Goal: Task Accomplishment & Management: Manage account settings

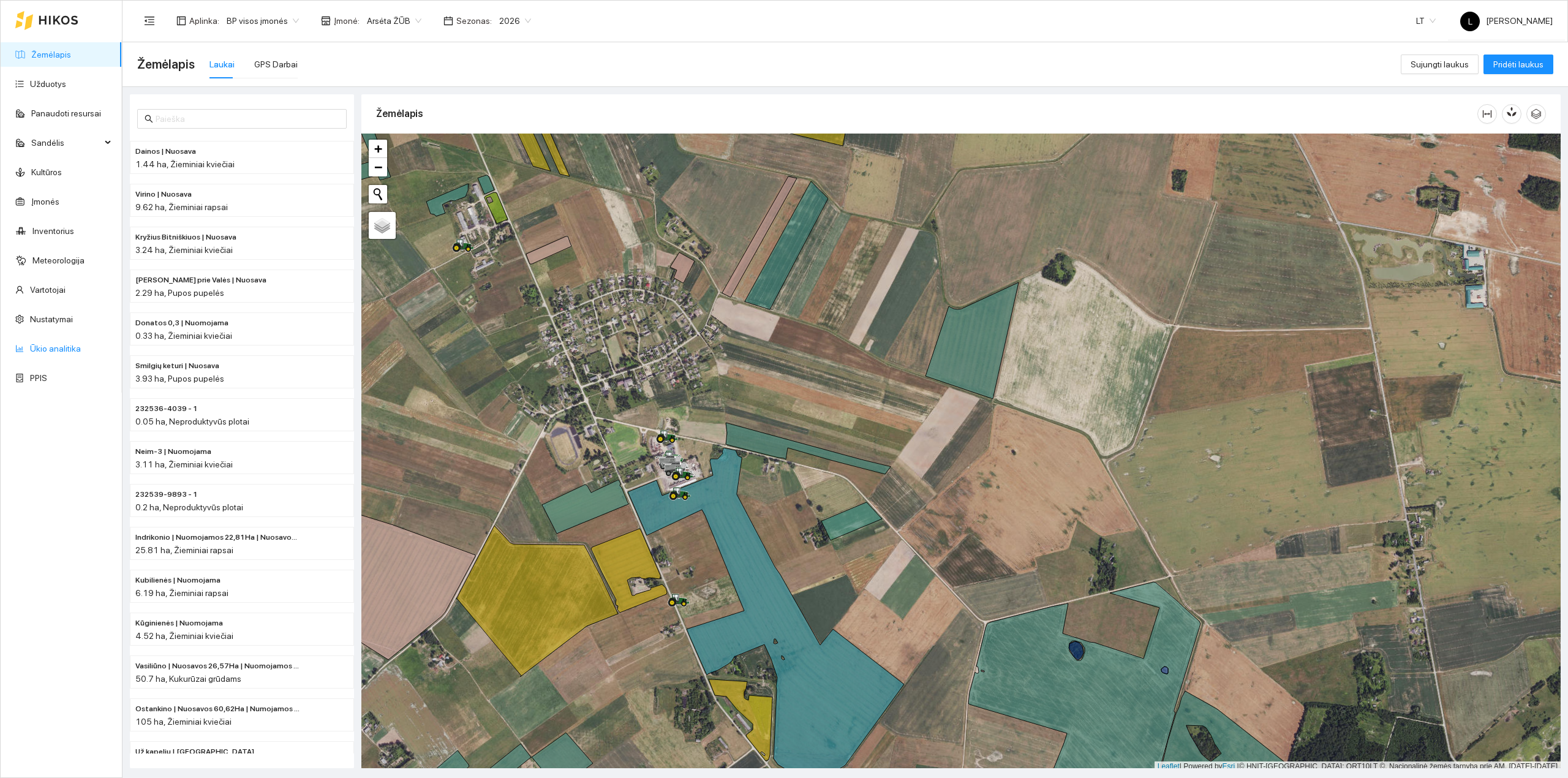
click at [60, 348] on link "Ūkio analitika" at bounding box center [55, 348] width 51 height 10
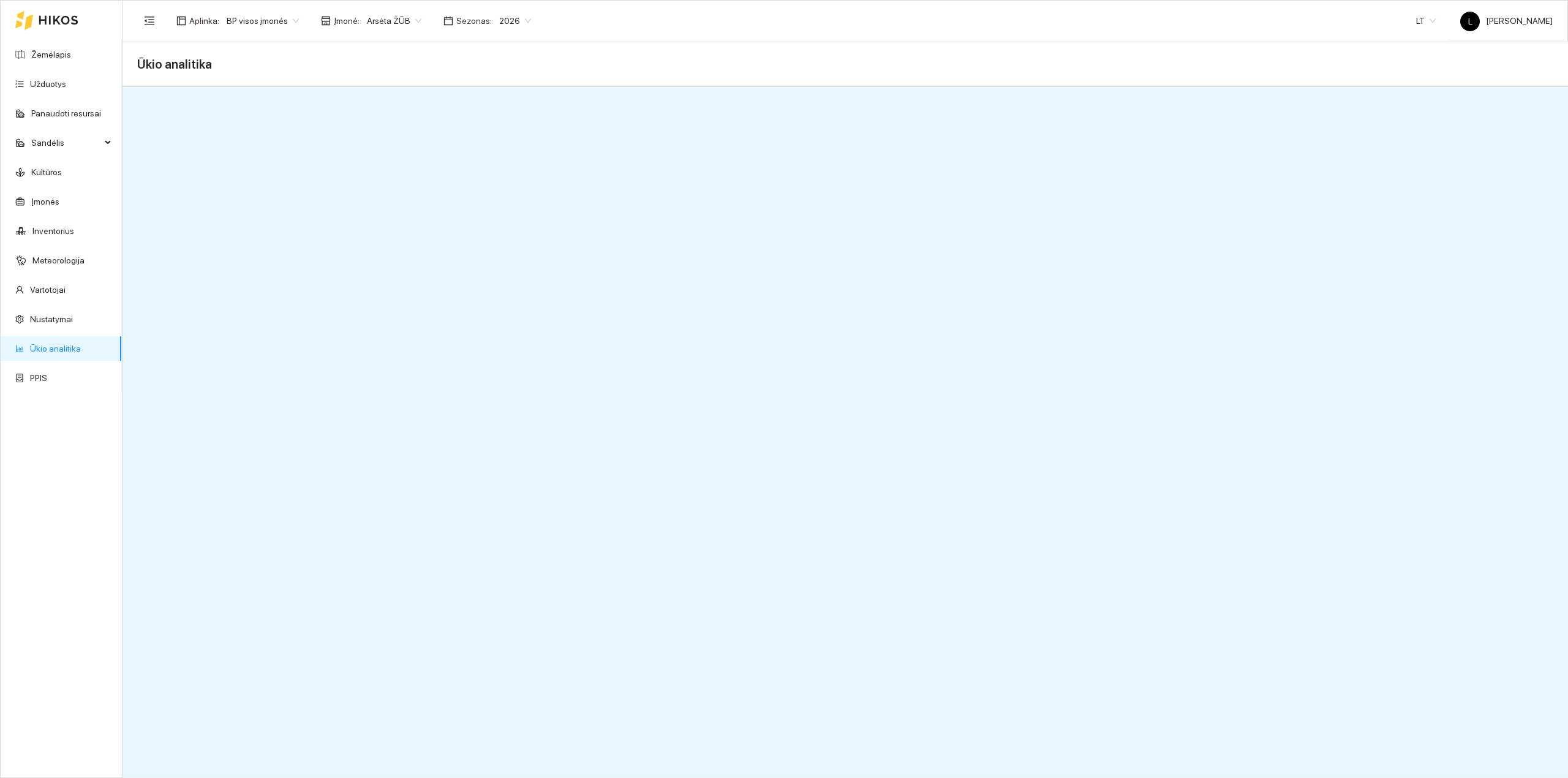
click at [390, 21] on span "Arsėta ŽŪB" at bounding box center [393, 20] width 54 height 19
click at [406, 82] on div "Mūšos aruodai KOOP" at bounding box center [425, 84] width 128 height 14
click at [435, 21] on span "Mūšos aruodai KOOP" at bounding box center [413, 20] width 92 height 19
click at [393, 64] on div "Arsėta ŽŪB" at bounding box center [425, 65] width 128 height 14
click at [50, 15] on icon at bounding box center [58, 20] width 40 height 10
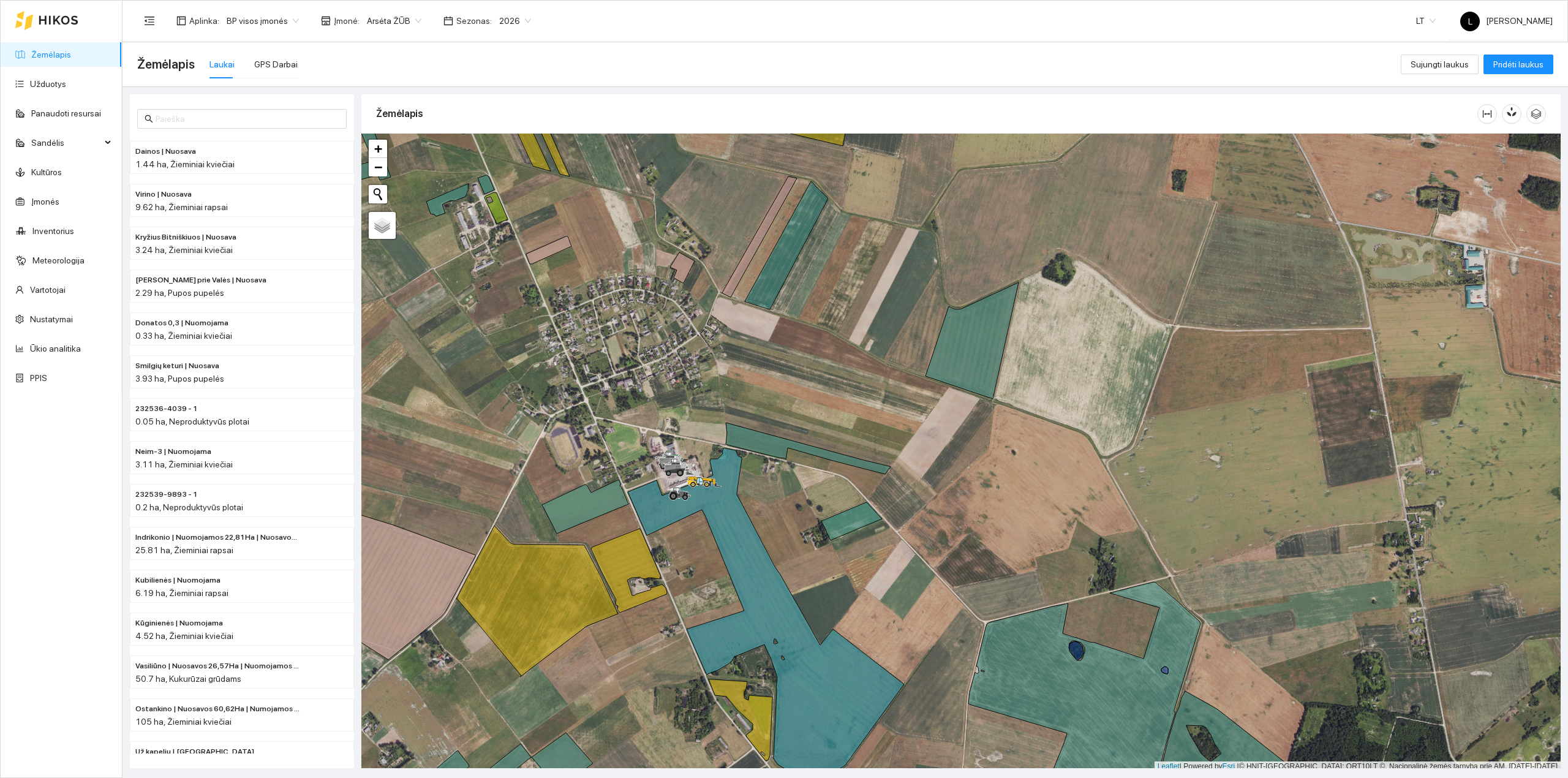
scroll to position [3, 0]
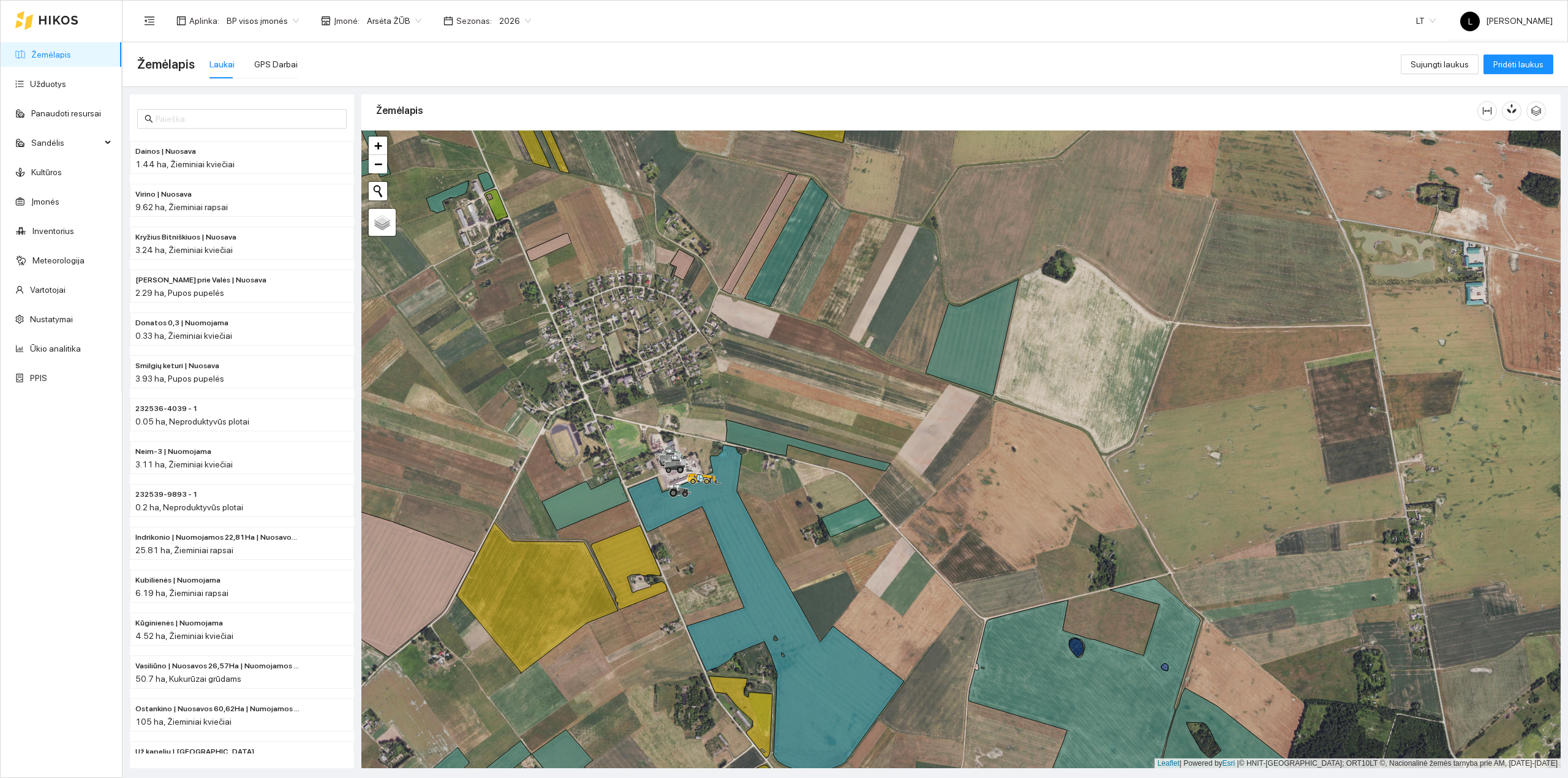
drag, startPoint x: 627, startPoint y: 467, endPoint x: 1011, endPoint y: 679, distance: 438.6
click at [1051, 713] on div at bounding box center [961, 449] width 1199 height 638
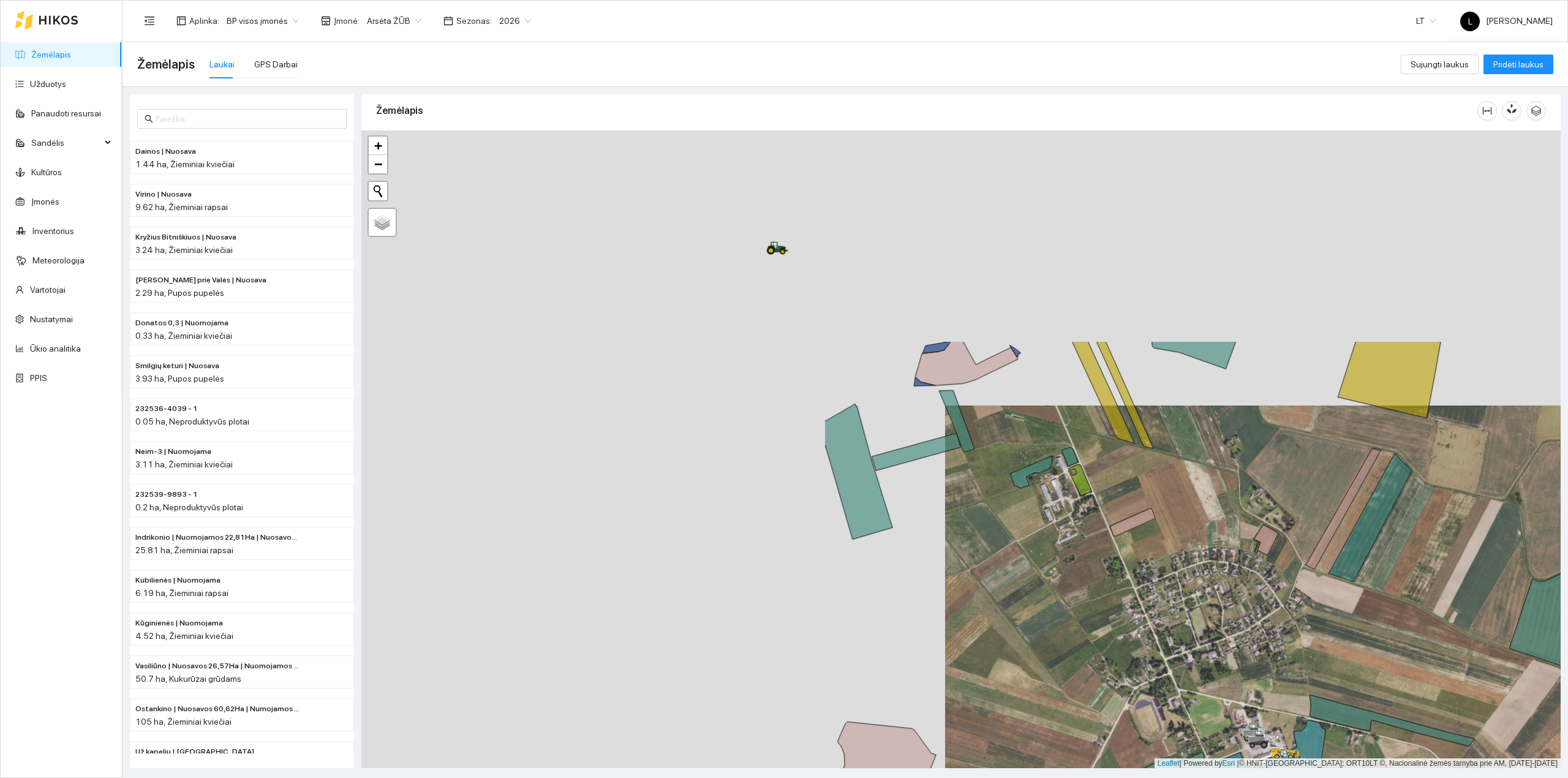
drag, startPoint x: 731, startPoint y: 394, endPoint x: 809, endPoint y: 621, distance: 240.0
click at [809, 621] on div at bounding box center [961, 449] width 1199 height 638
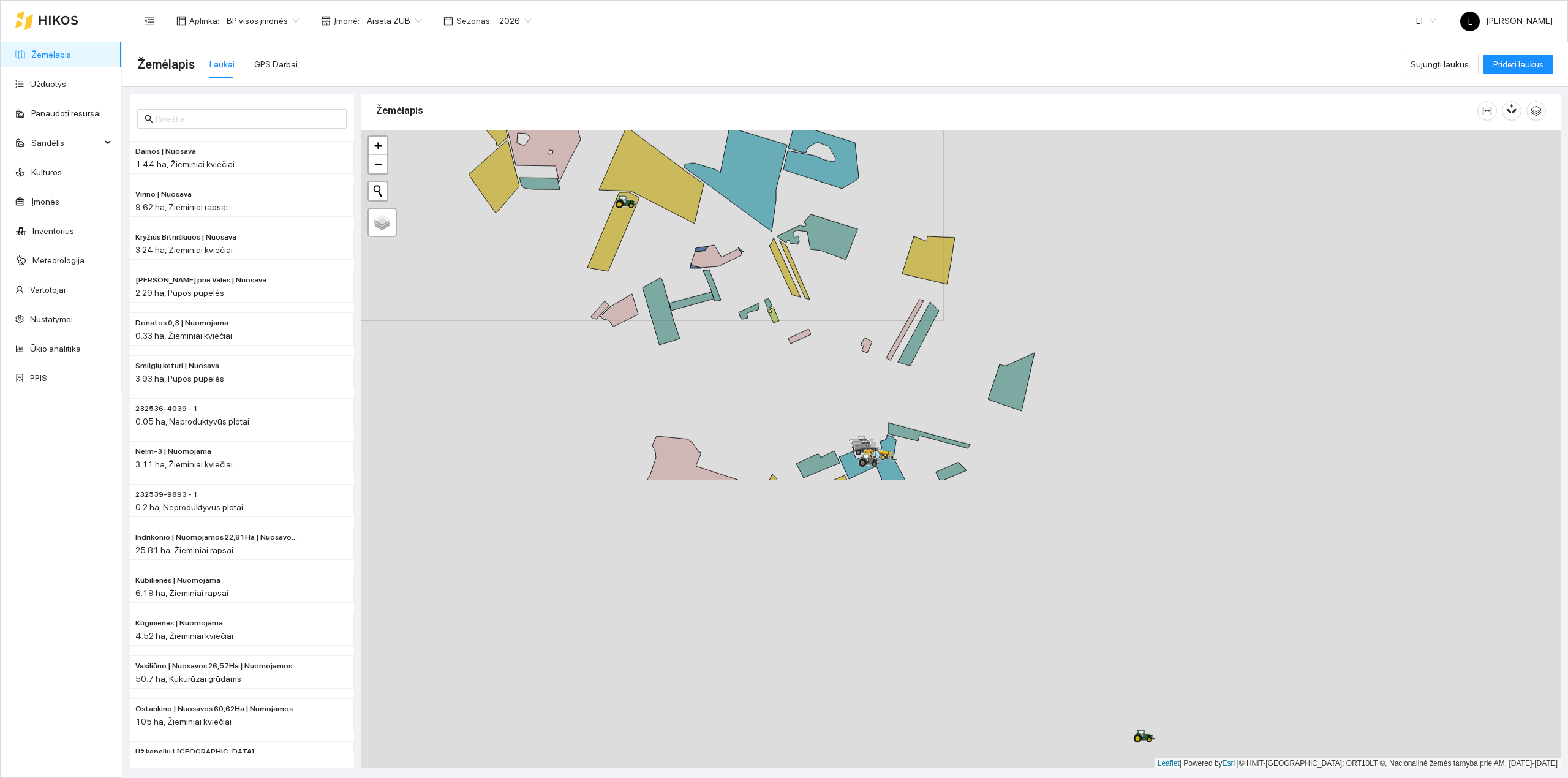
drag, startPoint x: 932, startPoint y: 644, endPoint x: 728, endPoint y: 288, distance: 410.3
click at [729, 290] on div at bounding box center [961, 449] width 1199 height 638
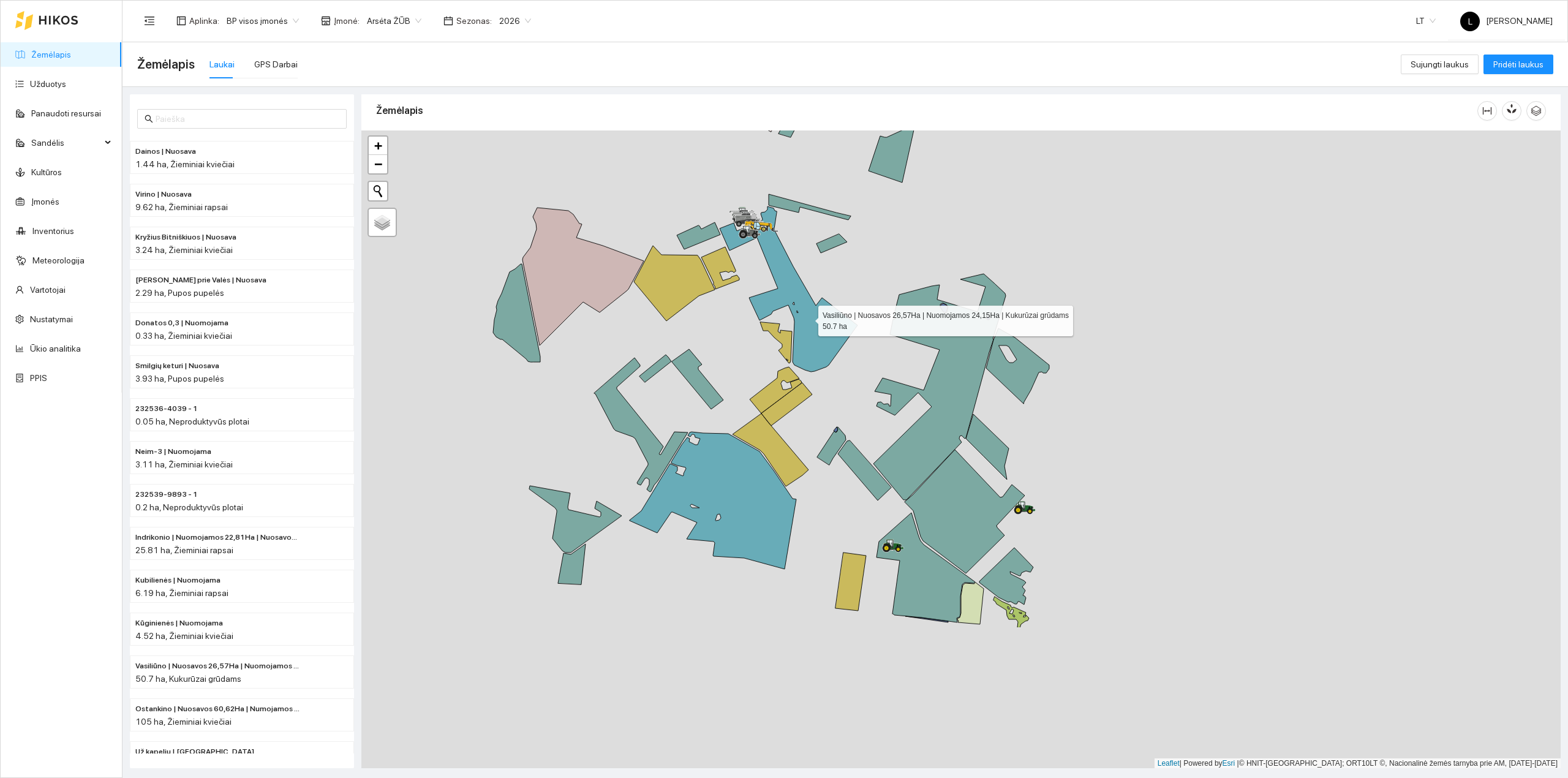
drag, startPoint x: 824, startPoint y: 349, endPoint x: 781, endPoint y: 271, distance: 89.1
click at [787, 278] on icon at bounding box center [788, 288] width 138 height 166
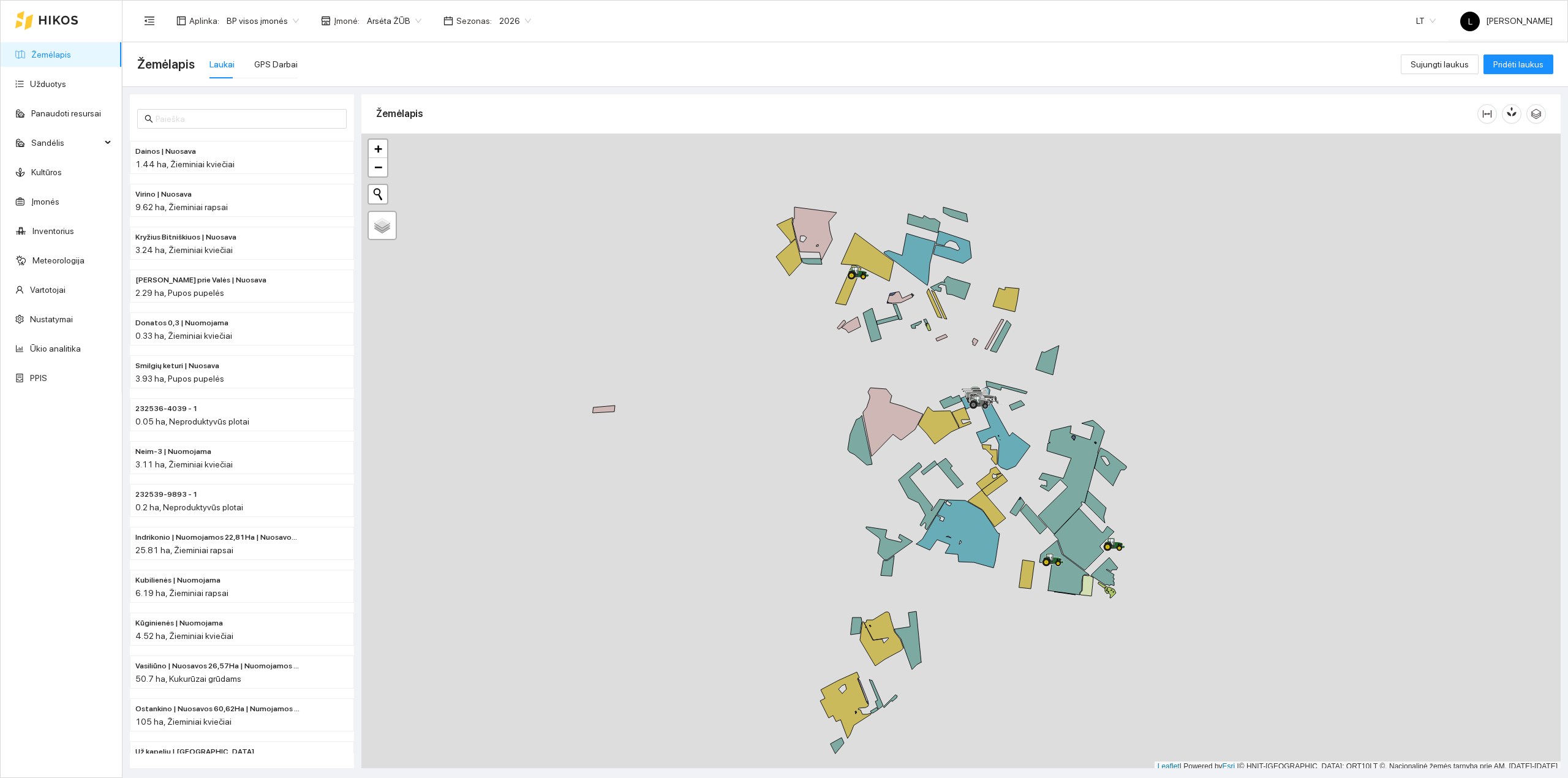
scroll to position [3, 0]
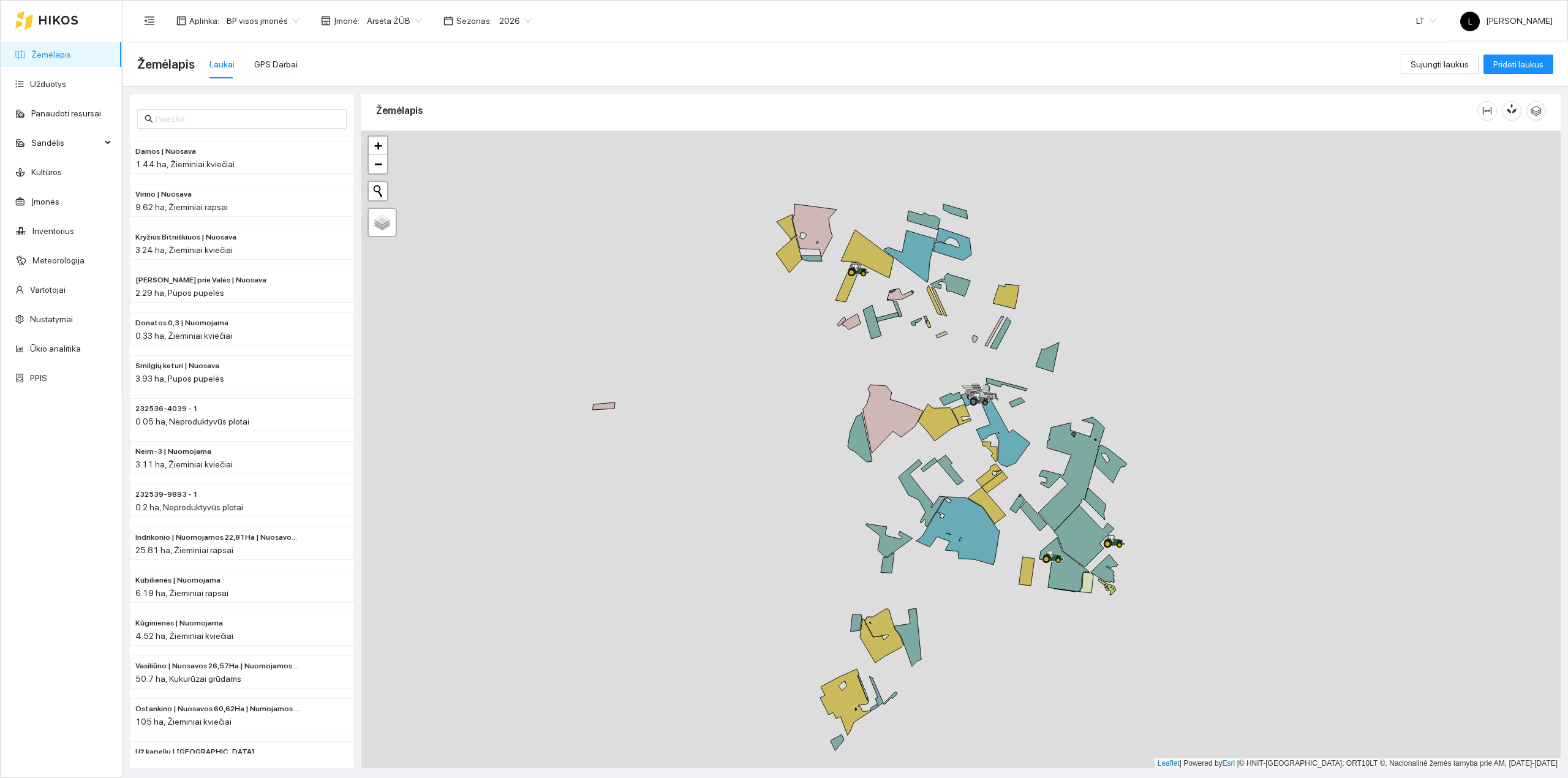
drag, startPoint x: 973, startPoint y: 569, endPoint x: 950, endPoint y: 511, distance: 62.4
click at [950, 511] on div at bounding box center [961, 449] width 1199 height 638
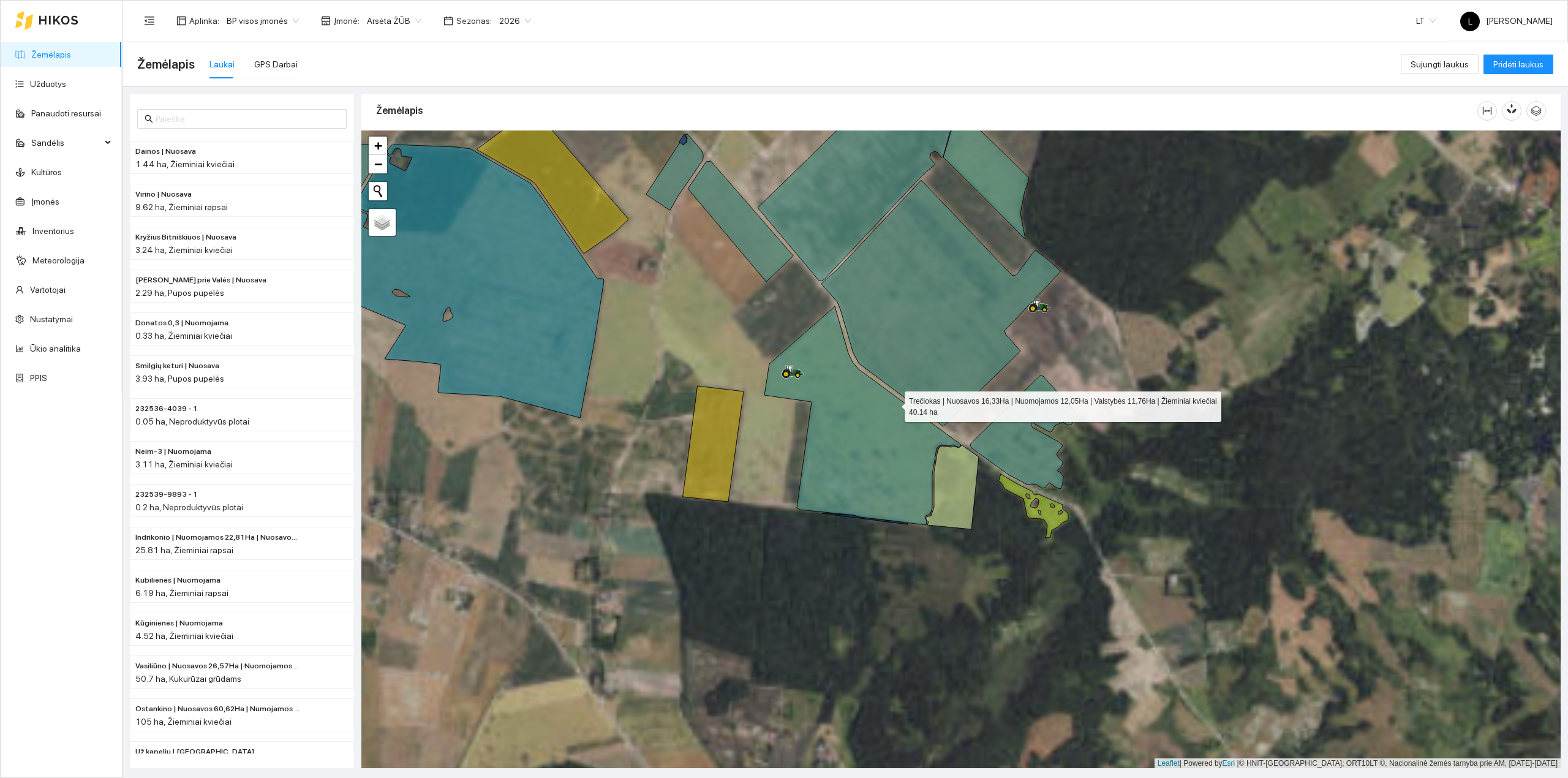
drag, startPoint x: 963, startPoint y: 494, endPoint x: 894, endPoint y: 406, distance: 111.8
click at [894, 406] on icon at bounding box center [862, 415] width 196 height 219
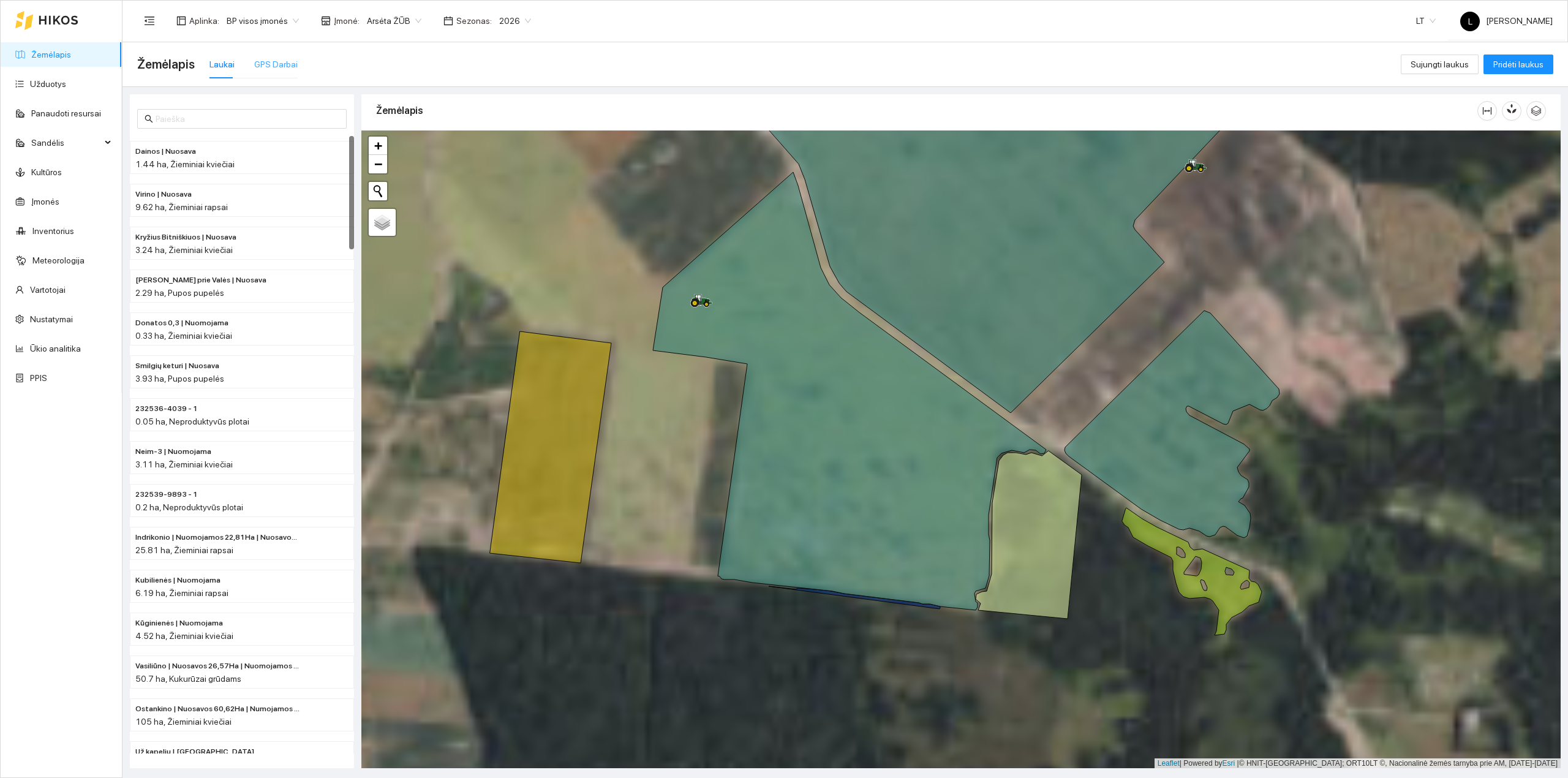
click at [280, 54] on div "GPS Darbai" at bounding box center [276, 64] width 44 height 28
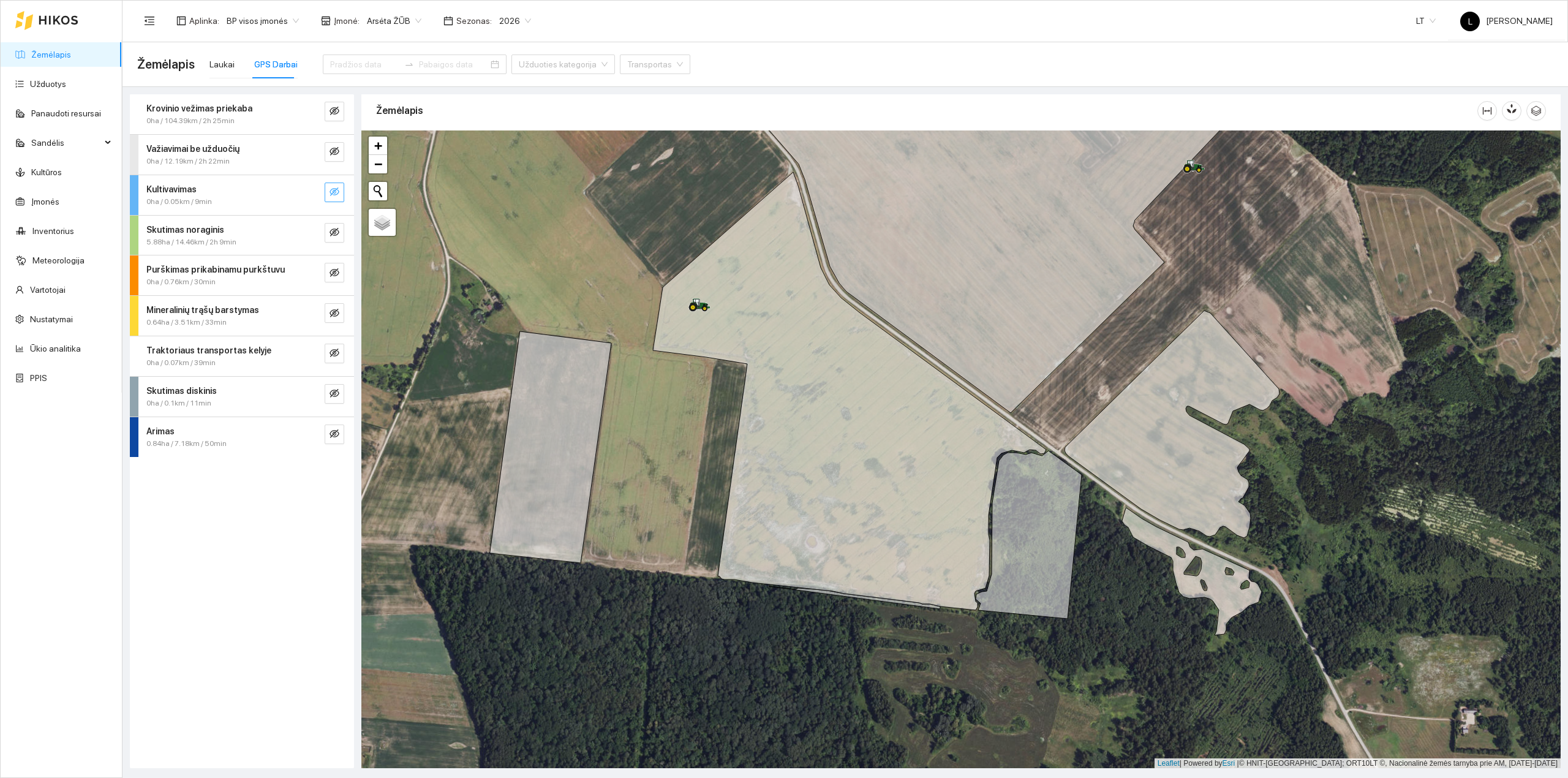
click at [331, 196] on icon "eye-invisible" at bounding box center [334, 191] width 10 height 10
click at [330, 189] on icon "eye" at bounding box center [334, 191] width 10 height 10
click at [333, 234] on icon "eye-invisible" at bounding box center [334, 232] width 10 height 10
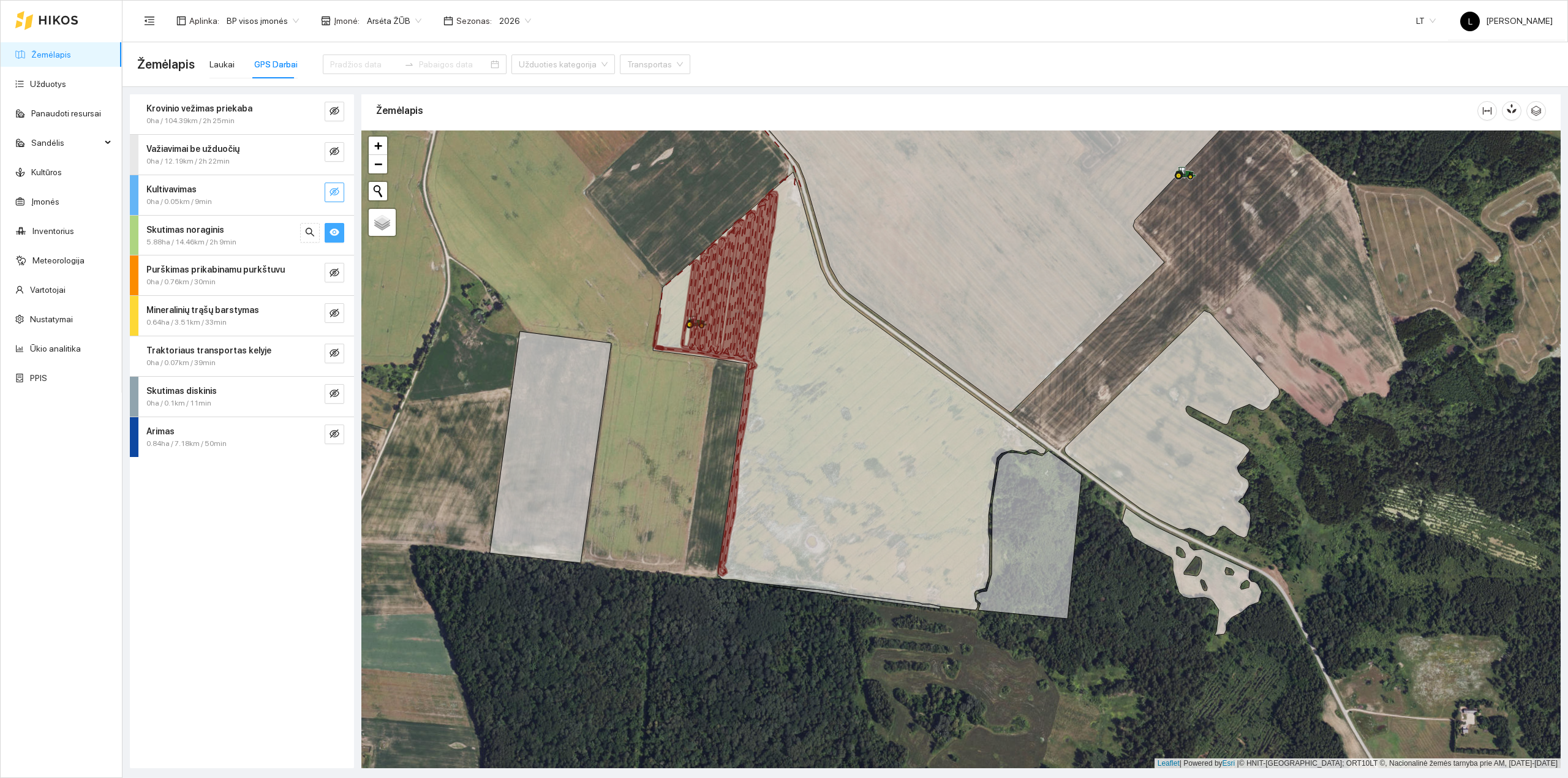
click at [337, 233] on icon "eye" at bounding box center [334, 232] width 10 height 7
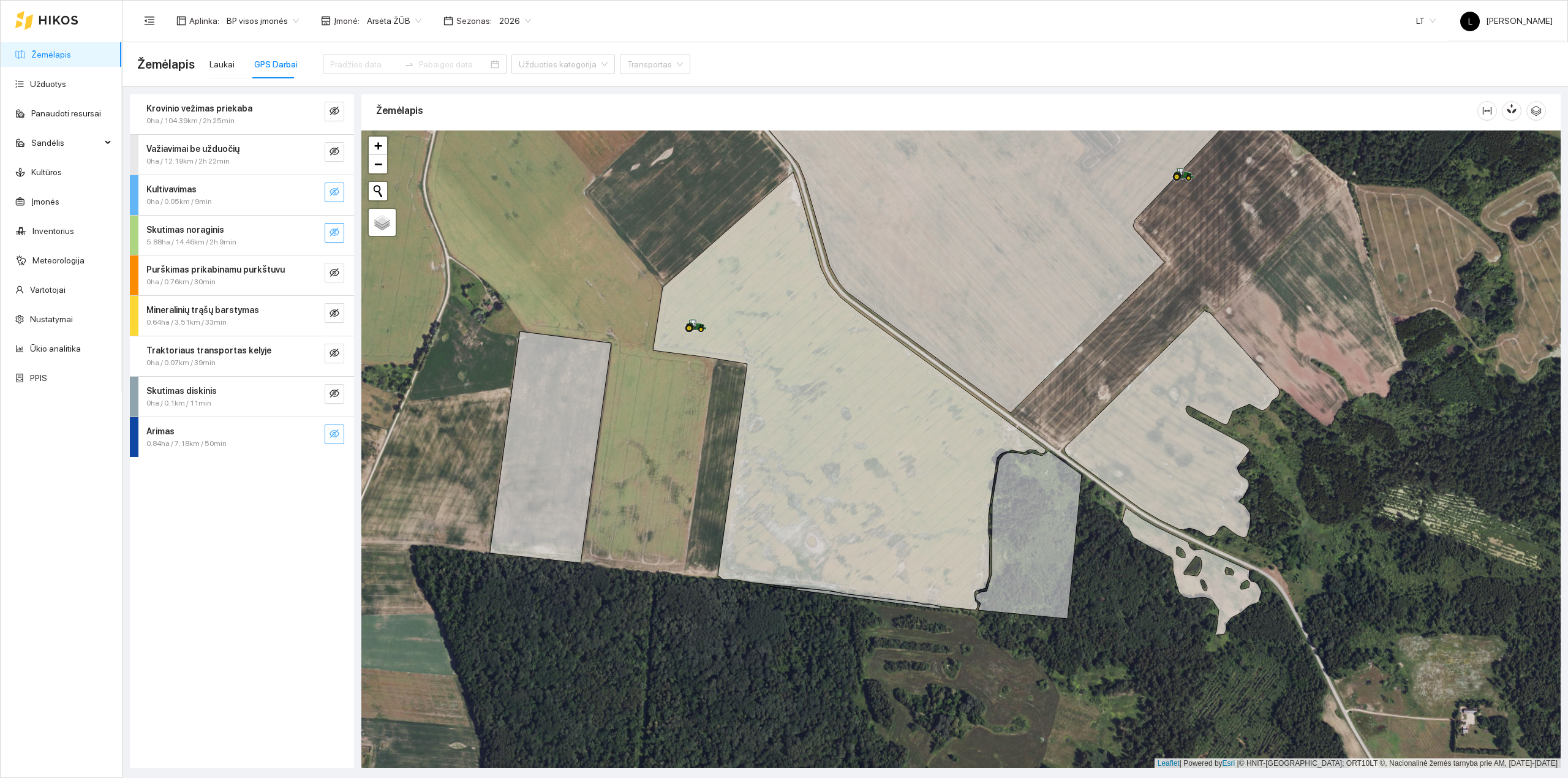
click at [336, 439] on icon "eye-invisible" at bounding box center [334, 434] width 10 height 10
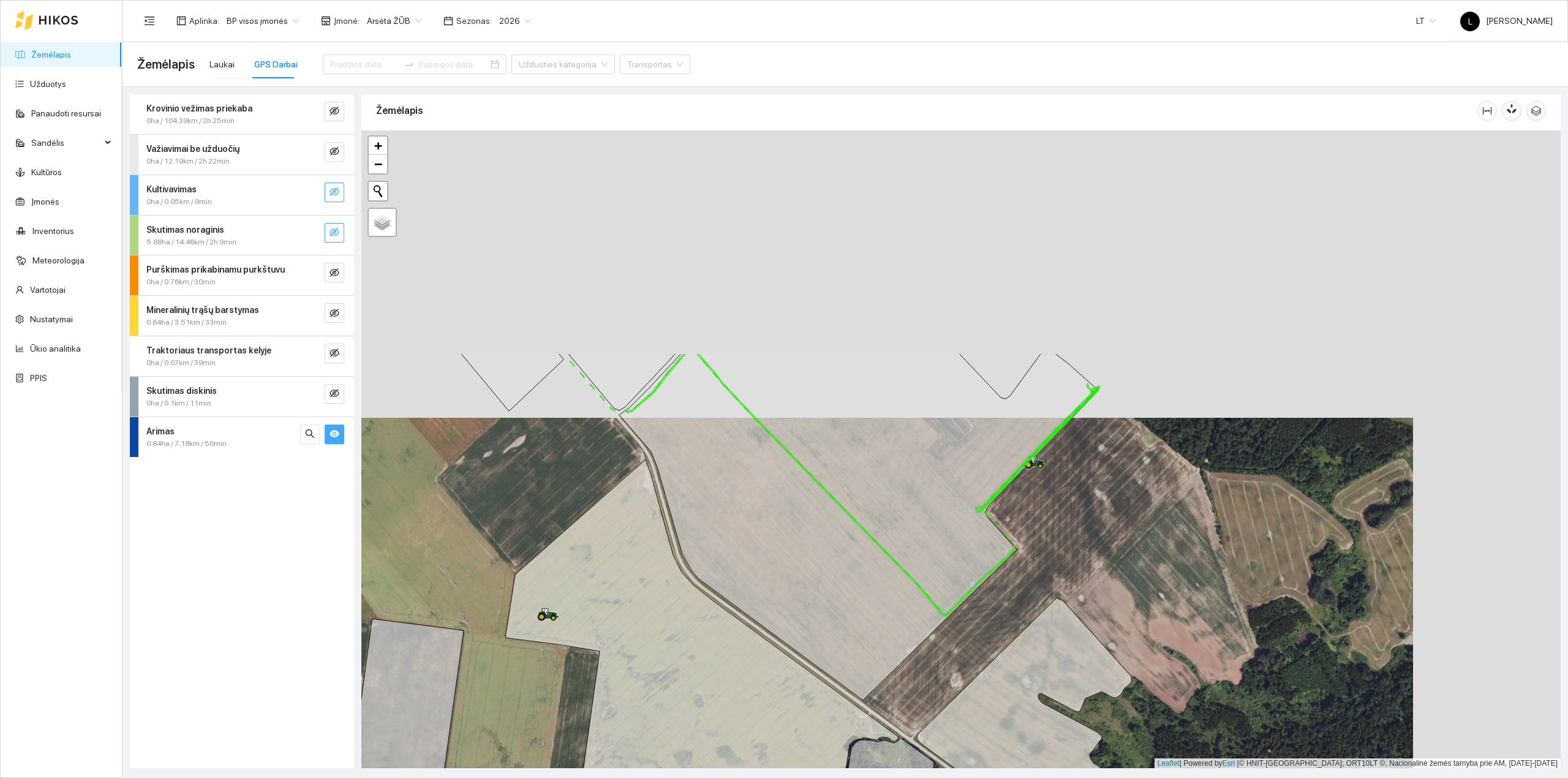
drag, startPoint x: 1173, startPoint y: 376, endPoint x: 1103, endPoint y: 519, distance: 159.2
click at [1103, 519] on div at bounding box center [961, 449] width 1199 height 638
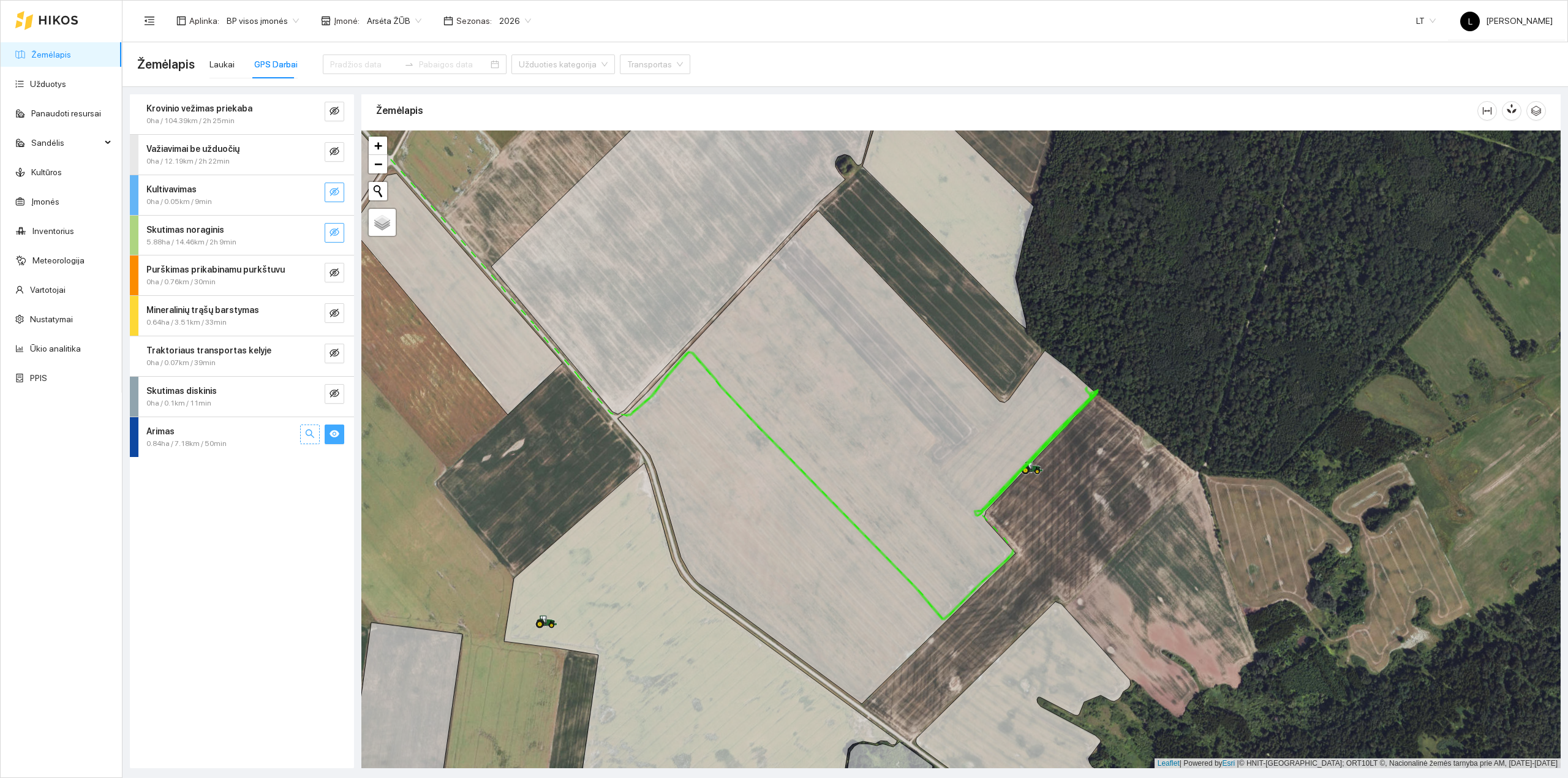
click at [307, 439] on icon "search" at bounding box center [310, 434] width 10 height 10
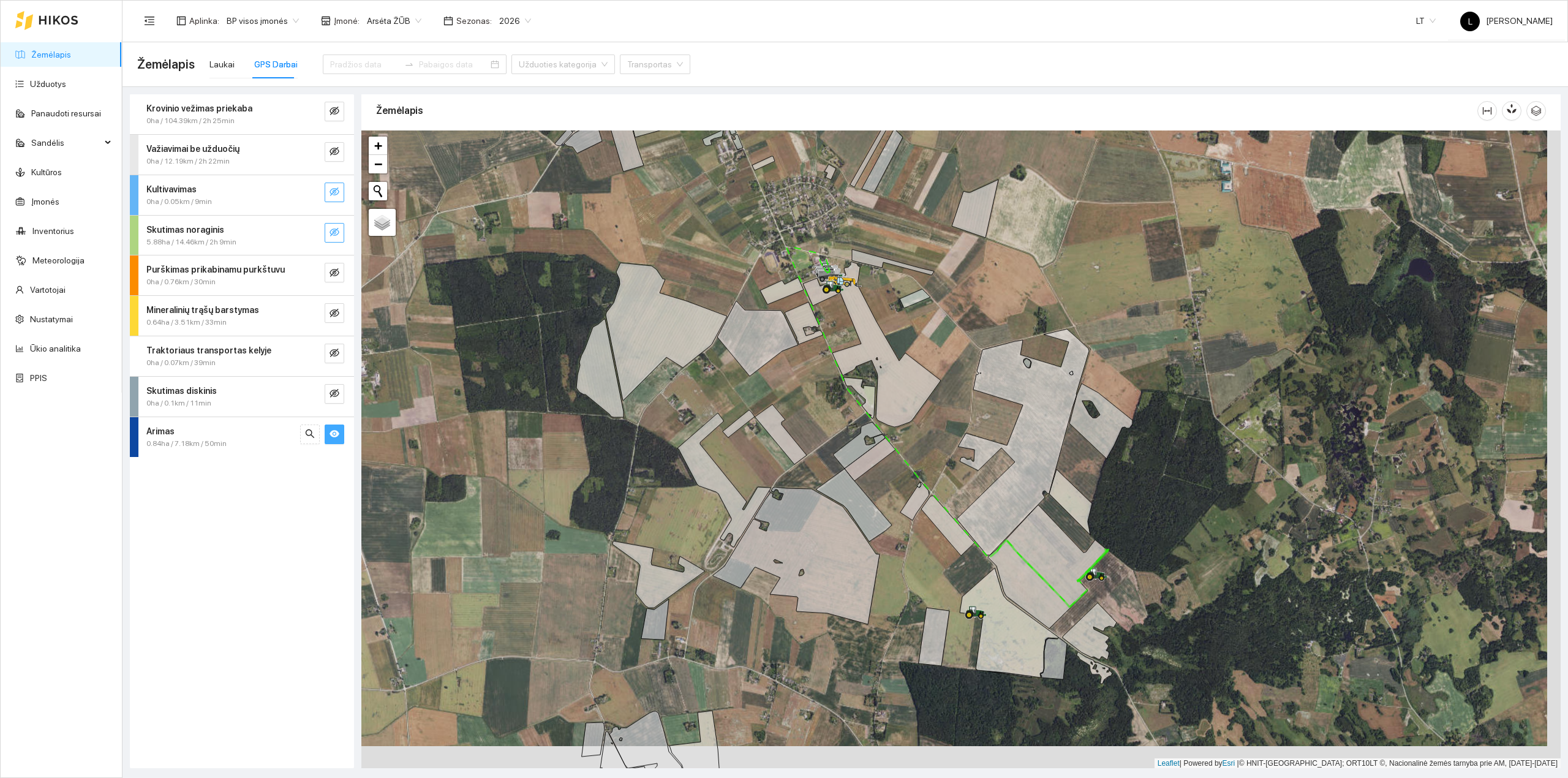
drag, startPoint x: 1011, startPoint y: 593, endPoint x: 937, endPoint y: 442, distance: 168.2
click at [988, 505] on icon at bounding box center [1048, 566] width 120 height 124
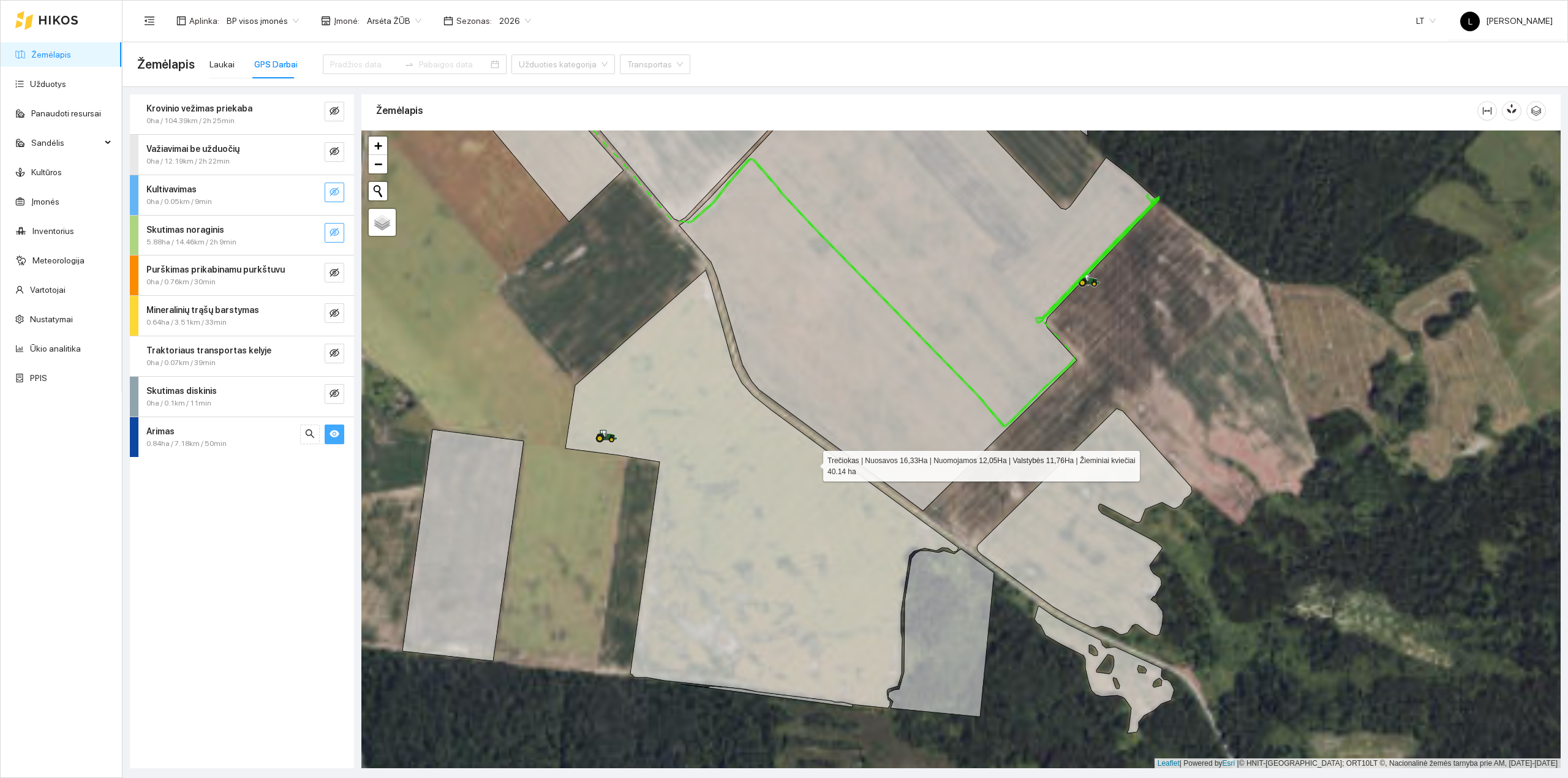
drag, startPoint x: 953, startPoint y: 483, endPoint x: 800, endPoint y: 490, distance: 153.2
click at [800, 486] on icon at bounding box center [762, 489] width 393 height 438
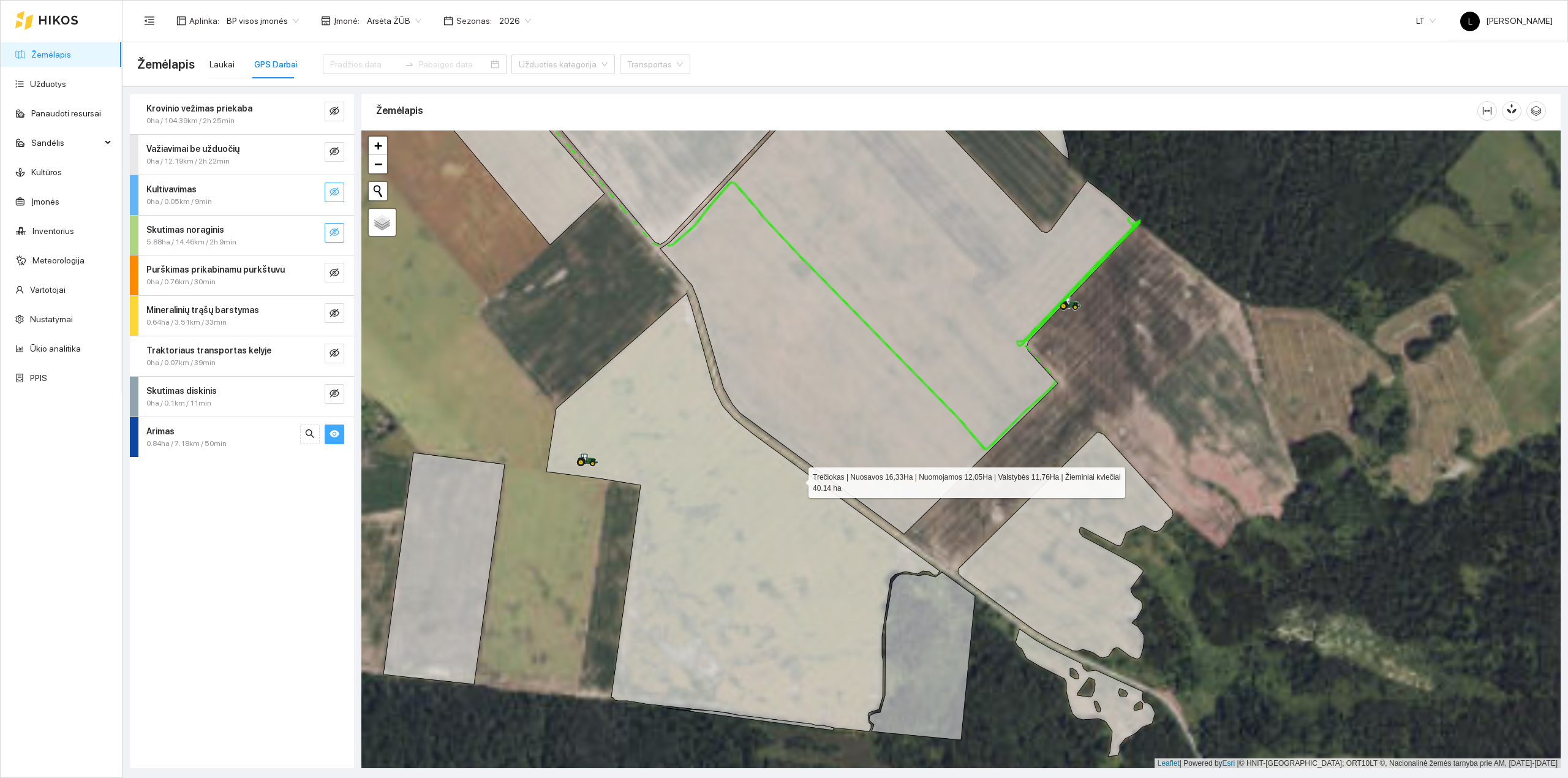
drag, startPoint x: 824, startPoint y: 487, endPoint x: 841, endPoint y: 492, distance: 17.7
click at [841, 492] on icon at bounding box center [742, 512] width 393 height 438
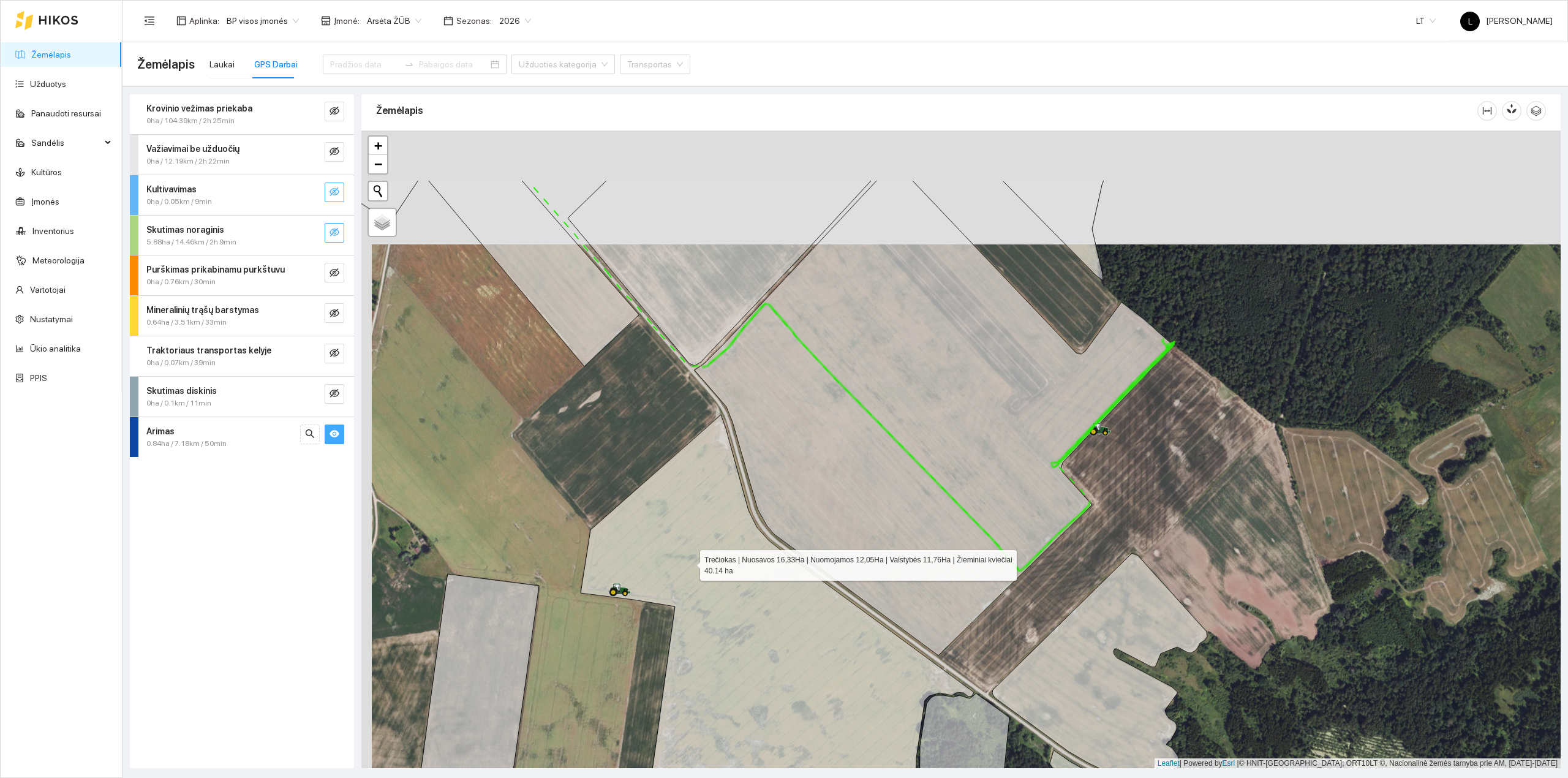
drag, startPoint x: 679, startPoint y: 447, endPoint x: 688, endPoint y: 561, distance: 114.4
click at [689, 561] on icon at bounding box center [777, 633] width 393 height 438
click at [314, 436] on icon "search" at bounding box center [310, 434] width 10 height 10
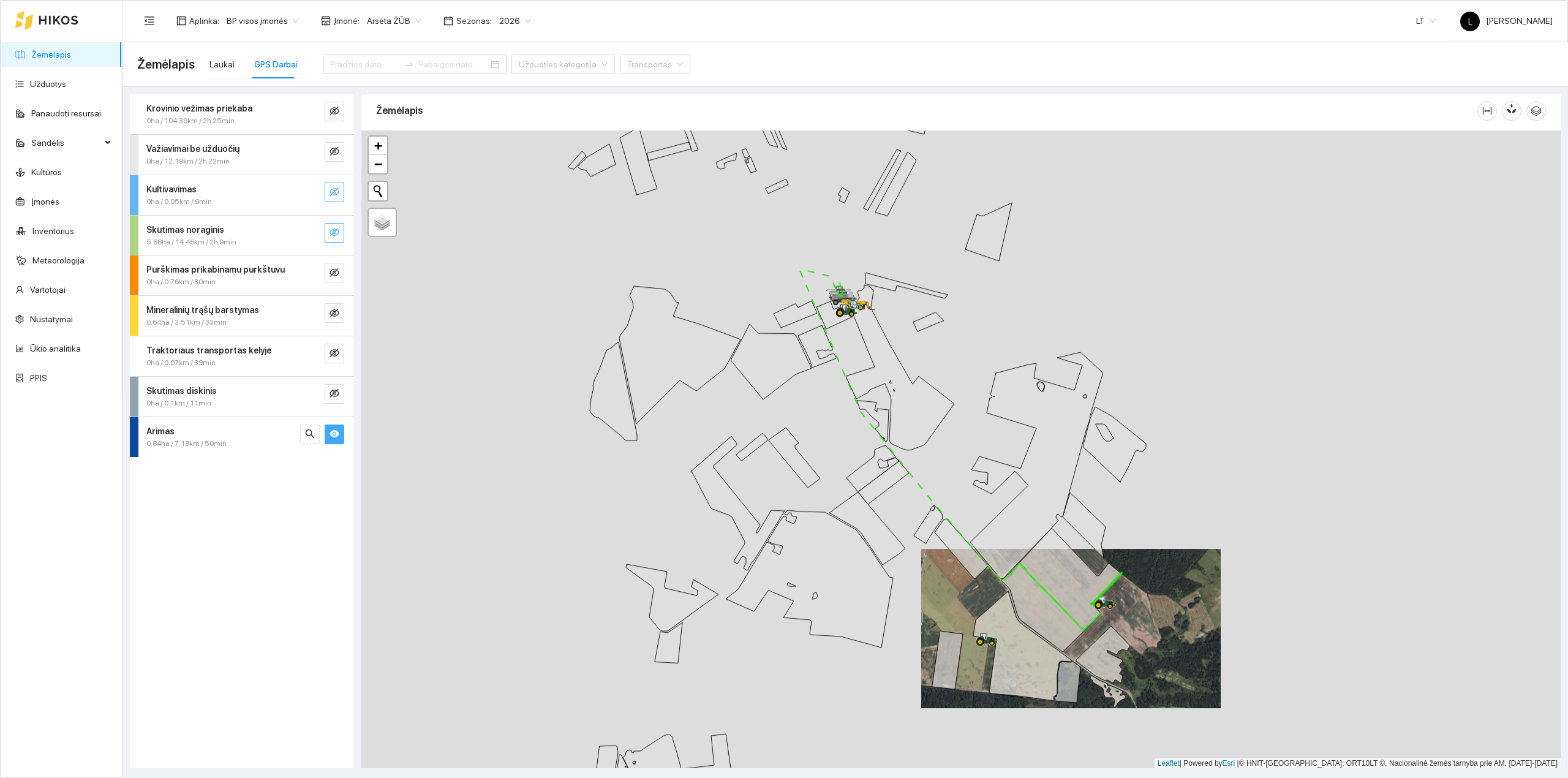
drag, startPoint x: 332, startPoint y: 434, endPoint x: 336, endPoint y: 404, distance: 30.3
click at [332, 431] on icon "eye" at bounding box center [334, 434] width 10 height 10
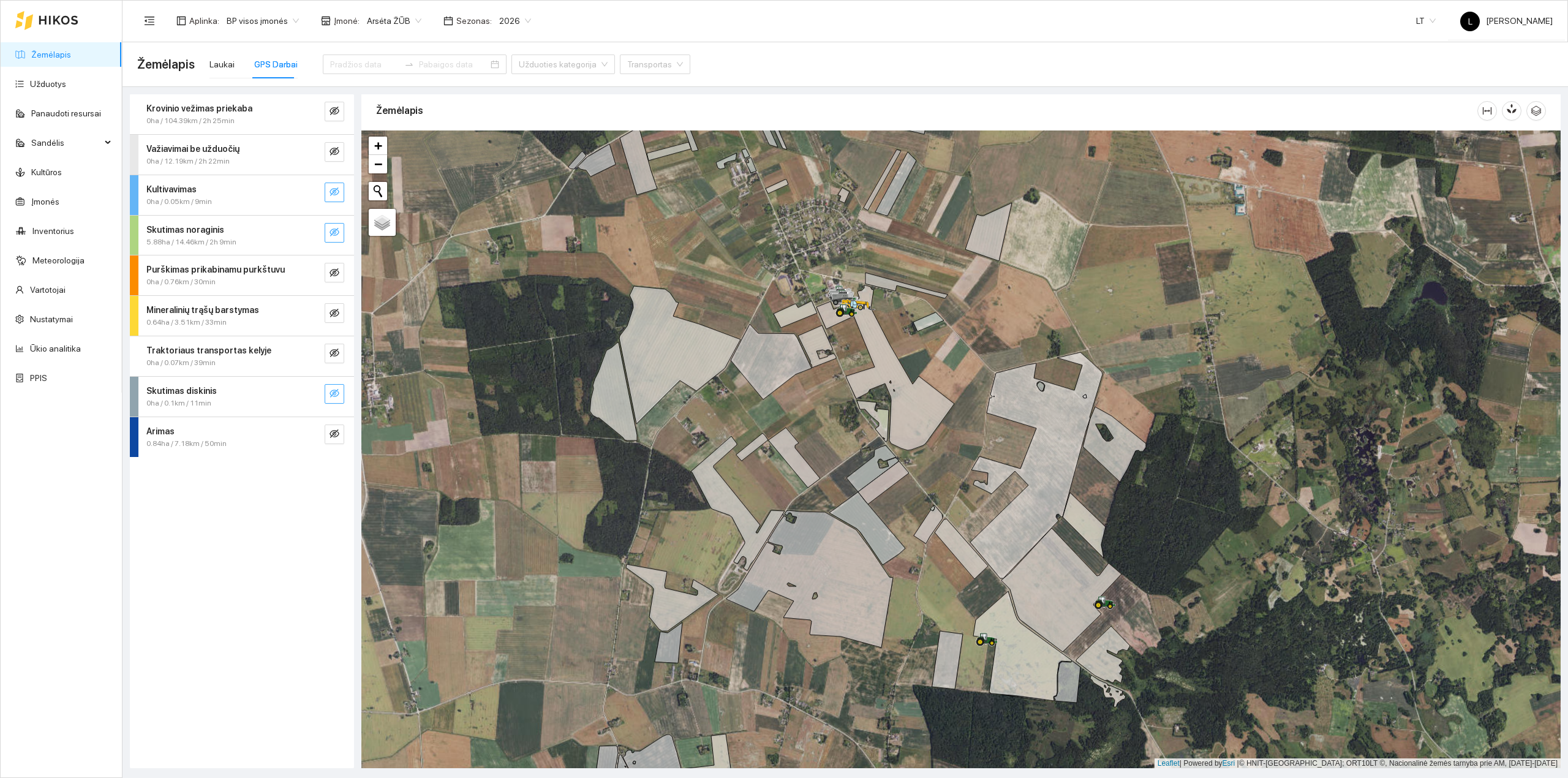
click at [336, 396] on icon "eye-invisible" at bounding box center [334, 393] width 10 height 10
click at [334, 396] on icon "eye" at bounding box center [334, 393] width 10 height 10
click at [330, 353] on icon "eye-invisible" at bounding box center [334, 353] width 10 height 10
click at [330, 353] on icon "eye" at bounding box center [334, 353] width 10 height 10
click at [331, 318] on icon "eye-invisible" at bounding box center [334, 313] width 10 height 10
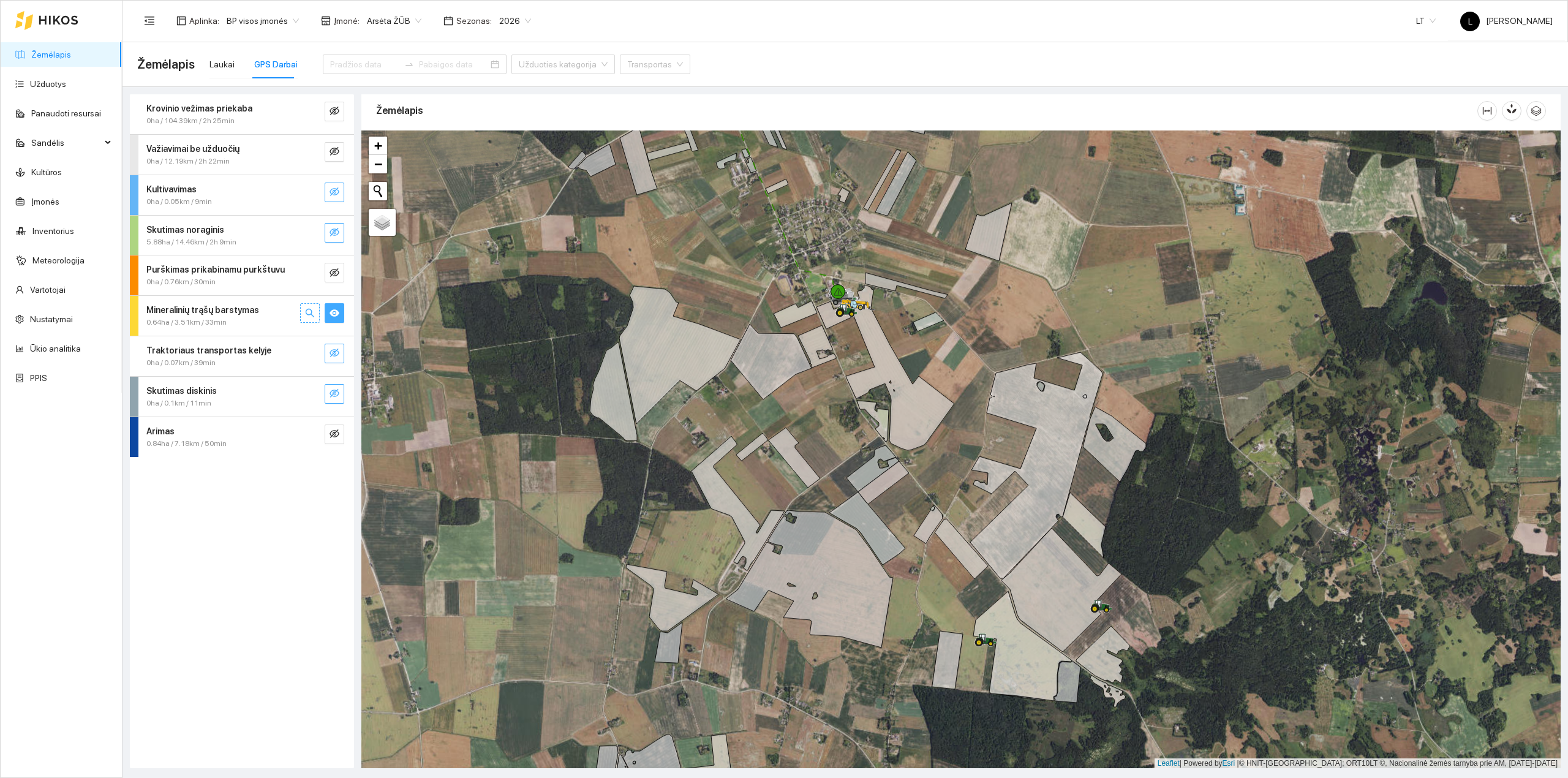
click at [313, 318] on icon "search" at bounding box center [310, 313] width 10 height 10
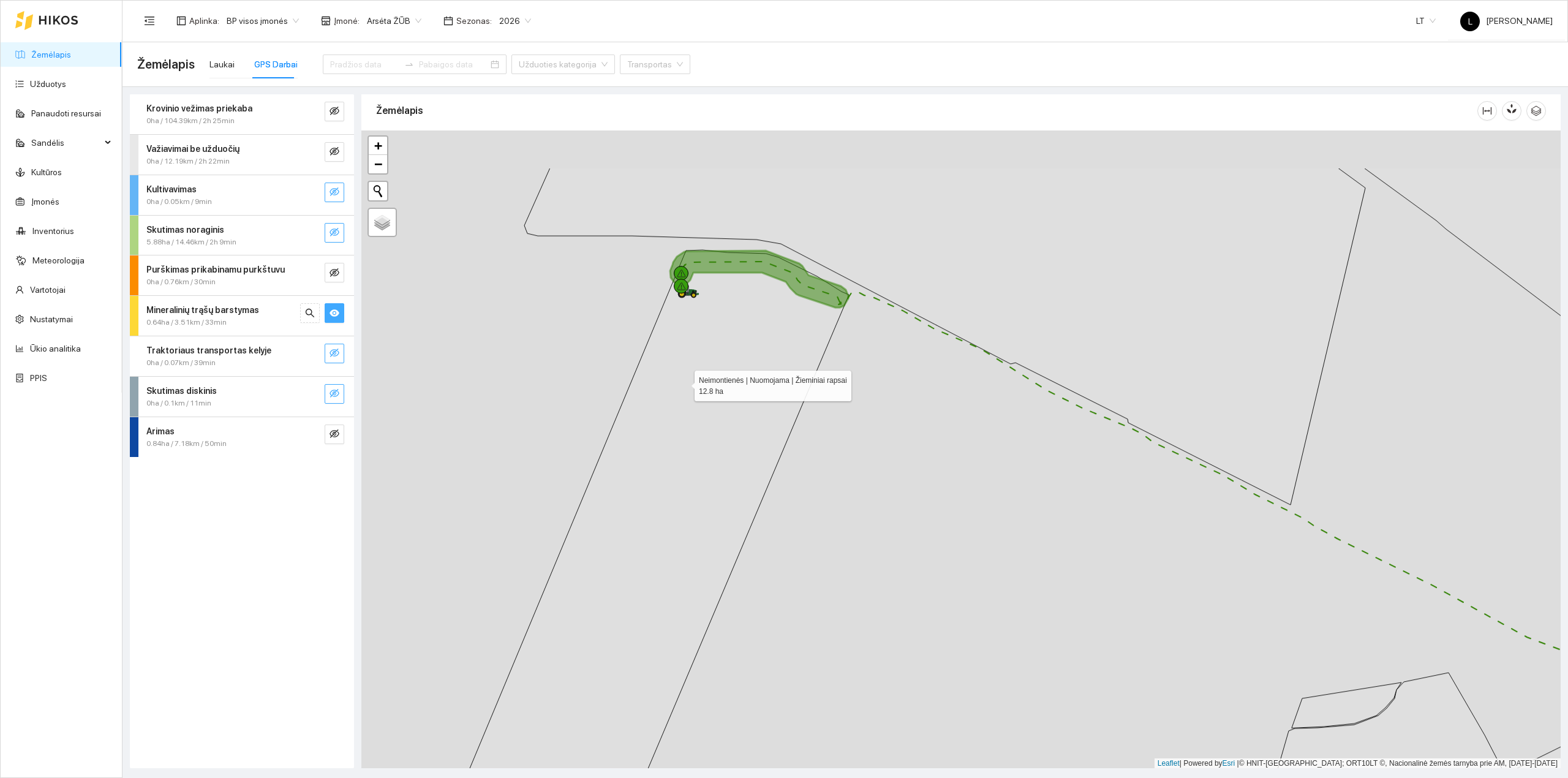
drag, startPoint x: 686, startPoint y: 356, endPoint x: 682, endPoint y: 414, distance: 58.1
click at [682, 414] on icon at bounding box center [641, 568] width 414 height 637
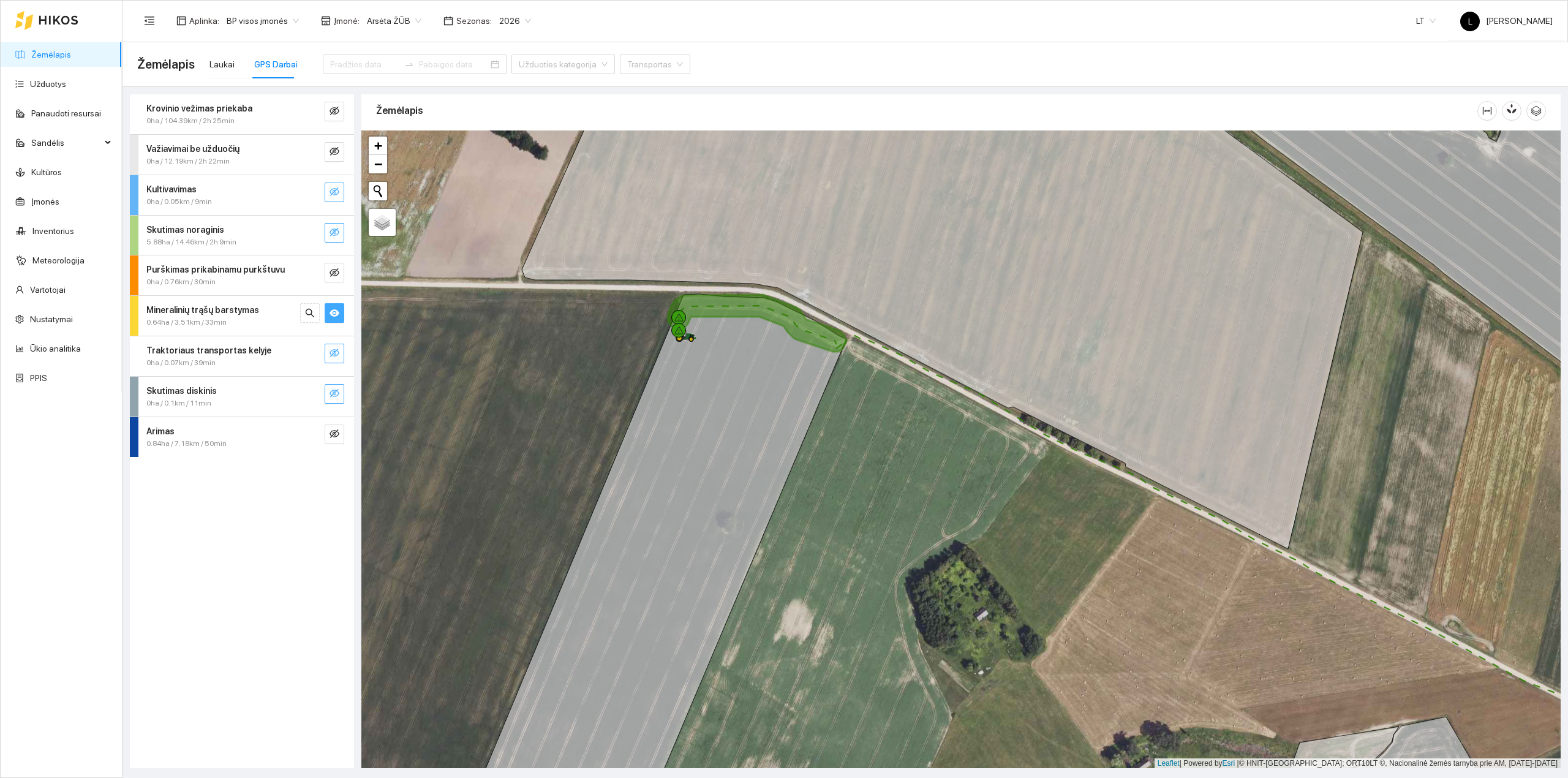
click at [333, 313] on icon "eye" at bounding box center [334, 313] width 10 height 7
click at [334, 272] on icon "eye-invisible" at bounding box center [334, 272] width 10 height 9
click at [315, 272] on button "button" at bounding box center [309, 272] width 19 height 19
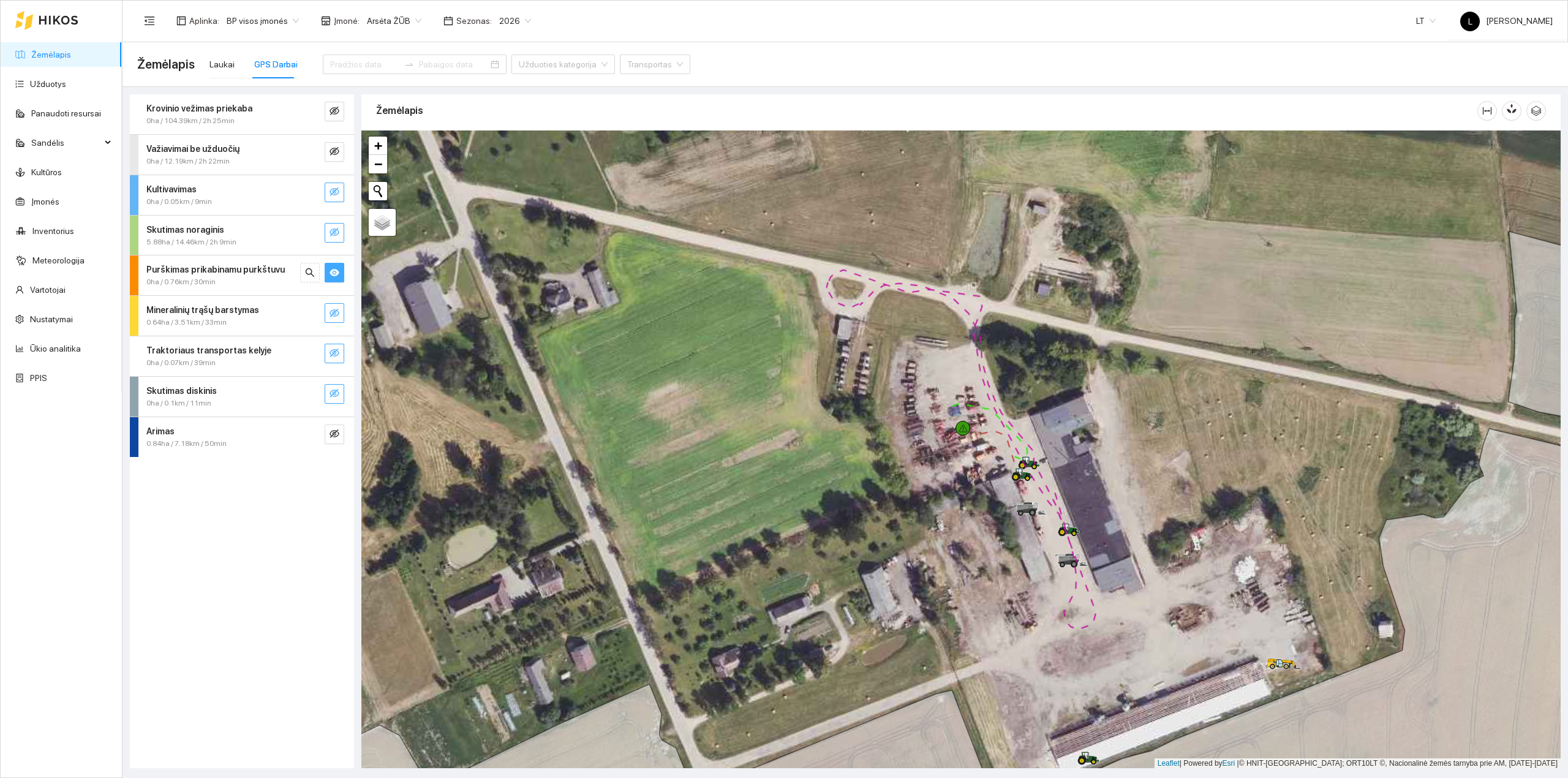
click at [330, 232] on icon "eye-invisible" at bounding box center [334, 232] width 10 height 9
click at [304, 236] on button "button" at bounding box center [309, 233] width 19 height 19
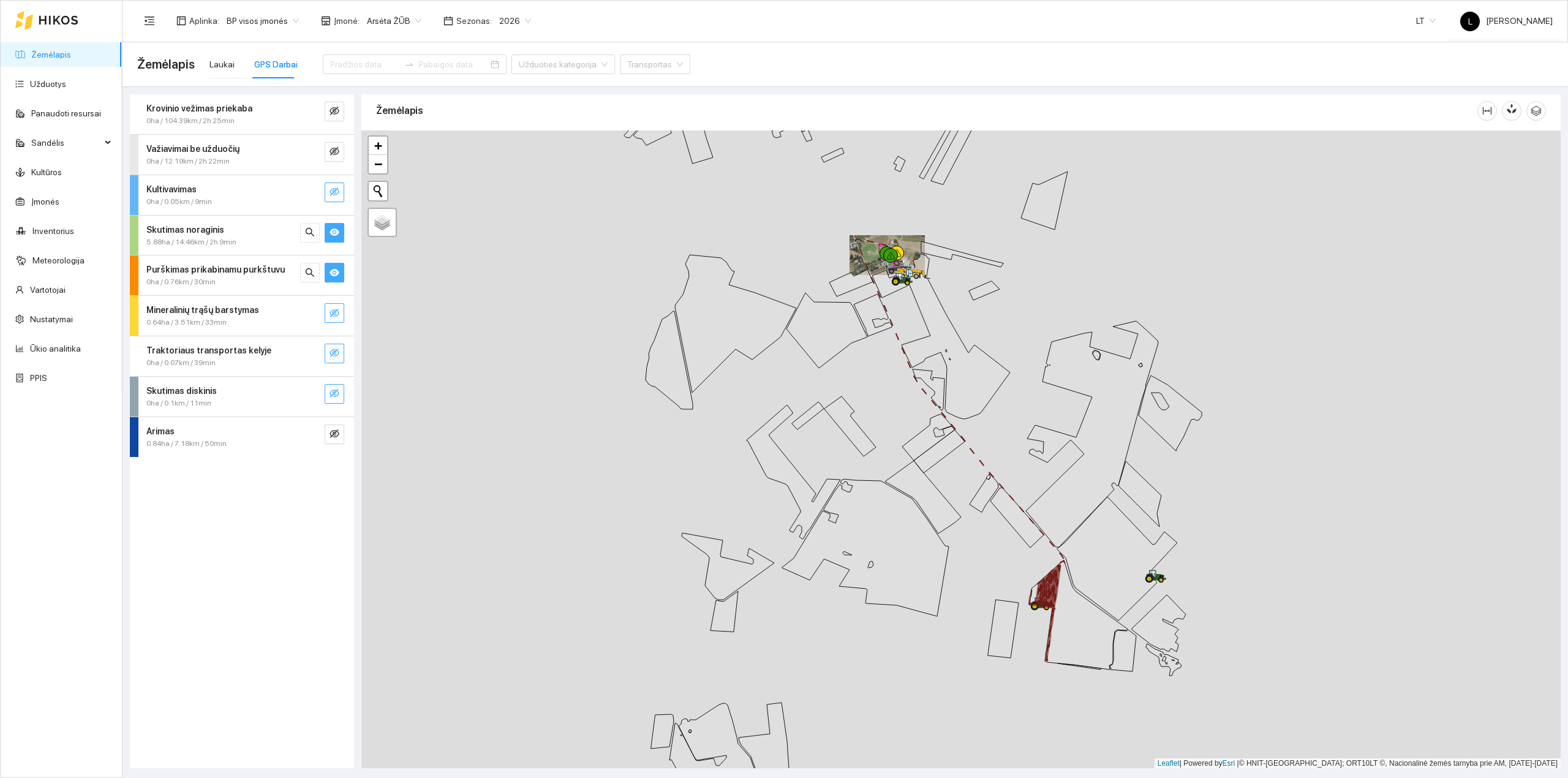
click at [337, 275] on icon "eye" at bounding box center [334, 272] width 10 height 10
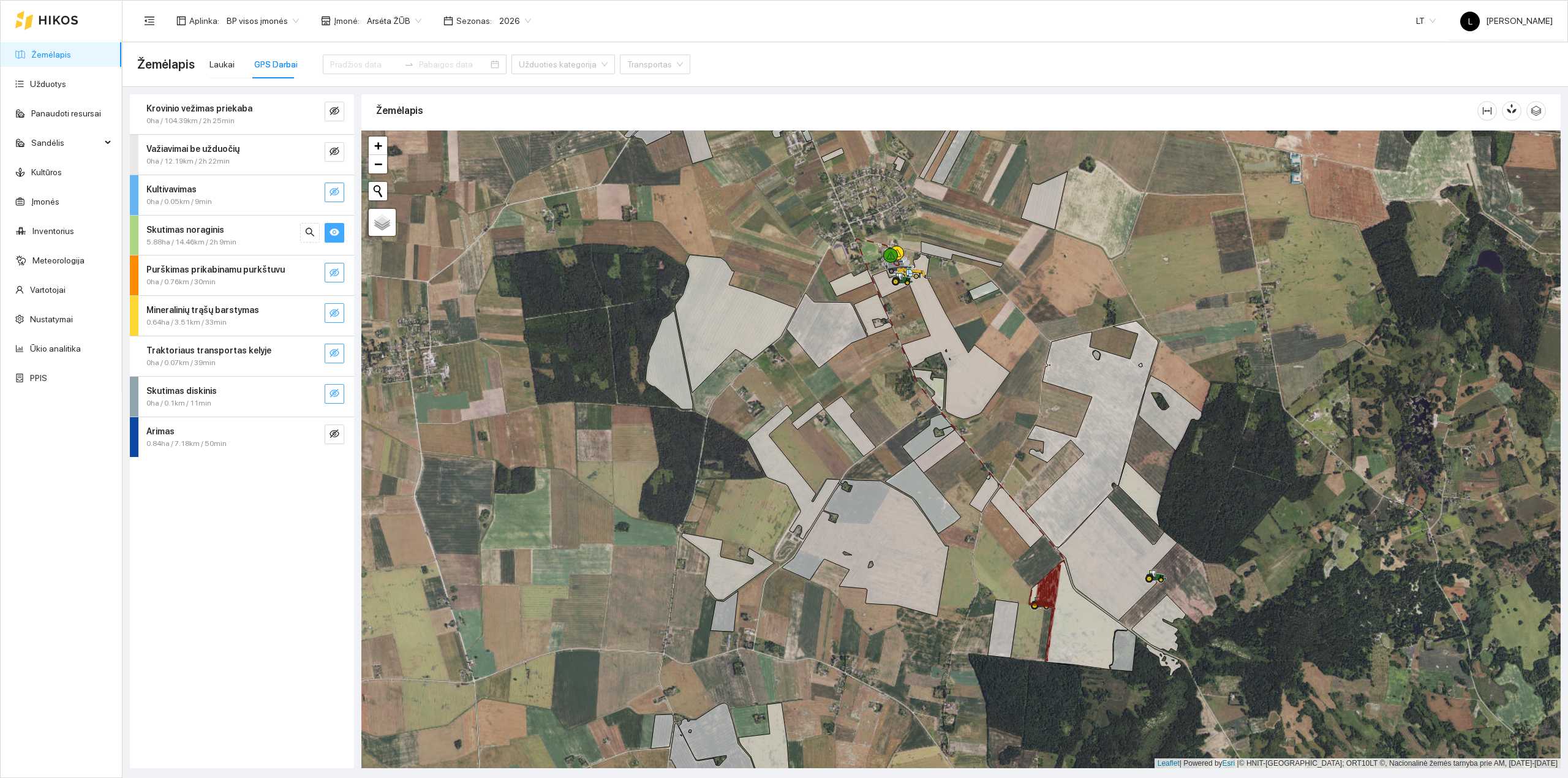
click at [336, 233] on icon "eye" at bounding box center [334, 232] width 10 height 7
click at [335, 204] on div "Kultivavimas 0ha / 0.05km / 9min" at bounding box center [242, 195] width 224 height 40
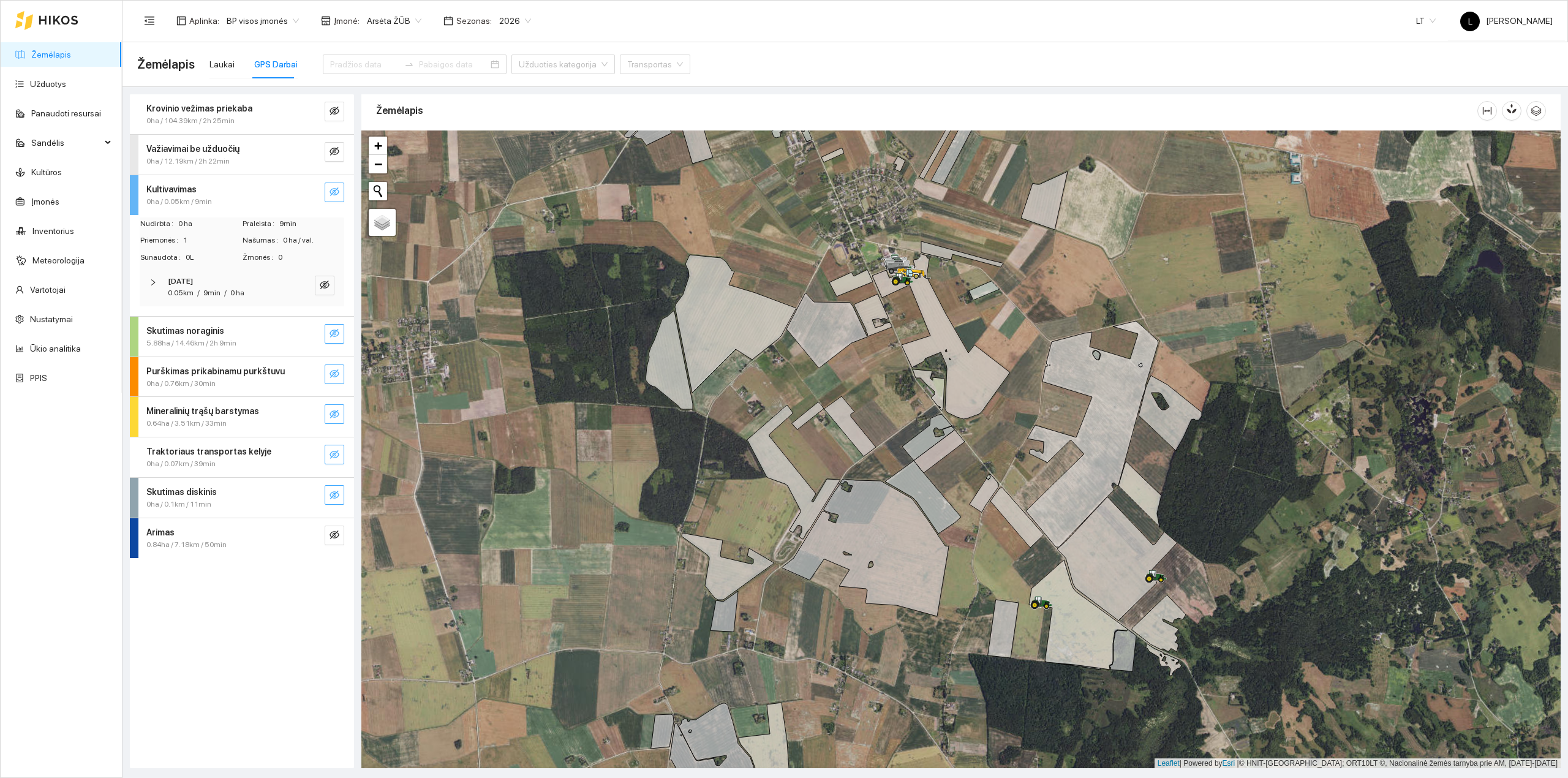
click at [334, 192] on icon "eye-invisible" at bounding box center [334, 191] width 10 height 9
click at [314, 189] on icon "search" at bounding box center [310, 191] width 10 height 10
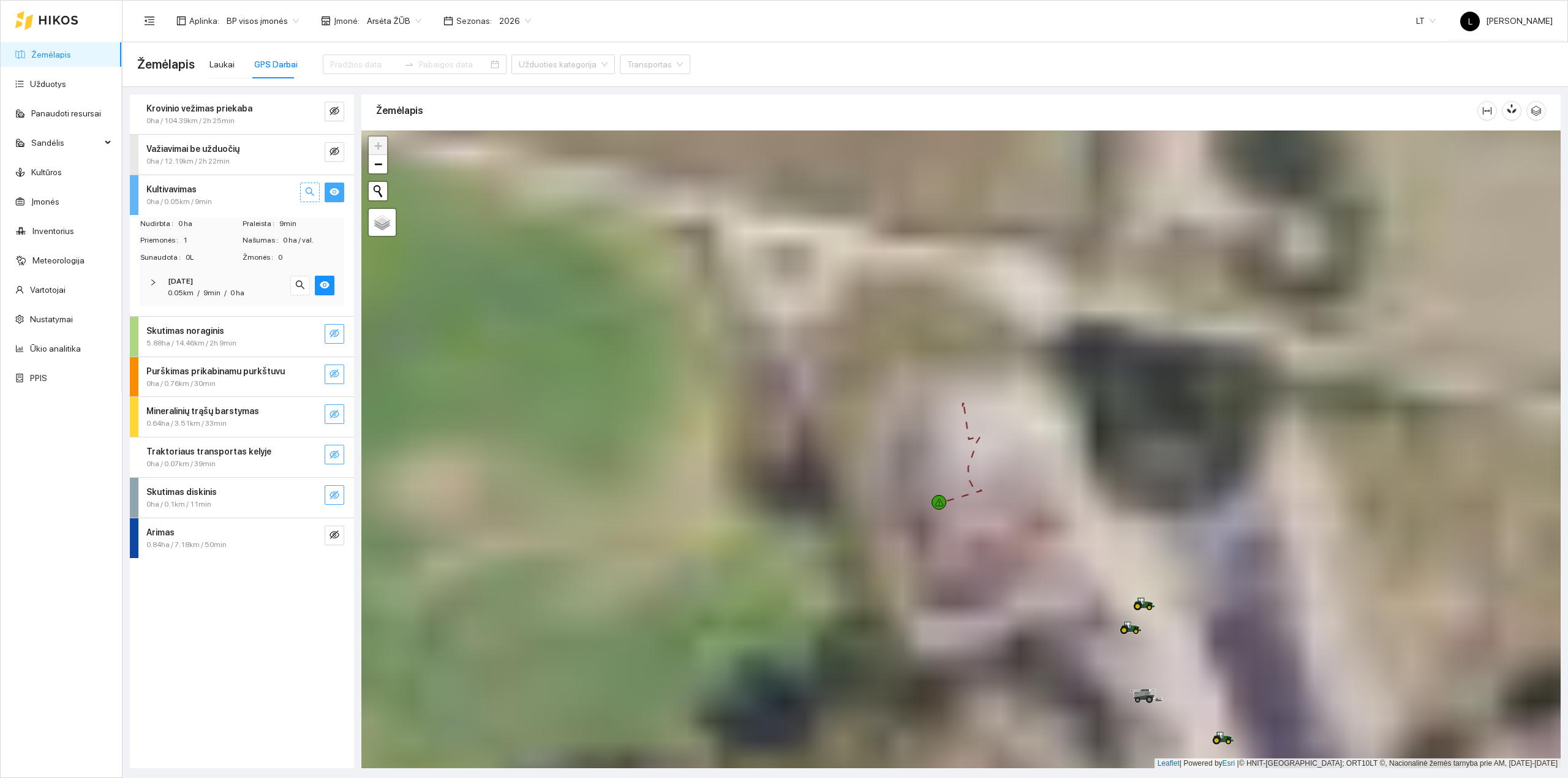
click at [318, 195] on button "button" at bounding box center [309, 192] width 19 height 19
click at [335, 190] on icon "eye" at bounding box center [334, 191] width 10 height 7
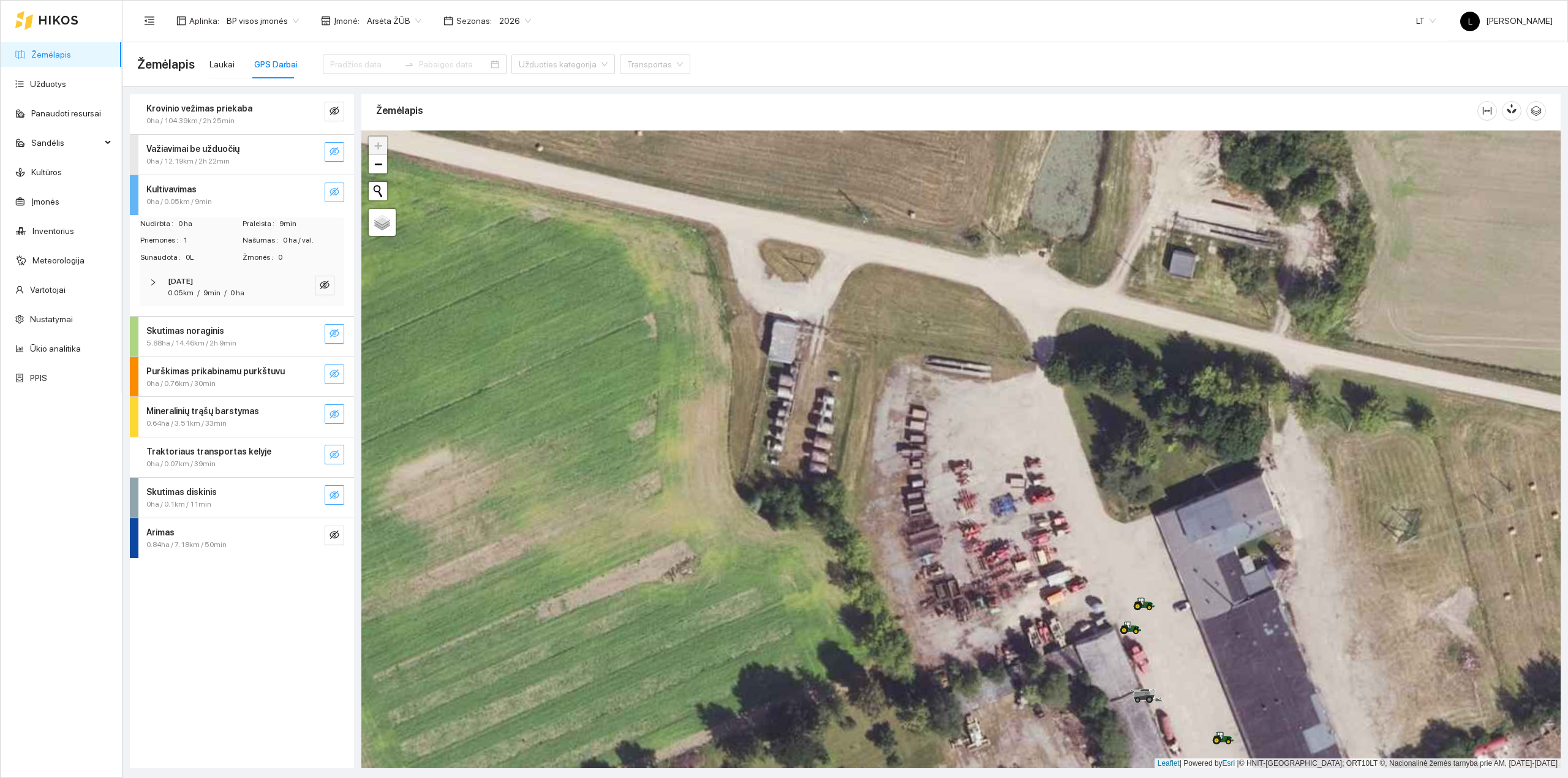
click at [336, 145] on button "button" at bounding box center [334, 152] width 19 height 19
click at [334, 149] on icon "eye" at bounding box center [334, 151] width 10 height 7
click at [328, 116] on button "button" at bounding box center [334, 111] width 19 height 19
click at [330, 114] on icon "eye" at bounding box center [334, 111] width 10 height 10
click at [317, 113] on div at bounding box center [309, 111] width 19 height 19
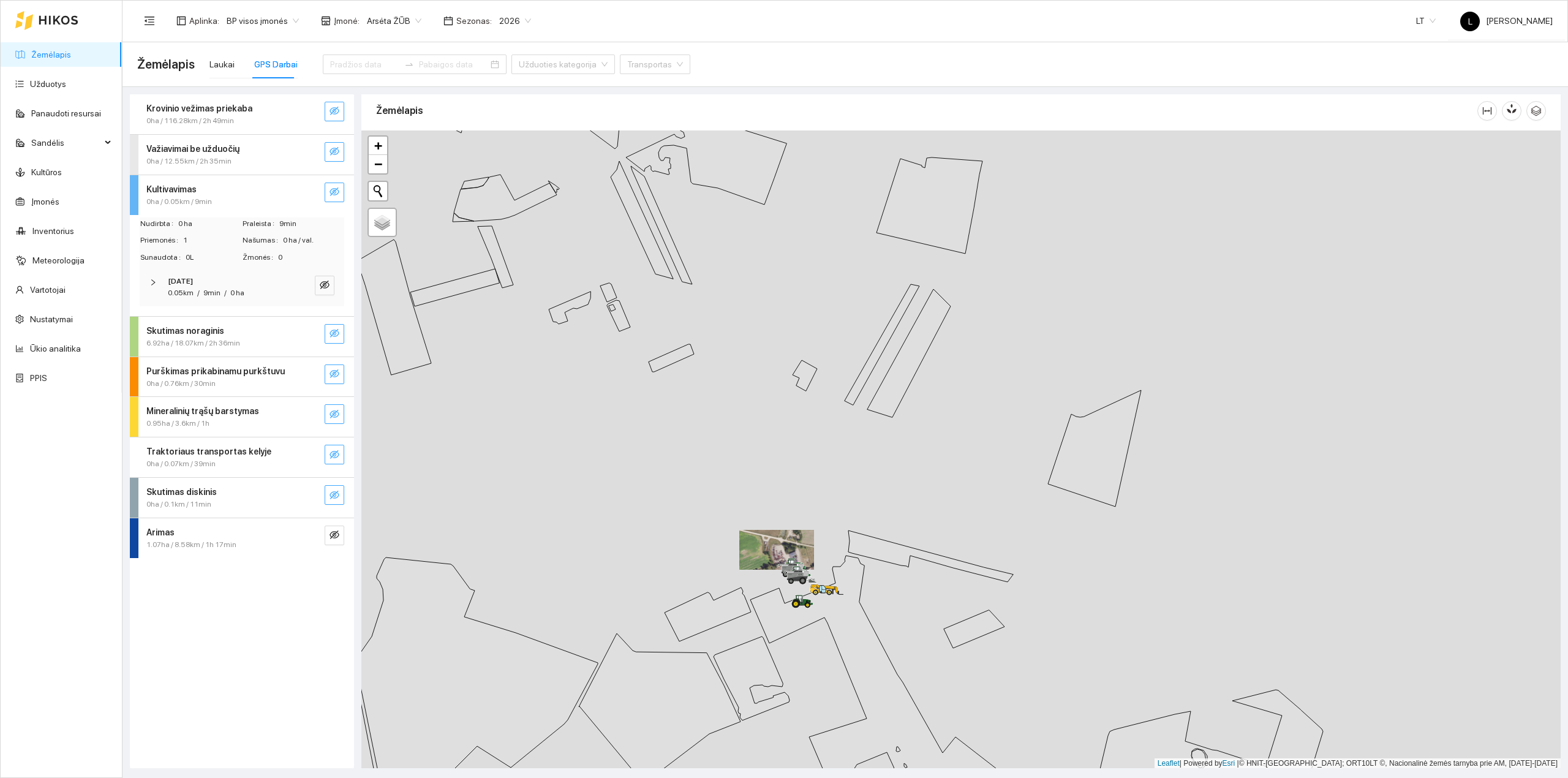
drag, startPoint x: 773, startPoint y: 567, endPoint x: 863, endPoint y: 512, distance: 105.5
click at [869, 492] on div at bounding box center [961, 449] width 1199 height 638
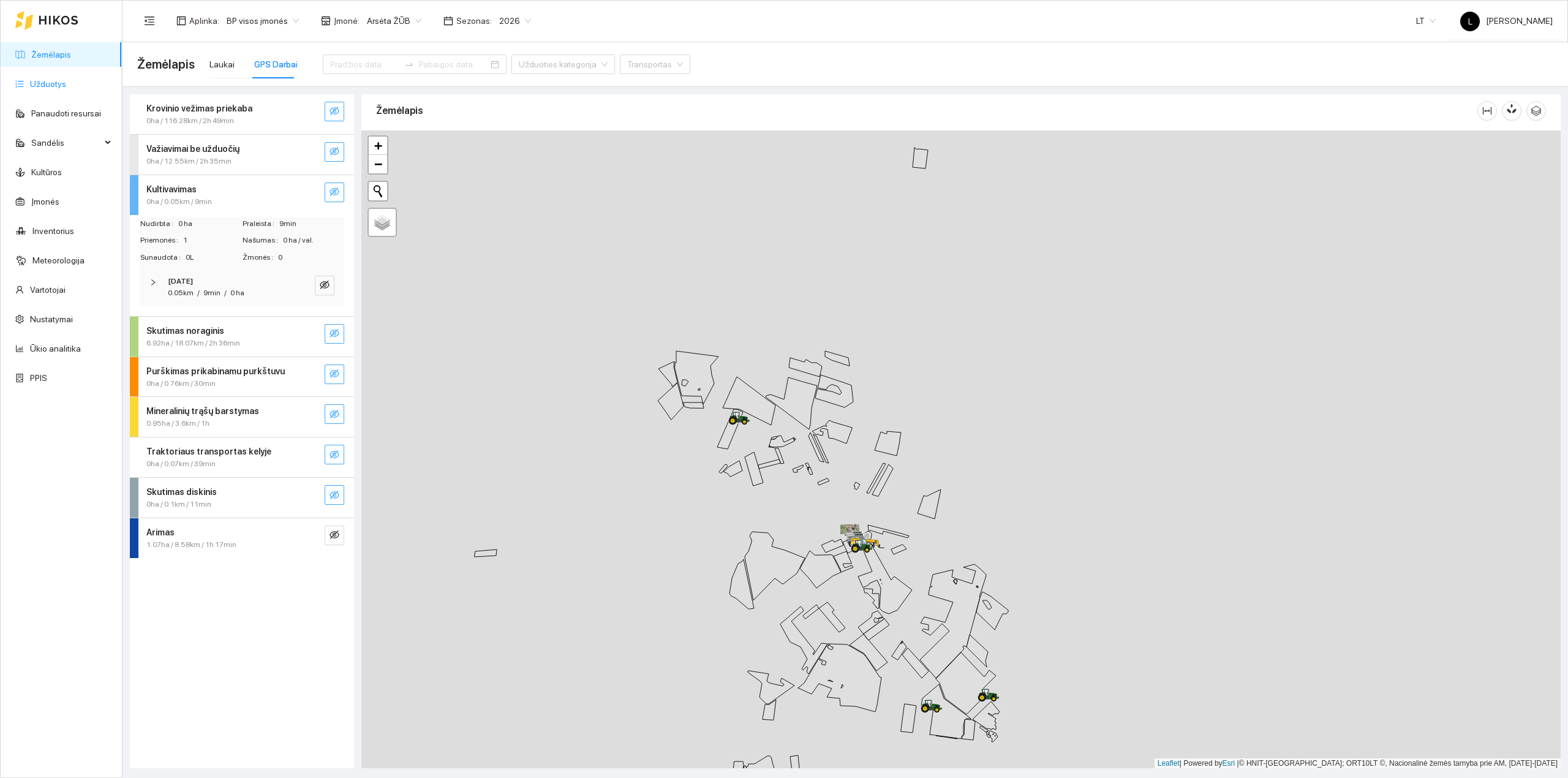
click at [60, 79] on link "Užduotys" at bounding box center [48, 84] width 36 height 10
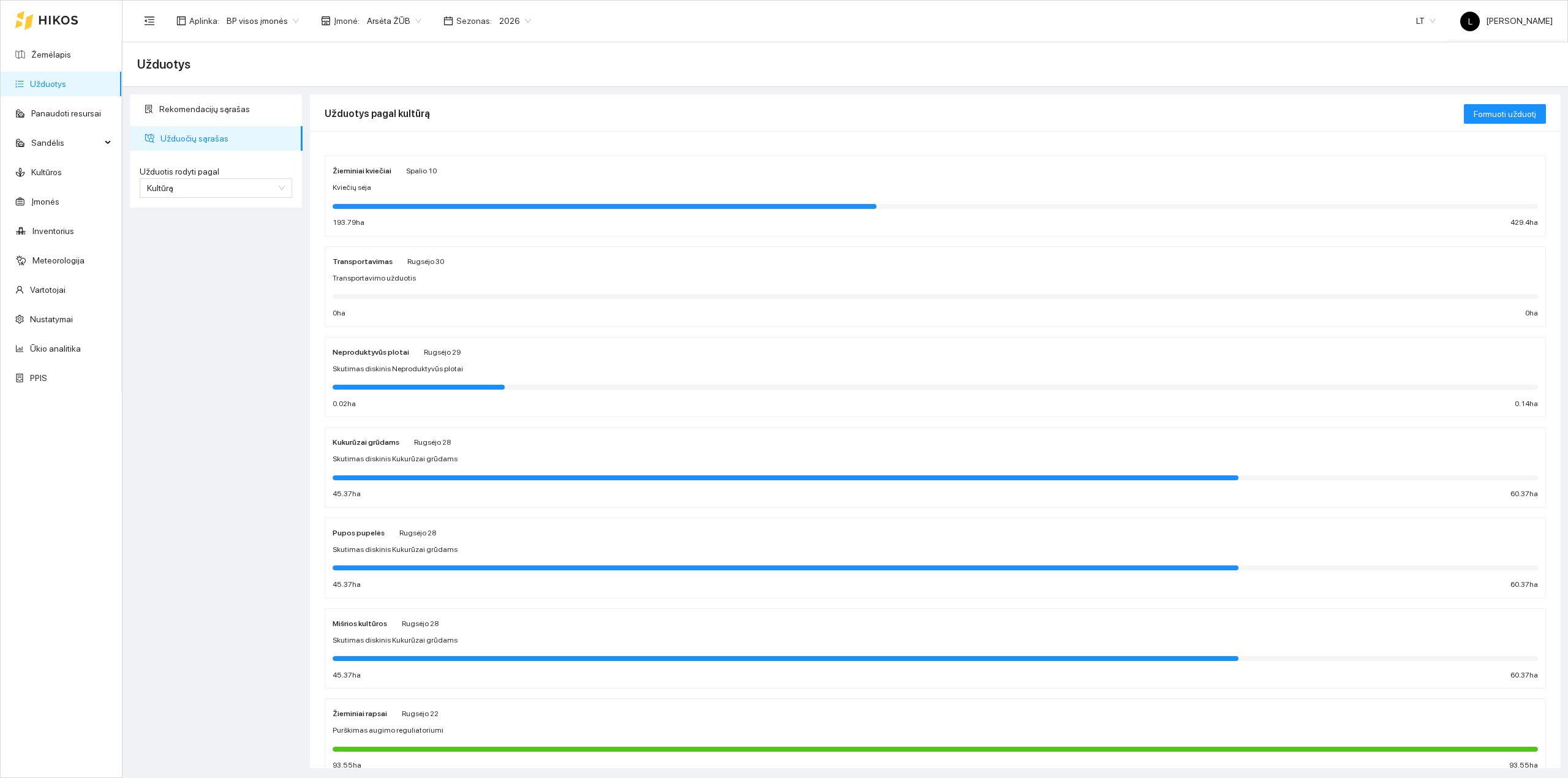
scroll to position [82, 0]
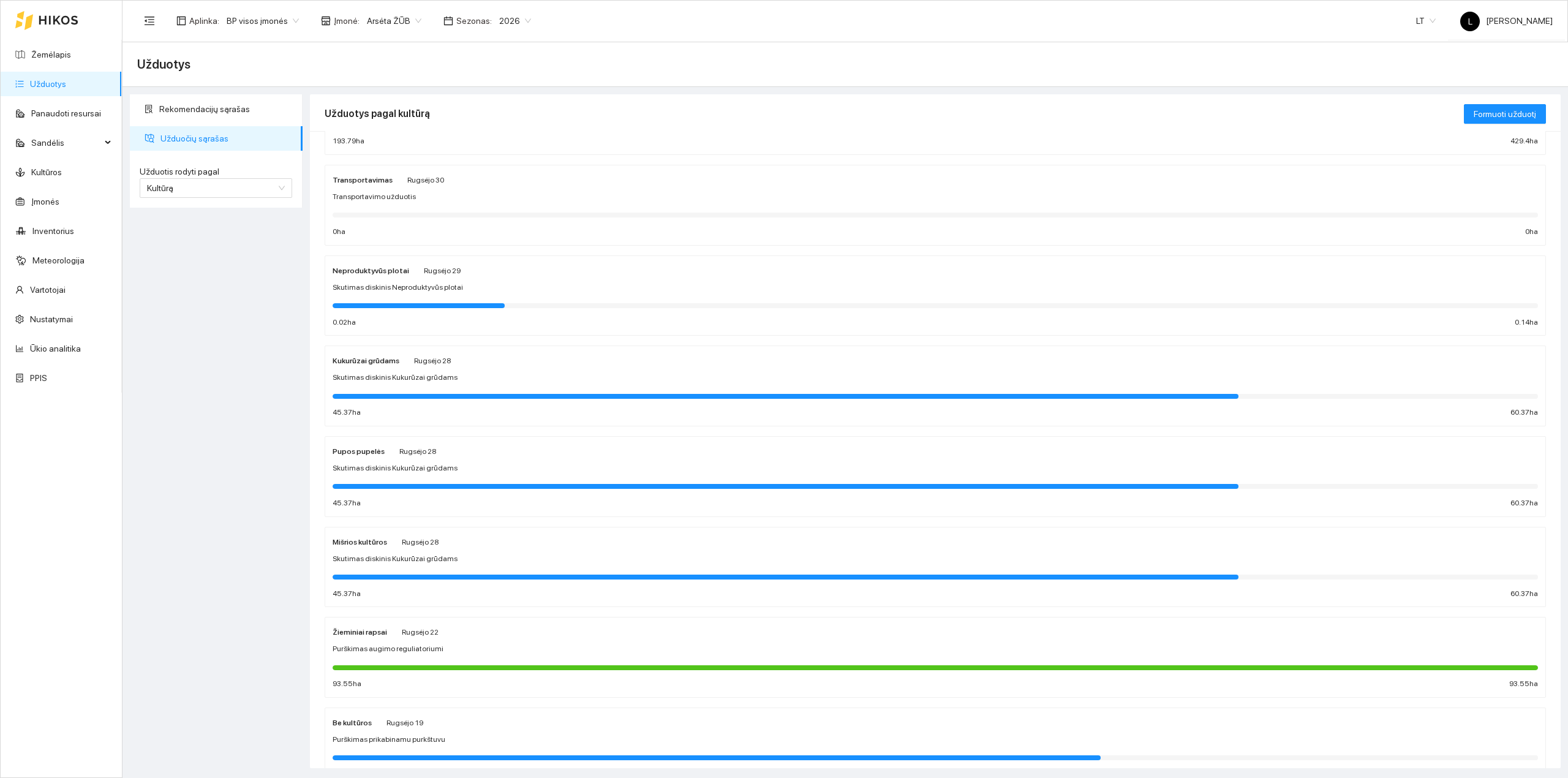
click at [418, 654] on span "Purškimas augimo reguliatoriumi" at bounding box center [388, 649] width 111 height 11
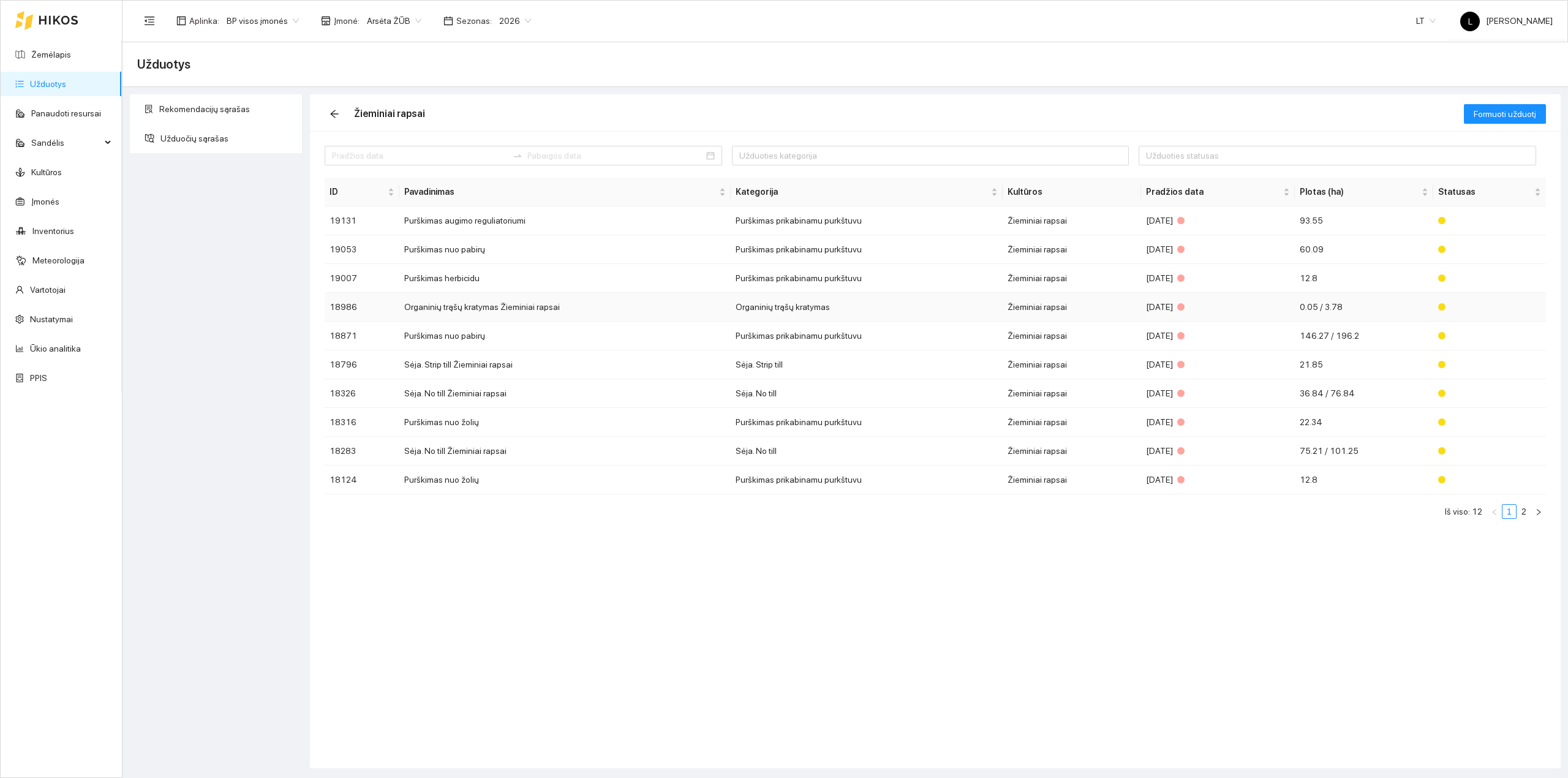
click at [540, 304] on td "Organinių trąšų kratymas Žieminiai rapsai" at bounding box center [565, 307] width 331 height 29
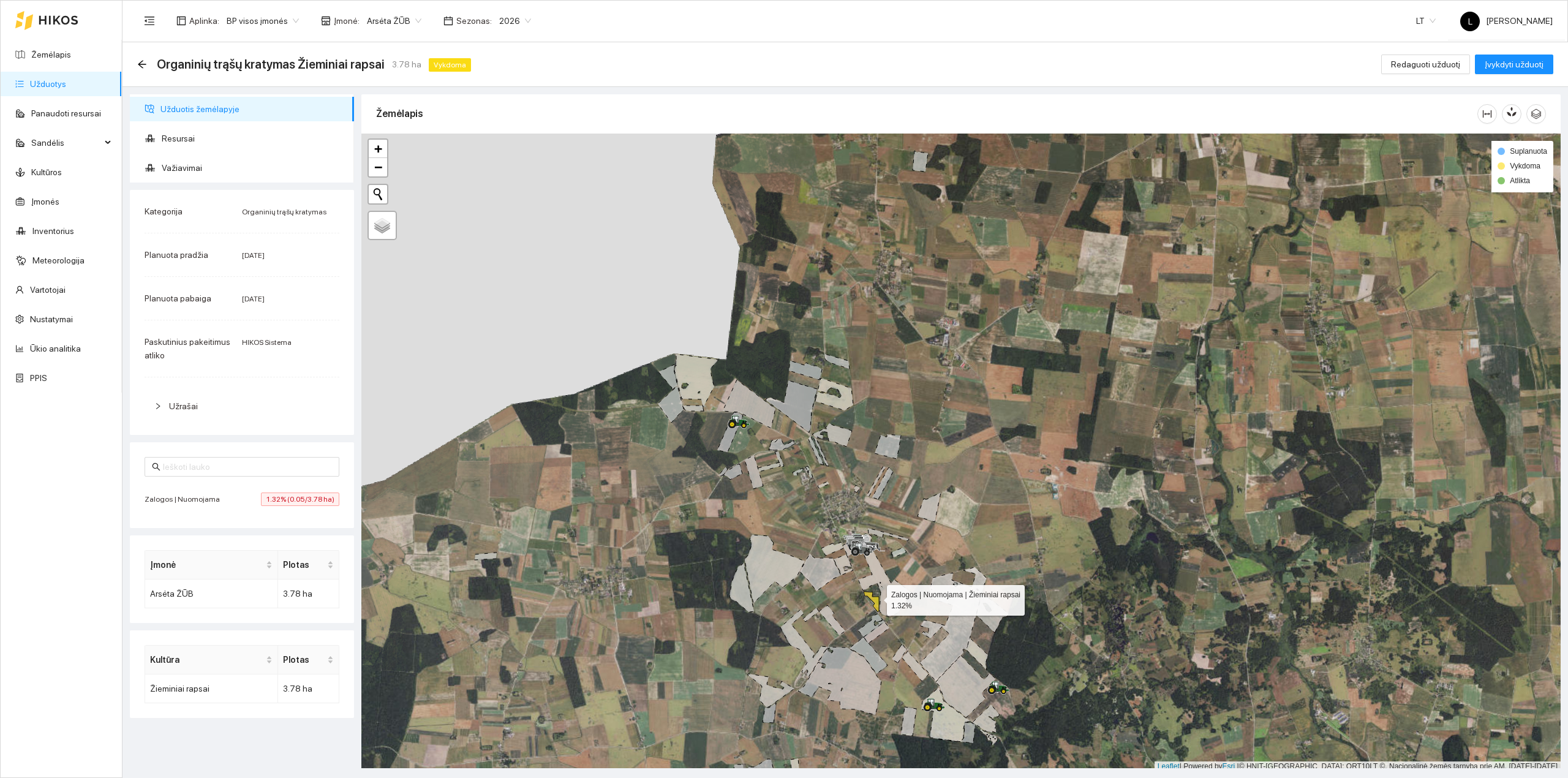
click at [876, 598] on icon at bounding box center [871, 601] width 15 height 20
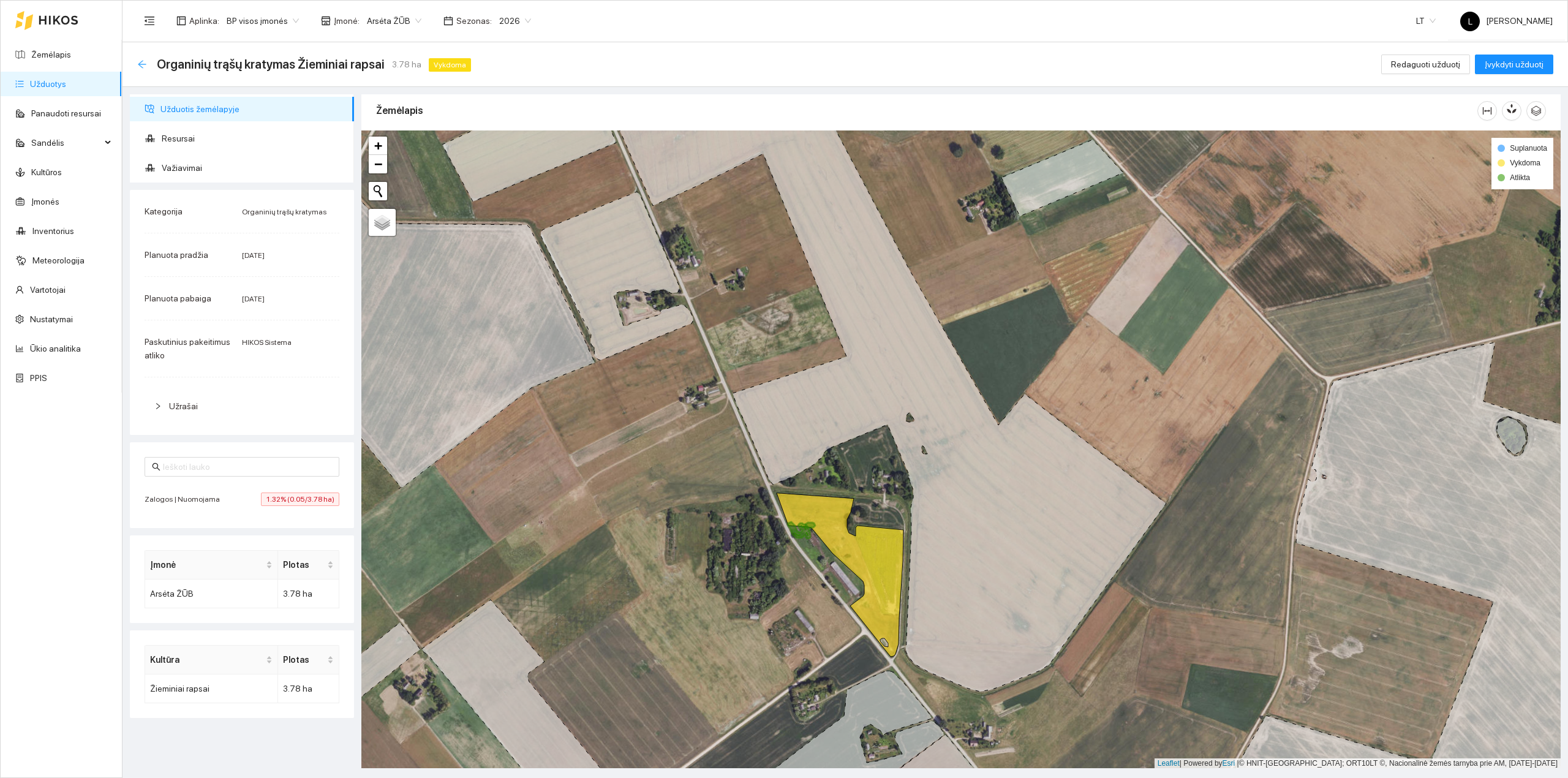
click at [145, 60] on icon "arrow-left" at bounding box center [142, 65] width 10 height 10
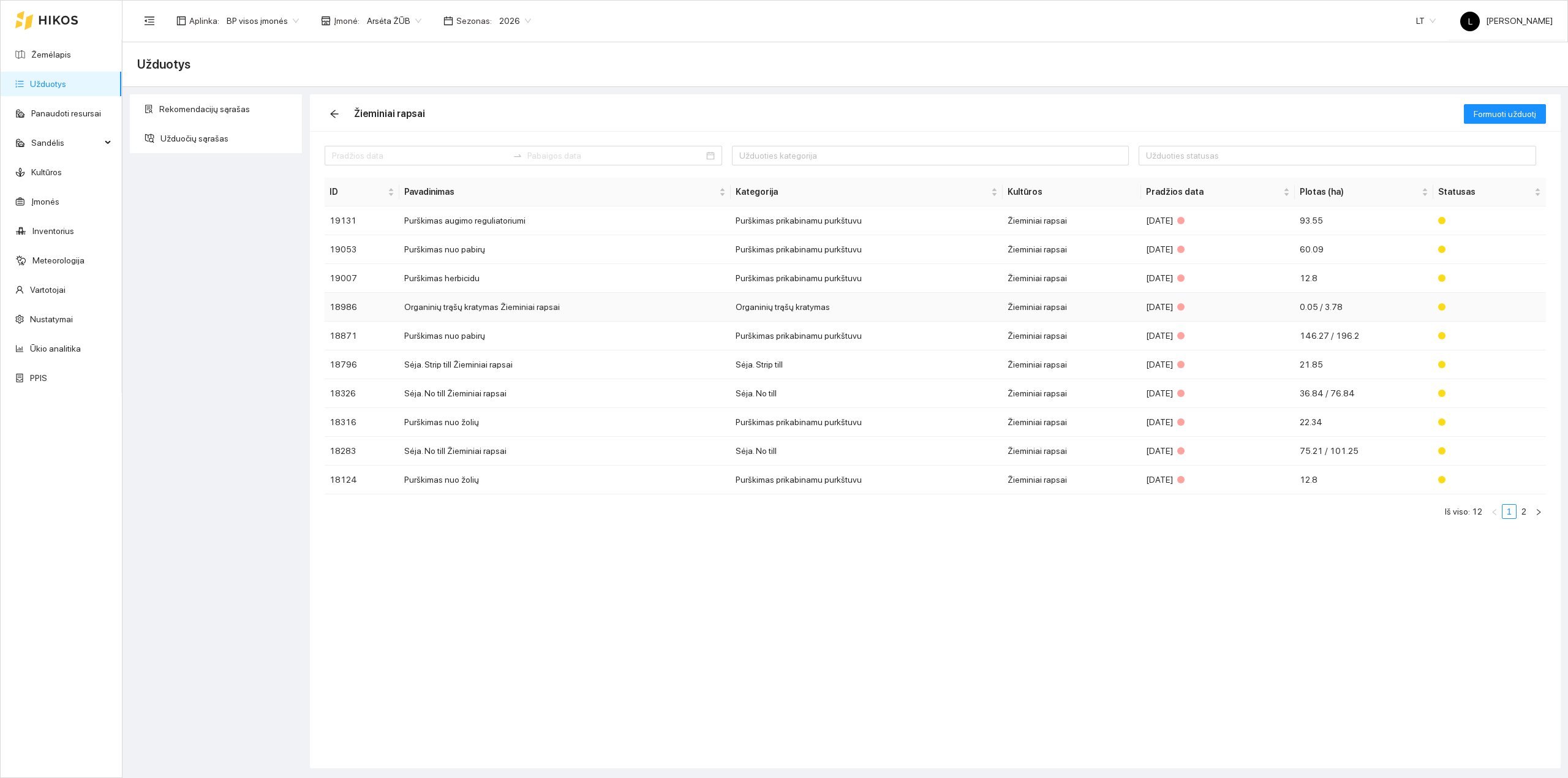
click at [1066, 306] on td "Žieminiai rapsai" at bounding box center [1071, 307] width 138 height 29
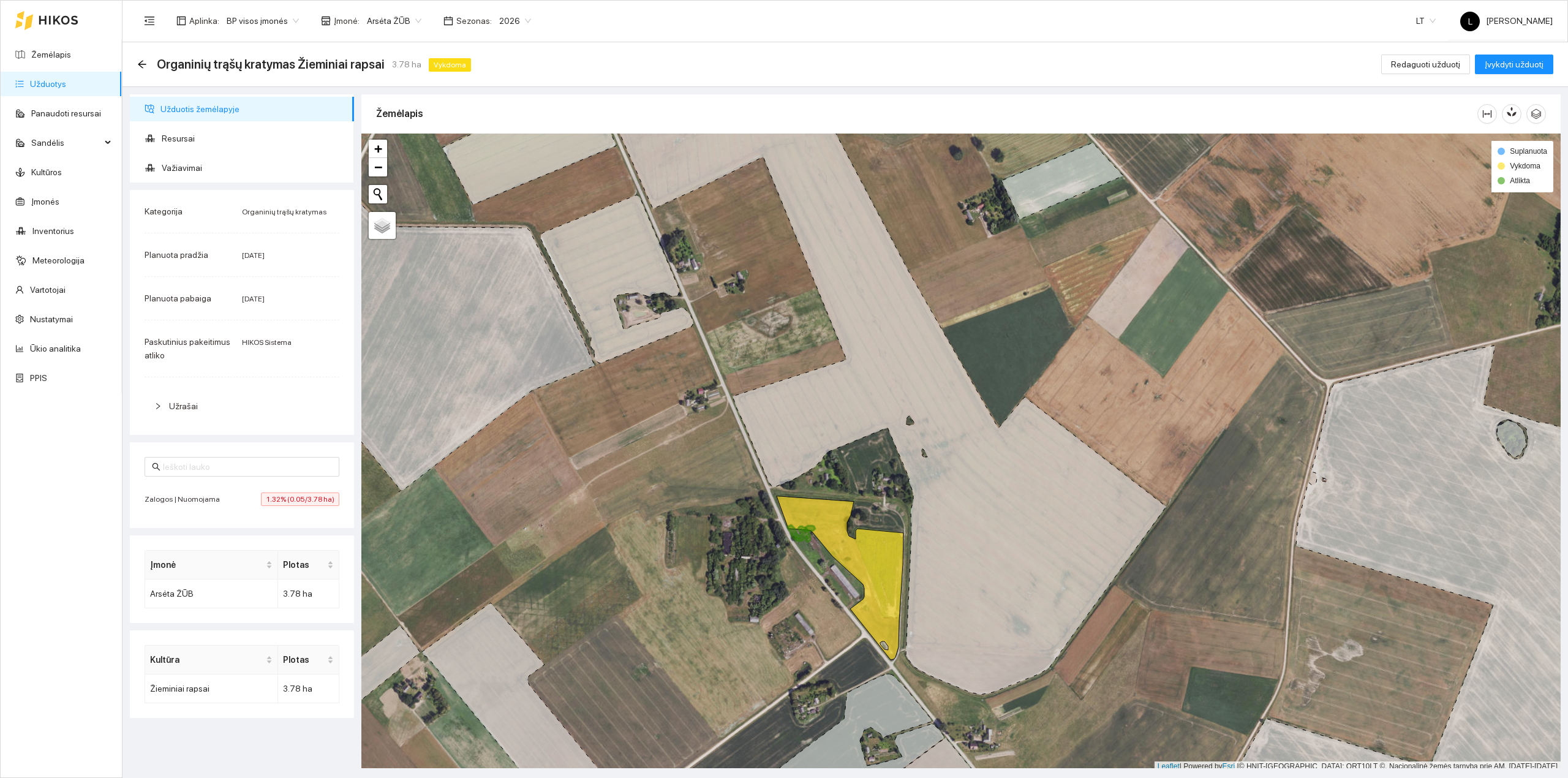
click at [380, 16] on span "Arsėta ŽŪB" at bounding box center [393, 20] width 54 height 19
click at [403, 48] on div "Visos" at bounding box center [425, 45] width 128 height 14
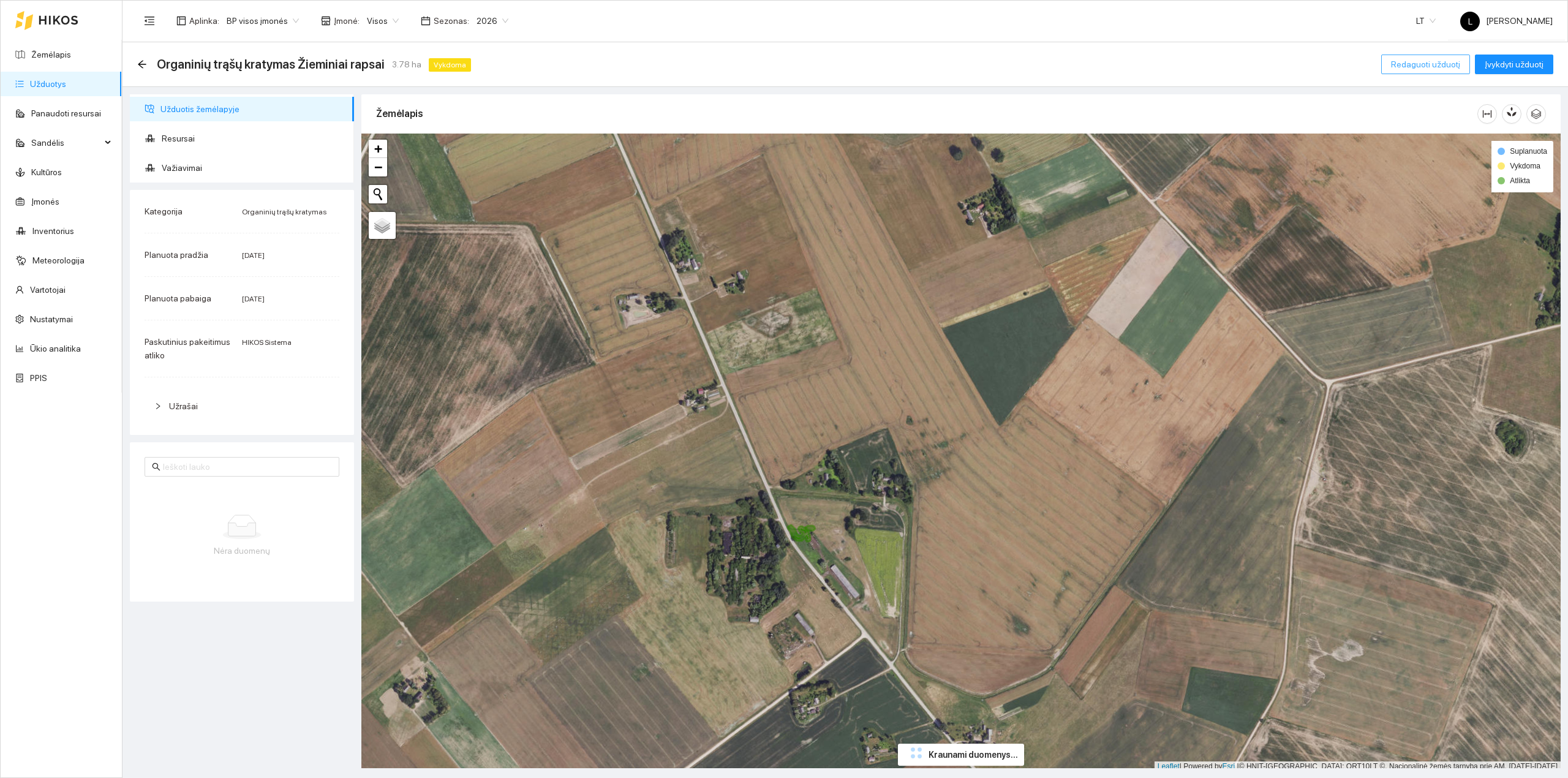
click at [1444, 62] on span "Redaguoti užduotį" at bounding box center [1425, 64] width 69 height 14
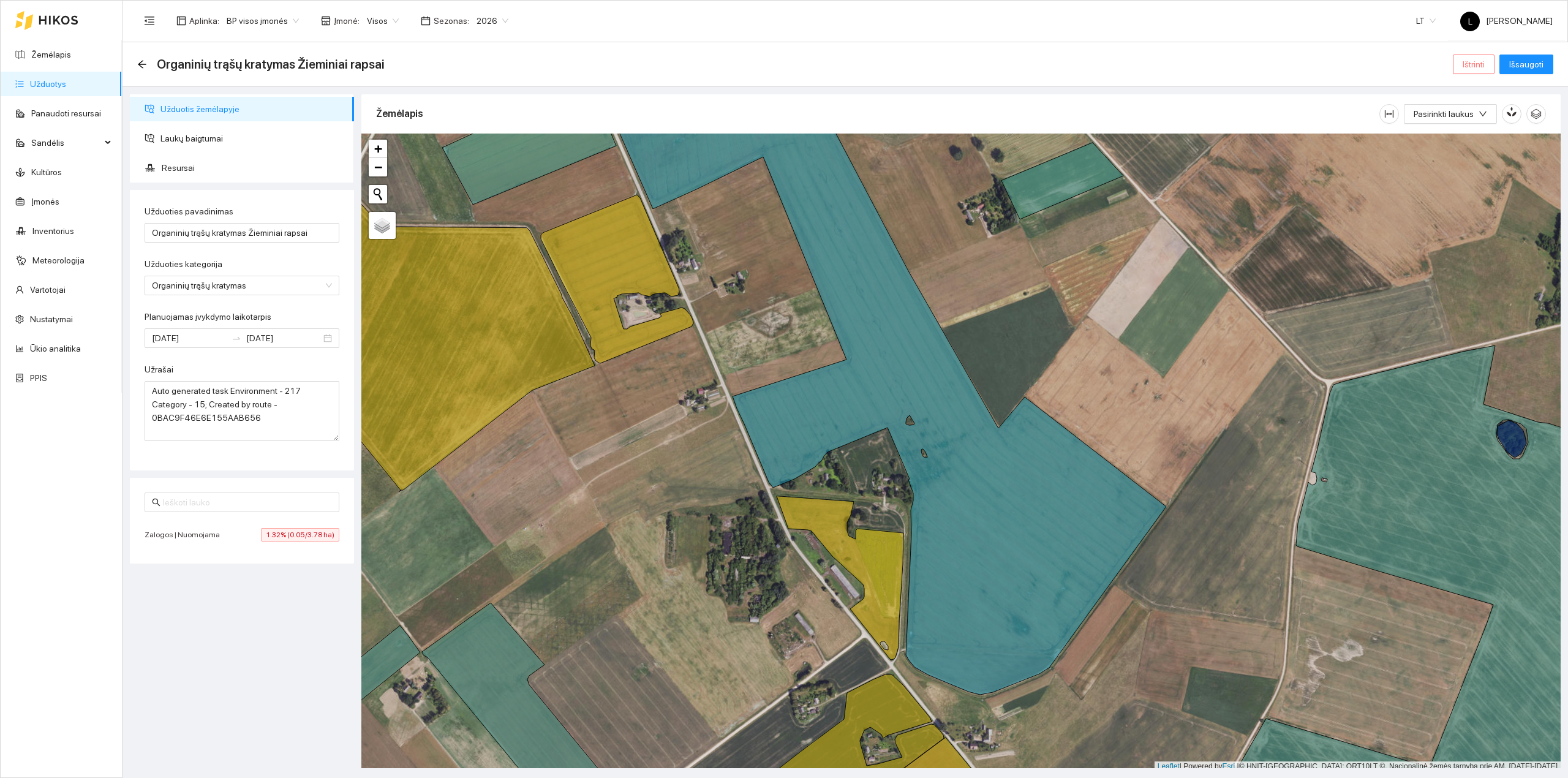
click at [1465, 60] on span "Ištrinti" at bounding box center [1473, 64] width 22 height 14
click at [1478, 128] on span "Taip" at bounding box center [1478, 124] width 16 height 14
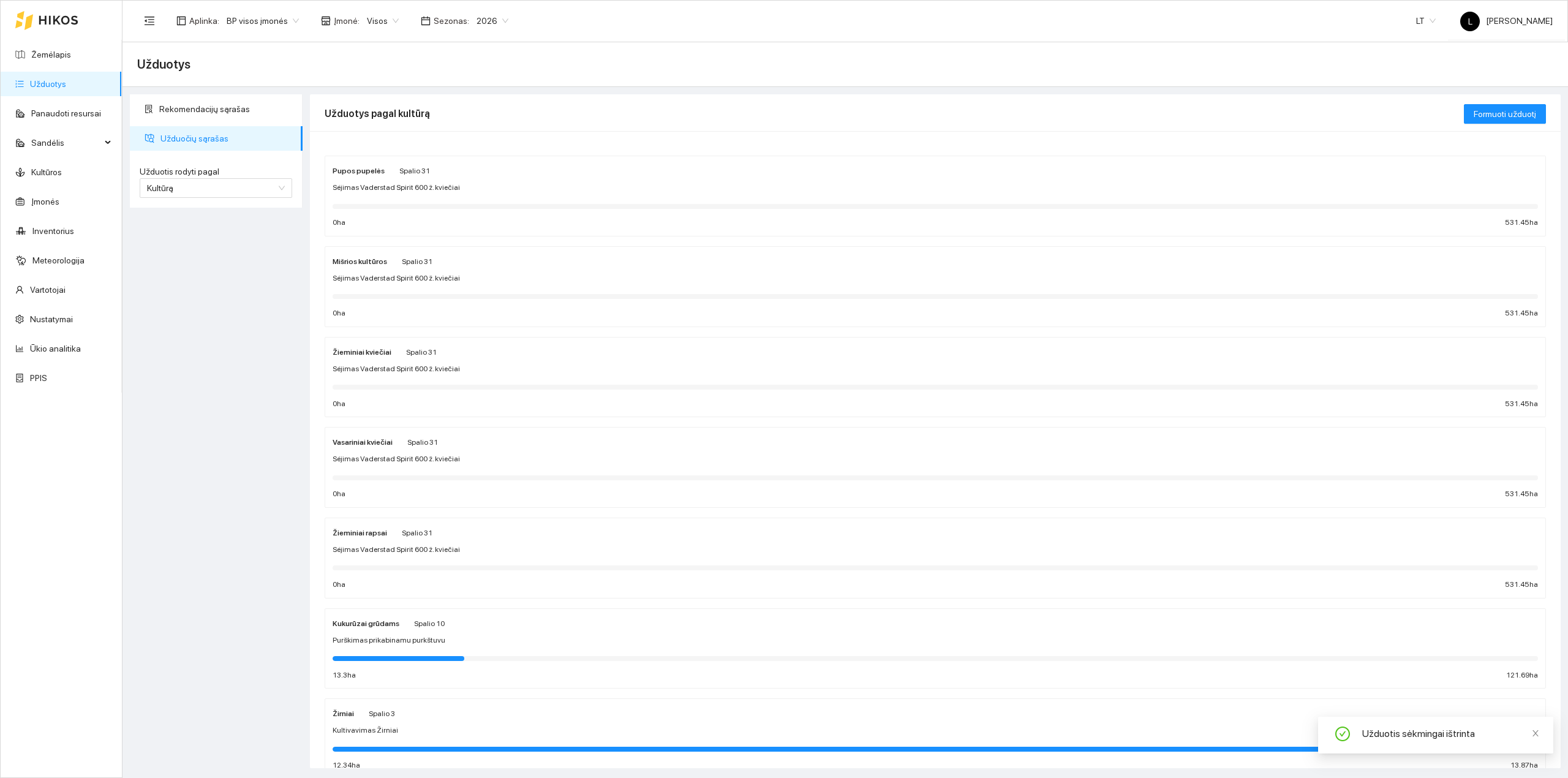
click at [40, 84] on link "Užduotys" at bounding box center [48, 84] width 36 height 10
click at [69, 49] on link "Žemėlapis" at bounding box center [51, 54] width 40 height 10
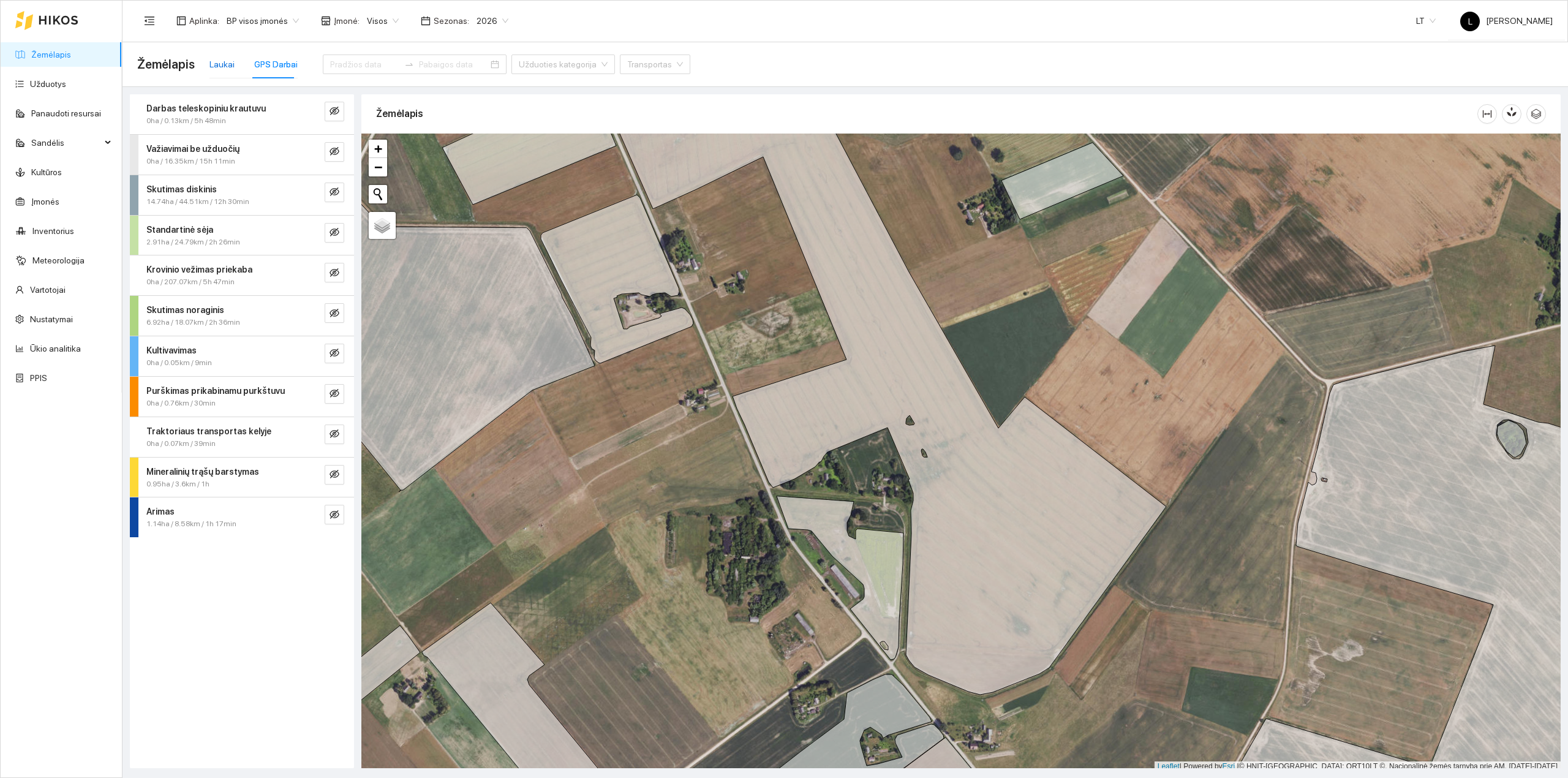
click at [228, 65] on div "Laukai" at bounding box center [221, 64] width 25 height 14
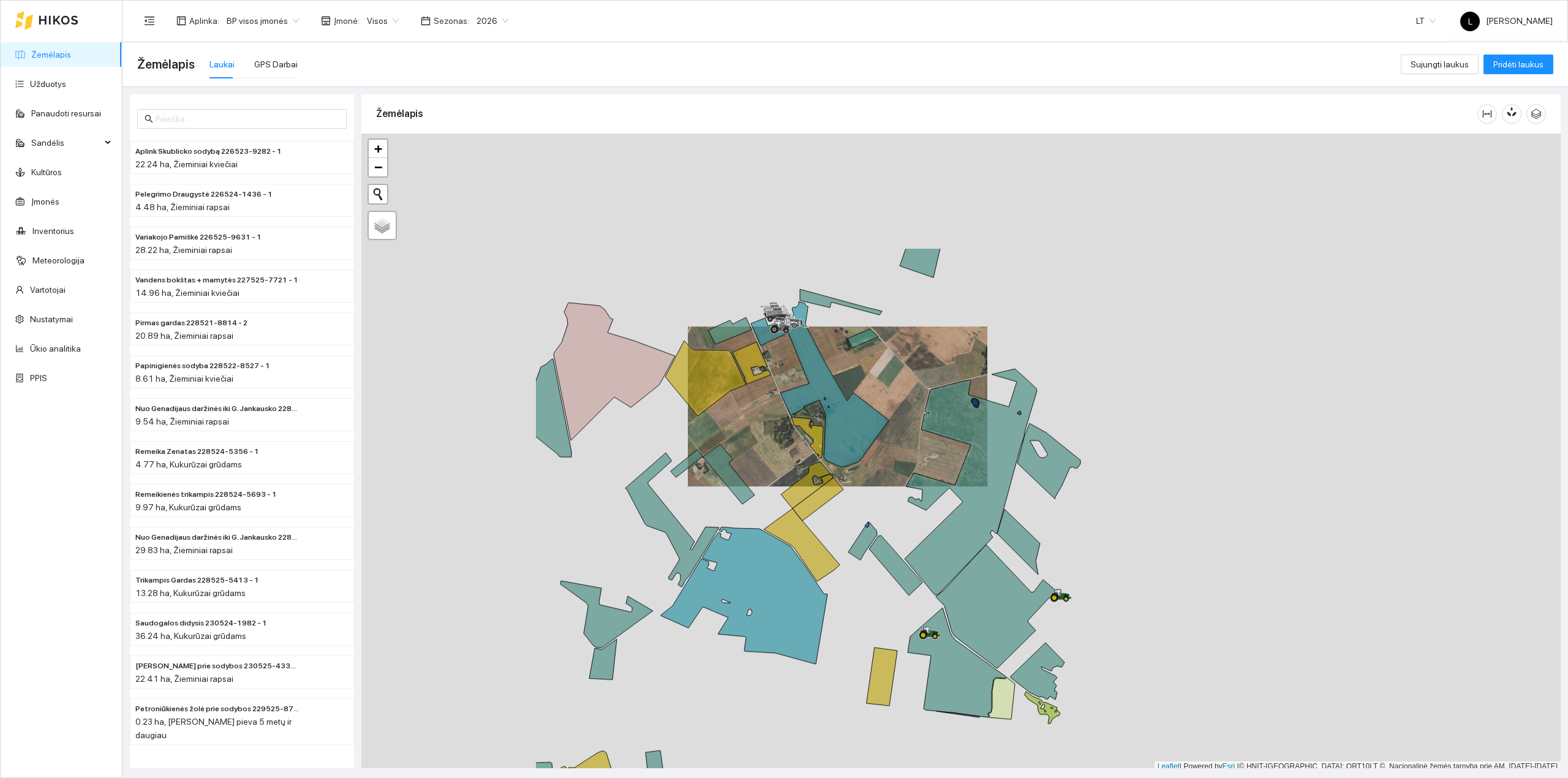
scroll to position [3, 0]
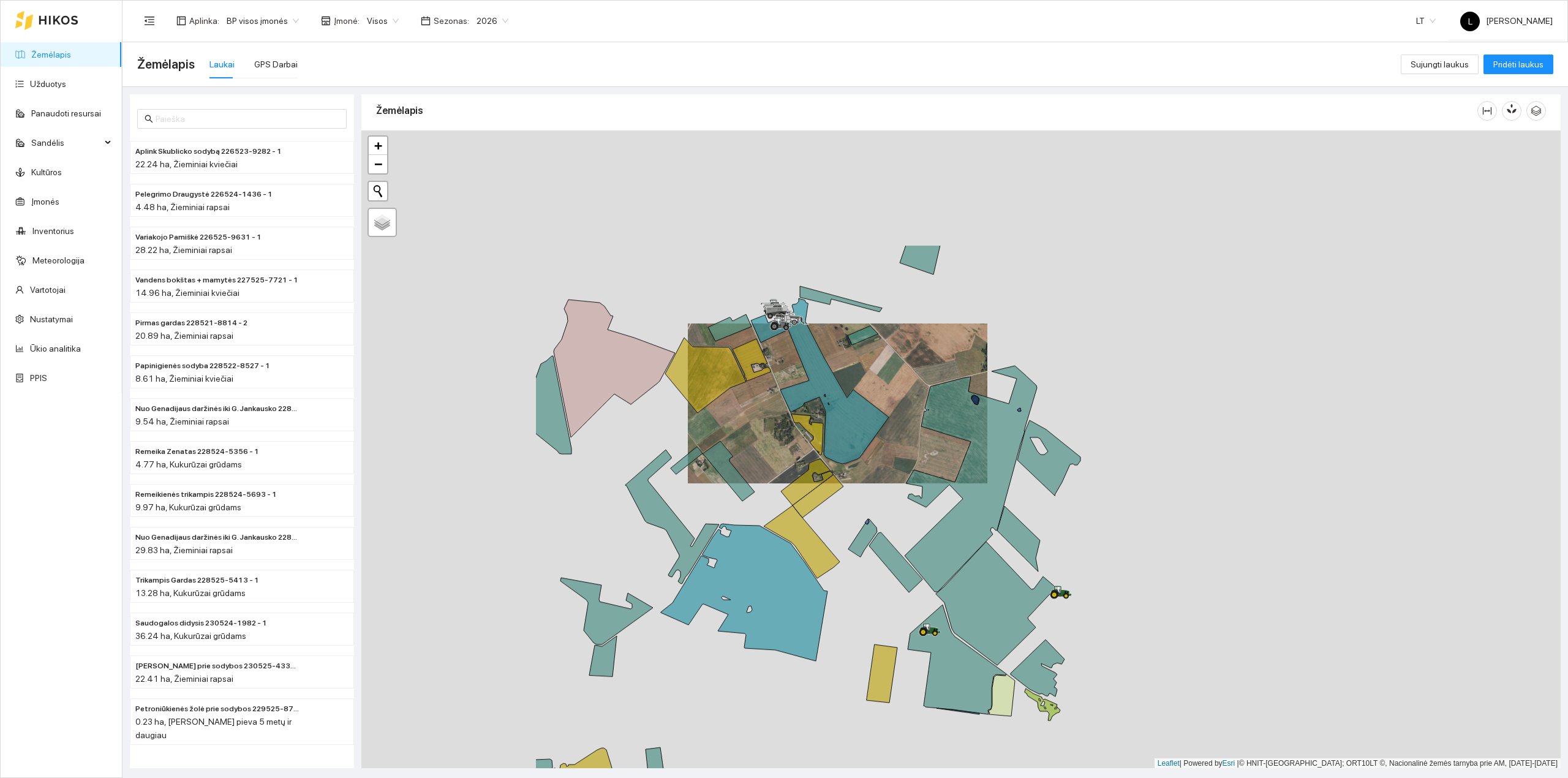
drag, startPoint x: 593, startPoint y: 277, endPoint x: 776, endPoint y: 382, distance: 211.0
click at [776, 373] on div at bounding box center [961, 449] width 1199 height 638
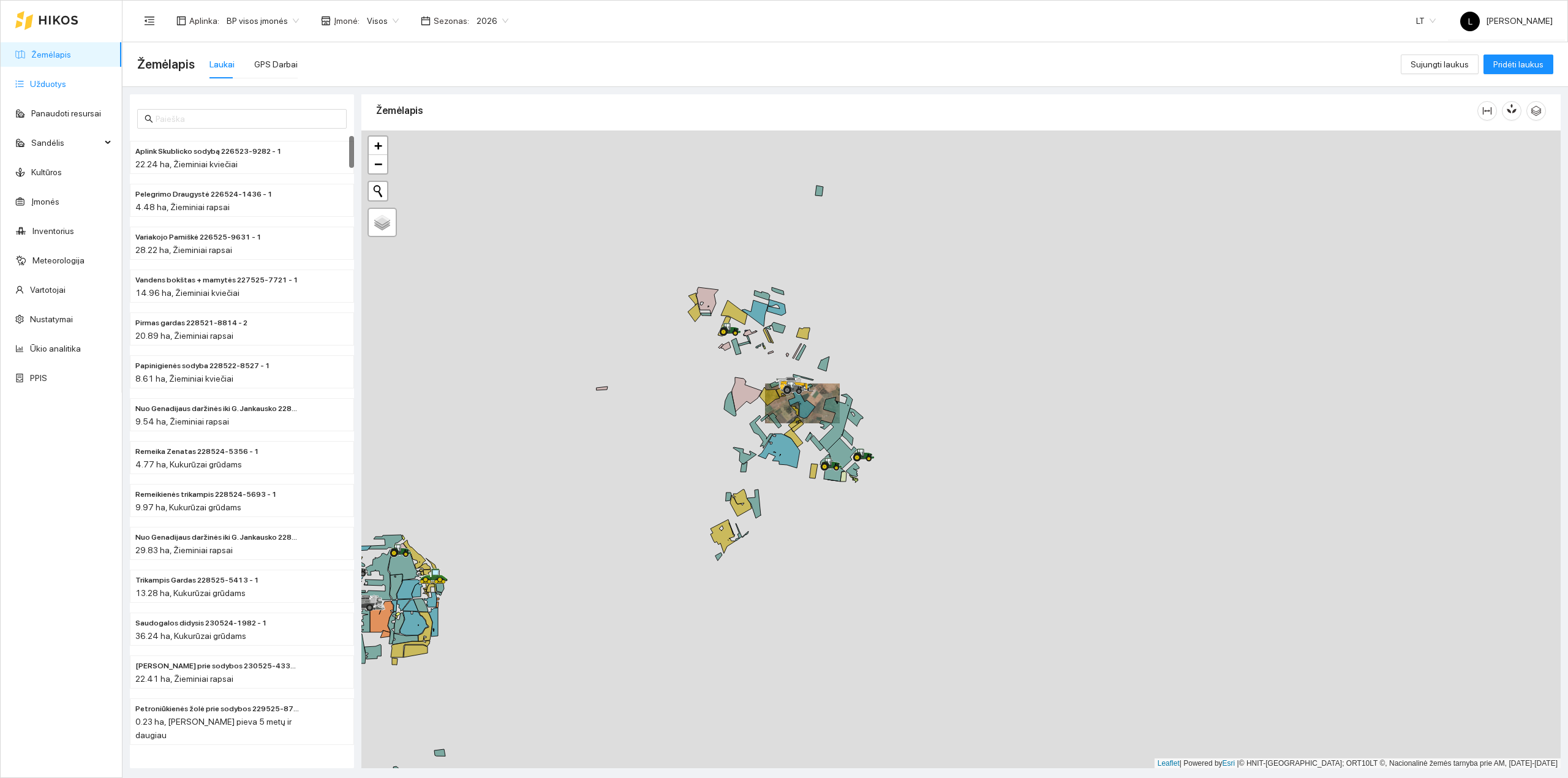
click at [48, 79] on link "Užduotys" at bounding box center [48, 84] width 36 height 10
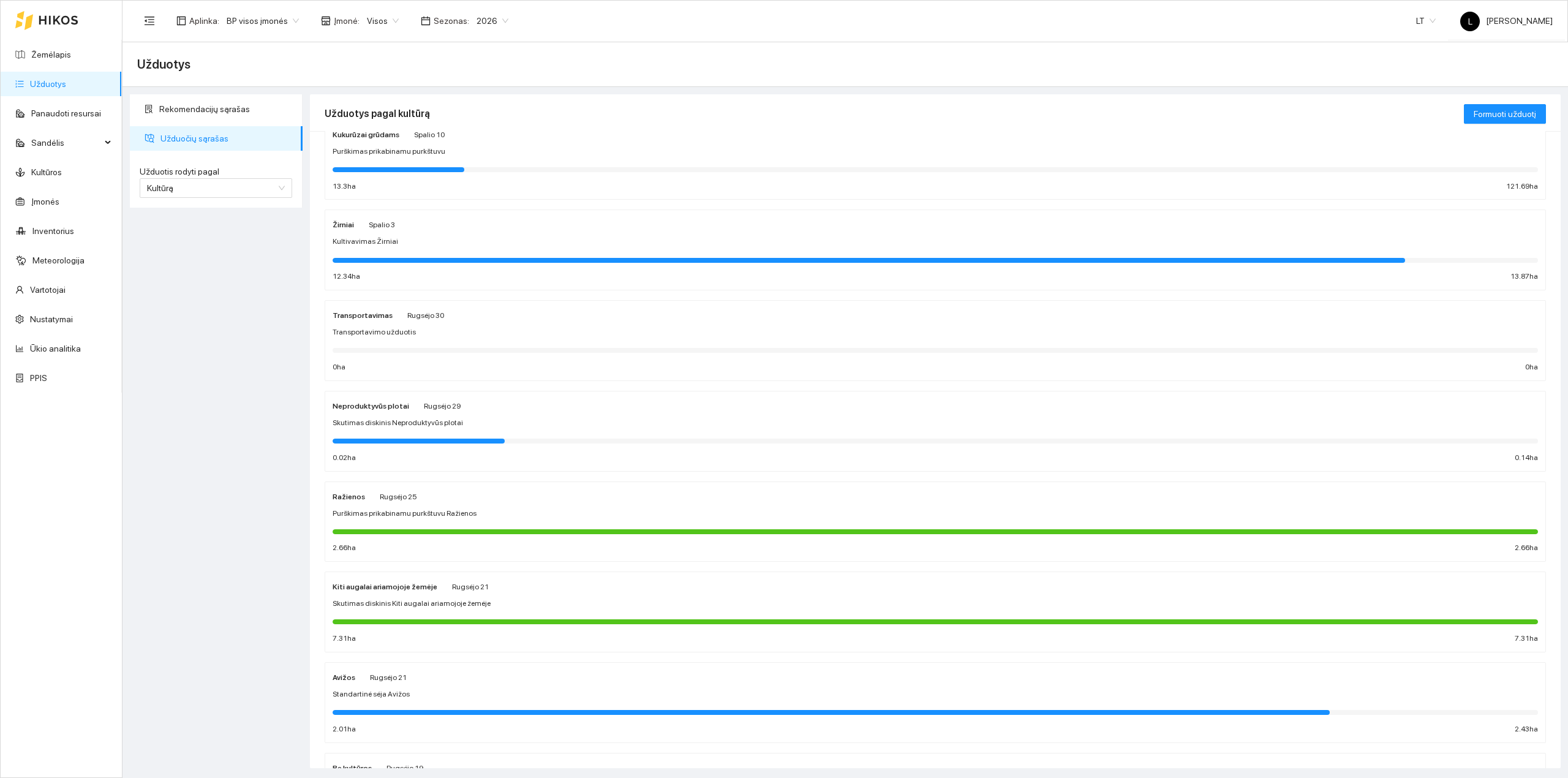
scroll to position [490, 0]
click at [477, 19] on span "2026" at bounding box center [492, 20] width 32 height 19
click at [474, 138] on div "2025" at bounding box center [483, 143] width 32 height 14
click at [469, 15] on div "2025" at bounding box center [493, 21] width 47 height 19
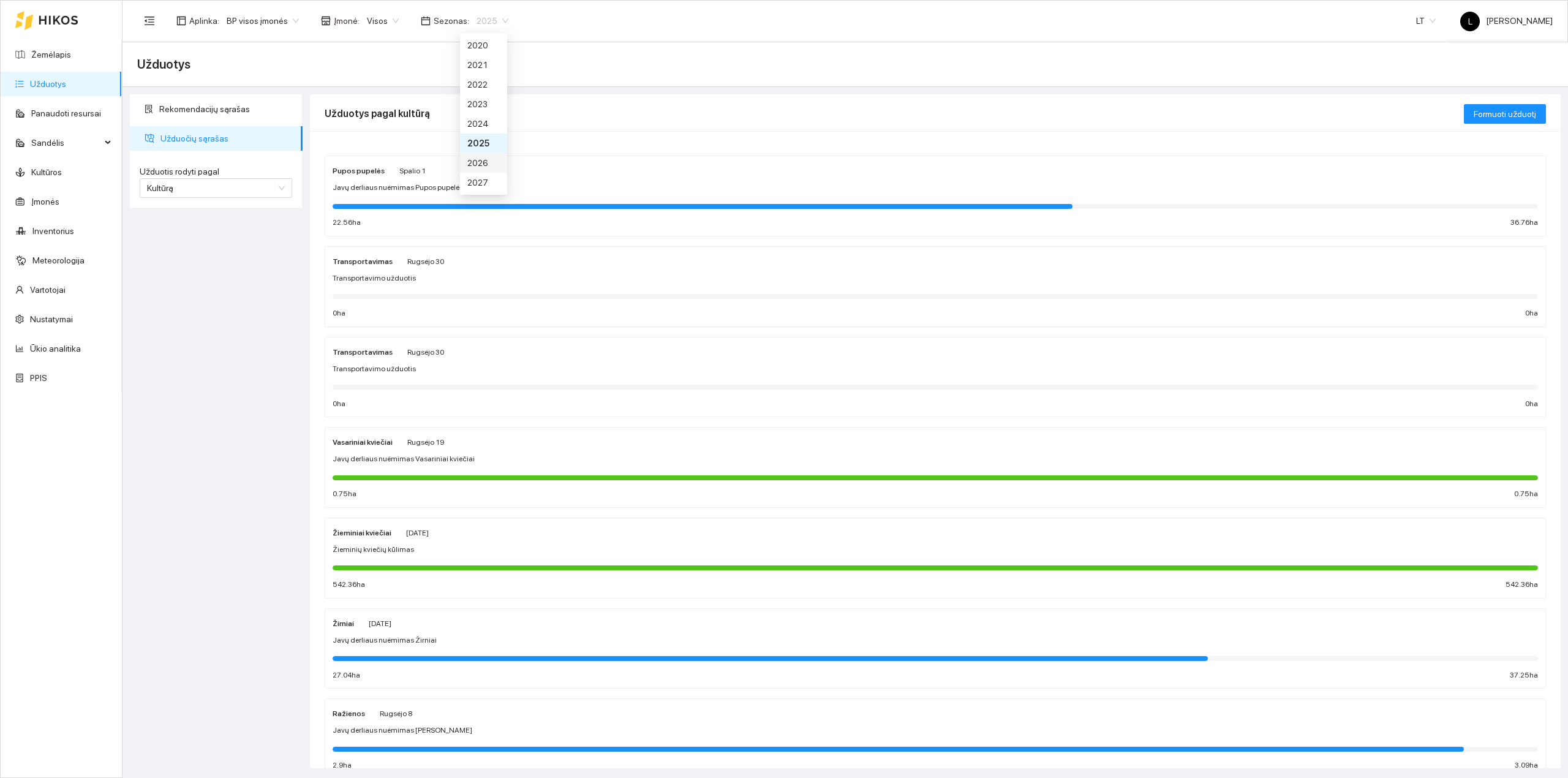
click at [477, 158] on div "2026" at bounding box center [483, 162] width 32 height 14
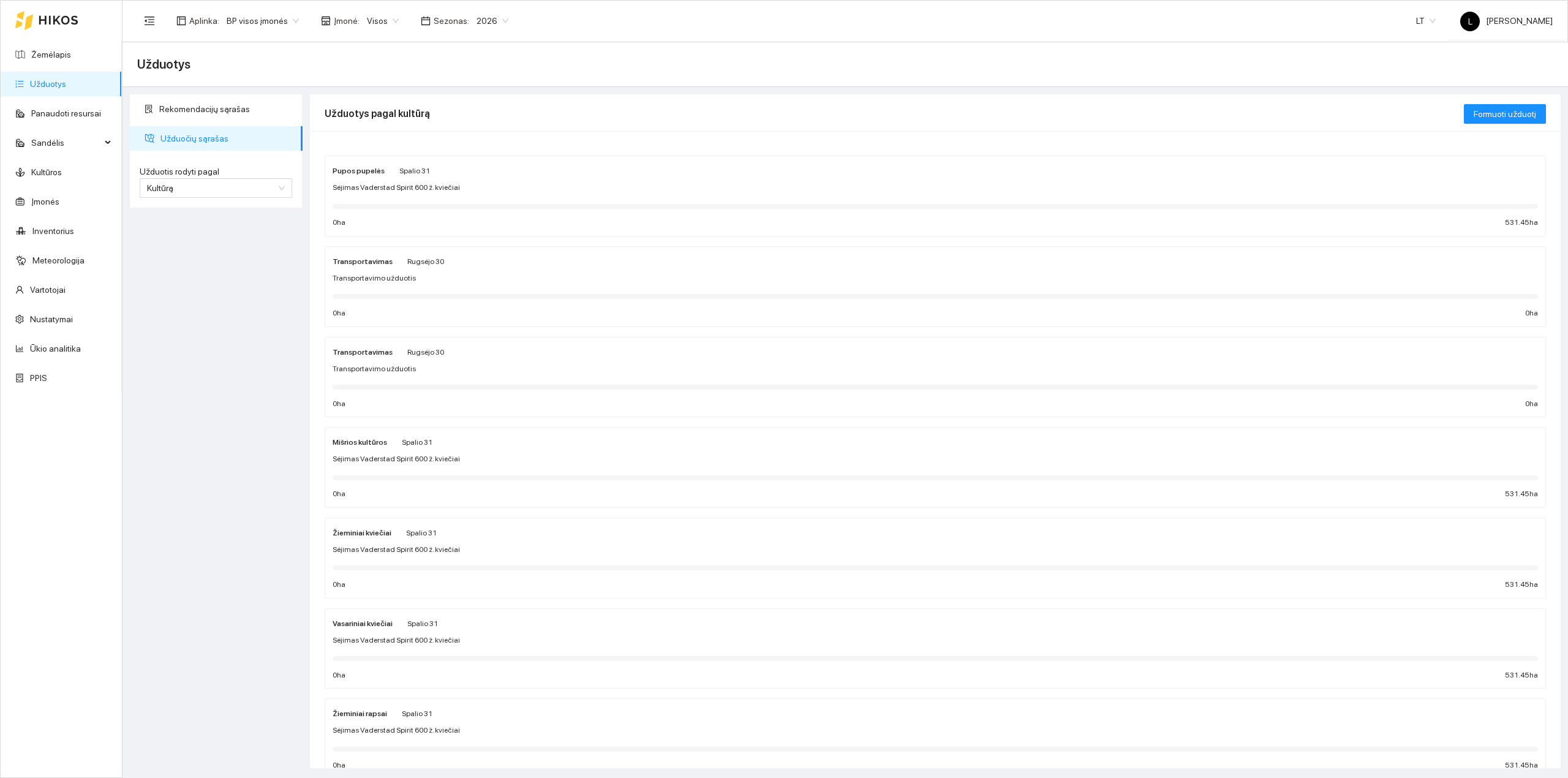
click at [368, 22] on span "Visos" at bounding box center [382, 20] width 32 height 19
click at [396, 59] on div "Arsėta ŽŪB" at bounding box center [425, 65] width 128 height 14
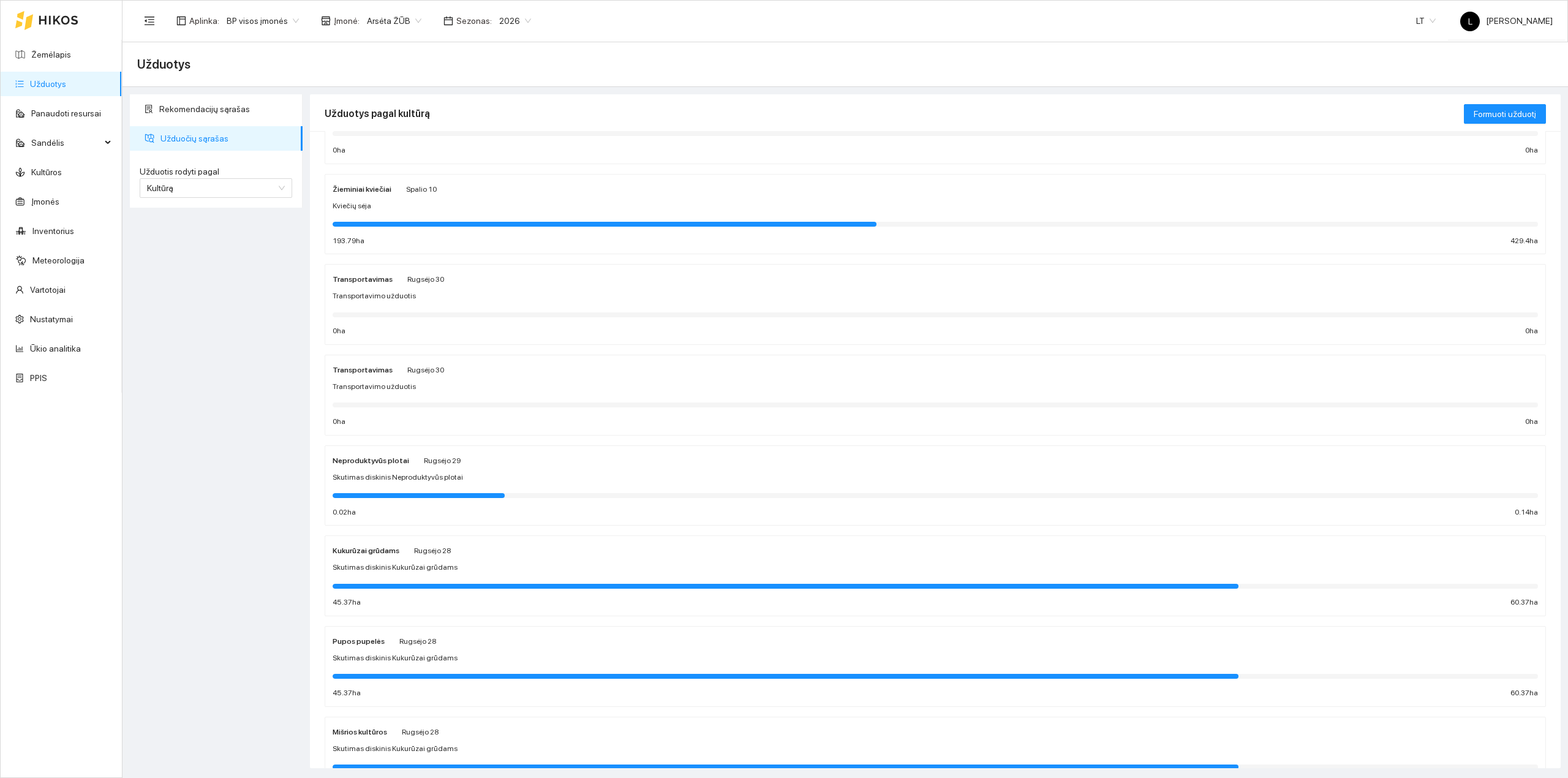
scroll to position [326, 0]
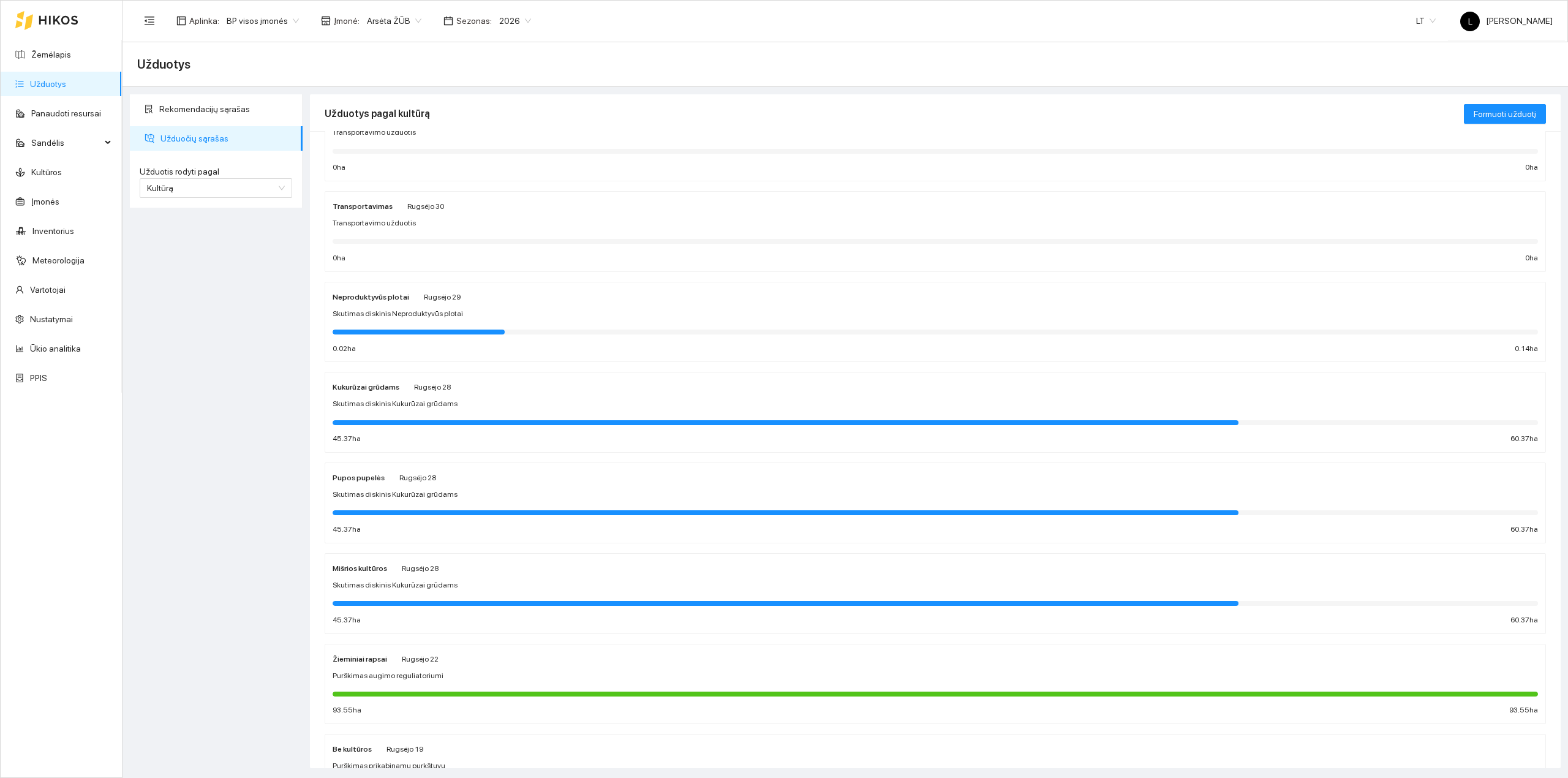
click at [427, 689] on div "Žieminiai rapsai Rugsėjo 22 Purškimas augimo reguliatoriumi 93.55 ha 93.55 ha" at bounding box center [935, 684] width 1205 height 65
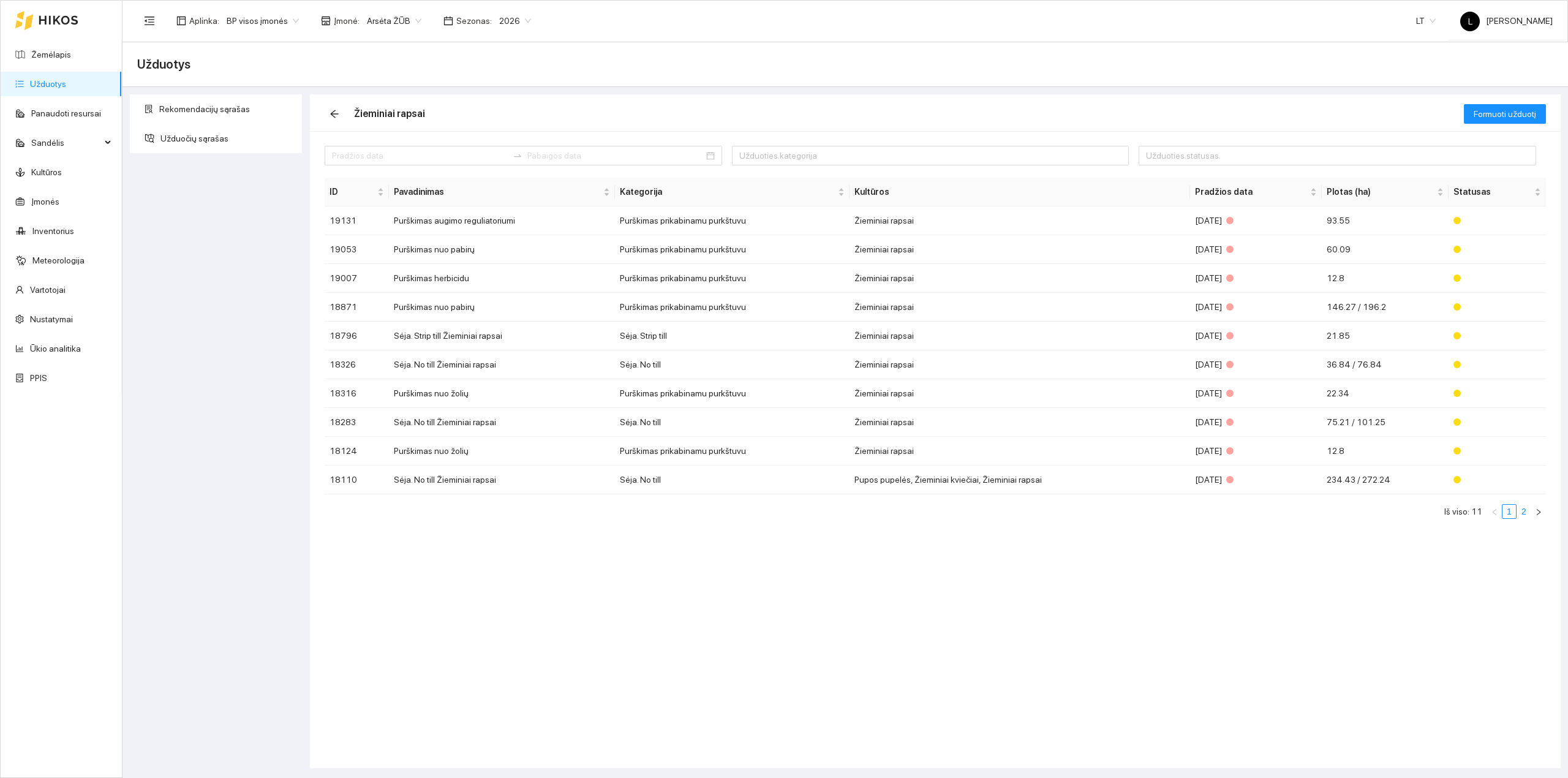
click at [1522, 513] on link "2" at bounding box center [1524, 511] width 14 height 14
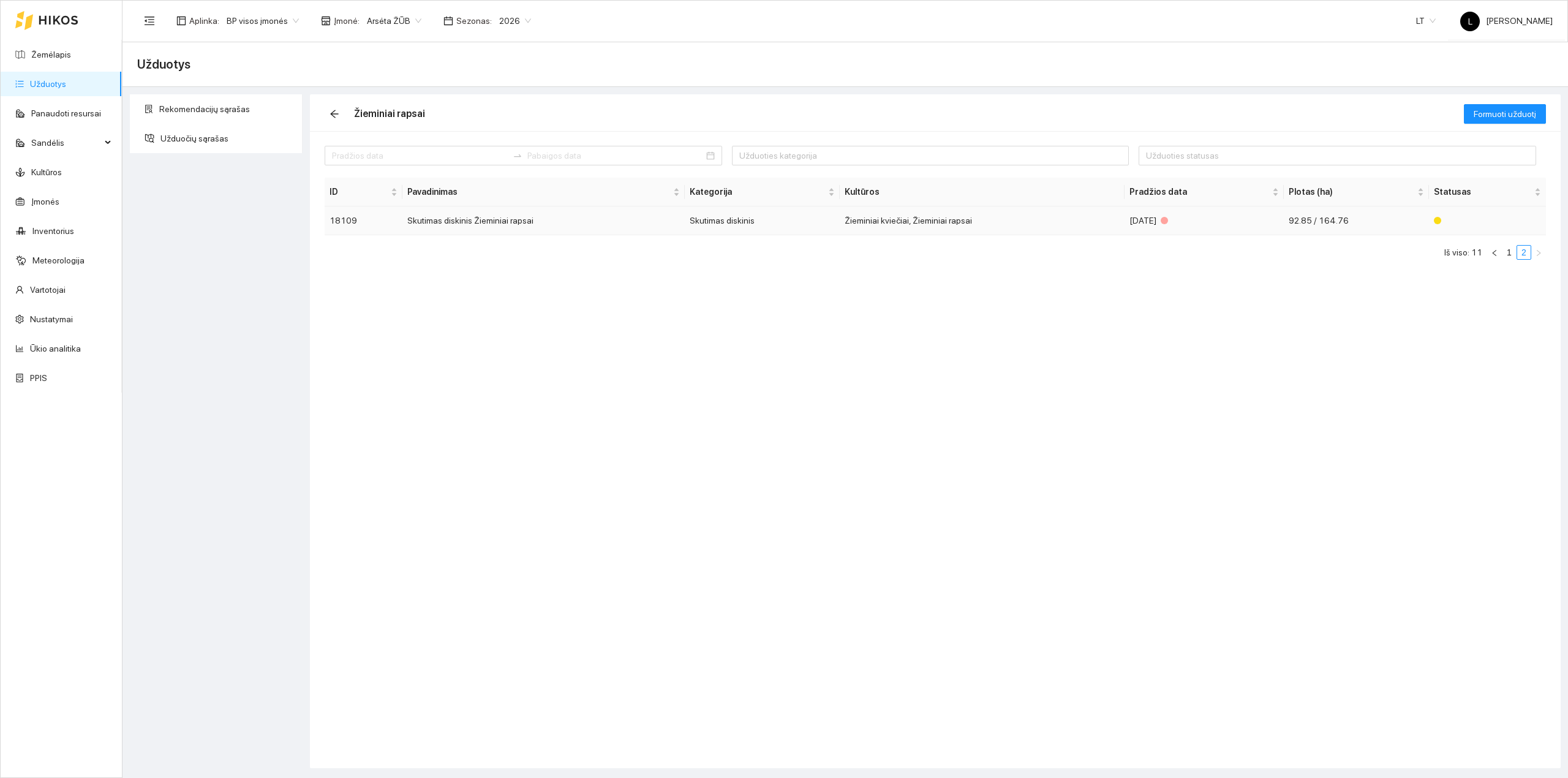
click at [490, 221] on td "Skutimas diskinis Žieminiai rapsai" at bounding box center [543, 221] width 282 height 29
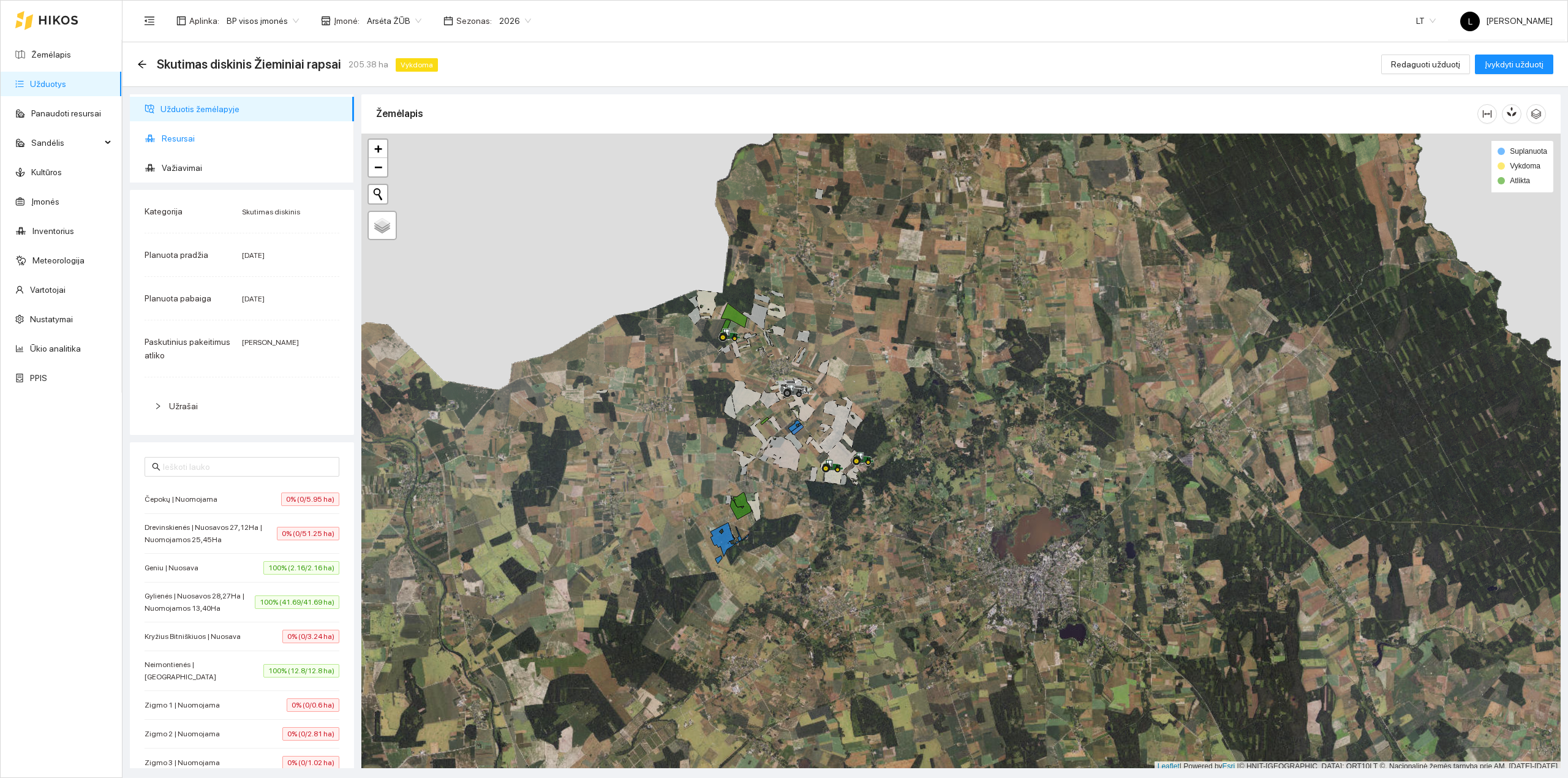
click at [211, 142] on span "Resursai" at bounding box center [253, 138] width 183 height 24
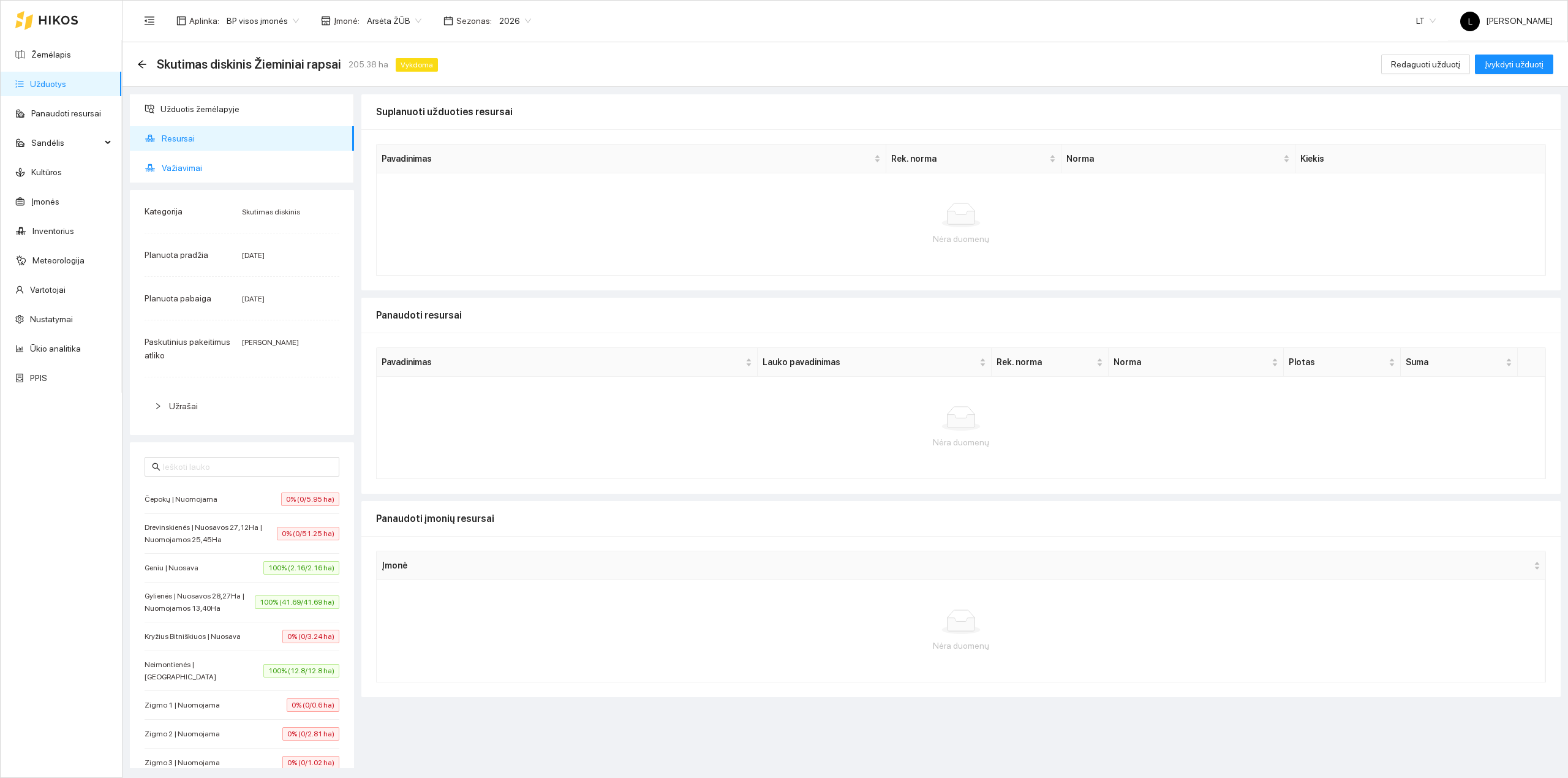
click at [211, 166] on span "Važiavimai" at bounding box center [253, 168] width 183 height 24
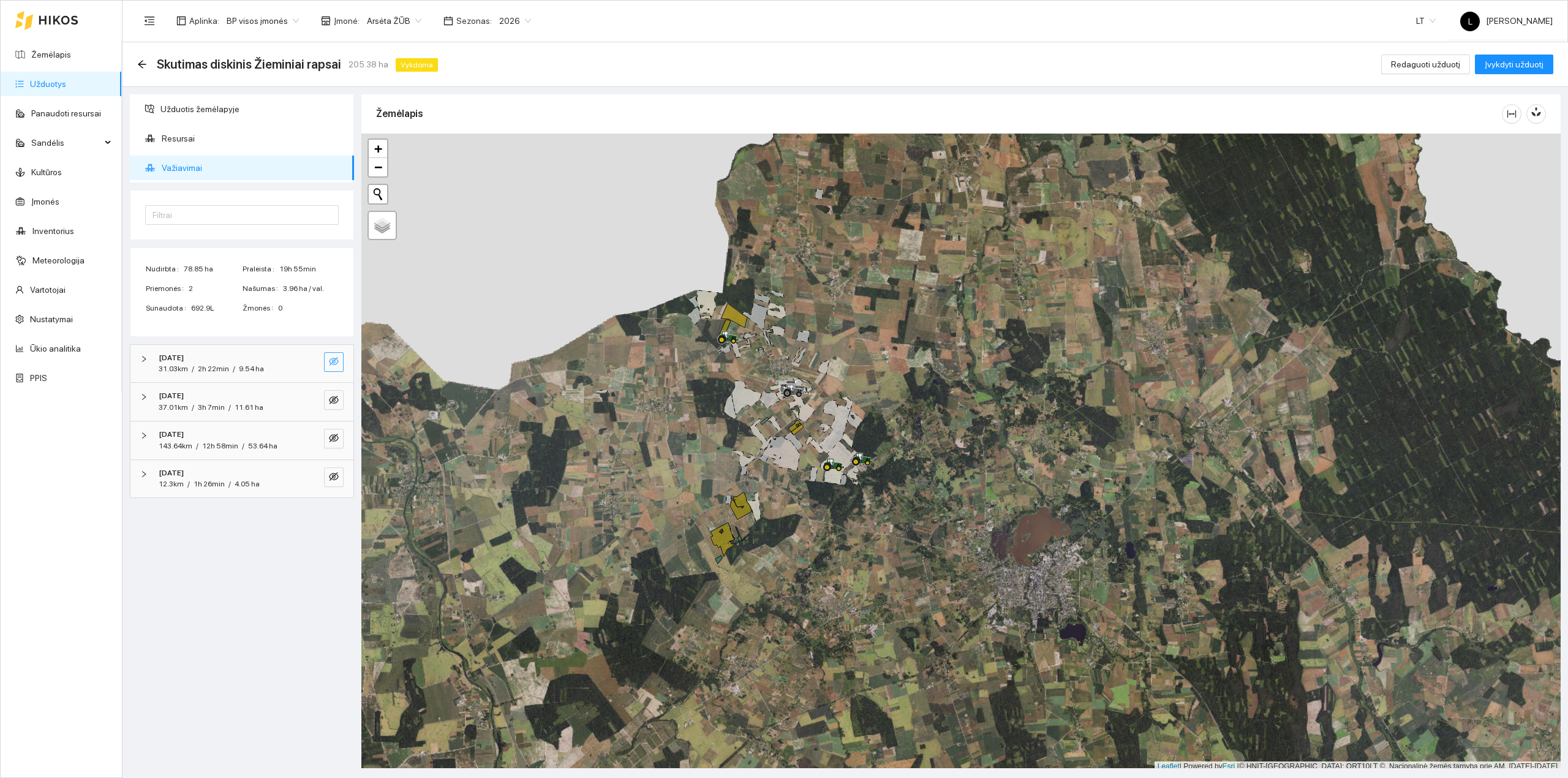
click at [338, 360] on icon "eye-invisible" at bounding box center [334, 361] width 10 height 10
click at [332, 394] on button "button" at bounding box center [334, 400] width 19 height 19
click at [337, 447] on button "button" at bounding box center [334, 439] width 19 height 19
click at [338, 482] on icon "eye-invisible" at bounding box center [334, 477] width 10 height 10
click at [334, 483] on span "eye" at bounding box center [334, 477] width 10 height 11
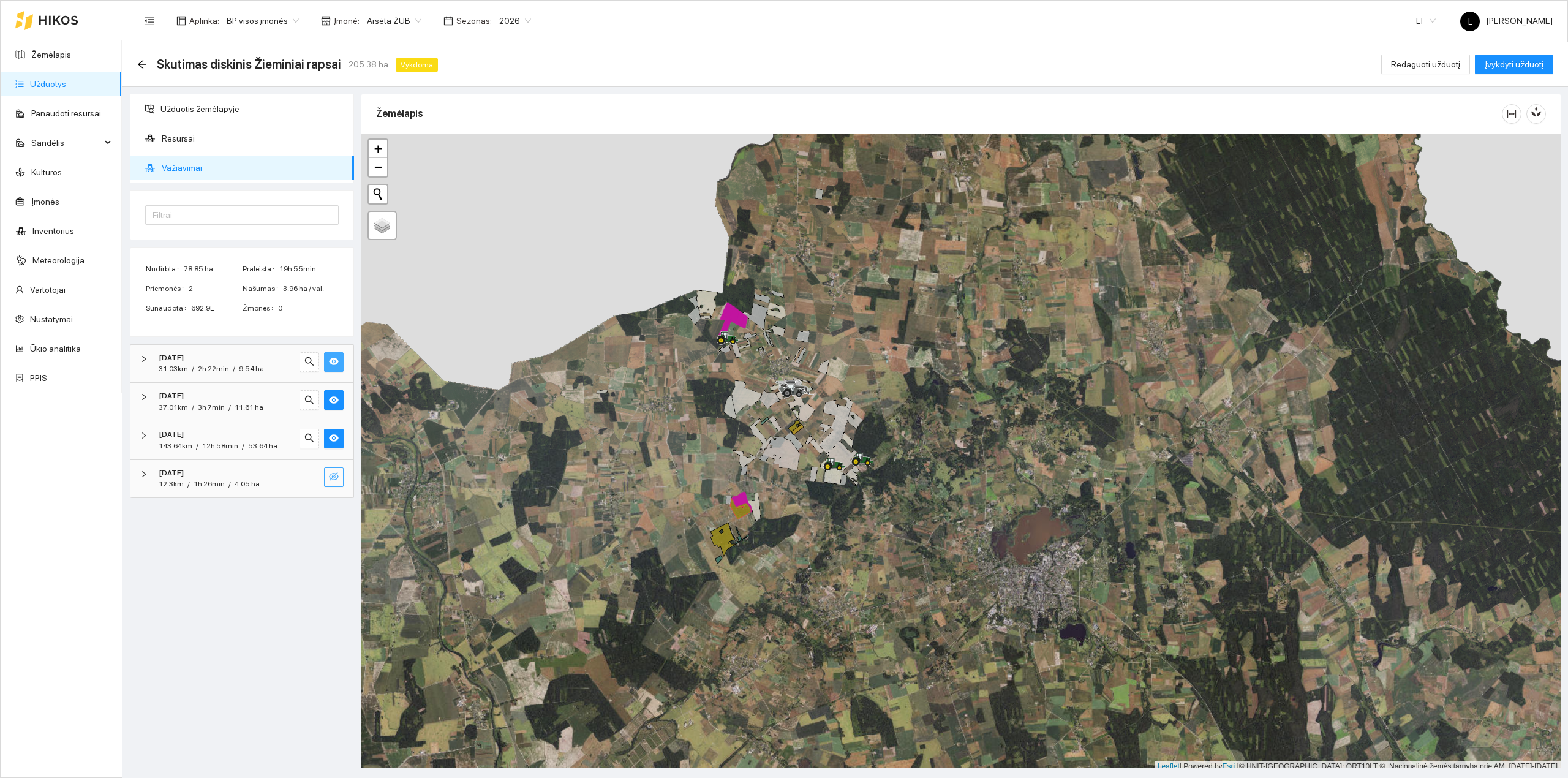
click at [334, 478] on icon "eye-invisible" at bounding box center [334, 477] width 2 height 2
drag, startPoint x: 330, startPoint y: 435, endPoint x: 337, endPoint y: 466, distance: 31.8
click at [333, 442] on icon "eye" at bounding box center [334, 438] width 10 height 10
click at [336, 480] on icon "eye" at bounding box center [334, 476] width 10 height 7
click at [333, 399] on icon "eye" at bounding box center [334, 400] width 10 height 10
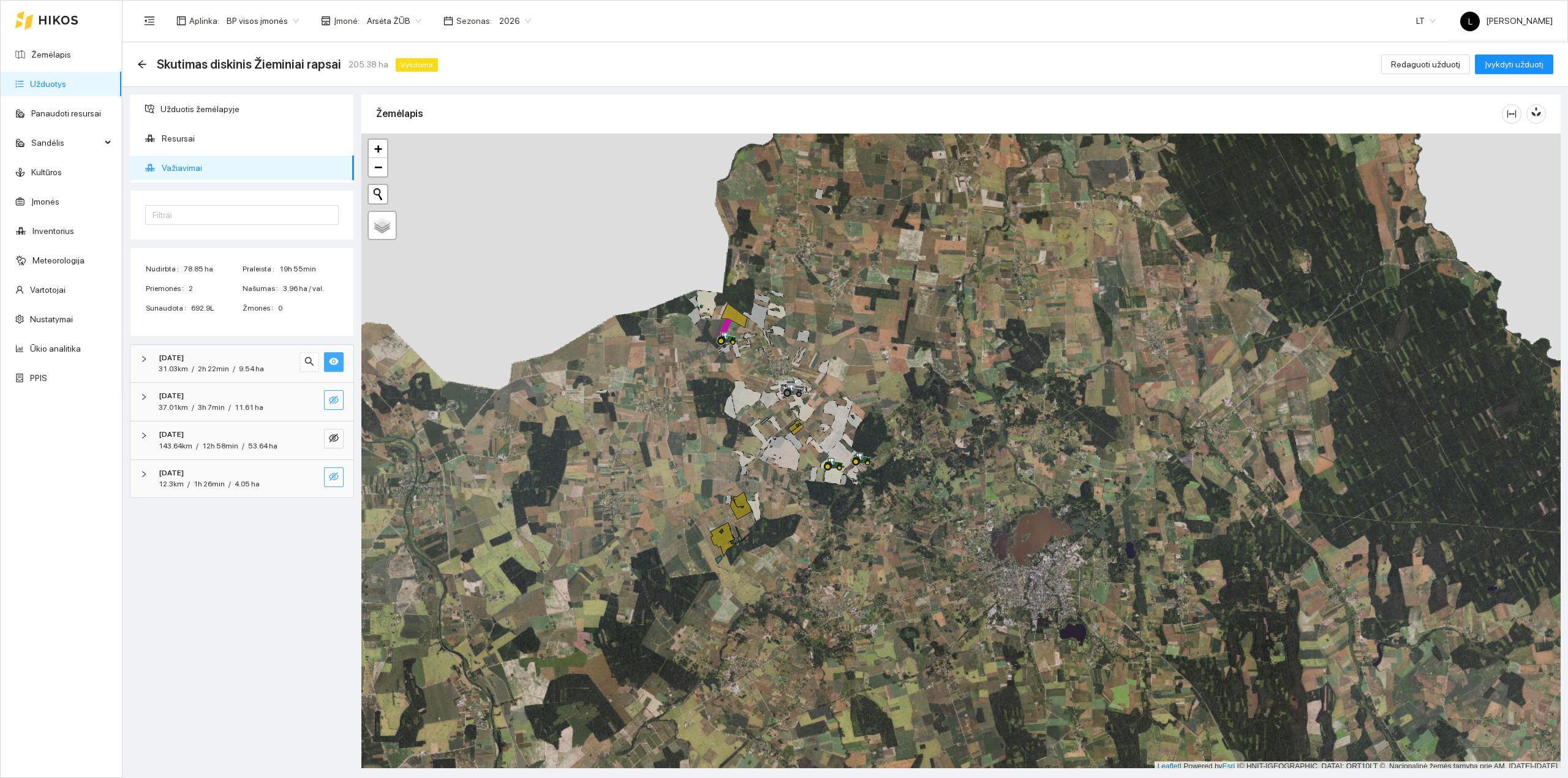
click at [336, 358] on icon "eye" at bounding box center [334, 361] width 10 height 10
click at [148, 65] on div "Skutimas diskinis Žieminiai rapsai 205.38 ha Vykdoma" at bounding box center [290, 64] width 305 height 19
click at [142, 65] on icon "arrow-left" at bounding box center [142, 64] width 8 height 8
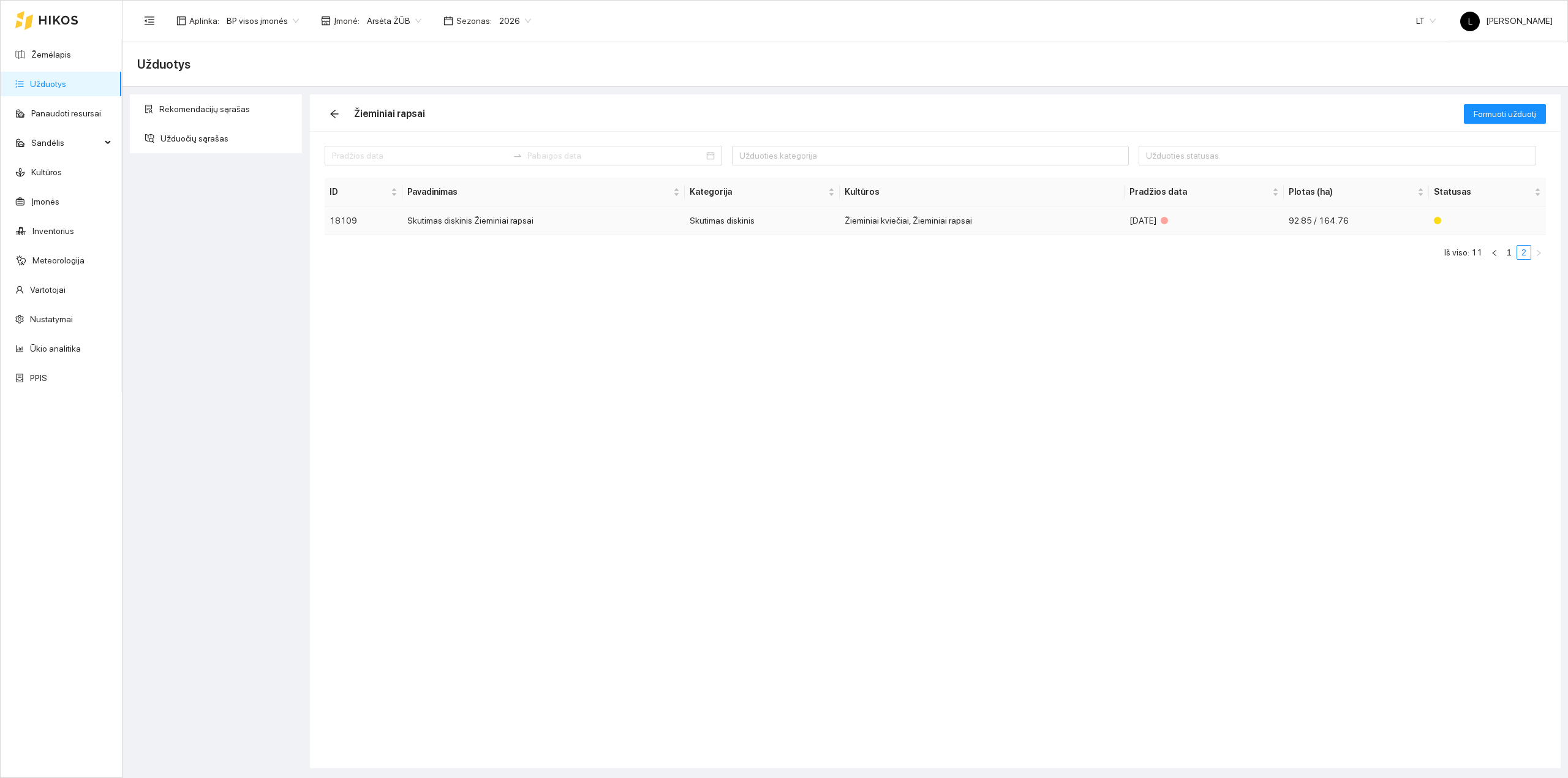
click at [1183, 216] on div "[DATE]" at bounding box center [1204, 221] width 149 height 14
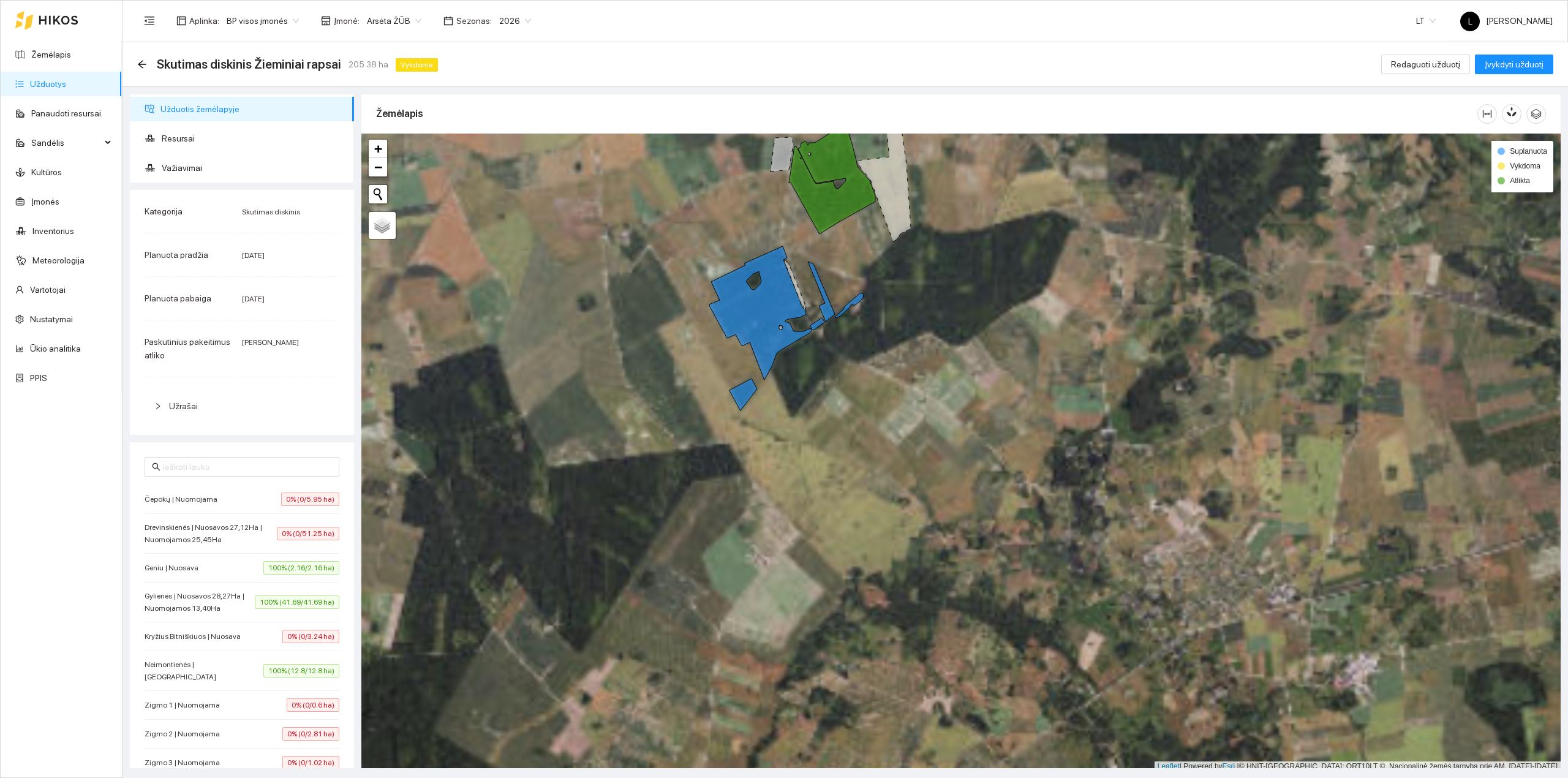
scroll to position [3, 0]
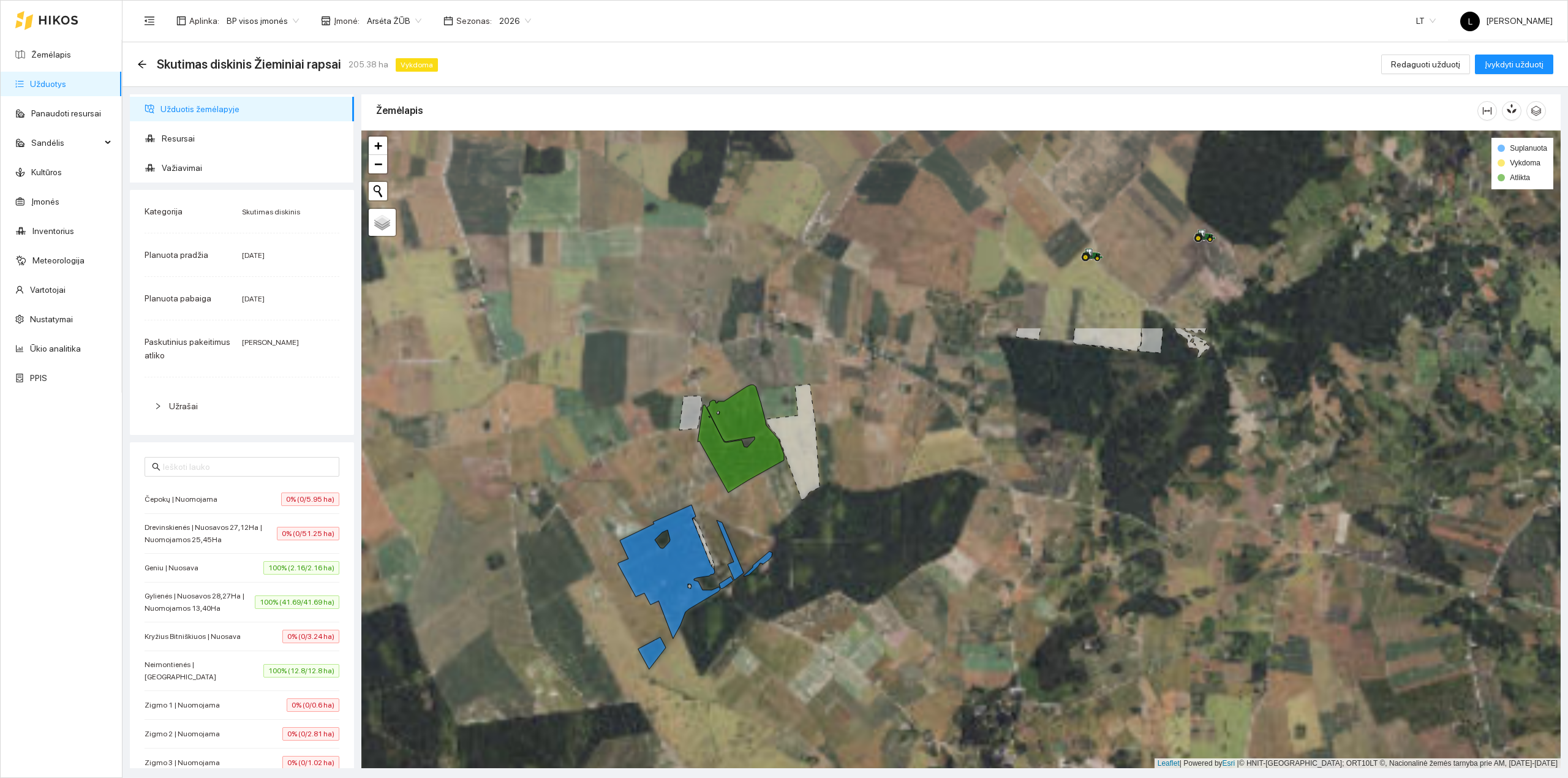
drag, startPoint x: 940, startPoint y: 393, endPoint x: 843, endPoint y: 633, distance: 258.9
click at [850, 648] on div at bounding box center [961, 449] width 1199 height 638
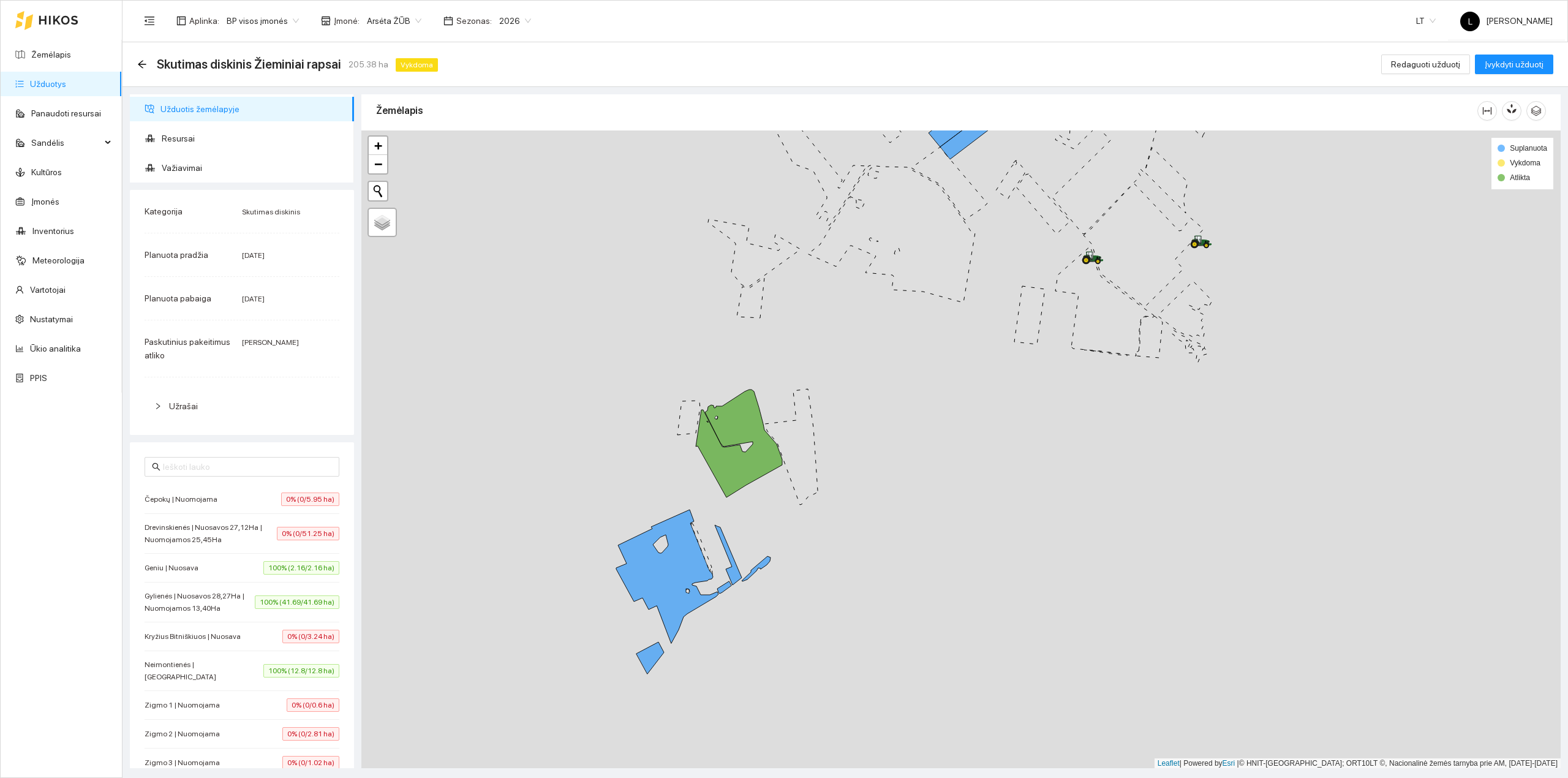
click at [176, 154] on ul "Užduotis žemėlapyje Resursai Važiavimai" at bounding box center [242, 138] width 224 height 88
click at [182, 168] on span "Važiavimai" at bounding box center [253, 168] width 183 height 24
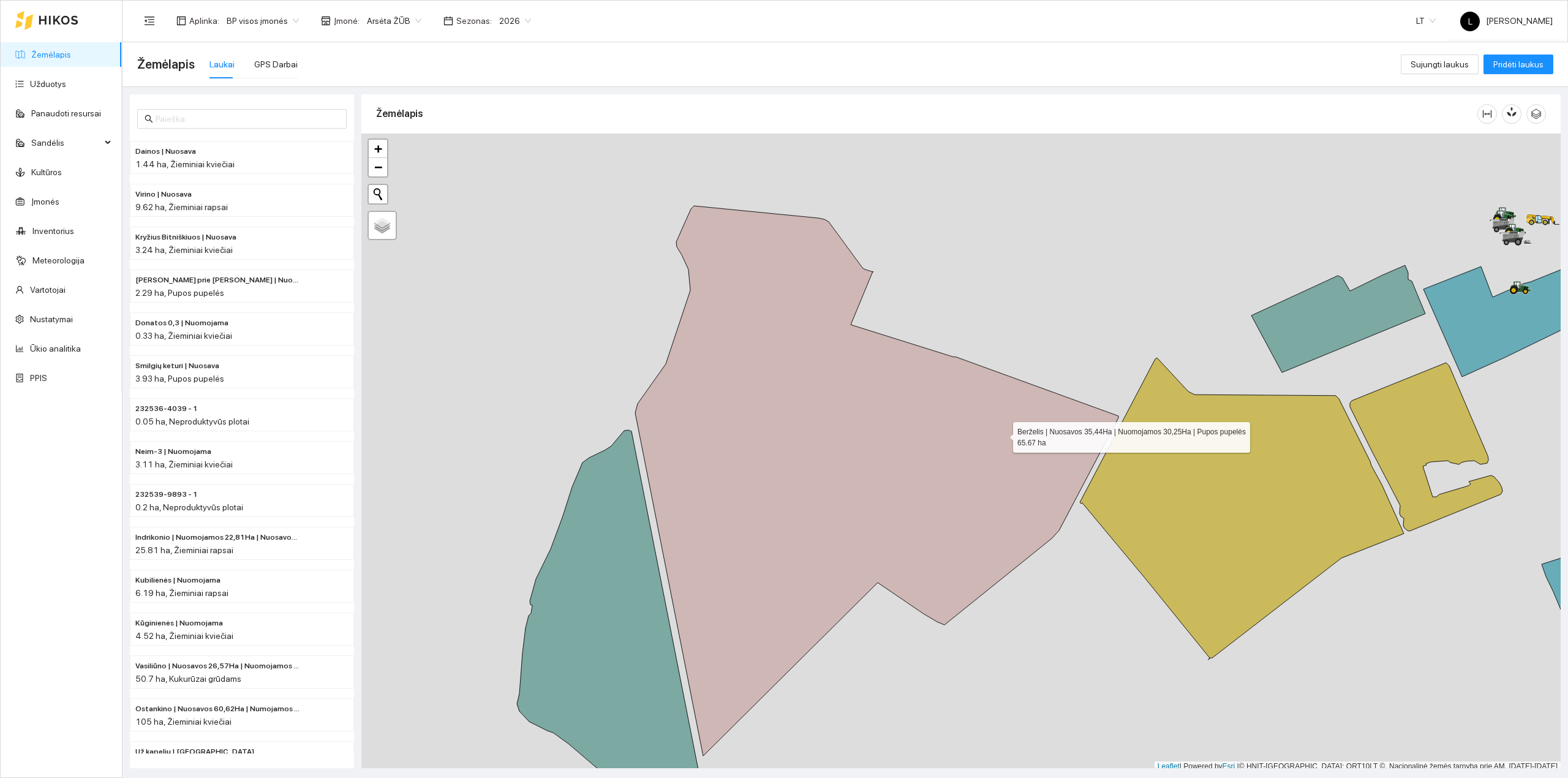
scroll to position [3, 0]
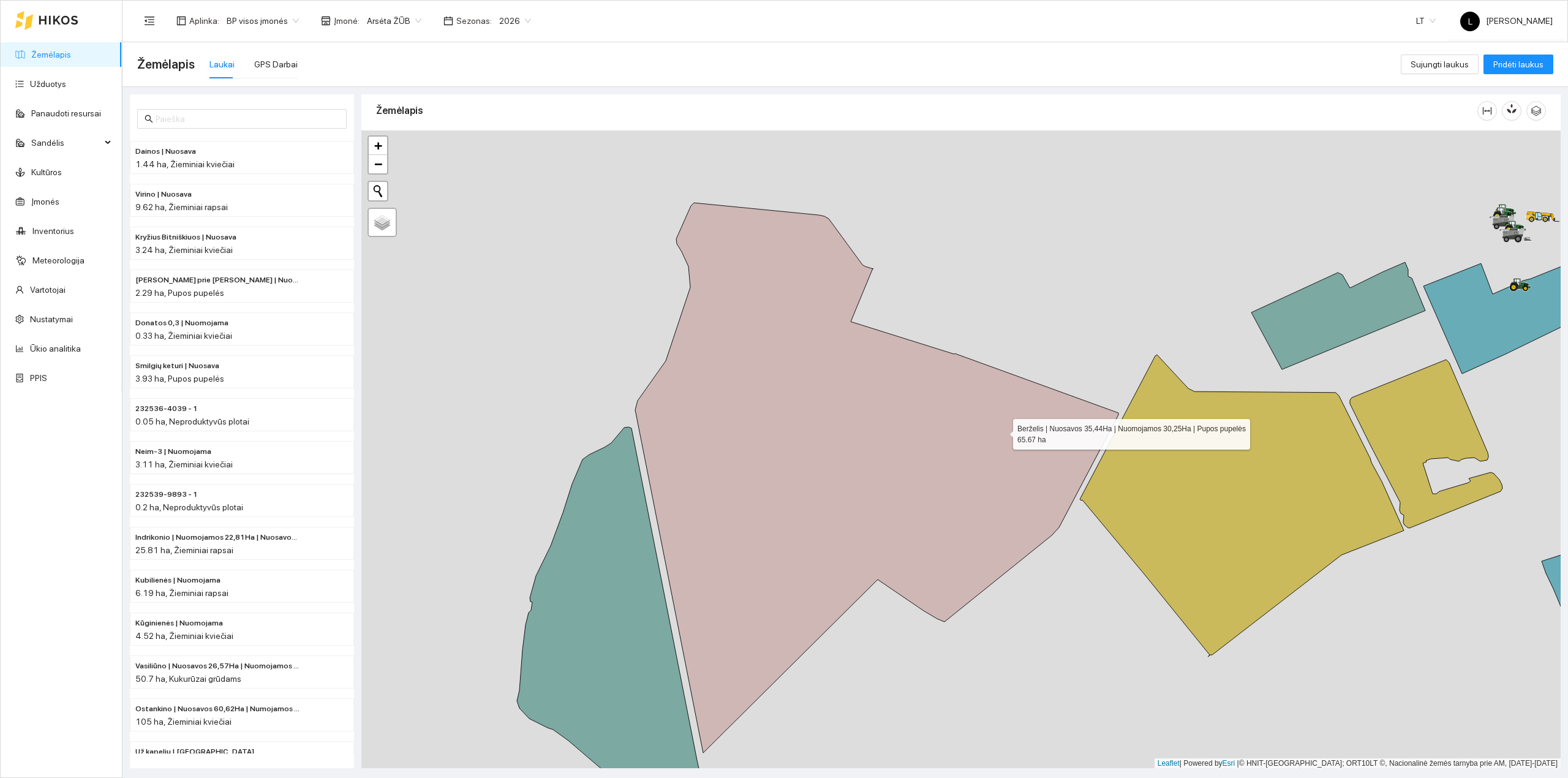
drag, startPoint x: 1084, startPoint y: 414, endPoint x: 881, endPoint y: 469, distance: 210.3
click at [740, 447] on icon at bounding box center [876, 477] width 483 height 550
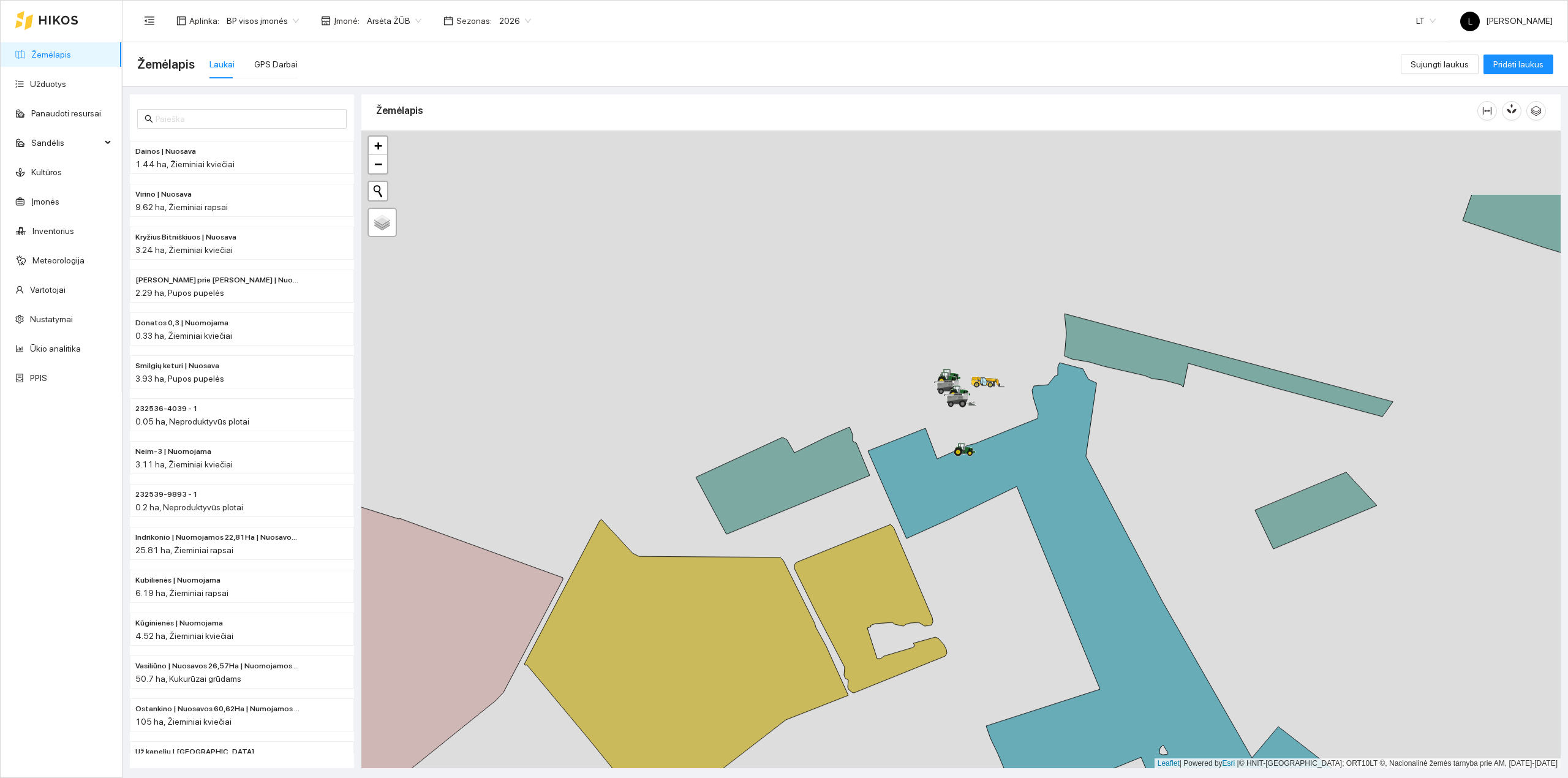
drag, startPoint x: 1090, startPoint y: 278, endPoint x: 976, endPoint y: 422, distance: 183.7
click at [978, 422] on div at bounding box center [961, 449] width 1199 height 638
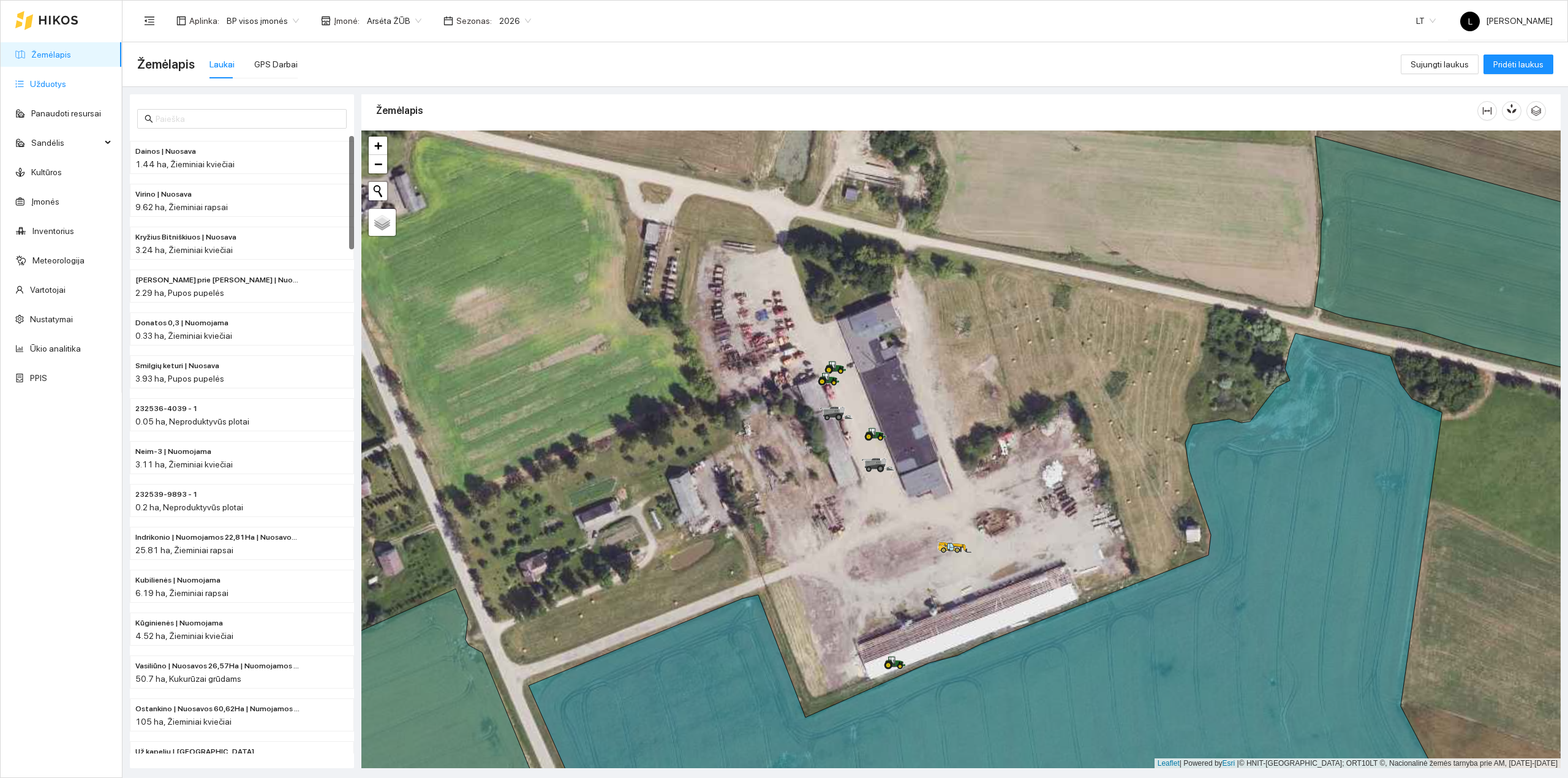
drag, startPoint x: 78, startPoint y: 86, endPoint x: 90, endPoint y: 91, distance: 13.0
click at [66, 86] on link "Užduotys" at bounding box center [48, 84] width 36 height 10
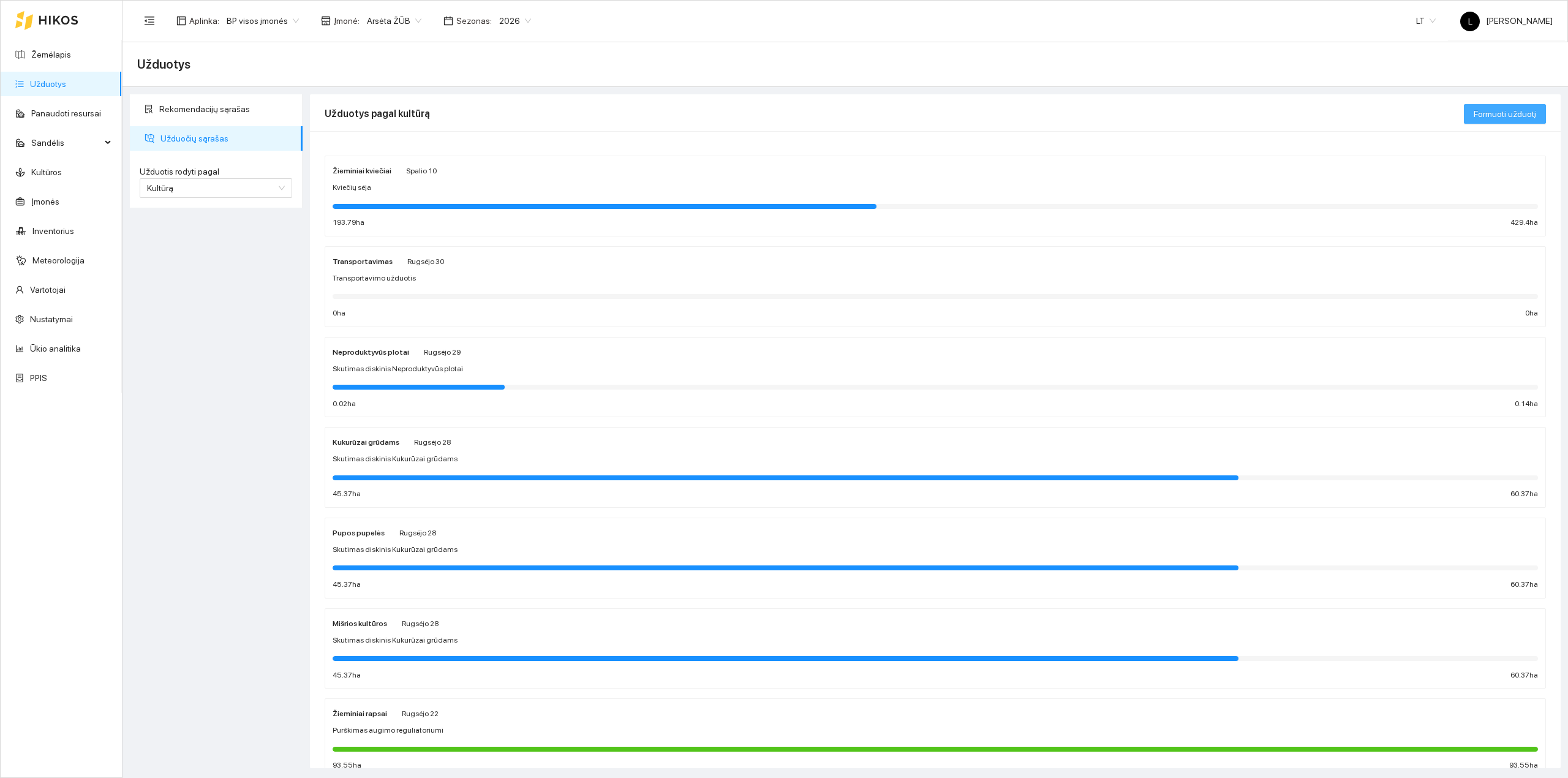
click at [1511, 113] on span "Formuoti užduotį" at bounding box center [1504, 114] width 62 height 14
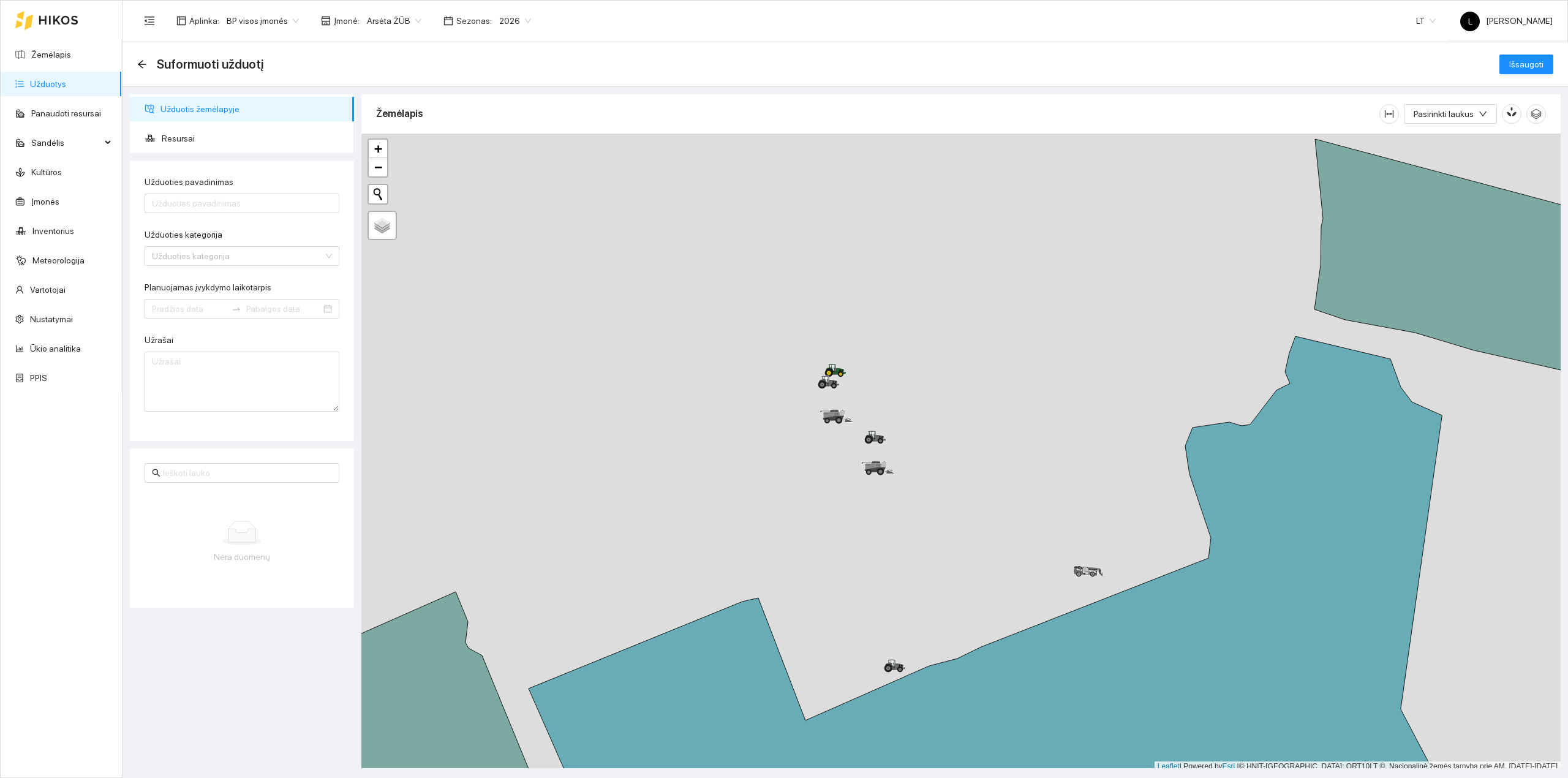
scroll to position [3, 0]
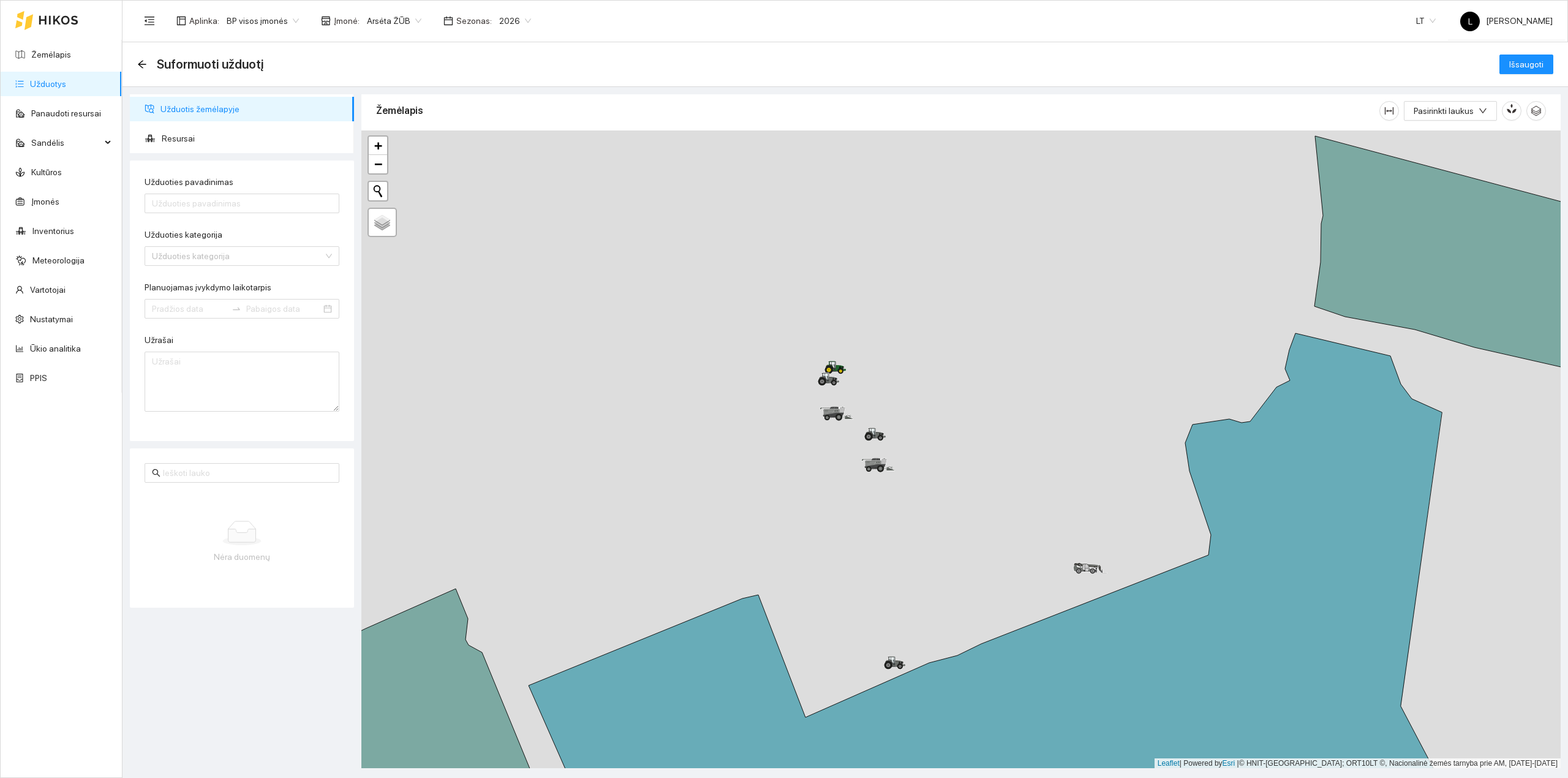
drag, startPoint x: 731, startPoint y: 485, endPoint x: 738, endPoint y: 477, distance: 10.6
click at [734, 482] on div at bounding box center [961, 449] width 1199 height 638
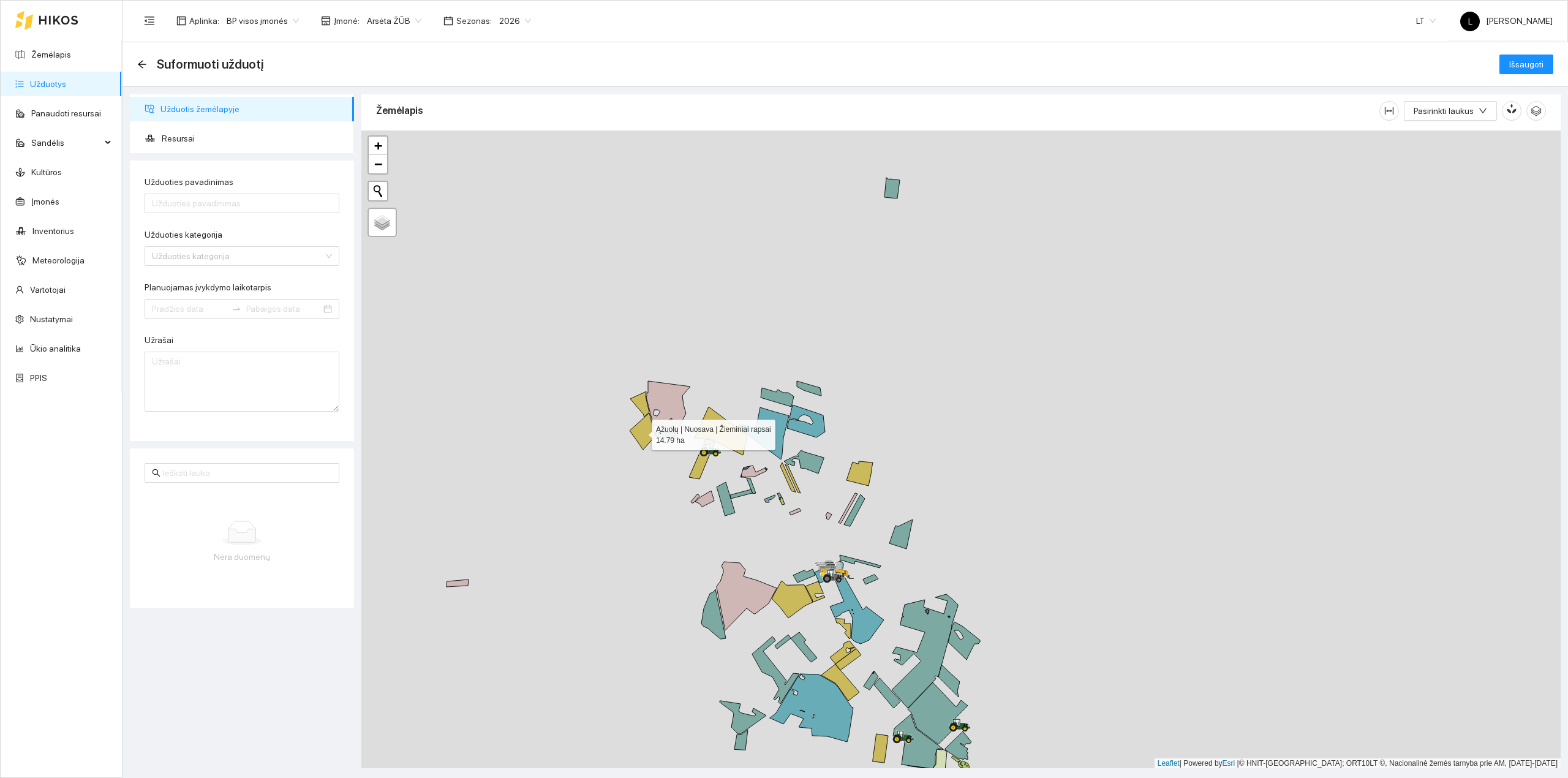
click at [641, 432] on icon at bounding box center [642, 431] width 26 height 36
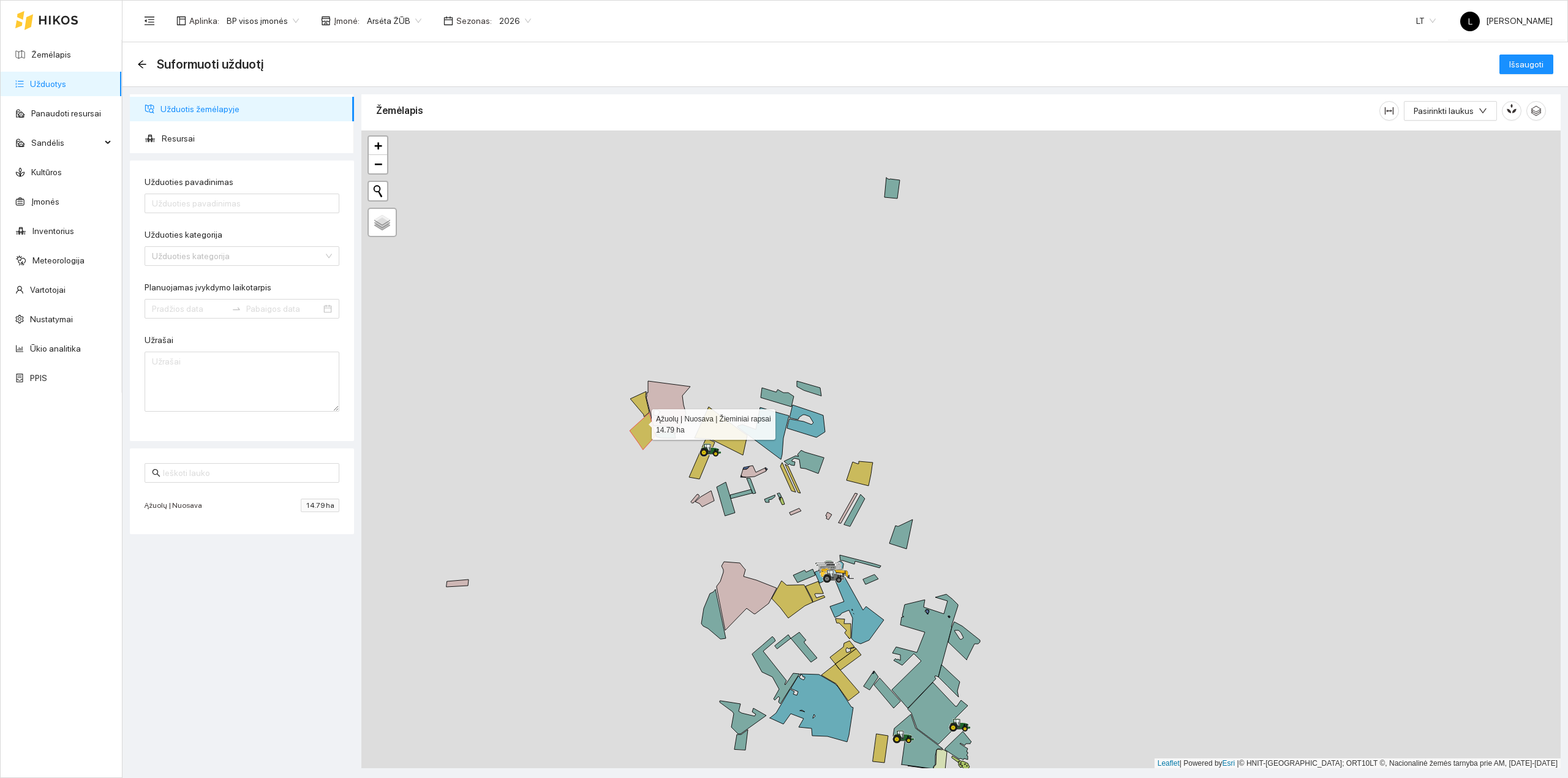
click at [640, 407] on icon at bounding box center [639, 403] width 19 height 25
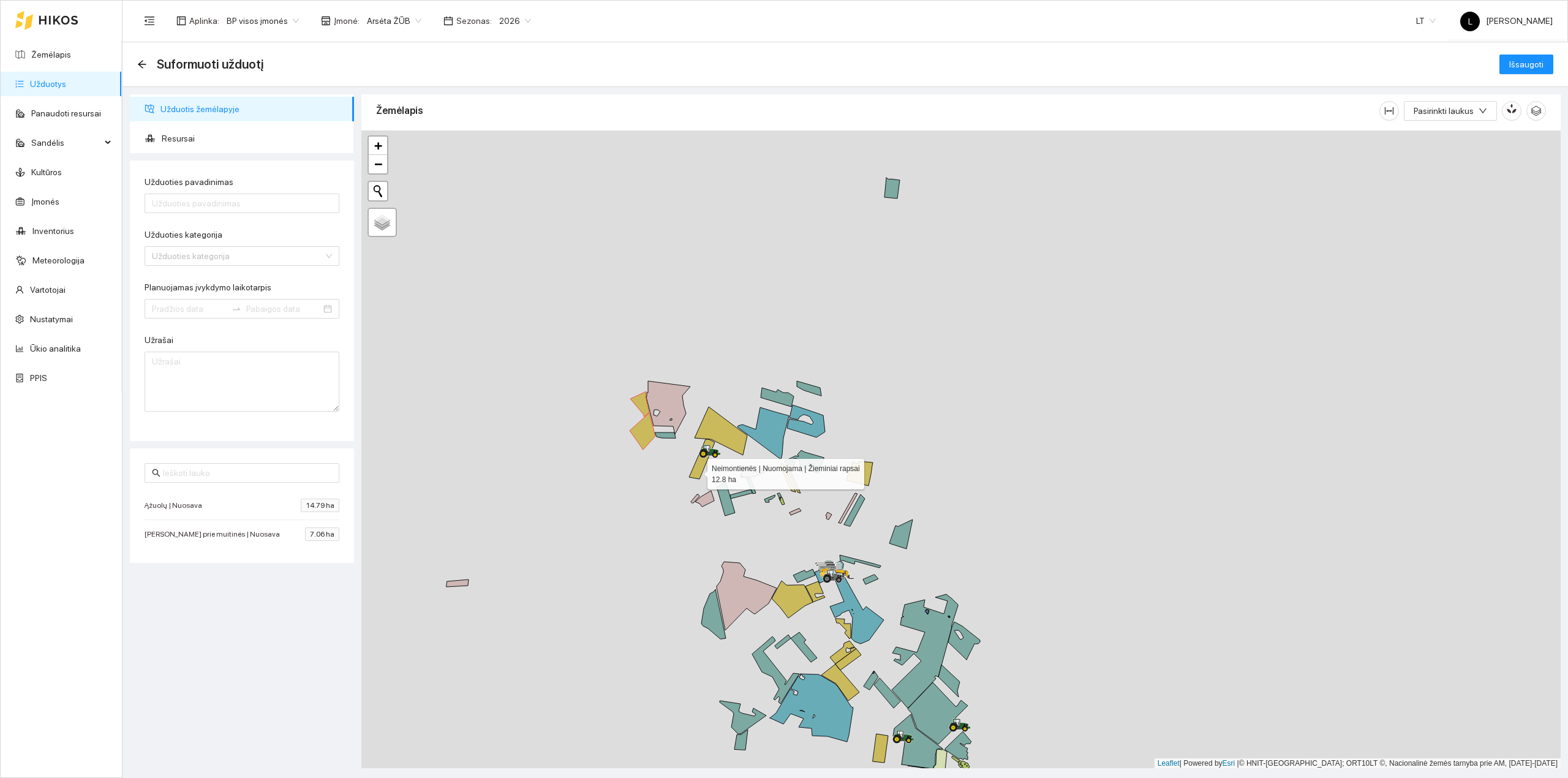
click at [696, 470] on icon at bounding box center [702, 459] width 26 height 40
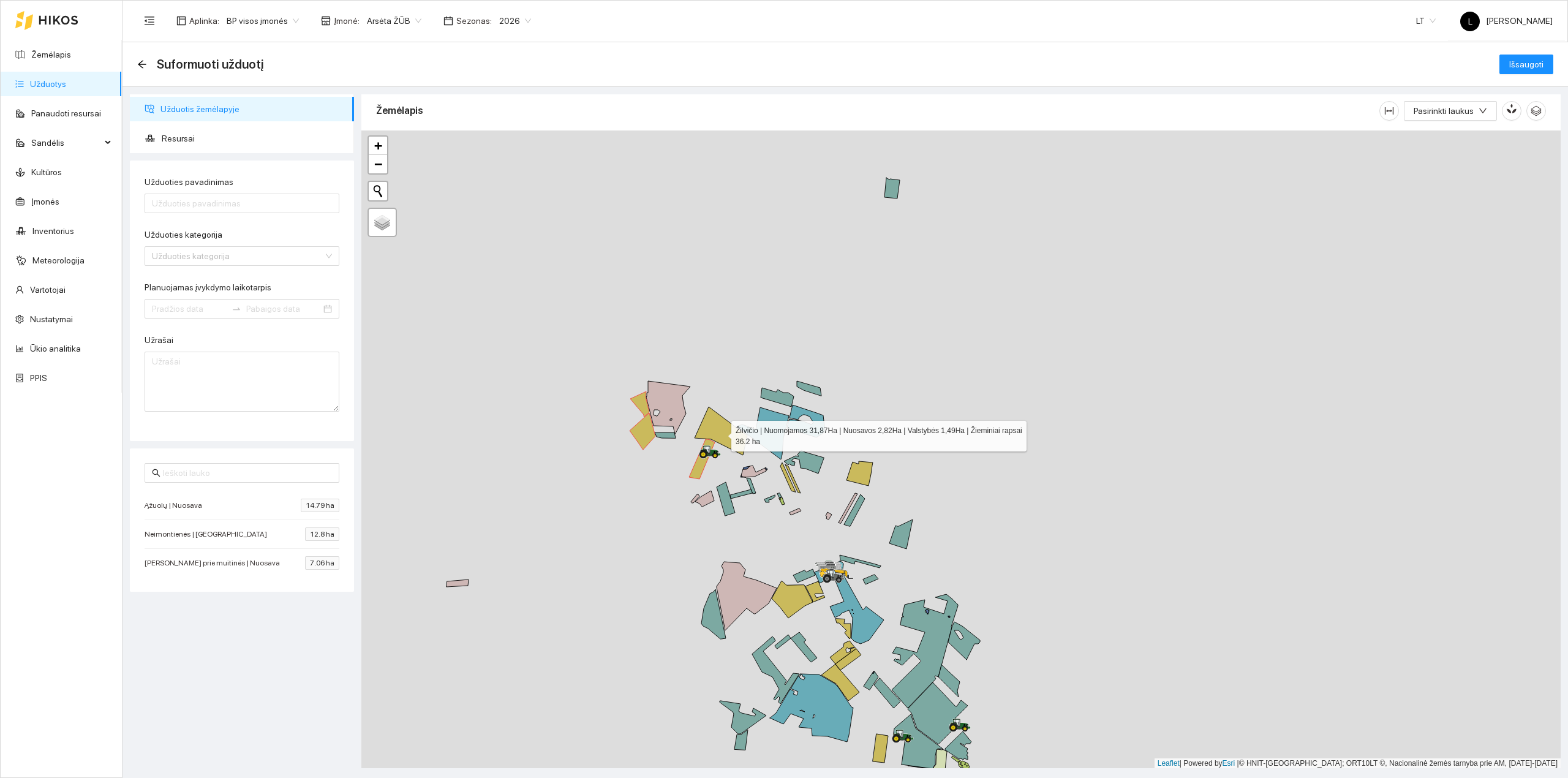
click at [721, 432] on icon at bounding box center [721, 431] width 53 height 48
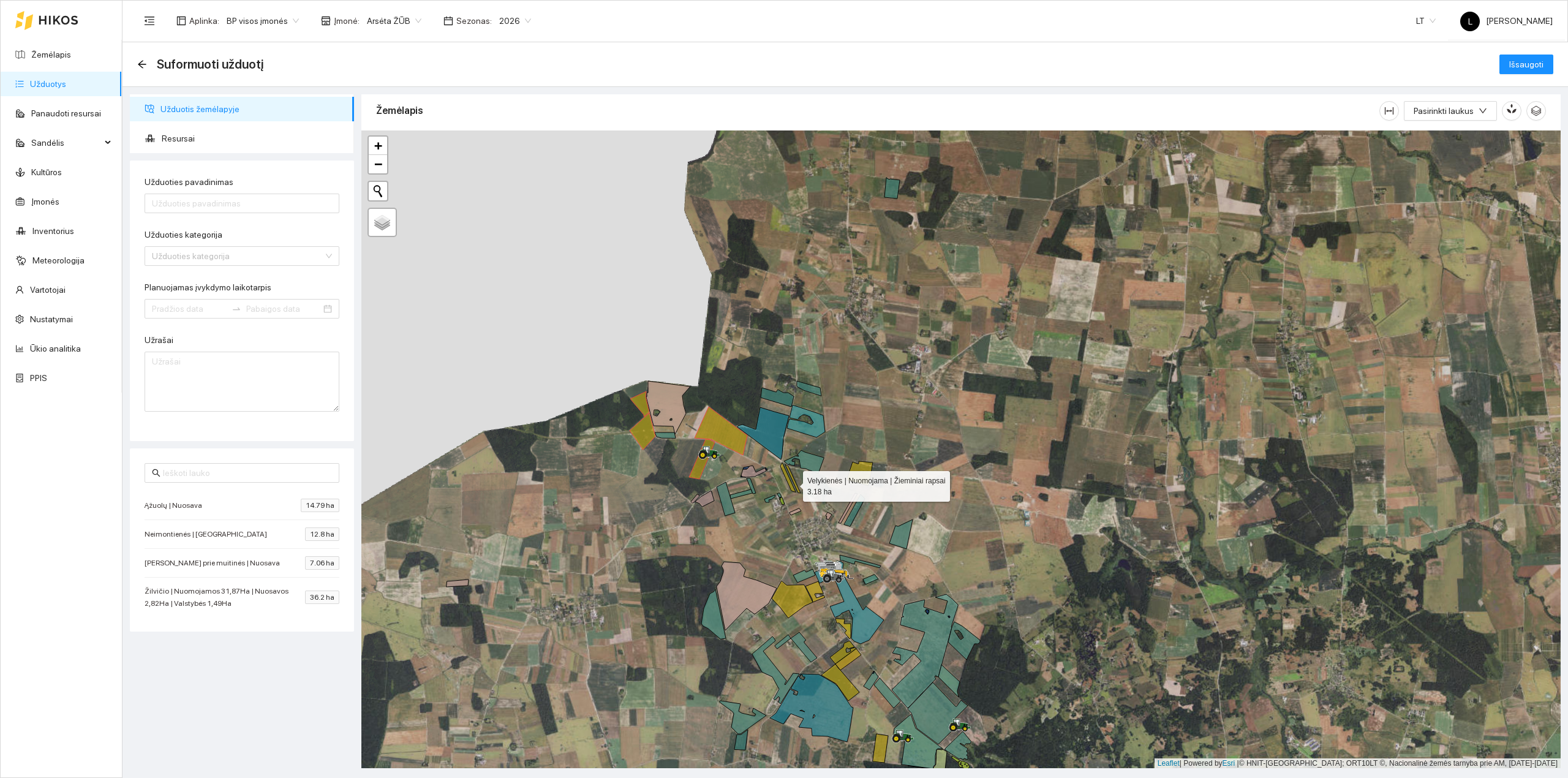
click at [792, 484] on div at bounding box center [961, 449] width 1199 height 638
click at [798, 490] on icon at bounding box center [792, 479] width 15 height 29
click at [792, 488] on icon at bounding box center [788, 477] width 15 height 29
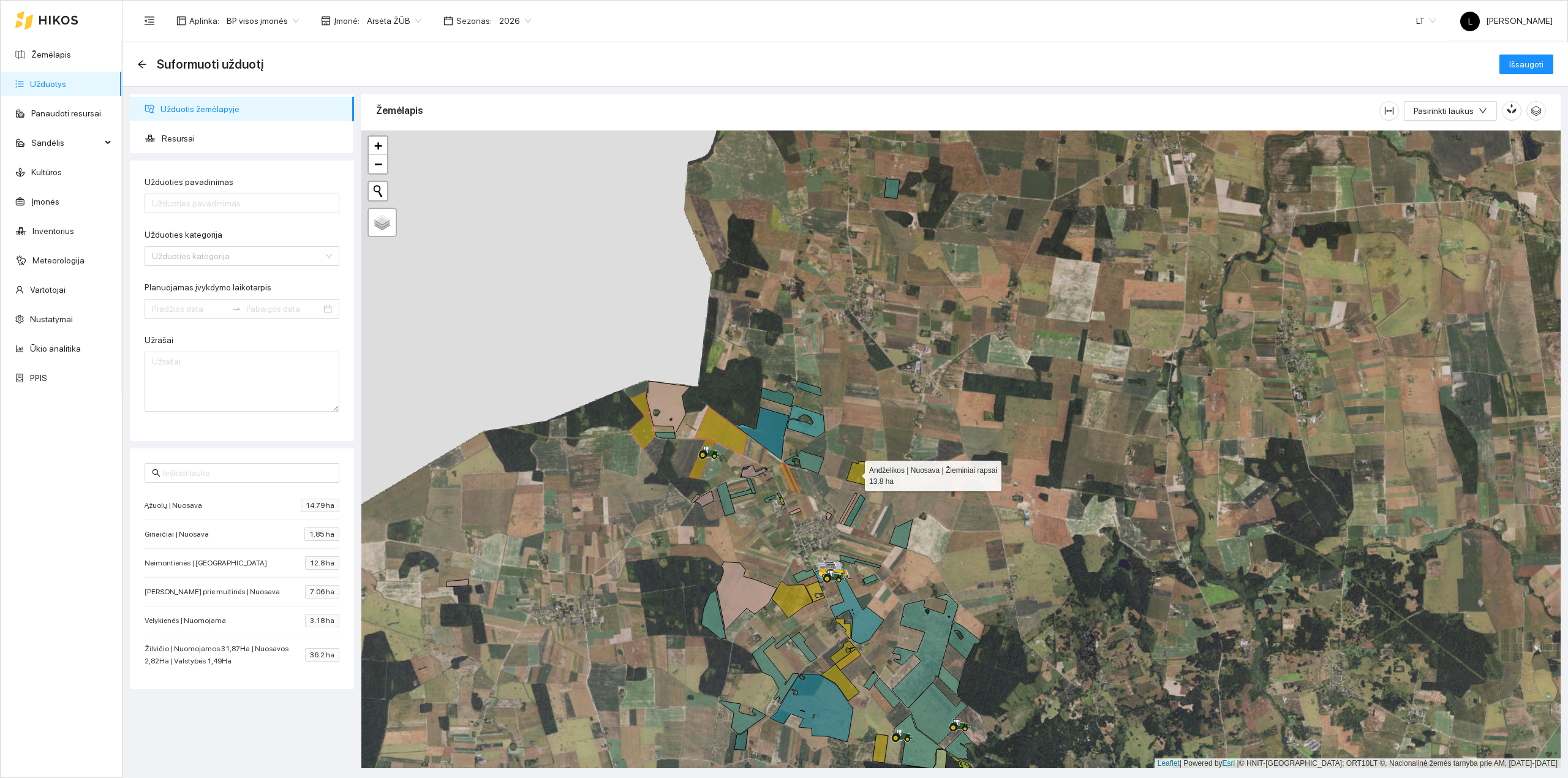
click at [854, 473] on icon at bounding box center [860, 473] width 27 height 24
click at [50, 79] on link "Užduotys" at bounding box center [48, 84] width 36 height 10
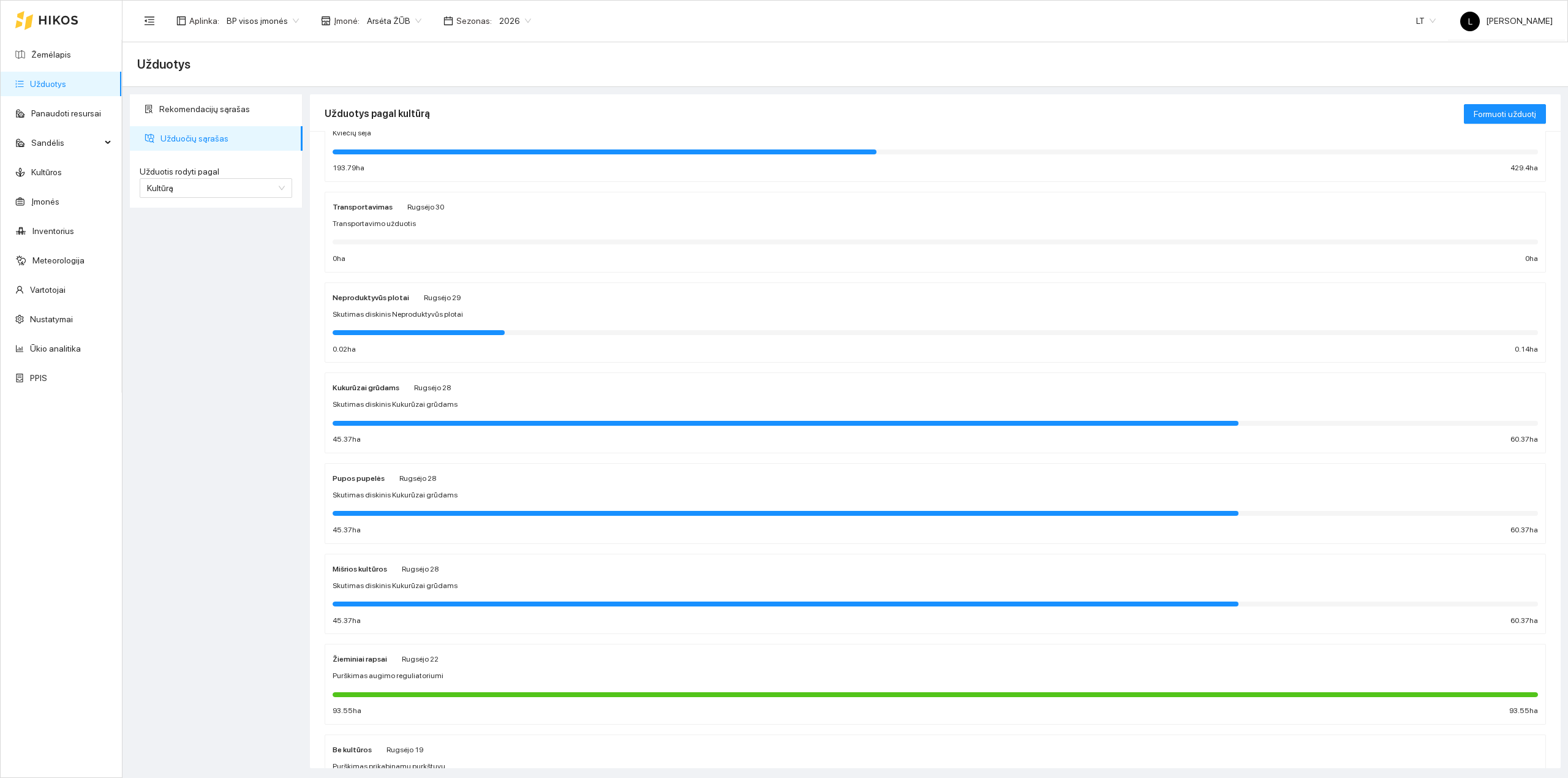
scroll to position [138, 0]
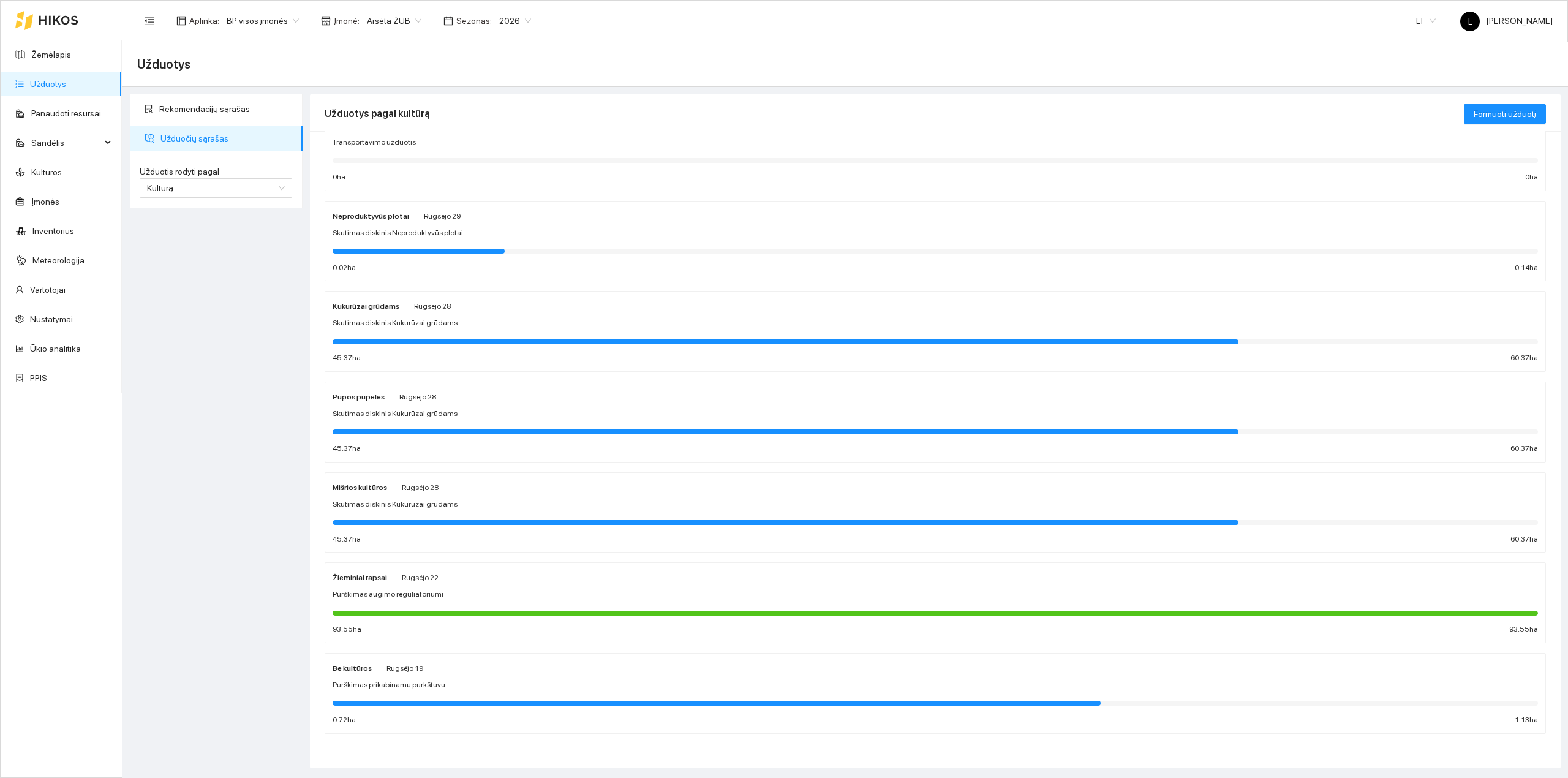
click at [429, 603] on div "Žieminiai rapsai Rugsėjo 22 Purškimas augimo reguliatoriumi 93.55 ha 93.55 ha" at bounding box center [935, 603] width 1205 height 65
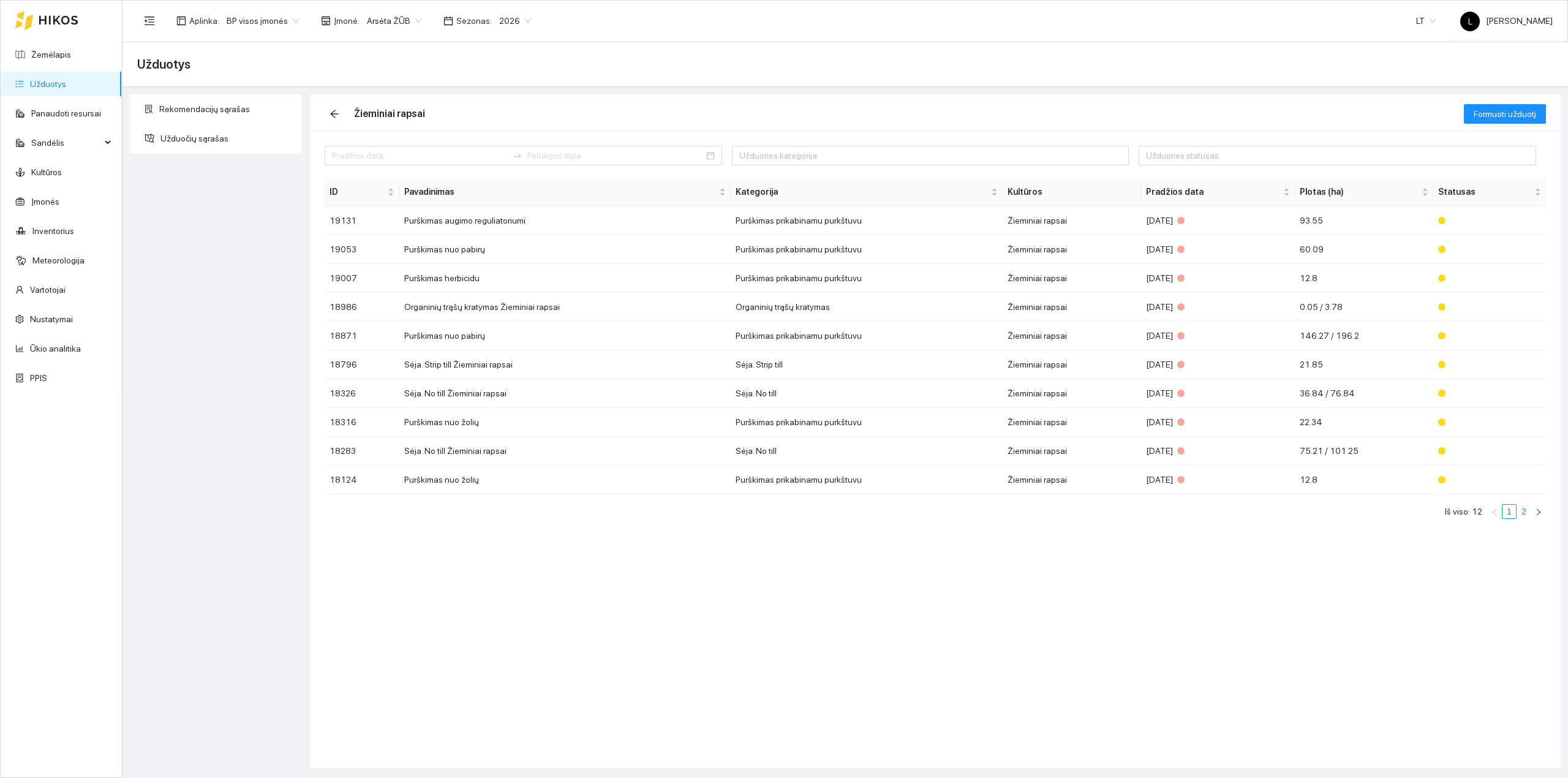
click at [1520, 512] on link "2" at bounding box center [1524, 511] width 14 height 14
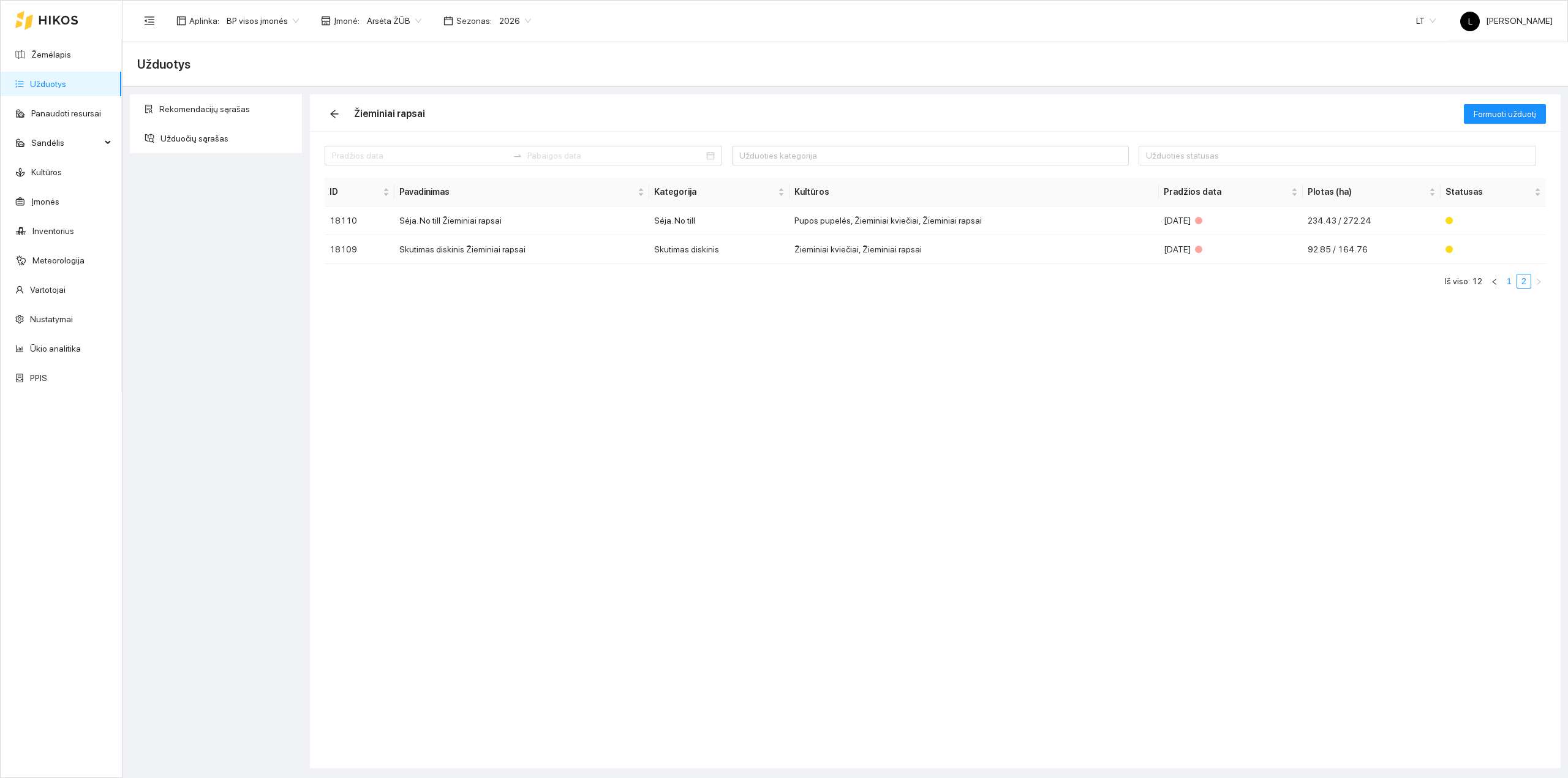
click at [1509, 275] on li "1" at bounding box center [1509, 281] width 15 height 15
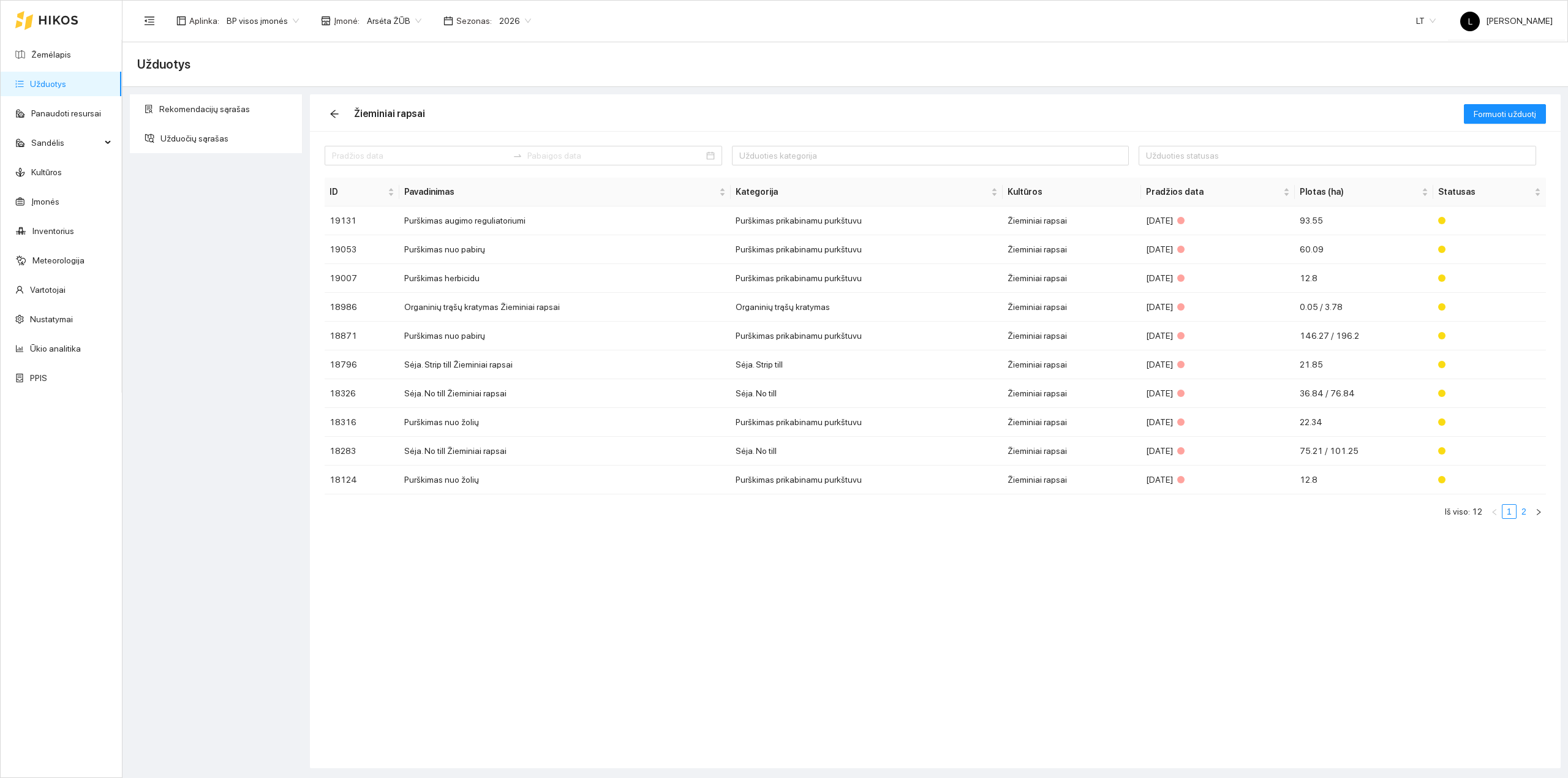
click at [1527, 512] on link "2" at bounding box center [1524, 511] width 14 height 14
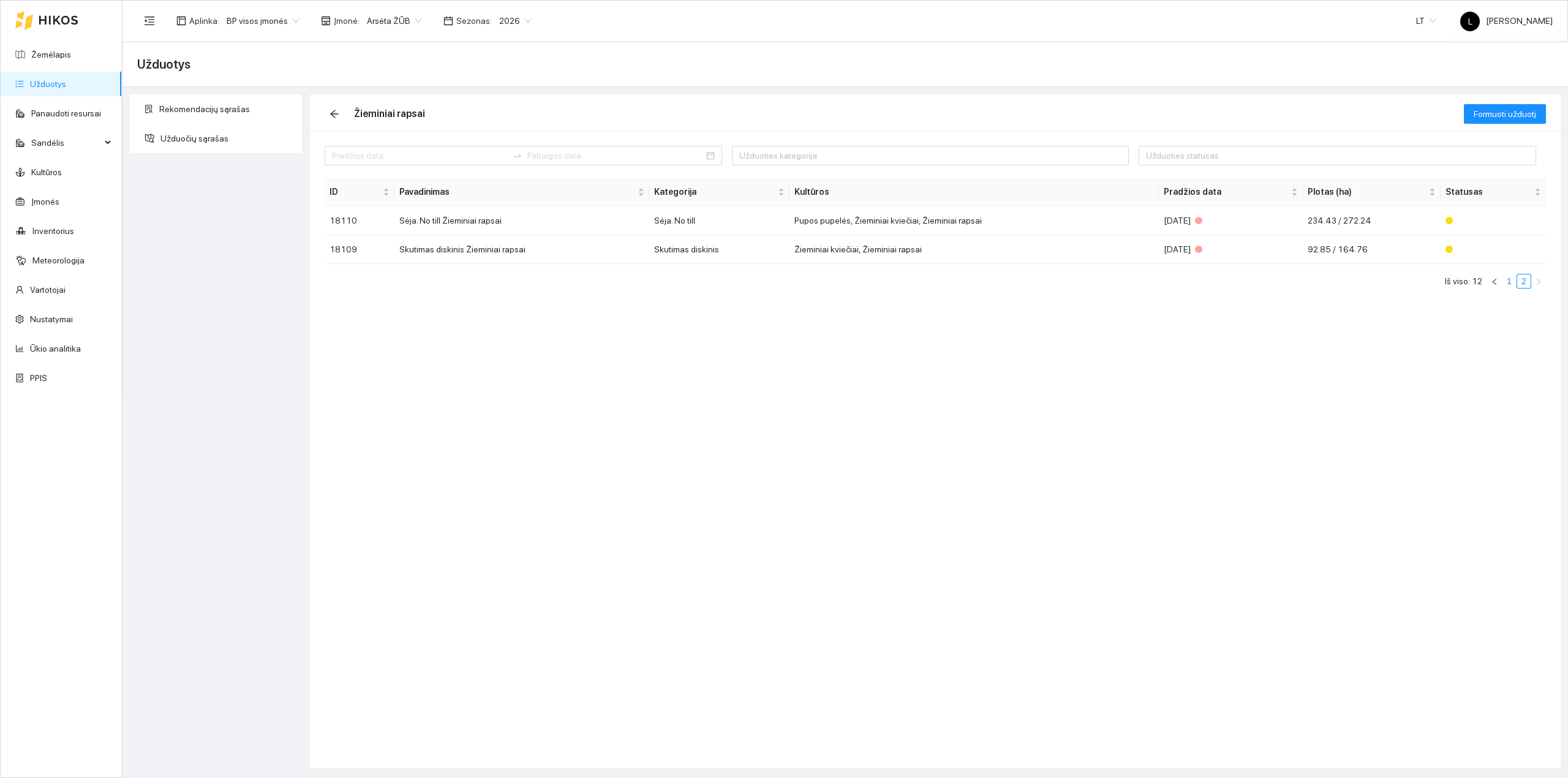
click at [1511, 284] on link "1" at bounding box center [1508, 281] width 14 height 14
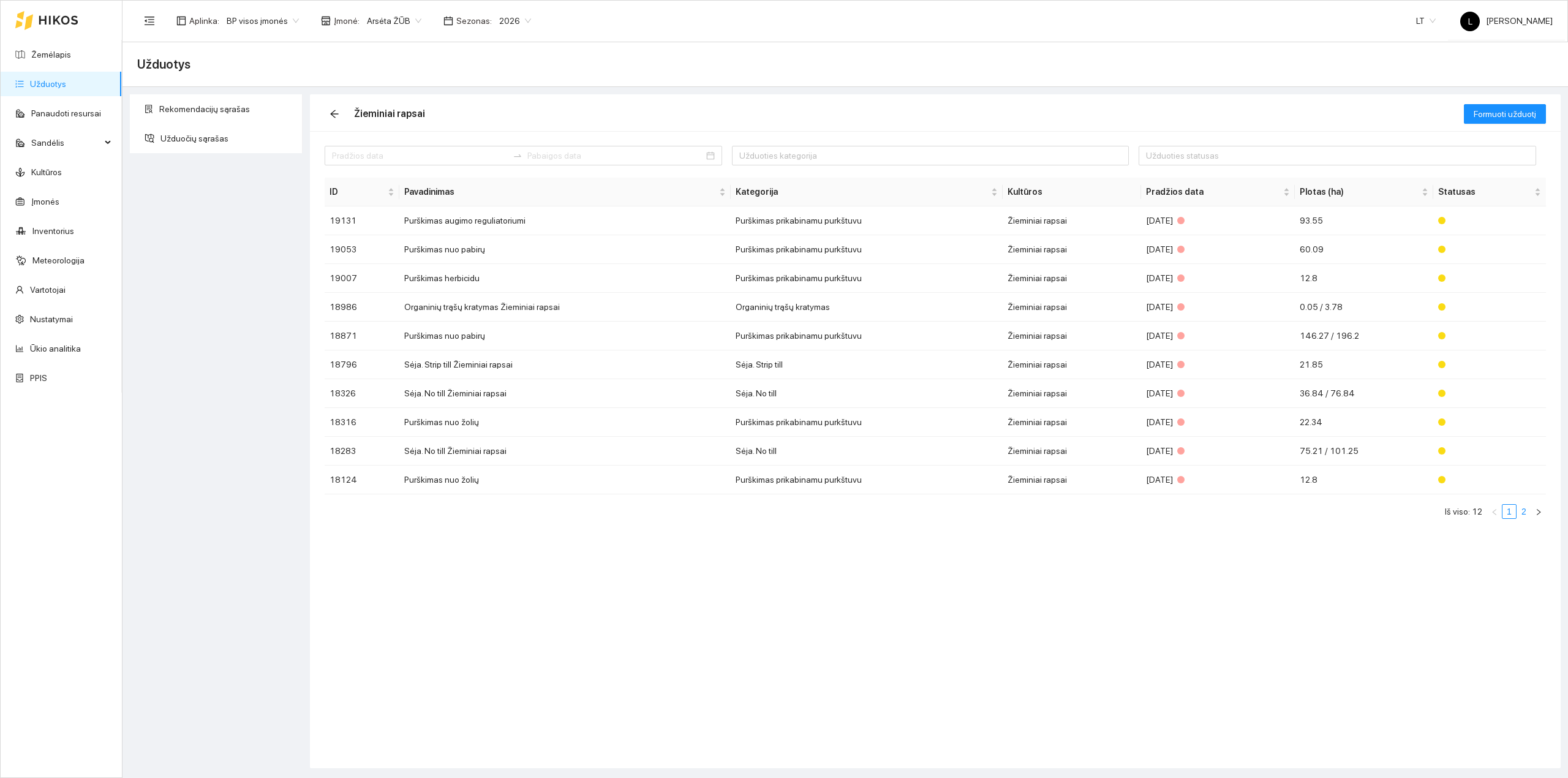
click at [1525, 518] on link "2" at bounding box center [1524, 511] width 14 height 14
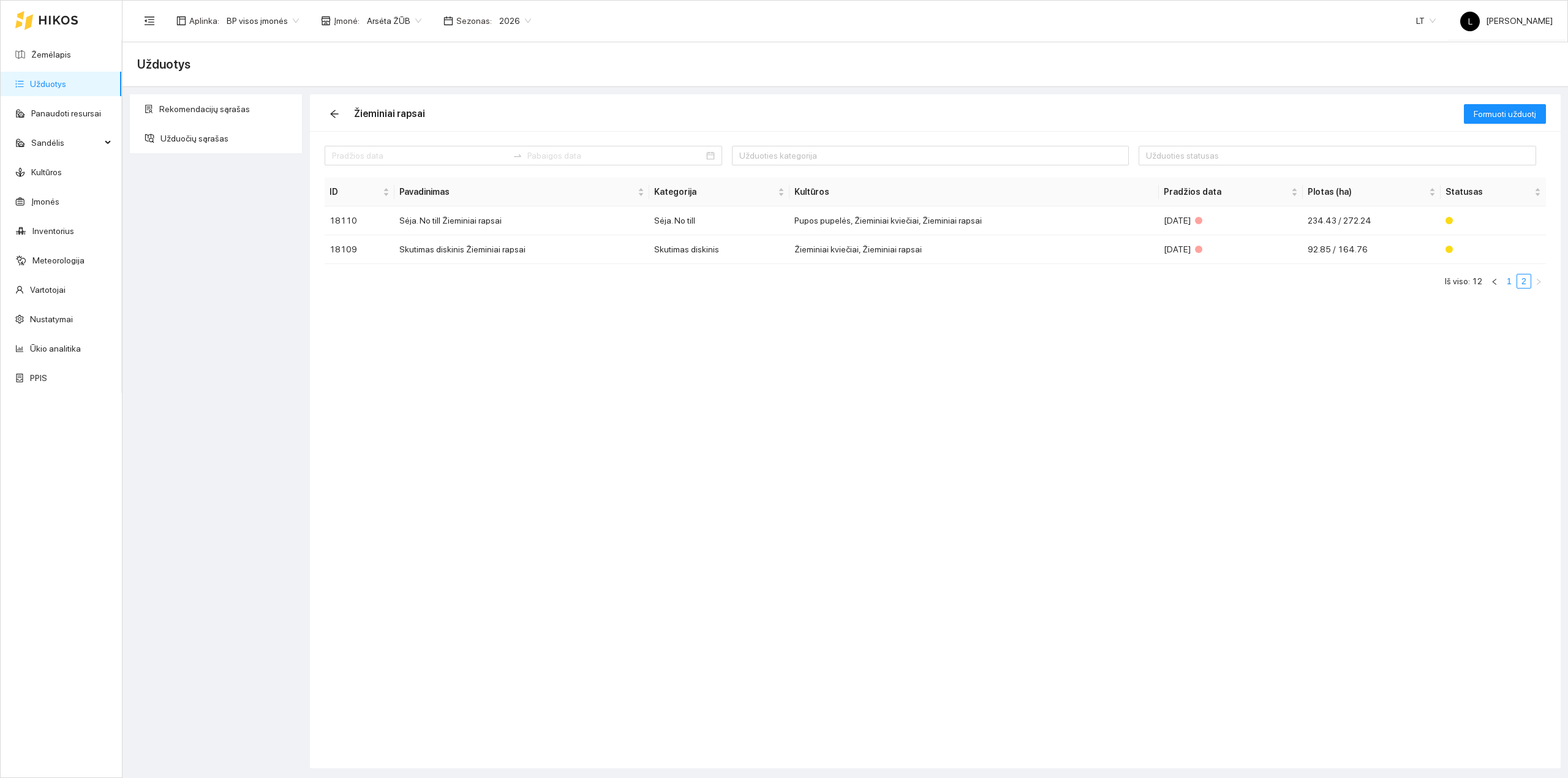
click at [1507, 280] on link "1" at bounding box center [1508, 281] width 14 height 14
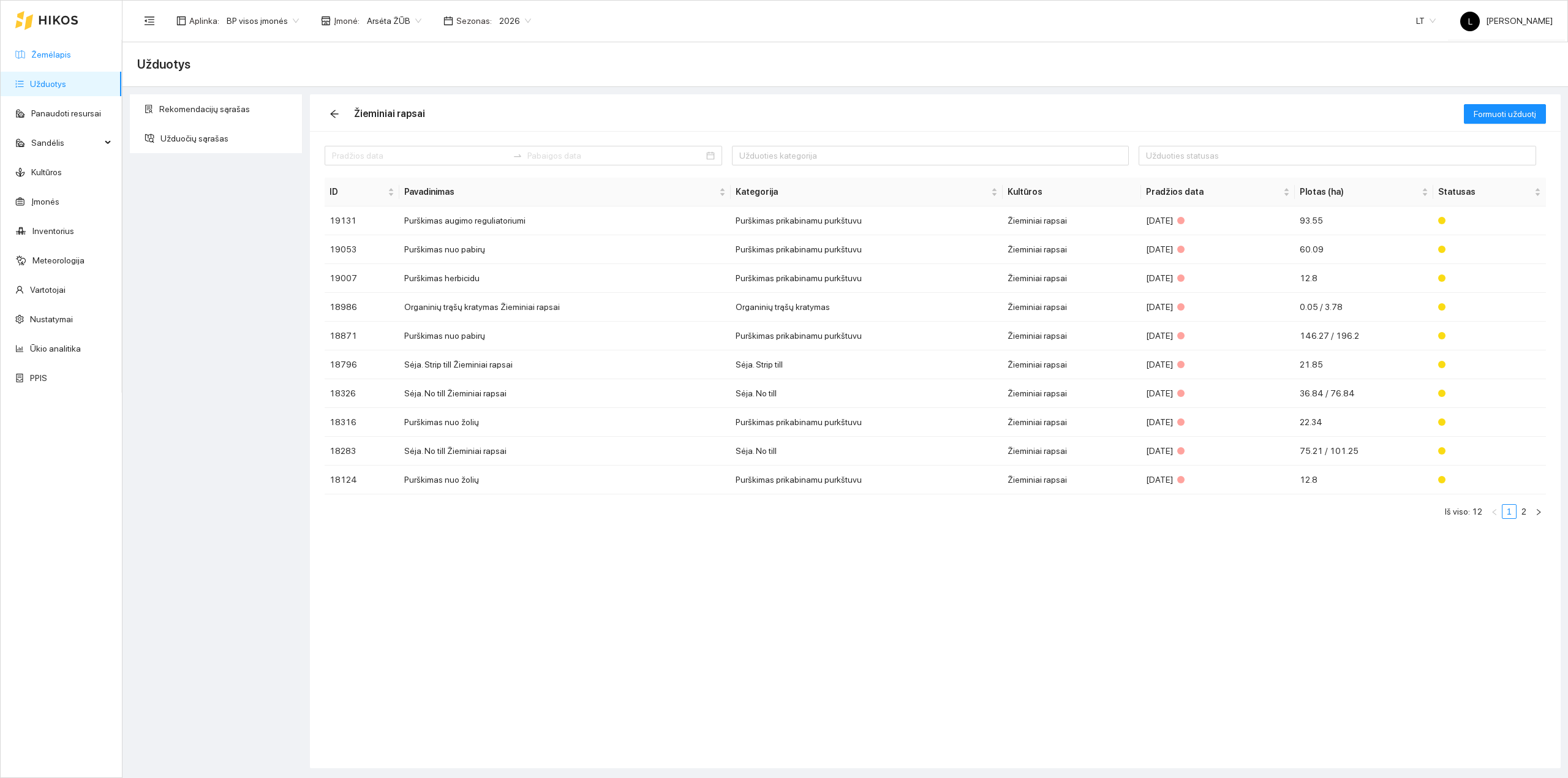
click at [53, 59] on link "Žemėlapis" at bounding box center [51, 54] width 40 height 10
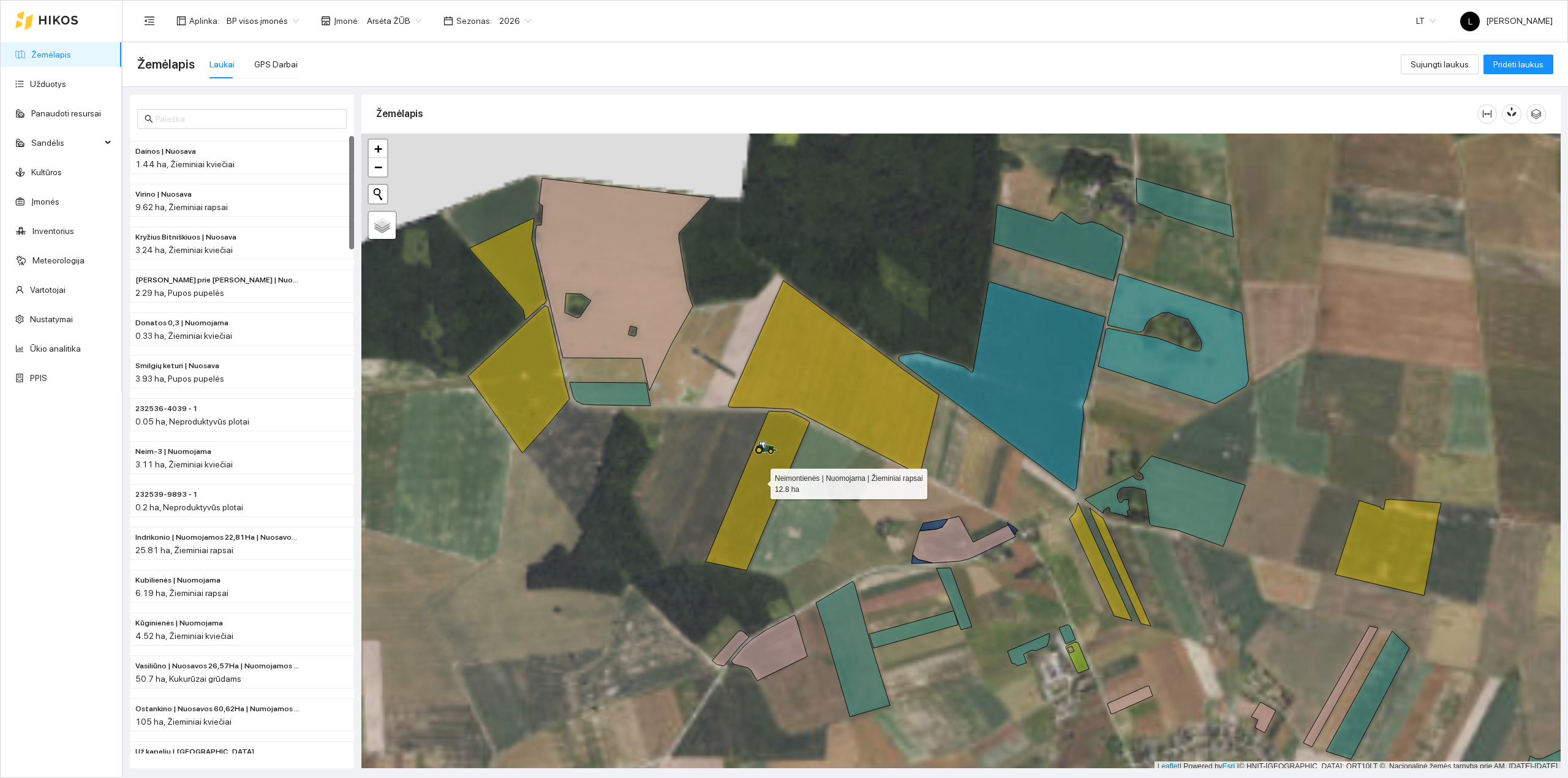
click at [759, 482] on icon at bounding box center [757, 490] width 104 height 159
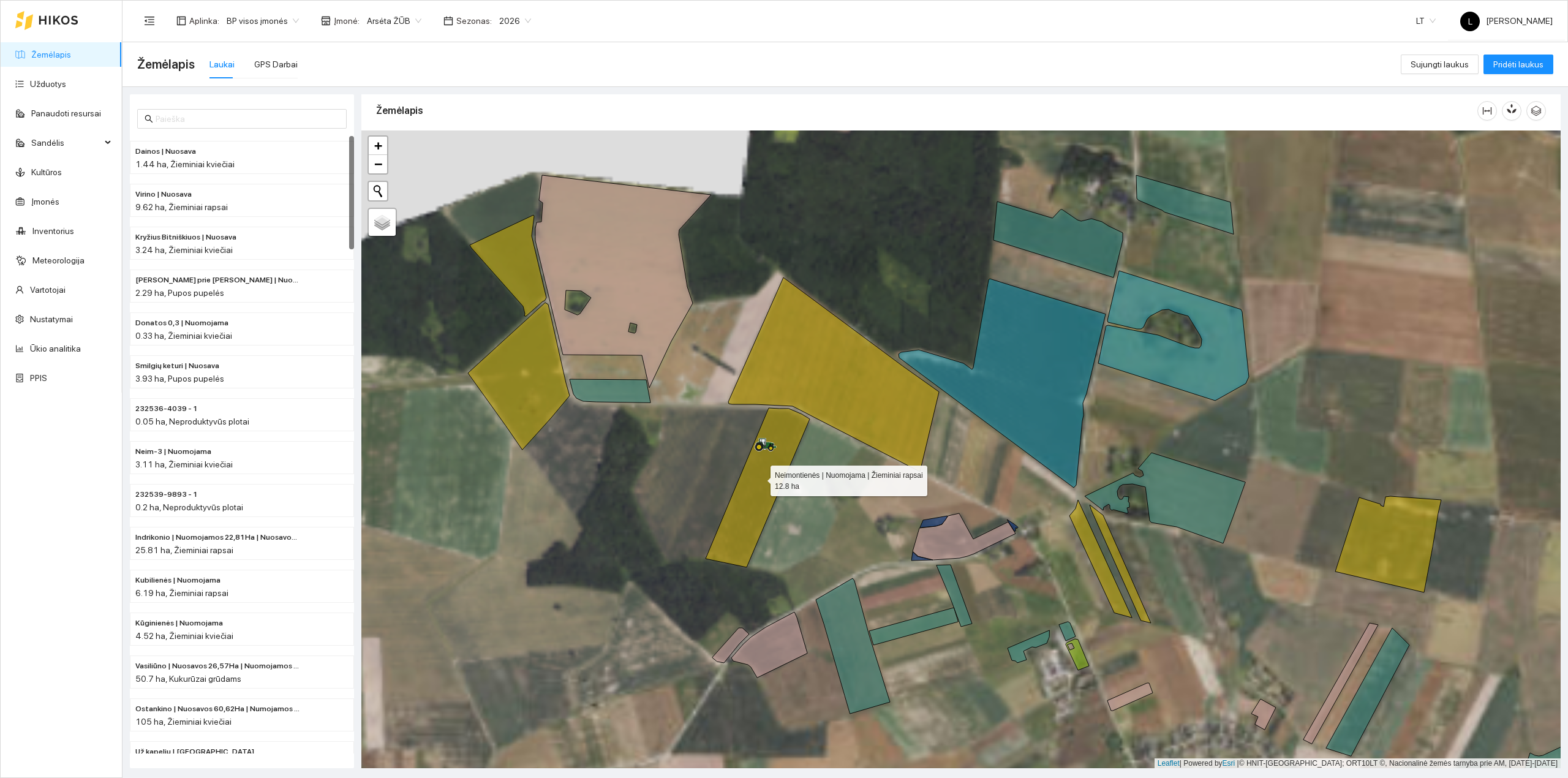
scroll to position [1039, 0]
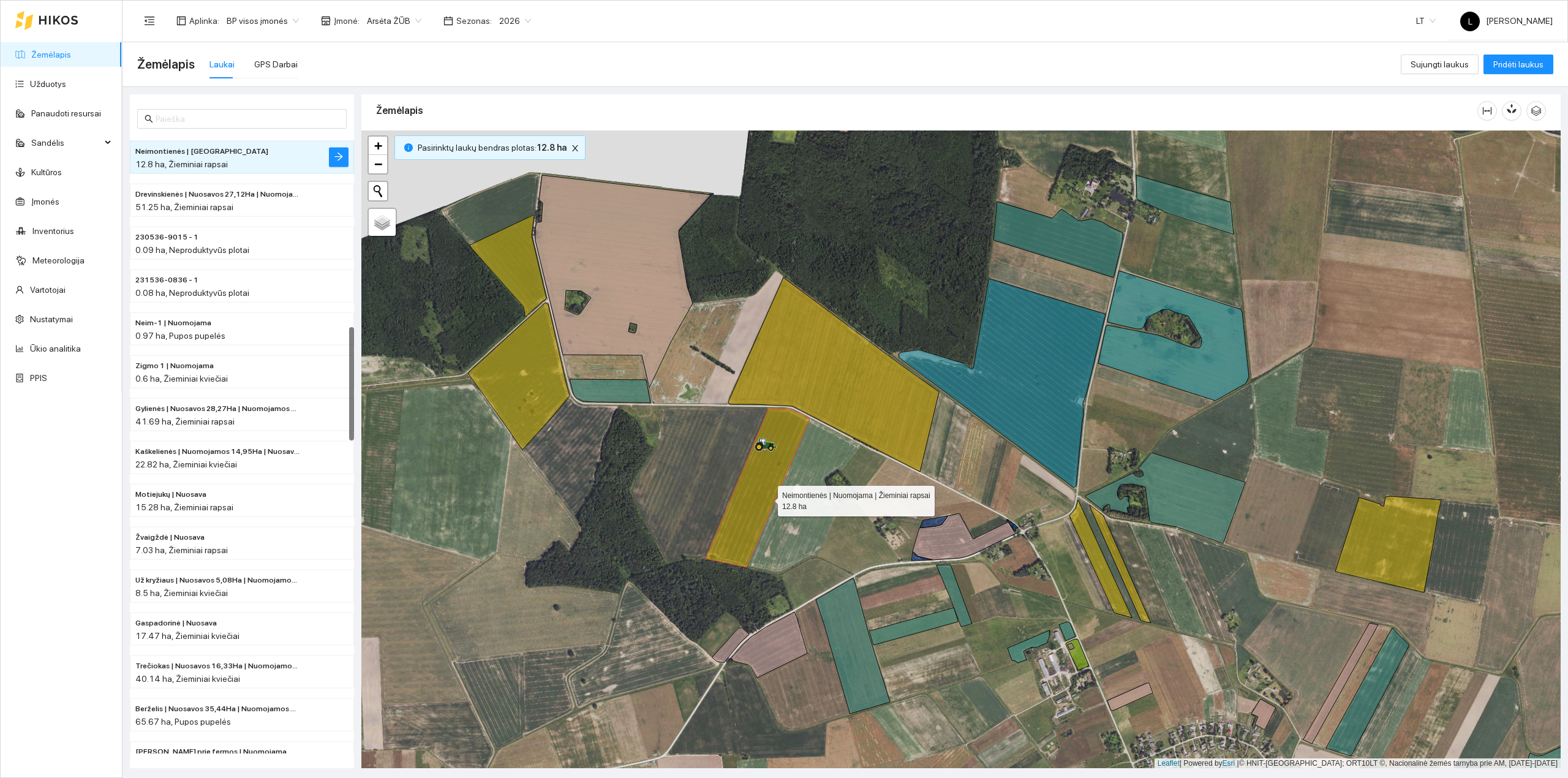
click at [755, 492] on icon at bounding box center [757, 487] width 104 height 159
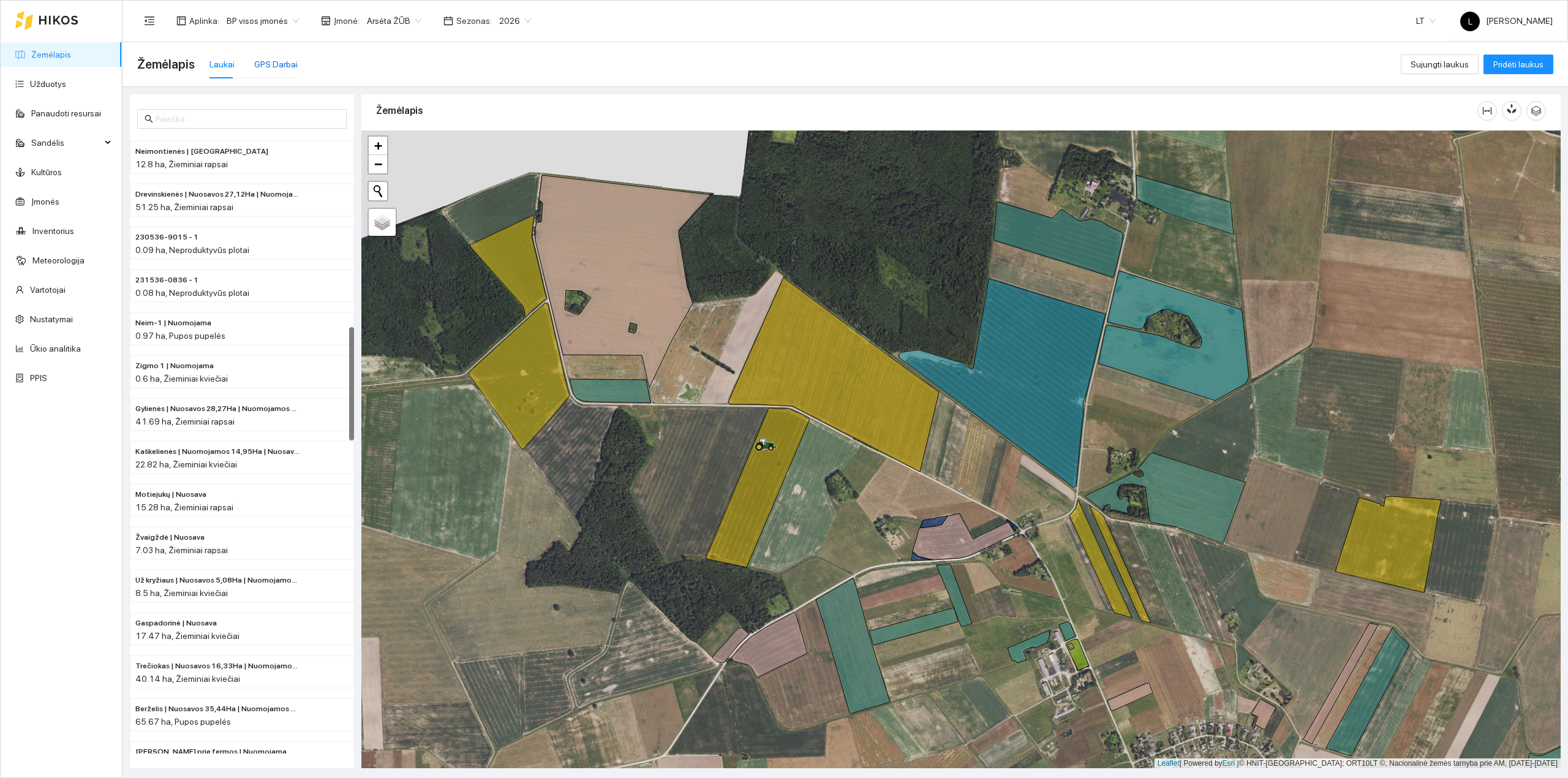
click at [280, 57] on div "GPS Darbai" at bounding box center [276, 64] width 44 height 14
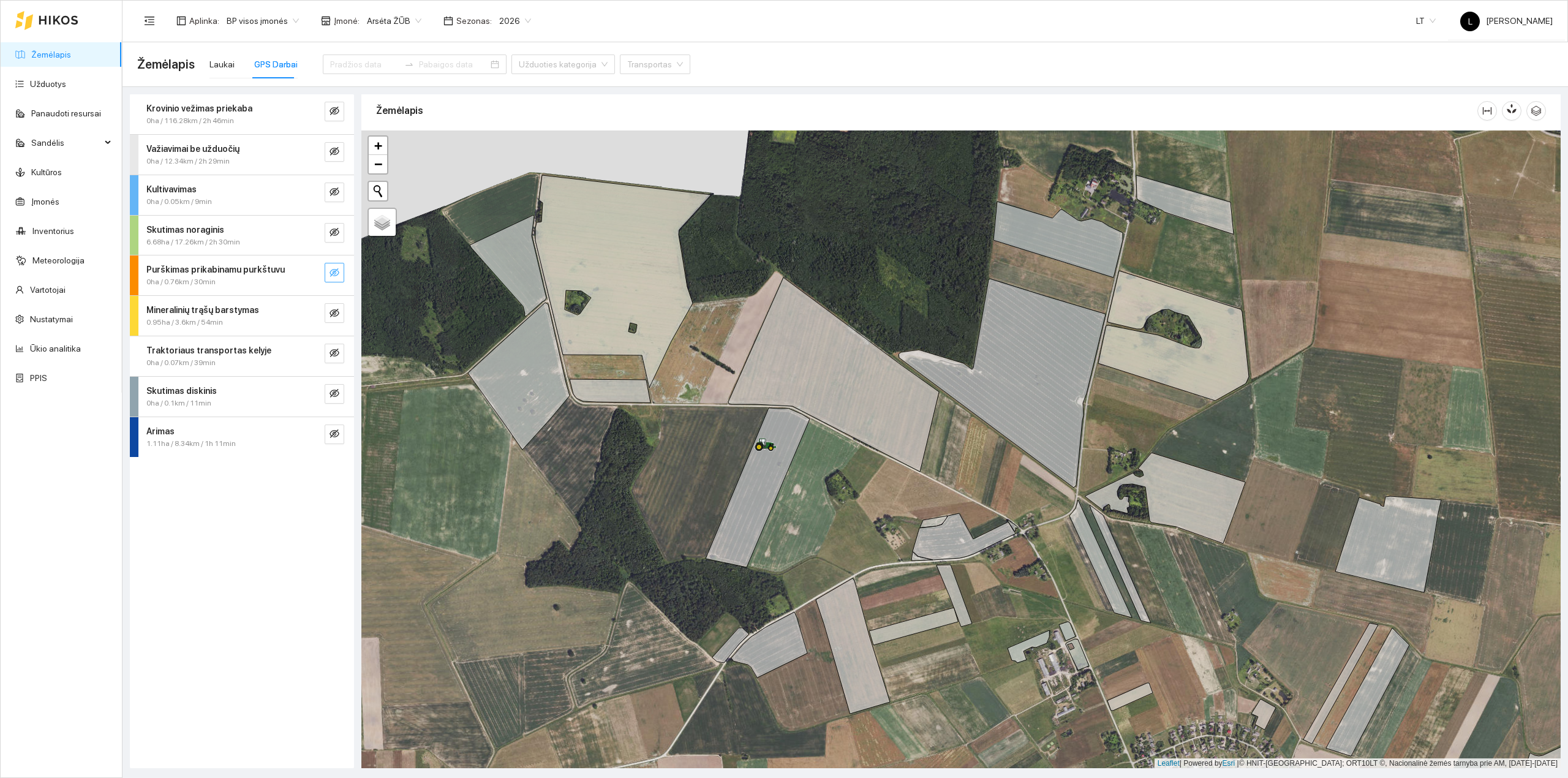
click at [335, 268] on icon "eye-invisible" at bounding box center [334, 272] width 10 height 10
click at [333, 270] on icon "eye" at bounding box center [334, 272] width 10 height 10
click at [337, 319] on span "eye-invisible" at bounding box center [334, 313] width 10 height 11
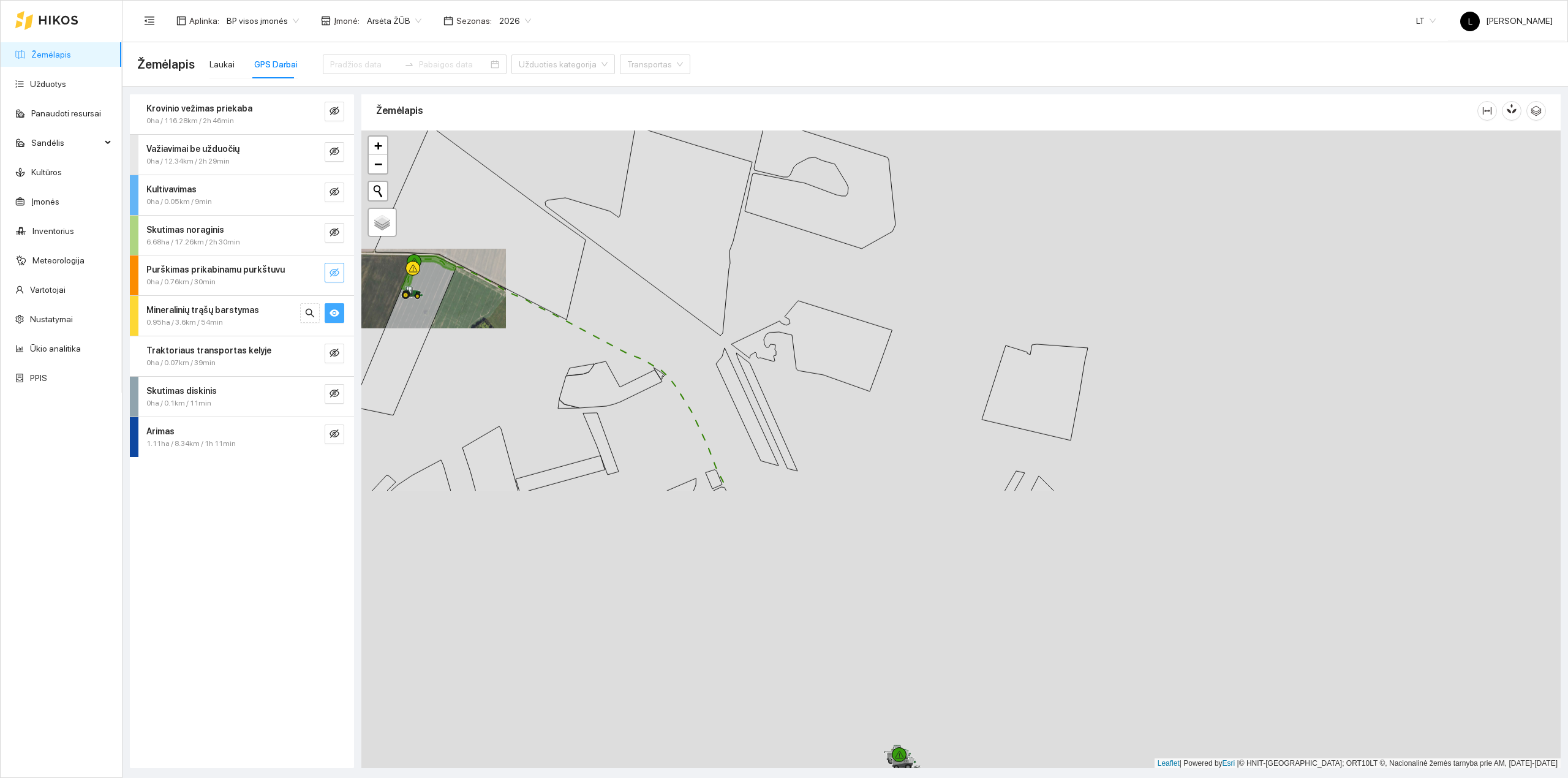
drag, startPoint x: 1013, startPoint y: 617, endPoint x: 772, endPoint y: 237, distance: 450.0
click at [752, 240] on div at bounding box center [961, 449] width 1199 height 638
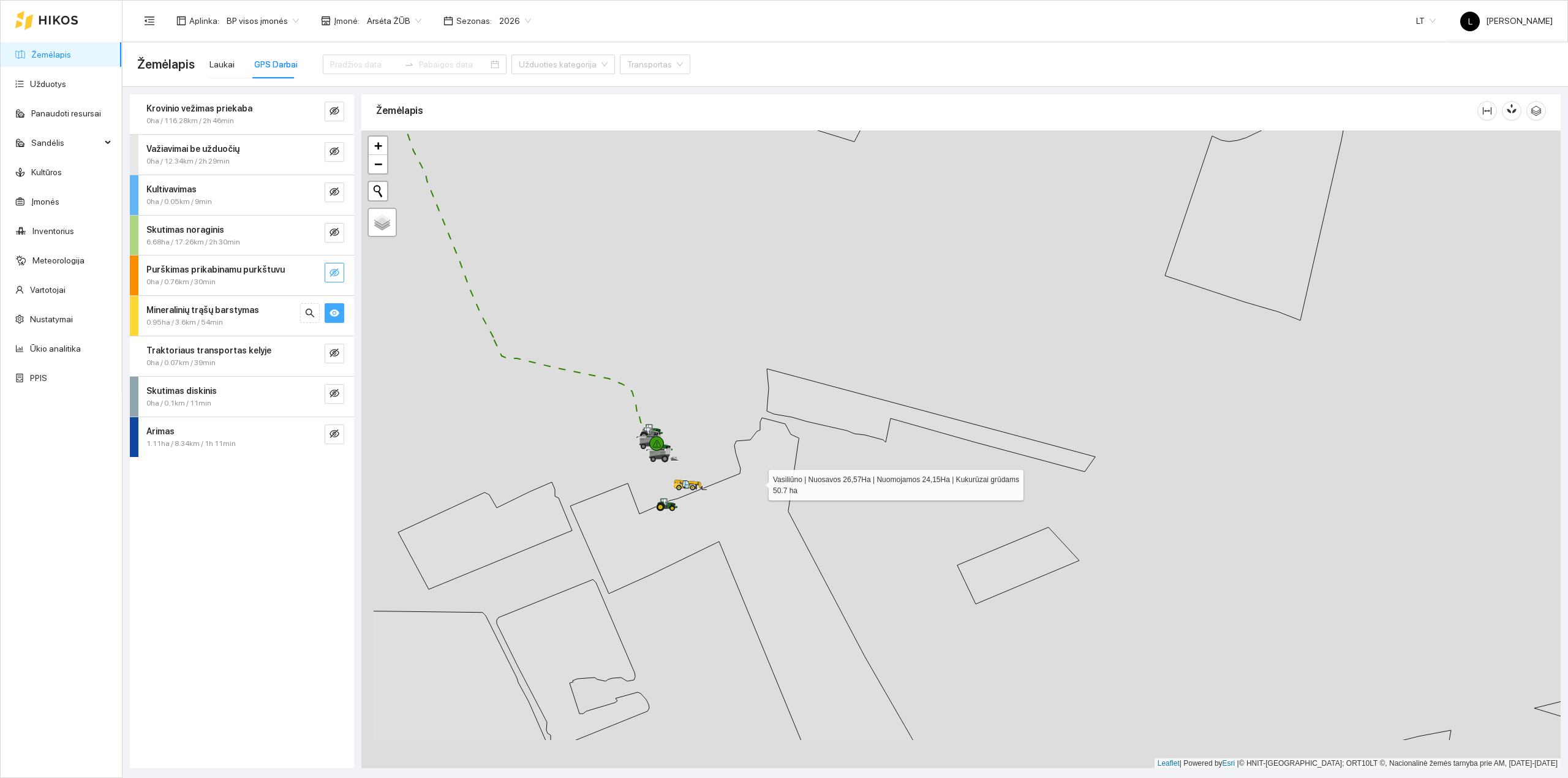
drag, startPoint x: 617, startPoint y: 581, endPoint x: 726, endPoint y: 482, distance: 147.2
click at [755, 484] on icon at bounding box center [742, 578] width 343 height 322
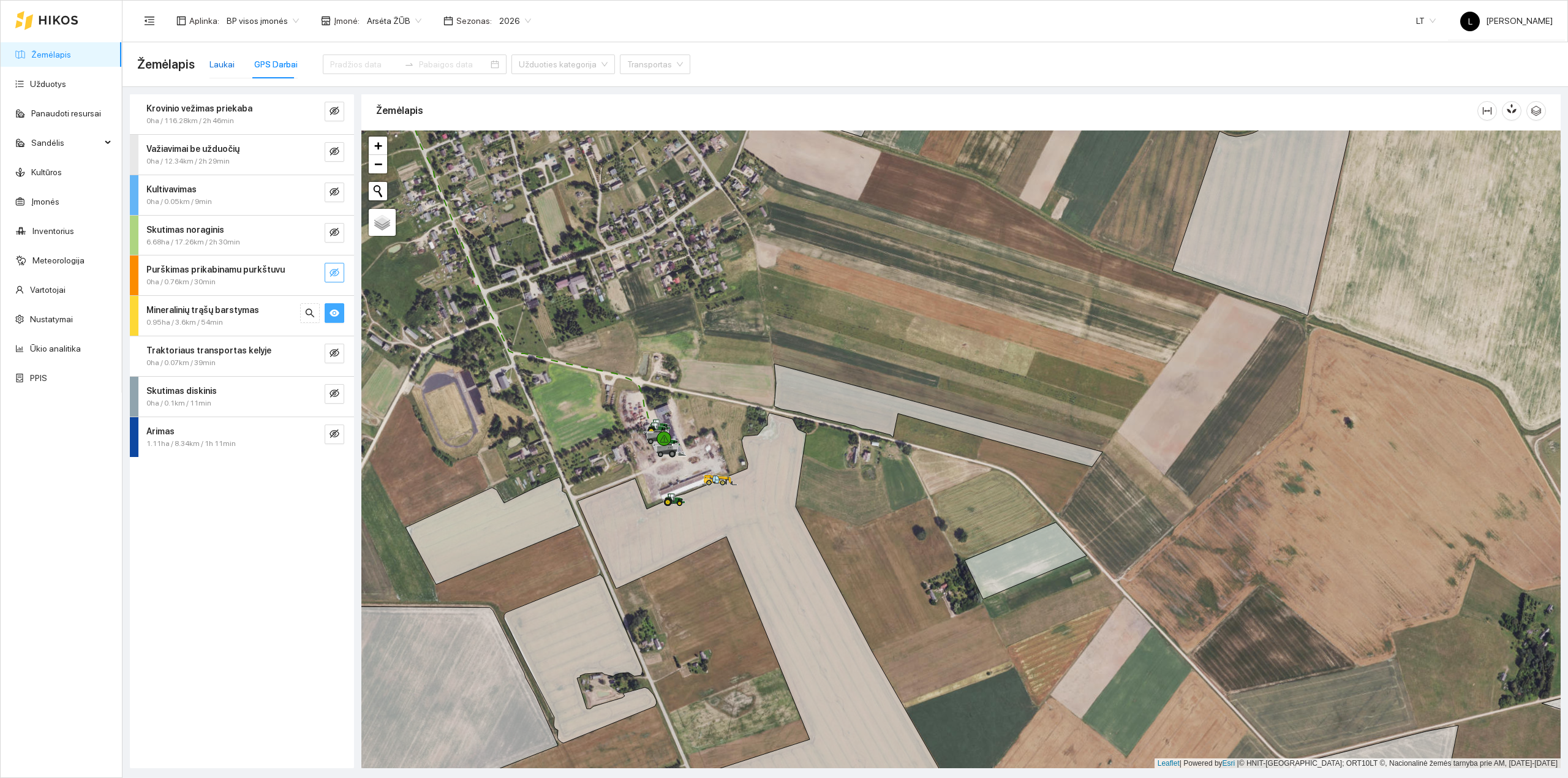
click at [218, 66] on div "Laukai" at bounding box center [221, 64] width 25 height 14
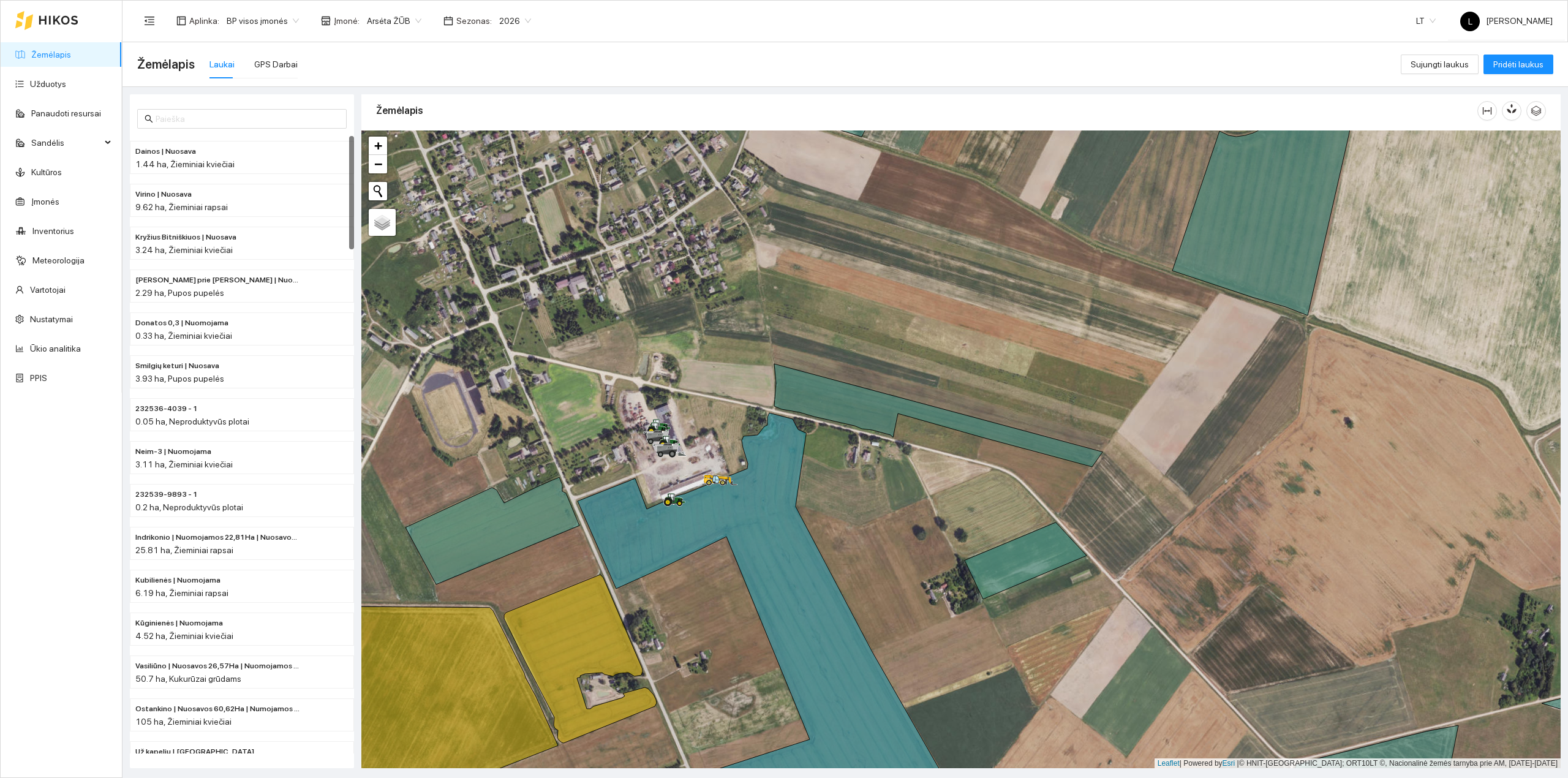
click at [52, 59] on link "Žemėlapis" at bounding box center [51, 54] width 40 height 10
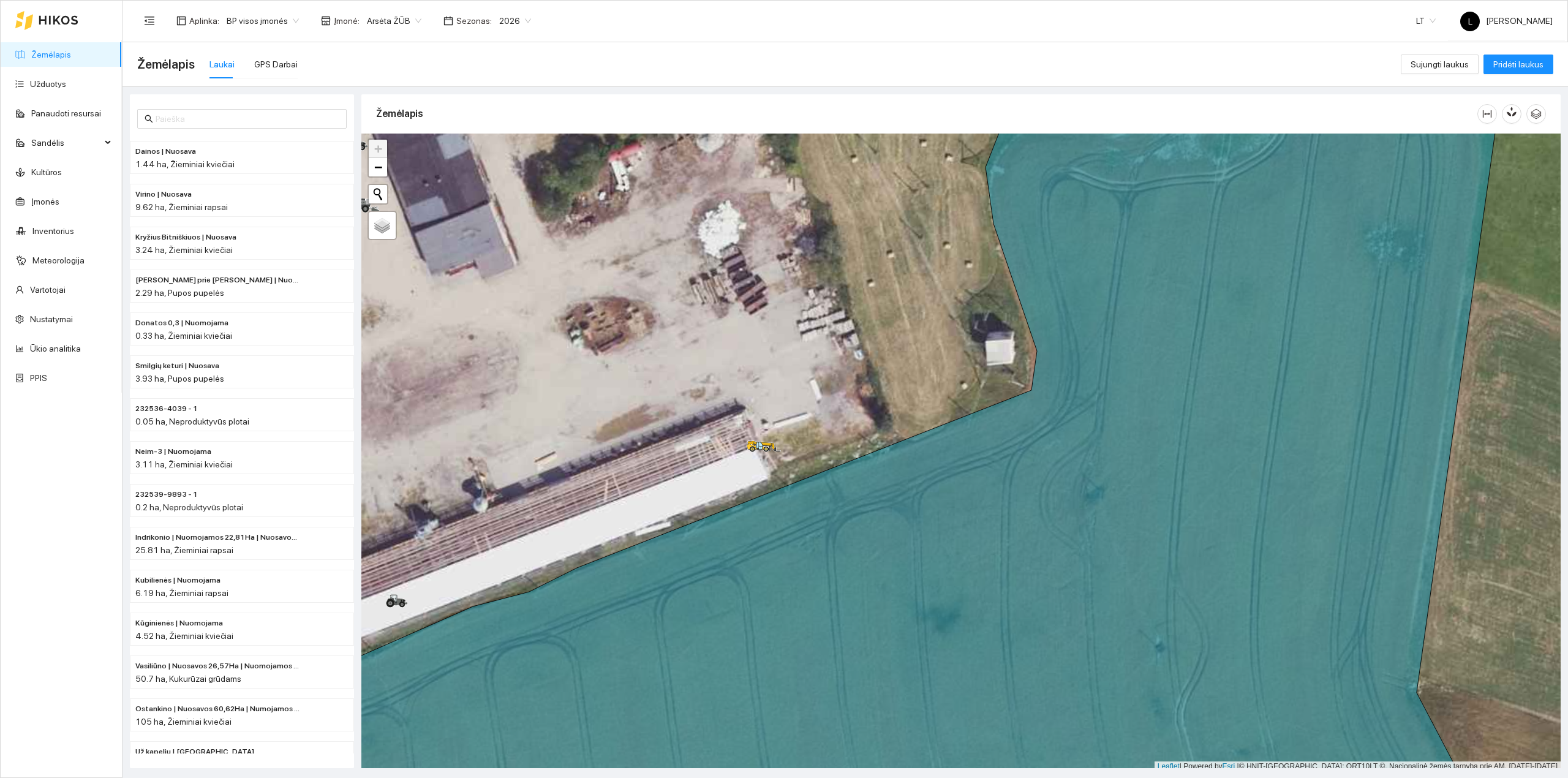
scroll to position [3, 0]
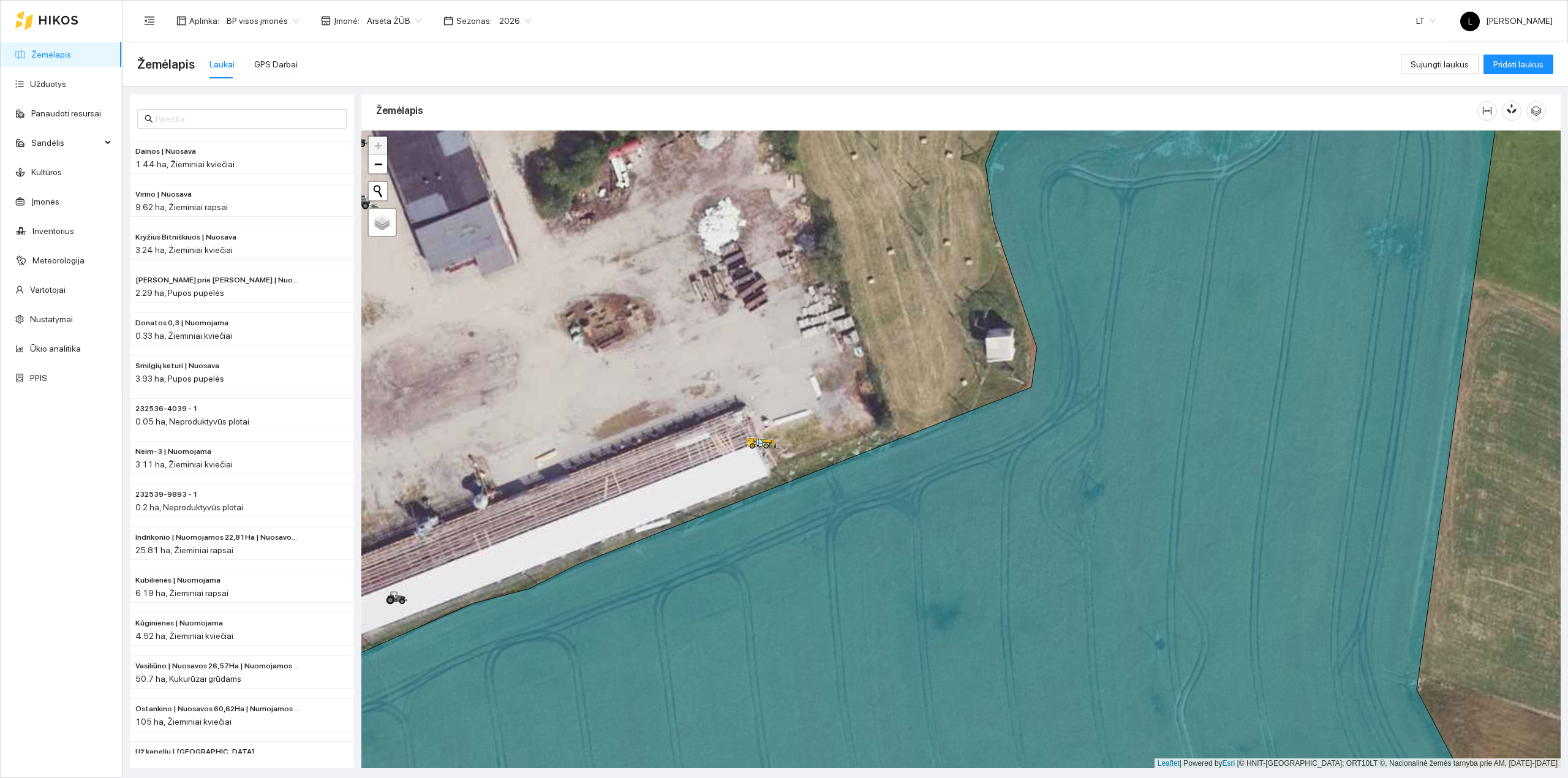
drag, startPoint x: 666, startPoint y: 336, endPoint x: 853, endPoint y: 431, distance: 209.7
click at [852, 431] on div at bounding box center [961, 449] width 1199 height 638
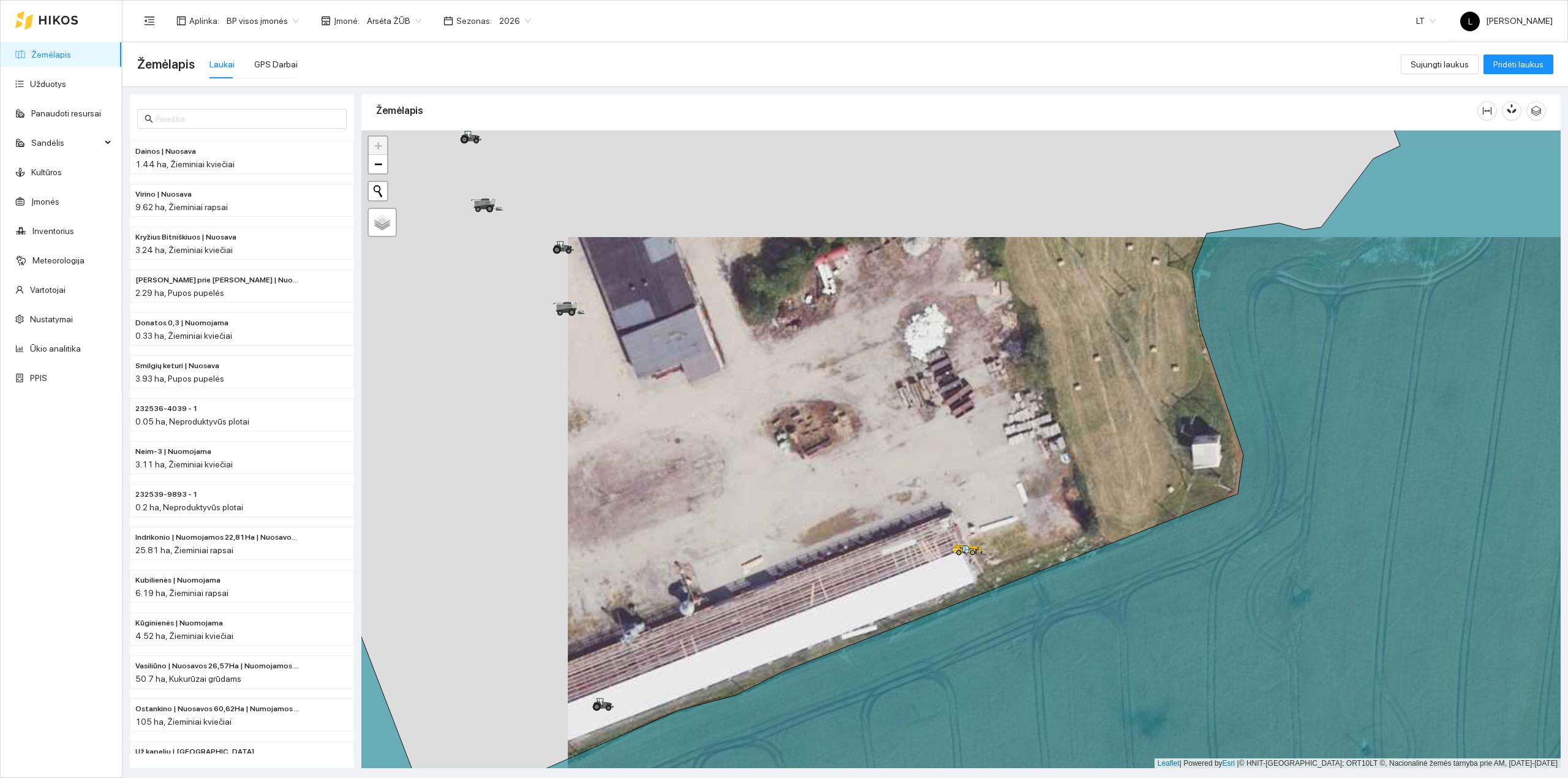
drag, startPoint x: 850, startPoint y: 405, endPoint x: 875, endPoint y: 417, distance: 27.7
click at [875, 417] on div at bounding box center [961, 449] width 1199 height 638
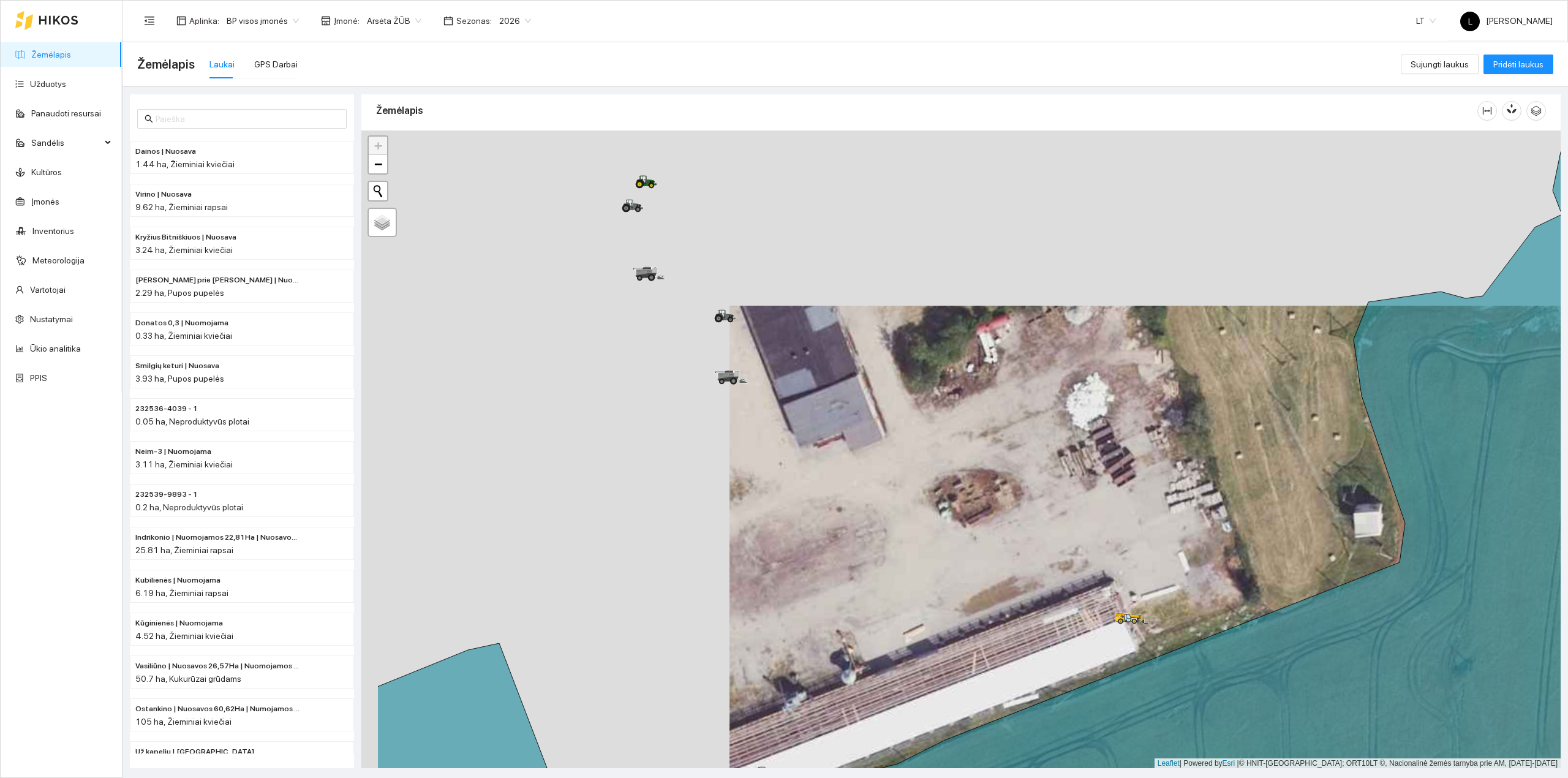
drag, startPoint x: 858, startPoint y: 396, endPoint x: 994, endPoint y: 452, distance: 147.1
click at [994, 452] on div at bounding box center [961, 449] width 1199 height 638
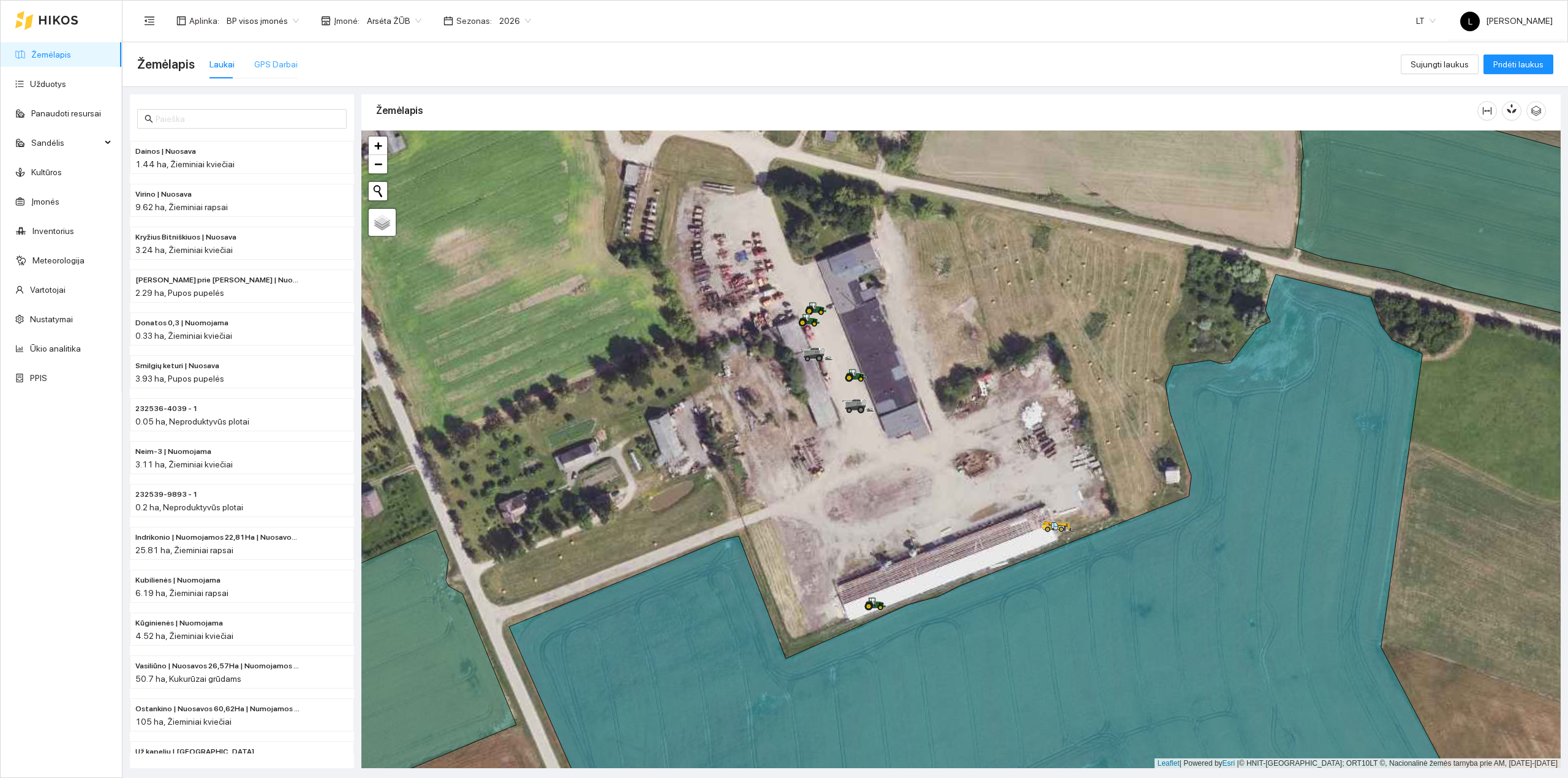
click at [272, 54] on div "GPS Darbai" at bounding box center [276, 64] width 44 height 28
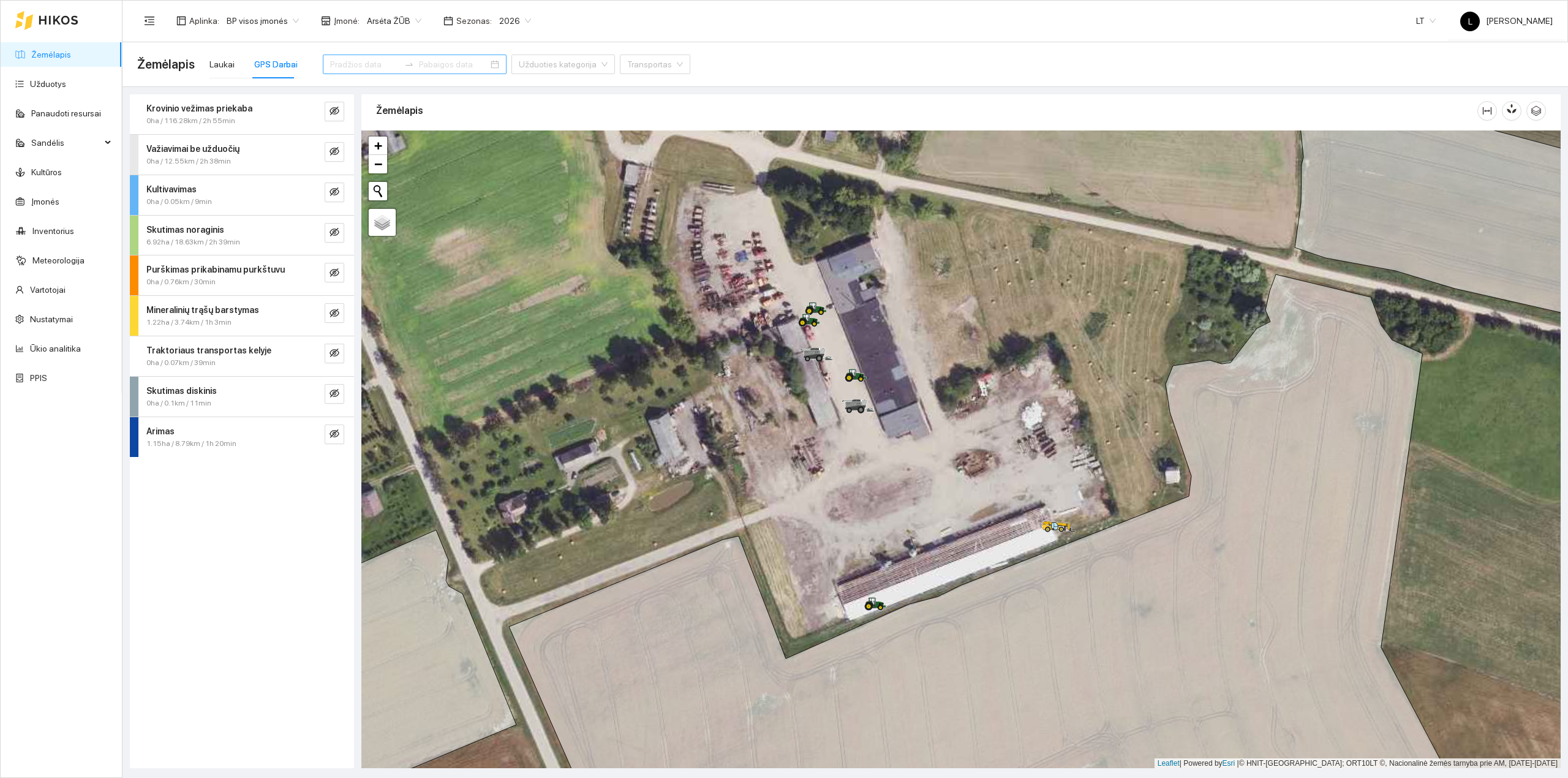
click at [364, 67] on input at bounding box center [365, 64] width 69 height 14
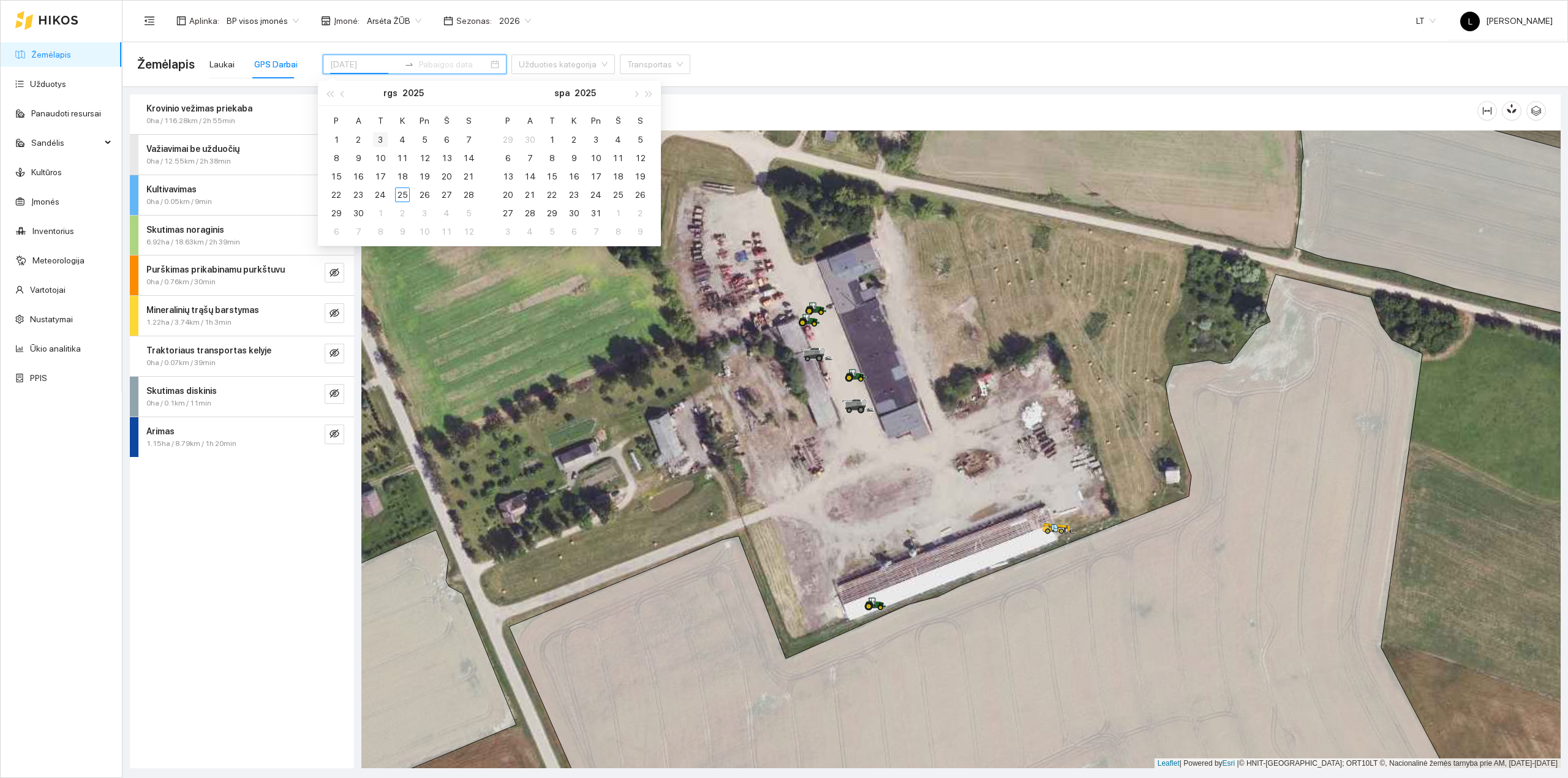
type input "[DATE]"
click at [347, 94] on button "button" at bounding box center [343, 93] width 14 height 24
type input "[DATE]"
click at [400, 188] on div "21" at bounding box center [402, 195] width 15 height 15
click at [402, 194] on div "21" at bounding box center [402, 195] width 15 height 15
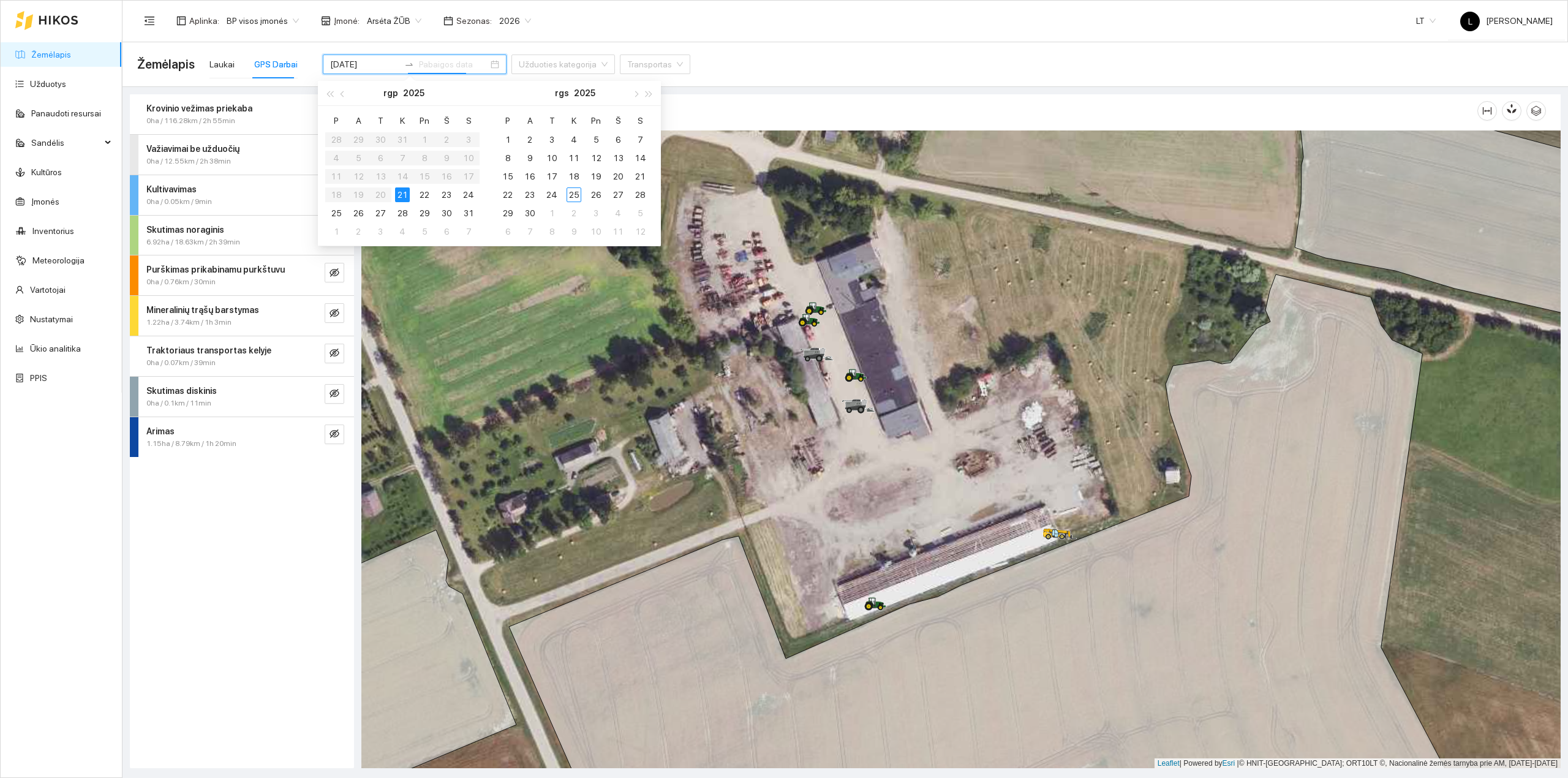
type input "[DATE]"
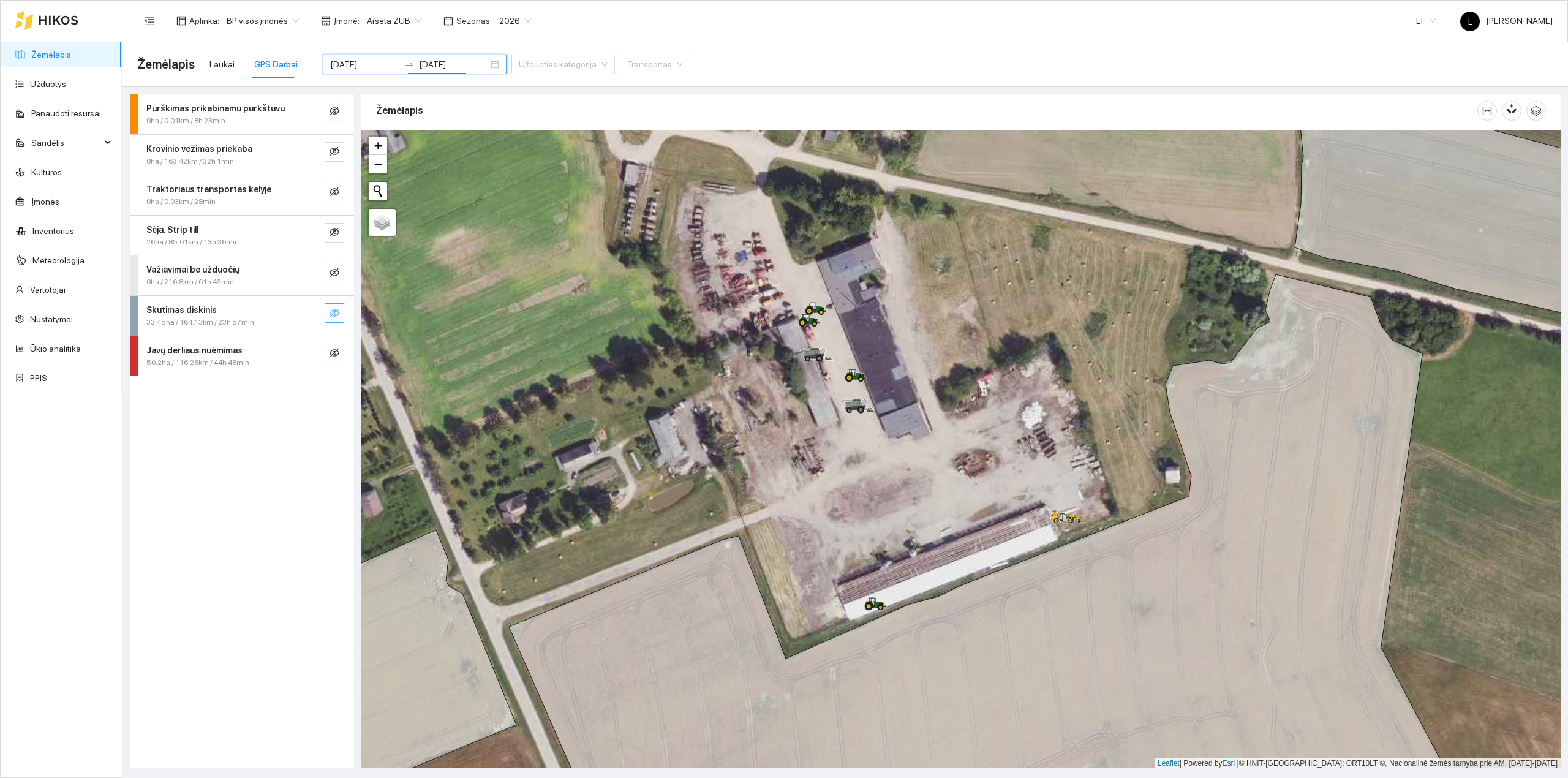
click at [332, 313] on icon "eye-invisible" at bounding box center [334, 313] width 10 height 10
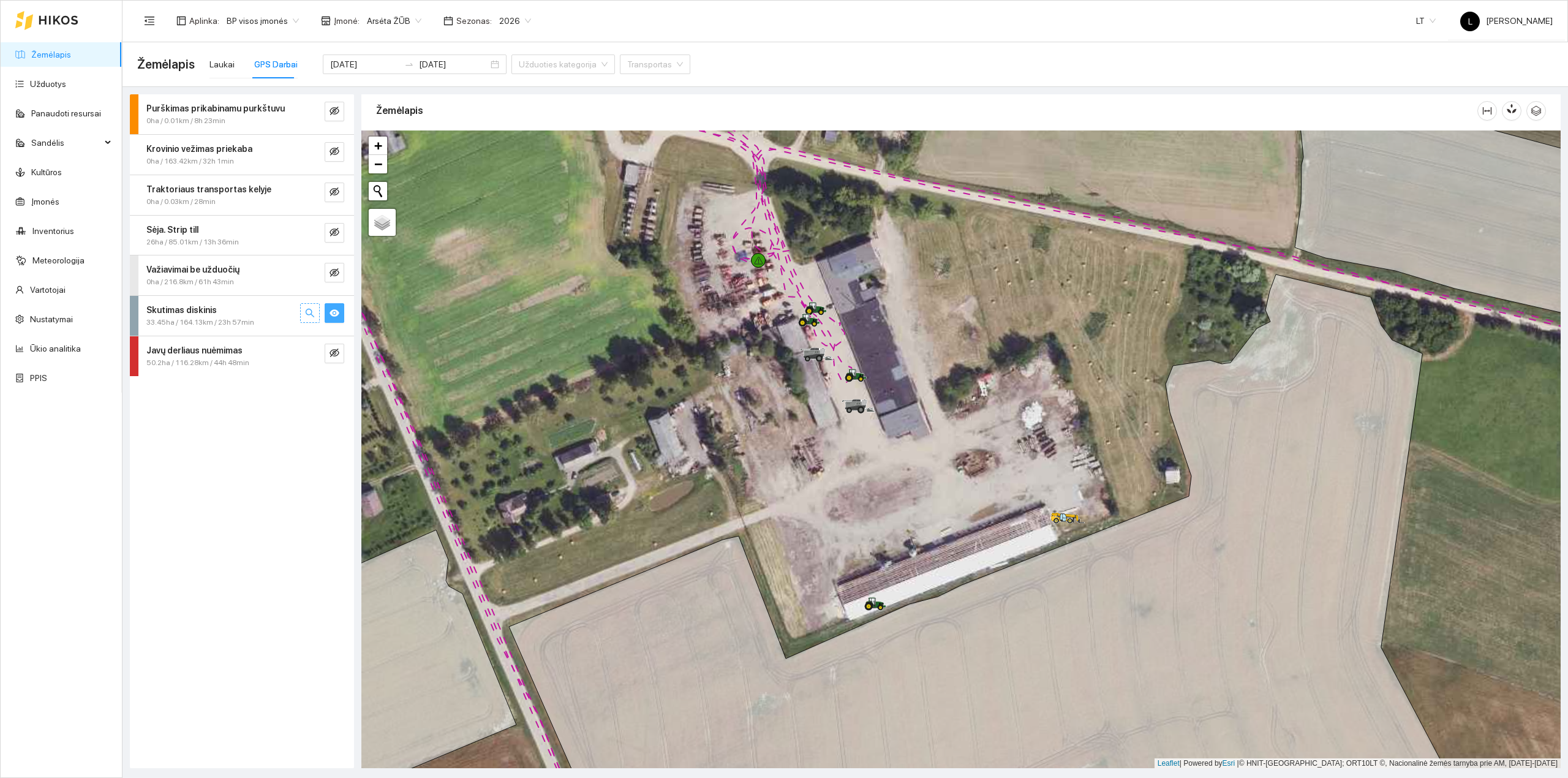
click at [311, 316] on icon "search" at bounding box center [310, 313] width 10 height 10
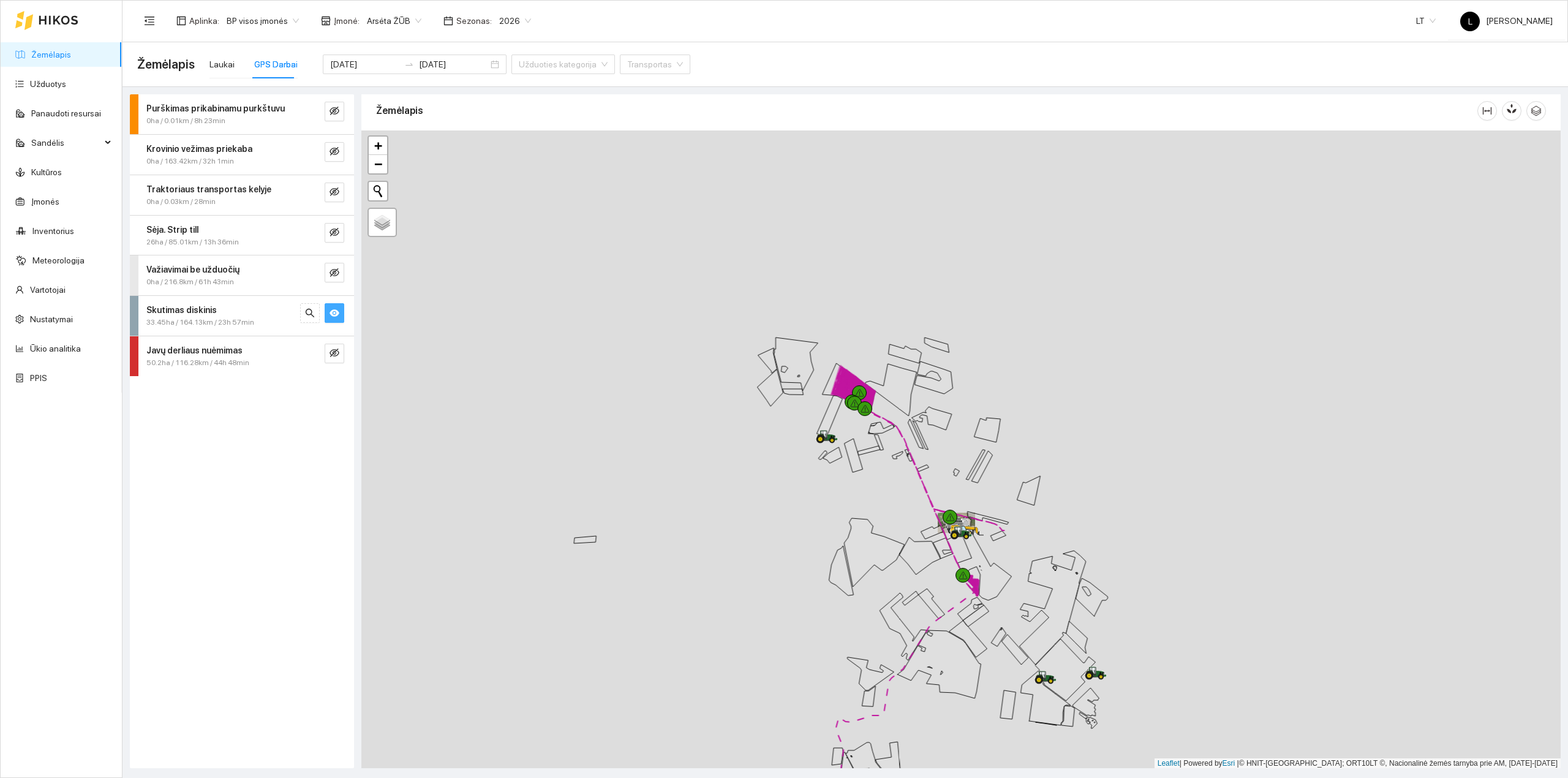
drag, startPoint x: 786, startPoint y: 407, endPoint x: 762, endPoint y: 465, distance: 62.8
click at [763, 473] on div at bounding box center [961, 449] width 1199 height 638
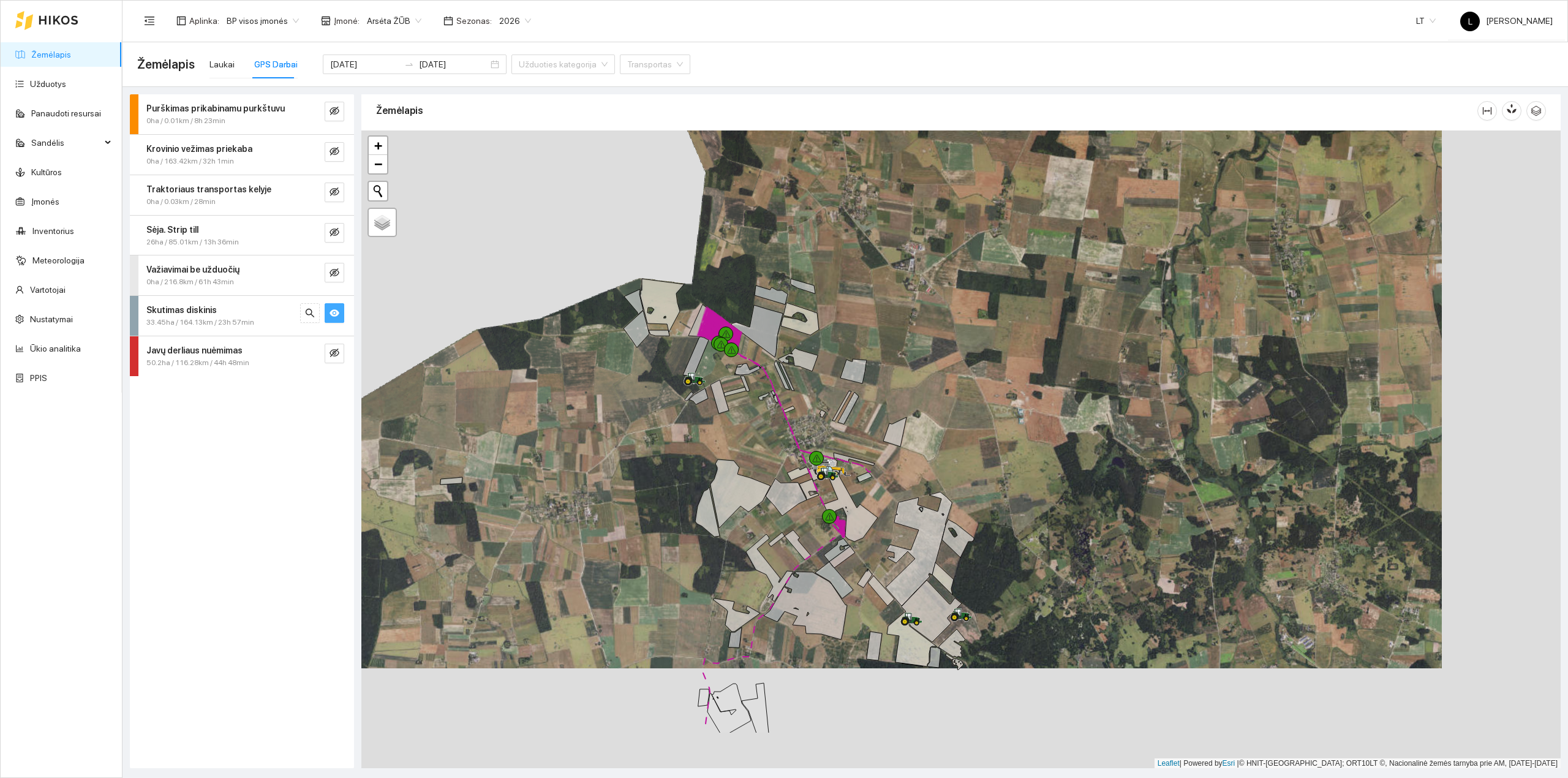
drag, startPoint x: 596, startPoint y: 408, endPoint x: 477, endPoint y: 307, distance: 156.1
click at [477, 307] on div at bounding box center [961, 449] width 1199 height 638
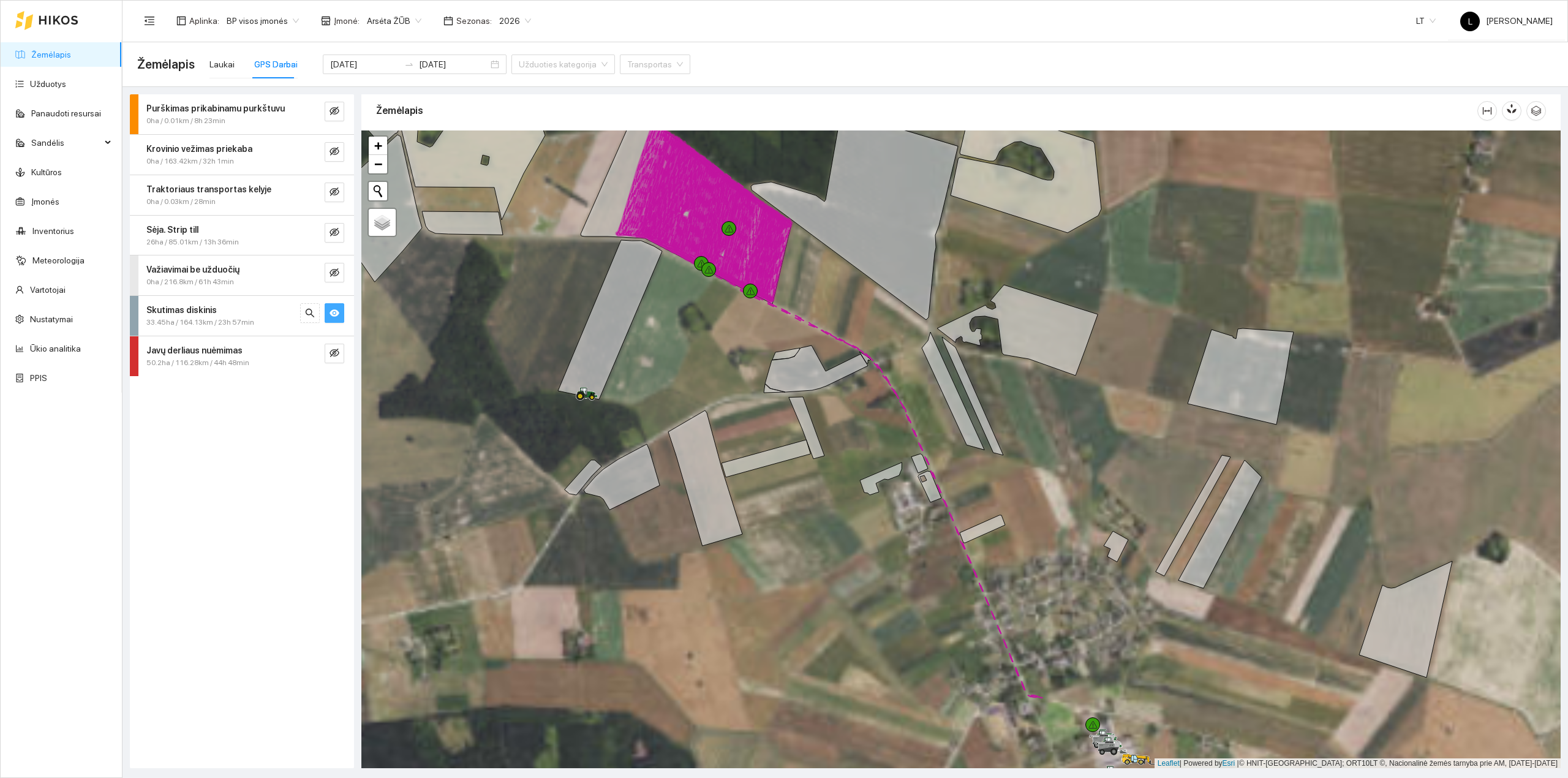
drag, startPoint x: 750, startPoint y: 444, endPoint x: 688, endPoint y: 208, distance: 244.0
click at [672, 154] on div at bounding box center [961, 449] width 1199 height 638
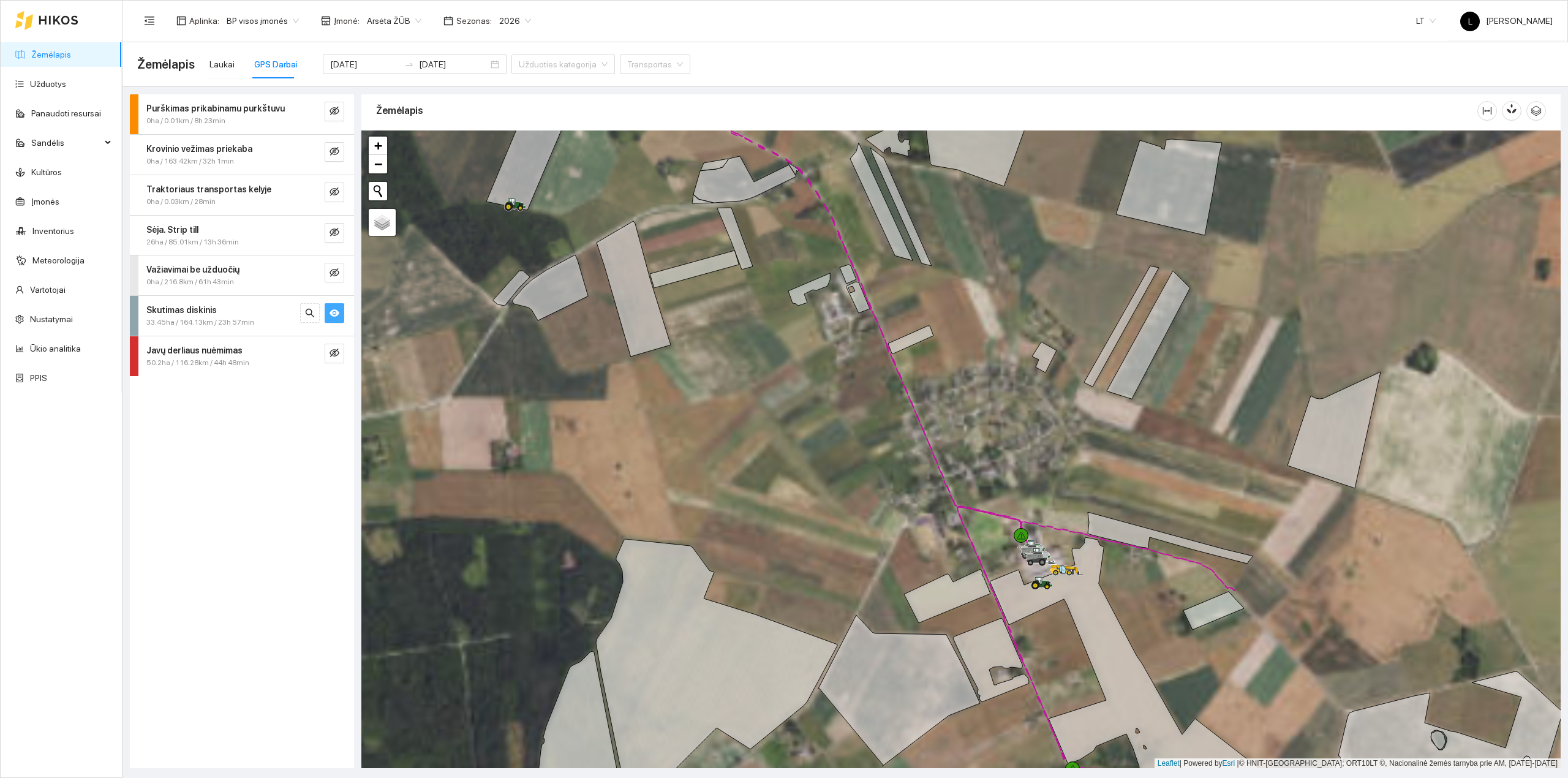
drag, startPoint x: 793, startPoint y: 505, endPoint x: 779, endPoint y: 506, distance: 14.0
click at [782, 500] on div at bounding box center [961, 449] width 1199 height 638
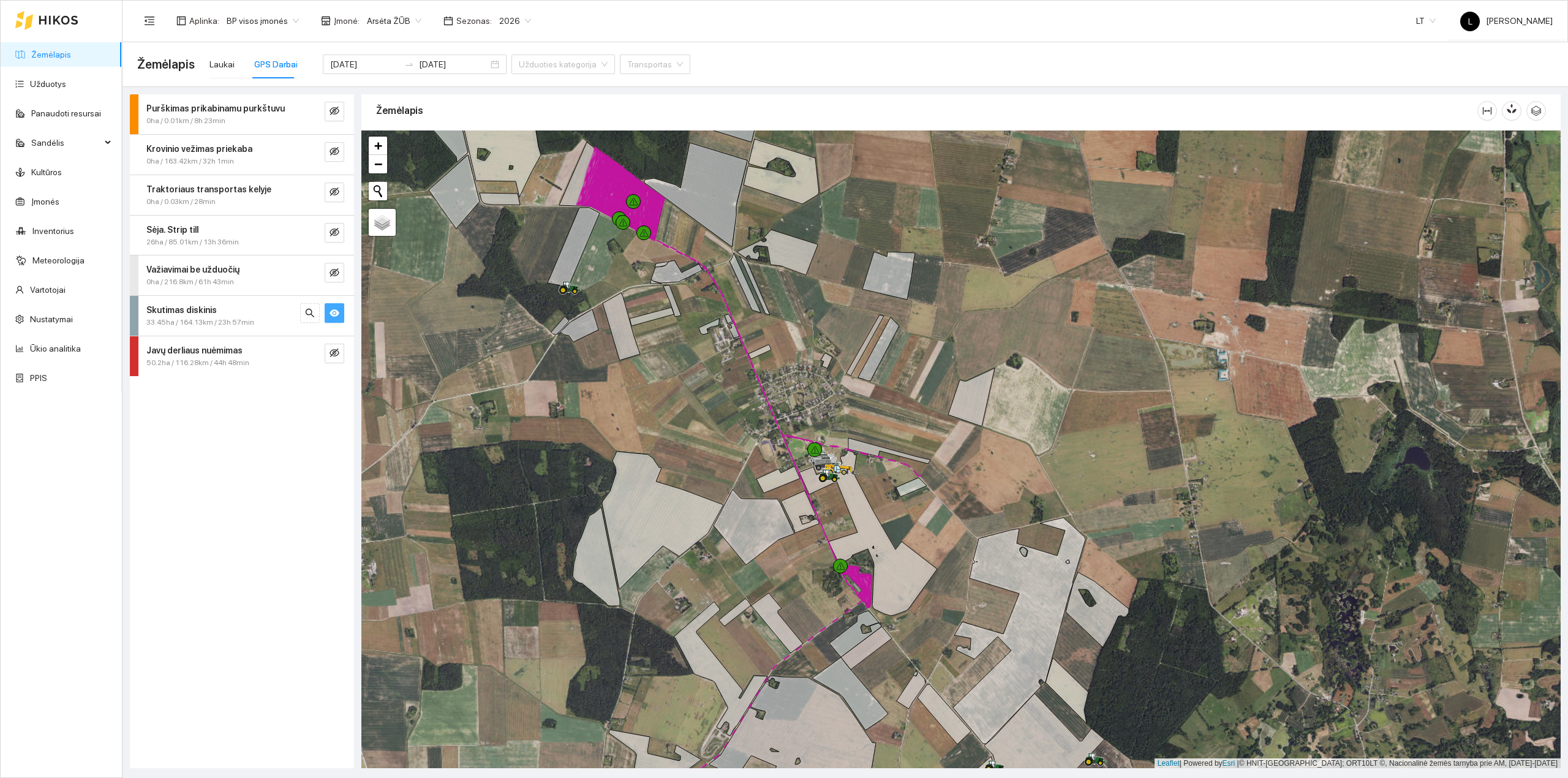
click at [337, 320] on span "eye" at bounding box center [334, 313] width 10 height 11
click at [351, 74] on div "2025-08-21 2025-08-21" at bounding box center [414, 64] width 183 height 19
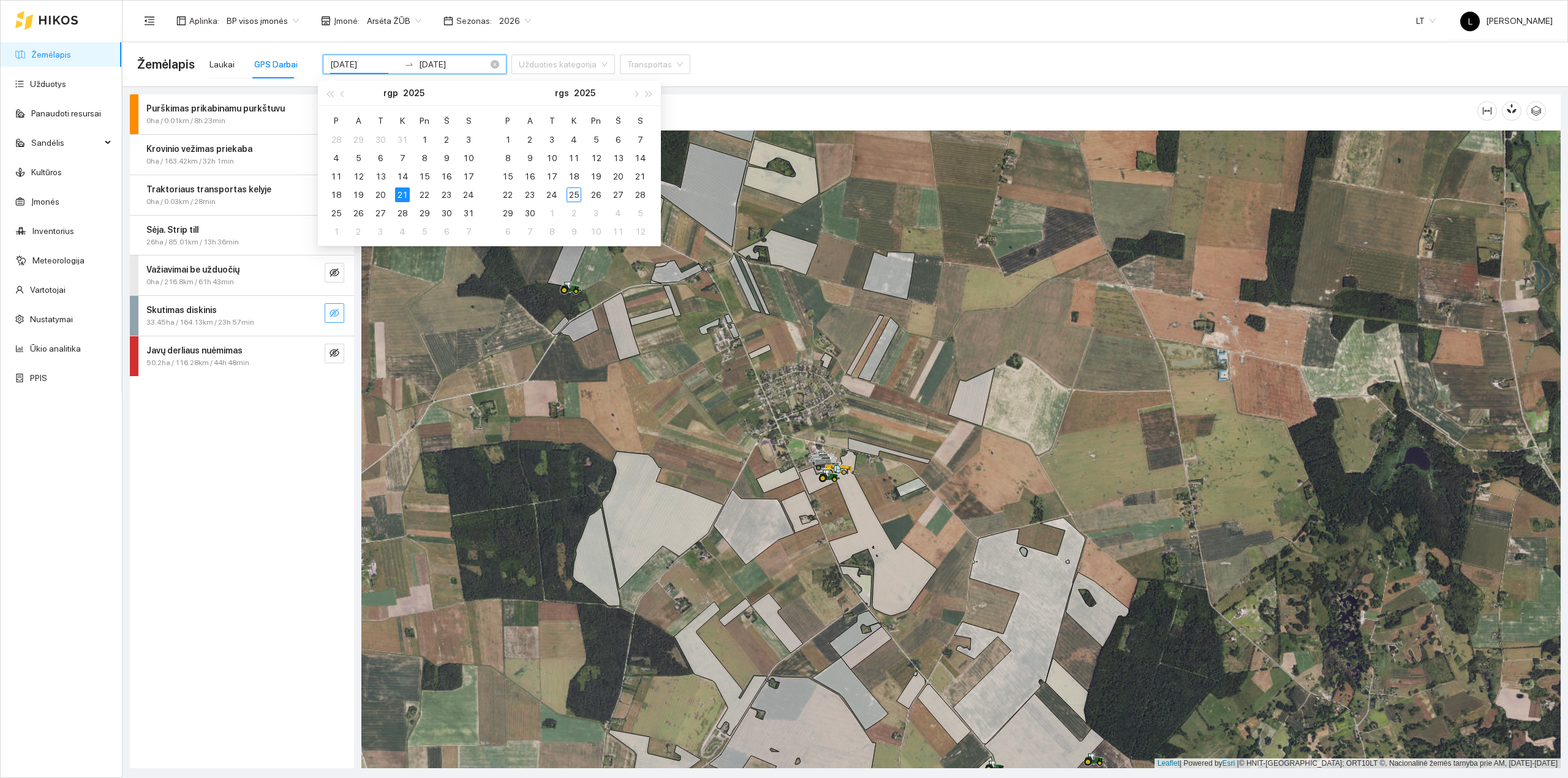
click at [359, 57] on div "2025-08-21 2025-08-21" at bounding box center [414, 64] width 183 height 19
type input "[DATE]"
click at [418, 177] on div "15" at bounding box center [424, 176] width 15 height 15
click at [422, 177] on div "15" at bounding box center [424, 176] width 15 height 15
type input "[DATE]"
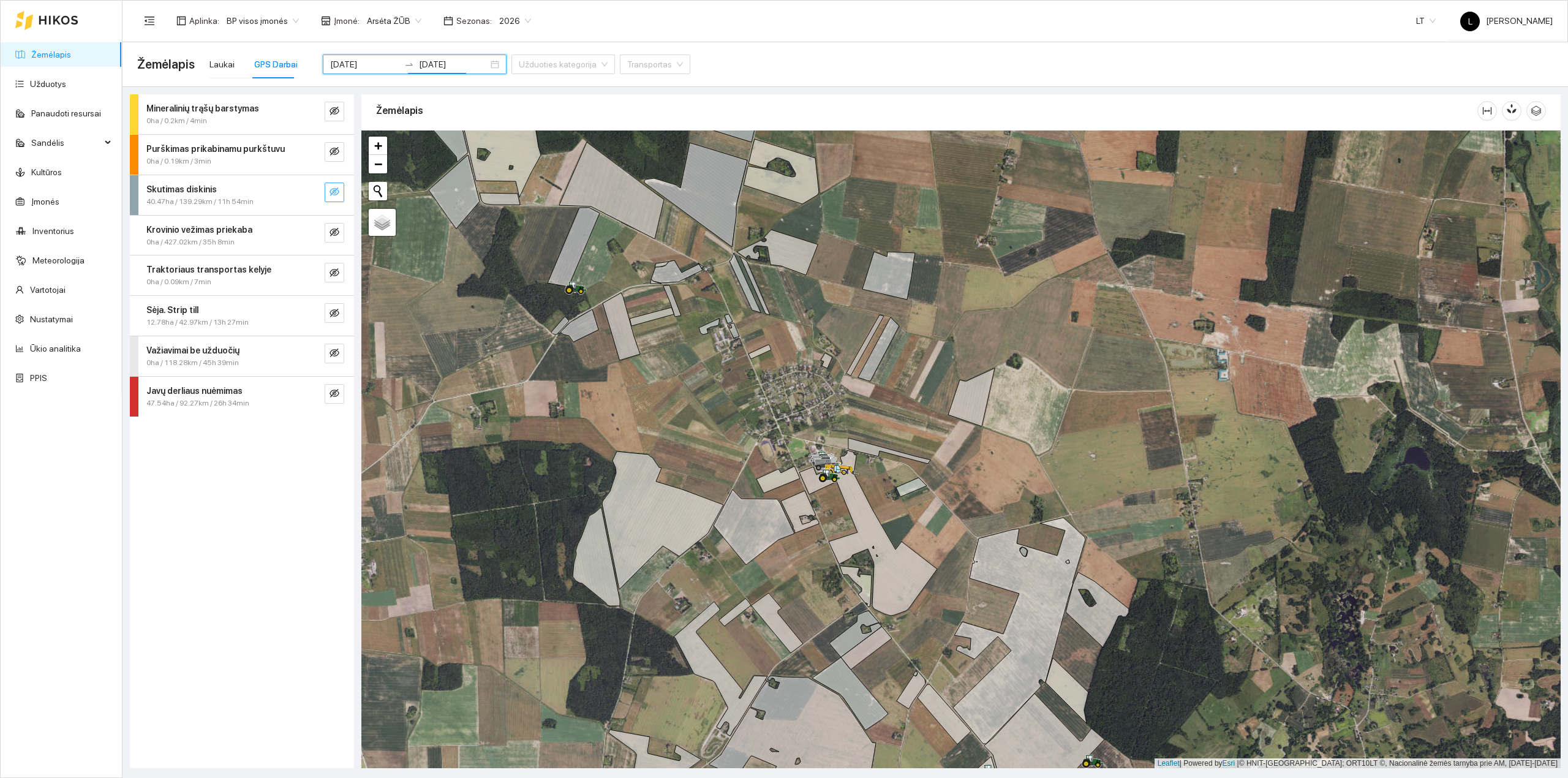
click at [337, 194] on icon "eye-invisible" at bounding box center [334, 191] width 10 height 10
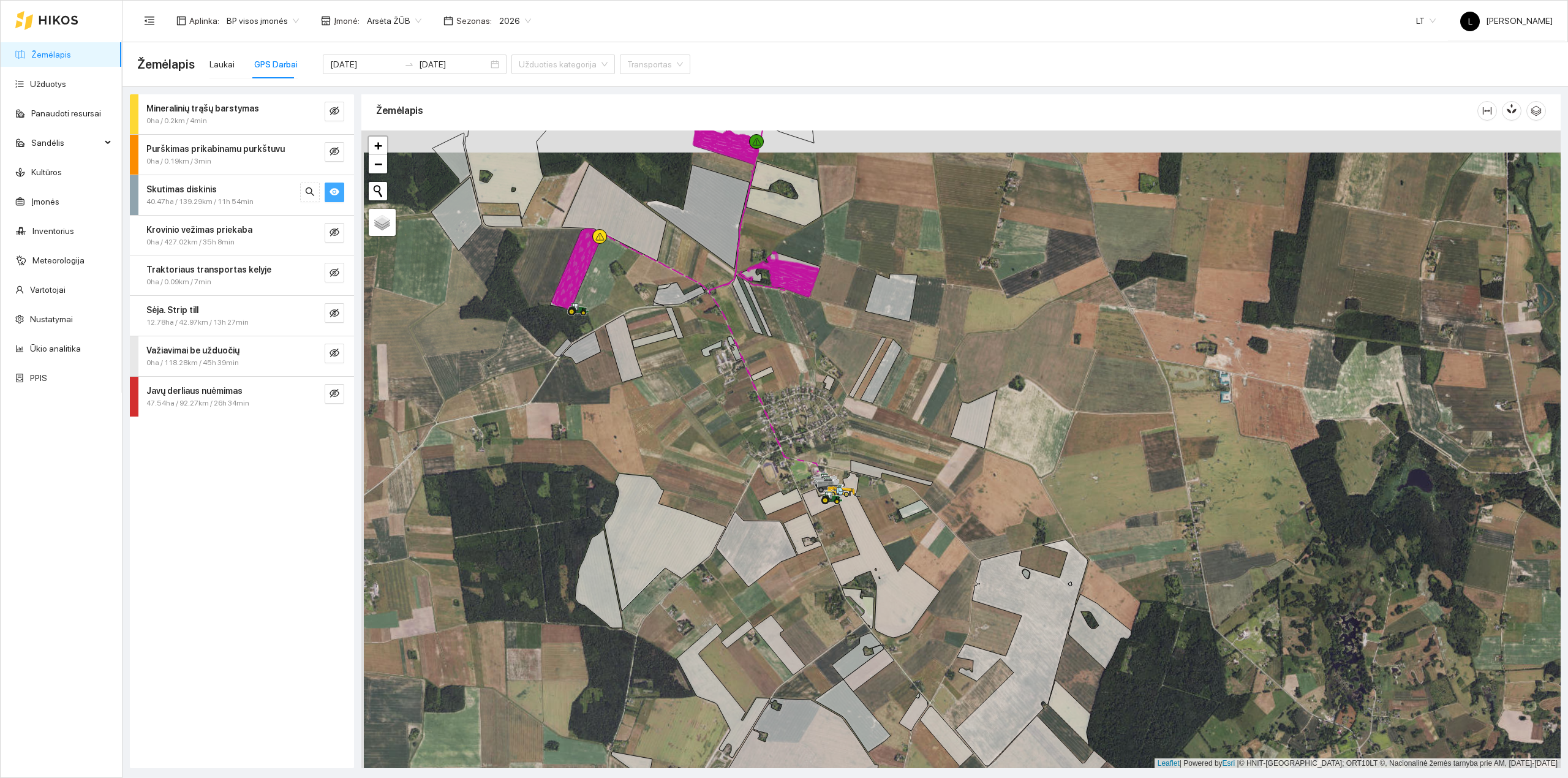
drag, startPoint x: 652, startPoint y: 408, endPoint x: 671, endPoint y: 486, distance: 80.3
click at [671, 486] on div at bounding box center [961, 449] width 1199 height 638
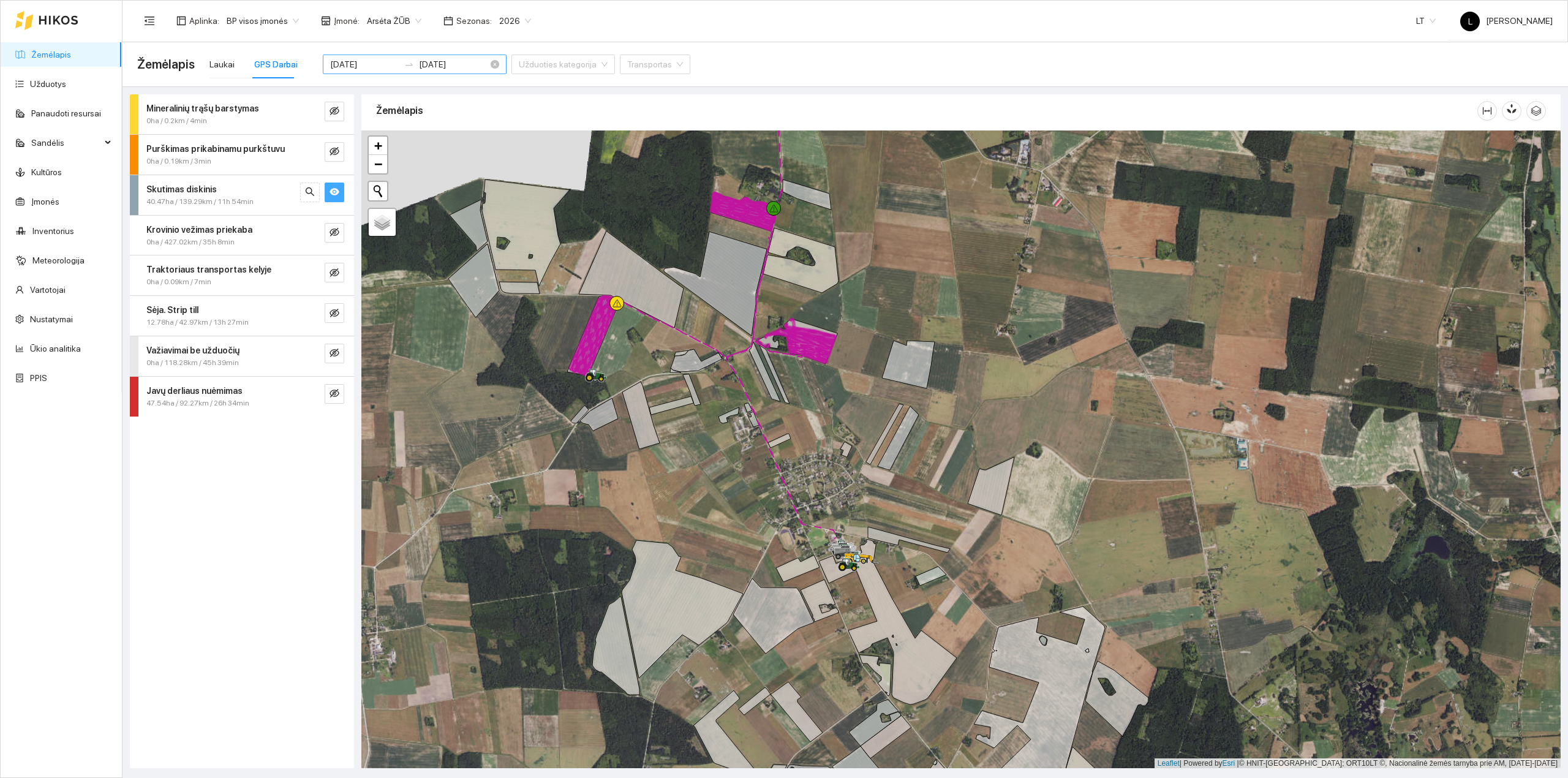
click at [361, 60] on input "[DATE]" at bounding box center [365, 64] width 69 height 14
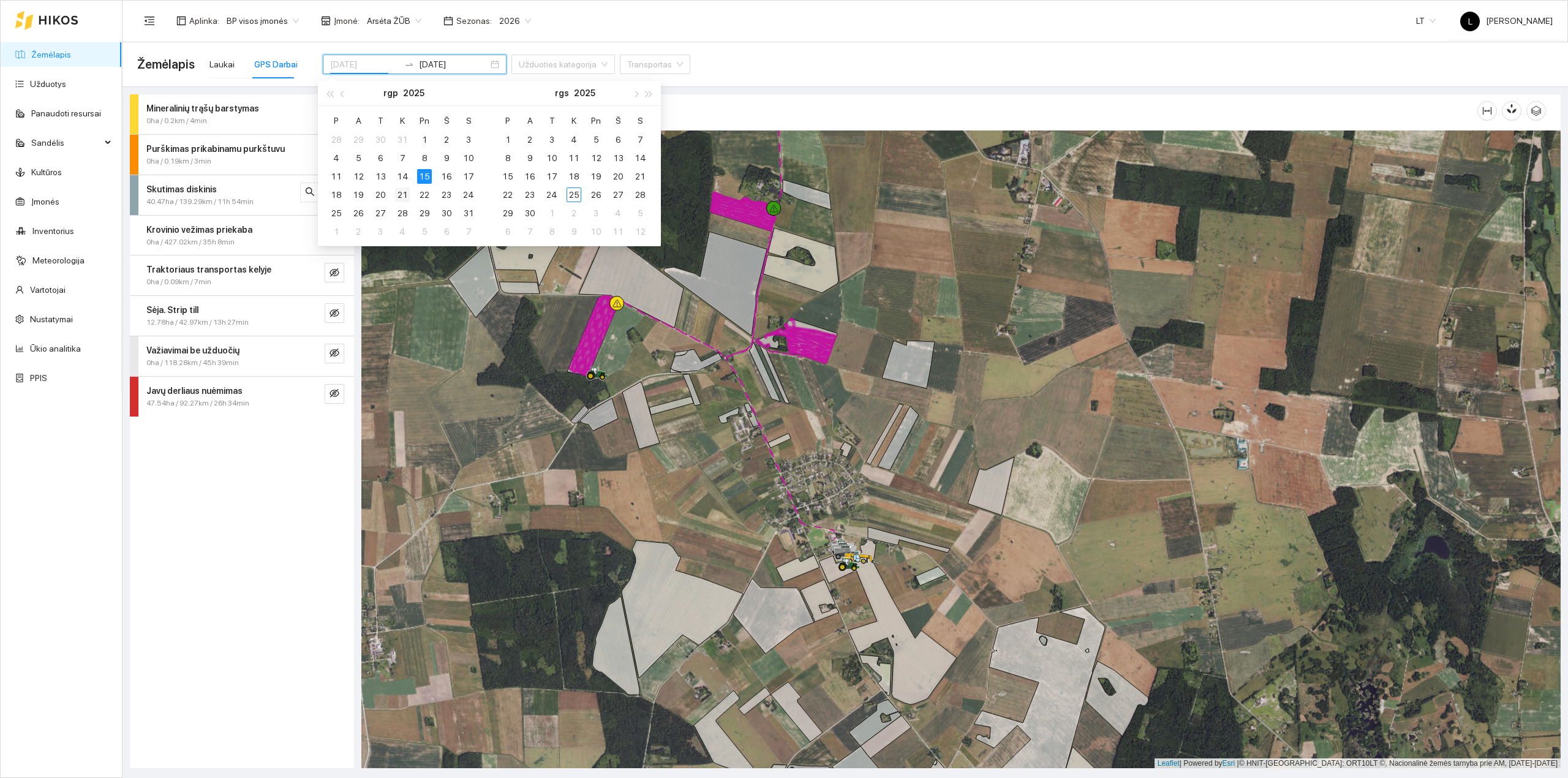
type input "[DATE]"
click at [398, 192] on div "21" at bounding box center [402, 195] width 15 height 15
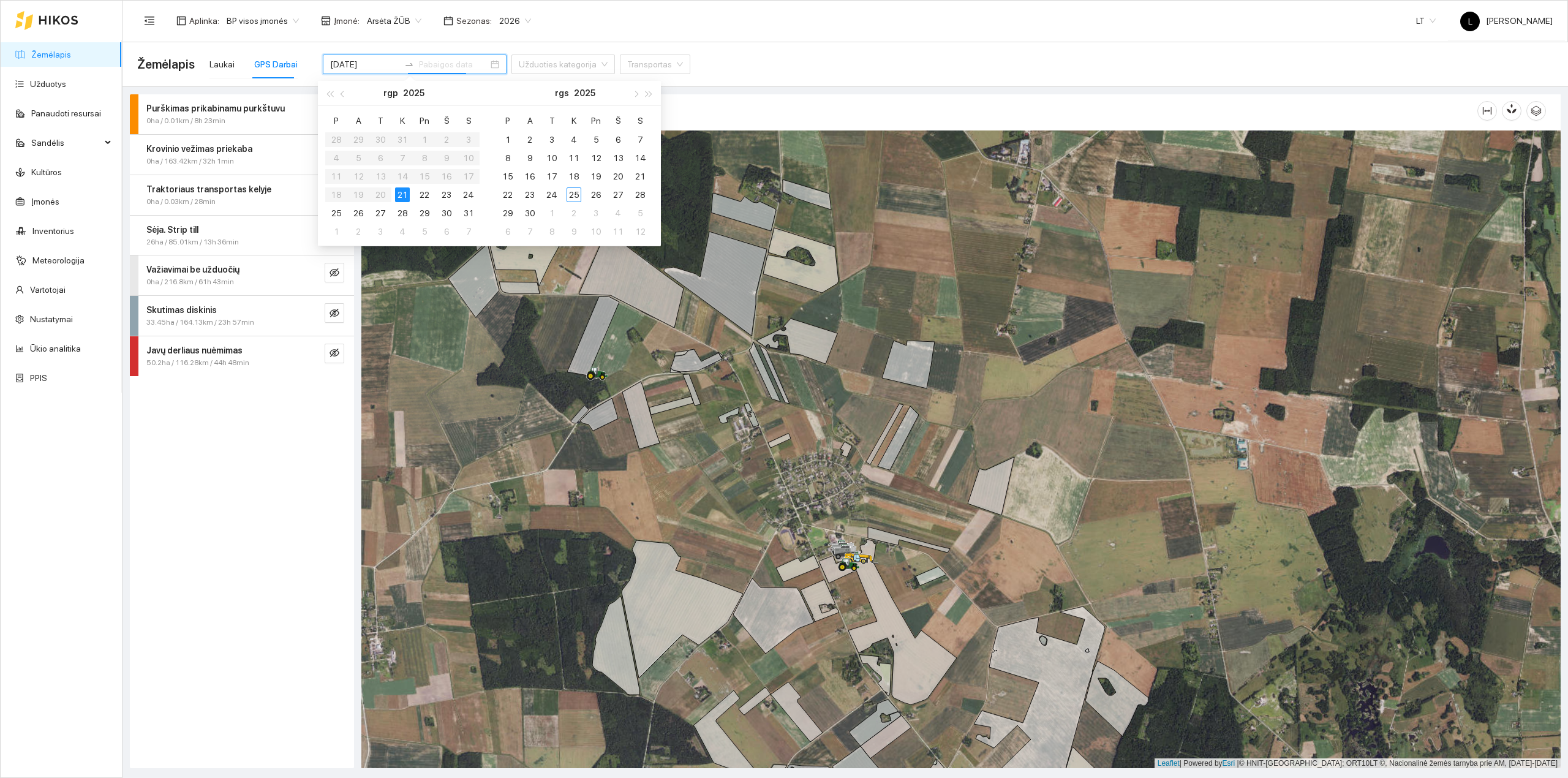
click at [400, 194] on div "21" at bounding box center [402, 195] width 15 height 15
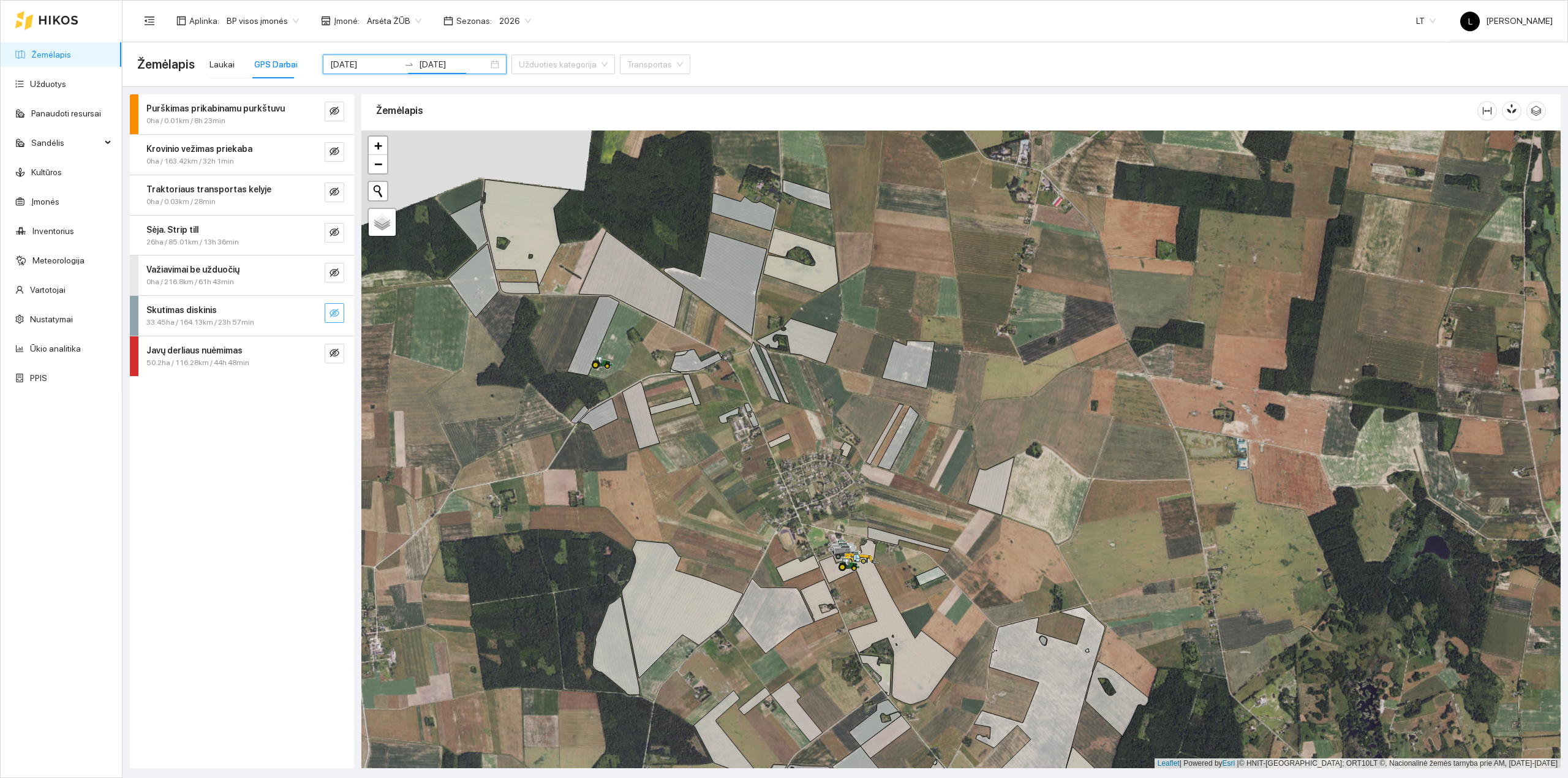
click at [331, 313] on icon "eye-invisible" at bounding box center [334, 313] width 10 height 10
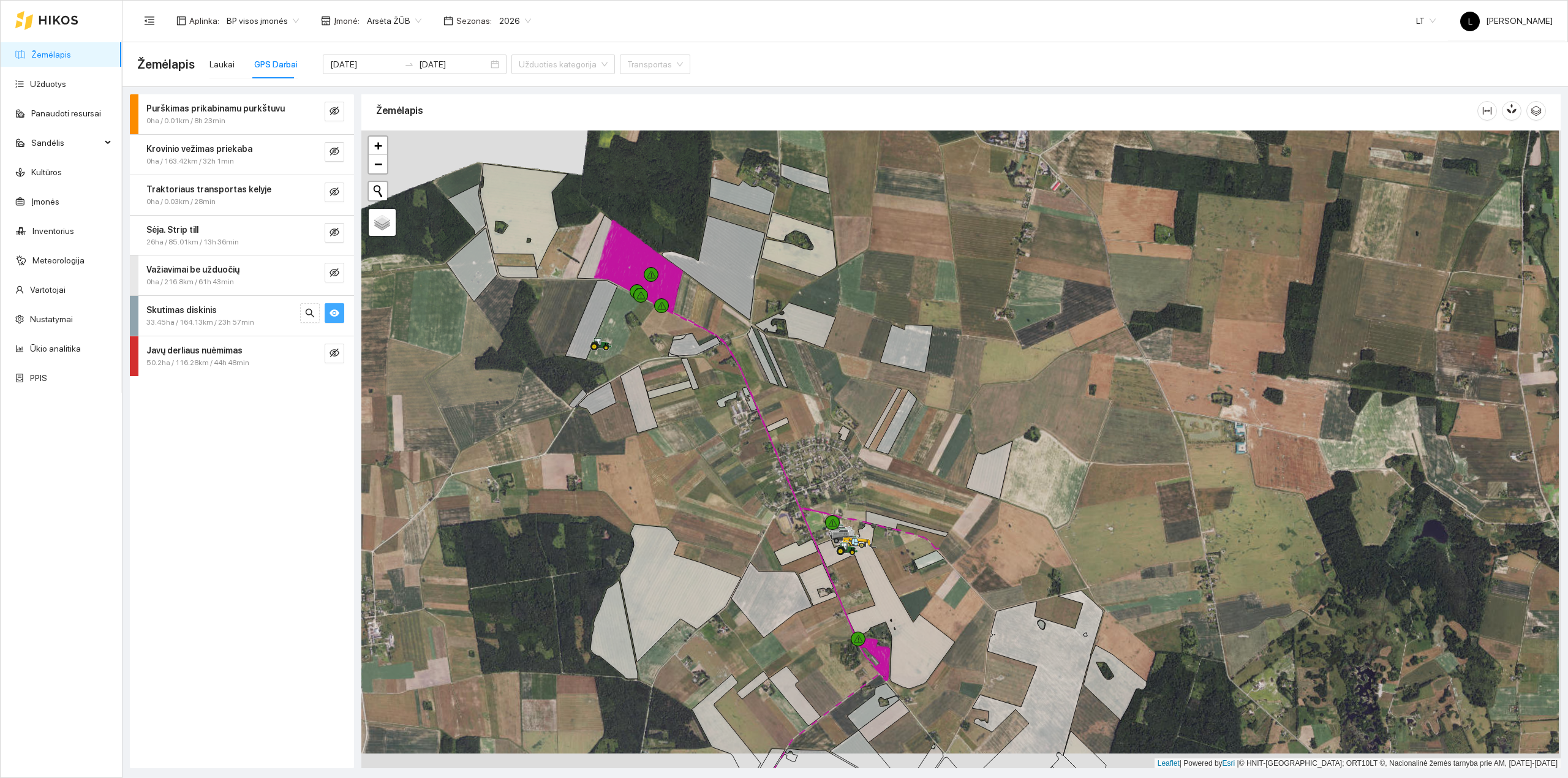
drag, startPoint x: 757, startPoint y: 553, endPoint x: 755, endPoint y: 390, distance: 163.0
click at [755, 381] on div at bounding box center [961, 449] width 1199 height 638
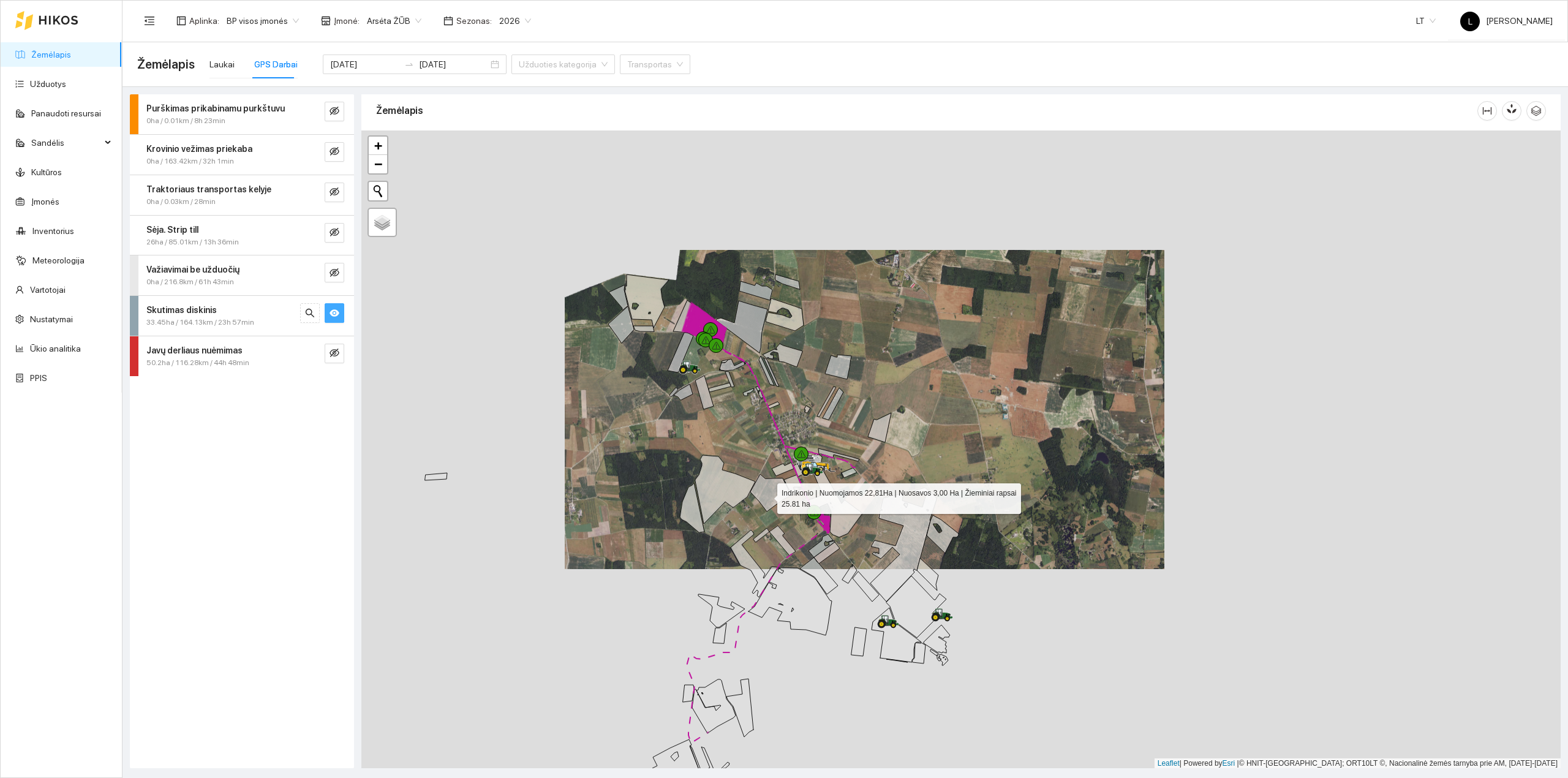
drag, startPoint x: 755, startPoint y: 418, endPoint x: 783, endPoint y: 544, distance: 129.1
click at [784, 511] on icon at bounding box center [771, 493] width 41 height 37
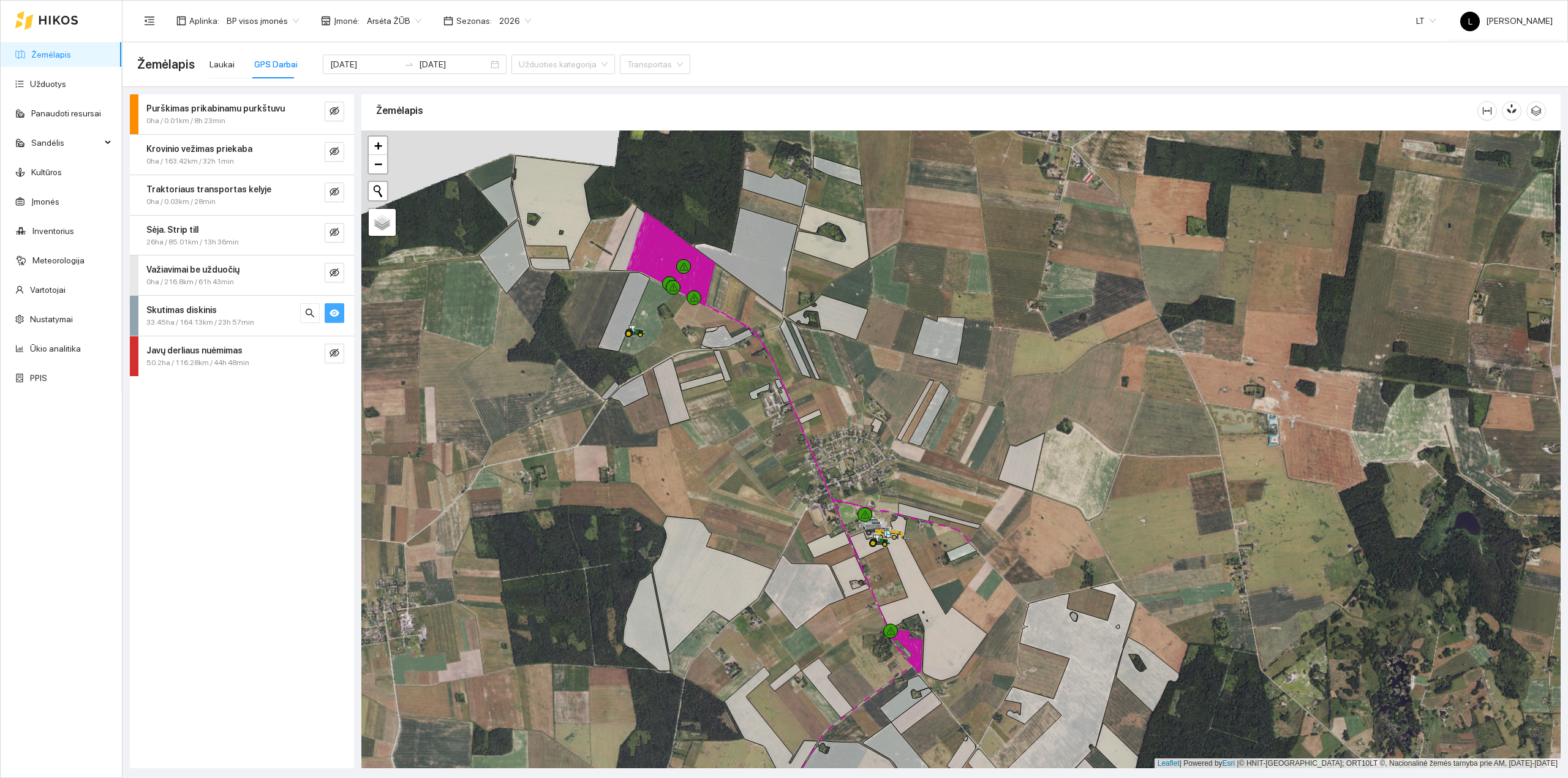
click at [235, 315] on div "Skutimas diskinis" at bounding box center [221, 309] width 150 height 14
click at [233, 407] on div "[DATE]" at bounding box center [225, 402] width 115 height 11
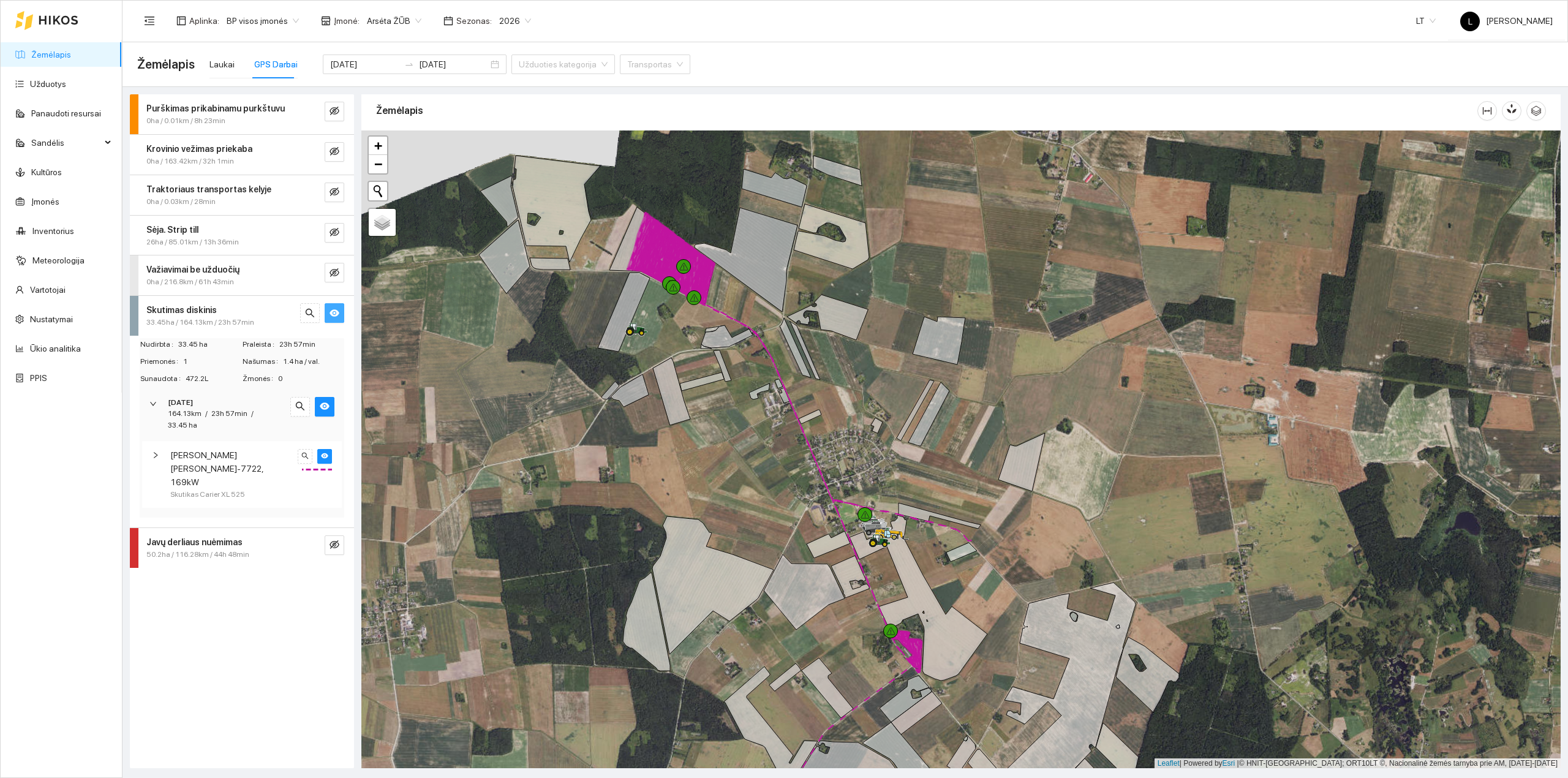
click at [257, 468] on span "Massey Ferguson MF-7722, 169kW" at bounding box center [232, 469] width 123 height 40
click at [155, 462] on div at bounding box center [159, 455] width 15 height 14
click at [155, 460] on div at bounding box center [159, 455] width 15 height 14
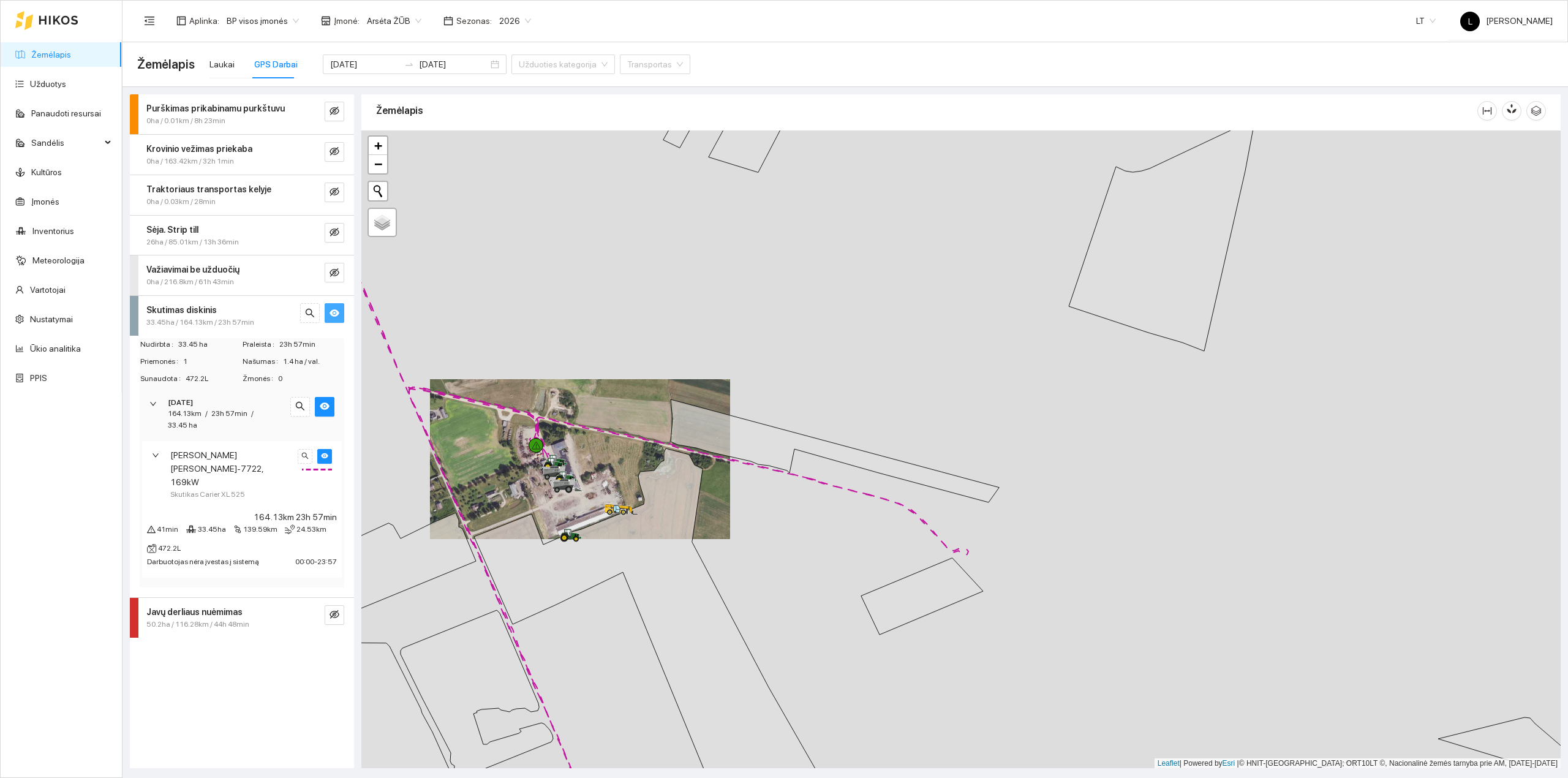
drag, startPoint x: 506, startPoint y: 403, endPoint x: 530, endPoint y: 447, distance: 50.1
click at [529, 447] on div at bounding box center [961, 449] width 1199 height 638
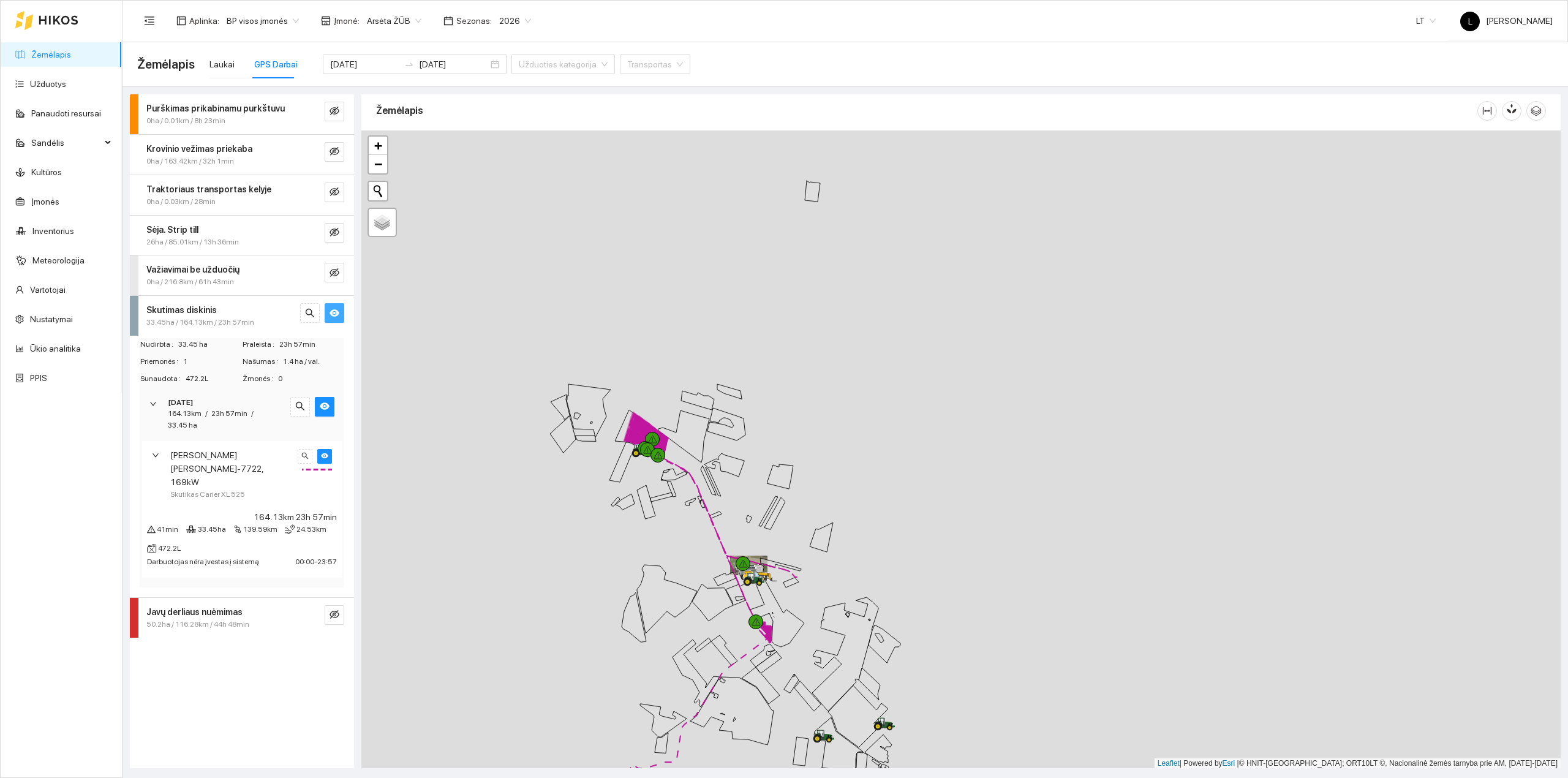
drag, startPoint x: 723, startPoint y: 518, endPoint x: 746, endPoint y: 520, distance: 23.1
click at [748, 527] on div at bounding box center [961, 449] width 1199 height 638
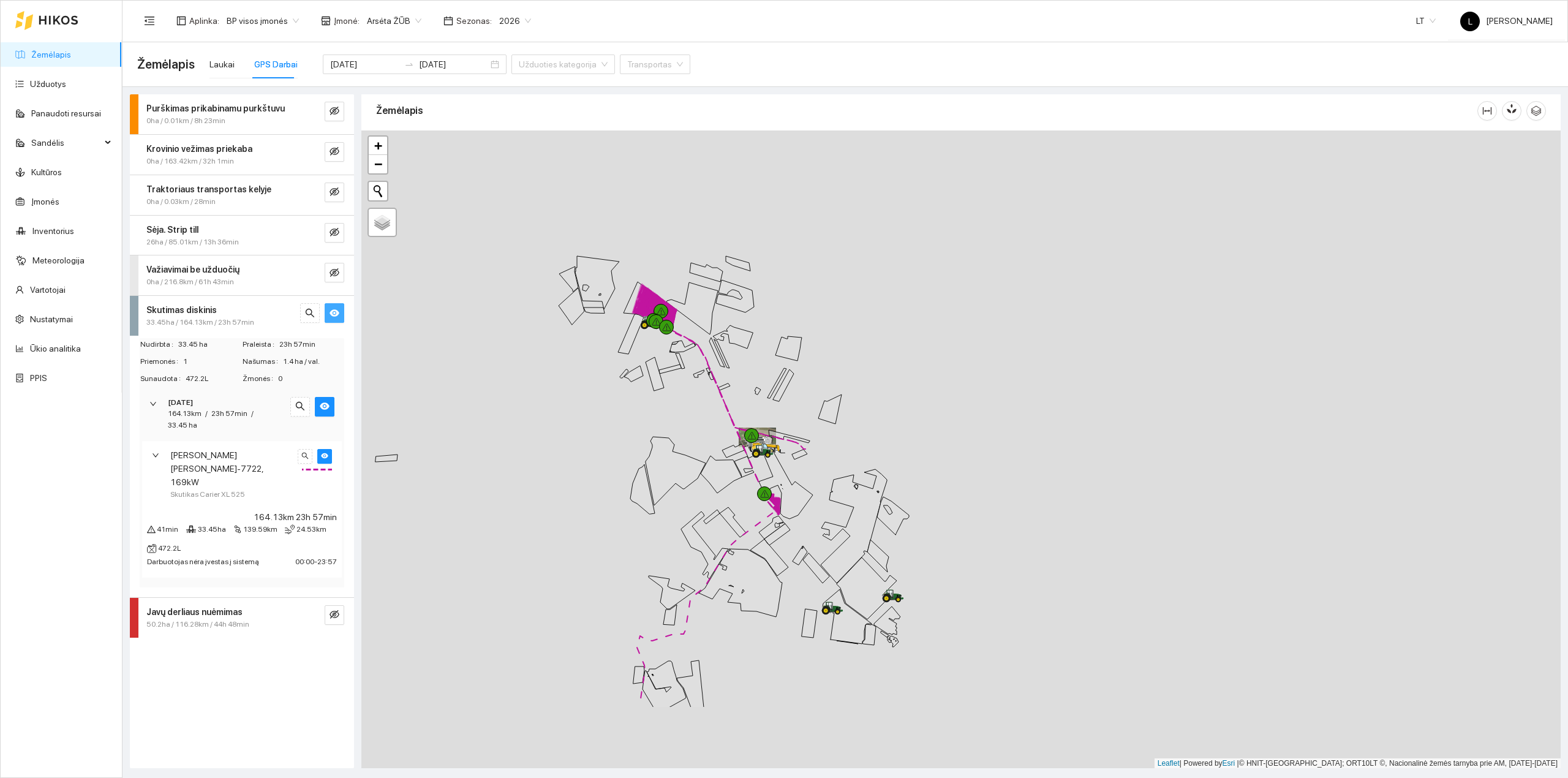
drag, startPoint x: 711, startPoint y: 486, endPoint x: 712, endPoint y: 375, distance: 111.0
click at [720, 370] on div at bounding box center [961, 449] width 1199 height 638
click at [443, 65] on input "[DATE]" at bounding box center [453, 64] width 69 height 14
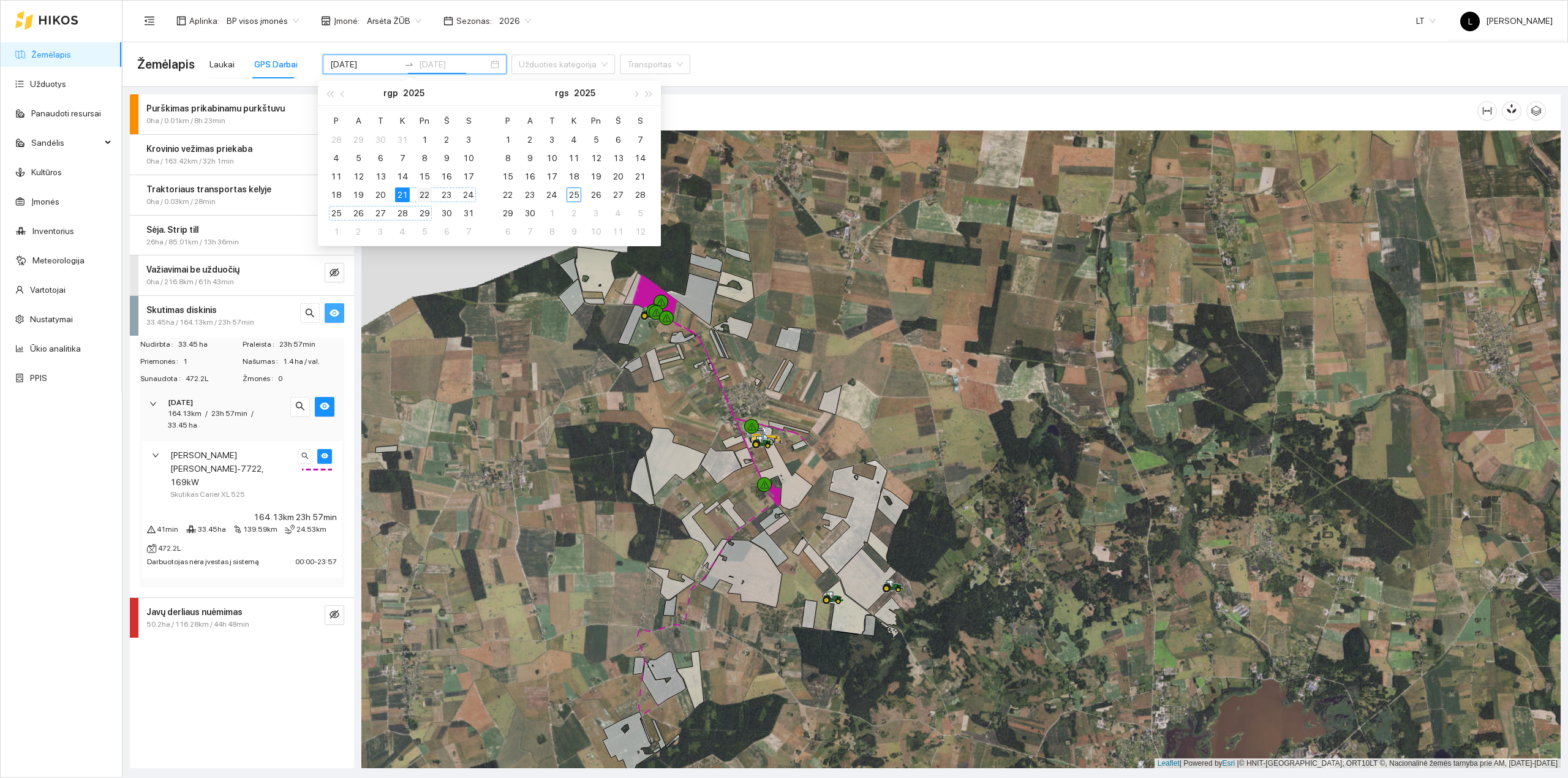
type input "2025-08-22"
click at [424, 195] on div "22" at bounding box center [424, 195] width 15 height 15
type input "[DATE]"
click at [403, 190] on div "21" at bounding box center [402, 195] width 15 height 15
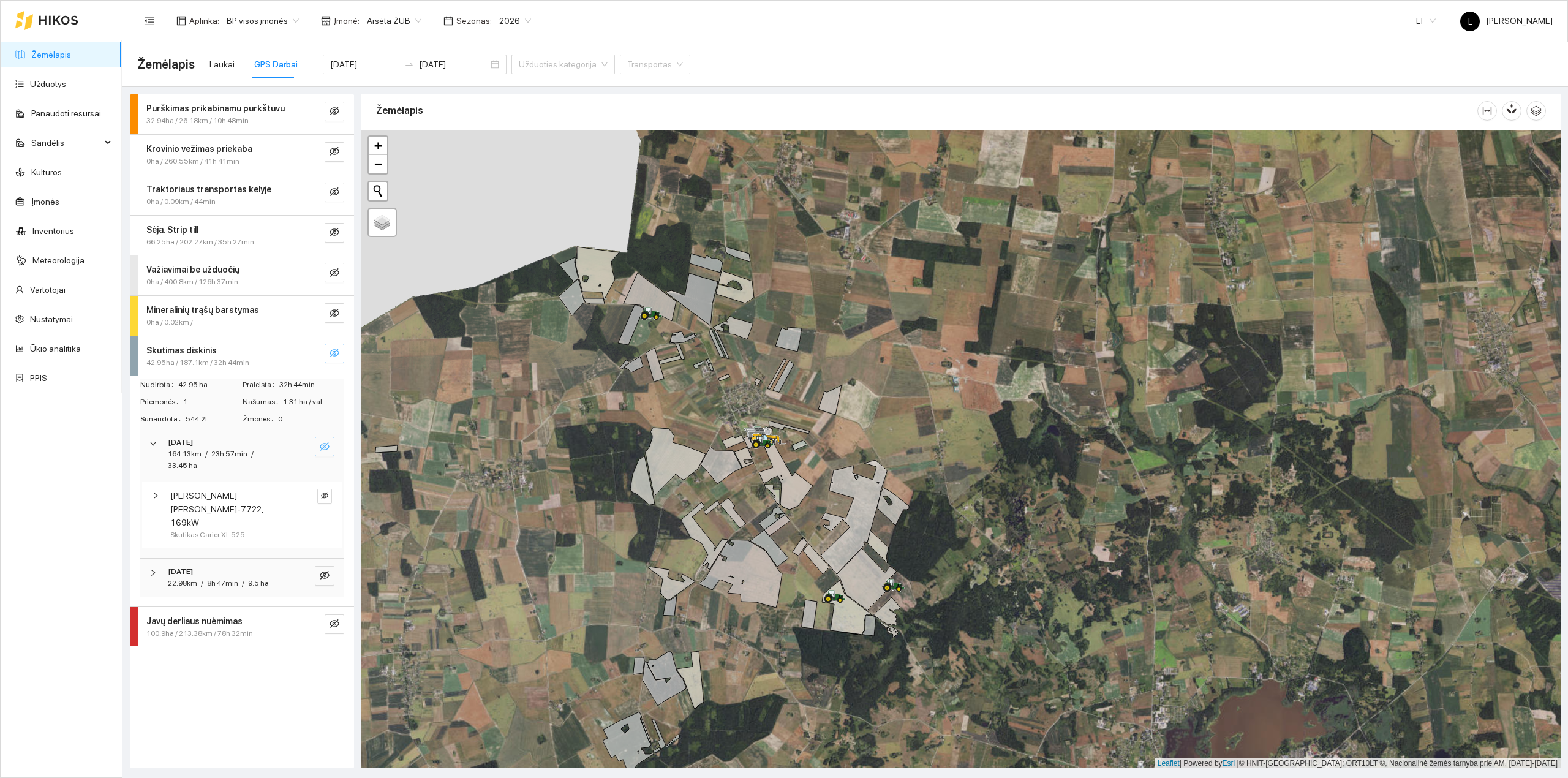
click at [325, 447] on icon "eye-invisible" at bounding box center [325, 446] width 10 height 9
click at [325, 494] on icon "eye" at bounding box center [324, 495] width 7 height 7
click at [325, 493] on icon "eye-invisible" at bounding box center [324, 495] width 7 height 7
click at [325, 574] on icon "eye-invisible" at bounding box center [325, 575] width 2 height 2
click at [326, 570] on icon "eye" at bounding box center [325, 575] width 10 height 10
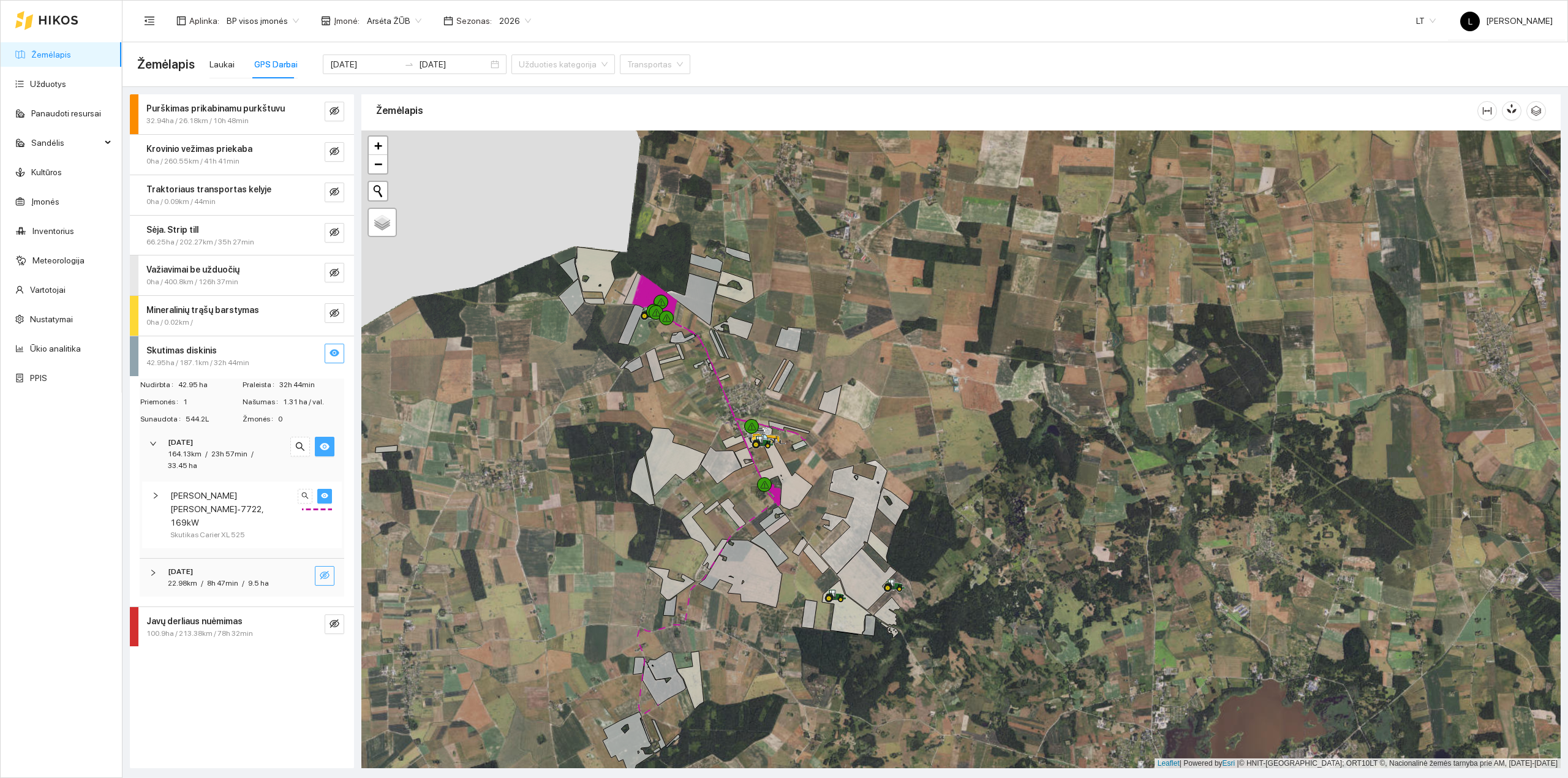
click at [275, 578] on div "22.98km / 8h 47min / 9.5 ha" at bounding box center [225, 583] width 115 height 11
click at [271, 646] on div "Skutikas Carier XL 525" at bounding box center [232, 652] width 123 height 11
click at [326, 495] on icon "eye" at bounding box center [324, 495] width 7 height 6
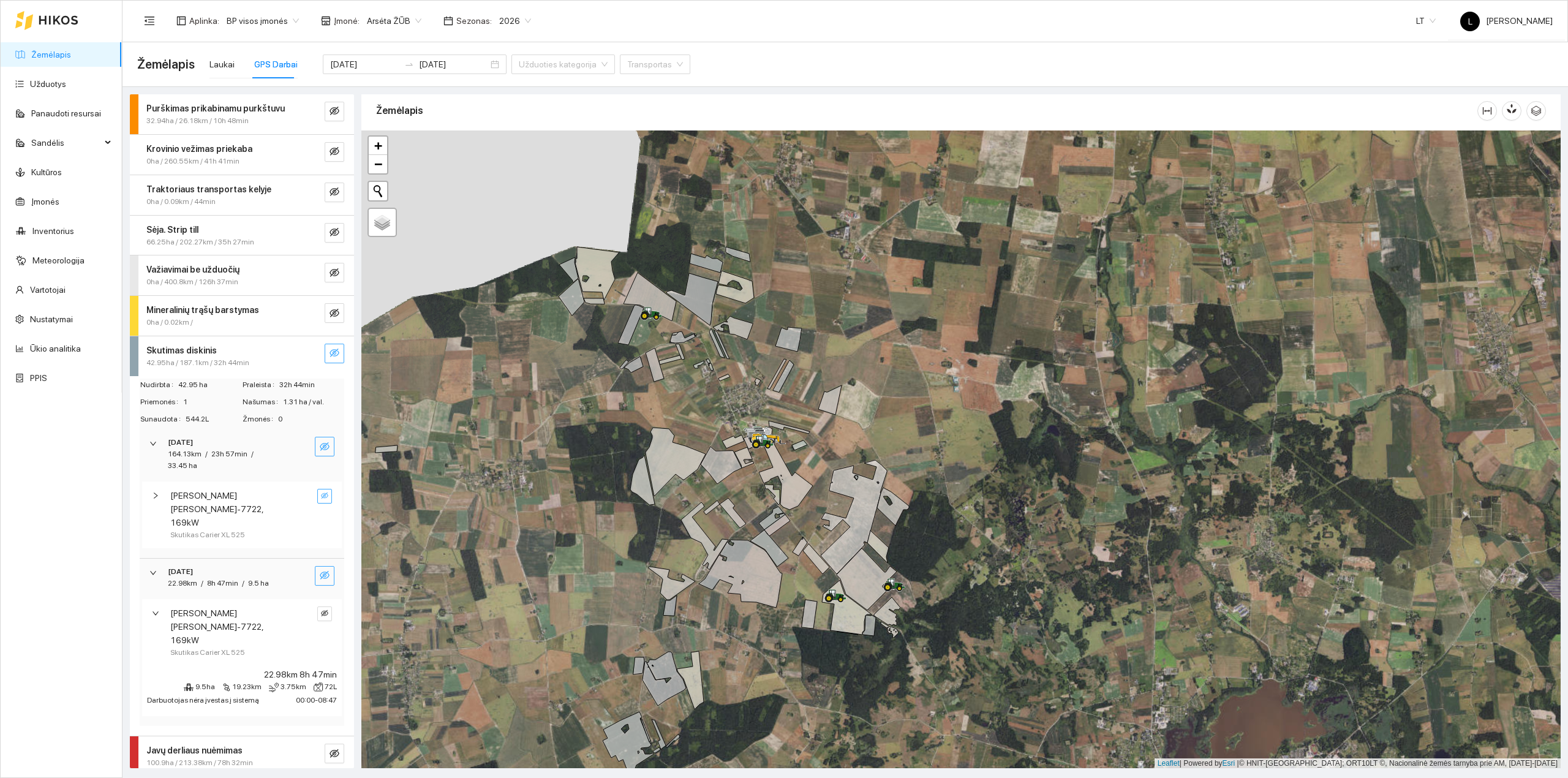
click at [326, 495] on icon "eye-invisible" at bounding box center [324, 495] width 7 height 6
click at [325, 570] on icon "eye-invisible" at bounding box center [325, 575] width 10 height 10
click at [442, 65] on input "2025-08-22" at bounding box center [453, 64] width 69 height 14
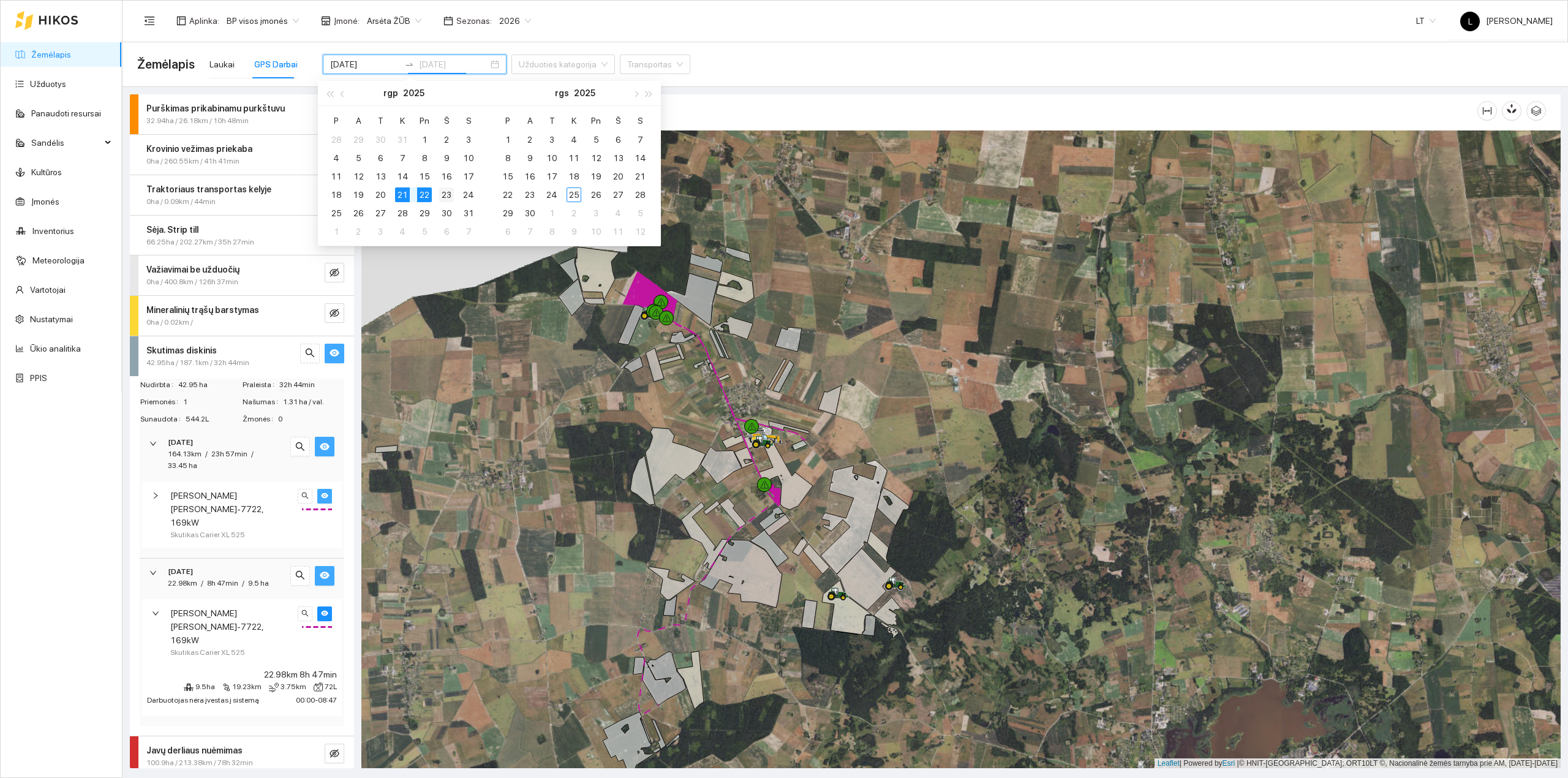
type input "2025-08-23"
click at [444, 199] on div "23" at bounding box center [447, 195] width 15 height 15
click at [400, 196] on div "21" at bounding box center [402, 195] width 15 height 15
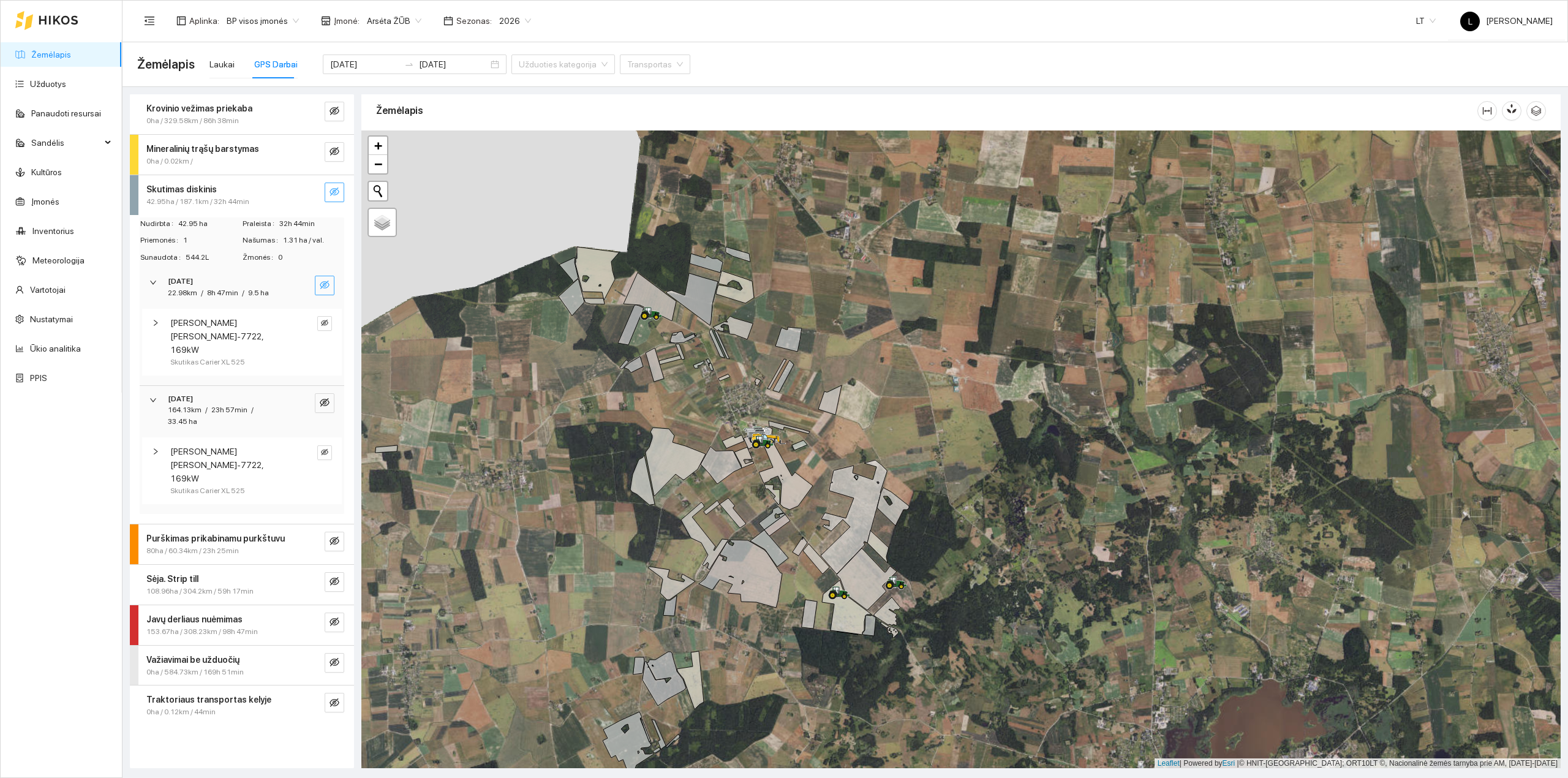
click at [328, 285] on icon "eye-invisible" at bounding box center [325, 284] width 10 height 10
click at [326, 397] on icon "eye-invisible" at bounding box center [325, 402] width 10 height 10
click at [365, 67] on input "[DATE]" at bounding box center [365, 64] width 69 height 14
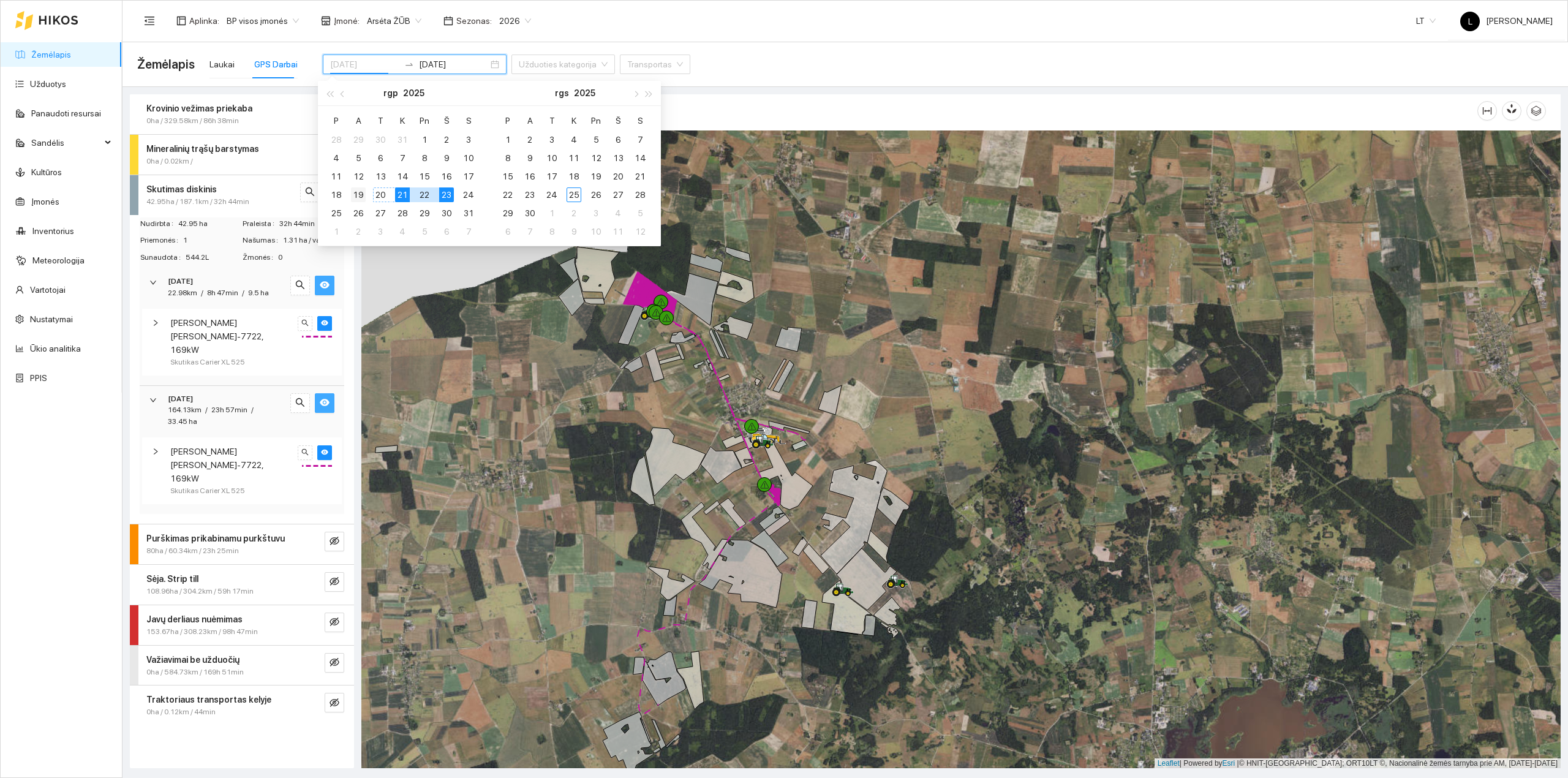
type input "2025-08-19"
click at [359, 196] on div "19" at bounding box center [358, 195] width 15 height 15
click at [360, 194] on div "19" at bounding box center [358, 195] width 15 height 15
type input "2025-08-19"
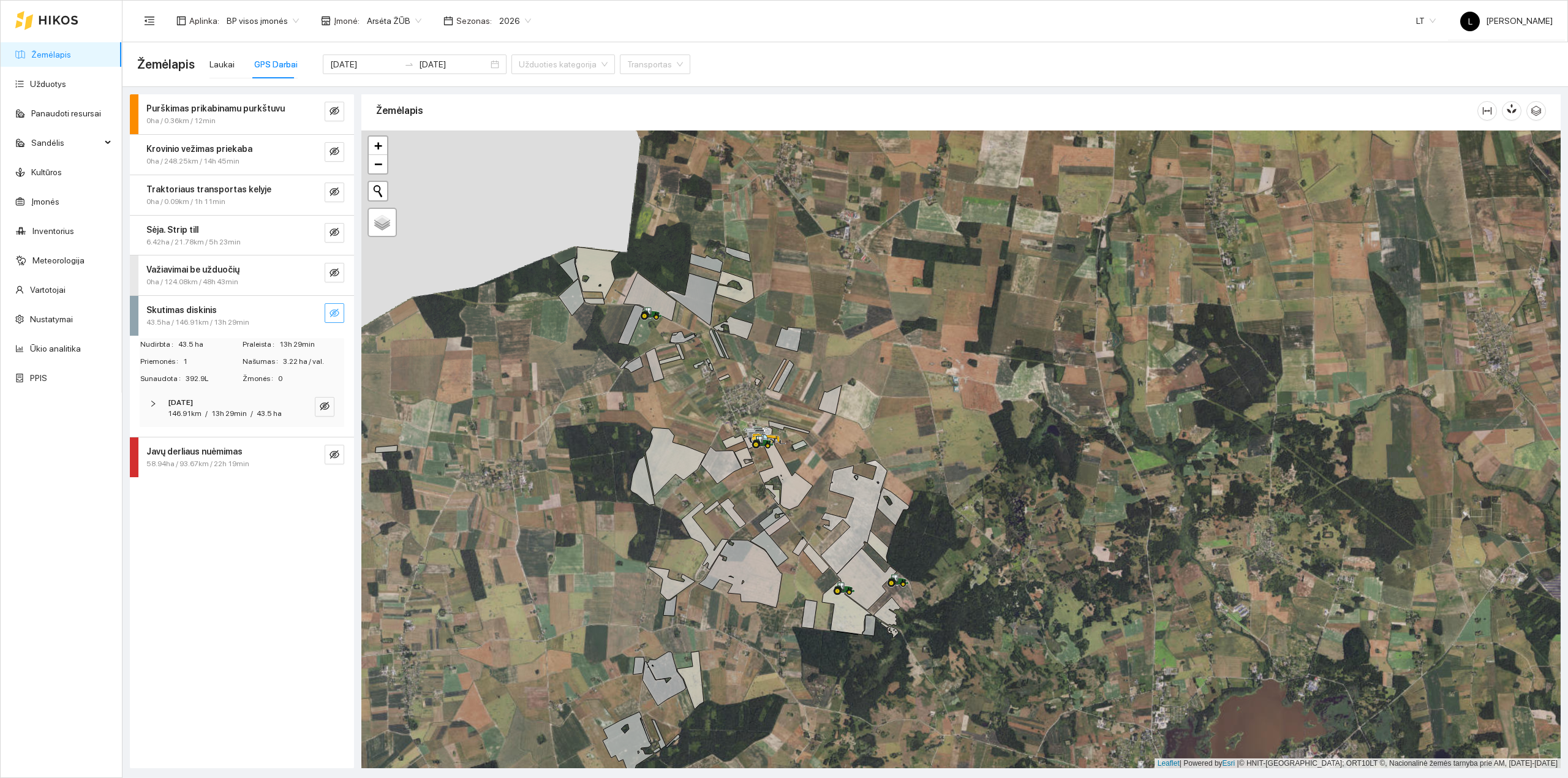
click at [336, 314] on icon "eye-invisible" at bounding box center [334, 313] width 10 height 10
click at [209, 412] on div "146.91km / 13h 29min / 43.5 ha" at bounding box center [225, 414] width 114 height 11
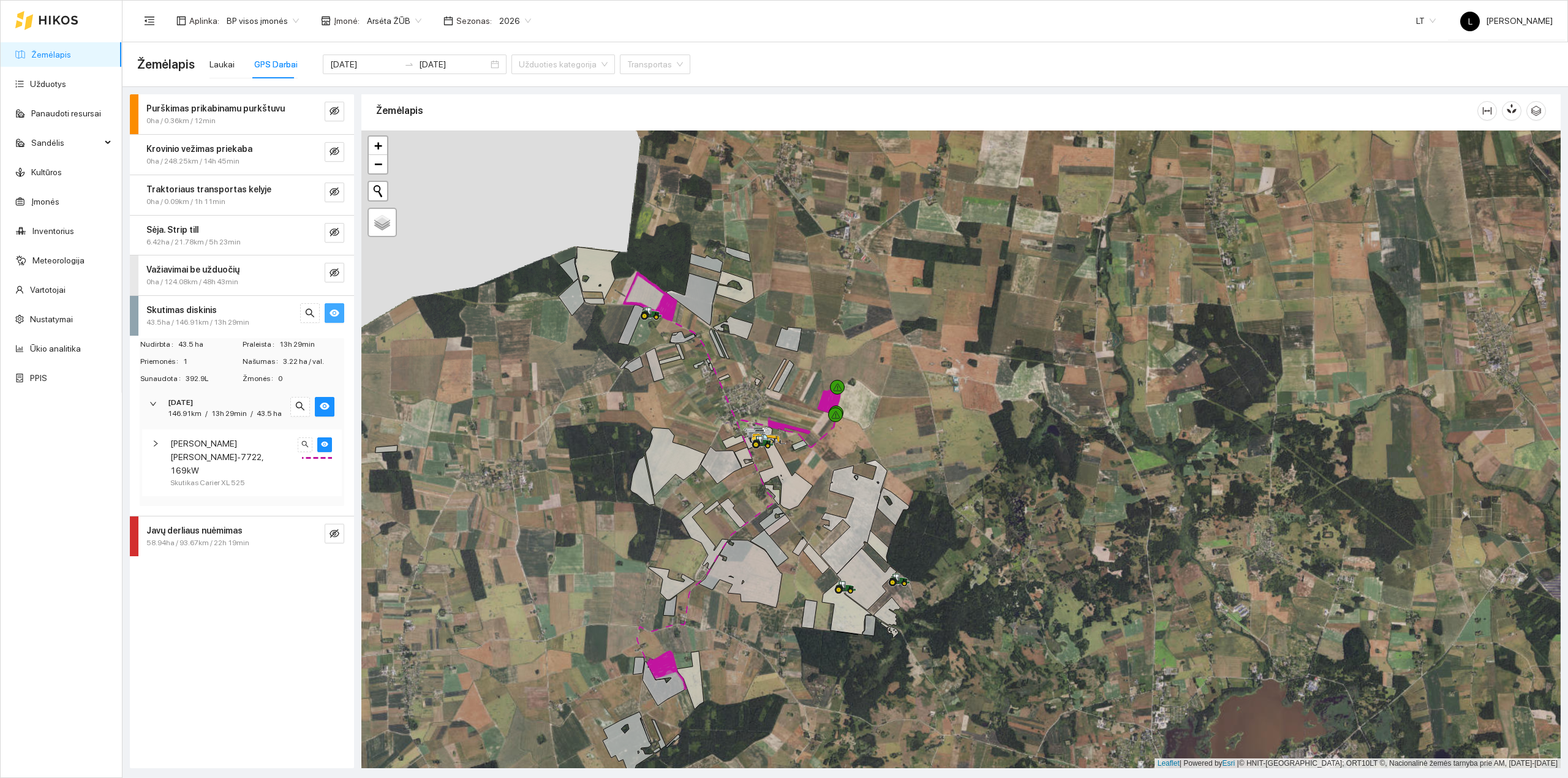
click at [223, 461] on span "Massey Ferguson MF-7722, 169kW" at bounding box center [232, 456] width 123 height 40
click at [237, 460] on span "Massey Ferguson MF-7722, 169kW" at bounding box center [232, 456] width 123 height 40
click at [331, 315] on icon "eye" at bounding box center [334, 313] width 10 height 7
click at [368, 64] on input "2025-08-19" at bounding box center [365, 64] width 69 height 14
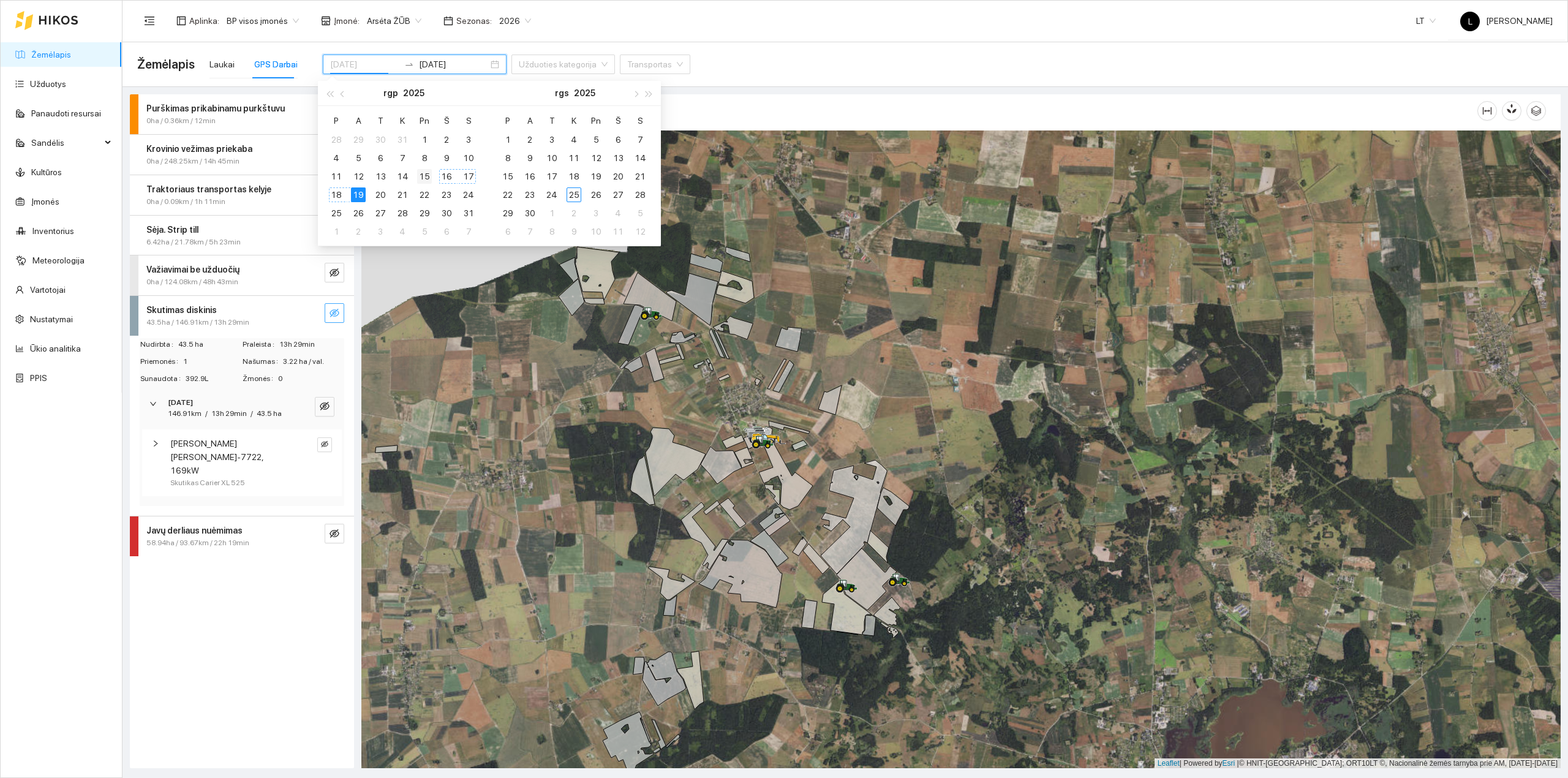
type input "[DATE]"
click at [422, 175] on div "15" at bounding box center [424, 176] width 15 height 15
click at [425, 175] on div "15" at bounding box center [424, 176] width 15 height 15
type input "[DATE]"
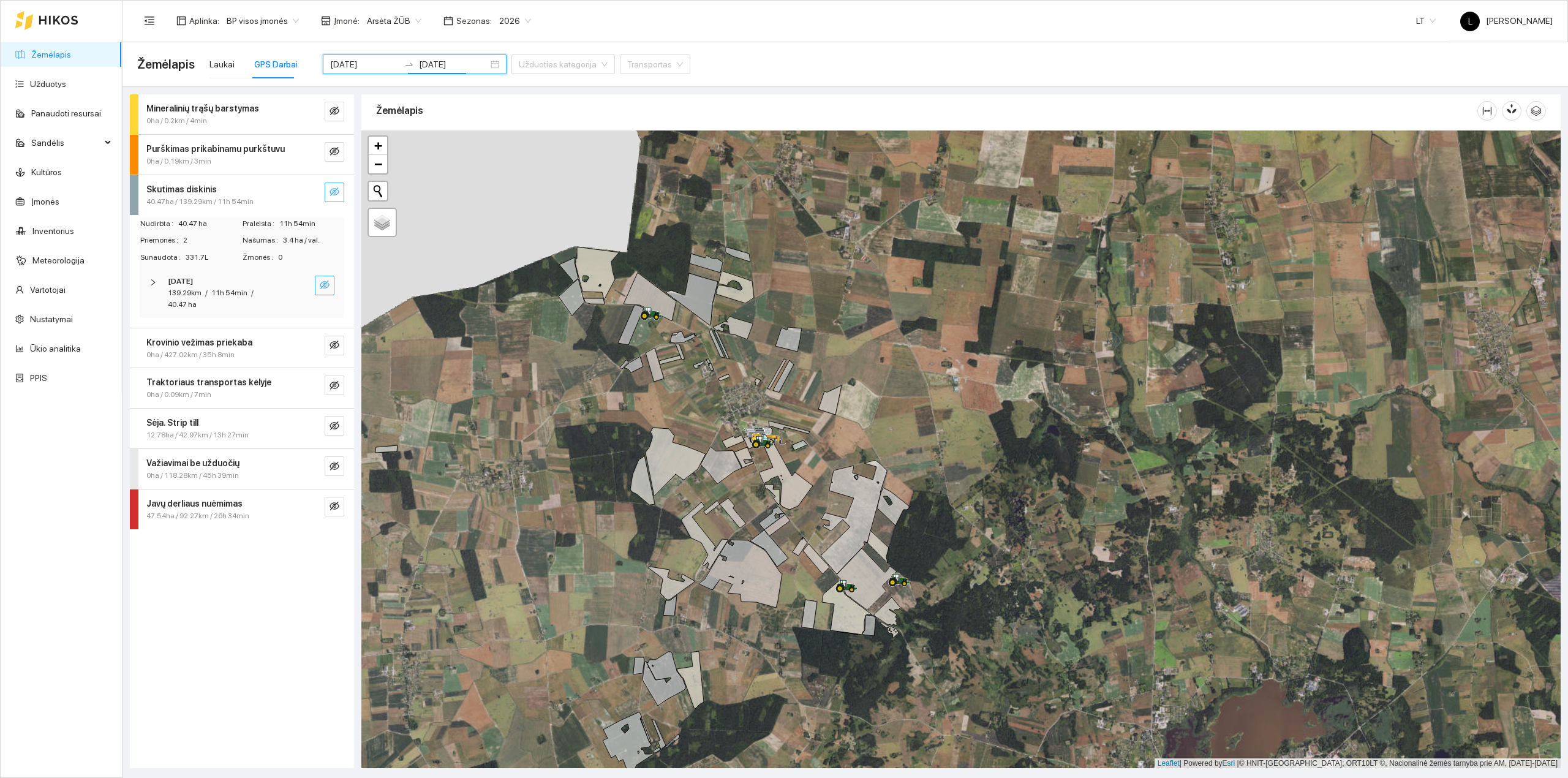
click at [326, 290] on icon "eye-invisible" at bounding box center [325, 284] width 10 height 10
drag, startPoint x: 326, startPoint y: 290, endPoint x: 324, endPoint y: 282, distance: 8.2
click at [324, 282] on icon "eye" at bounding box center [325, 285] width 10 height 7
click at [323, 284] on icon "eye-invisible" at bounding box center [325, 284] width 10 height 9
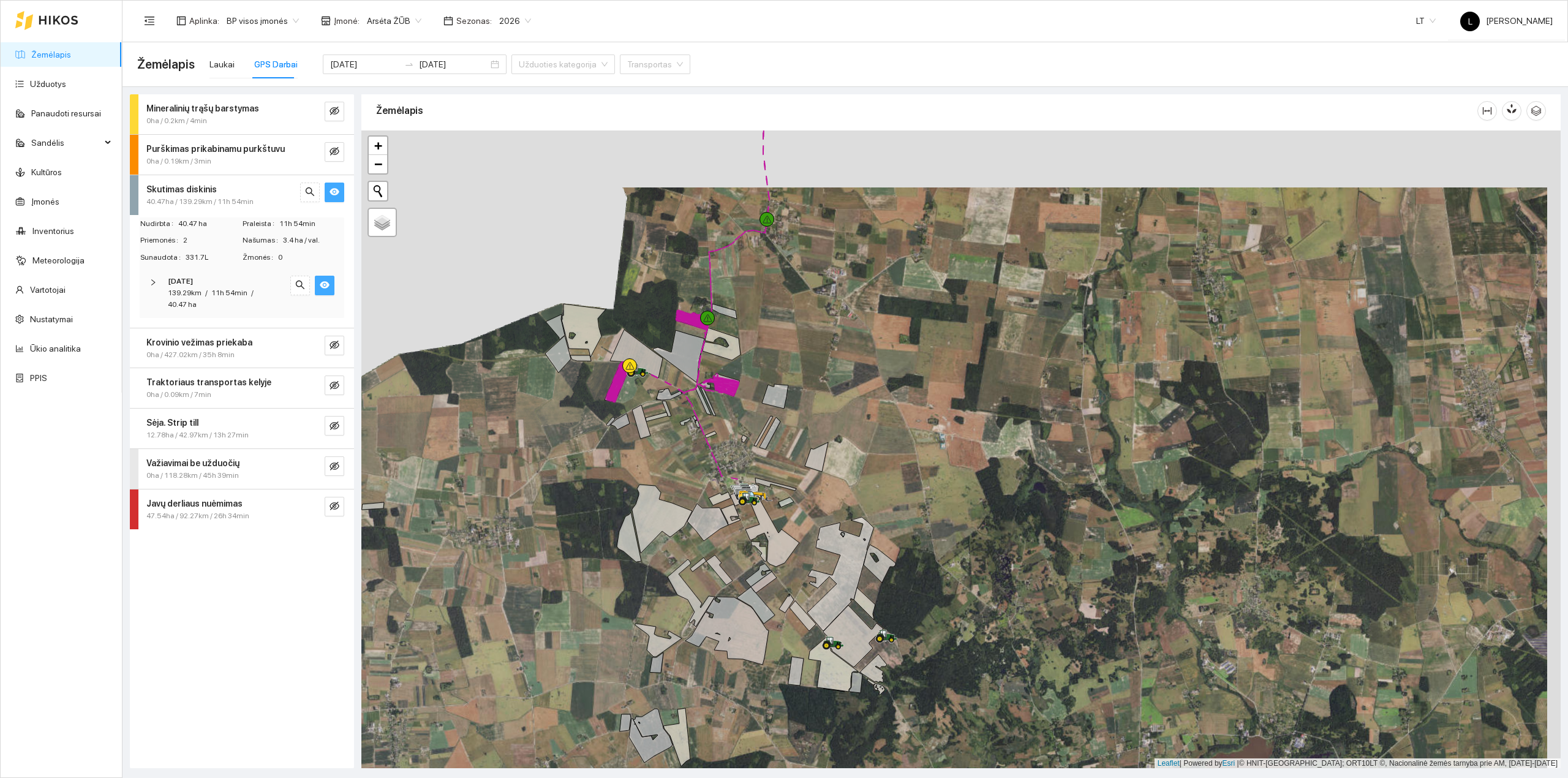
drag, startPoint x: 653, startPoint y: 434, endPoint x: 638, endPoint y: 498, distance: 65.7
click at [639, 494] on div at bounding box center [961, 449] width 1199 height 638
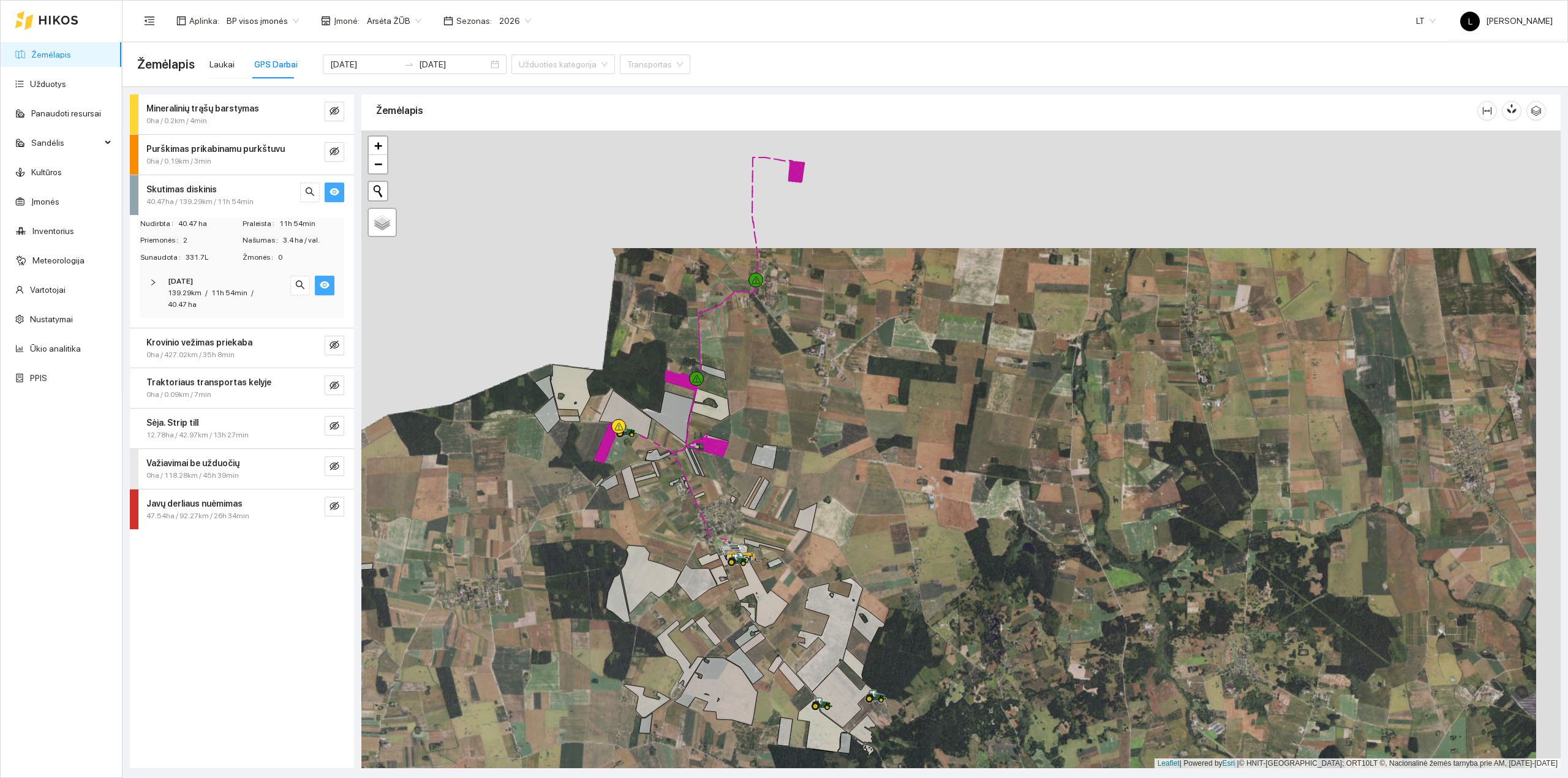
drag, startPoint x: 652, startPoint y: 498, endPoint x: 643, endPoint y: 603, distance: 105.4
click at [645, 614] on div at bounding box center [961, 449] width 1199 height 638
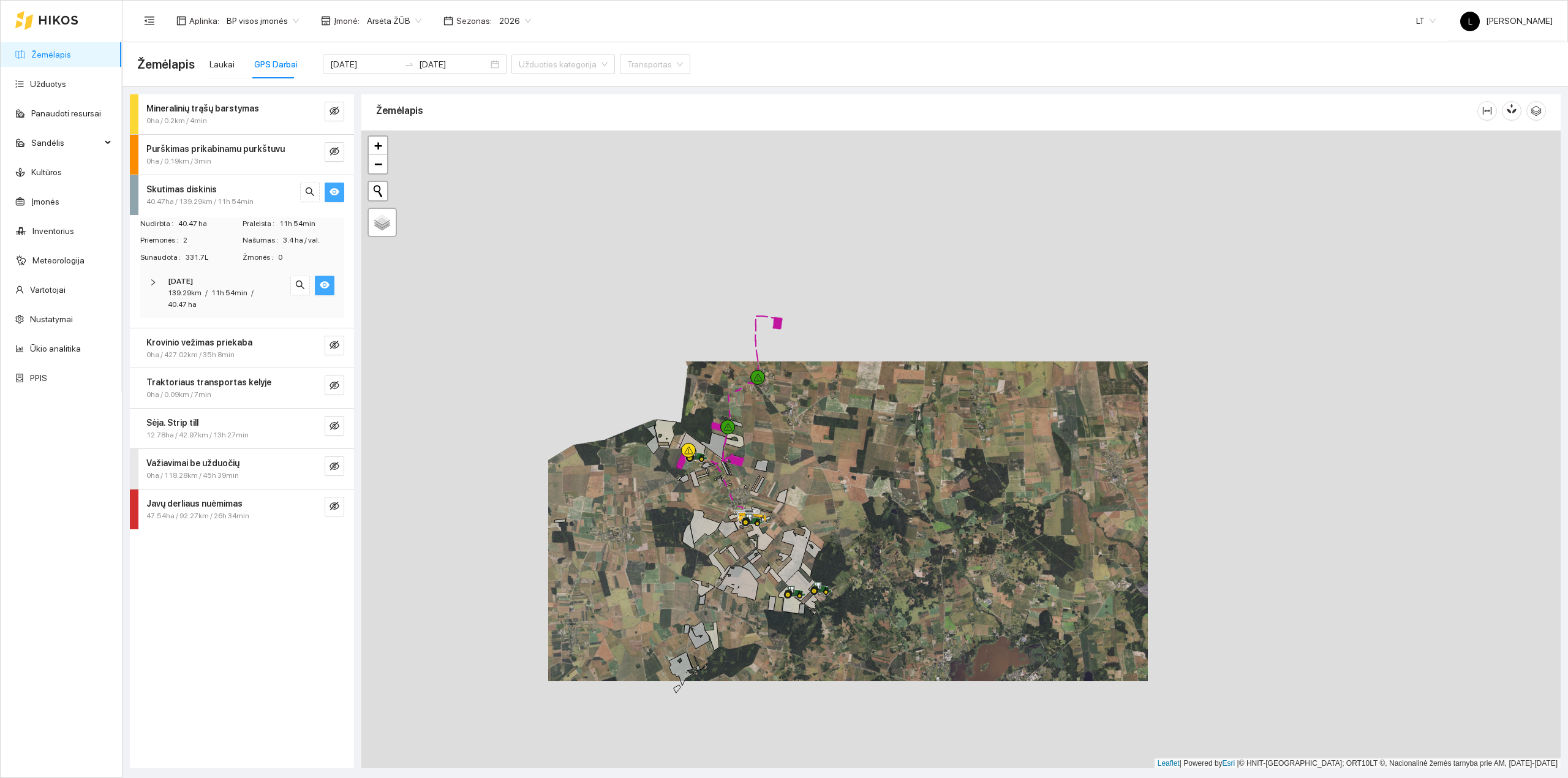
drag, startPoint x: 784, startPoint y: 547, endPoint x: 809, endPoint y: 452, distance: 98.2
click at [838, 442] on div at bounding box center [961, 449] width 1199 height 638
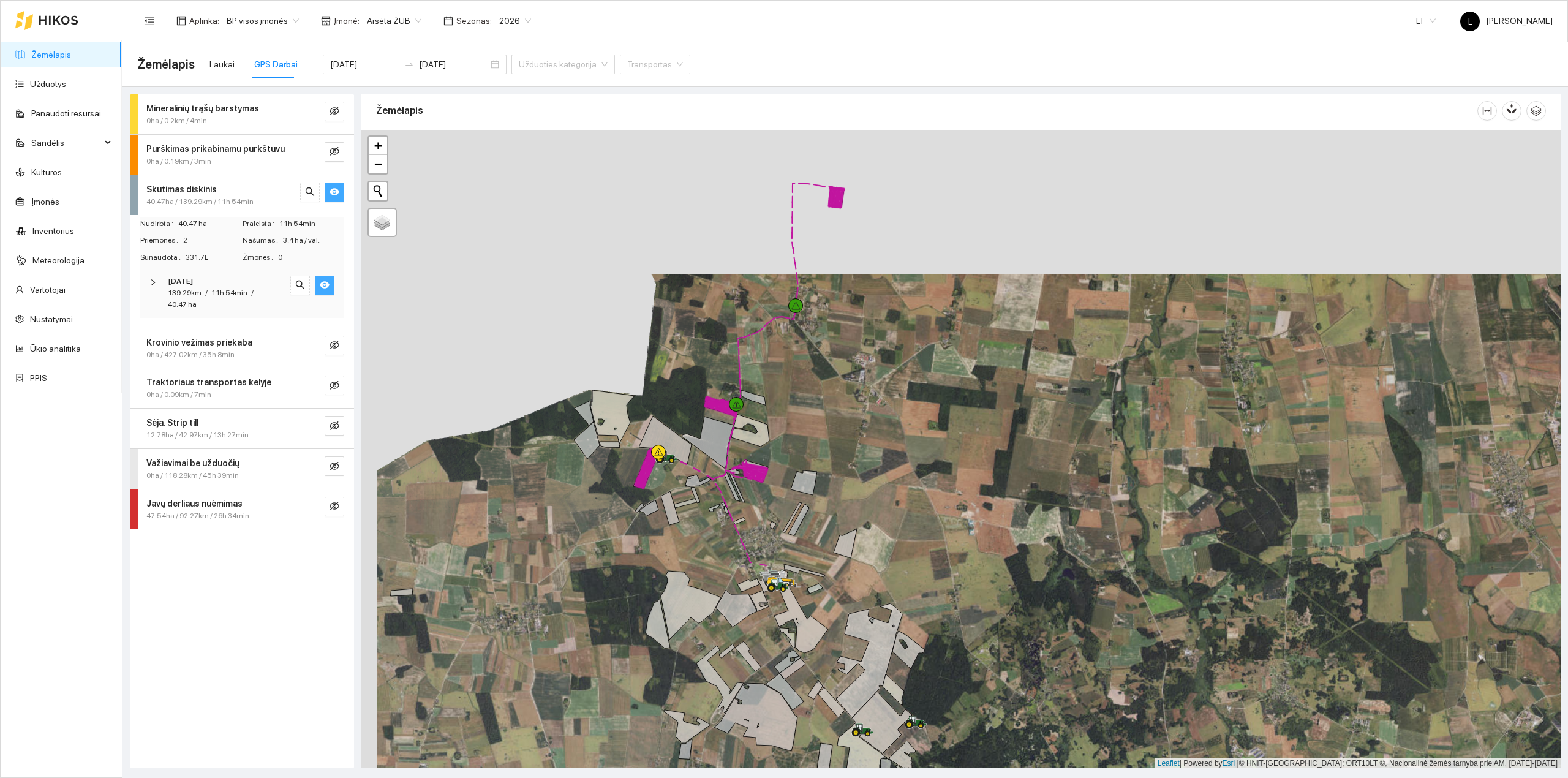
drag, startPoint x: 806, startPoint y: 474, endPoint x: 813, endPoint y: 506, distance: 32.8
click at [813, 506] on div at bounding box center [961, 449] width 1199 height 638
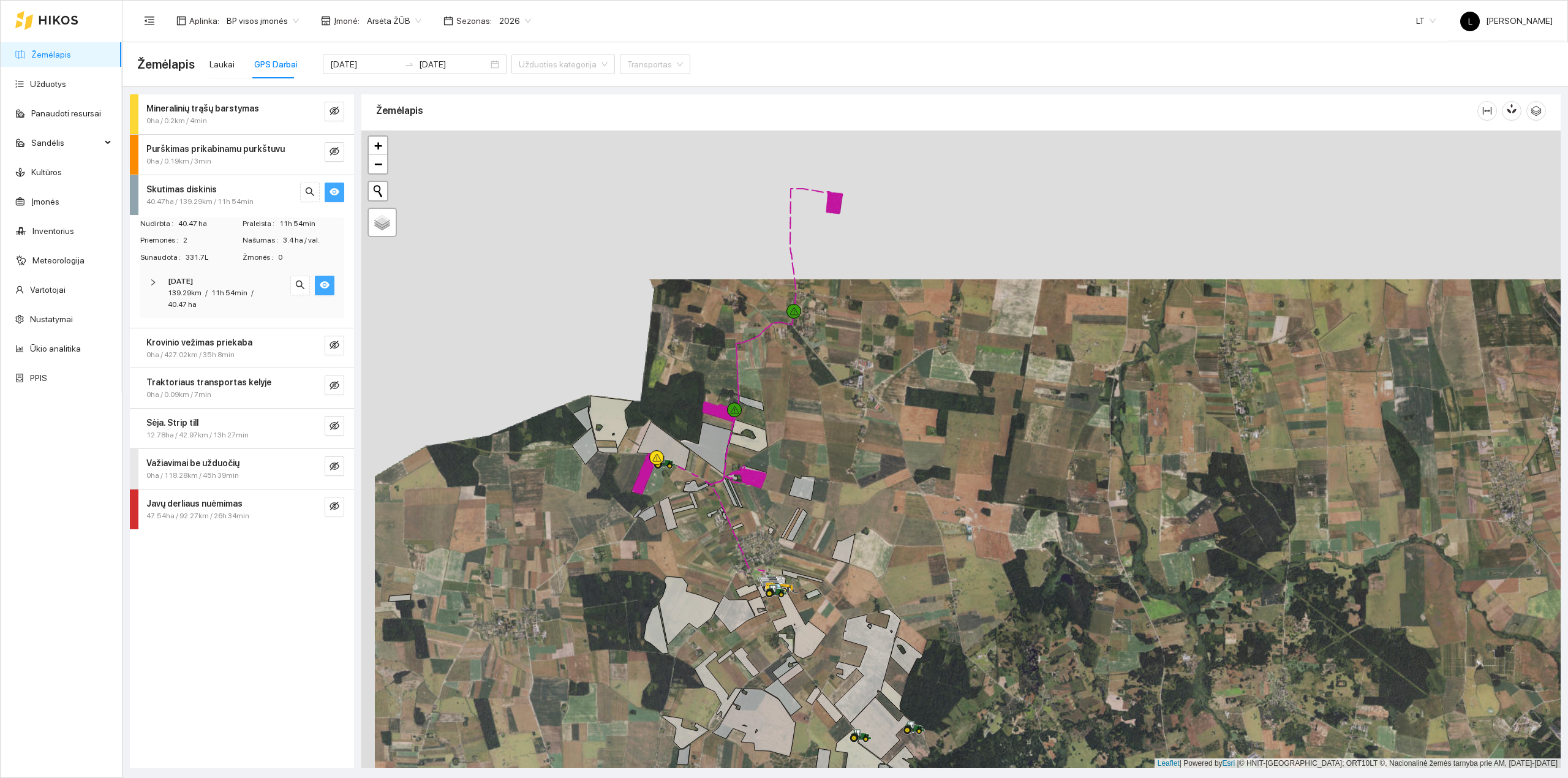
click at [224, 284] on div "[DATE]" at bounding box center [225, 281] width 115 height 11
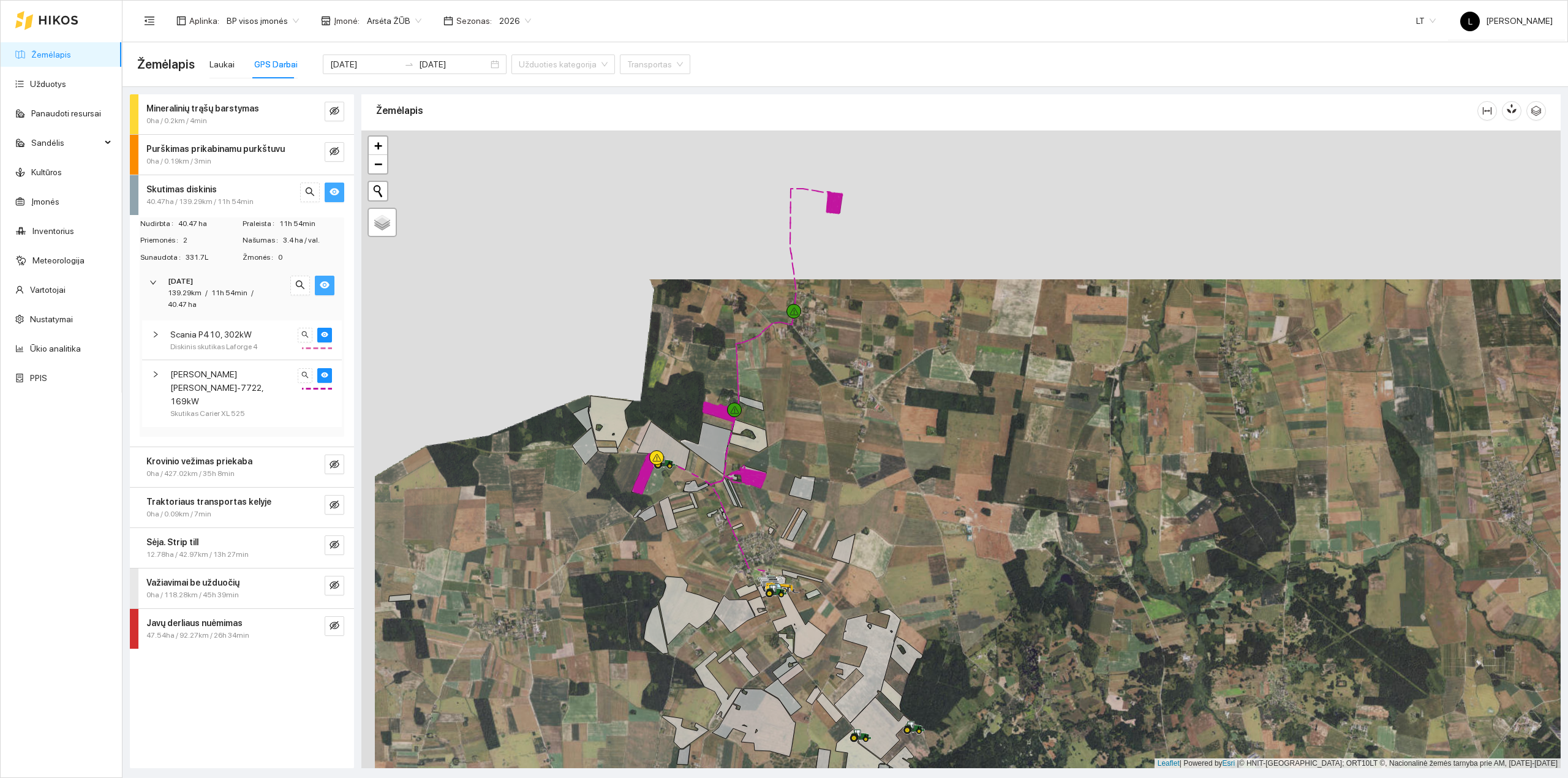
click at [236, 384] on span "Massey Ferguson MF-7722, 169kW" at bounding box center [232, 388] width 123 height 40
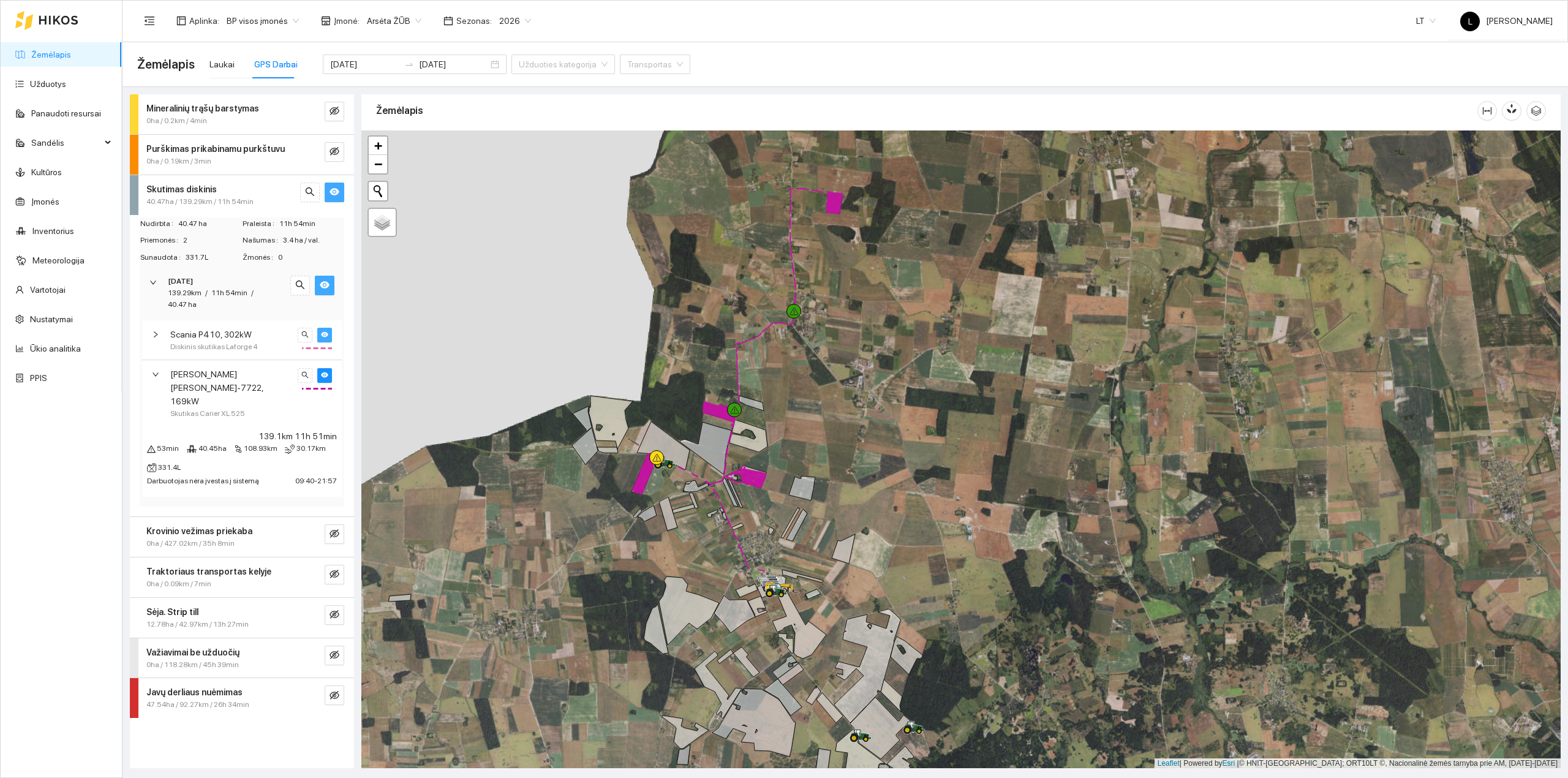
click at [326, 338] on icon "eye" at bounding box center [324, 334] width 7 height 7
click at [326, 338] on icon "eye-invisible" at bounding box center [324, 334] width 7 height 7
click at [275, 190] on div "Skutimas diskinis" at bounding box center [221, 189] width 150 height 14
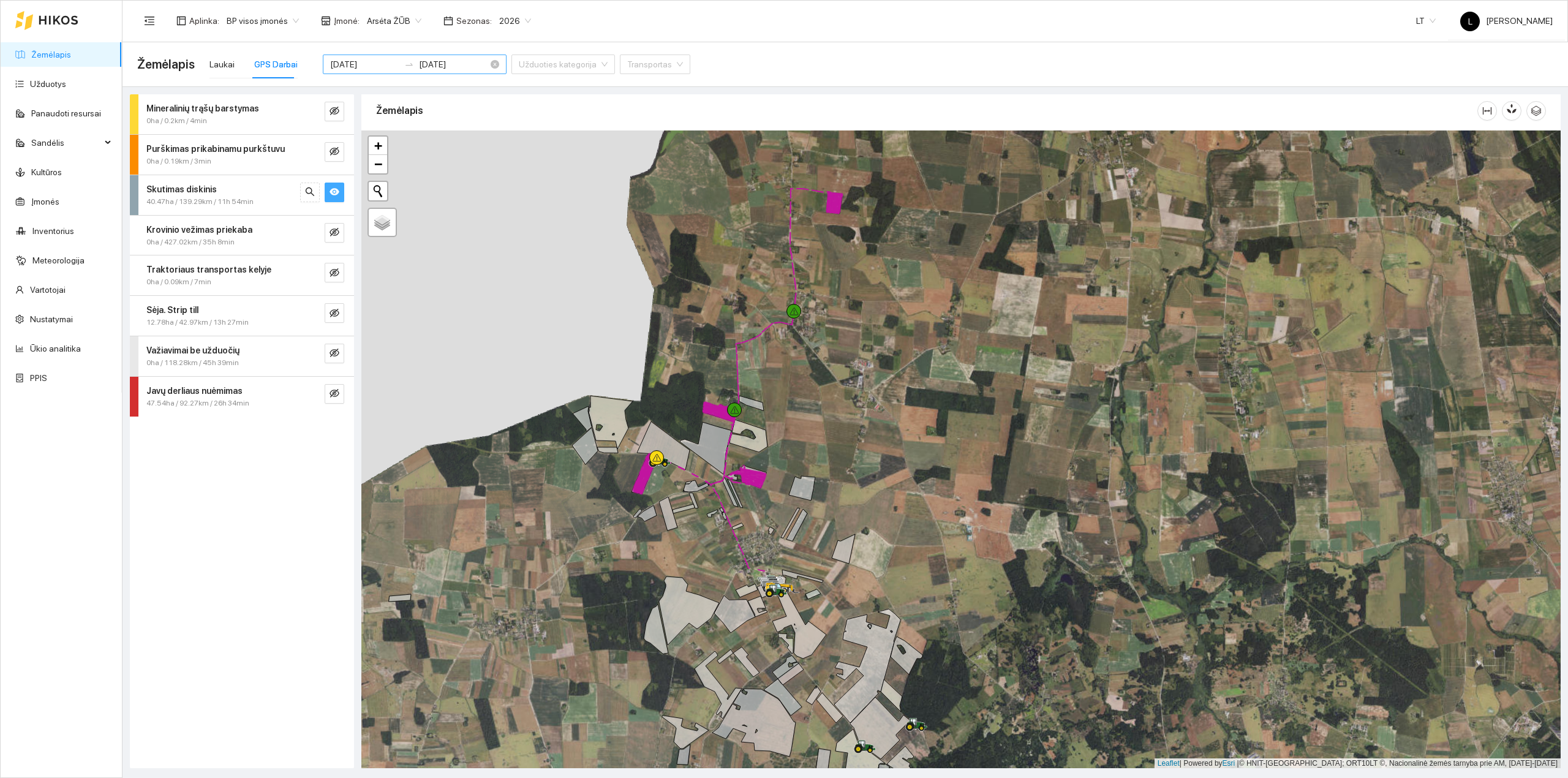
click at [371, 65] on input "[DATE]" at bounding box center [365, 64] width 69 height 14
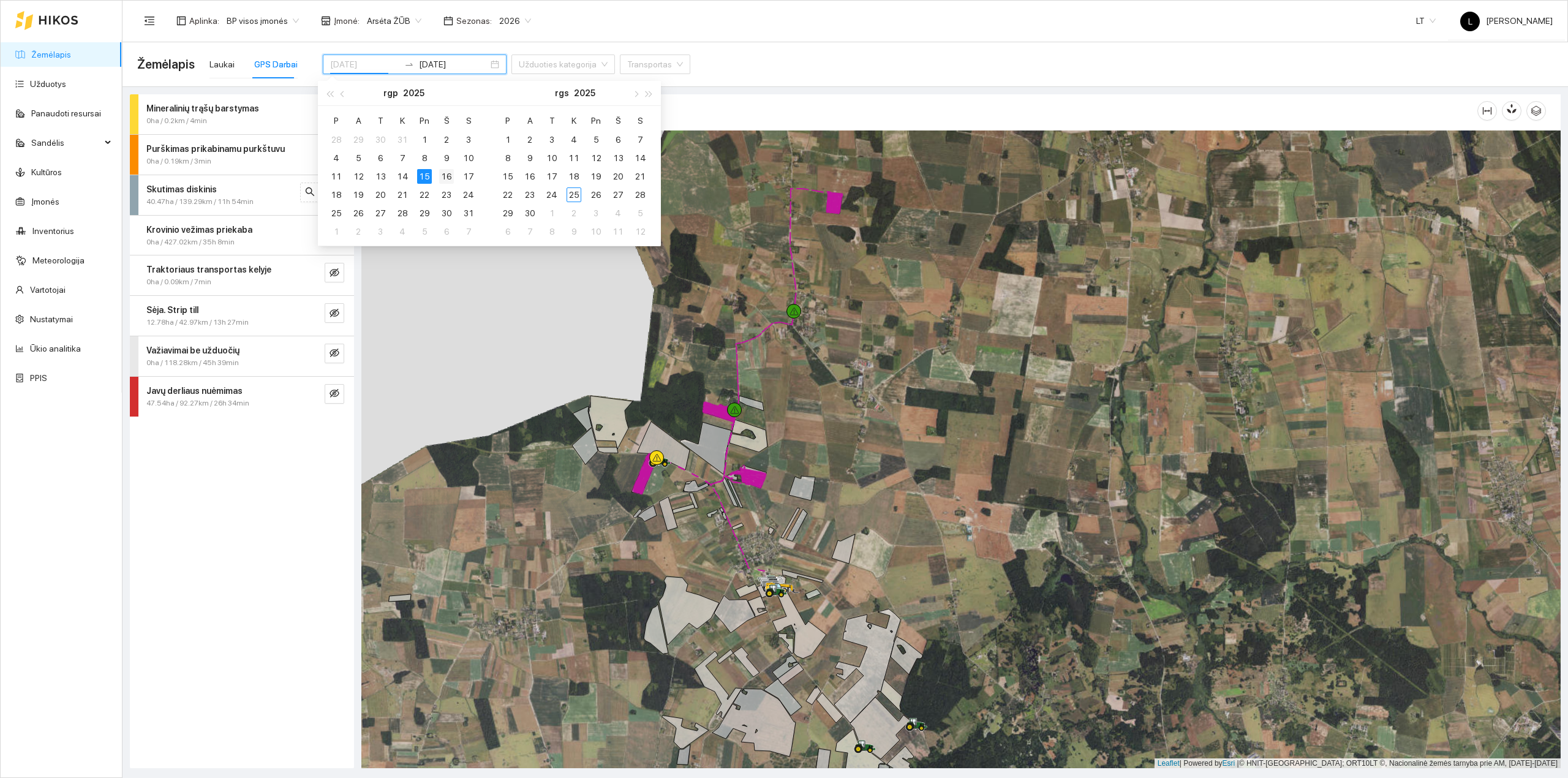
type input "[DATE]"
click at [443, 176] on div "16" at bounding box center [447, 176] width 15 height 15
click at [444, 176] on div "16" at bounding box center [447, 176] width 15 height 15
type input "[DATE]"
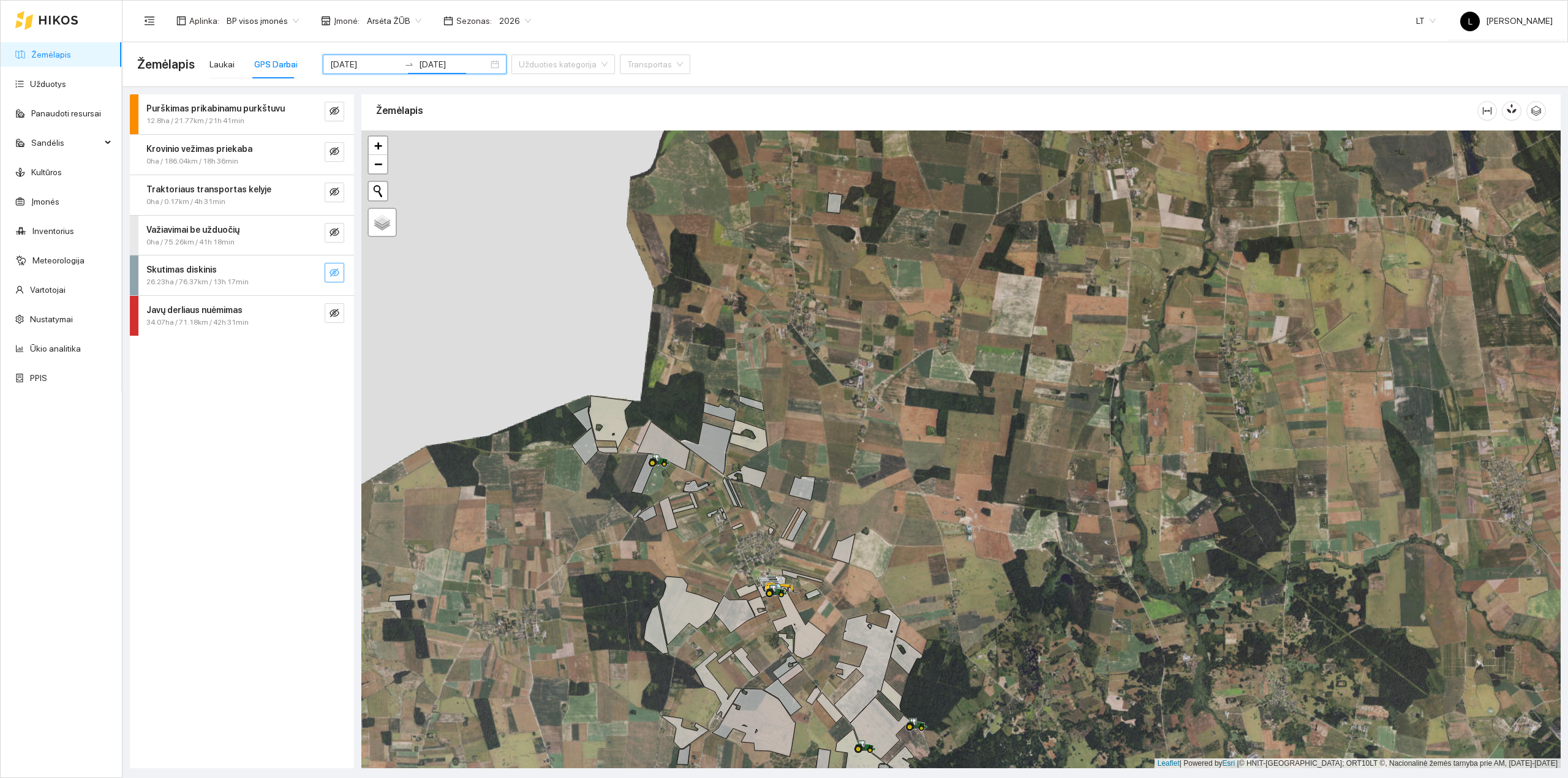
click at [332, 272] on icon "eye-invisible" at bounding box center [334, 272] width 10 height 10
click at [330, 271] on icon "eye" at bounding box center [334, 272] width 10 height 10
click at [255, 272] on div "Skutimas diskinis" at bounding box center [221, 269] width 150 height 14
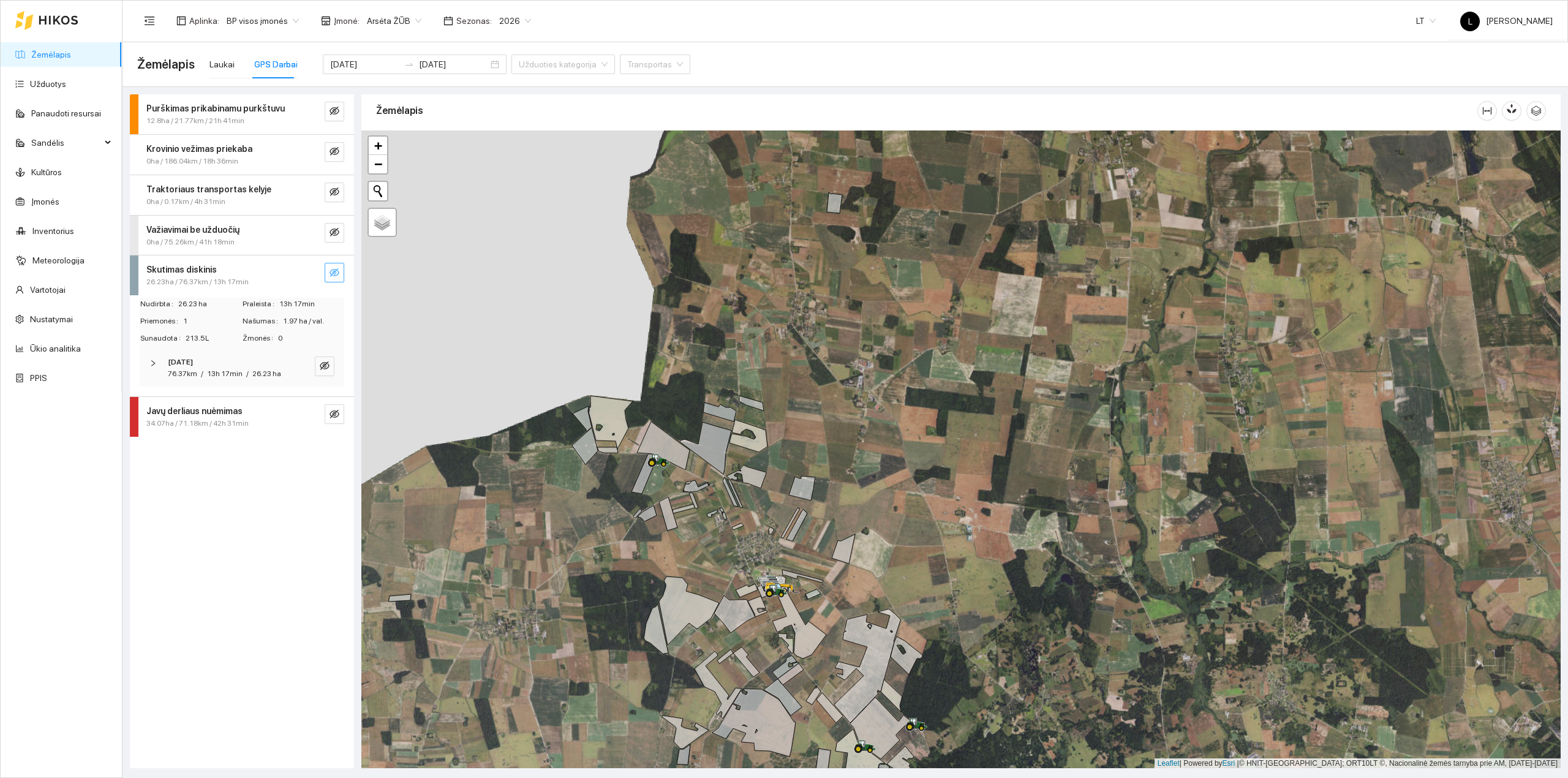
click at [261, 366] on div "[DATE]" at bounding box center [225, 362] width 115 height 11
click at [326, 406] on icon "eye-invisible" at bounding box center [324, 403] width 7 height 7
click at [323, 406] on icon "eye" at bounding box center [324, 404] width 7 height 6
drag, startPoint x: 229, startPoint y: 412, endPoint x: 254, endPoint y: 436, distance: 34.7
click at [229, 413] on span "Massey Ferguson MF-7722, 169kW" at bounding box center [232, 416] width 123 height 40
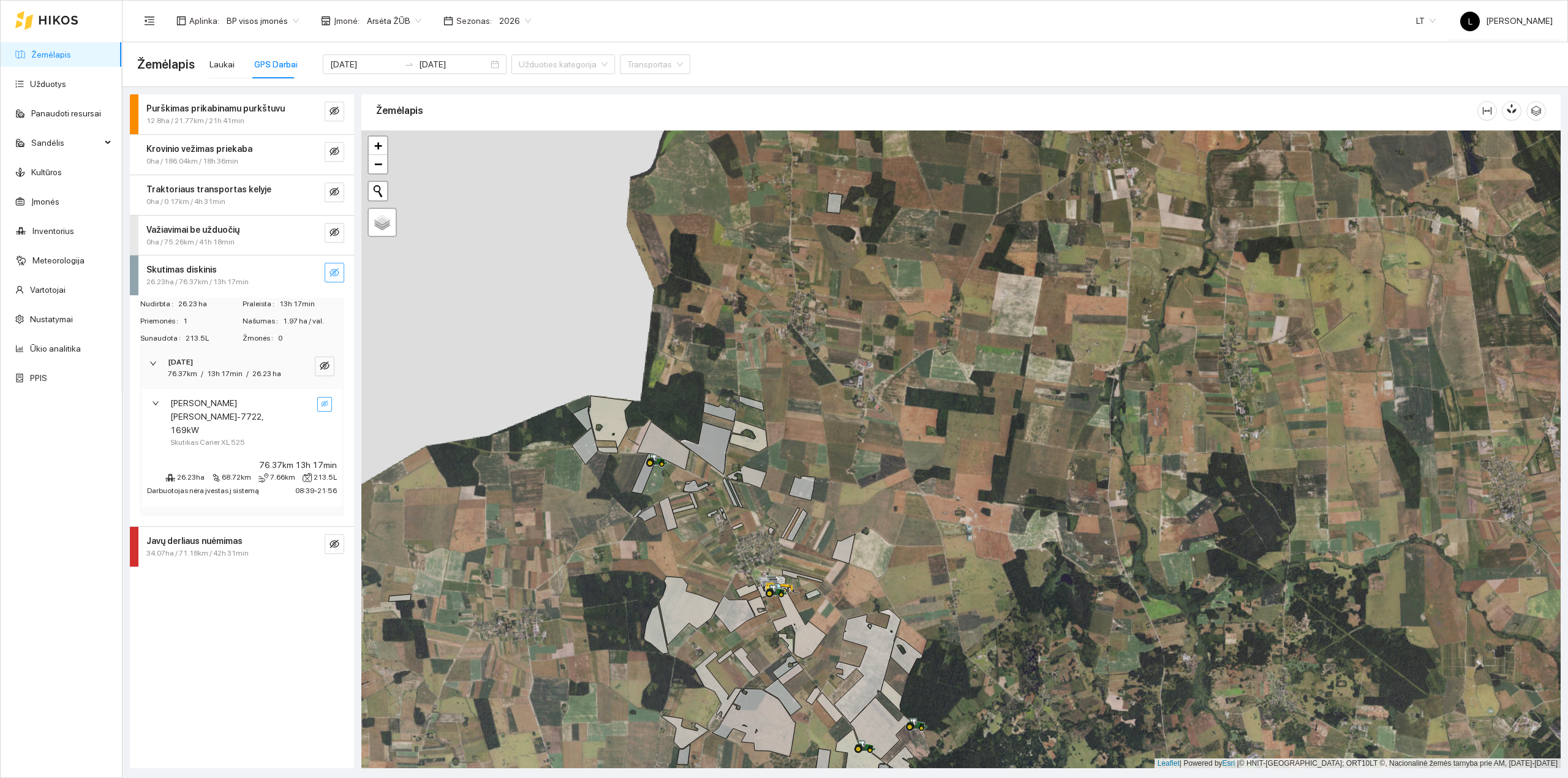
click at [214, 536] on strong "Javų derliaus nuėmimas" at bounding box center [194, 540] width 96 height 10
drag, startPoint x: 224, startPoint y: 617, endPoint x: 224, endPoint y: 625, distance: 8.0
click at [224, 628] on div "[DATE]" at bounding box center [225, 633] width 115 height 11
click at [204, 226] on strong "Važiavimai be užduočių" at bounding box center [192, 229] width 93 height 10
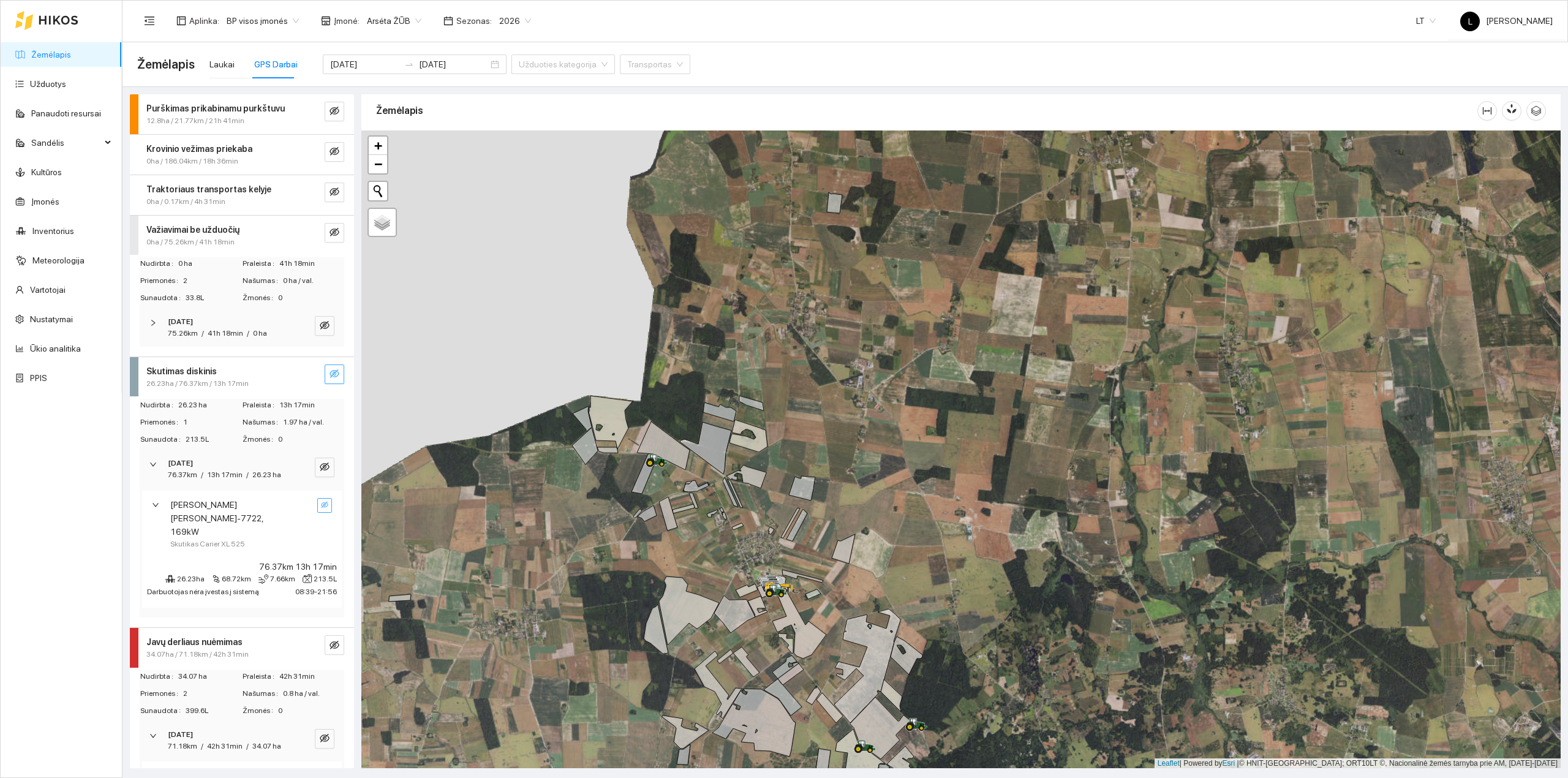
click at [193, 322] on strong "[DATE]" at bounding box center [180, 322] width 25 height 9
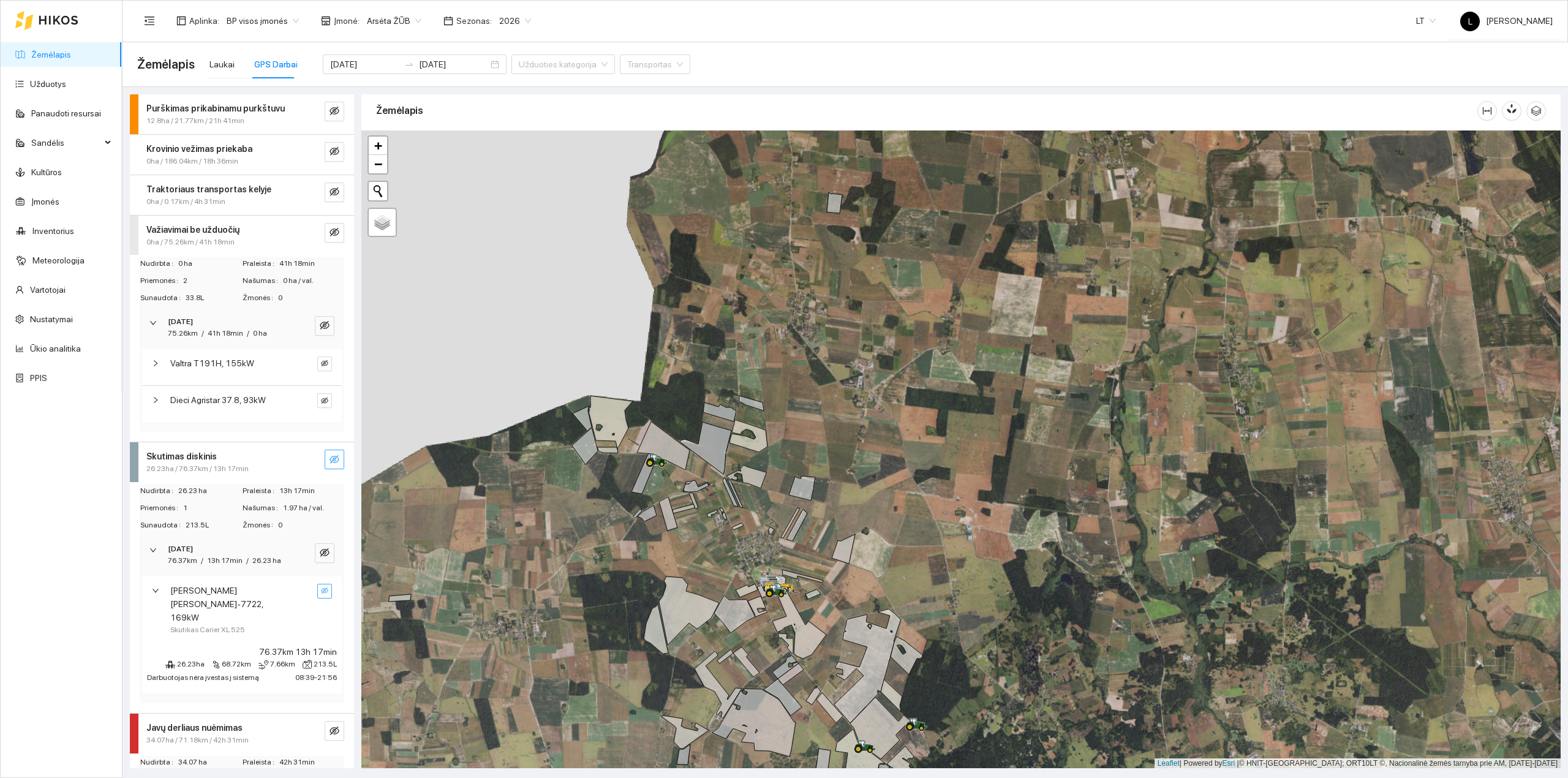
click at [193, 326] on span "[DATE]" at bounding box center [180, 322] width 25 height 11
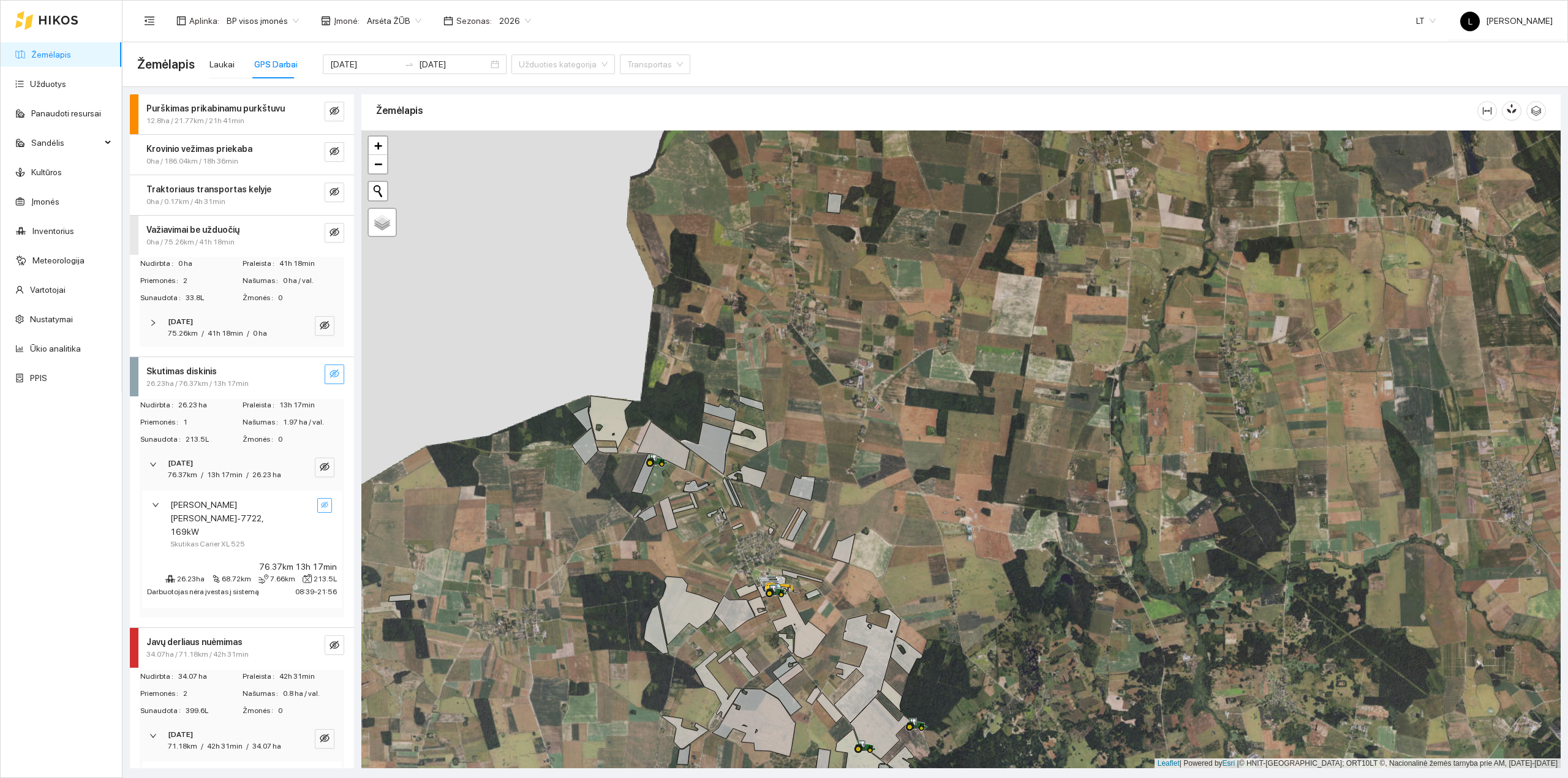
click at [201, 185] on strong "Traktoriaus transportas kelyje" at bounding box center [208, 189] width 125 height 10
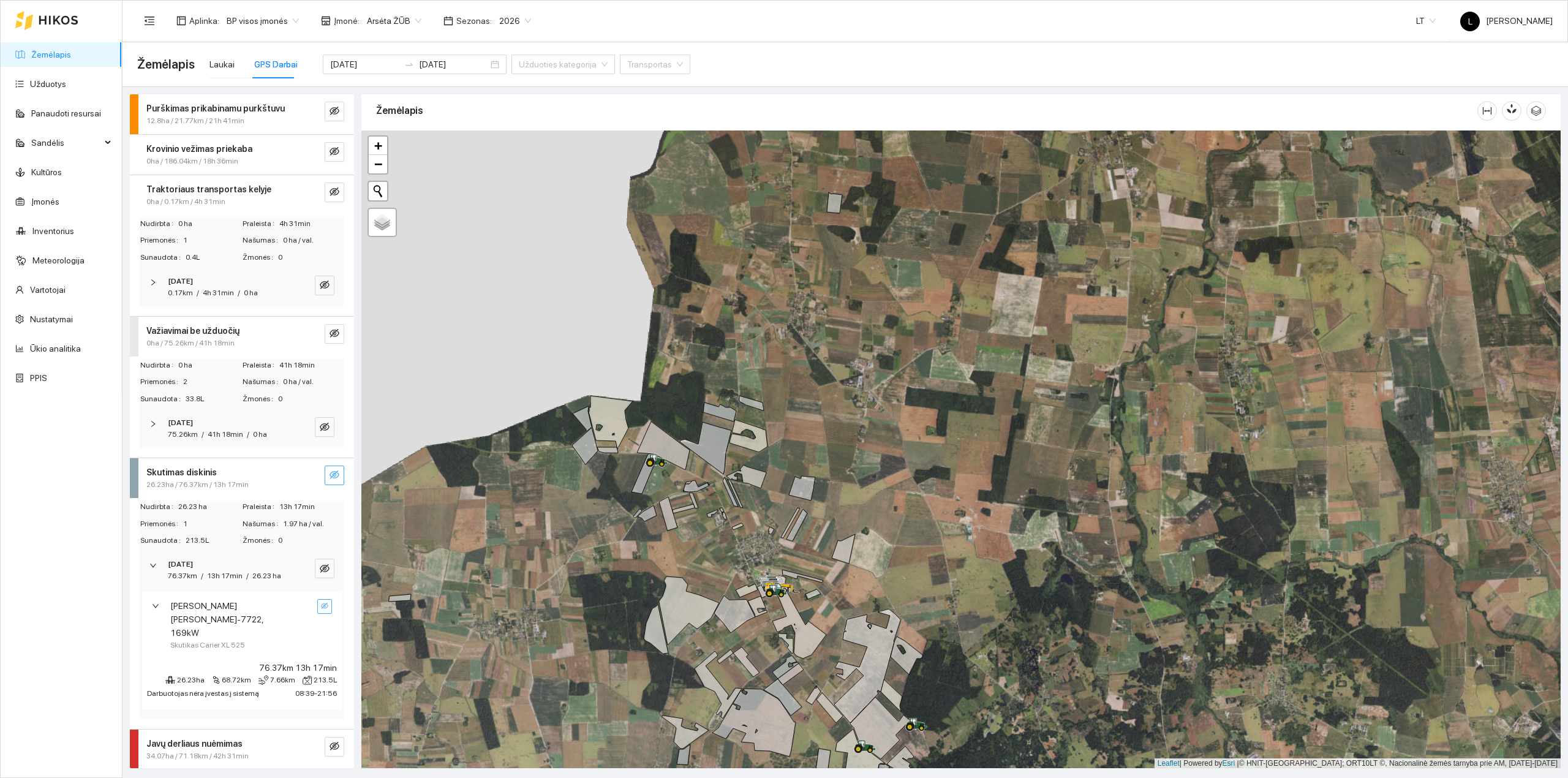
click at [188, 283] on strong "[DATE]" at bounding box center [180, 281] width 25 height 9
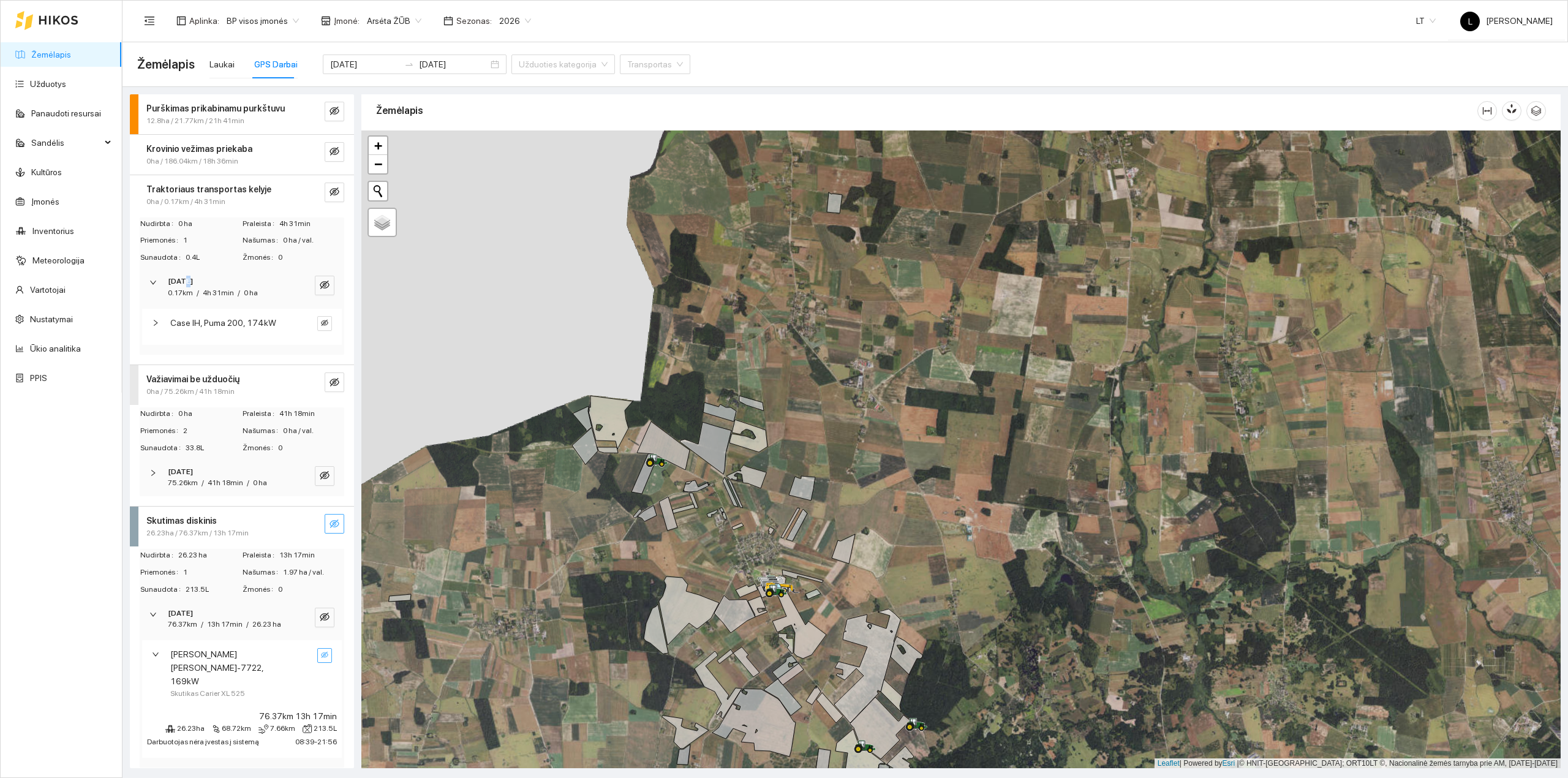
click at [190, 284] on strong "[DATE]" at bounding box center [180, 281] width 25 height 9
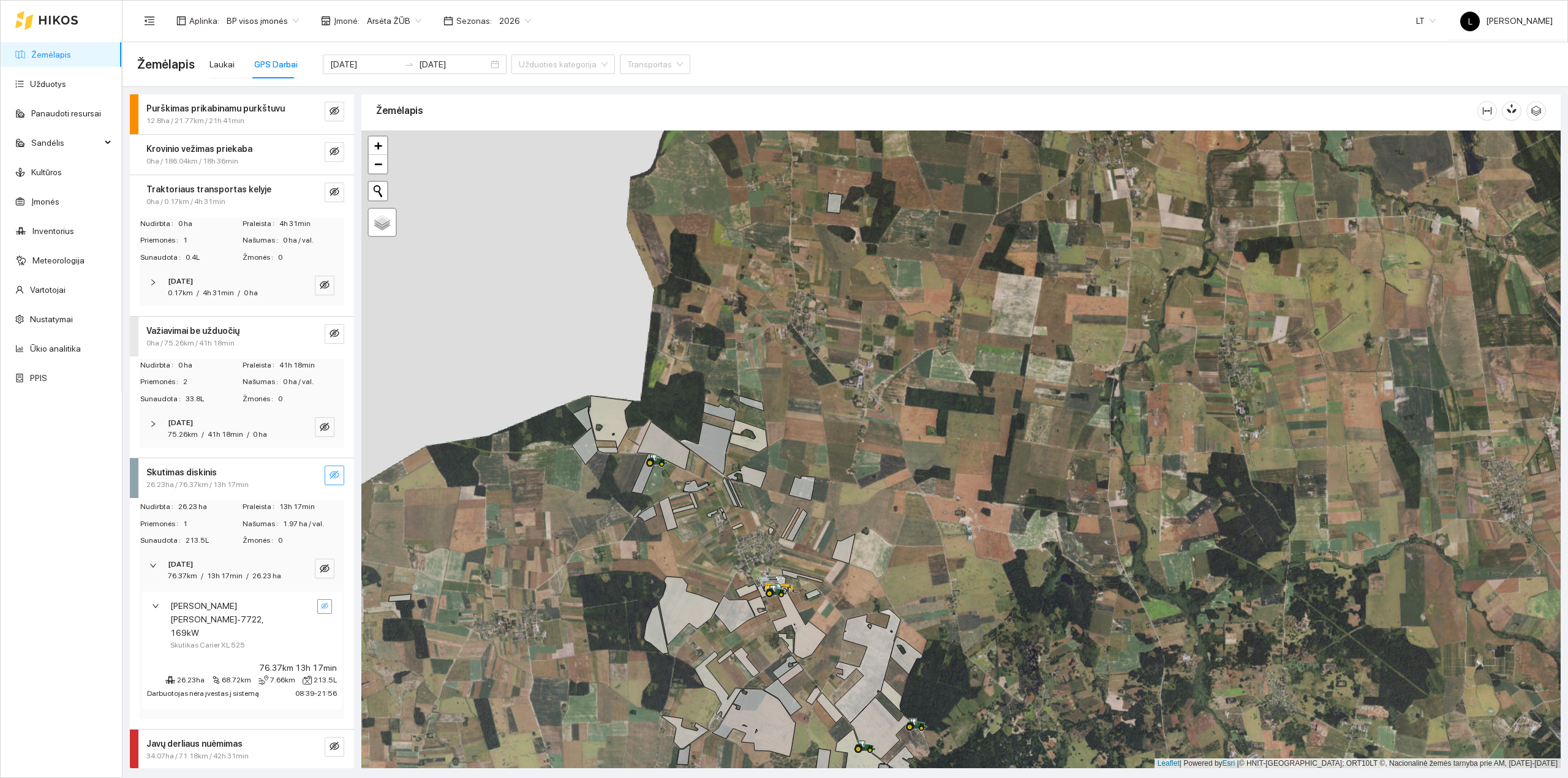
click at [194, 153] on strong "Krovinio vežimas priekaba" at bounding box center [199, 149] width 106 height 10
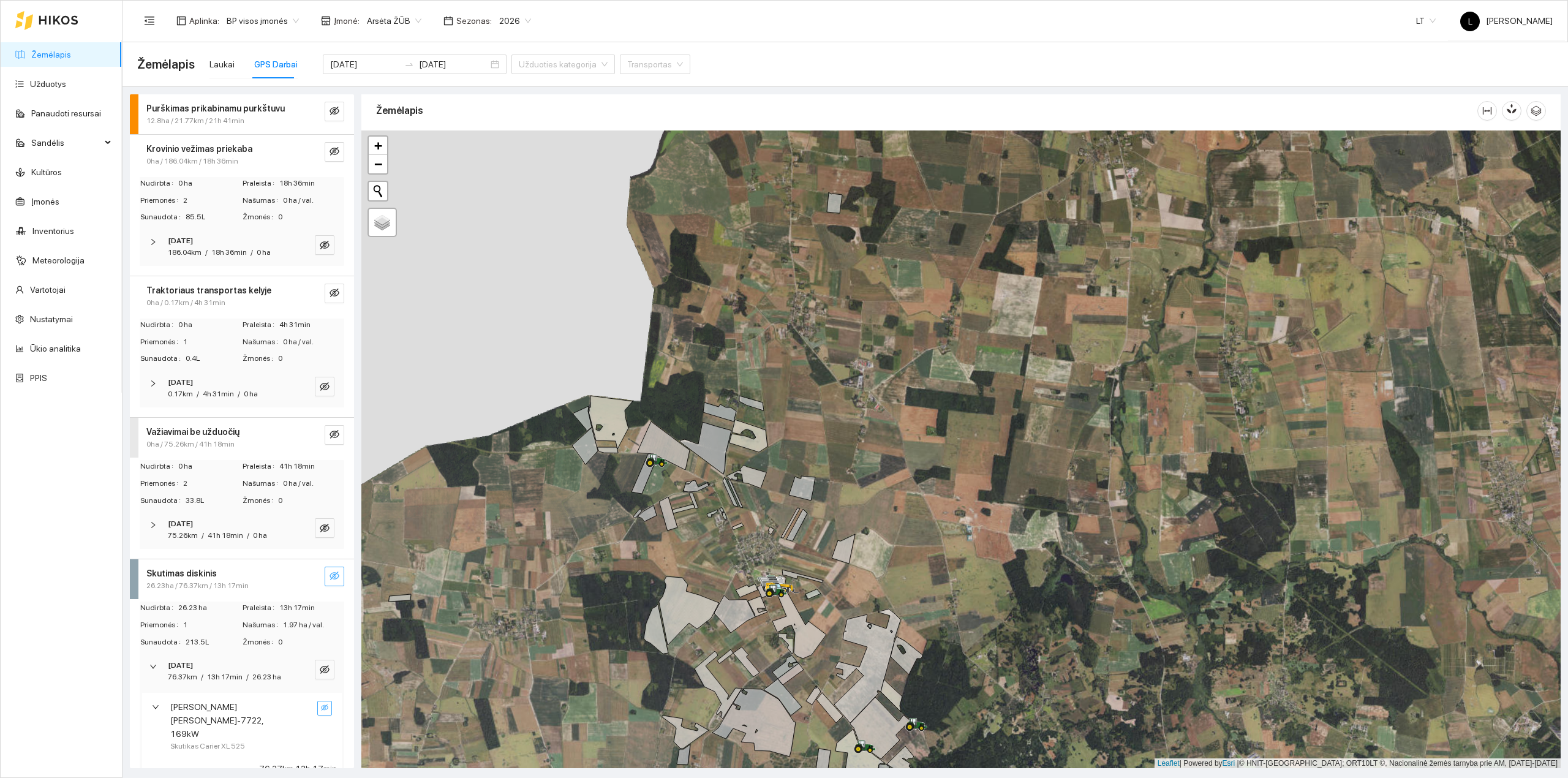
click at [195, 253] on span "186.04km" at bounding box center [185, 252] width 34 height 9
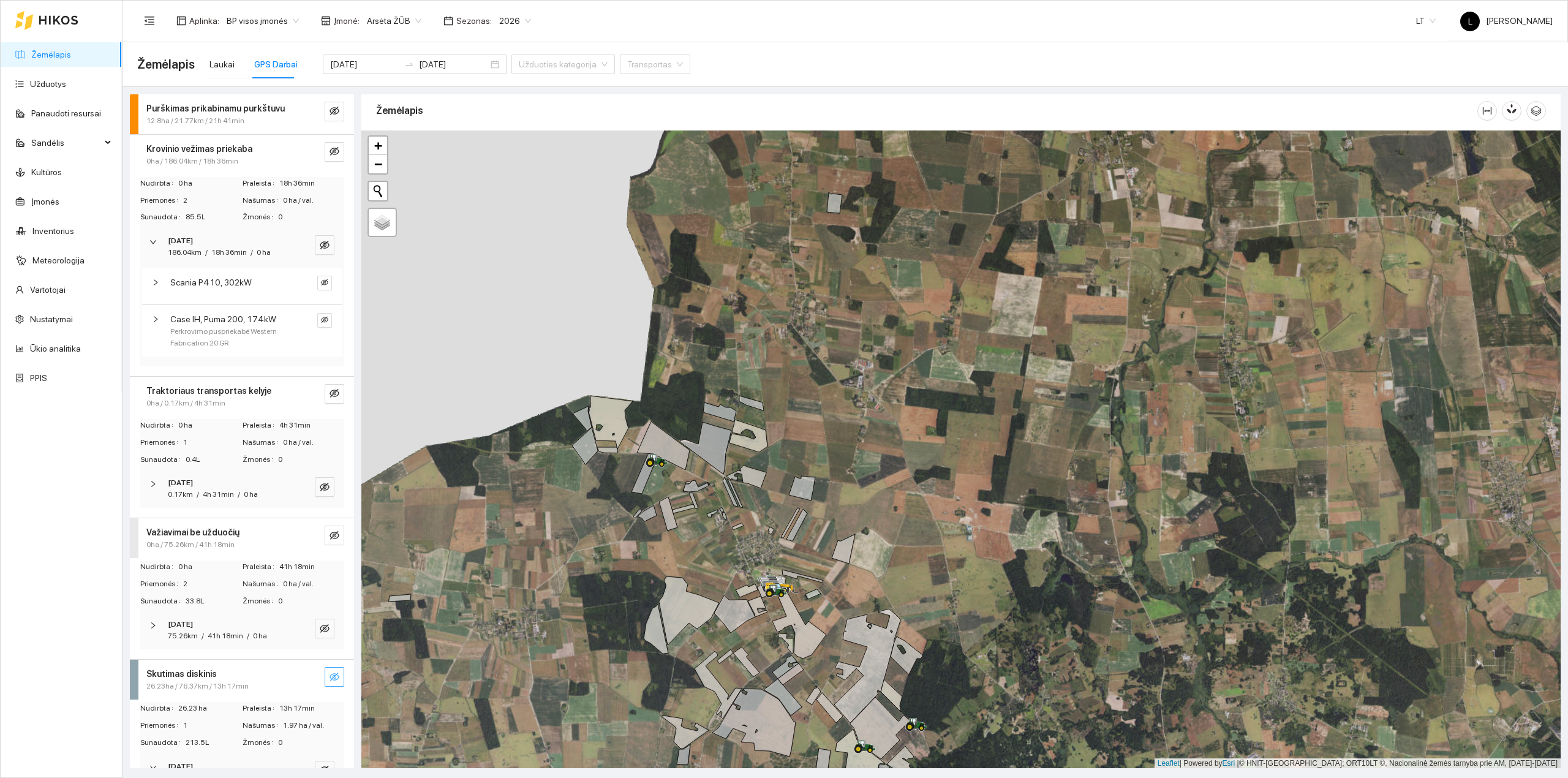
click at [193, 243] on strong "[DATE]" at bounding box center [180, 241] width 25 height 9
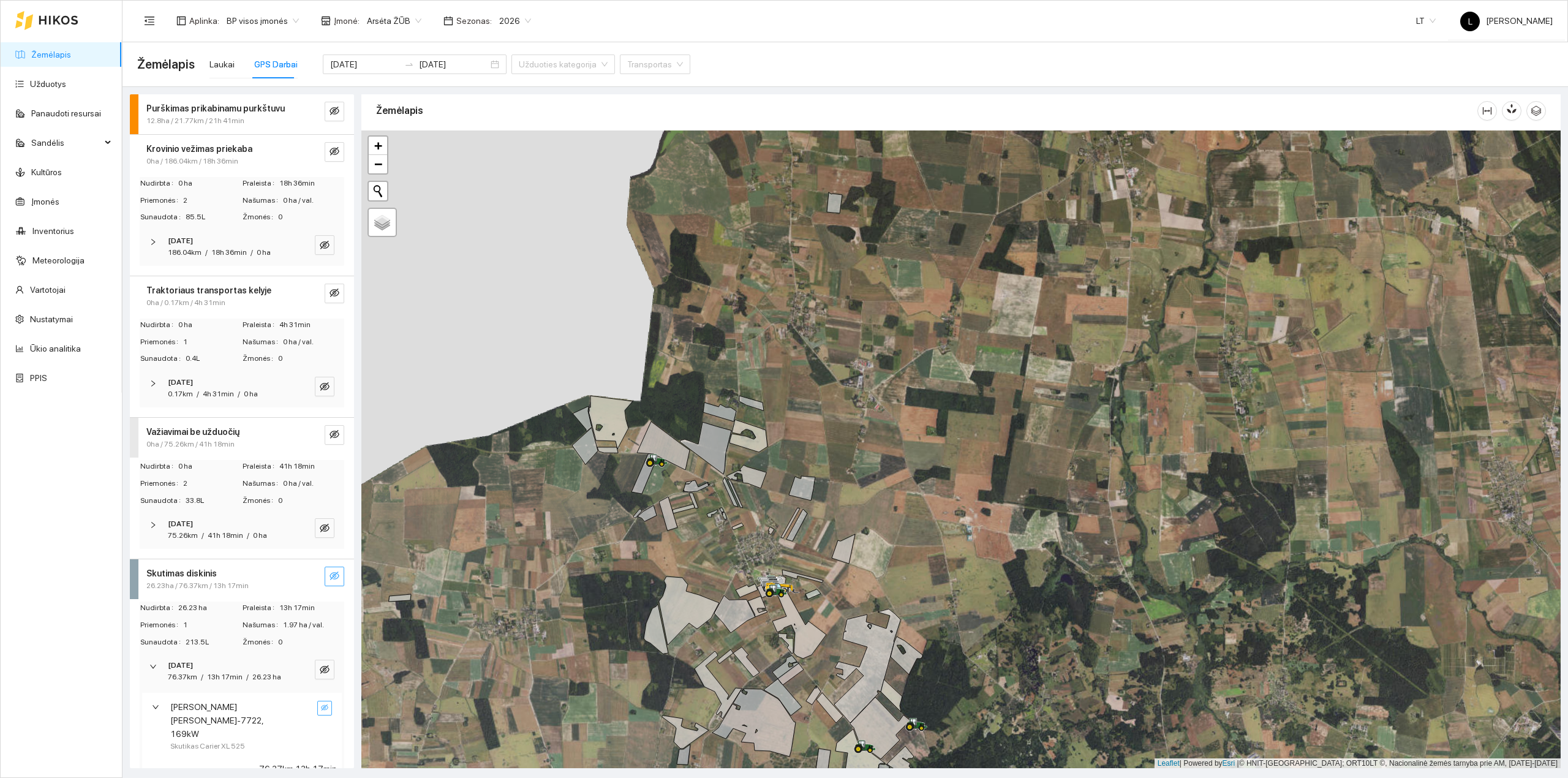
click at [204, 114] on span "Purškimas prikabinamu purkštuvu" at bounding box center [215, 108] width 138 height 14
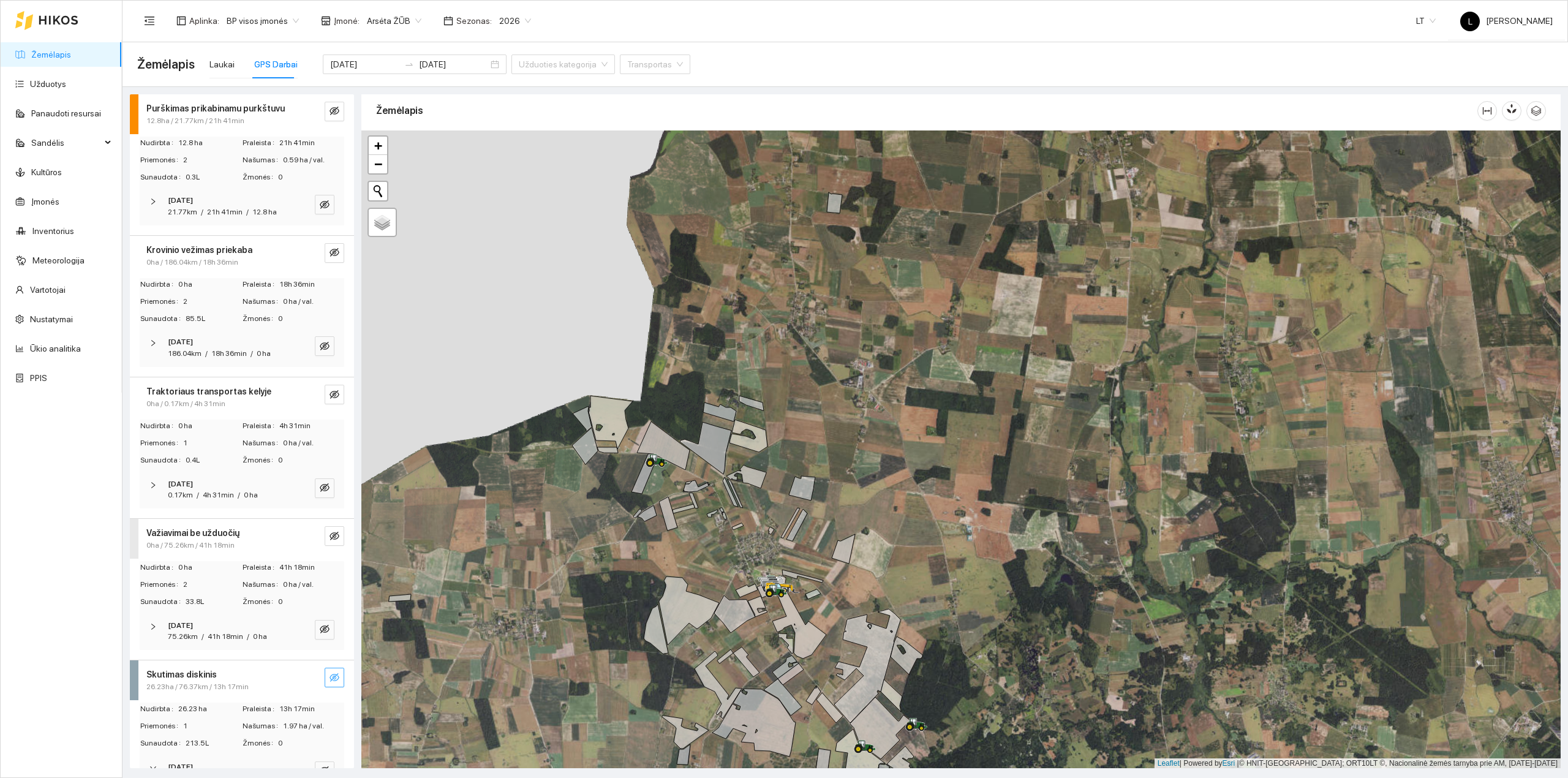
click at [204, 114] on span "Purškimas prikabinamu purkštuvu" at bounding box center [215, 108] width 138 height 14
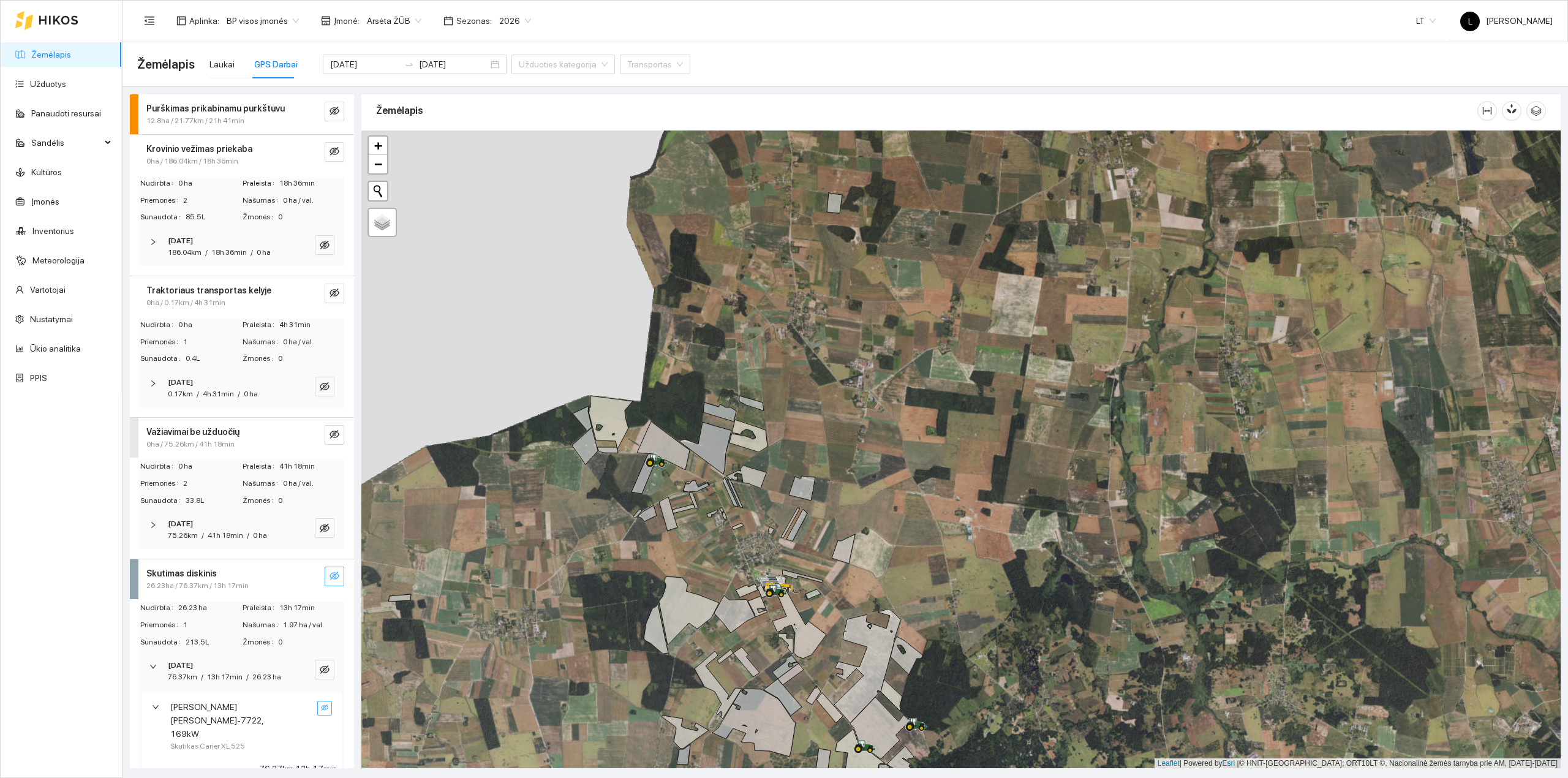
click at [214, 112] on strong "Purškimas prikabinamu purkštuvu" at bounding box center [215, 108] width 138 height 10
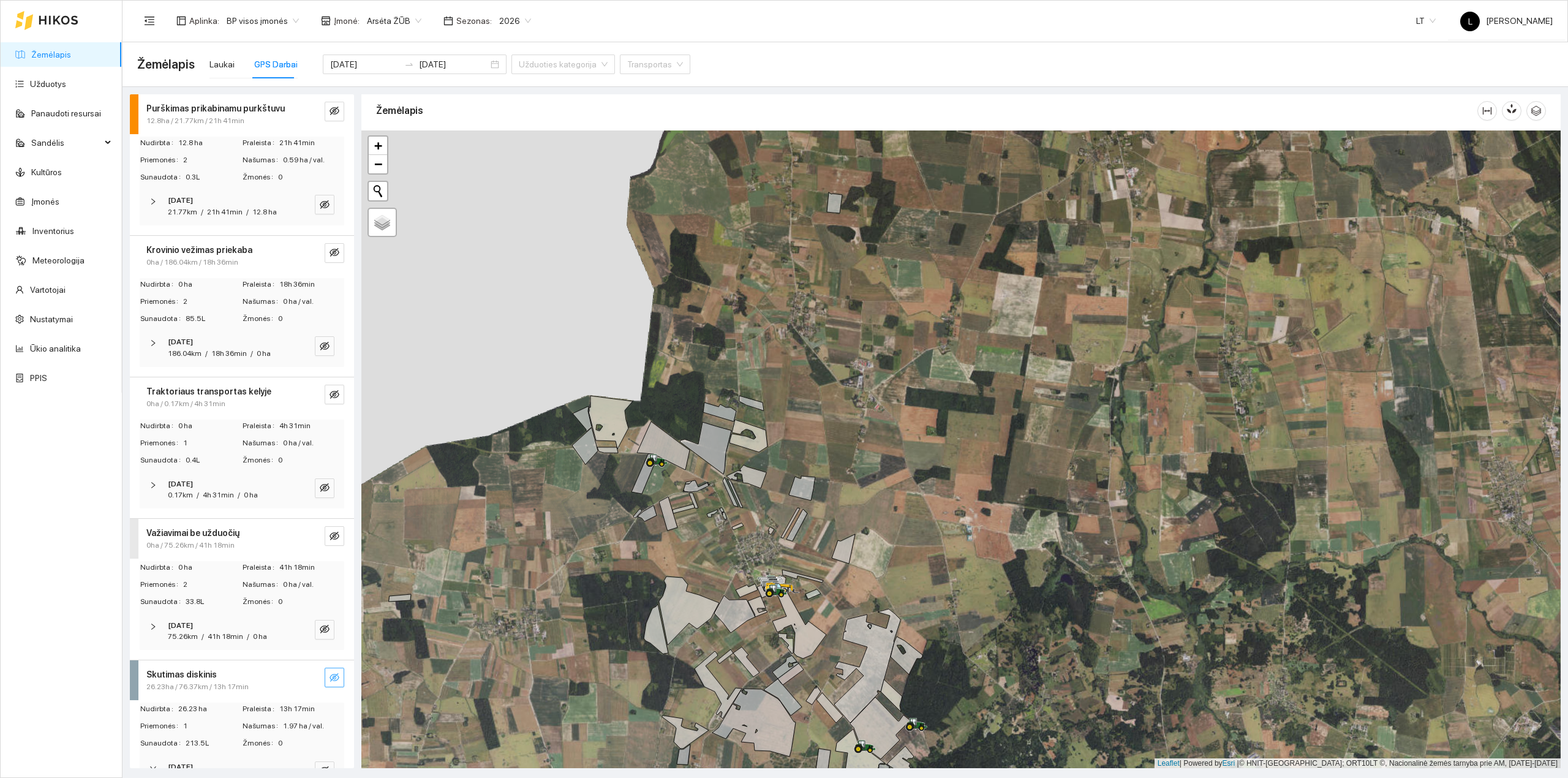
click at [213, 217] on span "21h 41min" at bounding box center [225, 212] width 36 height 9
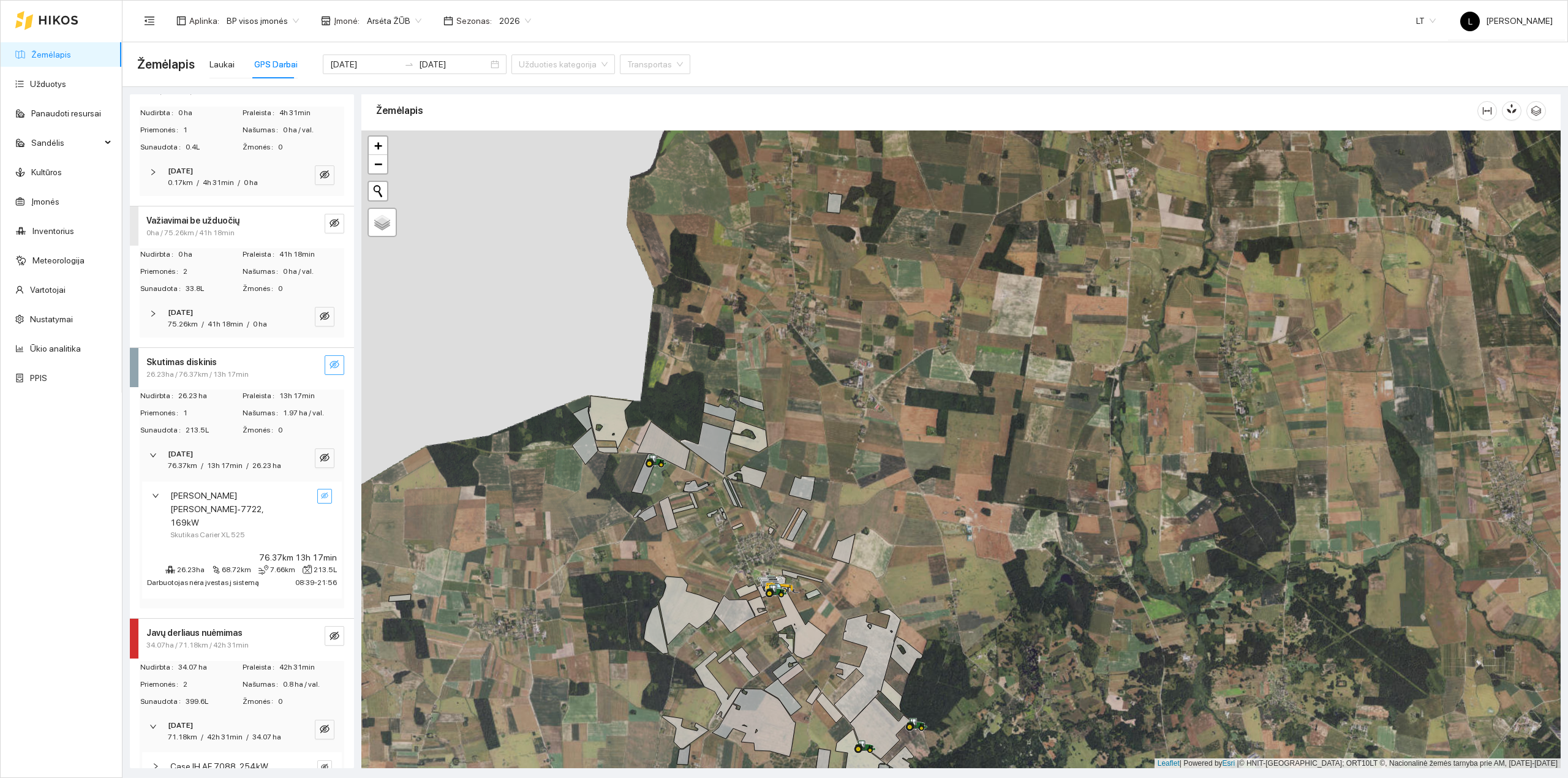
scroll to position [490, 0]
click at [347, 59] on input "[DATE]" at bounding box center [365, 64] width 69 height 14
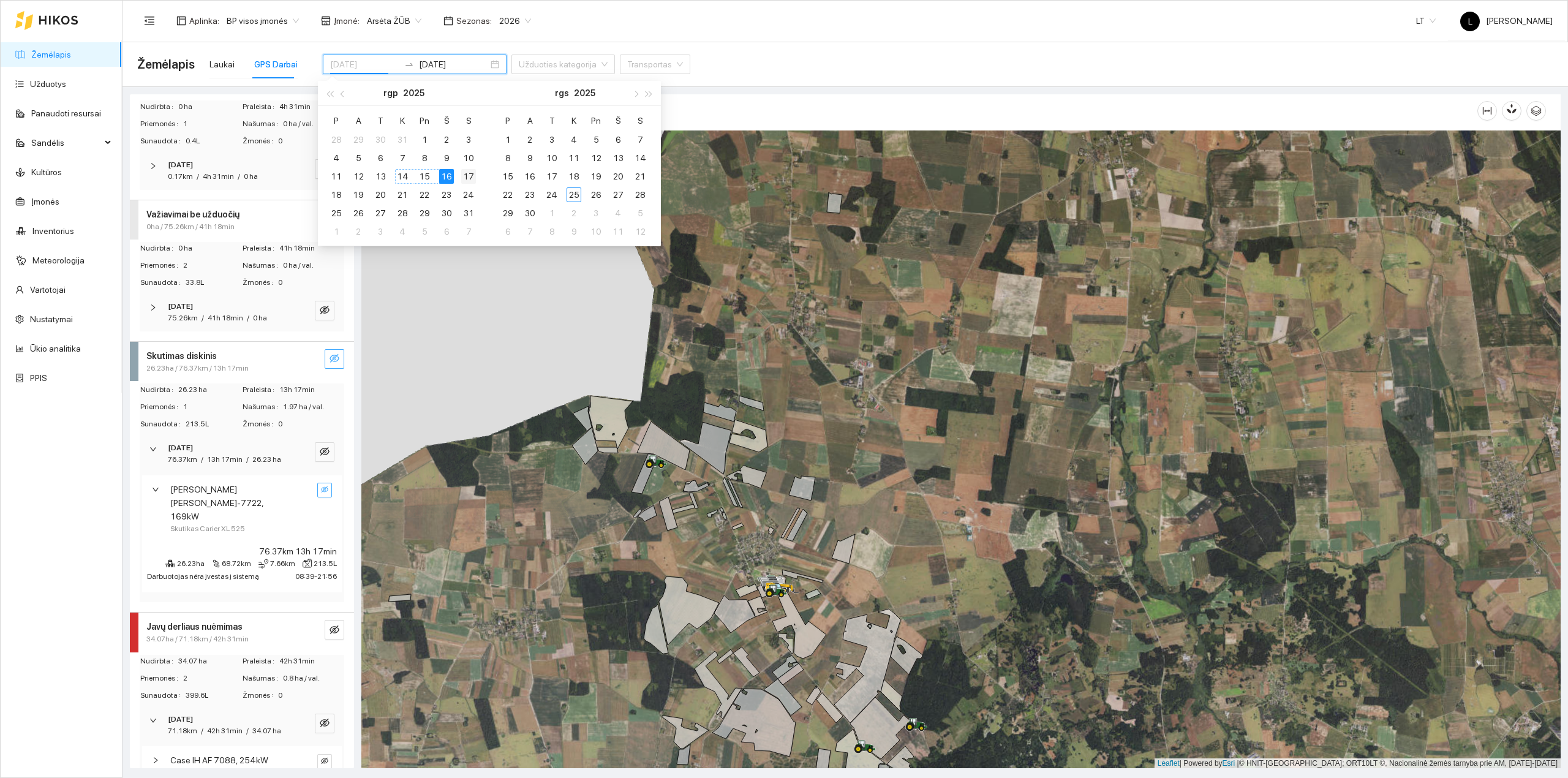
type input "2025-08-17"
click at [470, 176] on div "17" at bounding box center [469, 176] width 15 height 15
click at [465, 176] on div "17" at bounding box center [469, 176] width 15 height 15
type input "2025-08-17"
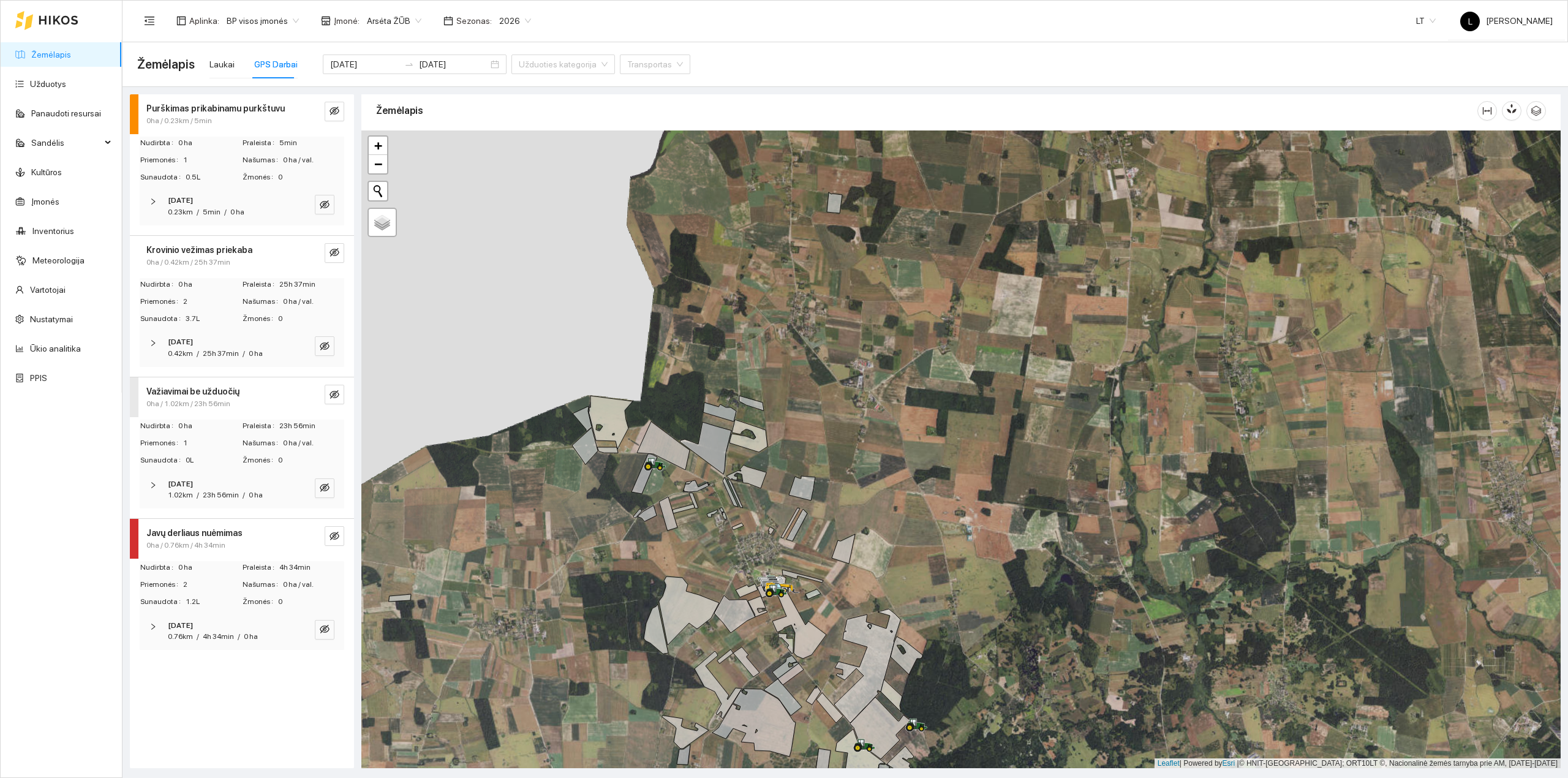
click at [692, 61] on div "Žemėlapis Laukai GPS Darbai 2025-08-17 2025-08-17 Užduoties kategorija Transpor…" at bounding box center [845, 64] width 1416 height 40
click at [183, 125] on span "0ha / 0.23km / 5min" at bounding box center [179, 121] width 65 height 11
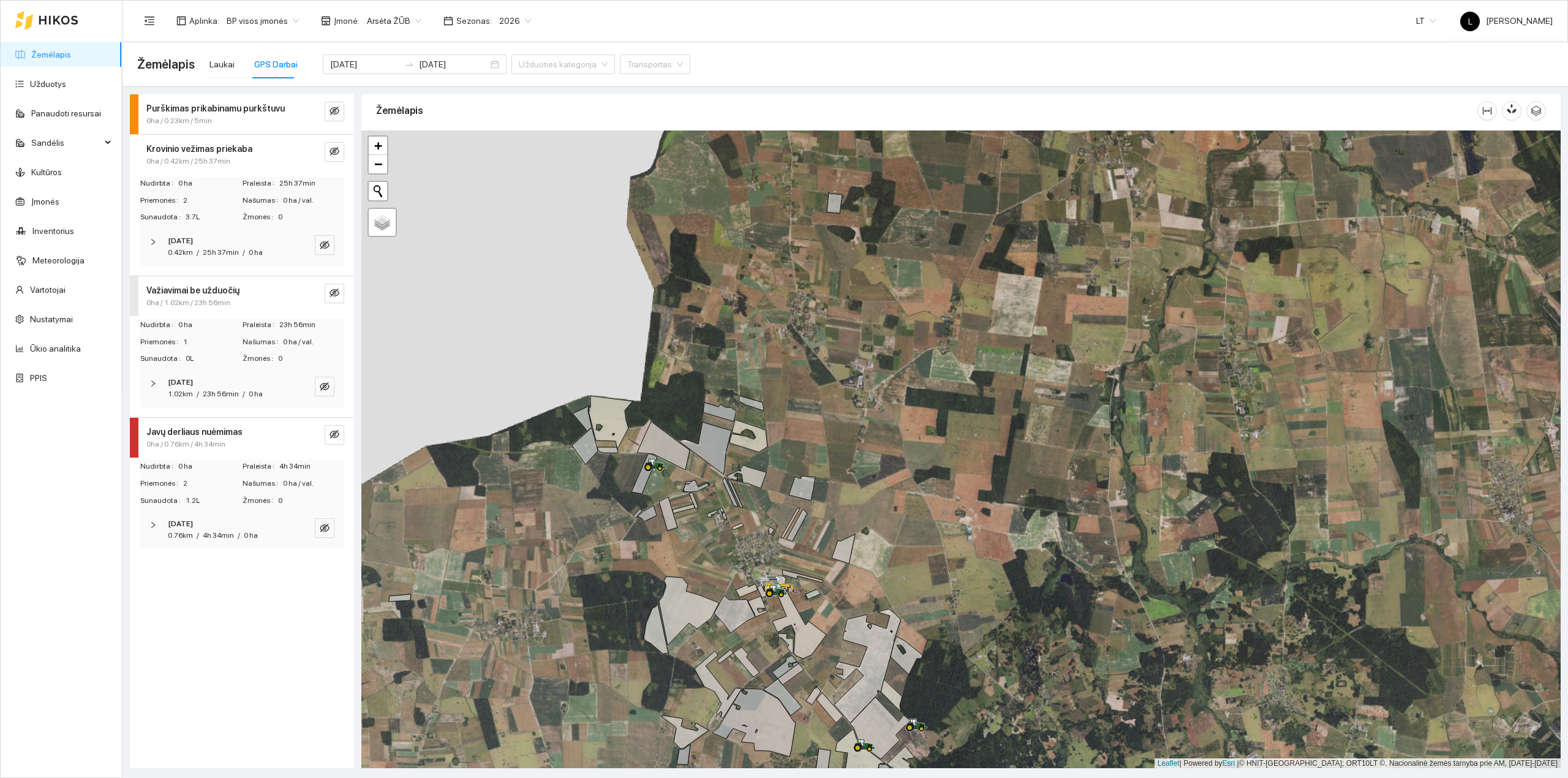
click at [194, 158] on span "0ha / 0.42km / 25h 37min" at bounding box center [188, 162] width 84 height 11
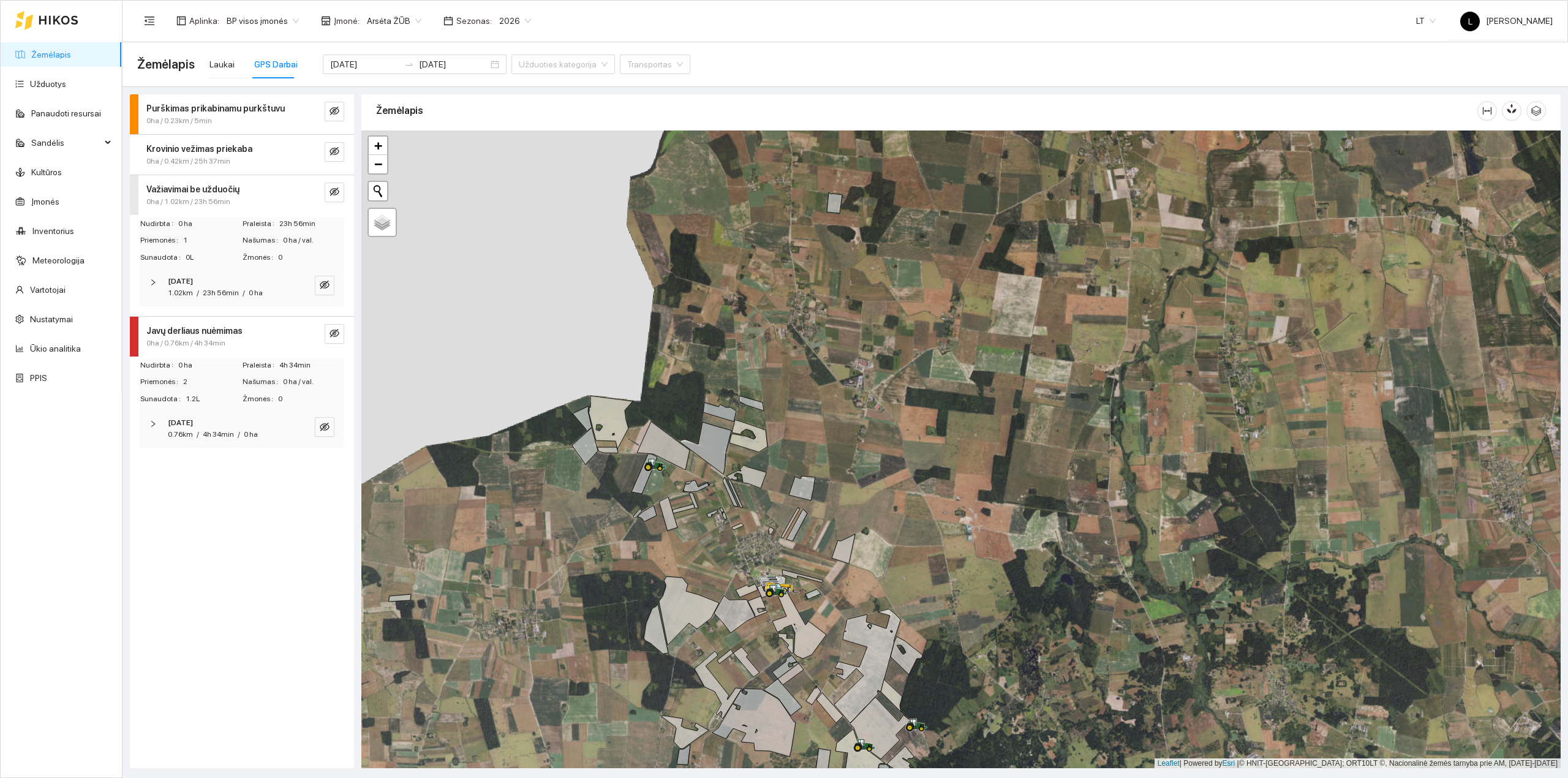
click at [190, 196] on span "0ha / 1.02km / 23h 56min" at bounding box center [188, 202] width 84 height 11
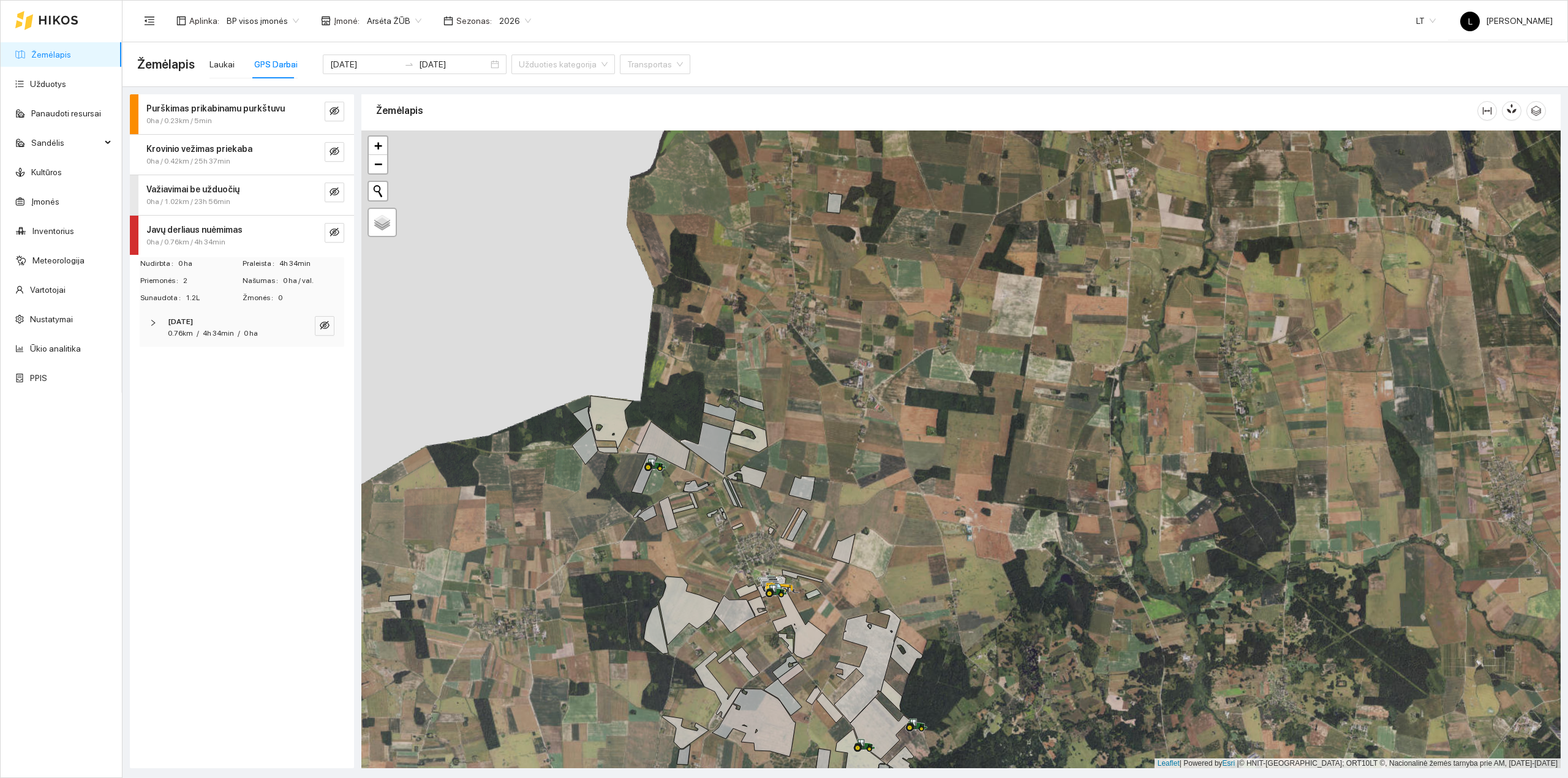
drag, startPoint x: 219, startPoint y: 238, endPoint x: 225, endPoint y: 242, distance: 7.2
click at [221, 238] on span "0ha / 0.76km / 4h 34min" at bounding box center [186, 242] width 79 height 11
click at [270, 228] on div "Javų derliaus nuėmimas" at bounding box center [221, 229] width 150 height 14
click at [228, 311] on div "2025-08-17 0.76km / 4h 34min / 0 ha" at bounding box center [242, 327] width 204 height 38
click at [232, 324] on div "2025-08-17" at bounding box center [225, 322] width 115 height 11
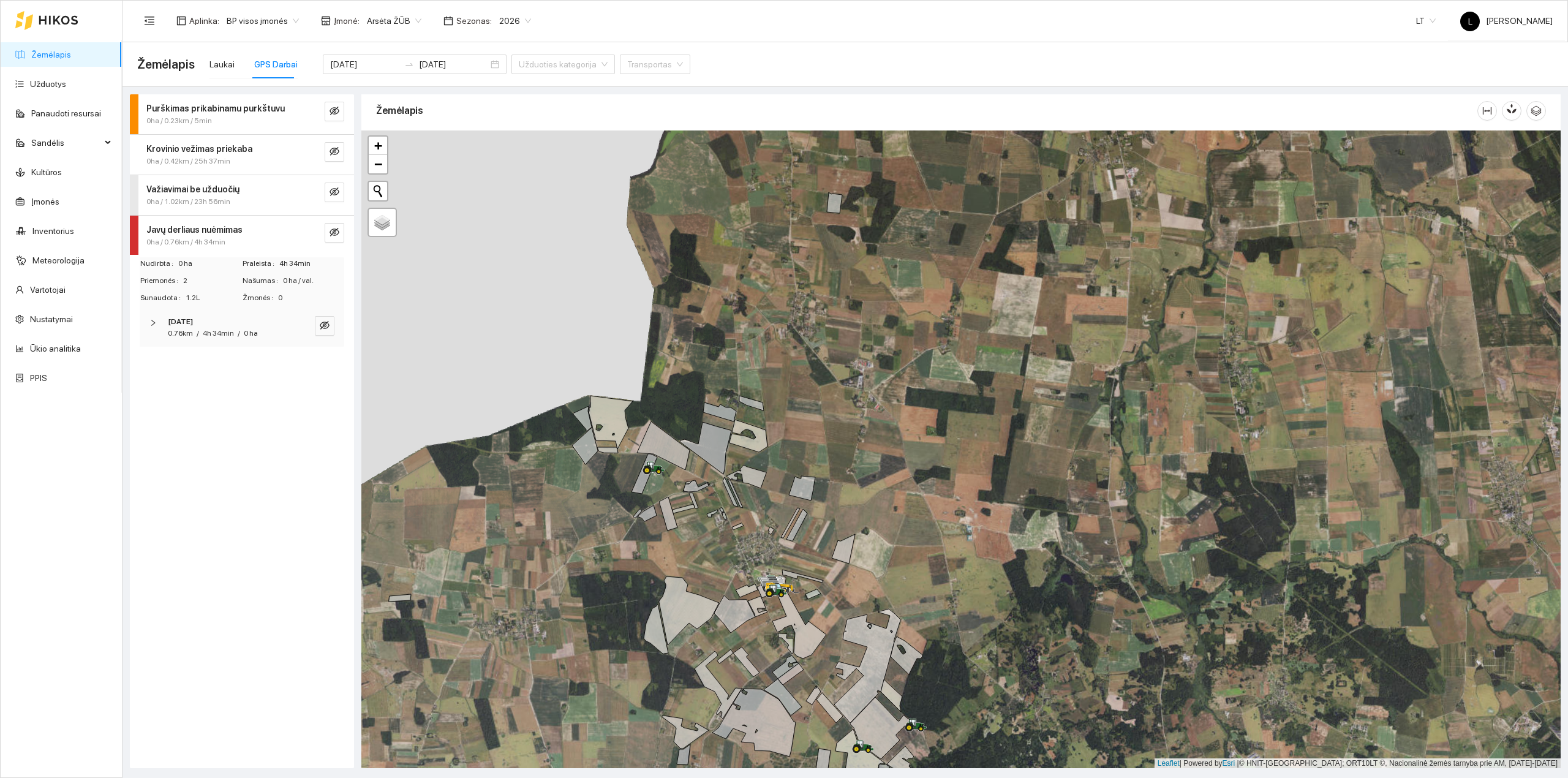
click at [209, 175] on div "Krovinio vežimas priekaba 0ha / 0.42km / 25h 37min" at bounding box center [242, 154] width 224 height 40
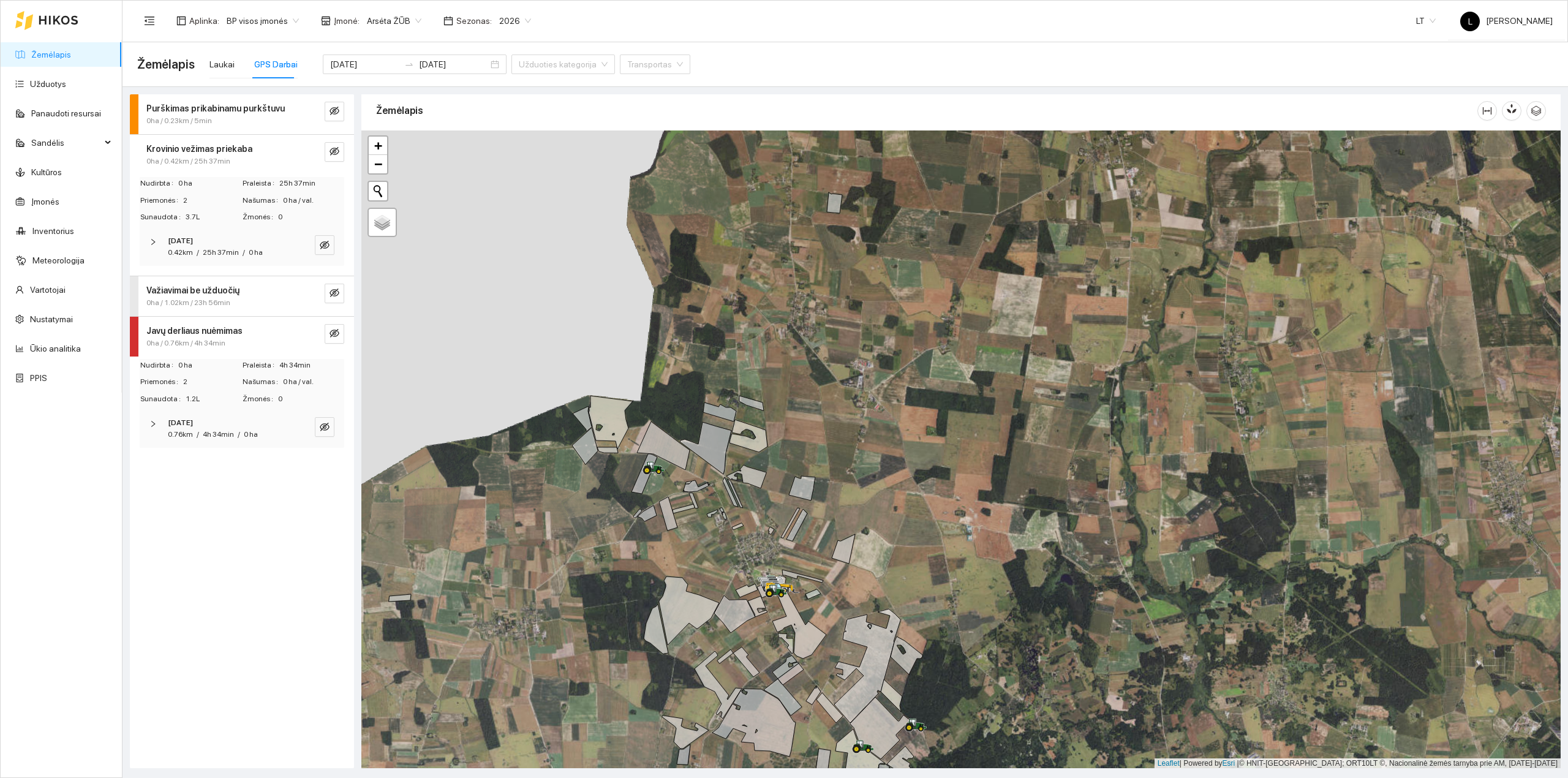
click at [199, 260] on div "2025-08-17 0.42km / 25h 37min / 0 ha" at bounding box center [242, 246] width 204 height 38
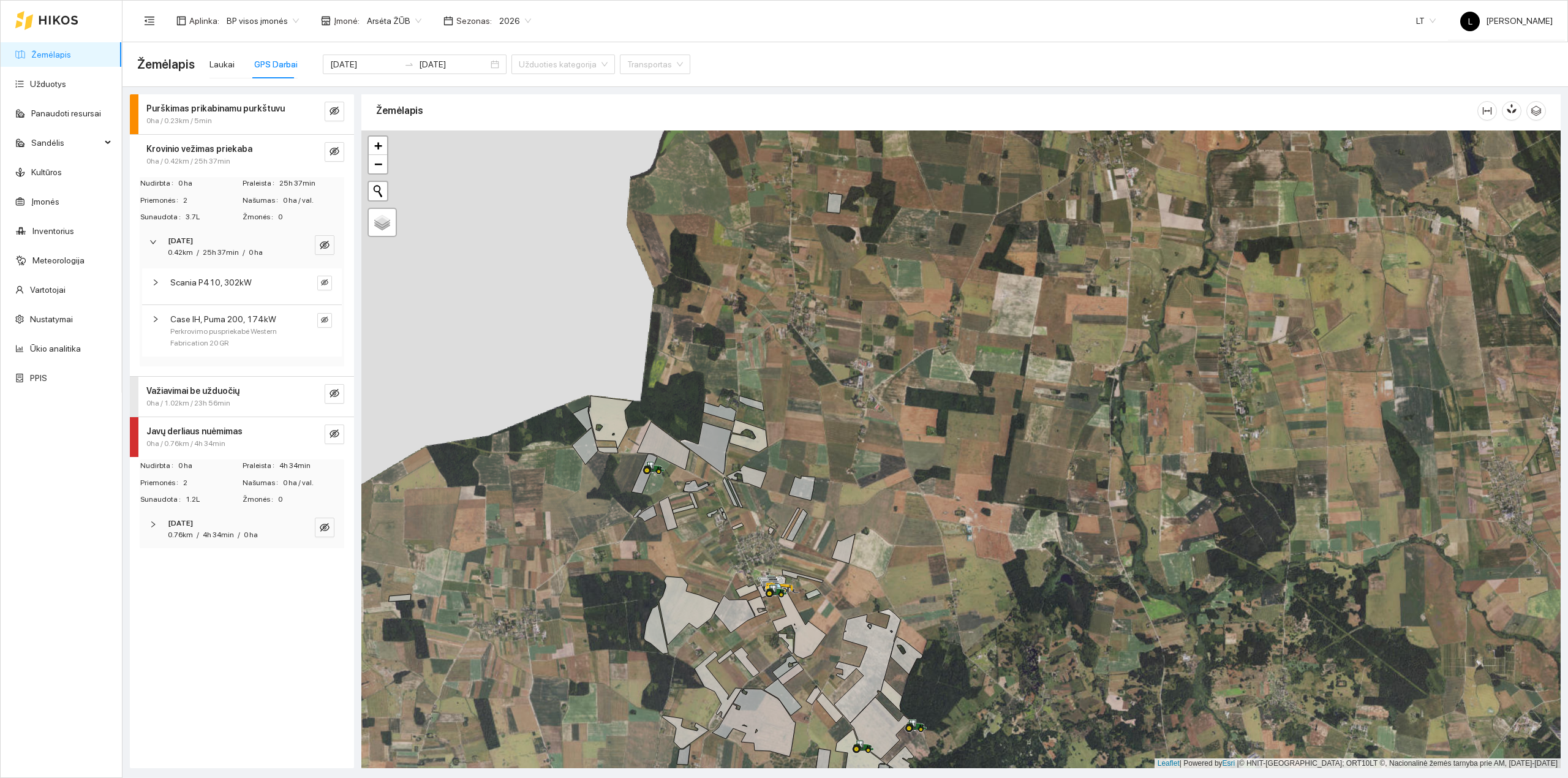
click at [206, 250] on span "25h 37min" at bounding box center [221, 252] width 36 height 9
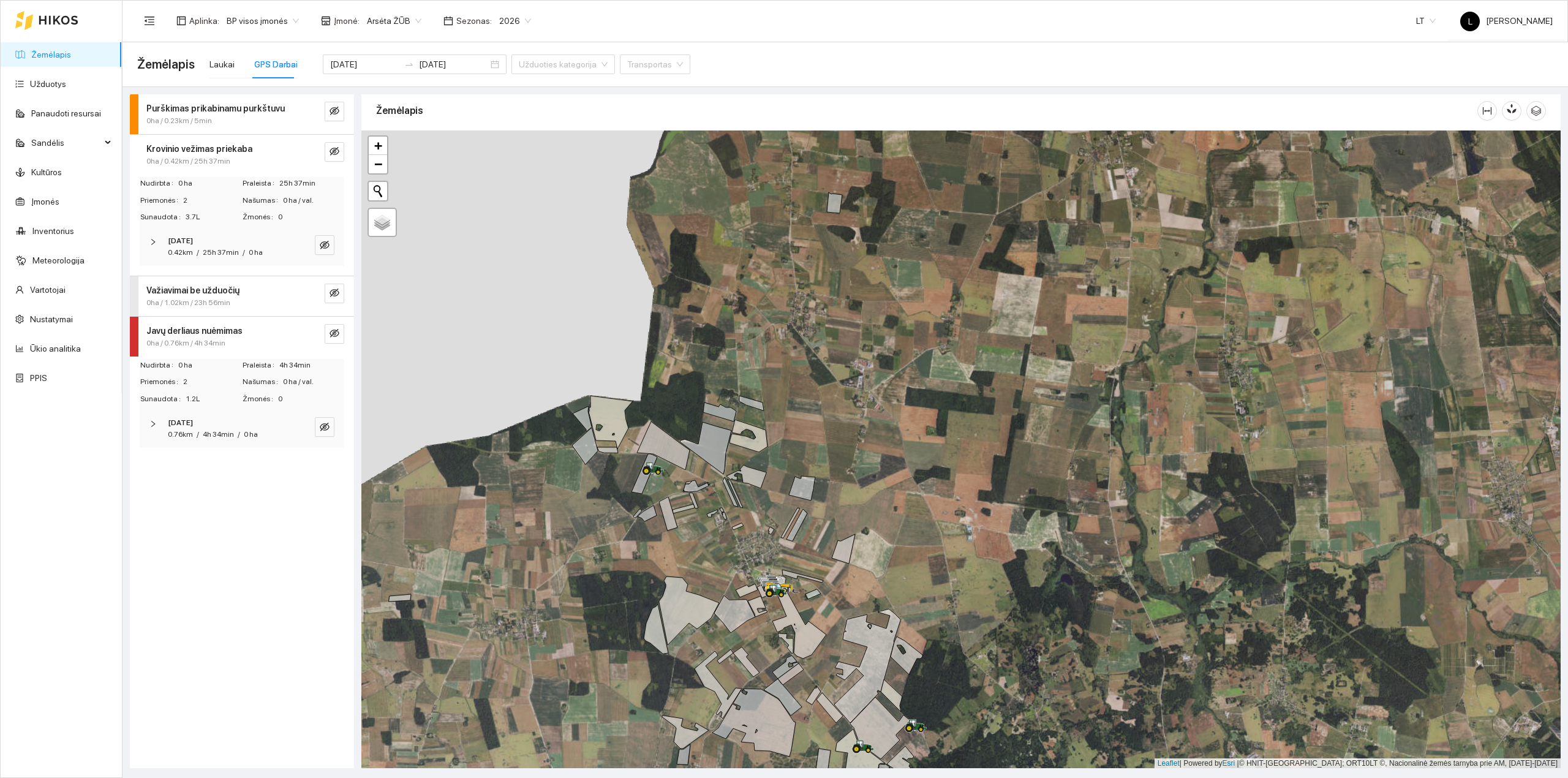
click at [194, 123] on span "0ha / 0.23km / 5min" at bounding box center [179, 121] width 65 height 11
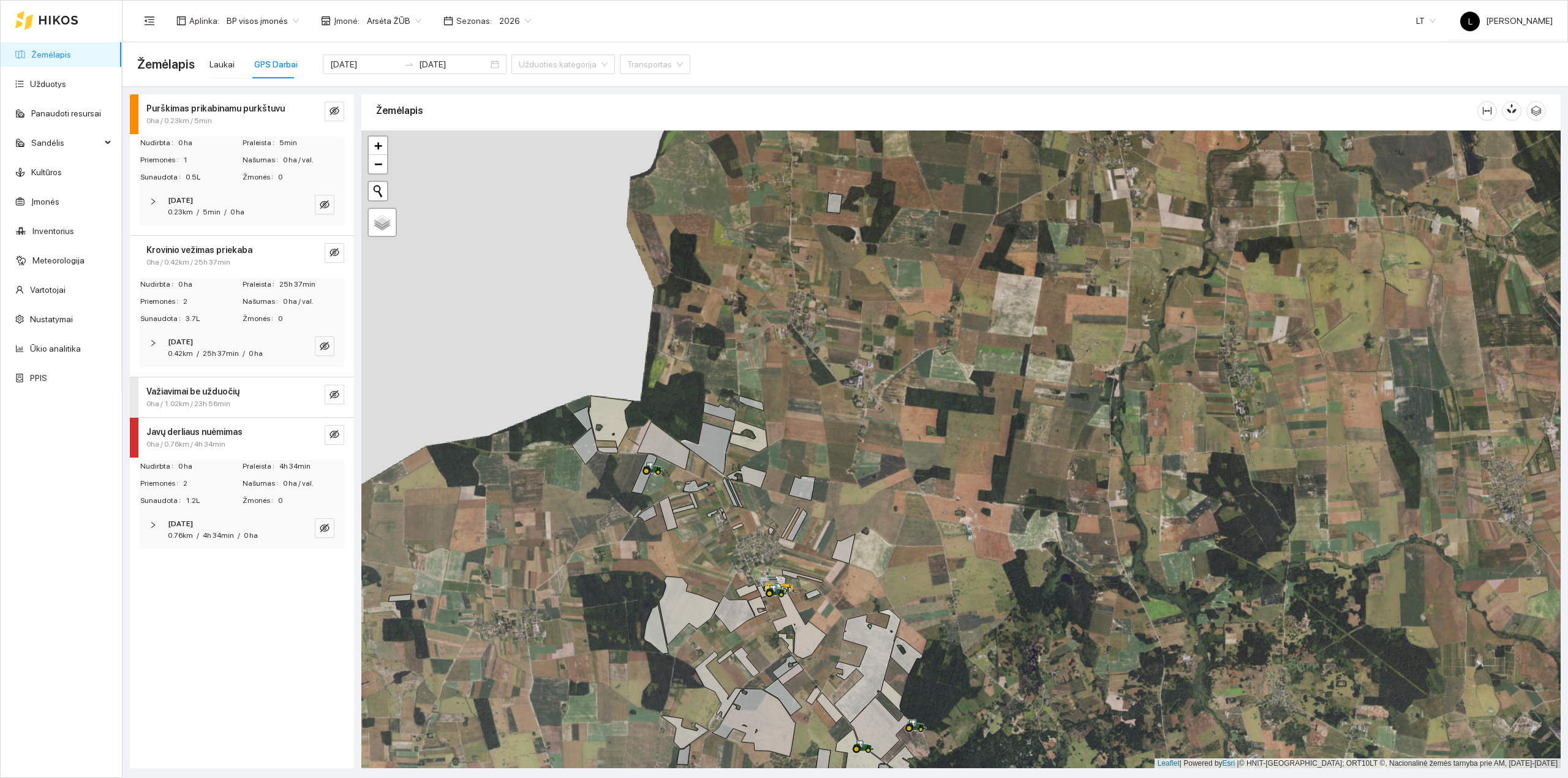
click at [196, 218] on div "/" at bounding box center [197, 212] width 2 height 11
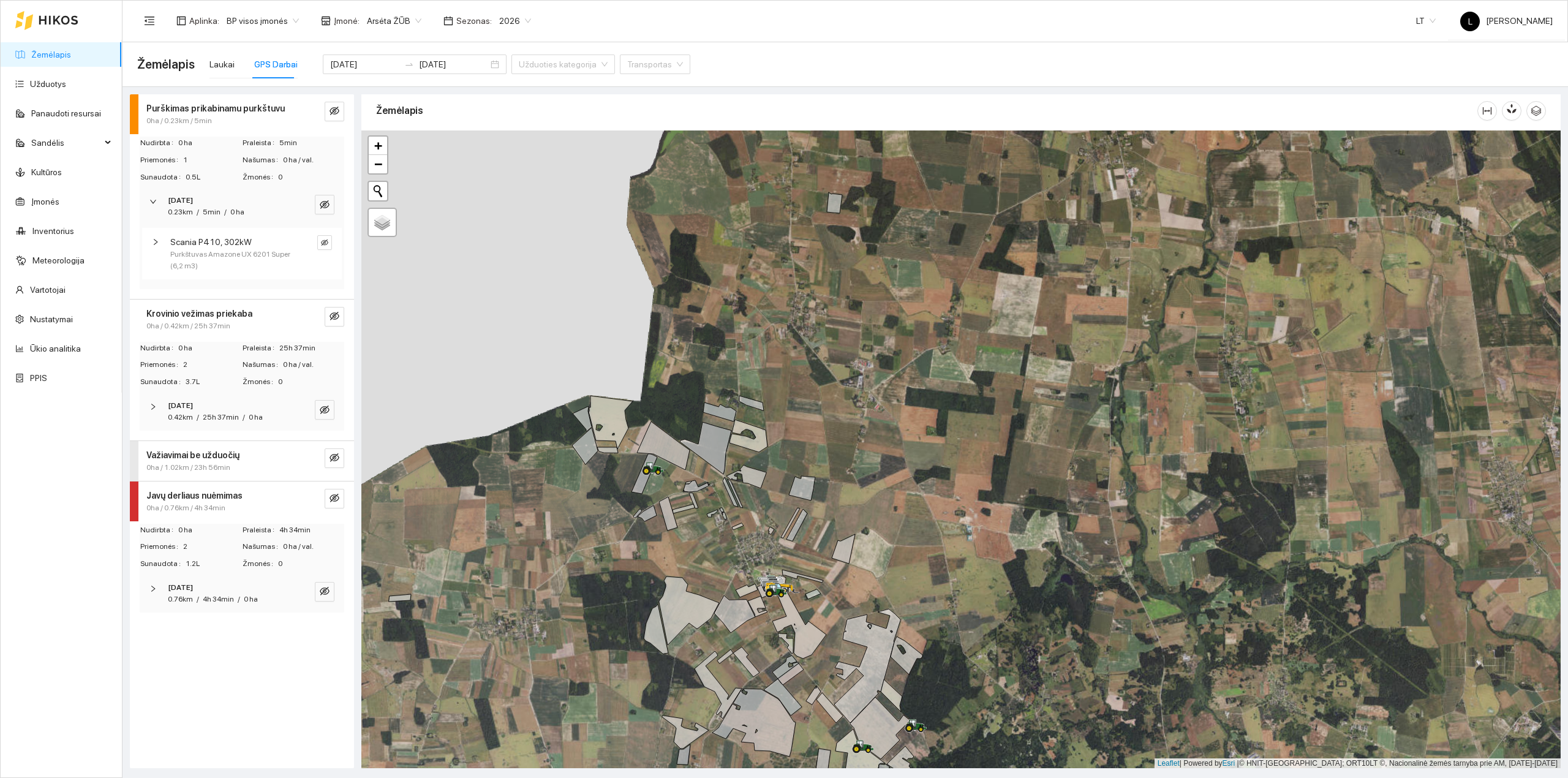
click at [207, 212] on span "5min" at bounding box center [212, 212] width 18 height 9
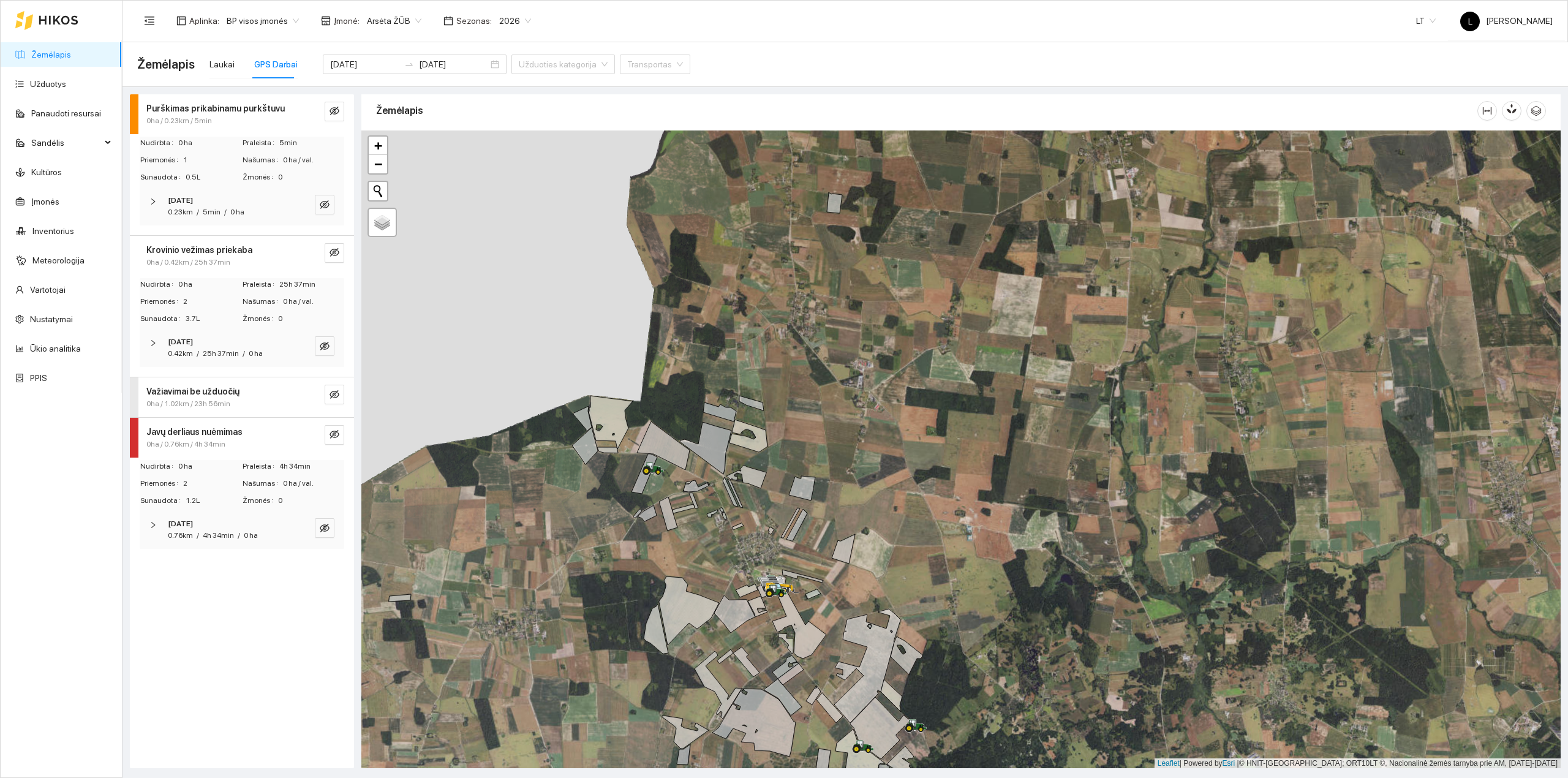
click at [195, 120] on span "0ha / 0.23km / 5min" at bounding box center [179, 121] width 65 height 11
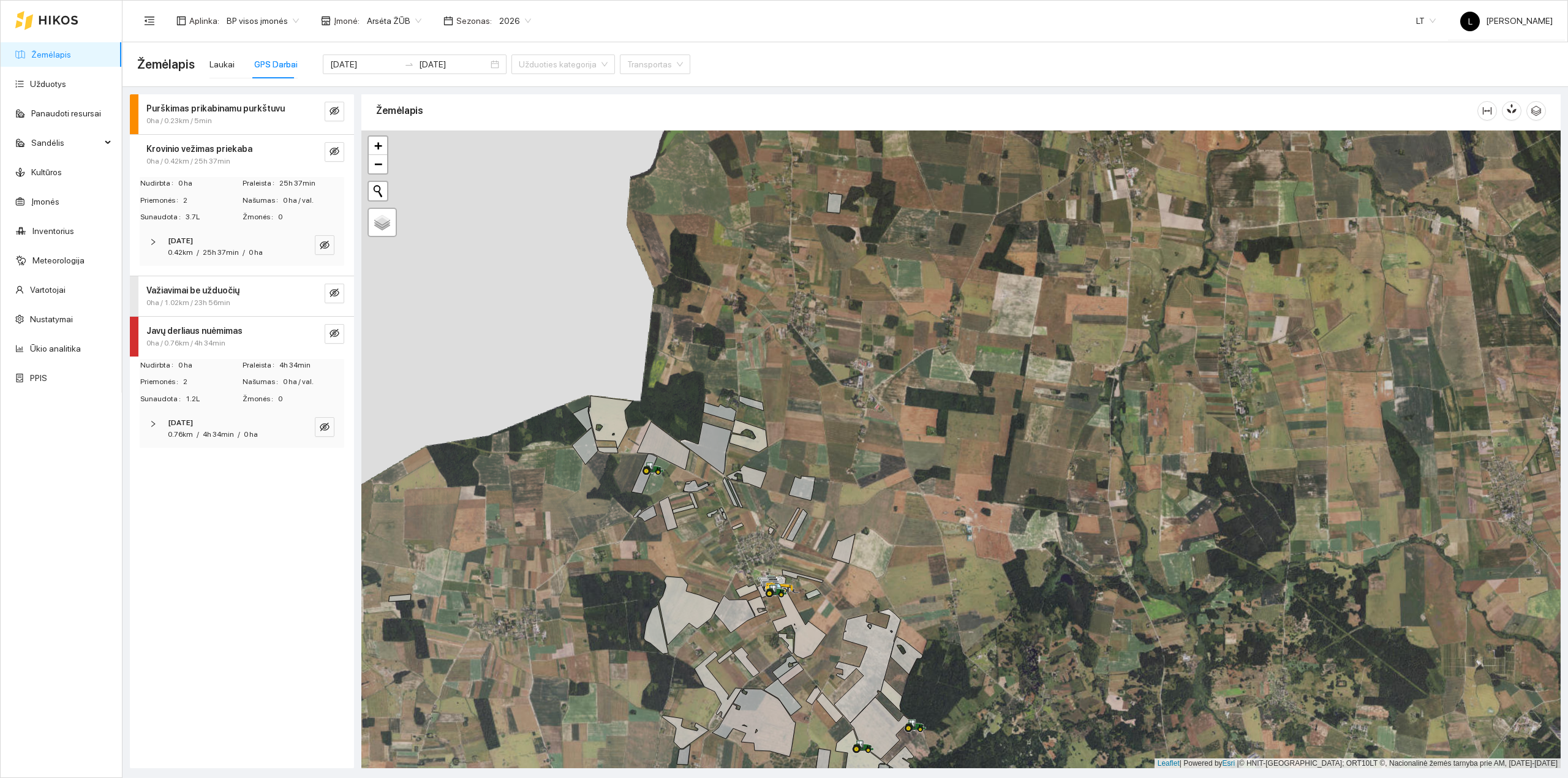
click at [194, 295] on span "Važiavimai be užduočių" at bounding box center [192, 290] width 93 height 14
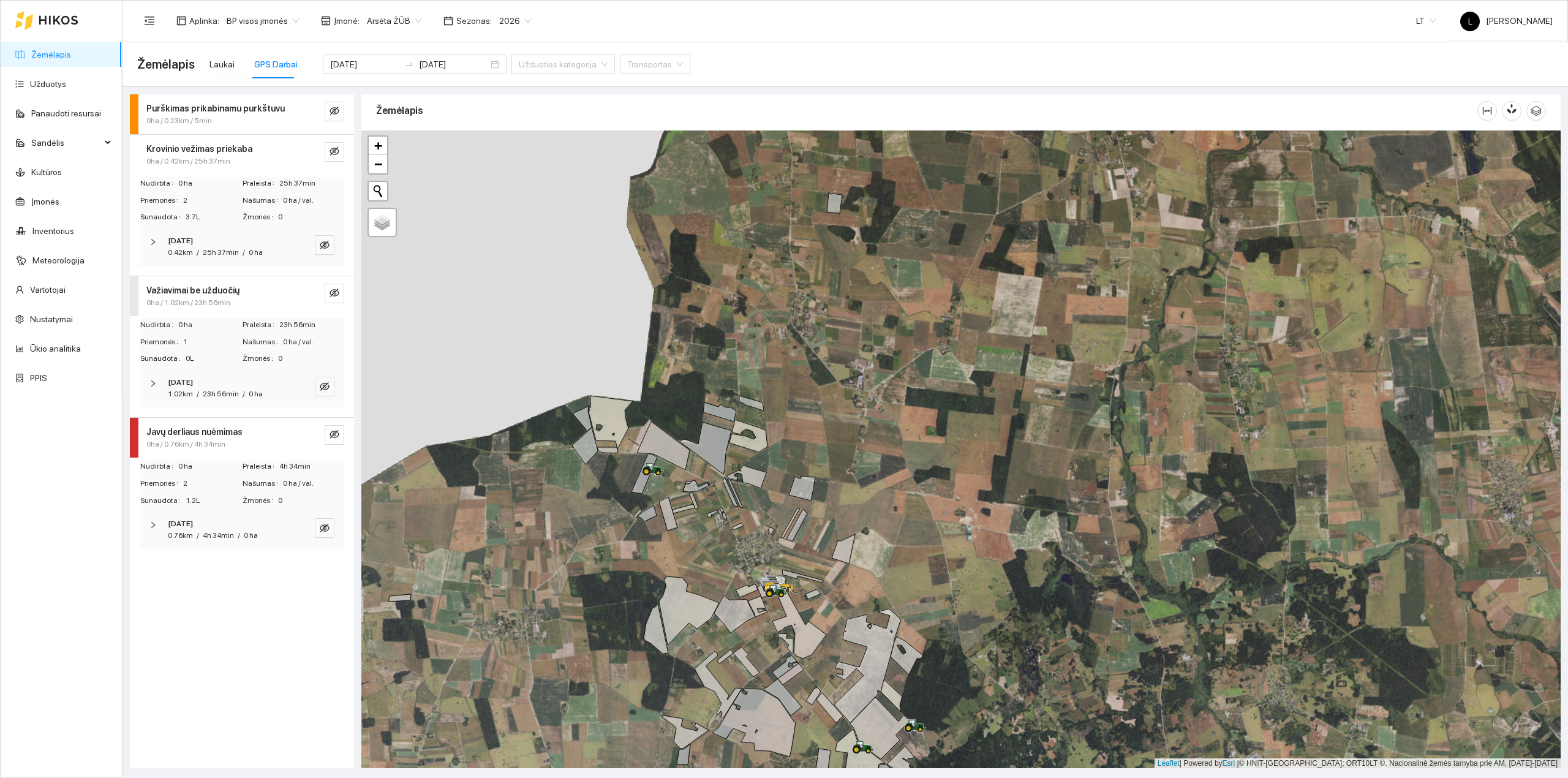
click at [196, 393] on span "/" at bounding box center [197, 393] width 2 height 9
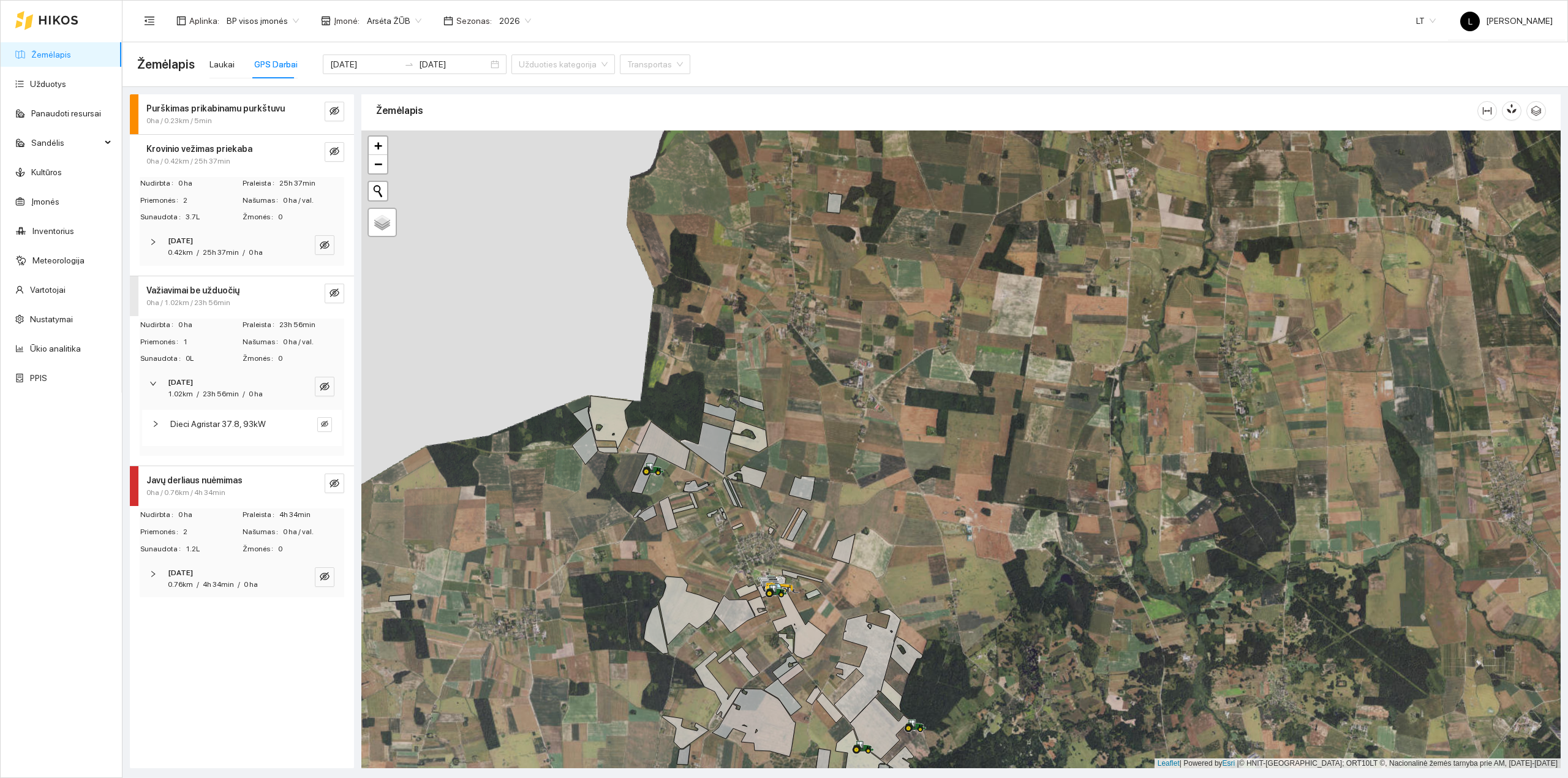
click at [203, 389] on span "23h 56min" at bounding box center [221, 393] width 36 height 9
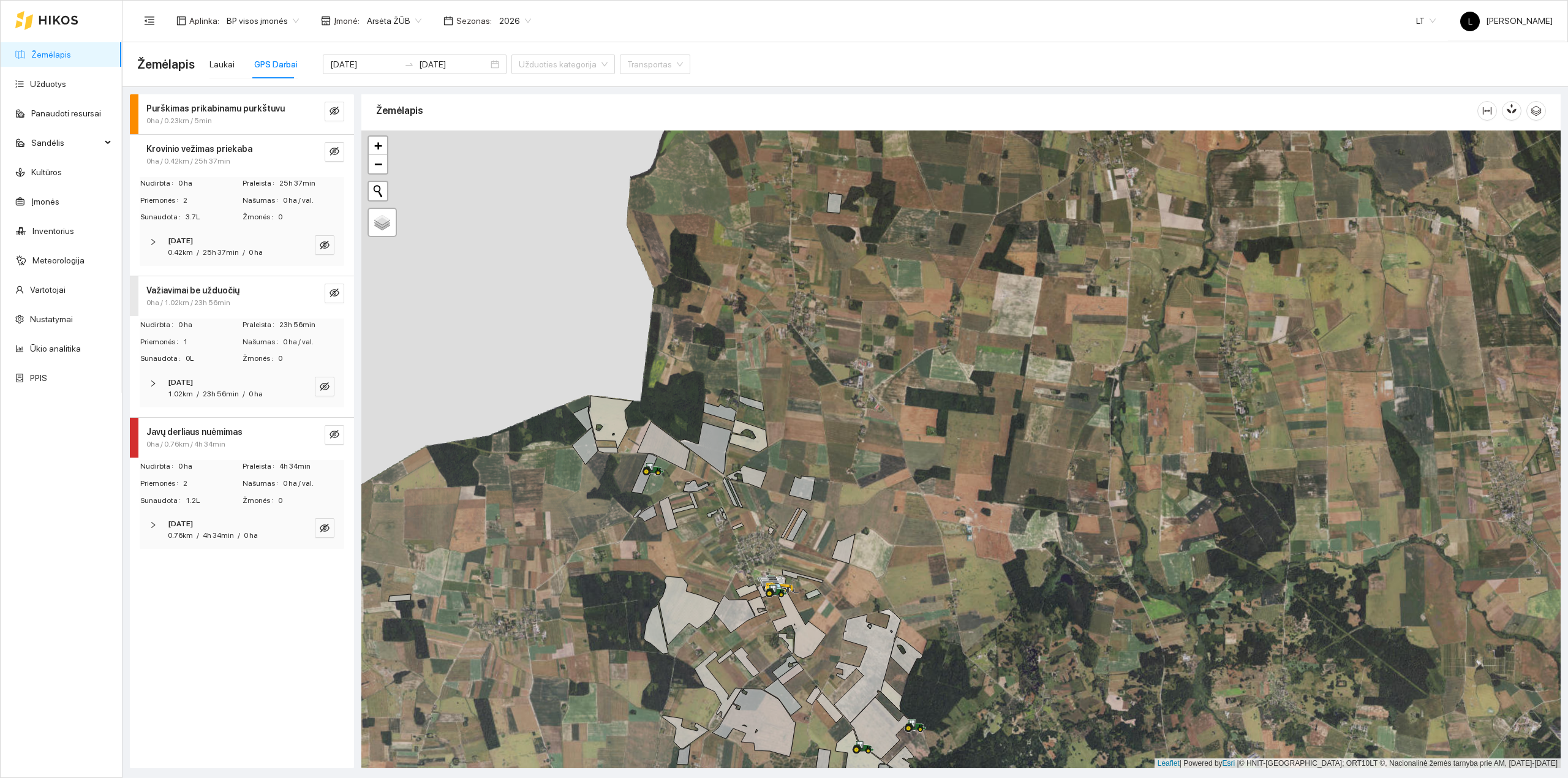
click at [194, 254] on div "0.42km / 25h 37min / 0 ha" at bounding box center [215, 252] width 95 height 11
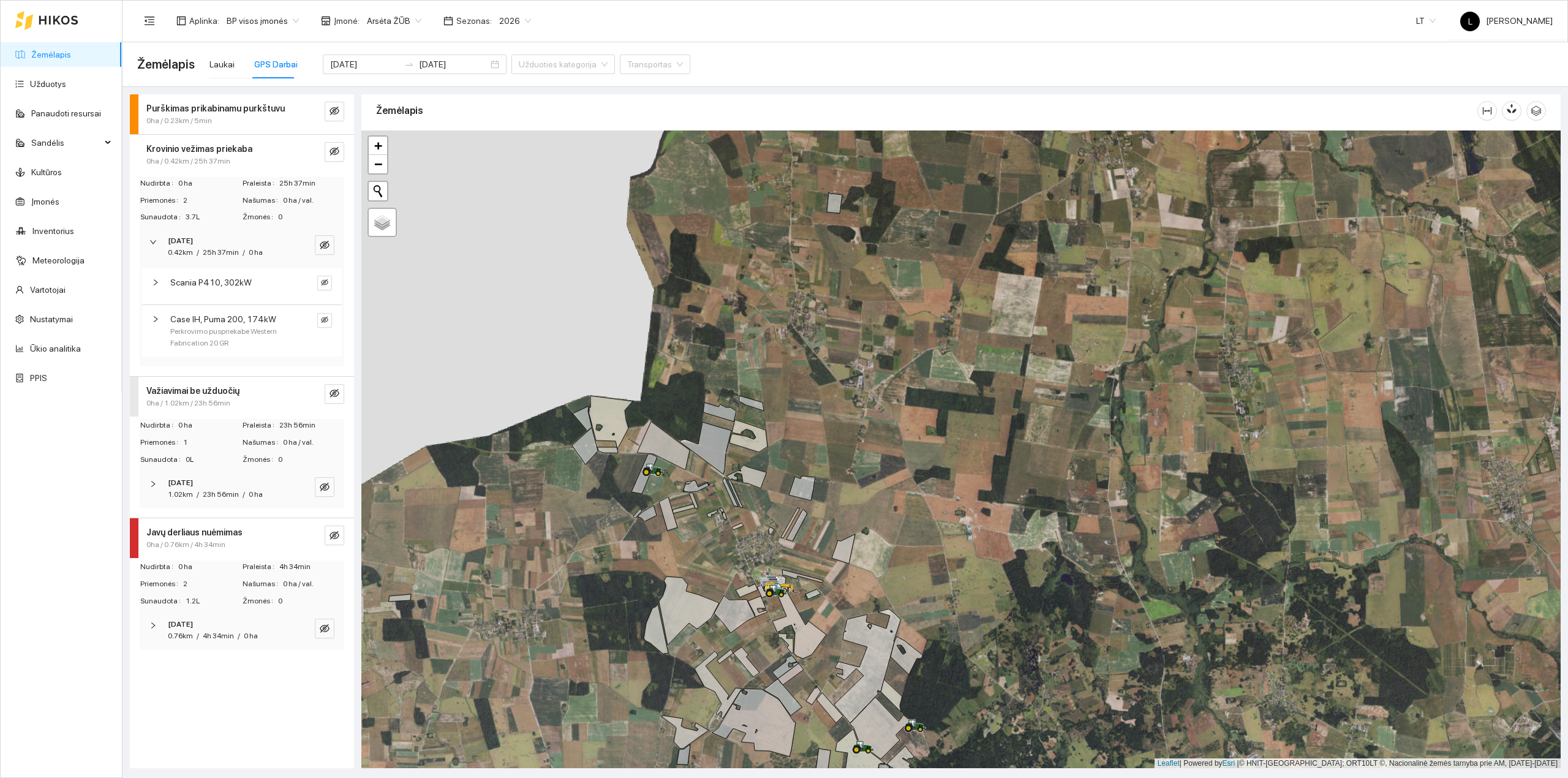
click at [196, 250] on span "/" at bounding box center [197, 252] width 2 height 9
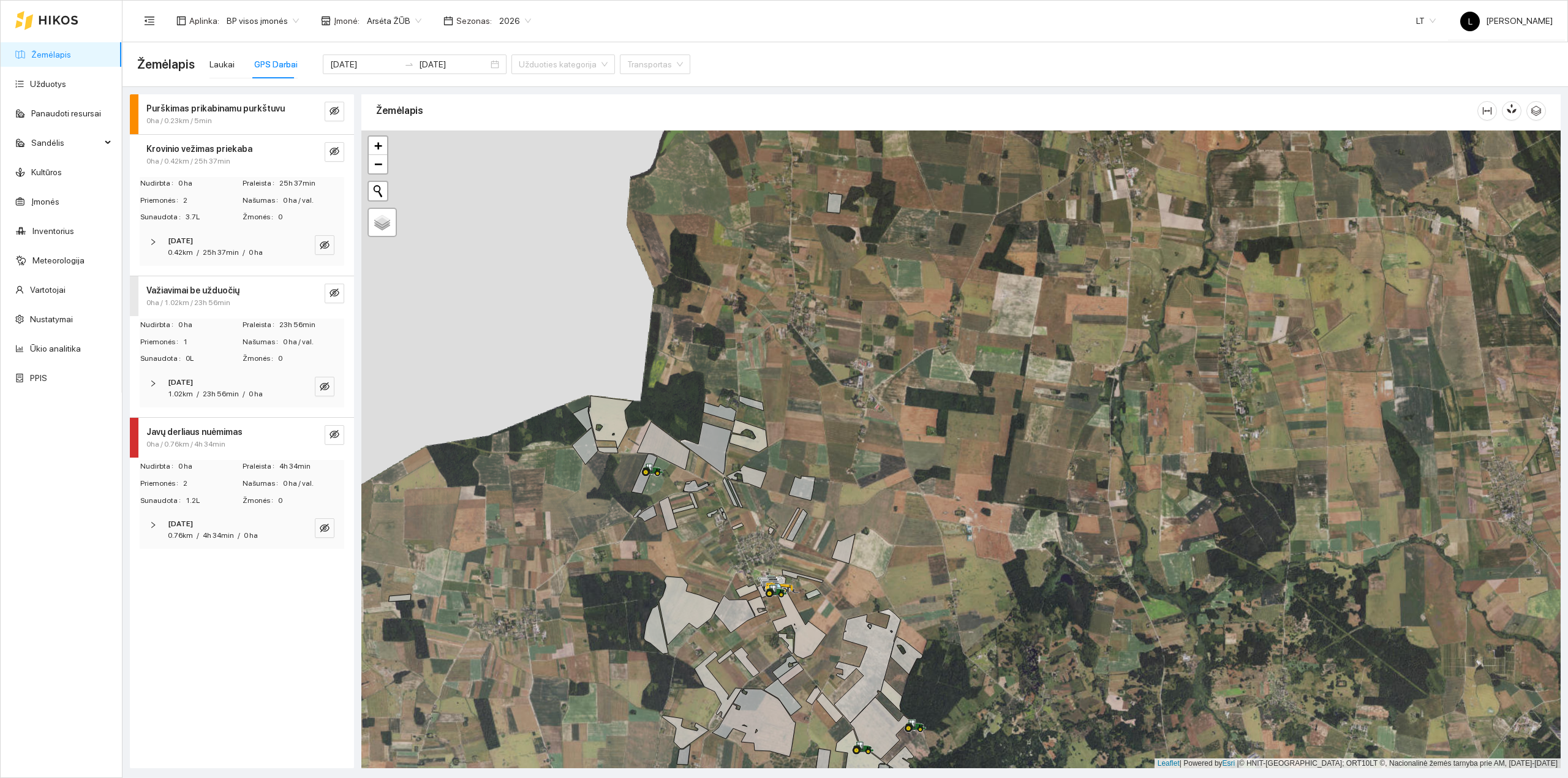
click at [191, 527] on strong "2025-08-17" at bounding box center [180, 524] width 25 height 9
click at [212, 536] on span "4h 34min" at bounding box center [218, 535] width 32 height 9
click at [373, 65] on input "2025-08-17" at bounding box center [365, 64] width 69 height 14
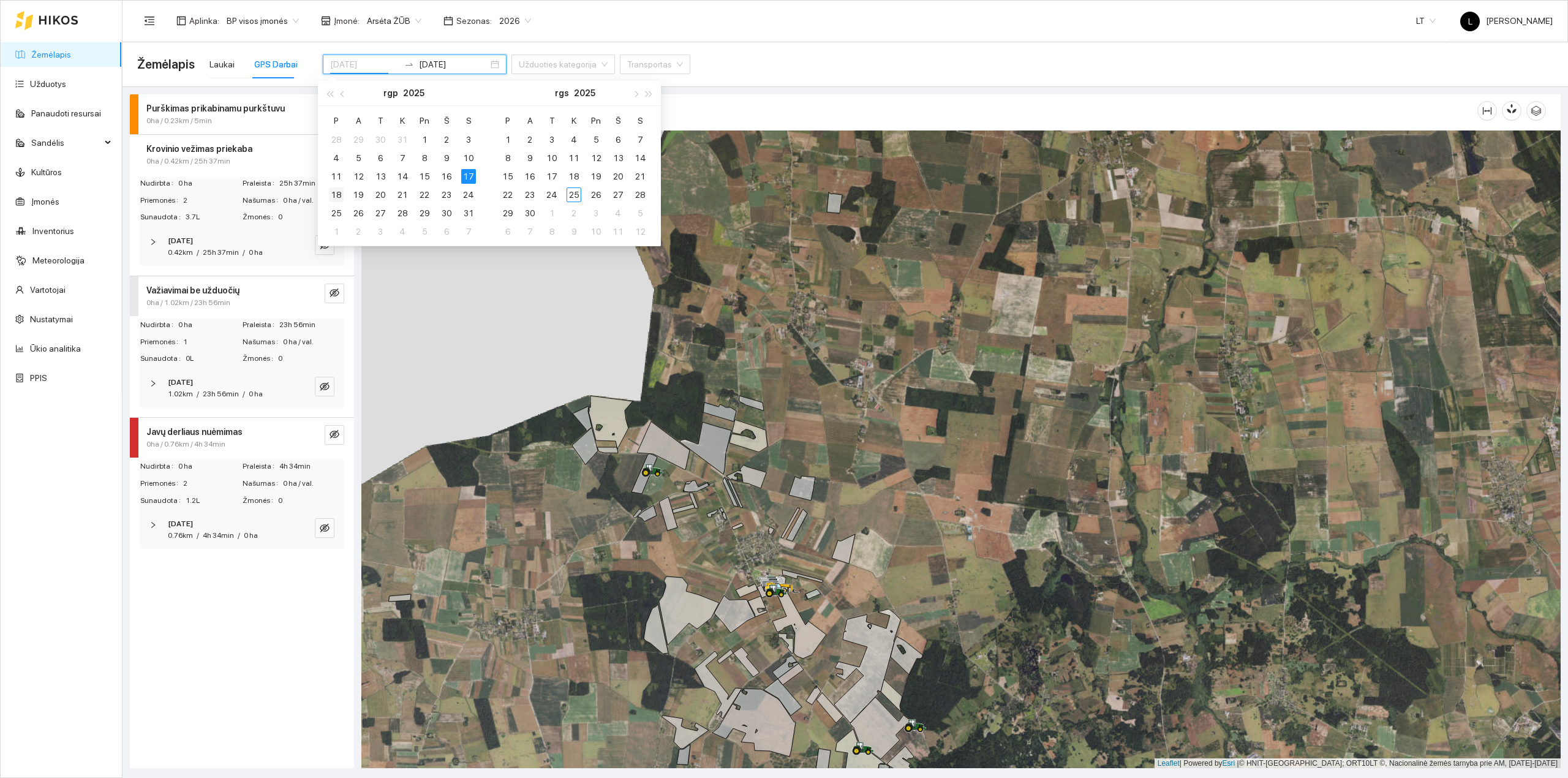
type input "2025-08-18"
click at [343, 194] on td "18" at bounding box center [336, 195] width 22 height 19
click at [339, 194] on div "18" at bounding box center [336, 195] width 15 height 15
type input "2025-08-18"
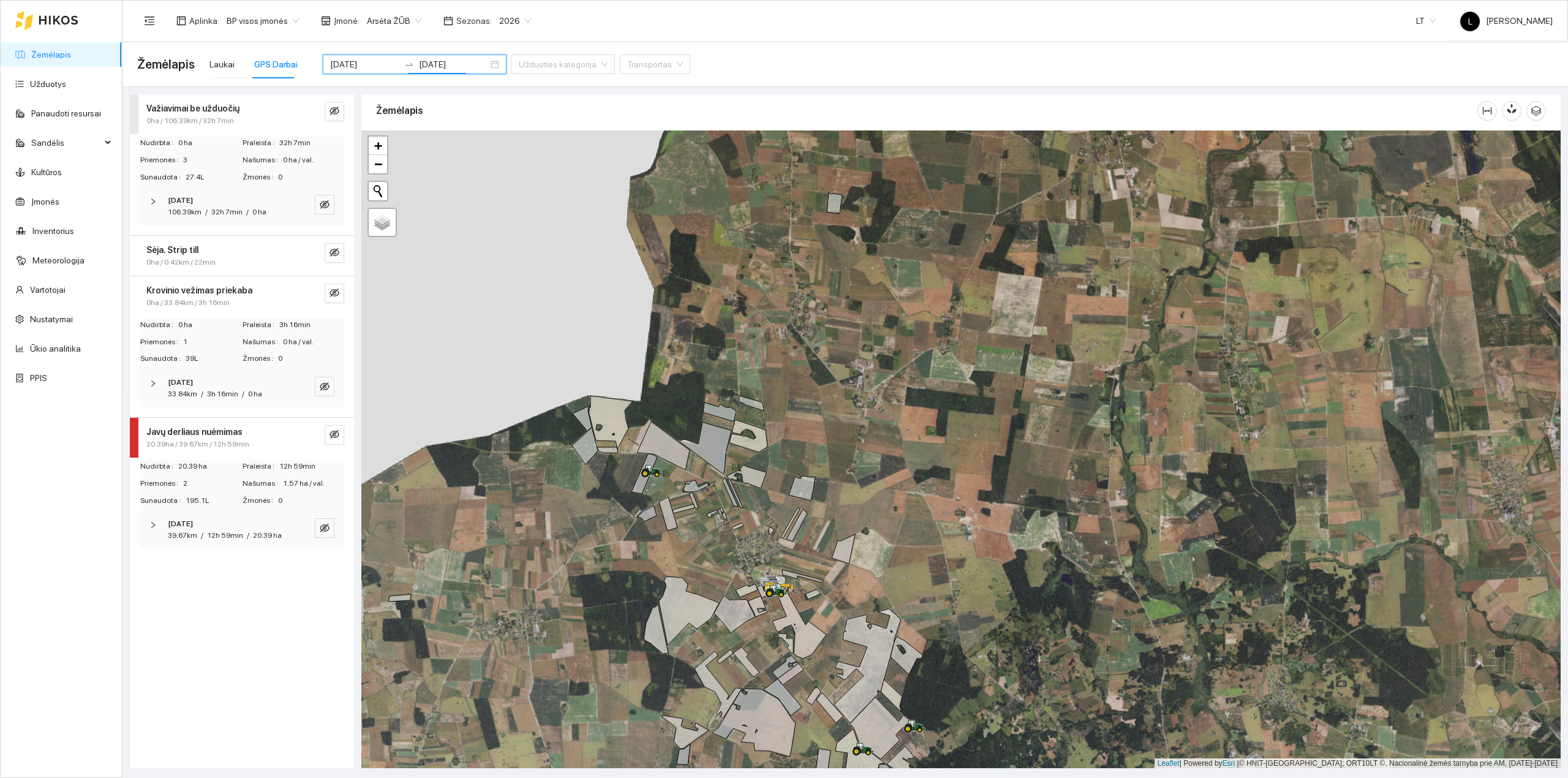
click at [237, 212] on span "32h 7min" at bounding box center [227, 212] width 32 height 9
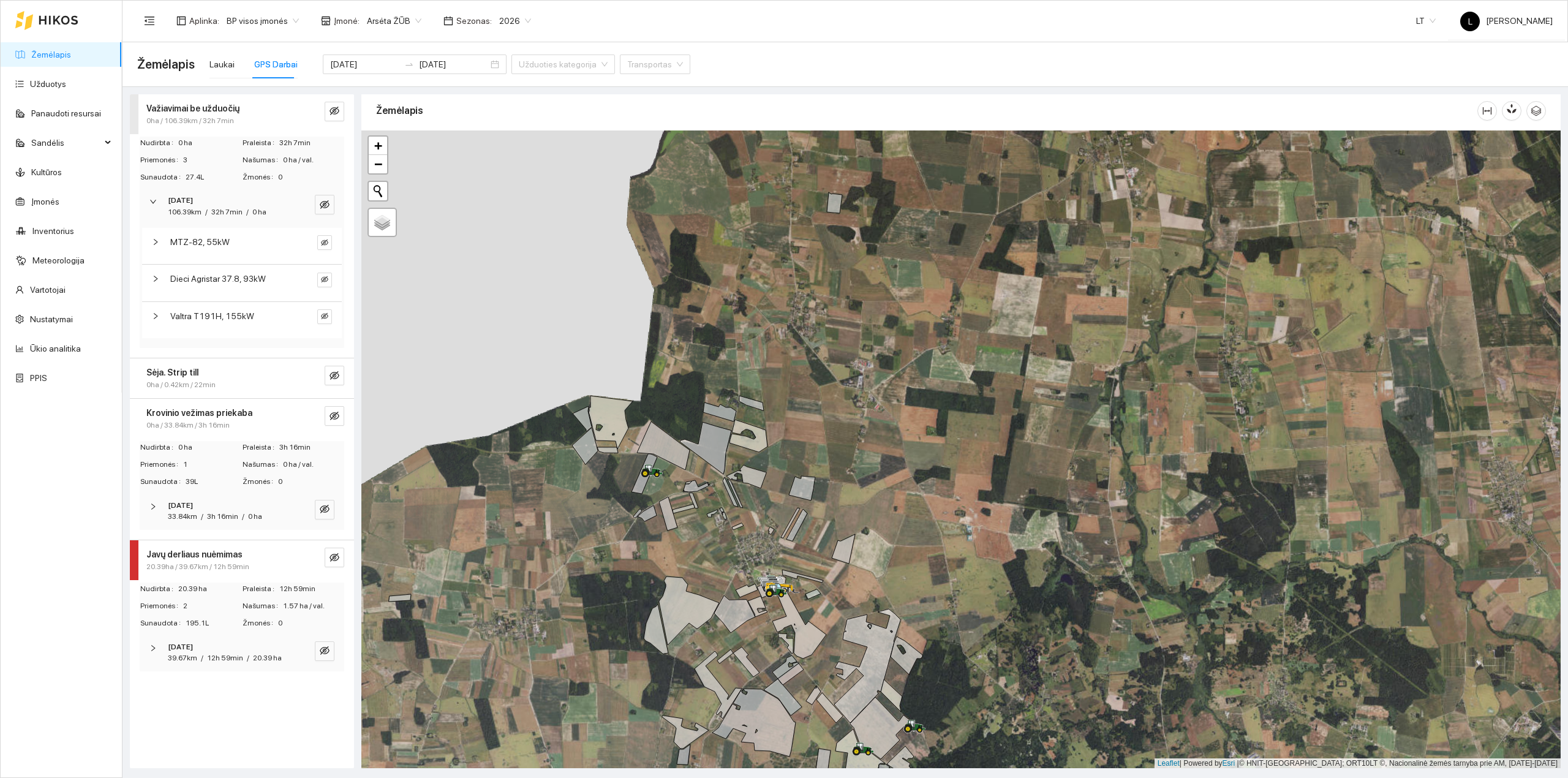
click at [235, 206] on div "2025-08-18" at bounding box center [225, 200] width 115 height 11
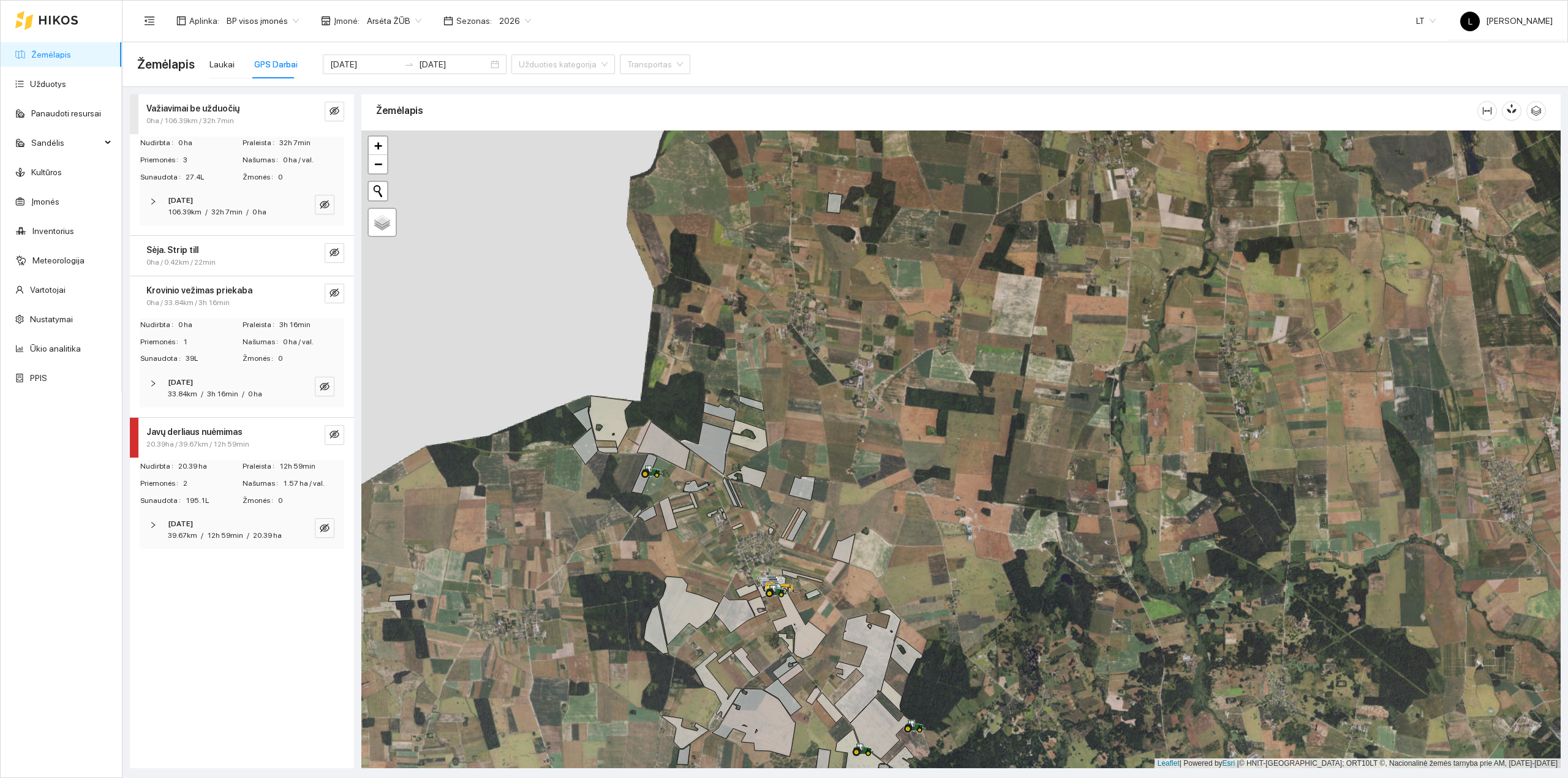
click at [200, 263] on span "0ha / 0.42km / 22min" at bounding box center [181, 263] width 69 height 11
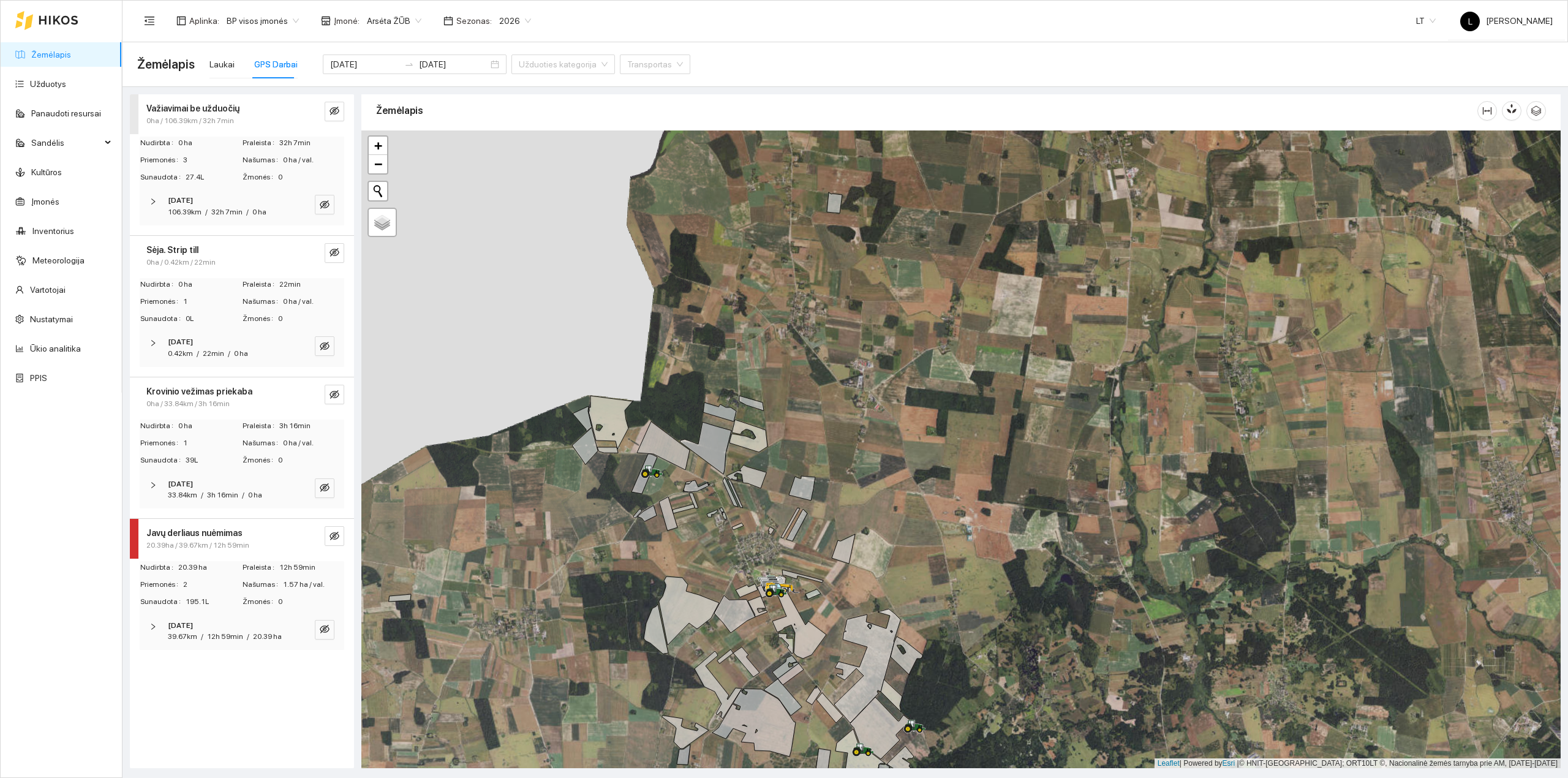
click at [204, 353] on span "22min" at bounding box center [213, 353] width 22 height 9
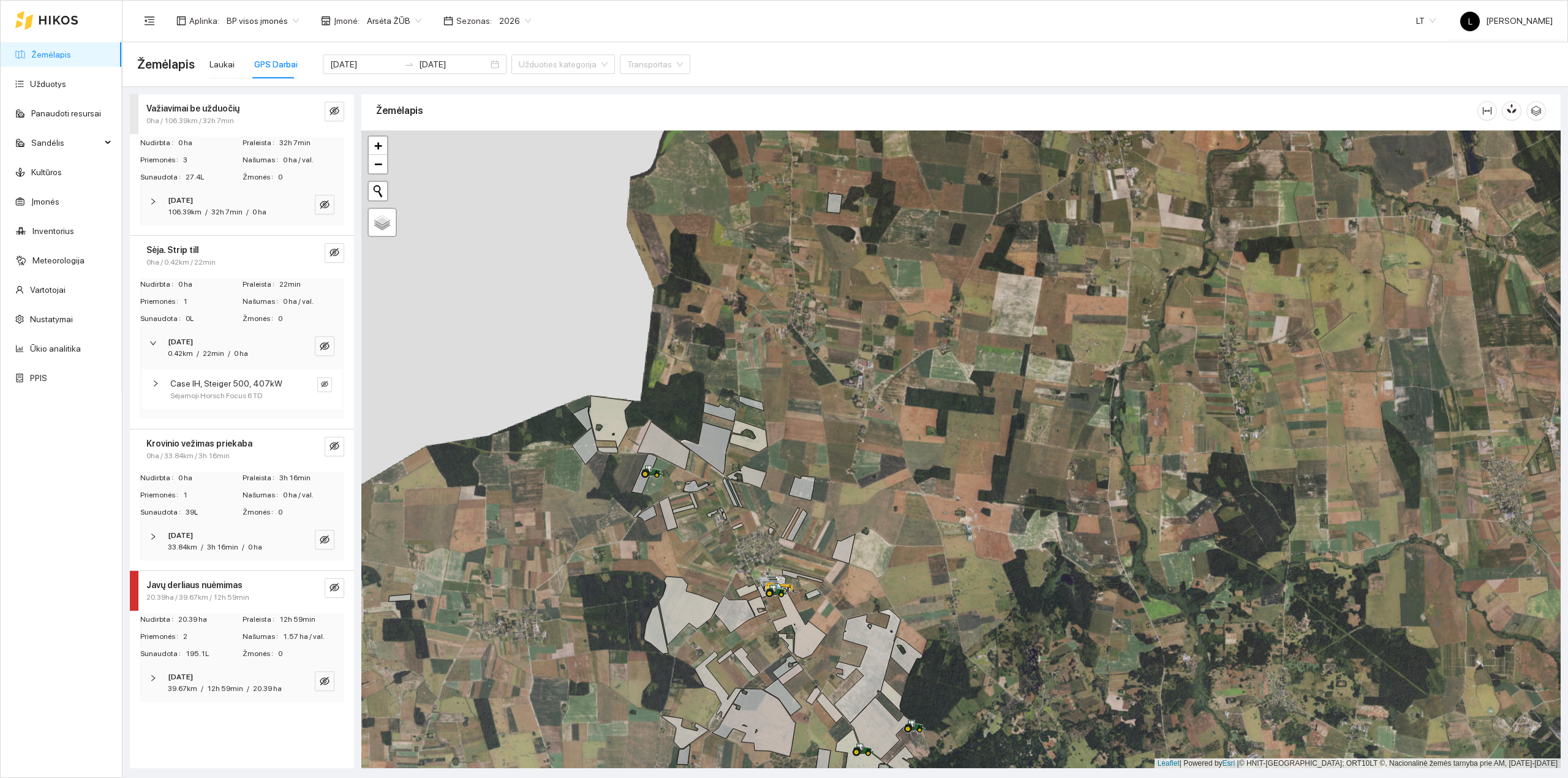
click at [193, 342] on strong "2025-08-18" at bounding box center [180, 342] width 25 height 9
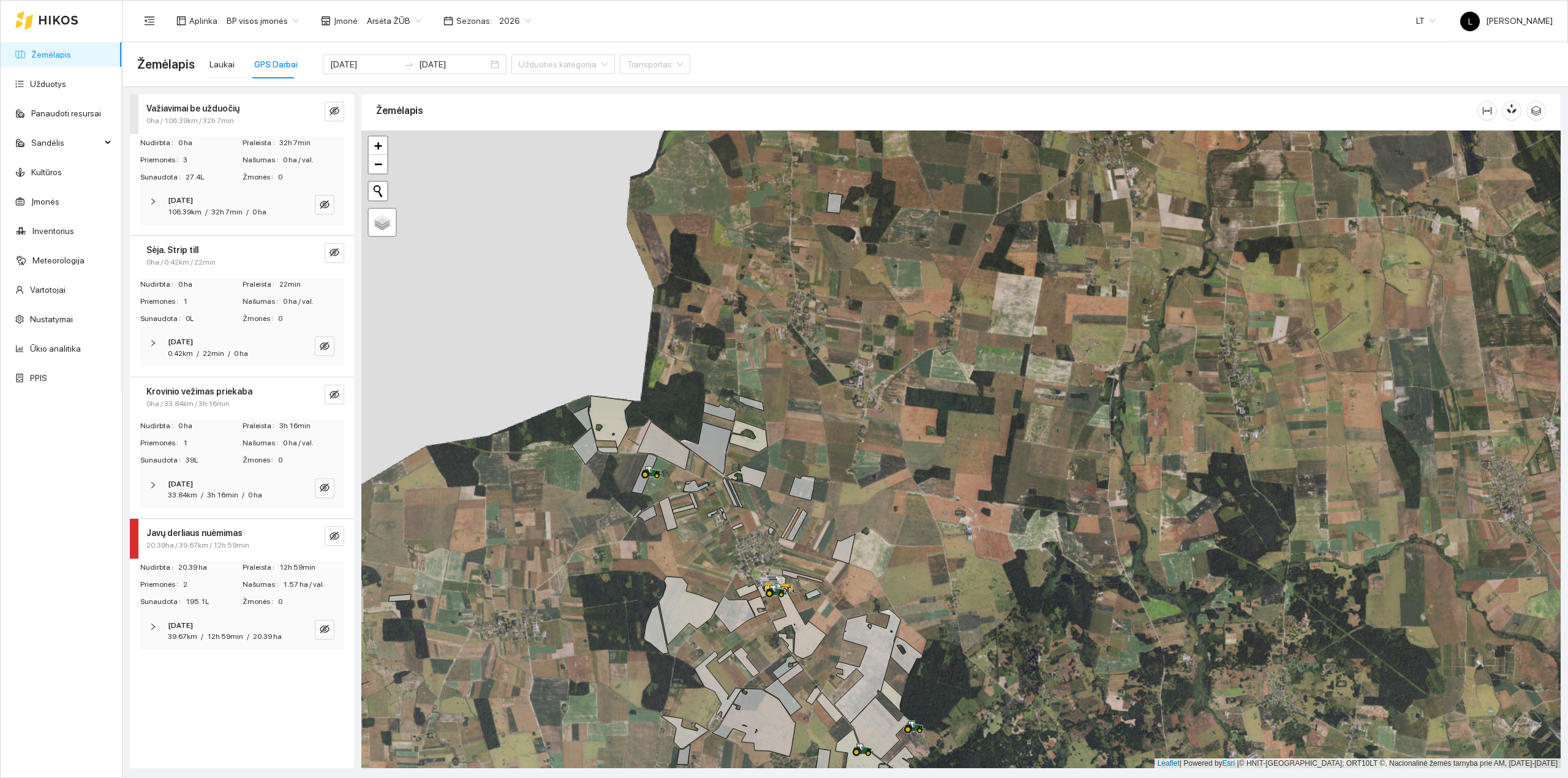
click at [187, 393] on strong "Krovinio vežimas priekaba" at bounding box center [199, 391] width 106 height 10
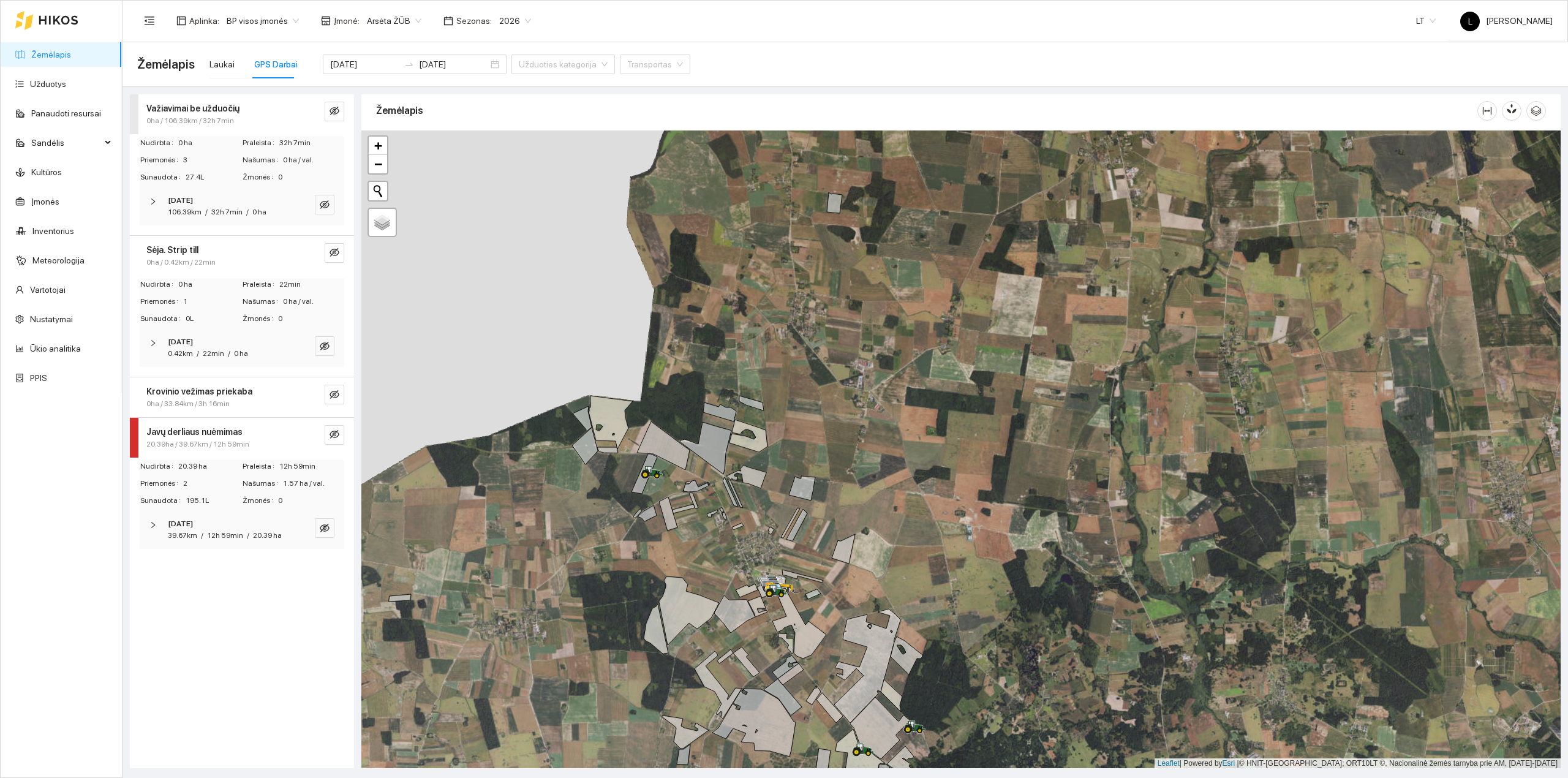
click at [188, 393] on strong "Krovinio vežimas priekaba" at bounding box center [199, 391] width 106 height 10
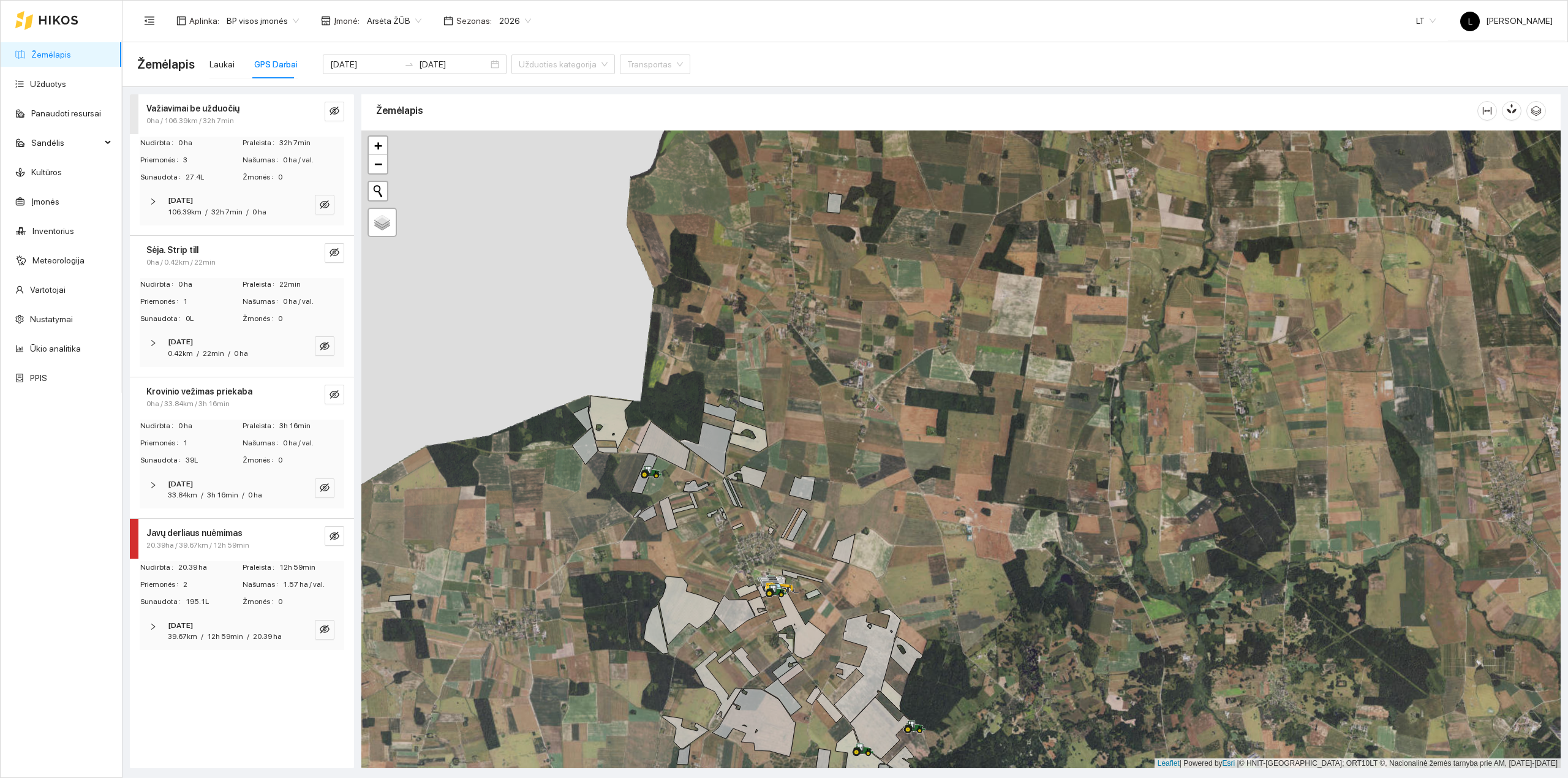
click at [193, 484] on strong "2025-08-18" at bounding box center [180, 484] width 25 height 9
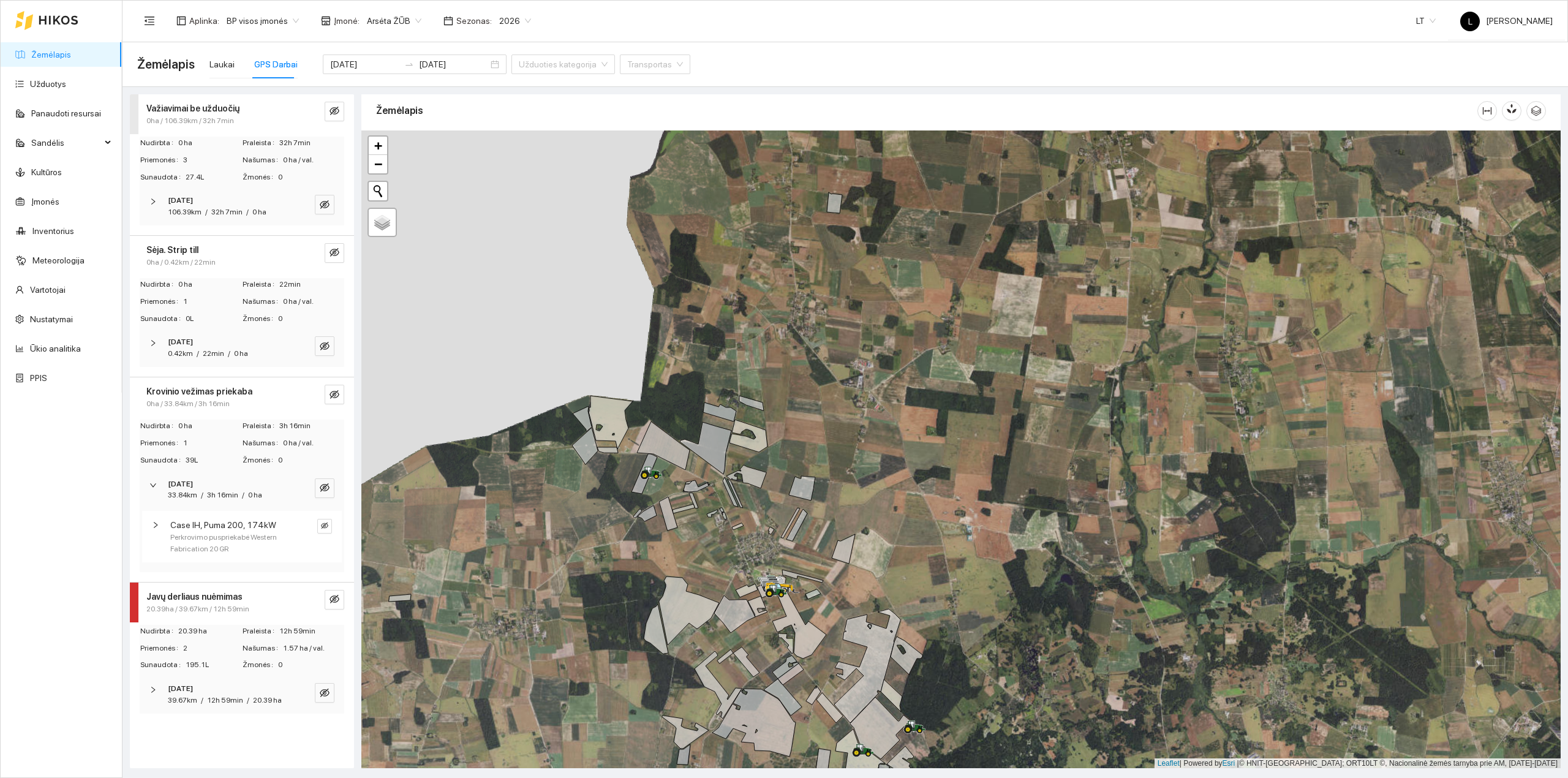
click at [207, 498] on span "3h 16min" at bounding box center [222, 494] width 32 height 9
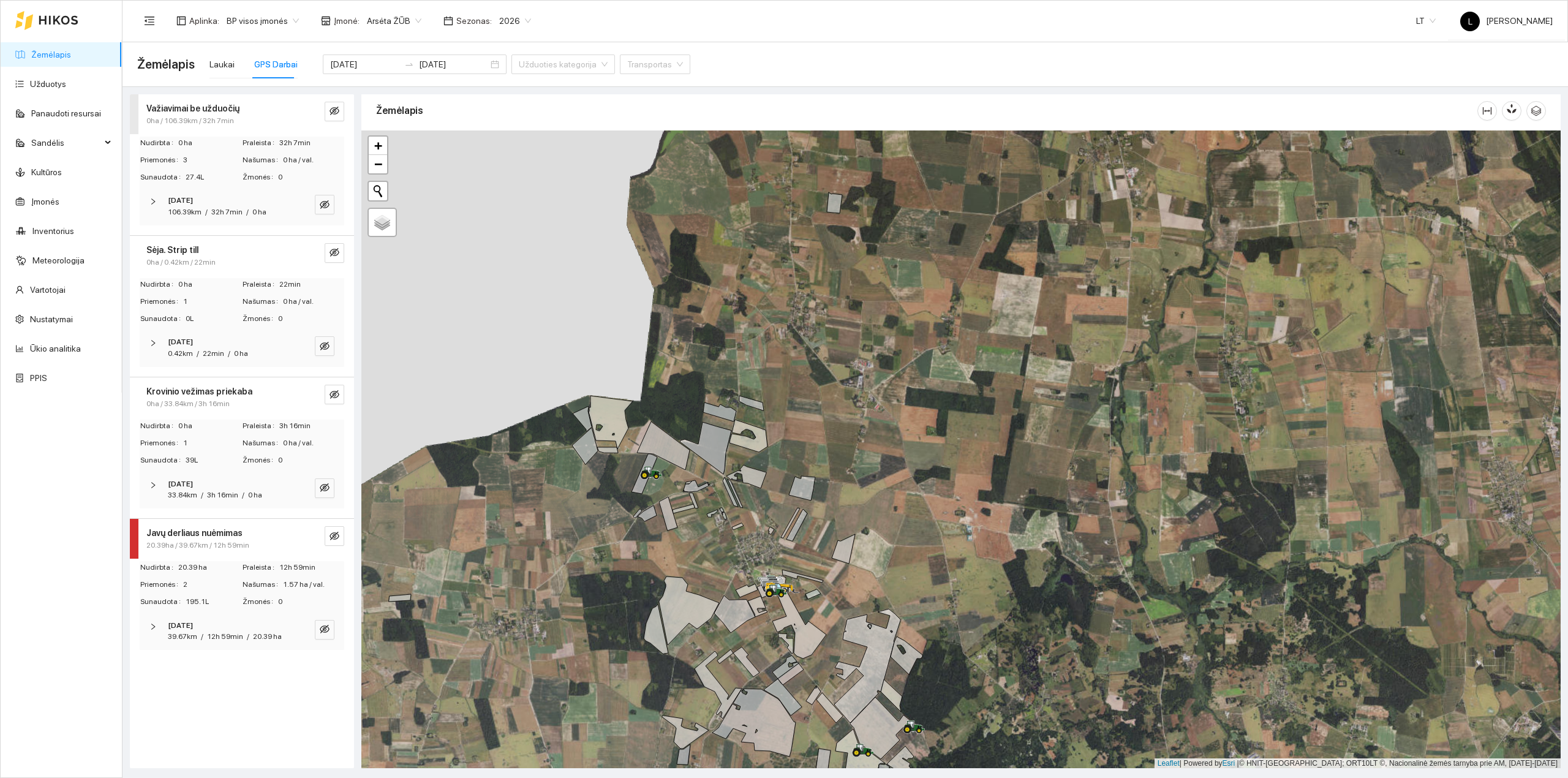
click at [196, 631] on div "39.67km" at bounding box center [183, 637] width 29 height 11
click at [216, 637] on span "12h 59min" at bounding box center [225, 636] width 36 height 9
click at [372, 65] on input "2025-08-18" at bounding box center [365, 64] width 69 height 14
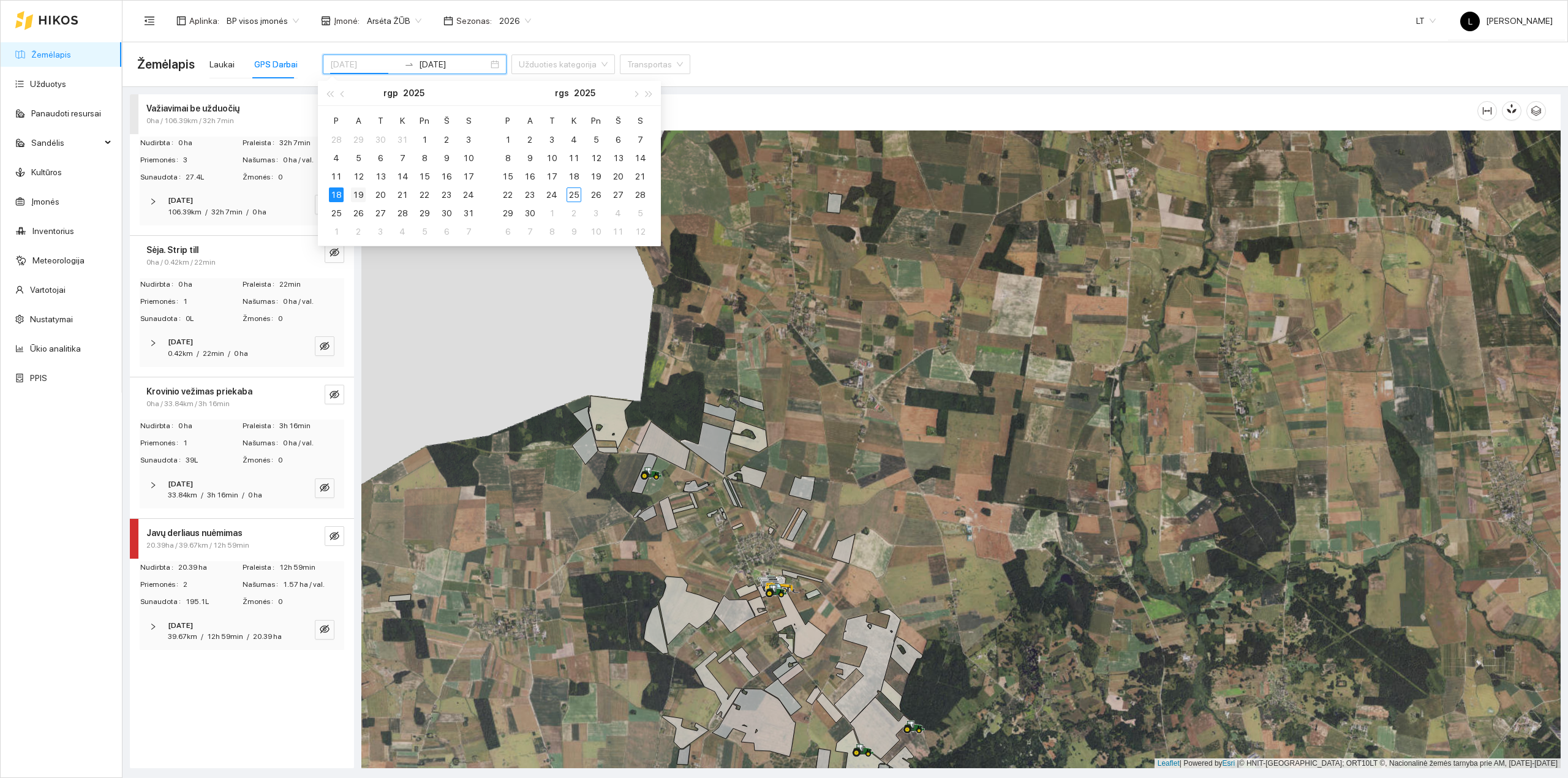
type input "2025-08-19"
click at [355, 188] on div "19" at bounding box center [358, 195] width 15 height 15
click at [358, 194] on div "19" at bounding box center [358, 195] width 15 height 15
type input "2025-08-19"
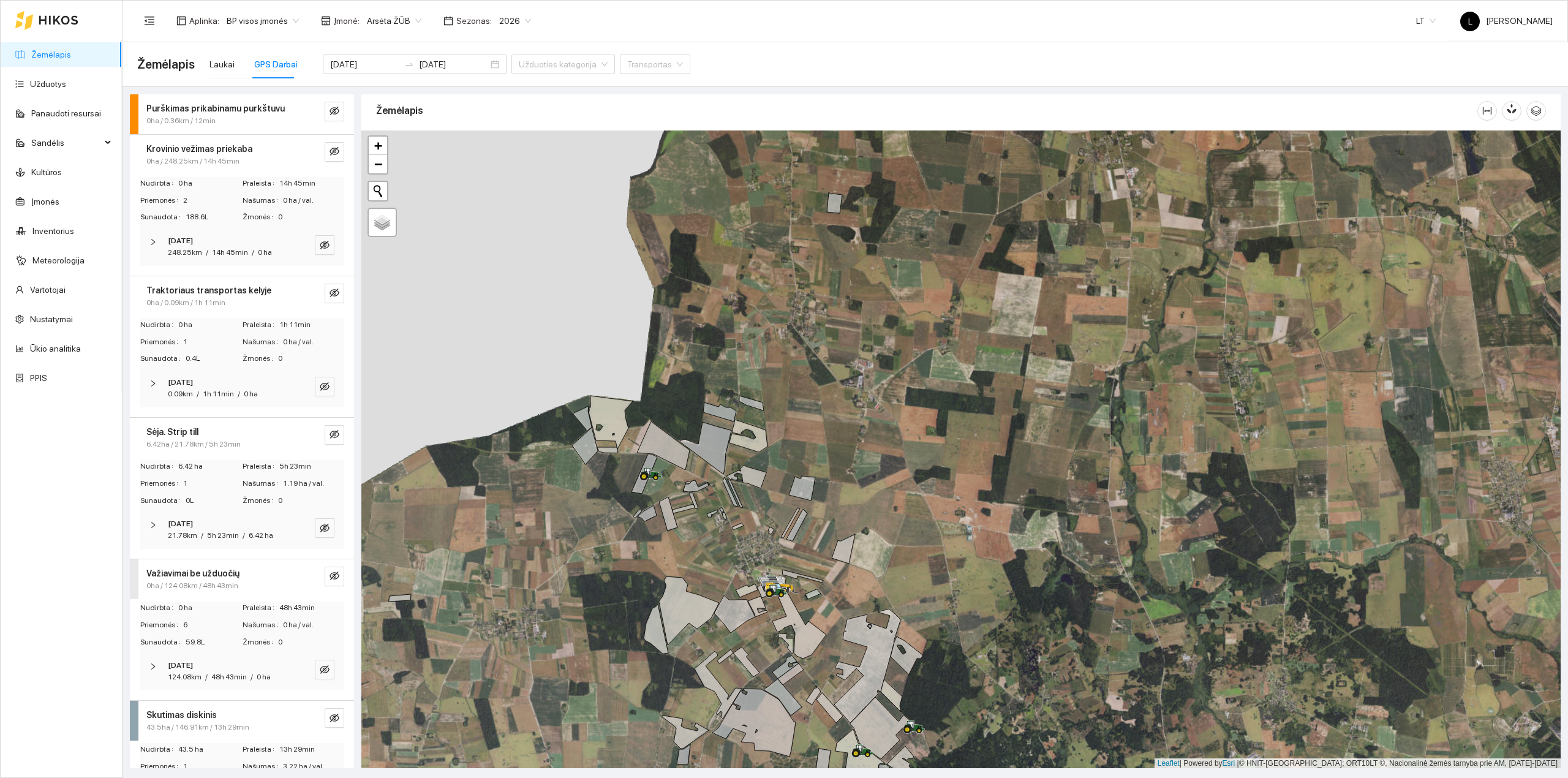
click at [263, 150] on div "Krovinio vežimas priekaba" at bounding box center [221, 149] width 150 height 14
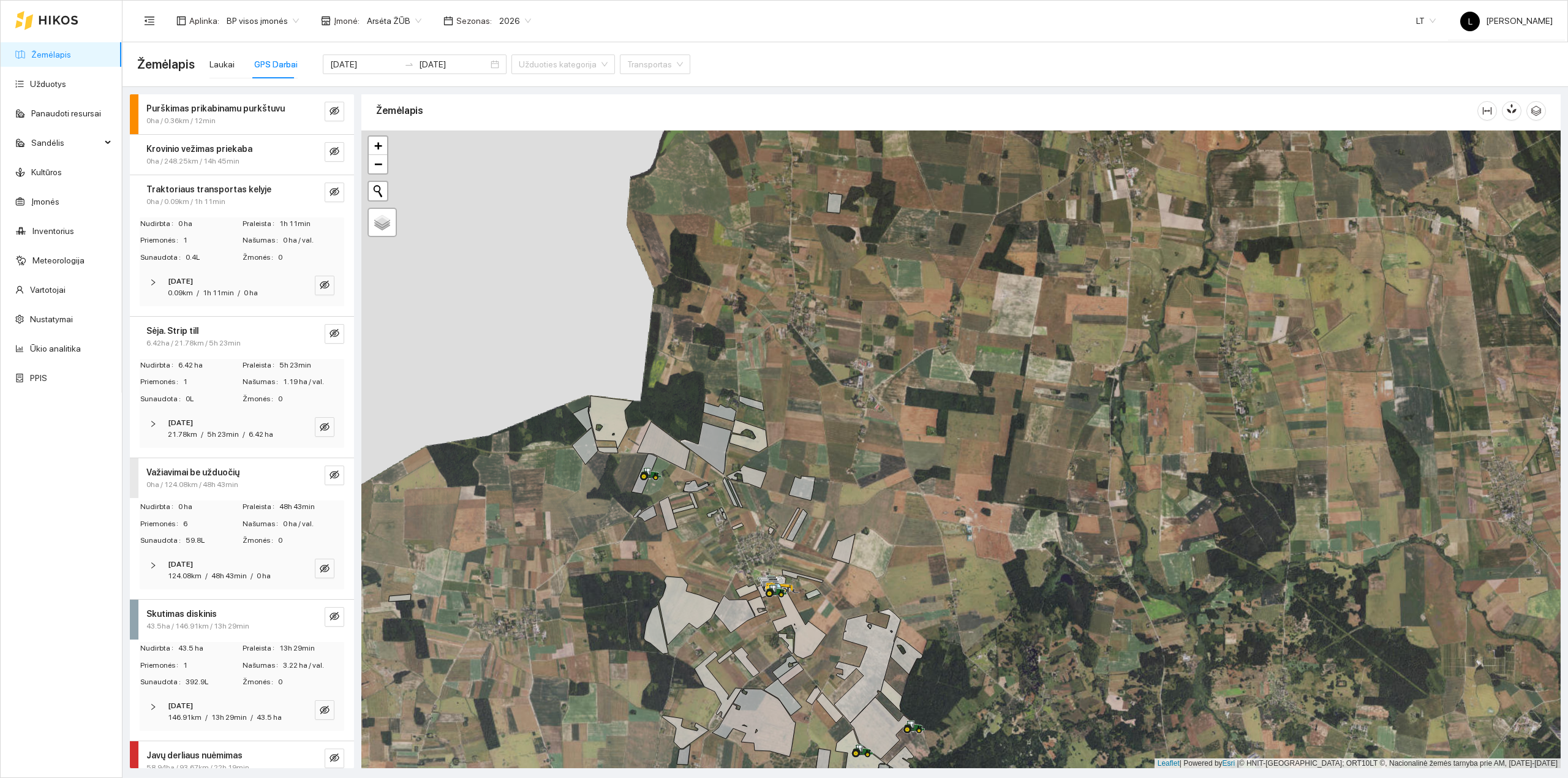
click at [229, 188] on strong "Traktoriaus transportas kelyje" at bounding box center [208, 189] width 125 height 10
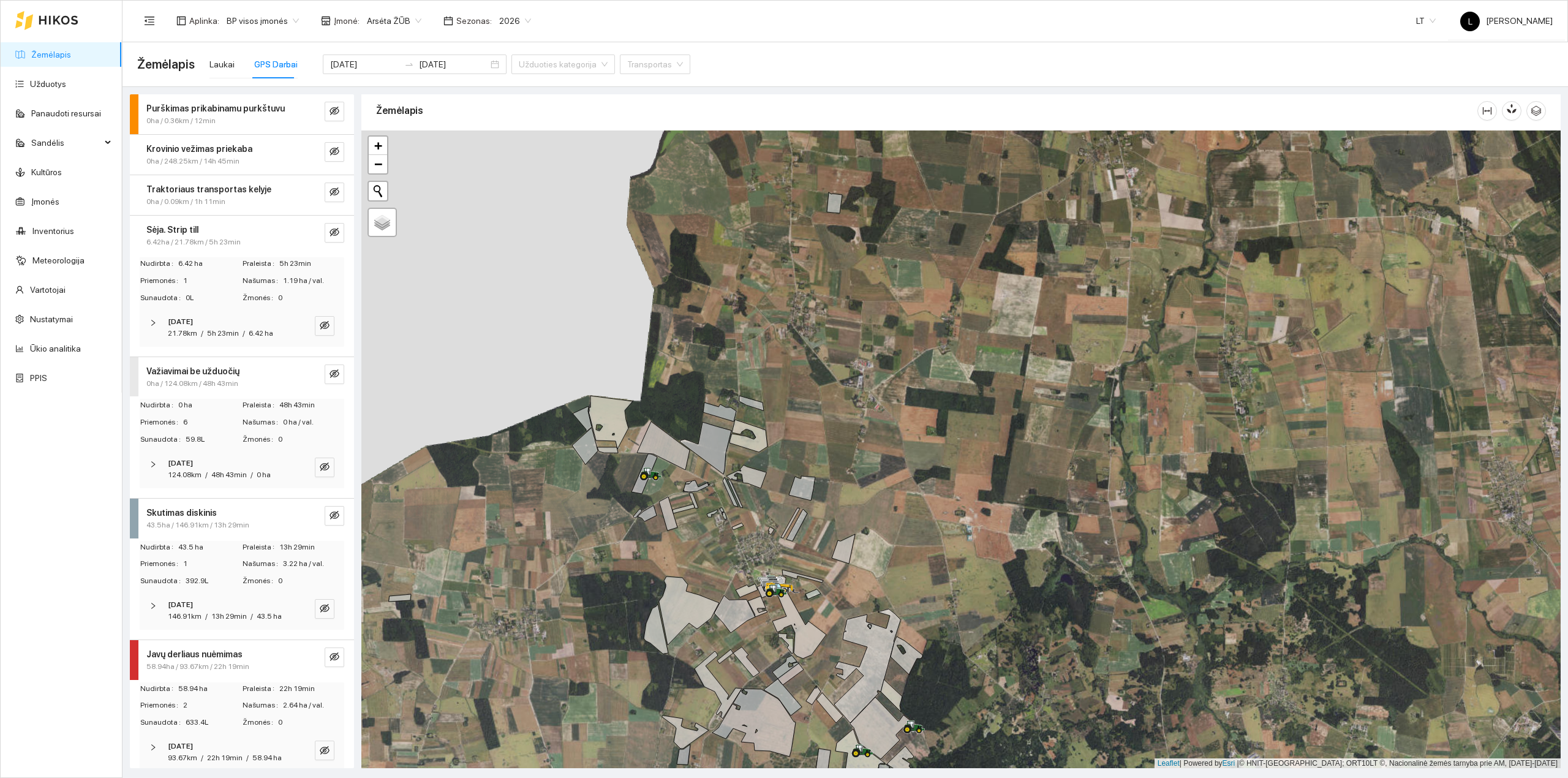
click at [199, 237] on span "6.42ha / 21.78km / 5h 23min" at bounding box center [193, 242] width 95 height 11
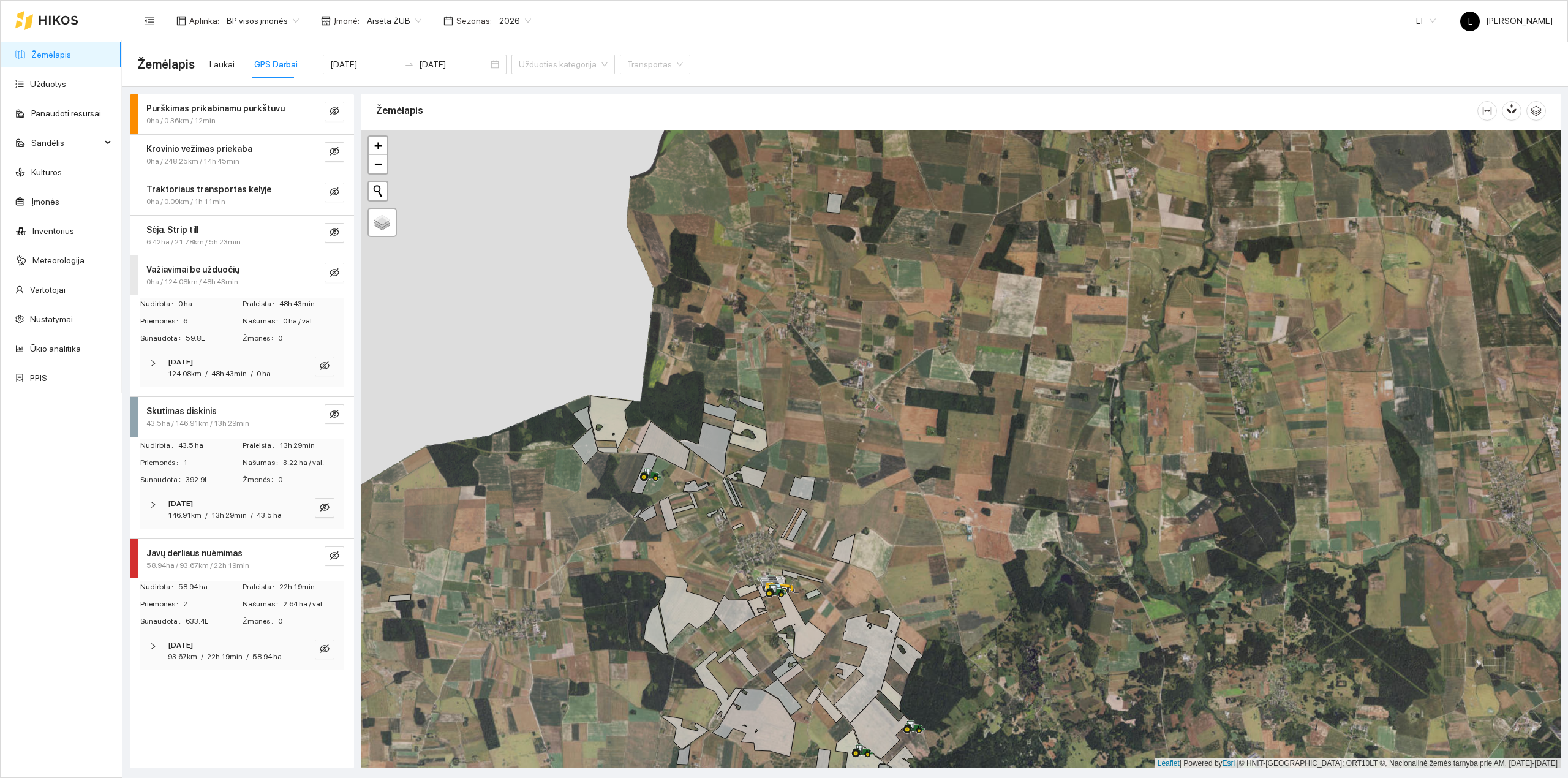
drag, startPoint x: 199, startPoint y: 273, endPoint x: 197, endPoint y: 300, distance: 27.1
click at [199, 275] on strong "Važiavimai be užduočių" at bounding box center [192, 269] width 93 height 10
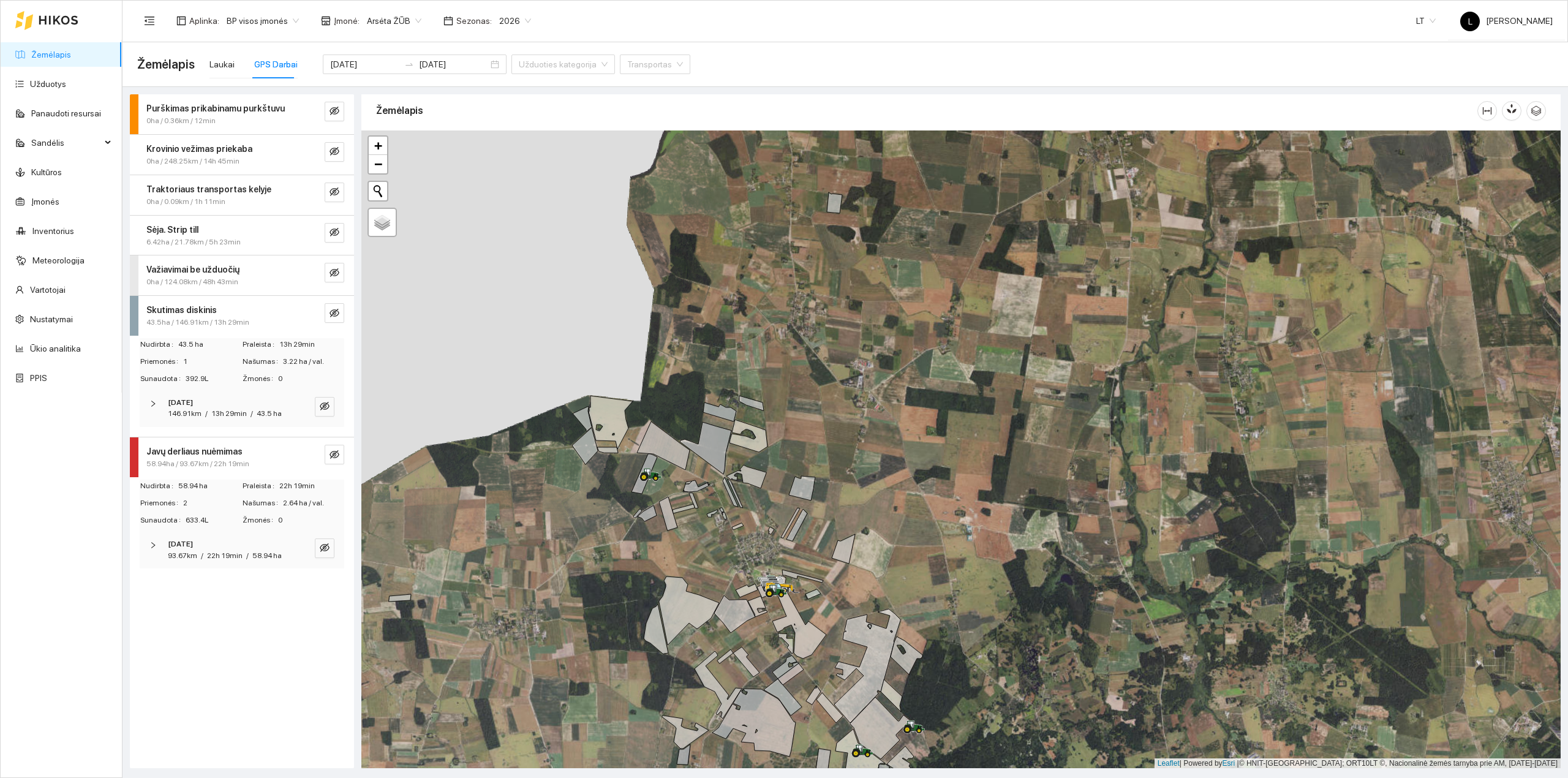
click at [188, 318] on span "43.5ha / 146.91km / 13h 29min" at bounding box center [197, 322] width 103 height 11
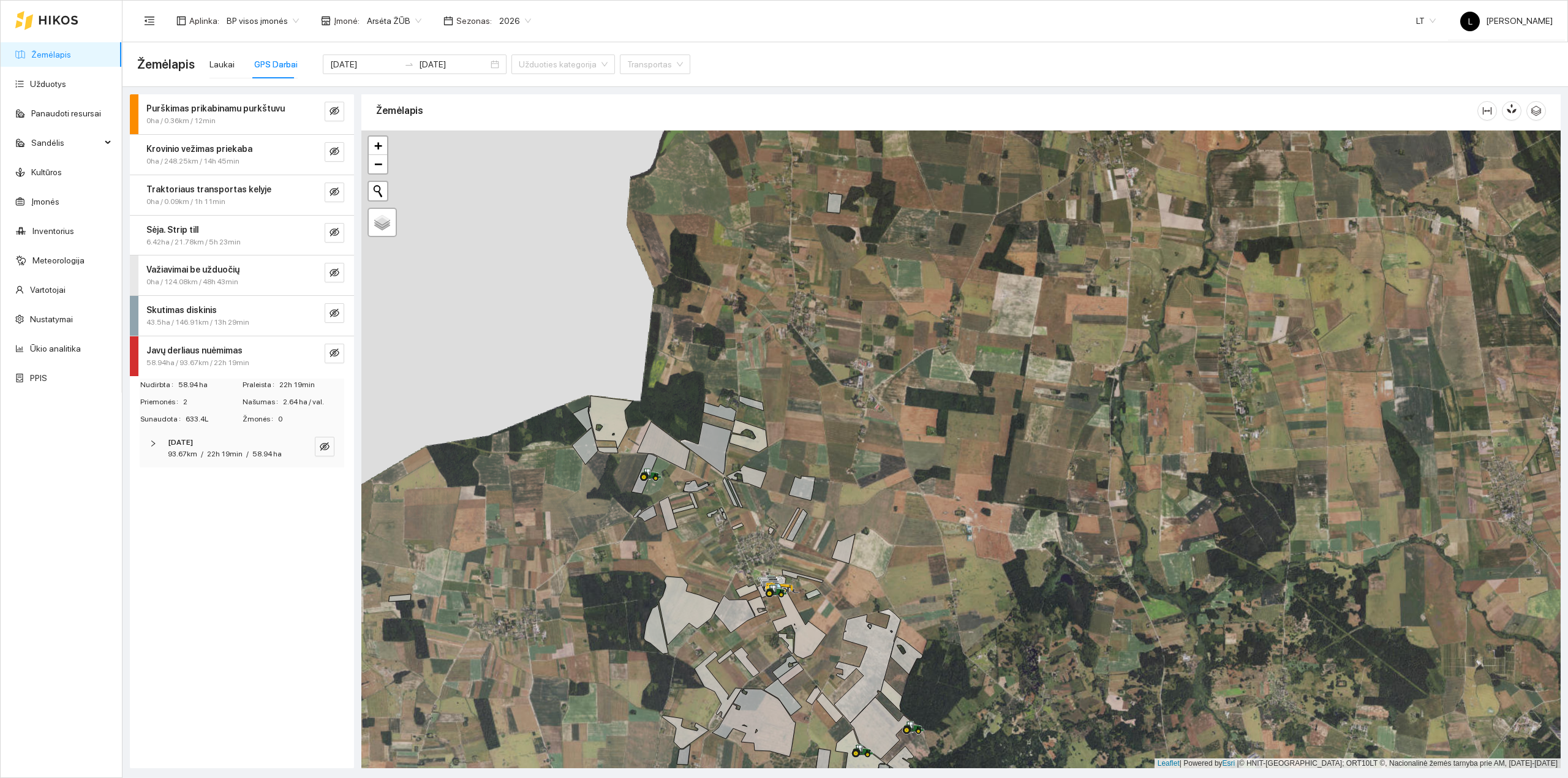
click at [204, 320] on span "43.5ha / 146.91km / 13h 29min" at bounding box center [197, 322] width 103 height 11
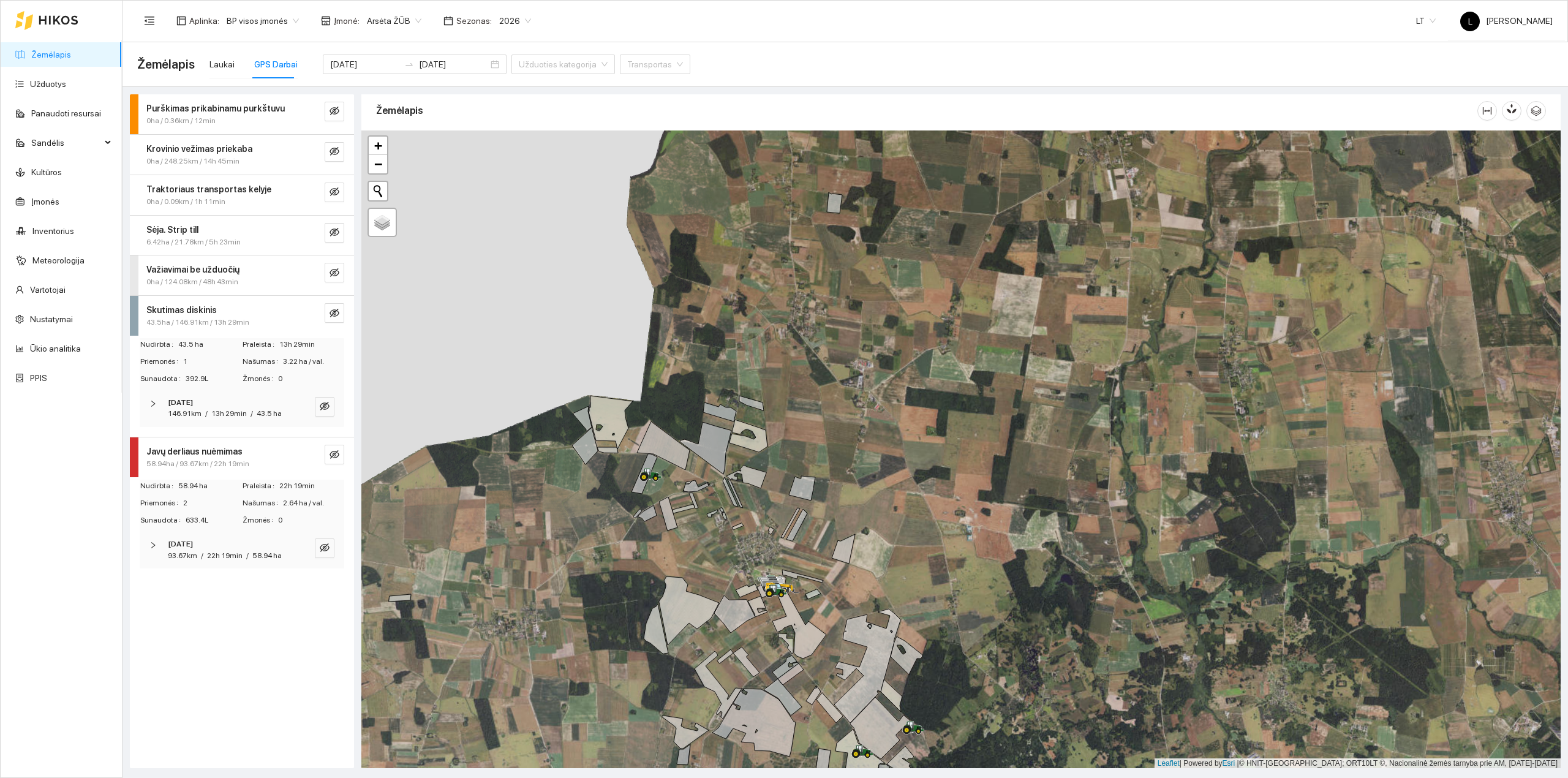
click at [189, 415] on span "146.91km" at bounding box center [185, 413] width 34 height 9
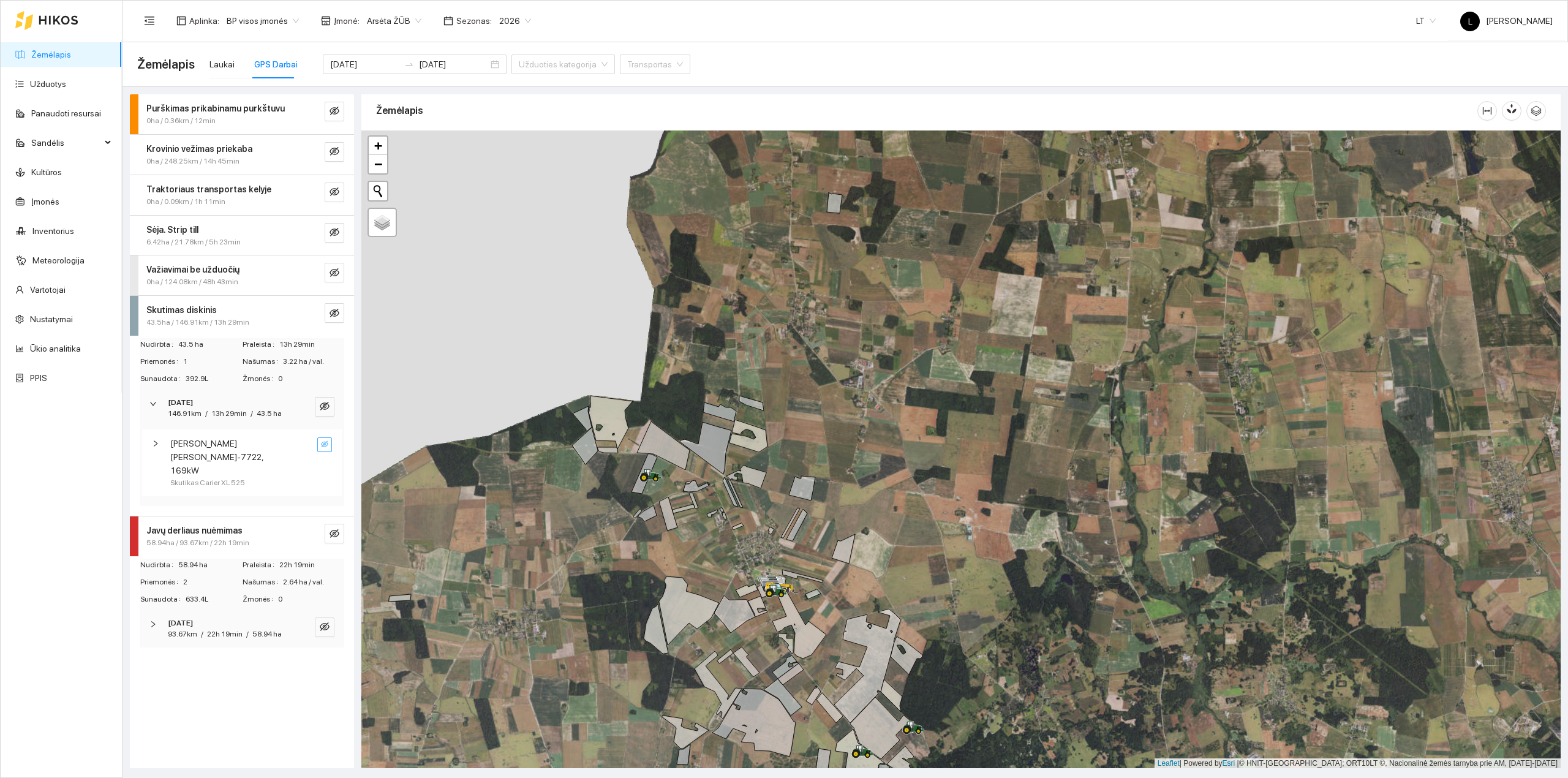
click at [321, 447] on icon "eye-invisible" at bounding box center [324, 444] width 7 height 7
click at [322, 446] on icon "eye" at bounding box center [324, 444] width 7 height 6
click at [235, 449] on span "Massey Ferguson MF-7722, 169kW" at bounding box center [232, 456] width 123 height 40
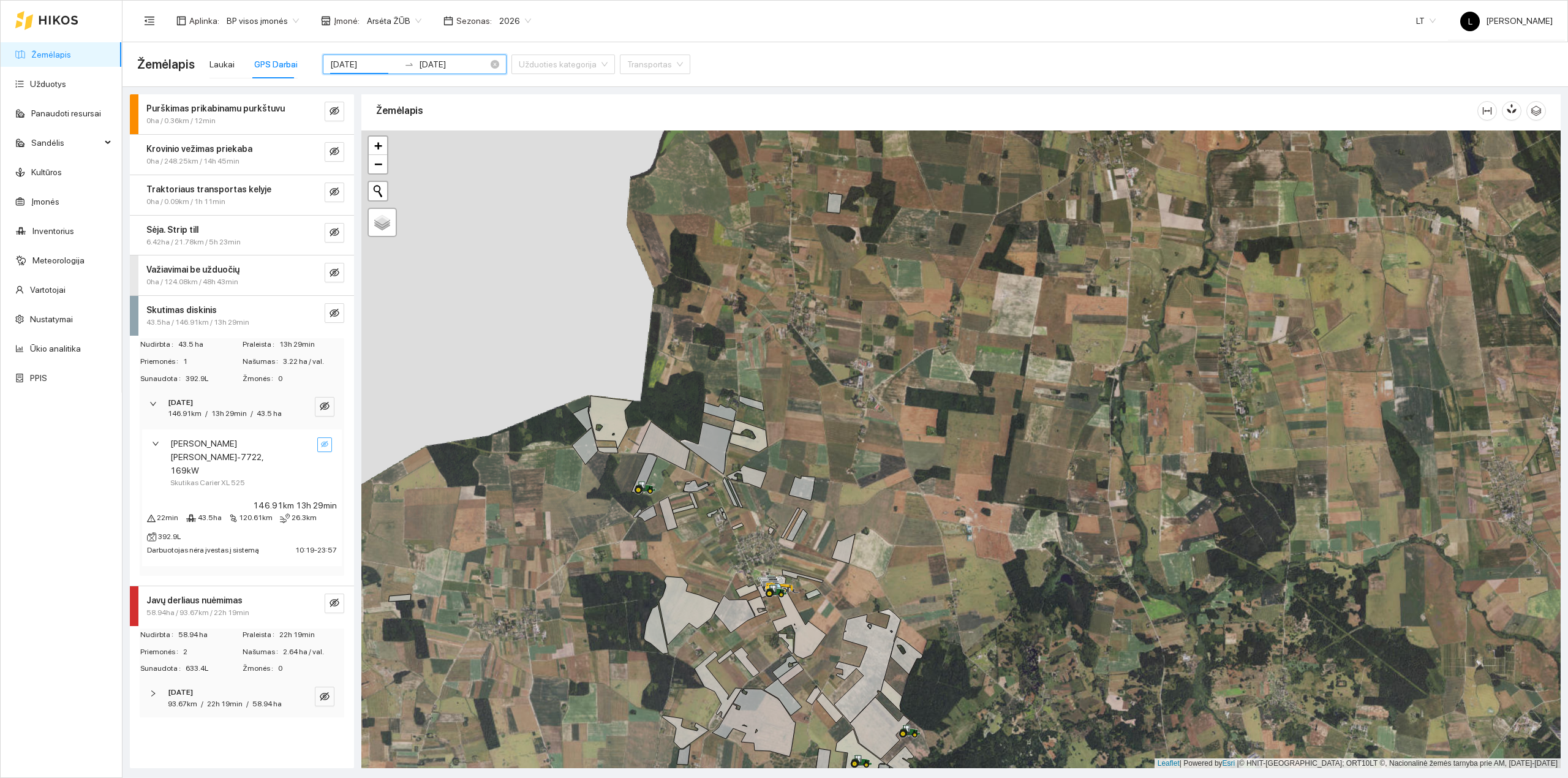
click at [343, 67] on input "2025-08-19" at bounding box center [365, 64] width 69 height 14
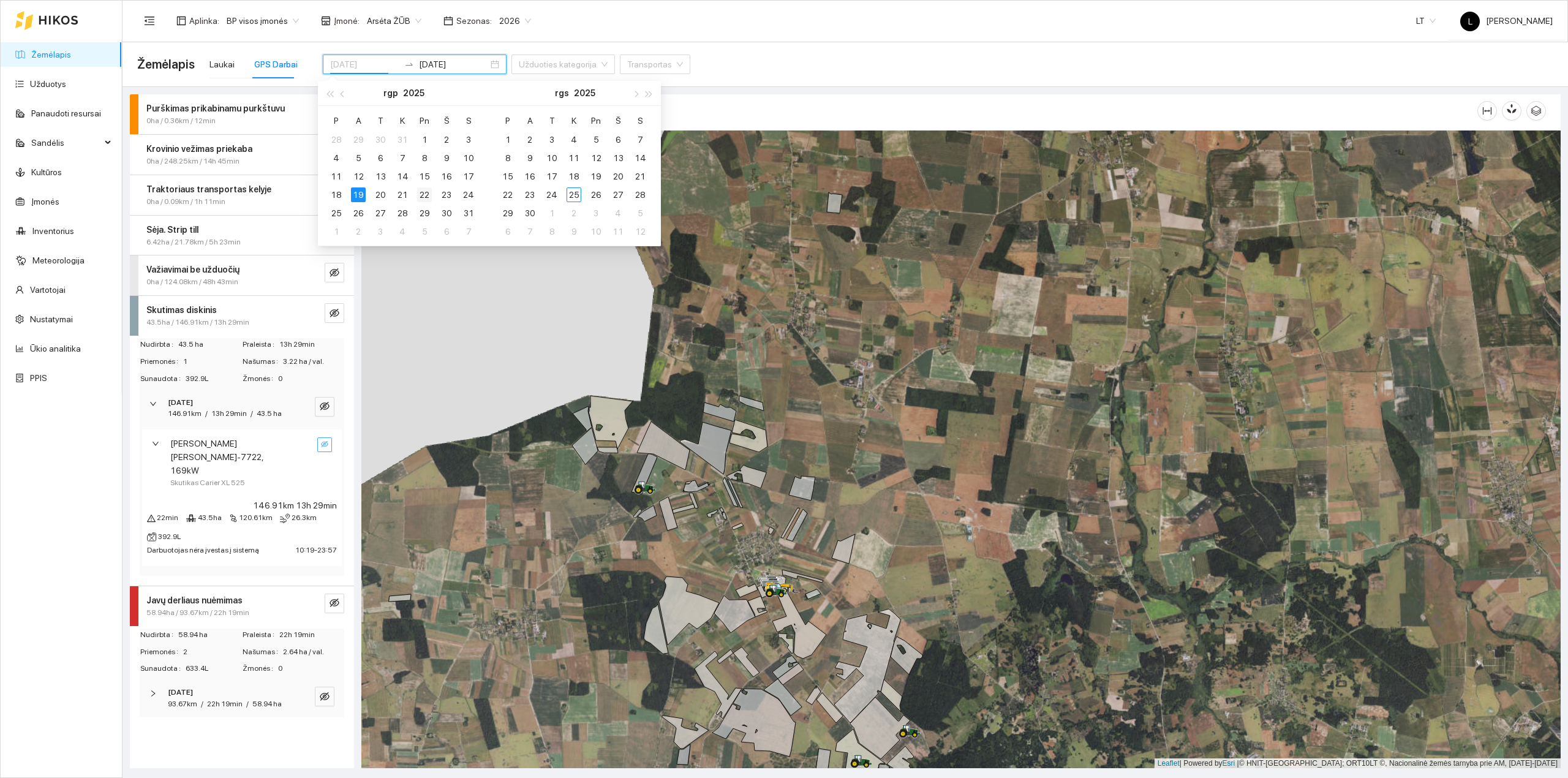
type input "2025-08-22"
click at [417, 192] on div "22" at bounding box center [424, 195] width 15 height 15
click at [425, 196] on div "22" at bounding box center [424, 195] width 15 height 15
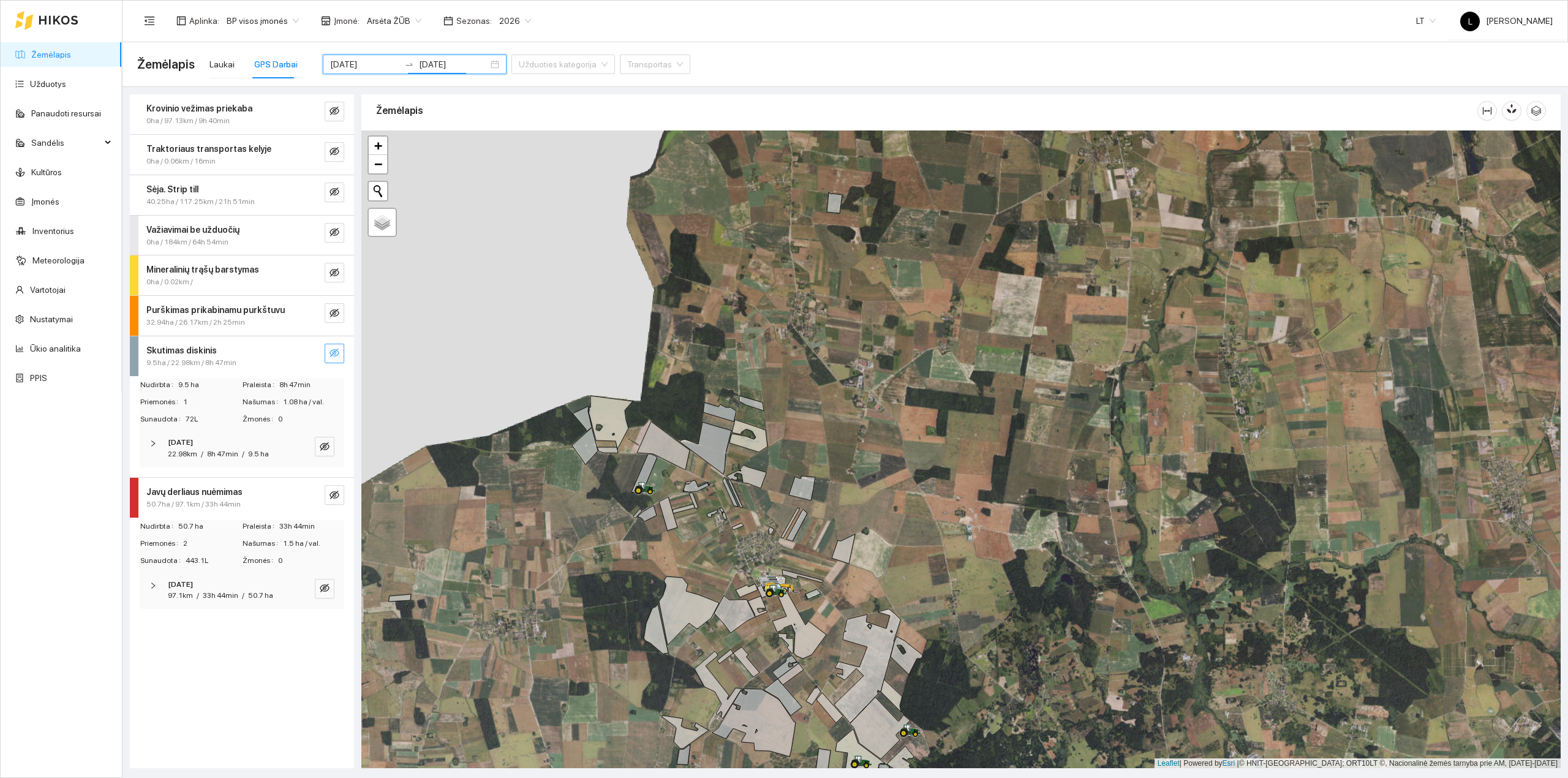
click at [335, 353] on icon "eye-invisible" at bounding box center [334, 352] width 10 height 9
click at [335, 353] on icon "eye" at bounding box center [334, 353] width 10 height 10
click at [419, 62] on input "2025-08-22" at bounding box center [453, 64] width 69 height 14
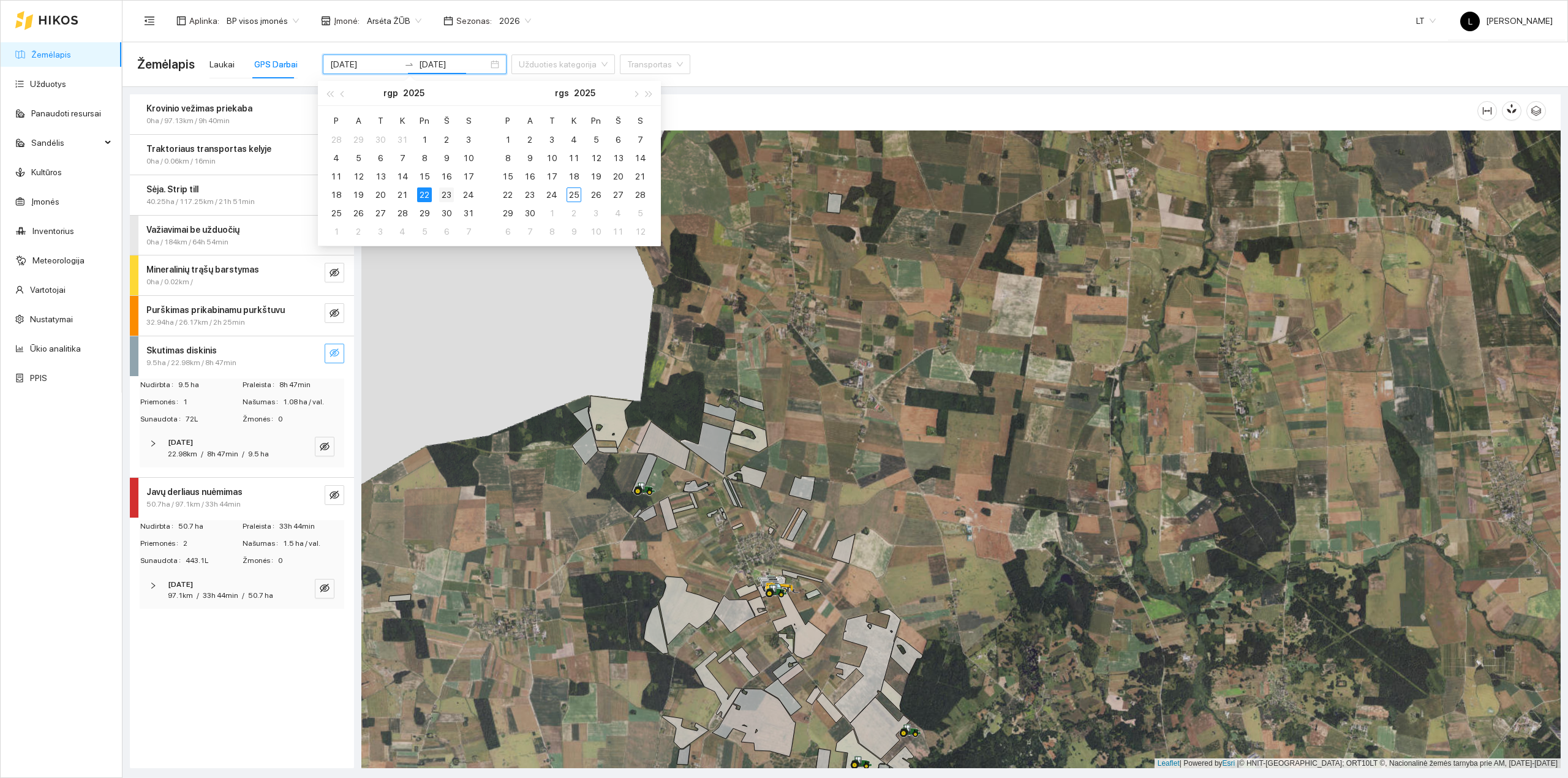
type input "2025-08-23"
click at [447, 199] on div "23" at bounding box center [447, 195] width 15 height 15
click at [447, 192] on div "23" at bounding box center [447, 195] width 15 height 15
type input "2025-08-23"
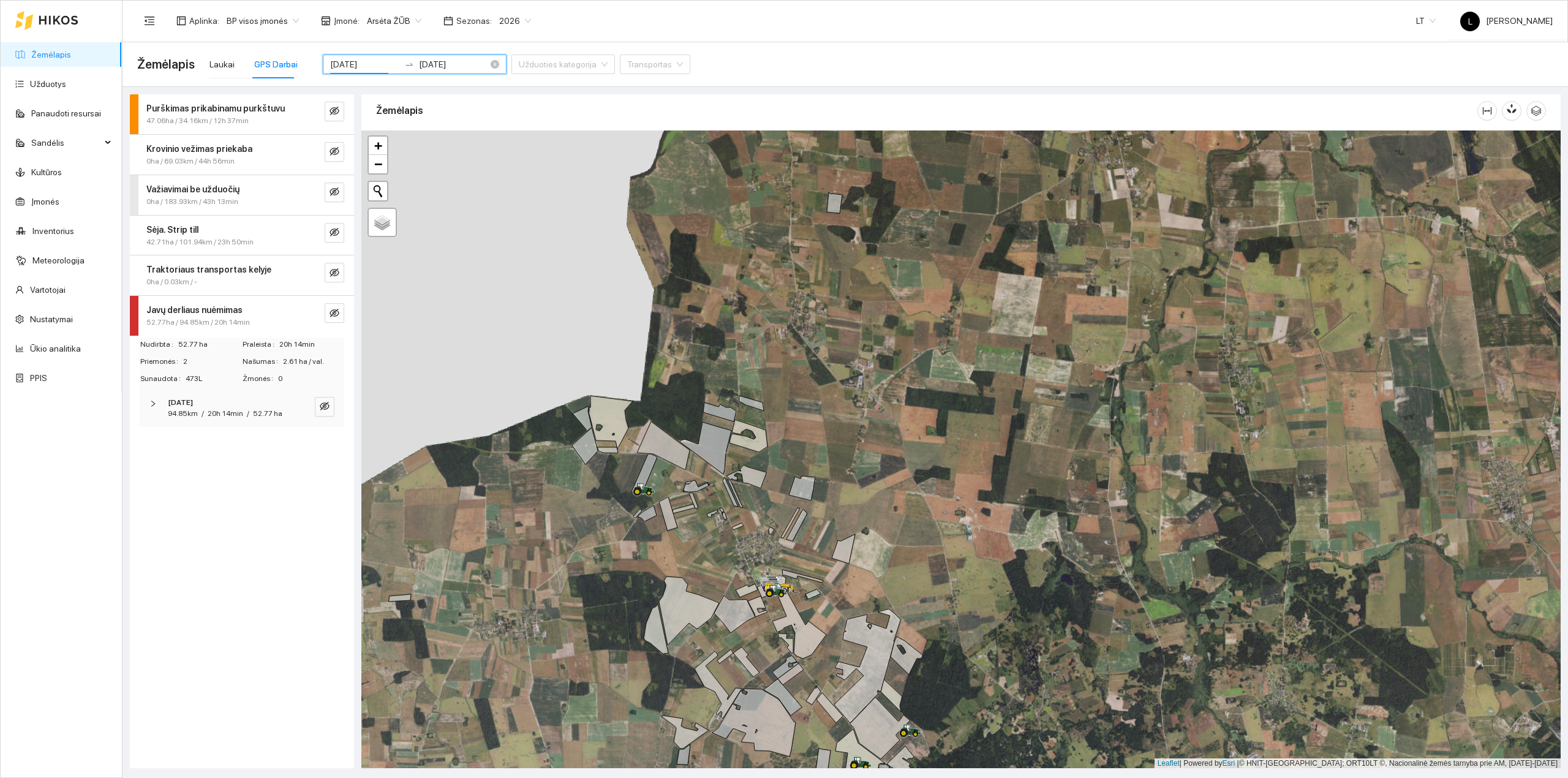
click at [441, 65] on input "2025-08-23" at bounding box center [453, 64] width 69 height 14
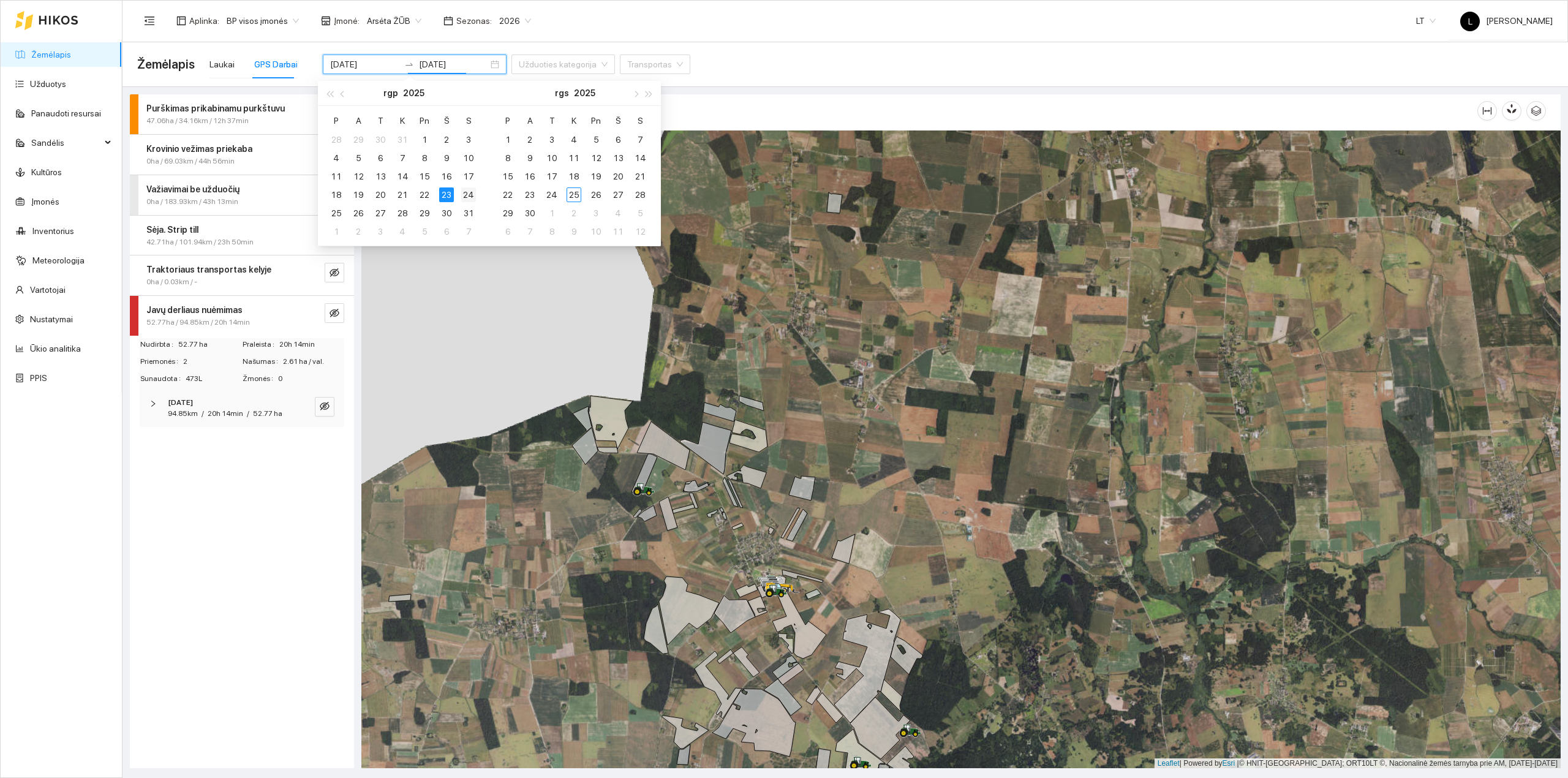
type input "[DATE]"
click at [466, 190] on div "24" at bounding box center [469, 195] width 15 height 15
click at [466, 194] on div "24" at bounding box center [469, 195] width 15 height 15
type input "[DATE]"
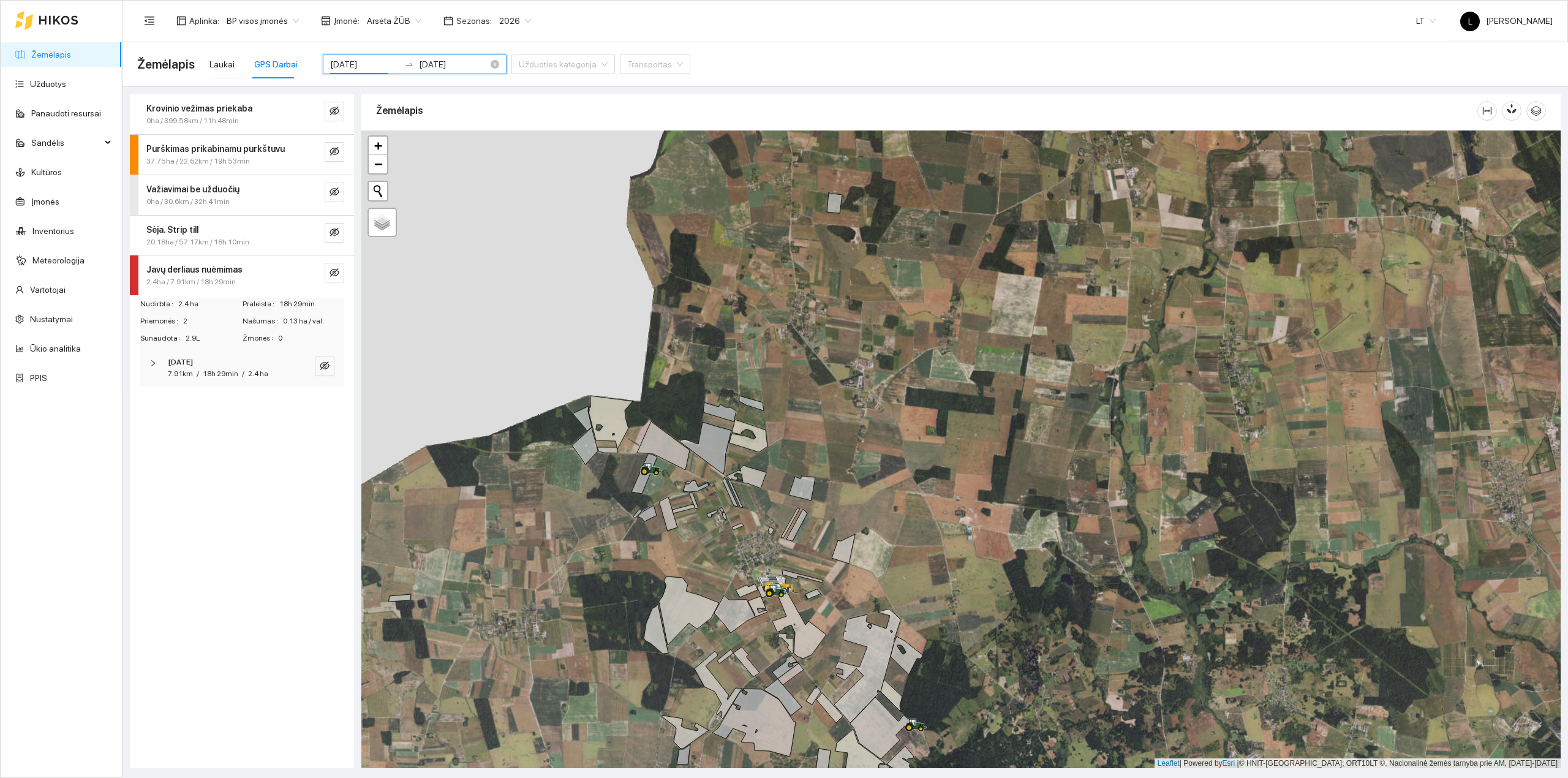
click at [435, 69] on input "[DATE]" at bounding box center [453, 64] width 69 height 14
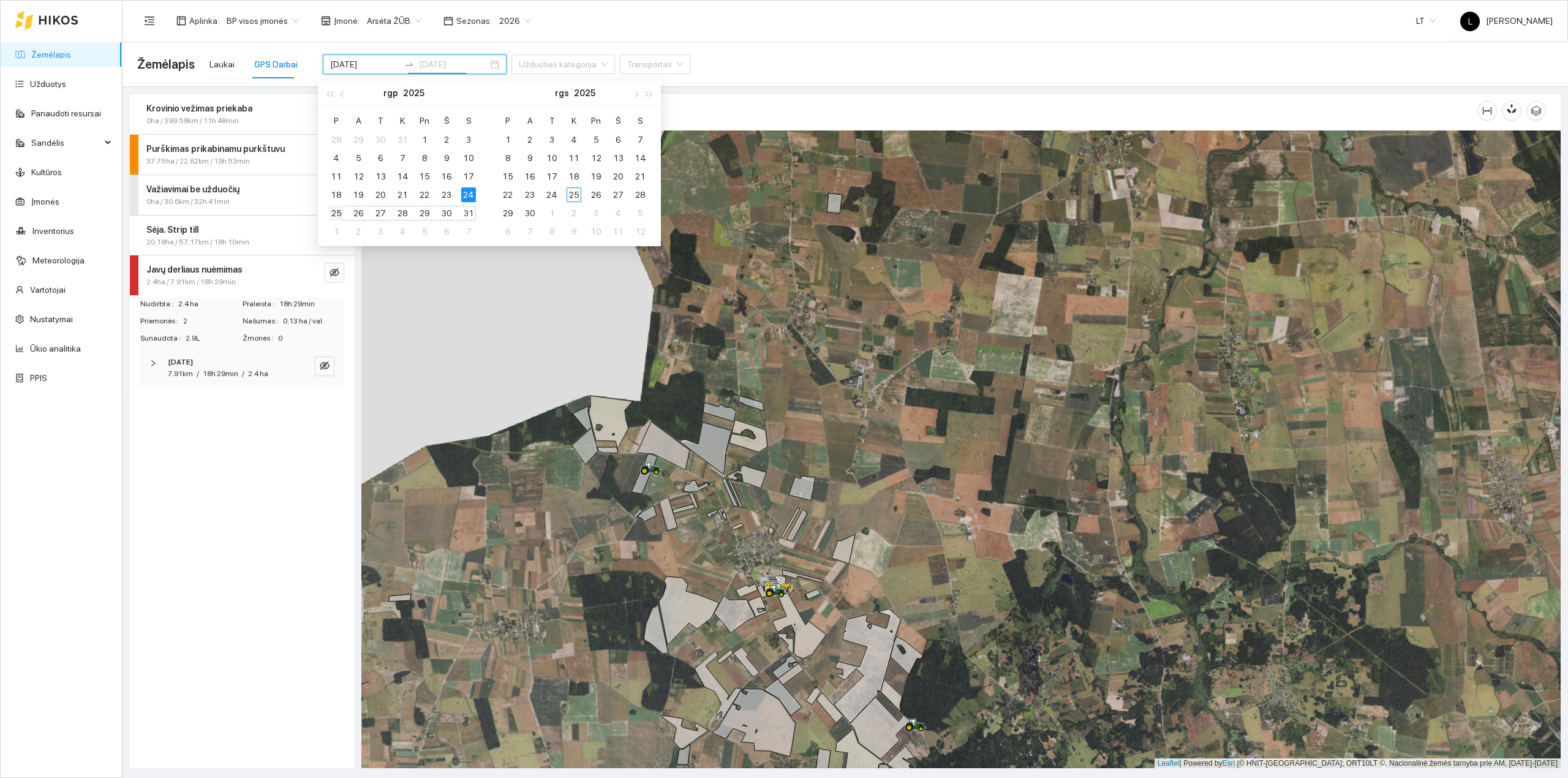
type input "2025-08-25"
click at [332, 214] on div "25" at bounding box center [336, 213] width 15 height 15
click at [334, 214] on div "25" at bounding box center [336, 213] width 15 height 15
type input "2025-08-25"
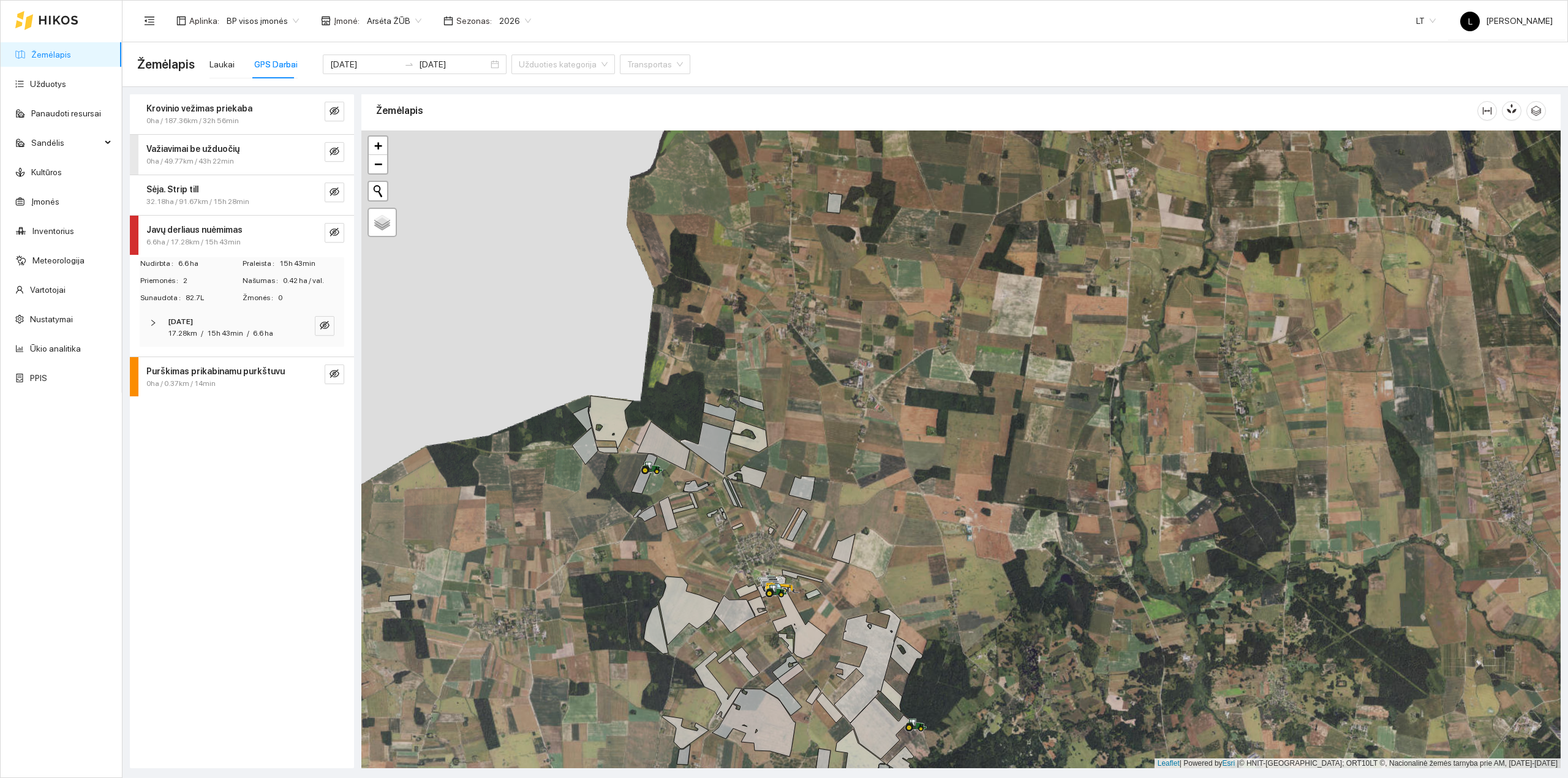
click at [207, 334] on span "15h 43min" at bounding box center [225, 333] width 36 height 9
click at [323, 366] on icon "eye-invisible" at bounding box center [324, 363] width 7 height 7
click at [326, 365] on icon "eye" at bounding box center [324, 363] width 7 height 6
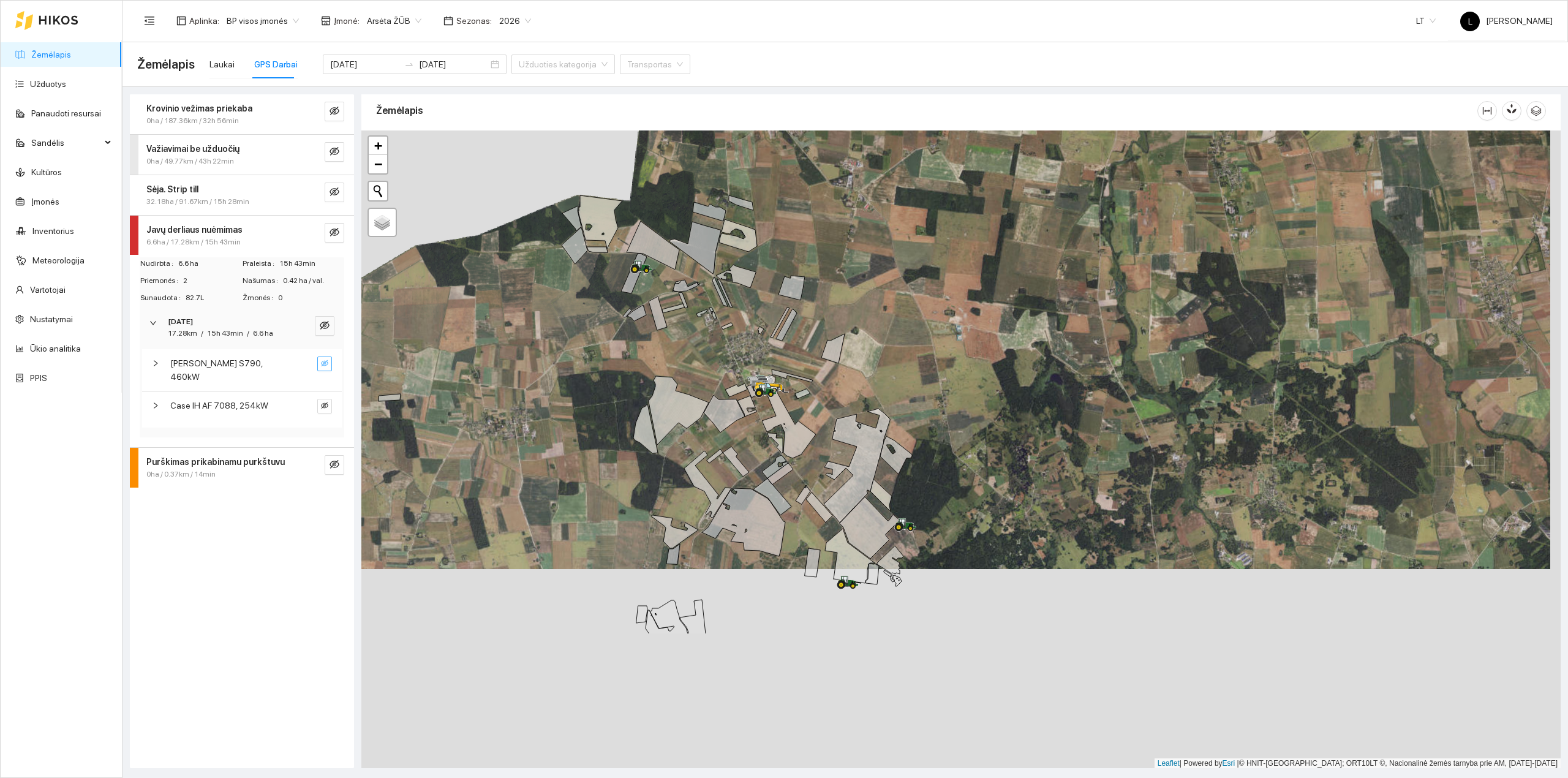
drag, startPoint x: 745, startPoint y: 601, endPoint x: 925, endPoint y: 465, distance: 225.6
click at [740, 395] on icon at bounding box center [724, 414] width 41 height 37
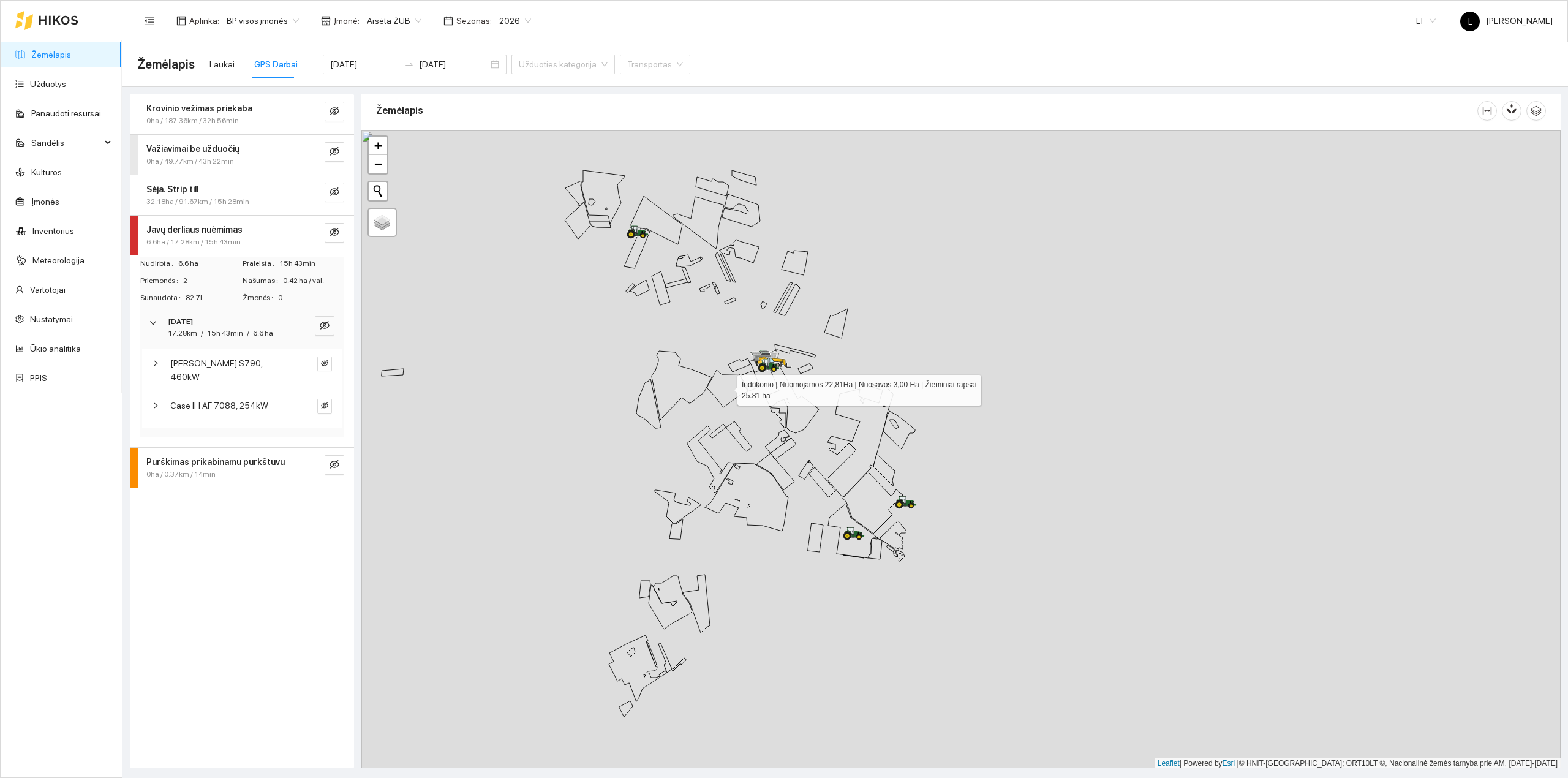
click at [212, 187] on div "Sėja. Strip till" at bounding box center [221, 189] width 150 height 14
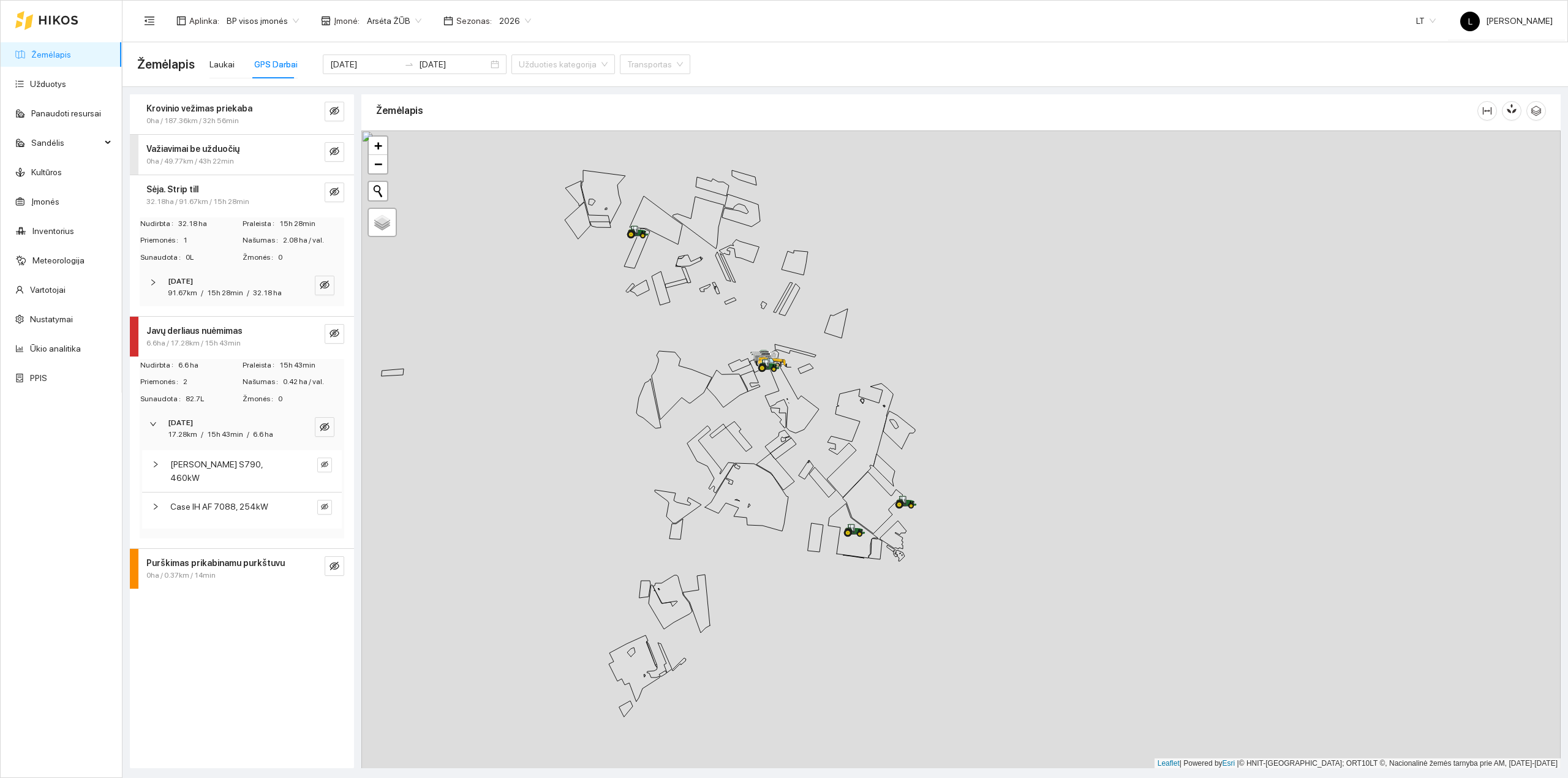
click at [214, 166] on span "0ha / 49.77km / 43h 22min" at bounding box center [190, 162] width 87 height 11
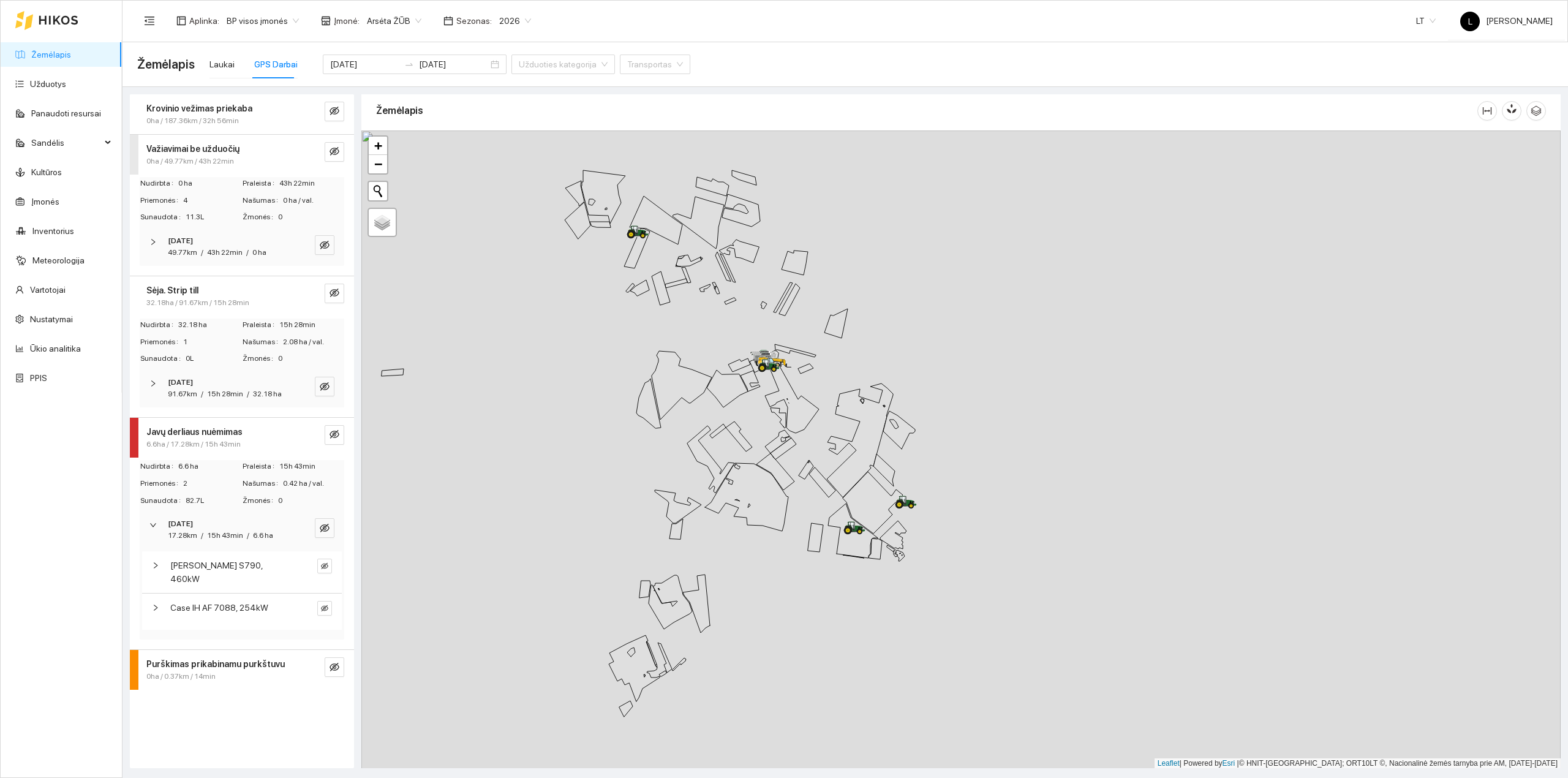
click at [216, 236] on div "2025-08-25" at bounding box center [225, 241] width 115 height 11
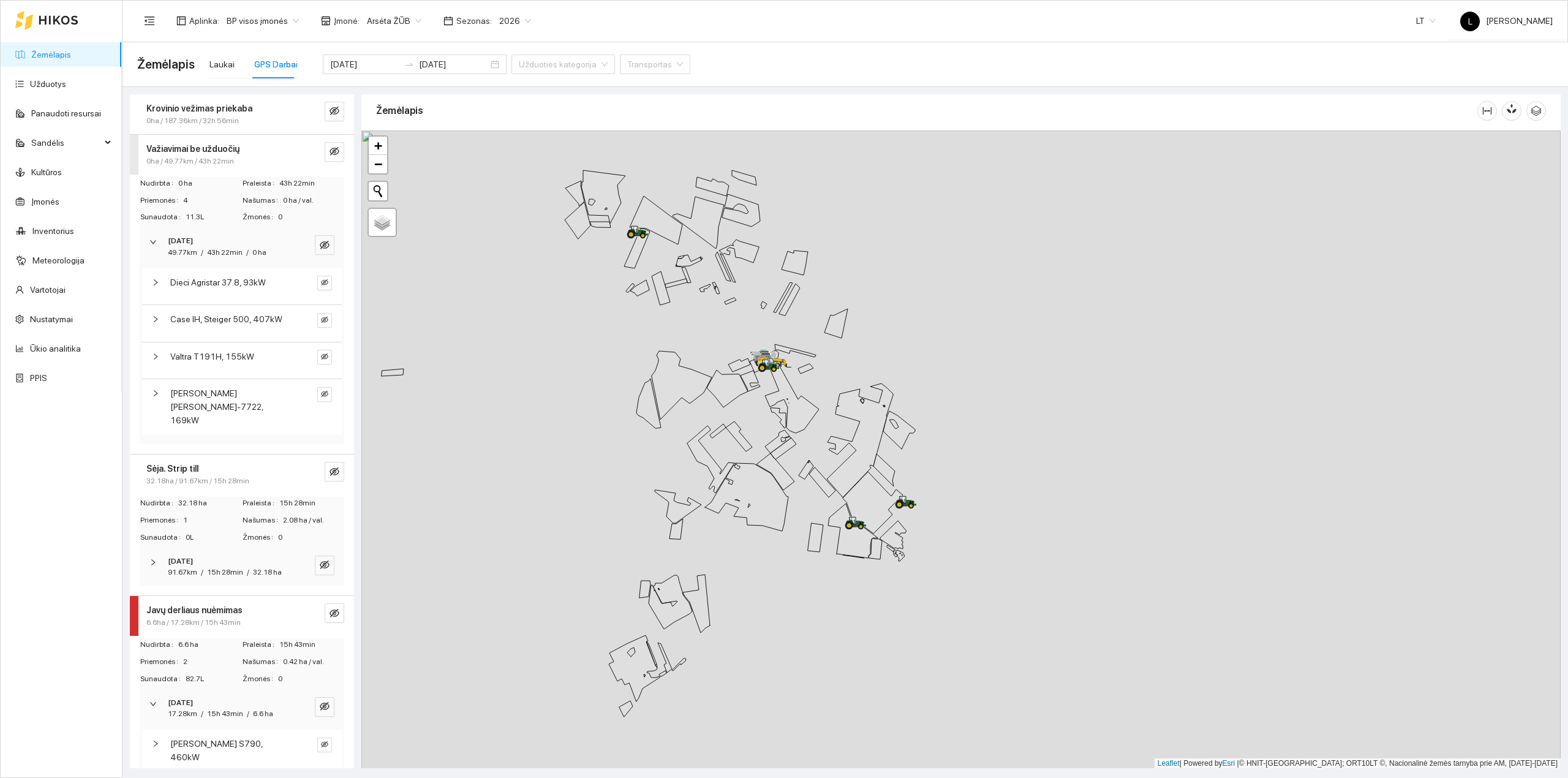
click at [228, 105] on strong "Krovinio vežimas priekaba" at bounding box center [199, 108] width 106 height 10
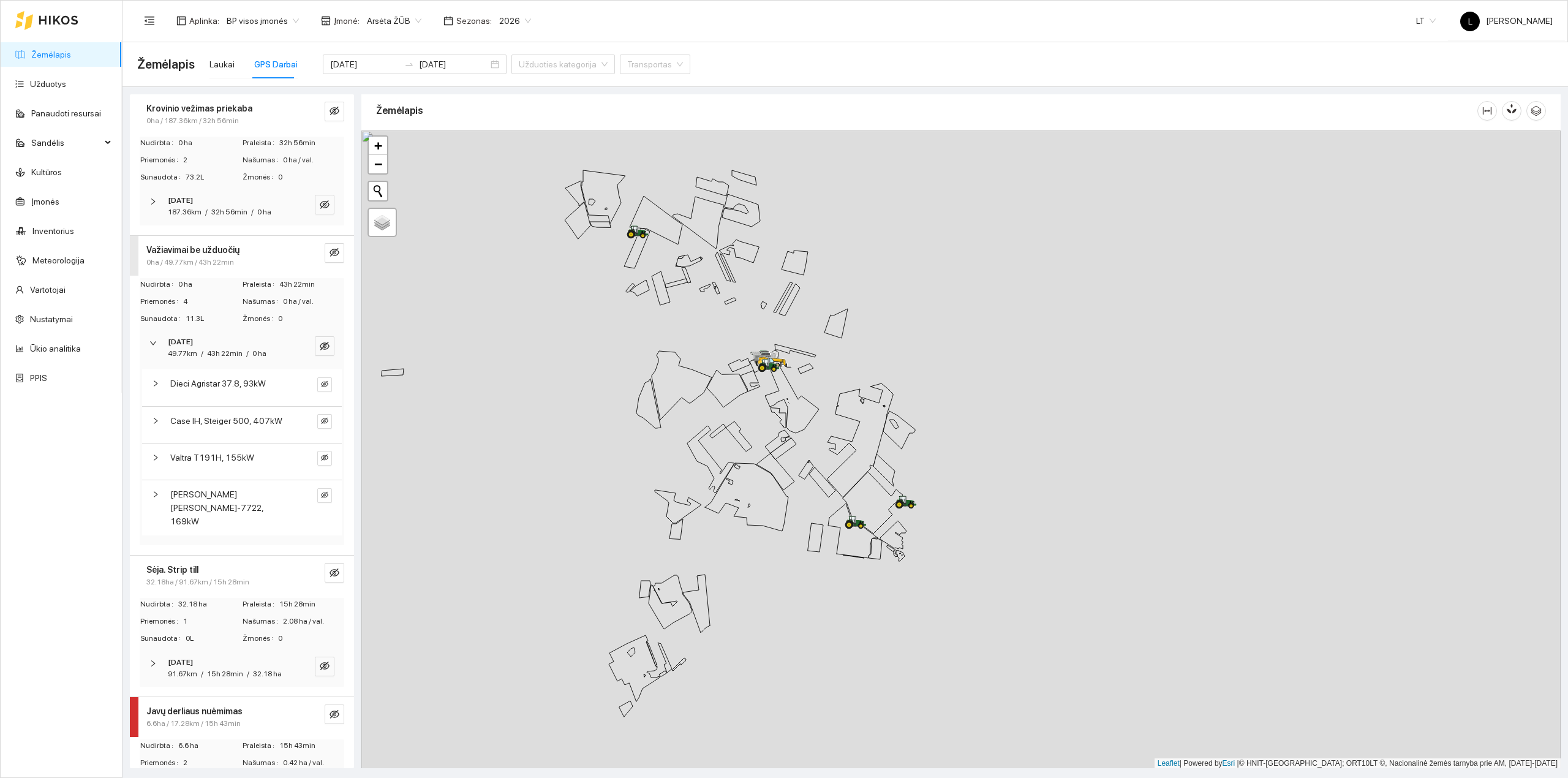
click at [207, 212] on span "/" at bounding box center [206, 212] width 2 height 9
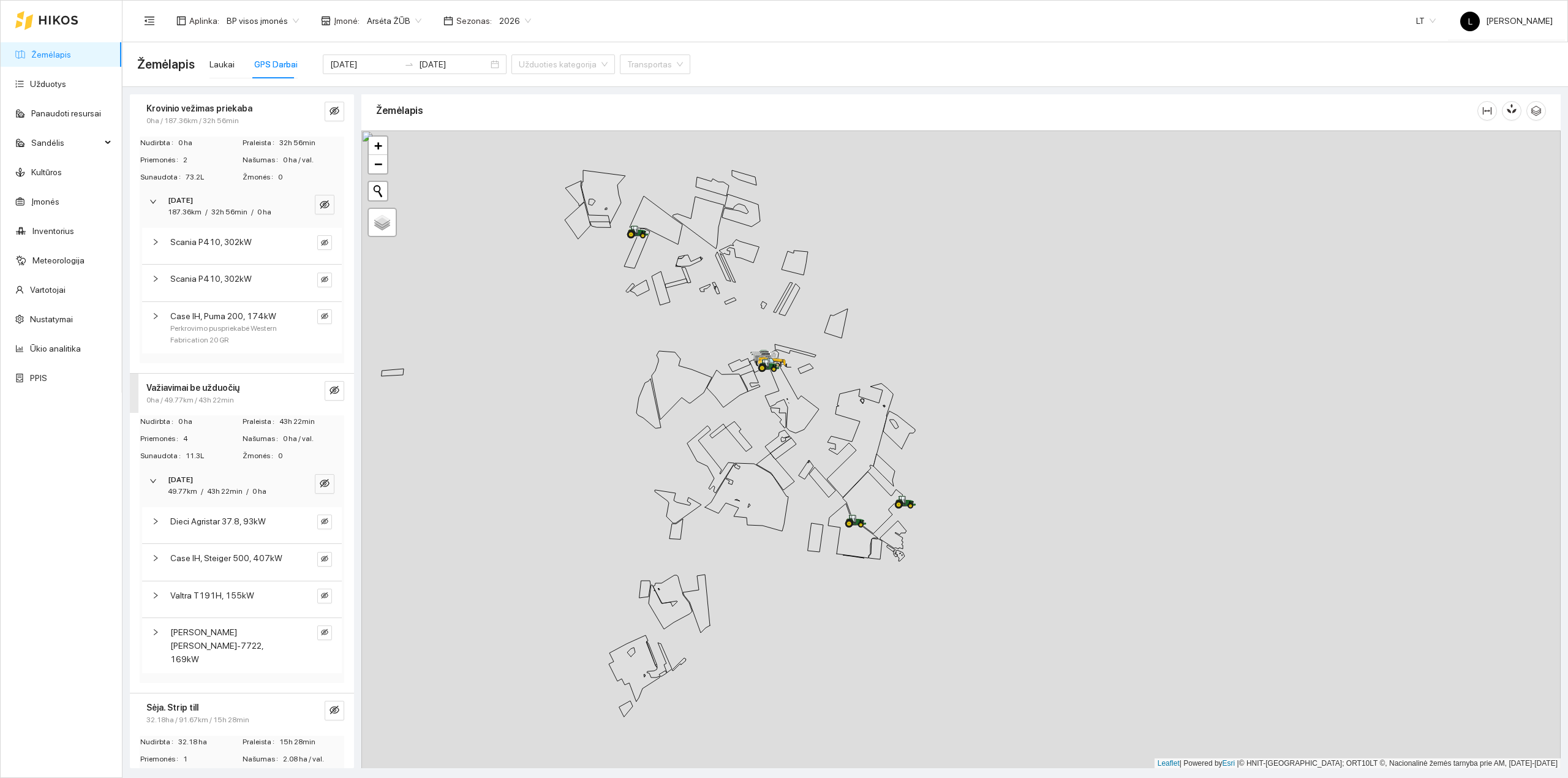
click at [209, 212] on div "187.36km / 32h 56min / 0 ha" at bounding box center [220, 212] width 103 height 11
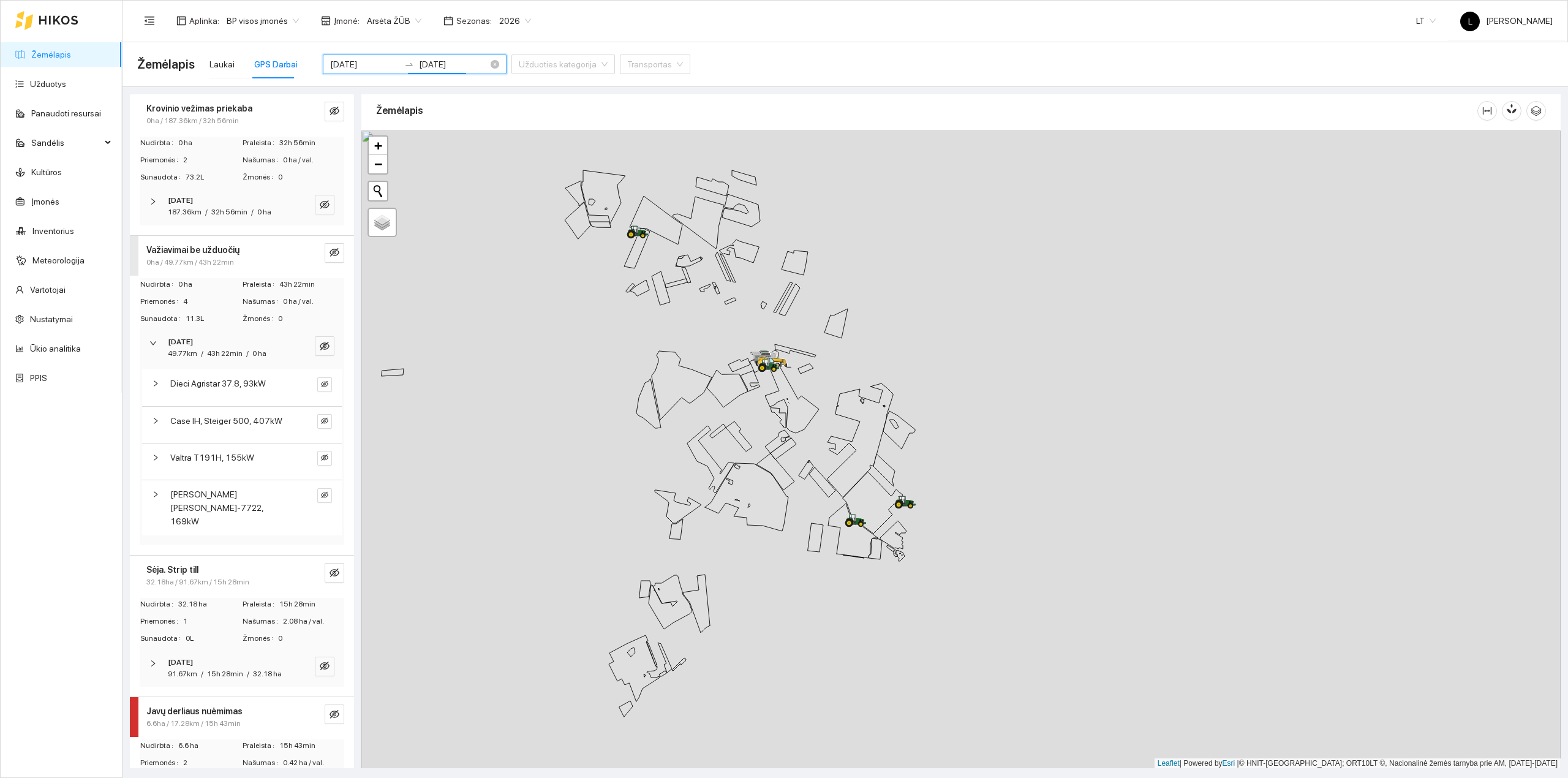
click at [424, 64] on input "2025-08-25" at bounding box center [453, 64] width 69 height 14
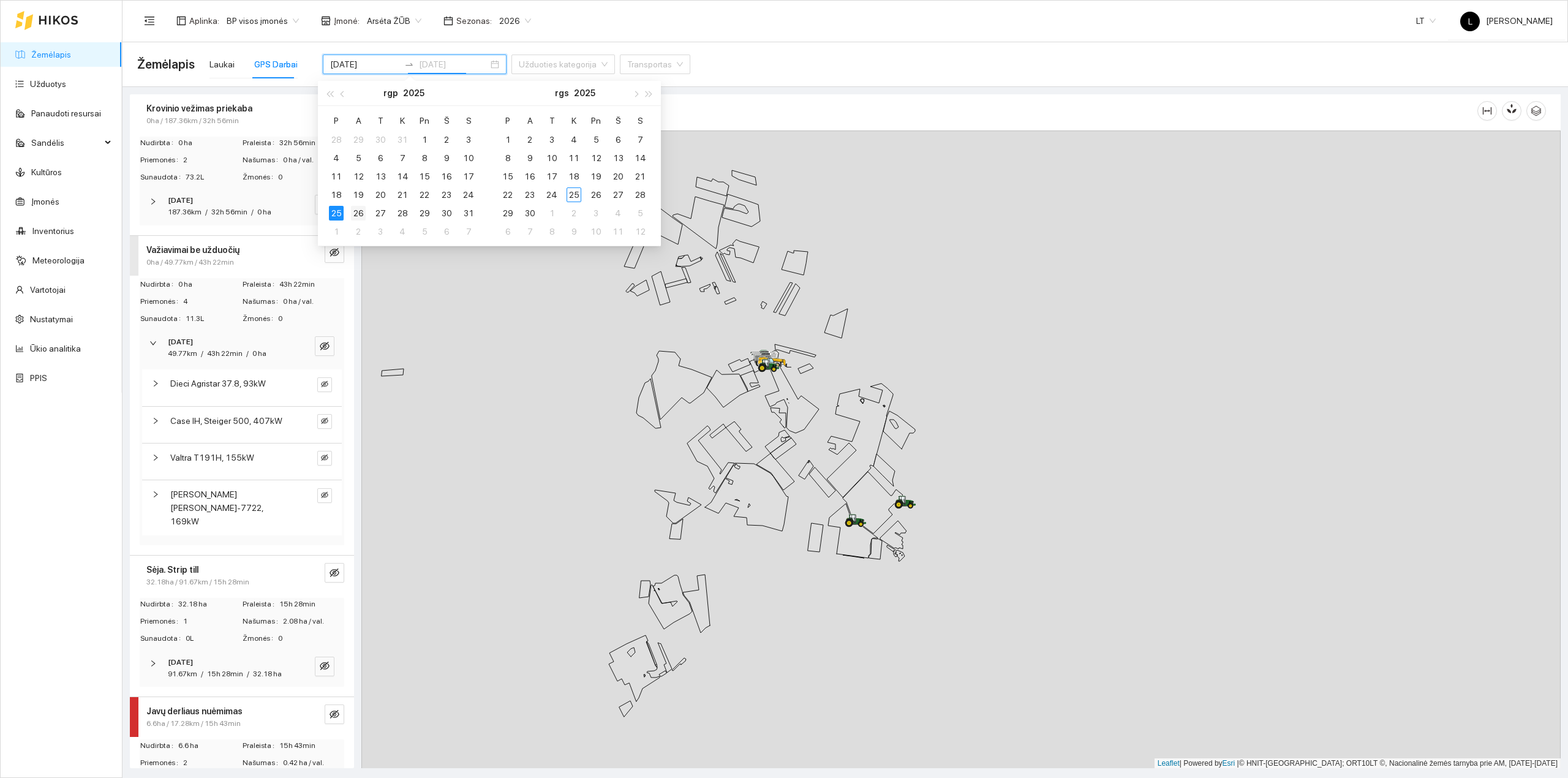
type input "2025-08-26"
click at [355, 207] on div "26" at bounding box center [358, 213] width 15 height 15
click at [355, 214] on div "26" at bounding box center [358, 213] width 15 height 15
type input "2025-08-26"
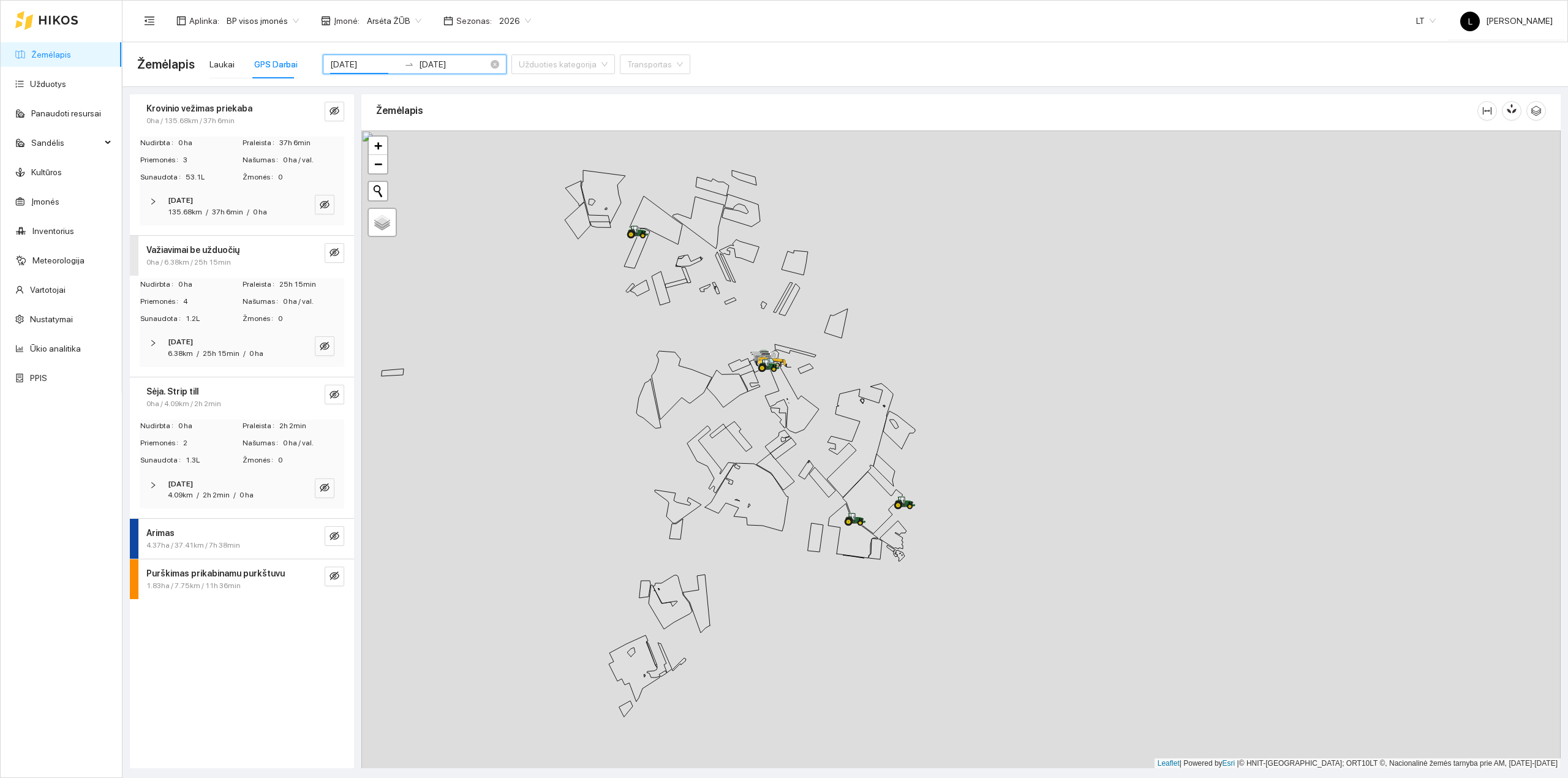
click at [422, 62] on input "2025-08-26" at bounding box center [453, 64] width 69 height 14
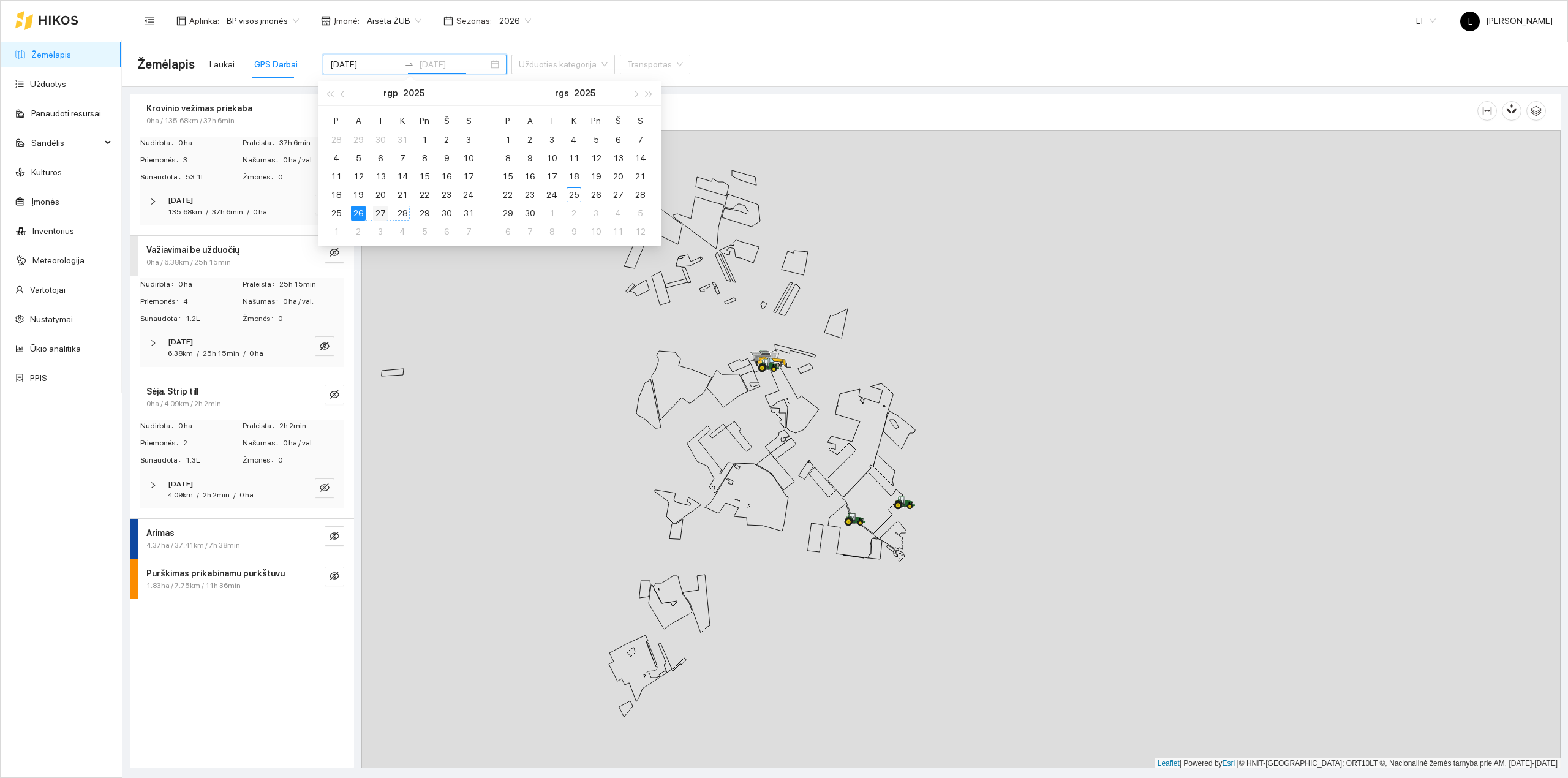
type input "2025-08-27"
click at [385, 209] on div "27" at bounding box center [380, 213] width 15 height 15
click at [380, 214] on div "27" at bounding box center [380, 213] width 15 height 15
type input "2025-08-27"
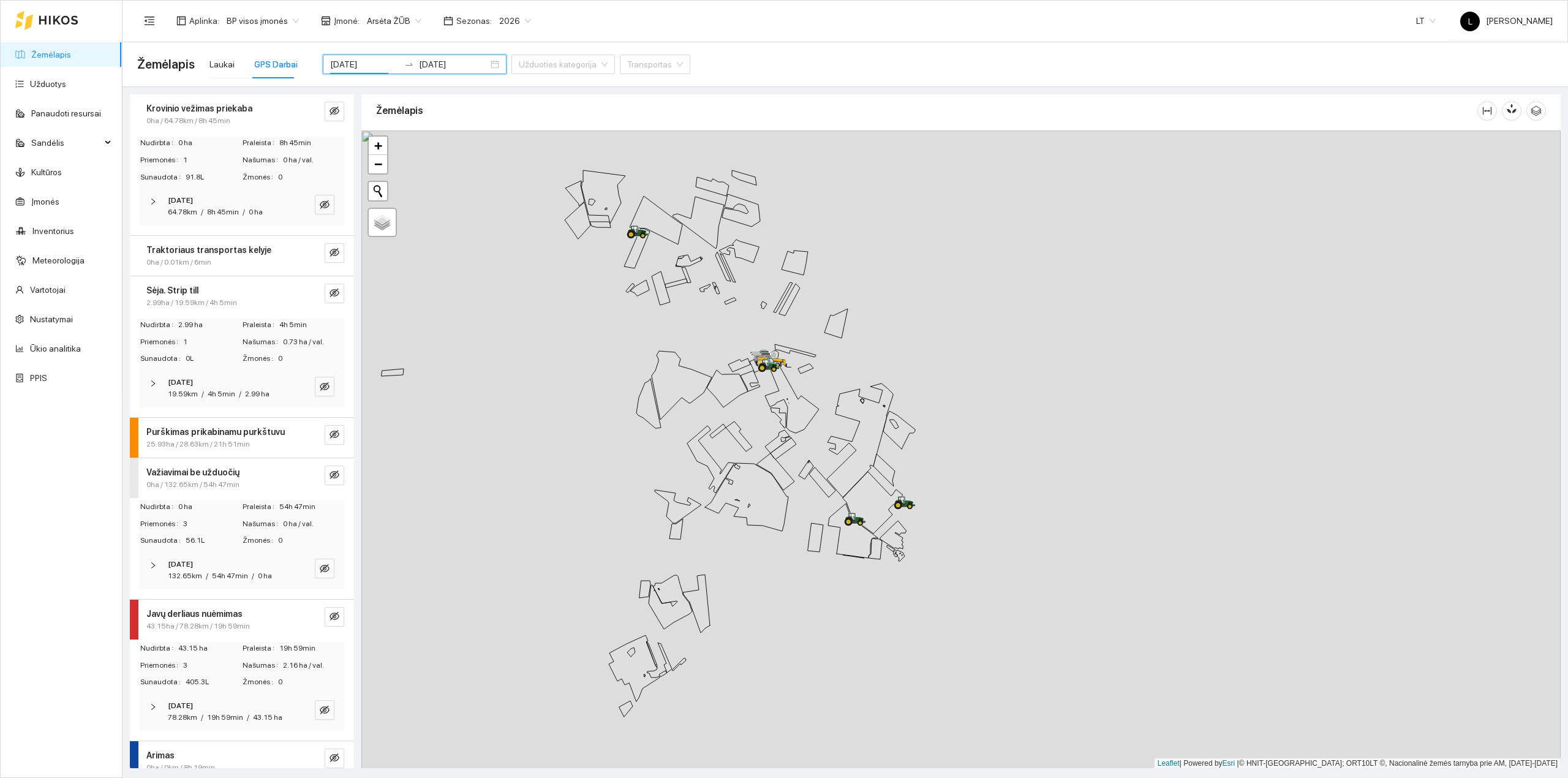
scroll to position [24, 0]
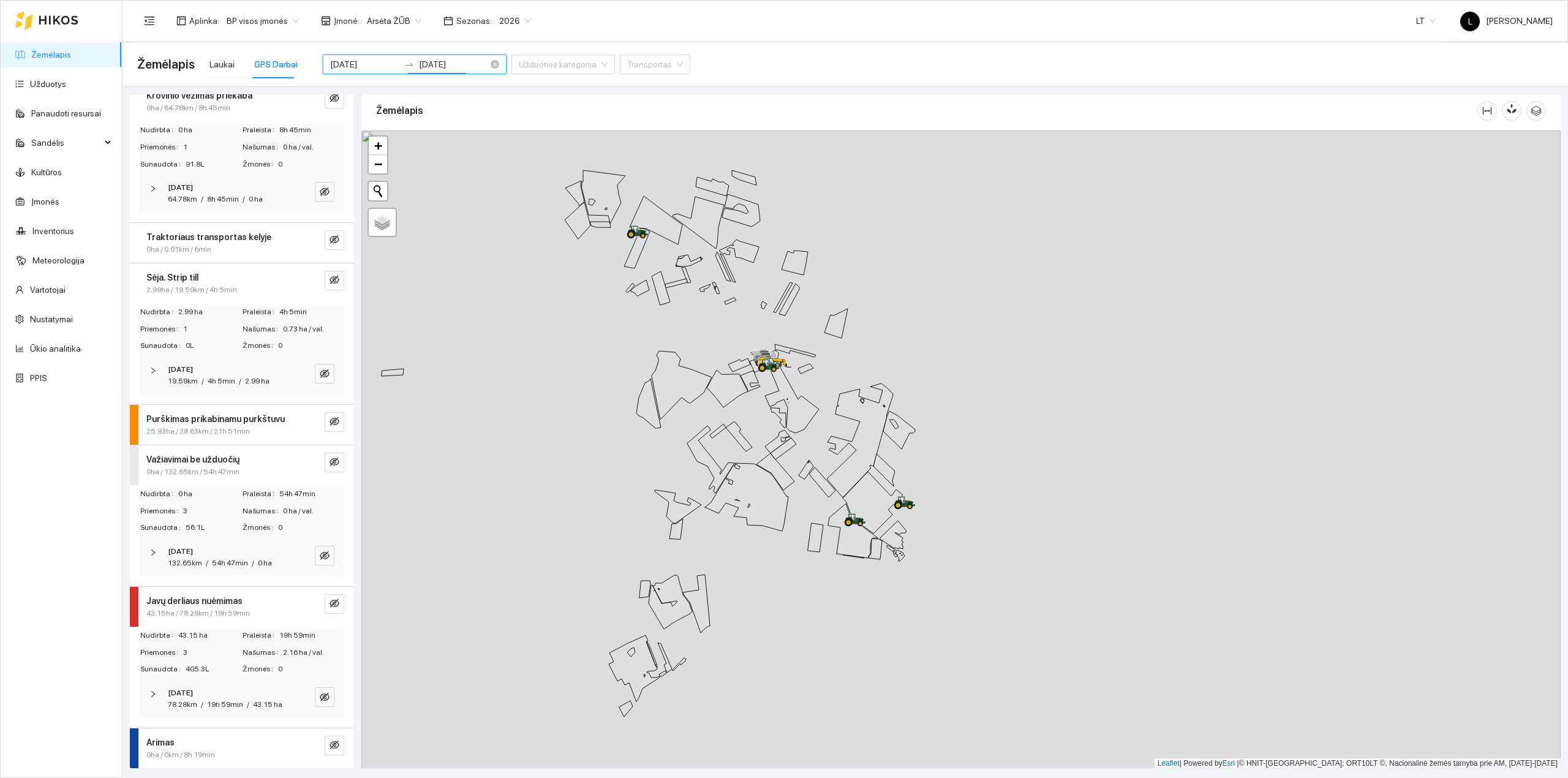
click at [418, 69] on input "2025-08-27" at bounding box center [453, 64] width 69 height 14
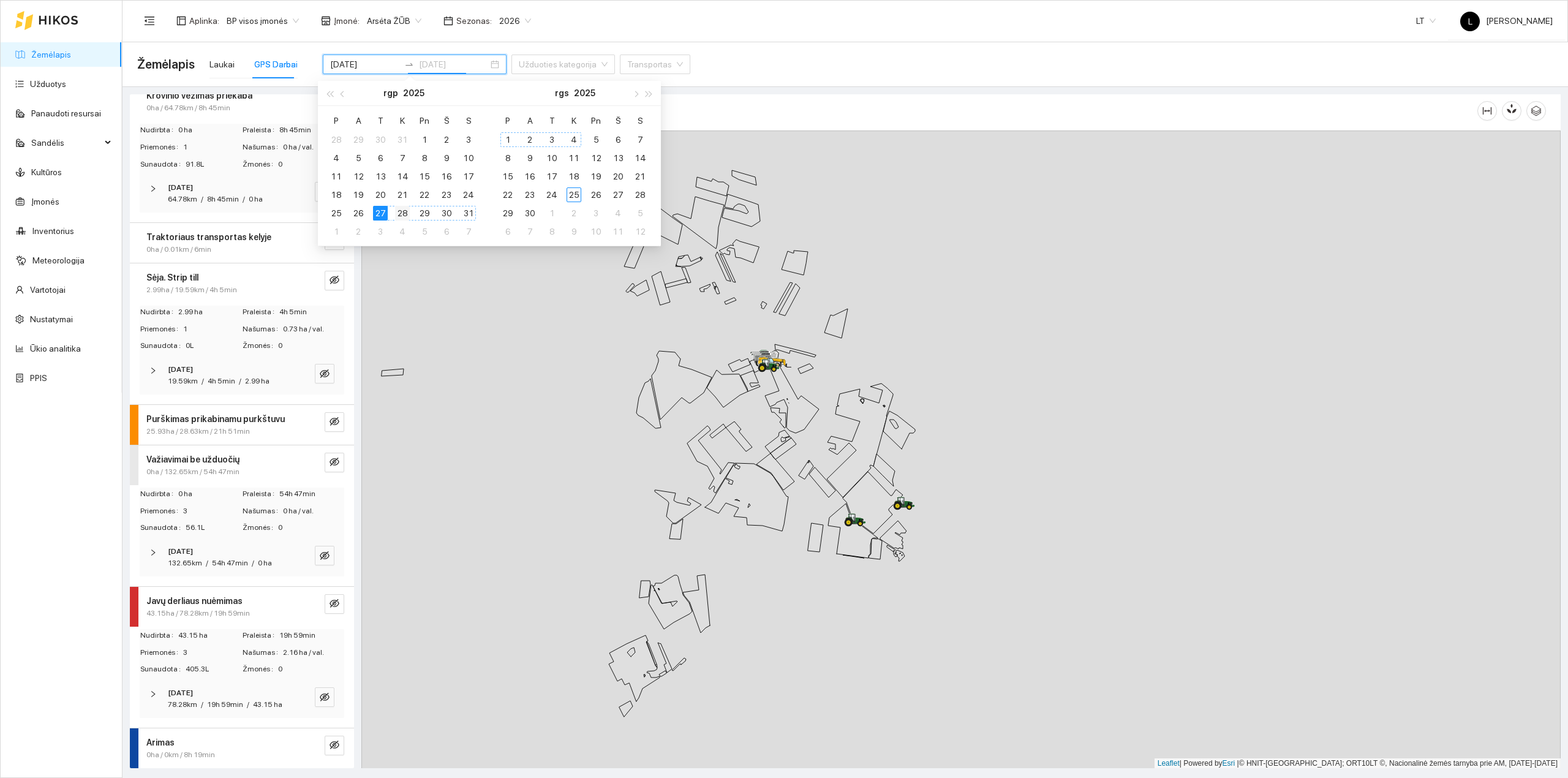
type input "2025-08-28"
click at [397, 214] on div "28" at bounding box center [402, 213] width 15 height 15
click at [397, 214] on div "28" at bounding box center [402, 213] width 15 height 15
type input "2025-08-28"
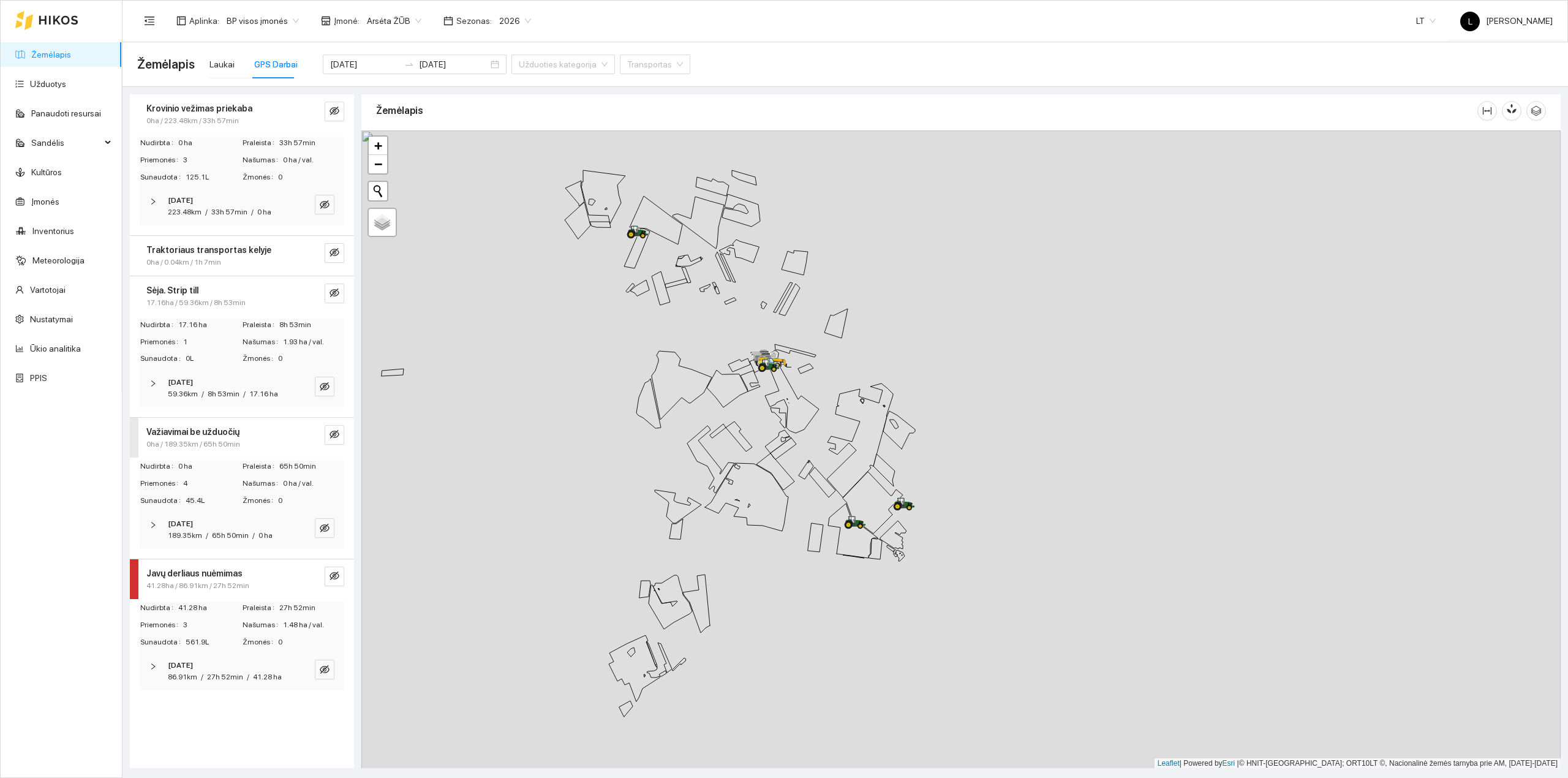
click at [245, 246] on strong "Traktoriaus transportas kelyje" at bounding box center [208, 250] width 125 height 10
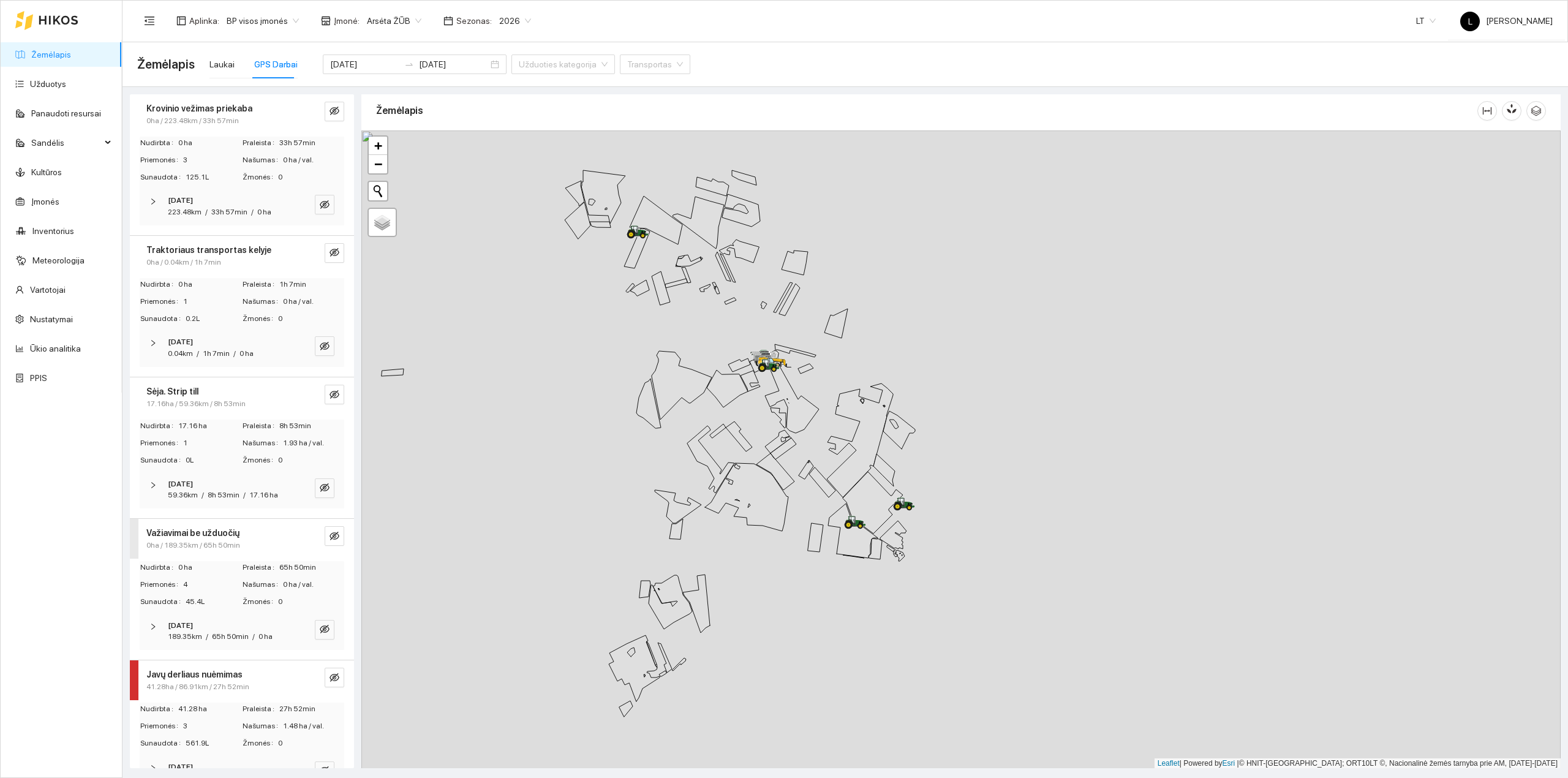
click at [238, 254] on strong "Traktoriaus transportas kelyje" at bounding box center [208, 250] width 125 height 10
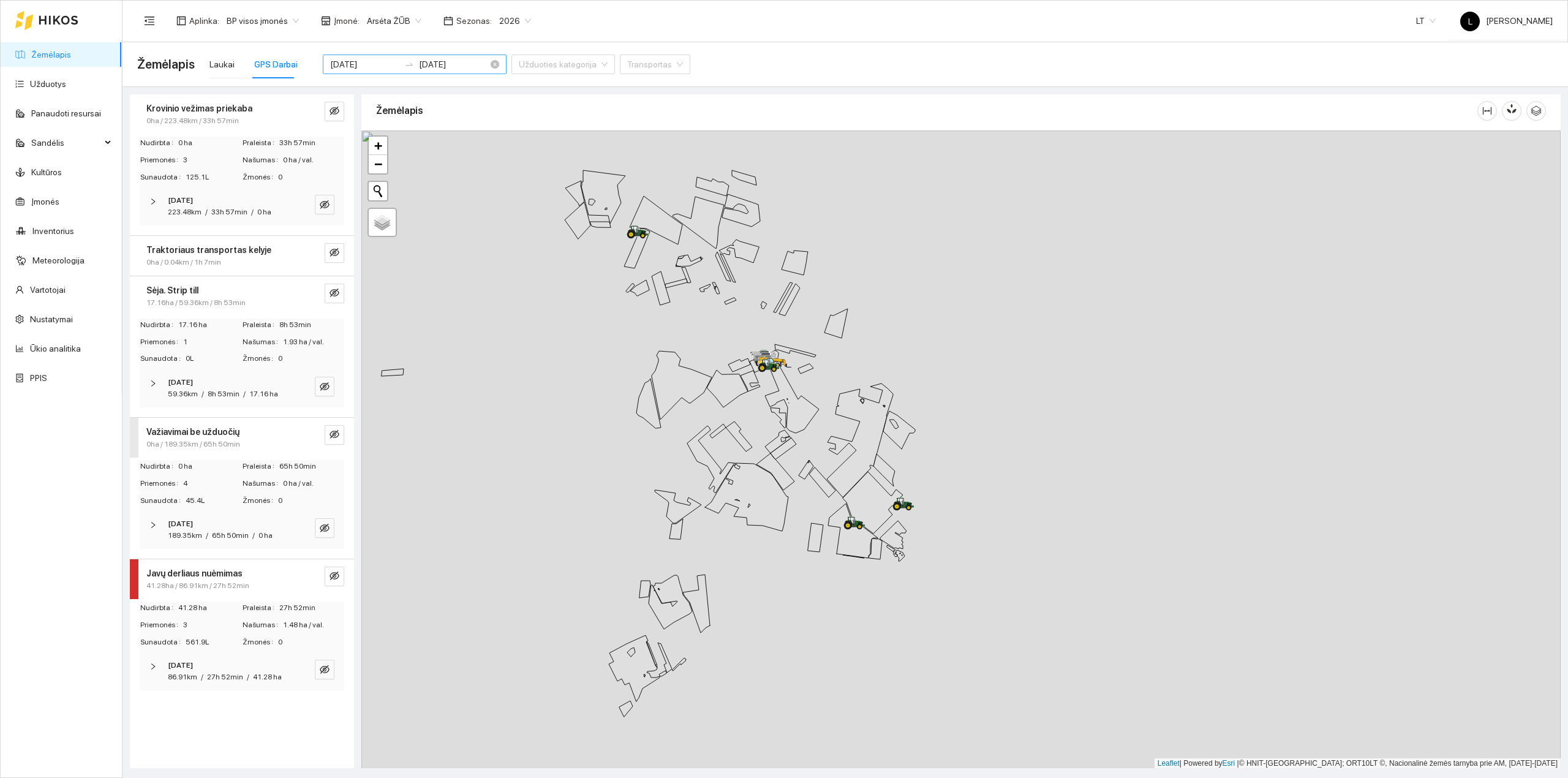
click at [429, 62] on input "2025-08-28" at bounding box center [453, 64] width 69 height 14
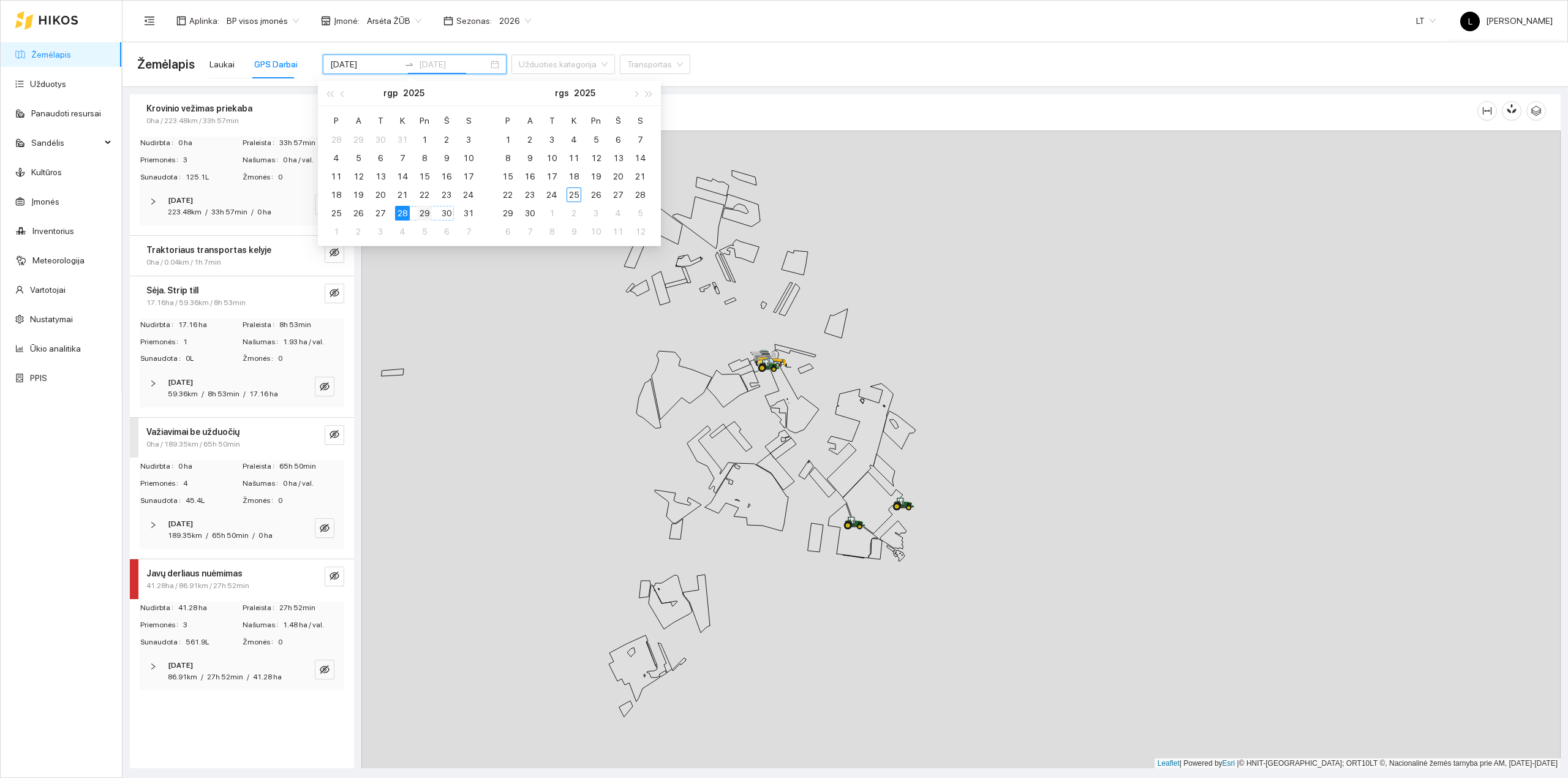
type input "2025-08-29"
click at [427, 211] on div "29" at bounding box center [424, 213] width 15 height 15
click at [424, 216] on div "29" at bounding box center [424, 213] width 15 height 15
type input "2025-08-29"
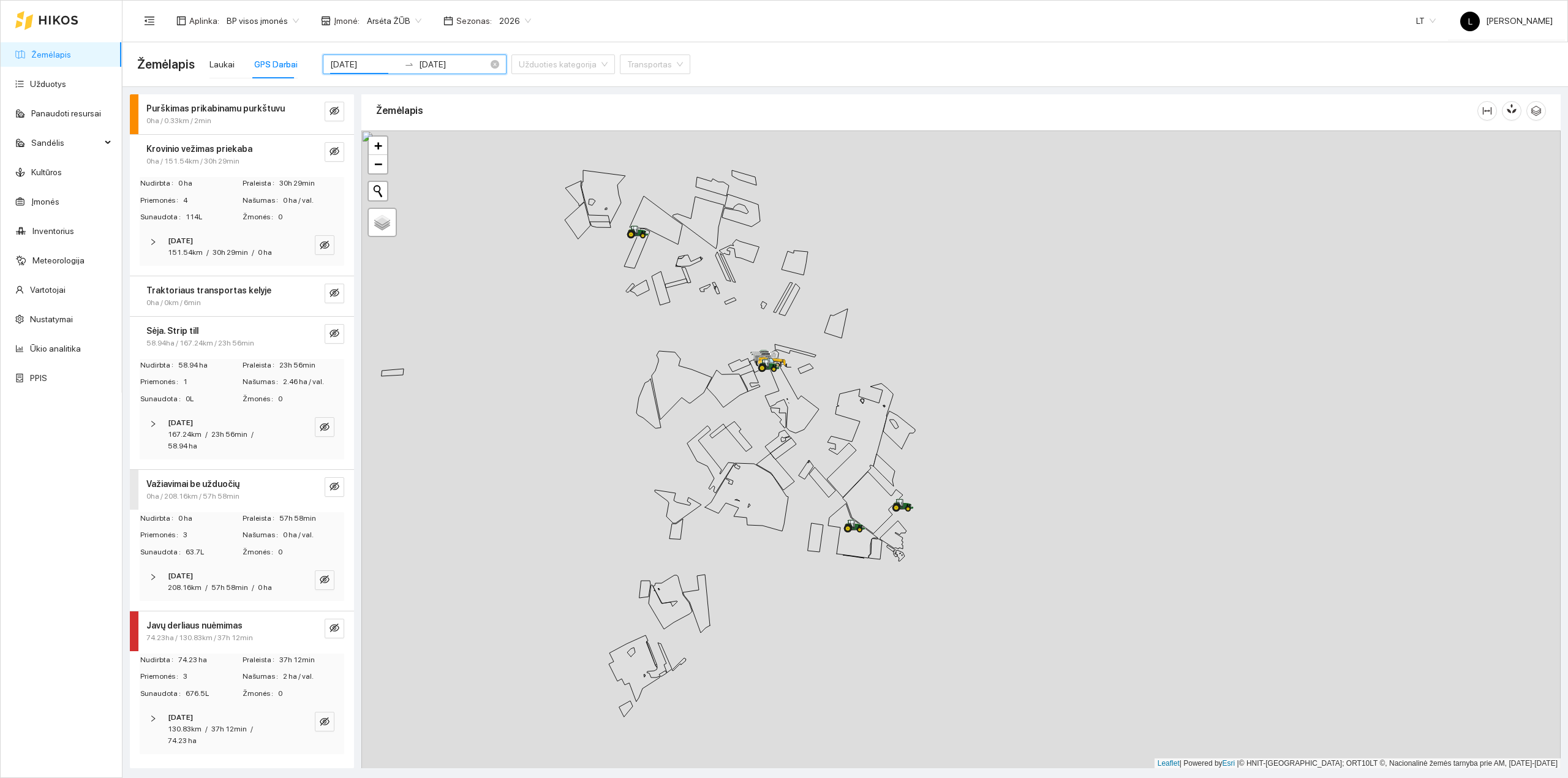
click at [431, 62] on input "2025-08-29" at bounding box center [453, 64] width 69 height 14
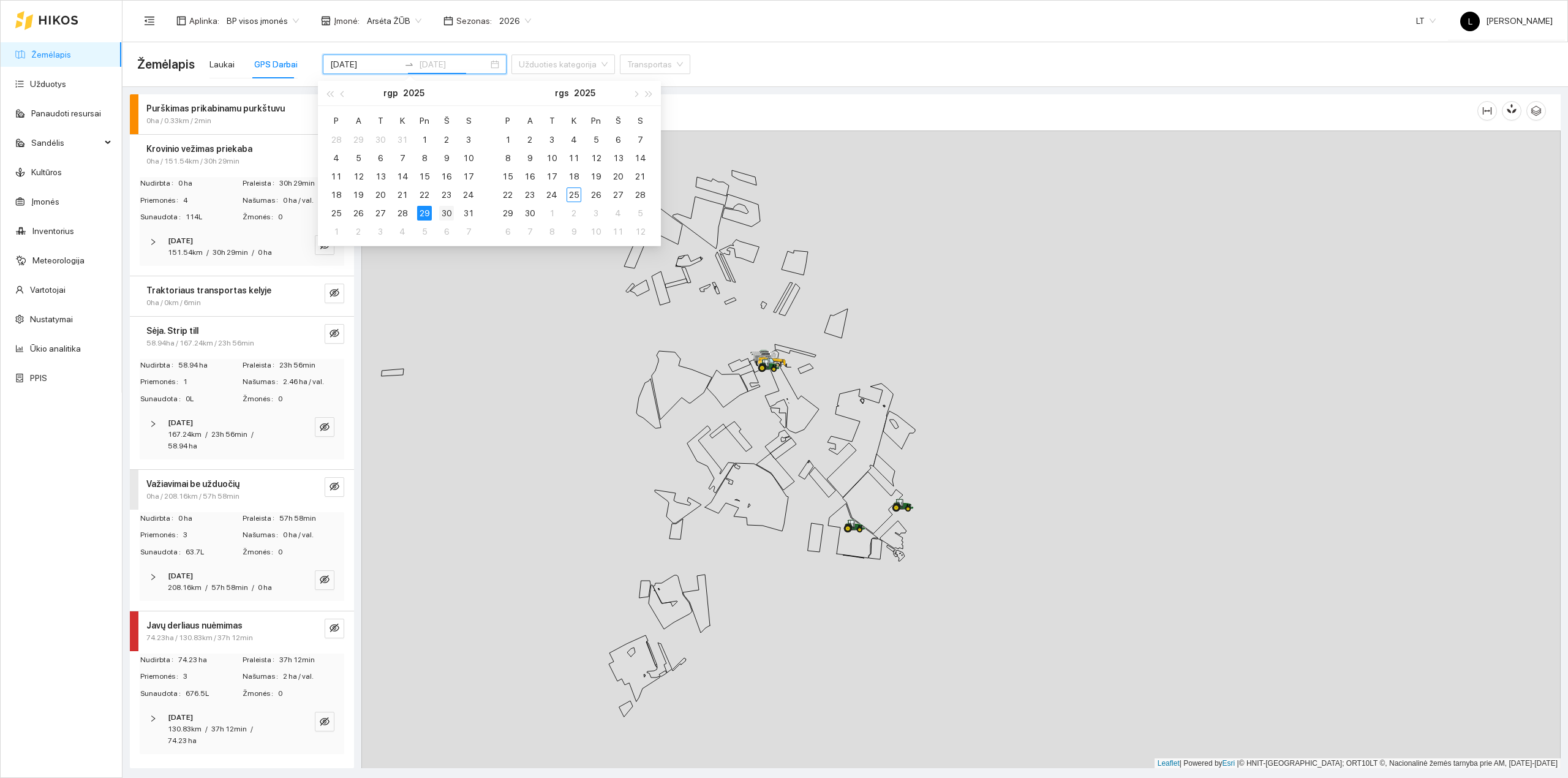
type input "2025-08-30"
click at [446, 211] on div "30" at bounding box center [447, 213] width 15 height 15
click at [446, 212] on div "30" at bounding box center [447, 213] width 15 height 15
type input "2025-08-30"
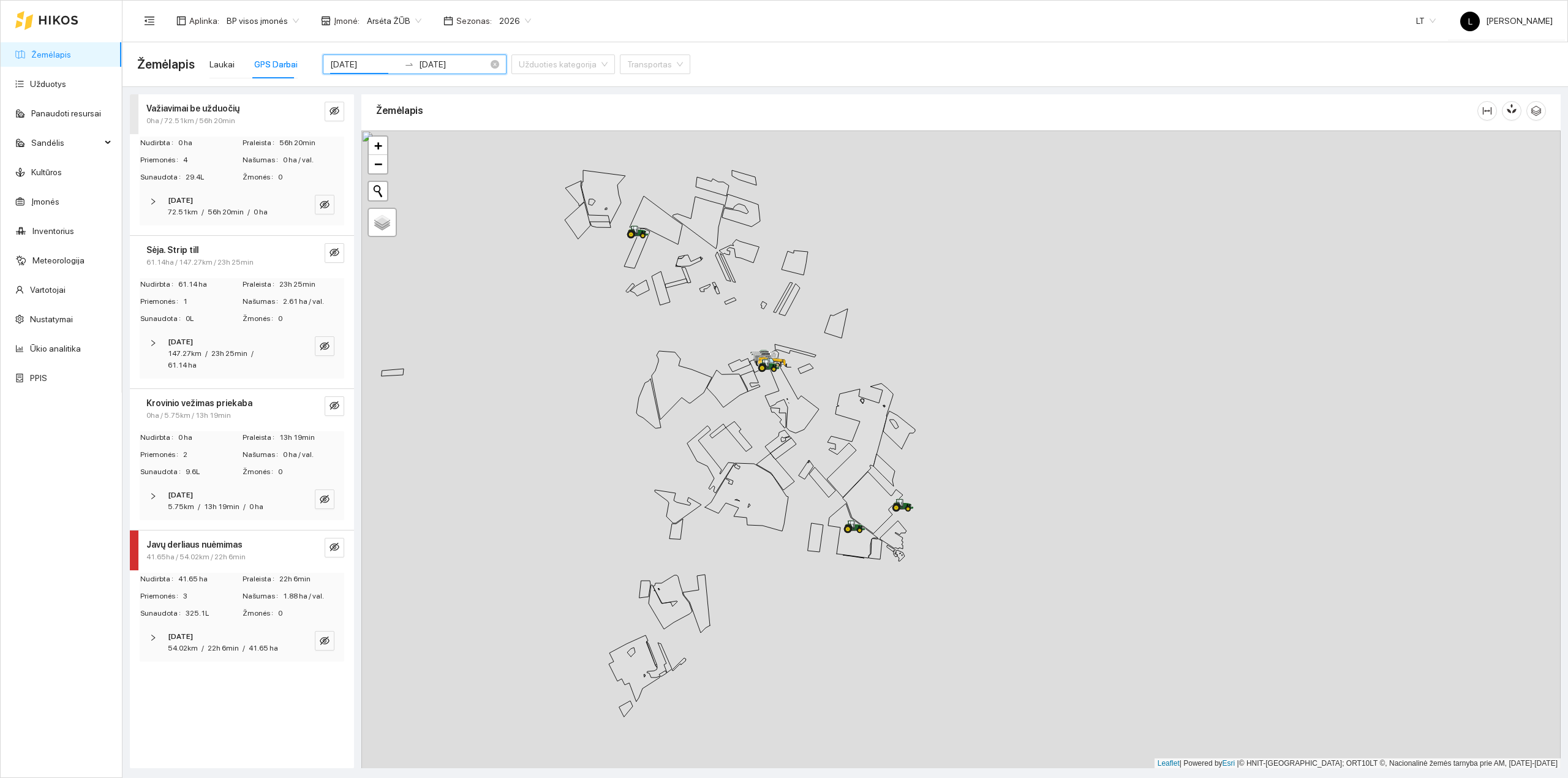
click at [437, 67] on input "2025-08-30" at bounding box center [453, 64] width 69 height 14
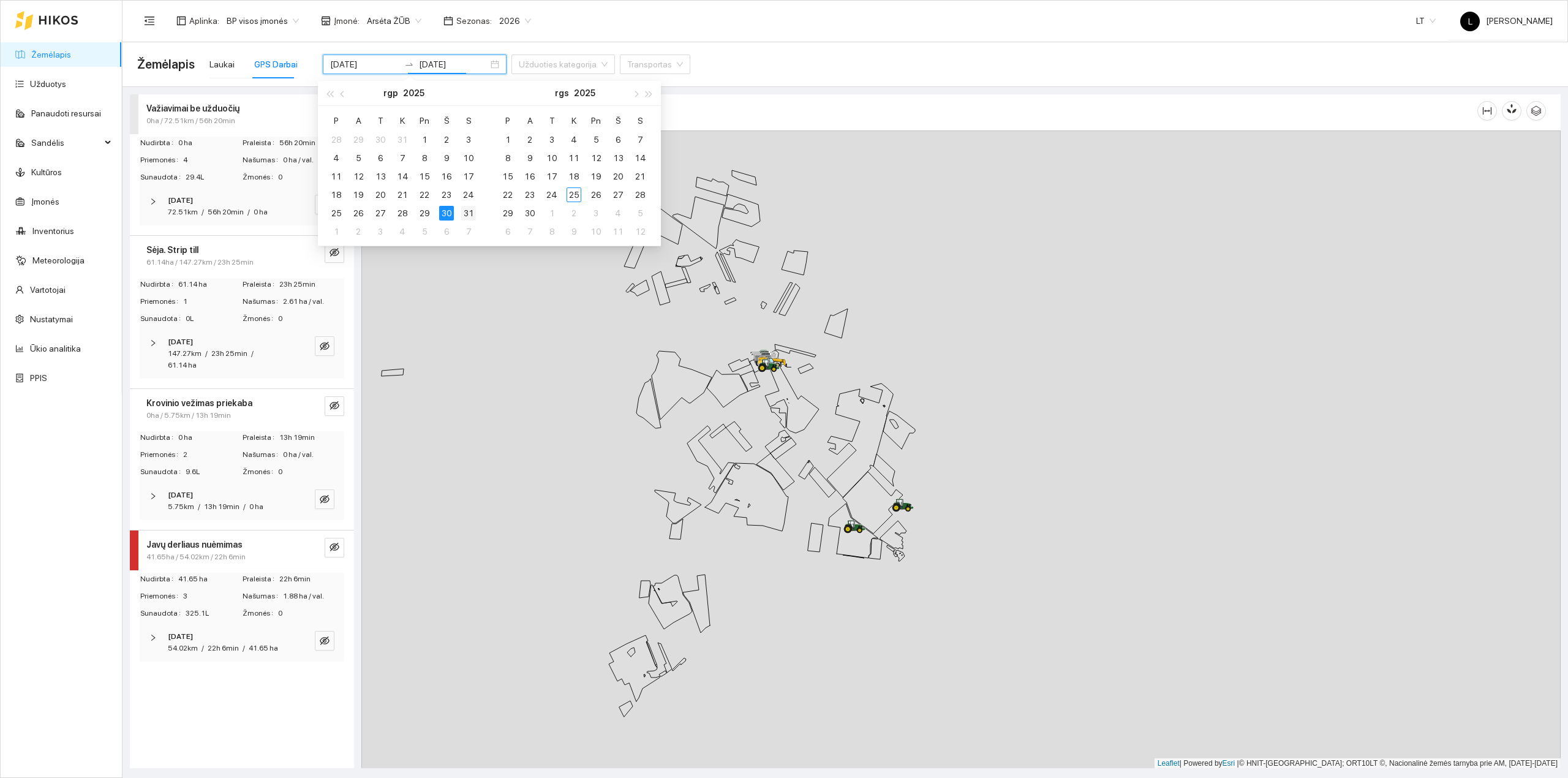
type input "[DATE]"
click at [464, 212] on div "31" at bounding box center [469, 213] width 15 height 15
click at [465, 212] on div "31" at bounding box center [469, 213] width 15 height 15
type input "[DATE]"
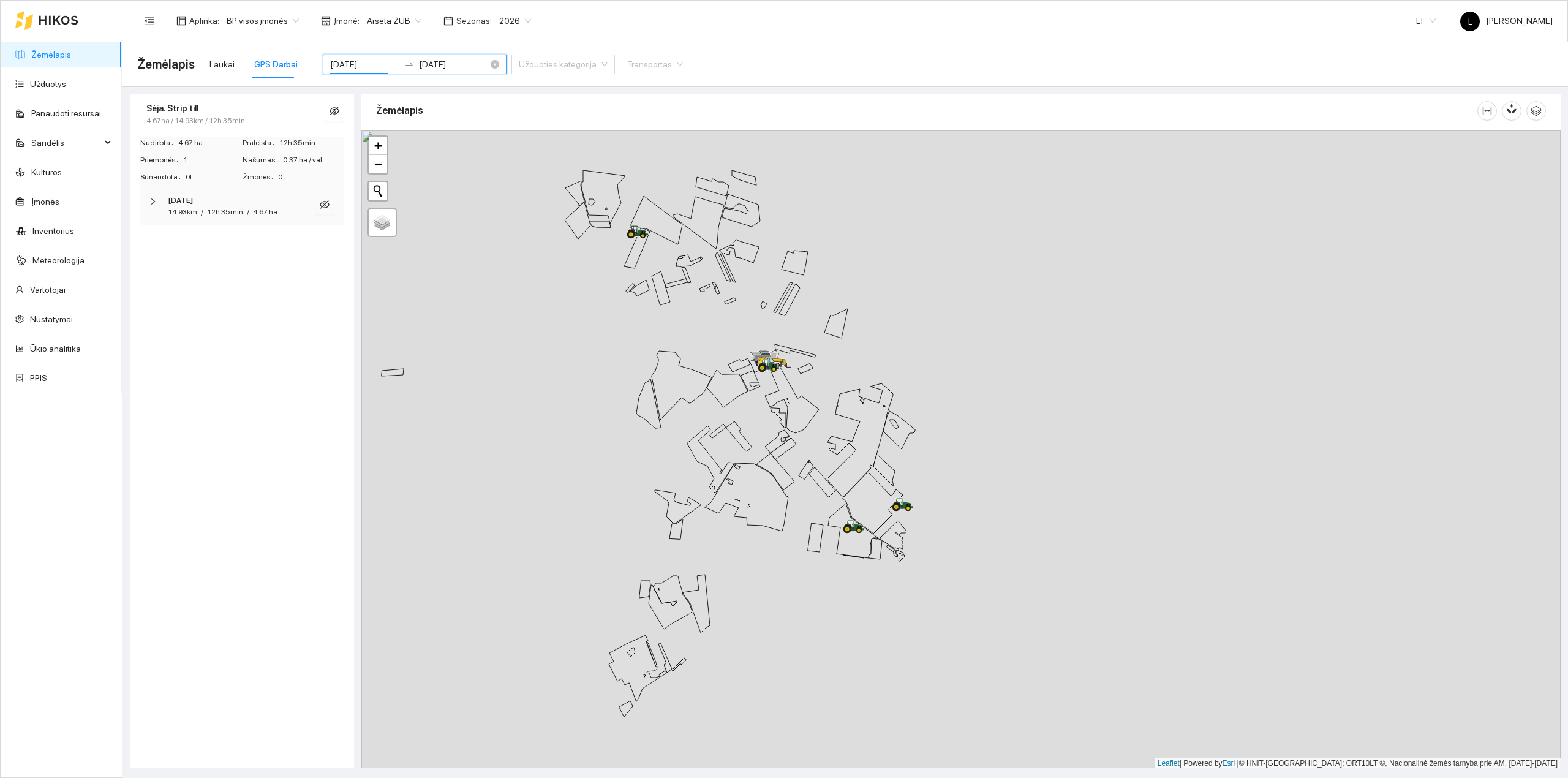
click at [431, 60] on input "[DATE]" at bounding box center [453, 64] width 69 height 14
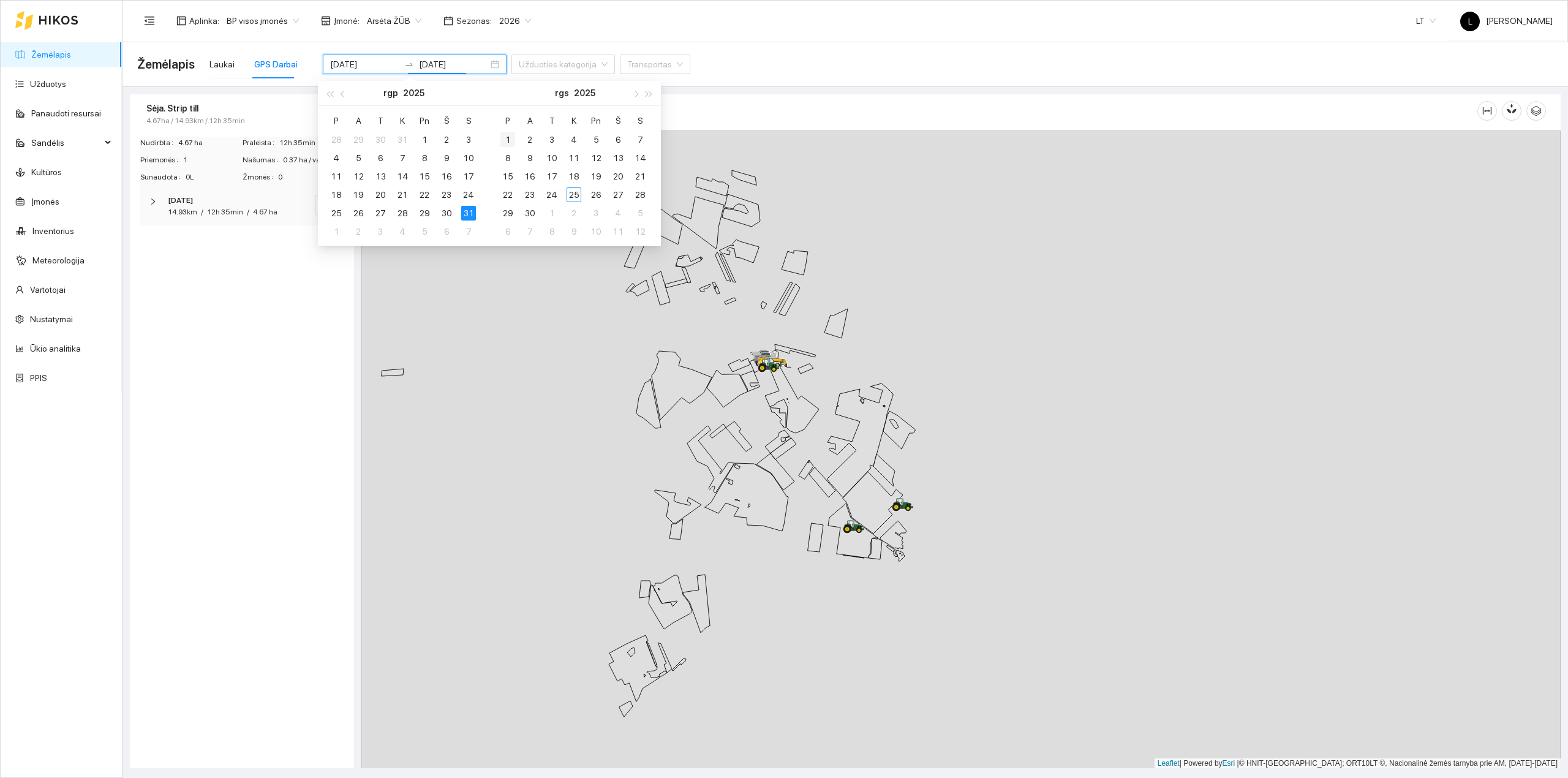
type input "2025-09-01"
click at [508, 138] on div "1" at bounding box center [507, 140] width 15 height 15
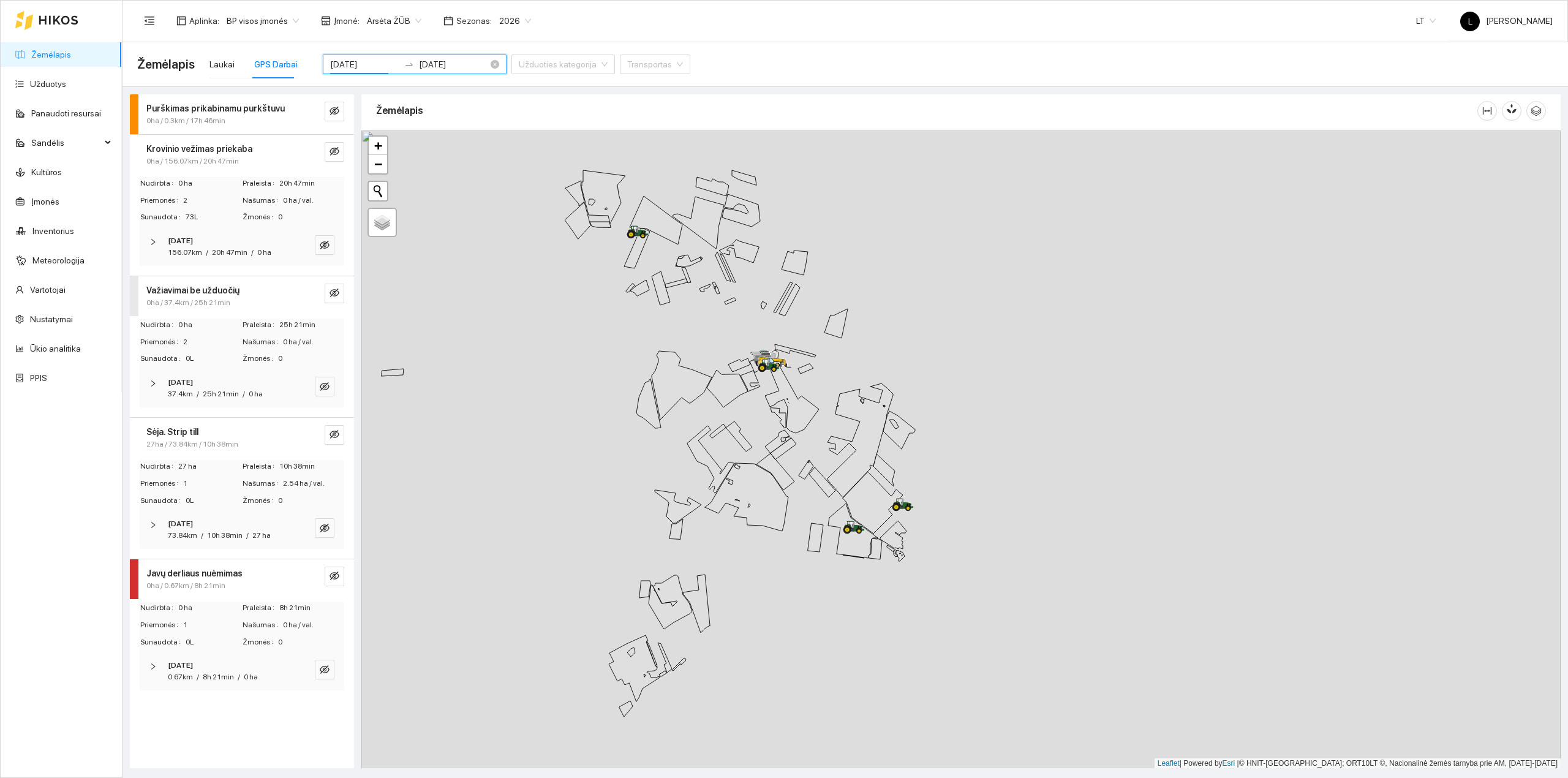
click at [372, 62] on input "2025-09-01" at bounding box center [365, 64] width 69 height 14
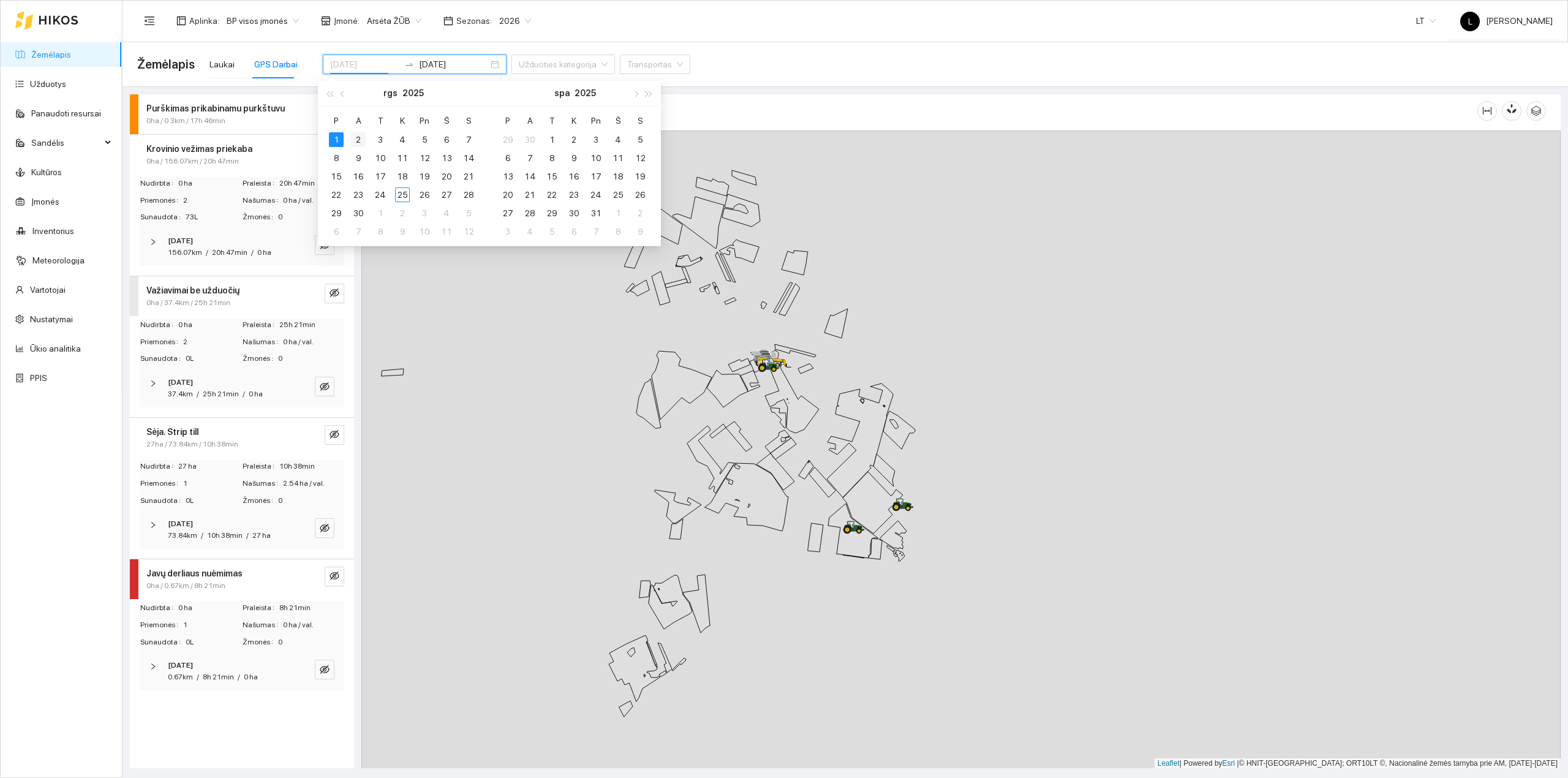
type input "2025-09-02"
click at [356, 137] on div "2" at bounding box center [358, 140] width 15 height 15
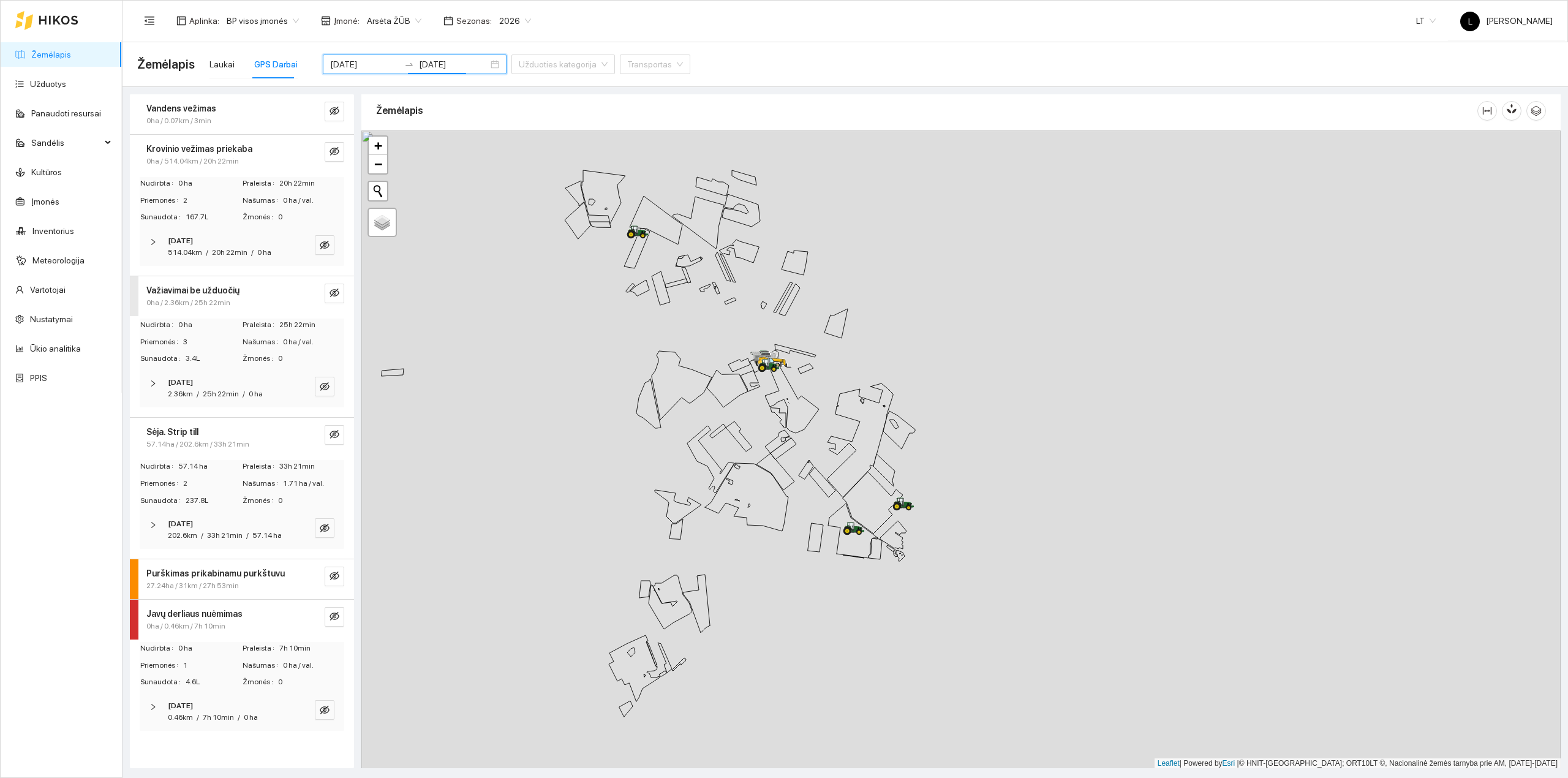
click at [201, 250] on div "514.04km / 20h 22min / 0 ha" at bounding box center [220, 252] width 103 height 11
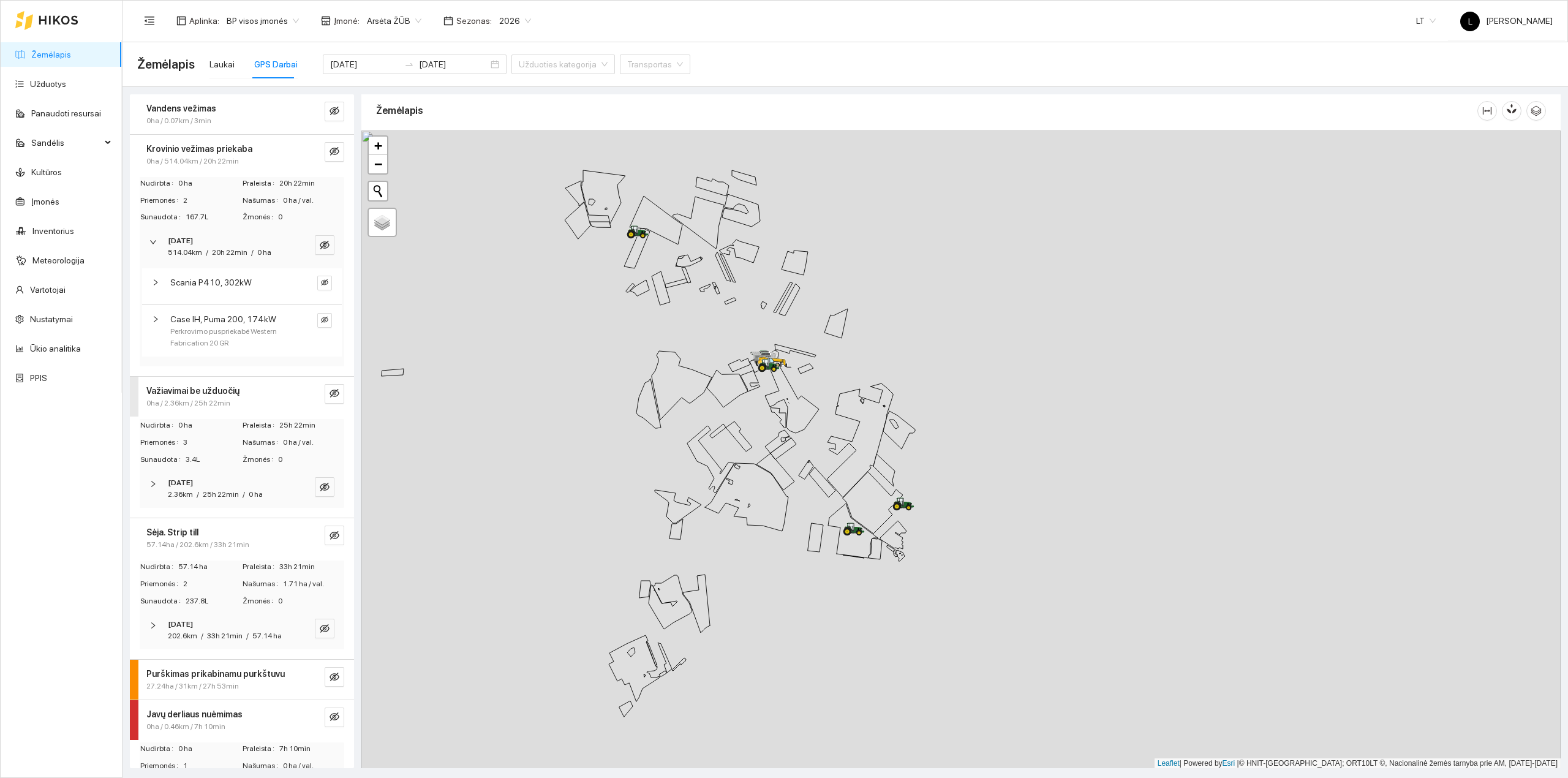
click at [201, 249] on div "514.04km / 20h 22min / 0 ha" at bounding box center [220, 252] width 103 height 11
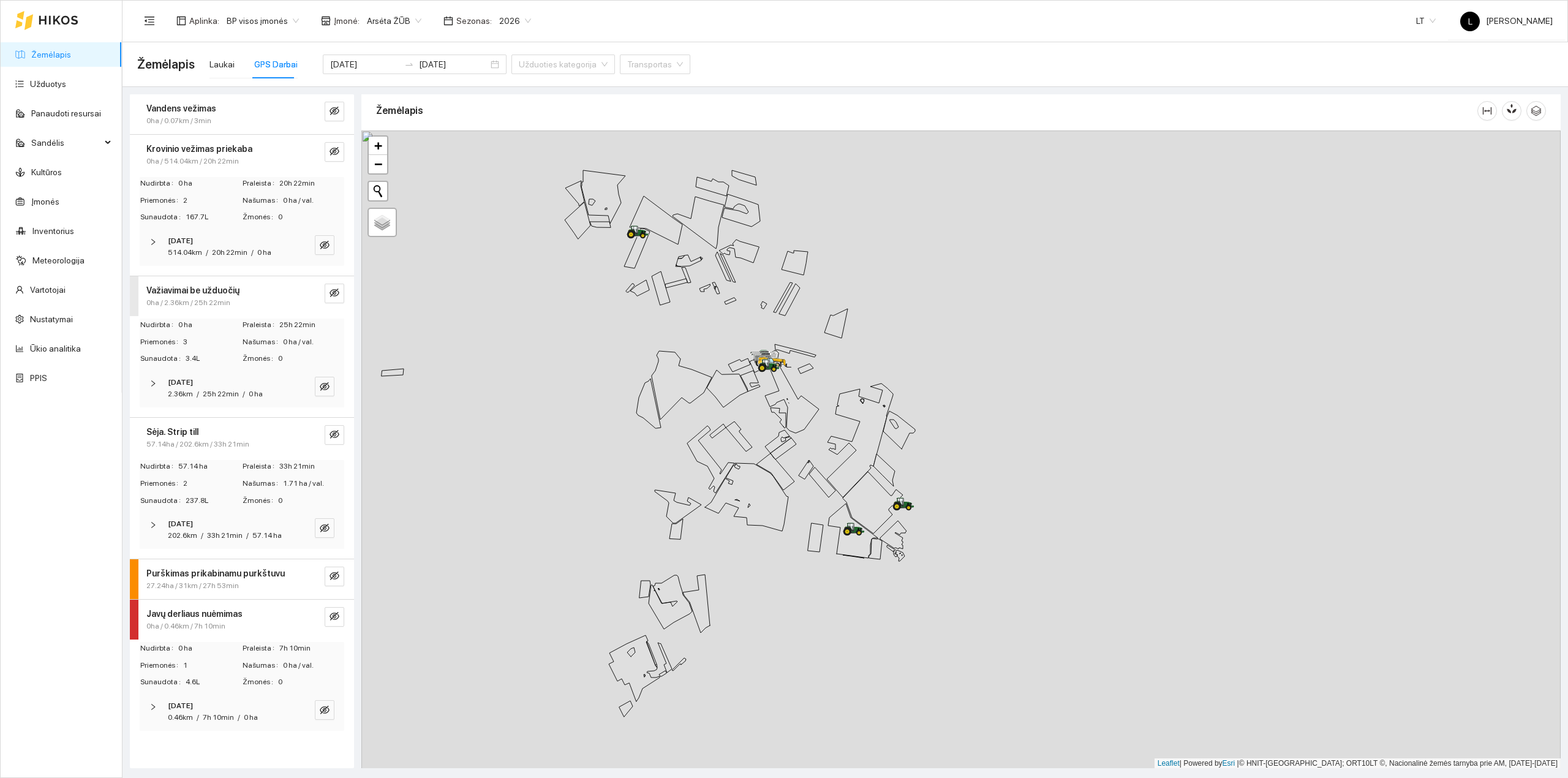
click at [181, 407] on div "2025-09-02 2.36km / 25h 22min / 0 ha" at bounding box center [242, 388] width 204 height 38
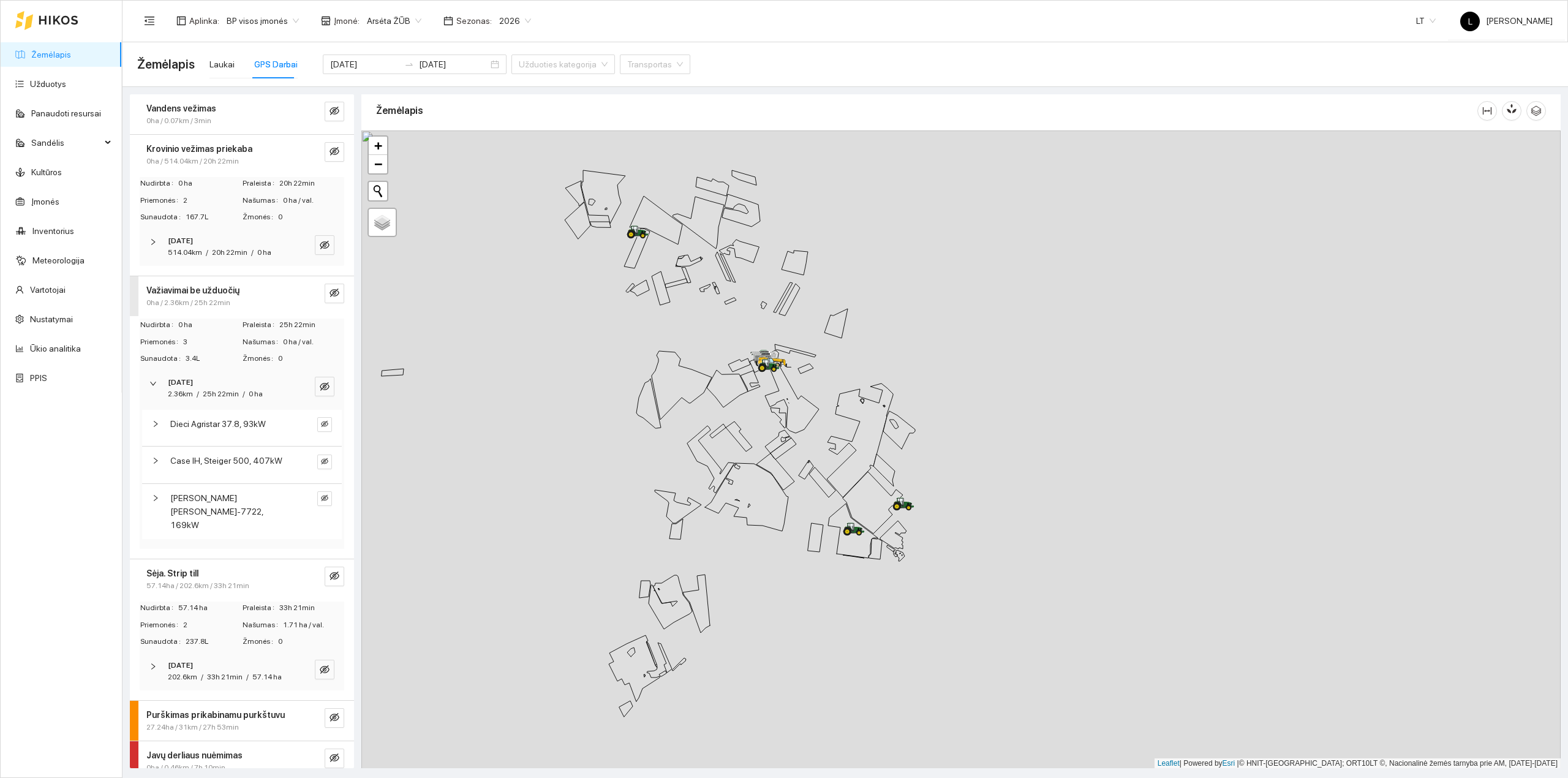
click at [191, 393] on span "2.36km" at bounding box center [180, 393] width 25 height 9
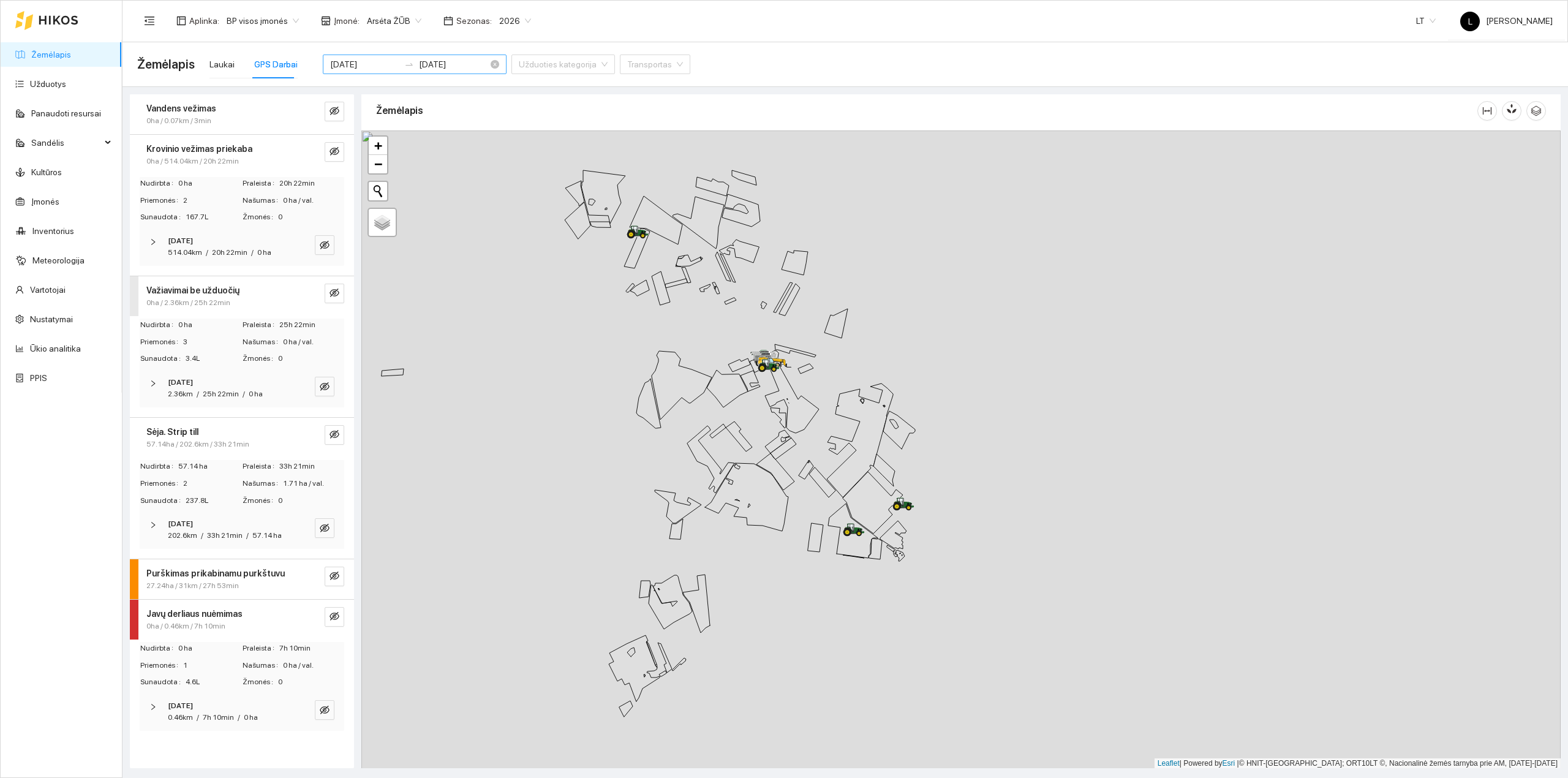
click at [401, 69] on div "2025-09-02 2025-09-02" at bounding box center [414, 64] width 183 height 19
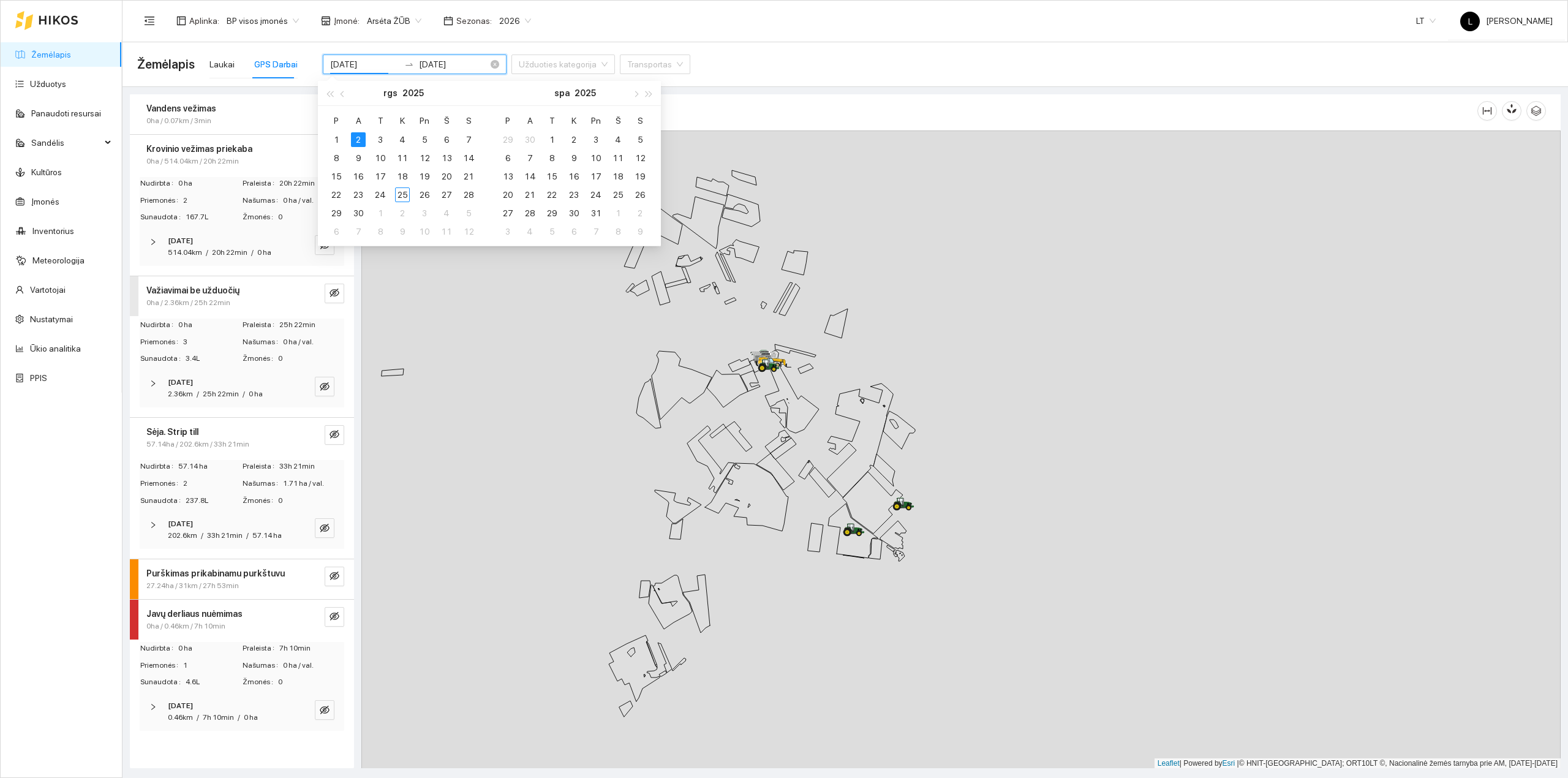
click at [418, 65] on input "2025-09-02" at bounding box center [453, 64] width 69 height 14
click at [383, 132] on div "3" at bounding box center [380, 140] width 15 height 15
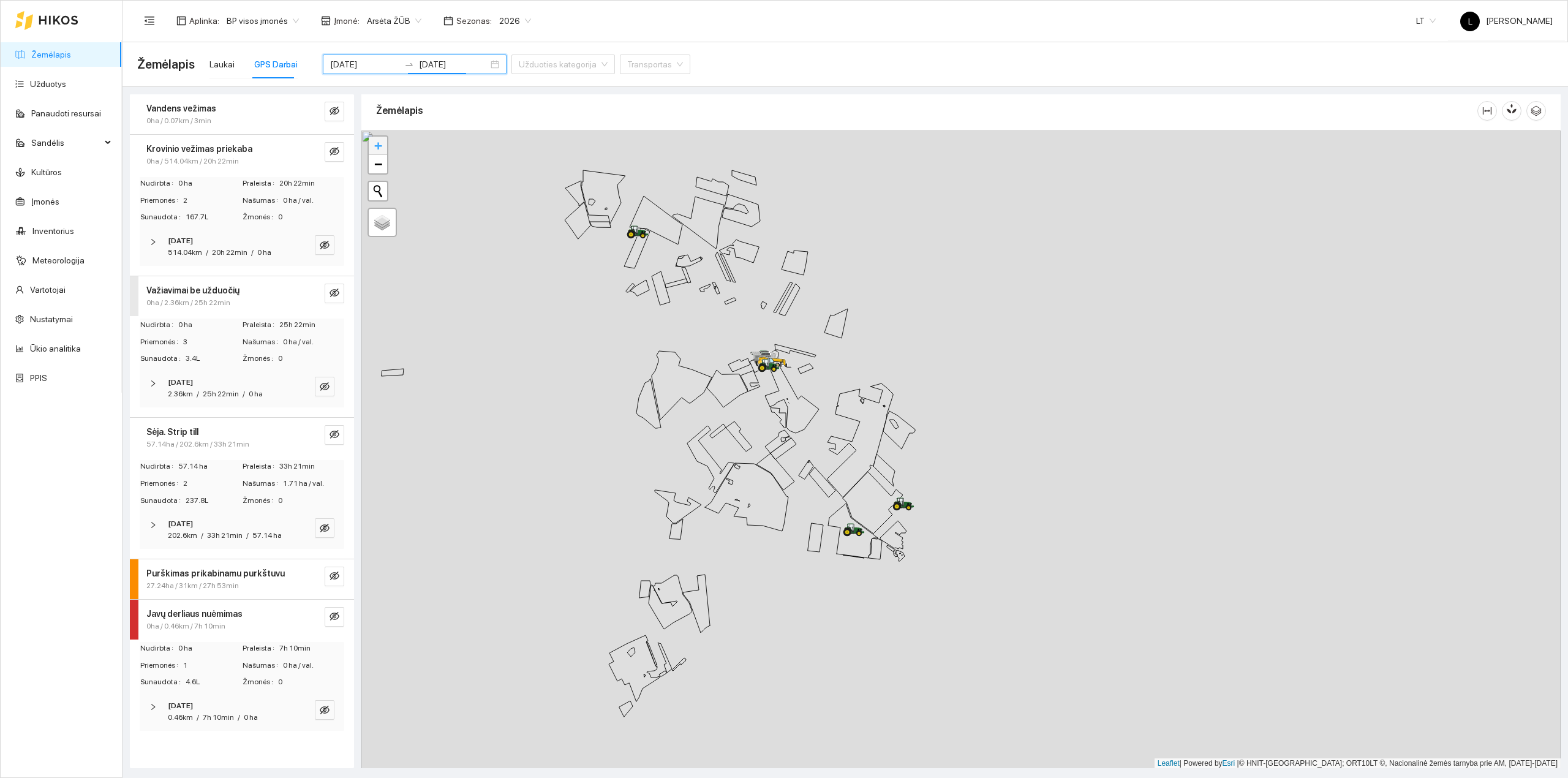
click at [383, 138] on link "+" at bounding box center [377, 145] width 19 height 19
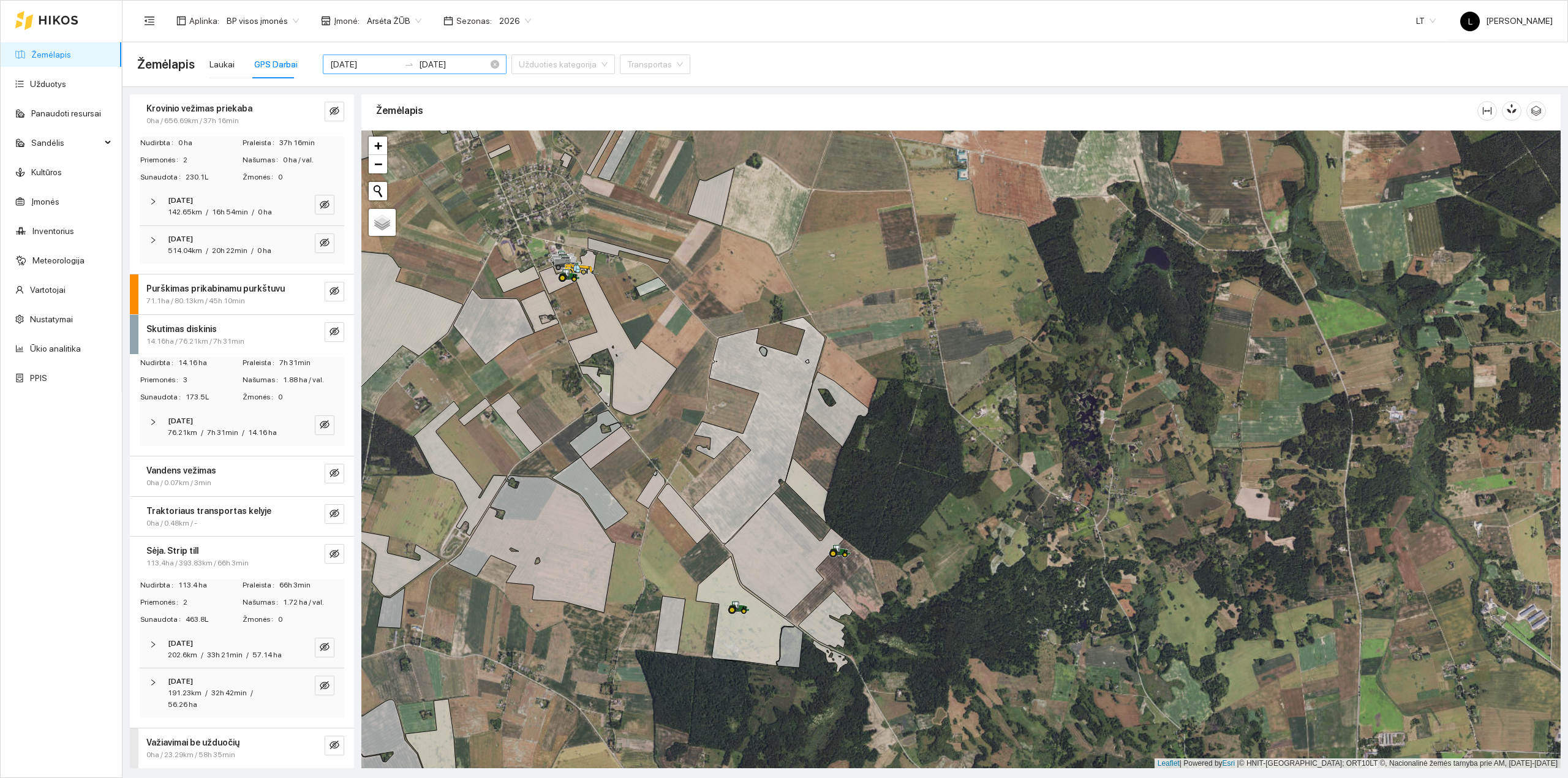
click at [419, 62] on input "[DATE]" at bounding box center [453, 64] width 69 height 14
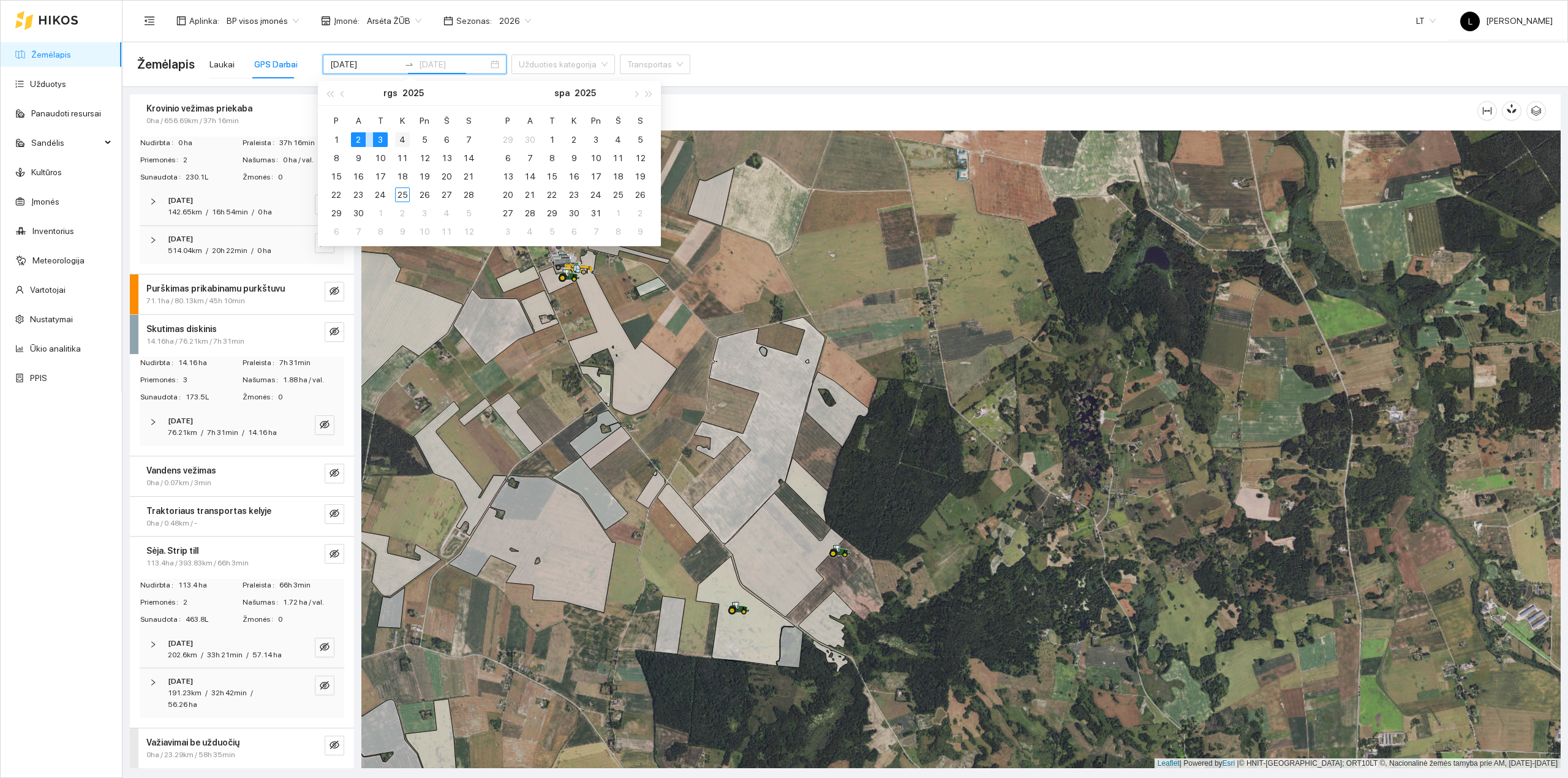
type input "2025-09-04"
click at [396, 138] on div "4" at bounding box center [402, 140] width 15 height 15
click at [397, 138] on div "4" at bounding box center [402, 140] width 15 height 15
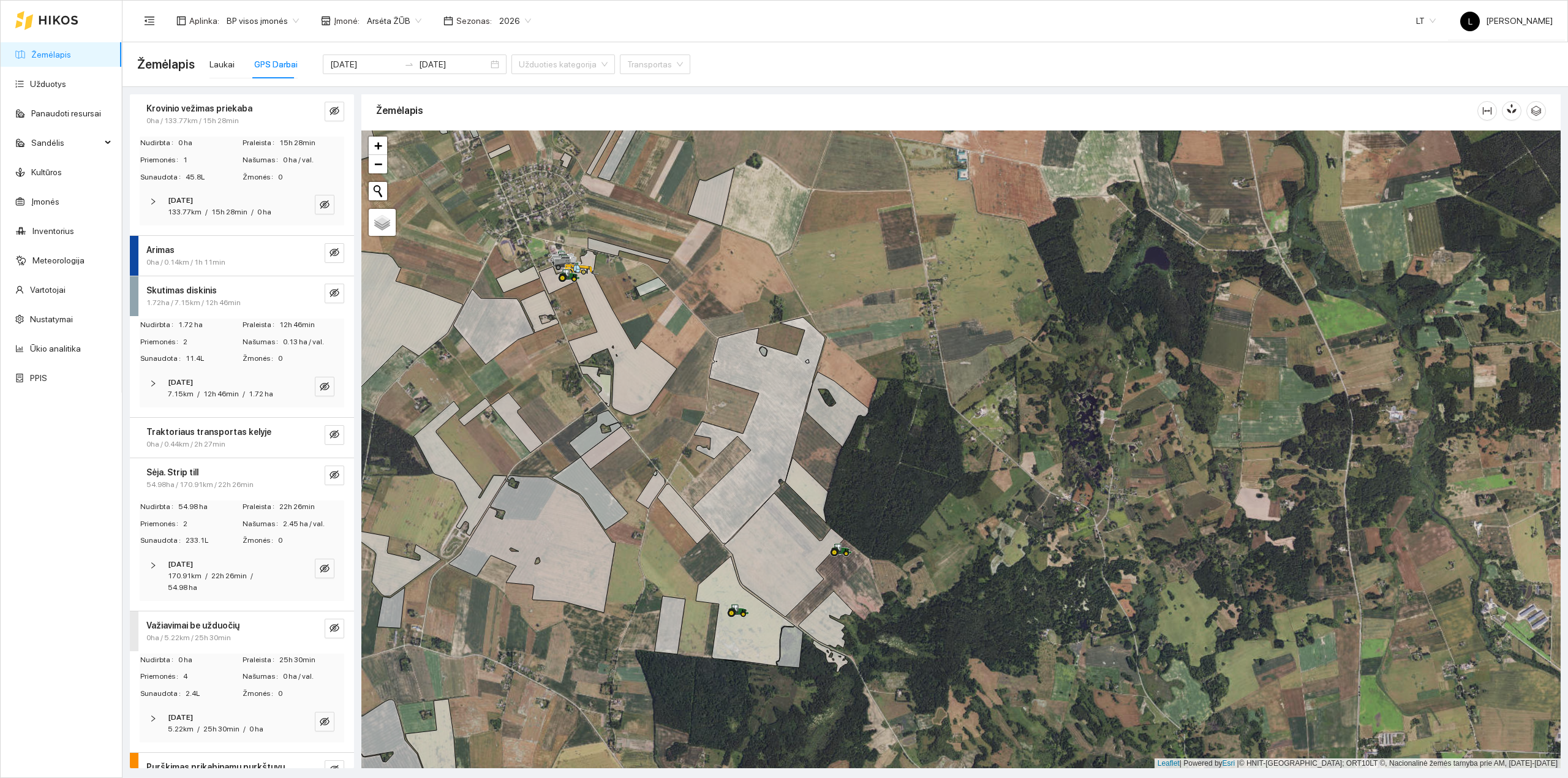
click at [204, 391] on span "12h 46min" at bounding box center [221, 393] width 36 height 9
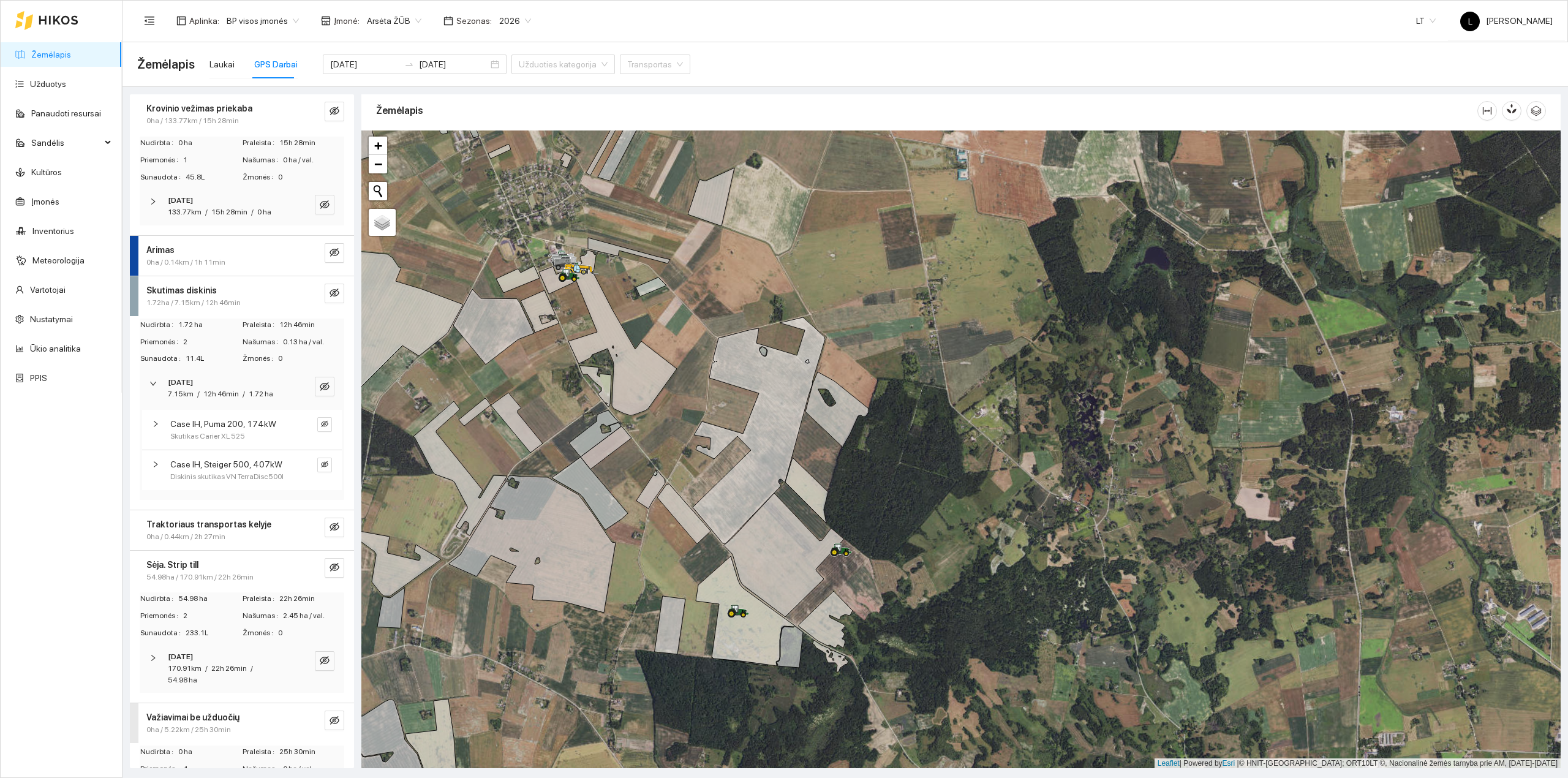
click at [233, 394] on span "12h 46min" at bounding box center [221, 393] width 36 height 9
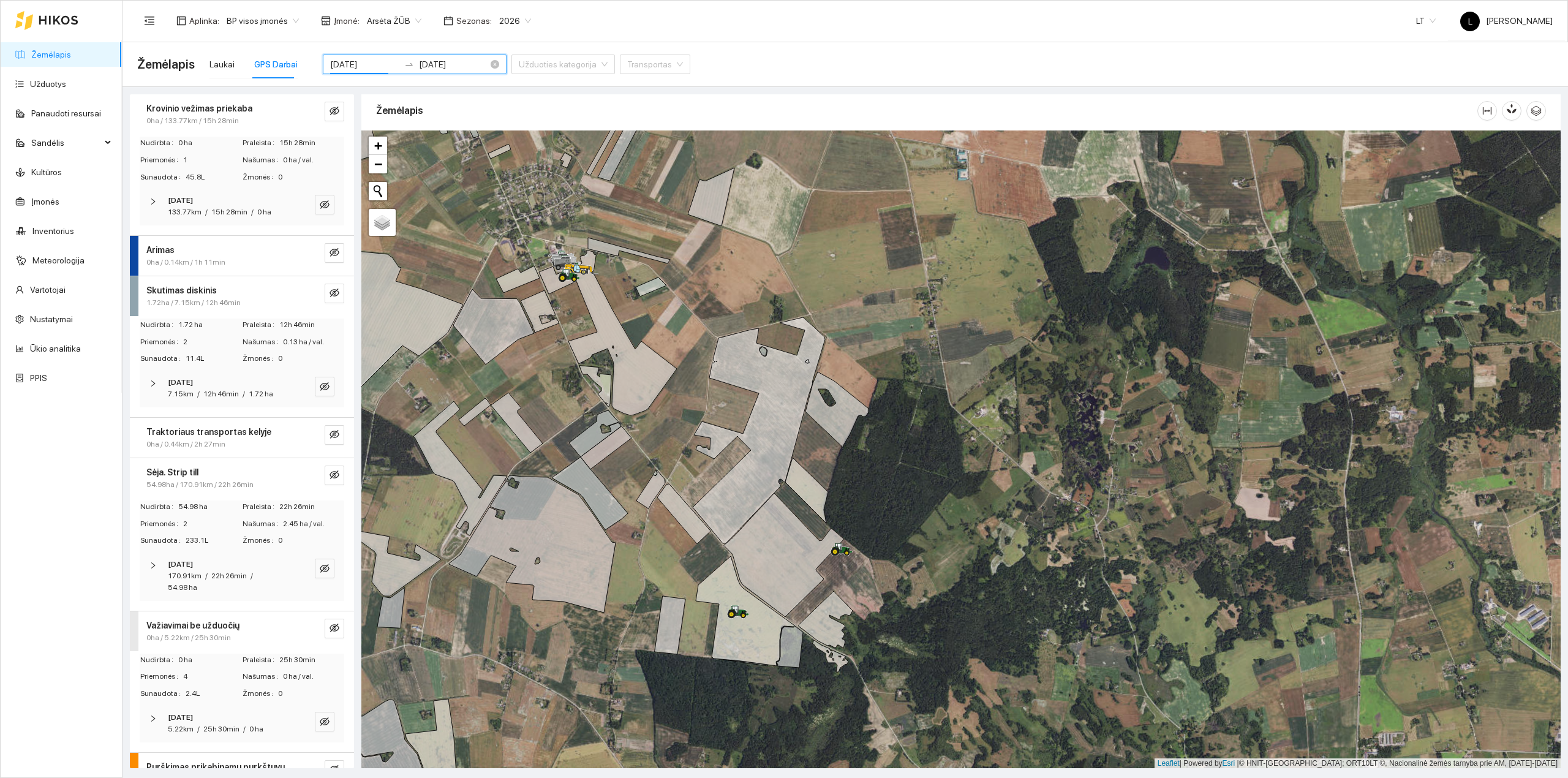
click at [378, 62] on input "2025-09-04" at bounding box center [365, 64] width 69 height 14
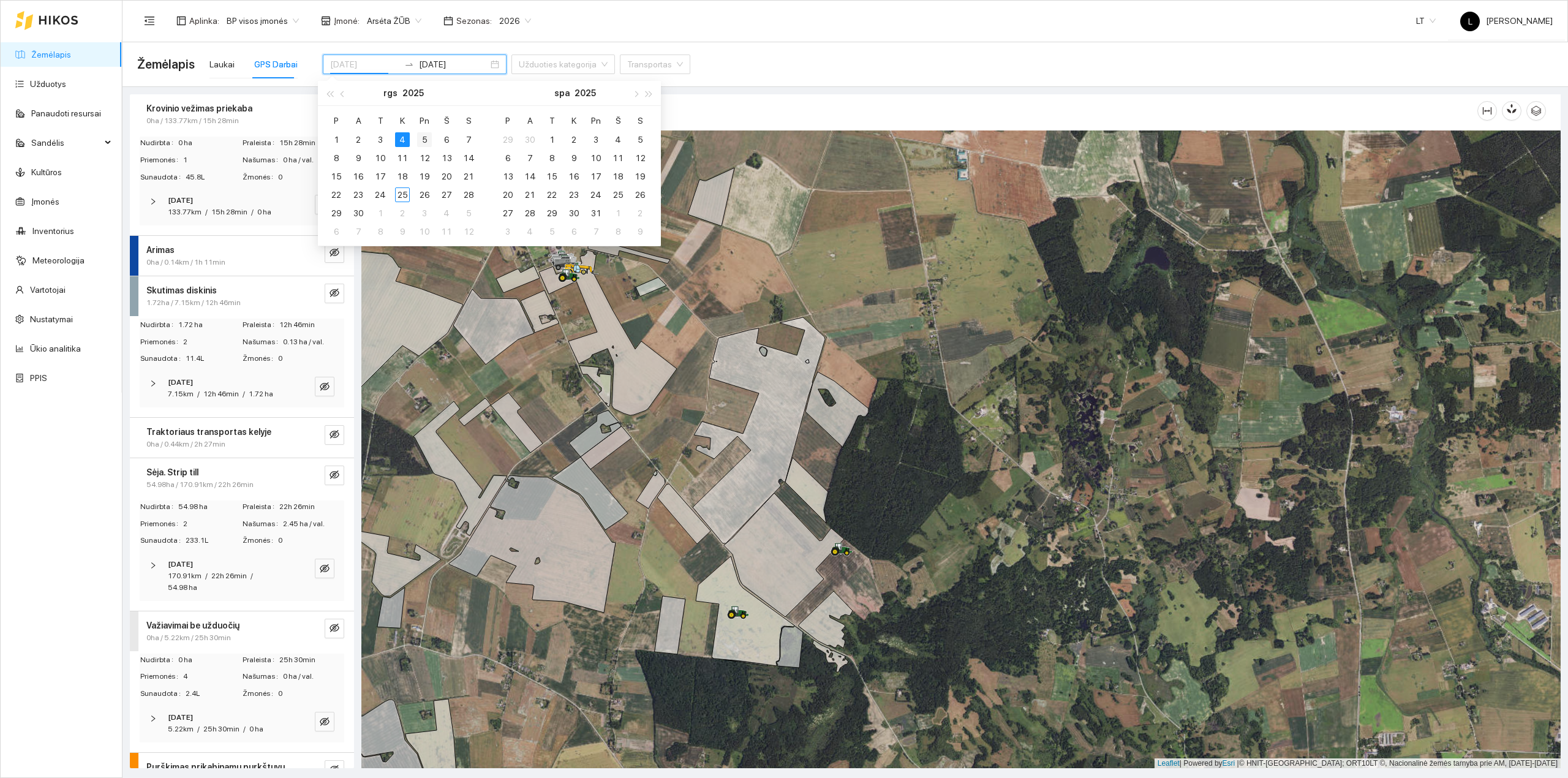
type input "[DATE]"
click at [427, 141] on div "5" at bounding box center [424, 140] width 15 height 15
type input "[DATE]"
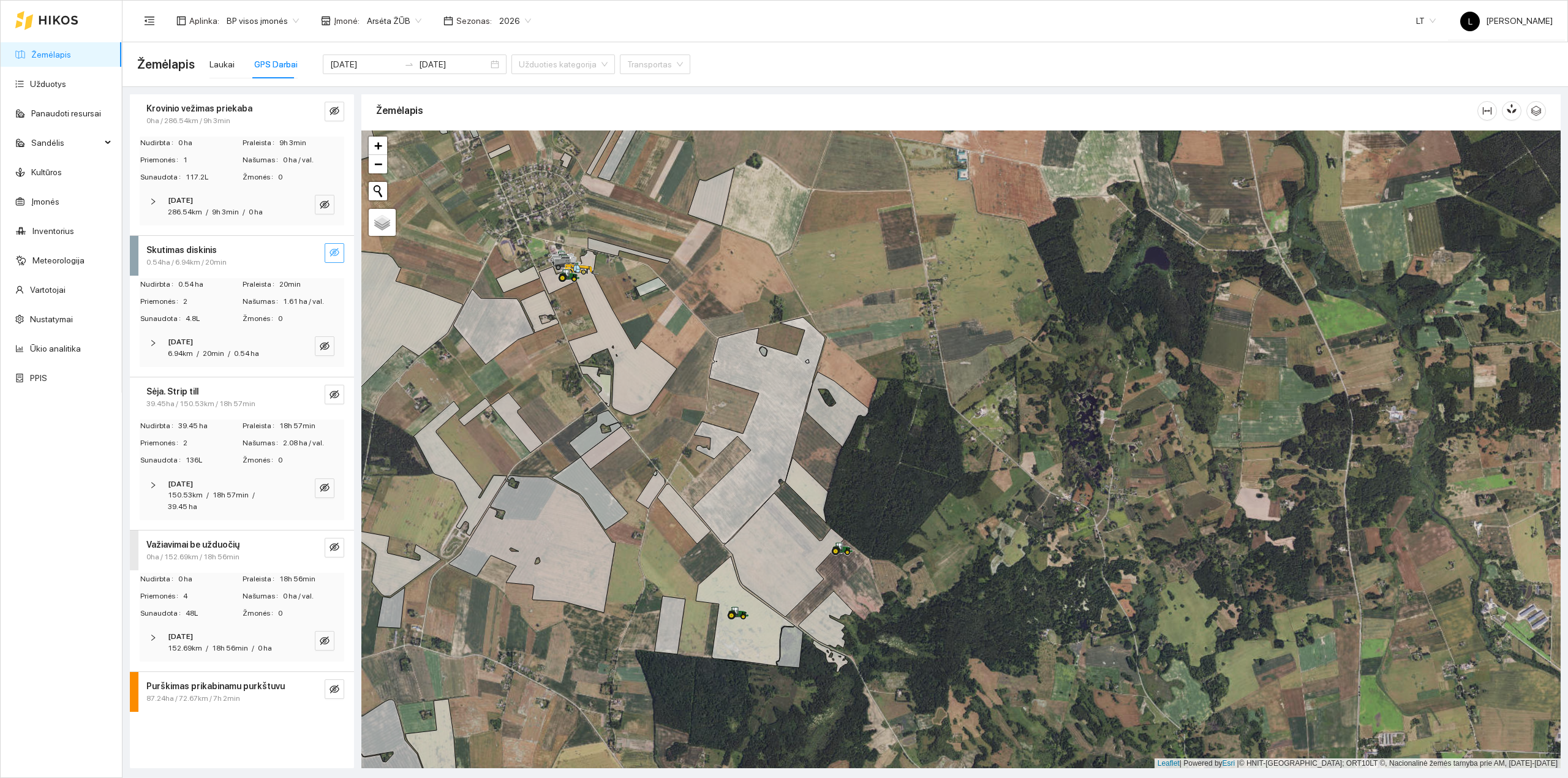
click at [330, 250] on icon "eye-invisible" at bounding box center [334, 252] width 10 height 10
click at [300, 349] on icon "search" at bounding box center [300, 346] width 10 height 10
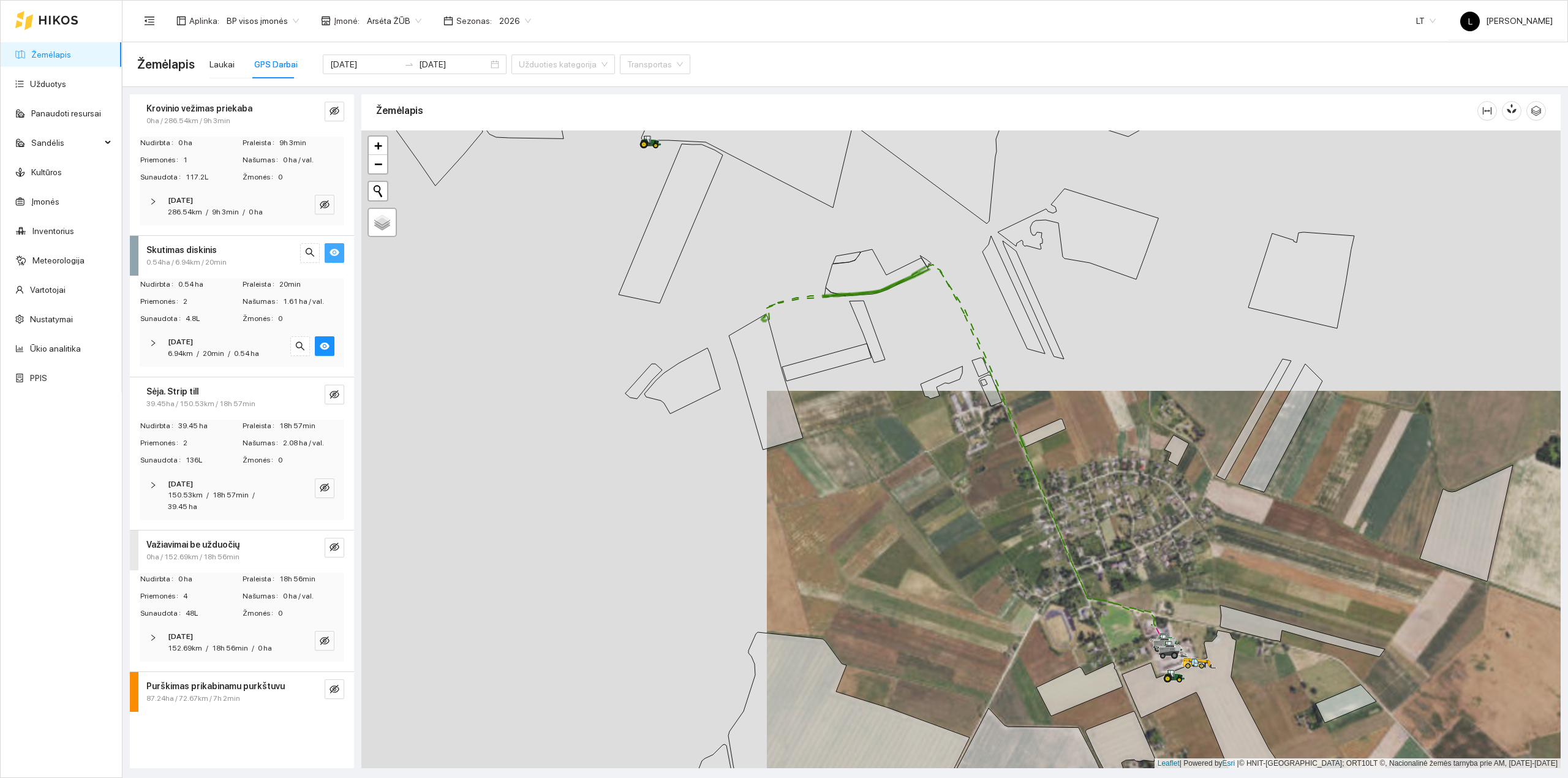
click at [254, 343] on div "[DATE]" at bounding box center [225, 342] width 115 height 11
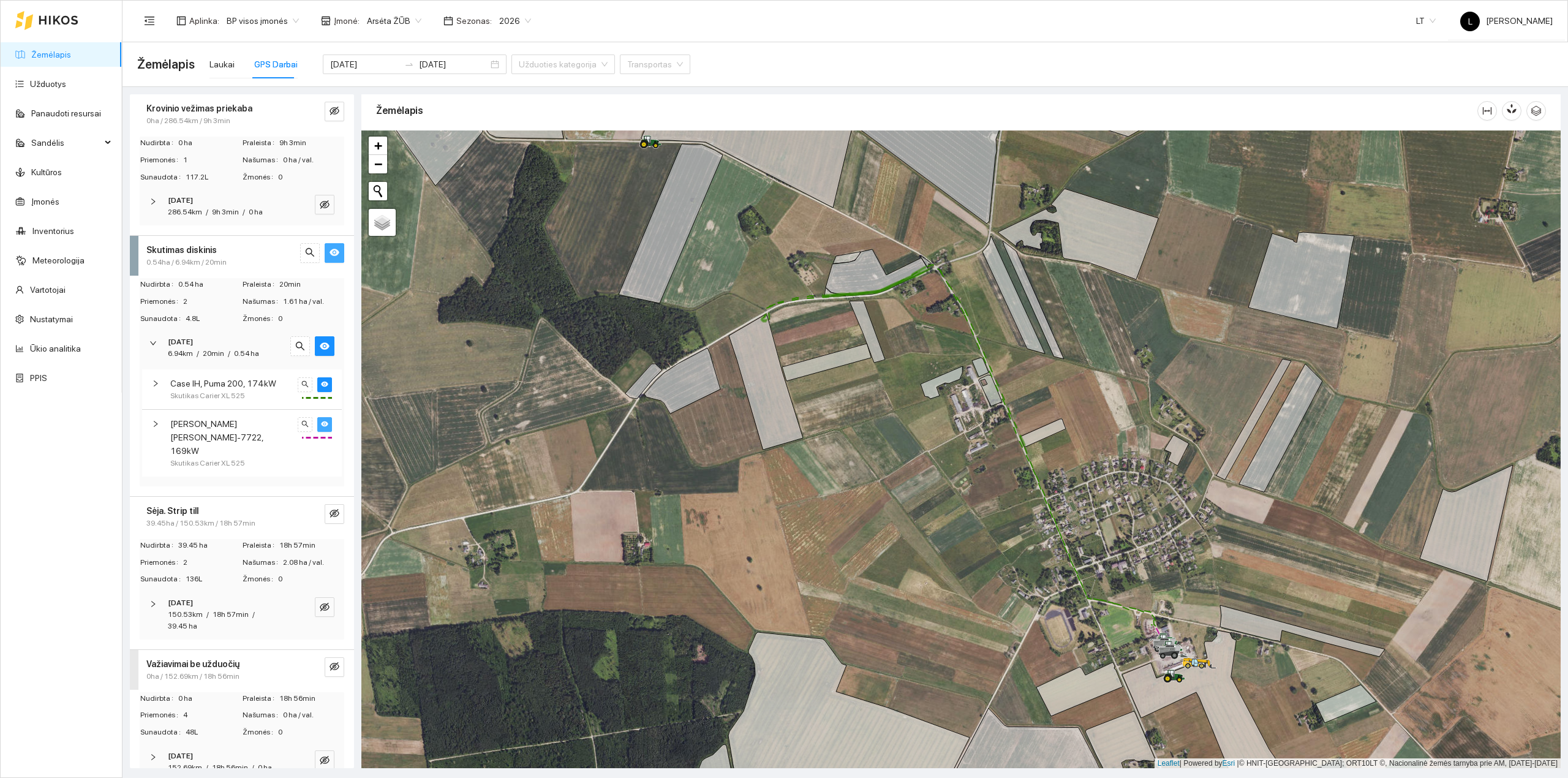
click at [318, 424] on button "button" at bounding box center [325, 424] width 15 height 15
click at [297, 424] on button "button" at bounding box center [305, 424] width 15 height 15
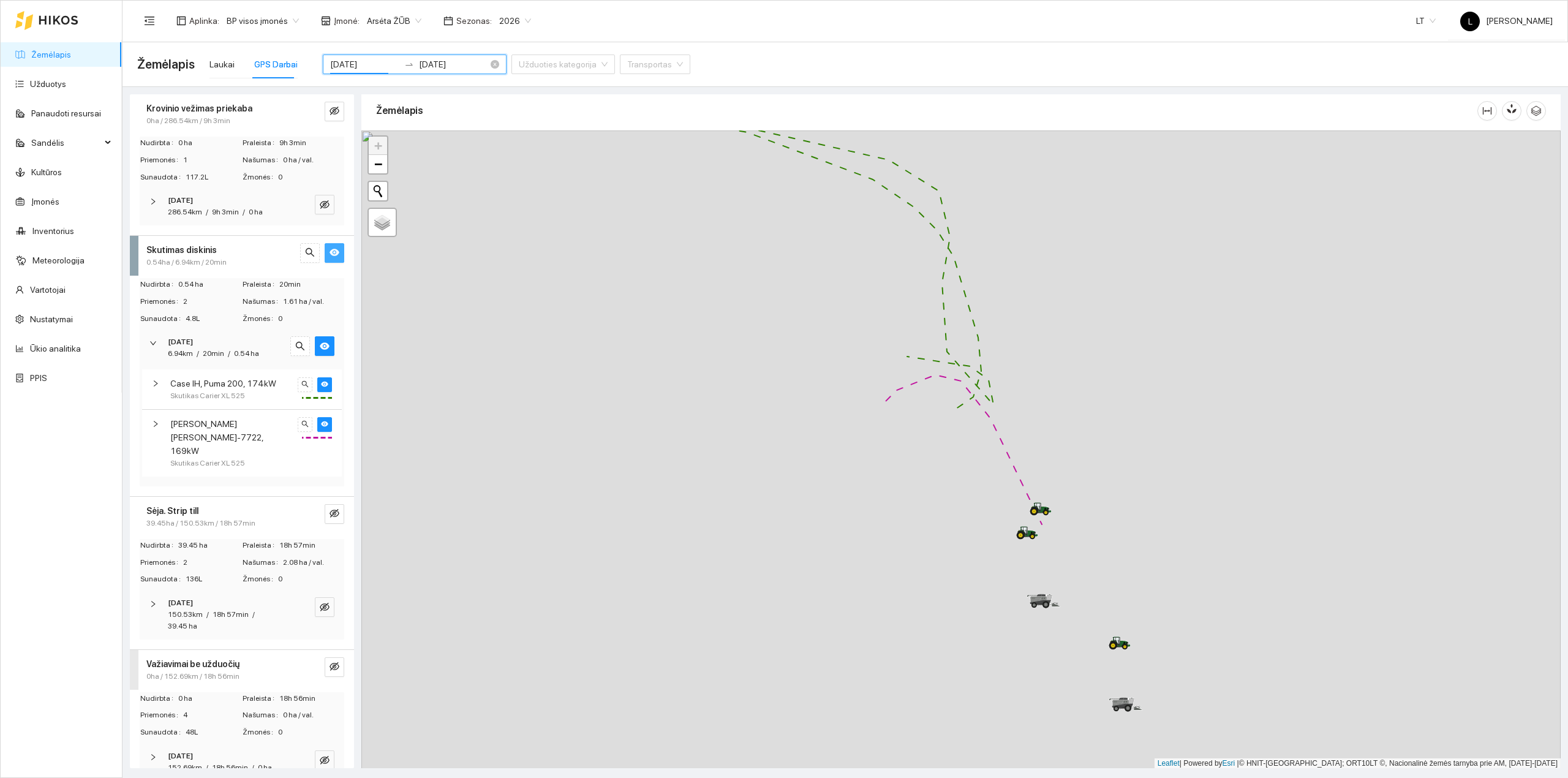
click at [368, 61] on input "[DATE]" at bounding box center [365, 64] width 69 height 14
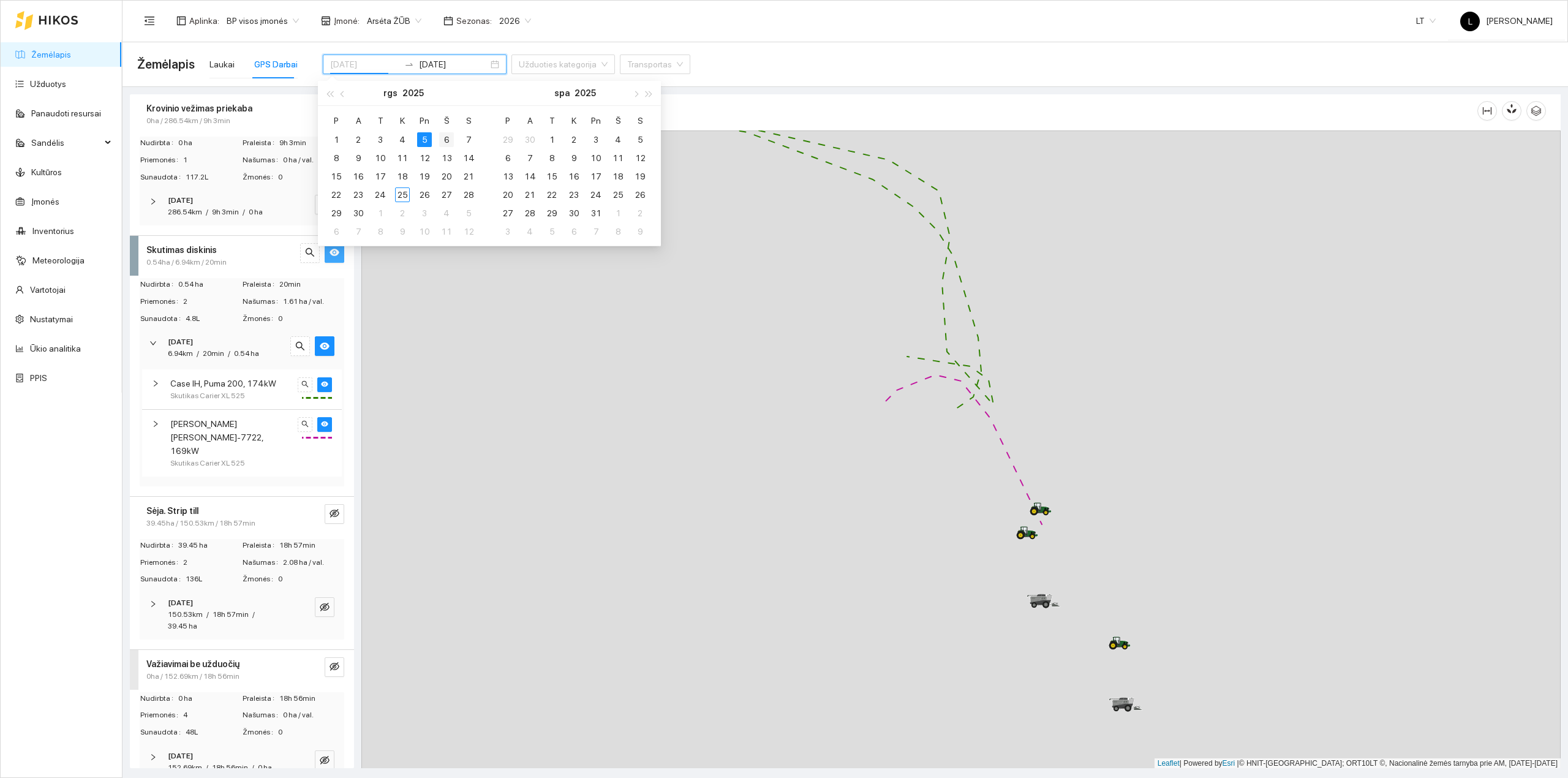
type input "2025-09-06"
click at [452, 136] on div "6" at bounding box center [447, 140] width 15 height 15
click at [449, 136] on div "6" at bounding box center [447, 140] width 15 height 15
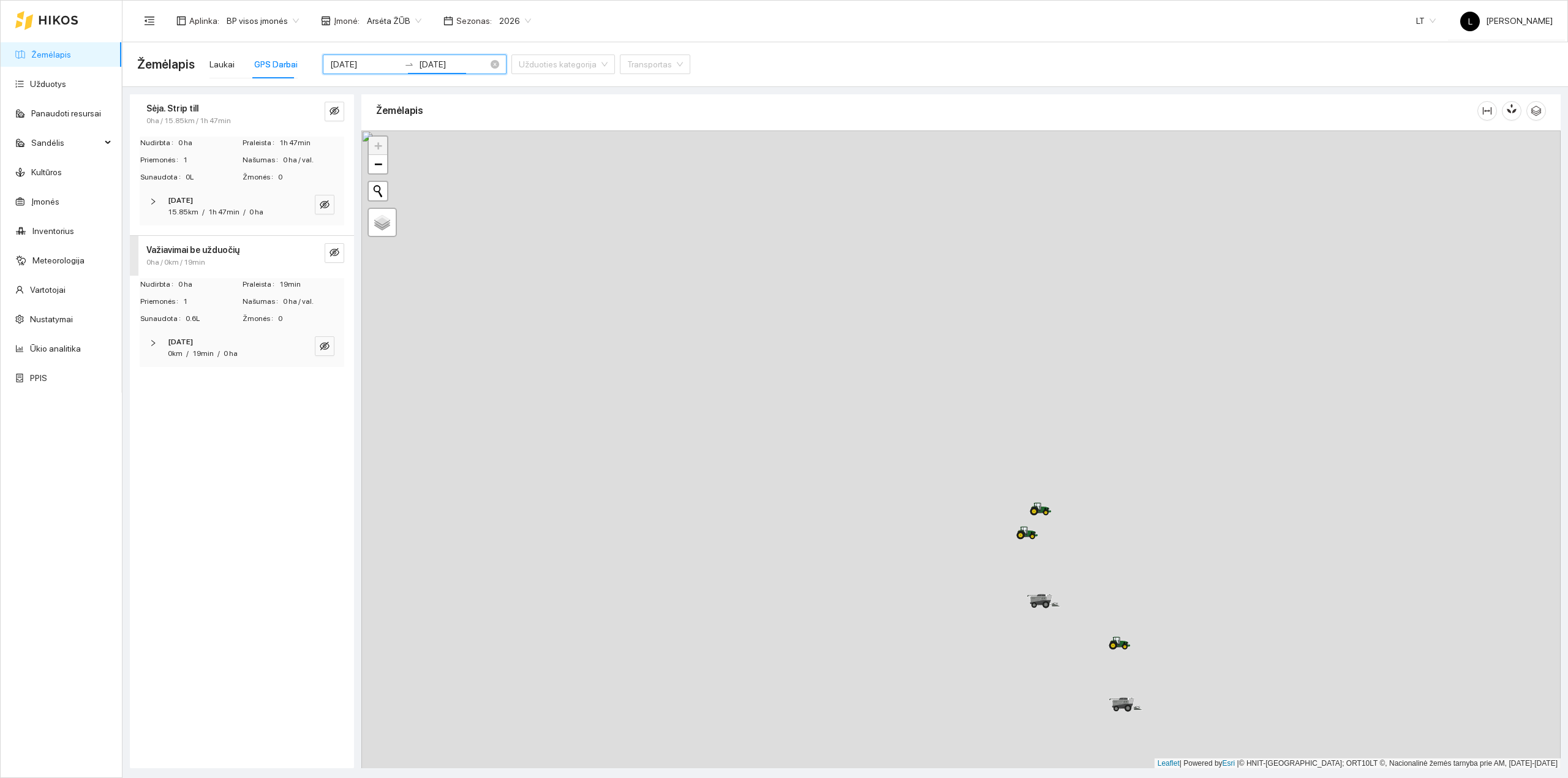
click at [439, 65] on input "2025-09-06" at bounding box center [453, 64] width 69 height 14
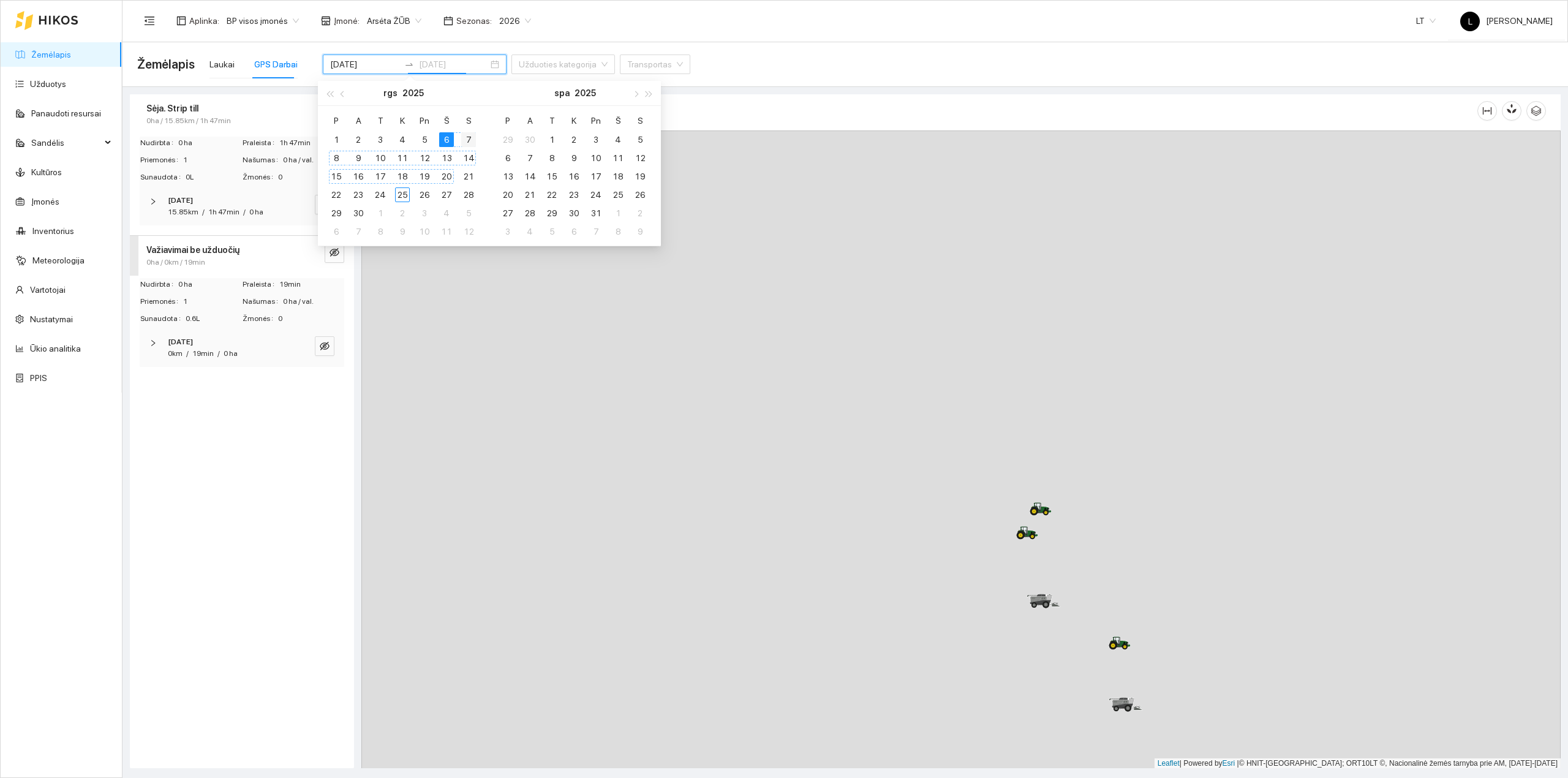
type input "2025-09-07"
click at [470, 136] on div "7" at bounding box center [469, 140] width 15 height 15
click at [469, 136] on div "7" at bounding box center [469, 140] width 15 height 15
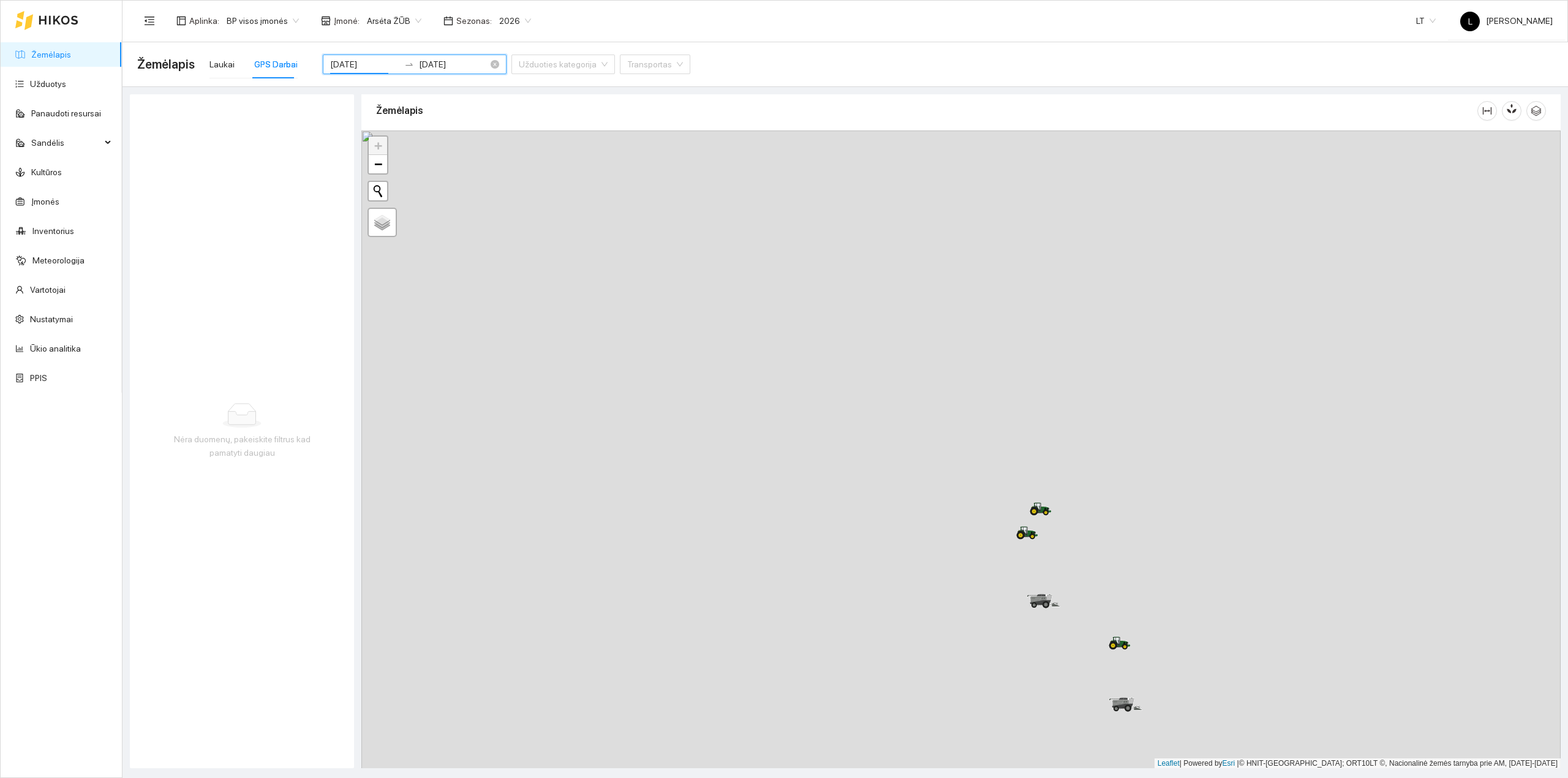
click at [348, 65] on input "2025-09-07" at bounding box center [365, 64] width 69 height 14
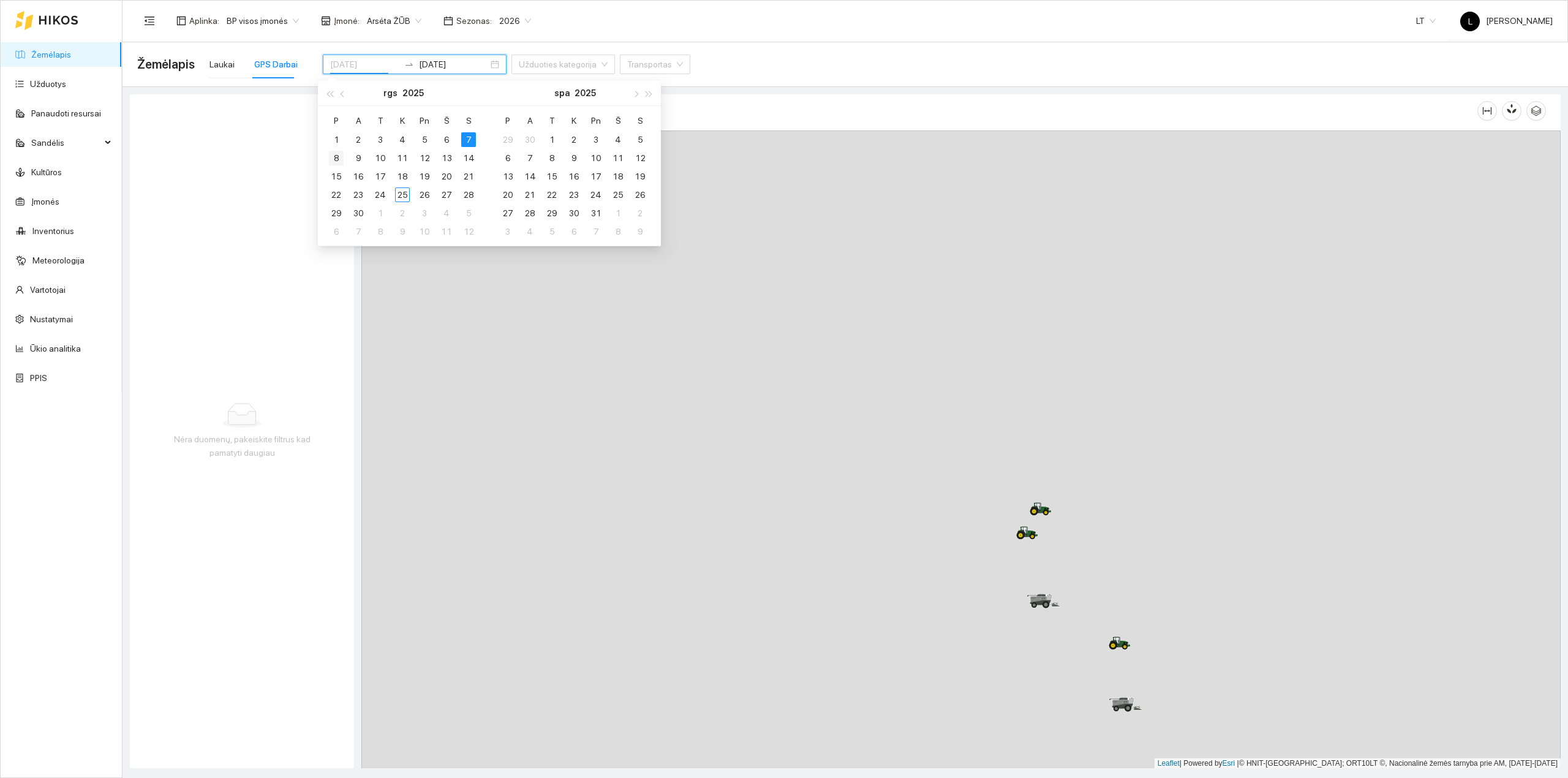
type input "[DATE]"
click at [337, 153] on div "8" at bounding box center [336, 158] width 15 height 15
type input "[DATE]"
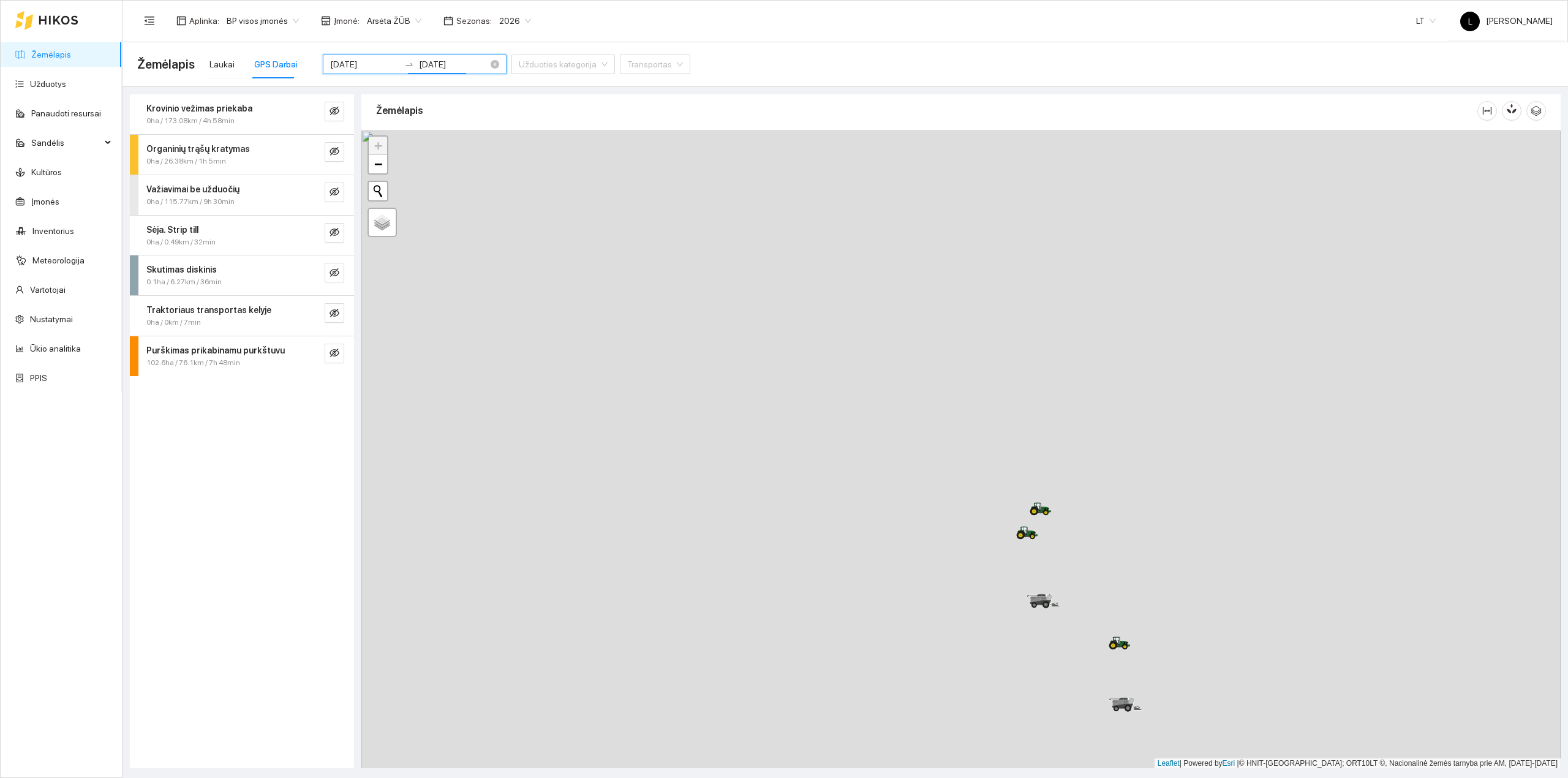
click at [356, 59] on input "[DATE]" at bounding box center [365, 64] width 69 height 14
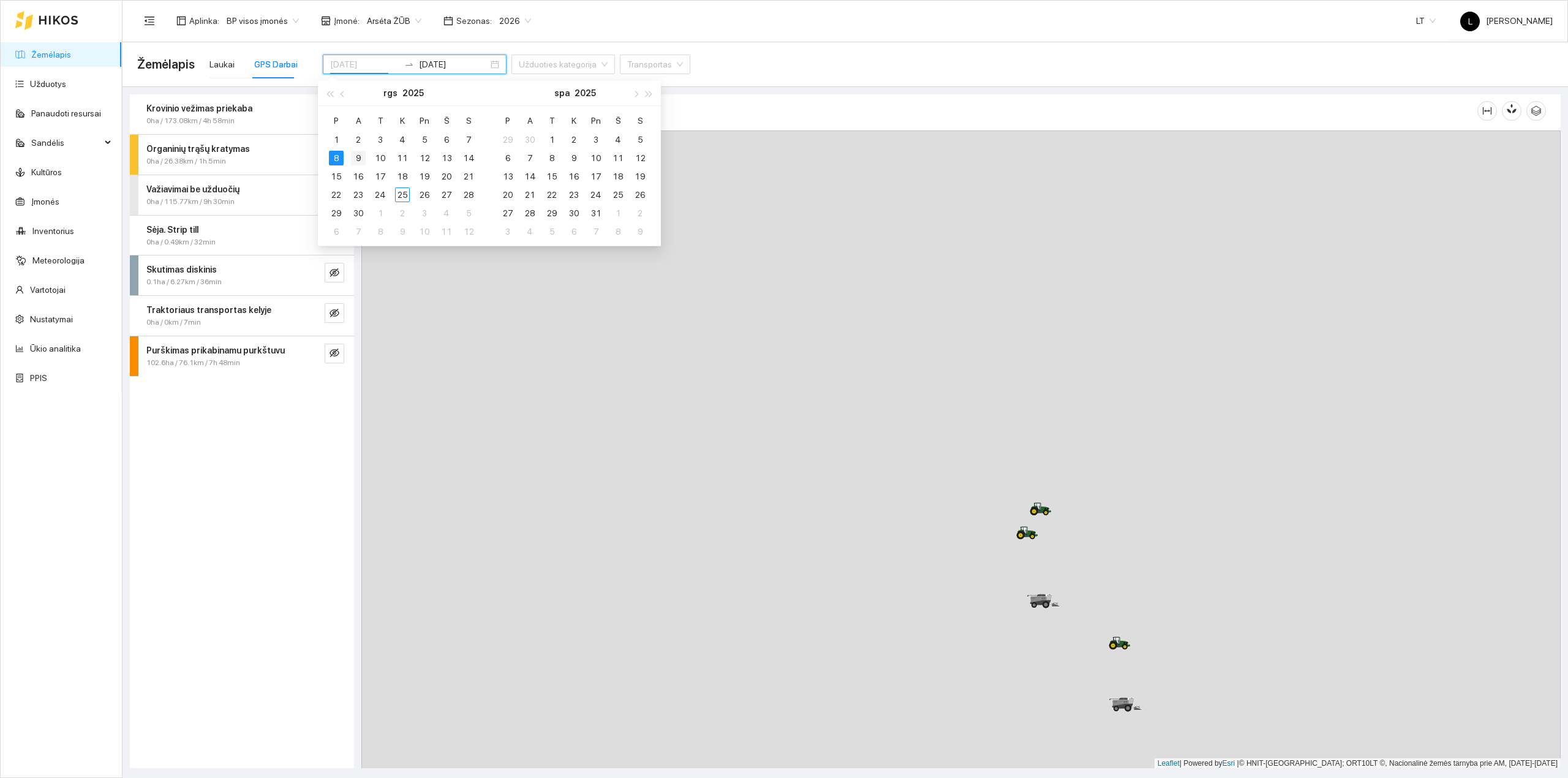
type input "2025-09-09"
click at [358, 158] on div "9" at bounding box center [358, 158] width 15 height 15
type input "2025-09-09"
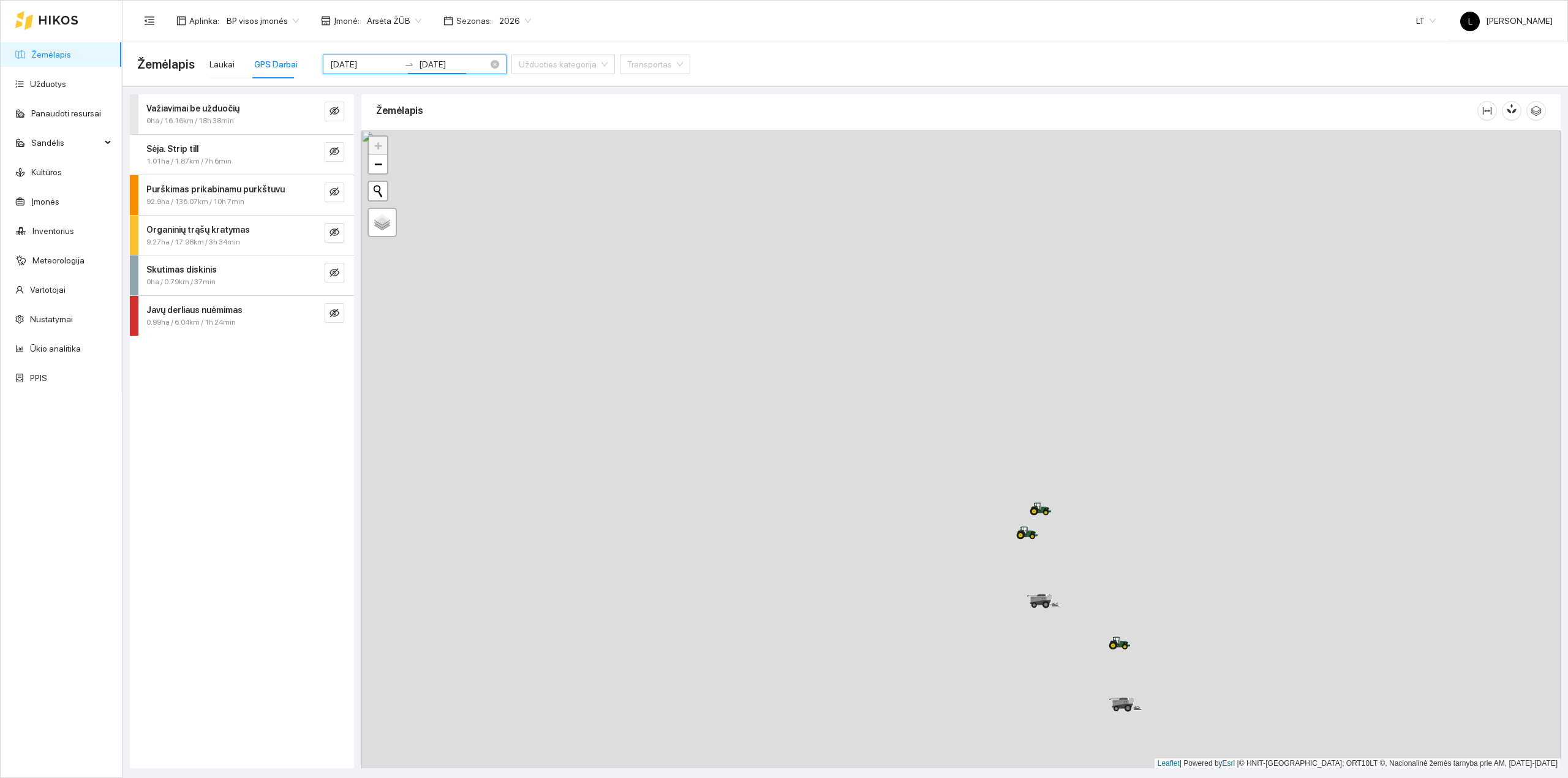
click at [378, 65] on input "2025-09-09" at bounding box center [365, 64] width 69 height 14
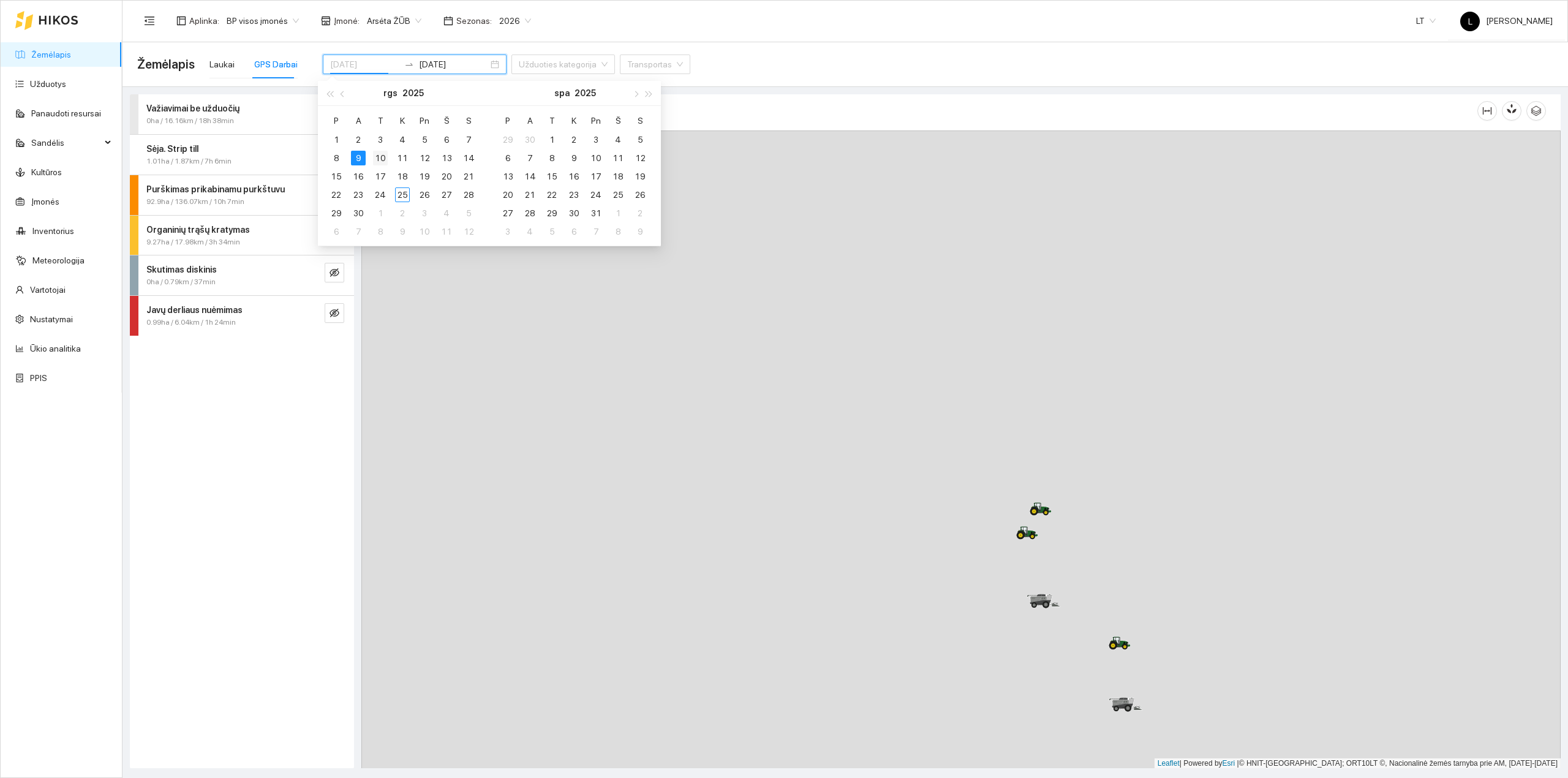
type input "2025-09-10"
click at [378, 156] on div "10" at bounding box center [380, 158] width 15 height 15
type input "2025-09-10"
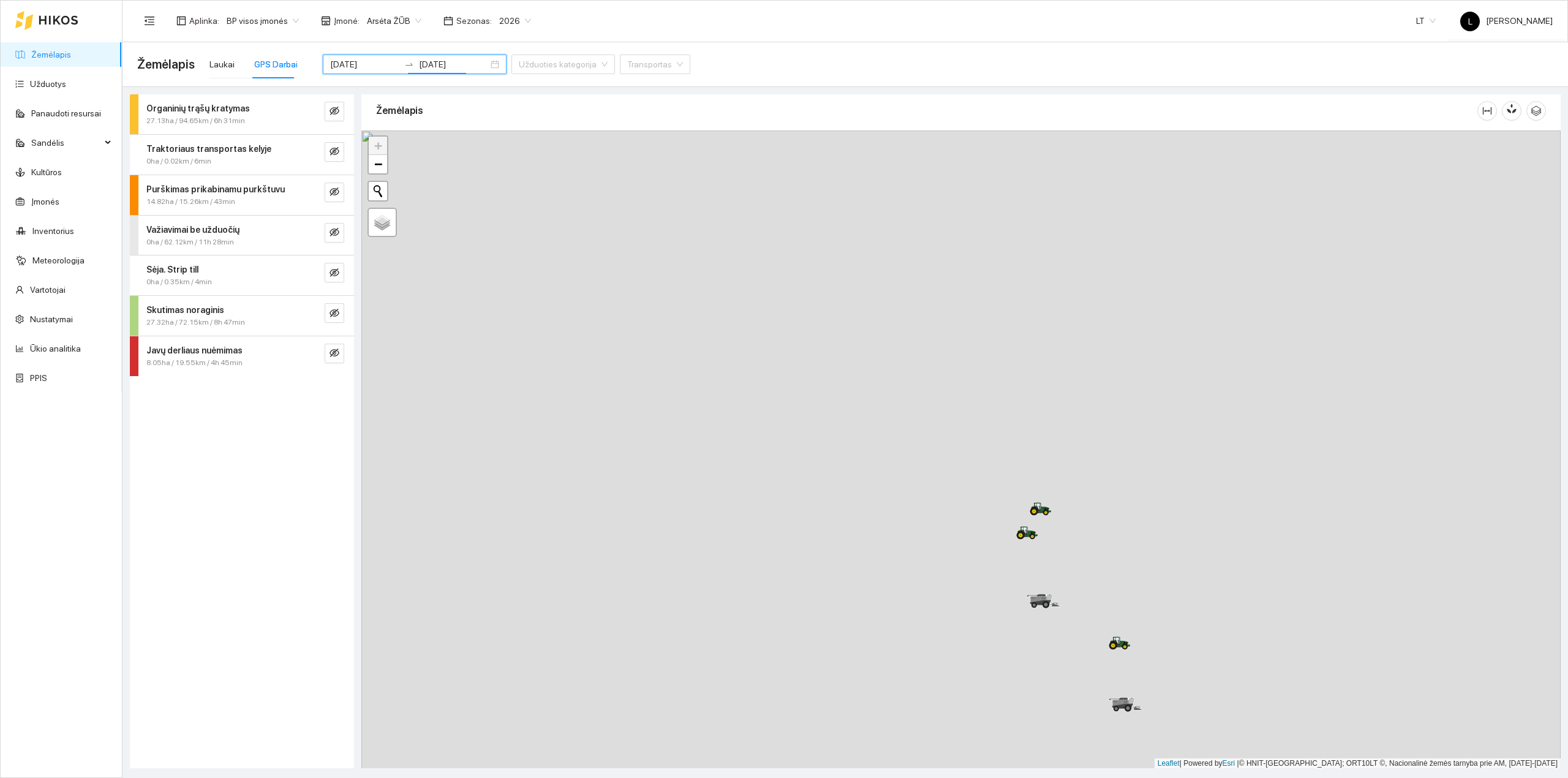
click at [307, 311] on div at bounding box center [309, 313] width 19 height 19
click at [267, 316] on div "Skutimas noraginis" at bounding box center [221, 309] width 150 height 14
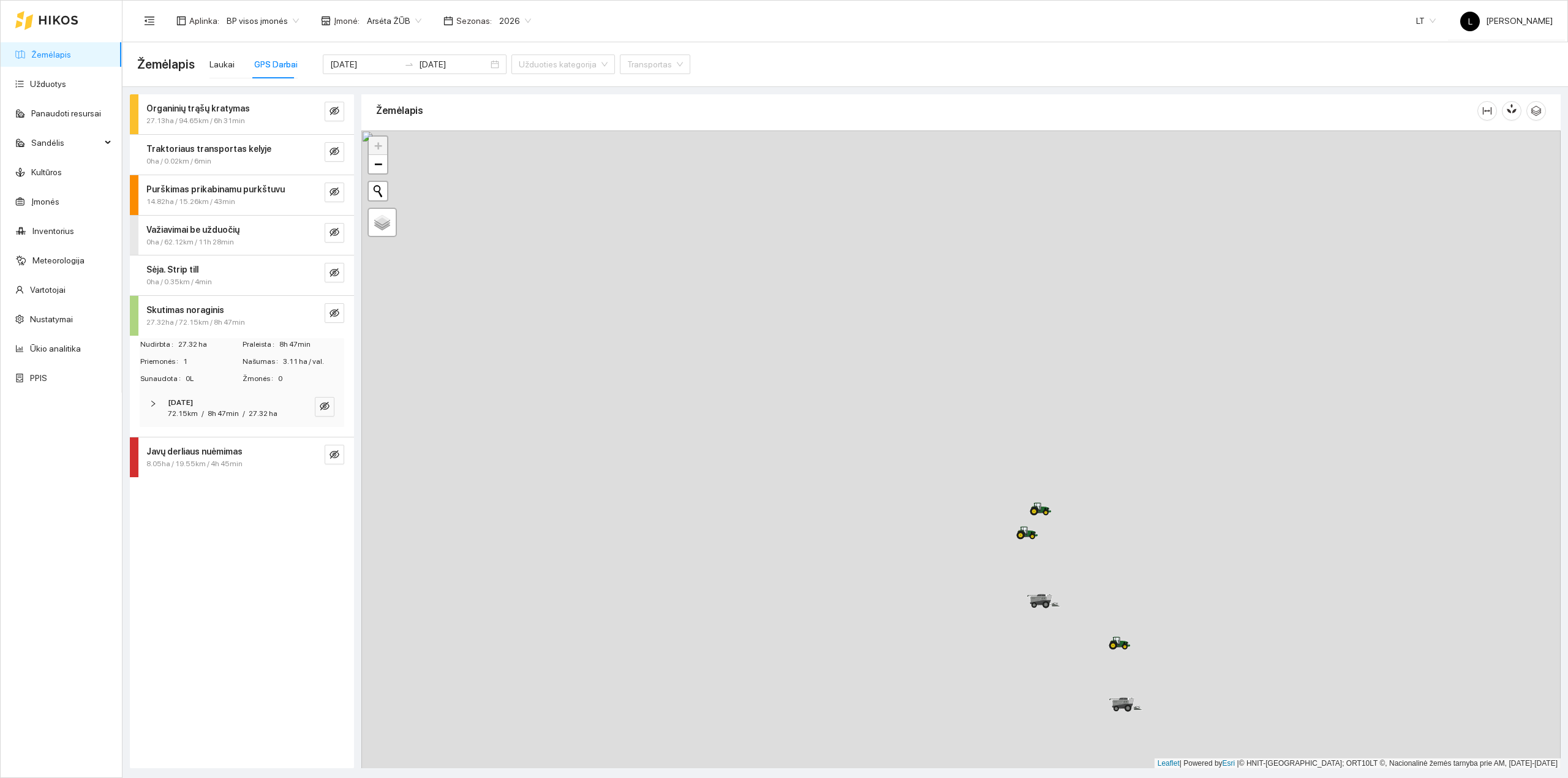
click at [231, 422] on div "2025-09-10 72.15km / 8h 47min / 27.32 ha" at bounding box center [242, 408] width 204 height 38
click at [228, 412] on span "8h 47min" at bounding box center [223, 413] width 32 height 9
click at [199, 302] on div "Skutimas noraginis 27.32ha / 72.15km / 8h 47min" at bounding box center [242, 315] width 224 height 40
click at [373, 64] on input "2025-09-10" at bounding box center [365, 64] width 69 height 14
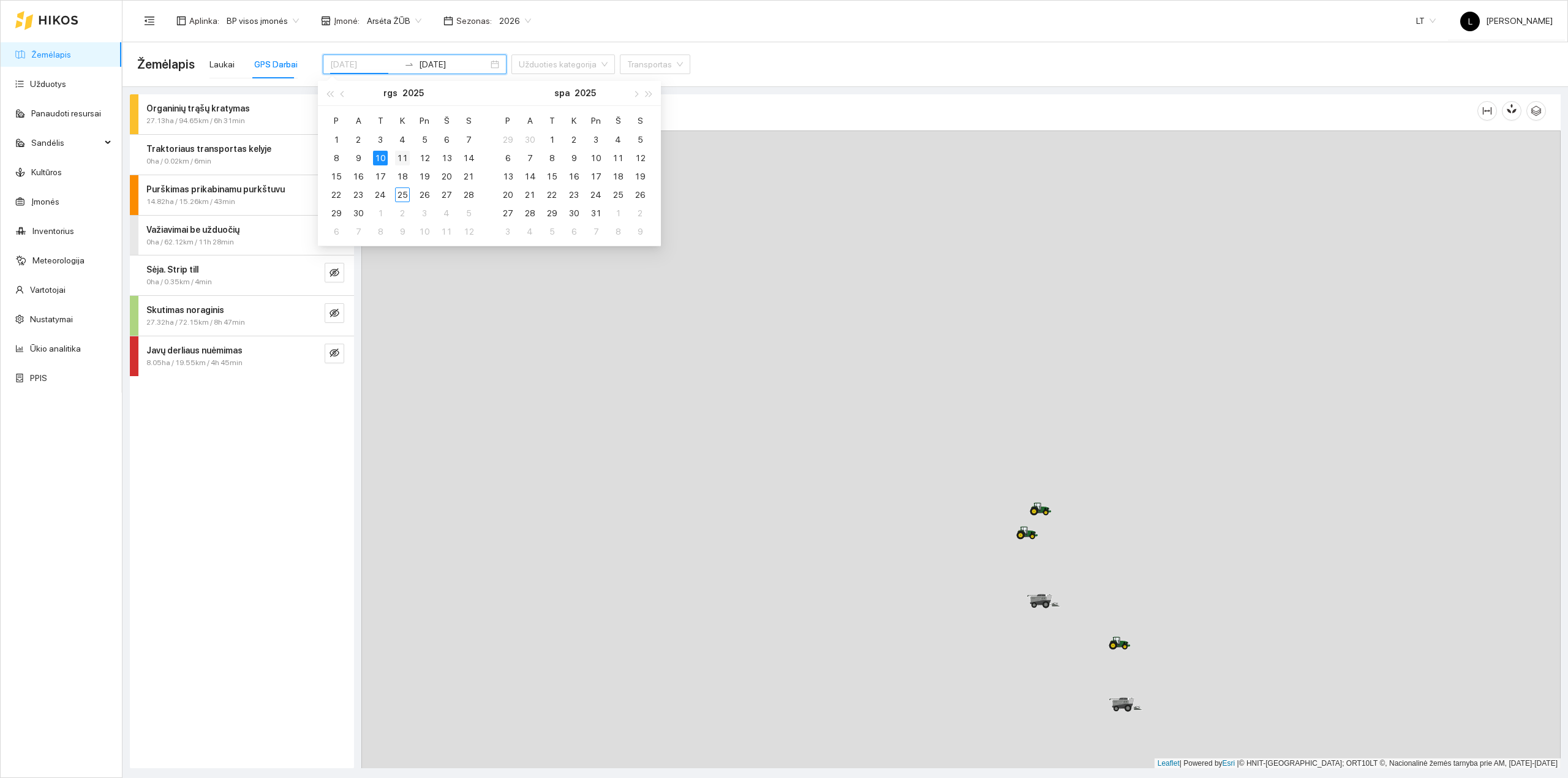
type input "2025-09-11"
click at [402, 153] on div "11" at bounding box center [402, 158] width 15 height 15
click at [401, 159] on div "11" at bounding box center [402, 158] width 15 height 15
type input "2025-09-11"
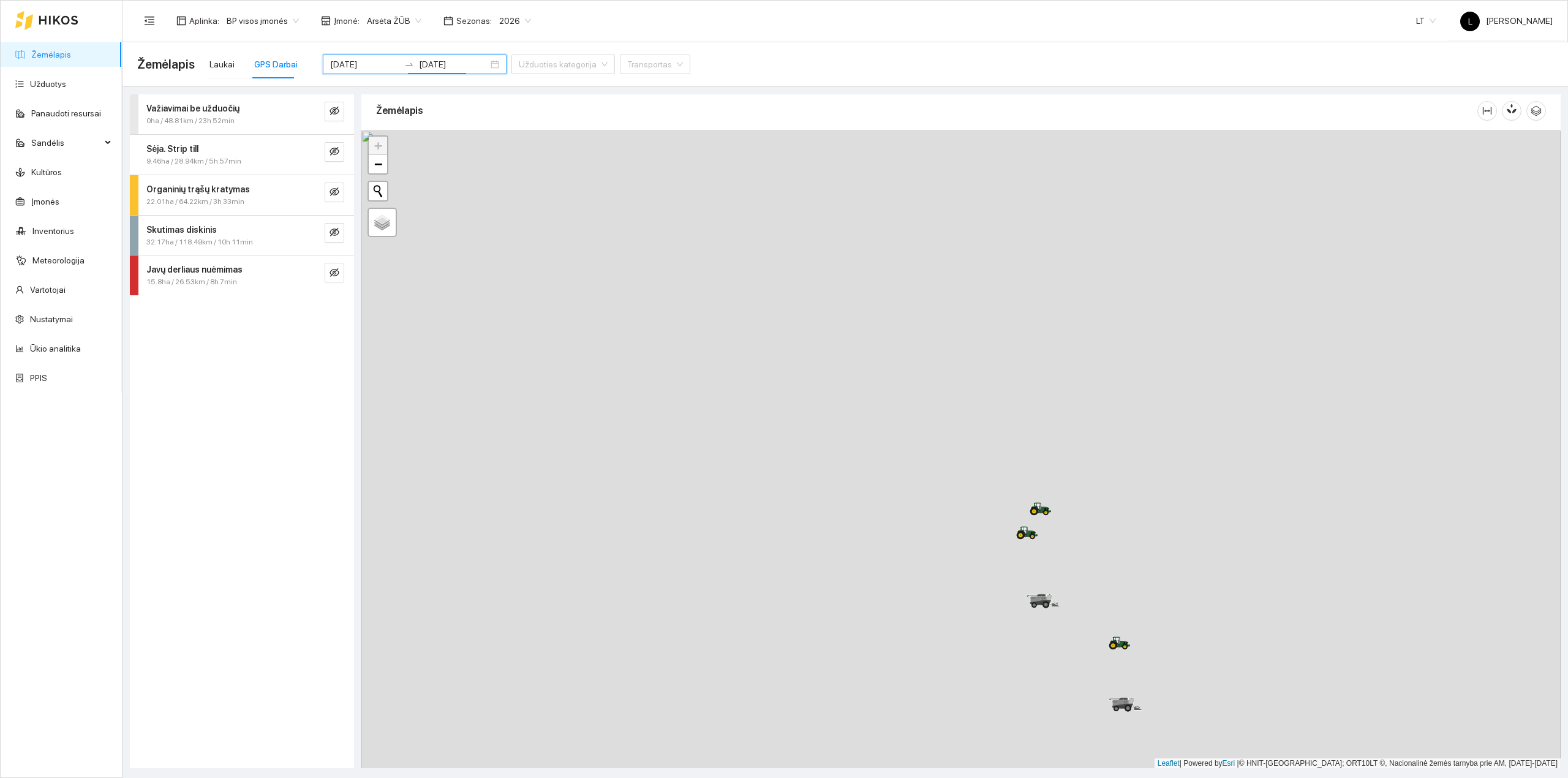
click at [221, 231] on div "Skutimas diskinis" at bounding box center [221, 229] width 150 height 14
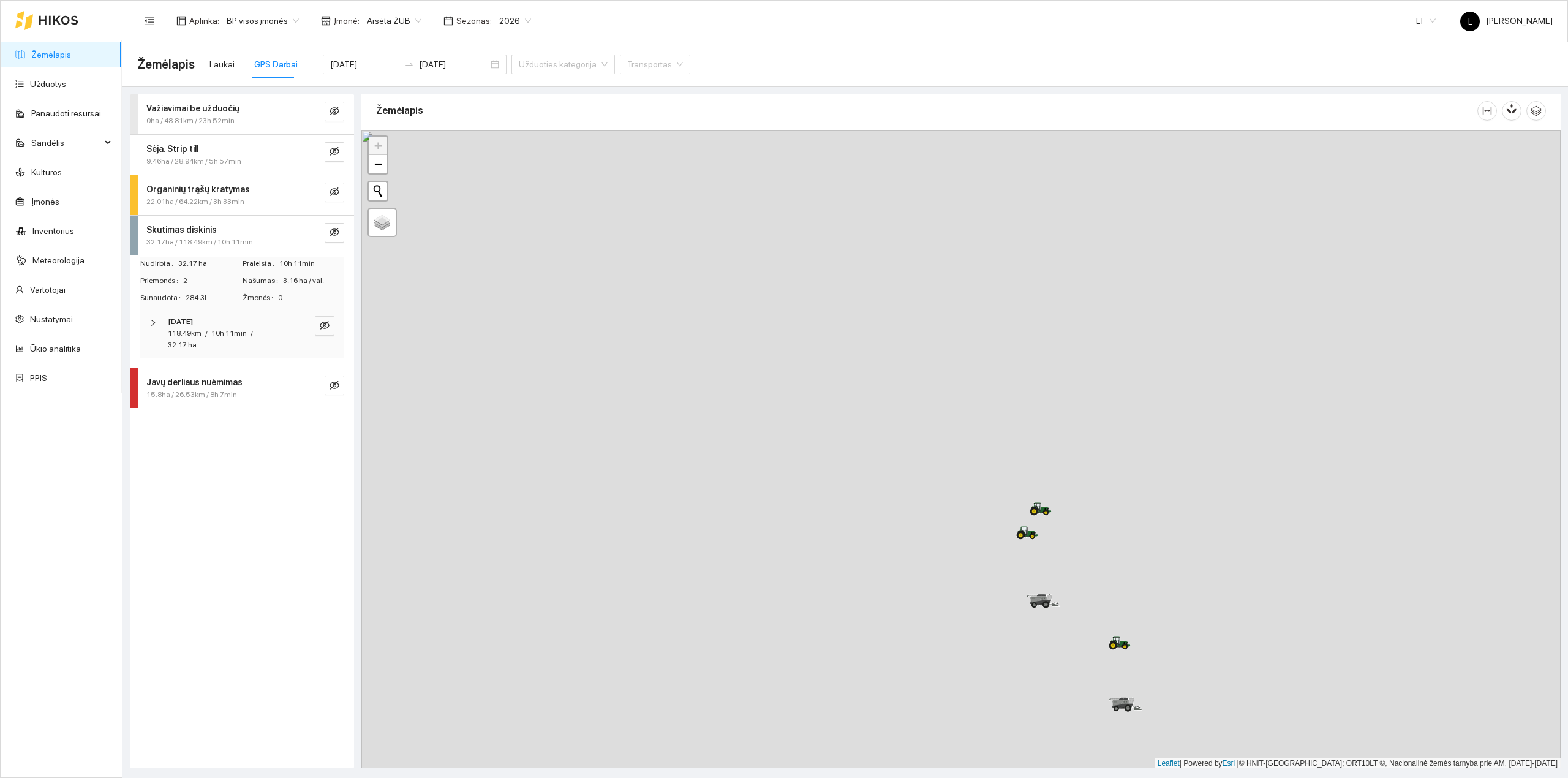
click at [195, 328] on div "118.49km" at bounding box center [185, 334] width 34 height 11
click at [235, 424] on span "Massey Ferguson MF-7722, 169kW" at bounding box center [232, 428] width 123 height 40
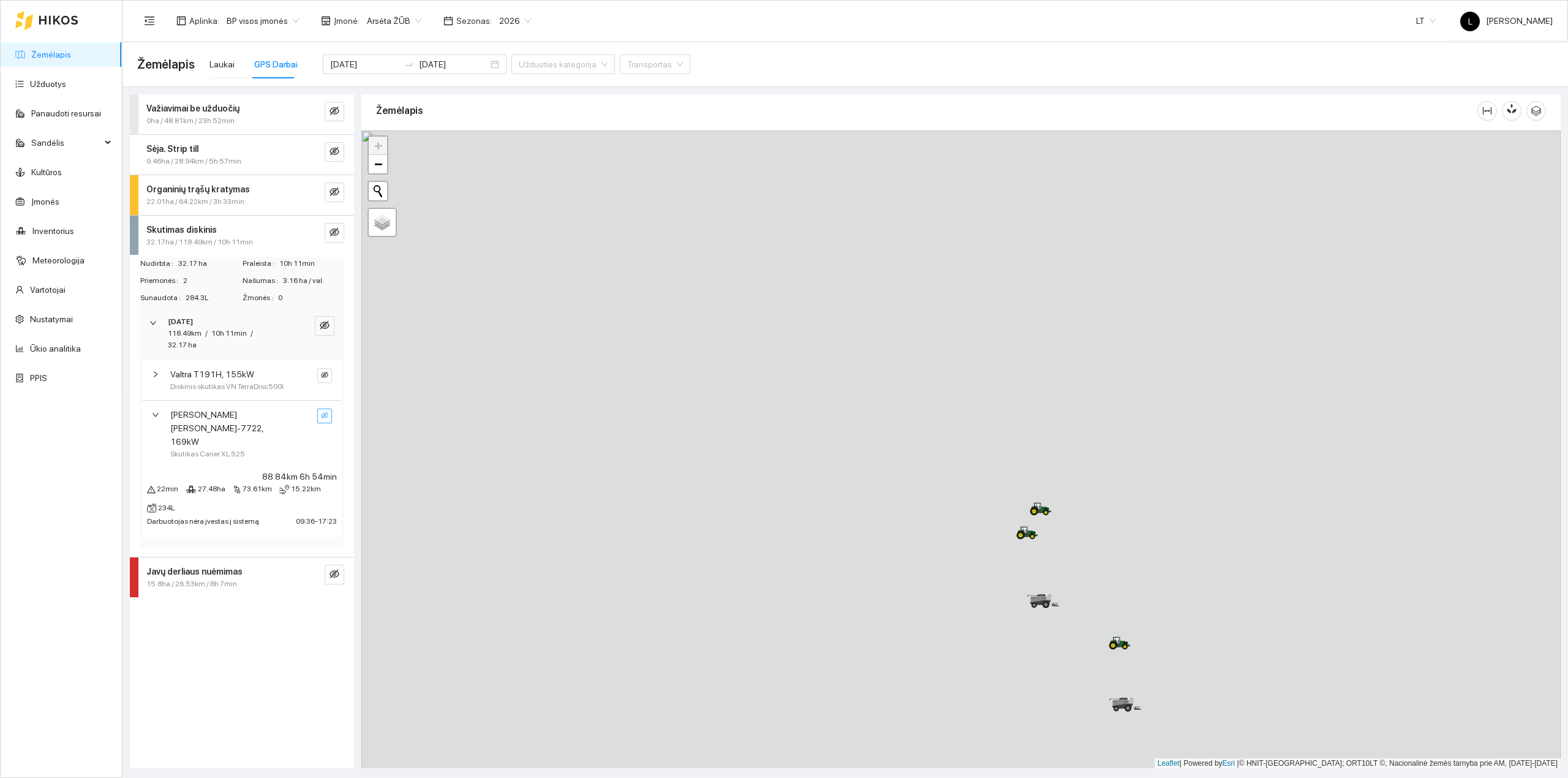
click at [326, 418] on icon "eye-invisible" at bounding box center [324, 414] width 7 height 7
click at [302, 413] on icon "search" at bounding box center [305, 414] width 7 height 7
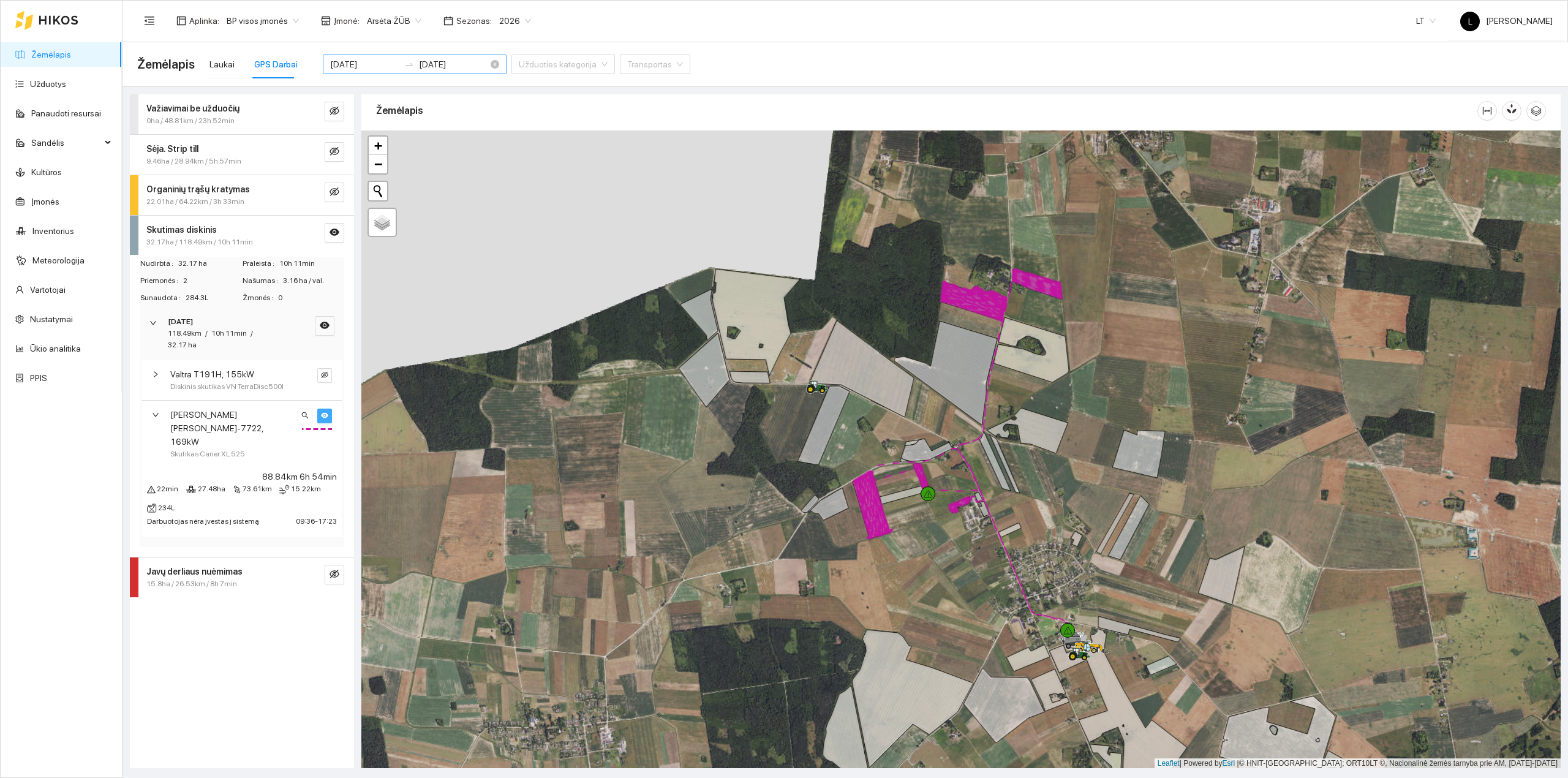
click at [373, 62] on input "2025-09-11" at bounding box center [365, 64] width 69 height 14
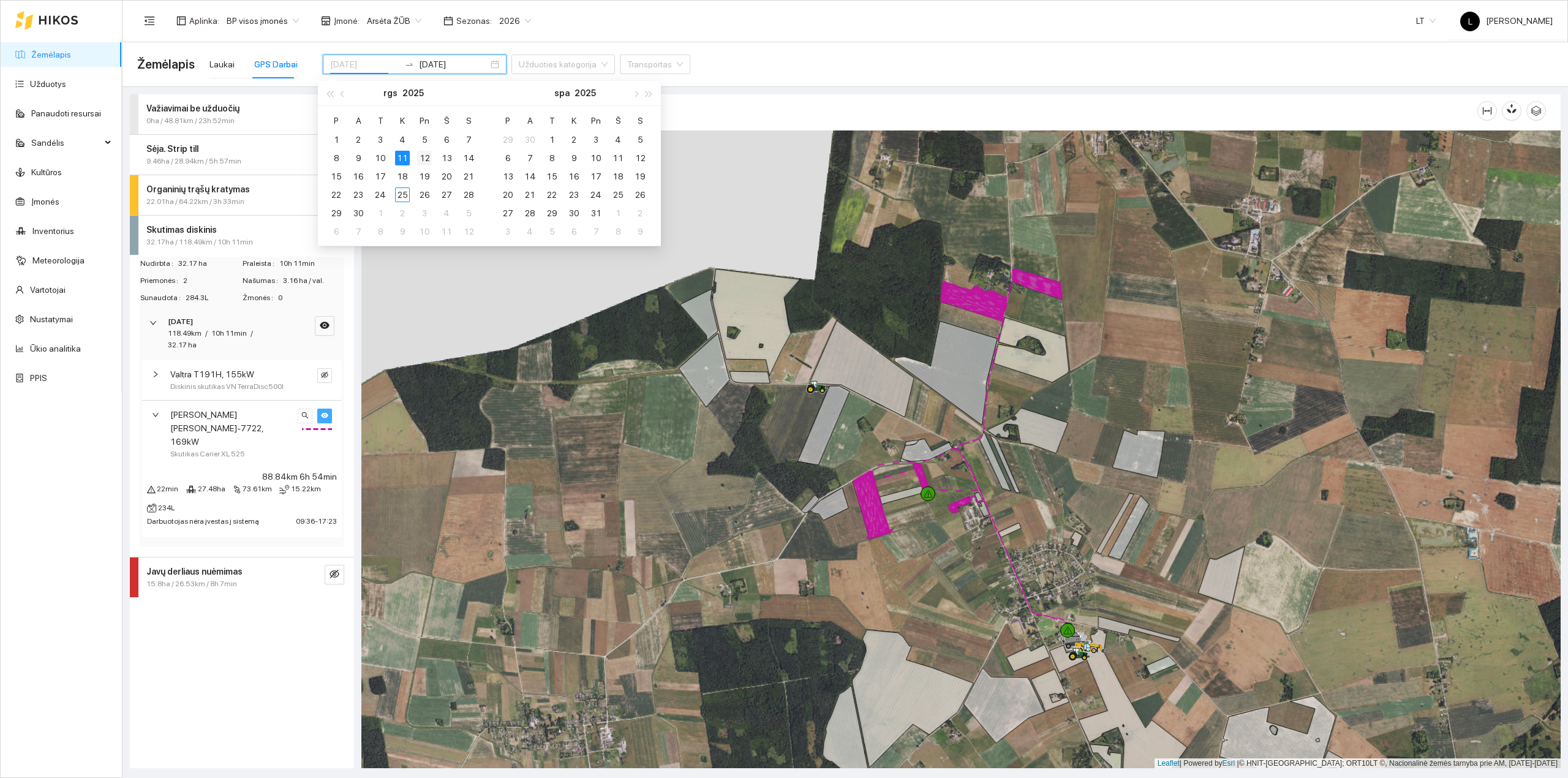
type input "2025-09-12"
click at [424, 157] on div "12" at bounding box center [424, 158] width 15 height 15
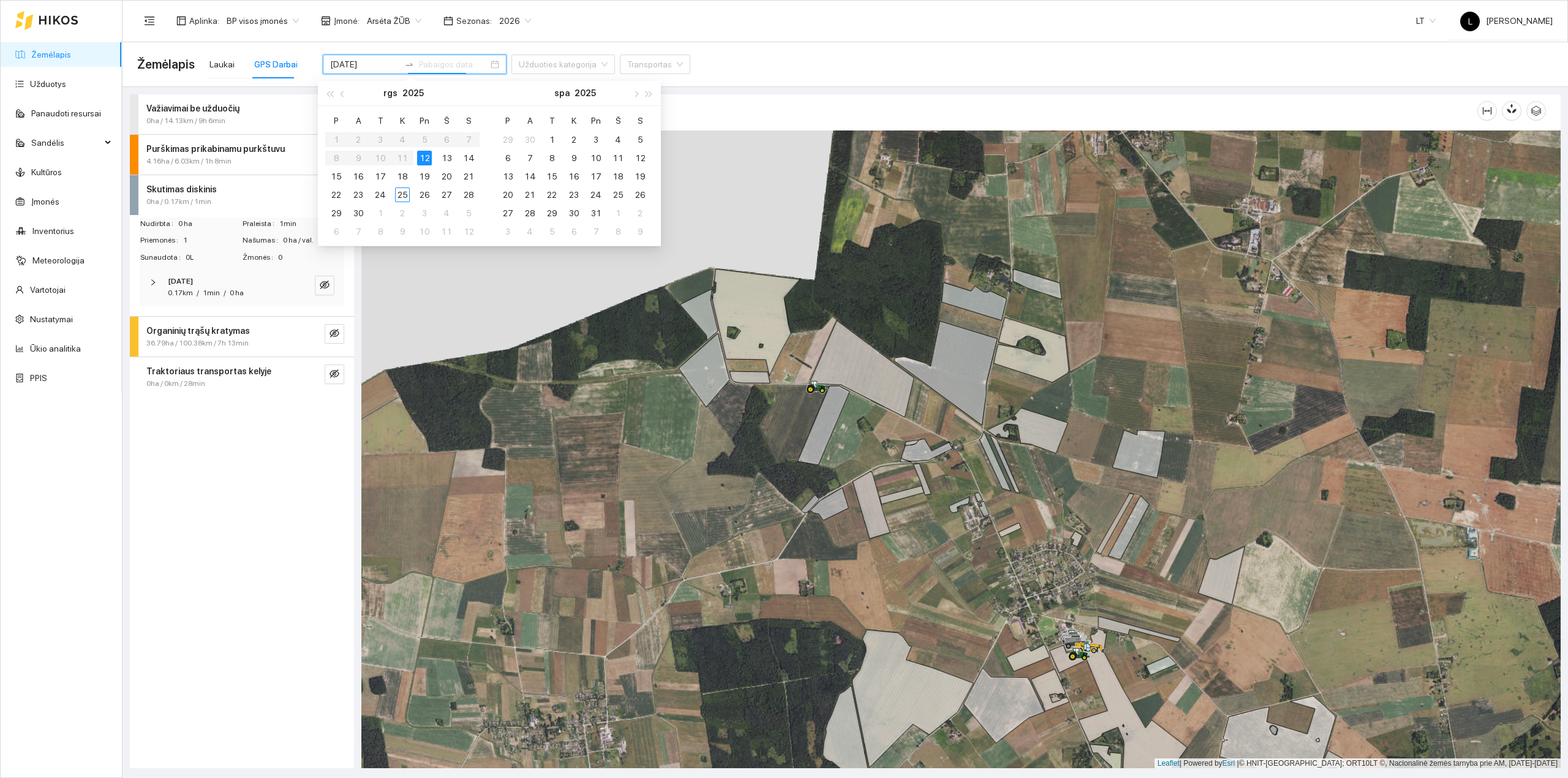
click at [424, 158] on div "12" at bounding box center [424, 158] width 15 height 15
type input "2025-09-12"
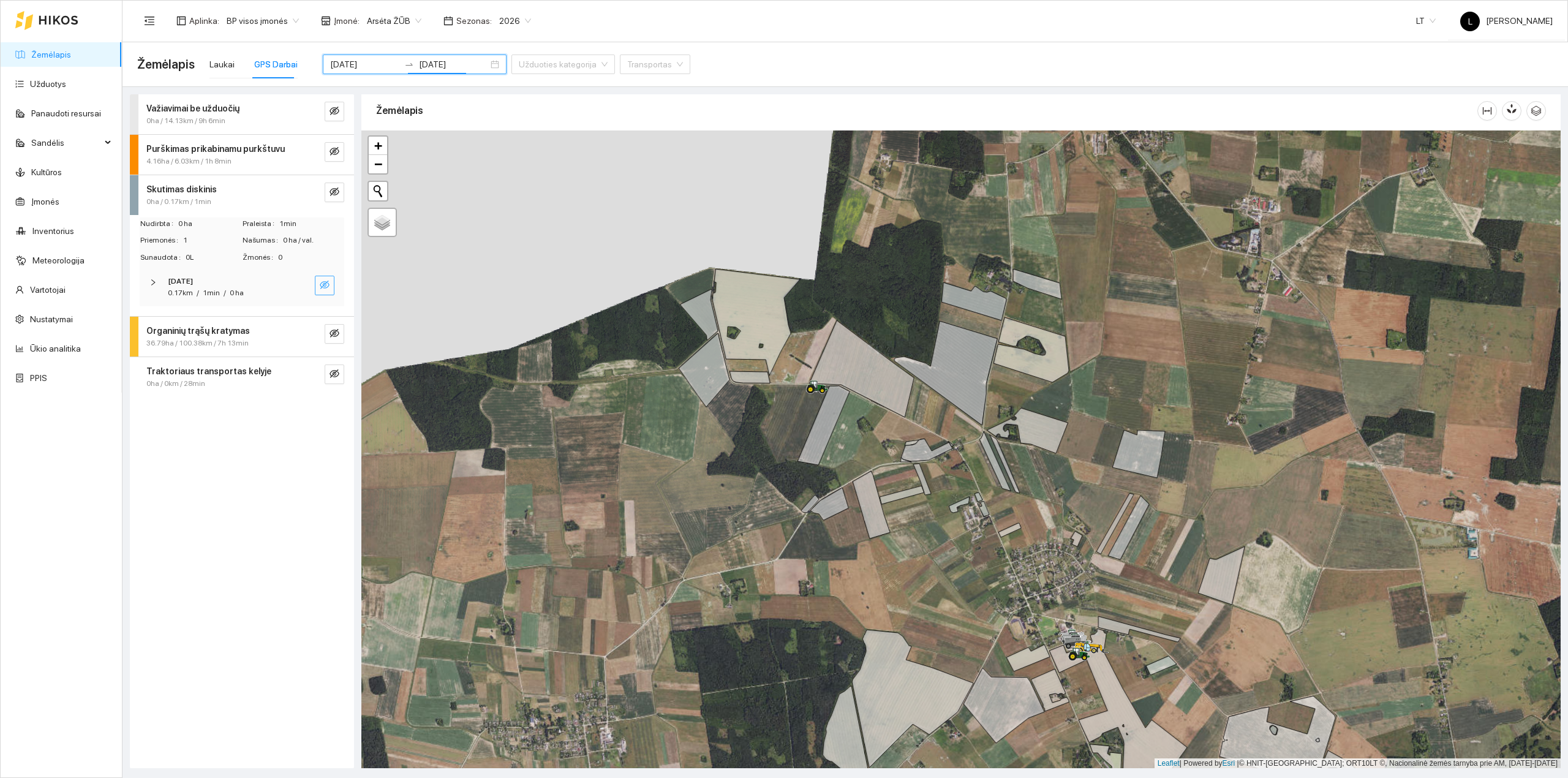
click at [329, 282] on icon "eye-invisible" at bounding box center [325, 284] width 10 height 10
click at [323, 285] on icon "eye" at bounding box center [325, 284] width 10 height 10
click at [326, 284] on icon "eye-invisible" at bounding box center [325, 284] width 10 height 9
click at [302, 284] on icon "search" at bounding box center [300, 284] width 9 height 9
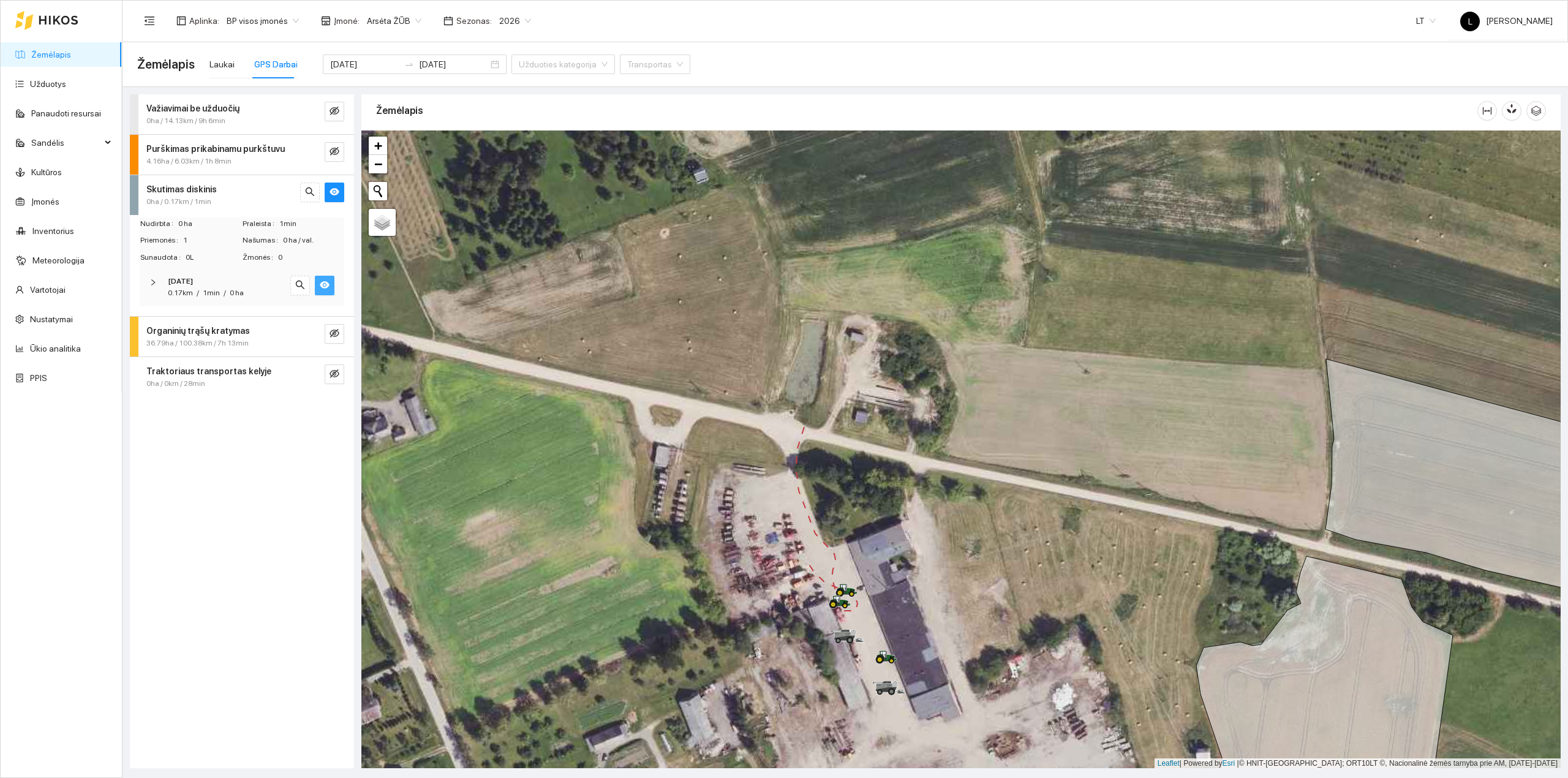
click at [228, 343] on span "36.79ha / 100.38km / 7h 13min" at bounding box center [197, 343] width 103 height 11
click at [226, 432] on span "7h 13min" at bounding box center [227, 434] width 32 height 9
click at [226, 429] on div "7h 13min" at bounding box center [227, 435] width 32 height 11
click at [219, 280] on div "2025-09-12" at bounding box center [225, 281] width 115 height 11
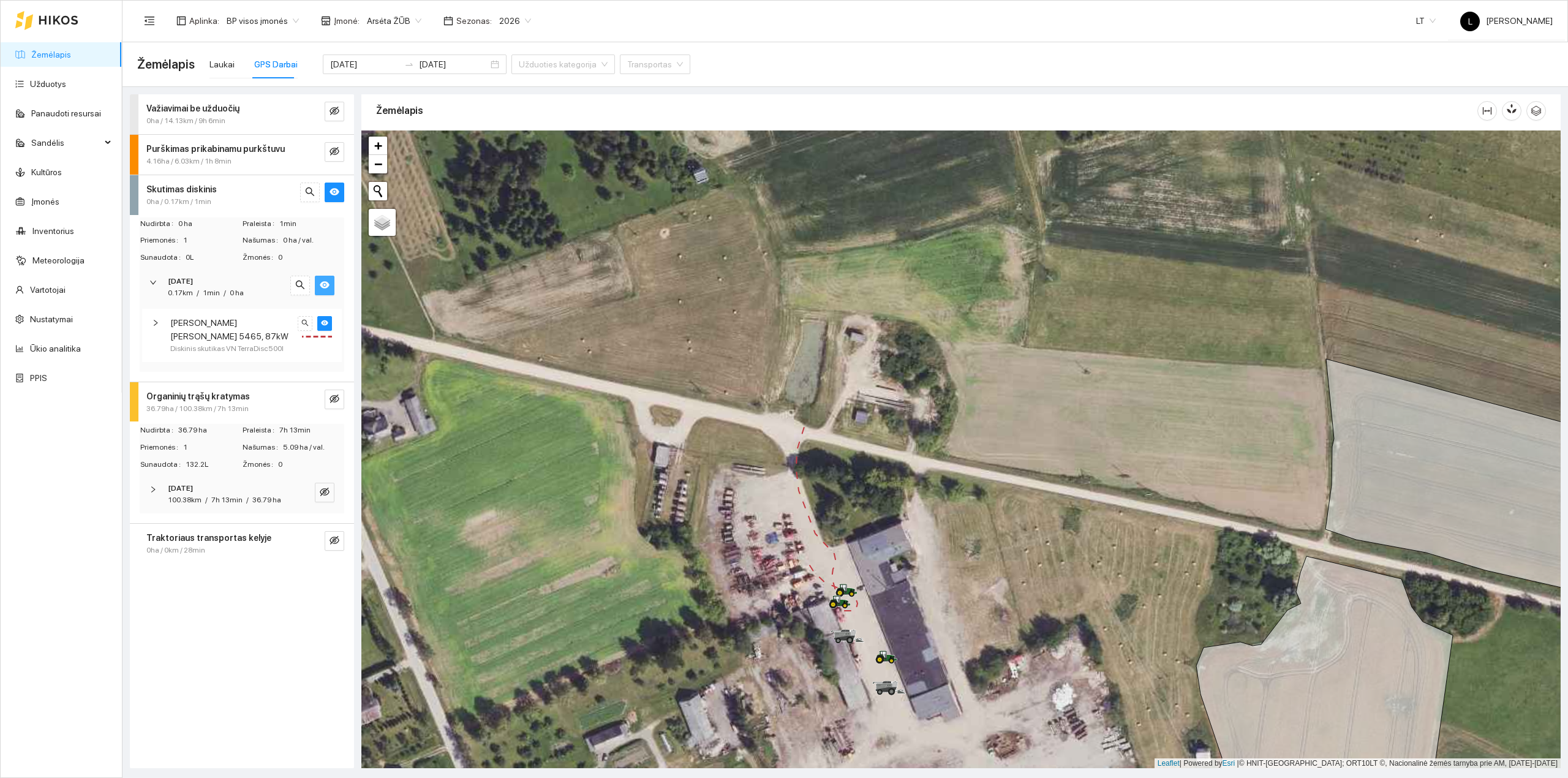
click at [219, 280] on div "2025-09-12" at bounding box center [225, 281] width 115 height 11
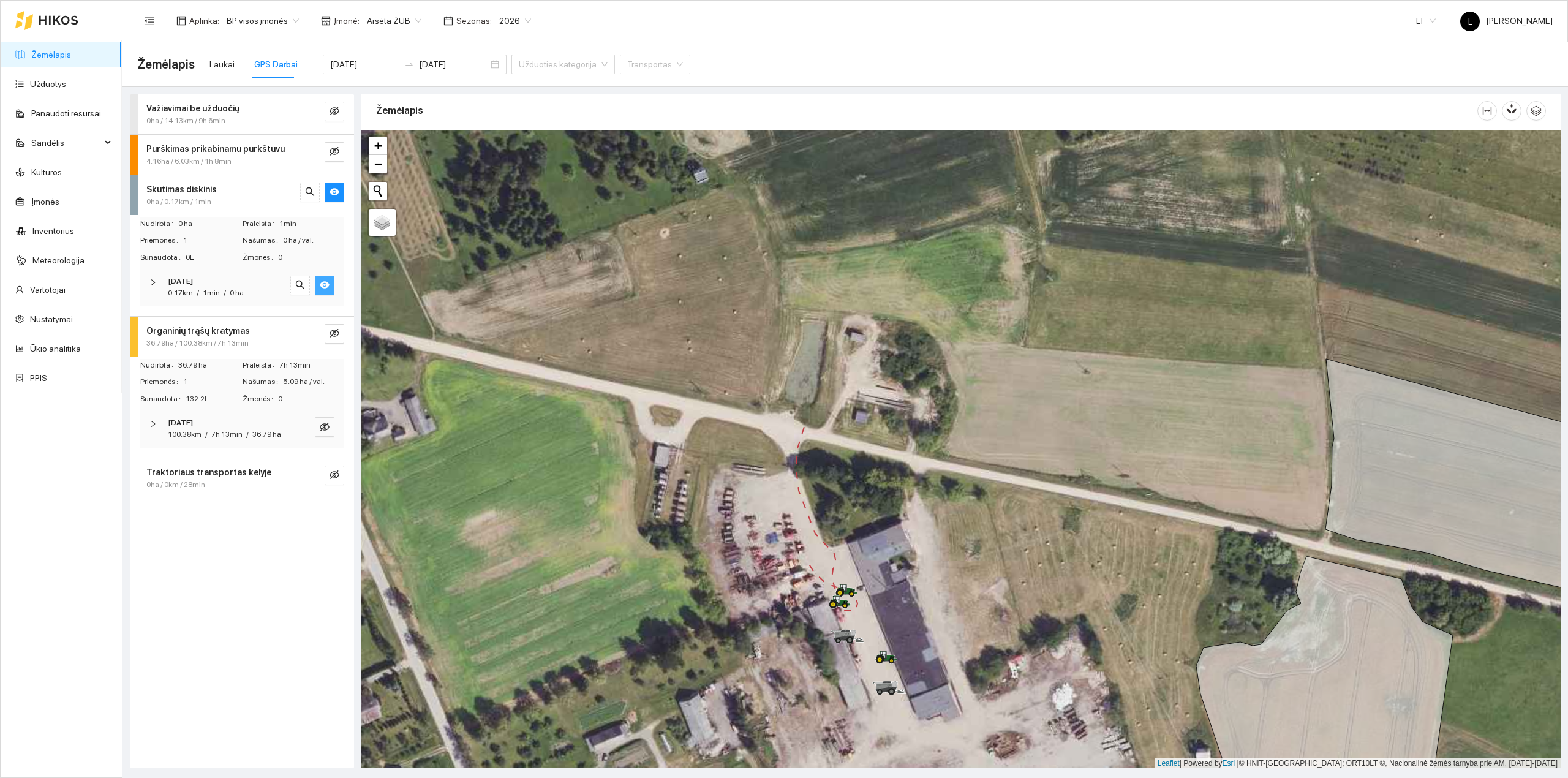
click at [208, 470] on strong "Traktoriaus transportas kelyje" at bounding box center [208, 472] width 125 height 10
click at [202, 584] on div "2025-09-12 0km / 28min / 0 ha" at bounding box center [242, 570] width 204 height 38
click at [202, 576] on span "28min" at bounding box center [203, 575] width 22 height 9
click at [207, 156] on span "4.16ha / 6.03km / 1h 8min" at bounding box center [188, 162] width 85 height 11
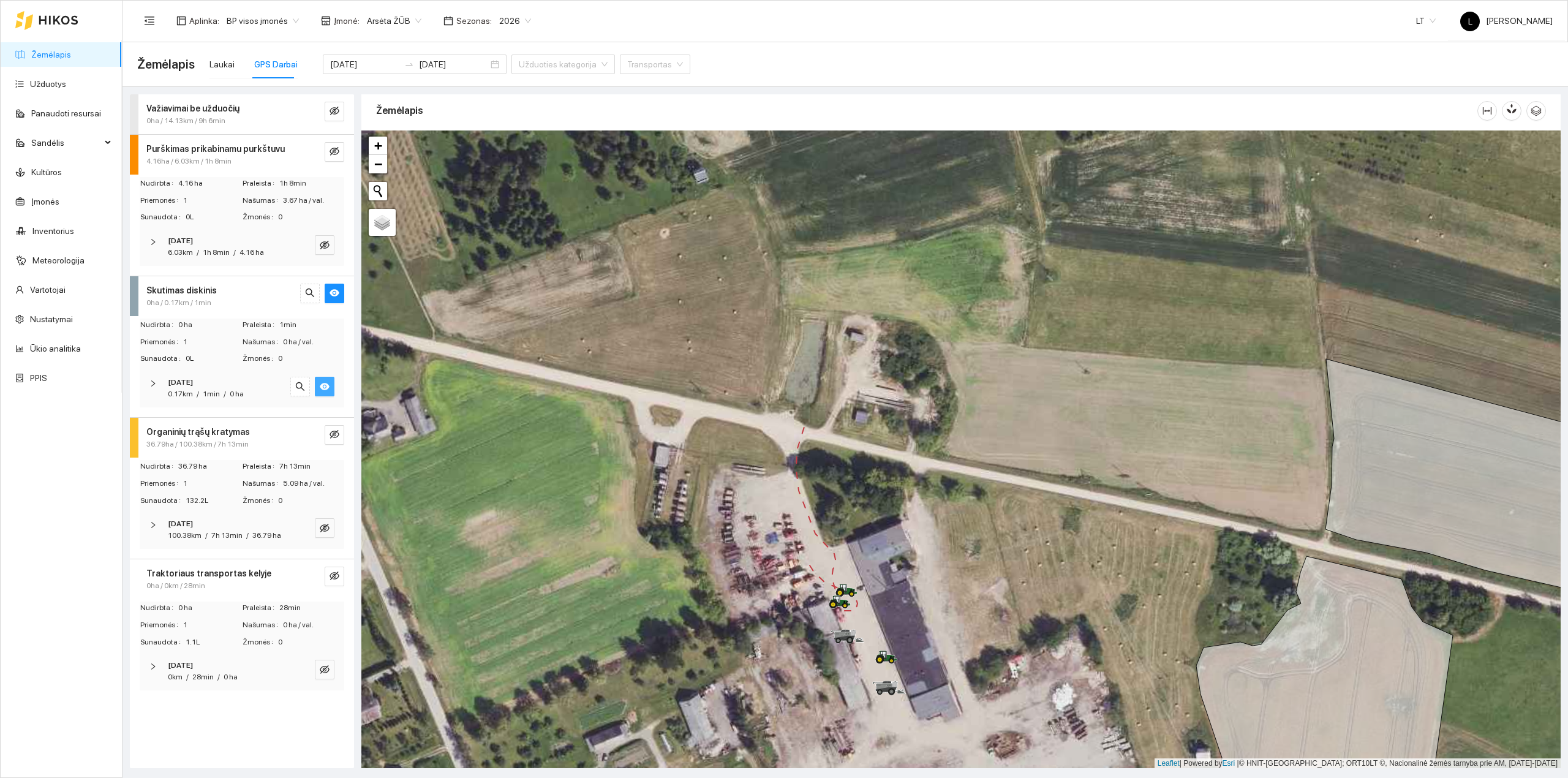
click at [204, 254] on span "1h 8min" at bounding box center [216, 252] width 27 height 9
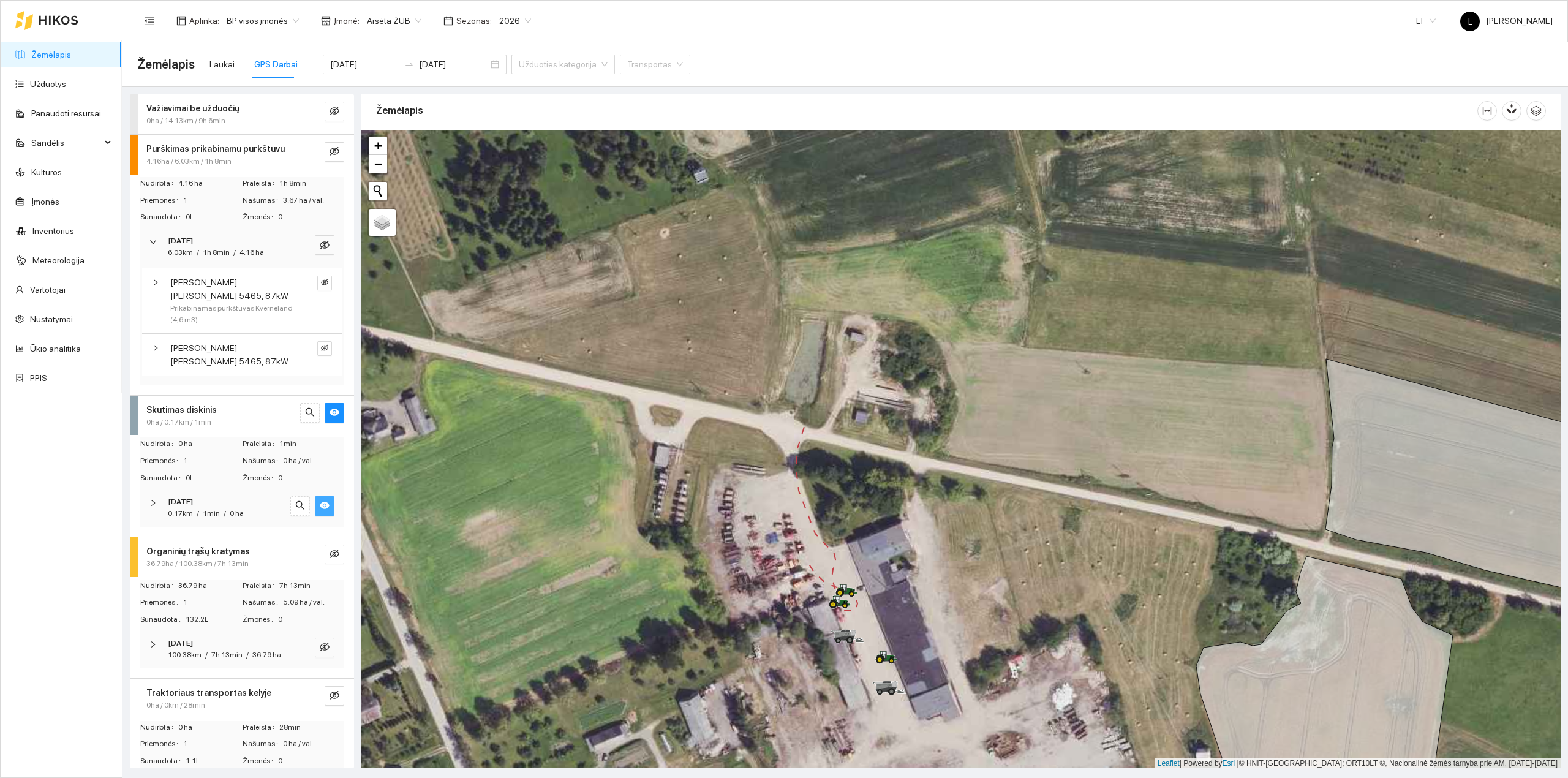
click at [223, 103] on strong "Važiavimai be užduočių" at bounding box center [192, 108] width 93 height 10
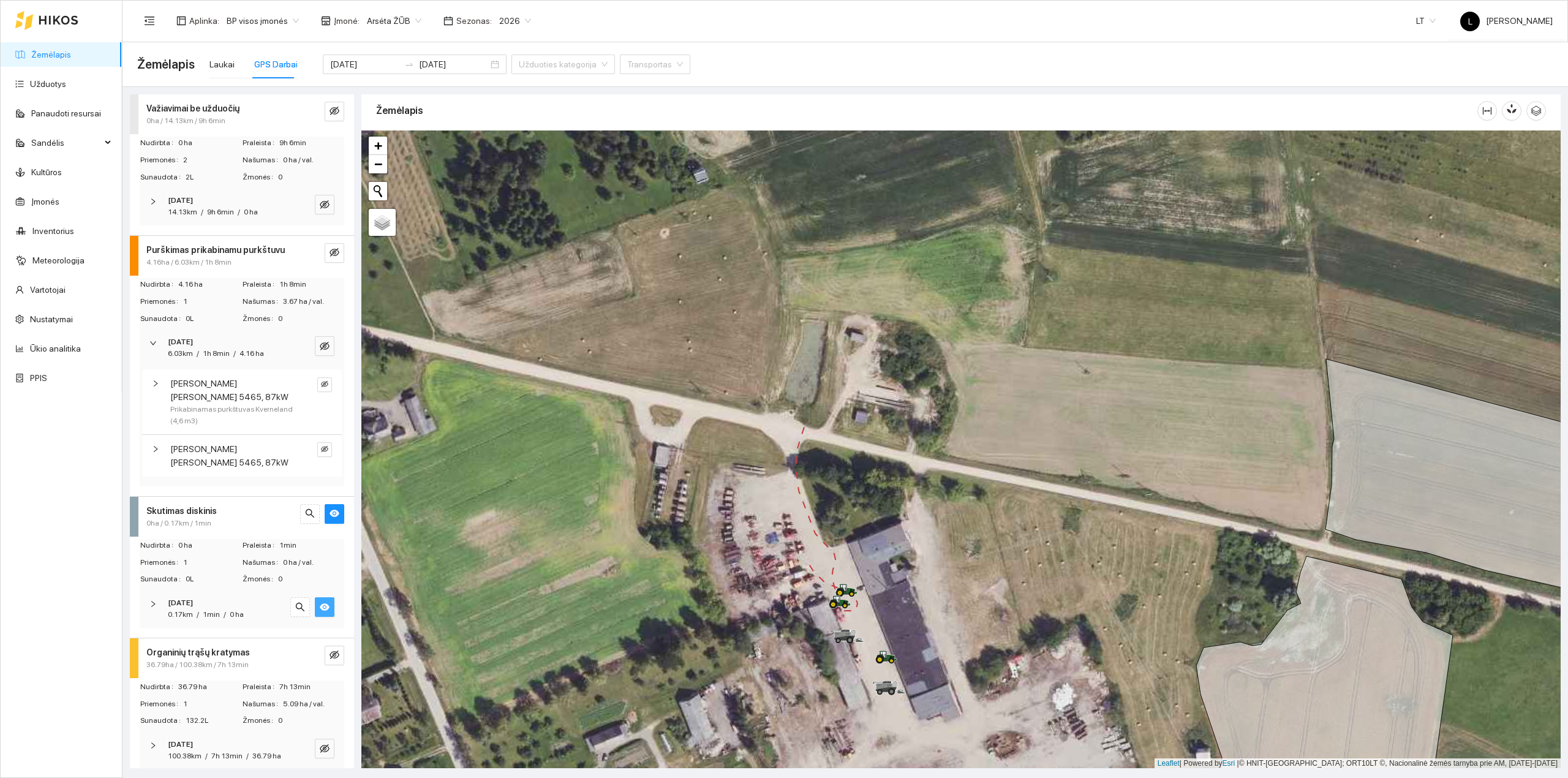
click at [204, 211] on div "14.13km / 9h 6min / 0 ha" at bounding box center [212, 212] width 90 height 11
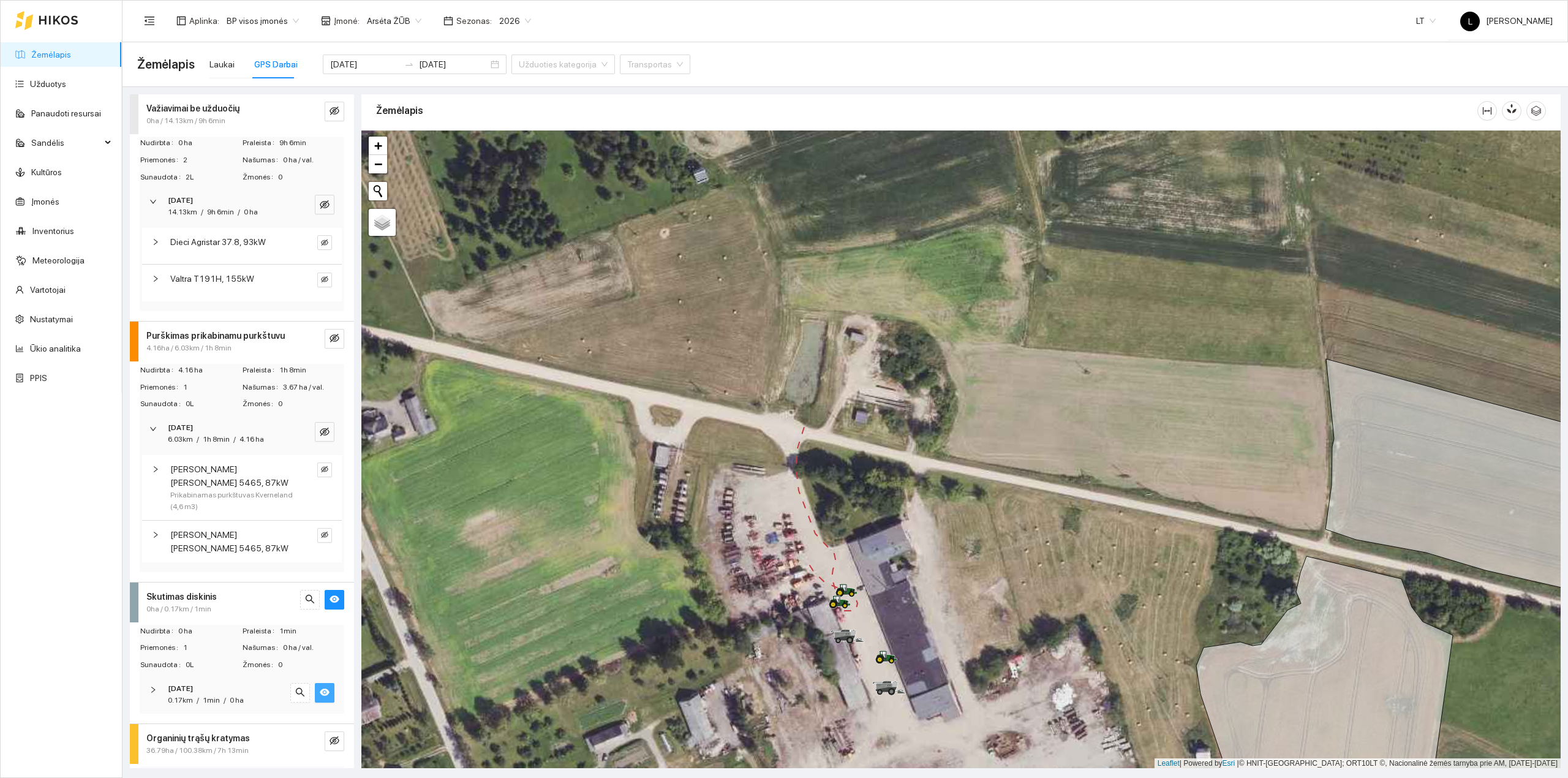
click at [224, 700] on div "0.17km / 1min / 0 ha" at bounding box center [206, 700] width 76 height 11
click at [353, 54] on div "2025-09-12 2025-09-12" at bounding box center [414, 64] width 183 height 19
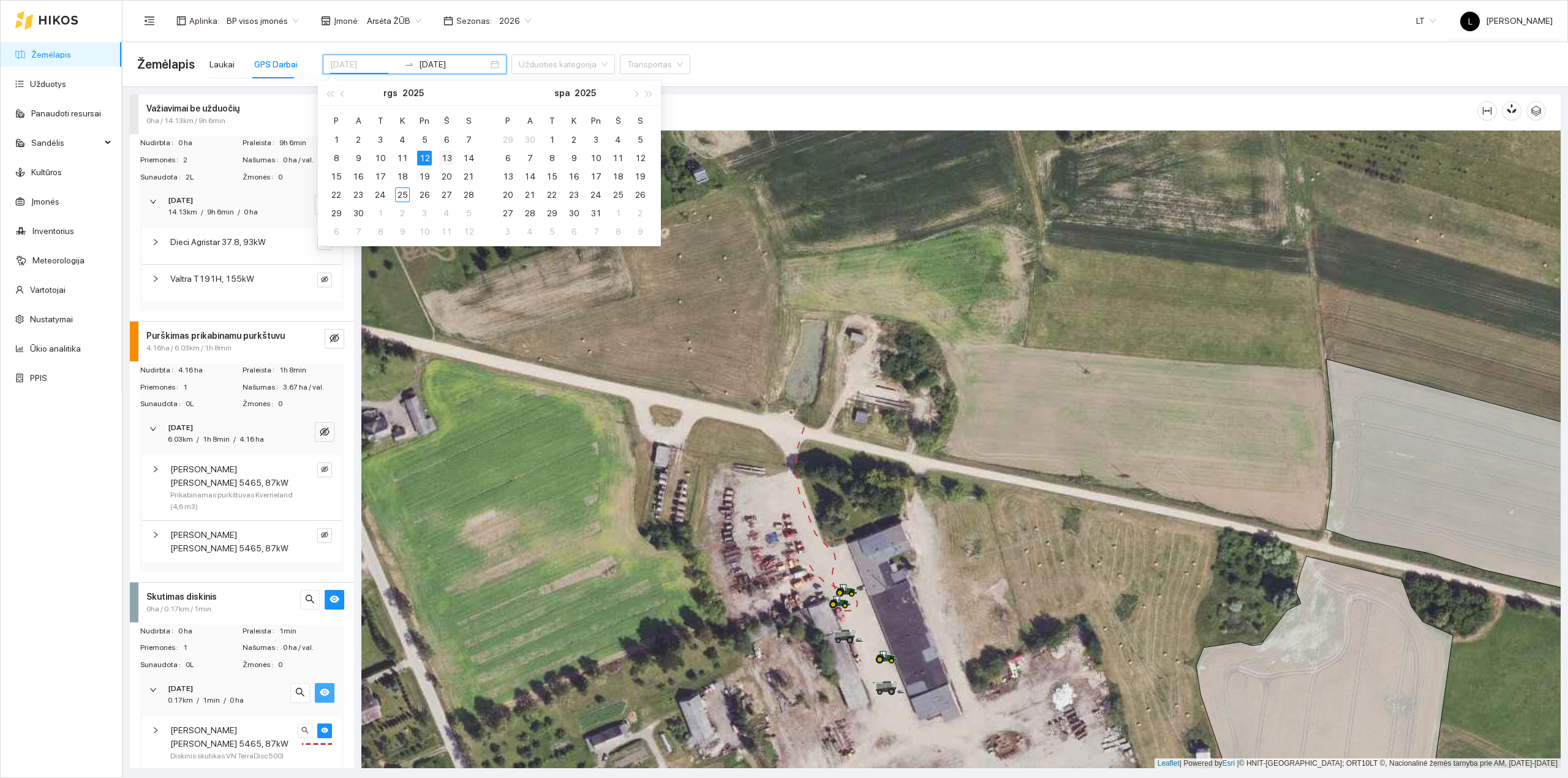
type input "2025-09-13"
click at [441, 157] on div "13" at bounding box center [447, 158] width 15 height 15
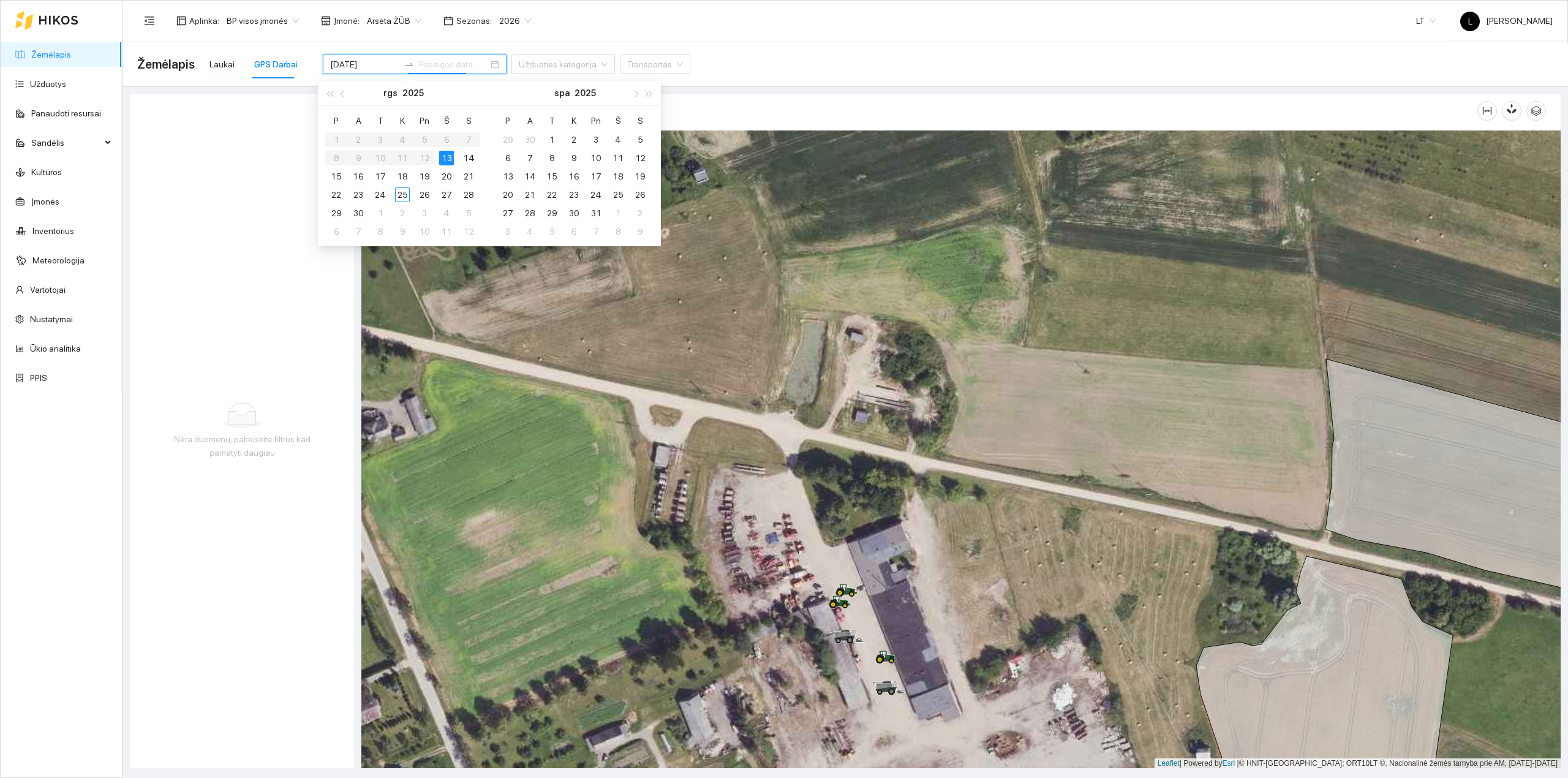
click at [443, 158] on div "13" at bounding box center [447, 158] width 15 height 15
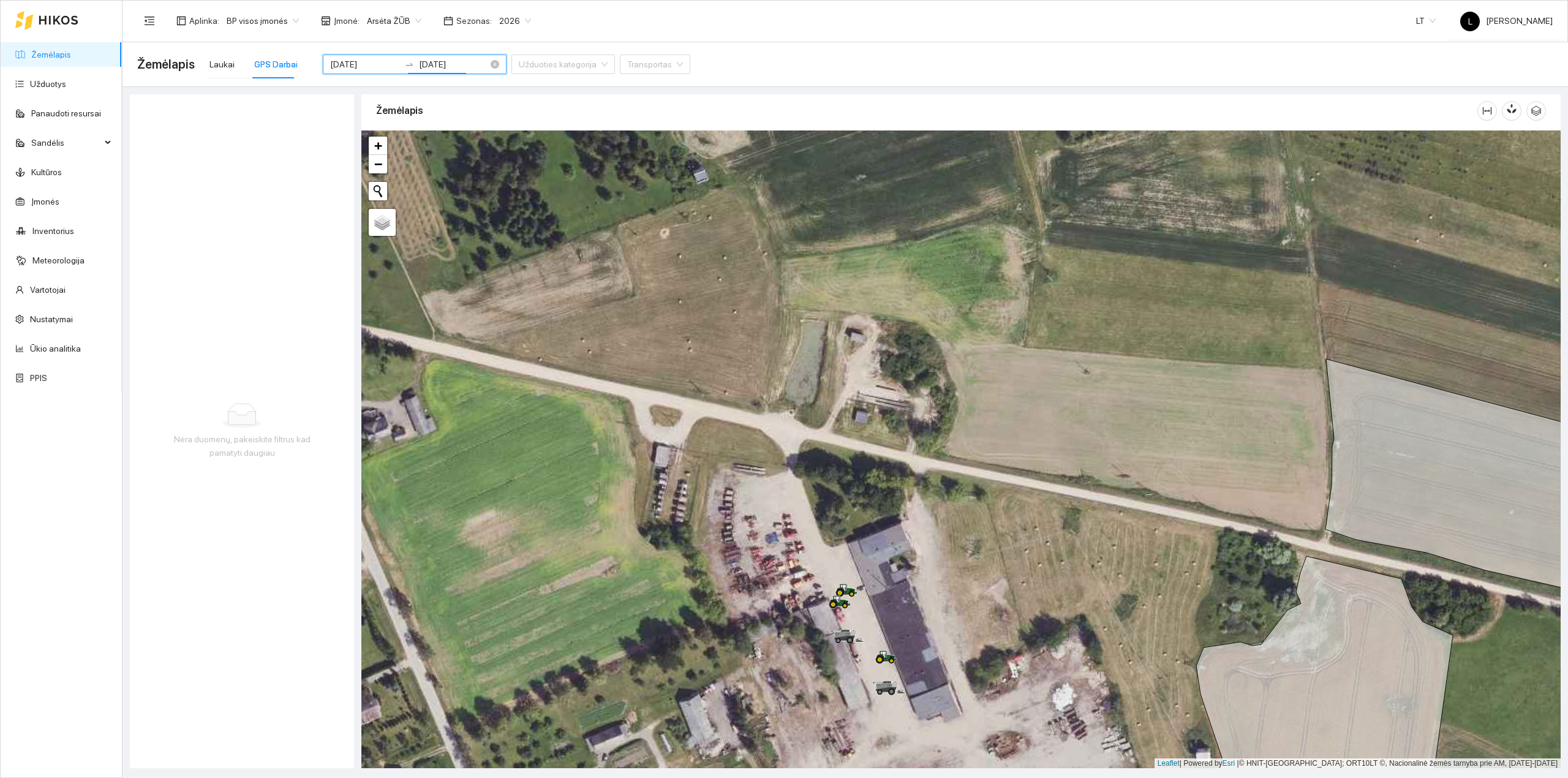
click at [420, 62] on input "2025-09-13" at bounding box center [453, 64] width 69 height 14
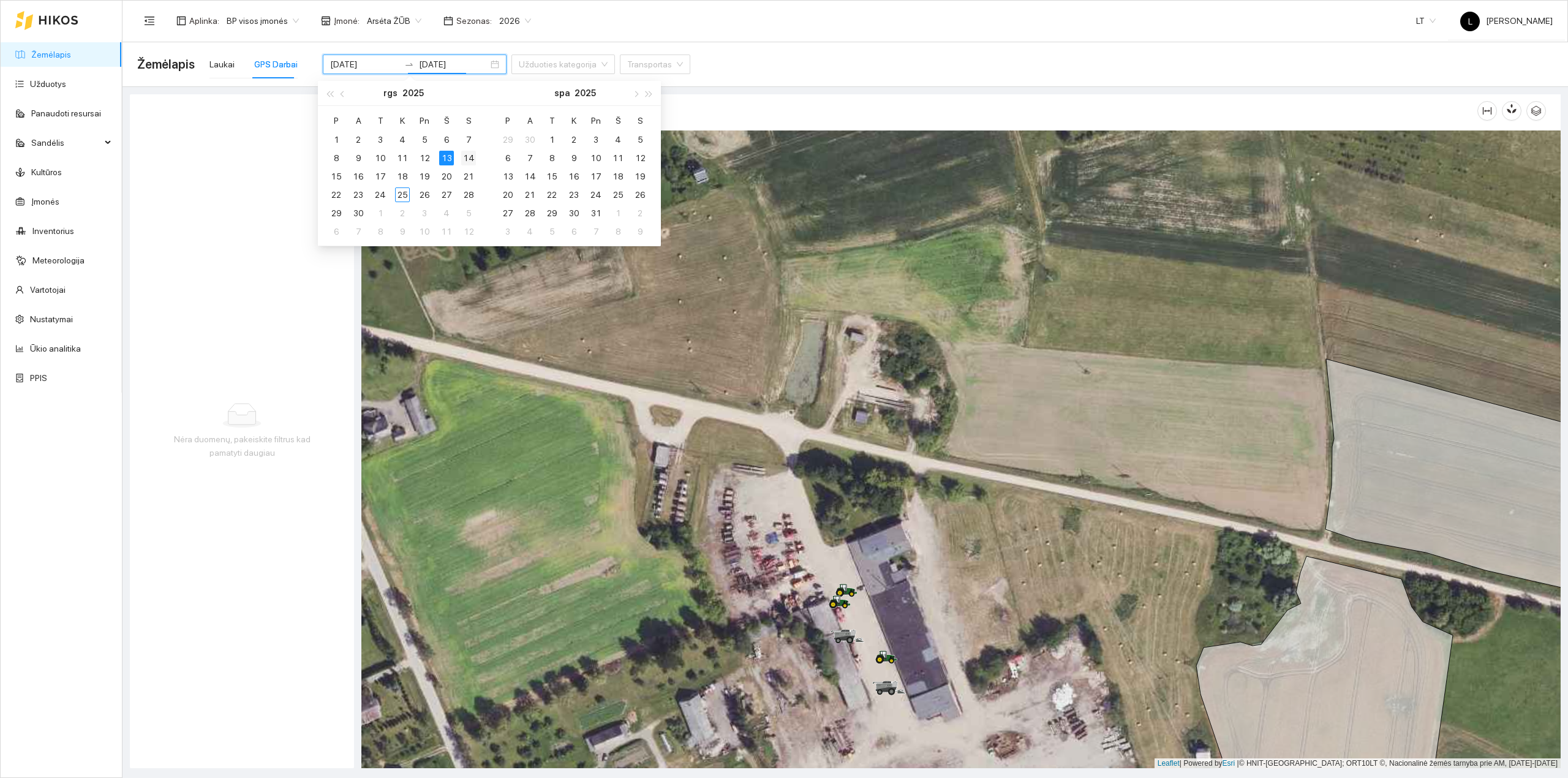
type input "[DATE]"
click at [469, 158] on div "14" at bounding box center [469, 158] width 15 height 15
click at [469, 158] on div "14" at bounding box center [469, 158] width 15 height 15
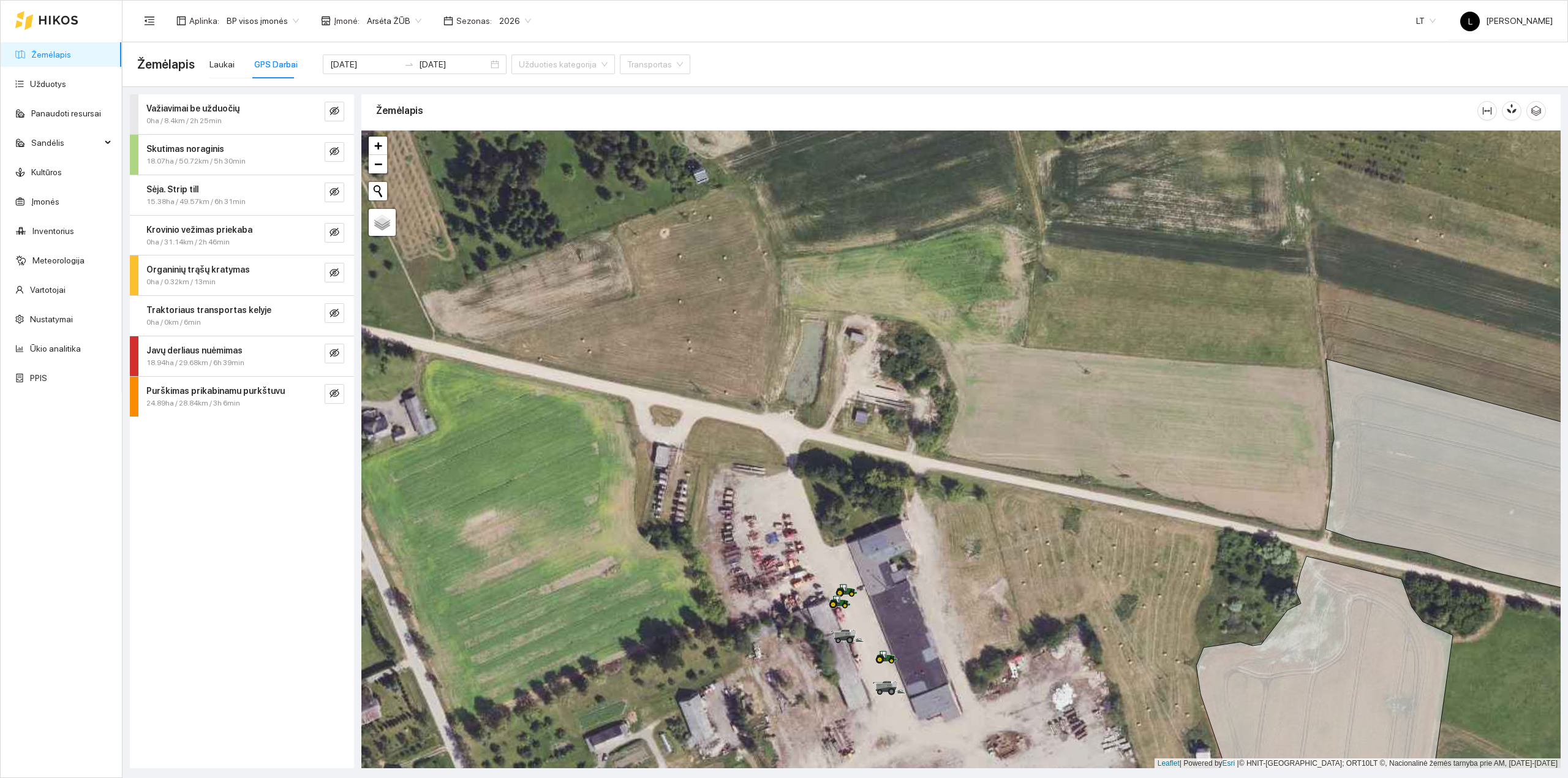
click at [195, 404] on span "24.89ha / 28.84km / 3h 6min" at bounding box center [193, 403] width 94 height 11
click at [201, 503] on div "2025-09-14 28.84km / 3h 6min / 24.89 ha" at bounding box center [242, 488] width 204 height 38
click at [322, 493] on span "eye-invisible" at bounding box center [325, 488] width 10 height 11
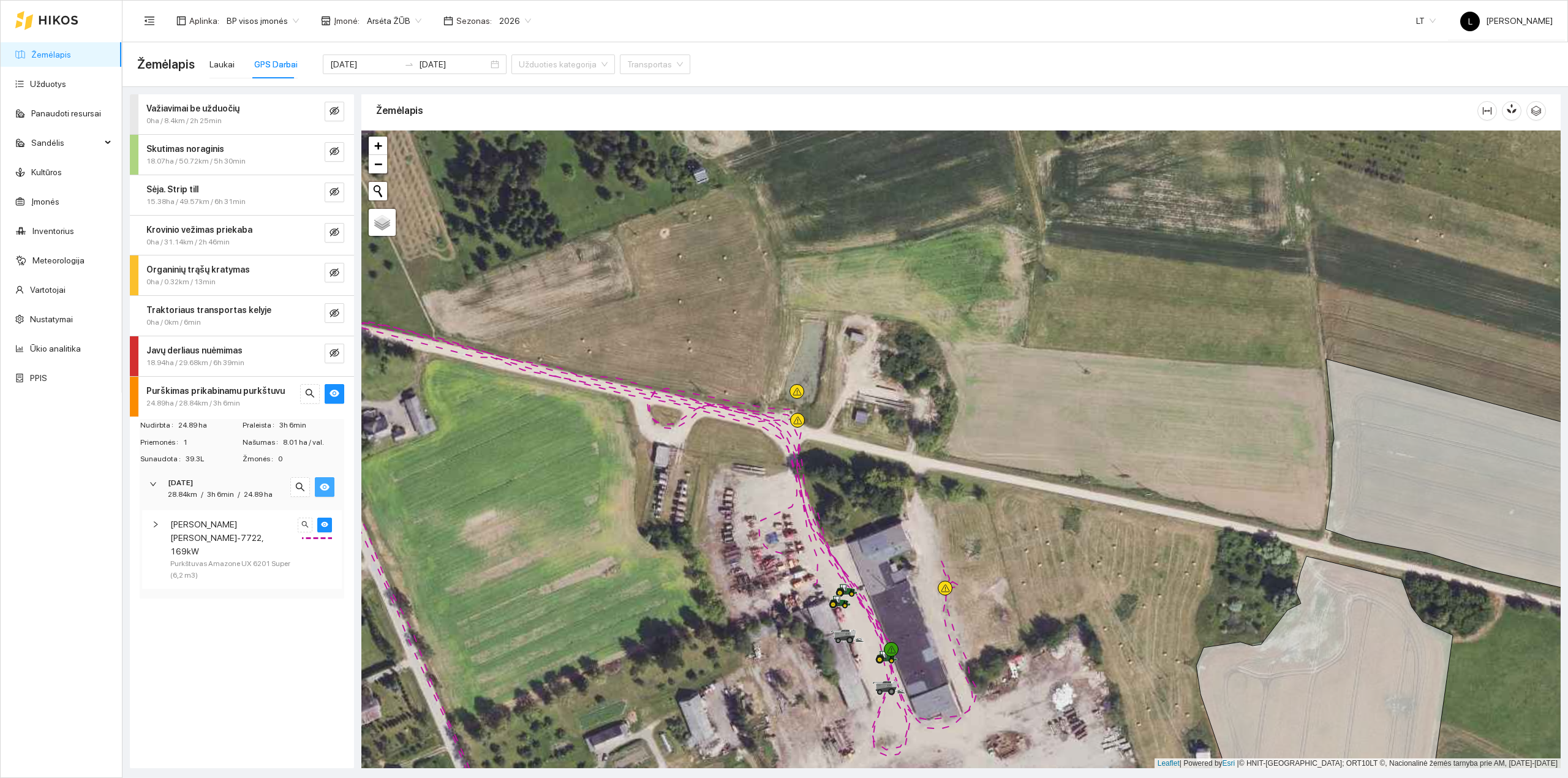
click at [184, 558] on span "Purkštuvas Amazone UX 6201 Super (6,2 m3)" at bounding box center [232, 570] width 123 height 23
click at [202, 536] on span "Massey Ferguson MF-7722, 169kW" at bounding box center [232, 538] width 123 height 40
click at [196, 353] on strong "Javų derliaus nuėmimas" at bounding box center [194, 351] width 96 height 10
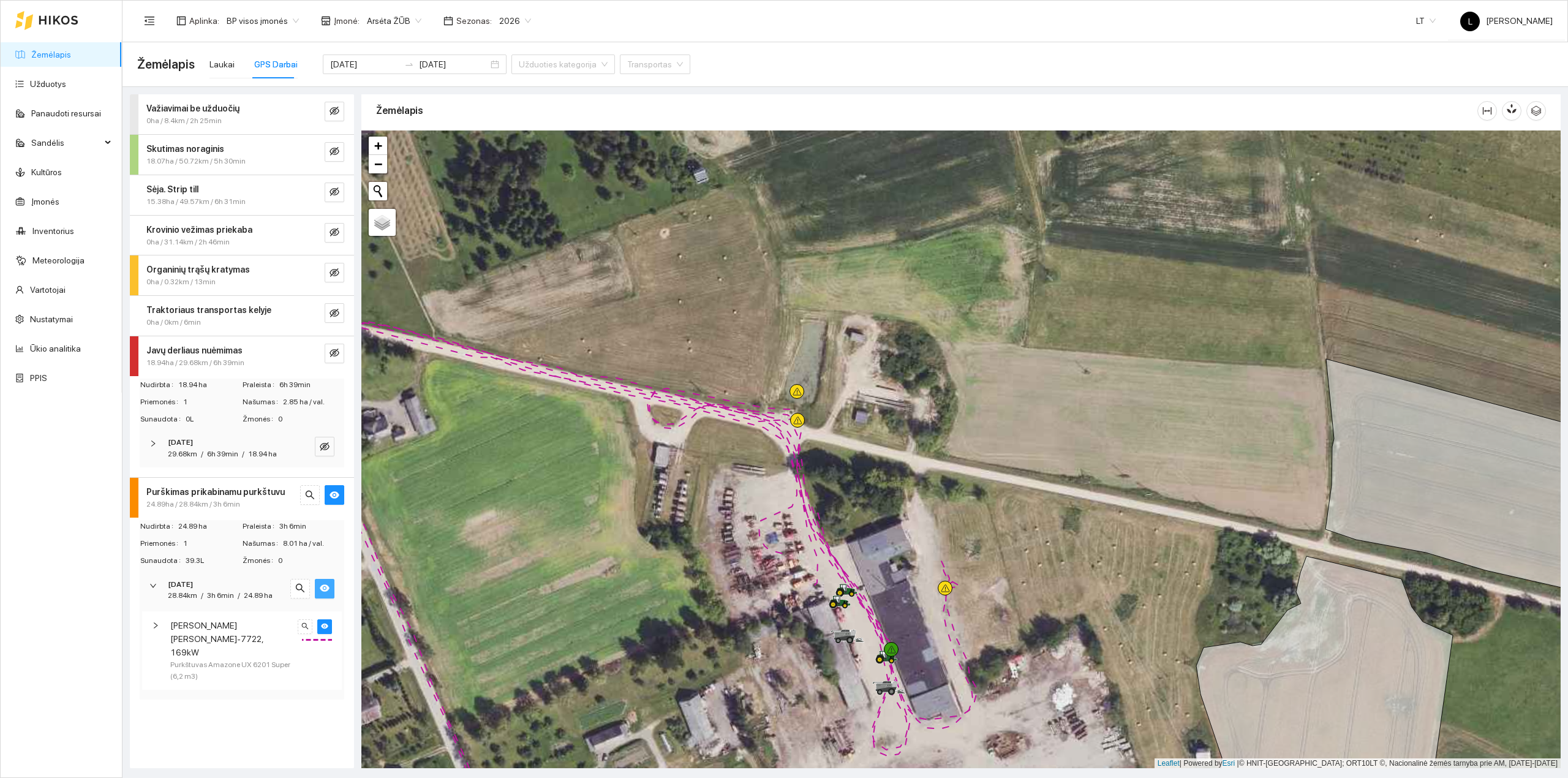
click at [196, 451] on div "2025-09-14 29.68km / 6h 39min / 18.94 ha" at bounding box center [225, 448] width 122 height 23
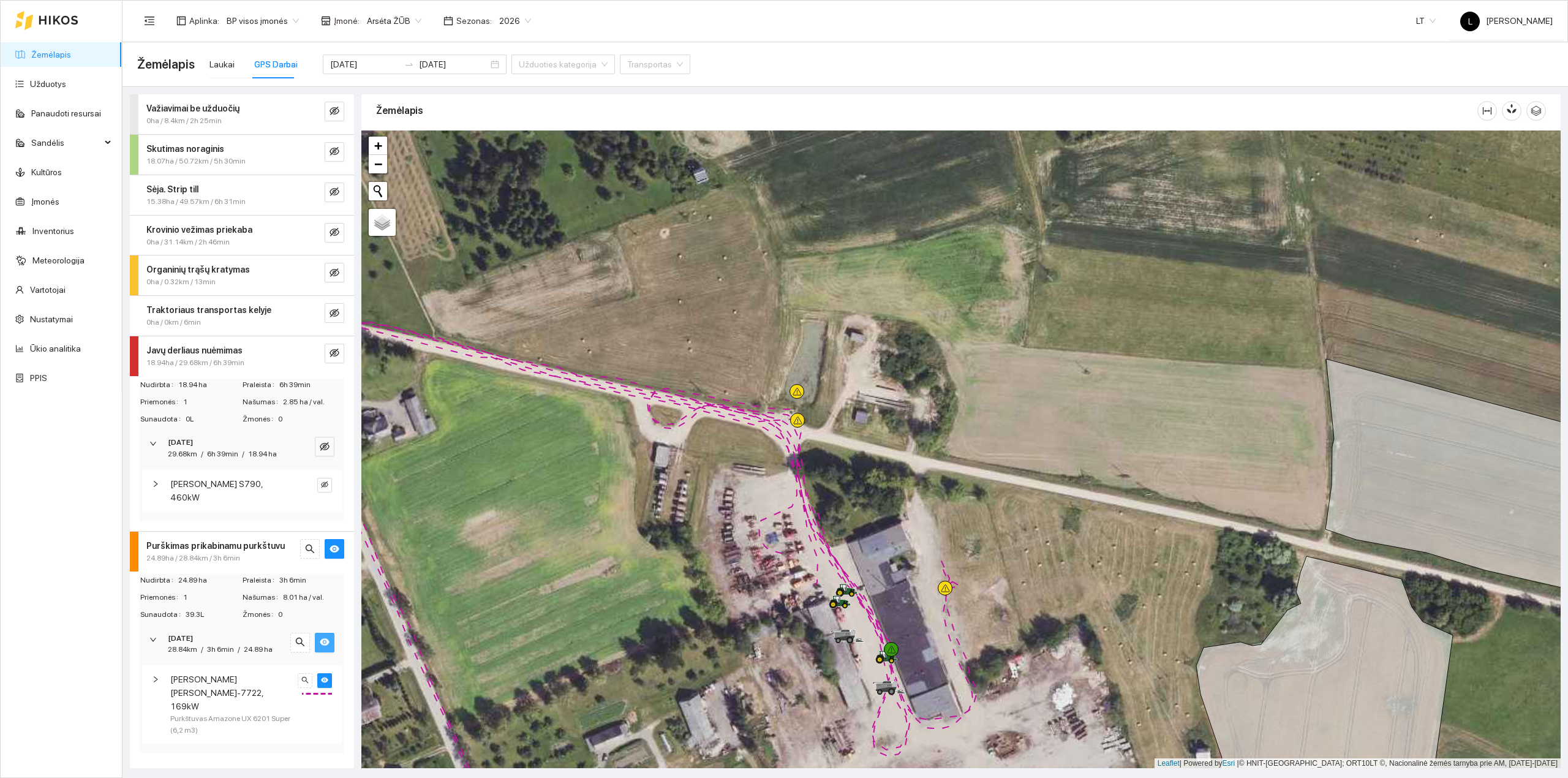
click at [200, 351] on strong "Javų derliaus nuėmimas" at bounding box center [194, 351] width 96 height 10
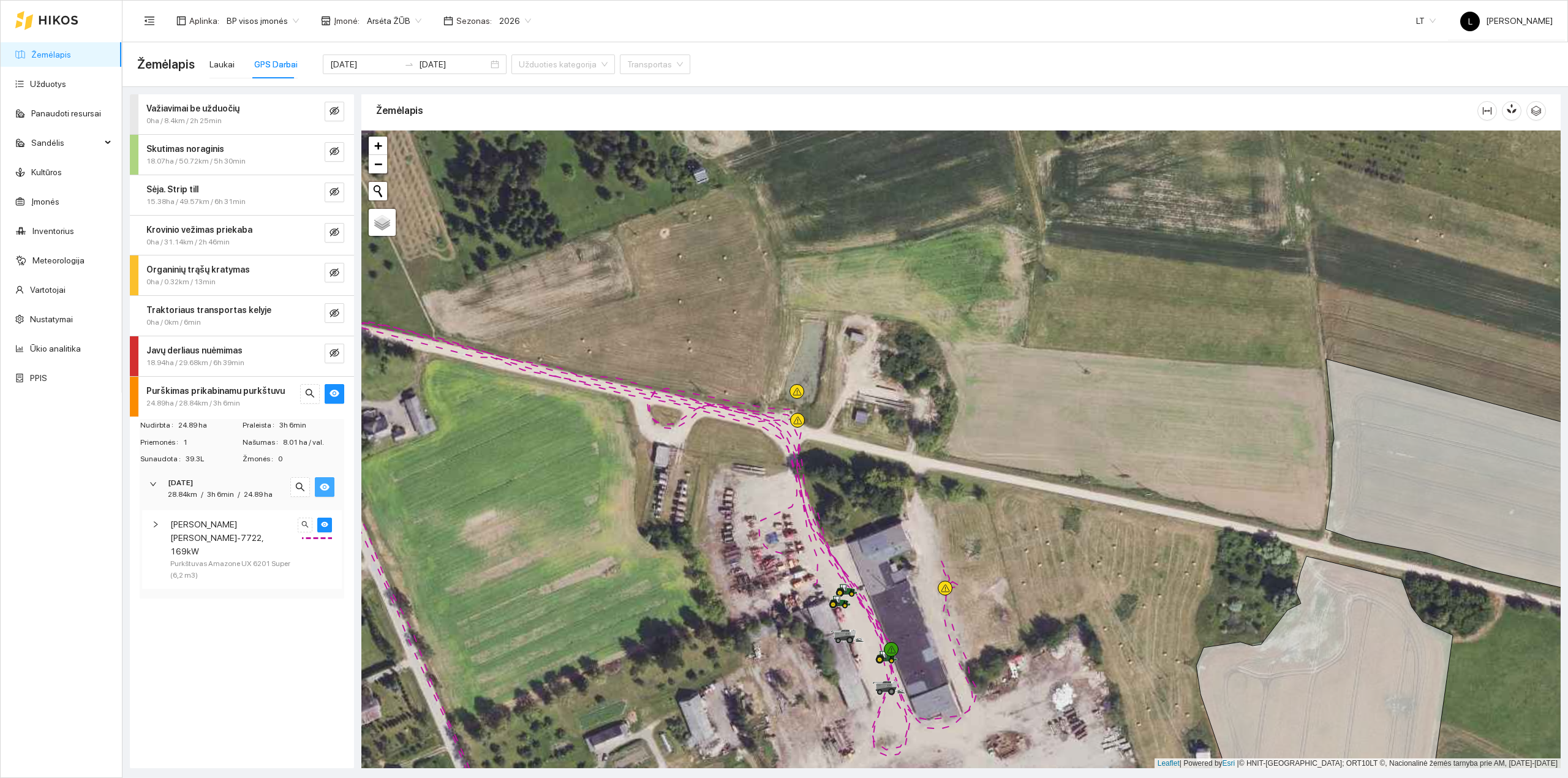
click at [196, 305] on strong "Traktoriaus transportas kelyje" at bounding box center [208, 310] width 125 height 10
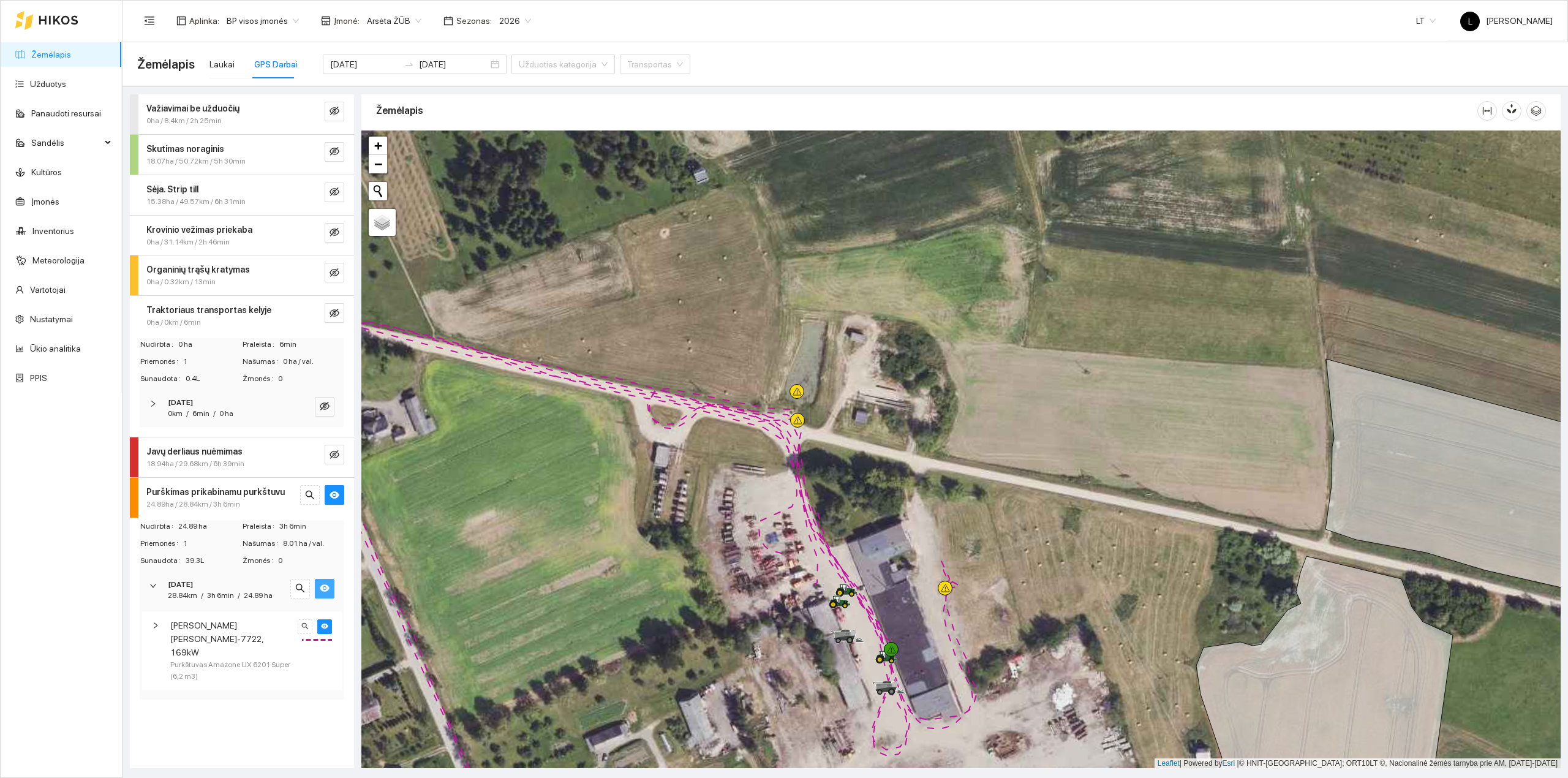
click at [191, 401] on strong "[DATE]" at bounding box center [180, 402] width 25 height 9
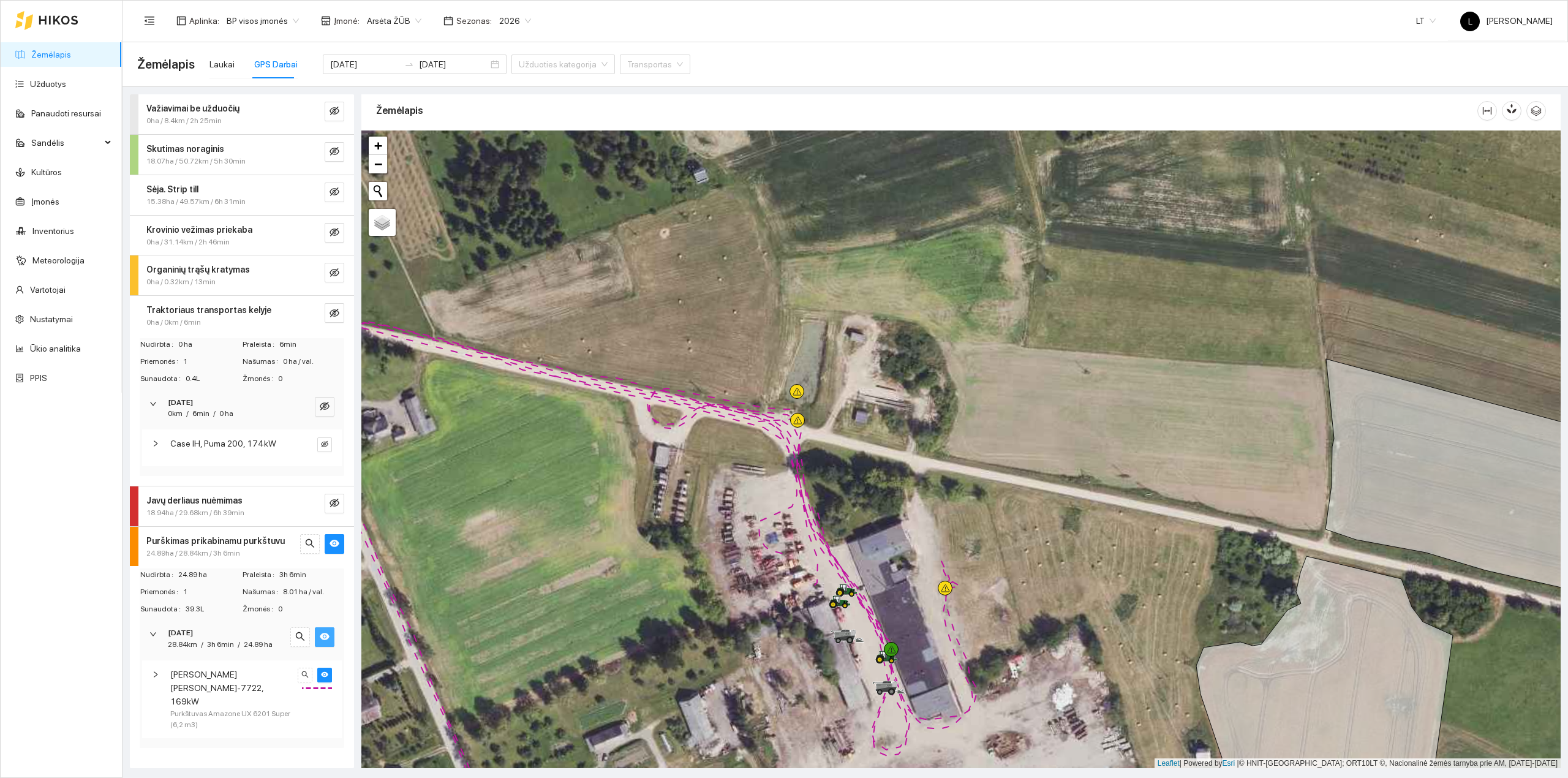
click at [197, 447] on span "Case IH, Puma 200, 174kW" at bounding box center [223, 443] width 106 height 14
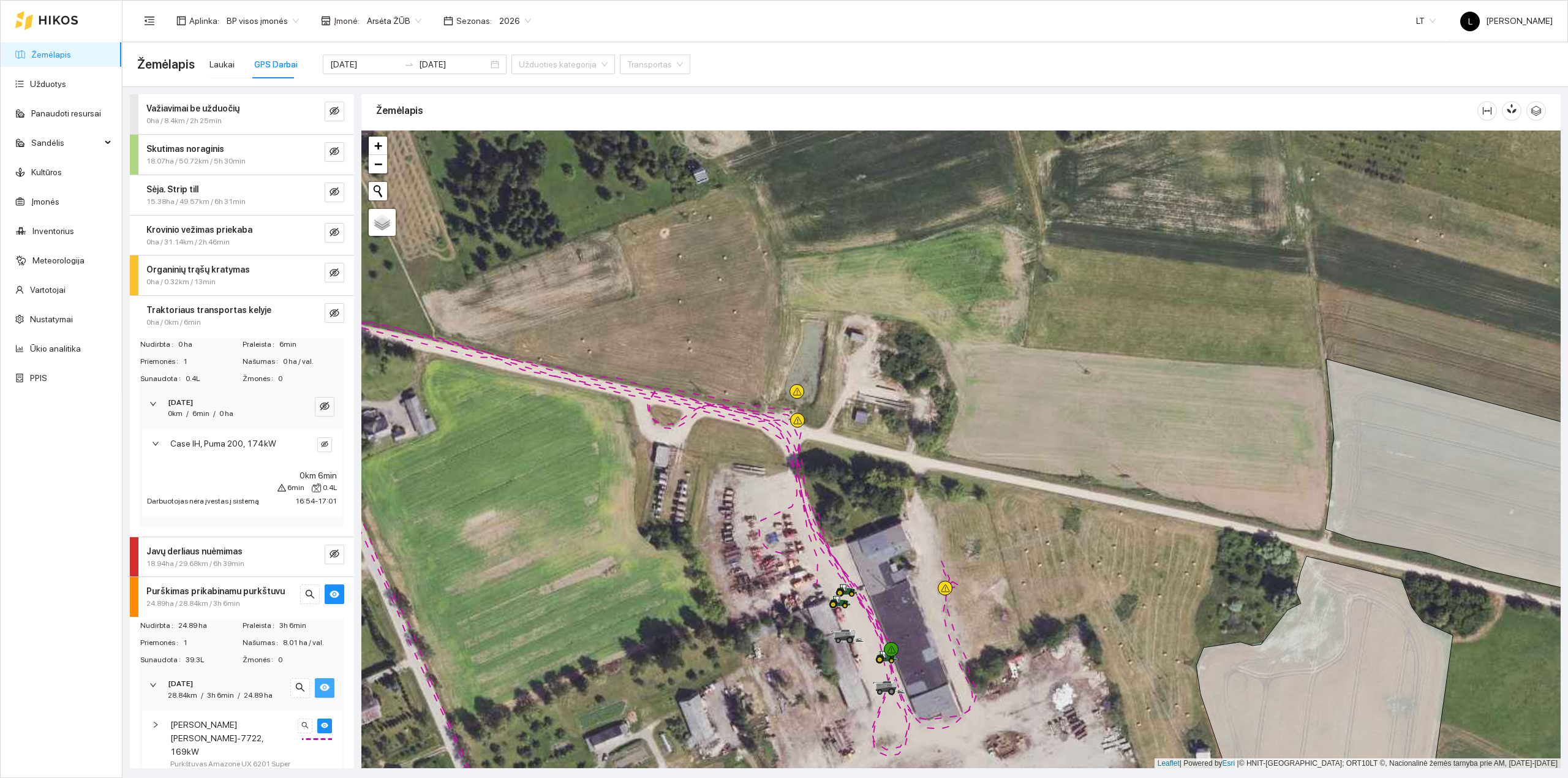
click at [201, 444] on span "Case IH, Puma 200, 174kW" at bounding box center [223, 443] width 106 height 14
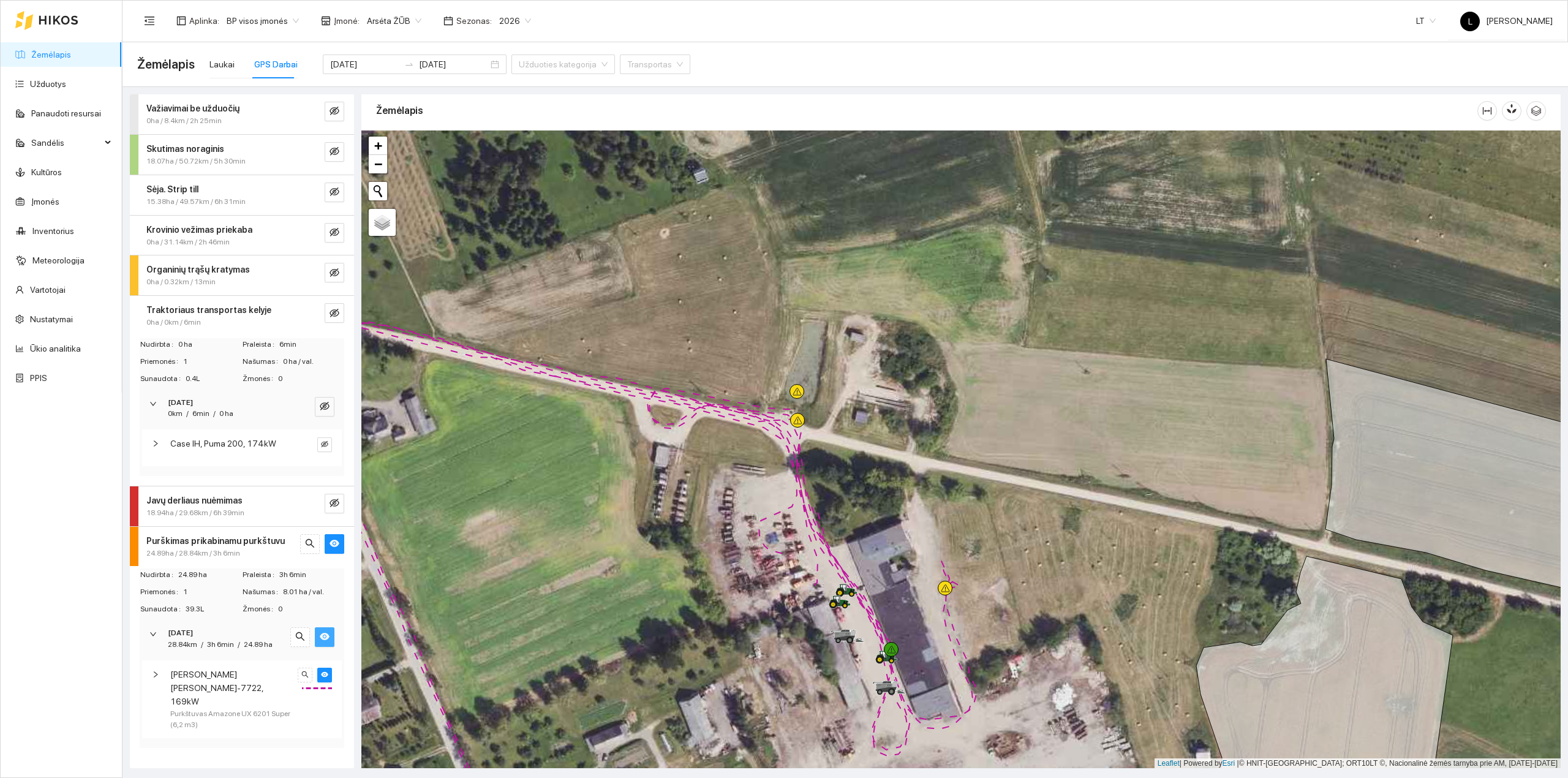
click at [197, 288] on span "0ha / 0.32km / 13min" at bounding box center [181, 282] width 69 height 11
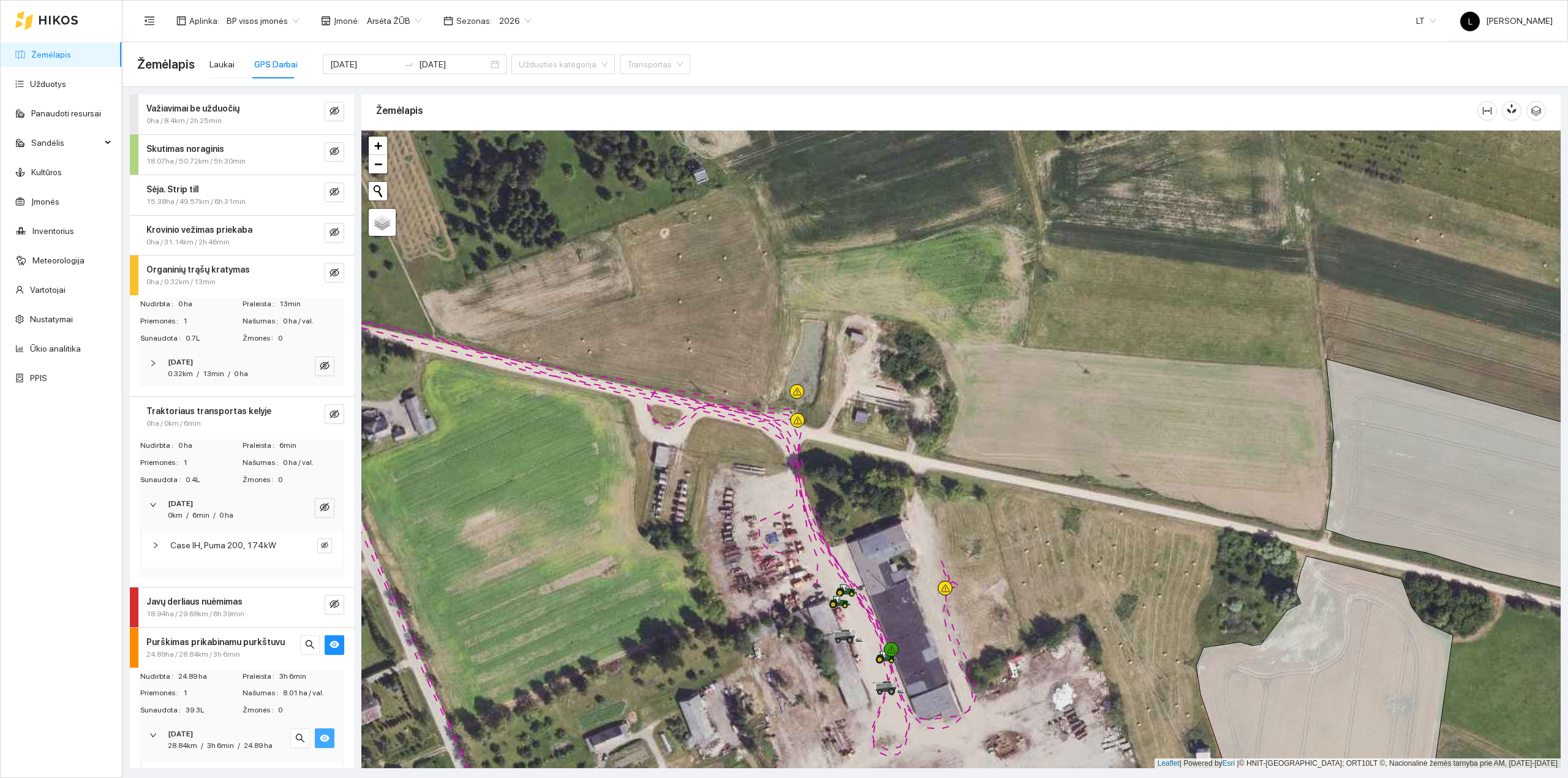
click at [193, 368] on span "[DATE]" at bounding box center [180, 362] width 25 height 11
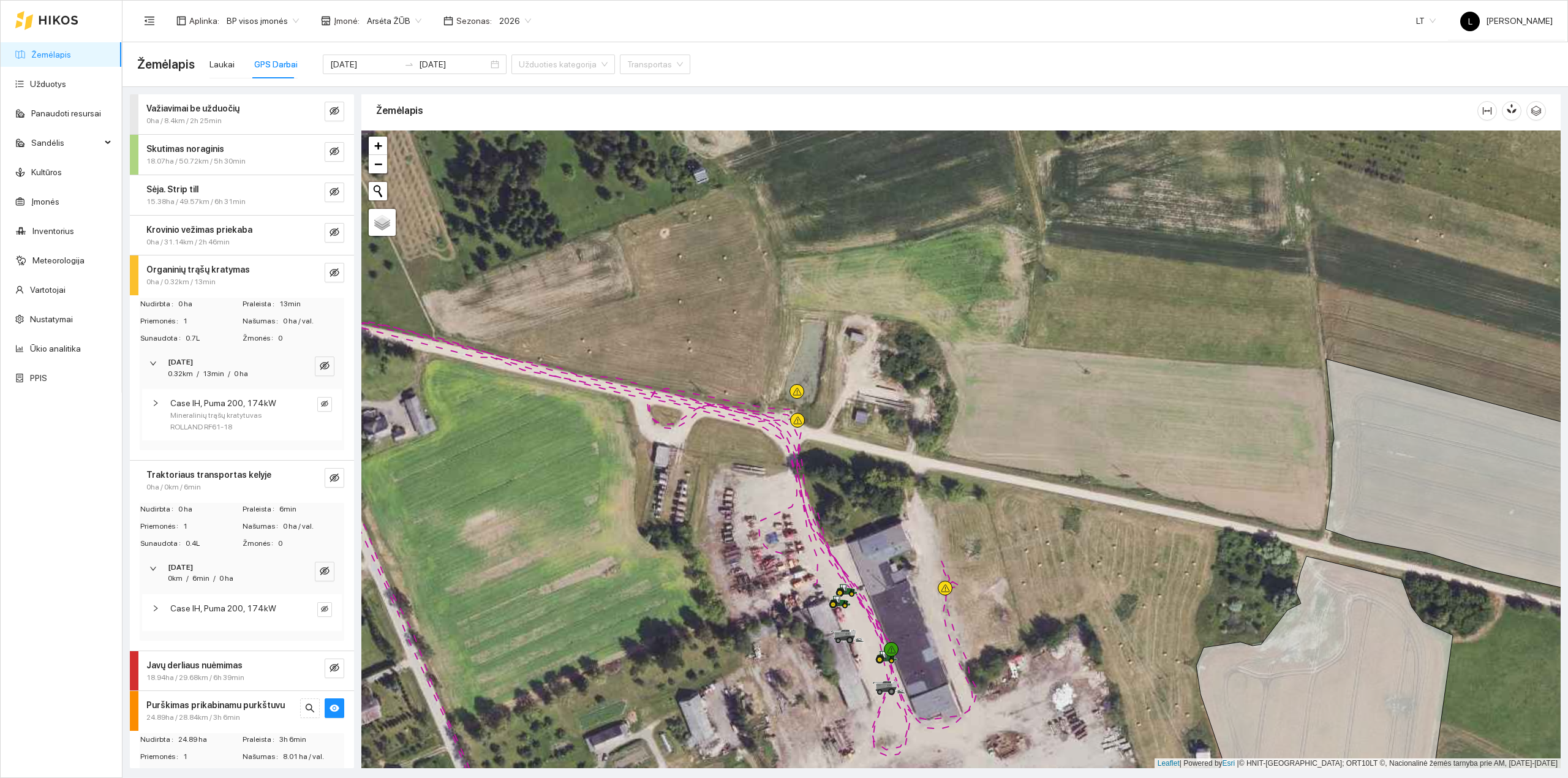
drag, startPoint x: 199, startPoint y: 396, endPoint x: 206, endPoint y: 410, distance: 15.7
click at [199, 397] on div "Case IH, Puma 200, 174kW Mineralinių trąšų kratytuvas ROLLAND RF61-18" at bounding box center [242, 414] width 200 height 52
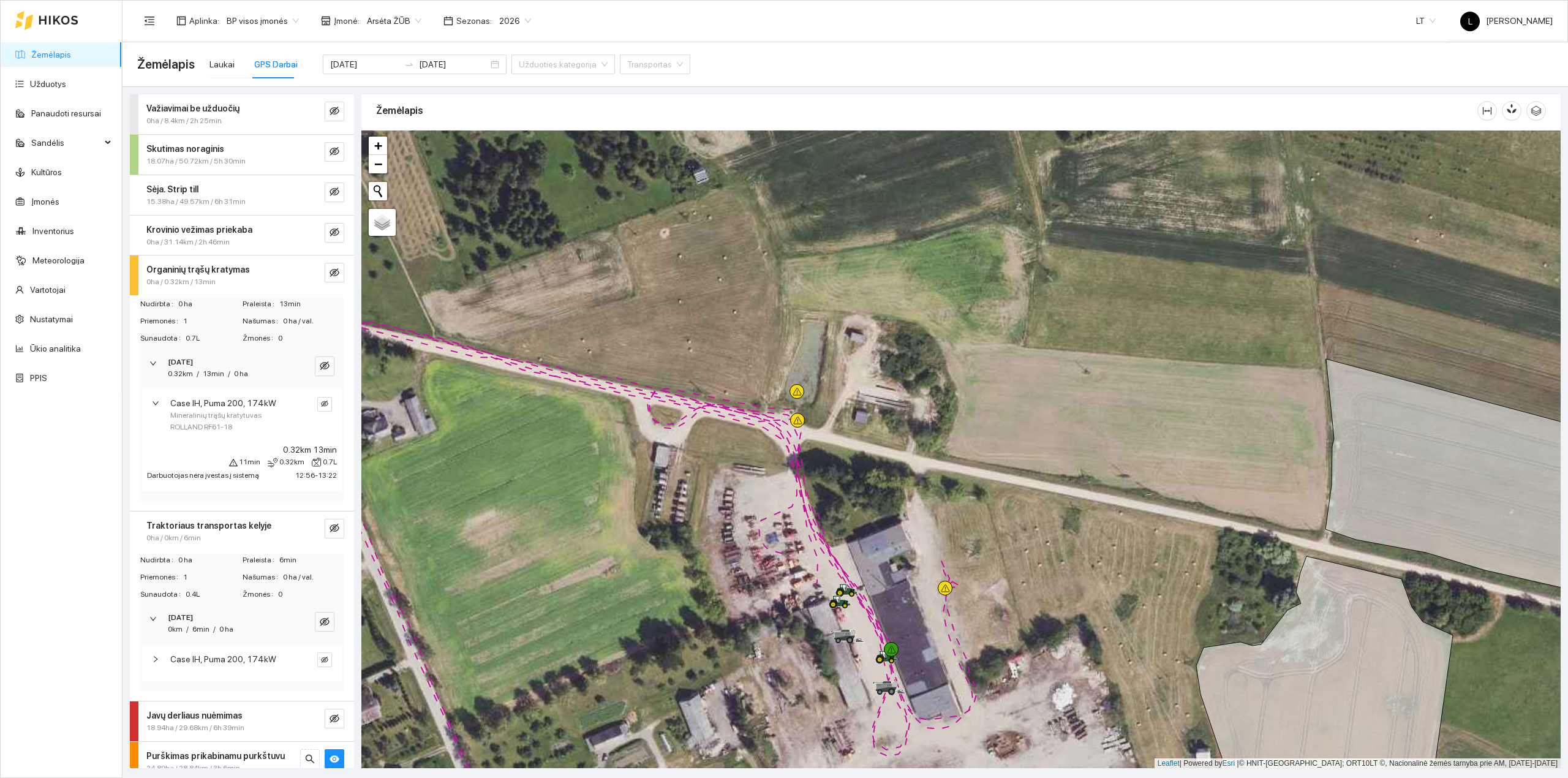
click at [201, 221] on div "Krovinio vežimas priekaba 0ha / 31.14km / 2h 46min" at bounding box center [242, 235] width 224 height 40
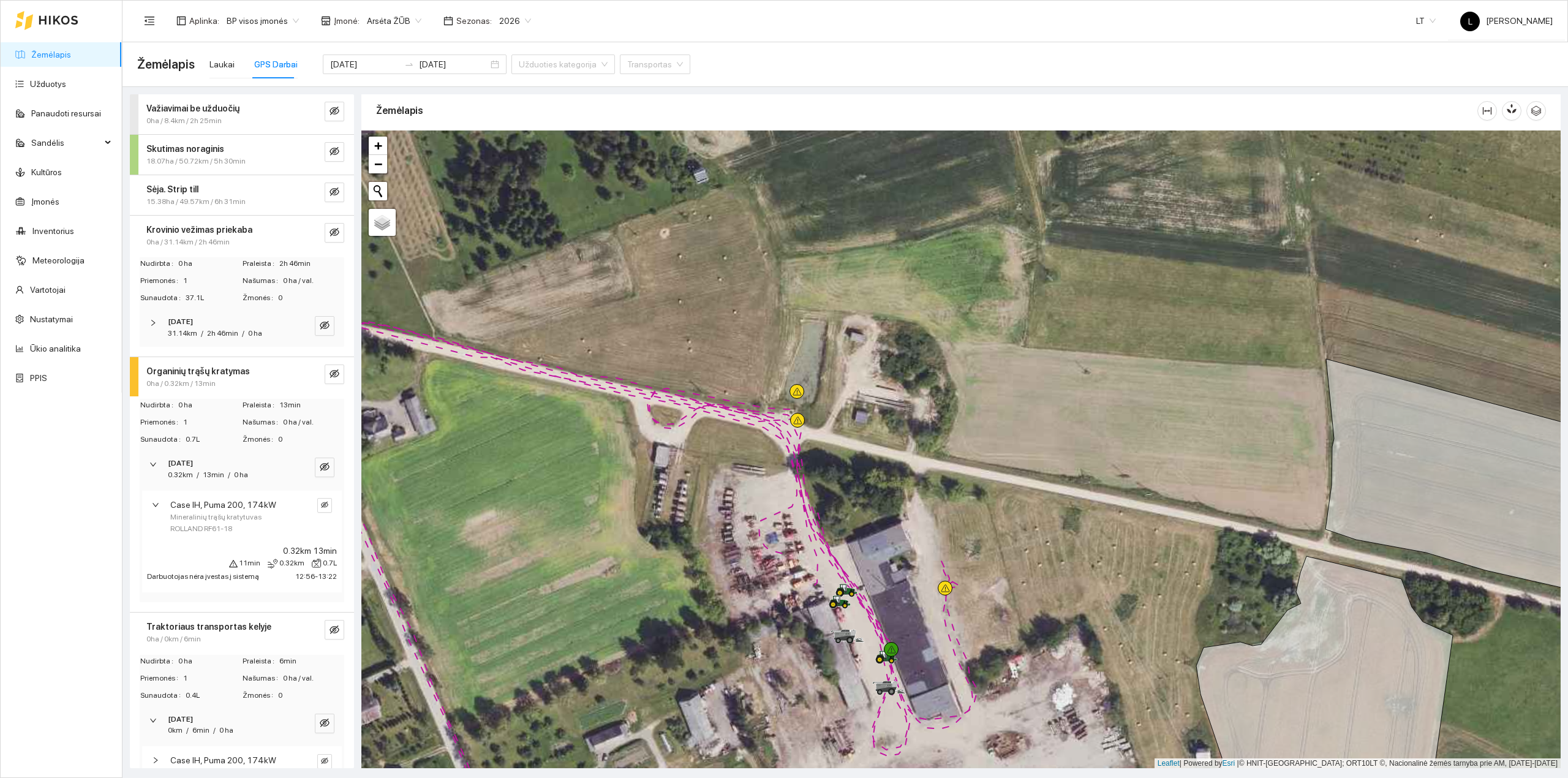
click at [204, 332] on div "31.14km / 2h 46min / 0 ha" at bounding box center [215, 334] width 95 height 11
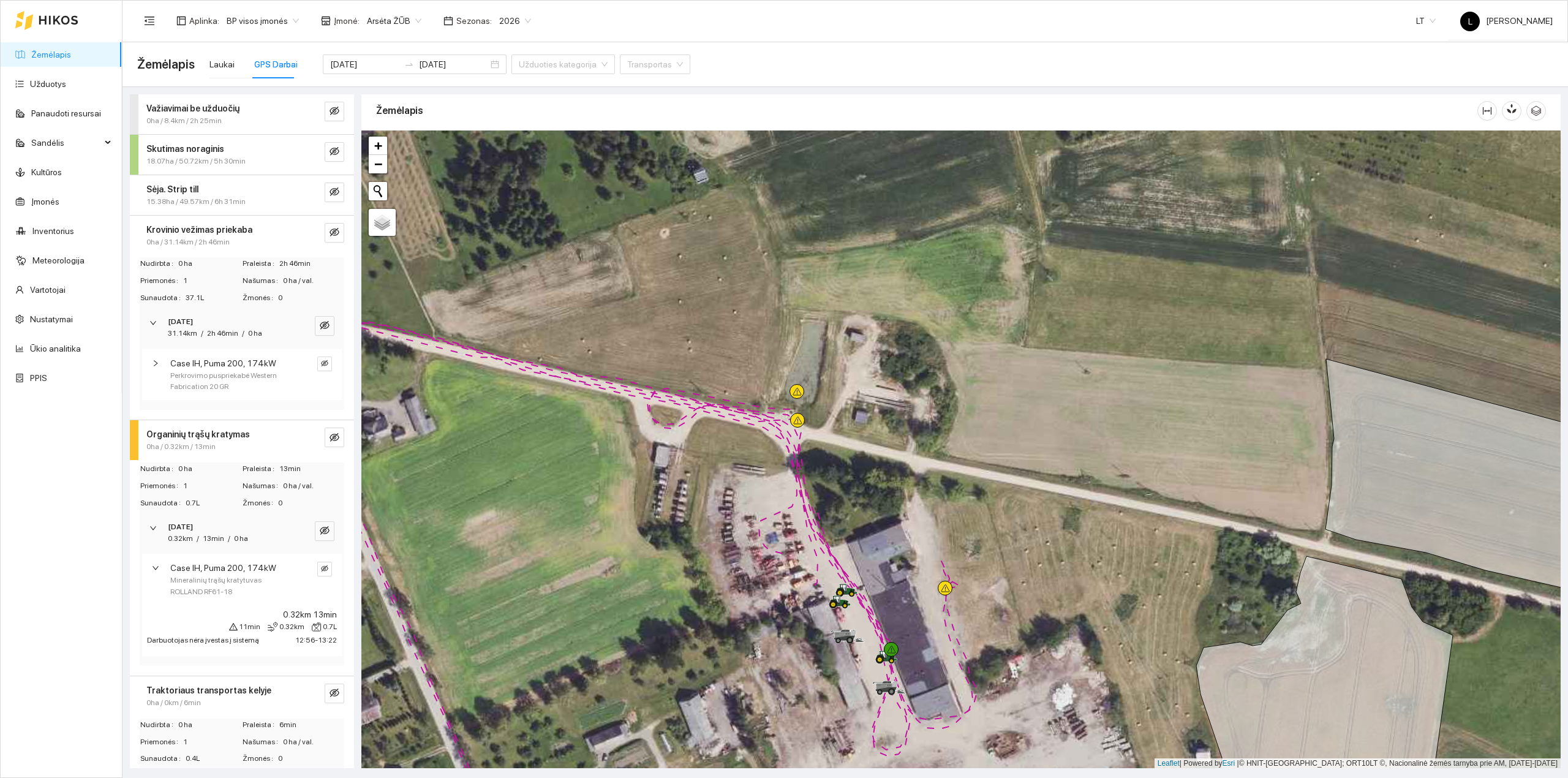
click at [201, 360] on span "Case IH, Puma 200, 174kW" at bounding box center [223, 363] width 106 height 14
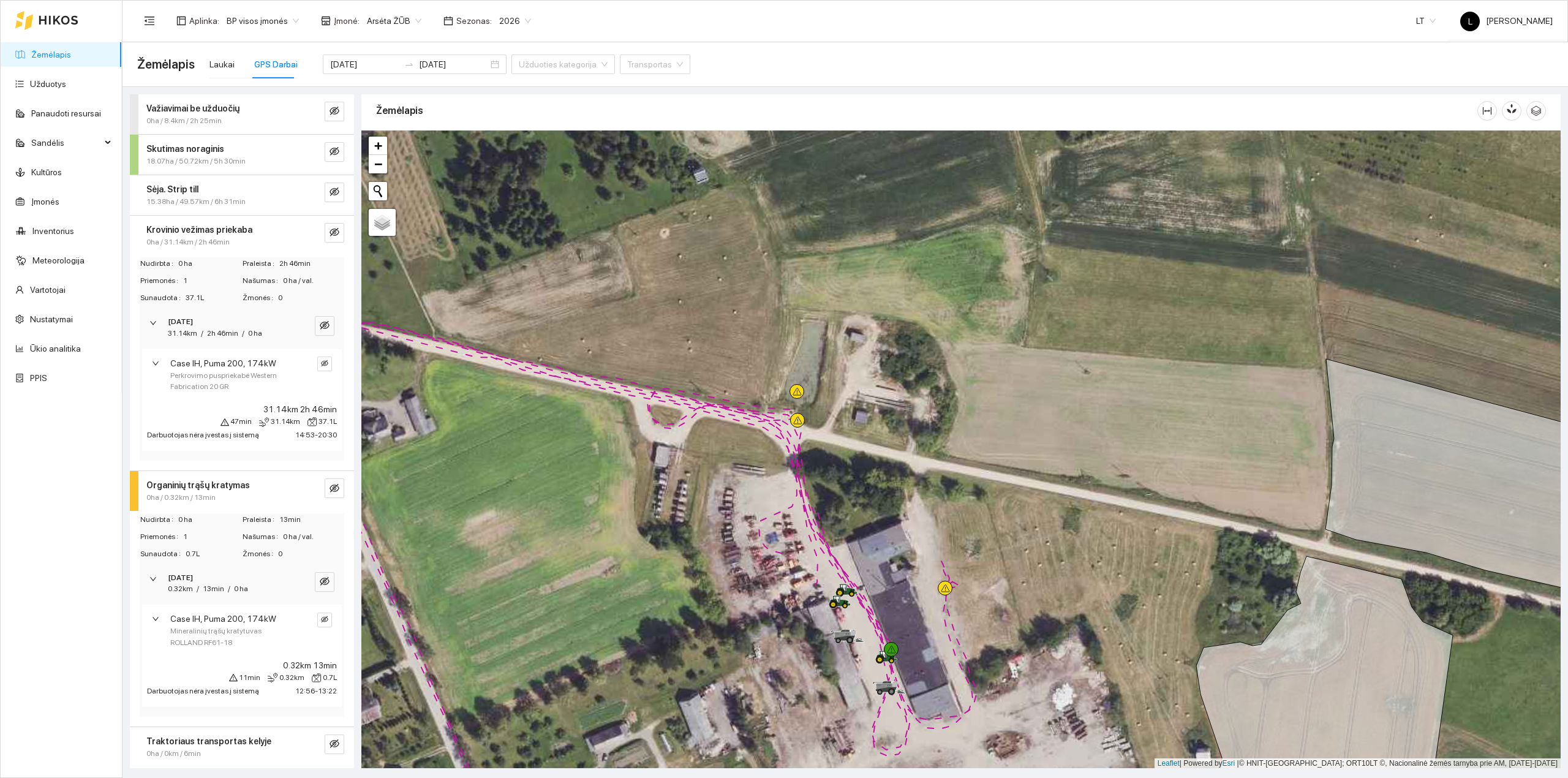
click at [201, 360] on span "Case IH, Puma 200, 174kW" at bounding box center [223, 363] width 106 height 14
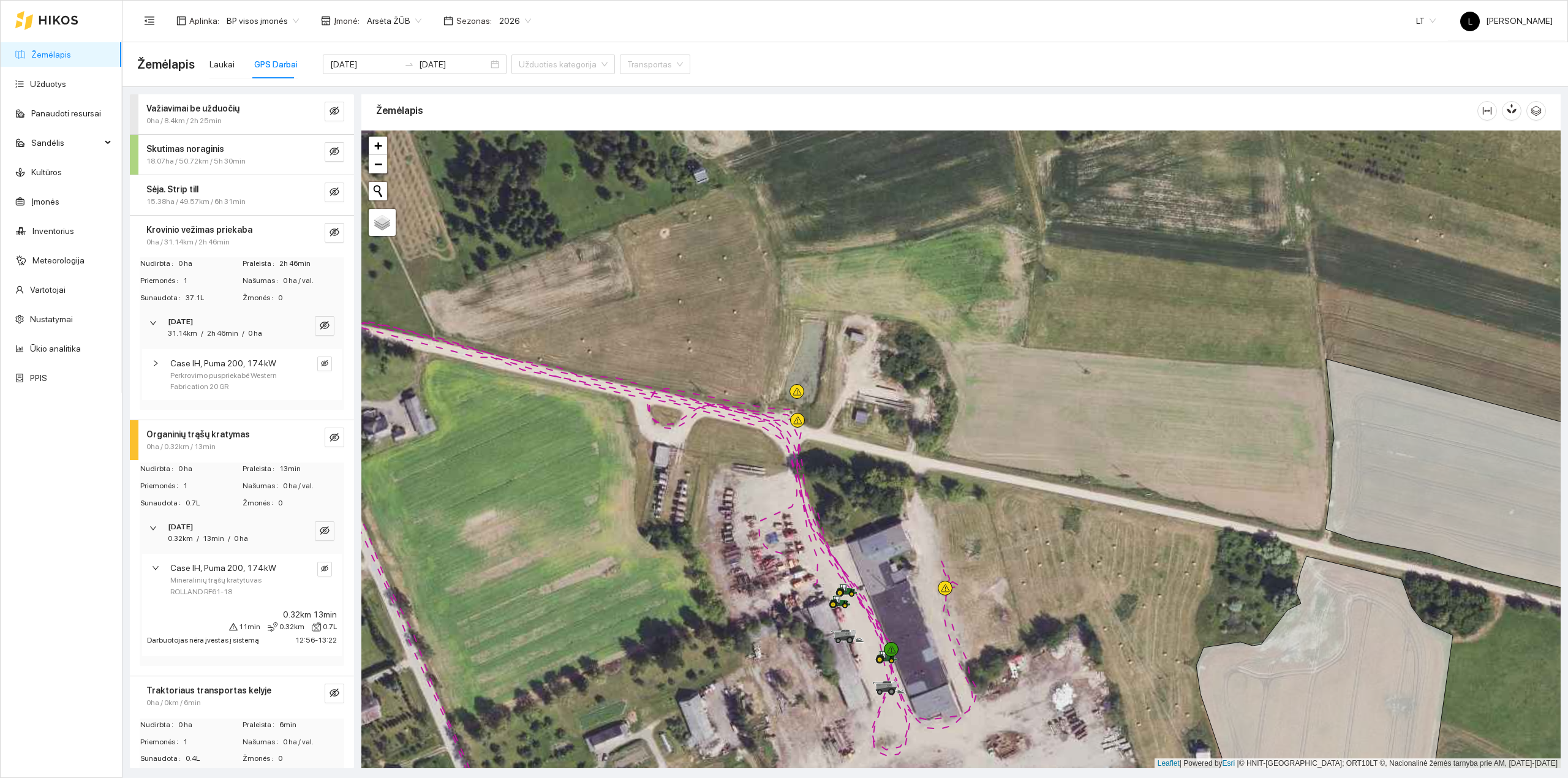
click at [196, 197] on span "15.38ha / 49.57km / 6h 31min" at bounding box center [195, 202] width 99 height 11
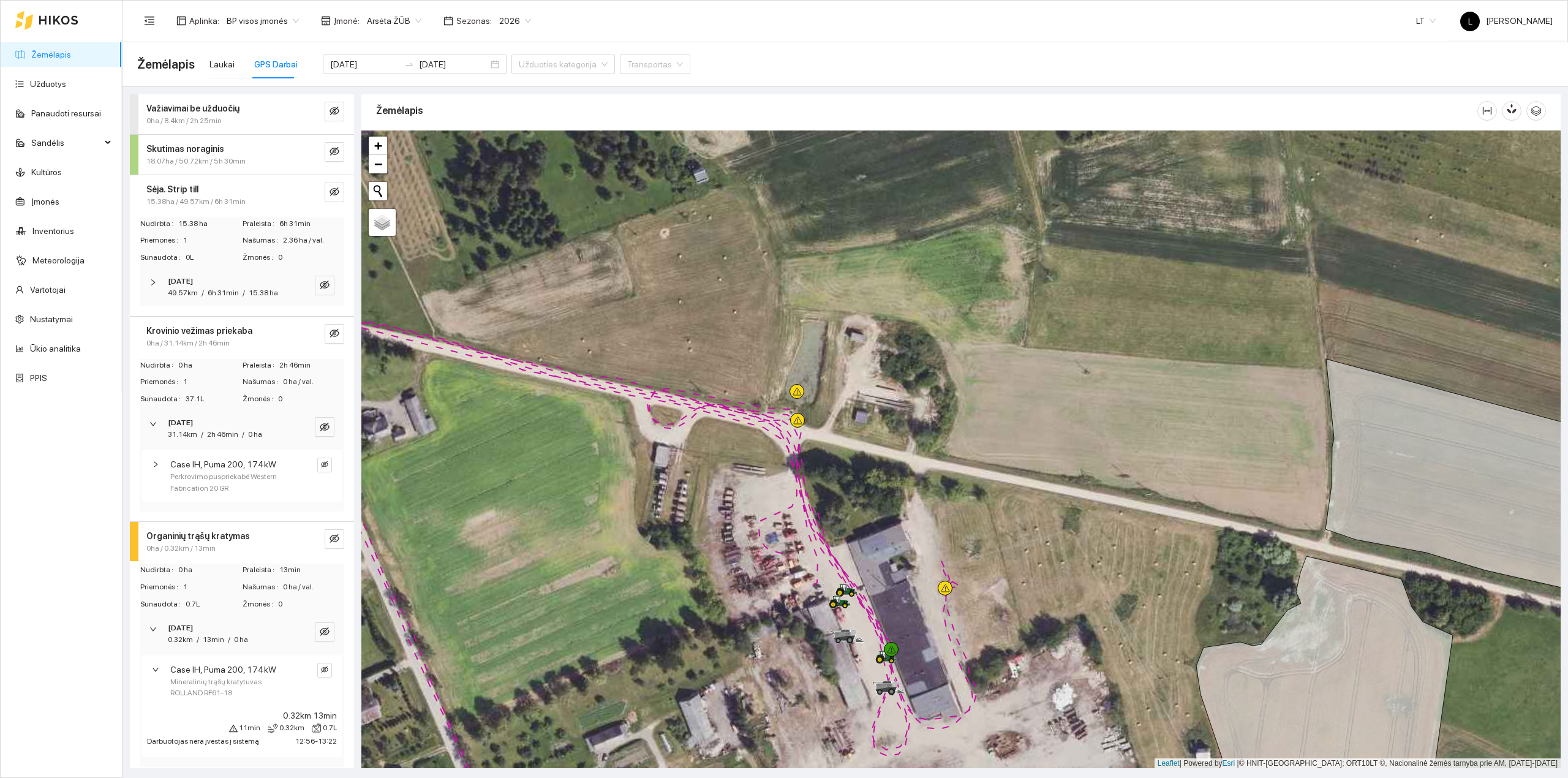
click at [183, 270] on div "Nudirbta 15.38 ha Praleista 6h 31min Priemonės 1 Našumas 2.36 ha / val. Sunaudo…" at bounding box center [242, 262] width 204 height 89
click at [183, 284] on strong "[DATE]" at bounding box center [180, 281] width 25 height 9
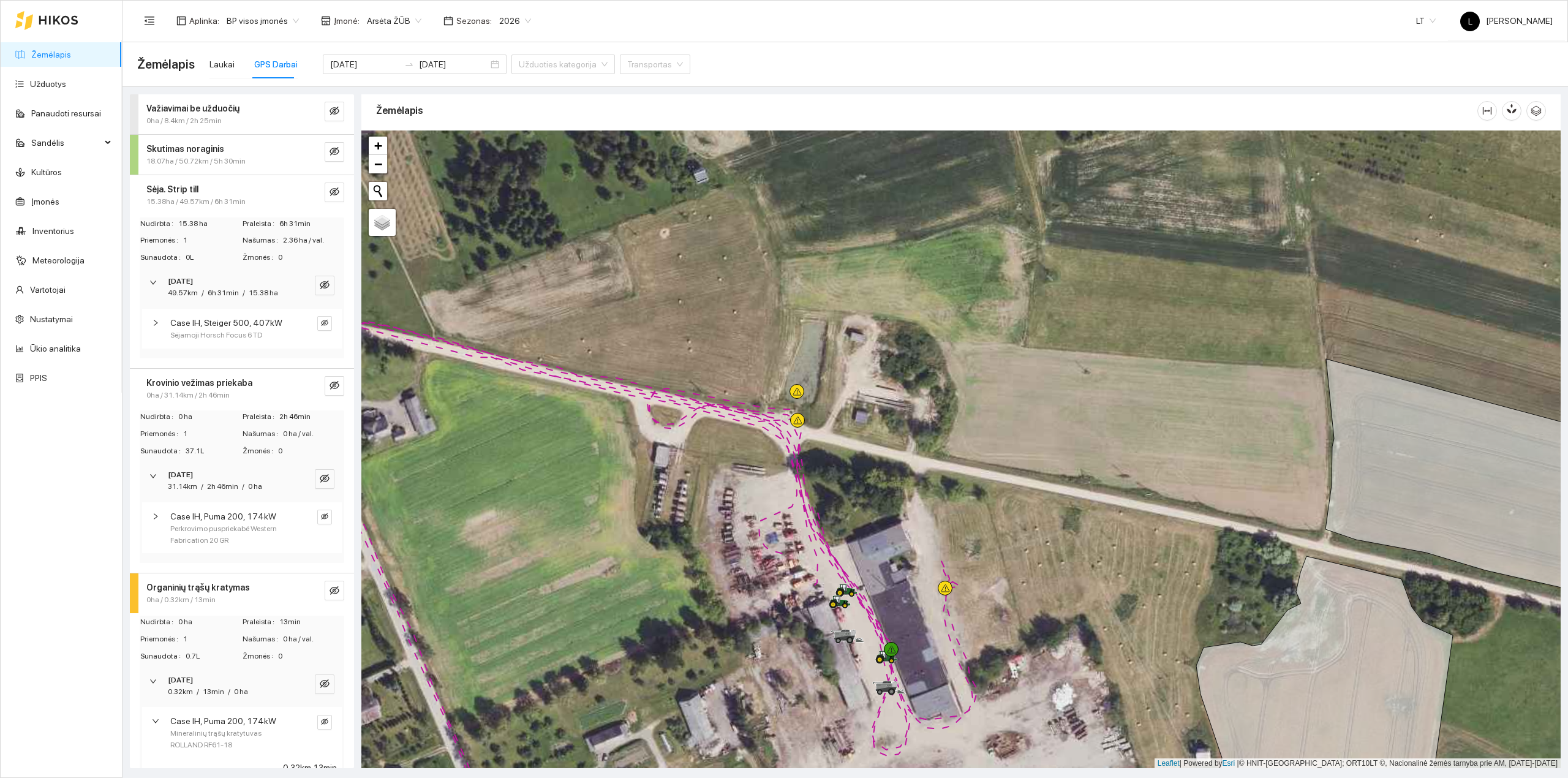
click at [201, 289] on span "/" at bounding box center [202, 292] width 2 height 9
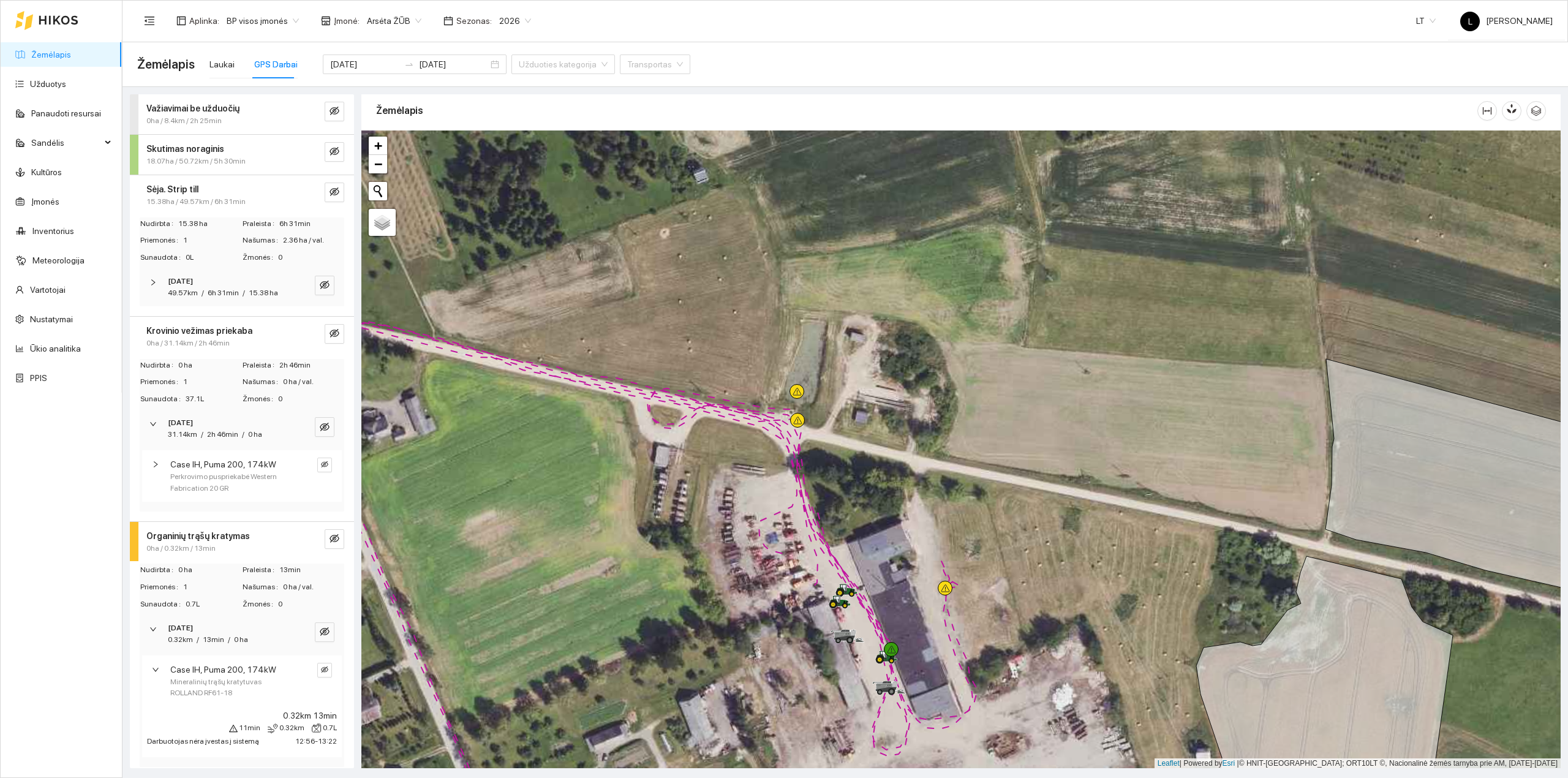
click at [183, 197] on span "15.38ha / 49.57km / 6h 31min" at bounding box center [195, 202] width 99 height 11
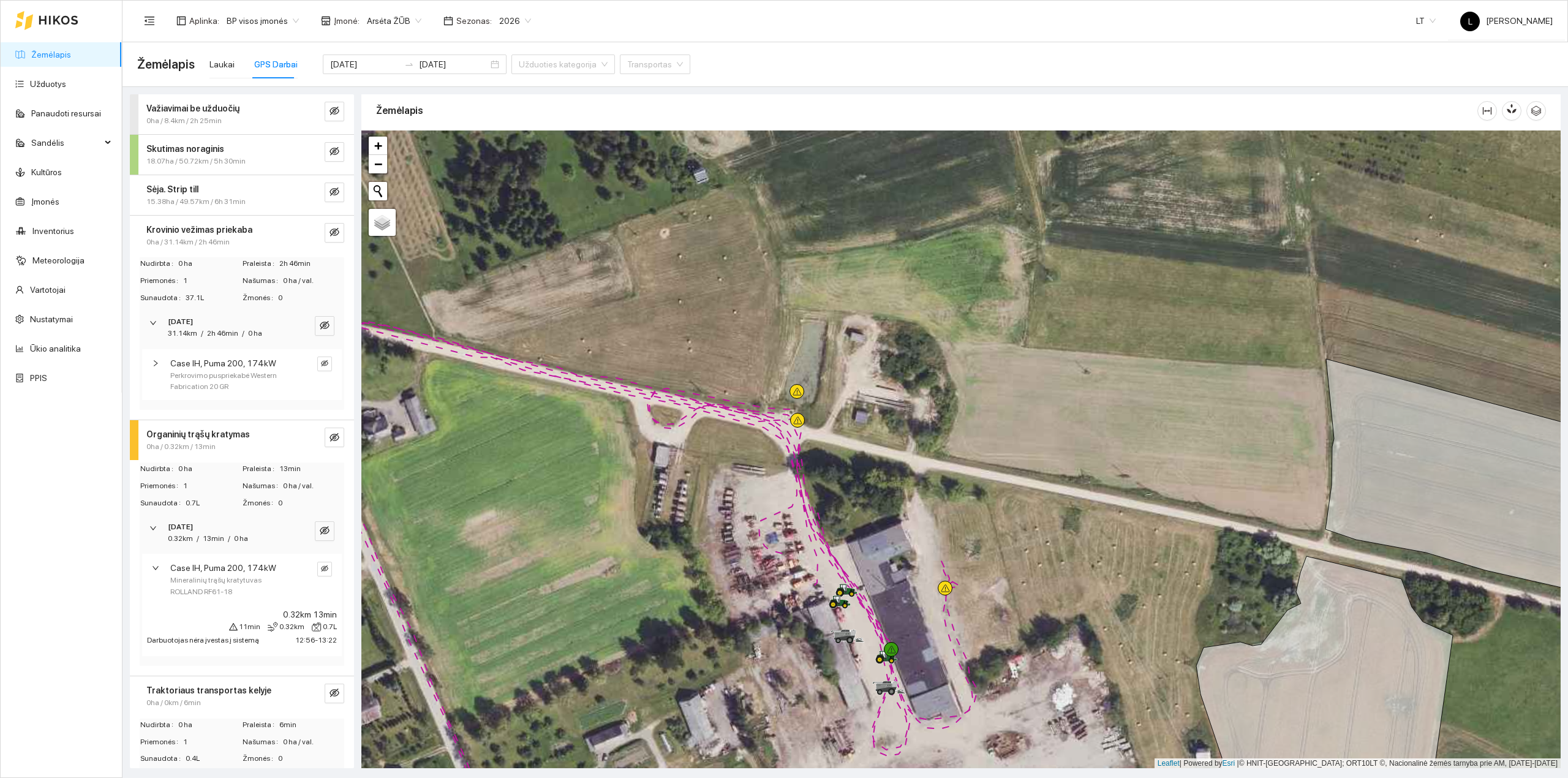
click at [179, 238] on span "0ha / 31.14km / 2h 46min" at bounding box center [187, 242] width 83 height 11
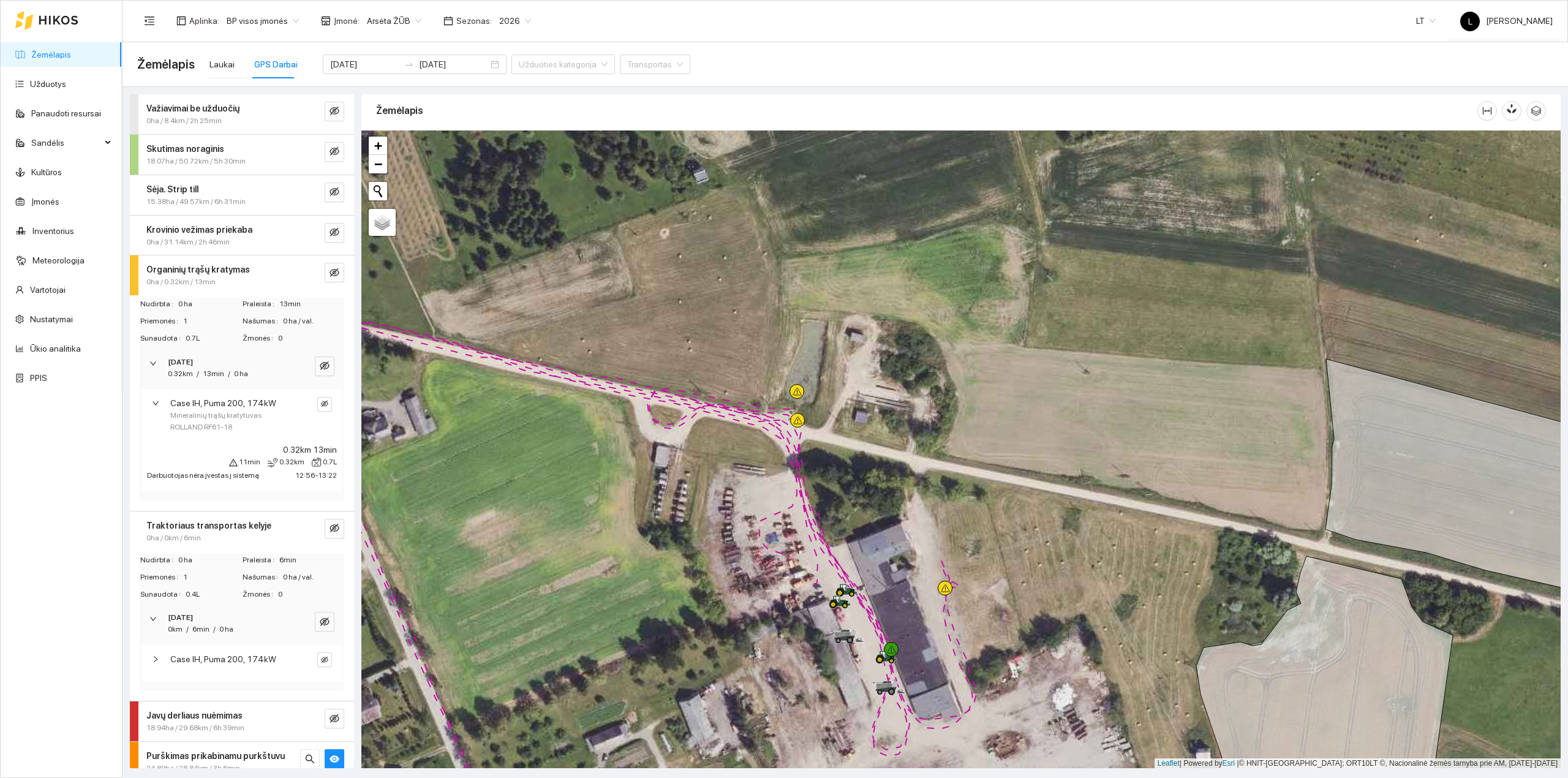
click at [183, 263] on span "Organinių trąšų kratymas" at bounding box center [198, 269] width 103 height 14
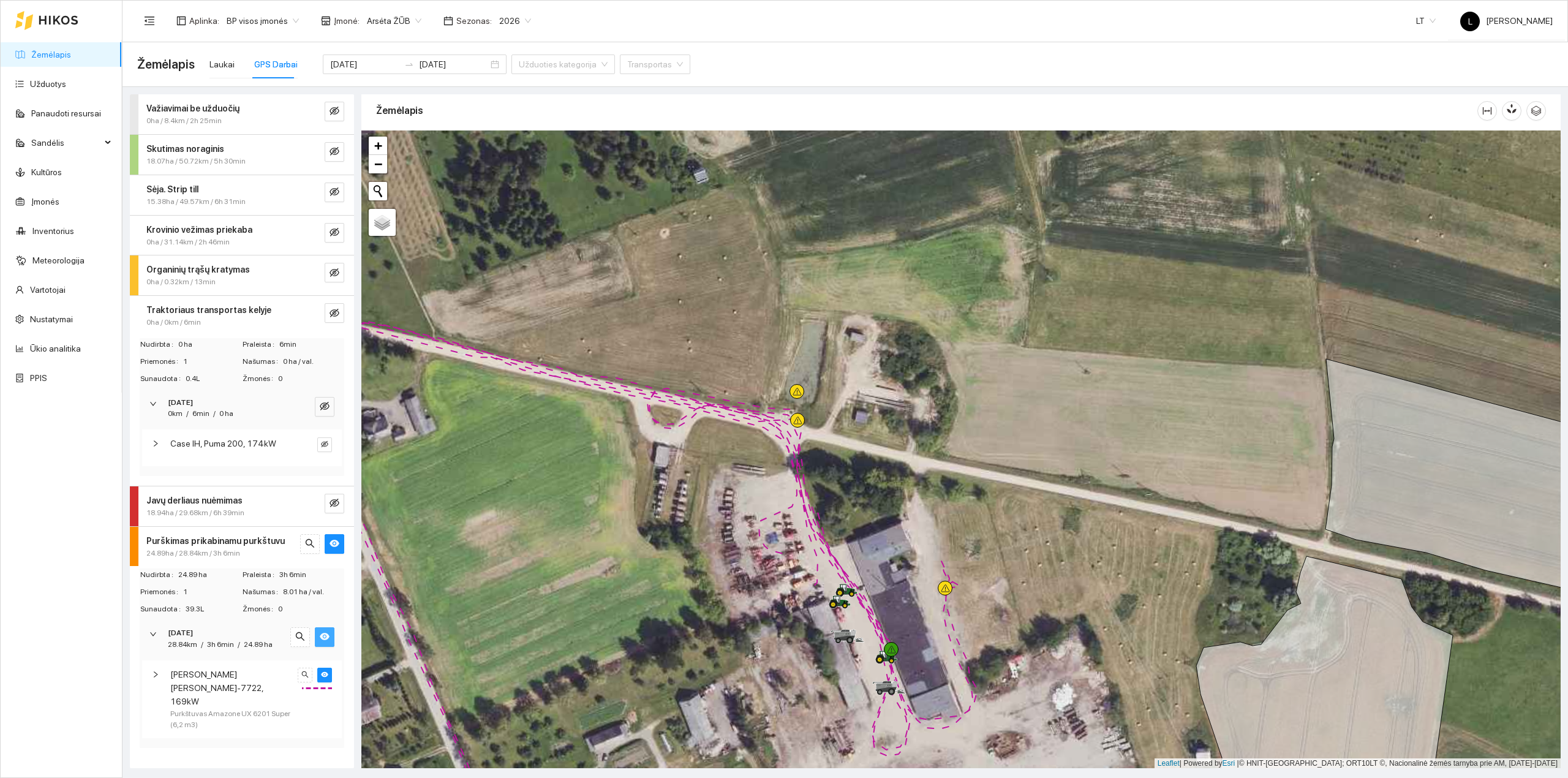
click at [191, 150] on strong "Skutimas noraginis" at bounding box center [185, 149] width 78 height 10
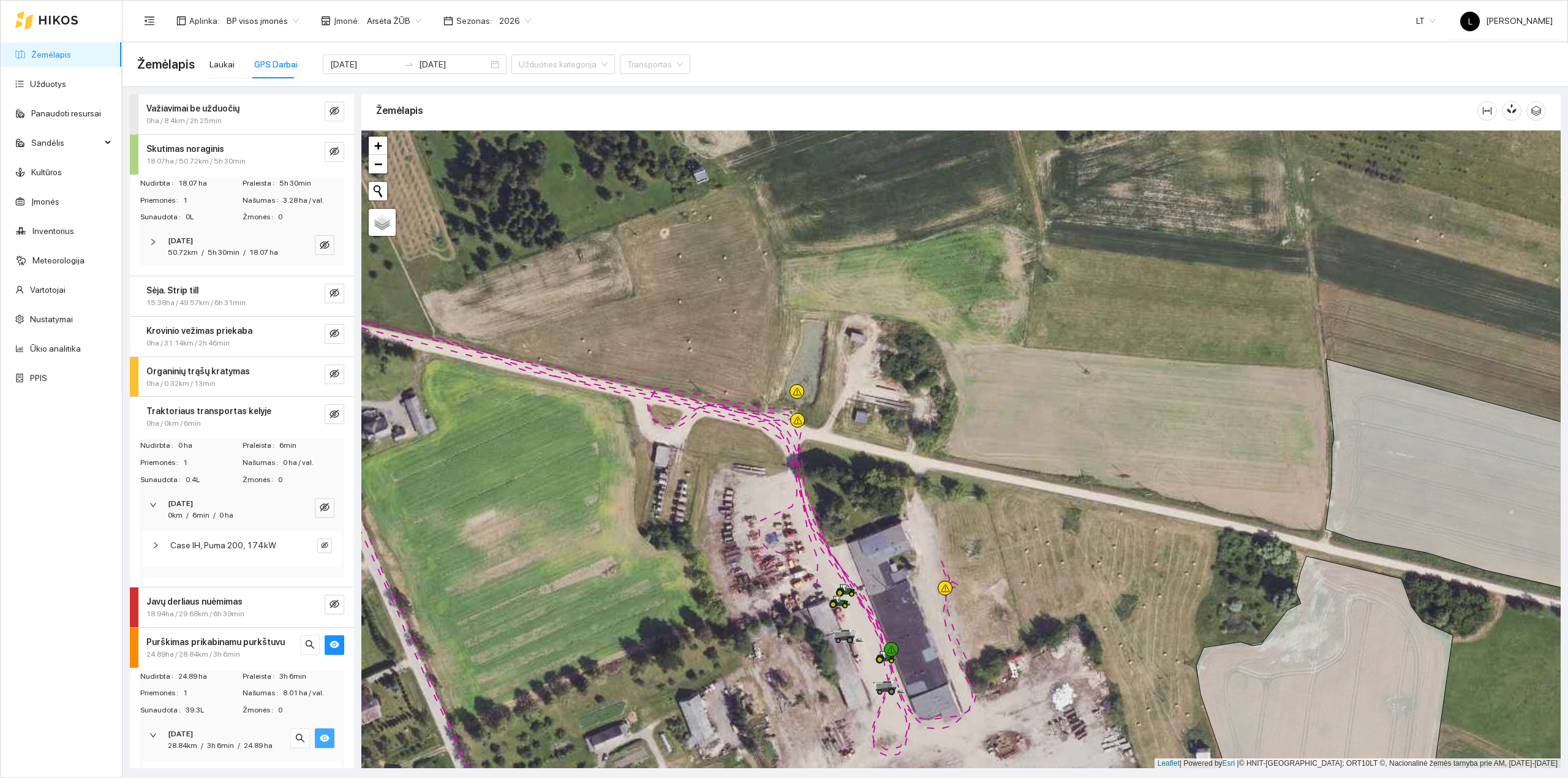
click at [194, 253] on span "50.72km" at bounding box center [183, 252] width 30 height 9
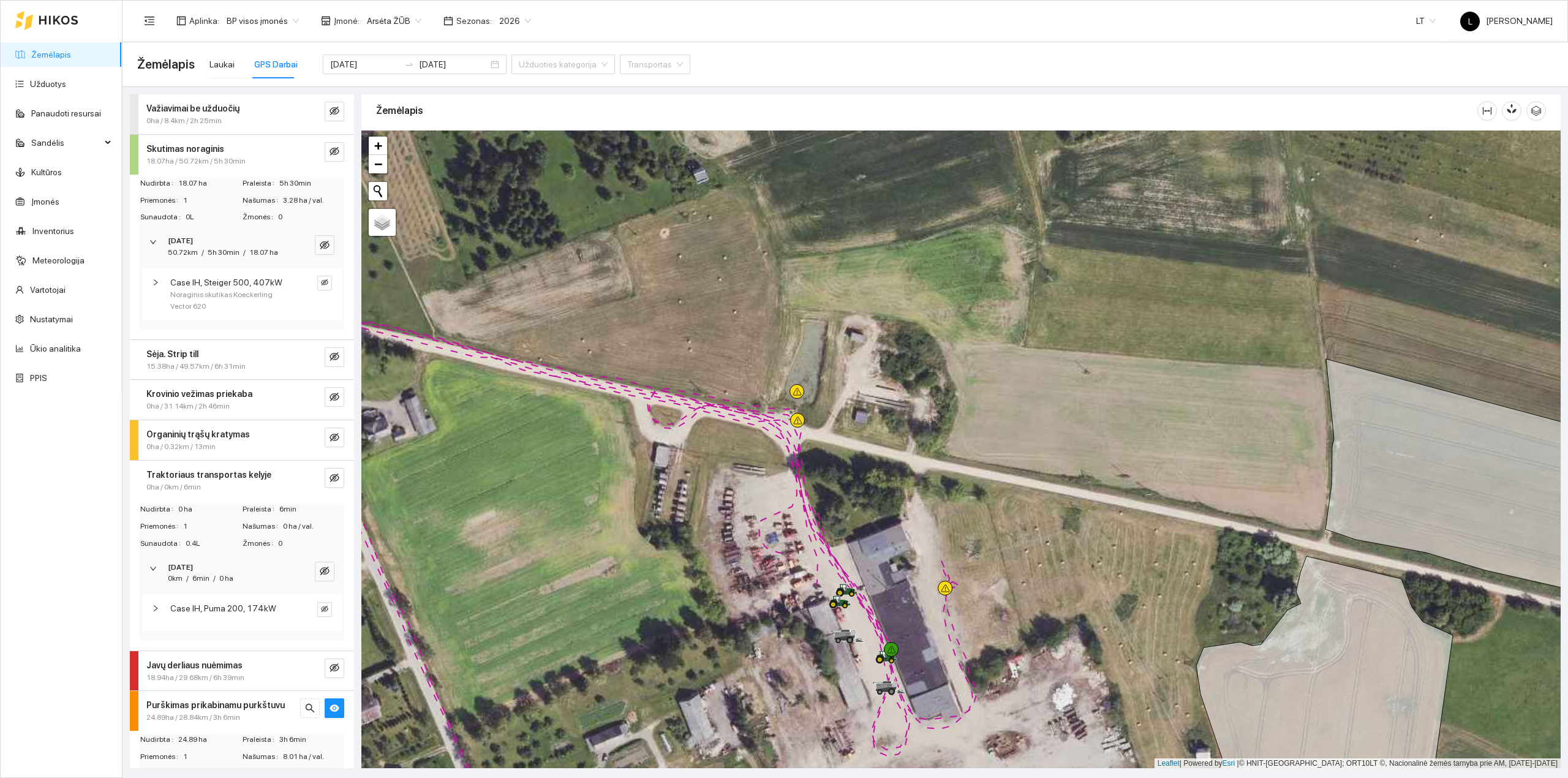
click at [196, 252] on span "50.72km" at bounding box center [183, 252] width 30 height 9
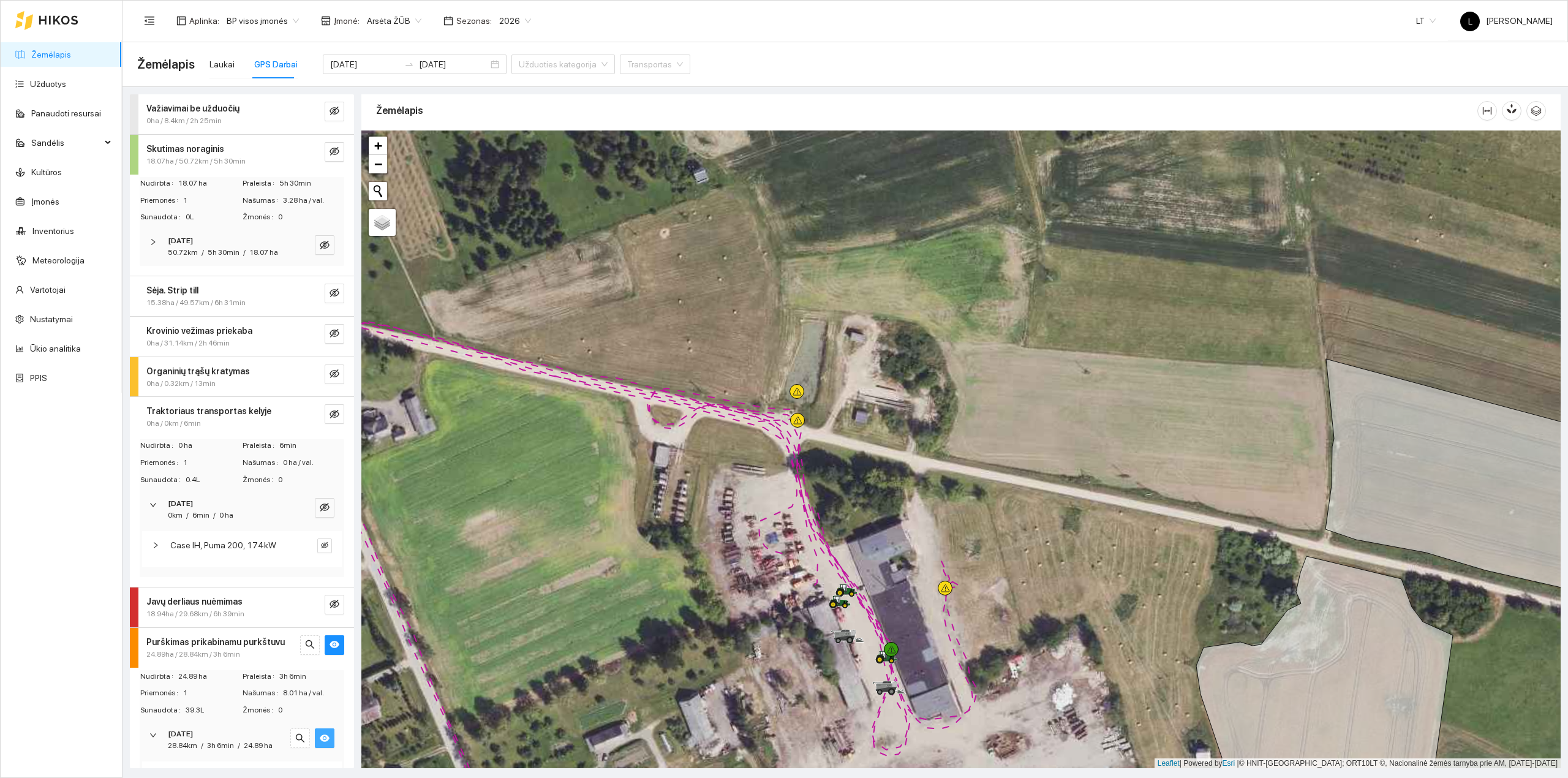
click at [192, 111] on strong "Važiavimai be užduočių" at bounding box center [192, 108] width 93 height 10
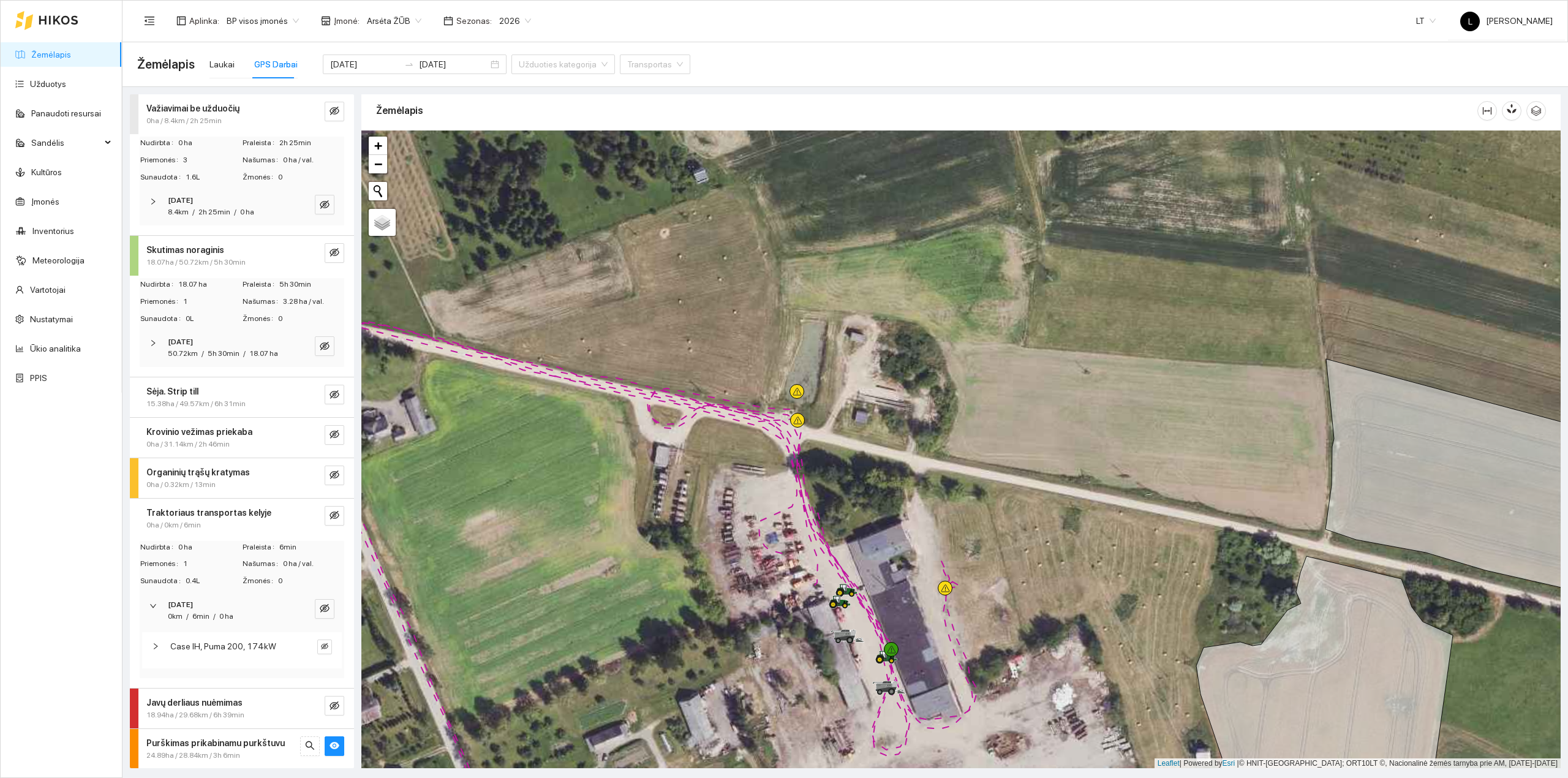
click at [188, 204] on strong "[DATE]" at bounding box center [180, 200] width 25 height 9
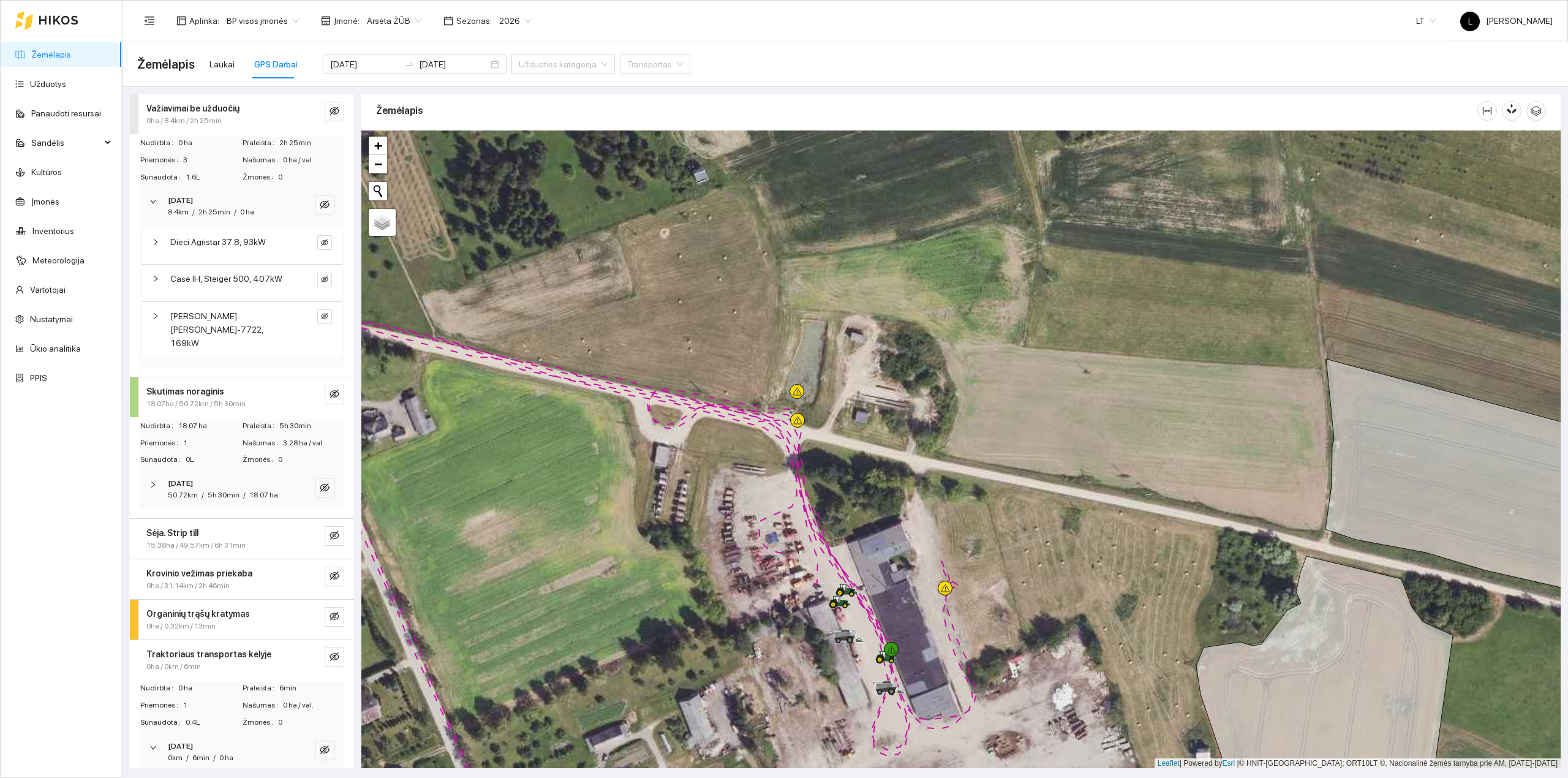
click at [214, 111] on strong "Važiavimai be užduočių" at bounding box center [192, 108] width 93 height 10
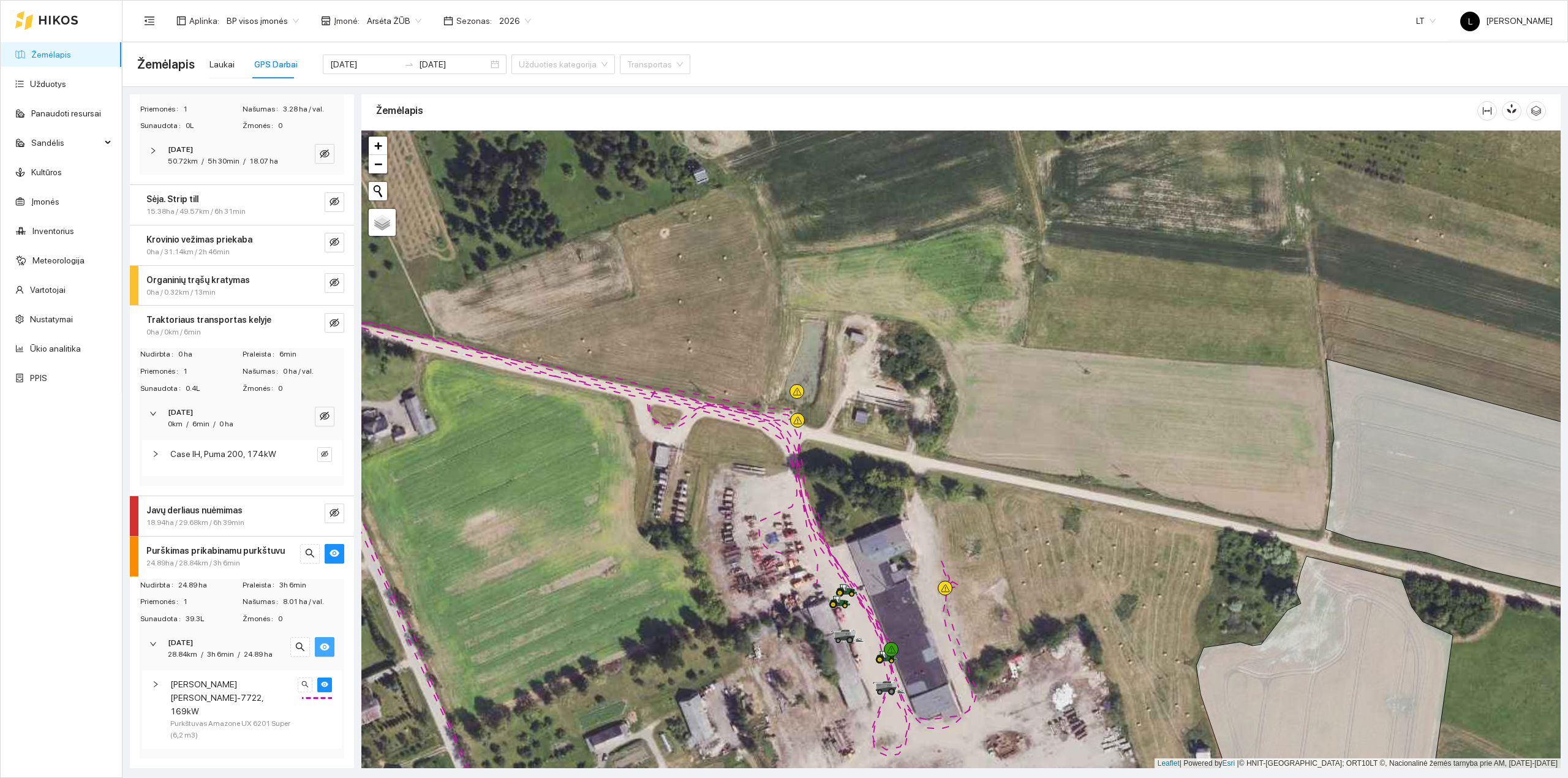
scroll to position [101, 0]
click at [366, 60] on input "[DATE]" at bounding box center [365, 64] width 69 height 14
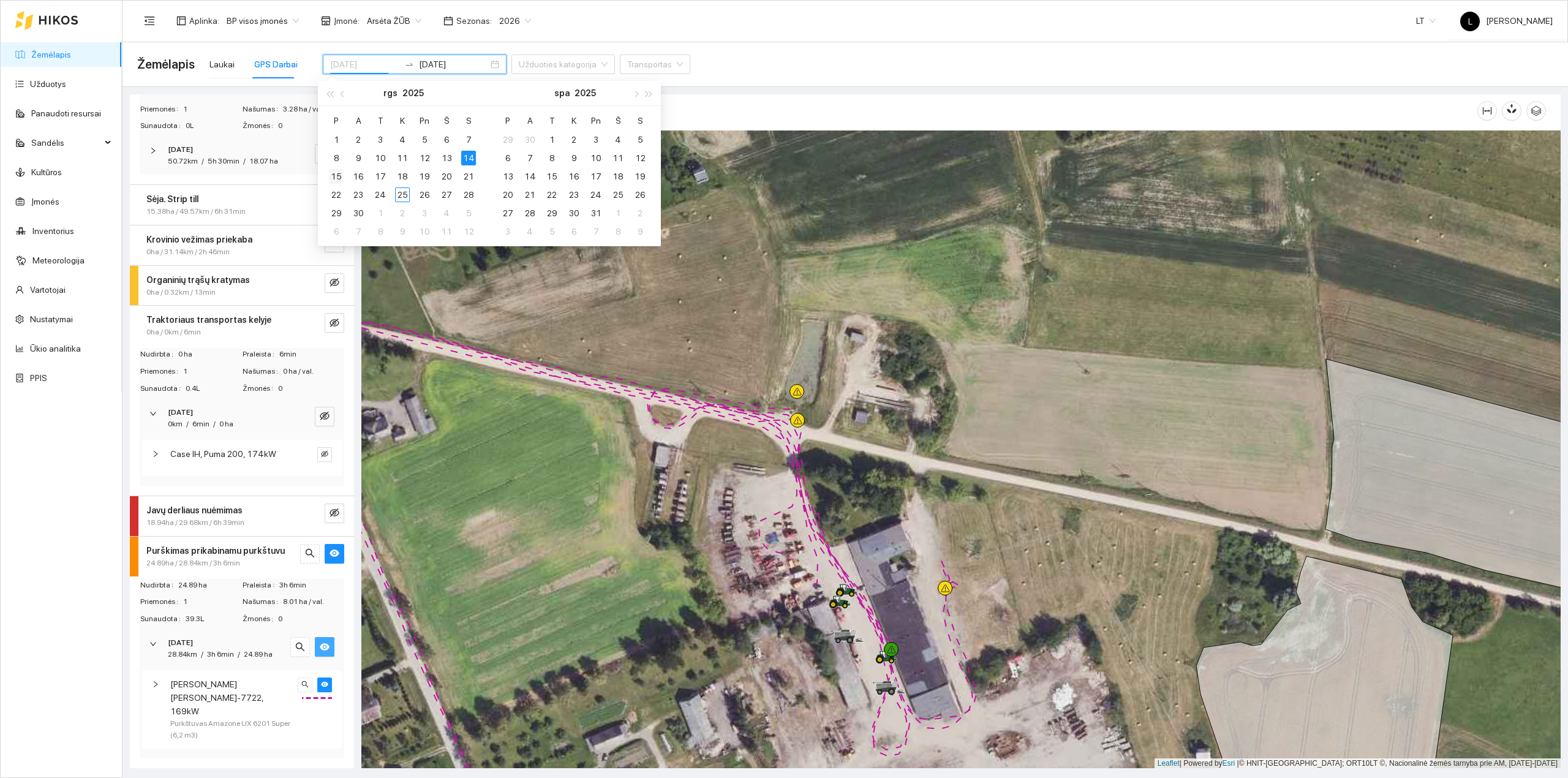
type input "[DATE]"
click at [334, 178] on div "15" at bounding box center [336, 176] width 15 height 15
click at [336, 172] on div "15" at bounding box center [336, 176] width 15 height 15
type input "[DATE]"
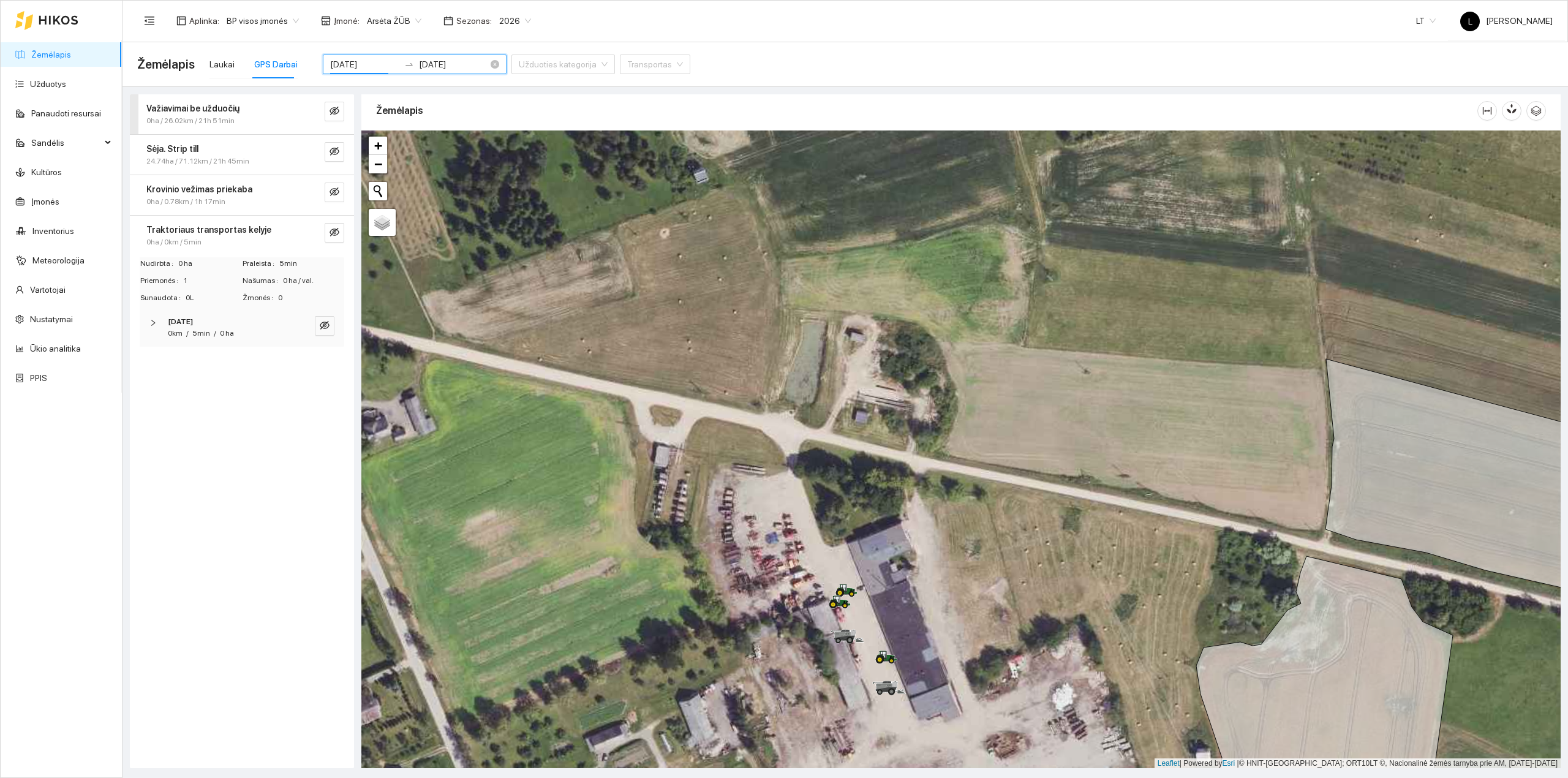
click at [377, 65] on input "[DATE]" at bounding box center [365, 64] width 69 height 14
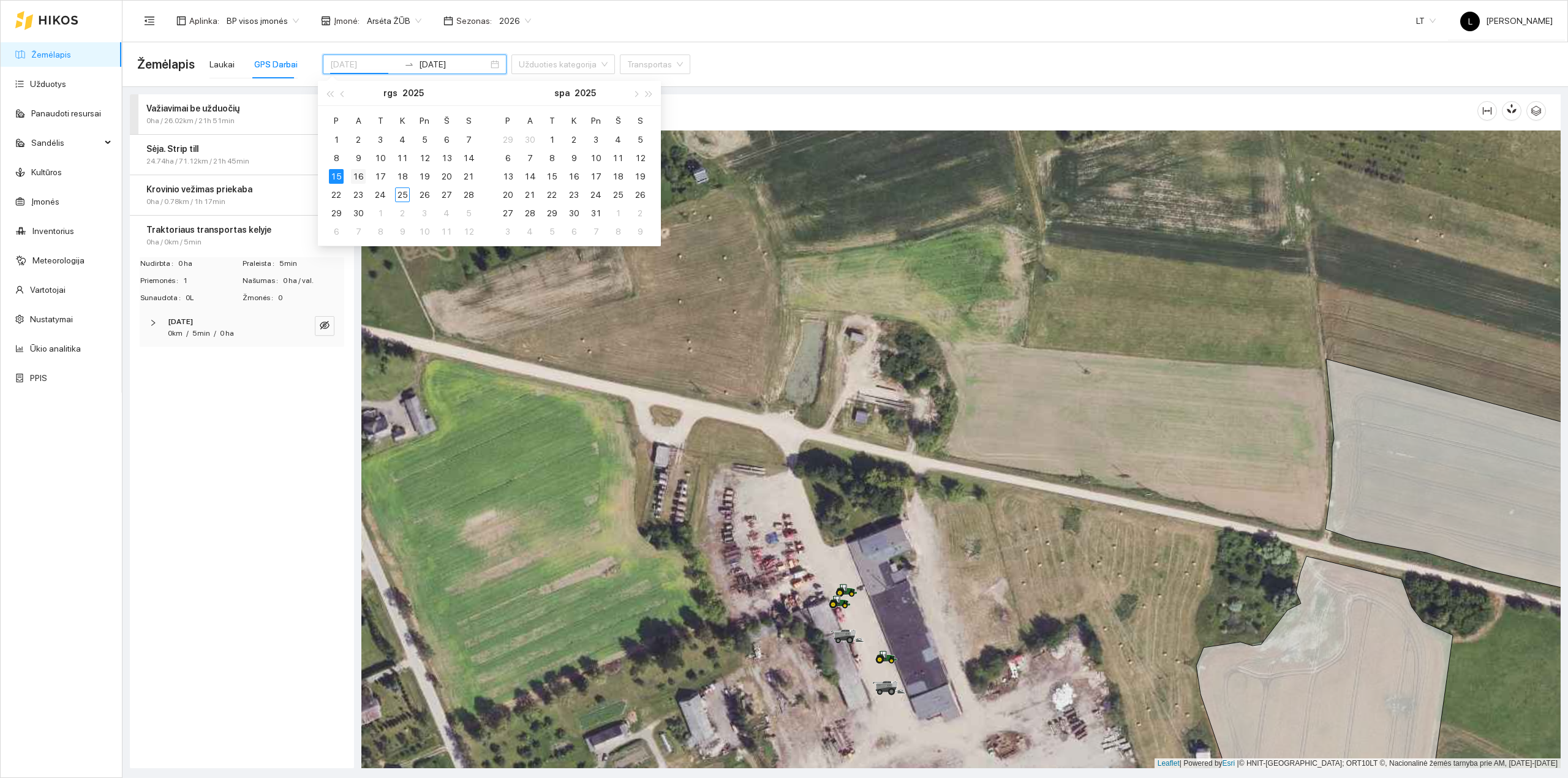
type input "2025-09-16"
click at [358, 175] on div "16" at bounding box center [358, 176] width 15 height 15
type input "2025-09-16"
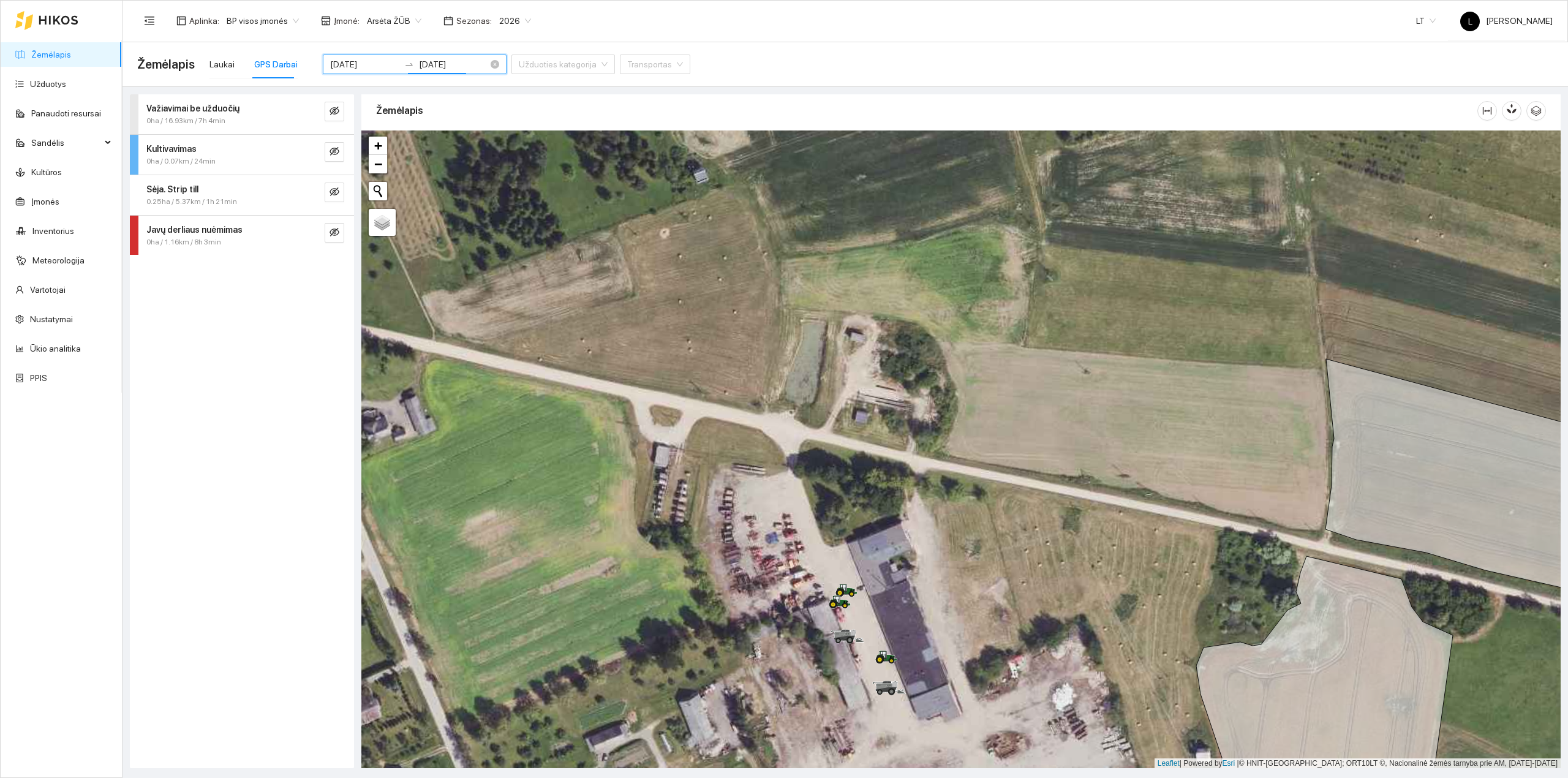
click at [372, 66] on input "2025-09-16" at bounding box center [365, 64] width 69 height 14
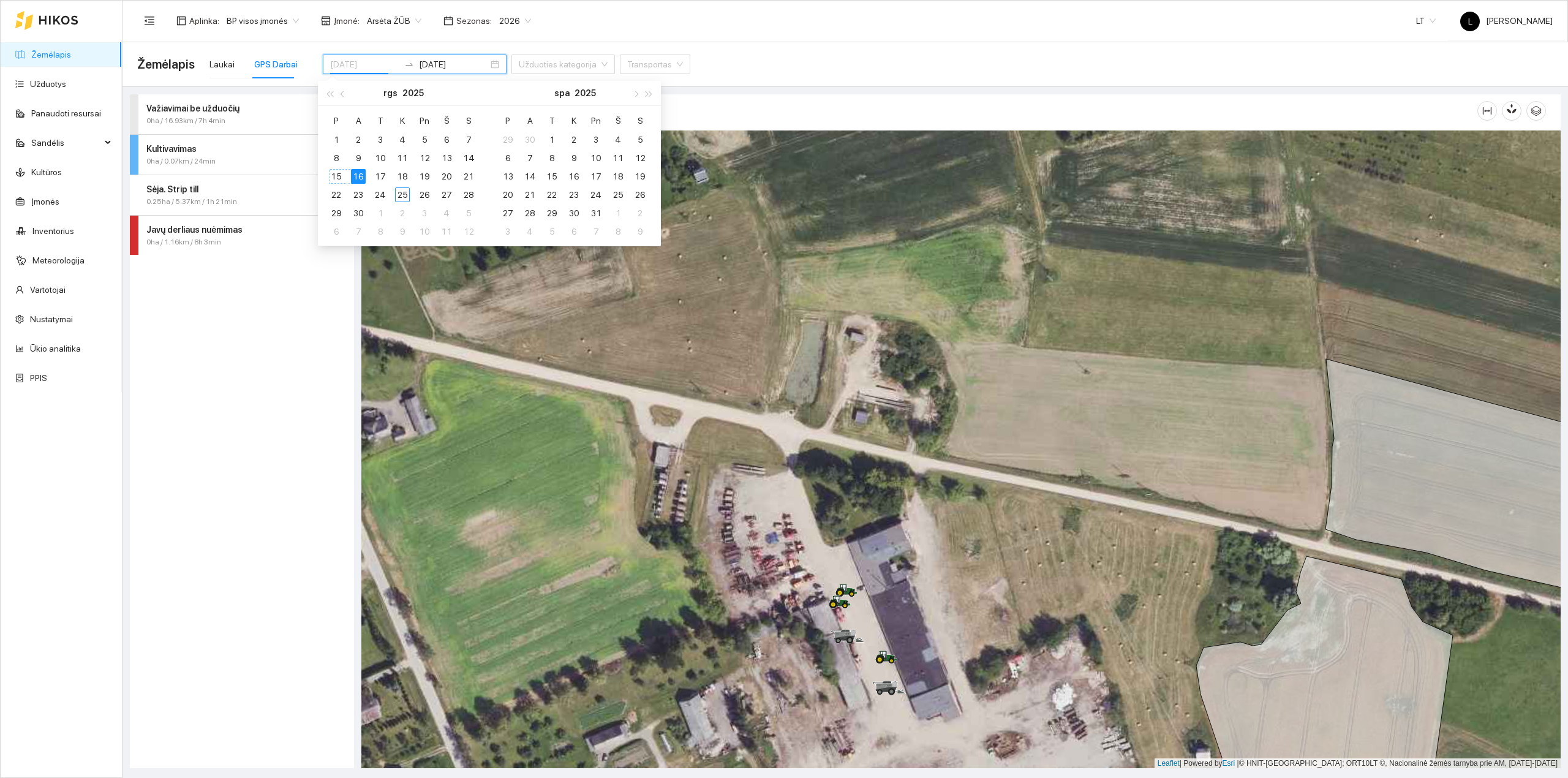
click at [250, 166] on div "0ha / 0.07km / 24min" at bounding box center [221, 162] width 150 height 11
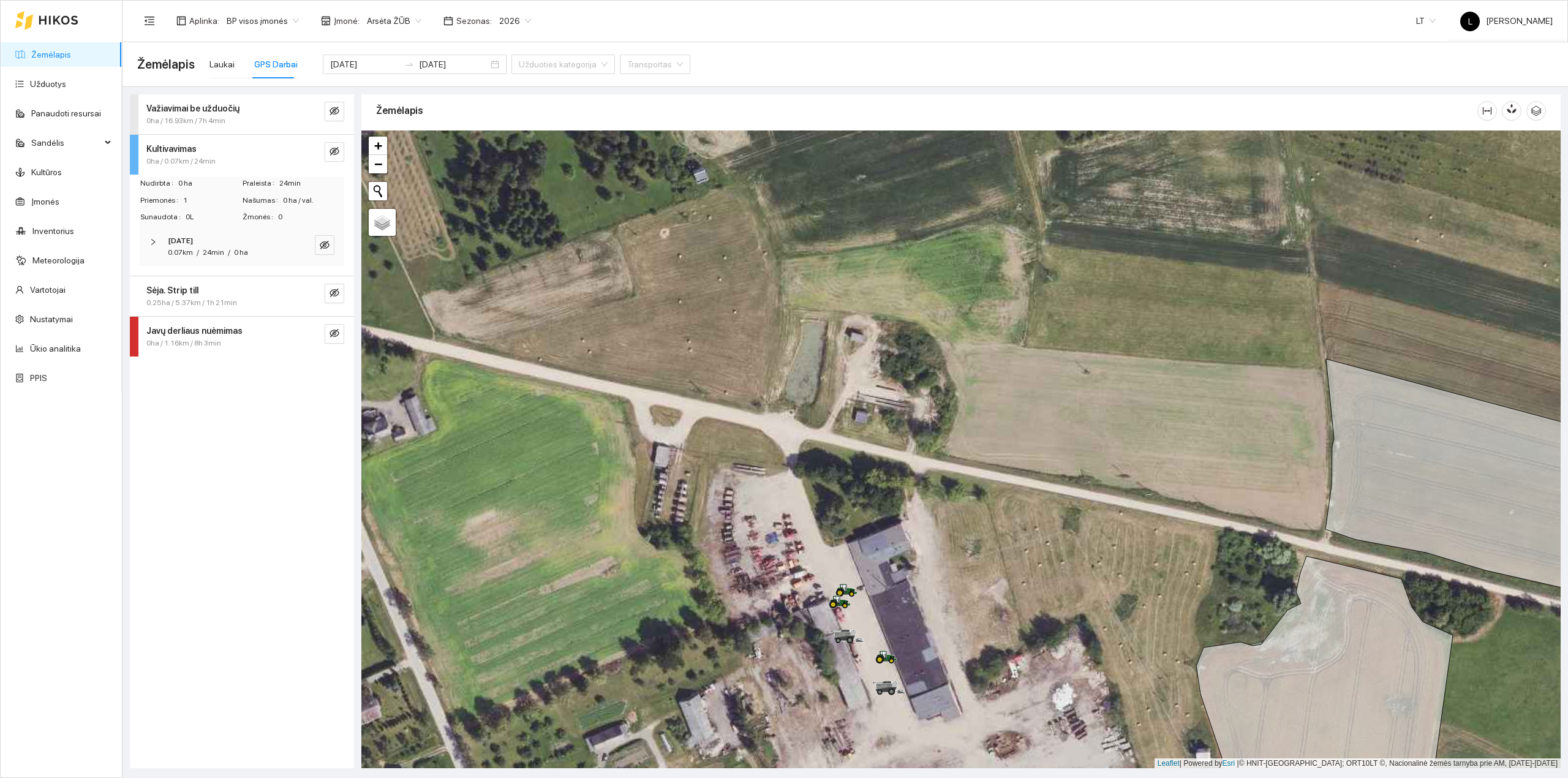
click at [242, 161] on div "0ha / 0.07km / 24min" at bounding box center [221, 162] width 150 height 11
click at [380, 62] on input "2025-09-16" at bounding box center [365, 64] width 69 height 14
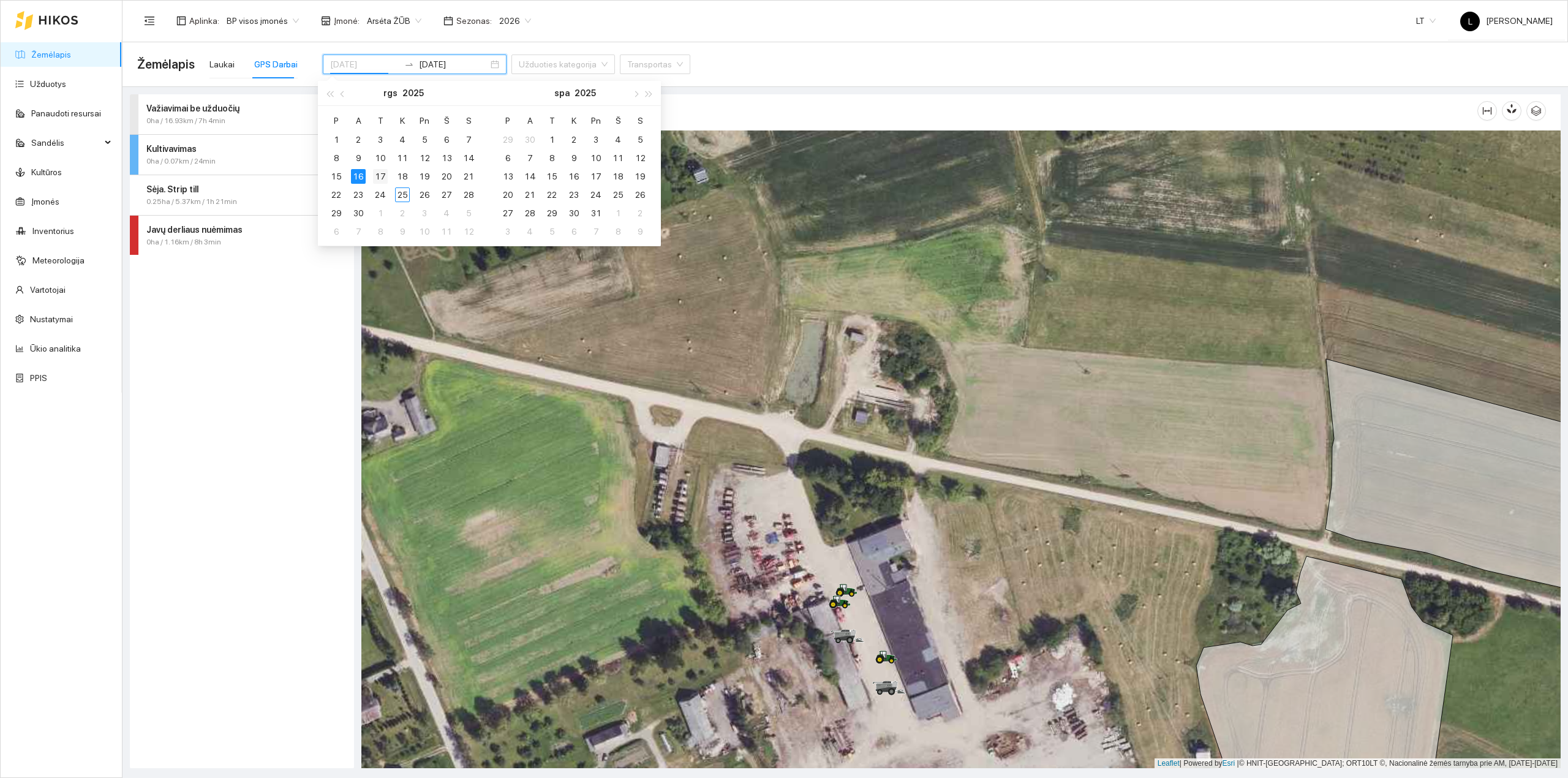
type input "[DATE]"
click at [383, 172] on div "17" at bounding box center [380, 176] width 15 height 15
click at [383, 173] on div "17" at bounding box center [380, 176] width 15 height 15
type input "[DATE]"
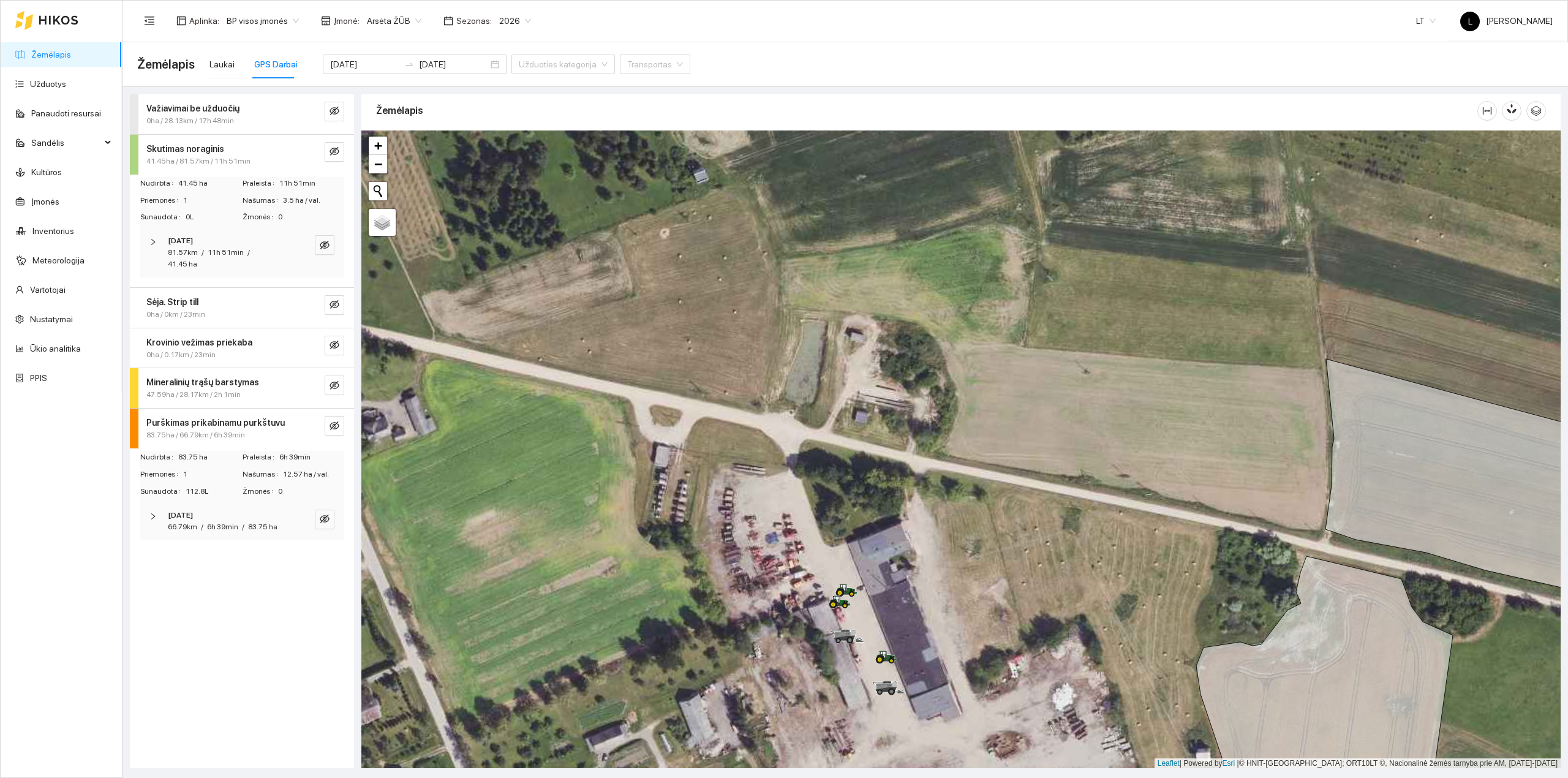
click at [248, 510] on div "[DATE]" at bounding box center [225, 515] width 115 height 11
click at [246, 510] on div "[DATE]" at bounding box center [225, 515] width 115 height 11
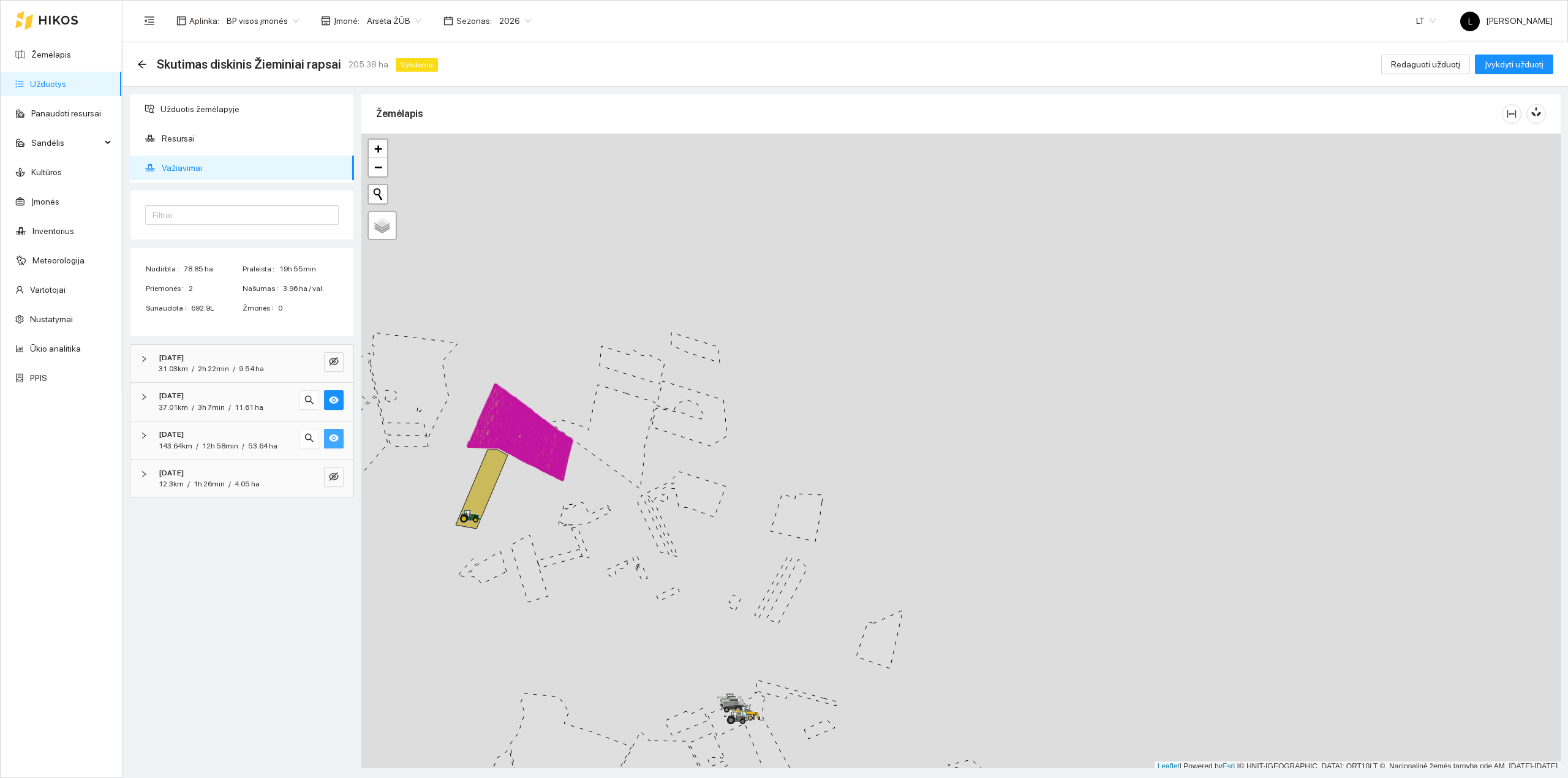
scroll to position [3, 0]
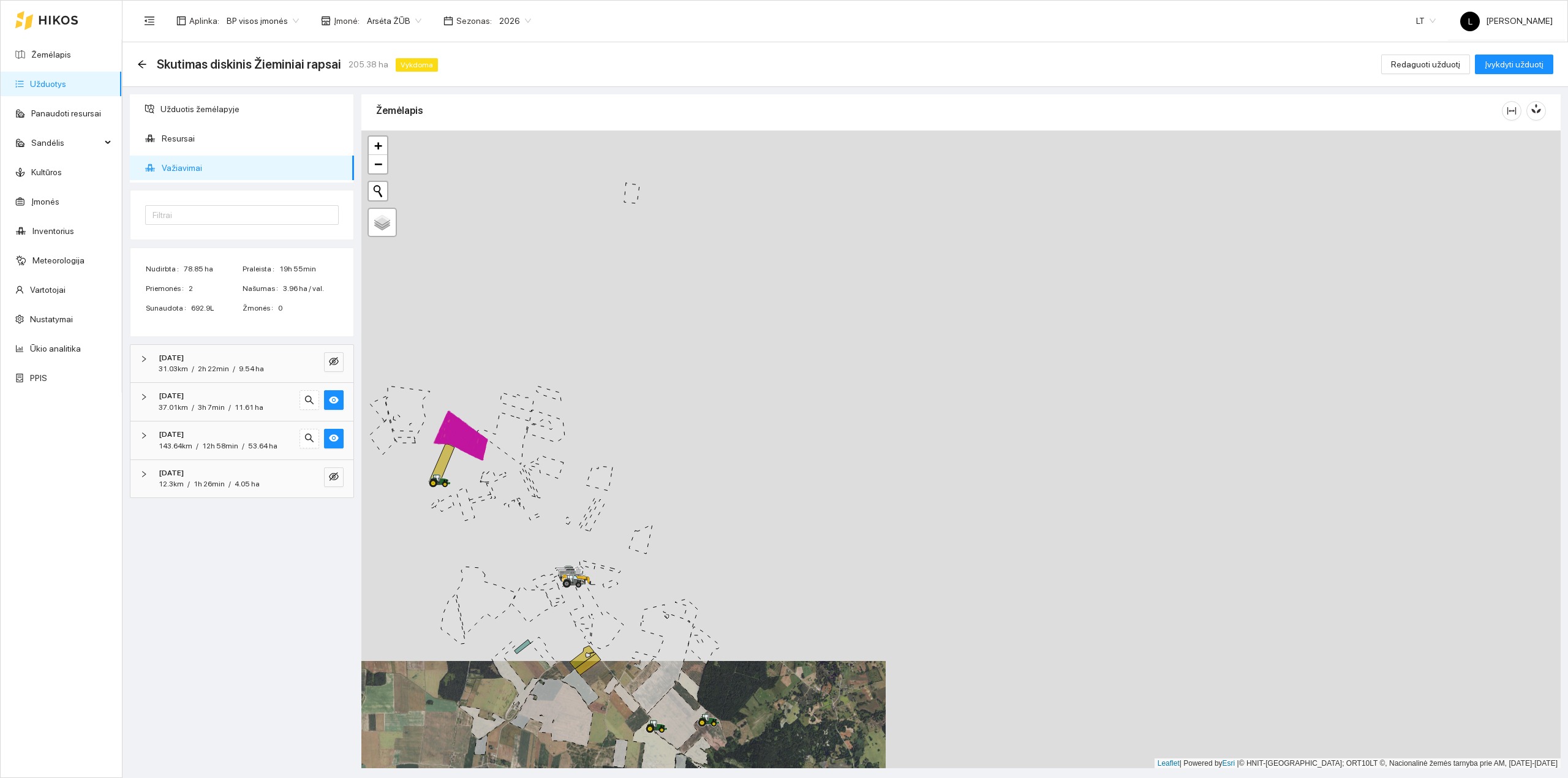
drag, startPoint x: 427, startPoint y: 451, endPoint x: 578, endPoint y: 456, distance: 151.1
click at [578, 456] on div at bounding box center [961, 449] width 1199 height 638
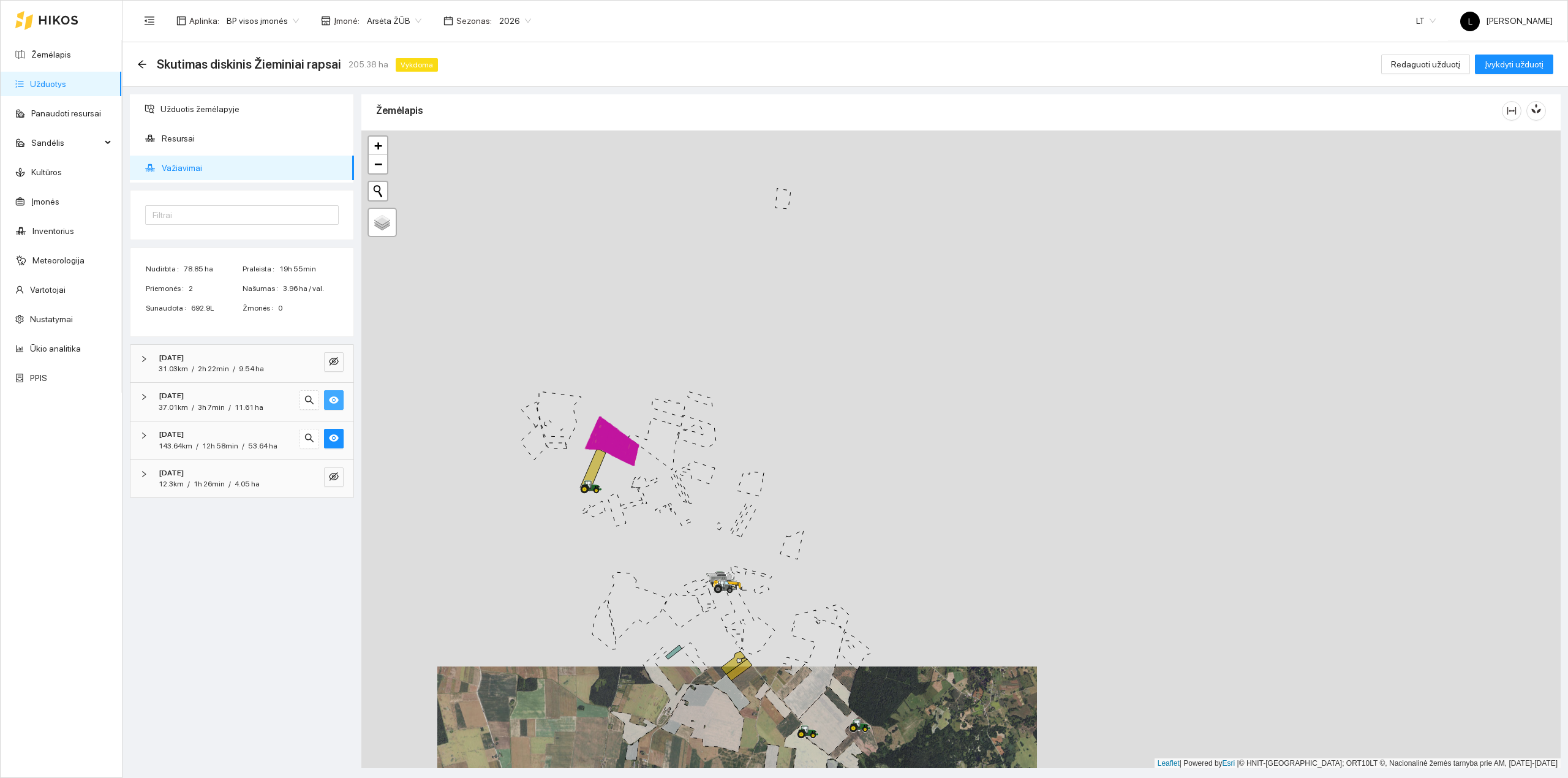
click at [333, 405] on icon "eye" at bounding box center [334, 400] width 10 height 10
click at [335, 441] on icon "eye" at bounding box center [334, 438] width 10 height 7
click at [333, 441] on icon "eye-invisible" at bounding box center [334, 438] width 10 height 10
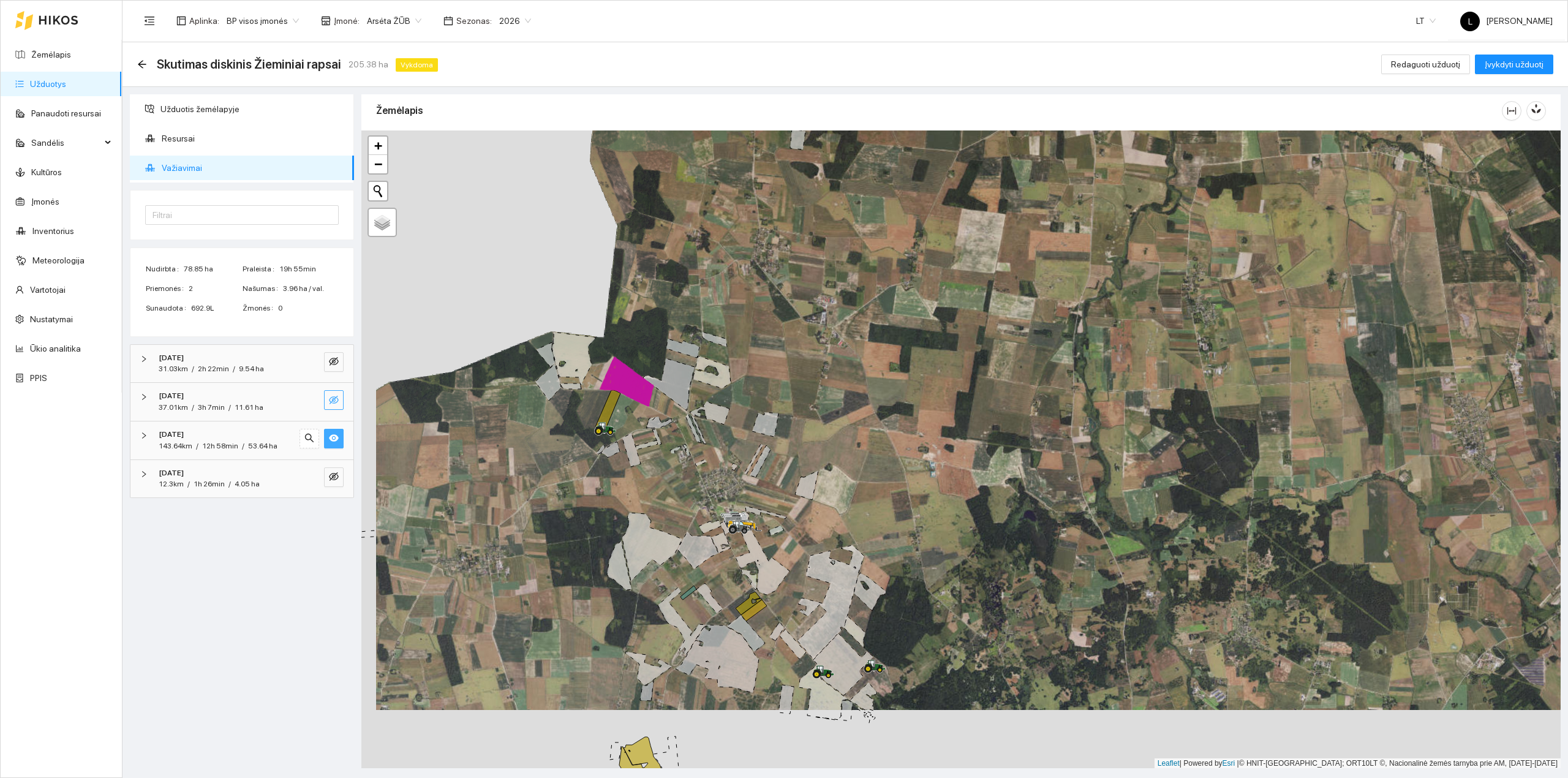
drag, startPoint x: 407, startPoint y: 507, endPoint x: 422, endPoint y: 415, distance: 93.2
click at [437, 404] on div at bounding box center [961, 449] width 1199 height 638
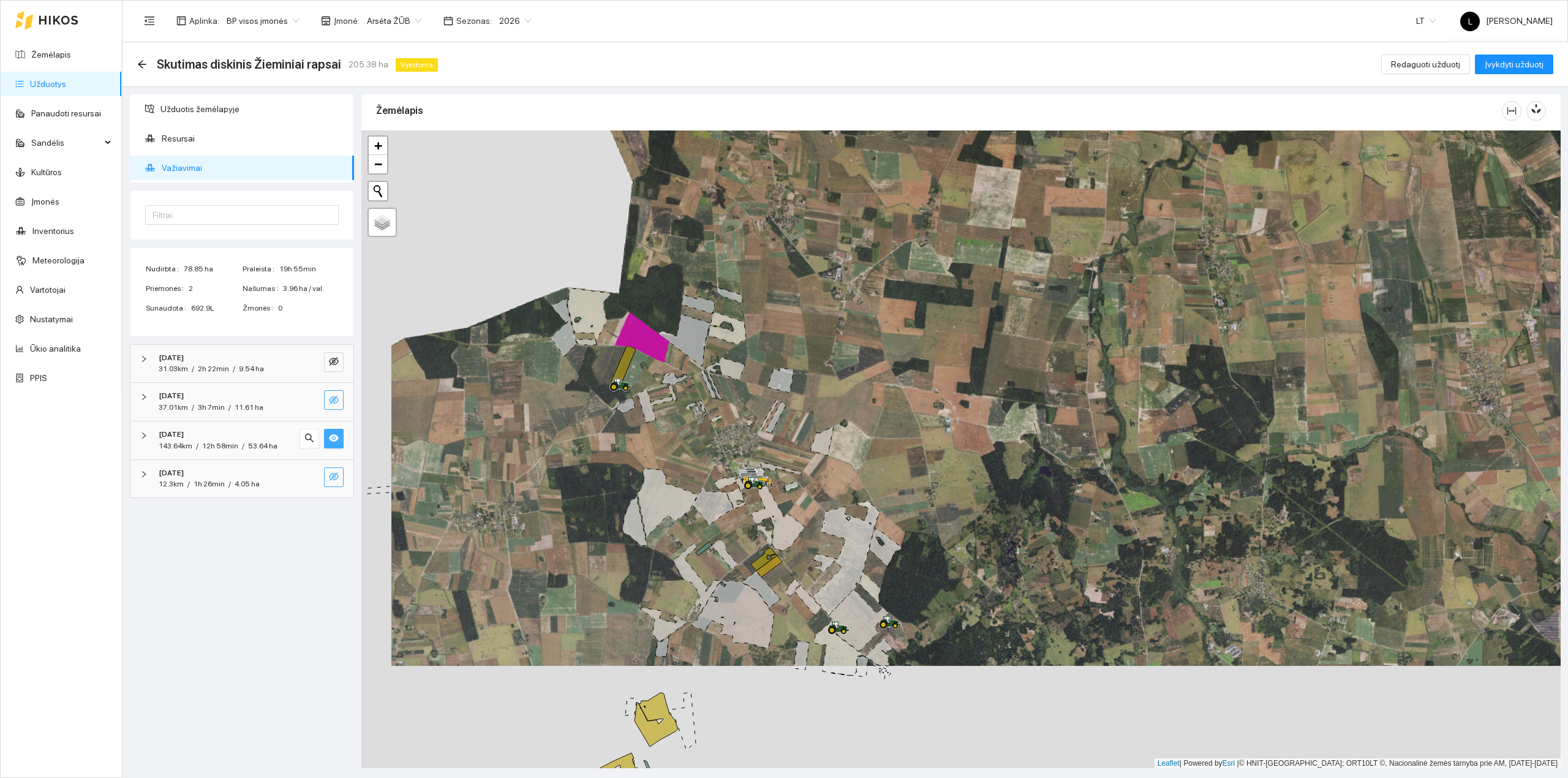
click at [338, 477] on button "button" at bounding box center [334, 477] width 19 height 19
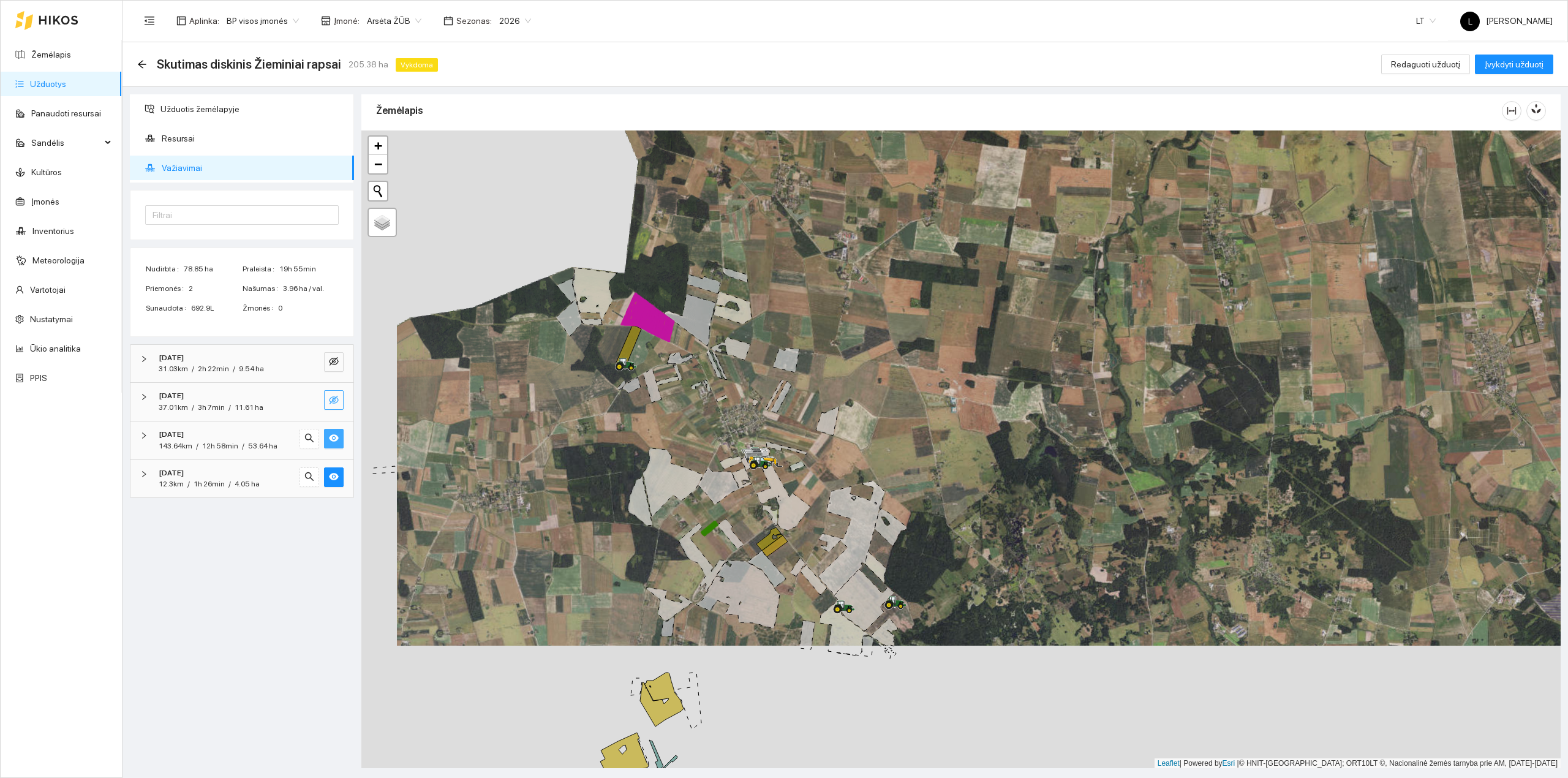
drag, startPoint x: 447, startPoint y: 470, endPoint x: 439, endPoint y: 409, distance: 61.5
click at [461, 406] on div at bounding box center [961, 449] width 1199 height 638
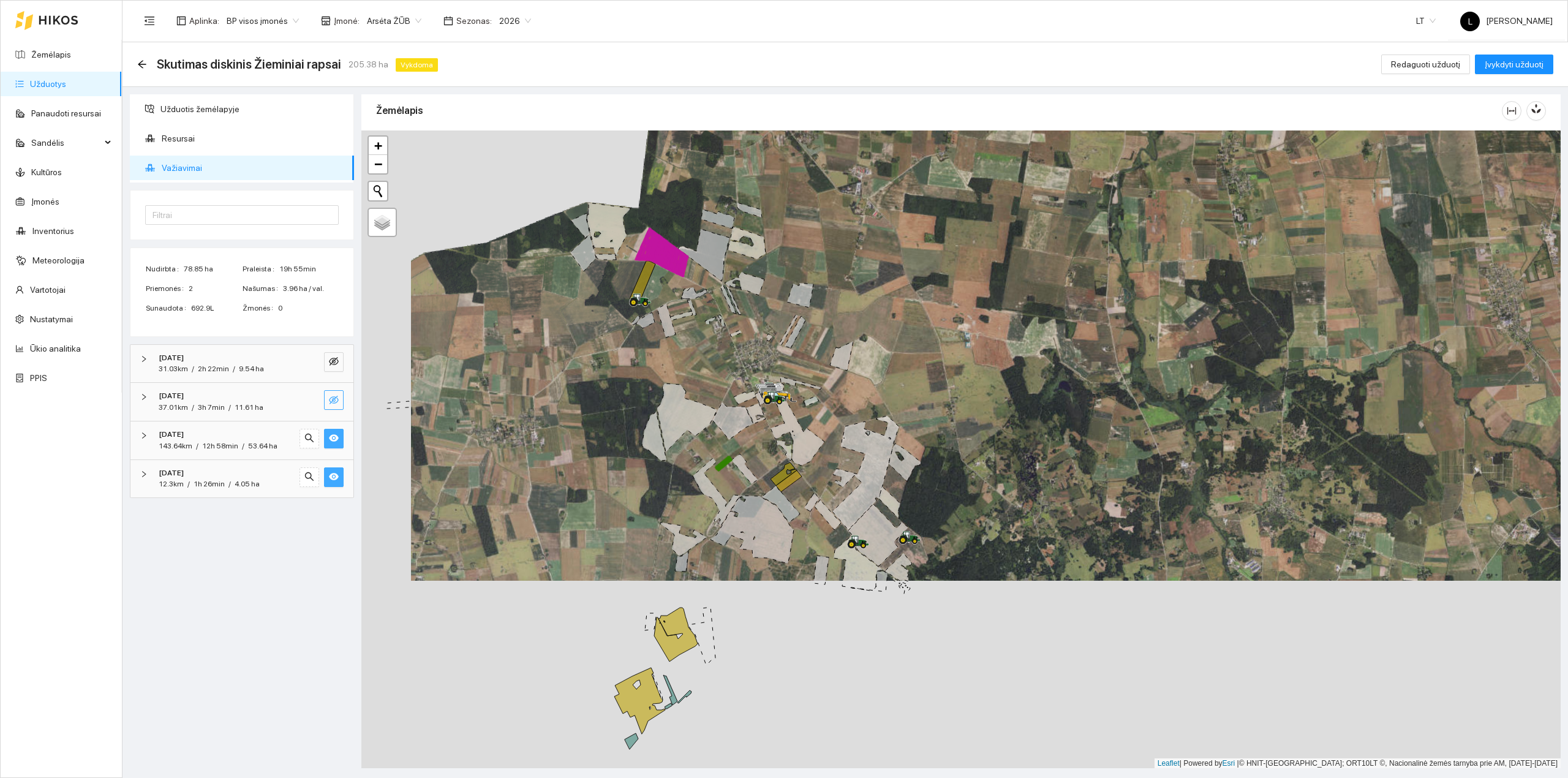
click at [330, 476] on icon "eye" at bounding box center [334, 477] width 10 height 10
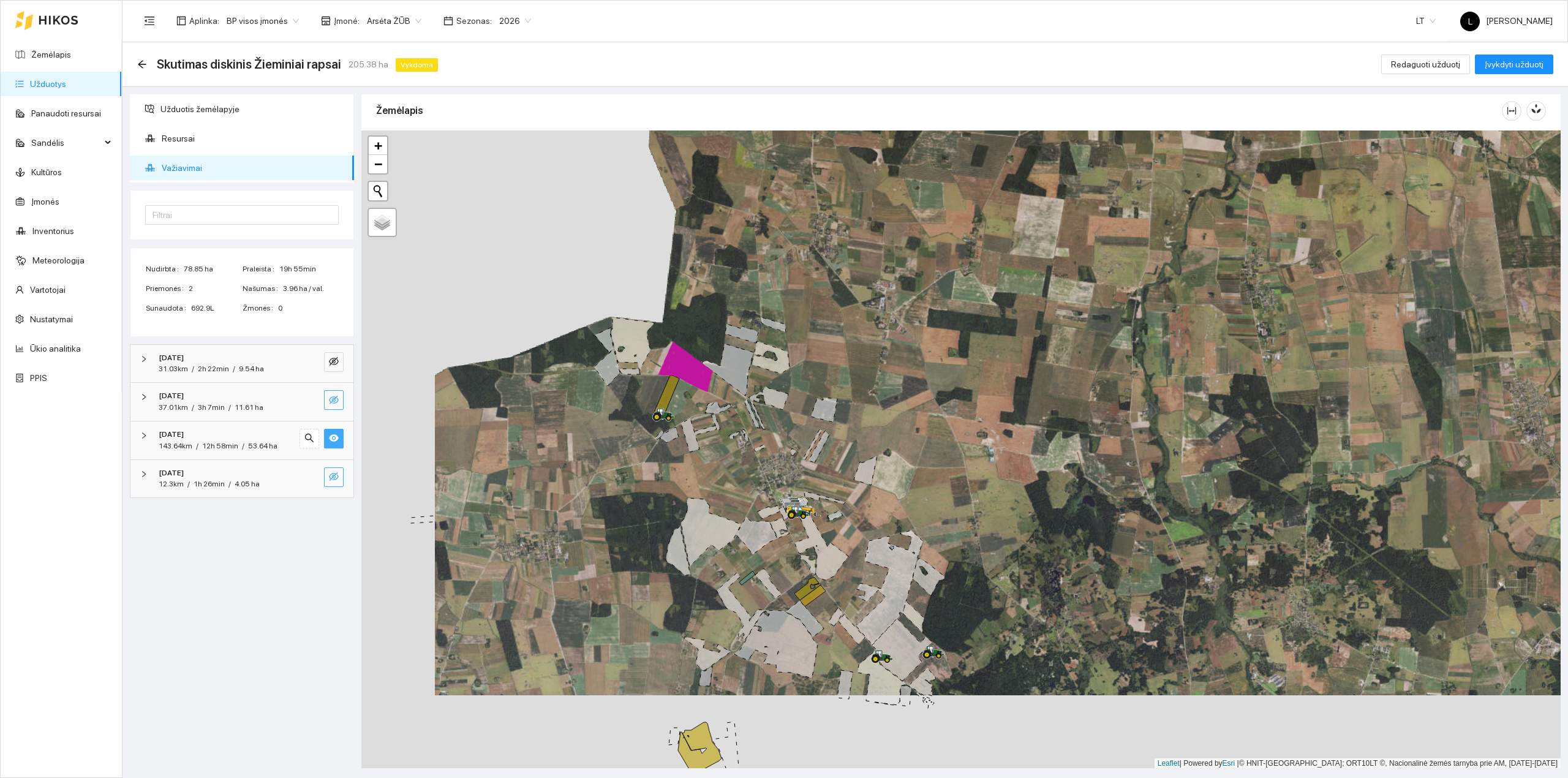
drag, startPoint x: 458, startPoint y: 299, endPoint x: 467, endPoint y: 338, distance: 40.0
click at [469, 342] on div at bounding box center [961, 449] width 1199 height 638
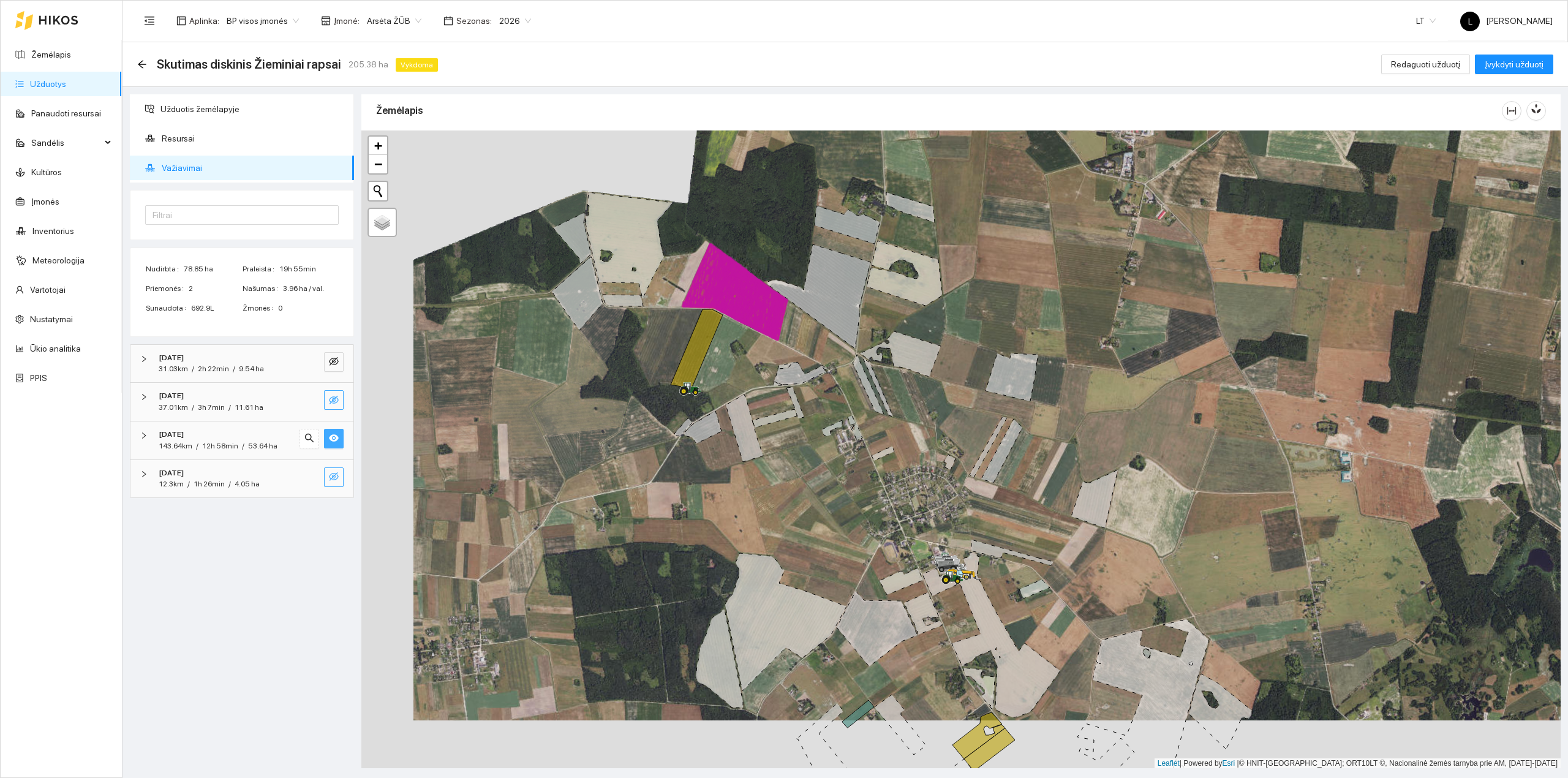
drag, startPoint x: 923, startPoint y: 583, endPoint x: 965, endPoint y: 610, distance: 49.9
click at [961, 596] on div at bounding box center [956, 581] width 7 height 31
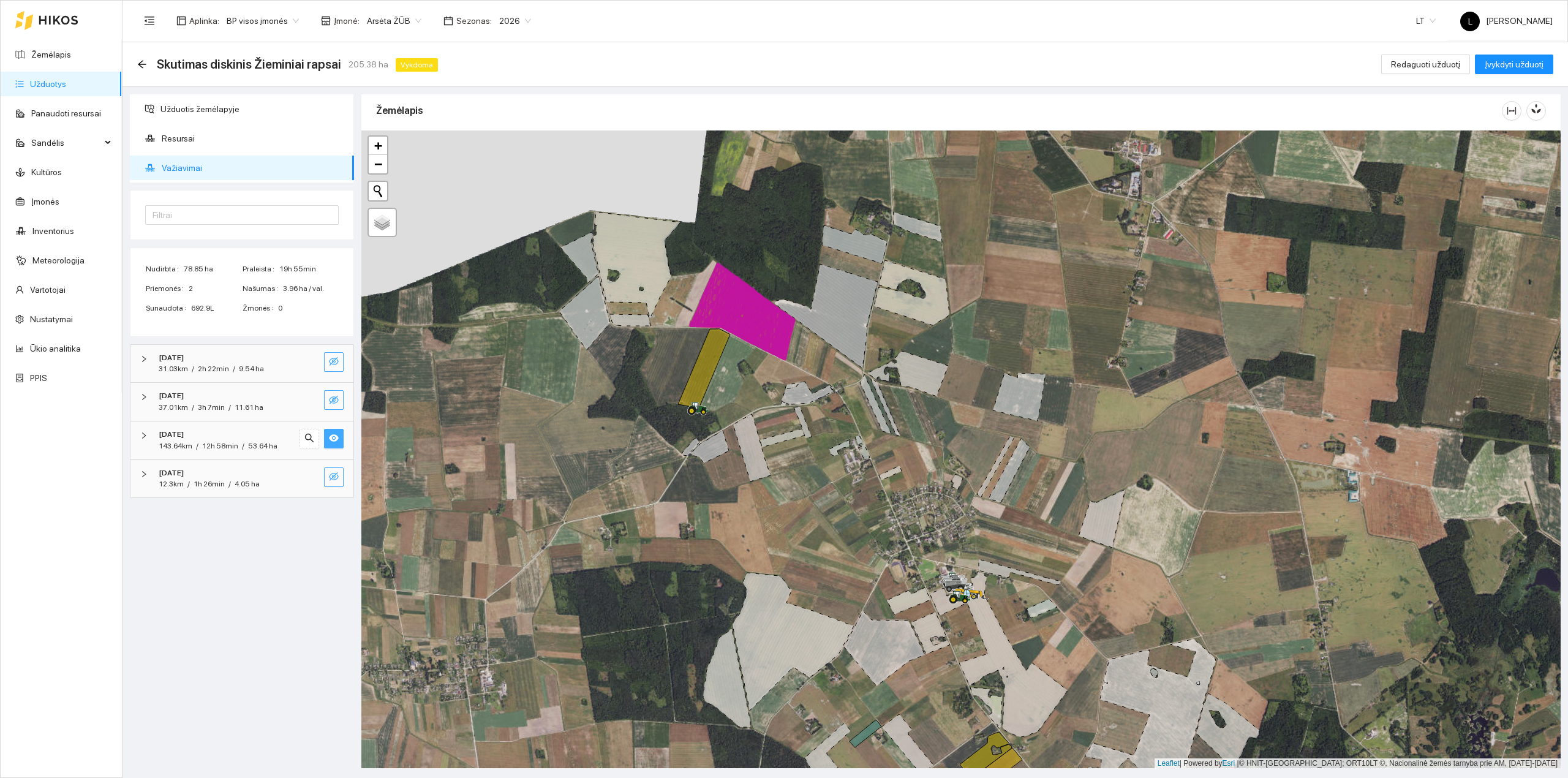
click at [333, 361] on icon "eye-invisible" at bounding box center [334, 361] width 10 height 10
click at [335, 434] on icon "eye" at bounding box center [334, 438] width 10 height 10
click at [334, 363] on icon "eye" at bounding box center [334, 361] width 10 height 7
click at [334, 363] on icon "eye-invisible" at bounding box center [334, 361] width 10 height 10
click at [330, 482] on icon "eye-invisible" at bounding box center [334, 477] width 10 height 10
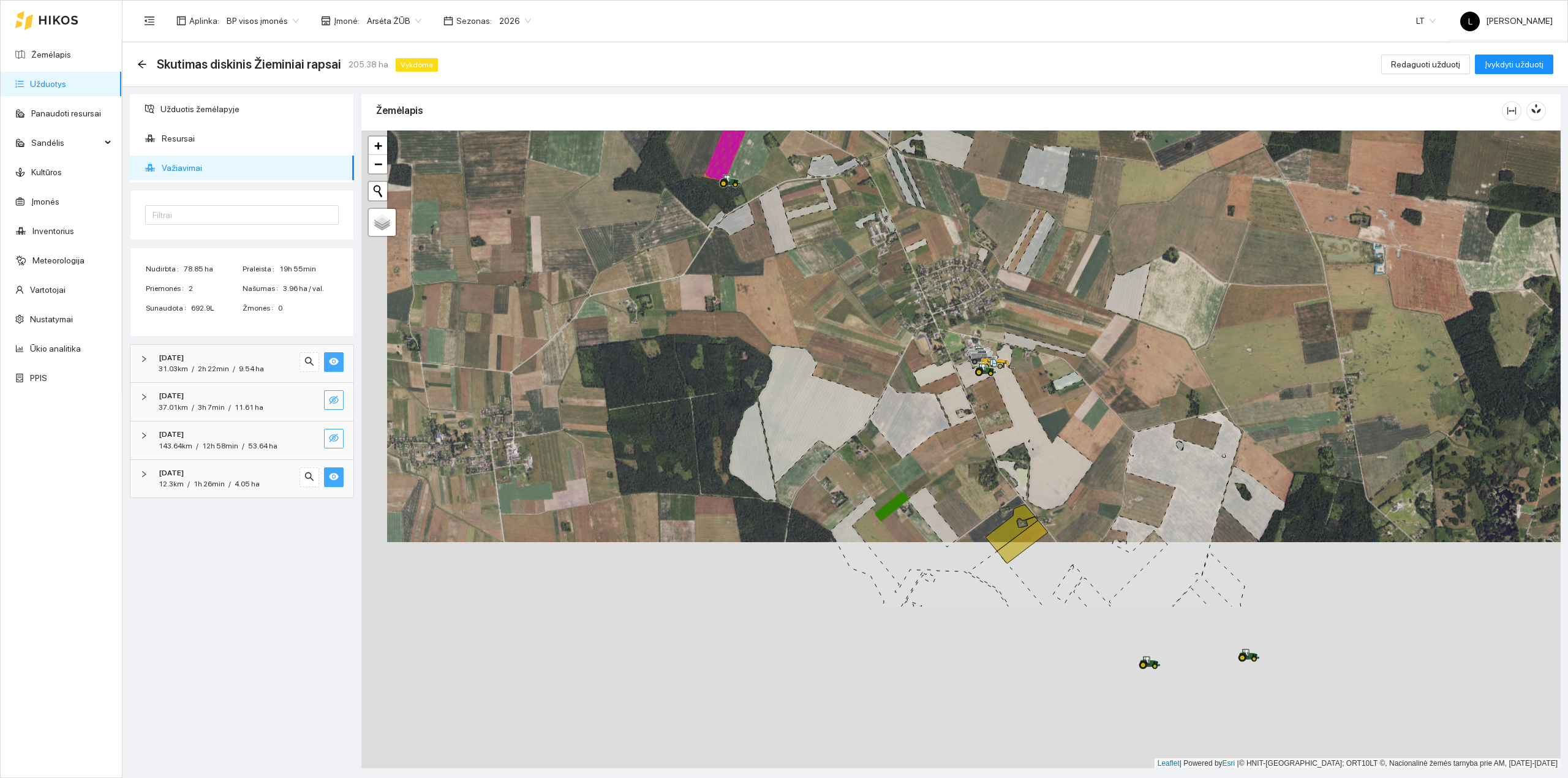
drag, startPoint x: 481, startPoint y: 528, endPoint x: 518, endPoint y: 261, distance: 269.6
click at [518, 261] on div at bounding box center [961, 449] width 1199 height 638
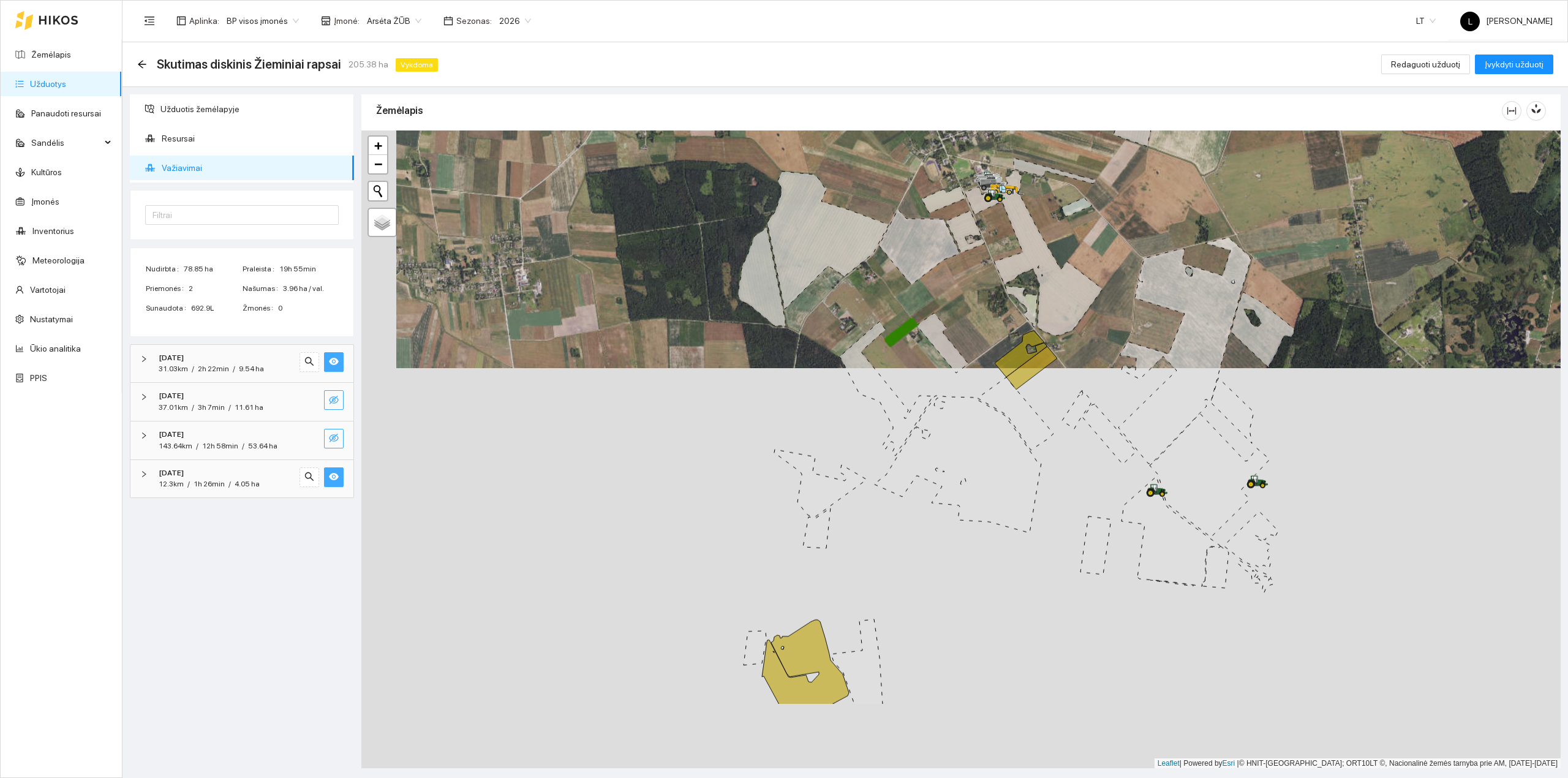
drag, startPoint x: 535, startPoint y: 442, endPoint x: 536, endPoint y: 416, distance: 26.0
click at [536, 416] on div at bounding box center [961, 449] width 1199 height 638
click at [333, 439] on icon "eye-invisible" at bounding box center [334, 438] width 10 height 10
click at [332, 439] on icon "eye" at bounding box center [334, 438] width 10 height 10
click at [334, 401] on icon "eye-invisible" at bounding box center [334, 400] width 10 height 9
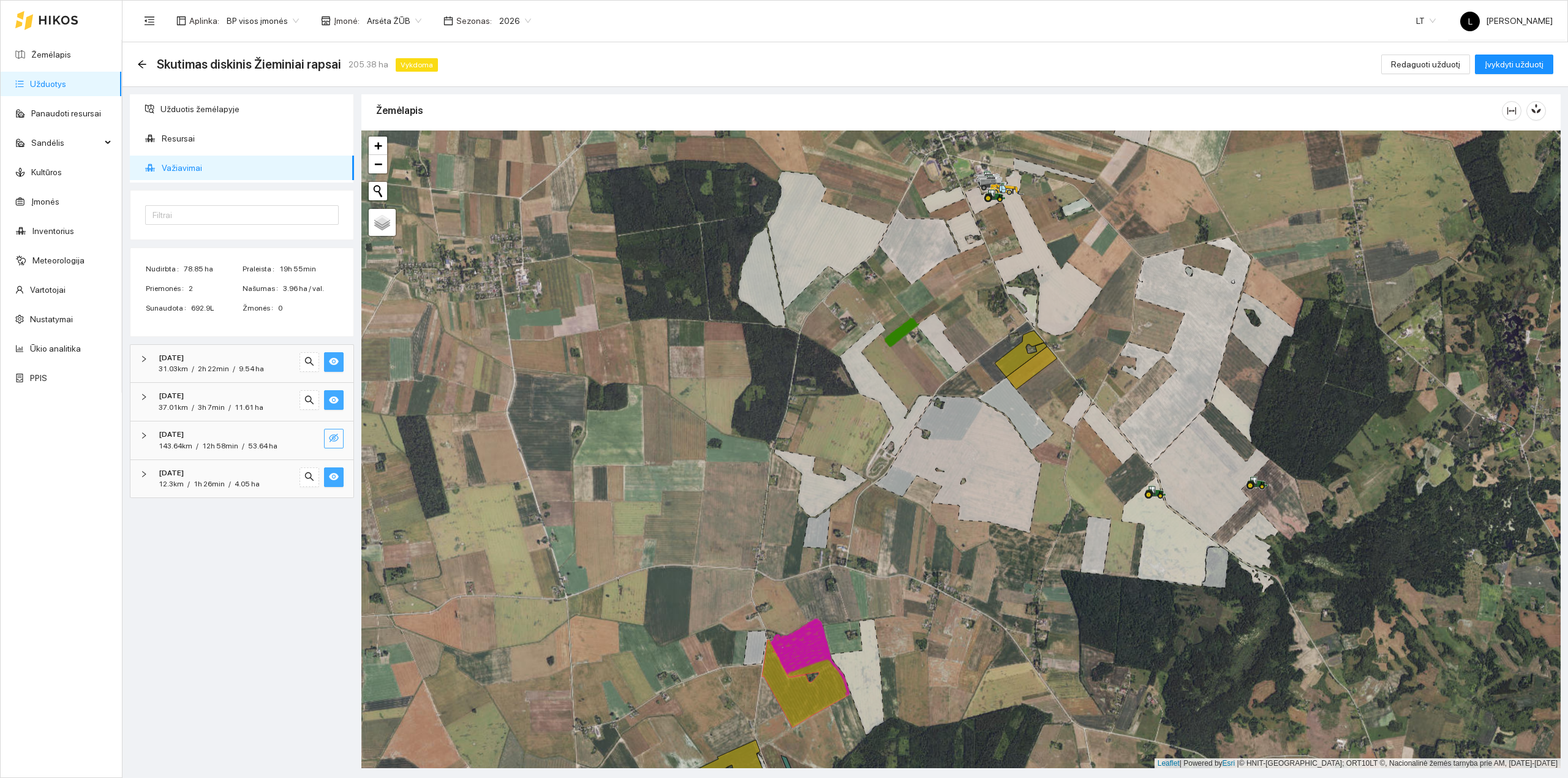
click at [334, 400] on icon "eye" at bounding box center [334, 399] width 10 height 7
click at [333, 354] on button "button" at bounding box center [334, 362] width 19 height 19
click at [335, 483] on span "eye" at bounding box center [334, 477] width 10 height 11
click at [333, 358] on icon "eye-invisible" at bounding box center [334, 361] width 10 height 10
drag, startPoint x: 334, startPoint y: 397, endPoint x: 334, endPoint y: 424, distance: 27.0
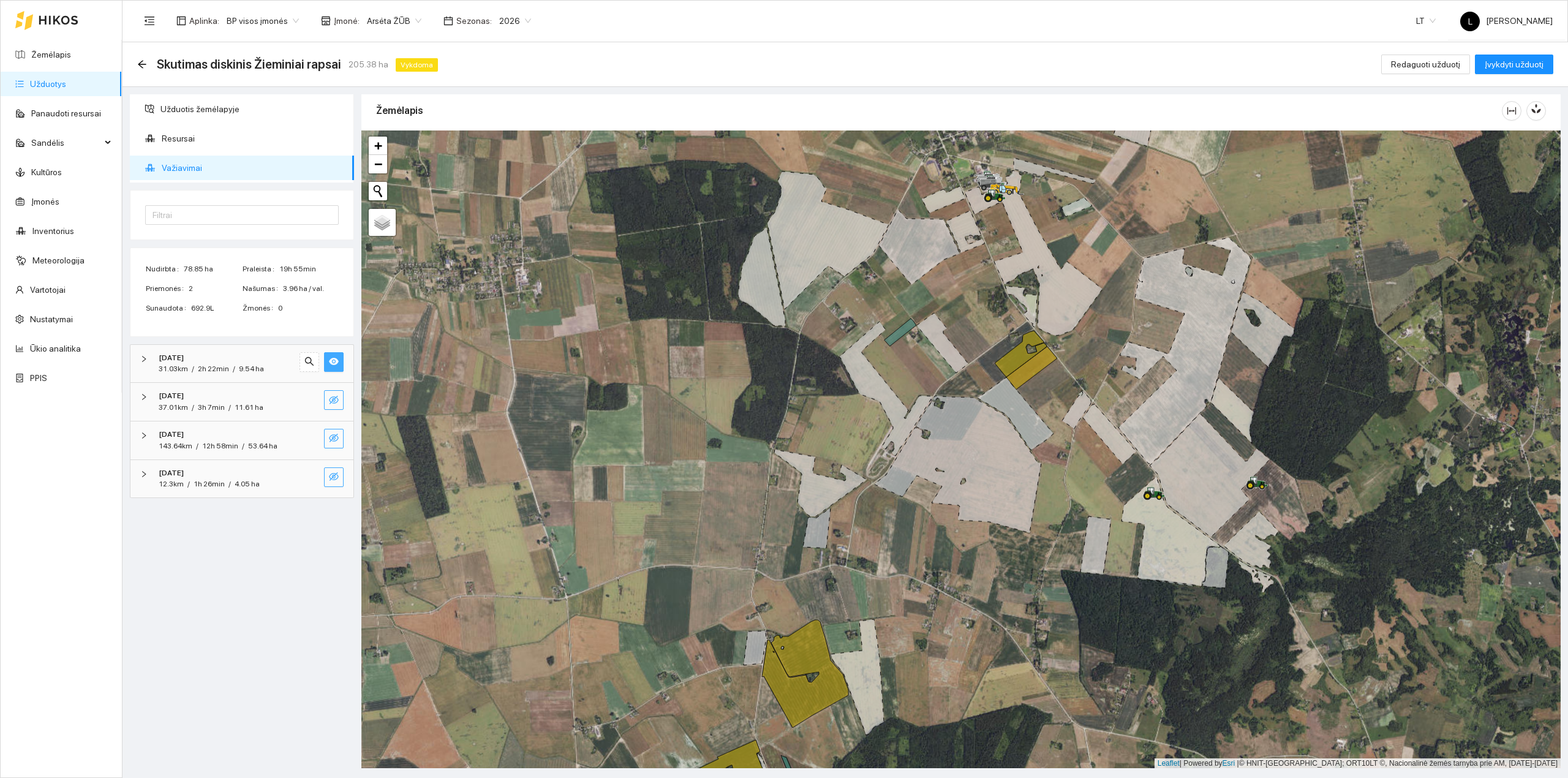
click at [334, 397] on icon "eye-invisible" at bounding box center [334, 400] width 10 height 10
click at [334, 436] on icon "eye-invisible" at bounding box center [334, 438] width 10 height 9
click at [331, 477] on icon "eye-invisible" at bounding box center [334, 477] width 10 height 10
drag, startPoint x: 532, startPoint y: 441, endPoint x: 540, endPoint y: 532, distance: 91.4
click at [539, 528] on div at bounding box center [961, 449] width 1199 height 638
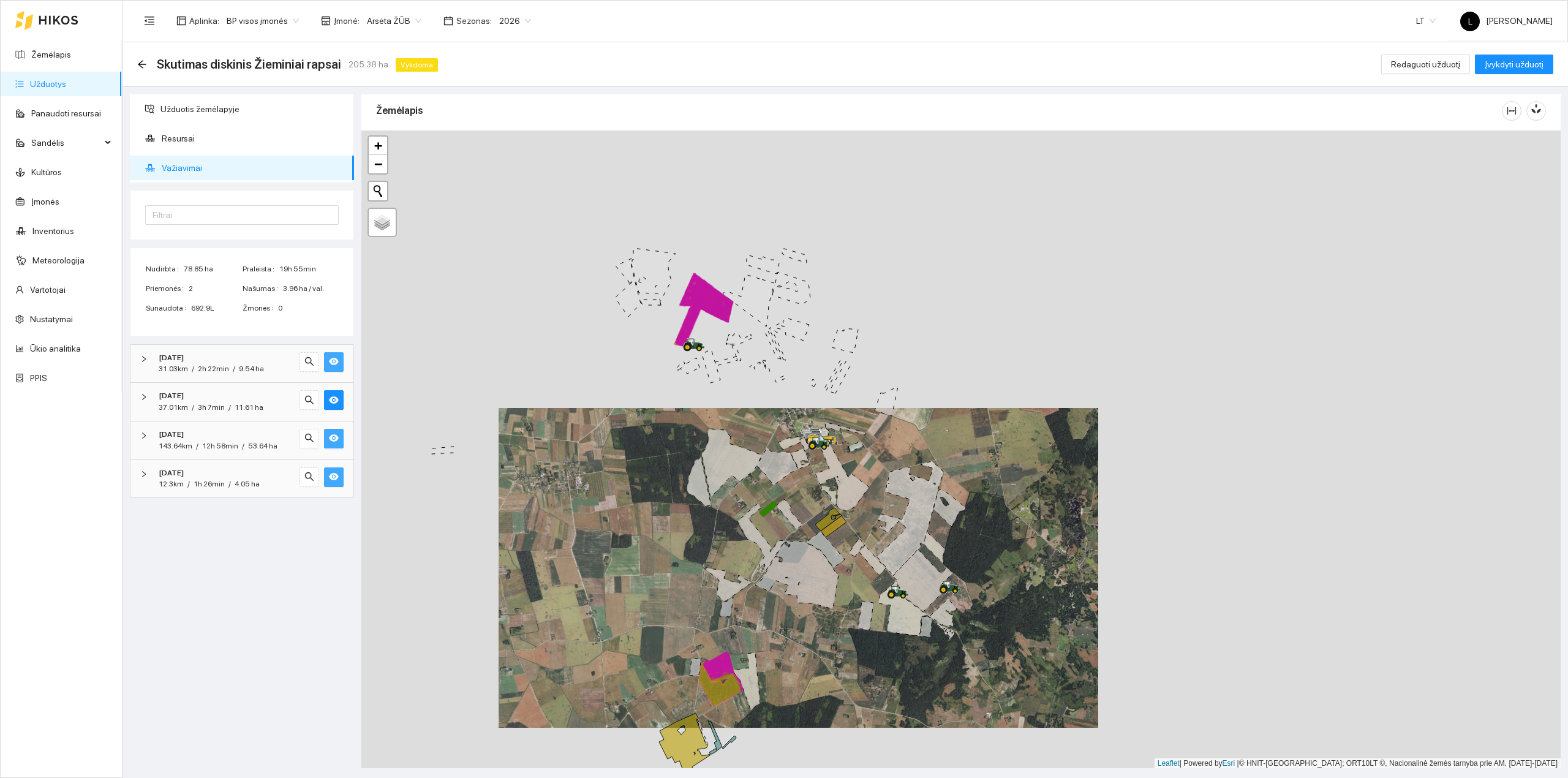
drag, startPoint x: 603, startPoint y: 510, endPoint x: 645, endPoint y: 659, distance: 154.8
click at [645, 659] on div at bounding box center [961, 449] width 1199 height 638
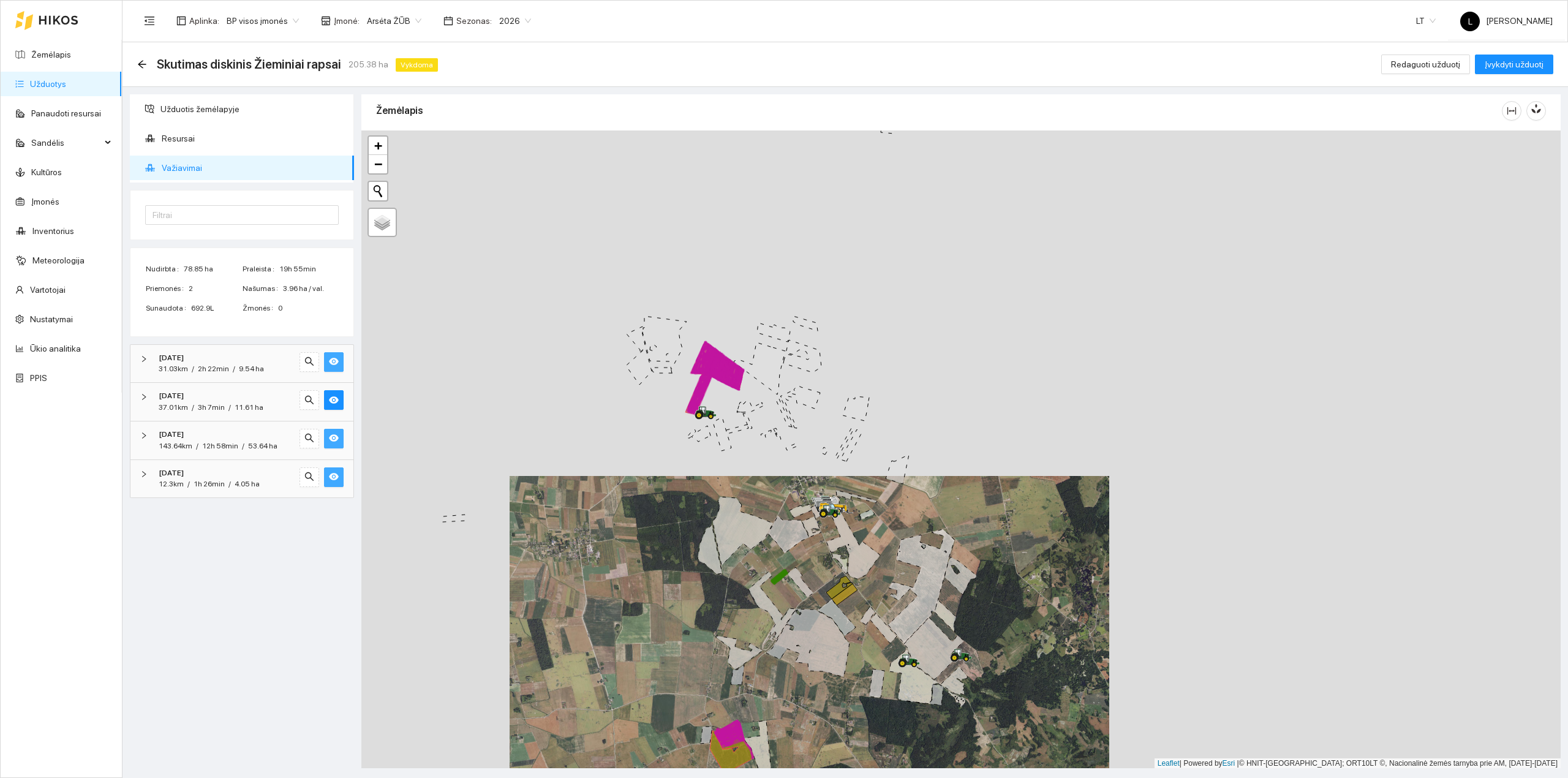
click at [335, 473] on icon "eye" at bounding box center [334, 477] width 10 height 10
drag, startPoint x: 335, startPoint y: 475, endPoint x: 326, endPoint y: 452, distance: 24.7
click at [334, 475] on icon "eye-invisible" at bounding box center [334, 476] width 10 height 9
click at [330, 439] on icon "eye" at bounding box center [334, 438] width 10 height 7
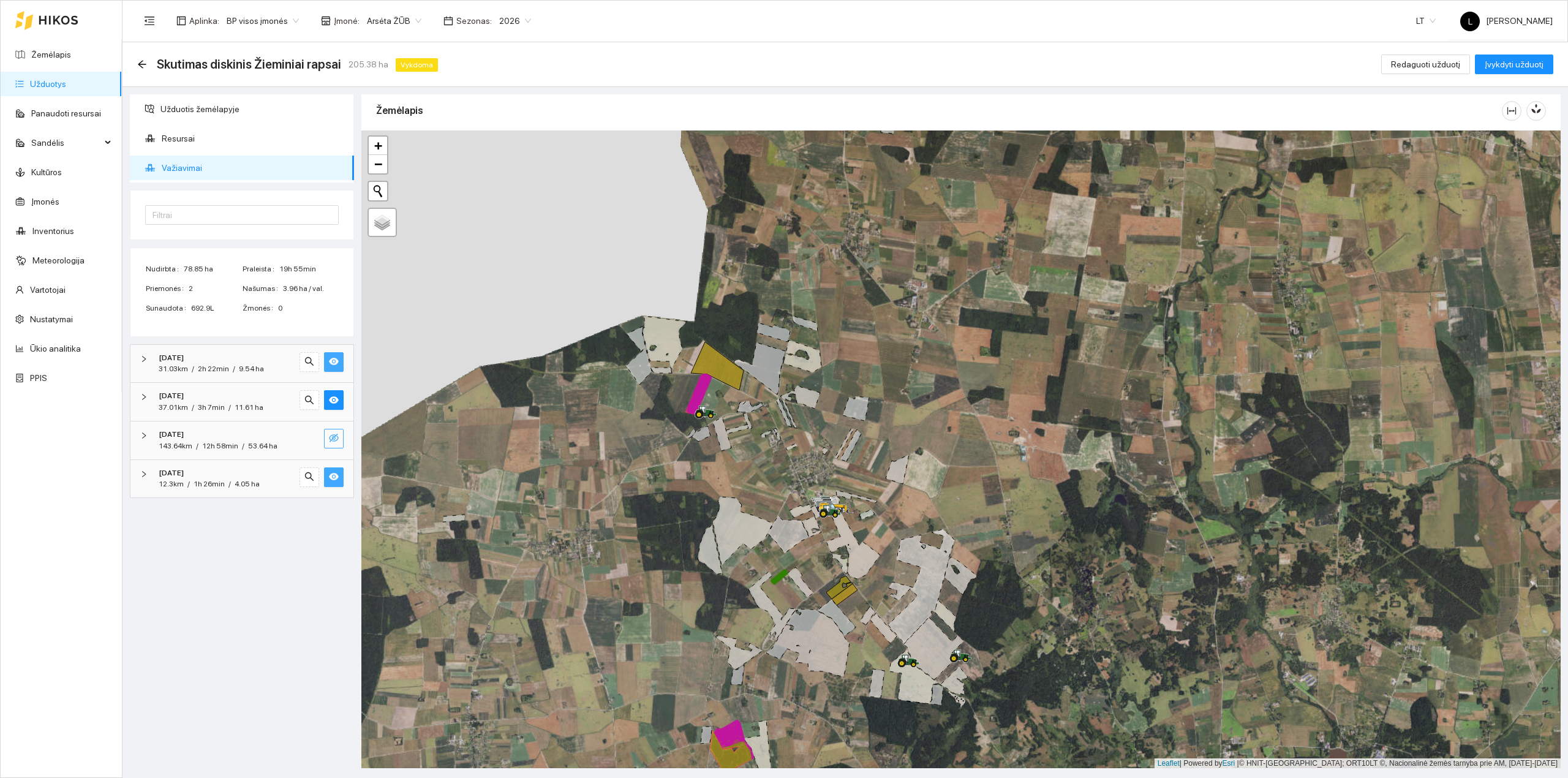
click at [330, 439] on icon "eye-invisible" at bounding box center [334, 438] width 10 height 10
click at [330, 439] on icon "eye" at bounding box center [334, 438] width 10 height 7
click at [330, 398] on icon "eye" at bounding box center [334, 400] width 10 height 10
click at [339, 358] on button "button" at bounding box center [334, 362] width 19 height 19
click at [334, 480] on icon "eye" at bounding box center [334, 476] width 10 height 7
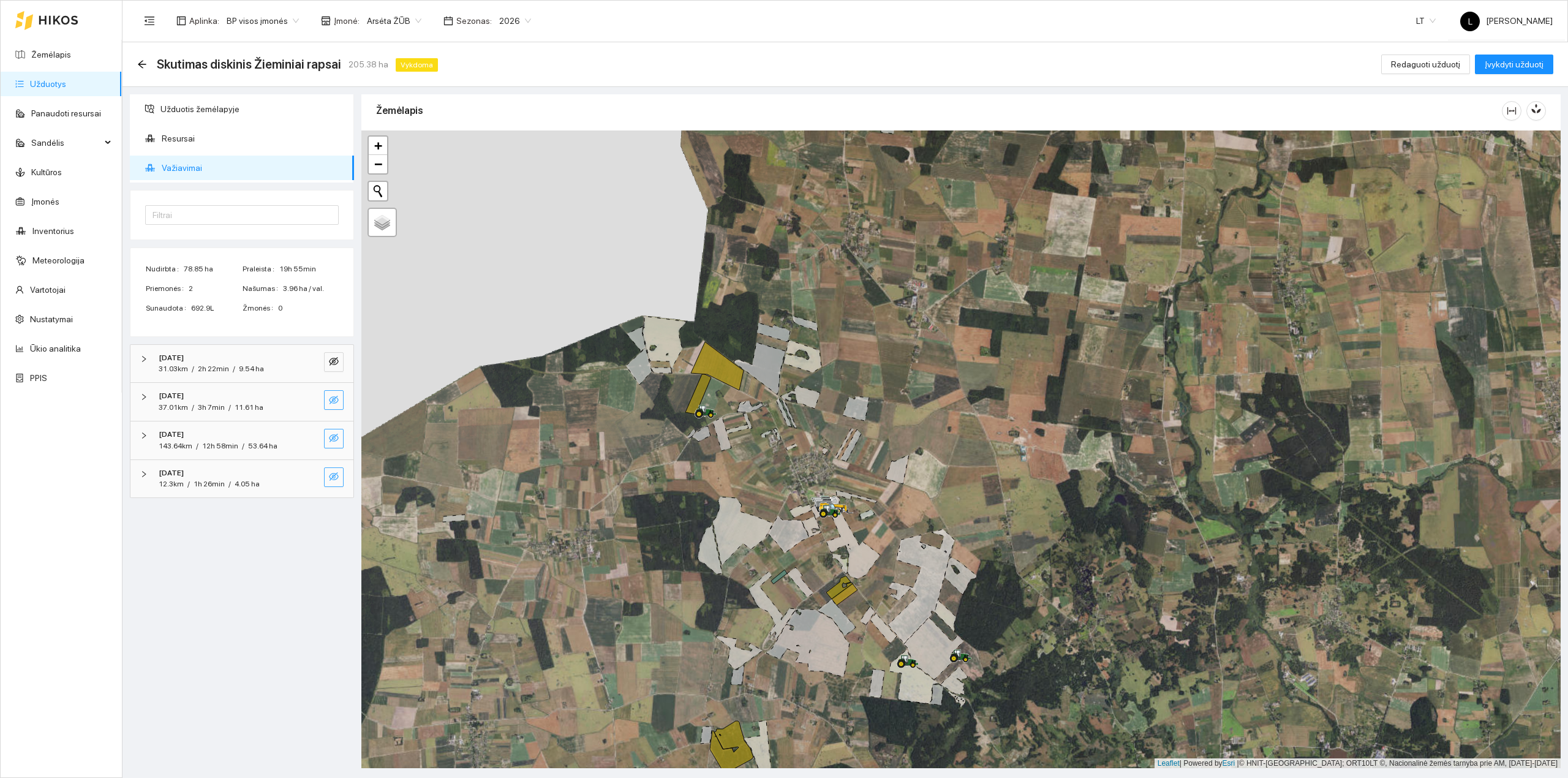
click at [335, 442] on icon "eye-invisible" at bounding box center [334, 438] width 10 height 9
click at [331, 437] on icon "eye" at bounding box center [334, 438] width 10 height 7
click at [334, 439] on icon "eye-invisible" at bounding box center [334, 438] width 2 height 2
click at [333, 432] on button "button" at bounding box center [334, 439] width 19 height 19
click at [334, 400] on icon "eye-invisible" at bounding box center [334, 400] width 10 height 9
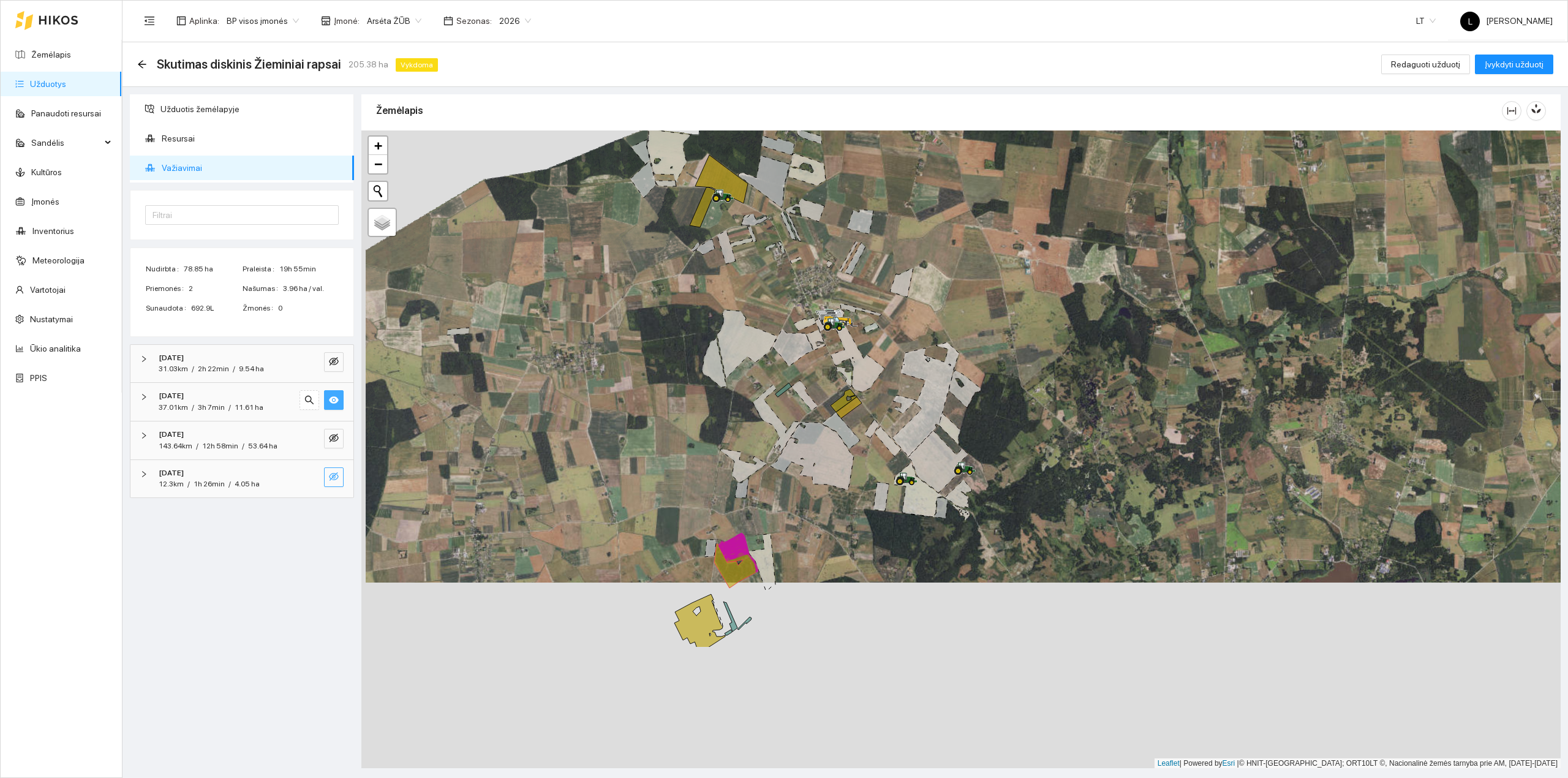
drag, startPoint x: 600, startPoint y: 518, endPoint x: 606, endPoint y: 414, distance: 104.2
click at [606, 414] on div at bounding box center [961, 449] width 1199 height 638
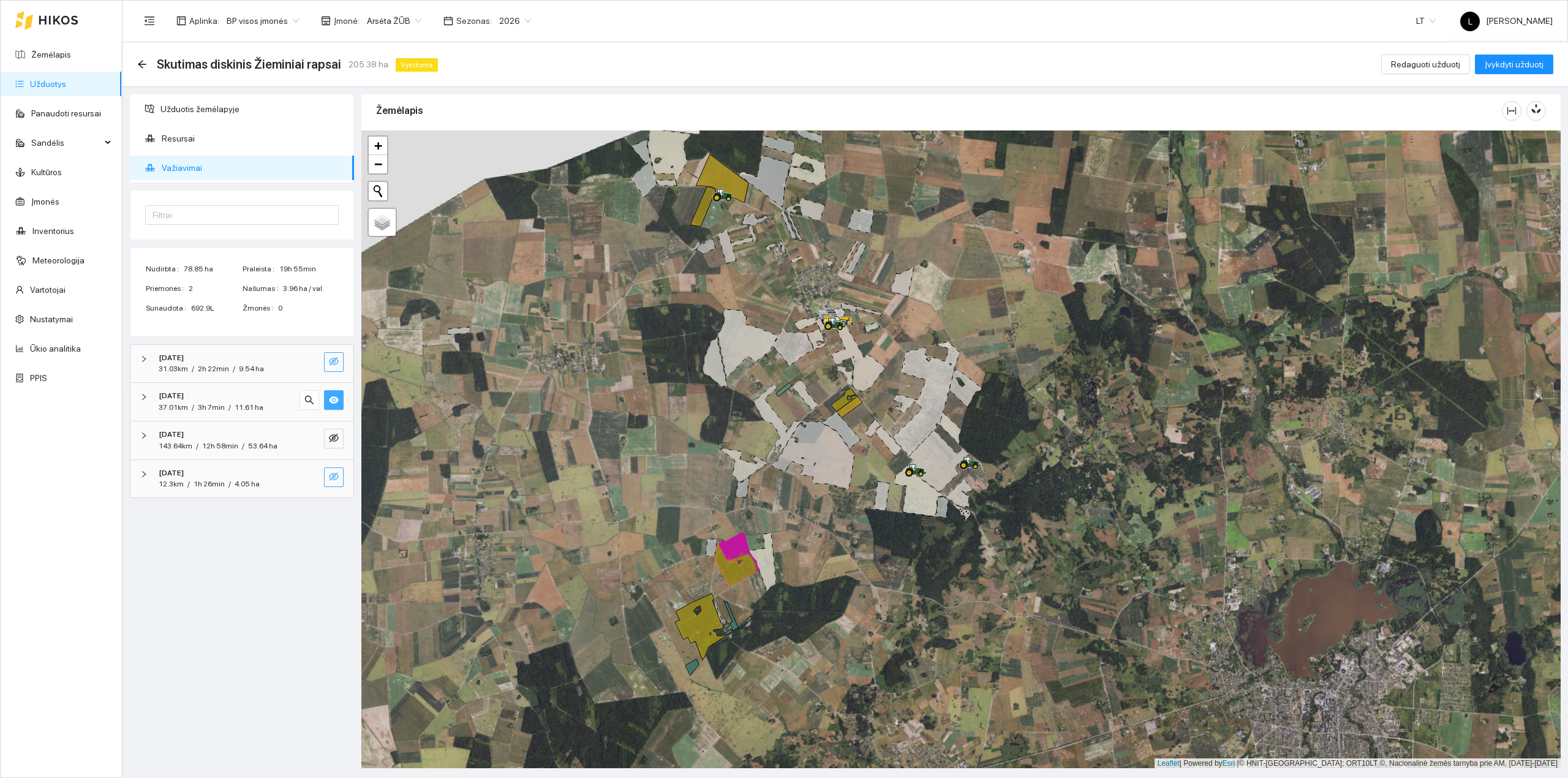
click at [332, 360] on icon "eye-invisible" at bounding box center [334, 361] width 10 height 10
click at [330, 400] on icon "eye" at bounding box center [334, 399] width 10 height 7
drag, startPoint x: 738, startPoint y: 334, endPoint x: 778, endPoint y: 378, distance: 59.5
click at [738, 360] on icon at bounding box center [747, 343] width 60 height 69
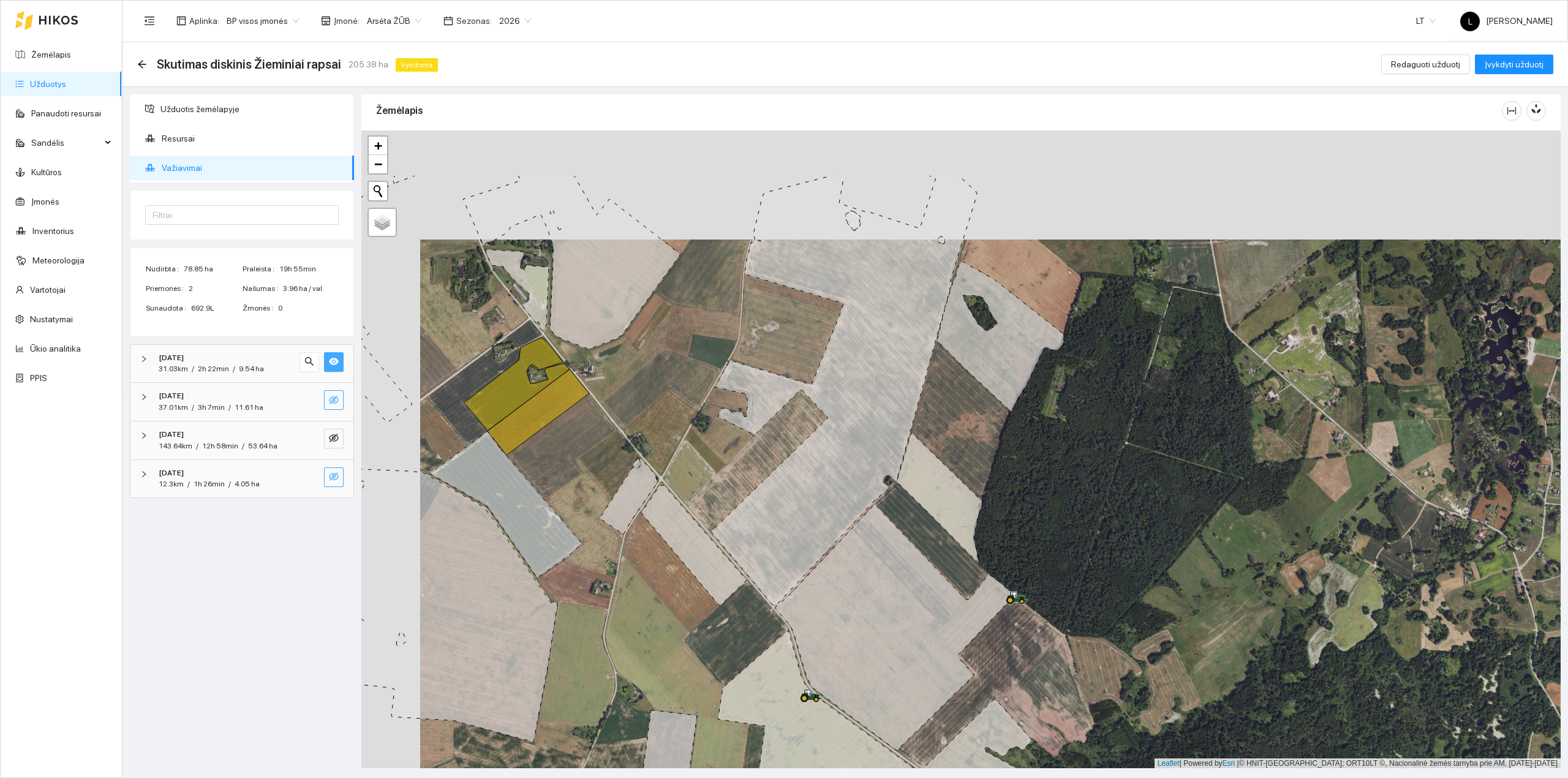
drag, startPoint x: 539, startPoint y: 498, endPoint x: 578, endPoint y: 567, distance: 79.3
click at [578, 567] on div at bounding box center [961, 449] width 1199 height 638
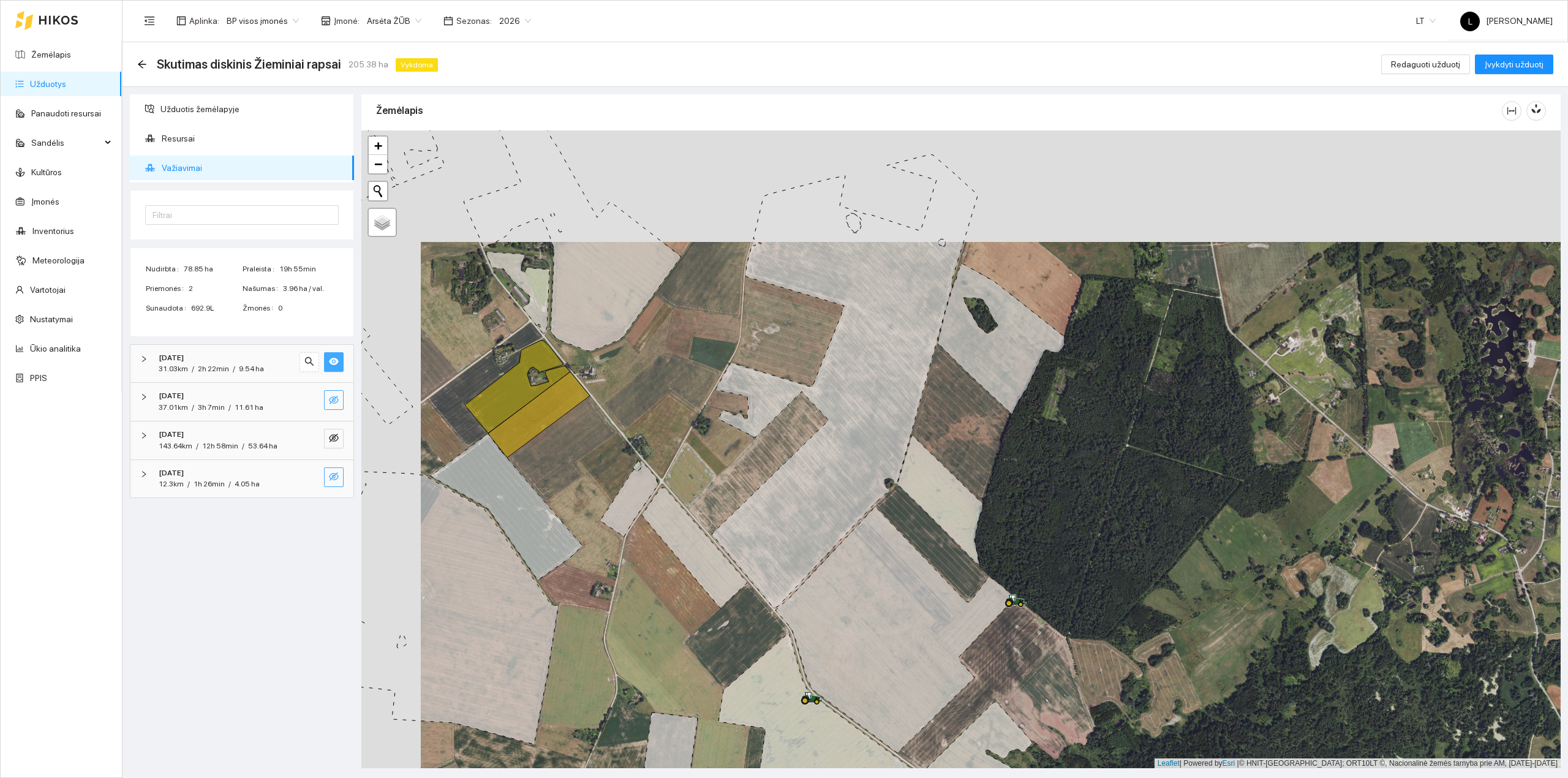
click at [337, 406] on span "eye-invisible" at bounding box center [334, 401] width 10 height 11
click at [333, 408] on button "button" at bounding box center [334, 400] width 19 height 19
click at [334, 361] on icon "eye" at bounding box center [334, 361] width 10 height 10
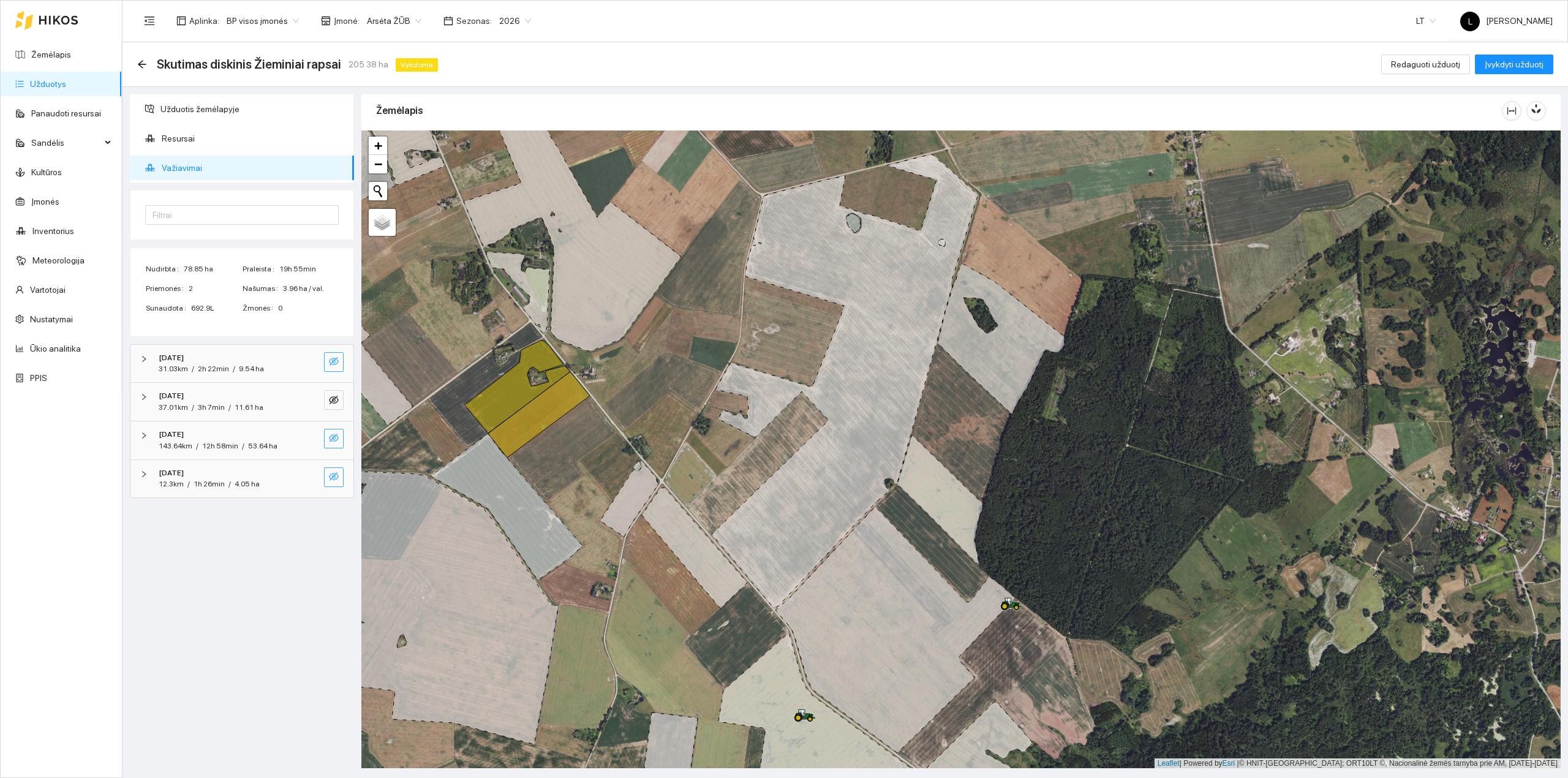
click at [337, 436] on icon "eye-invisible" at bounding box center [334, 438] width 10 height 10
click at [305, 436] on icon "search" at bounding box center [309, 438] width 10 height 10
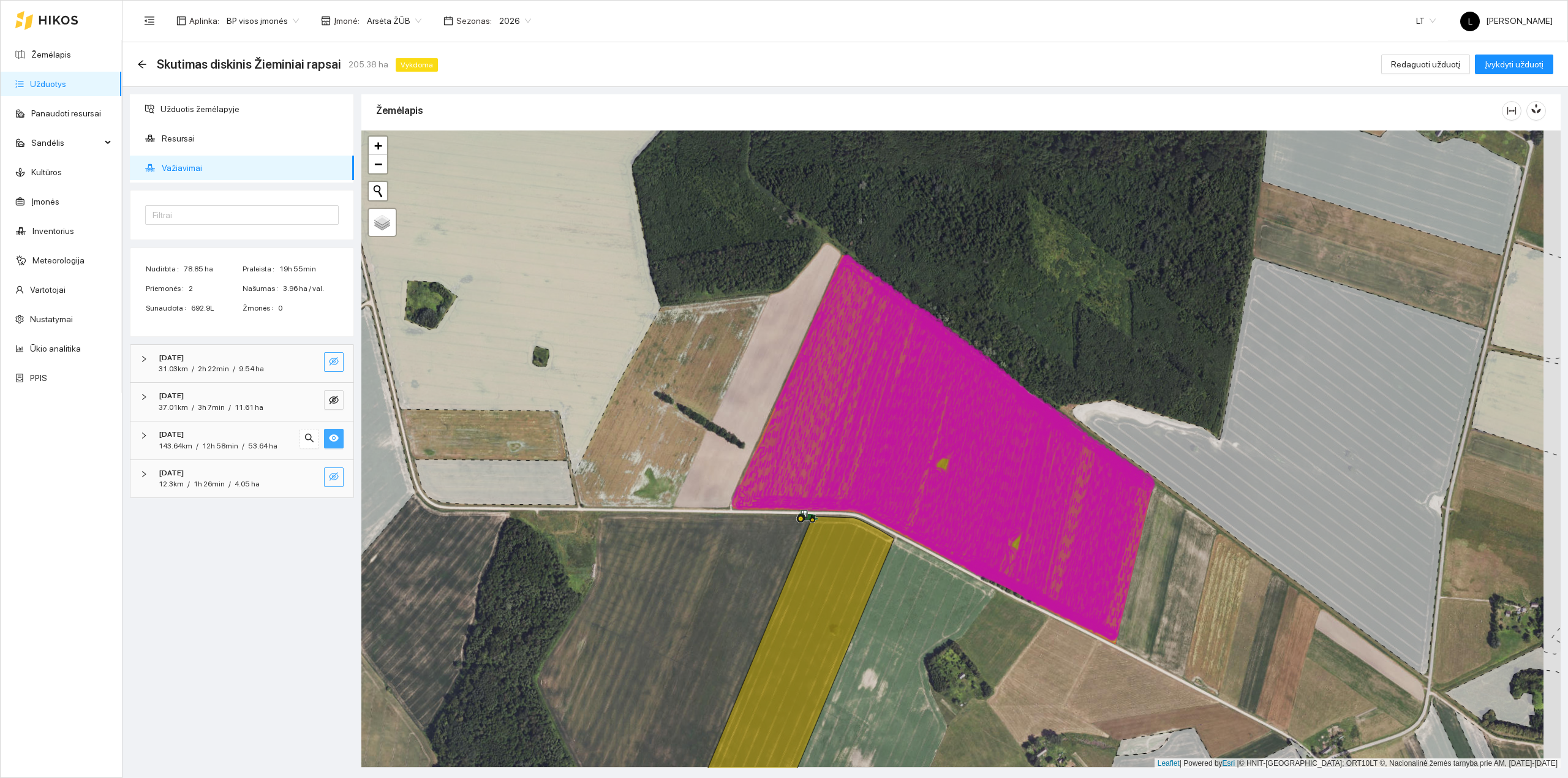
drag, startPoint x: 743, startPoint y: 523, endPoint x: 616, endPoint y: 478, distance: 134.7
click at [621, 477] on div at bounding box center [961, 449] width 1199 height 638
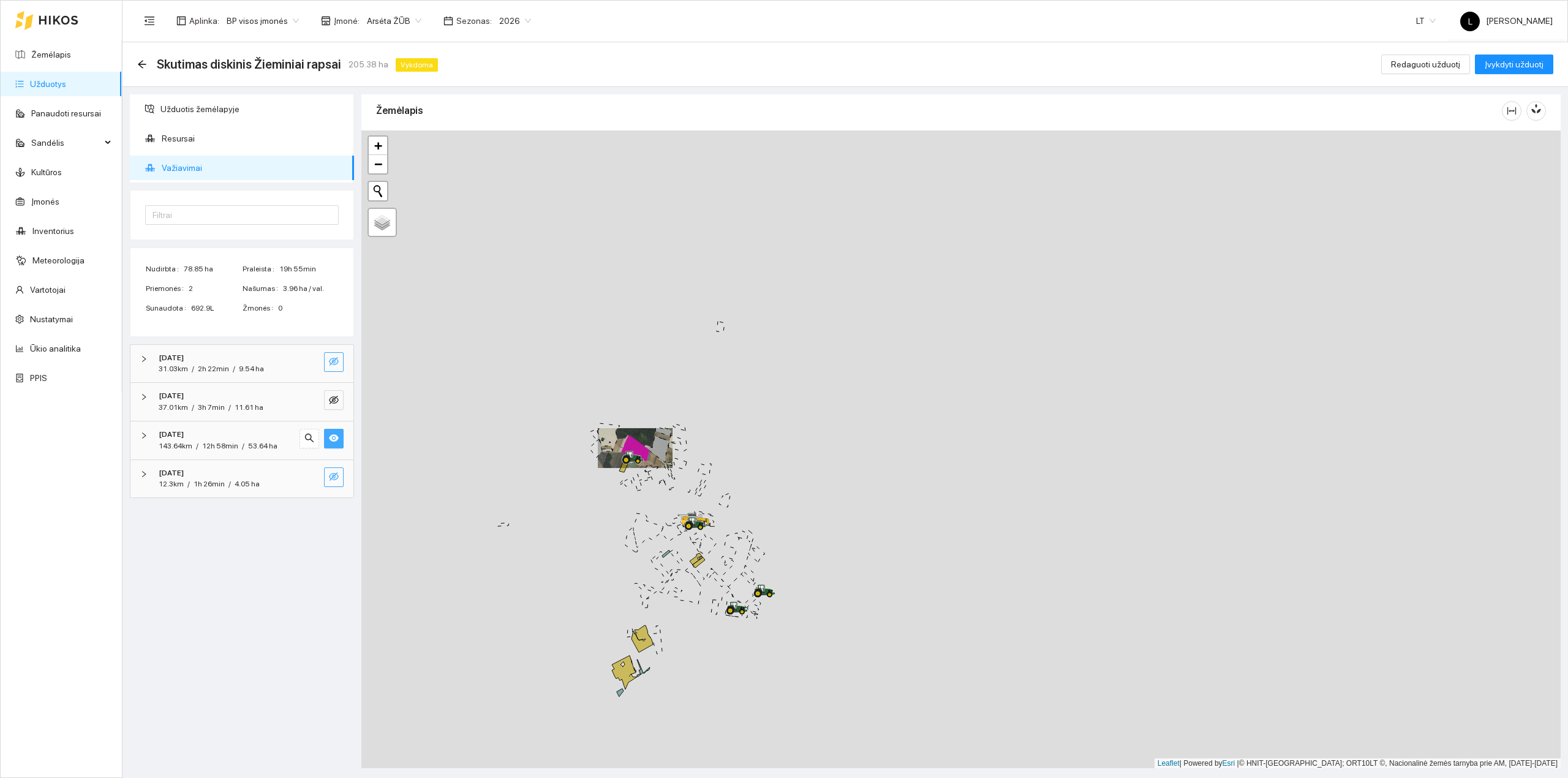
drag, startPoint x: 679, startPoint y: 591, endPoint x: 659, endPoint y: 511, distance: 82.5
click at [659, 493] on div at bounding box center [961, 449] width 1199 height 638
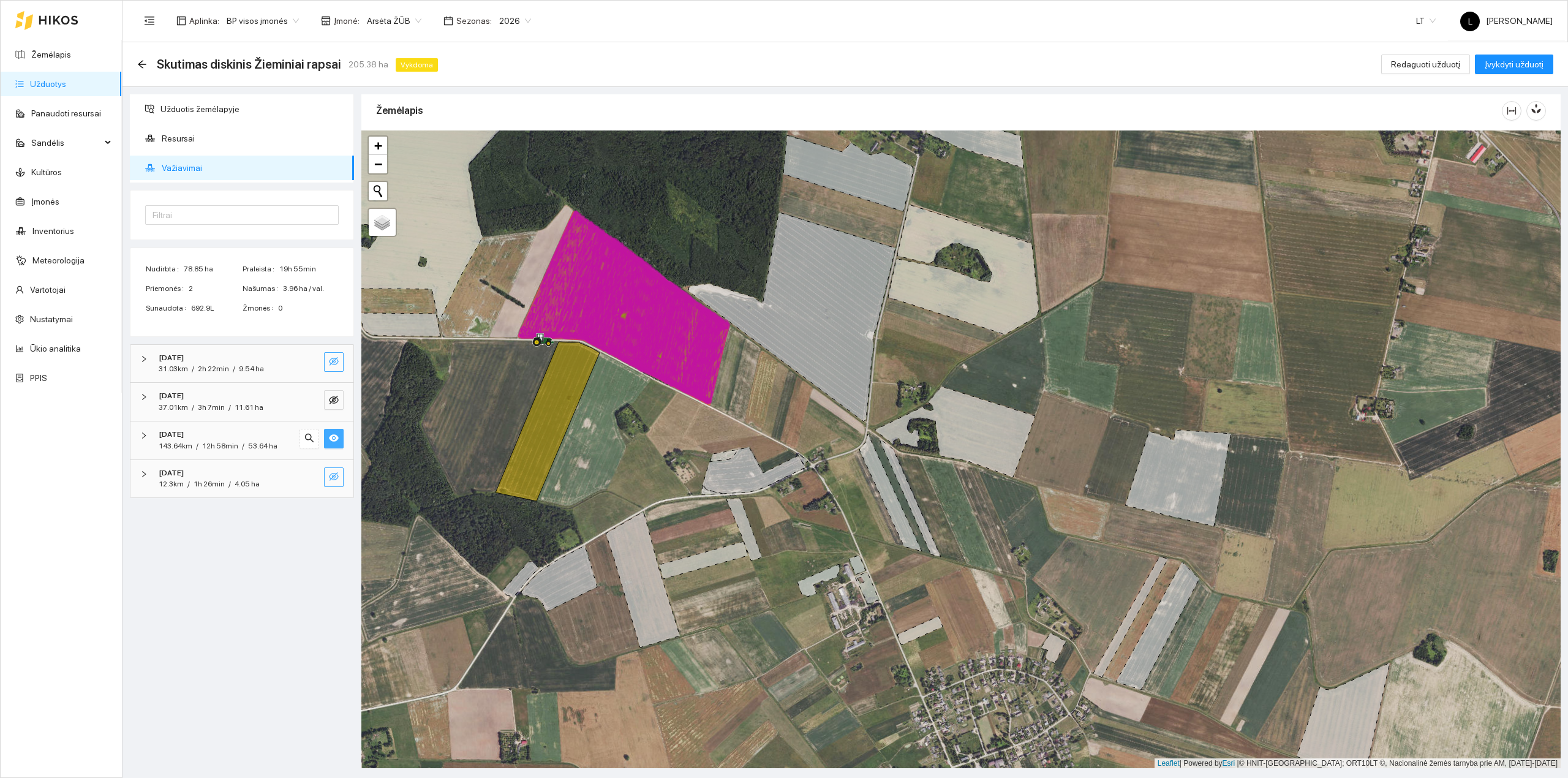
click at [329, 444] on span "eye" at bounding box center [334, 439] width 10 height 11
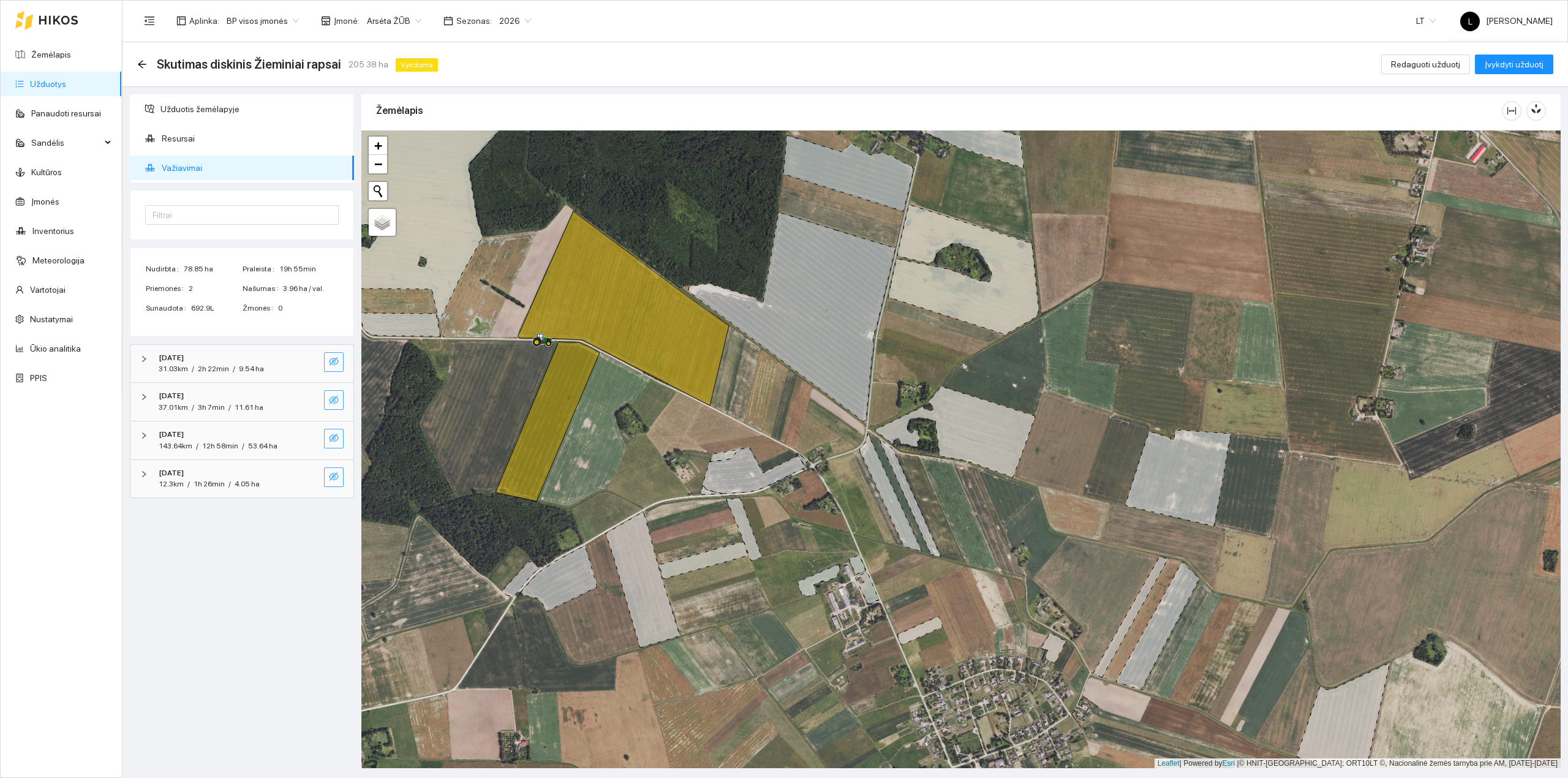
click at [330, 397] on icon "eye-invisible" at bounding box center [334, 400] width 10 height 10
click at [311, 402] on icon "search" at bounding box center [309, 400] width 10 height 10
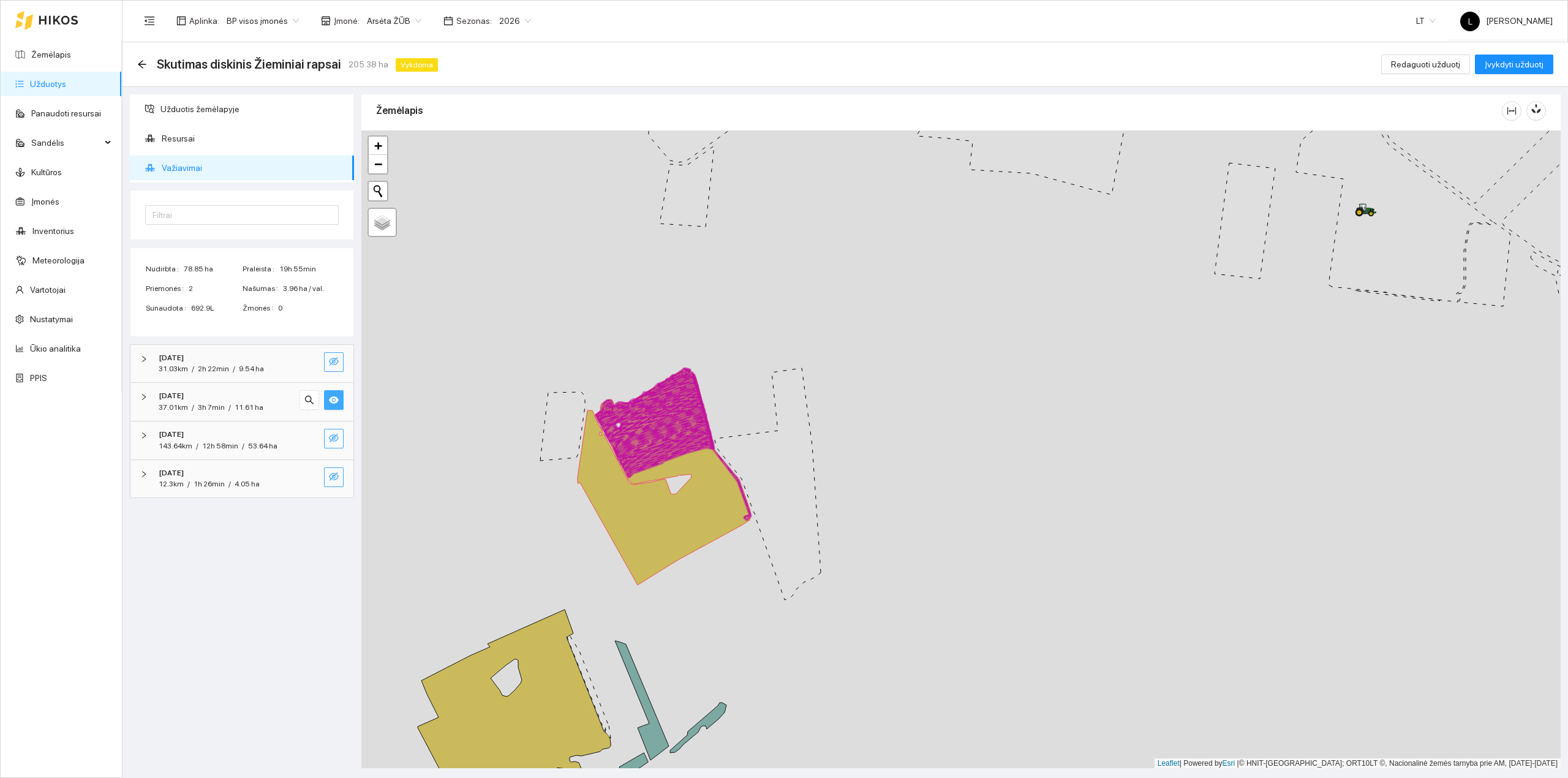
drag, startPoint x: 622, startPoint y: 510, endPoint x: 707, endPoint y: 434, distance: 114.0
click at [707, 434] on icon at bounding box center [664, 477] width 174 height 216
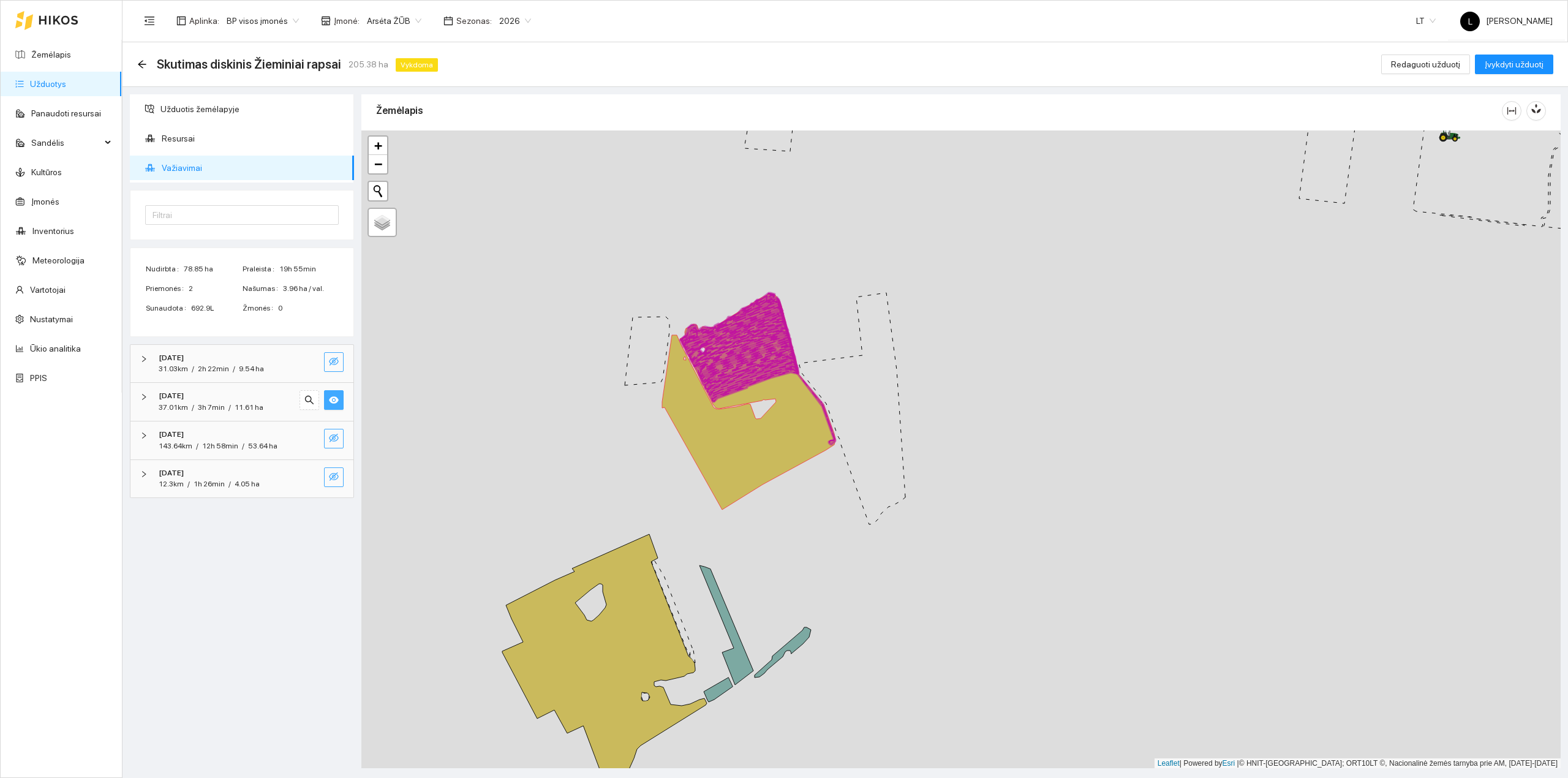
click at [334, 363] on icon "eye-invisible" at bounding box center [334, 361] width 2 height 2
click at [330, 404] on icon "eye" at bounding box center [334, 400] width 10 height 10
click at [317, 364] on button "button" at bounding box center [309, 362] width 19 height 19
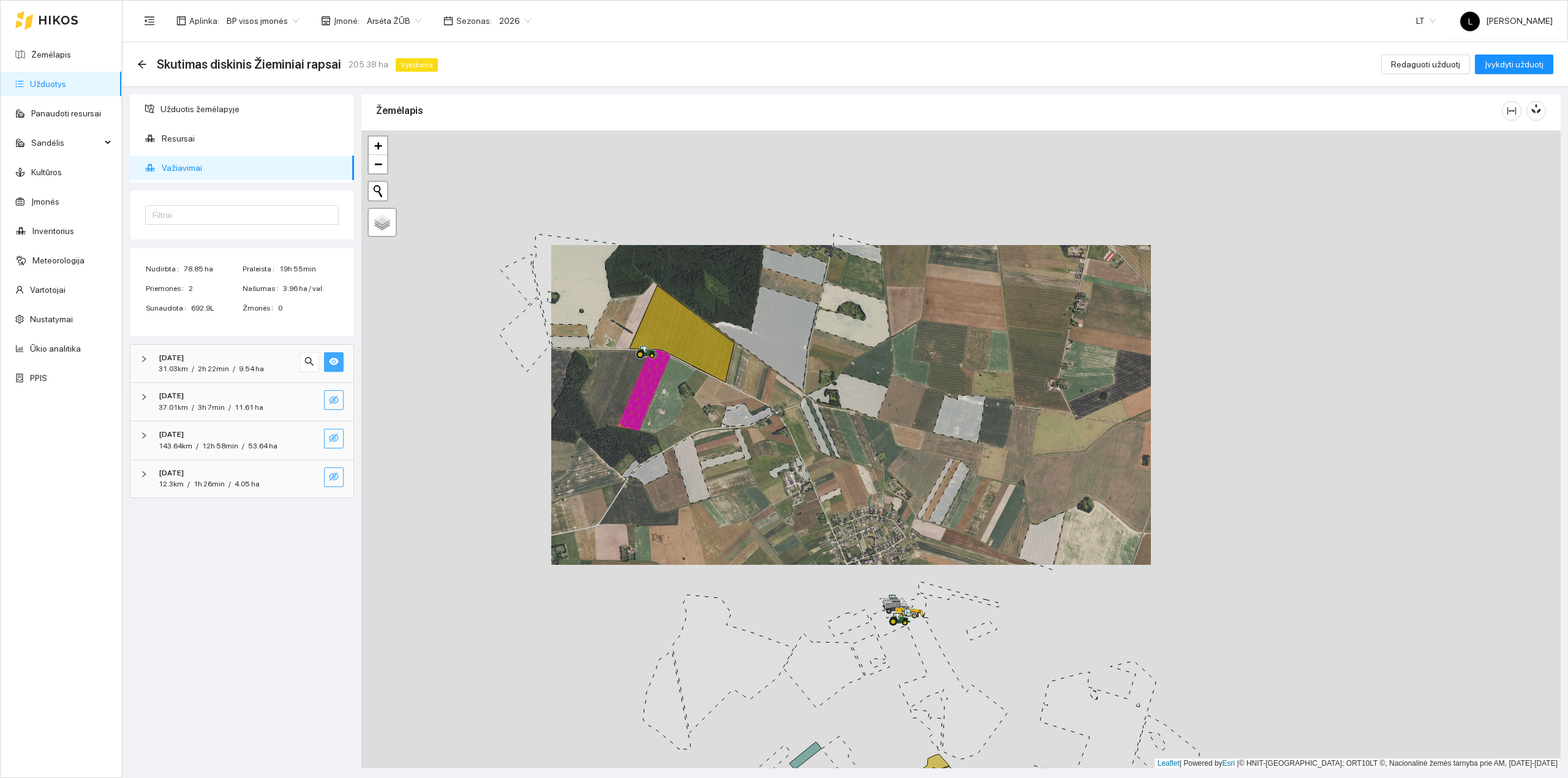
drag, startPoint x: 703, startPoint y: 470, endPoint x: 674, endPoint y: 417, distance: 60.4
click at [675, 419] on div at bounding box center [961, 449] width 1199 height 638
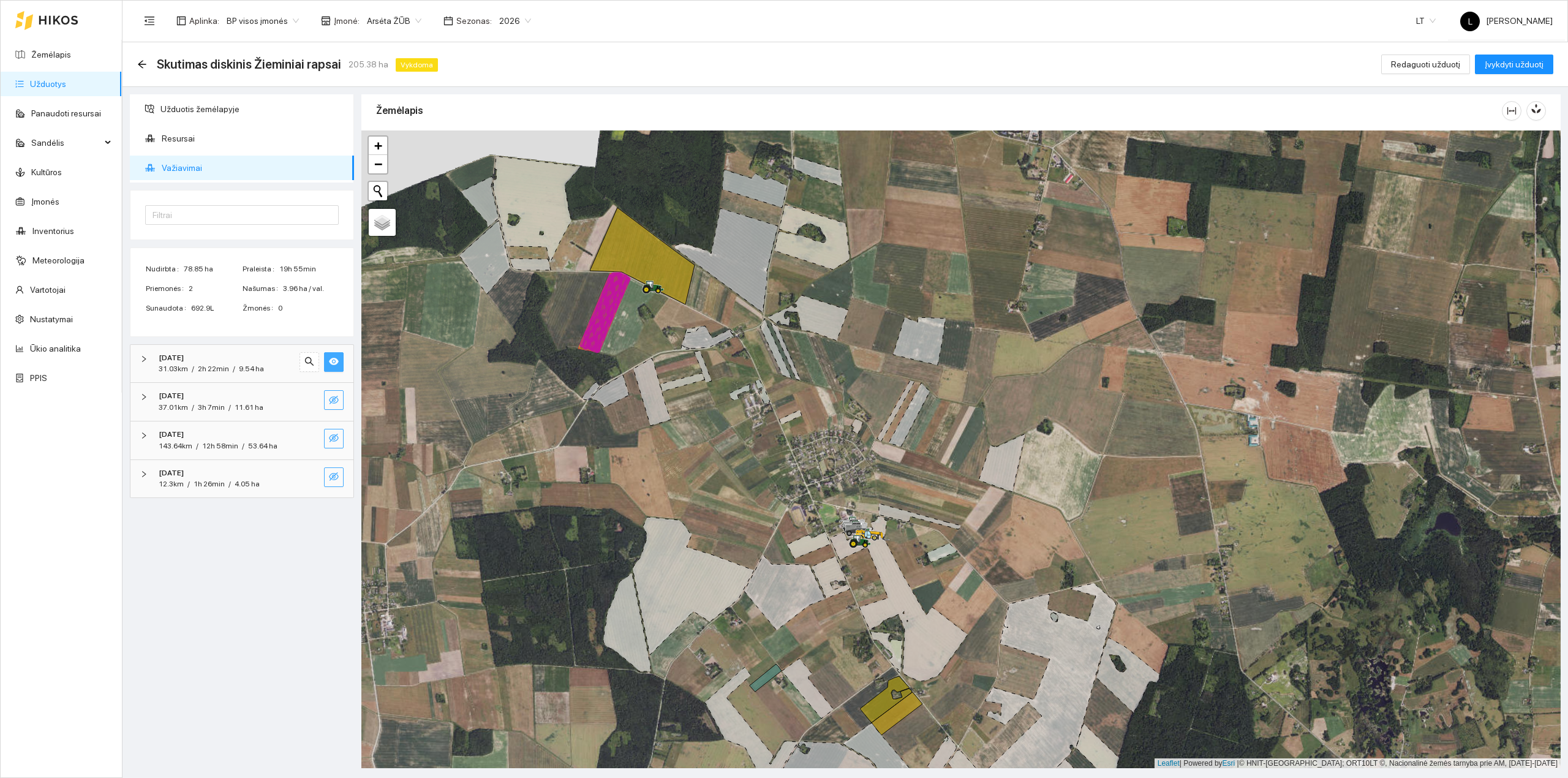
click at [334, 478] on icon "eye-invisible" at bounding box center [334, 477] width 10 height 10
click at [213, 488] on span "1h 26min" at bounding box center [209, 484] width 32 height 9
click at [214, 532] on span "Skutikas Carier XL 525" at bounding box center [205, 534] width 74 height 11
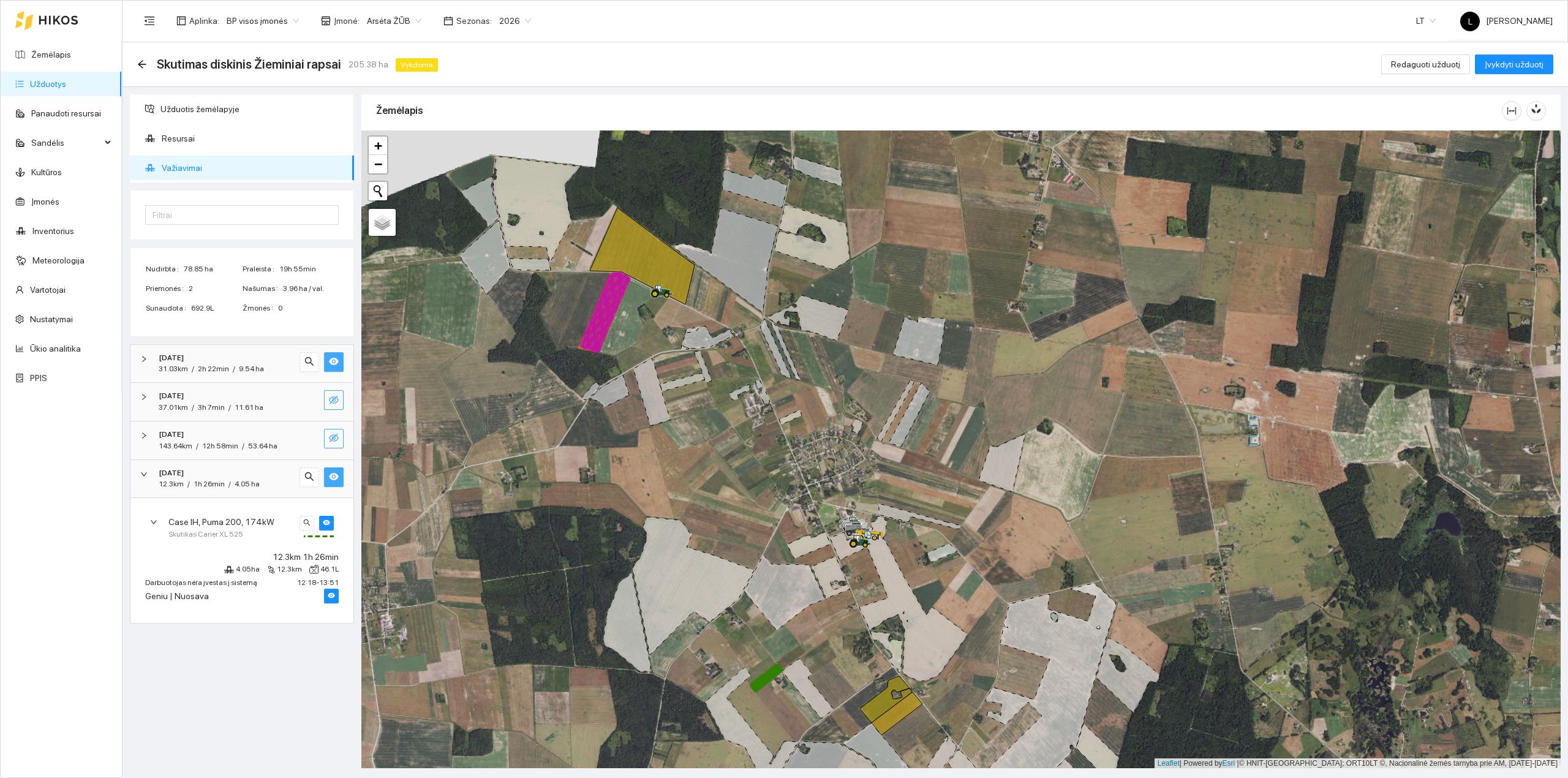
click at [206, 397] on div "2025-08-19" at bounding box center [225, 396] width 132 height 11
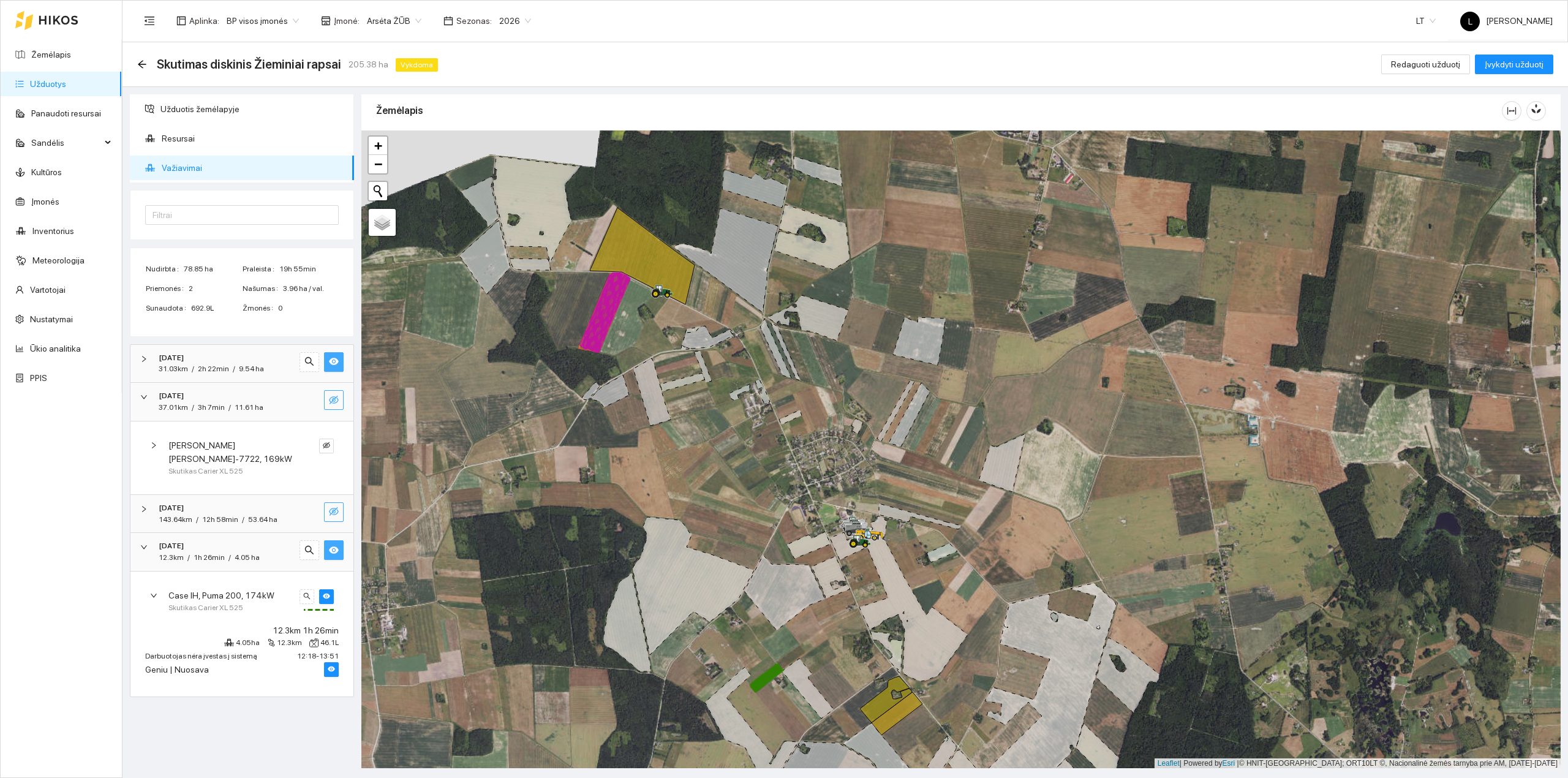
drag, startPoint x: 194, startPoint y: 458, endPoint x: 204, endPoint y: 465, distance: 12.2
click at [194, 459] on span "Massey Ferguson MF-7722, 169kW" at bounding box center [231, 452] width 127 height 27
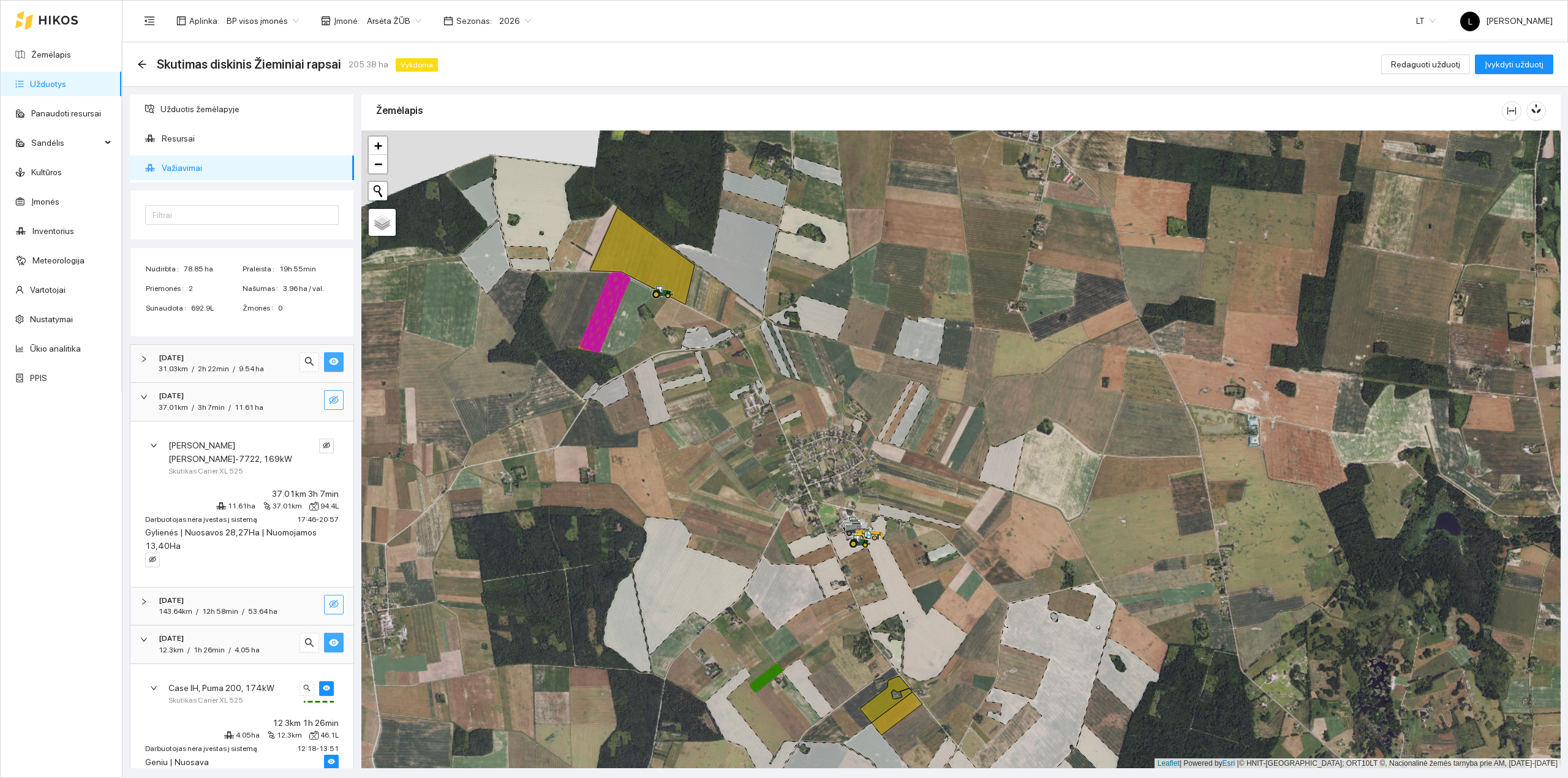
scroll to position [27, 0]
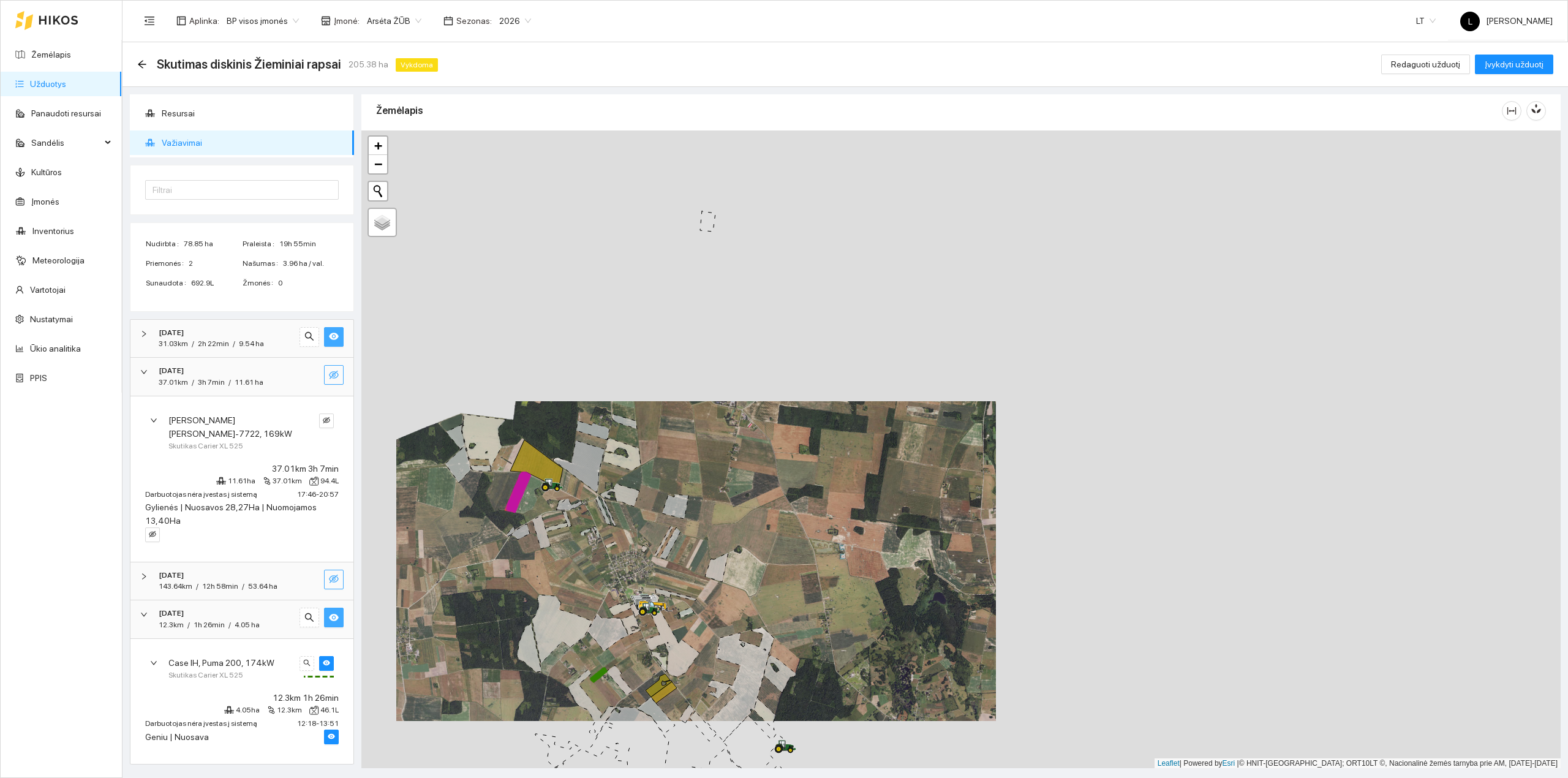
drag, startPoint x: 671, startPoint y: 552, endPoint x: 682, endPoint y: 532, distance: 22.8
click at [628, 614] on icon at bounding box center [607, 633] width 41 height 37
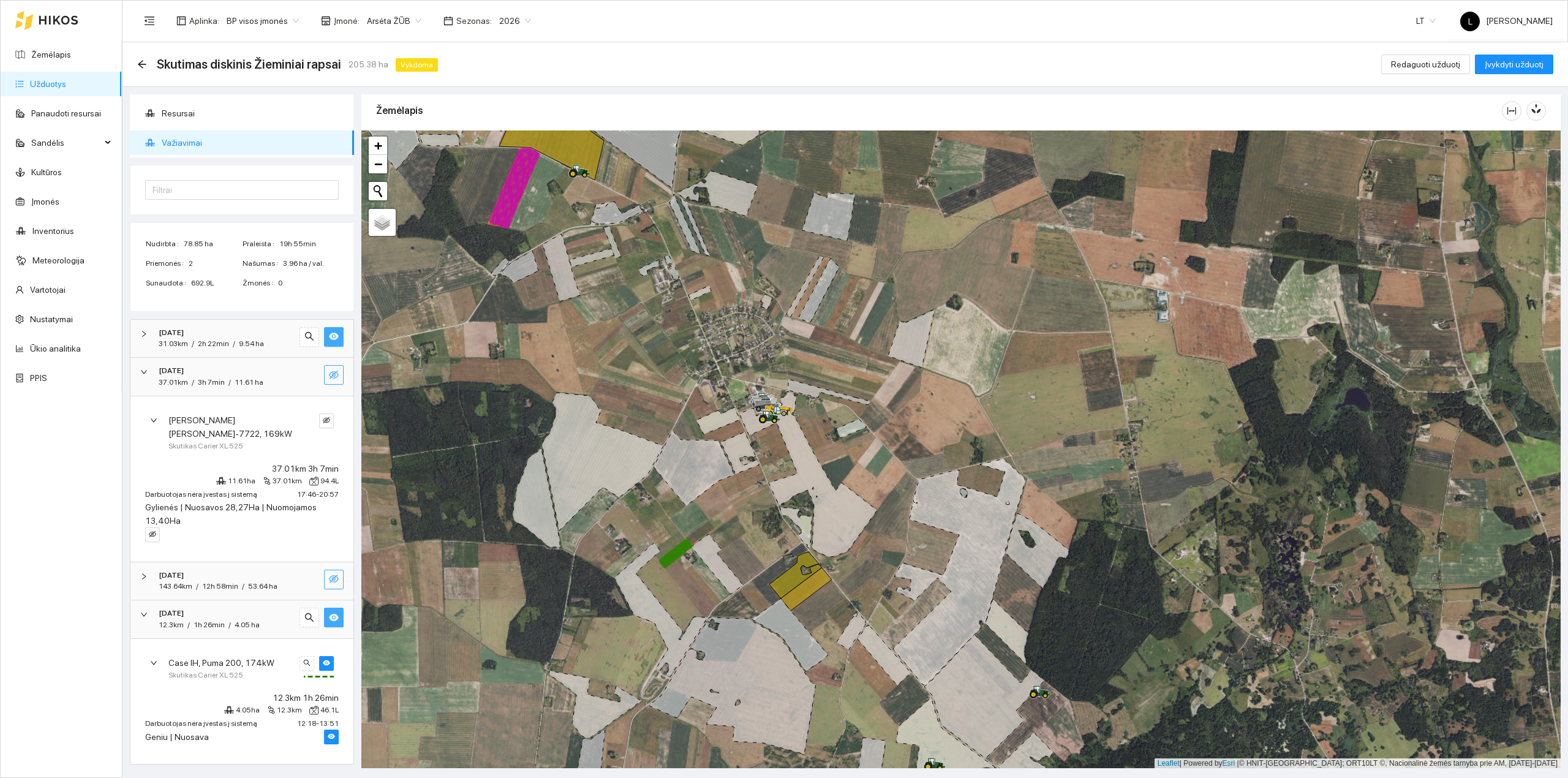
click at [213, 578] on div "[DATE]" at bounding box center [225, 575] width 132 height 11
click at [214, 578] on div "[DATE]" at bounding box center [225, 574] width 132 height 11
click at [214, 620] on div "1h 26min" at bounding box center [209, 625] width 32 height 11
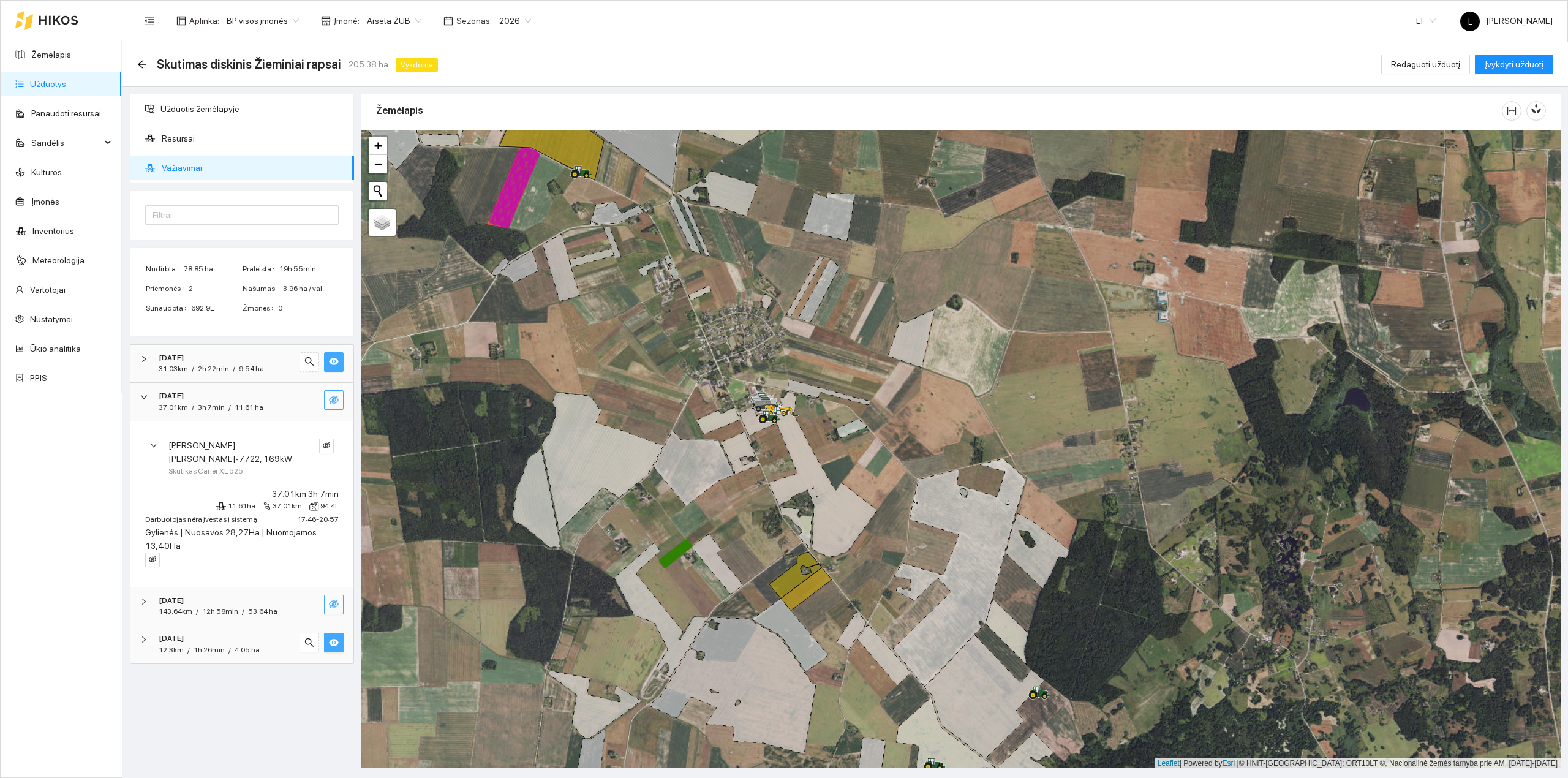
click at [232, 653] on div "12.3km / 1h 26min / 4.05 ha" at bounding box center [208, 650] width 101 height 11
click at [229, 608] on span "12h 58min" at bounding box center [220, 611] width 36 height 9
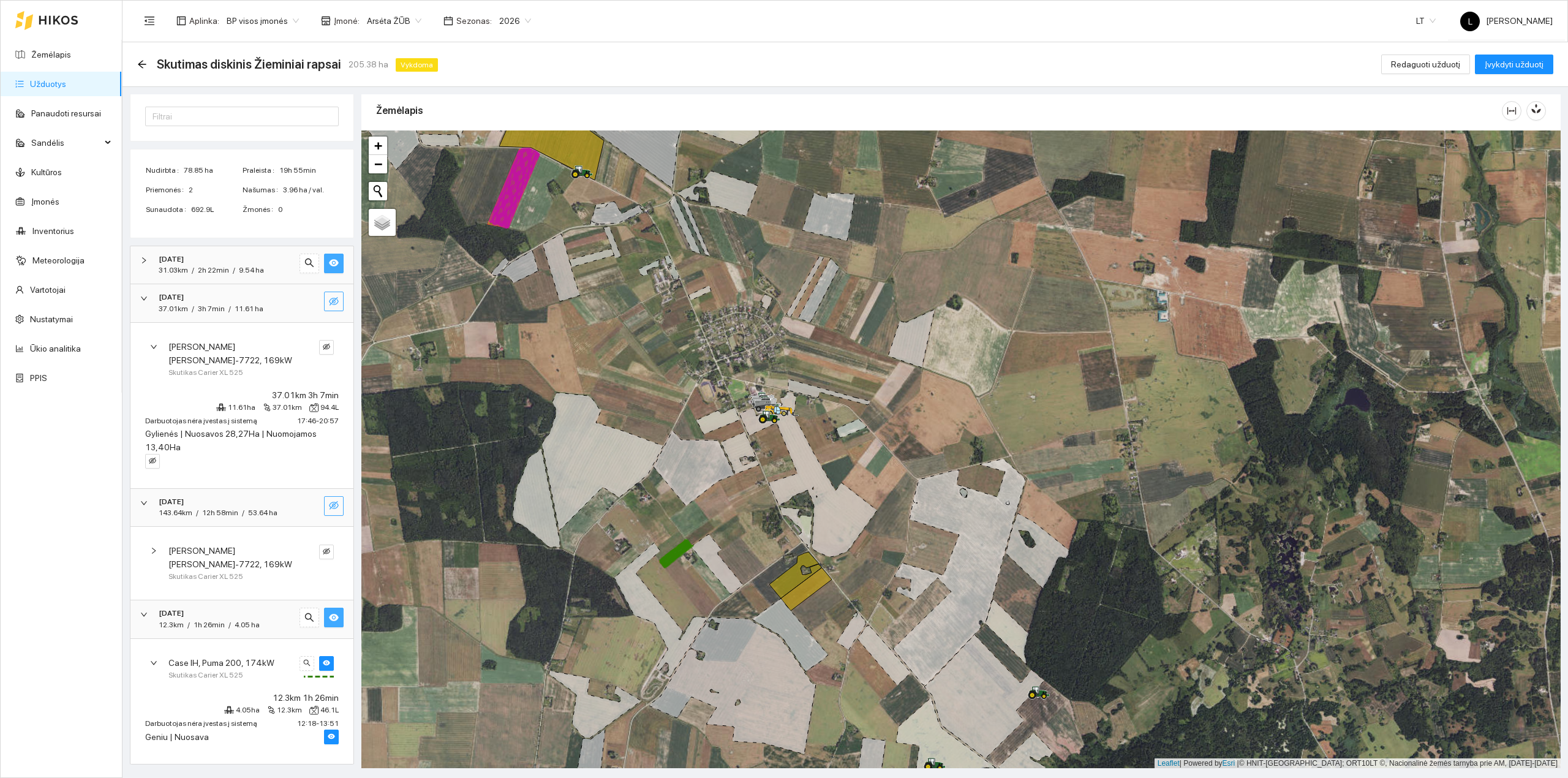
drag, startPoint x: 221, startPoint y: 570, endPoint x: 234, endPoint y: 582, distance: 17.7
click at [221, 572] on div "Massey Ferguson MF-7722, 169kW Skutikas Carier XL 525" at bounding box center [232, 563] width 135 height 39
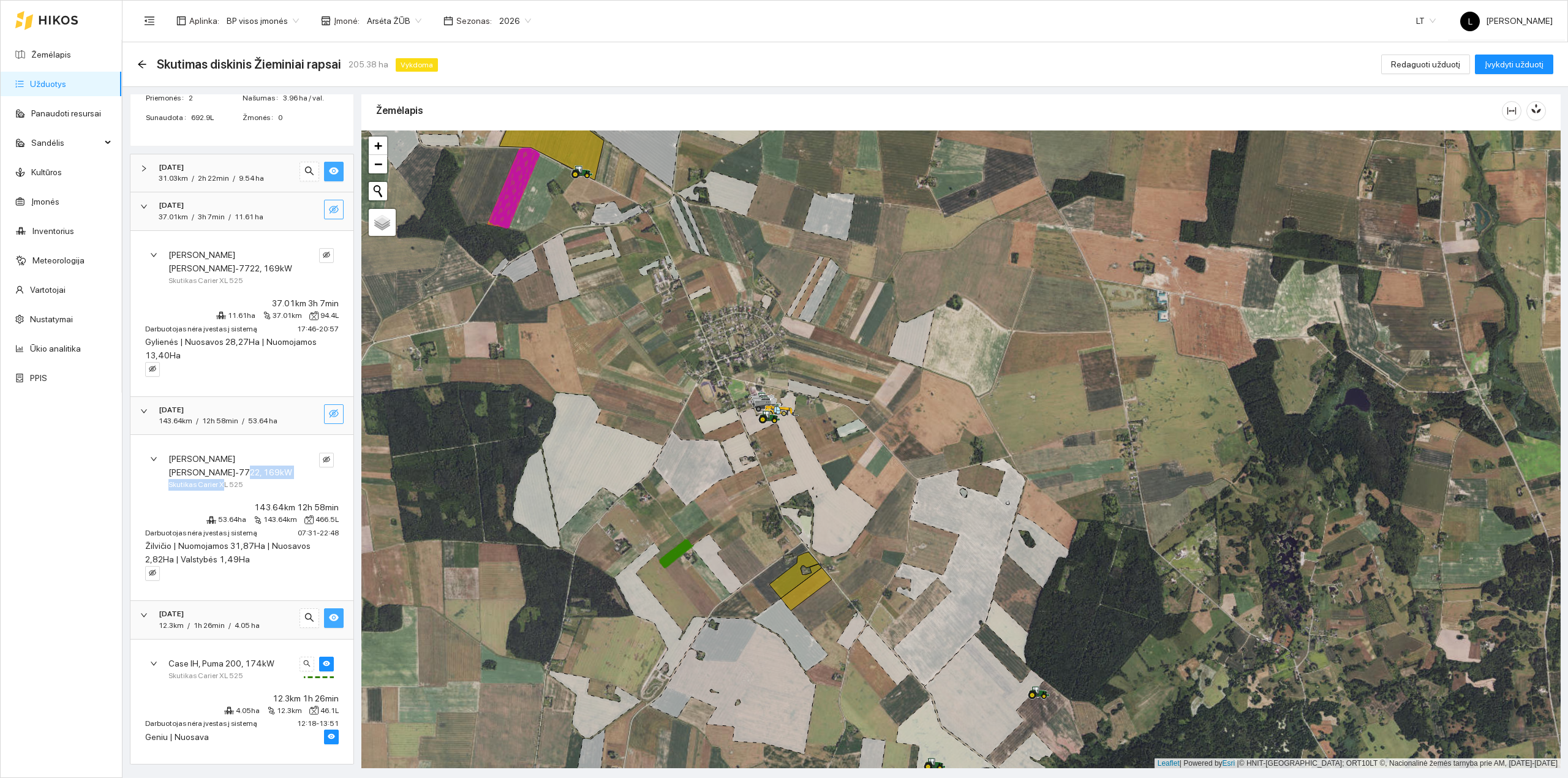
scroll to position [192, 0]
click at [204, 245] on div "Massey Ferguson MF-7722, 169kW Skutikas Carier XL 525" at bounding box center [242, 267] width 204 height 53
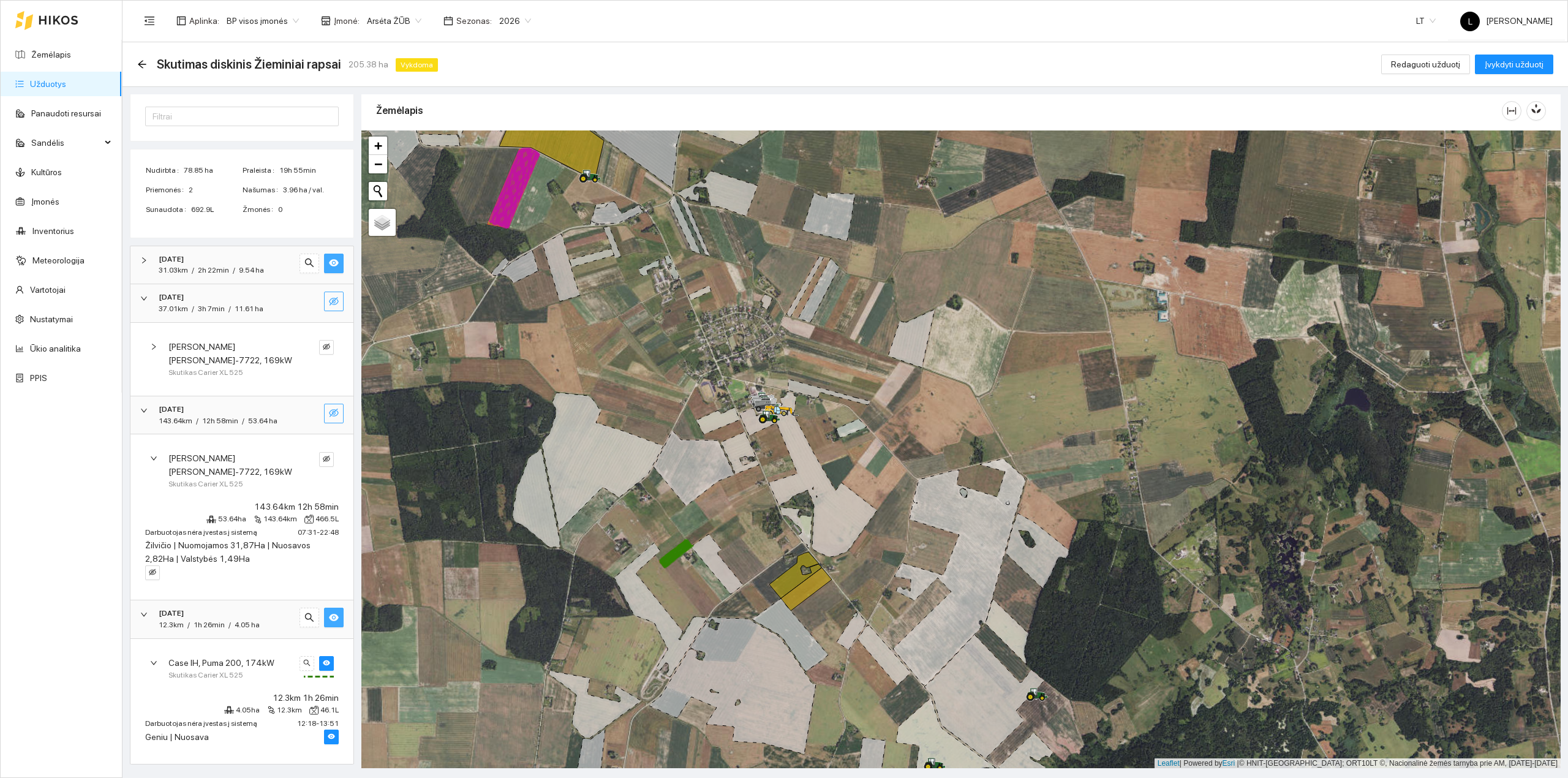
scroll to position [100, 0]
click at [206, 409] on div "[DATE]" at bounding box center [225, 410] width 132 height 11
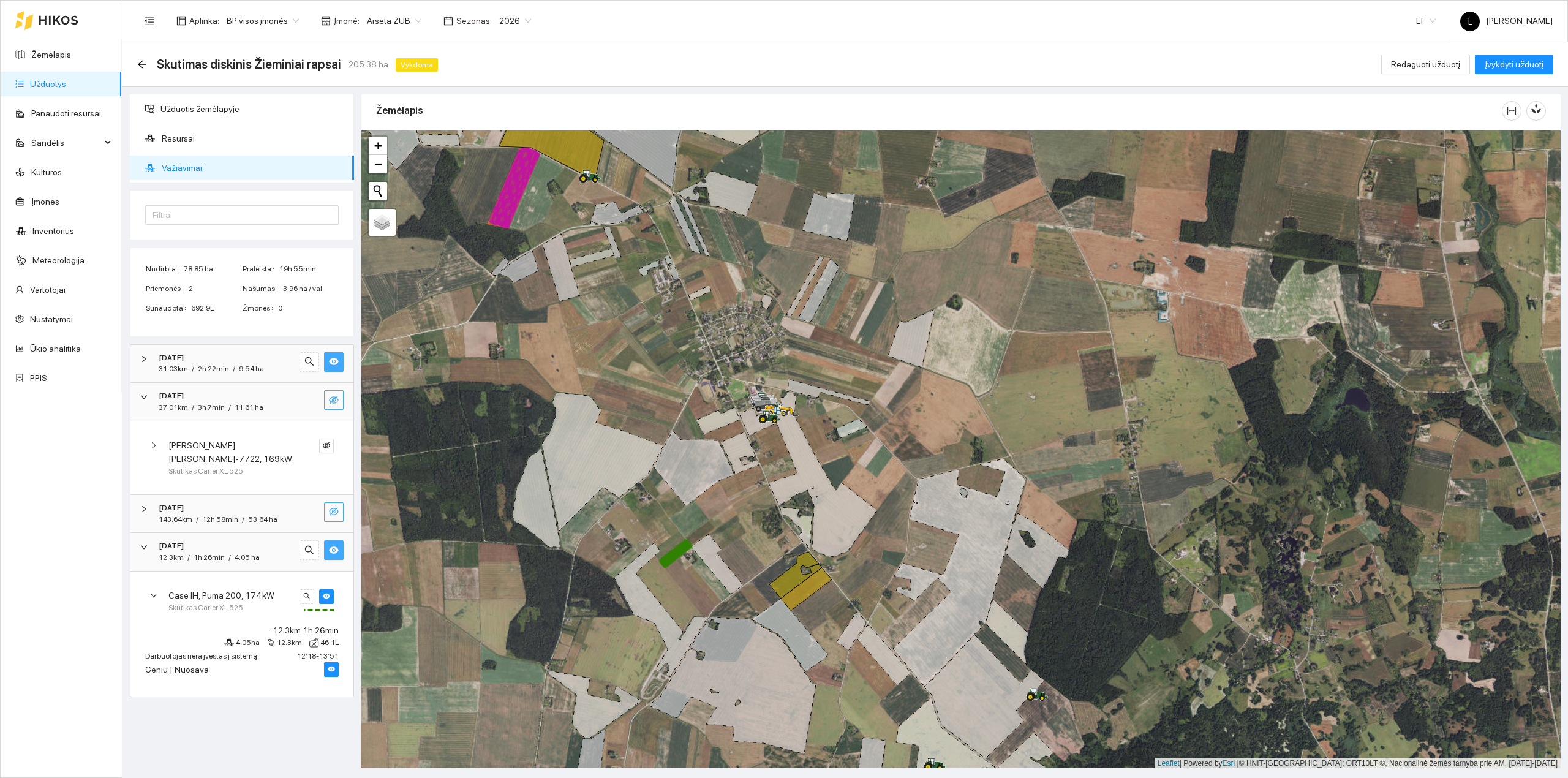
click at [183, 402] on span "2025-08-19" at bounding box center [170, 396] width 25 height 11
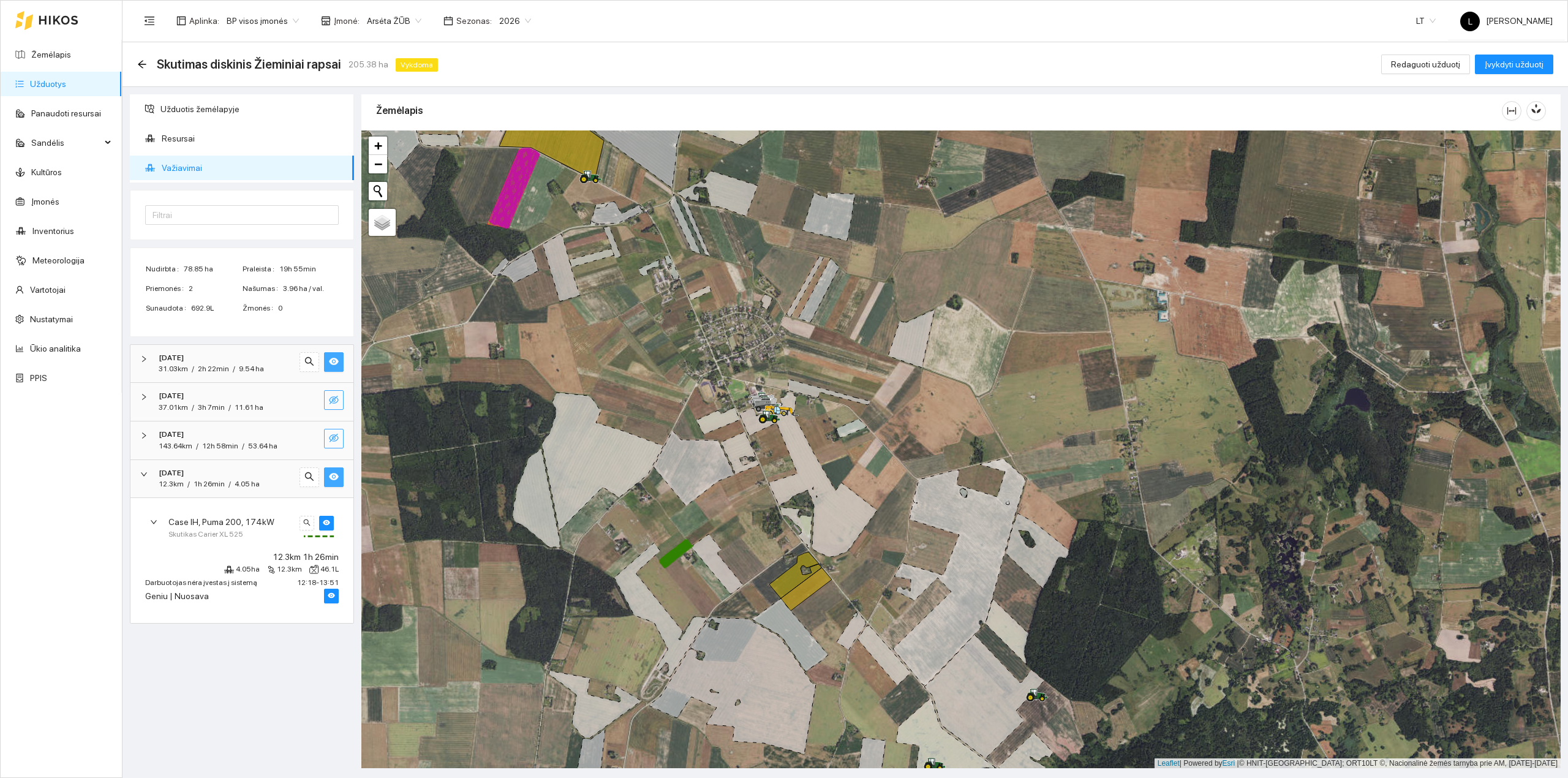
click at [200, 518] on span "Case IH, Puma 200, 174kW" at bounding box center [221, 522] width 106 height 14
click at [342, 365] on button "button" at bounding box center [334, 362] width 19 height 19
click at [334, 485] on button "button" at bounding box center [334, 477] width 19 height 19
click at [263, 523] on span "Case IH, Puma 200, 174kW" at bounding box center [221, 522] width 106 height 14
click at [250, 519] on span "Case IH, Puma 200, 174kW" at bounding box center [221, 522] width 106 height 14
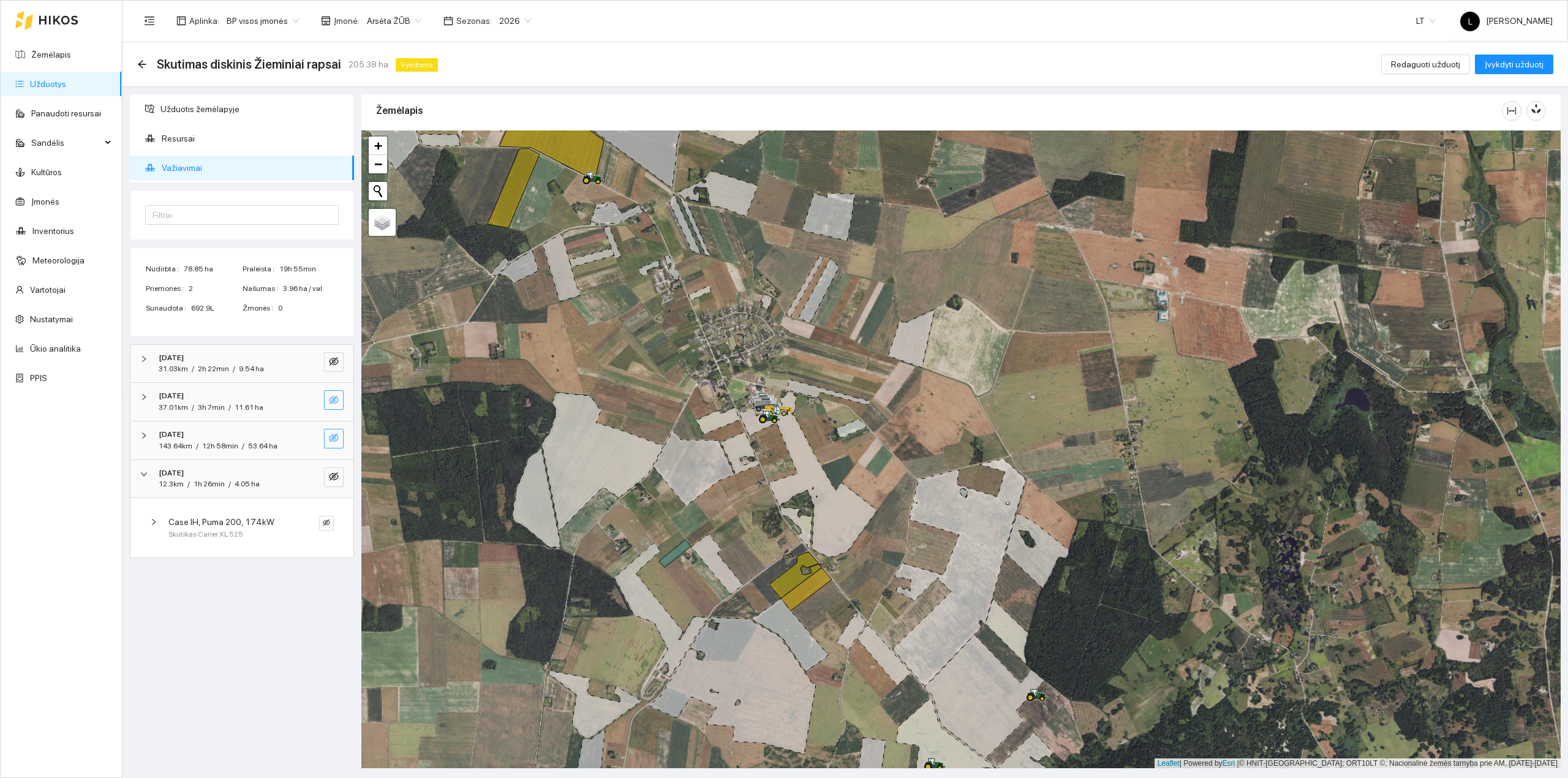
click at [221, 486] on span "1h 26min" at bounding box center [209, 484] width 32 height 9
click at [332, 359] on icon "eye-invisible" at bounding box center [334, 361] width 10 height 9
click at [305, 359] on icon "search" at bounding box center [309, 361] width 10 height 10
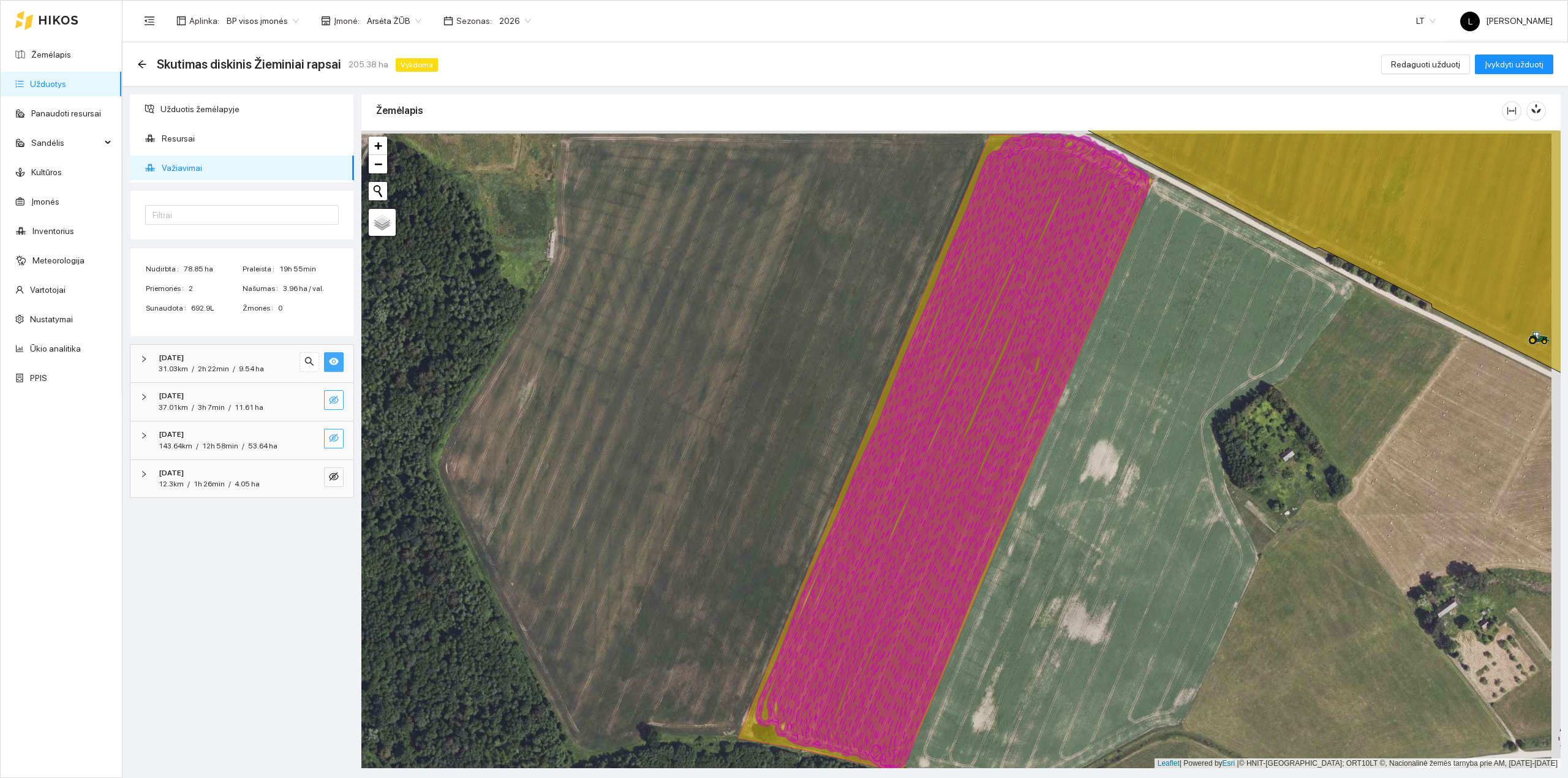
drag, startPoint x: 657, startPoint y: 392, endPoint x: 632, endPoint y: 402, distance: 26.9
click at [635, 400] on div at bounding box center [961, 449] width 1199 height 638
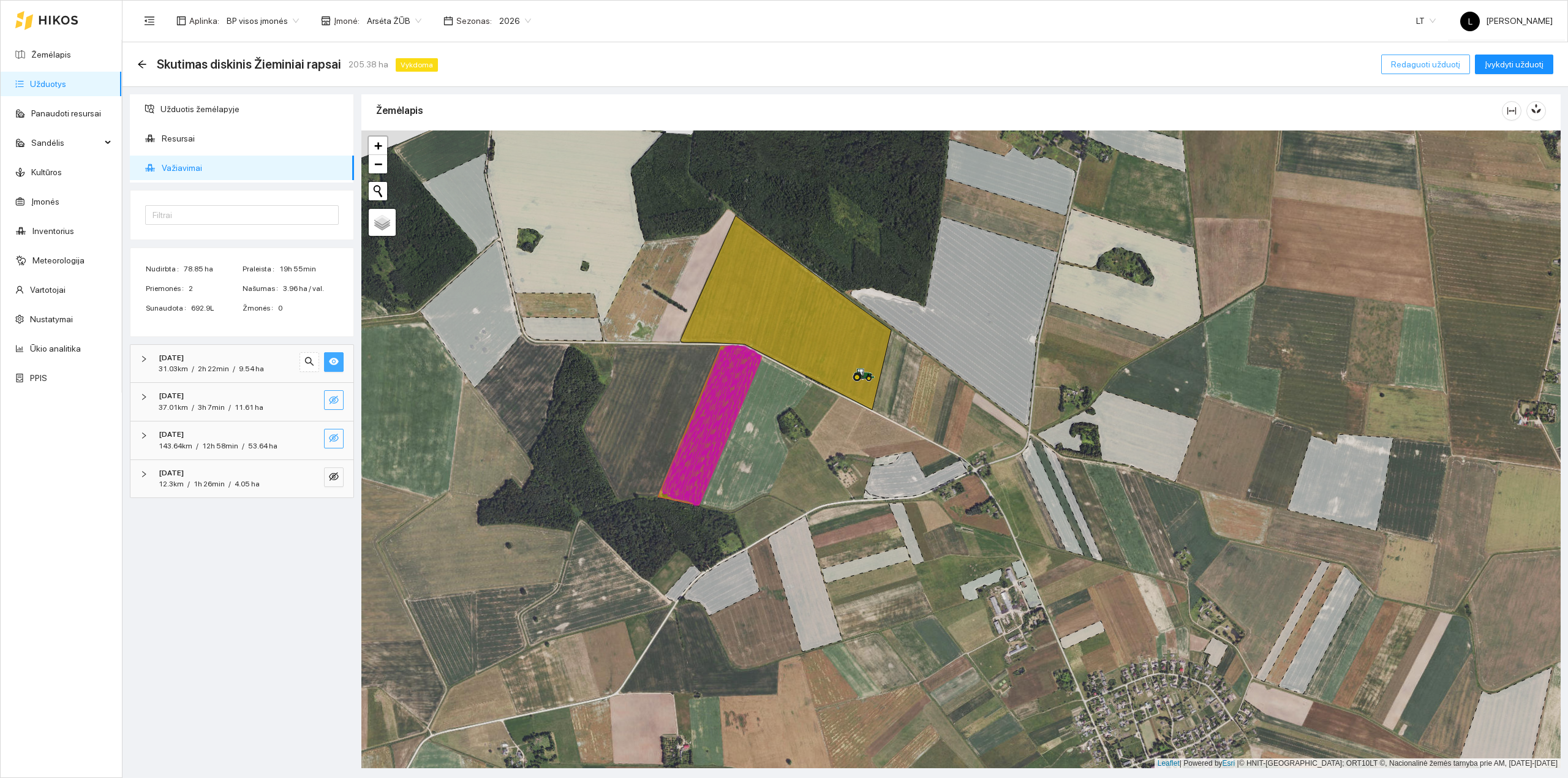
click at [1416, 62] on span "Redaguoti užduotį" at bounding box center [1425, 64] width 69 height 14
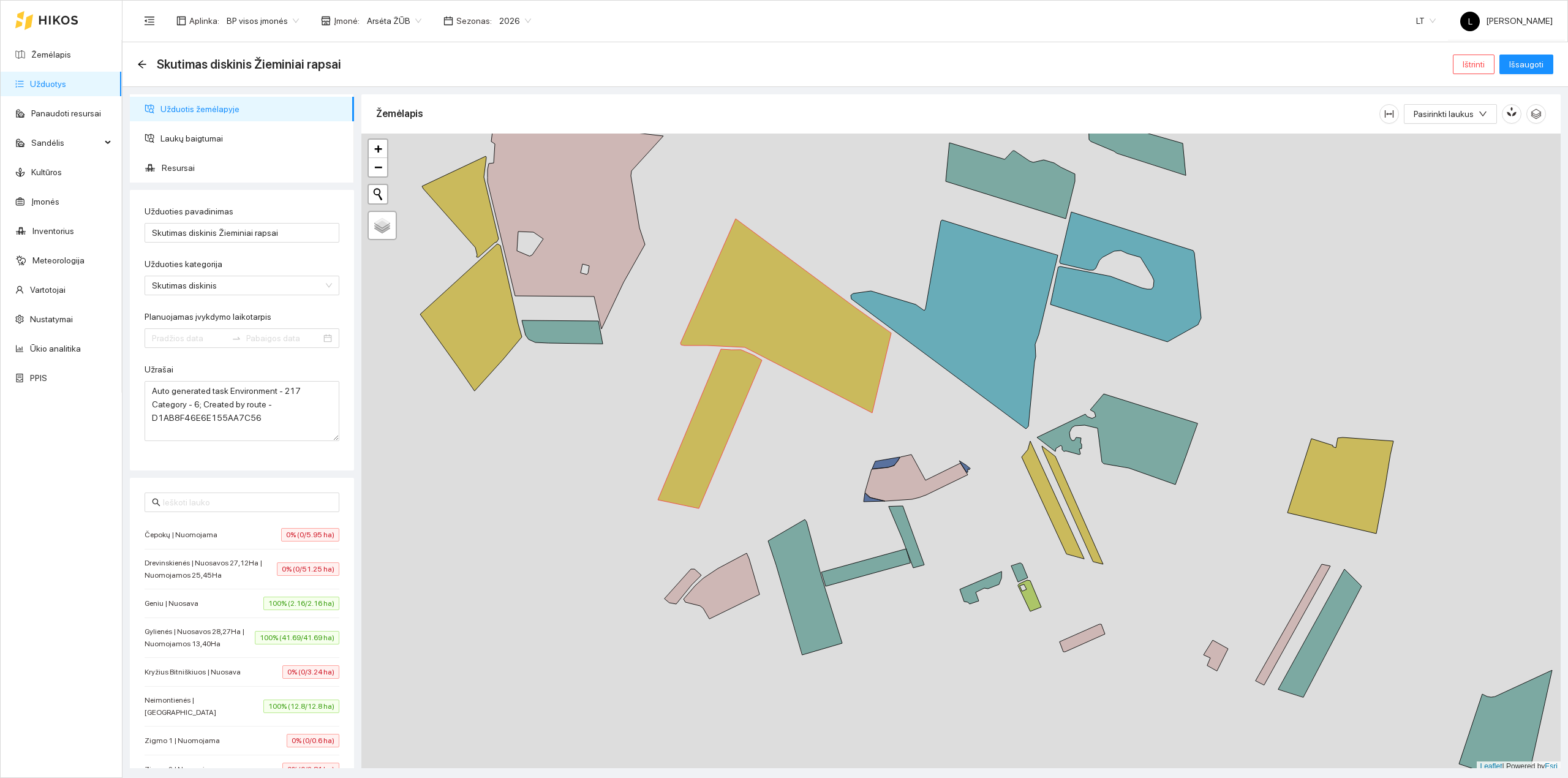
type input "[DATE]"
type input "2025-08-25"
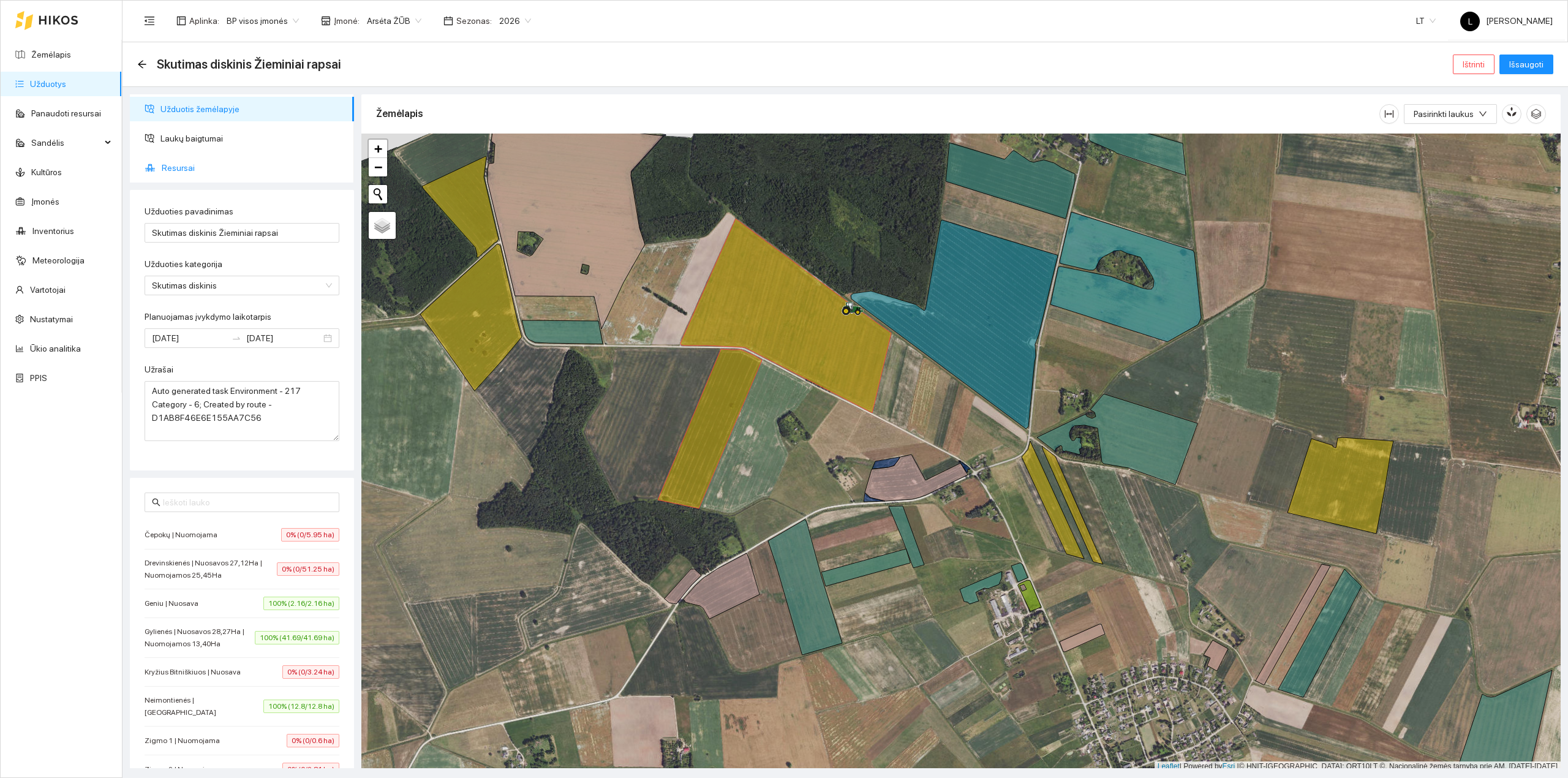
click at [187, 166] on span "Resursai" at bounding box center [253, 168] width 183 height 24
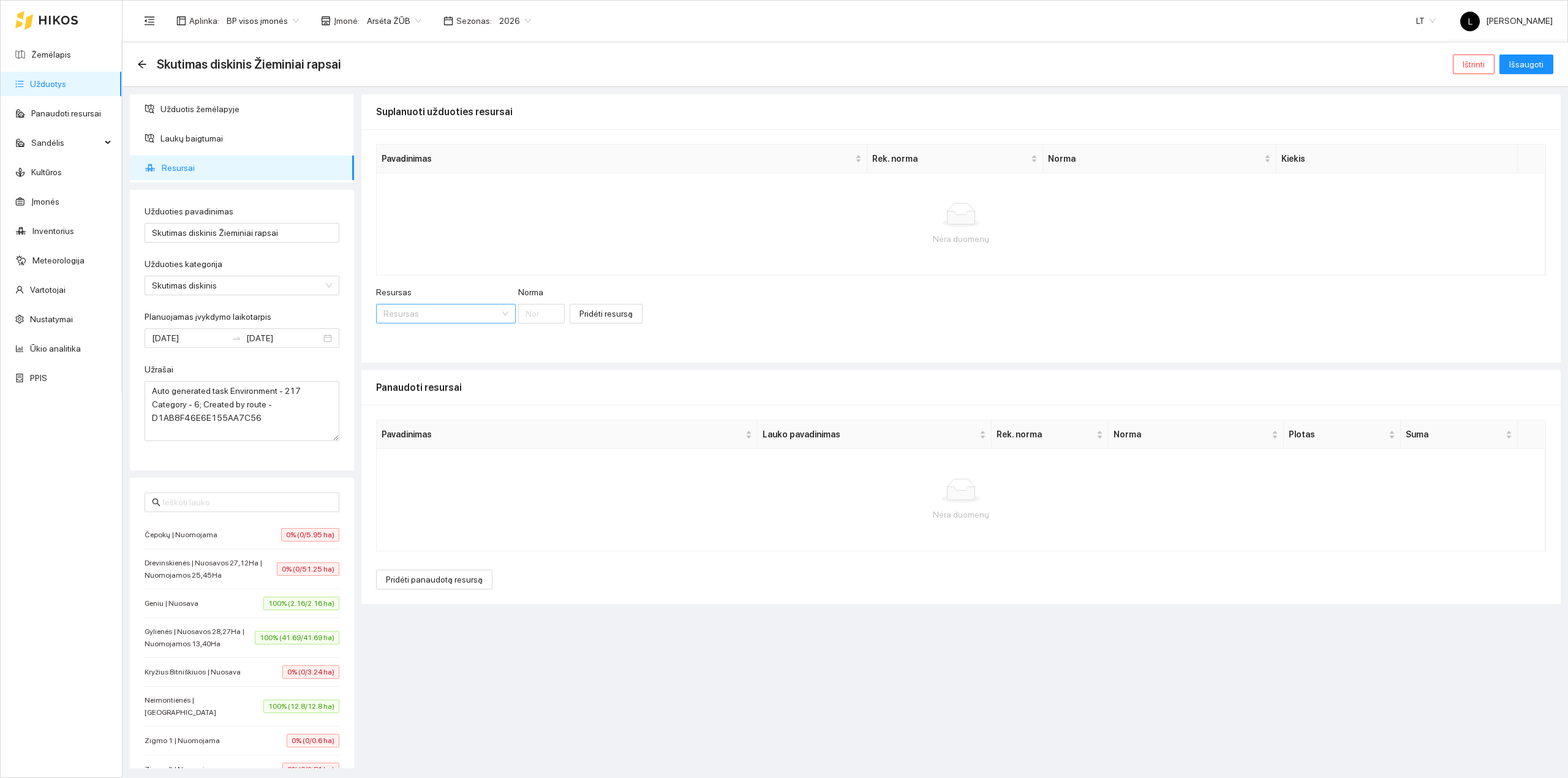
click at [456, 319] on input "Resursas" at bounding box center [442, 313] width 116 height 19
type input "dyzeli"
click at [511, 334] on span "dyzeli" at bounding box center [522, 339] width 22 height 10
drag, startPoint x: 557, startPoint y: 318, endPoint x: 515, endPoint y: 316, distance: 42.0
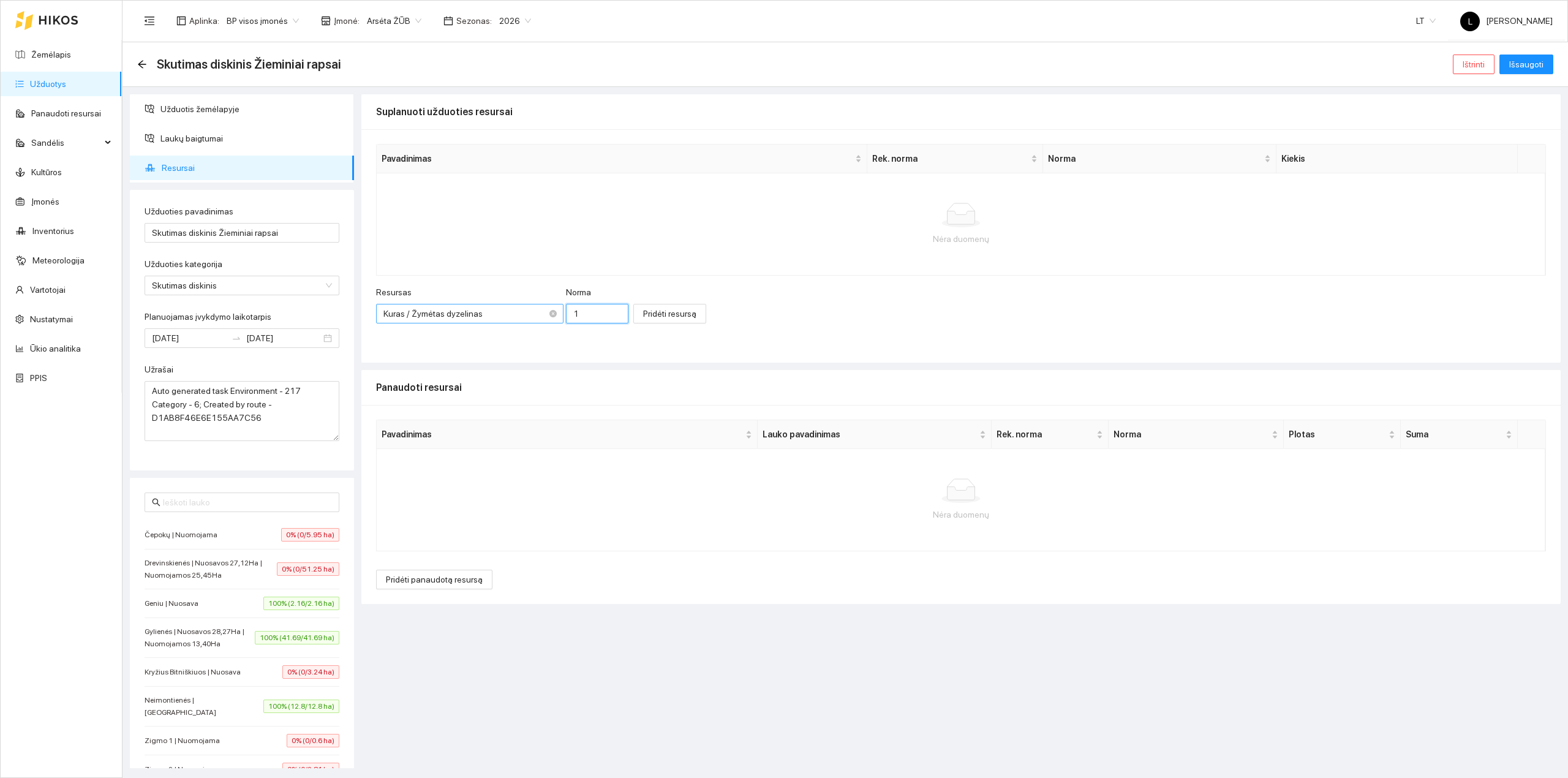
click at [519, 317] on div "Resursas Kuras / Žymėtas dyzelinas Norma 1" at bounding box center [502, 311] width 252 height 53
type input "8.95"
click at [633, 307] on button "Pridėti resursą" at bounding box center [670, 313] width 73 height 19
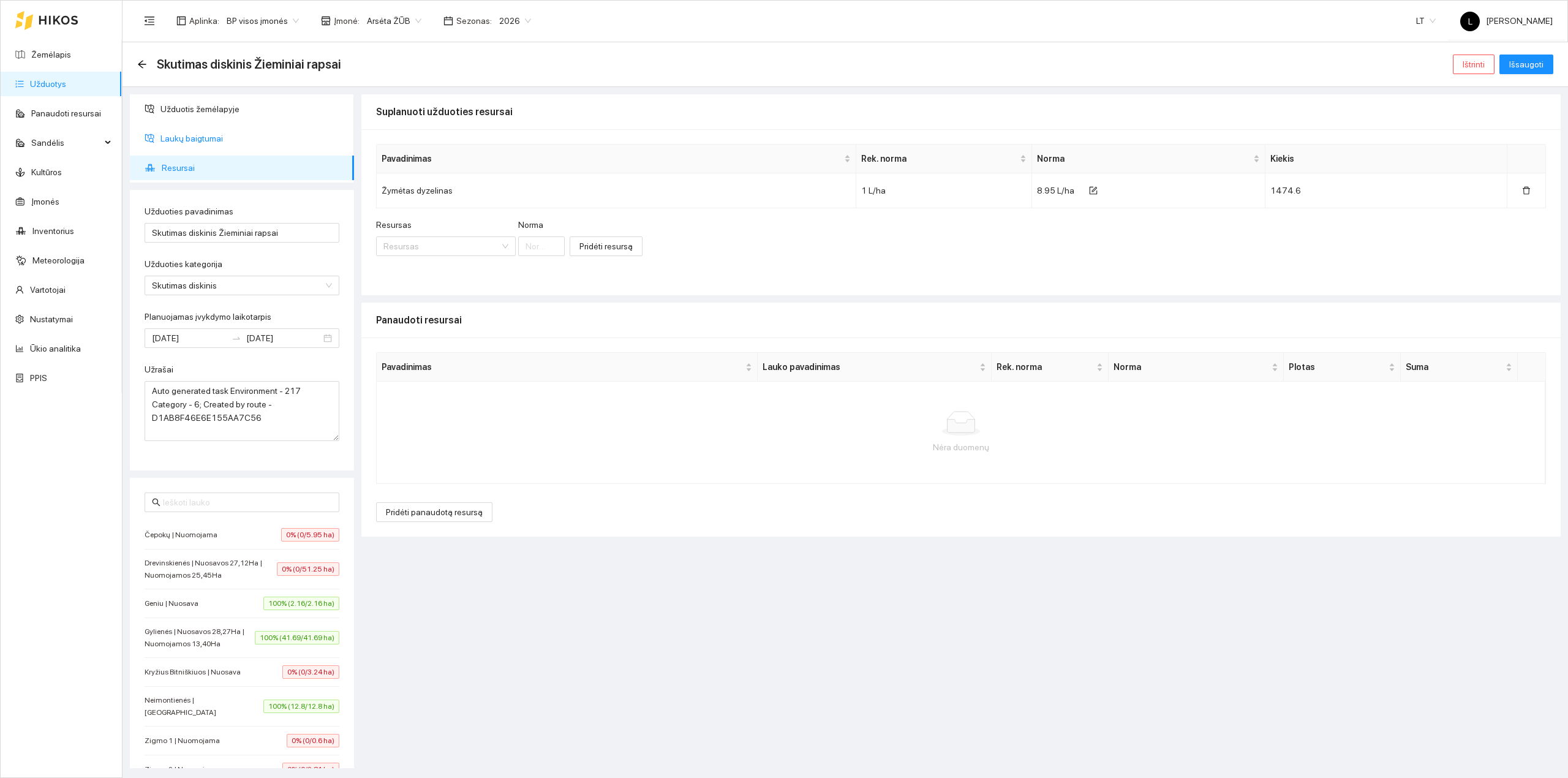
click at [236, 148] on span "Laukų baigtumai" at bounding box center [252, 138] width 183 height 24
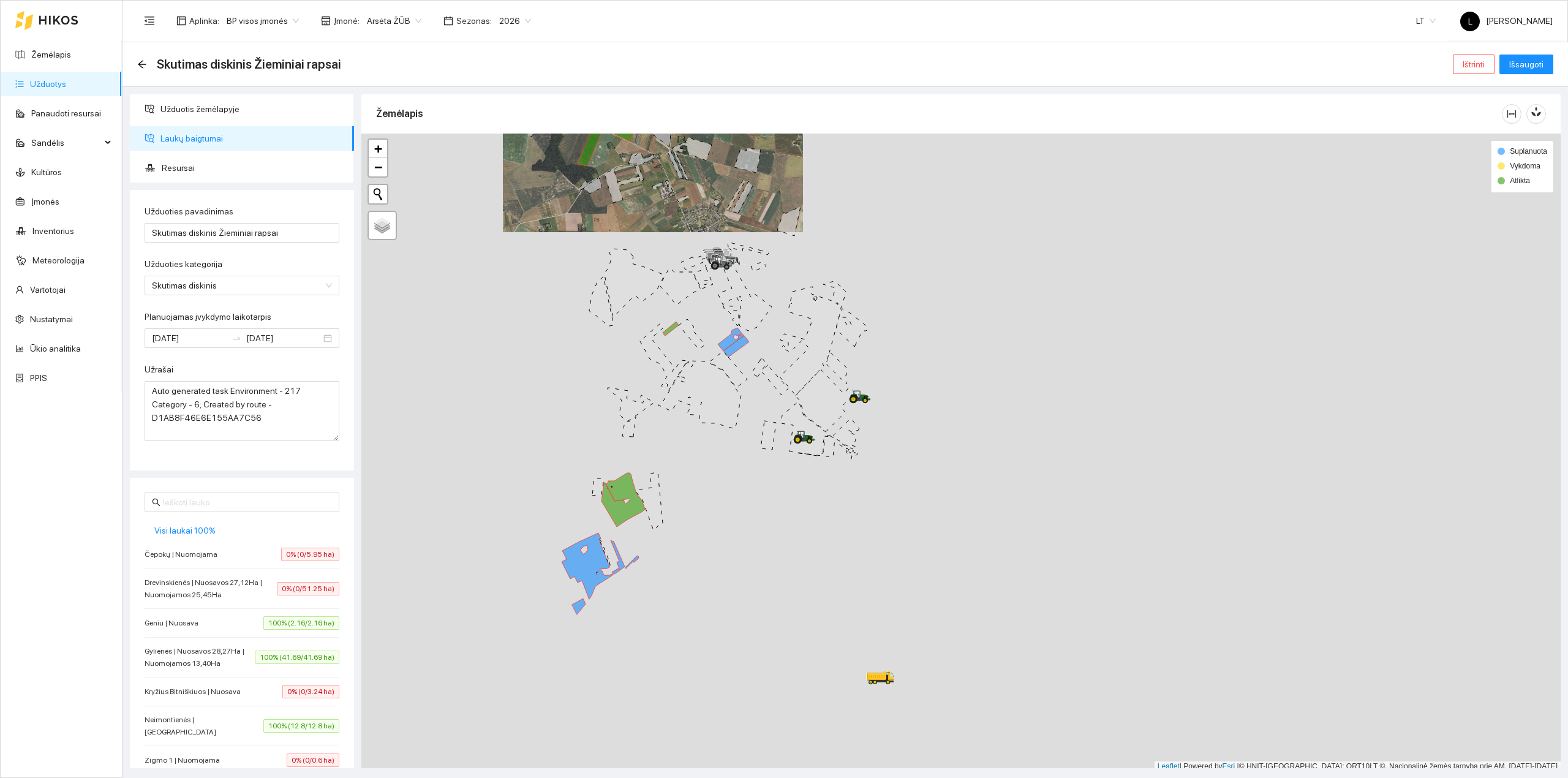
scroll to position [3, 0]
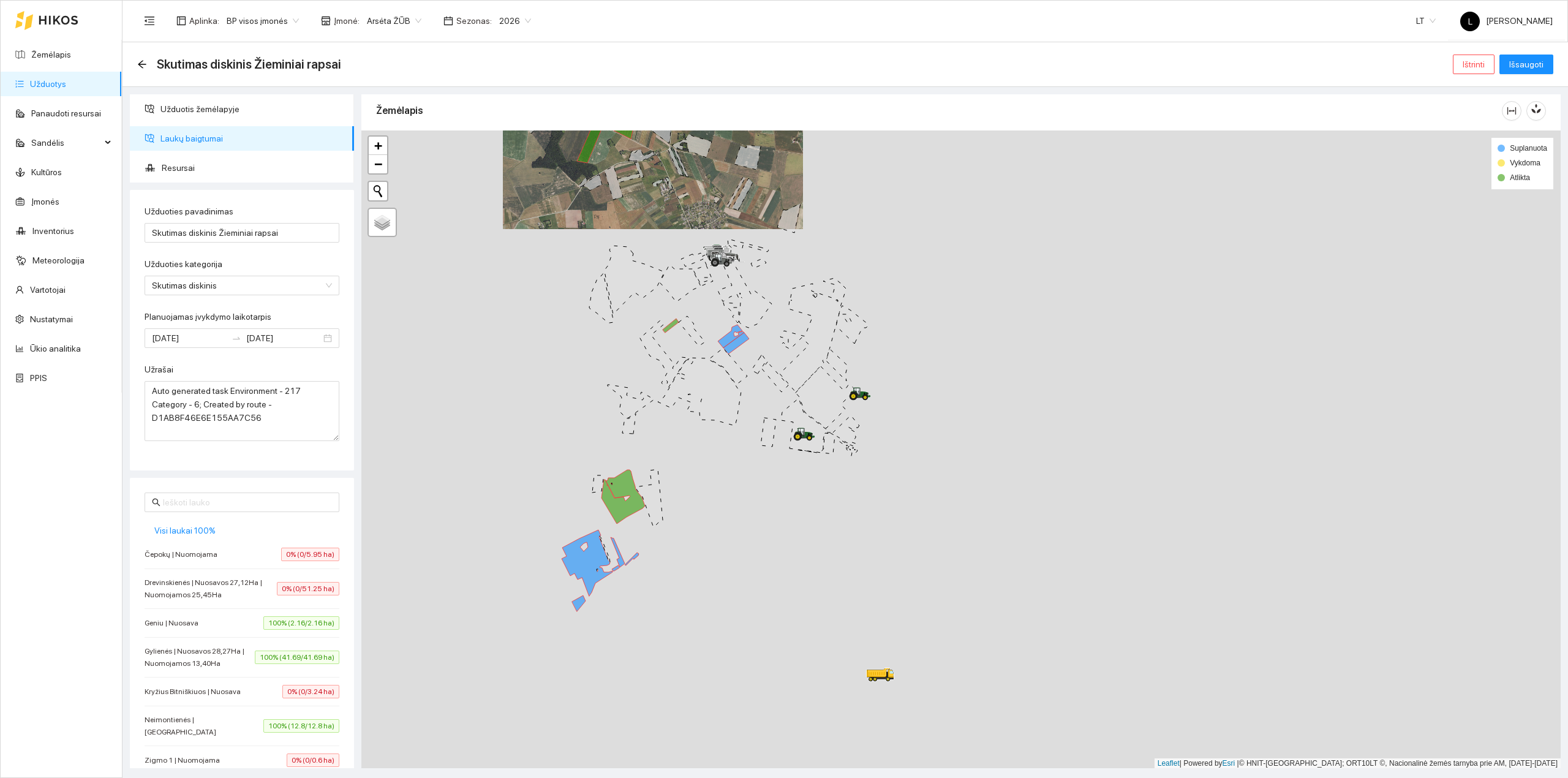
drag, startPoint x: 672, startPoint y: 544, endPoint x: 665, endPoint y: 494, distance: 50.5
click at [683, 494] on div at bounding box center [961, 449] width 1199 height 638
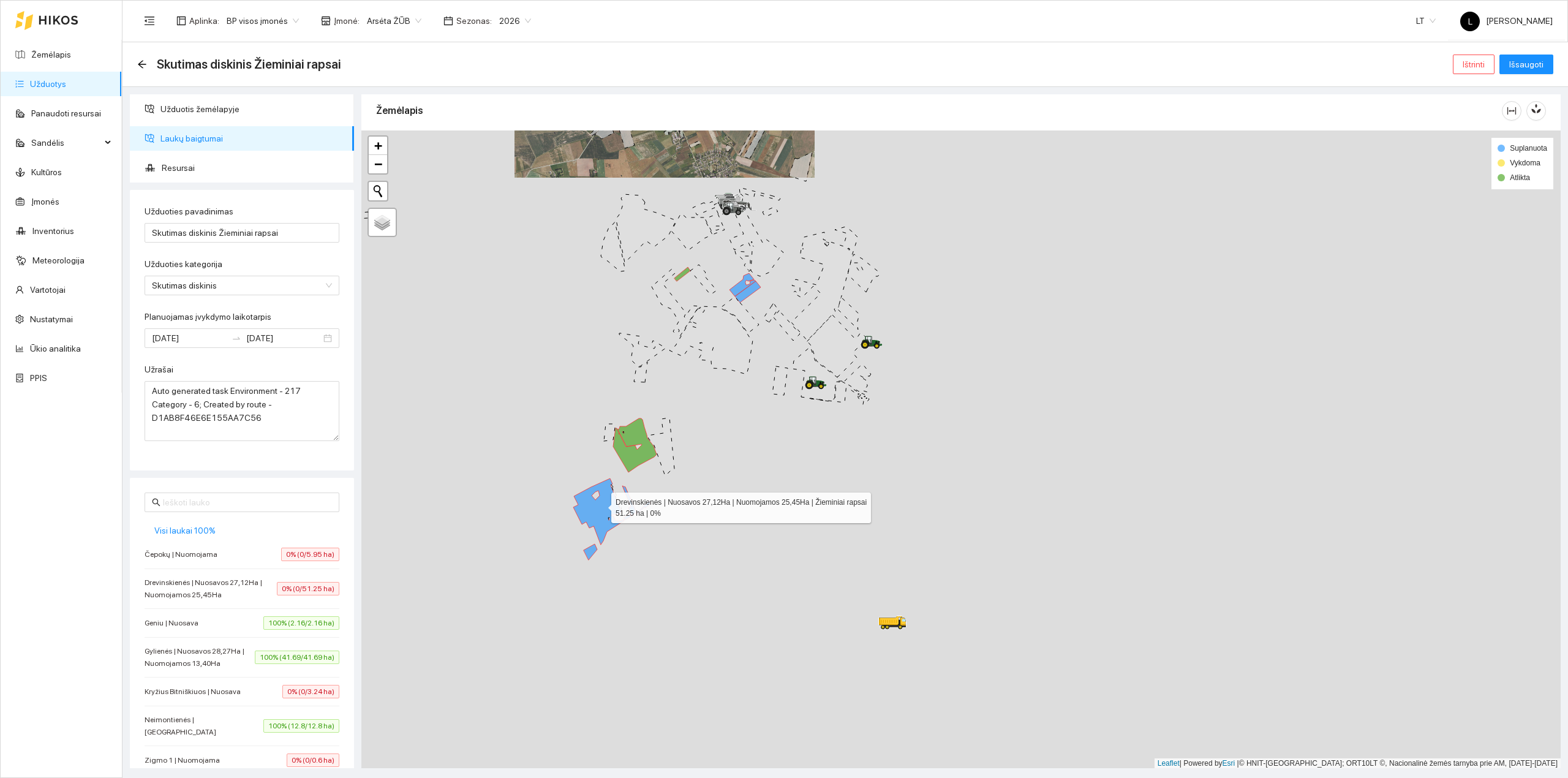
click at [596, 506] on icon at bounding box center [599, 511] width 51 height 66
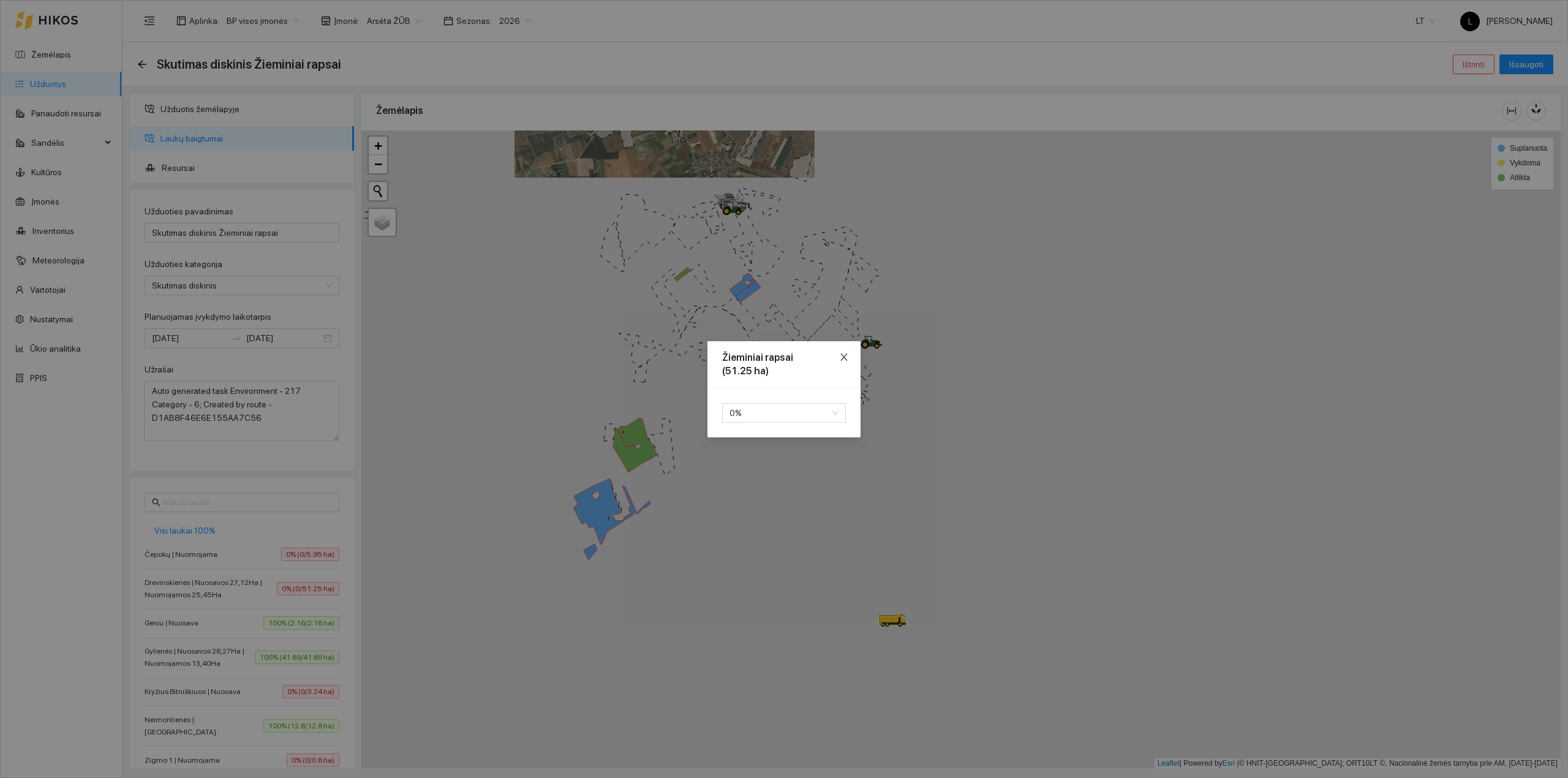
click at [843, 353] on icon "close" at bounding box center [844, 357] width 10 height 10
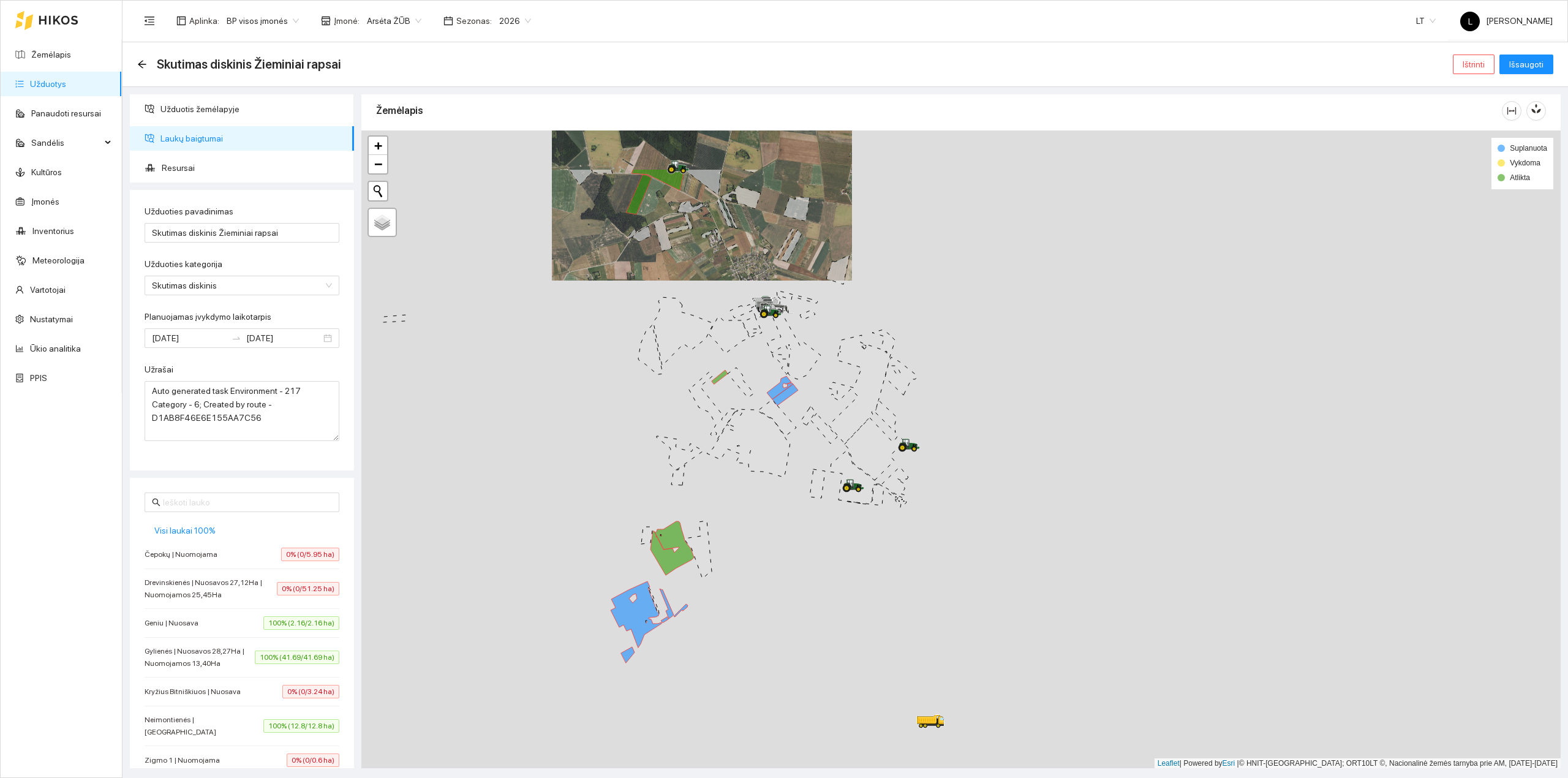
drag, startPoint x: 748, startPoint y: 510, endPoint x: 780, endPoint y: 572, distance: 69.8
click at [782, 570] on div at bounding box center [961, 449] width 1199 height 638
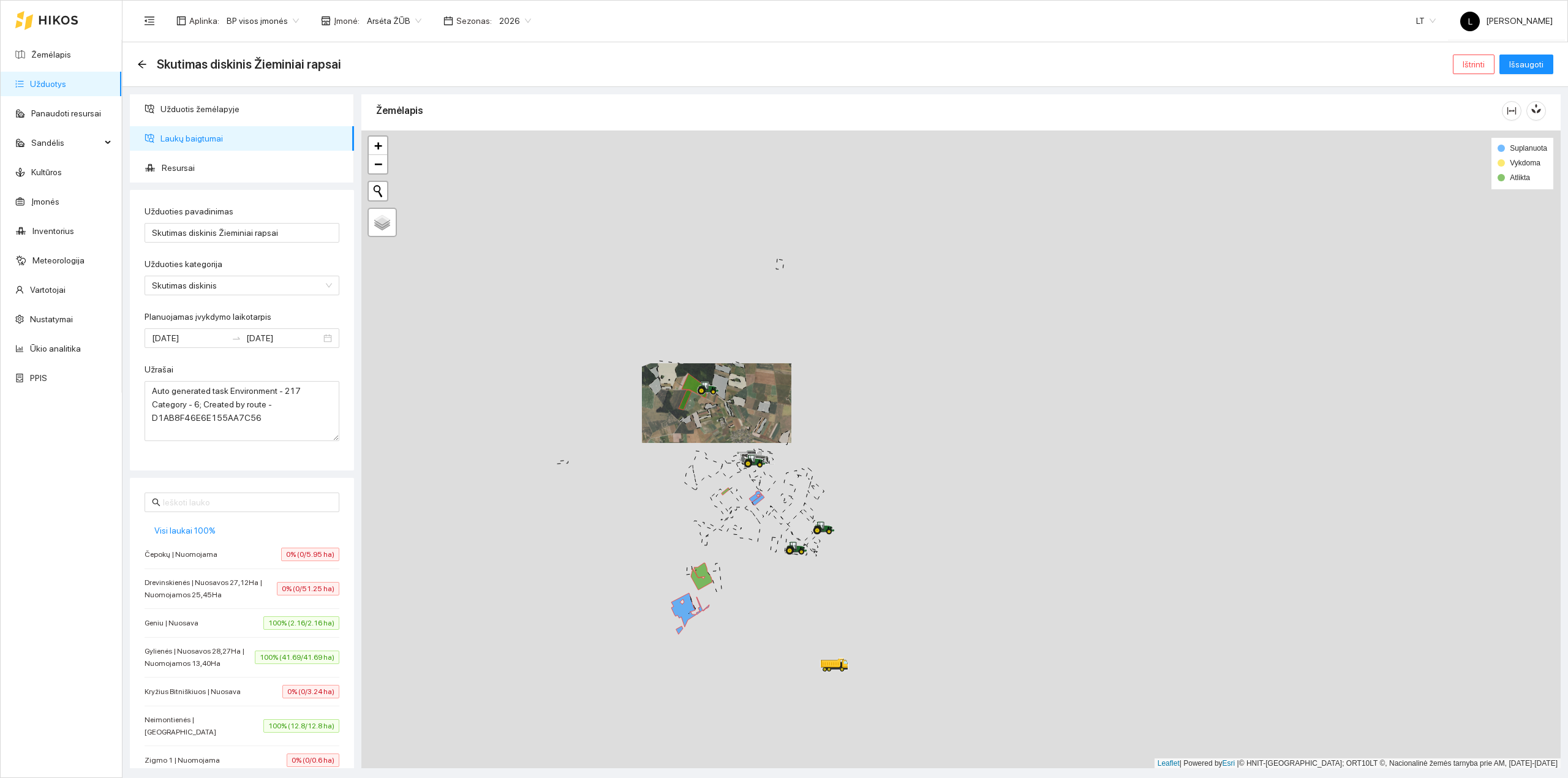
drag, startPoint x: 654, startPoint y: 373, endPoint x: 711, endPoint y: 549, distance: 185.0
click at [713, 552] on div at bounding box center [961, 449] width 1199 height 638
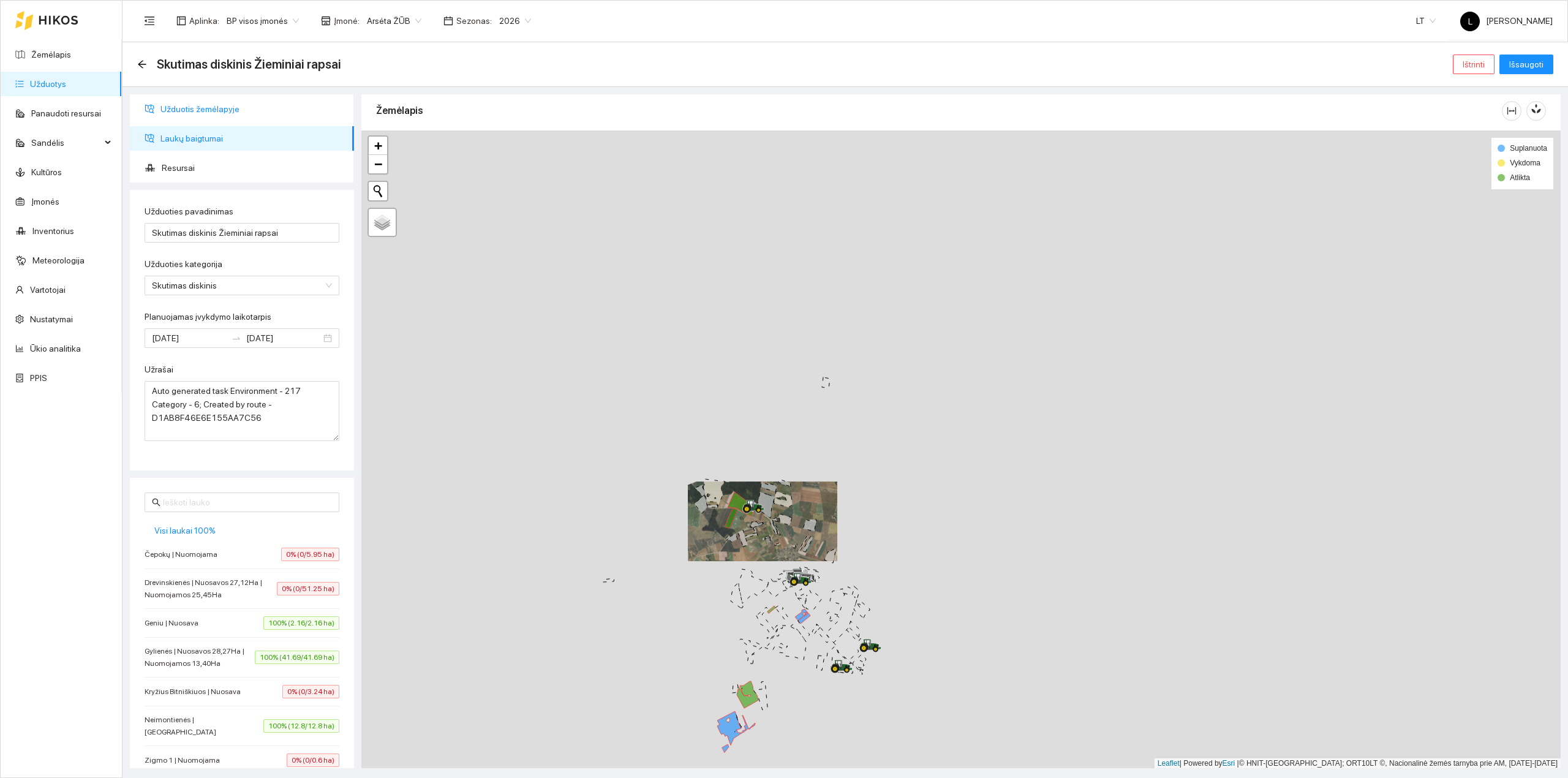
click at [165, 104] on span "Užduotis žemėlapyje" at bounding box center [252, 109] width 183 height 24
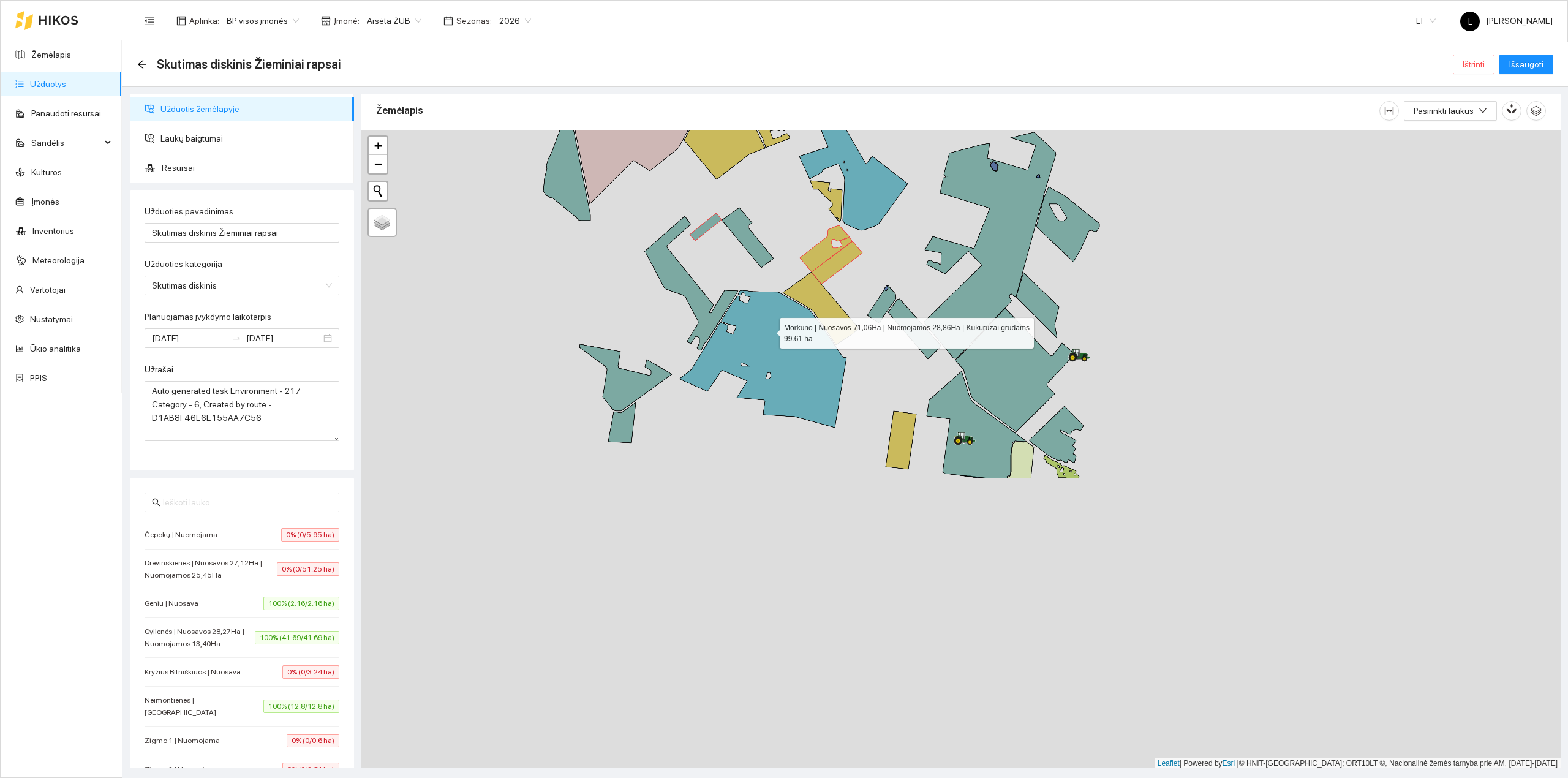
drag, startPoint x: 758, startPoint y: 617, endPoint x: 778, endPoint y: 254, distance: 363.6
click at [778, 290] on icon at bounding box center [763, 359] width 166 height 137
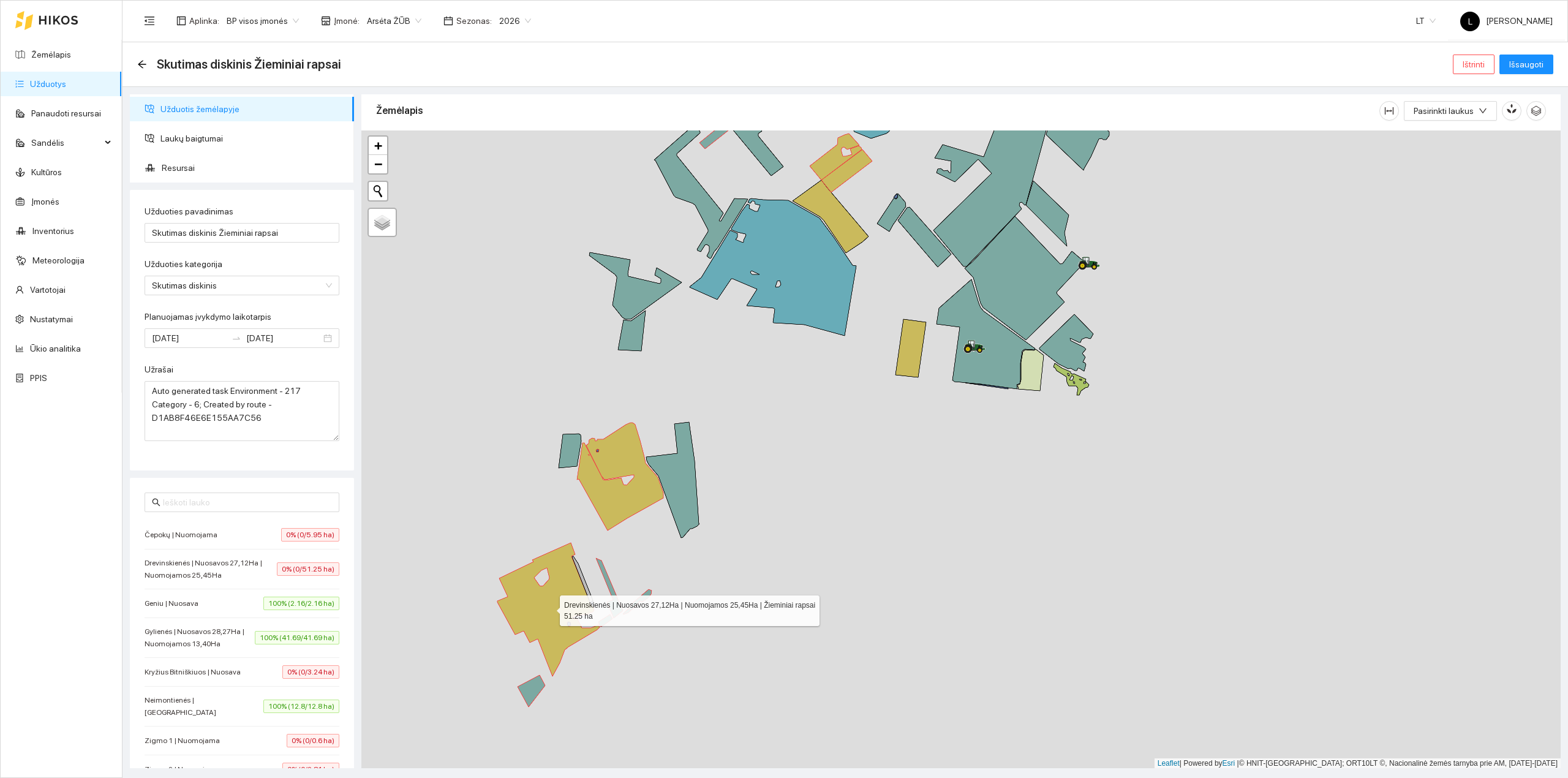
drag, startPoint x: 548, startPoint y: 608, endPoint x: 569, endPoint y: 616, distance: 22.5
click at [549, 608] on icon at bounding box center [549, 609] width 103 height 133
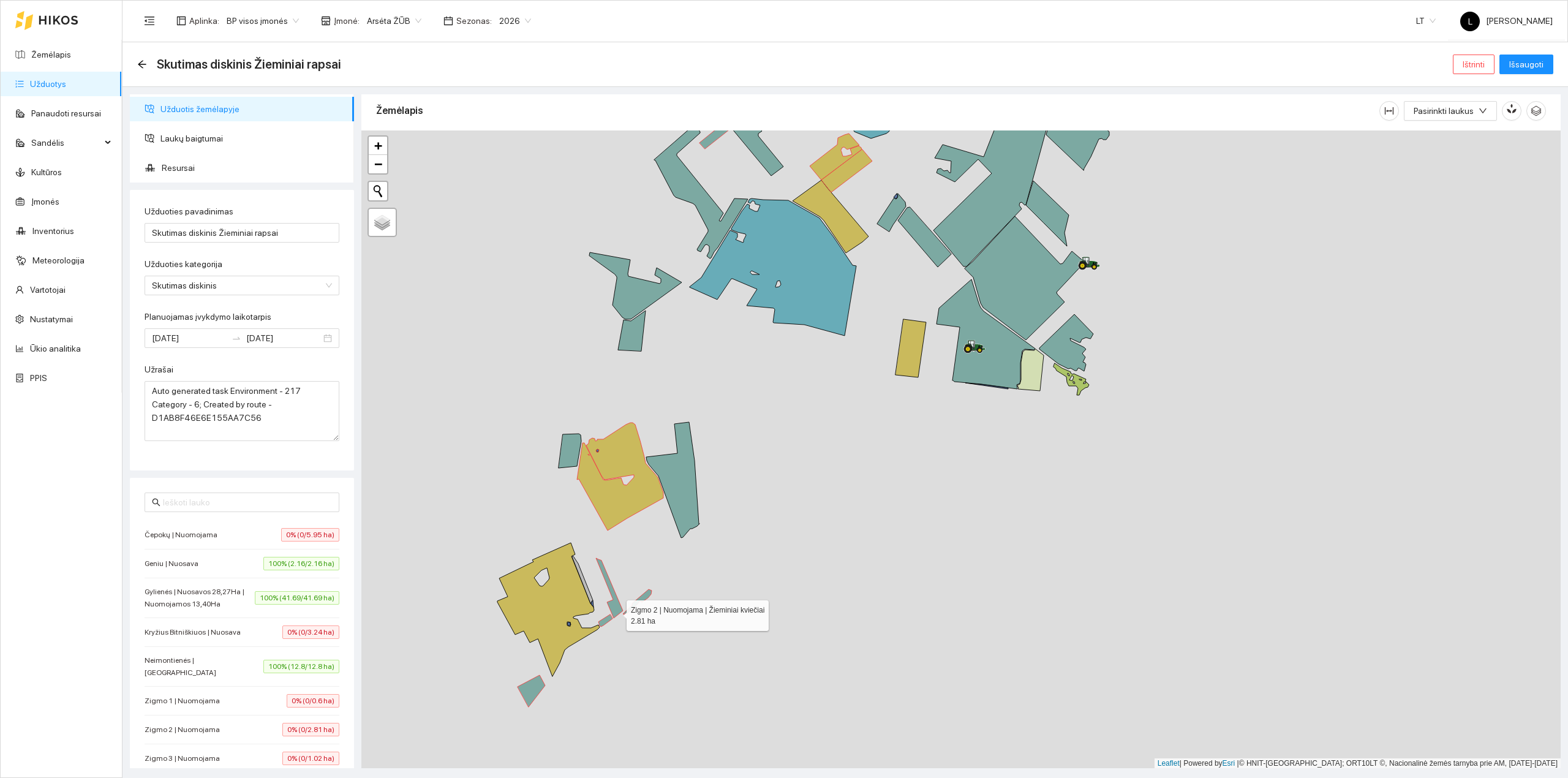
click at [616, 613] on icon at bounding box center [609, 588] width 27 height 60
click at [603, 623] on icon at bounding box center [605, 620] width 14 height 12
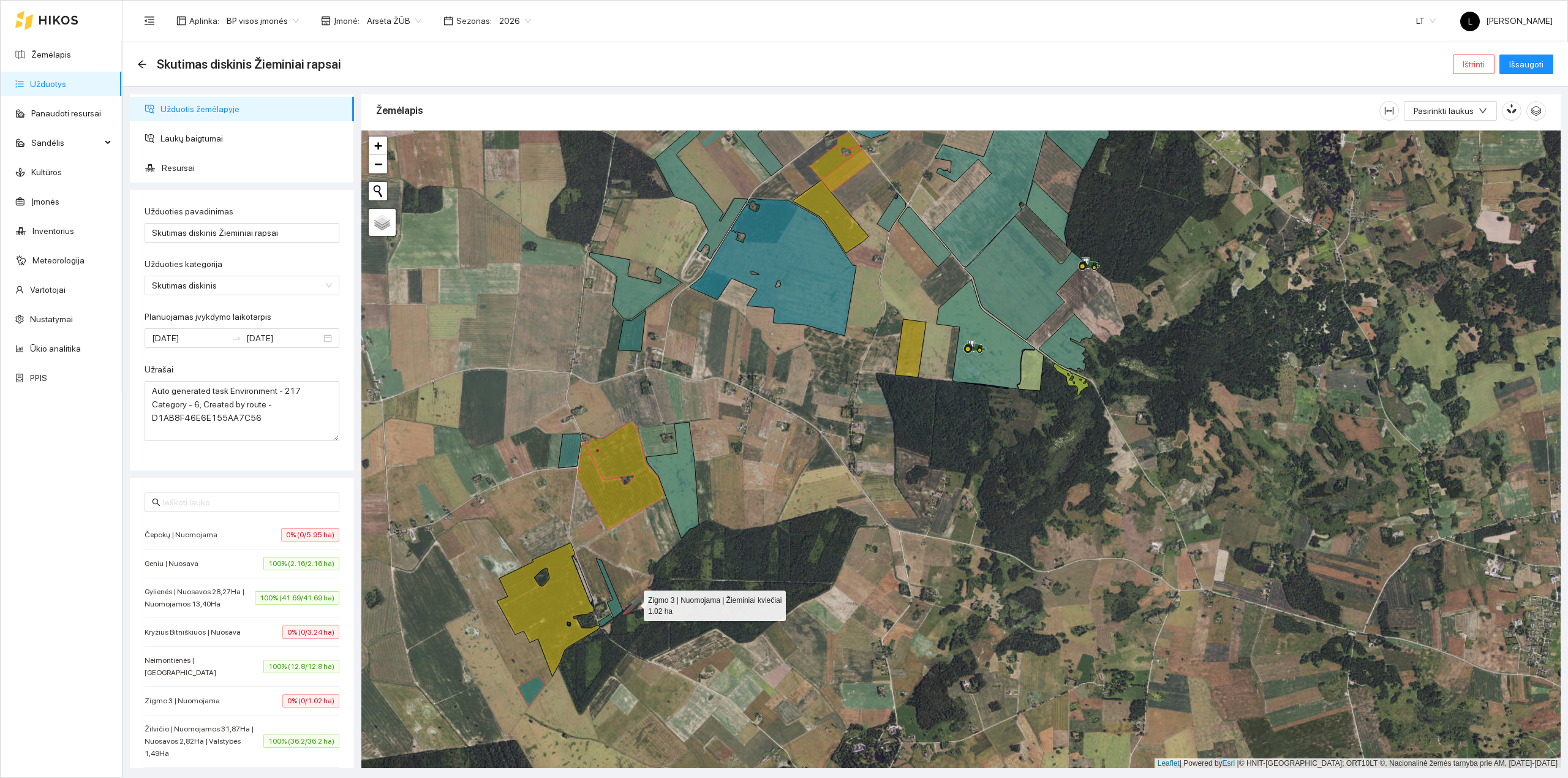
click at [633, 603] on icon at bounding box center [637, 601] width 29 height 25
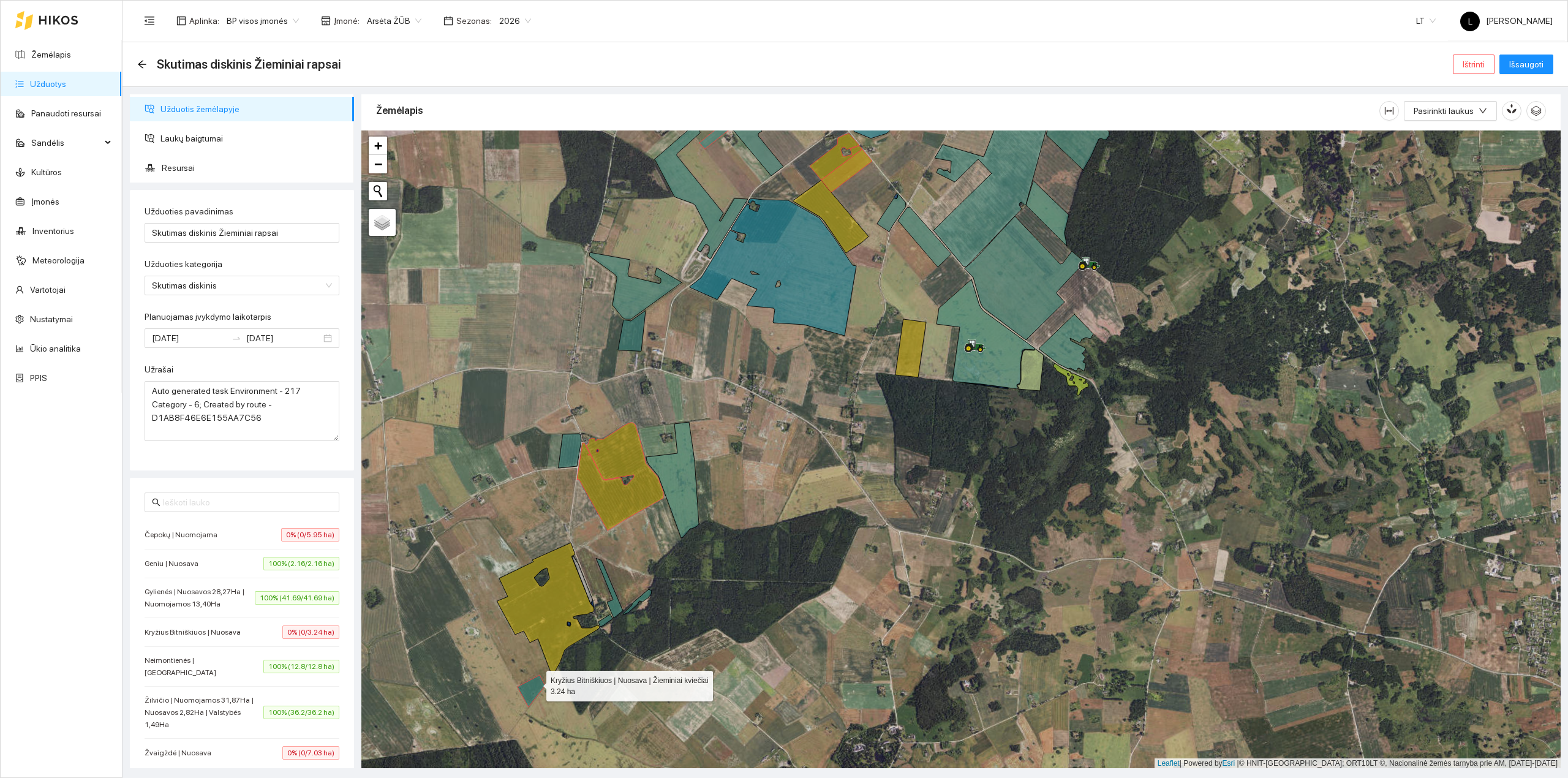
click at [532, 686] on icon at bounding box center [532, 690] width 27 height 32
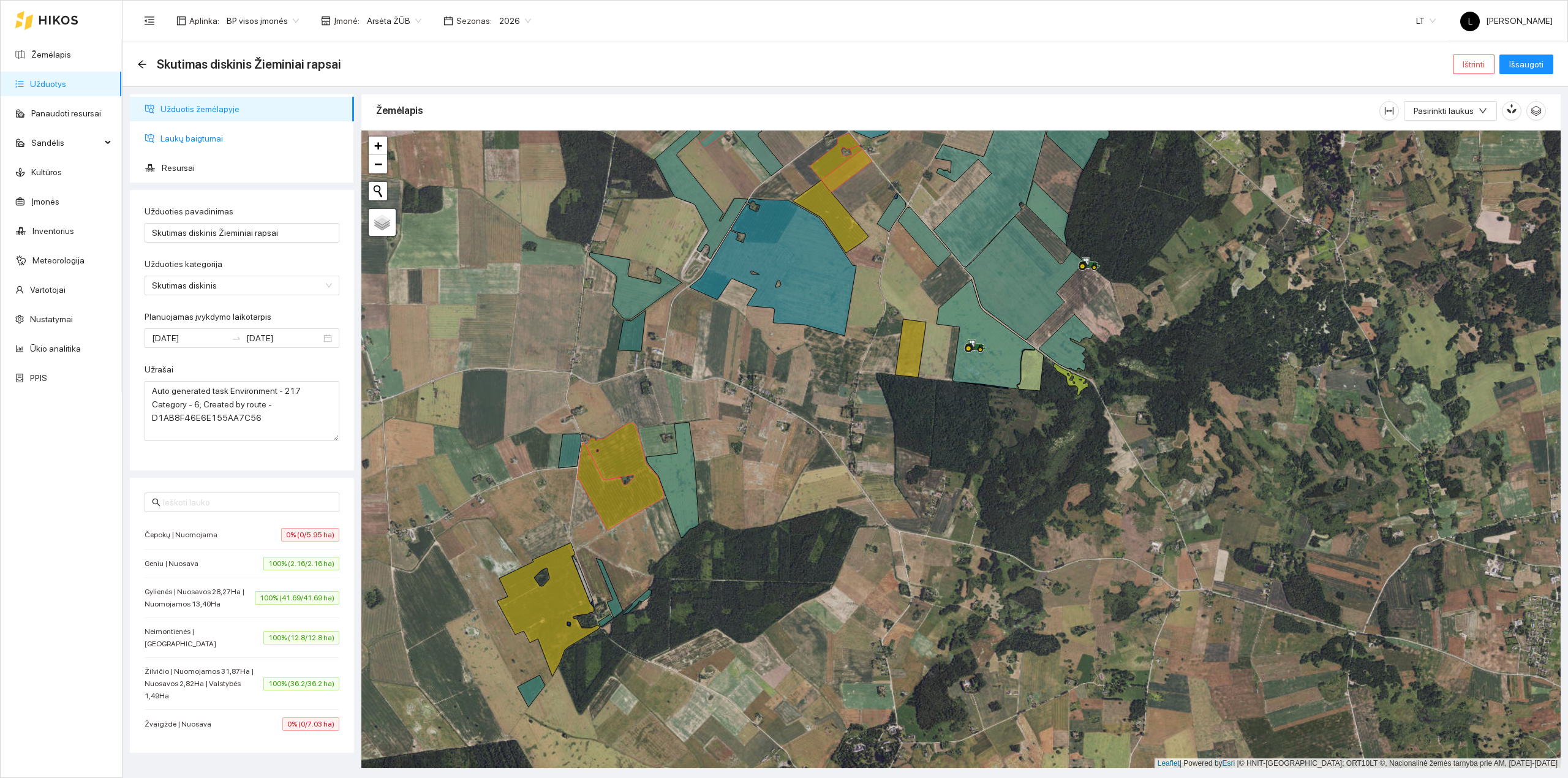
click at [204, 143] on span "Laukų baigtumai" at bounding box center [252, 138] width 183 height 24
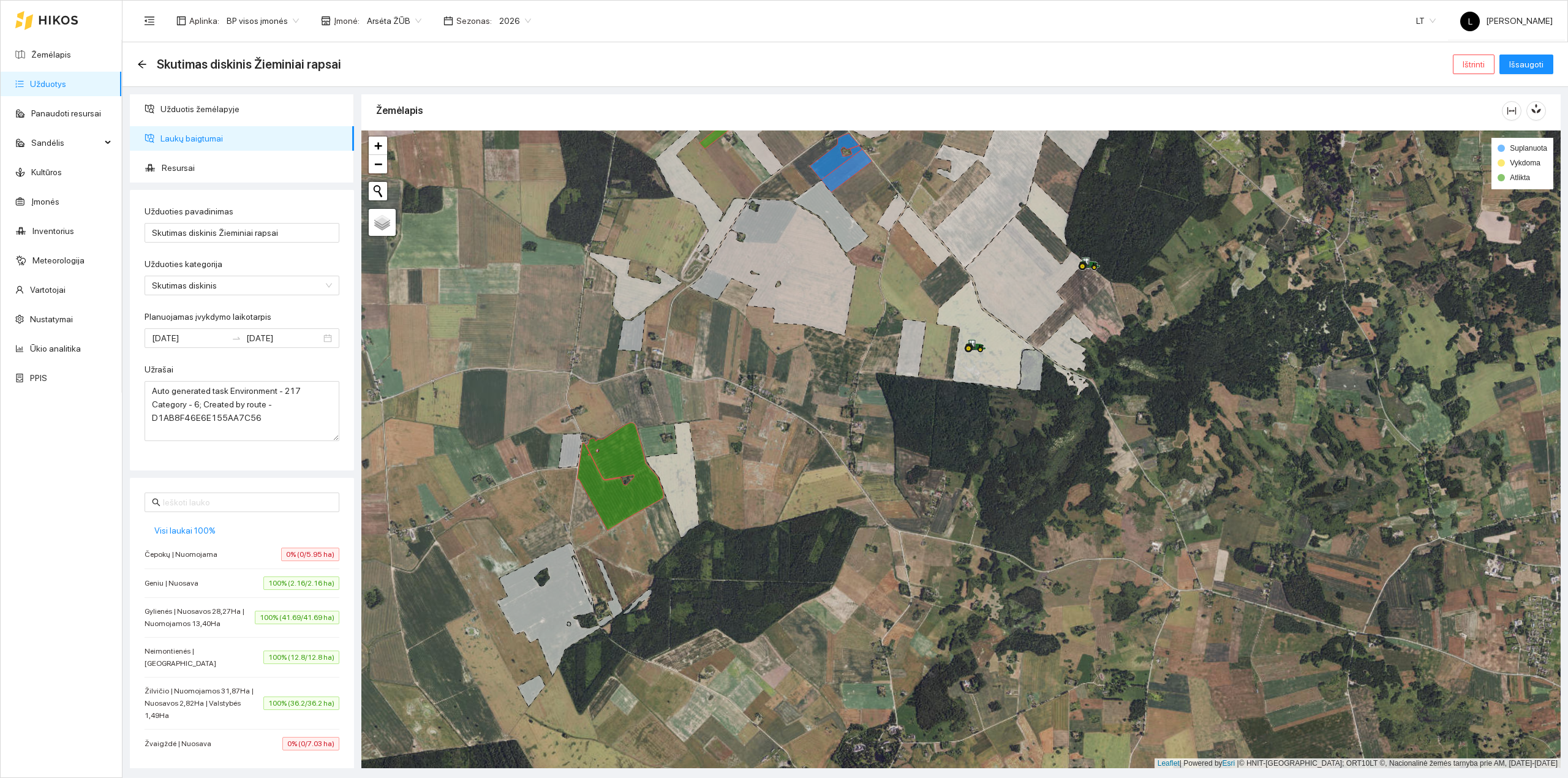
drag, startPoint x: 758, startPoint y: 481, endPoint x: 777, endPoint y: 530, distance: 52.6
click at [777, 530] on div at bounding box center [961, 449] width 1199 height 638
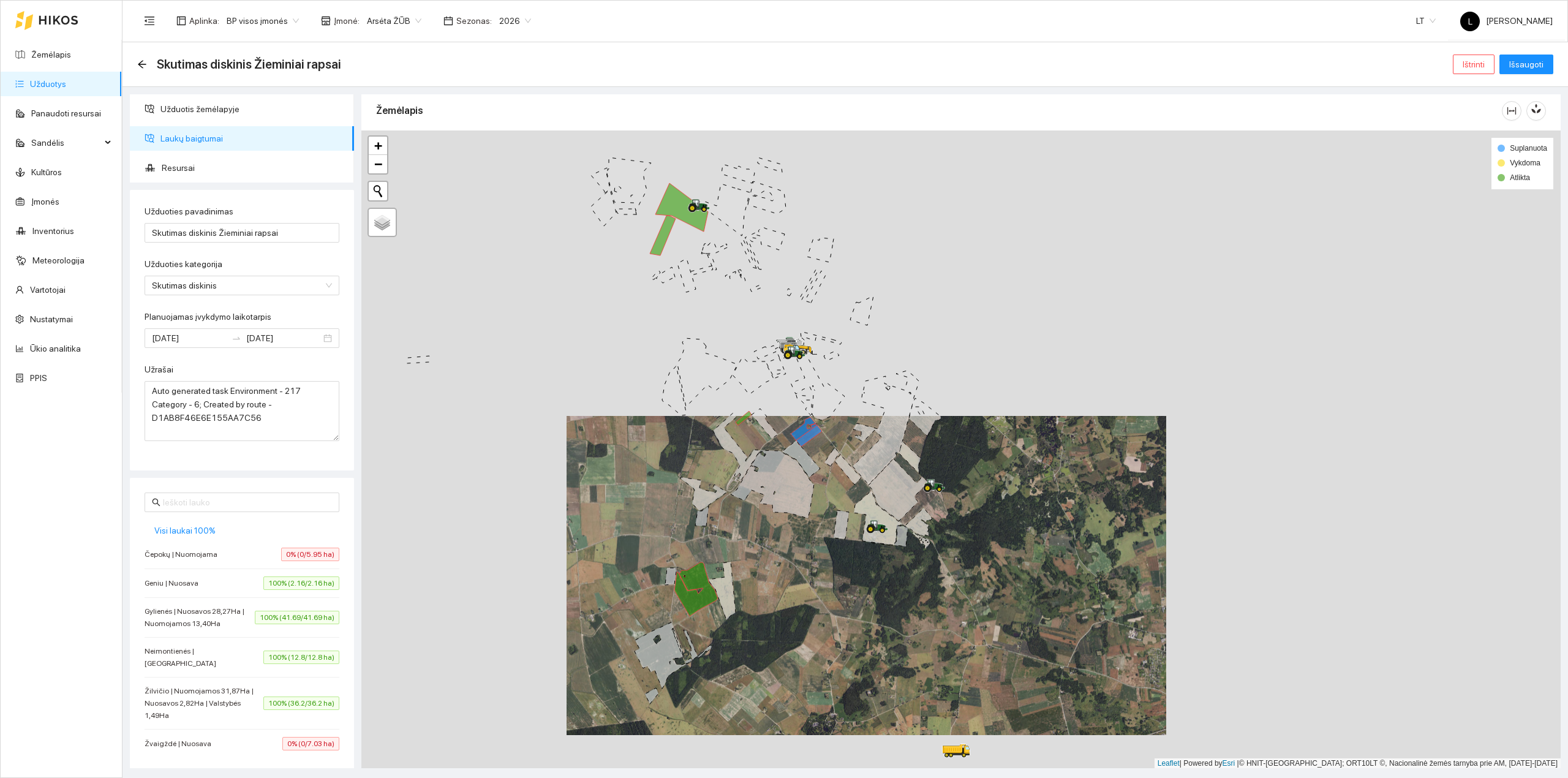
drag, startPoint x: 767, startPoint y: 515, endPoint x: 766, endPoint y: 538, distance: 23.0
click at [746, 577] on div at bounding box center [961, 449] width 1199 height 638
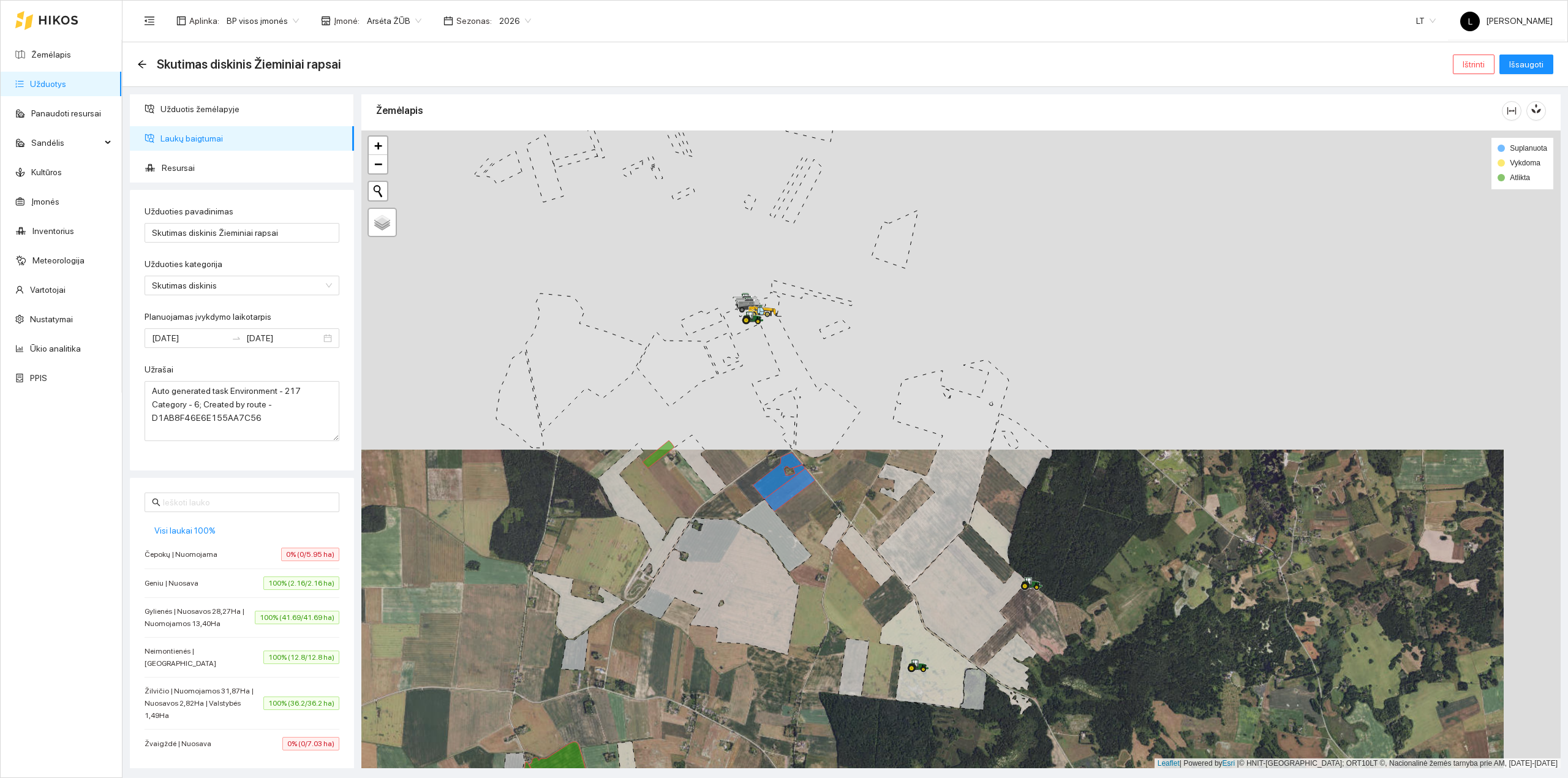
click at [196, 125] on ul "Užduotis žemėlapyje Laukų baigtumai Resursai" at bounding box center [242, 138] width 224 height 88
click at [201, 114] on span "Užduotis žemėlapyje" at bounding box center [252, 109] width 183 height 24
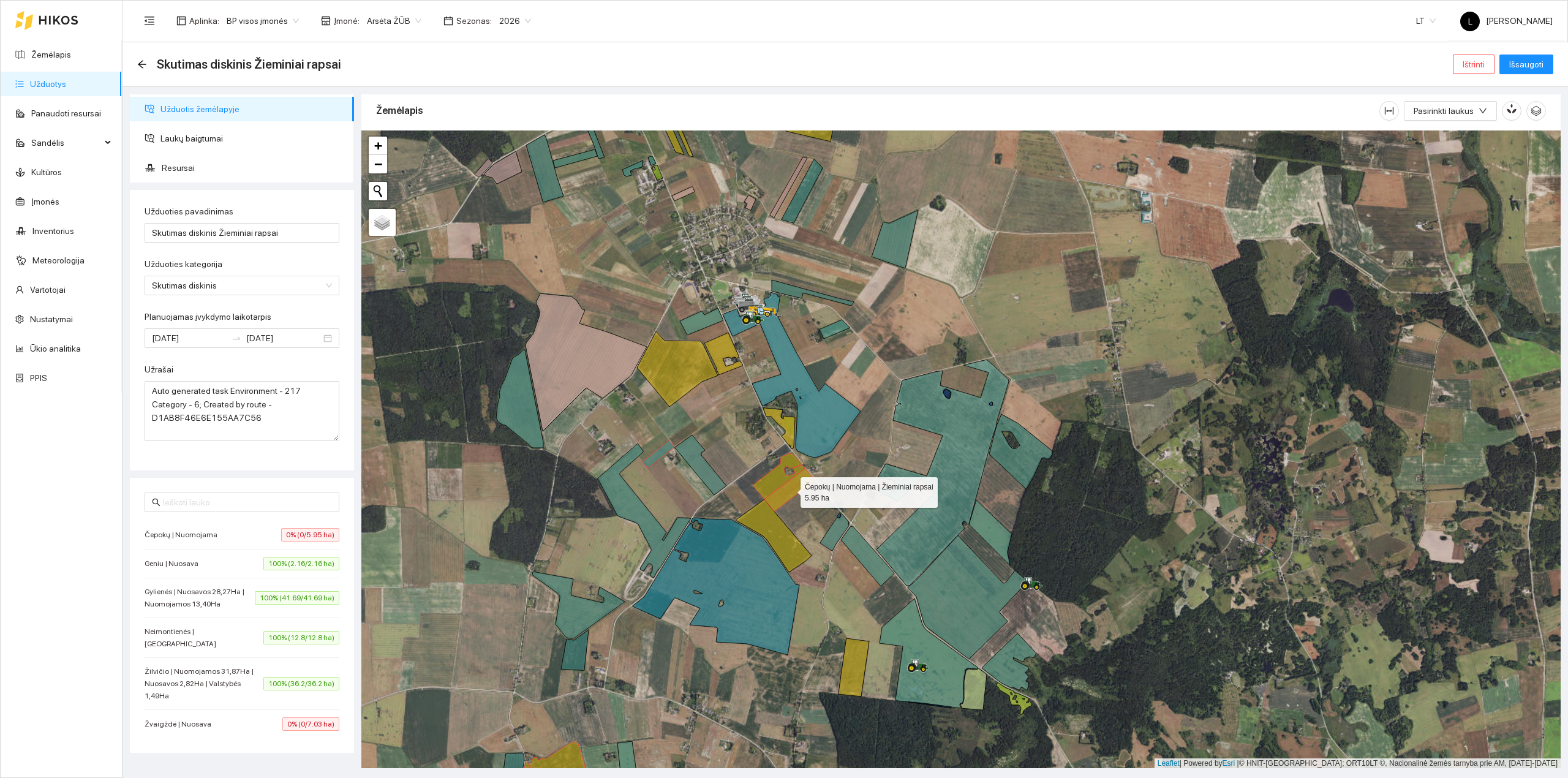
click at [797, 486] on icon at bounding box center [789, 490] width 51 height 43
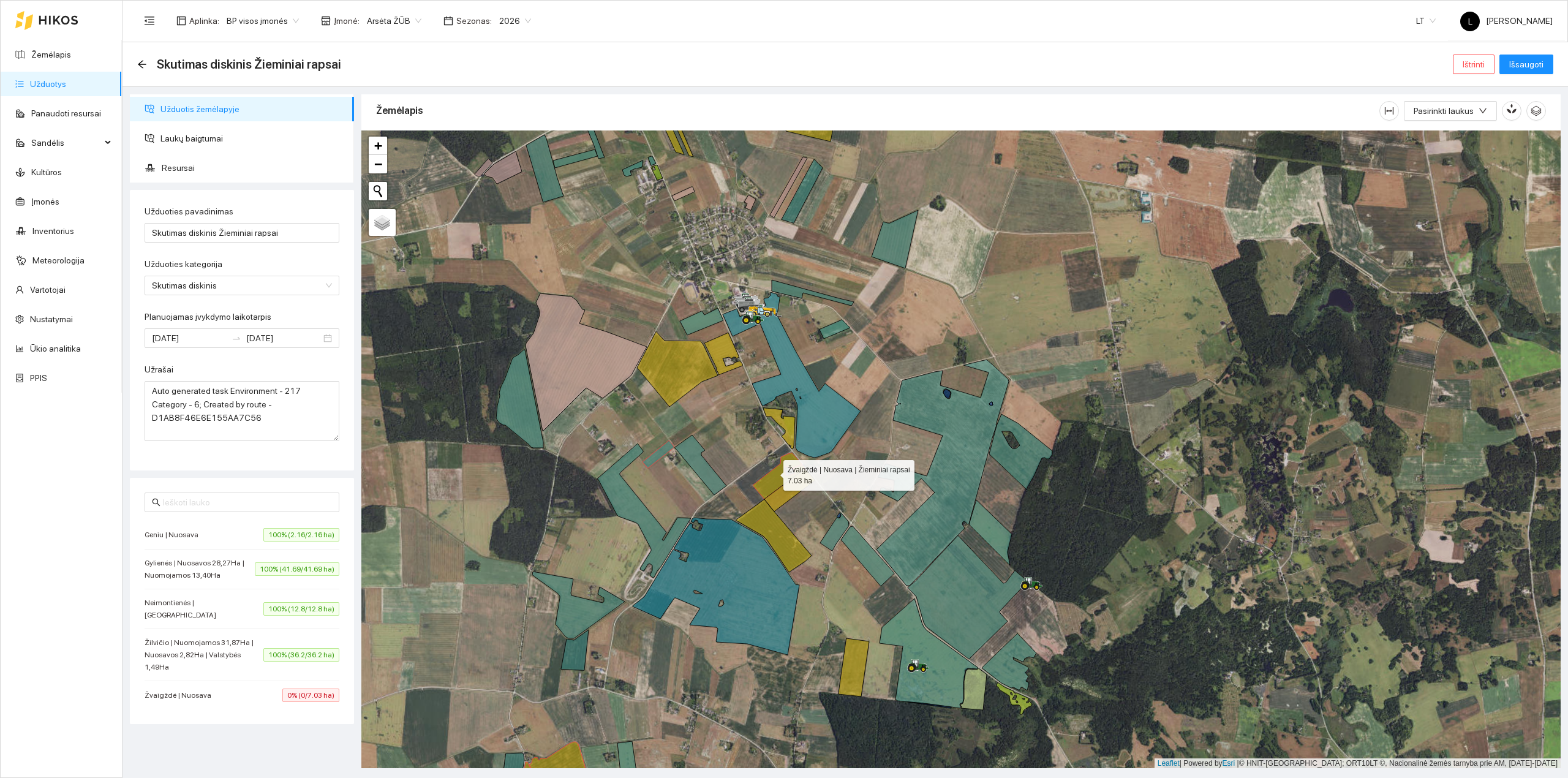
click at [768, 473] on div at bounding box center [961, 449] width 1199 height 638
click at [771, 481] on icon at bounding box center [779, 476] width 52 height 47
click at [183, 143] on span "Laukų baigtumai" at bounding box center [252, 138] width 183 height 24
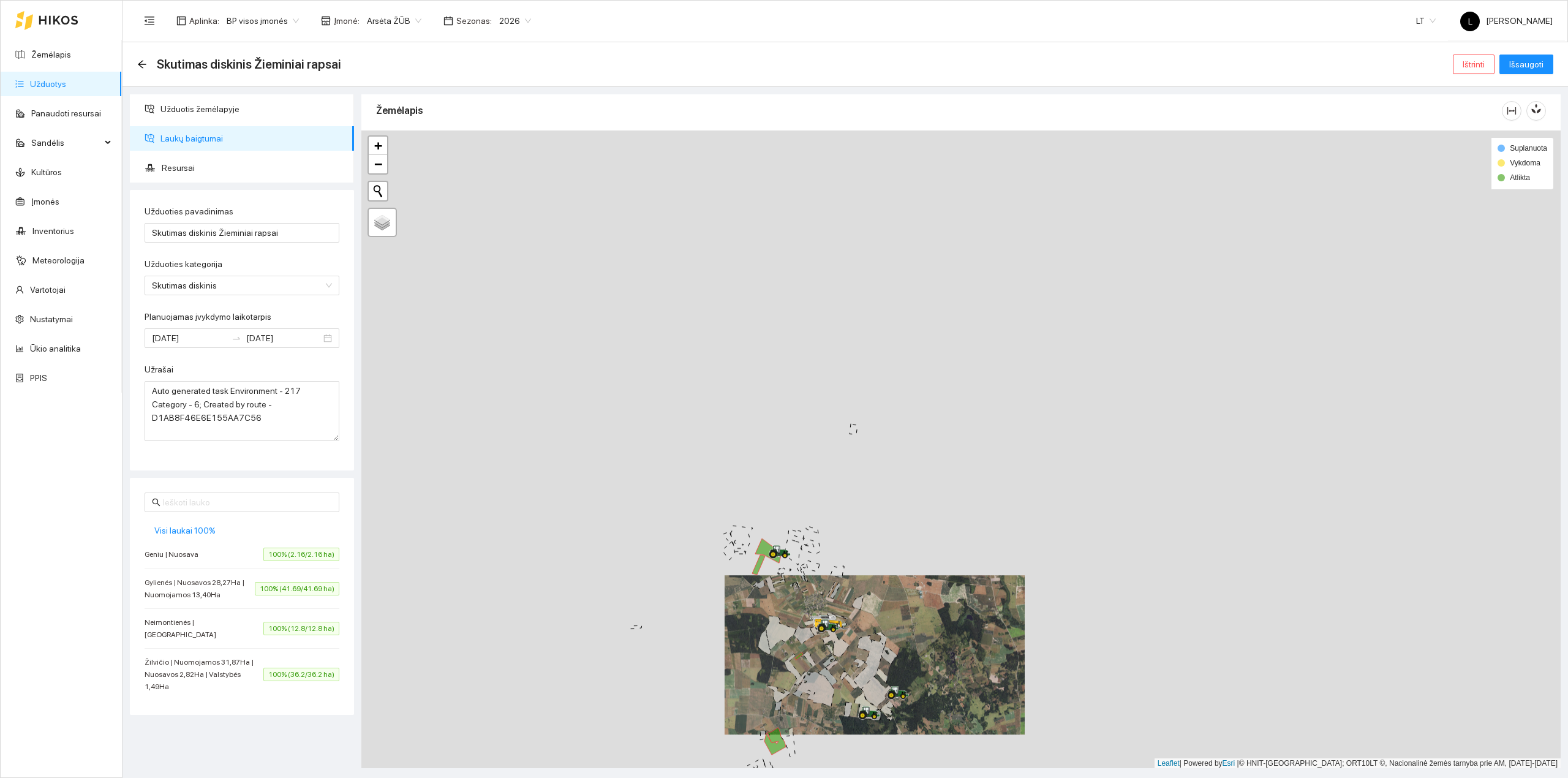
drag, startPoint x: 679, startPoint y: 394, endPoint x: 793, endPoint y: 624, distance: 256.7
click at [793, 624] on div at bounding box center [961, 449] width 1199 height 638
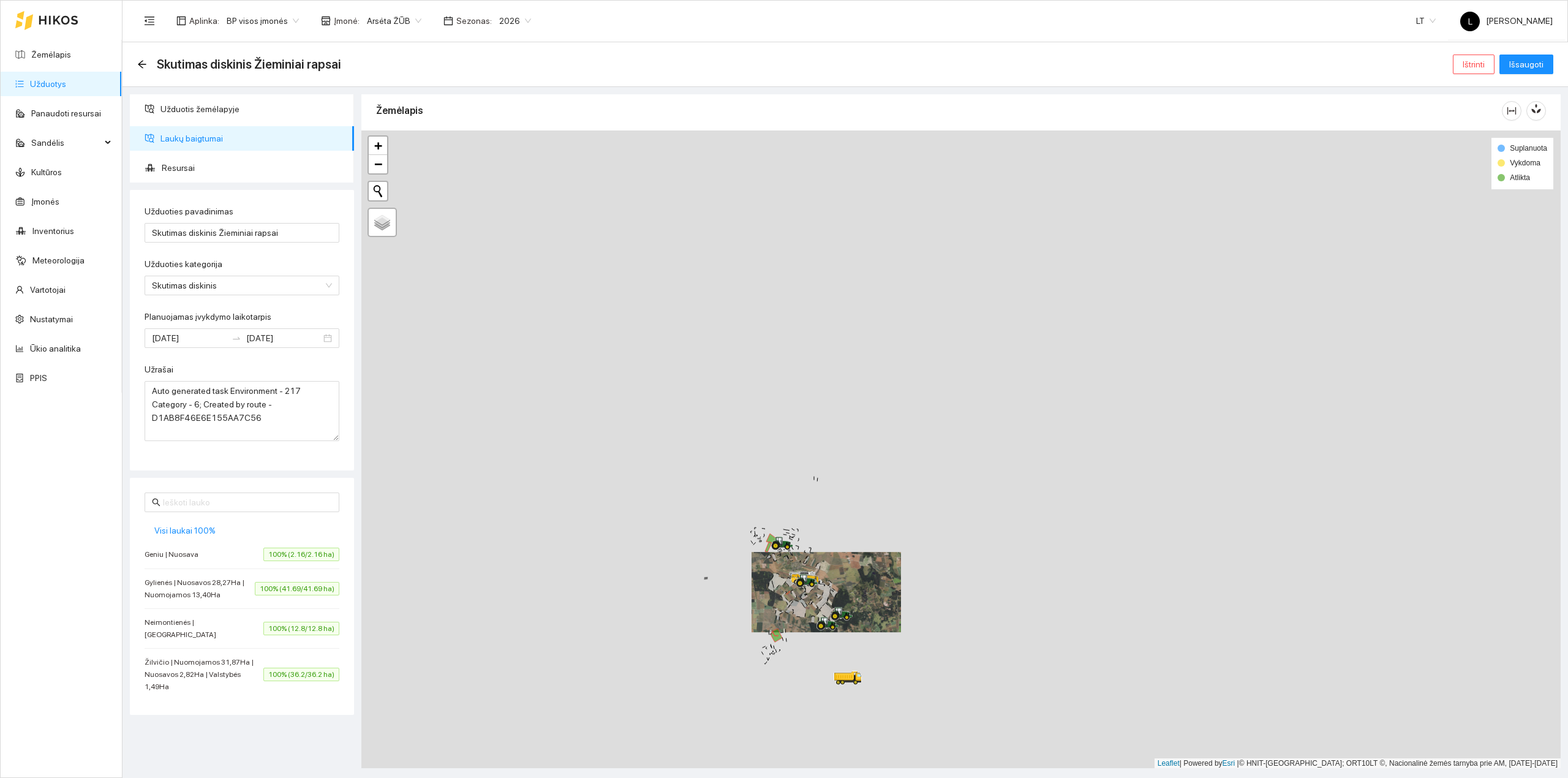
drag, startPoint x: 785, startPoint y: 566, endPoint x: 782, endPoint y: 476, distance: 90.0
click at [782, 476] on div at bounding box center [961, 449] width 1199 height 638
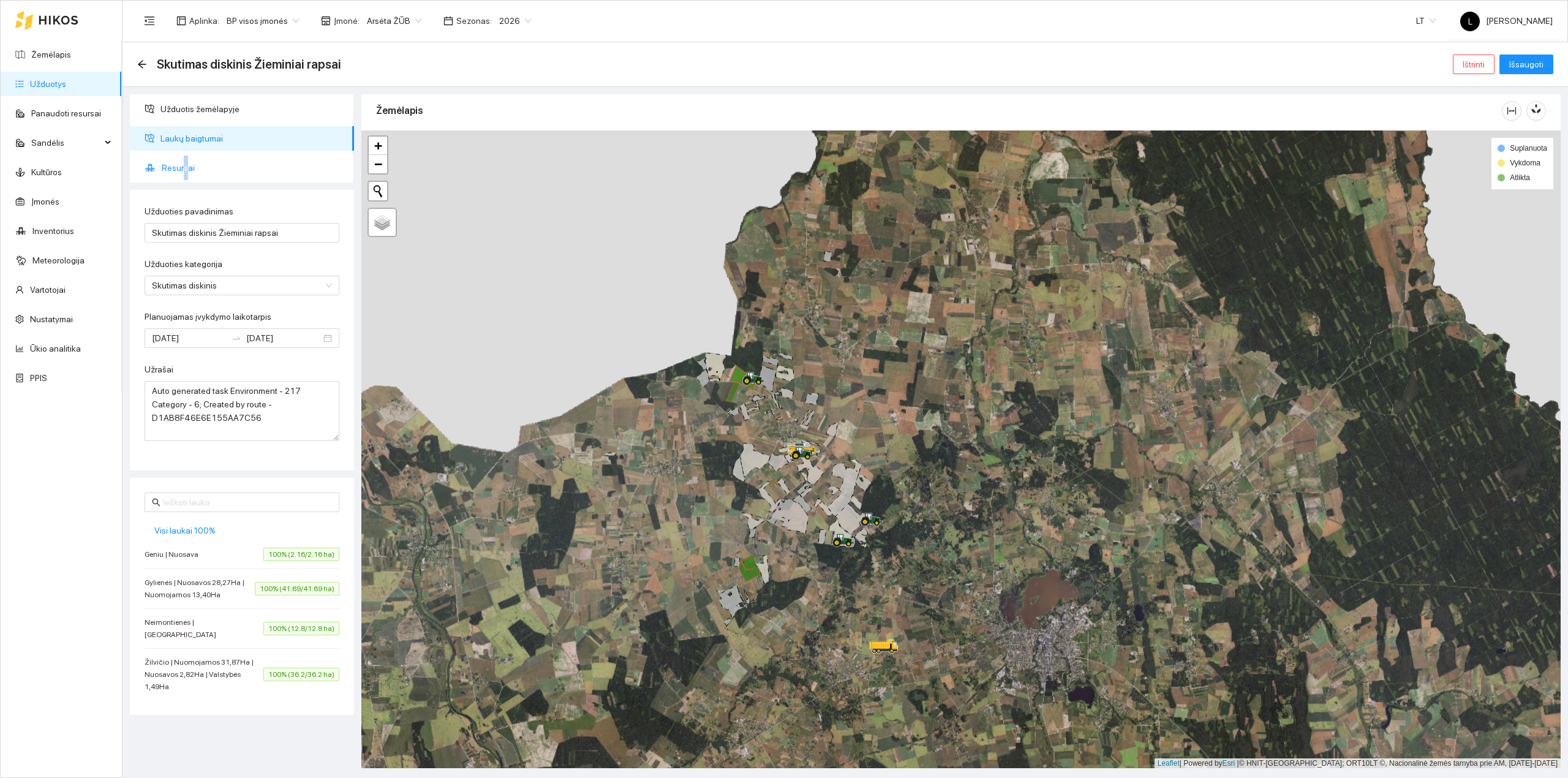
click at [183, 166] on span "Resursai" at bounding box center [253, 168] width 183 height 24
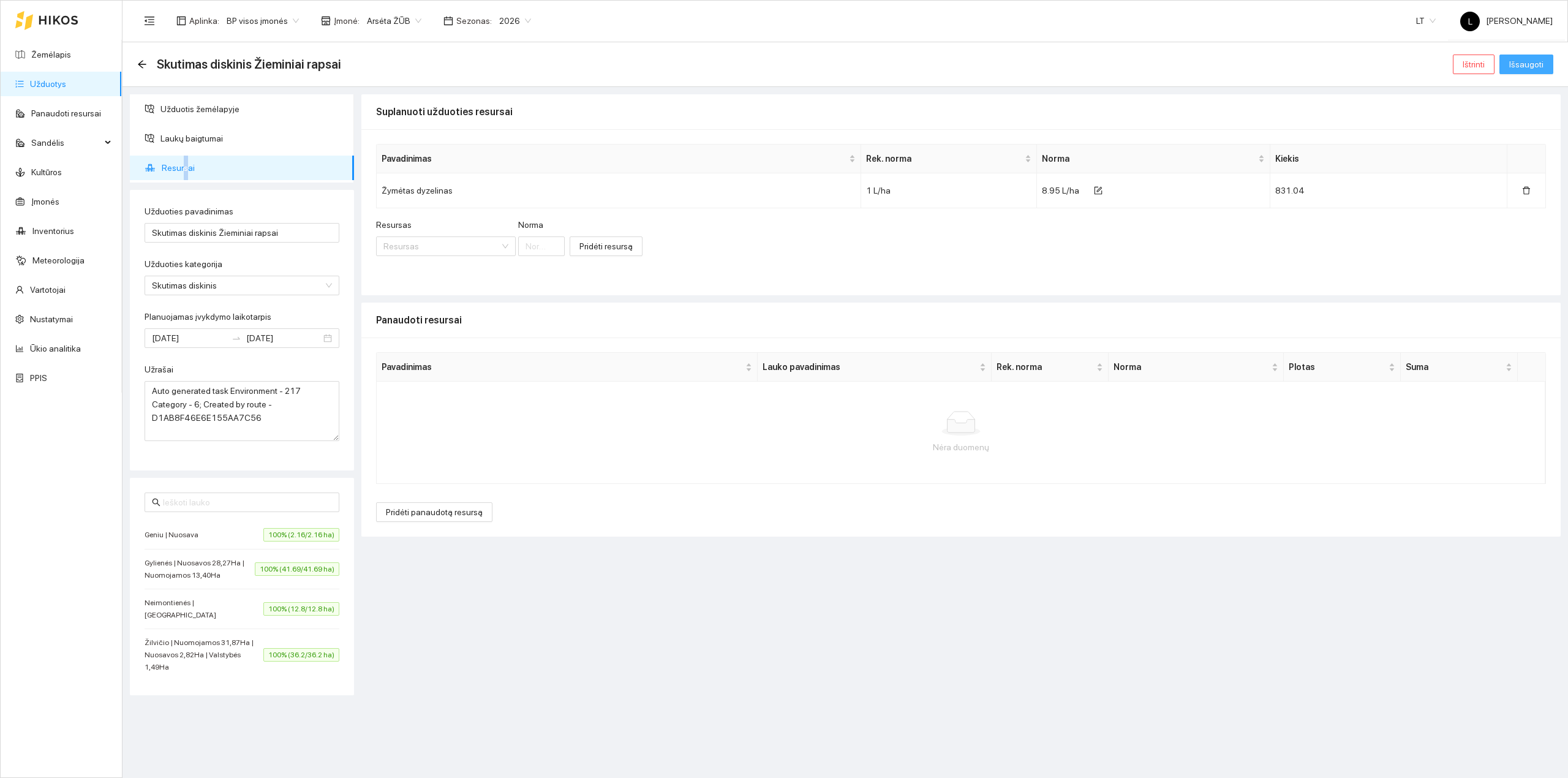
click at [1531, 61] on span "Išsaugoti" at bounding box center [1526, 64] width 34 height 14
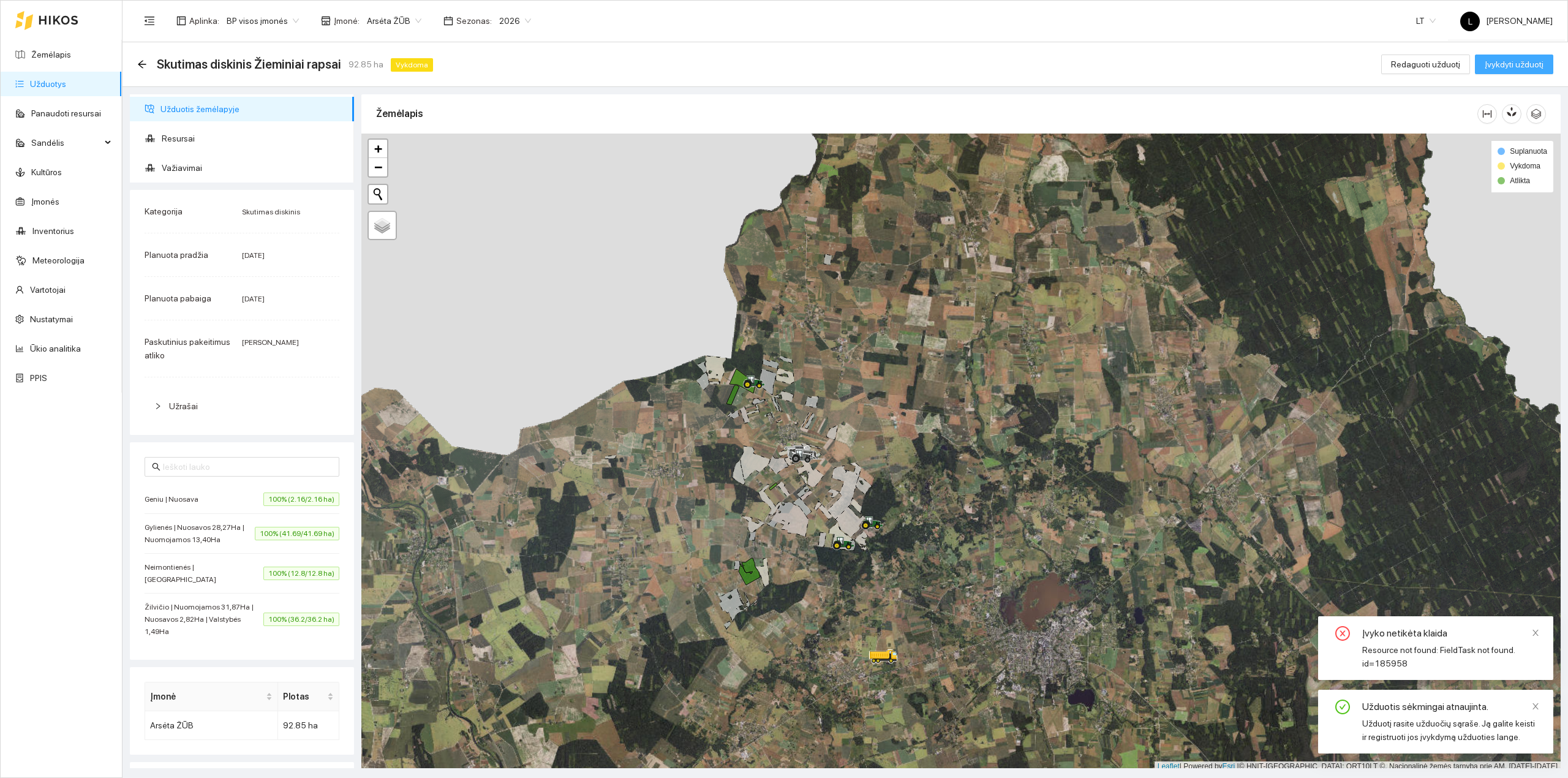
click at [1538, 62] on span "Įvykdyti užduotį" at bounding box center [1513, 64] width 59 height 14
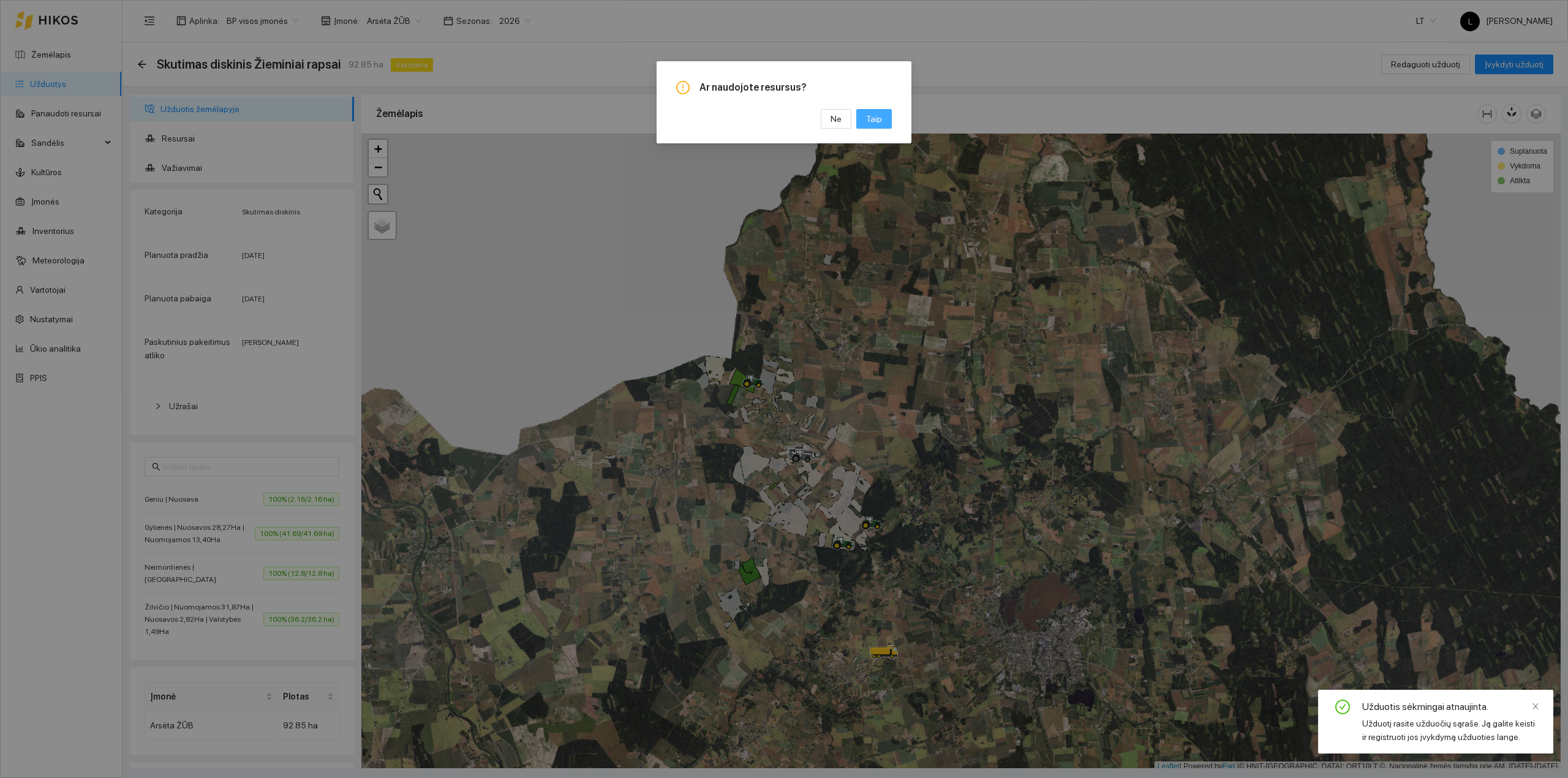
click at [882, 124] on button "Taip" at bounding box center [874, 119] width 36 height 19
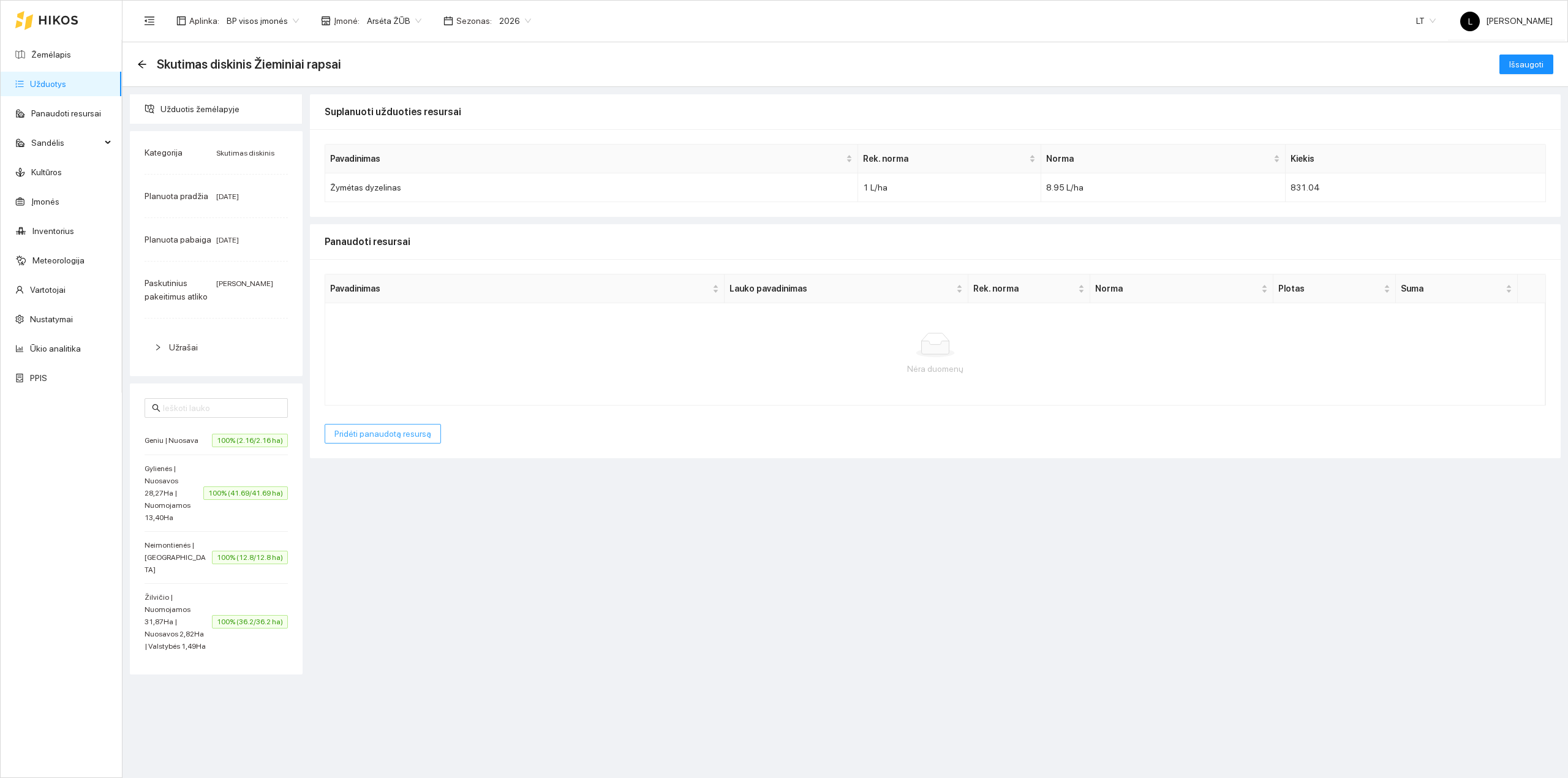
click at [384, 440] on span "Pridėti panaudotą resursą" at bounding box center [383, 433] width 97 height 14
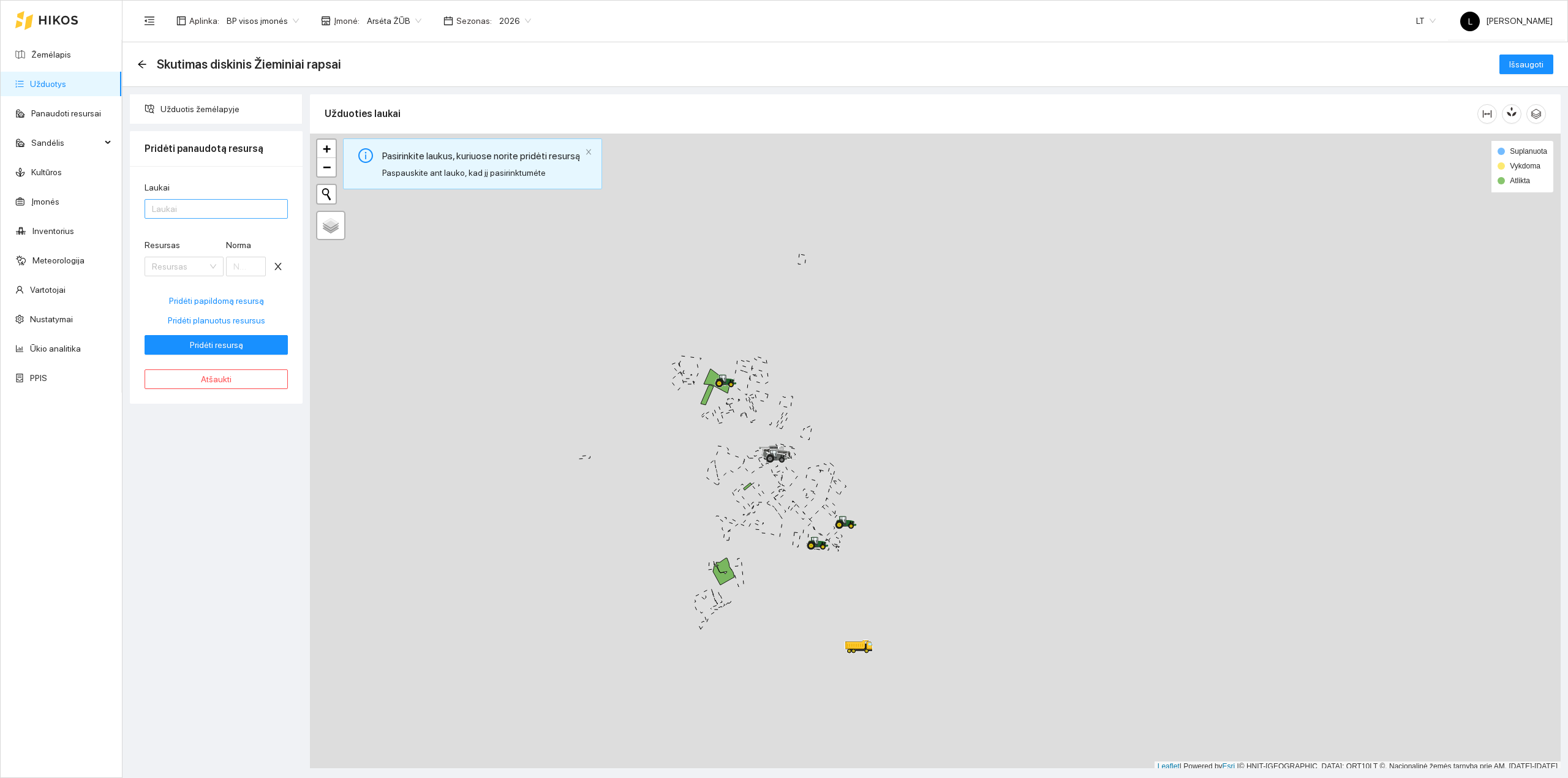
click at [228, 214] on div at bounding box center [210, 208] width 125 height 15
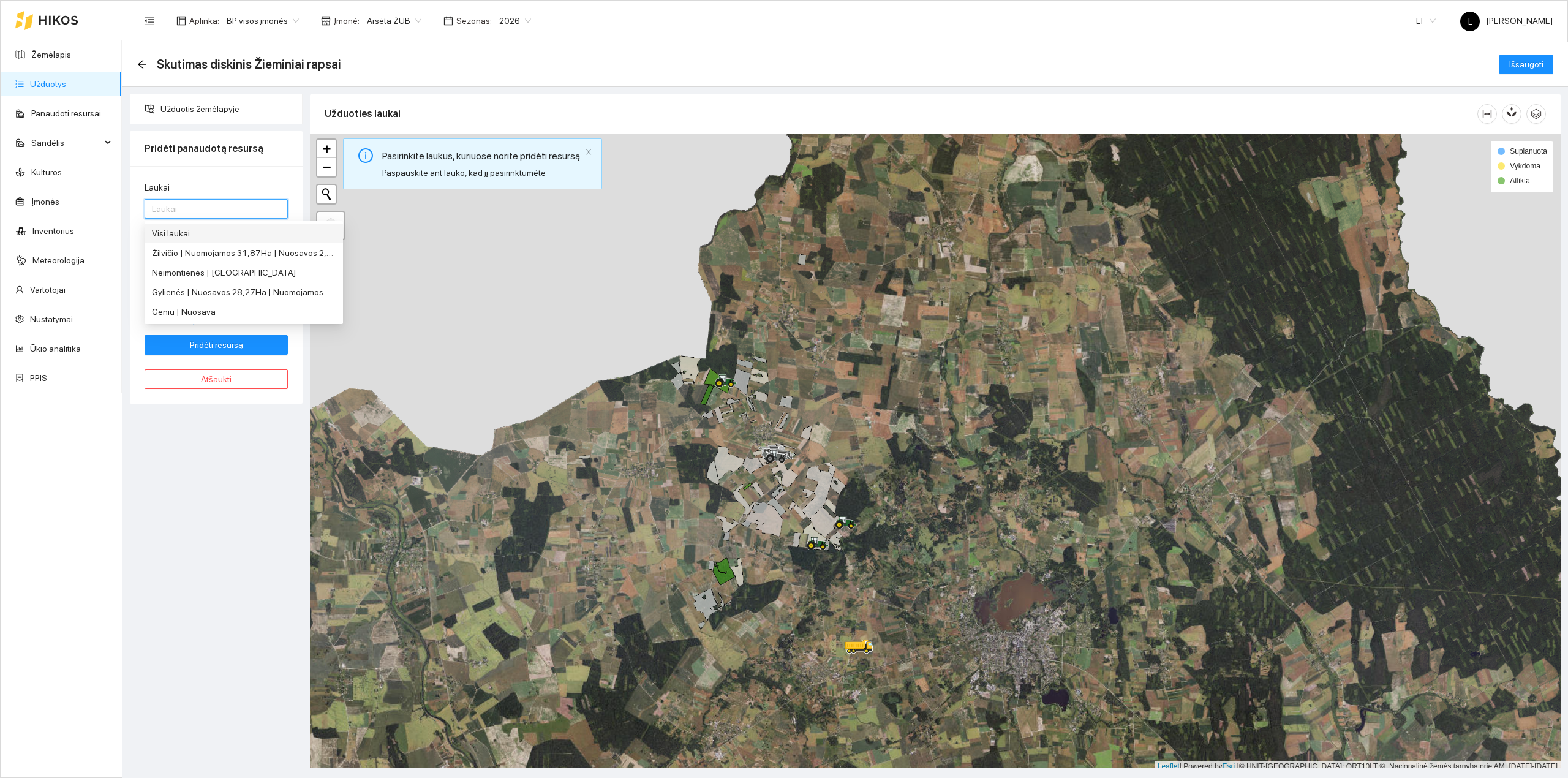
click at [288, 233] on div "Visi laukai" at bounding box center [243, 233] width 183 height 14
drag, startPoint x: 245, startPoint y: 158, endPoint x: 246, endPoint y: 179, distance: 21.0
click at [246, 168] on div "Pridėti panaudotą resursą Laukai Visi laukai Resursas Resursas Norma Pridėti pa…" at bounding box center [216, 267] width 173 height 272
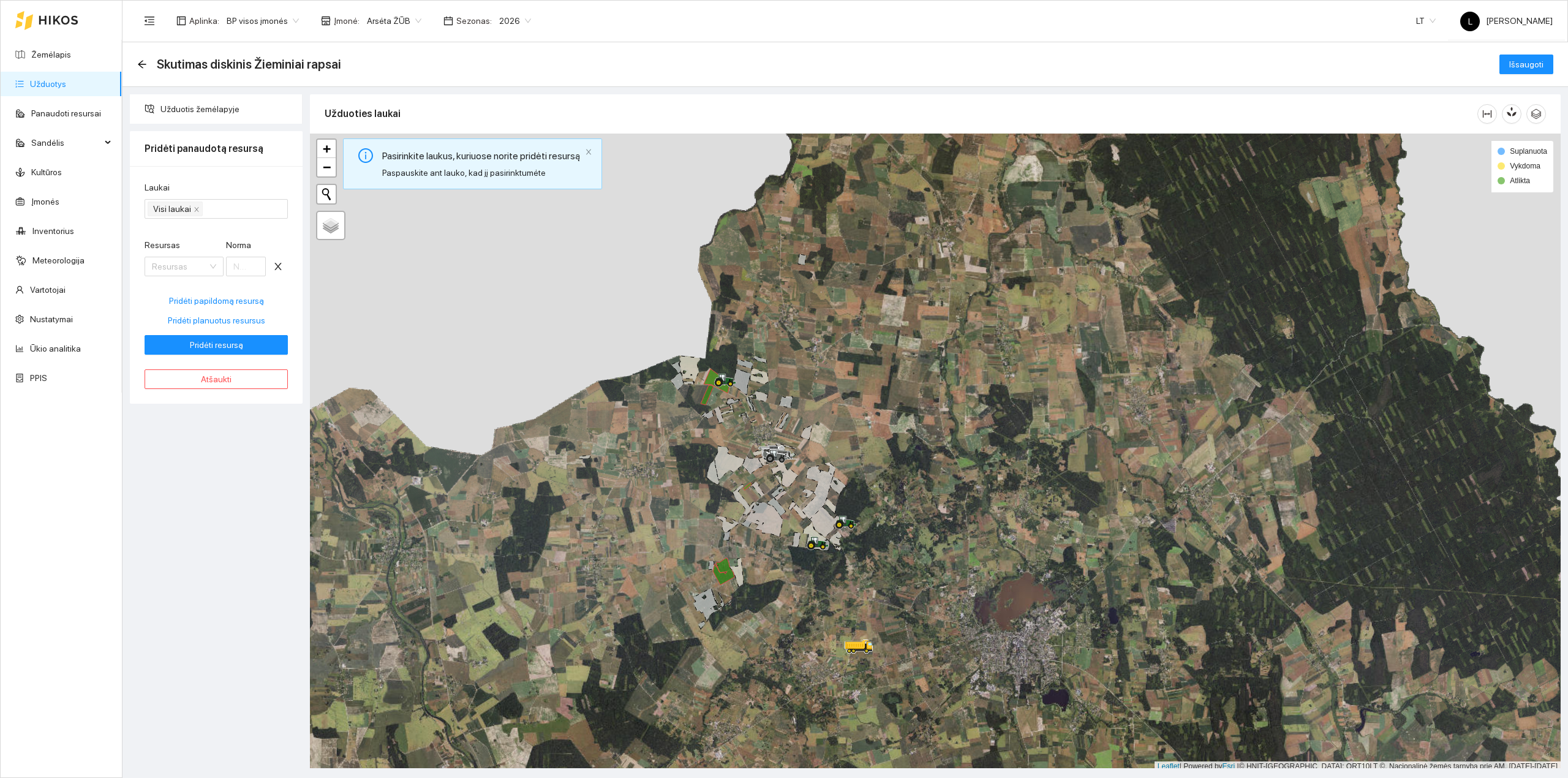
click at [266, 177] on div "Laukai Visi laukai Resursas Resursas Norma Pridėti papildomą resursą Pridėti pl…" at bounding box center [216, 284] width 173 height 238
click at [191, 268] on input "Resursas" at bounding box center [179, 266] width 56 height 19
type input "8"
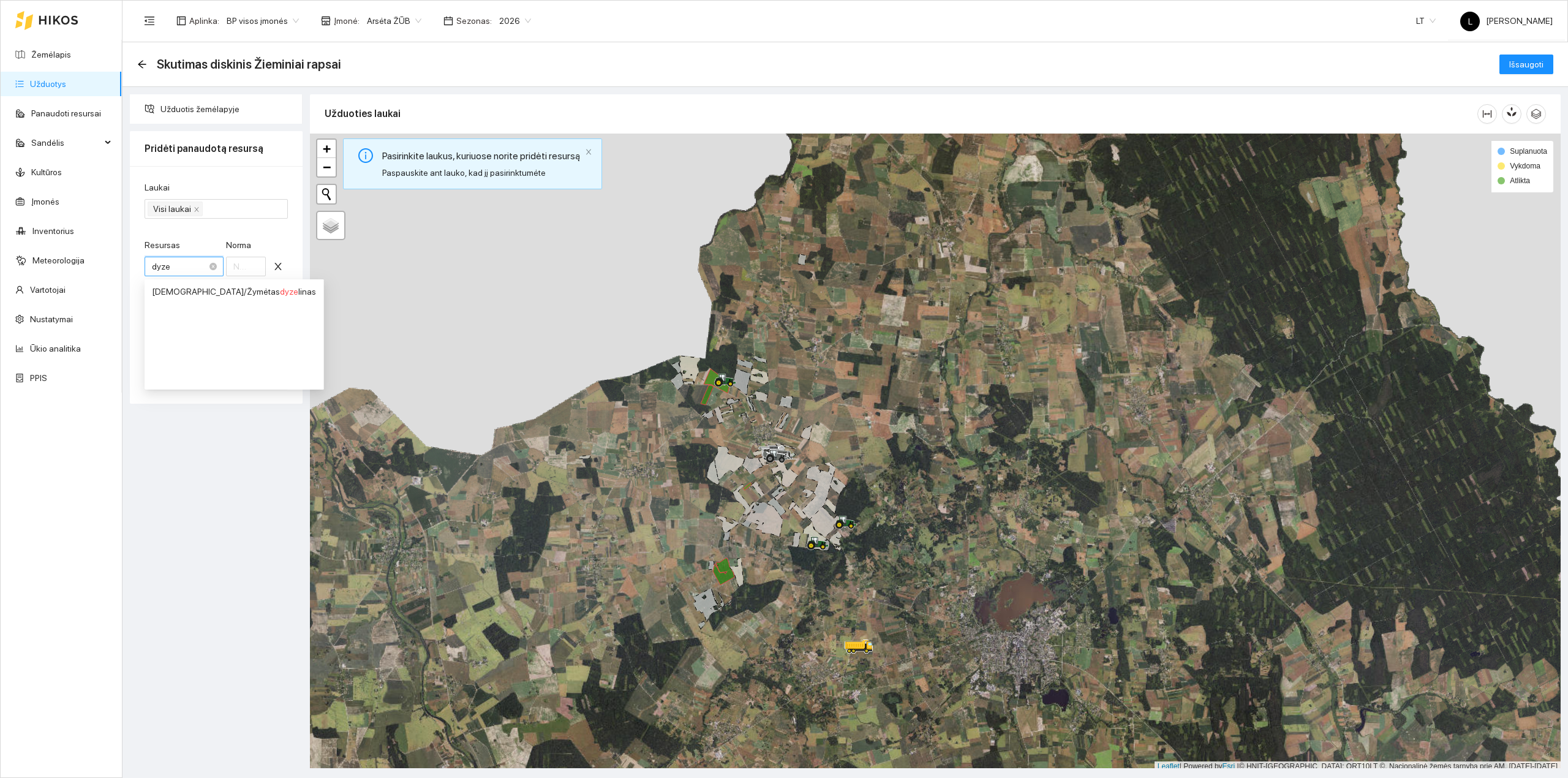
type input "dyzel"
click at [206, 292] on div "Kuras / Žymėtas dyzel inas" at bounding box center [233, 291] width 164 height 14
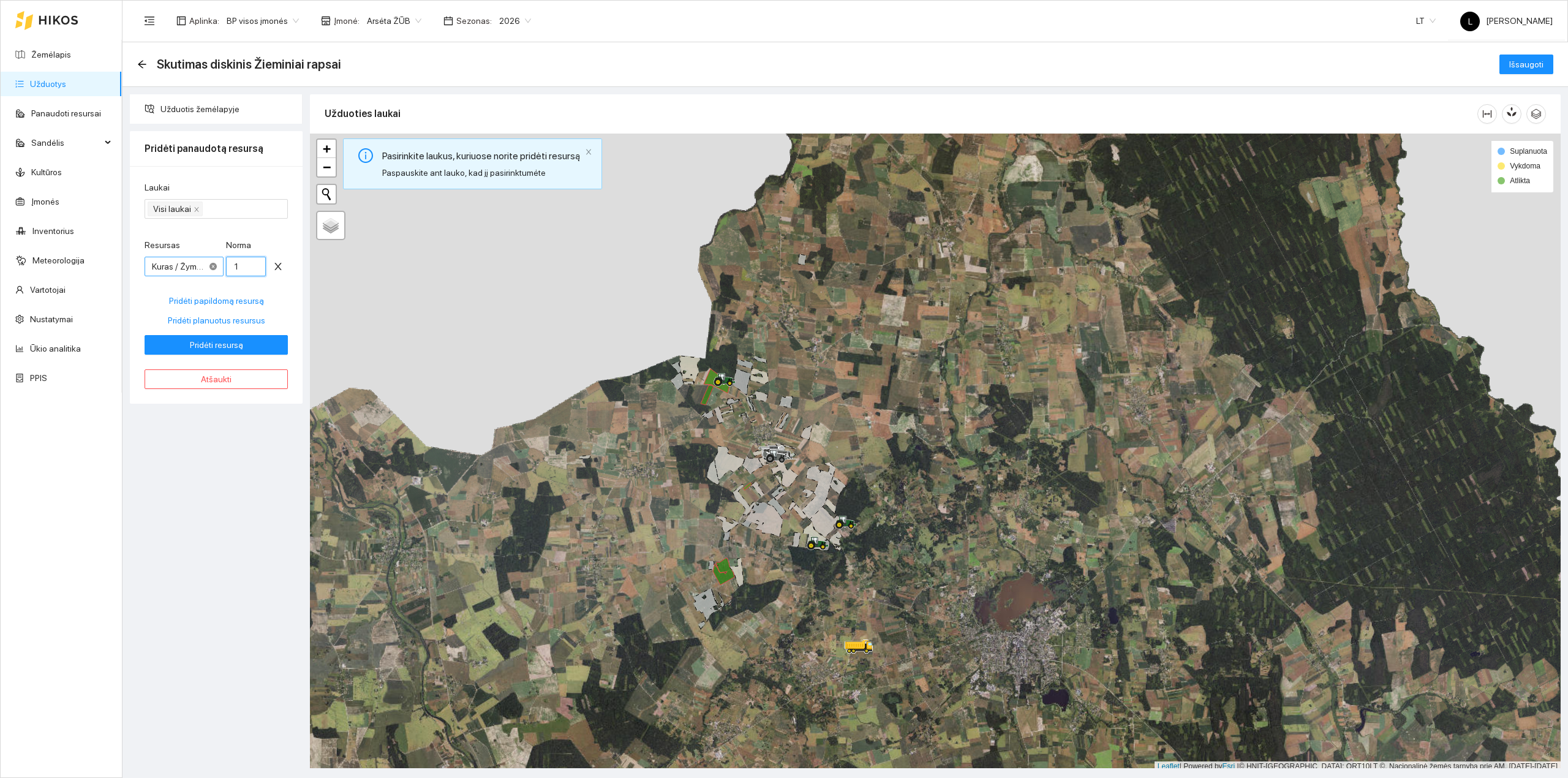
drag, startPoint x: 244, startPoint y: 261, endPoint x: 216, endPoint y: 263, distance: 28.1
click at [216, 263] on div "Resursas Kuras / Žymėtas dyzelinas Norma 1" at bounding box center [216, 264] width 143 height 53
type input "8.95"
click at [224, 348] on span "Pridėti resursą" at bounding box center [216, 344] width 53 height 14
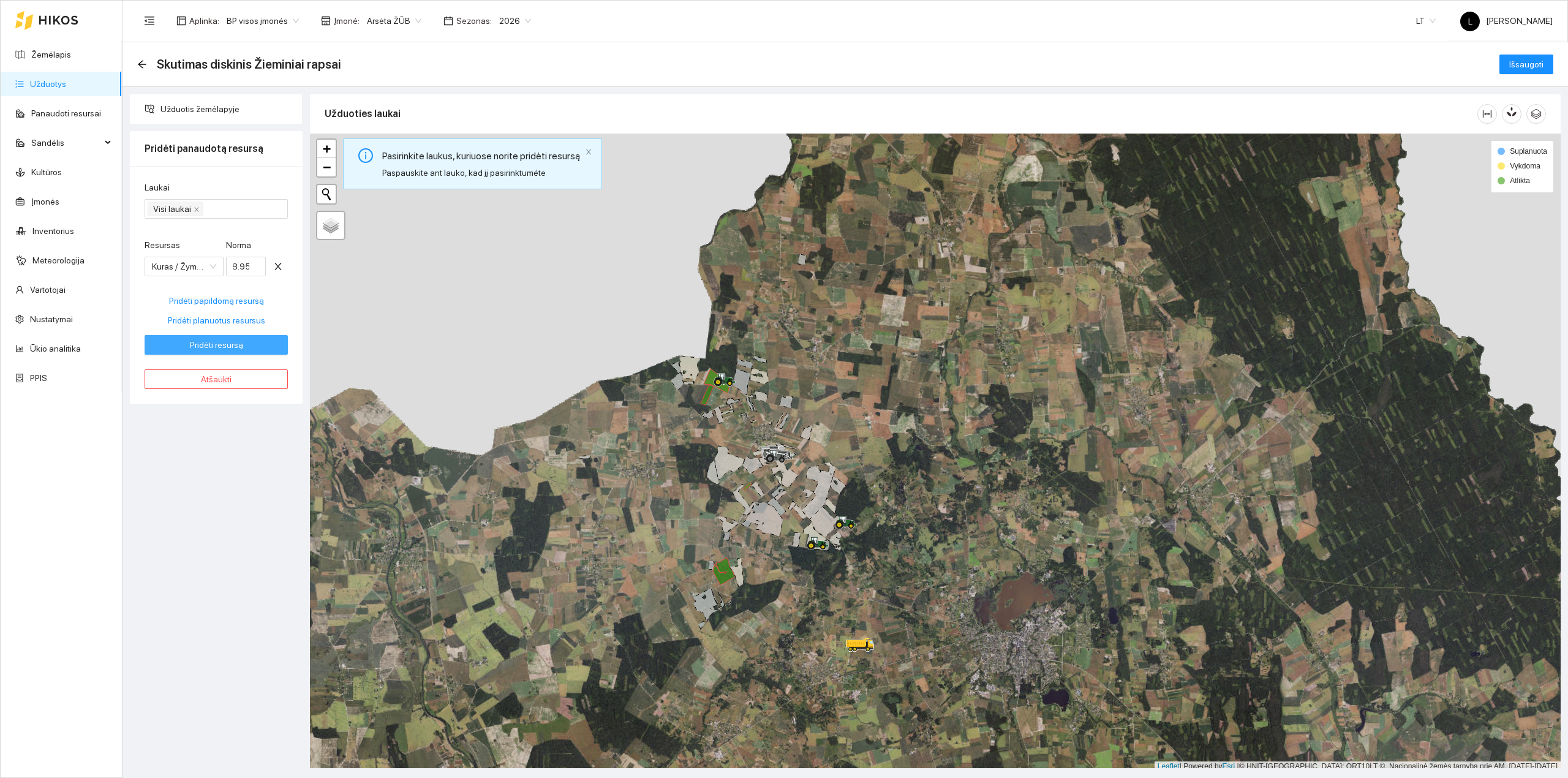
scroll to position [0, 0]
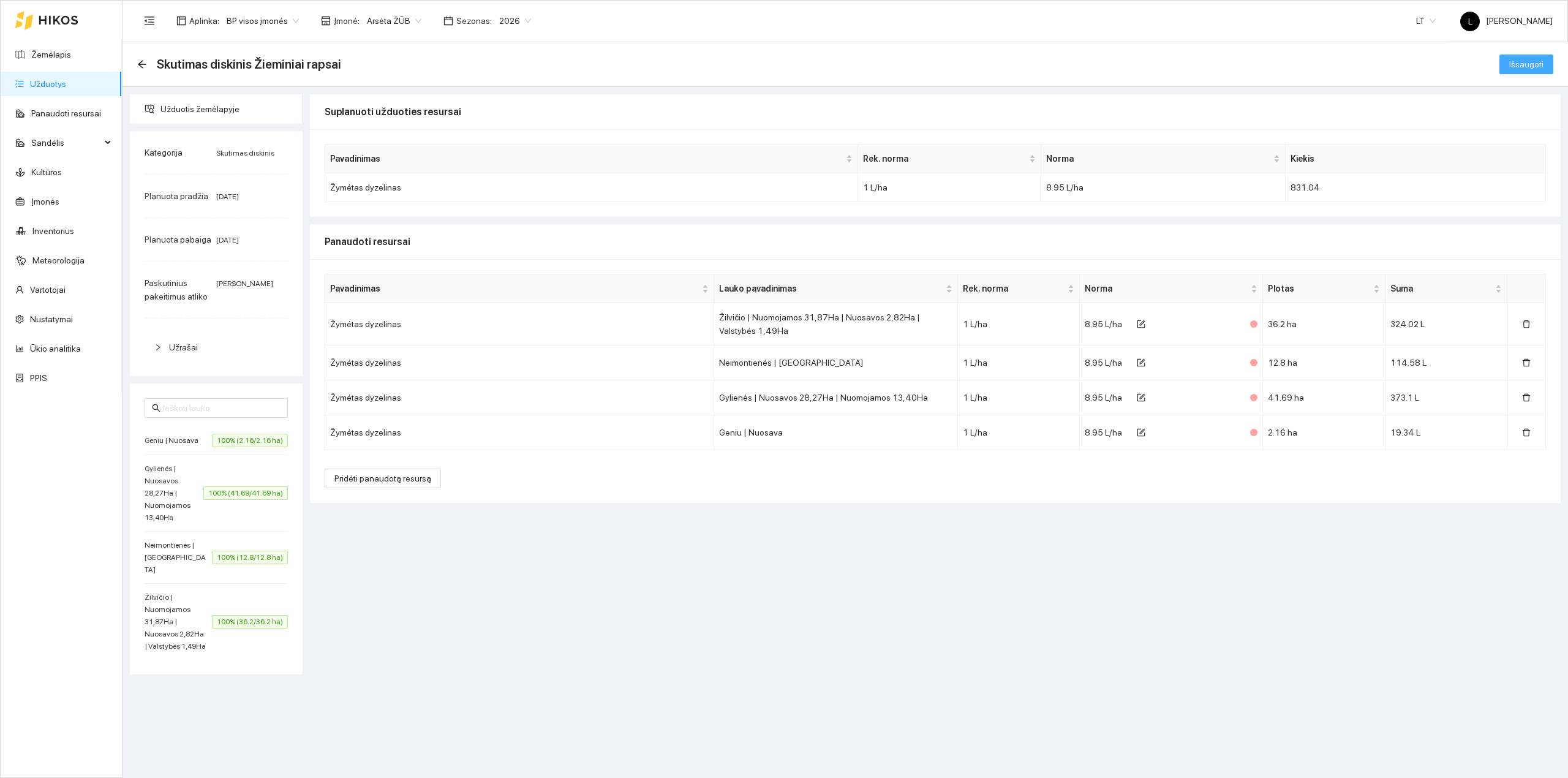
click at [1510, 65] on button "Išsaugoti" at bounding box center [1526, 64] width 54 height 19
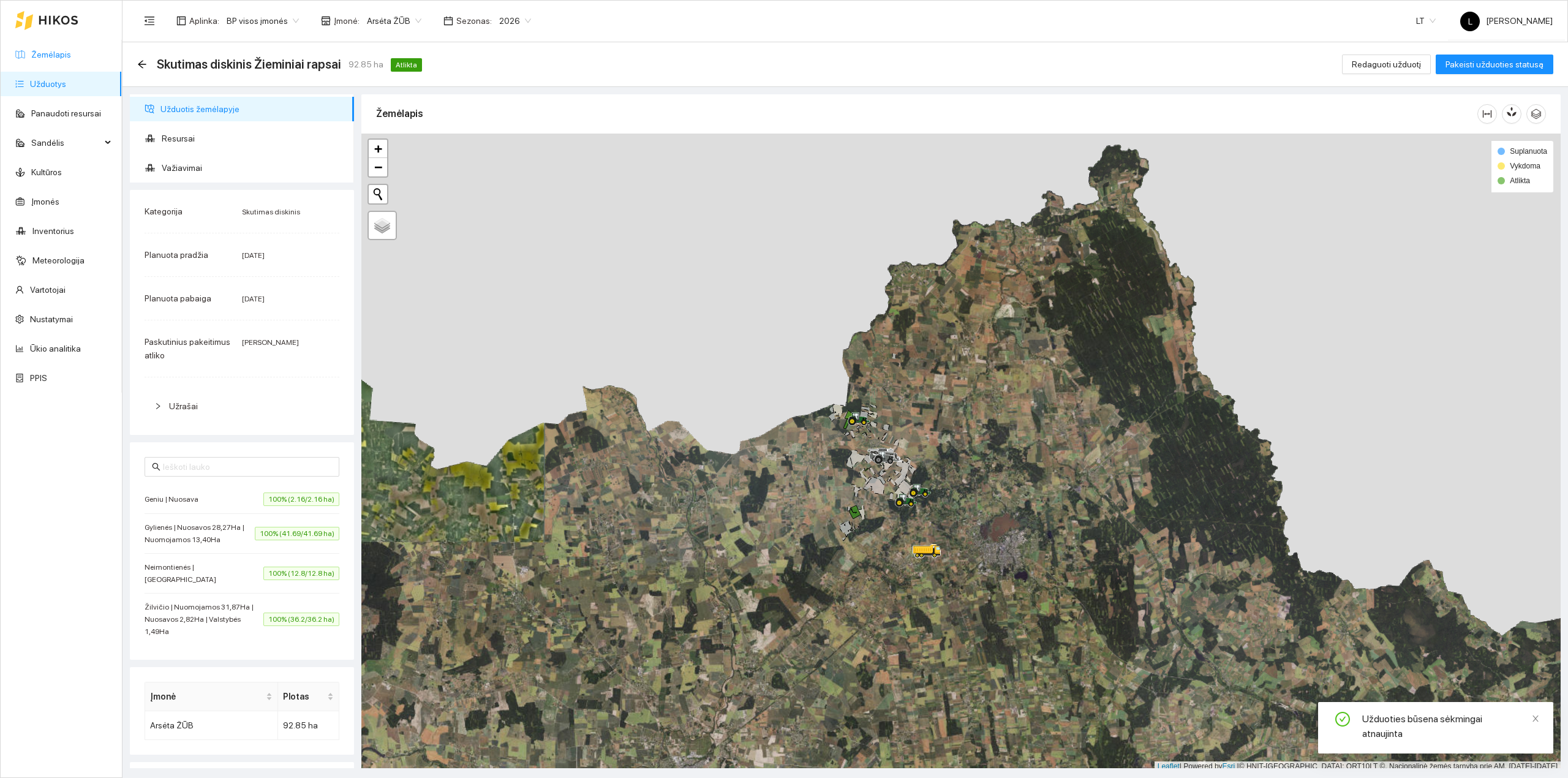
click at [50, 53] on link "Žemėlapis" at bounding box center [51, 54] width 40 height 10
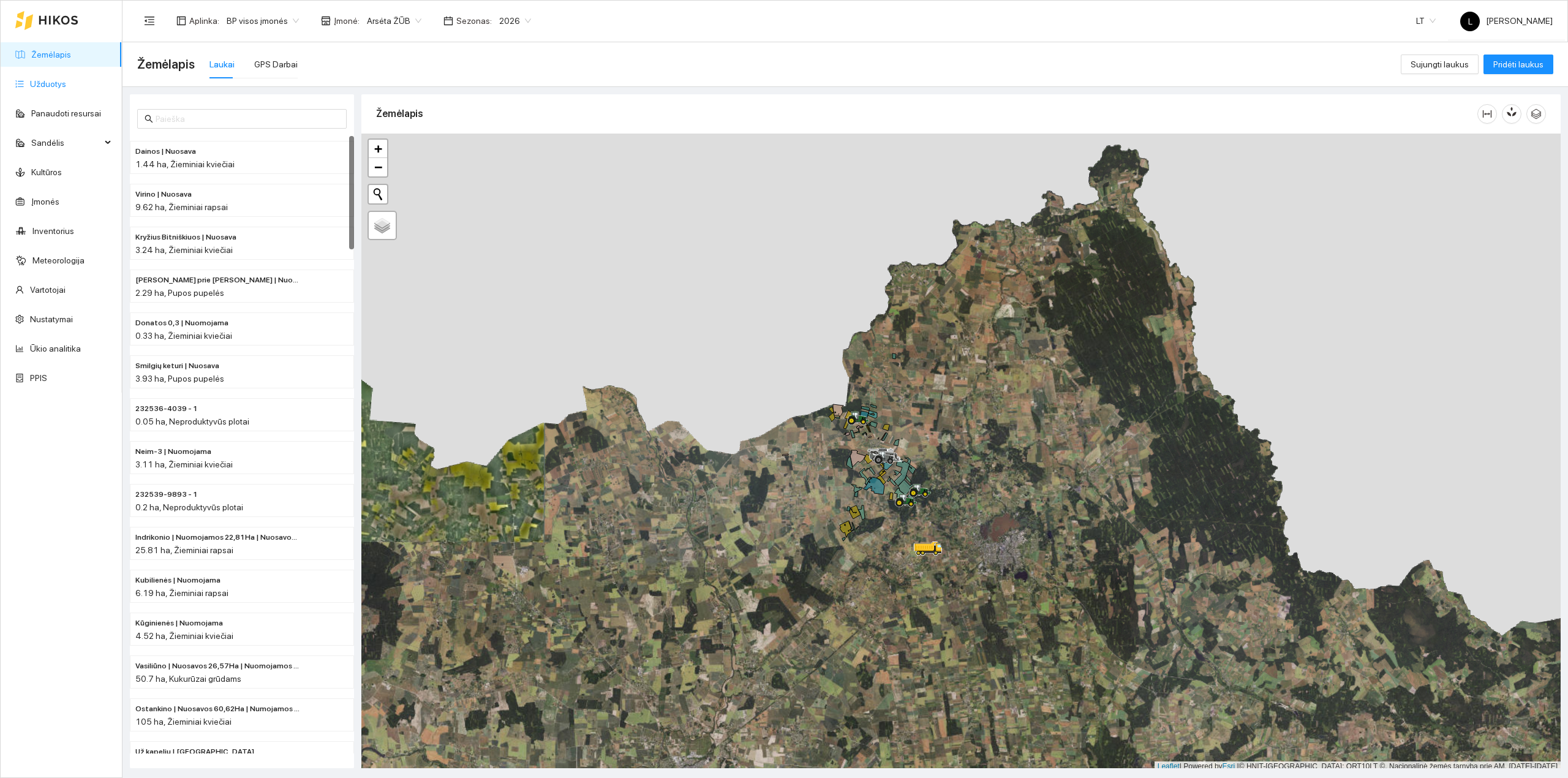
click at [66, 79] on link "Užduotys" at bounding box center [48, 84] width 36 height 10
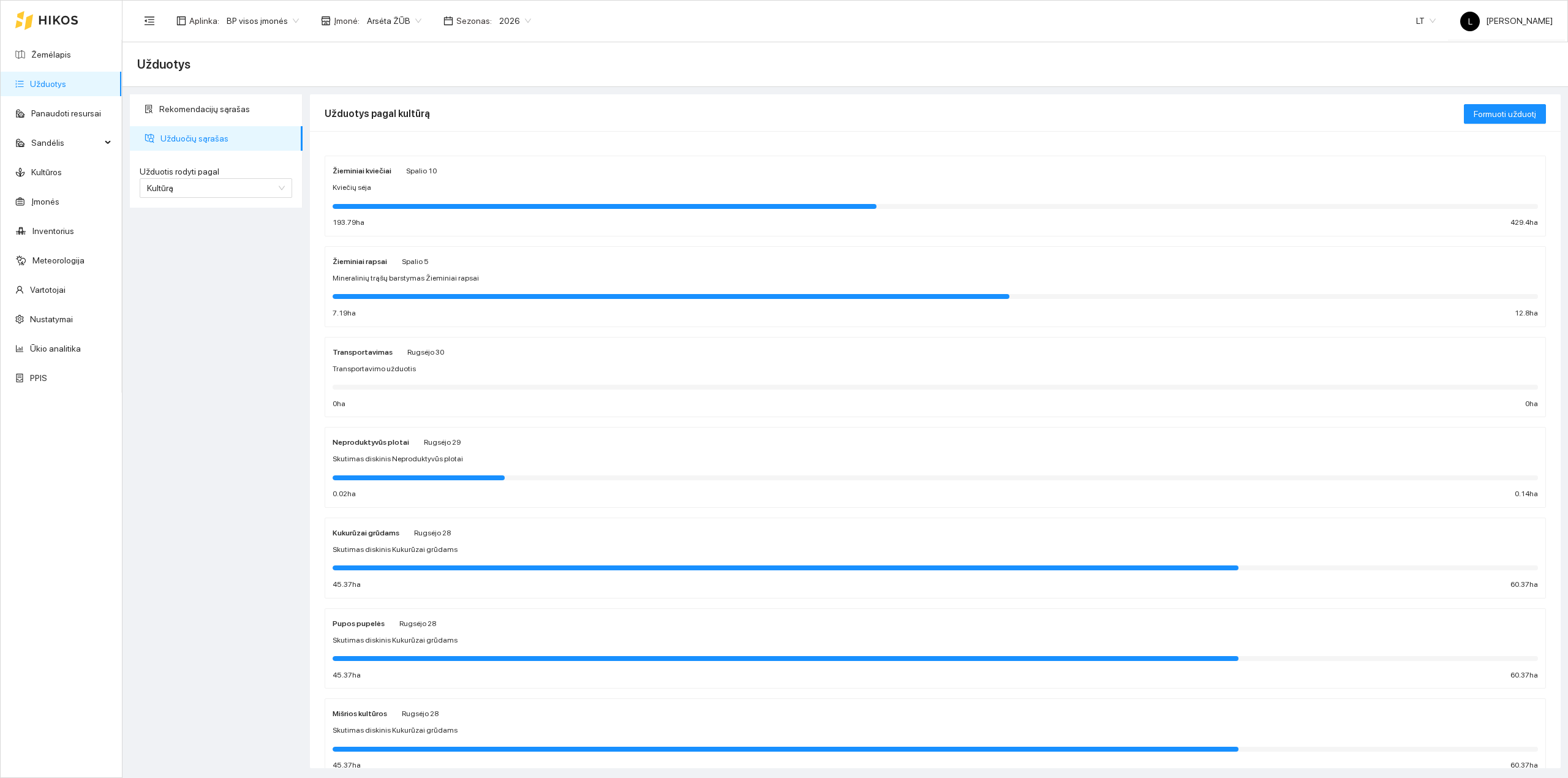
click at [384, 270] on div "Žieminiai rapsai Spalio 5 Mineralinių trąšų barstymas Žieminiai rapsai 7.19 ha …" at bounding box center [935, 287] width 1205 height 65
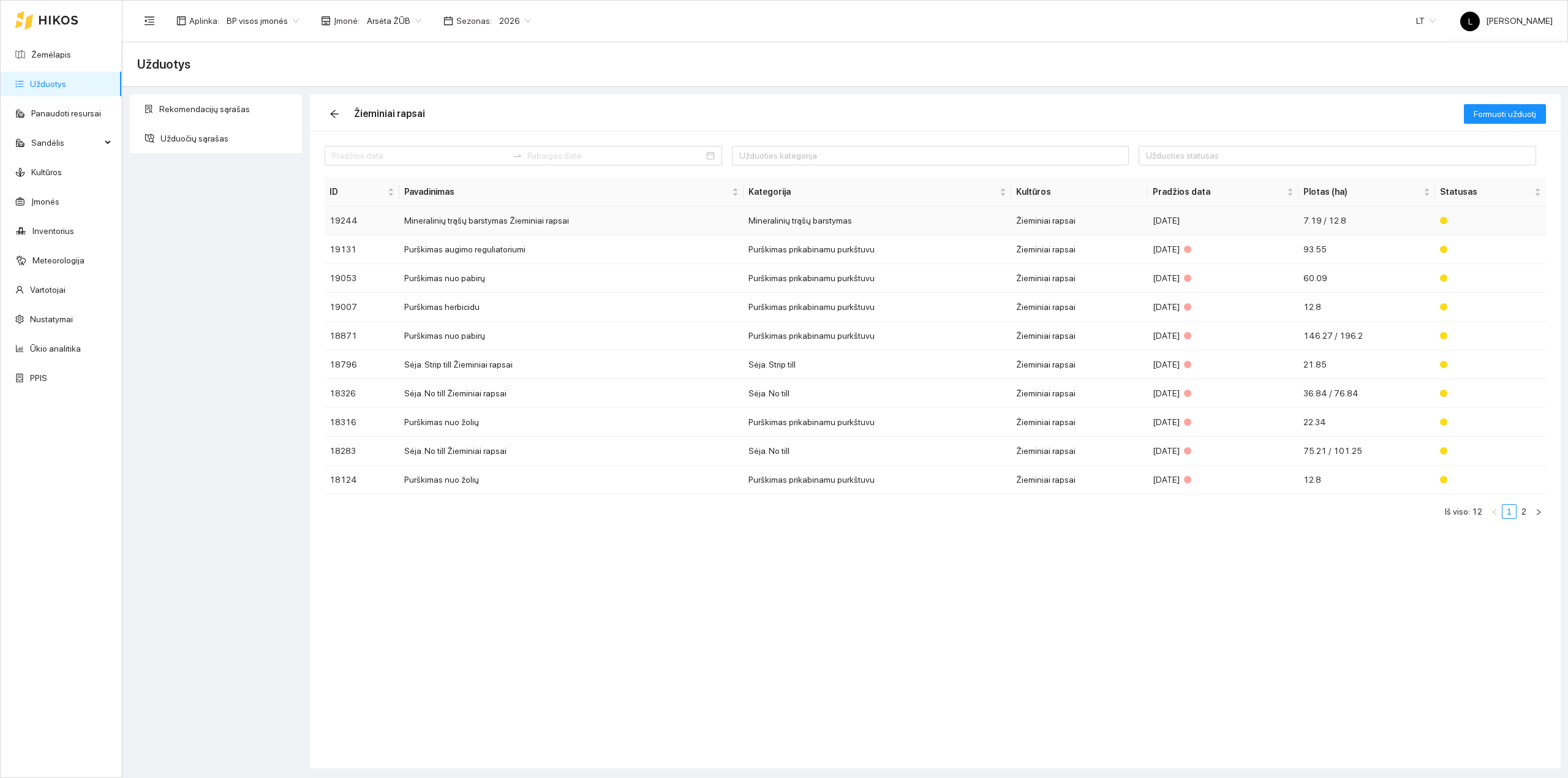
click at [512, 221] on td "Mineralinių trąšų barstymas Žieminiai rapsai" at bounding box center [571, 221] width 344 height 29
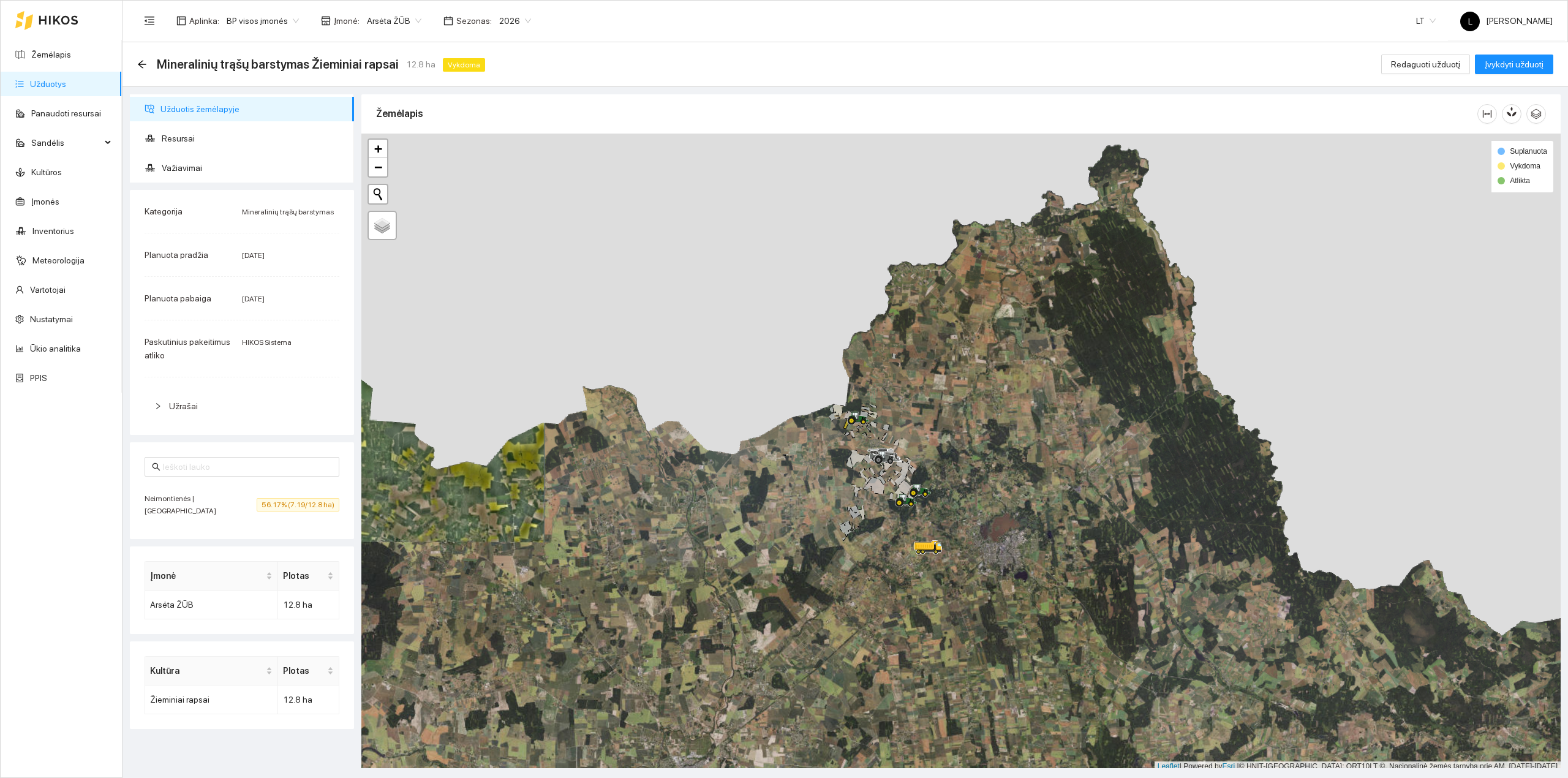
click at [250, 501] on div "Neimontienės | Nuomojama 56.17% (7.19/12.8 ha)" at bounding box center [242, 504] width 195 height 24
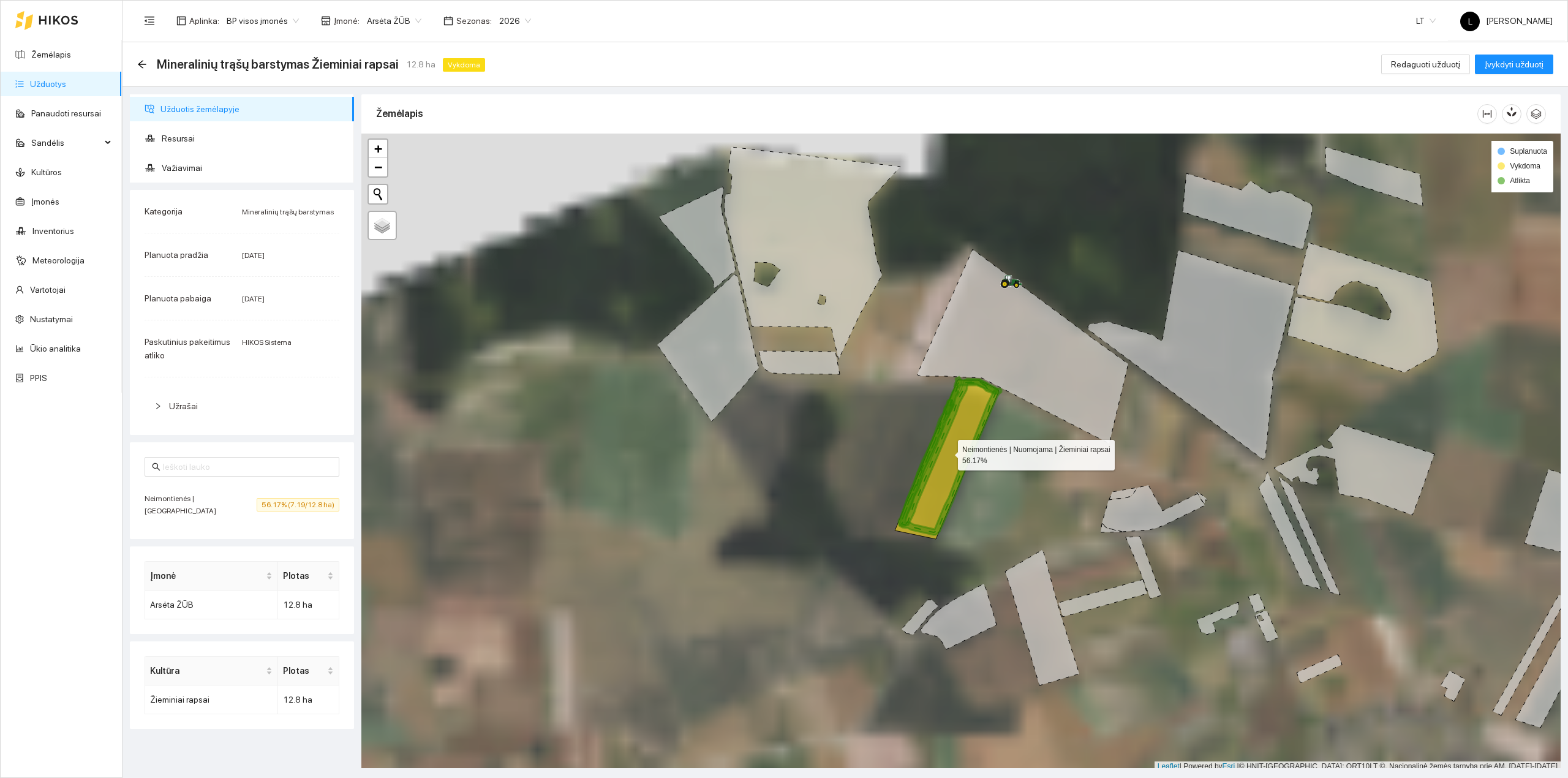
scroll to position [3, 0]
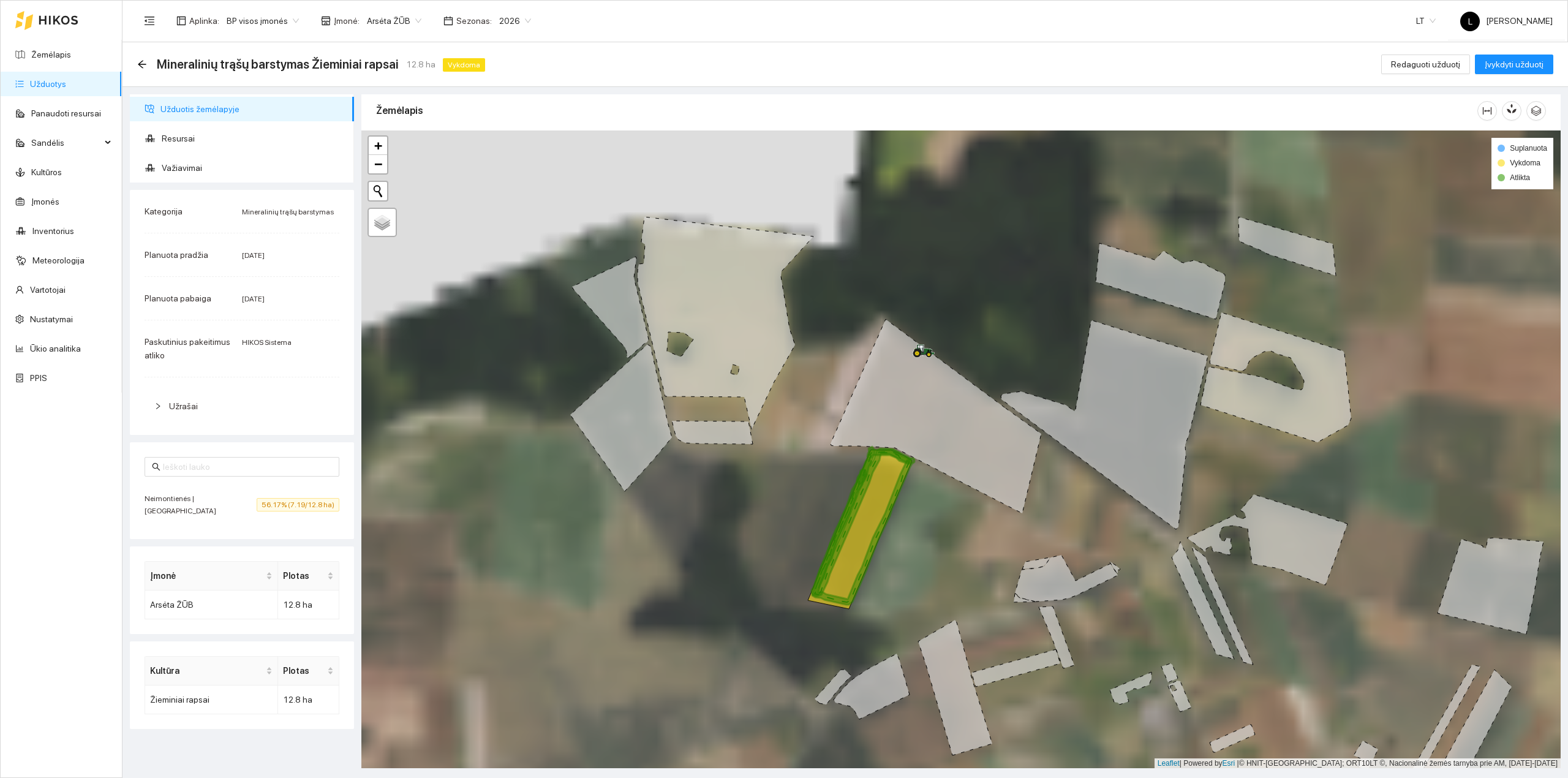
drag, startPoint x: 940, startPoint y: 460, endPoint x: 849, endPoint y: 530, distance: 114.8
click at [854, 530] on icon at bounding box center [860, 528] width 104 height 159
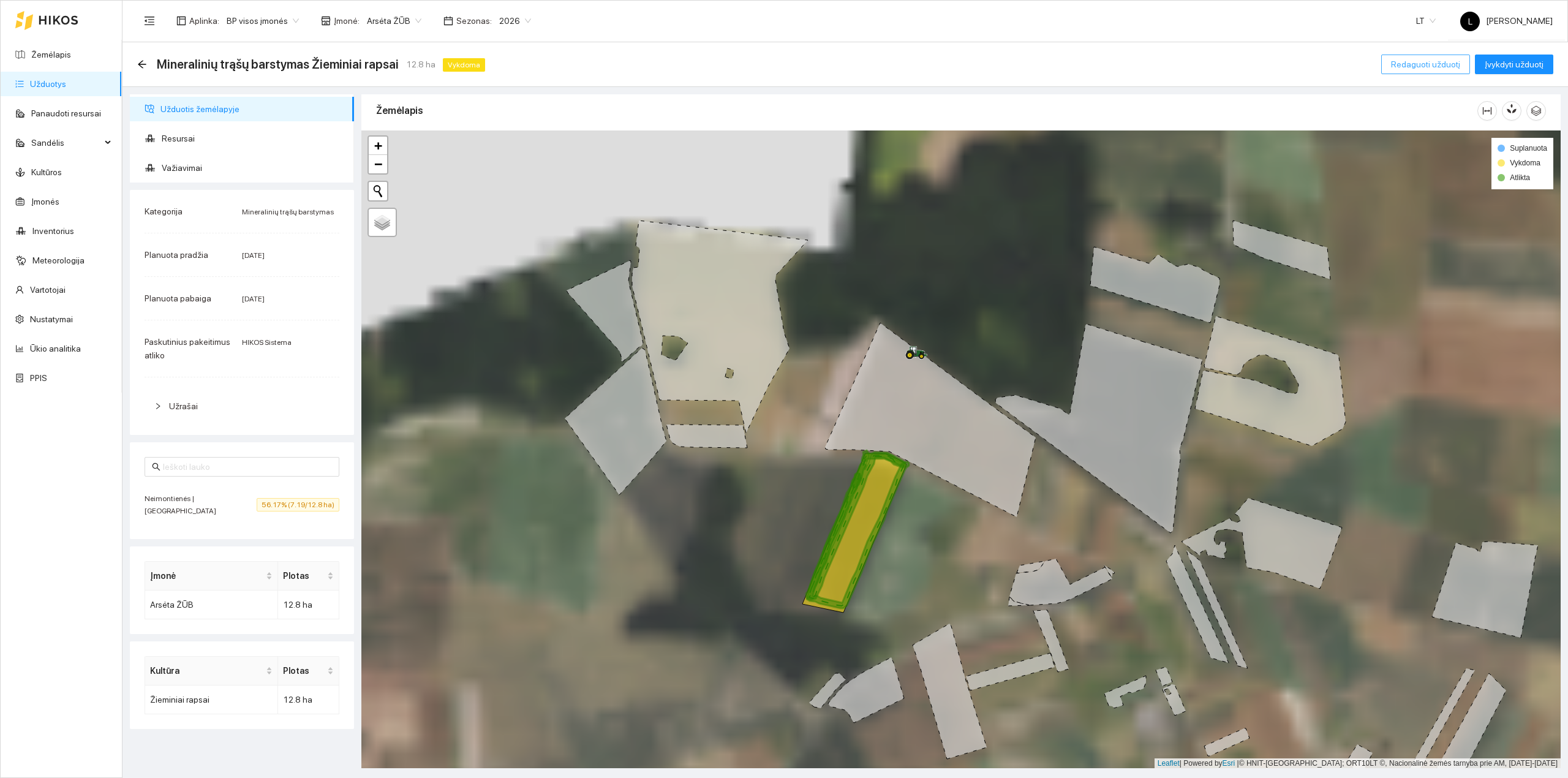
click at [1426, 57] on button "Redaguoti užduotį" at bounding box center [1425, 64] width 89 height 19
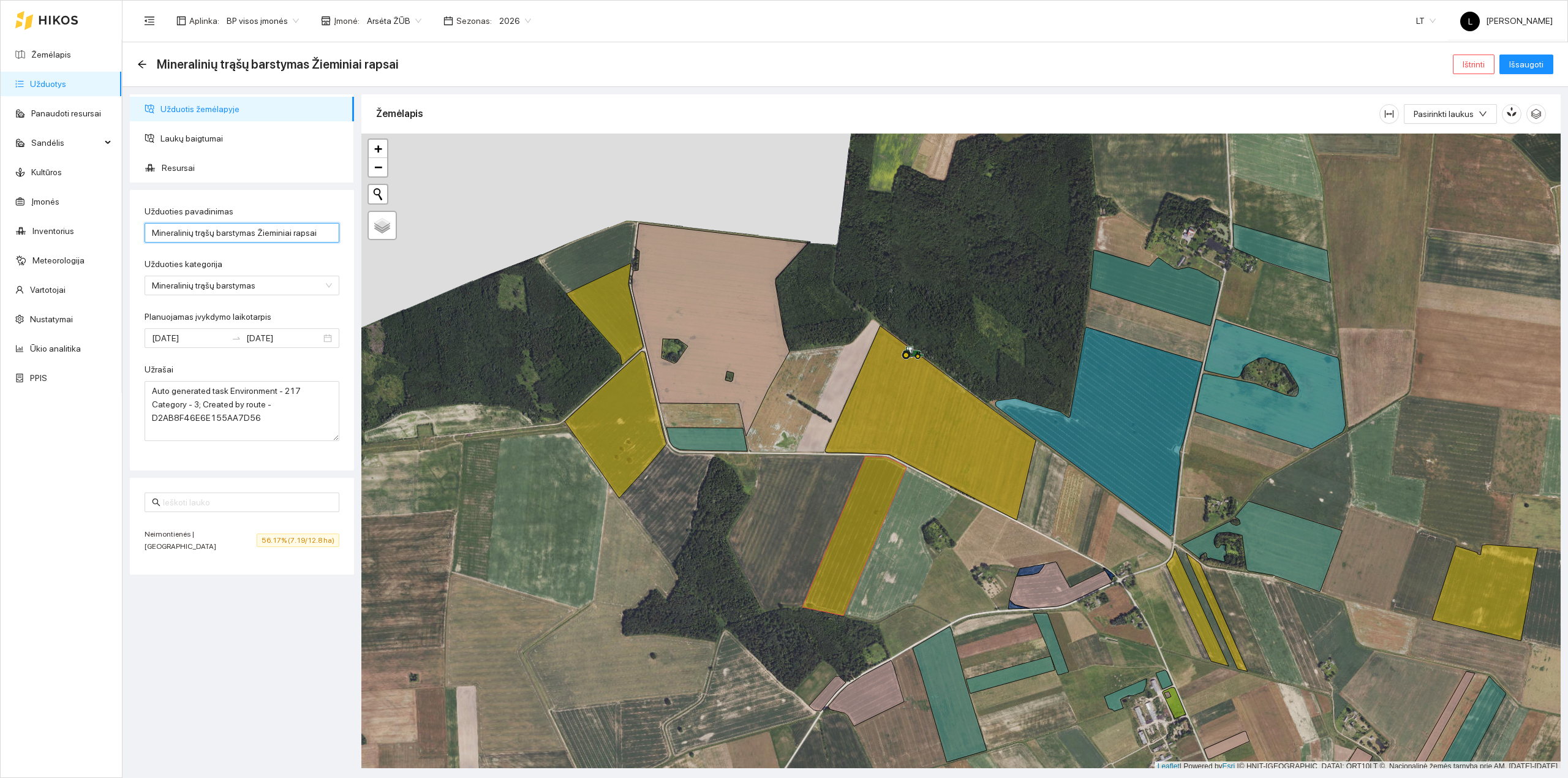
drag, startPoint x: 253, startPoint y: 233, endPoint x: 0, endPoint y: 213, distance: 253.8
click at [0, 213] on section "Žemėlapis Užduotys Panaudoti resursai Sandėlis Kultūros Įmonės Inventorius Mete…" at bounding box center [784, 389] width 1568 height 778
type input "Granulių nuo ŠLIUŽŲ barstymas Žieminiai rapsai"
click at [627, 431] on icon at bounding box center [616, 424] width 102 height 147
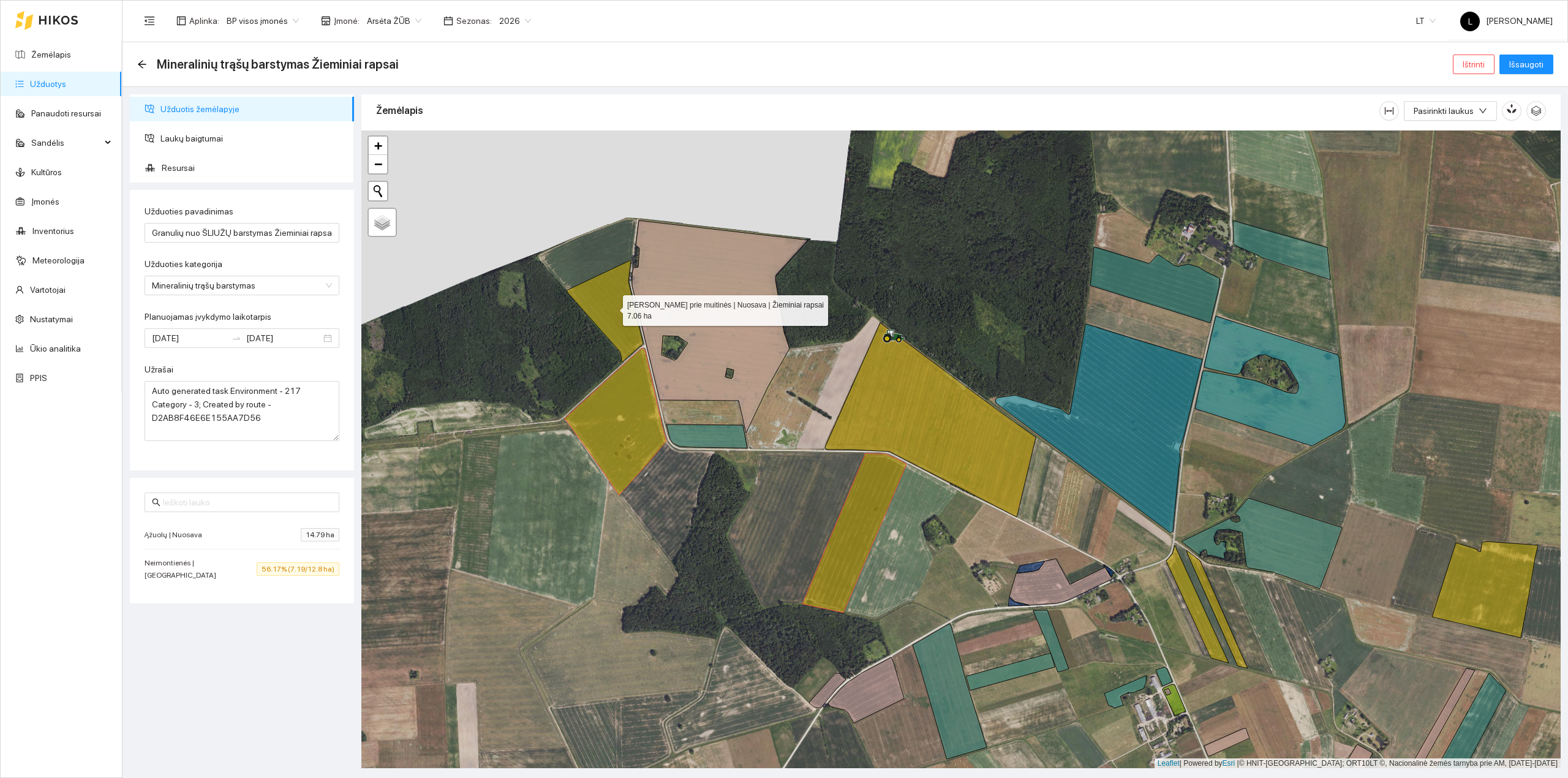
click at [624, 315] on icon at bounding box center [604, 310] width 77 height 101
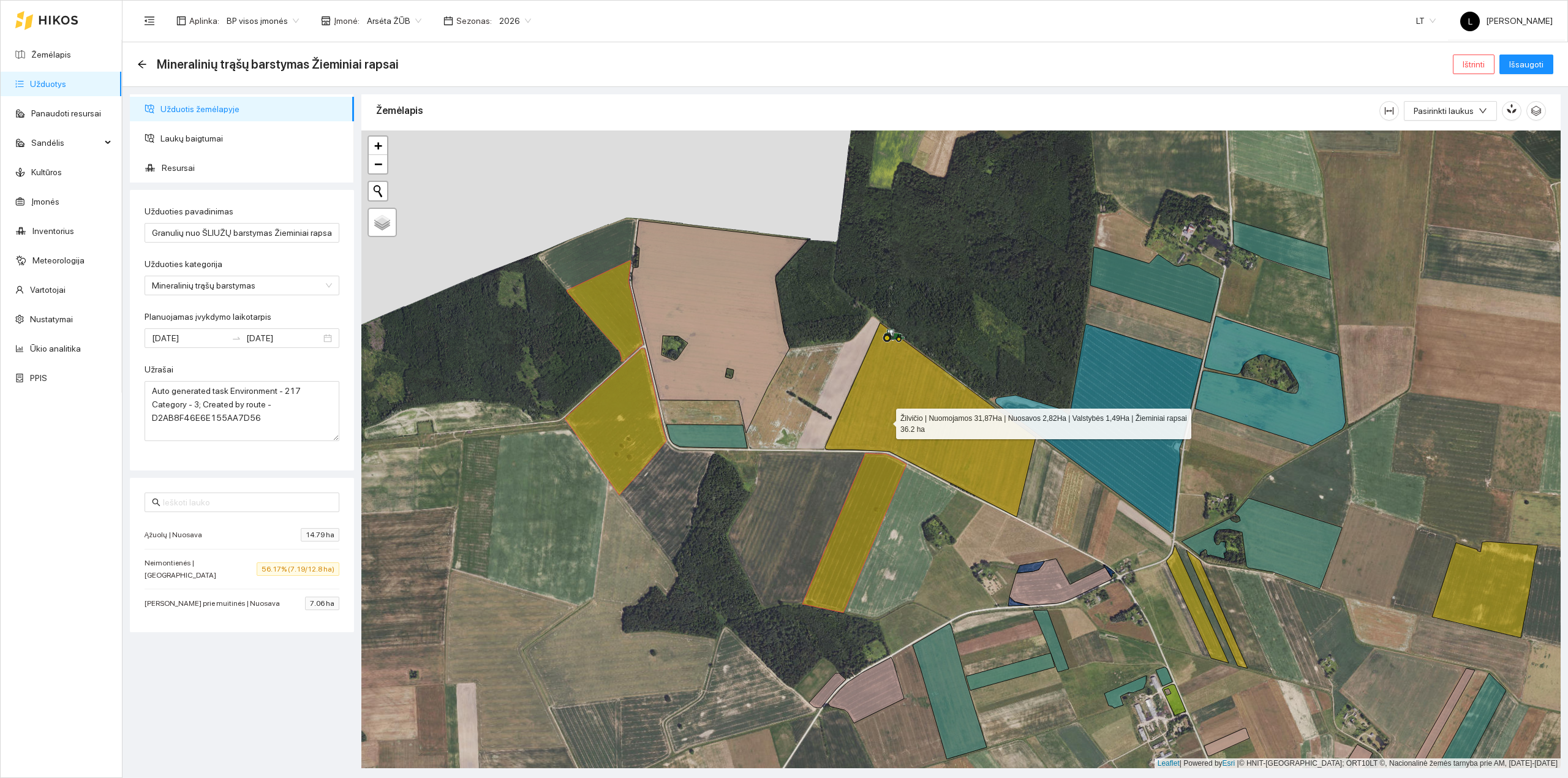
click at [885, 422] on icon at bounding box center [930, 419] width 211 height 194
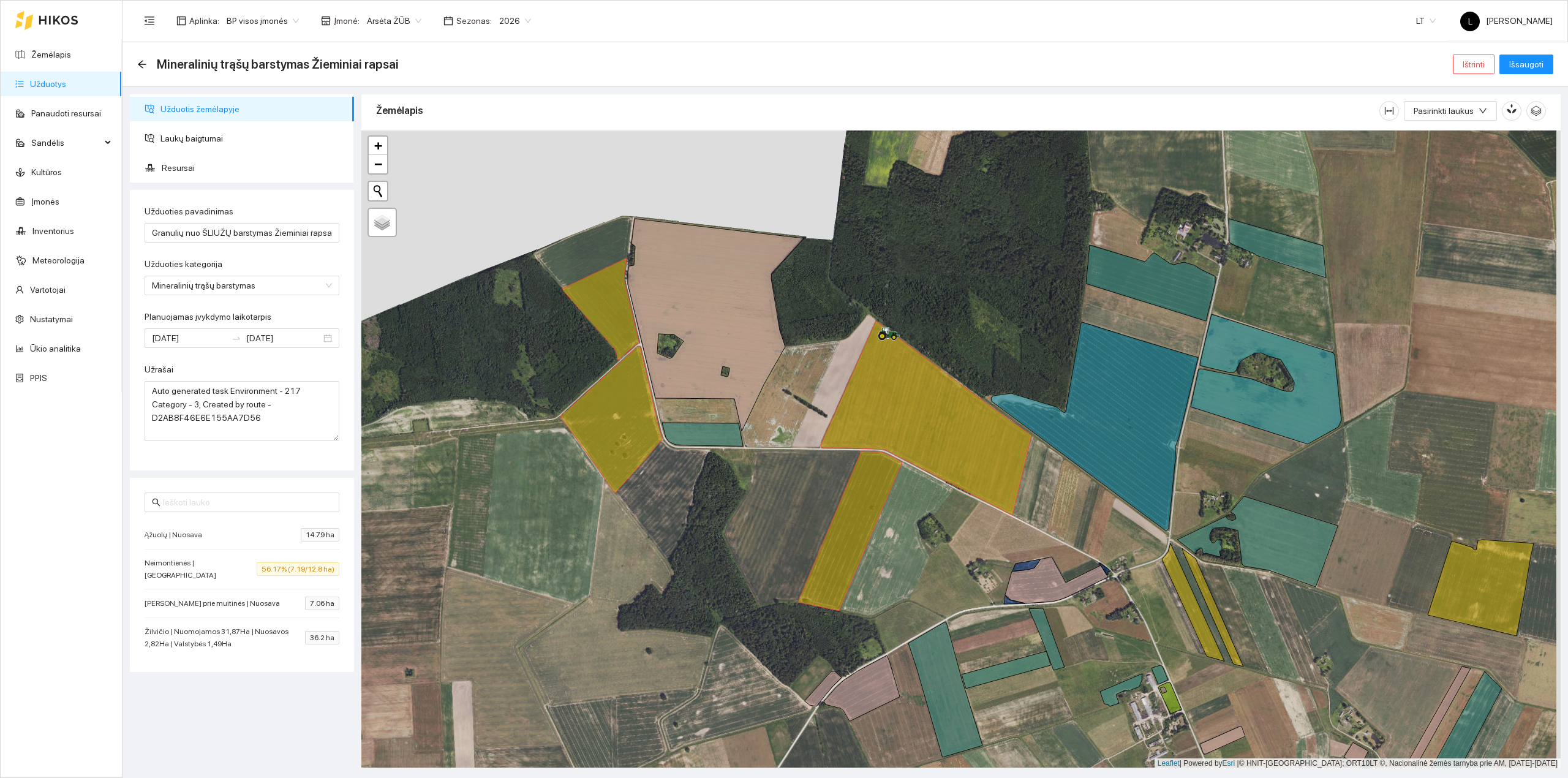
drag, startPoint x: 1040, startPoint y: 515, endPoint x: 671, endPoint y: 343, distance: 407.1
click at [671, 343] on div at bounding box center [961, 449] width 1199 height 638
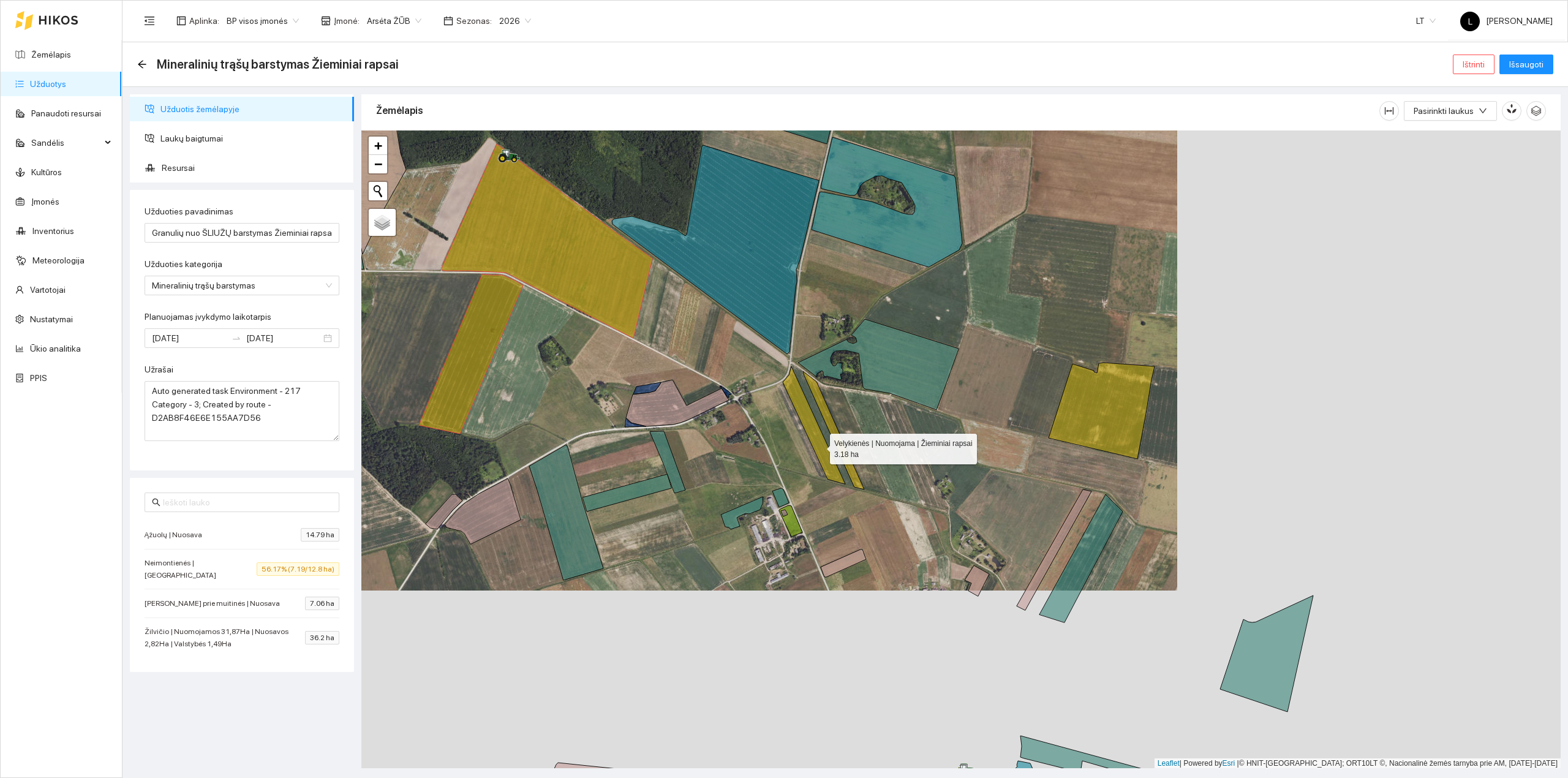
click at [818, 447] on icon at bounding box center [813, 425] width 62 height 118
click at [843, 447] on icon at bounding box center [834, 430] width 61 height 118
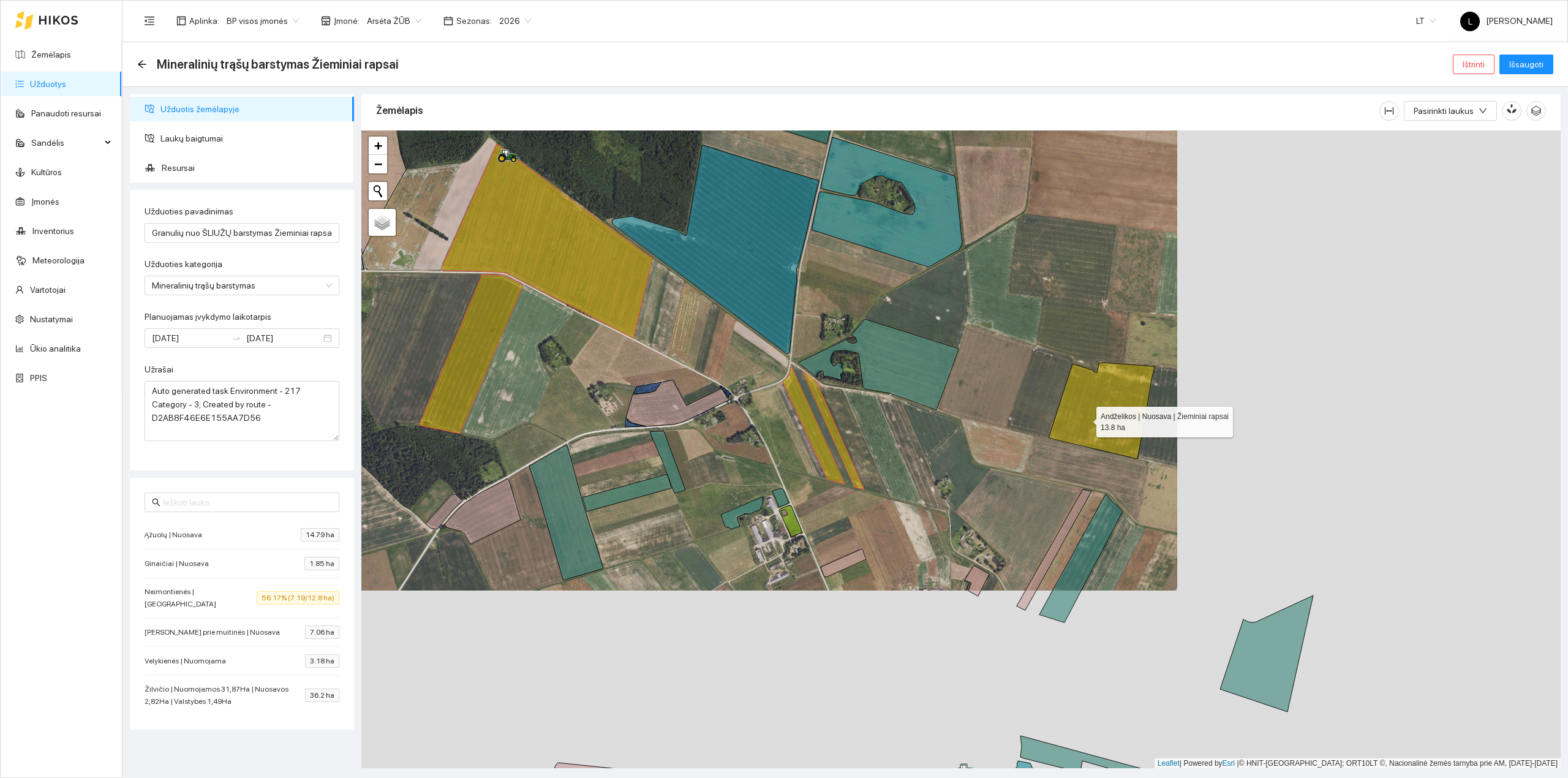
click at [1085, 417] on icon at bounding box center [1101, 410] width 106 height 96
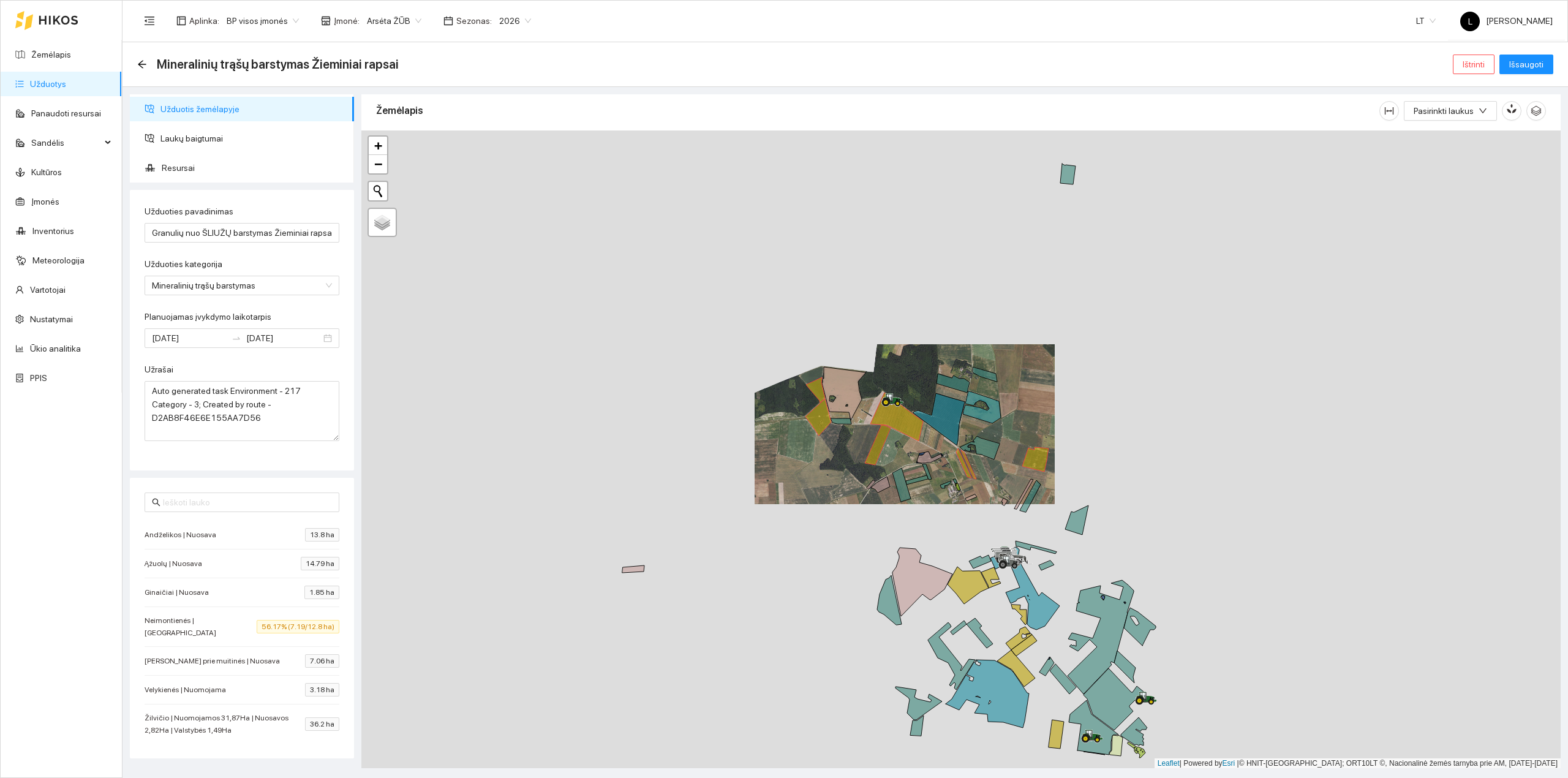
drag, startPoint x: 998, startPoint y: 530, endPoint x: 838, endPoint y: 275, distance: 301.0
click at [829, 267] on div at bounding box center [961, 449] width 1199 height 638
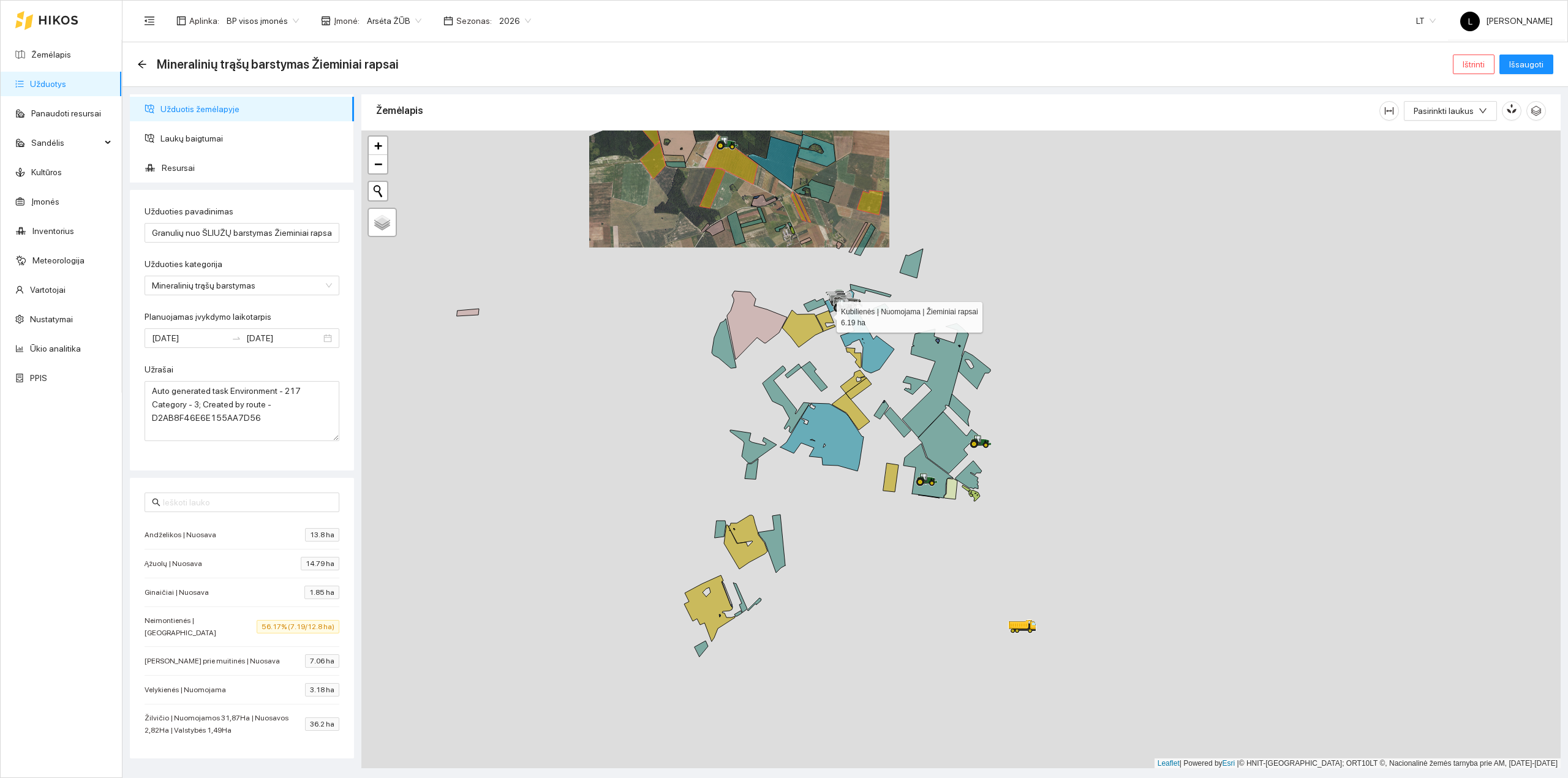
click at [826, 315] on icon at bounding box center [826, 321] width 19 height 21
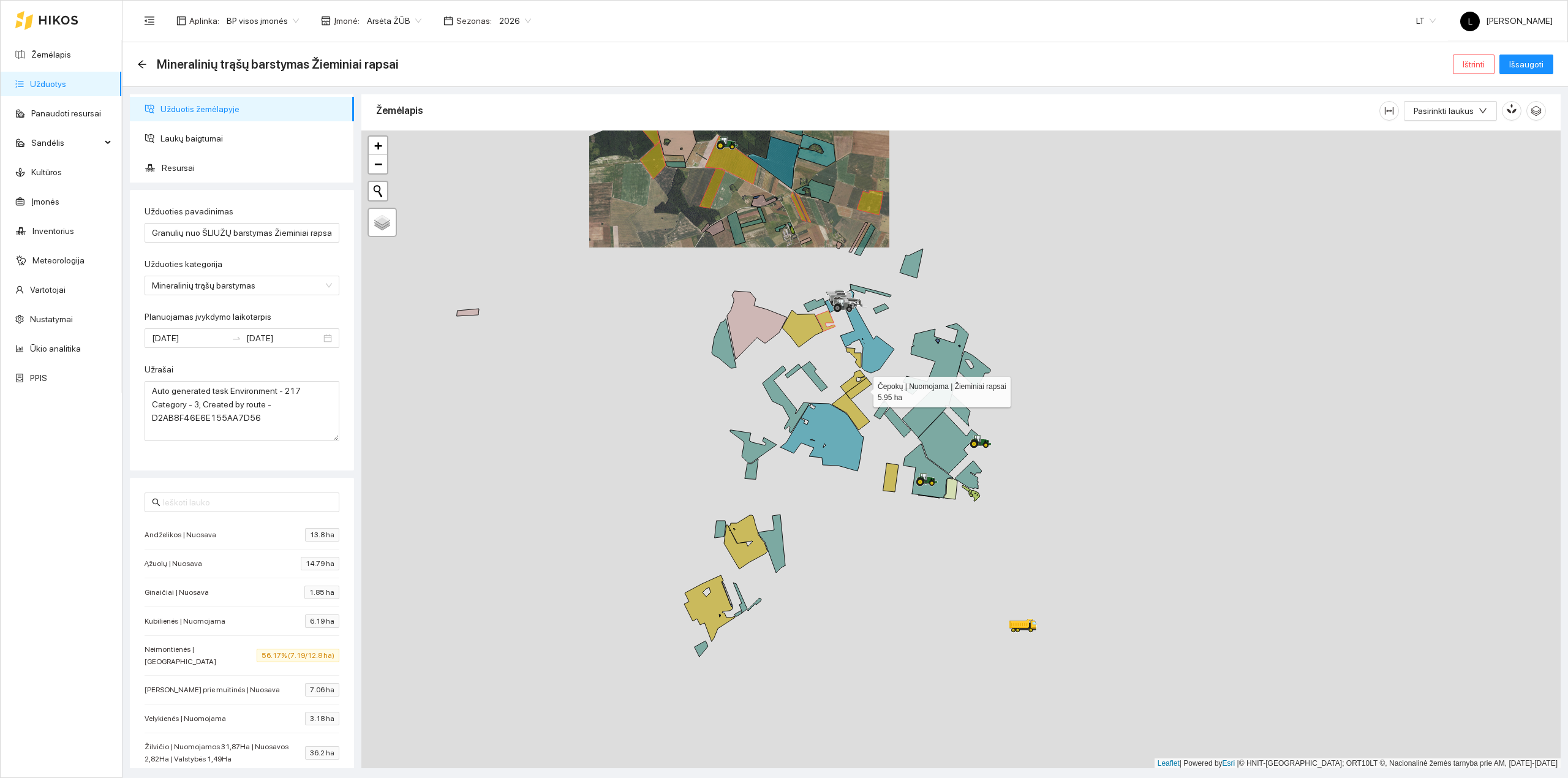
click at [862, 389] on icon at bounding box center [859, 389] width 26 height 22
click at [851, 382] on icon at bounding box center [853, 381] width 27 height 23
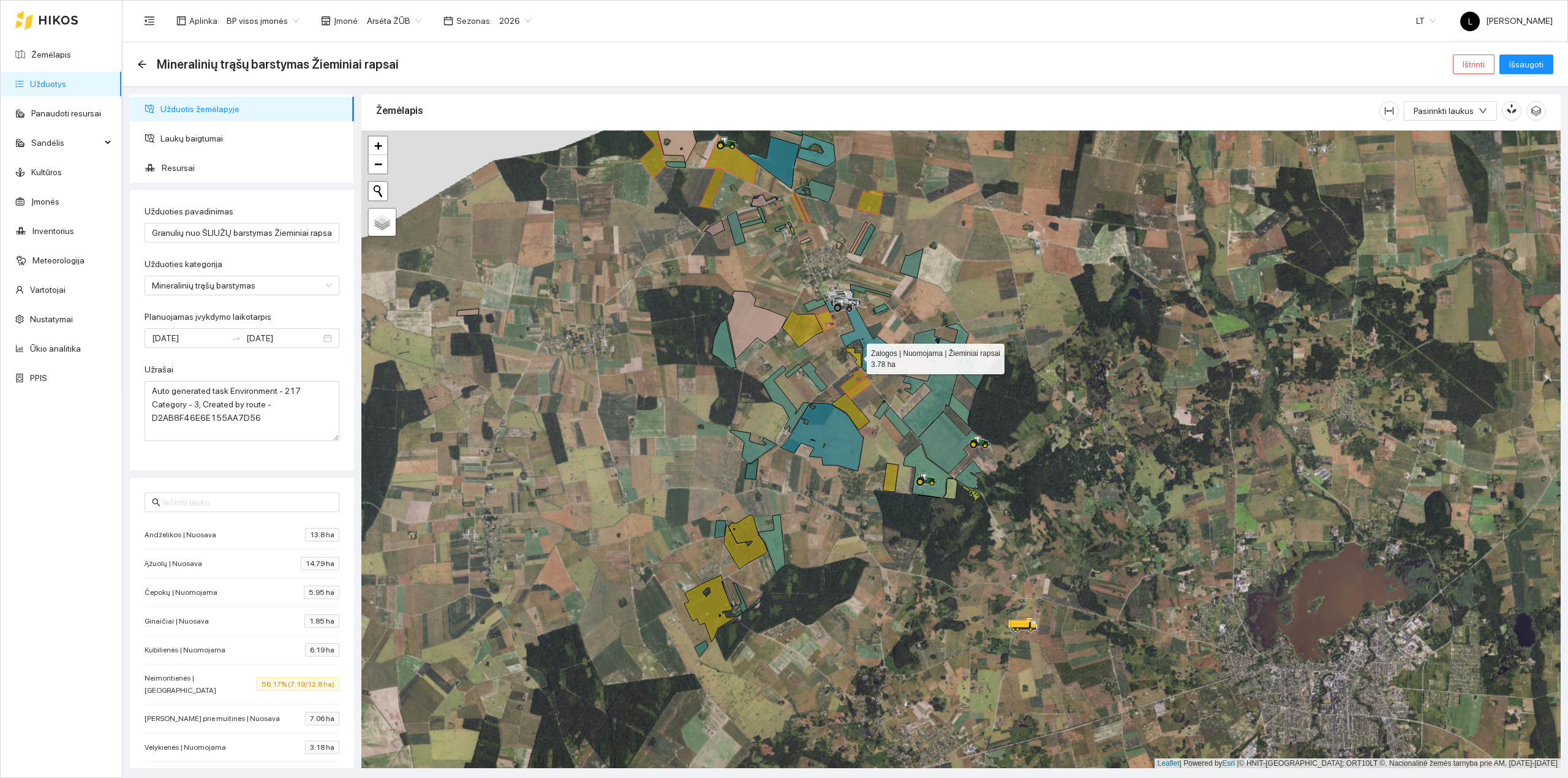
click at [858, 359] on icon at bounding box center [853, 358] width 15 height 20
click at [852, 406] on icon at bounding box center [850, 411] width 38 height 36
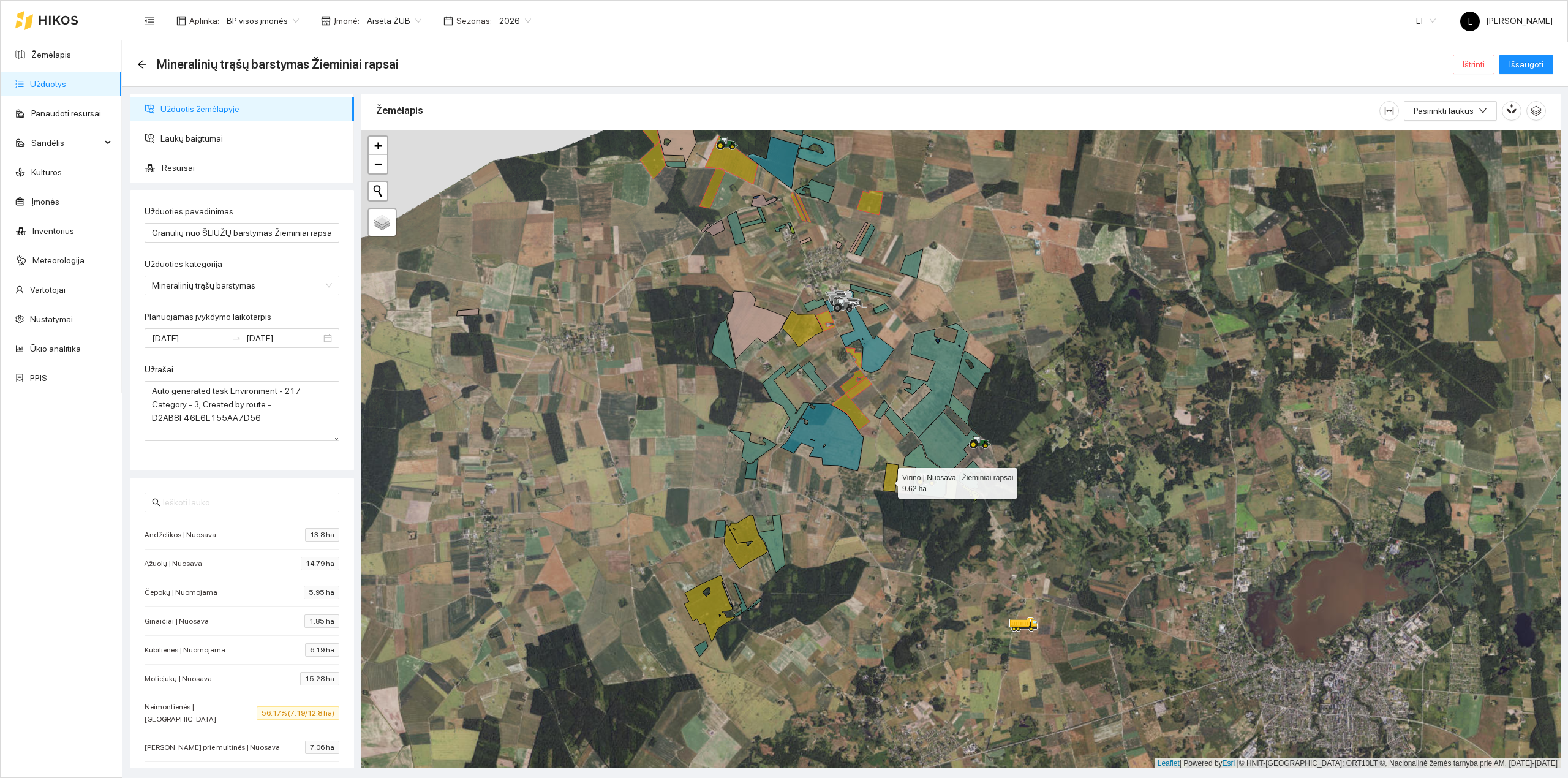
click at [887, 481] on icon at bounding box center [890, 477] width 15 height 29
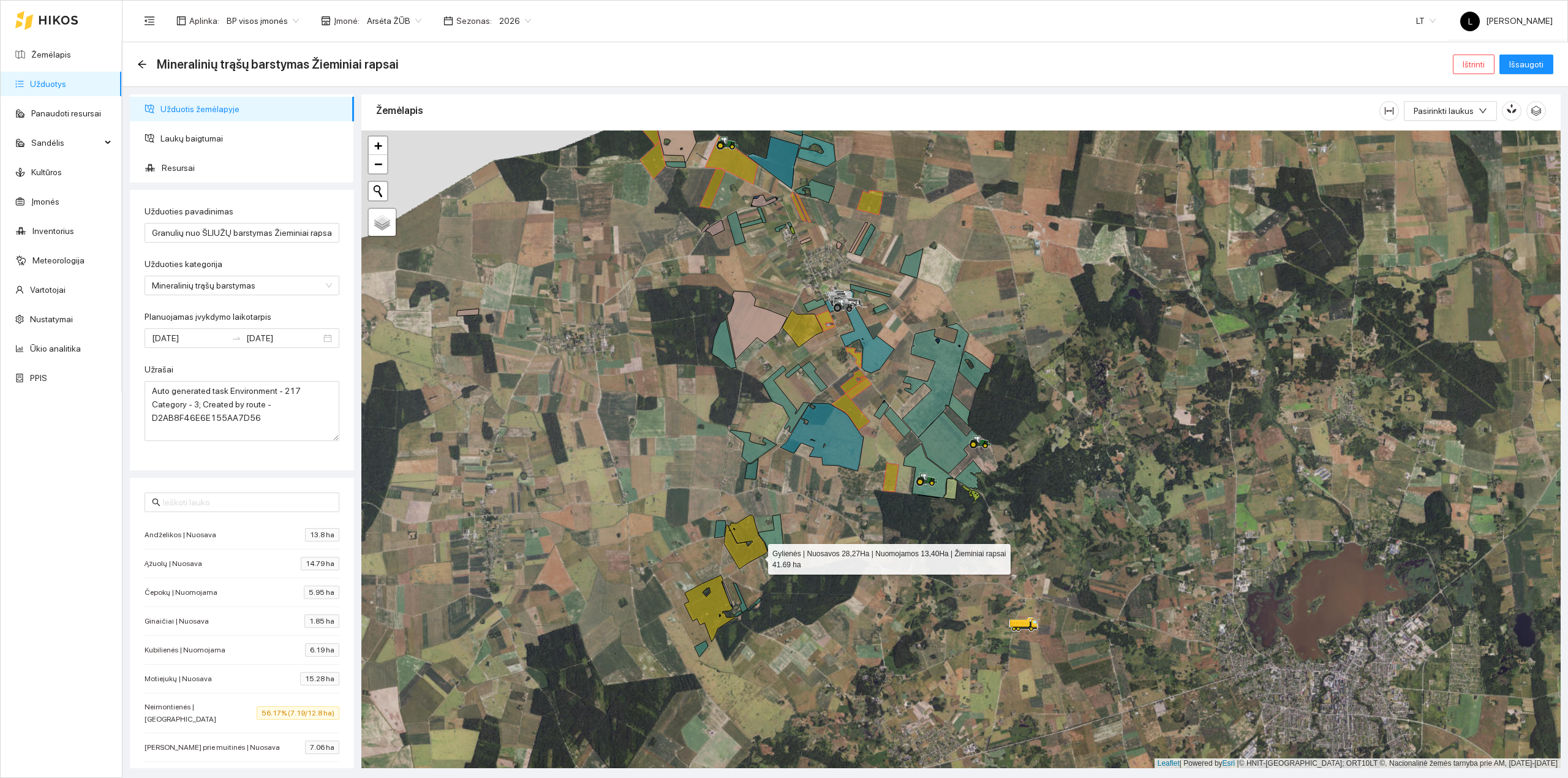
click at [753, 557] on icon at bounding box center [746, 542] width 44 height 54
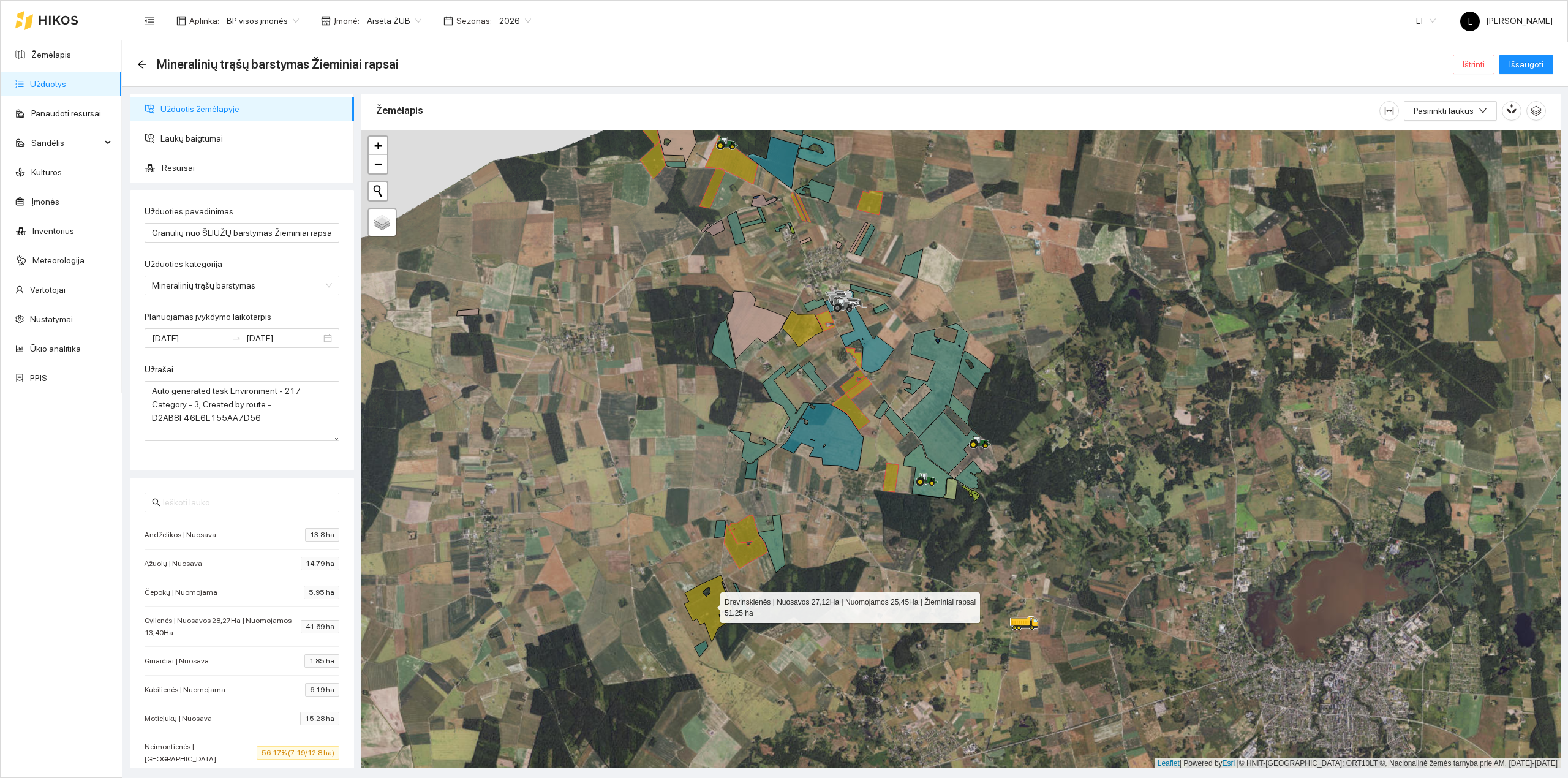
click at [718, 603] on icon at bounding box center [709, 608] width 51 height 66
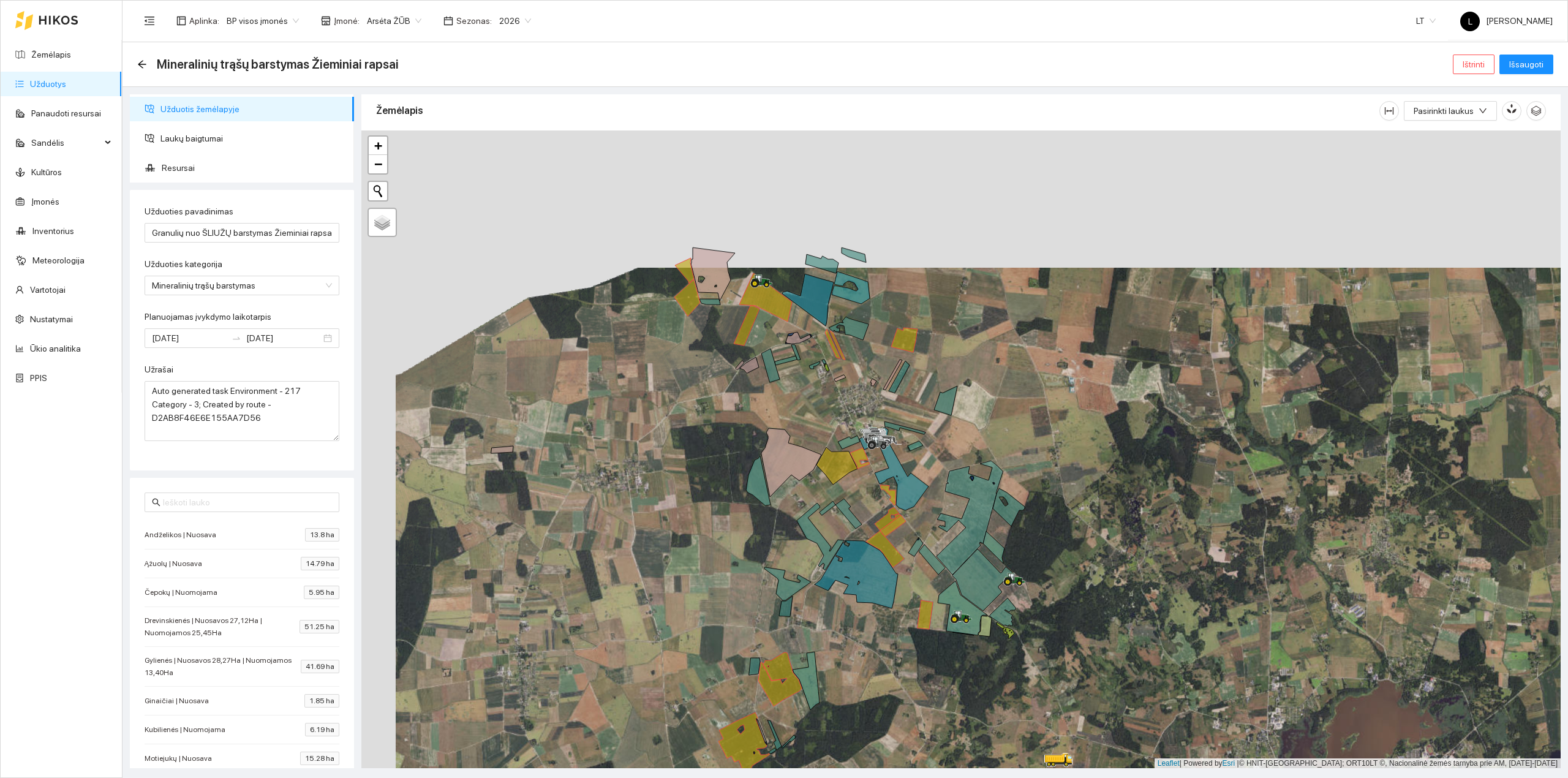
drag, startPoint x: 800, startPoint y: 550, endPoint x: 836, endPoint y: 687, distance: 141.7
click at [834, 684] on div at bounding box center [961, 449] width 1199 height 638
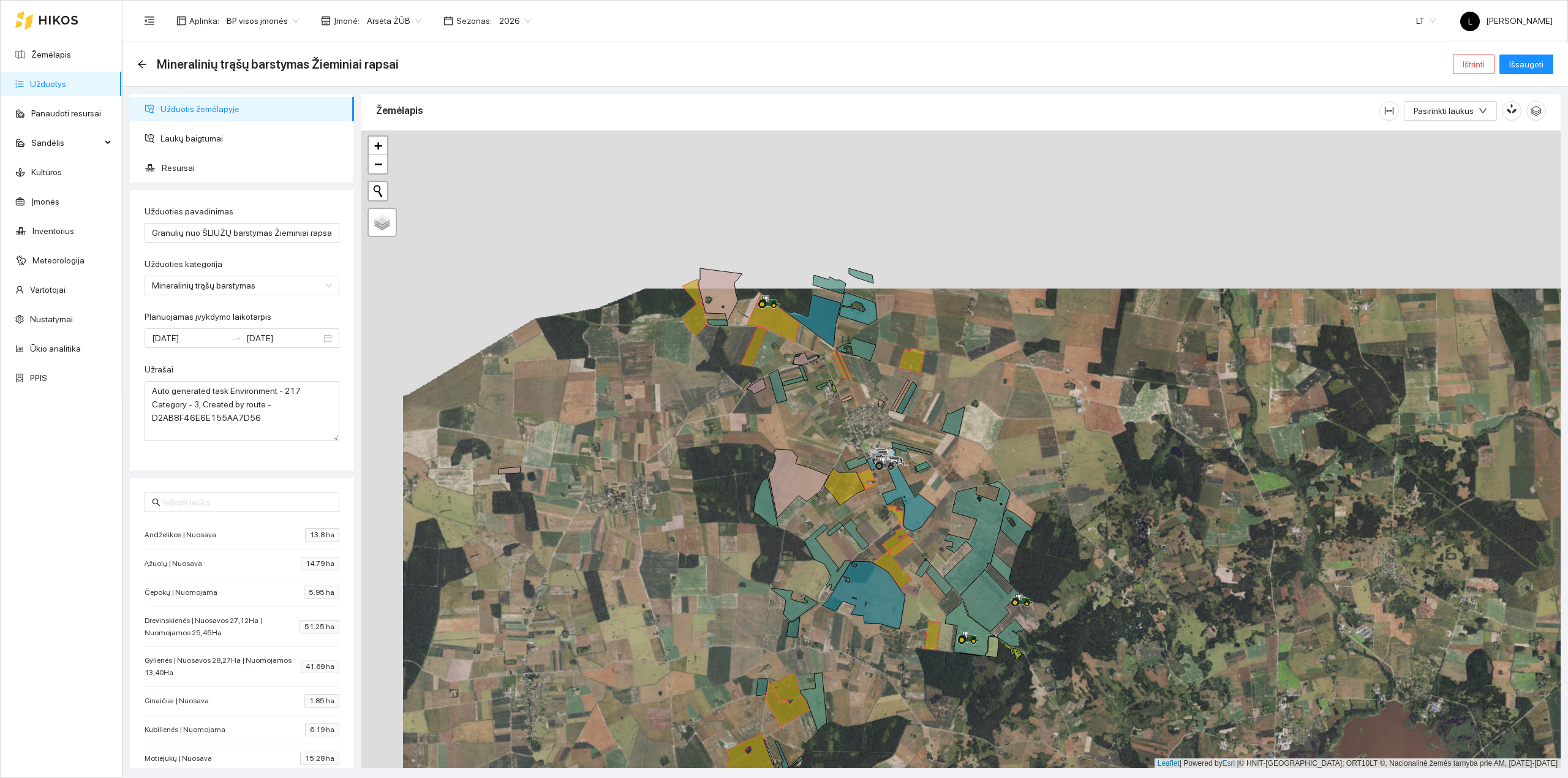
click at [821, 534] on div at bounding box center [961, 449] width 1199 height 638
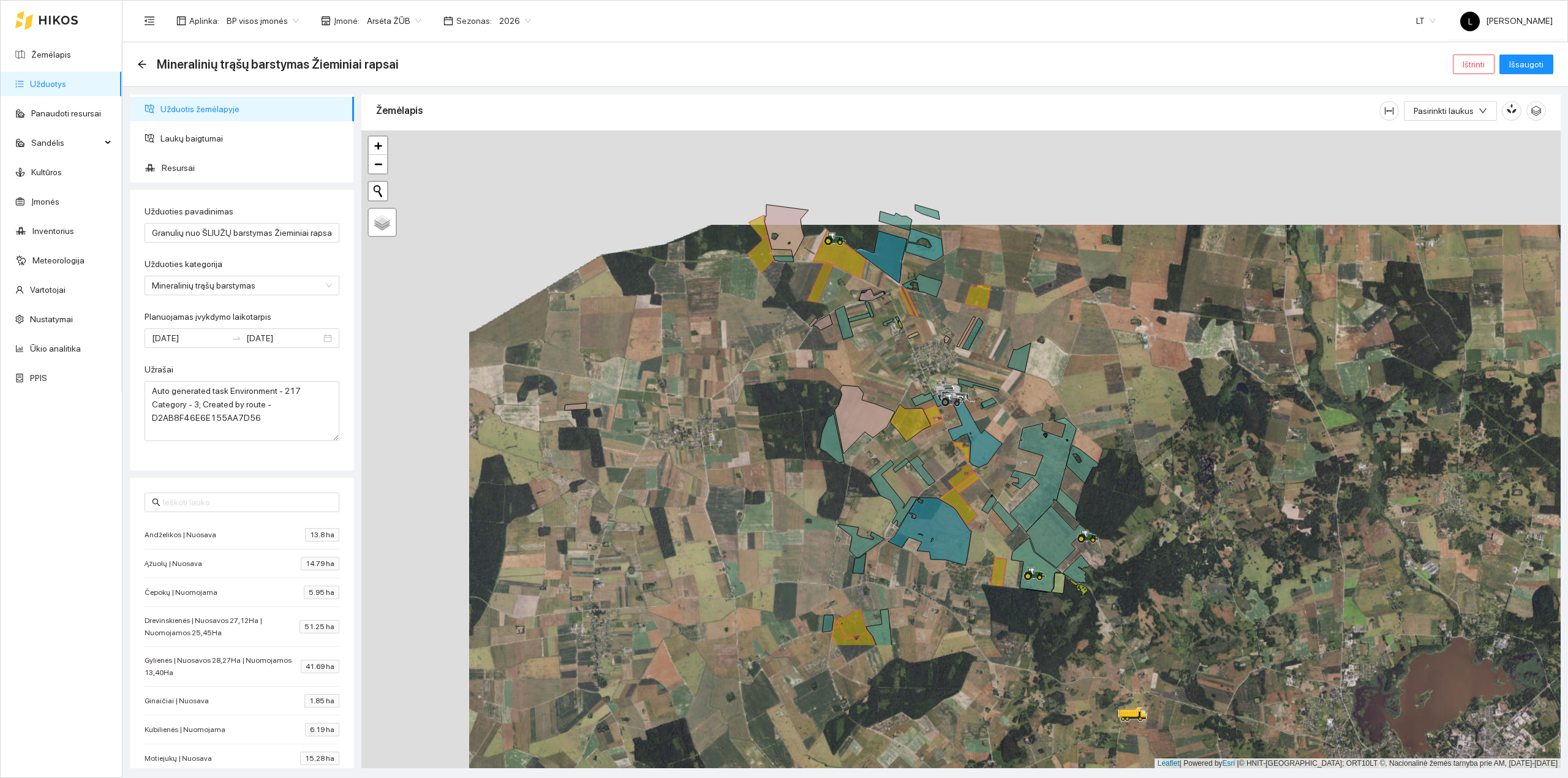
drag, startPoint x: 912, startPoint y: 557, endPoint x: 952, endPoint y: 351, distance: 209.8
click at [959, 336] on div at bounding box center [961, 449] width 1199 height 638
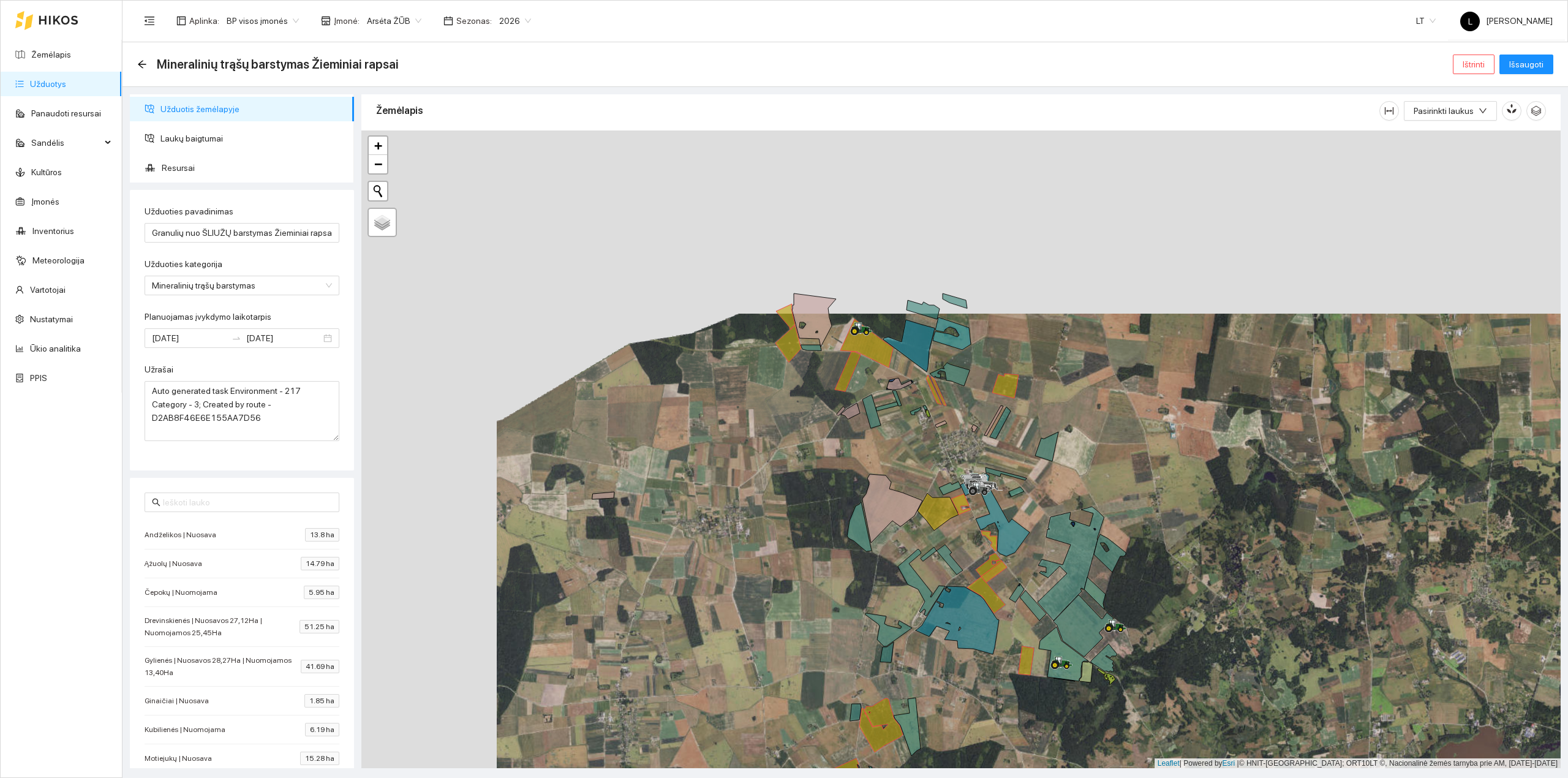
drag, startPoint x: 970, startPoint y: 458, endPoint x: 860, endPoint y: 582, distance: 165.8
click at [860, 582] on div at bounding box center [961, 449] width 1199 height 638
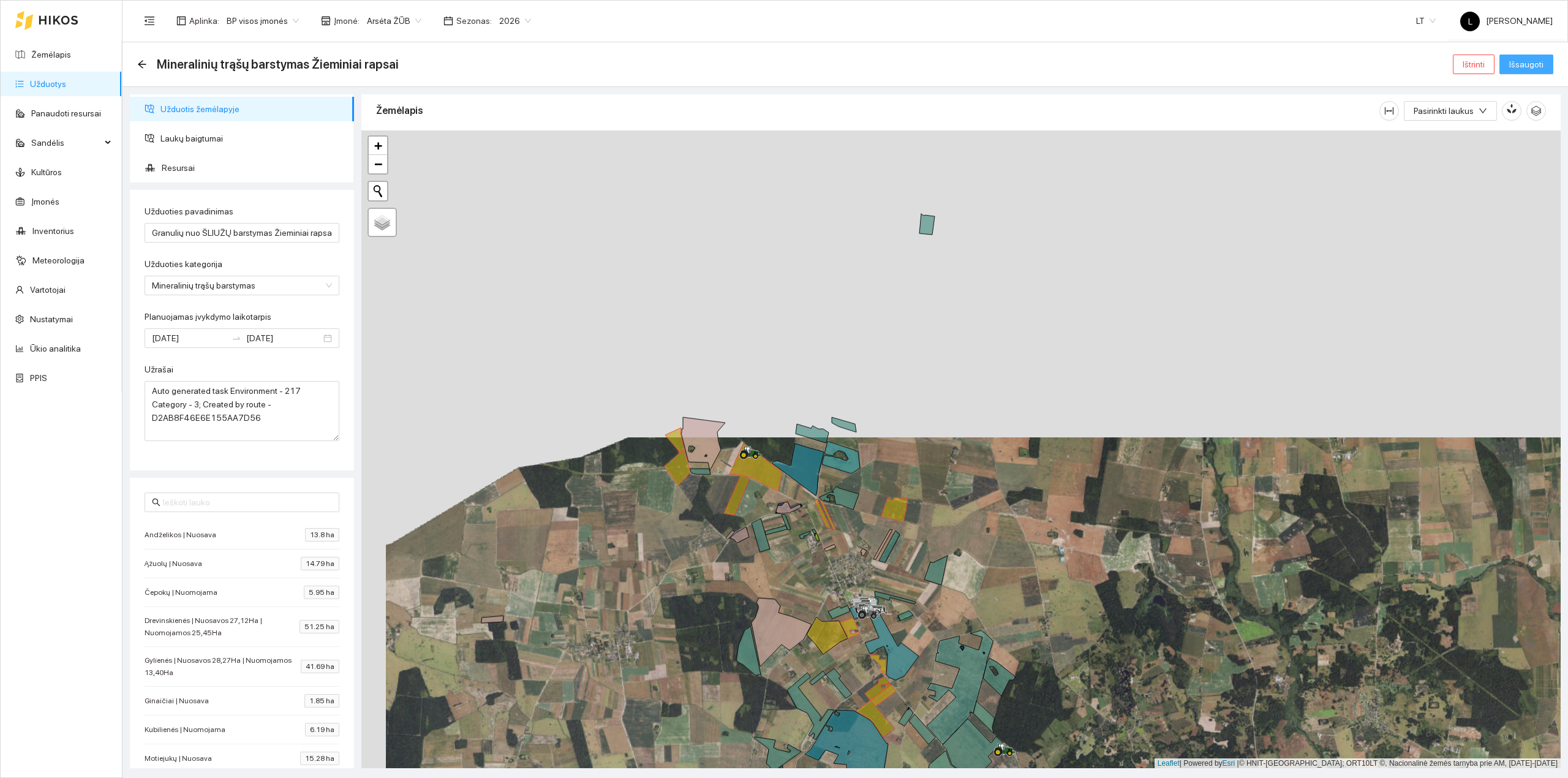
click at [1537, 61] on span "Išsaugoti" at bounding box center [1526, 64] width 34 height 14
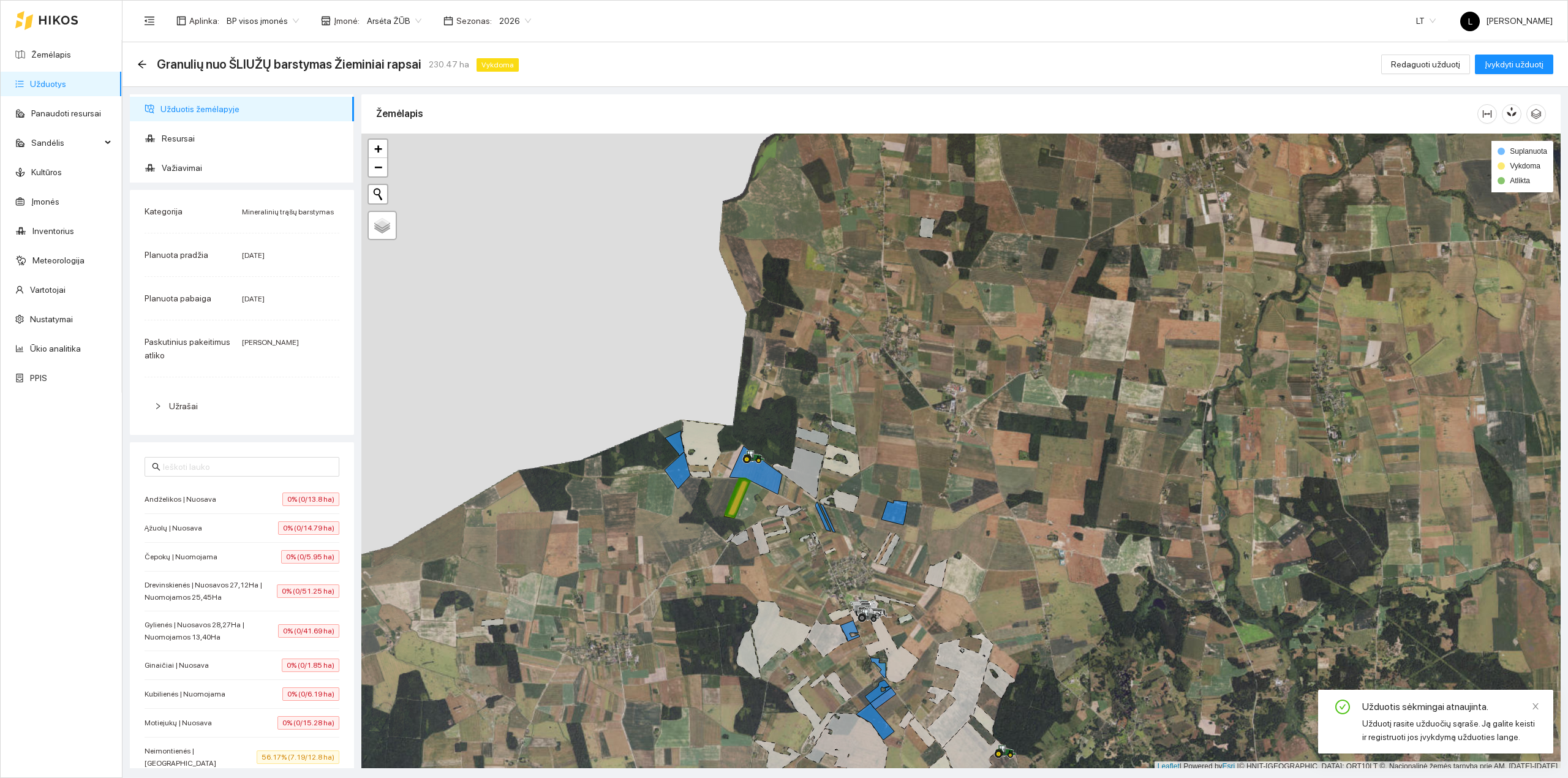
click at [54, 82] on link "Užduotys" at bounding box center [48, 84] width 36 height 10
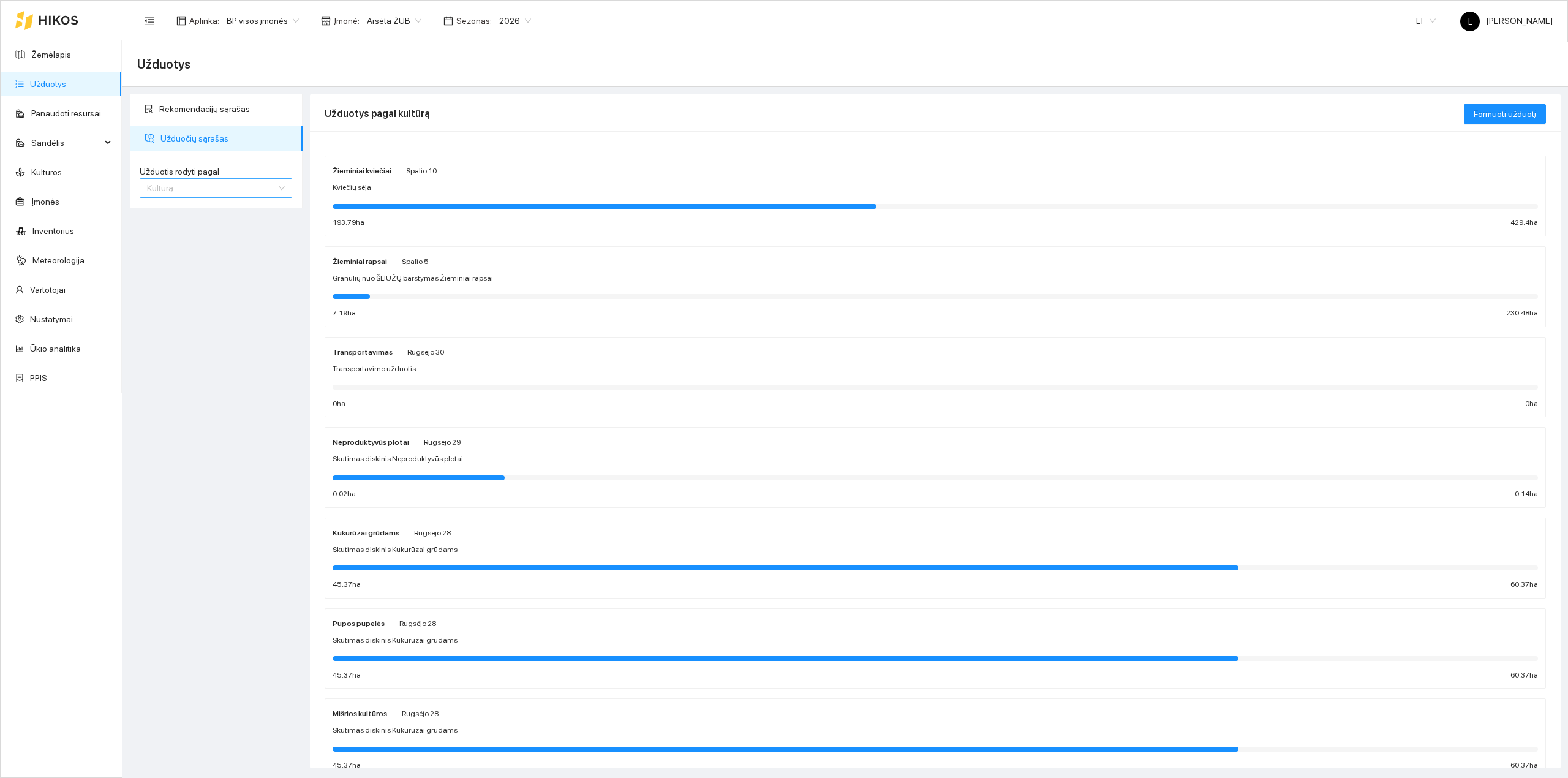
click at [214, 179] on span "Kultūrą" at bounding box center [216, 187] width 138 height 19
click at [393, 280] on span "Granulių nuo ŠLIUŽŲ barstymas Žieminiai rapsai" at bounding box center [413, 278] width 161 height 11
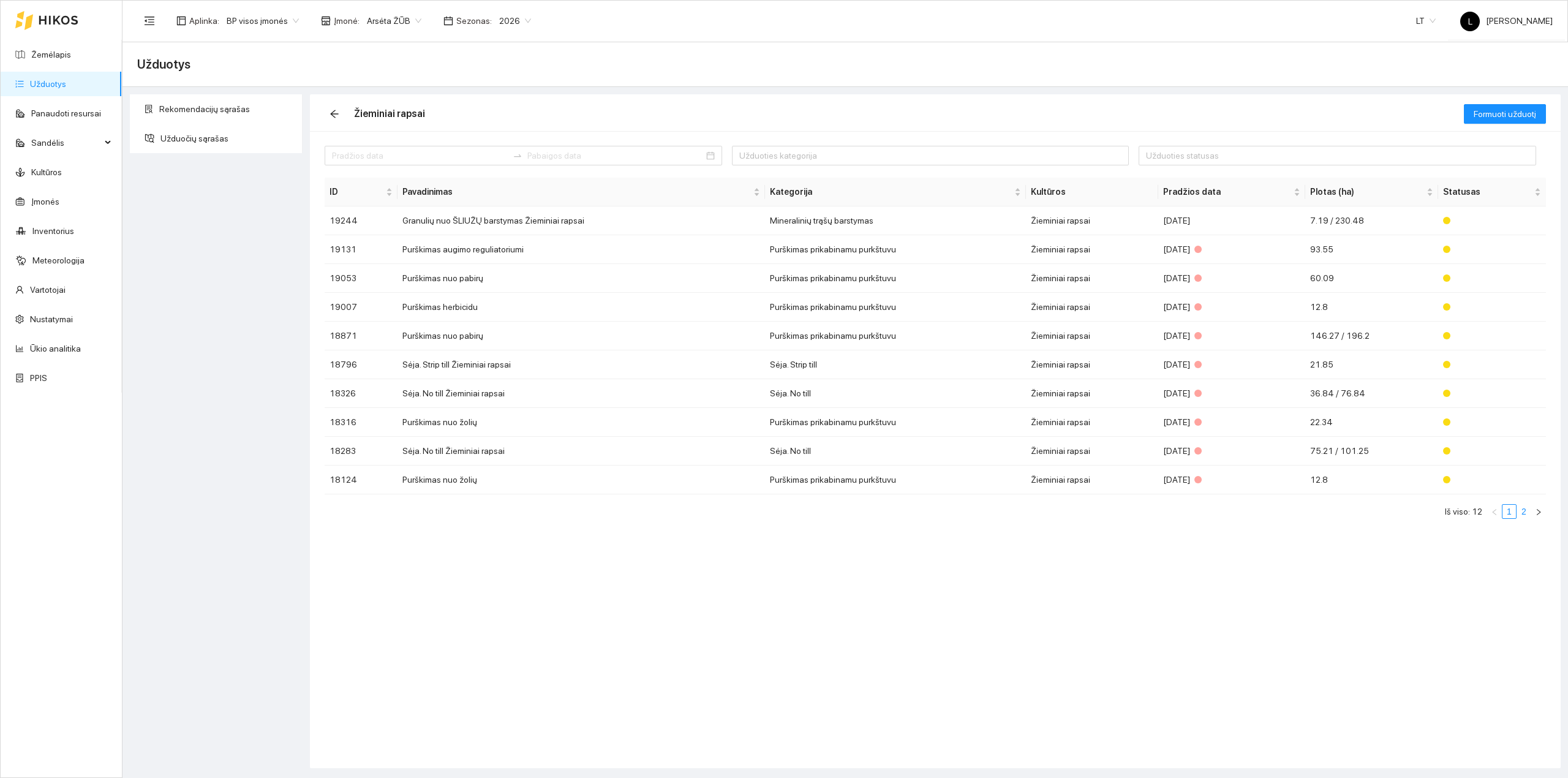
click at [1525, 515] on link "2" at bounding box center [1524, 511] width 14 height 14
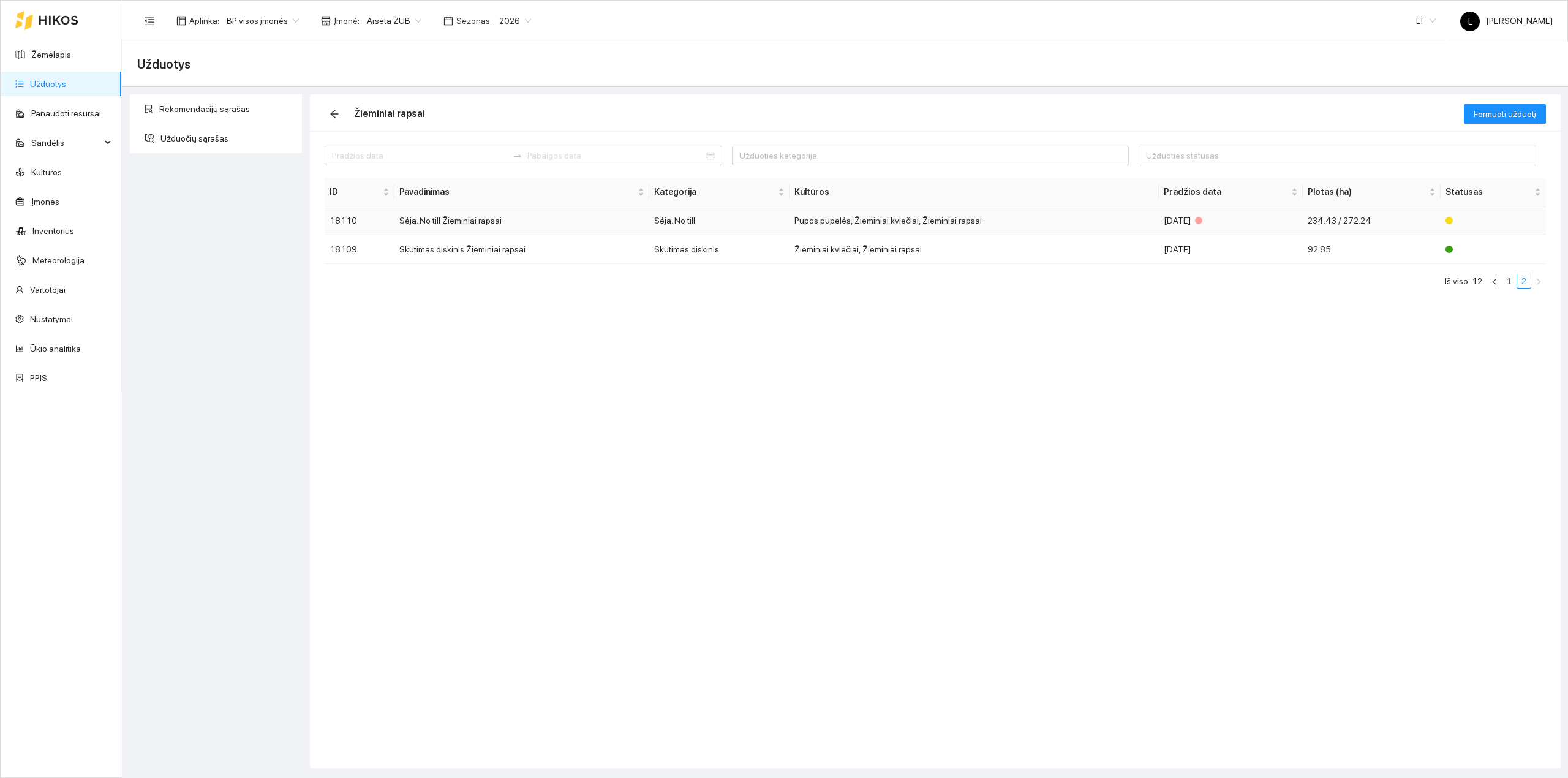
click at [427, 228] on td "Sėja. No till Žieminiai rapsai" at bounding box center [521, 221] width 254 height 29
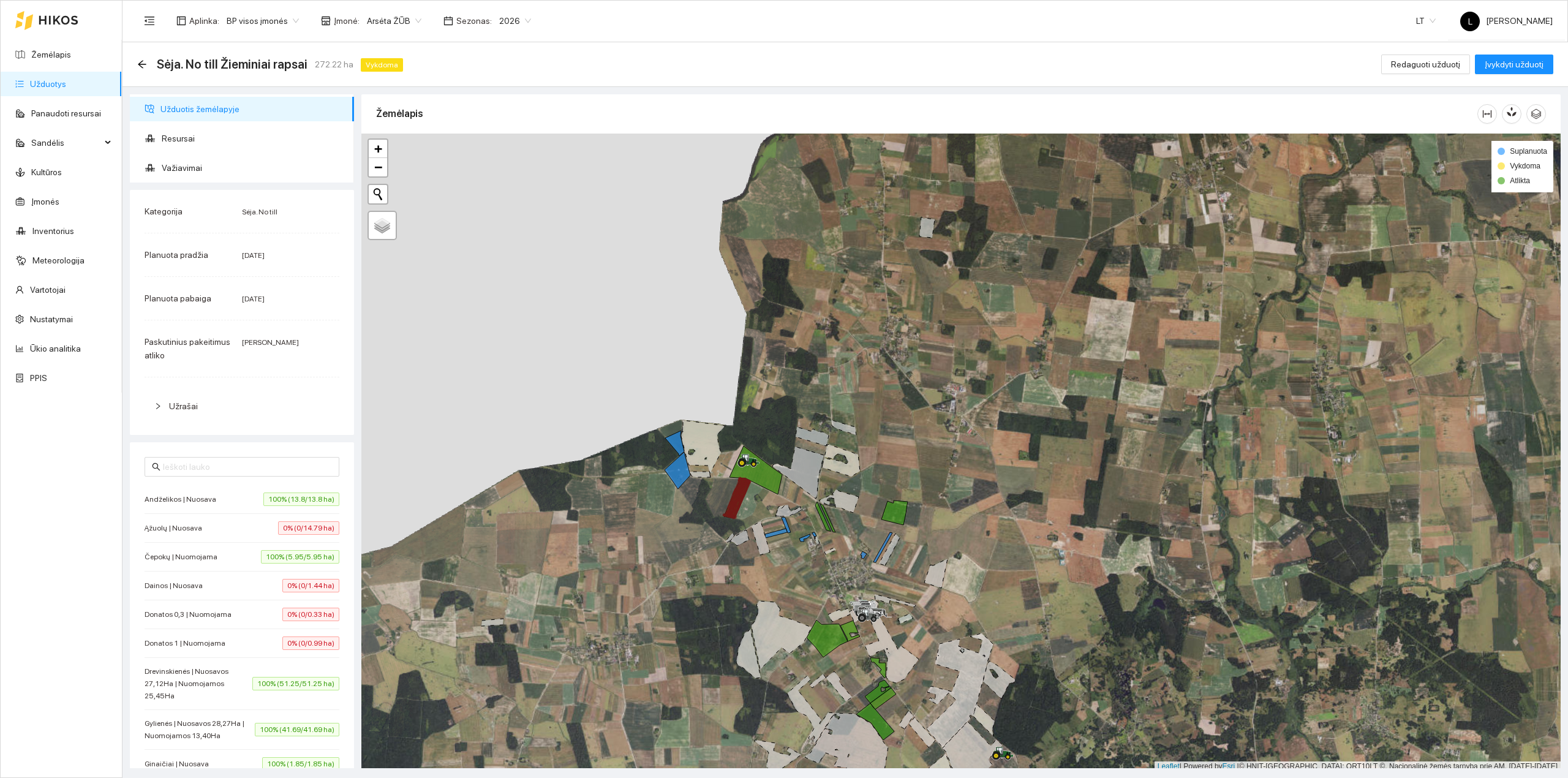
scroll to position [3, 0]
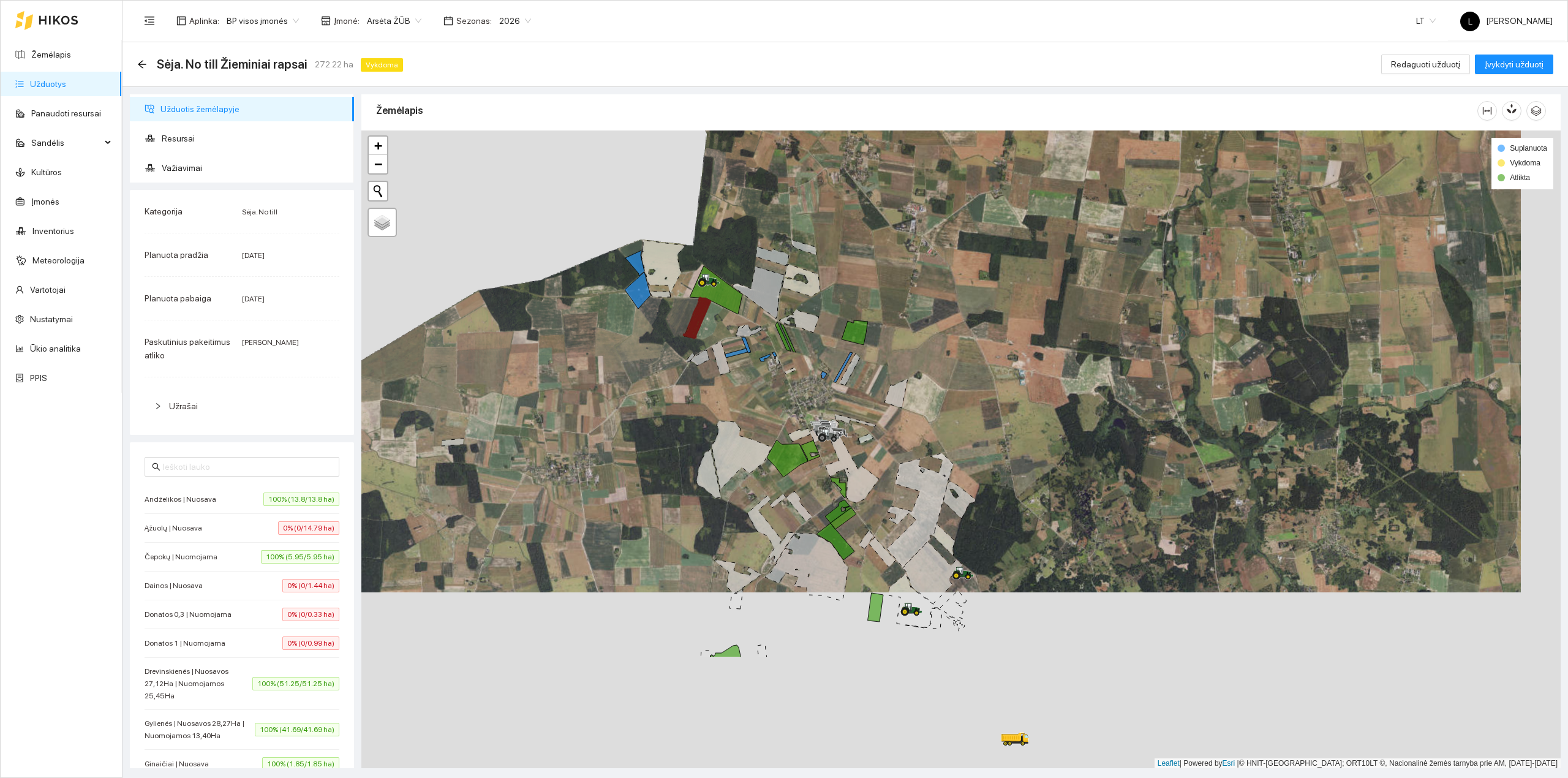
drag, startPoint x: 700, startPoint y: 525, endPoint x: 718, endPoint y: 472, distance: 56.0
click at [669, 388] on div at bounding box center [961, 449] width 1199 height 638
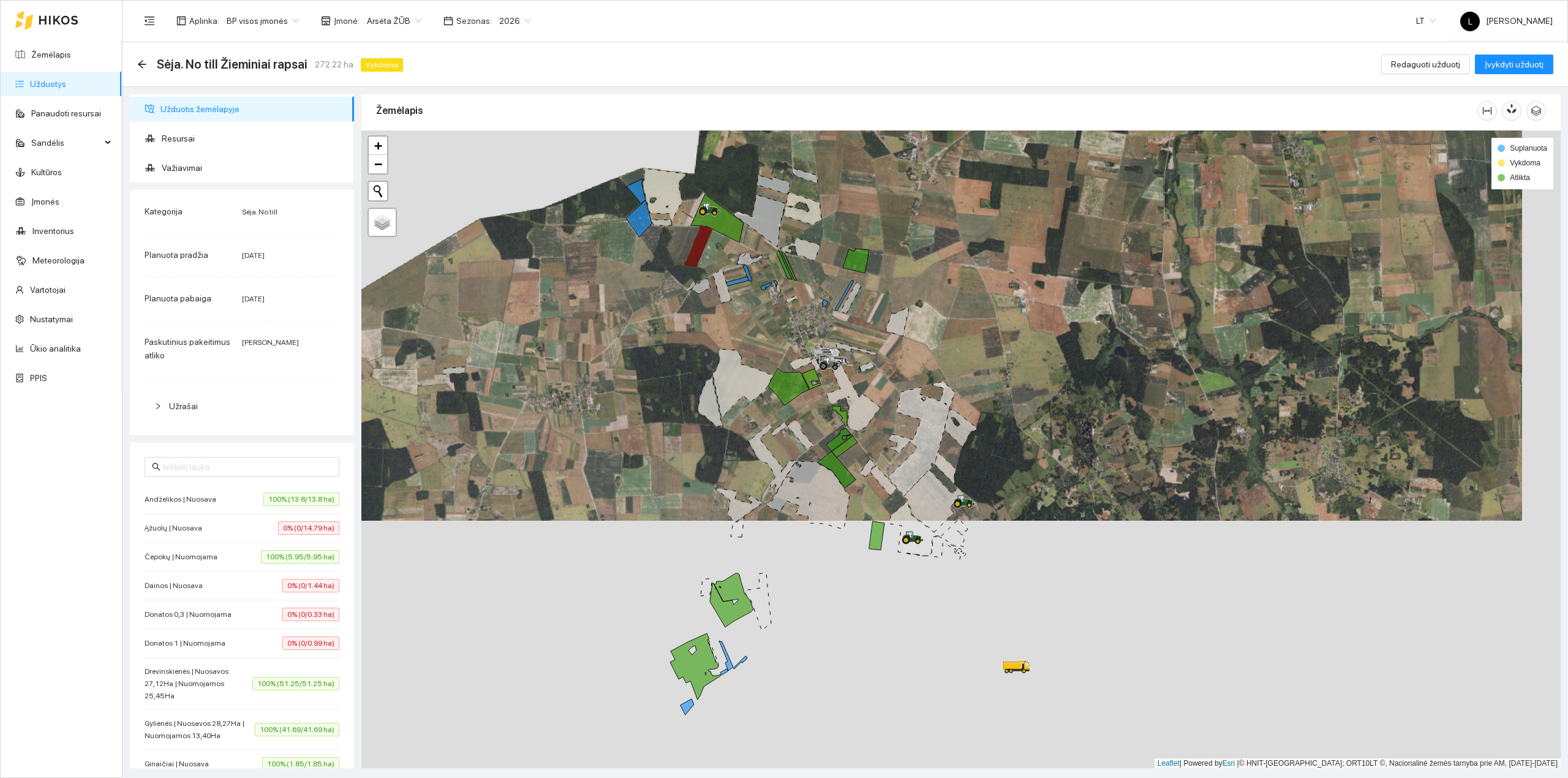
drag, startPoint x: 747, startPoint y: 510, endPoint x: 747, endPoint y: 474, distance: 36.0
click at [753, 488] on icon at bounding box center [739, 504] width 47 height 33
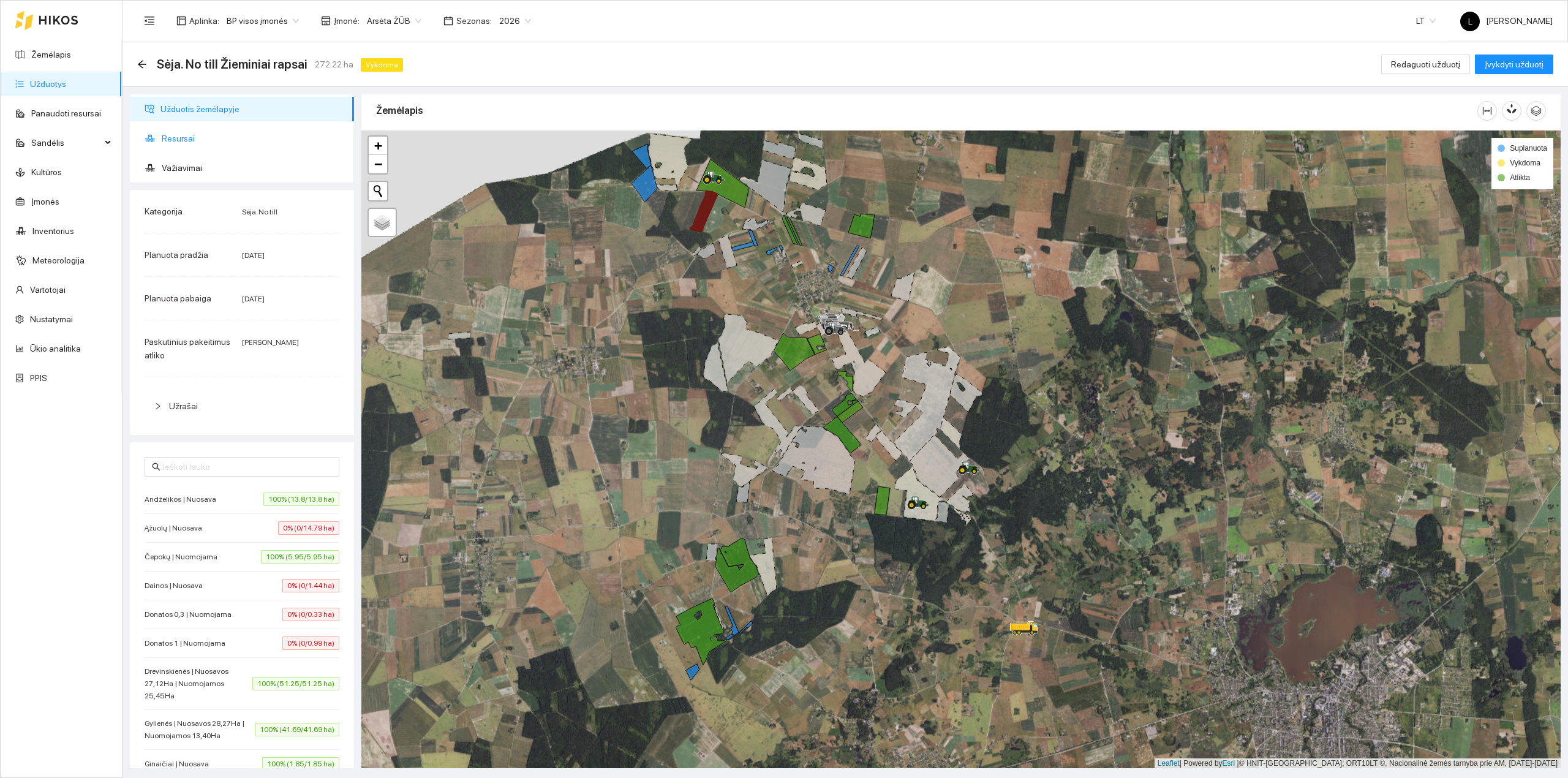
click at [178, 136] on span "Resursai" at bounding box center [253, 138] width 183 height 24
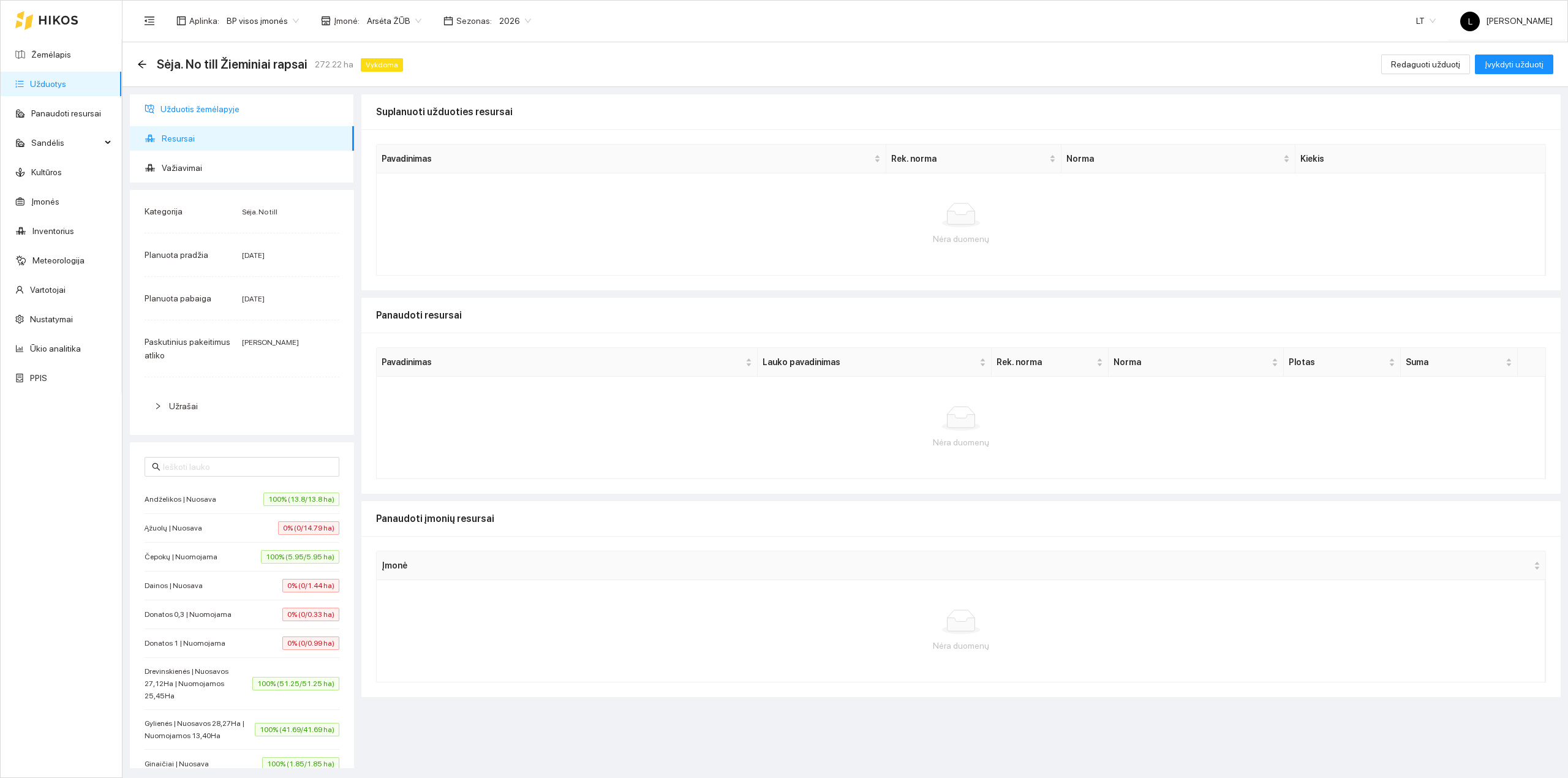
click at [206, 116] on span "Užduotis žemėlapyje" at bounding box center [252, 109] width 183 height 24
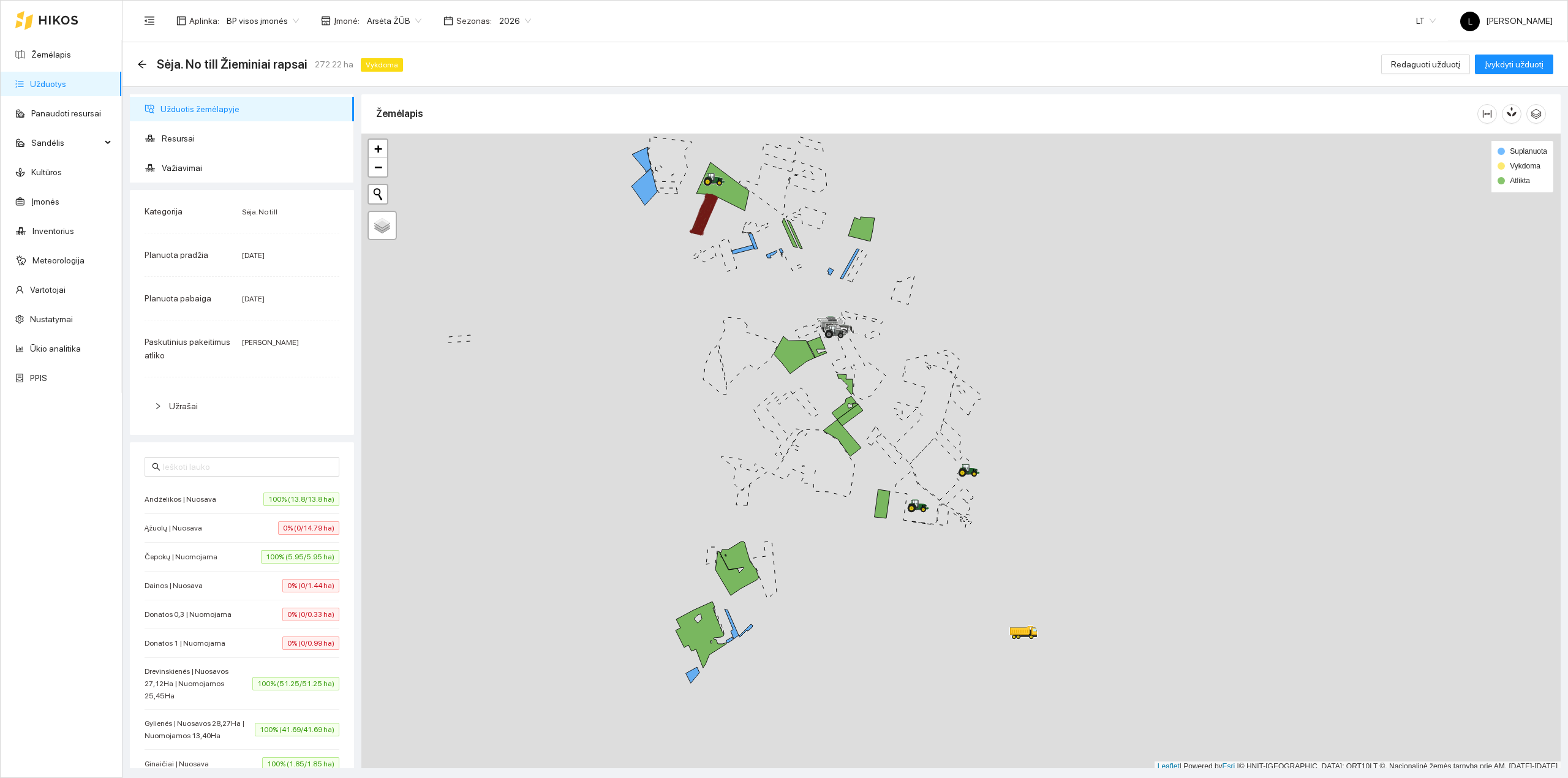
scroll to position [3, 0]
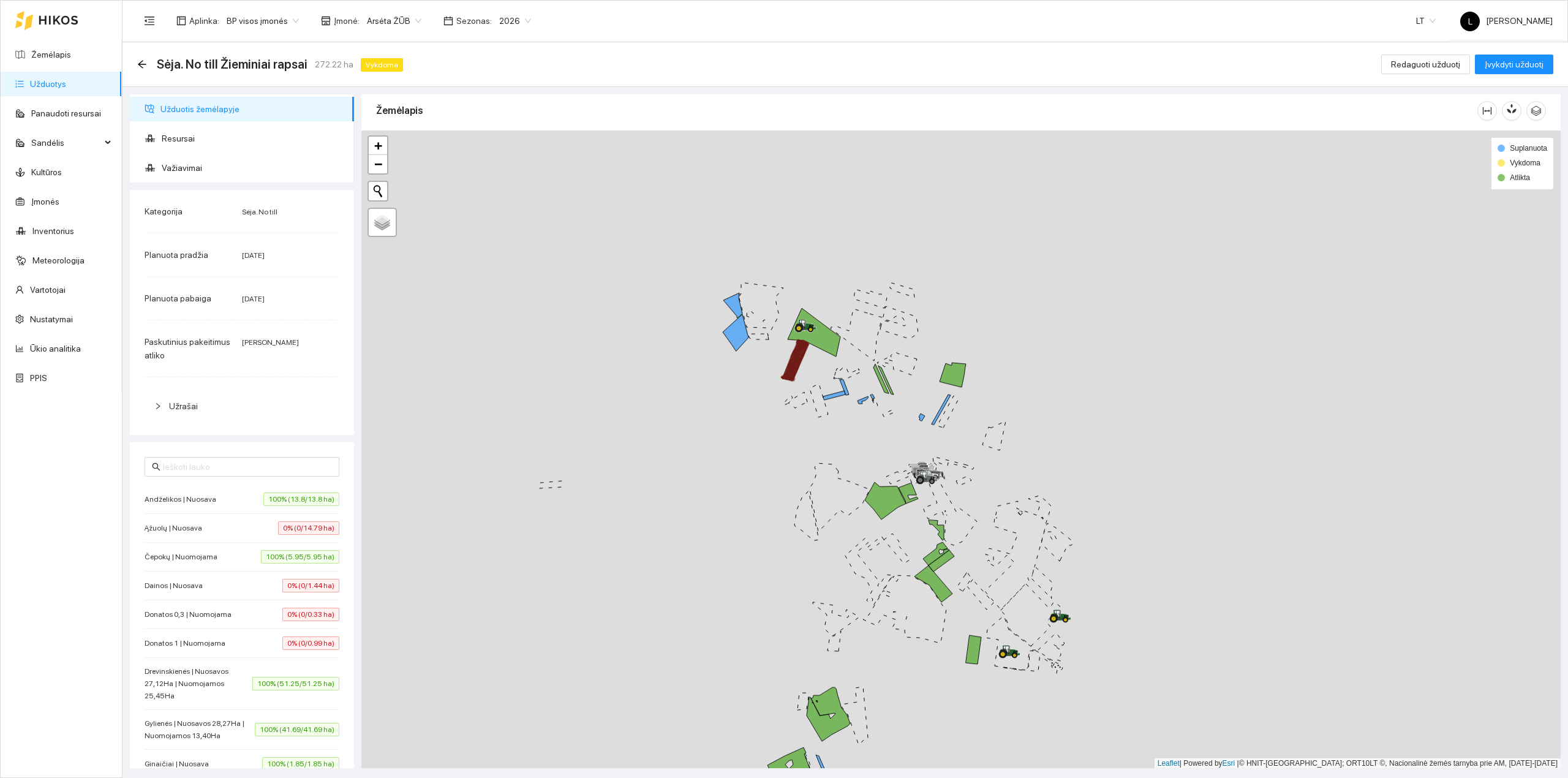
drag, startPoint x: 591, startPoint y: 388, endPoint x: 683, endPoint y: 535, distance: 173.4
click at [683, 535] on div at bounding box center [961, 449] width 1199 height 638
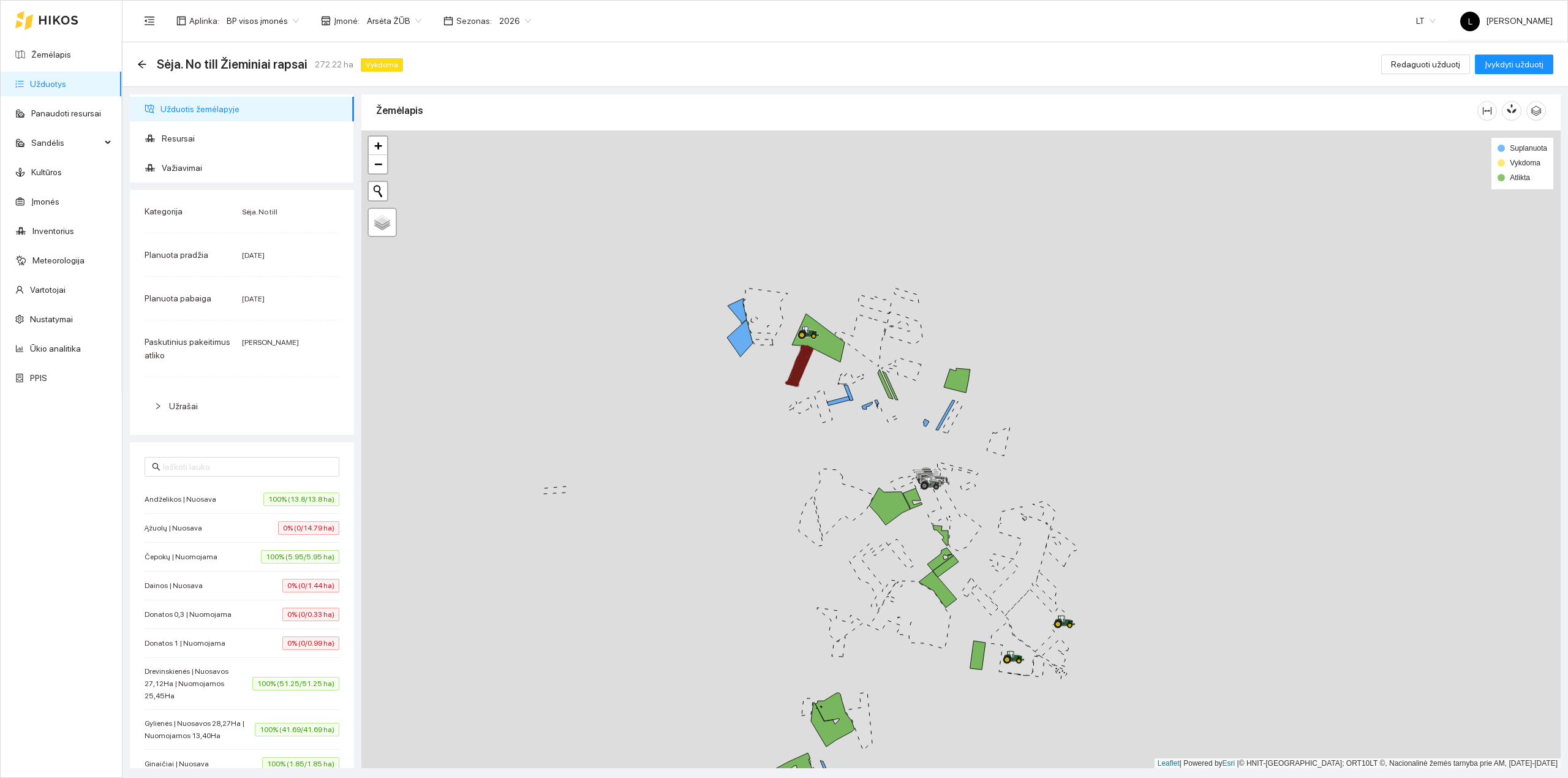
click at [275, 249] on div "[DATE]" at bounding box center [290, 254] width 98 height 14
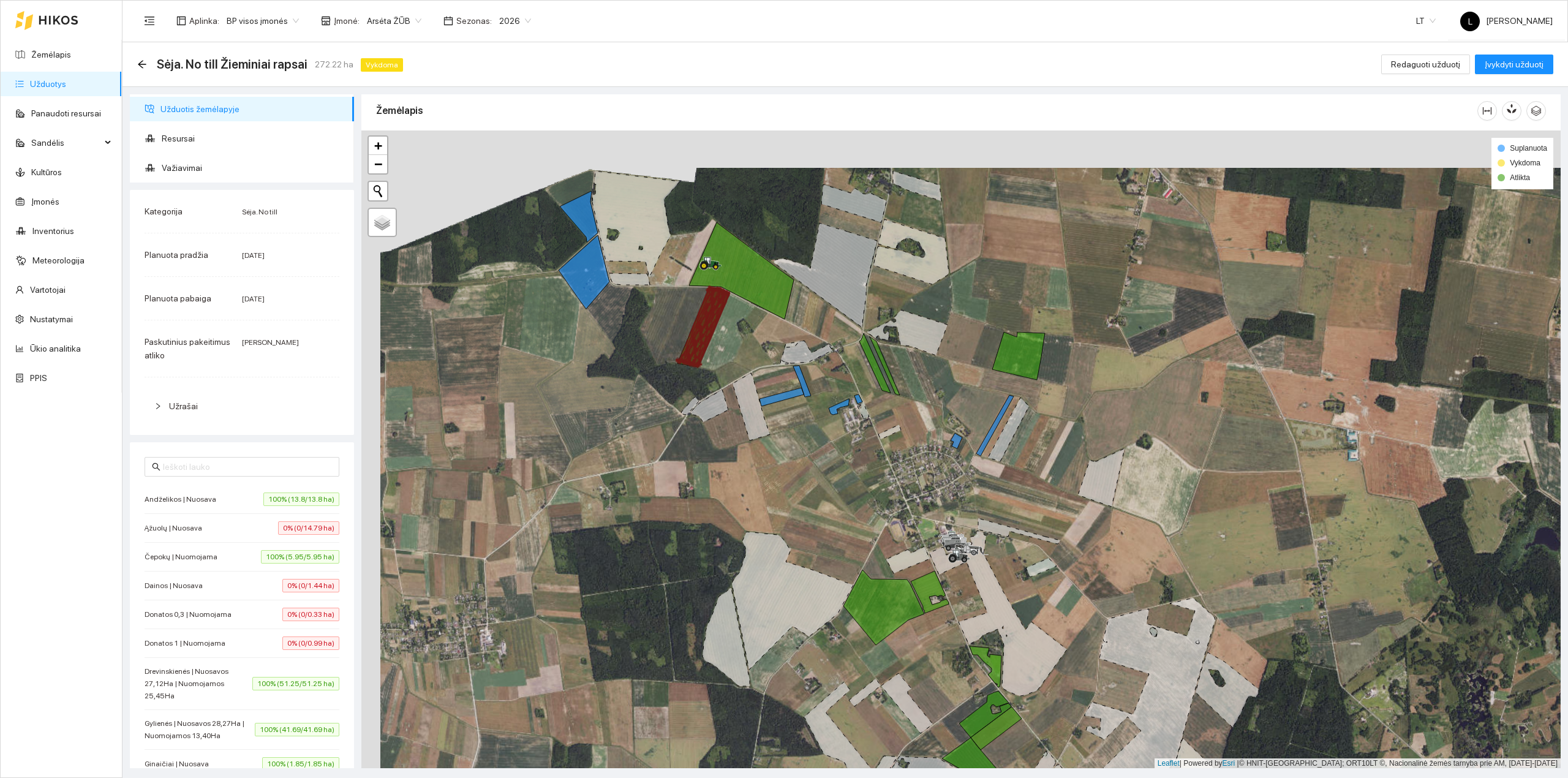
drag, startPoint x: 843, startPoint y: 459, endPoint x: 858, endPoint y: 486, distance: 30.9
click at [858, 486] on div at bounding box center [961, 449] width 1199 height 638
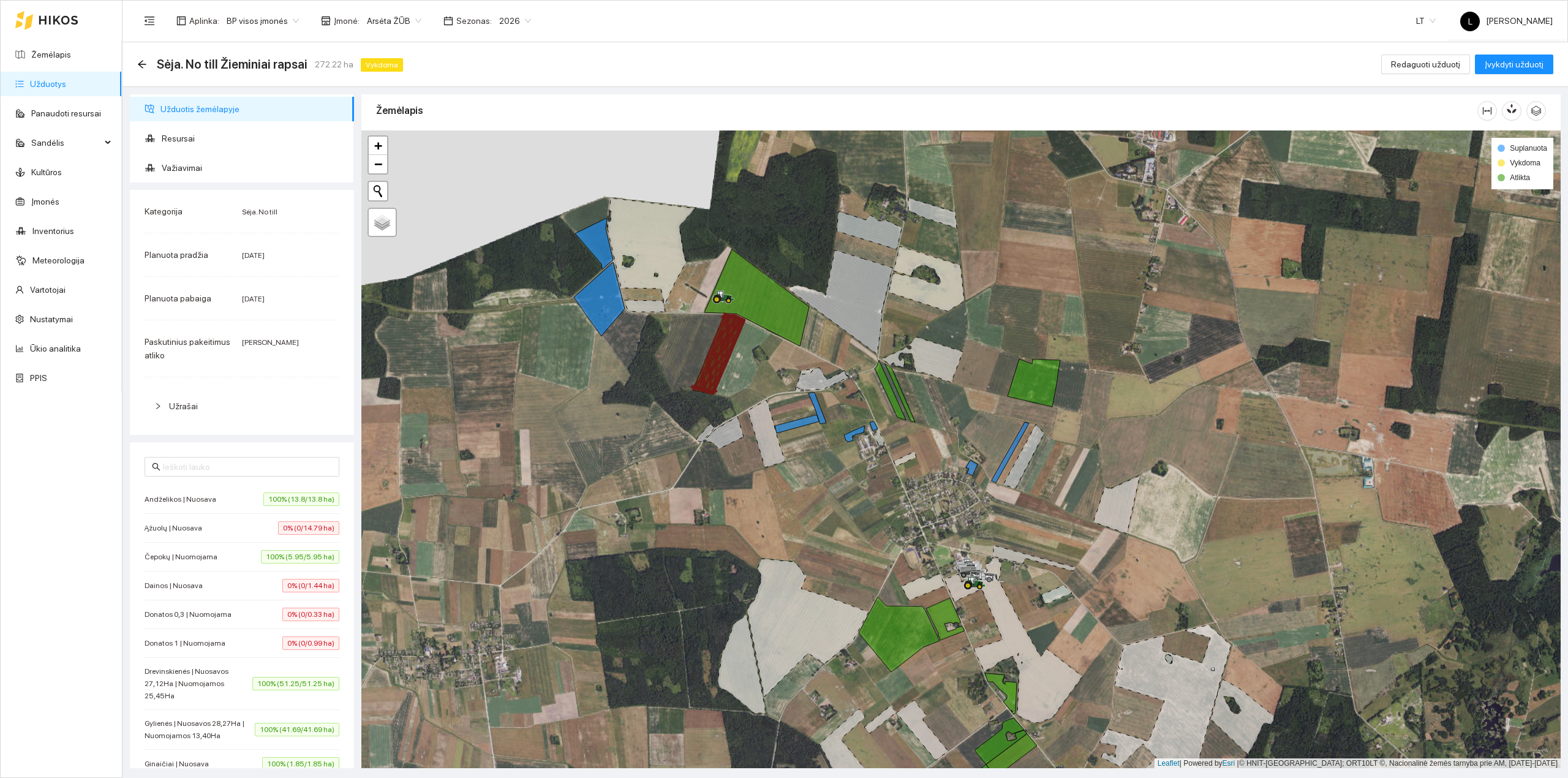
click at [263, 503] on span "100% (13.8/13.8 ha)" at bounding box center [301, 498] width 76 height 14
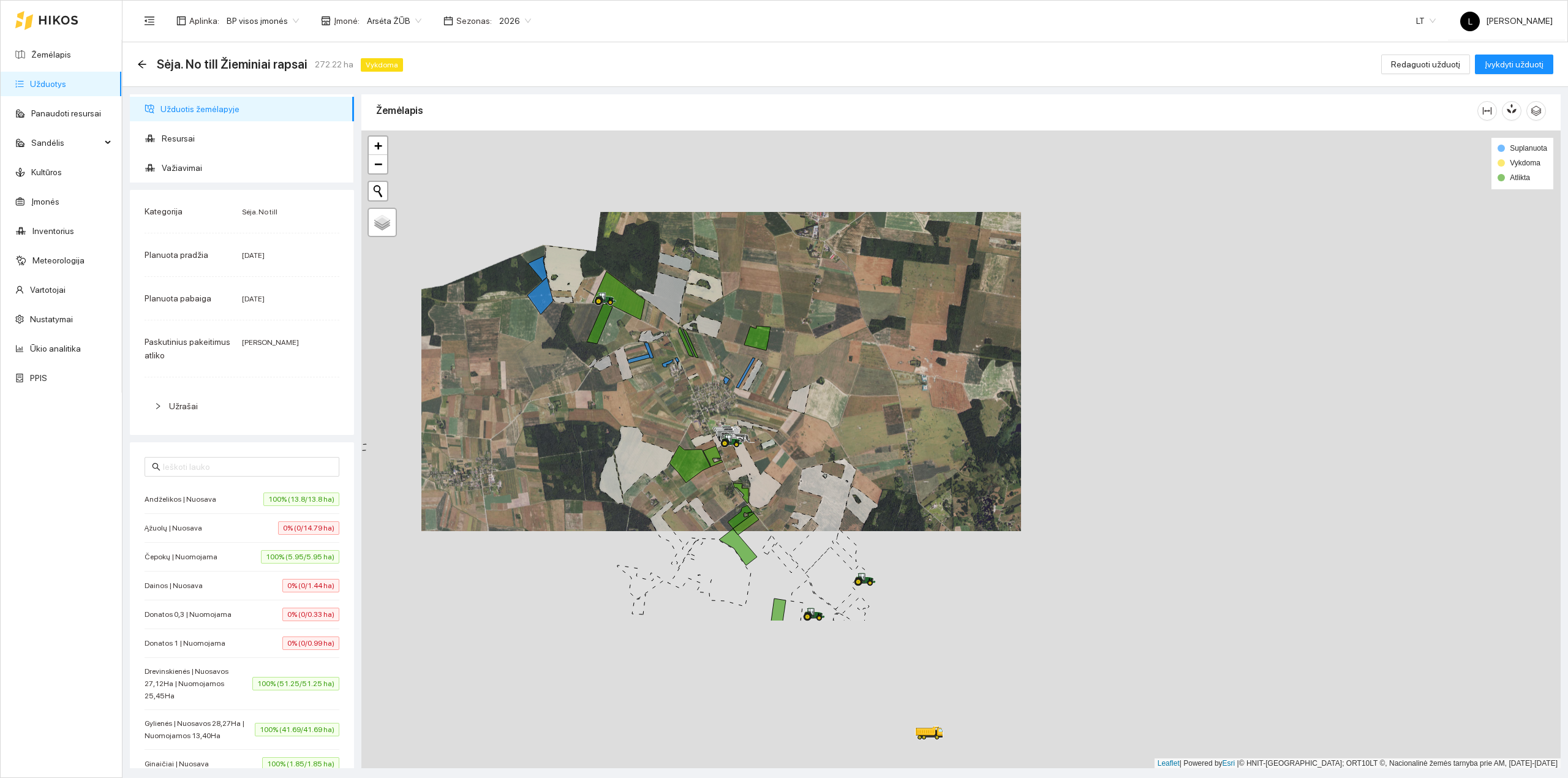
drag, startPoint x: 787, startPoint y: 563, endPoint x: 824, endPoint y: 398, distance: 169.1
click at [822, 383] on div at bounding box center [961, 449] width 1199 height 638
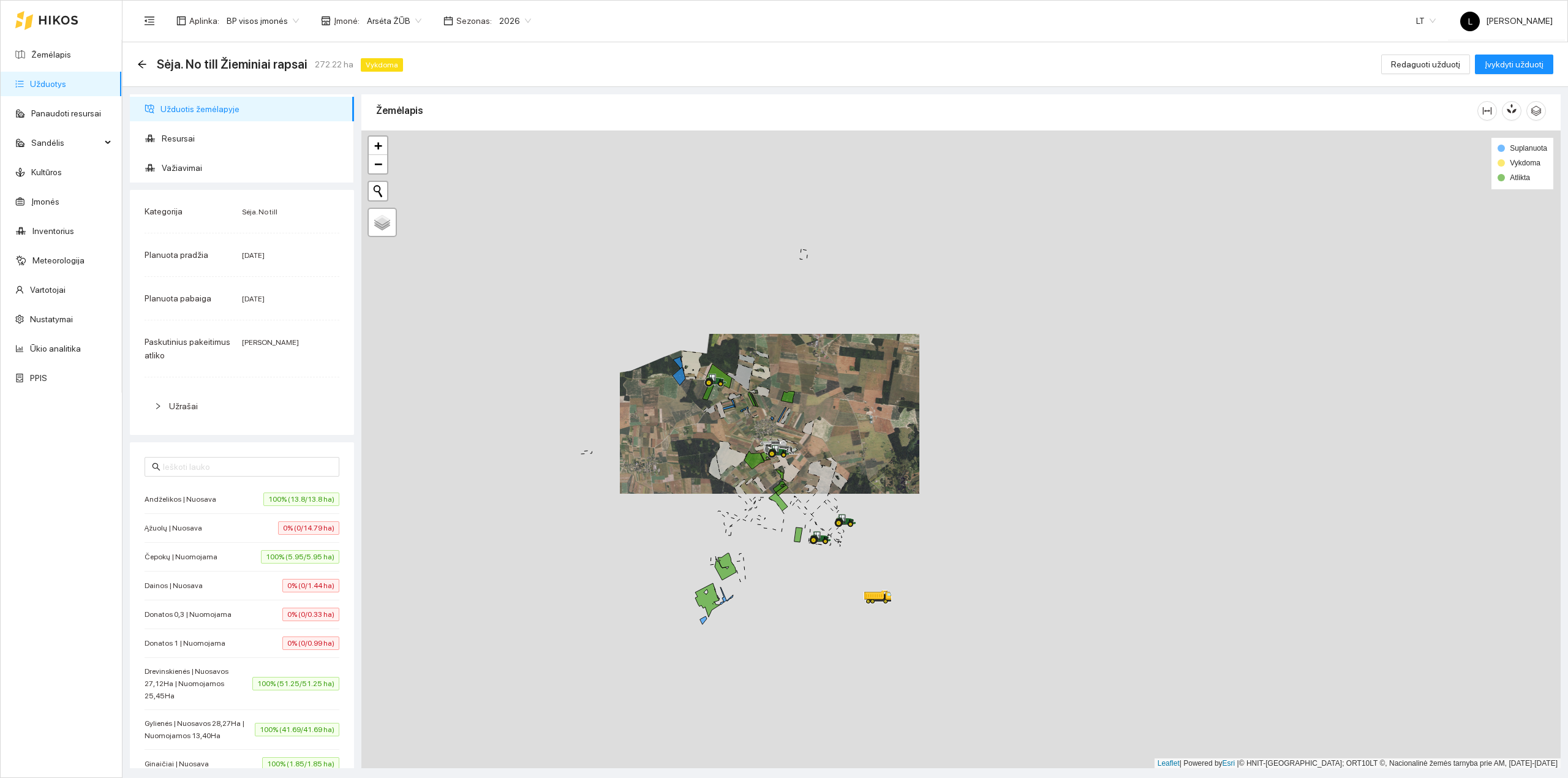
drag, startPoint x: 748, startPoint y: 495, endPoint x: 763, endPoint y: 454, distance: 43.7
click at [763, 454] on div at bounding box center [961, 449] width 1199 height 638
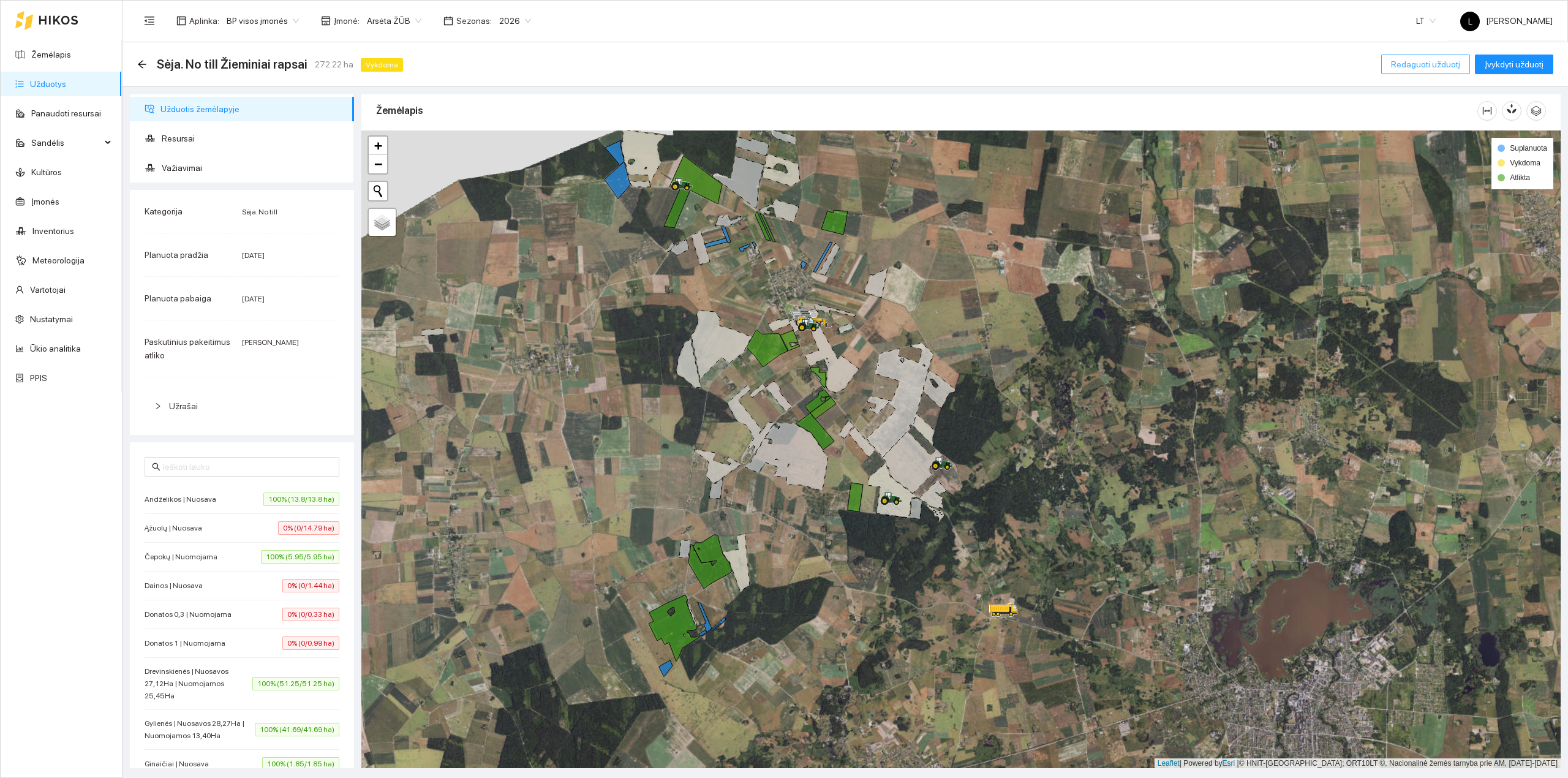
click at [1439, 65] on span "Redaguoti užduotį" at bounding box center [1425, 64] width 69 height 14
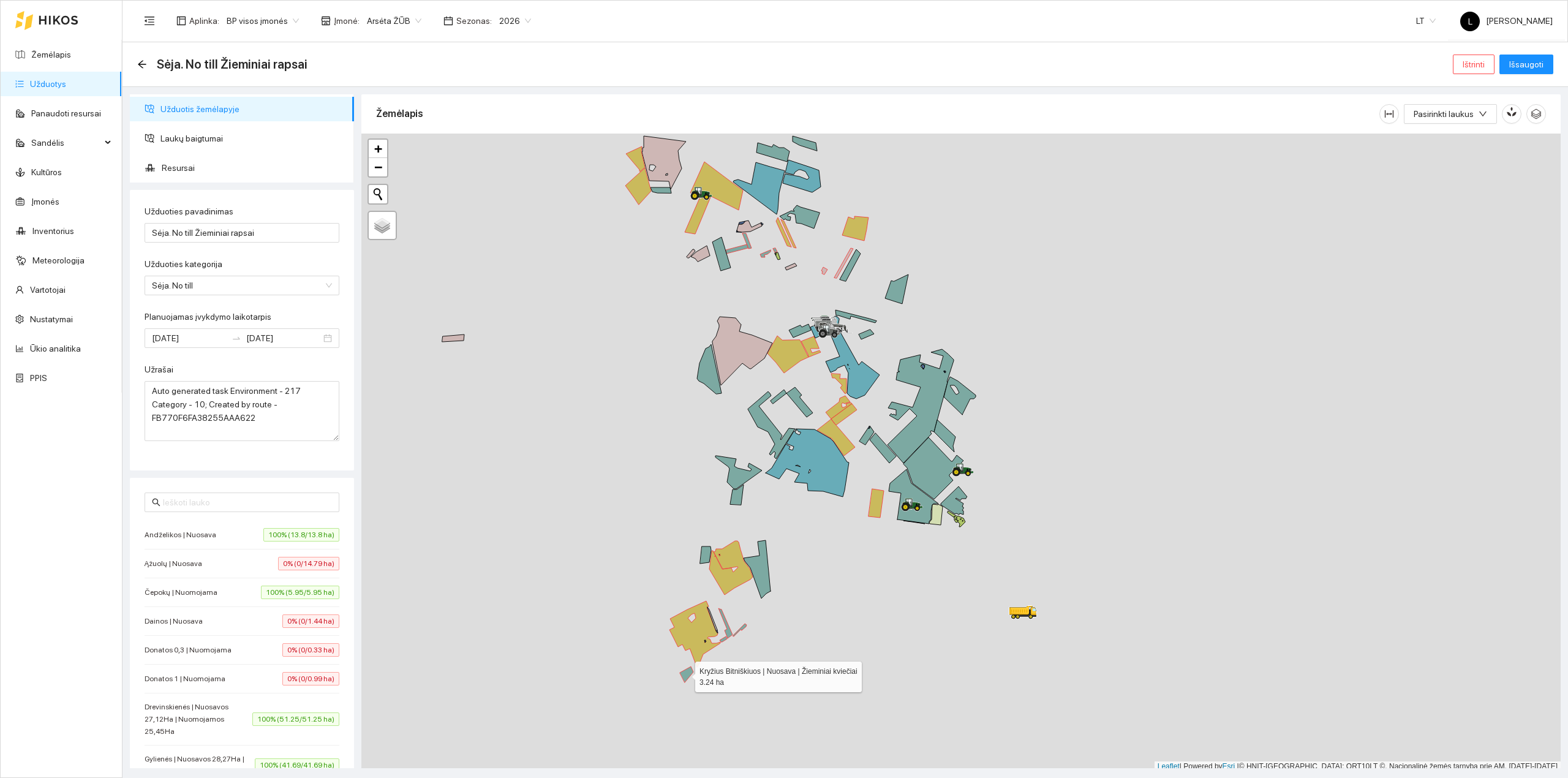
click at [686, 675] on icon at bounding box center [686, 675] width 14 height 16
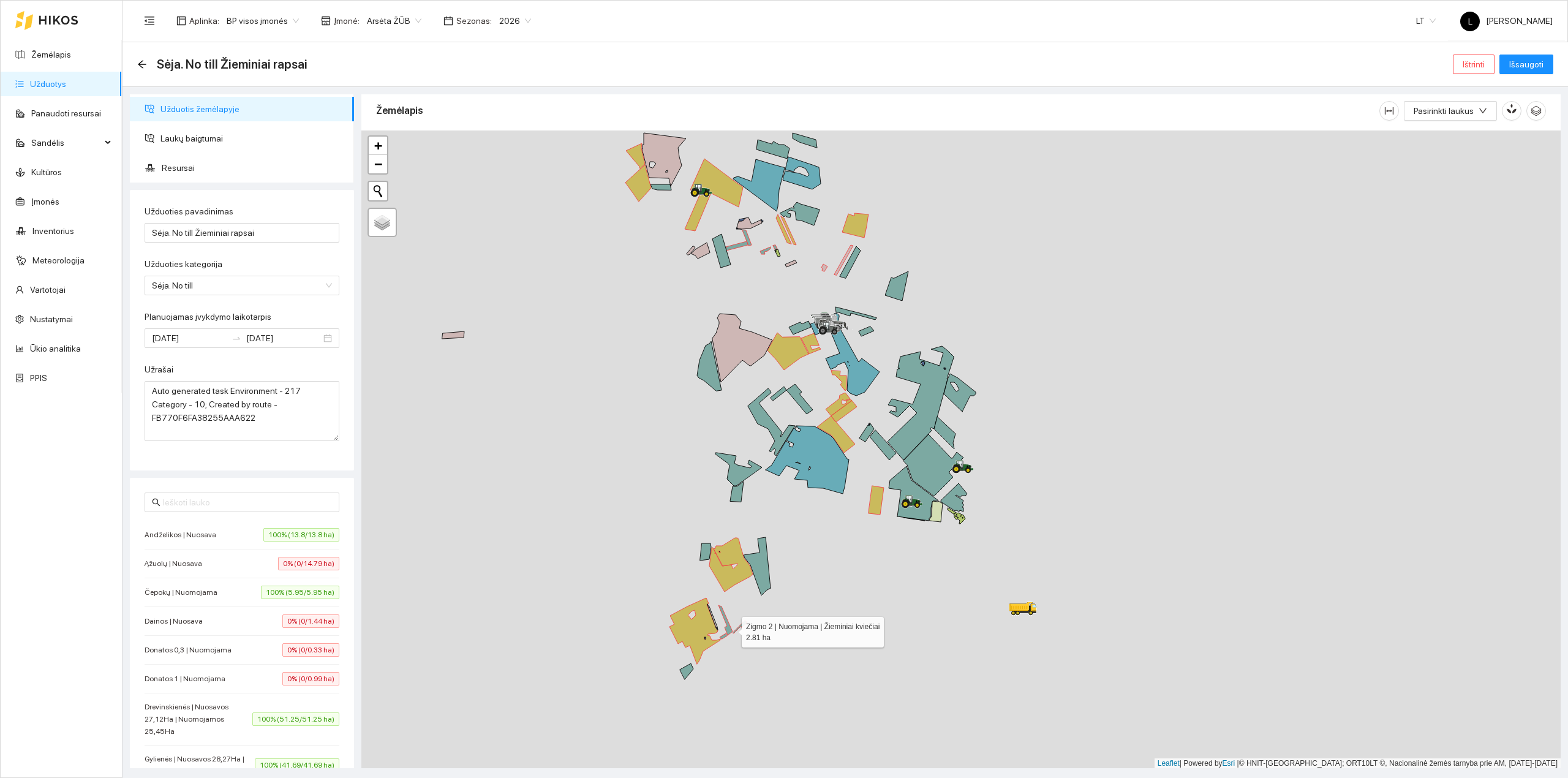
click at [730, 629] on icon at bounding box center [725, 620] width 14 height 30
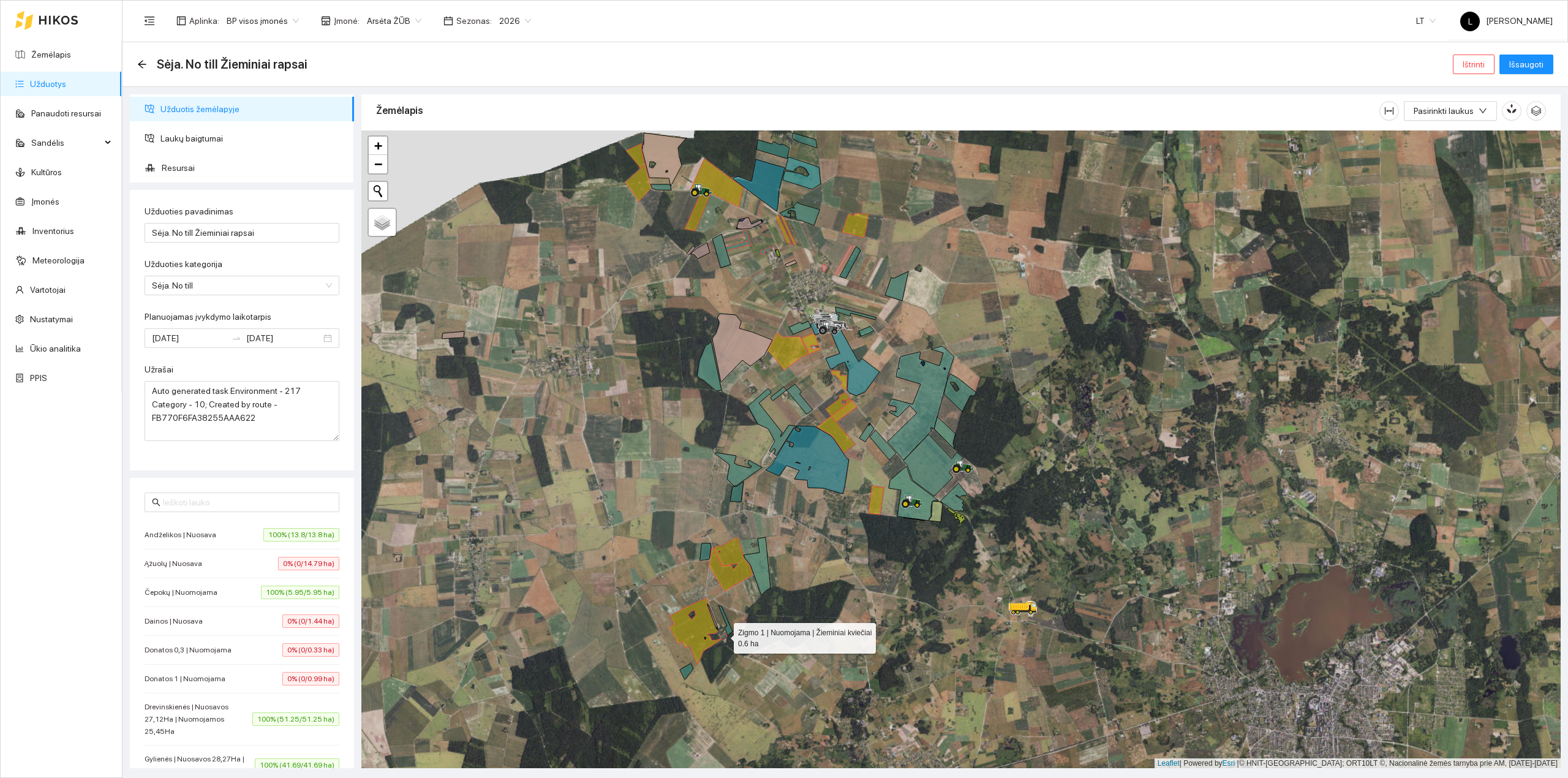
click at [722, 636] on icon at bounding box center [723, 636] width 7 height 6
click at [740, 627] on icon at bounding box center [739, 627] width 14 height 13
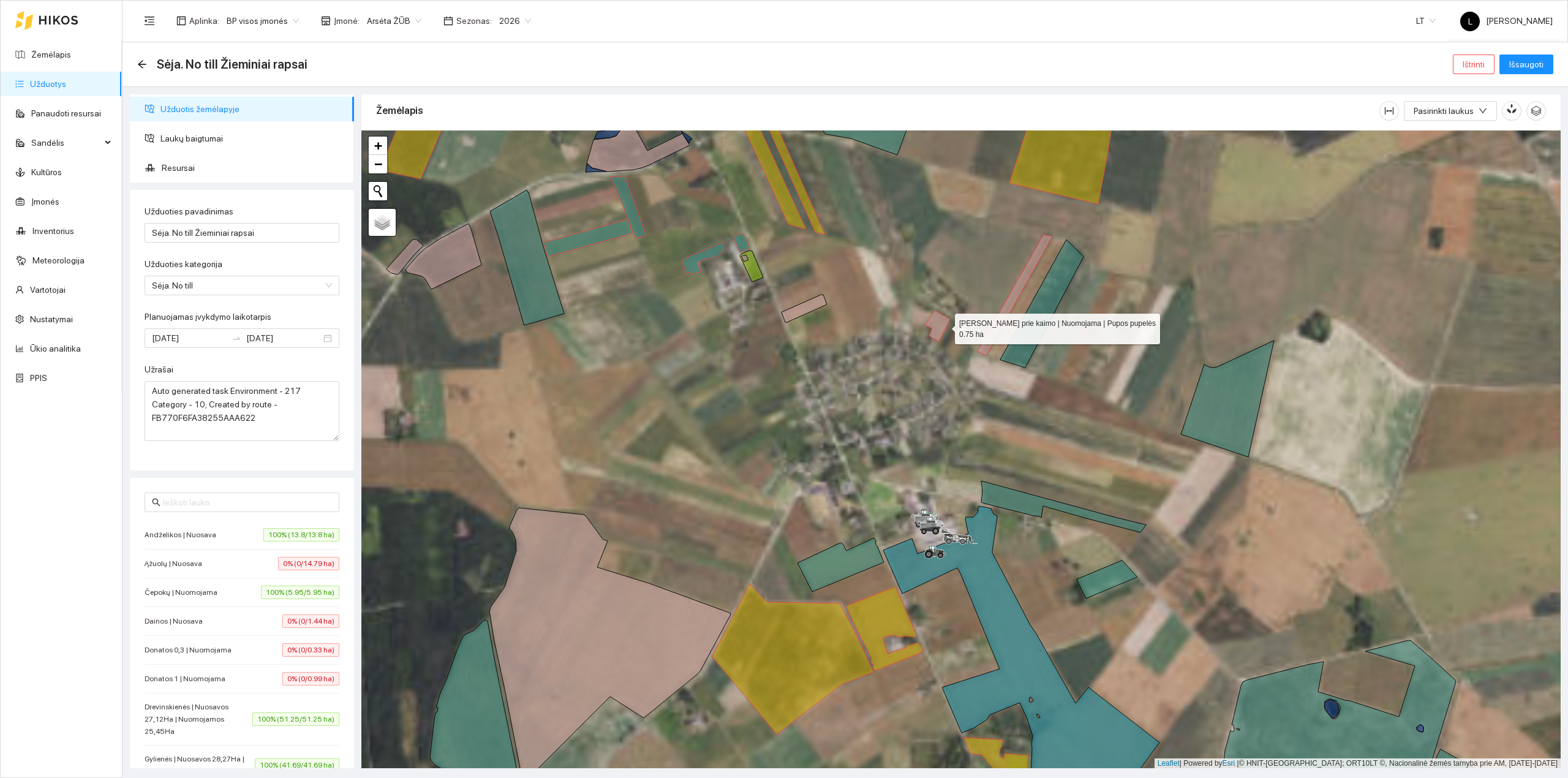
click at [944, 326] on icon at bounding box center [937, 326] width 24 height 31
click at [1541, 69] on span "Išsaugoti" at bounding box center [1526, 64] width 34 height 14
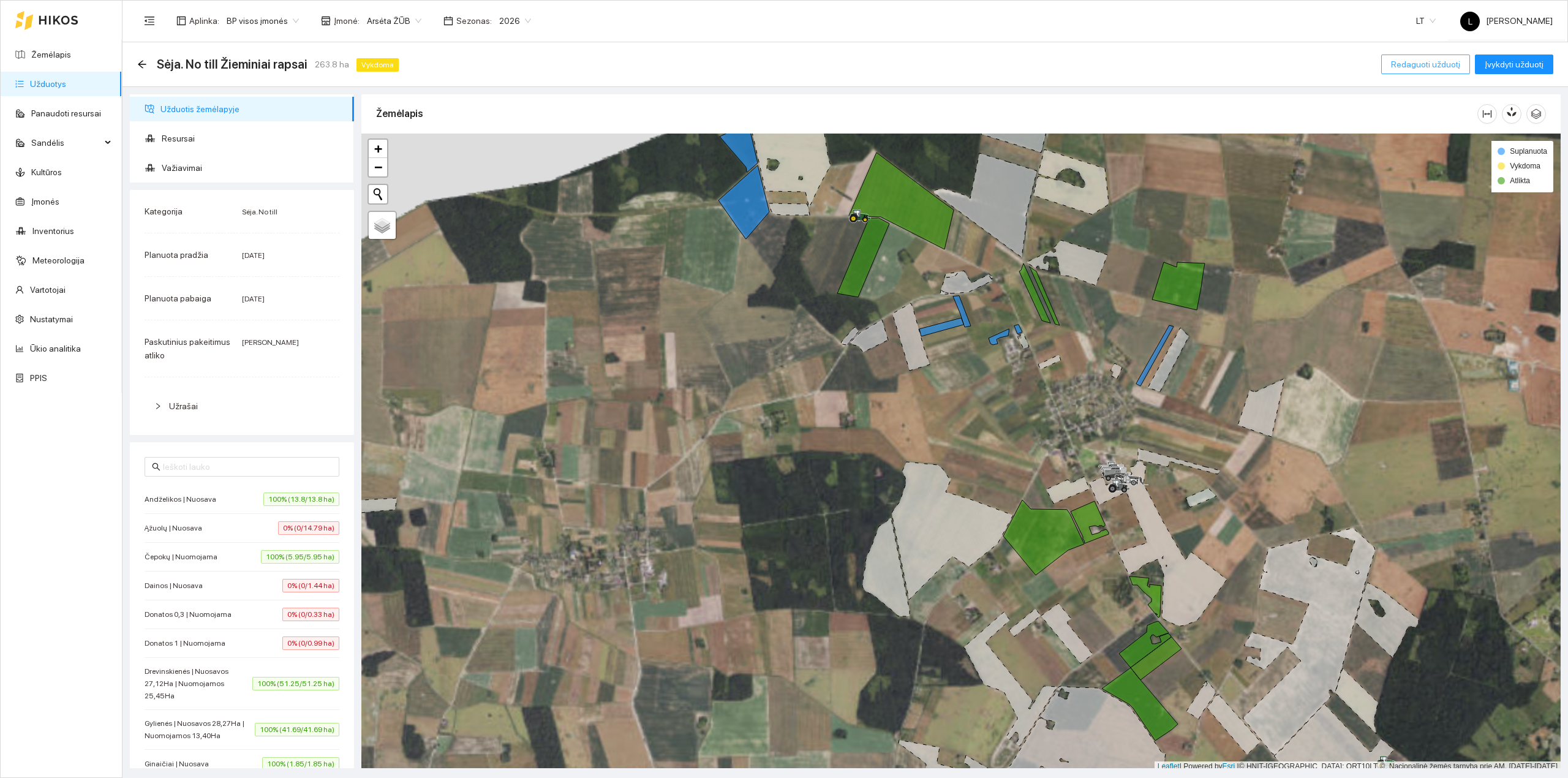
click at [1424, 62] on span "Redaguoti užduotį" at bounding box center [1425, 64] width 69 height 14
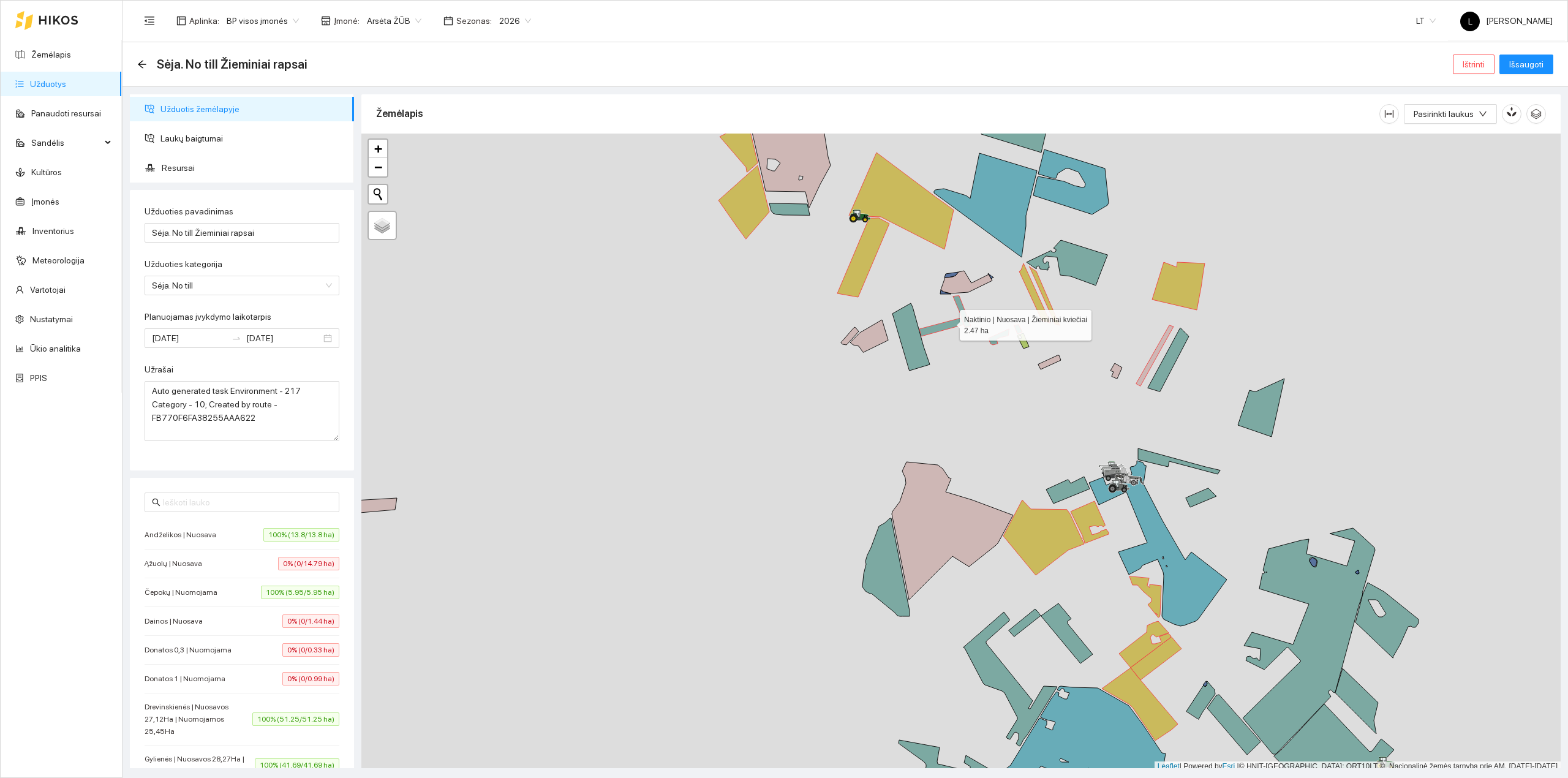
click at [948, 323] on icon at bounding box center [941, 326] width 44 height 19
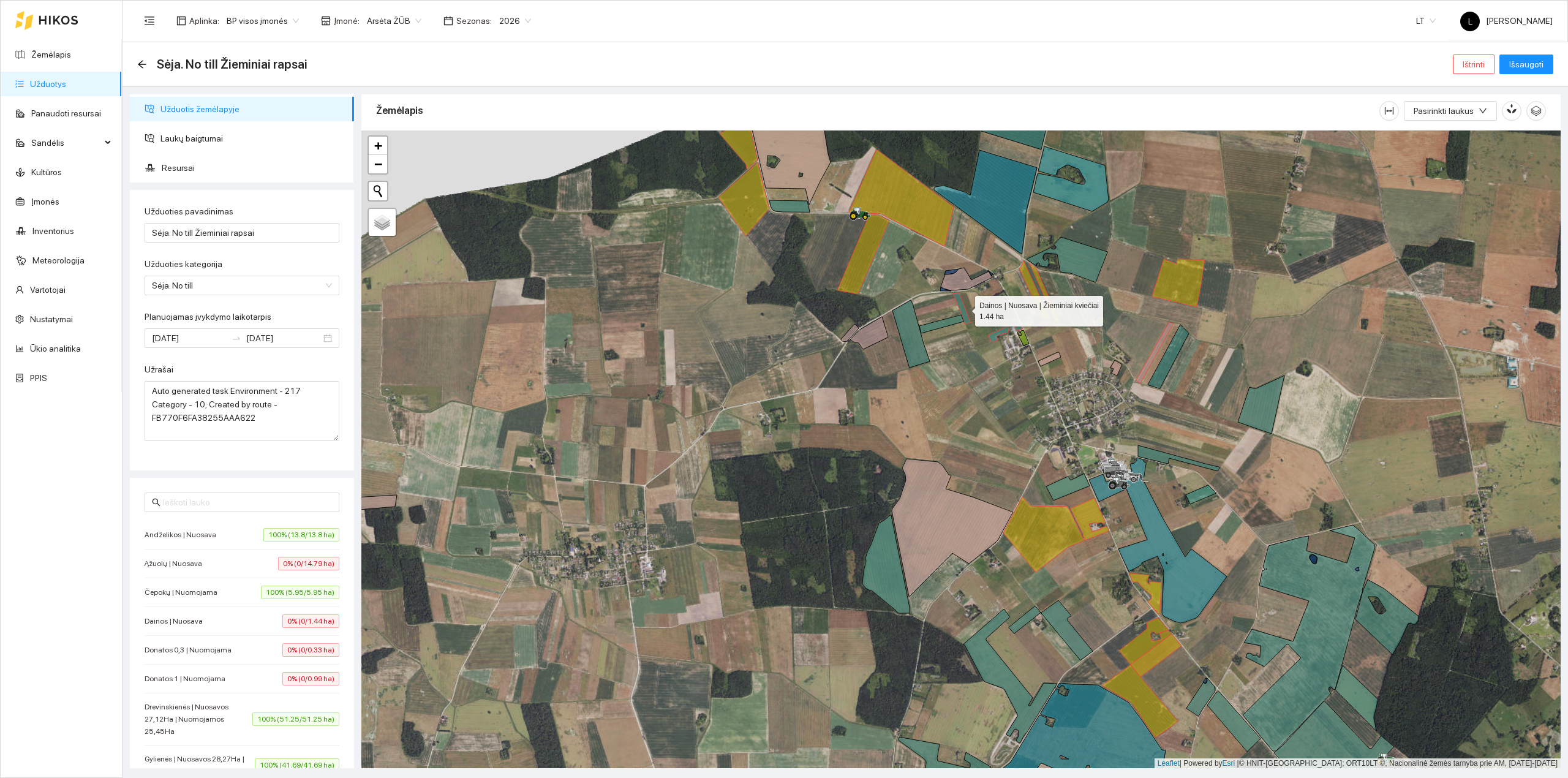
click at [964, 309] on icon at bounding box center [961, 308] width 18 height 32
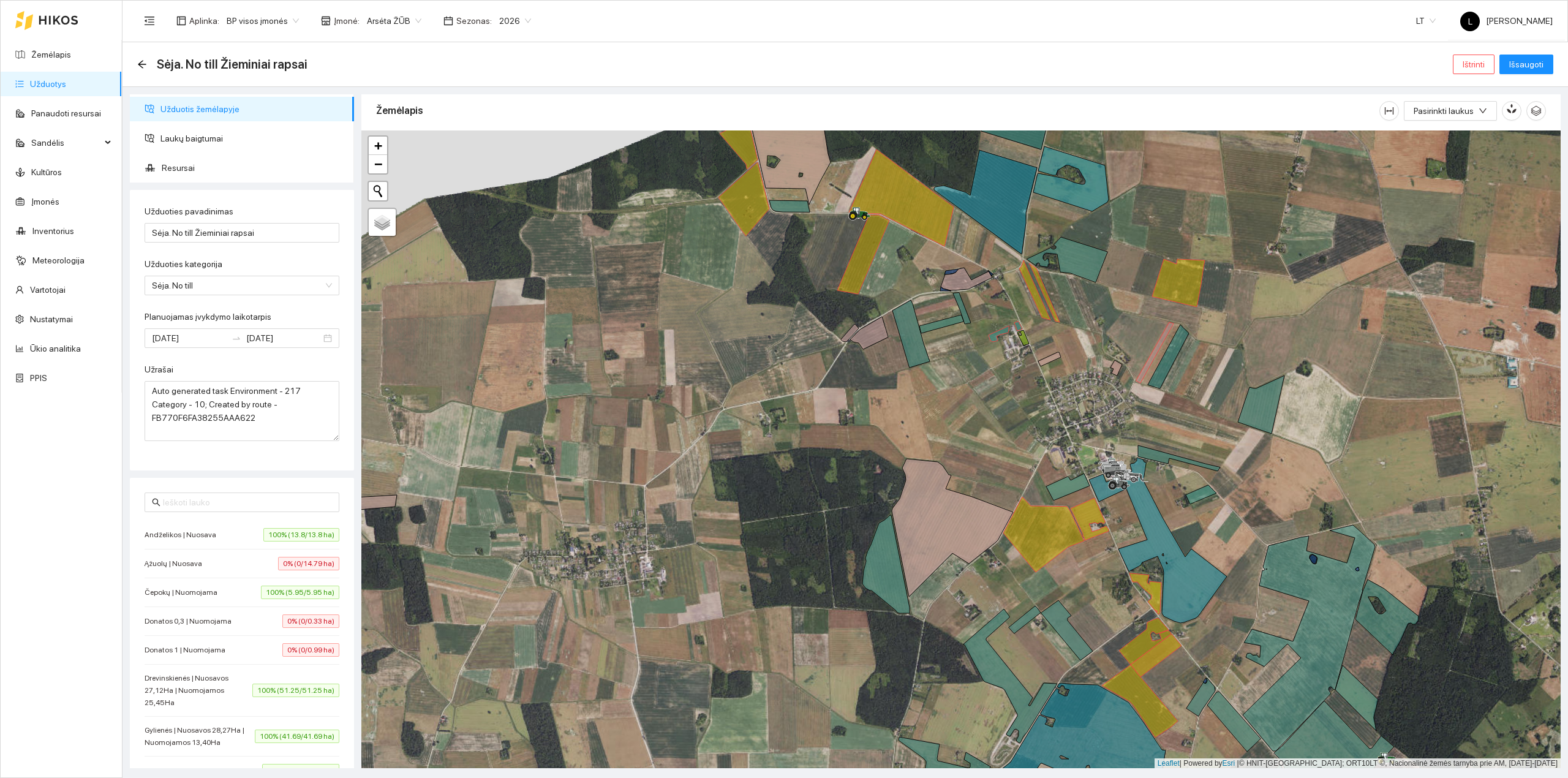
click at [1001, 338] on div at bounding box center [961, 449] width 1199 height 638
click at [999, 333] on icon at bounding box center [998, 334] width 20 height 16
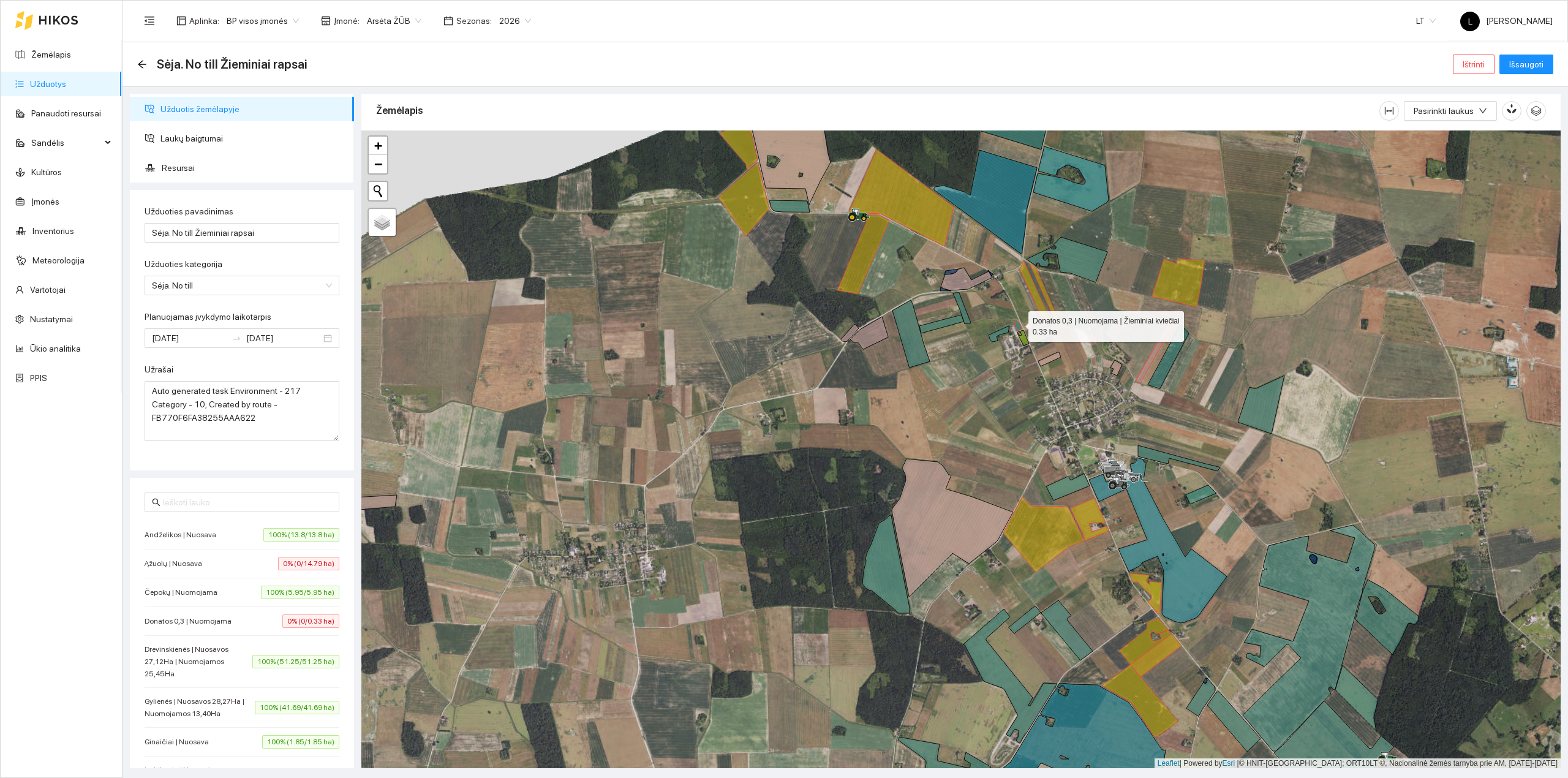
click at [1017, 324] on icon at bounding box center [1018, 326] width 8 height 9
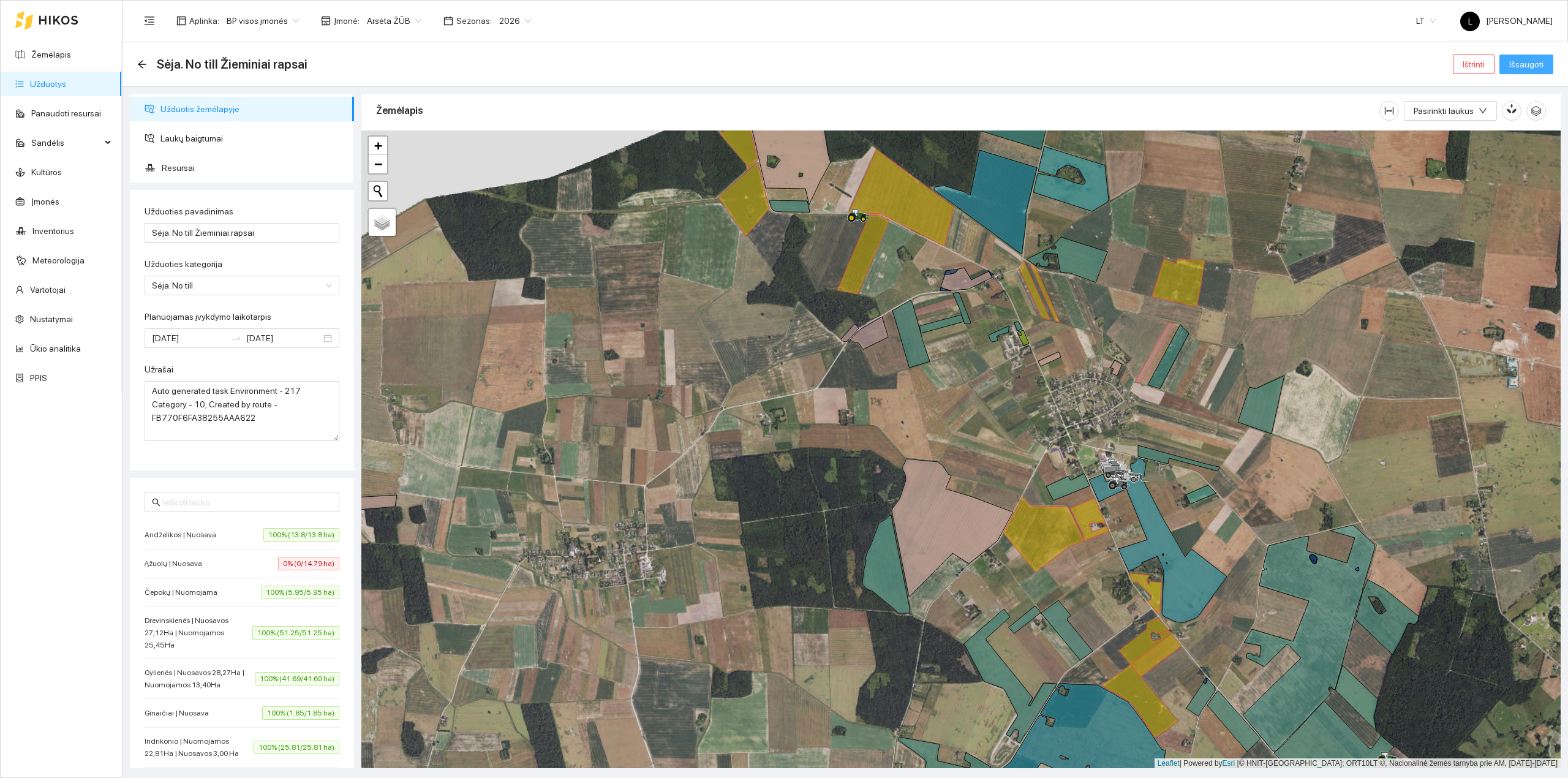
click at [1519, 61] on span "Išsaugoti" at bounding box center [1526, 64] width 34 height 14
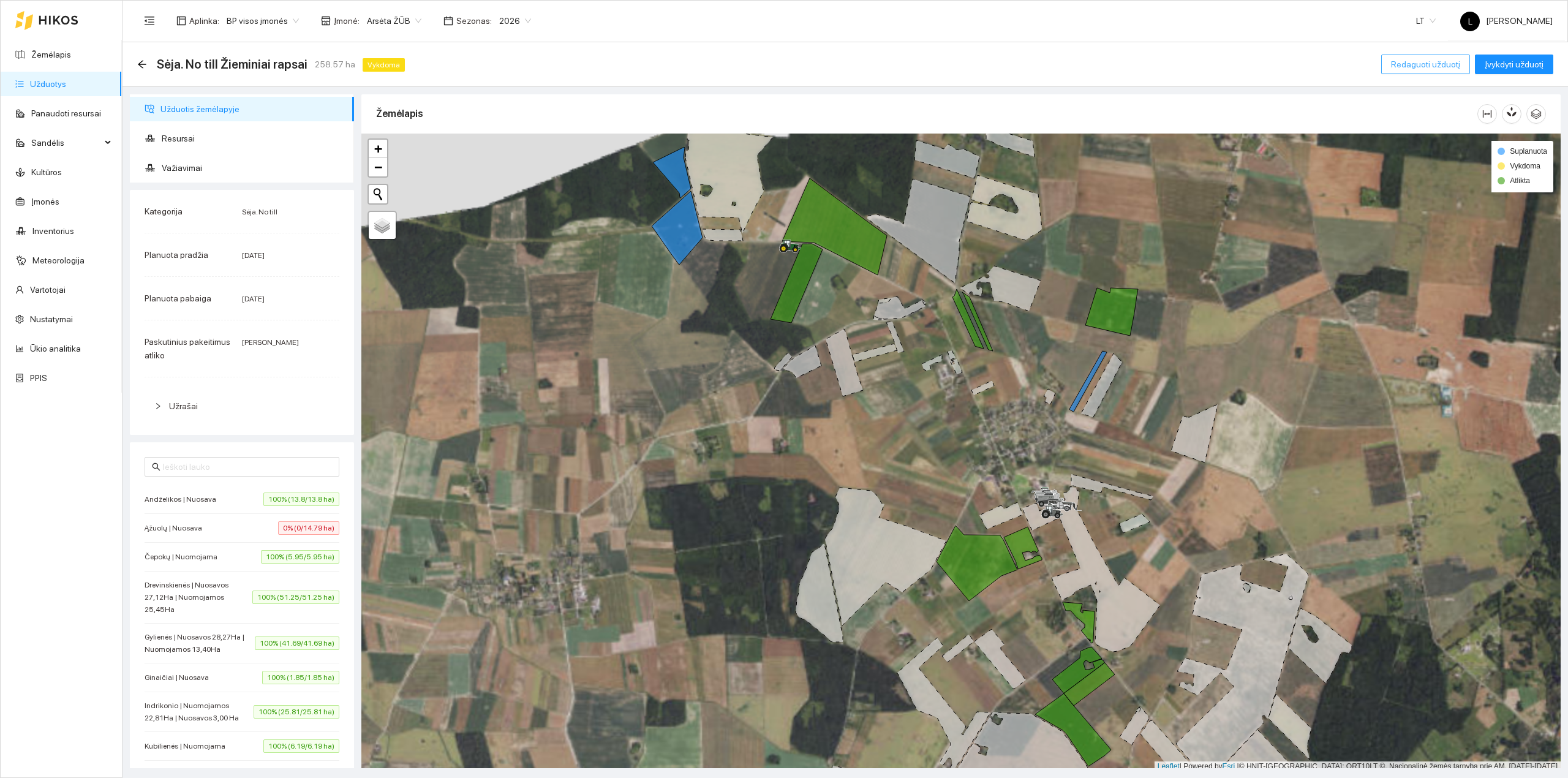
click at [1429, 57] on span "Redaguoti užduotį" at bounding box center [1425, 64] width 69 height 14
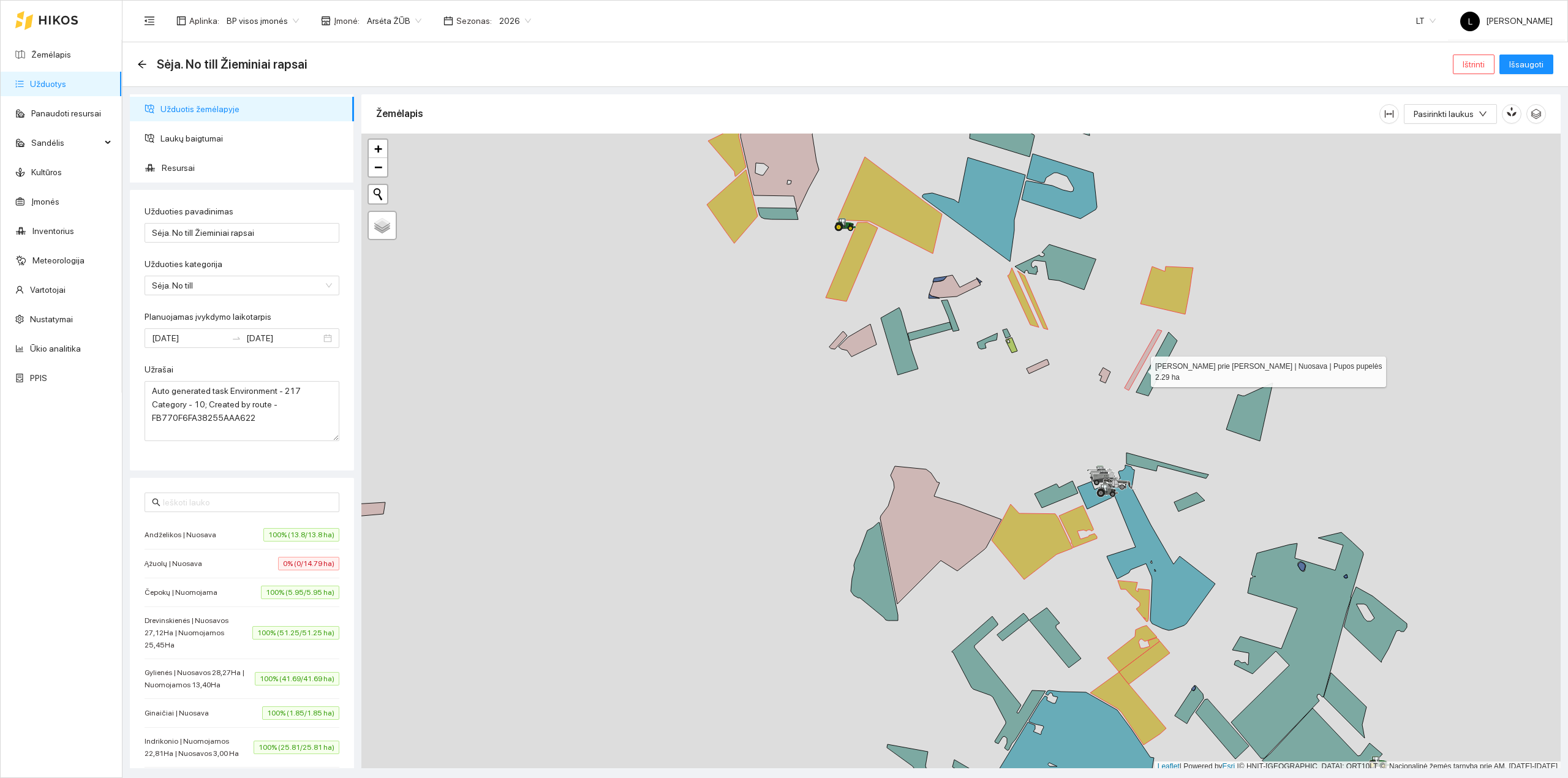
click at [1140, 368] on div at bounding box center [961, 452] width 1199 height 638
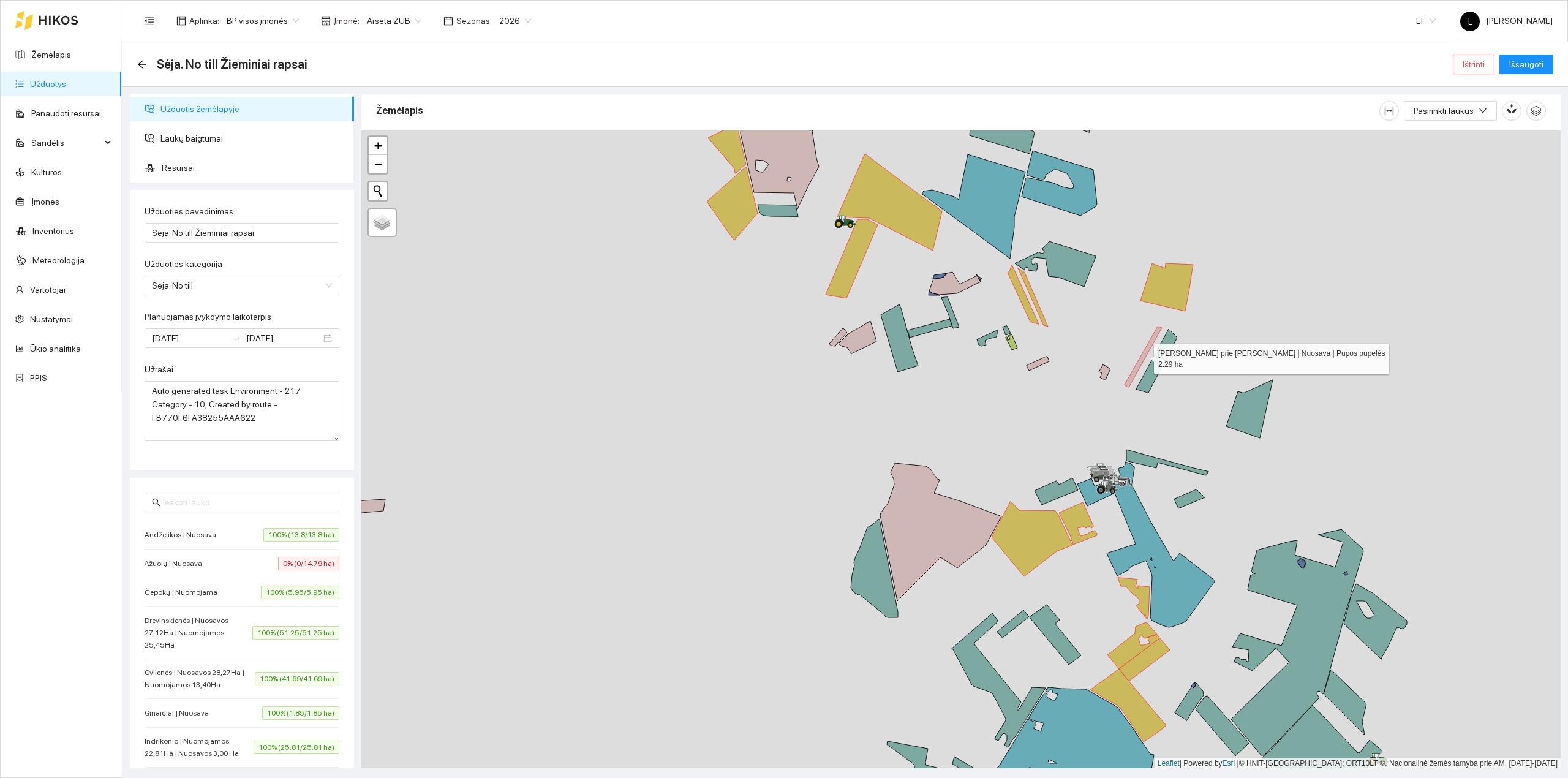
click at [1139, 368] on icon at bounding box center [1143, 356] width 37 height 61
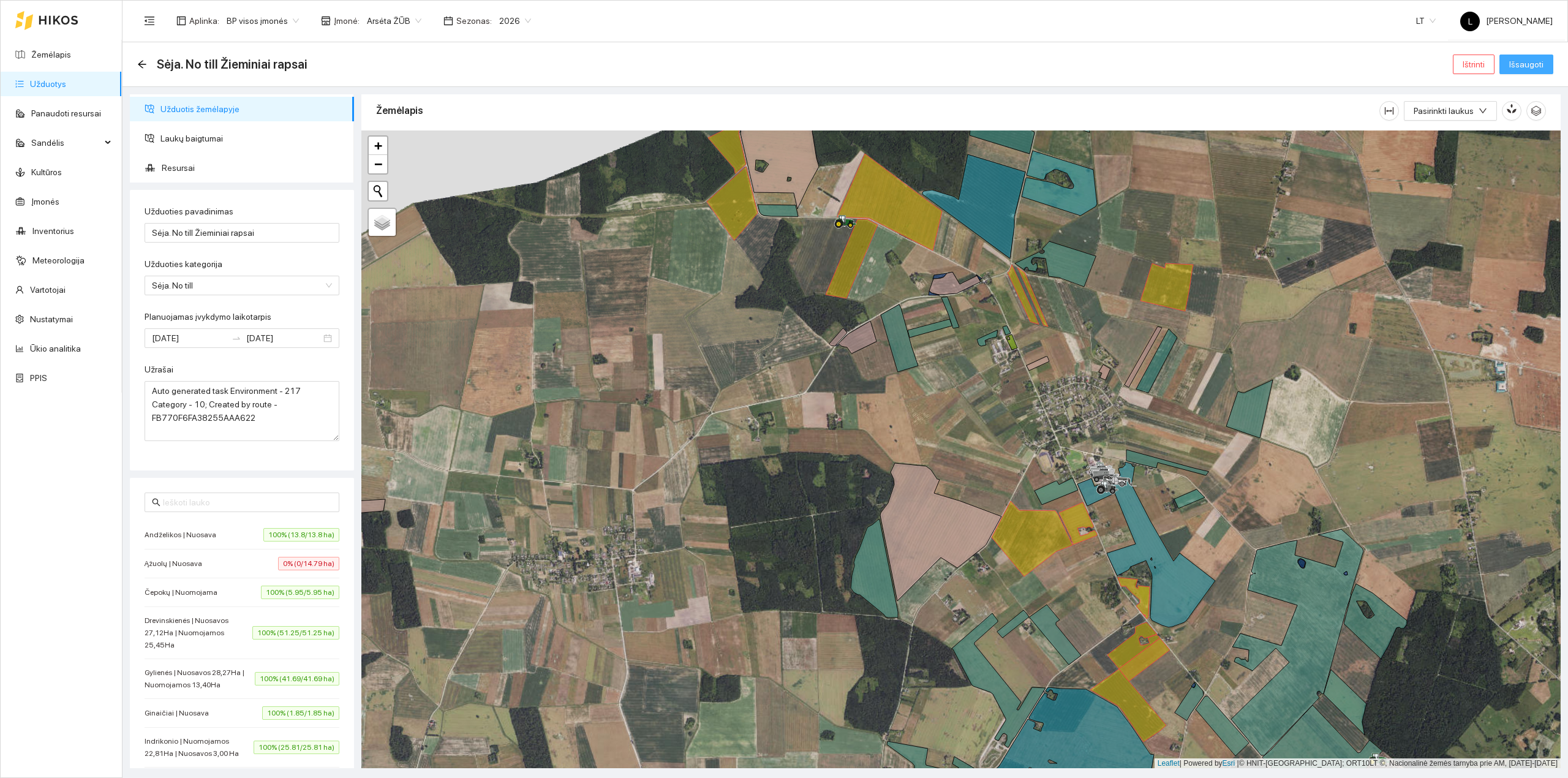
click at [1524, 61] on span "Išsaugoti" at bounding box center [1526, 64] width 34 height 14
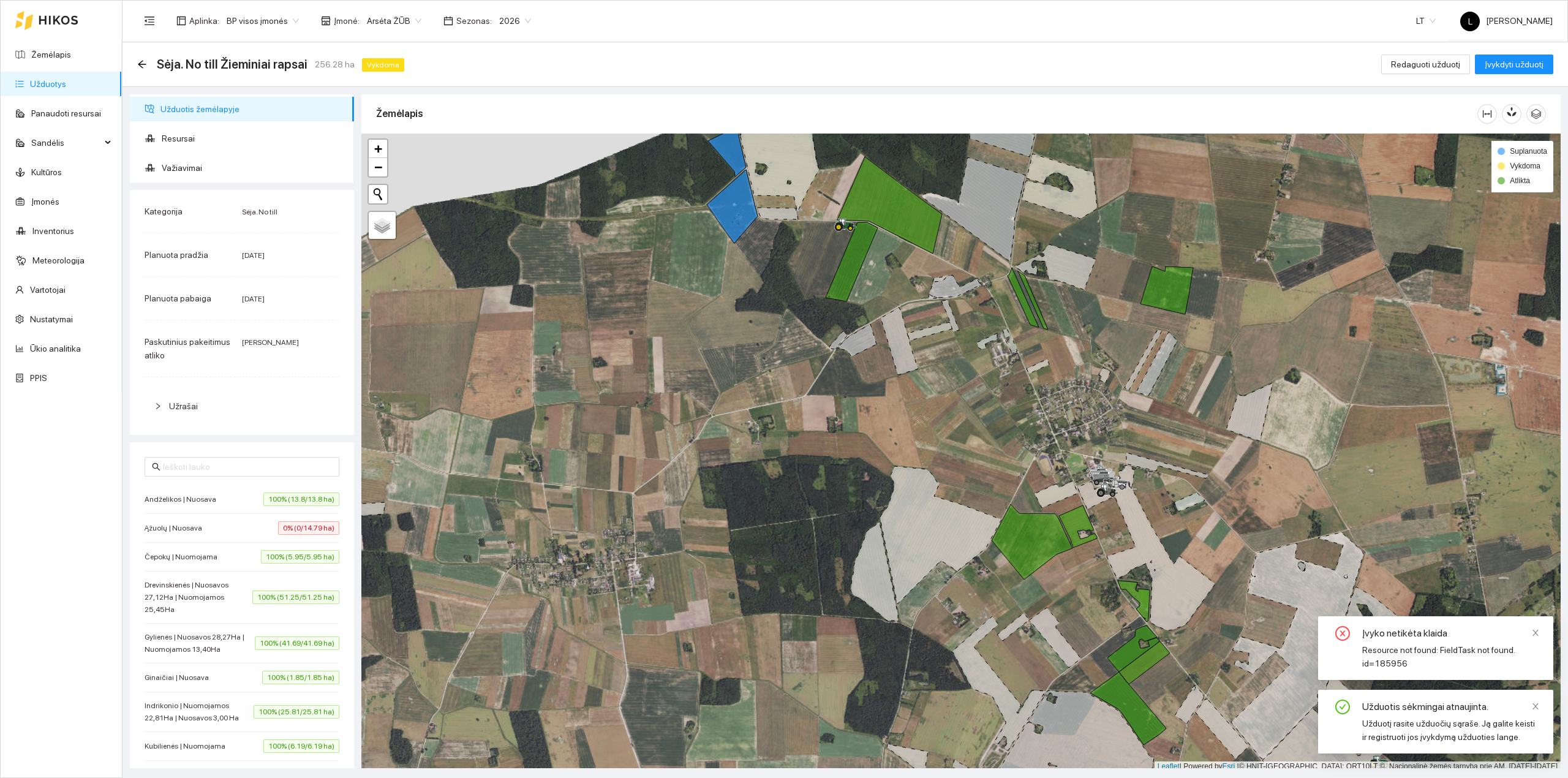
scroll to position [3, 0]
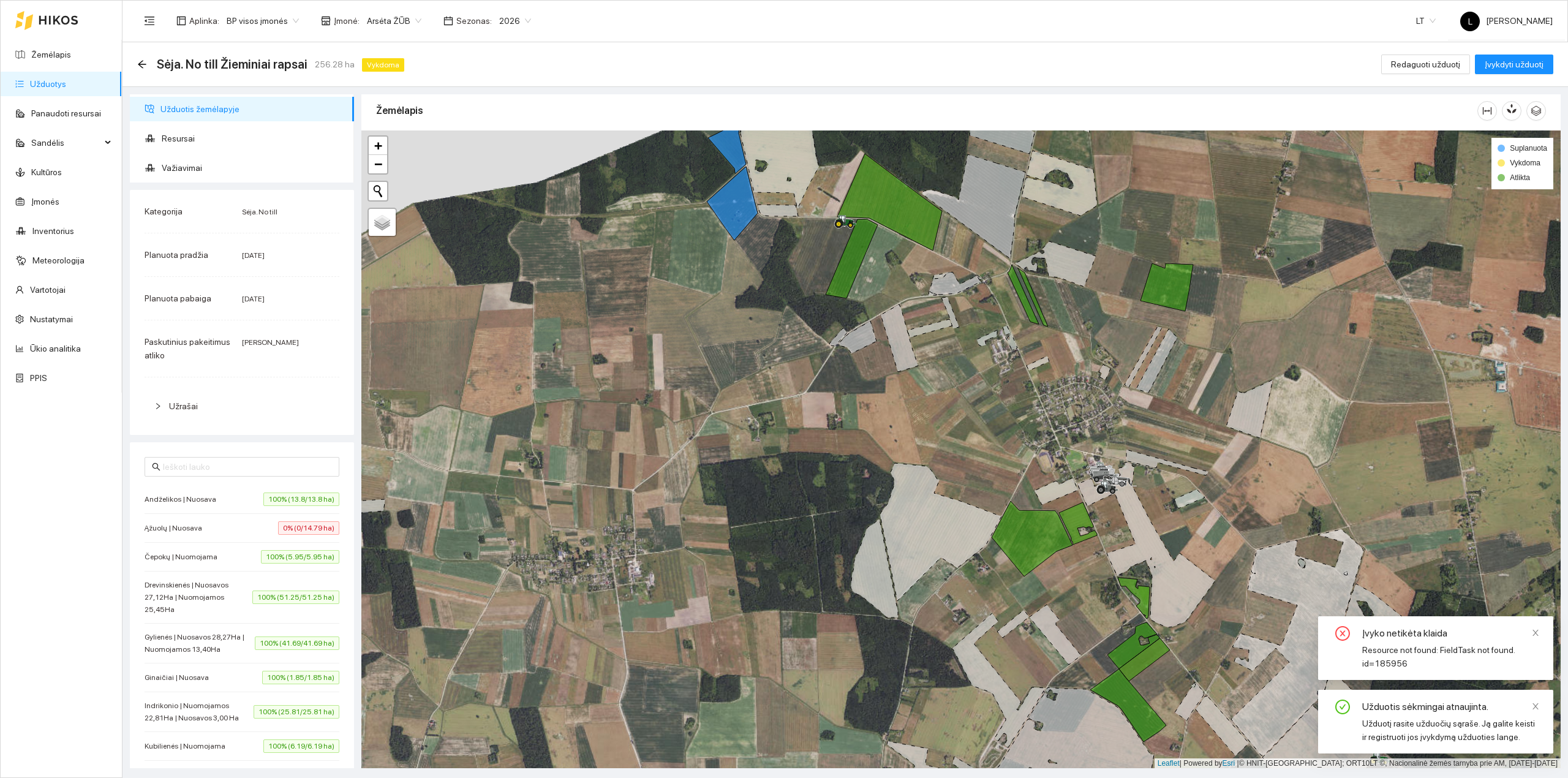
click at [745, 309] on div at bounding box center [961, 449] width 1199 height 638
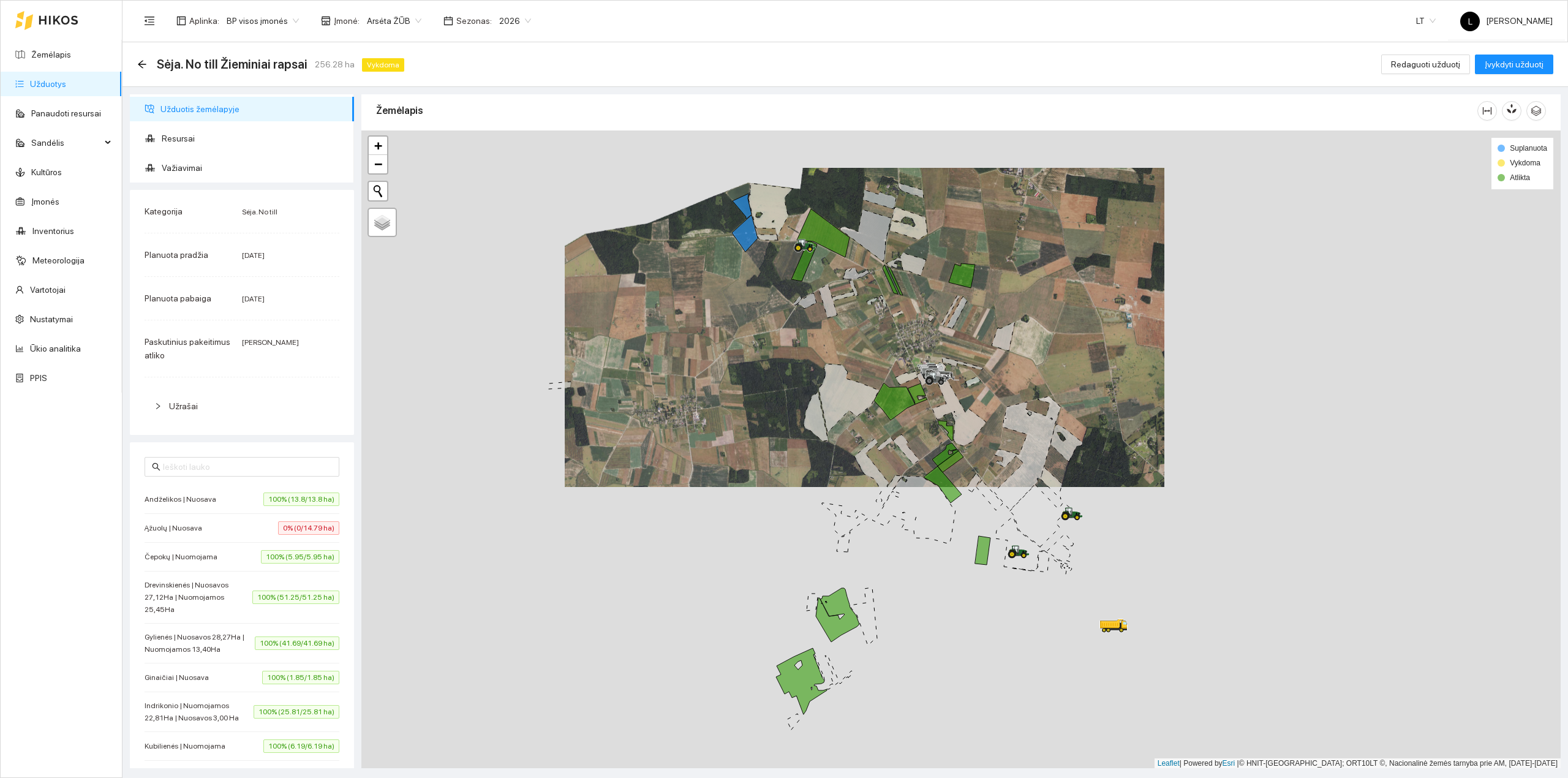
drag, startPoint x: 854, startPoint y: 378, endPoint x: 838, endPoint y: 358, distance: 25.6
click at [838, 358] on div at bounding box center [961, 449] width 1199 height 638
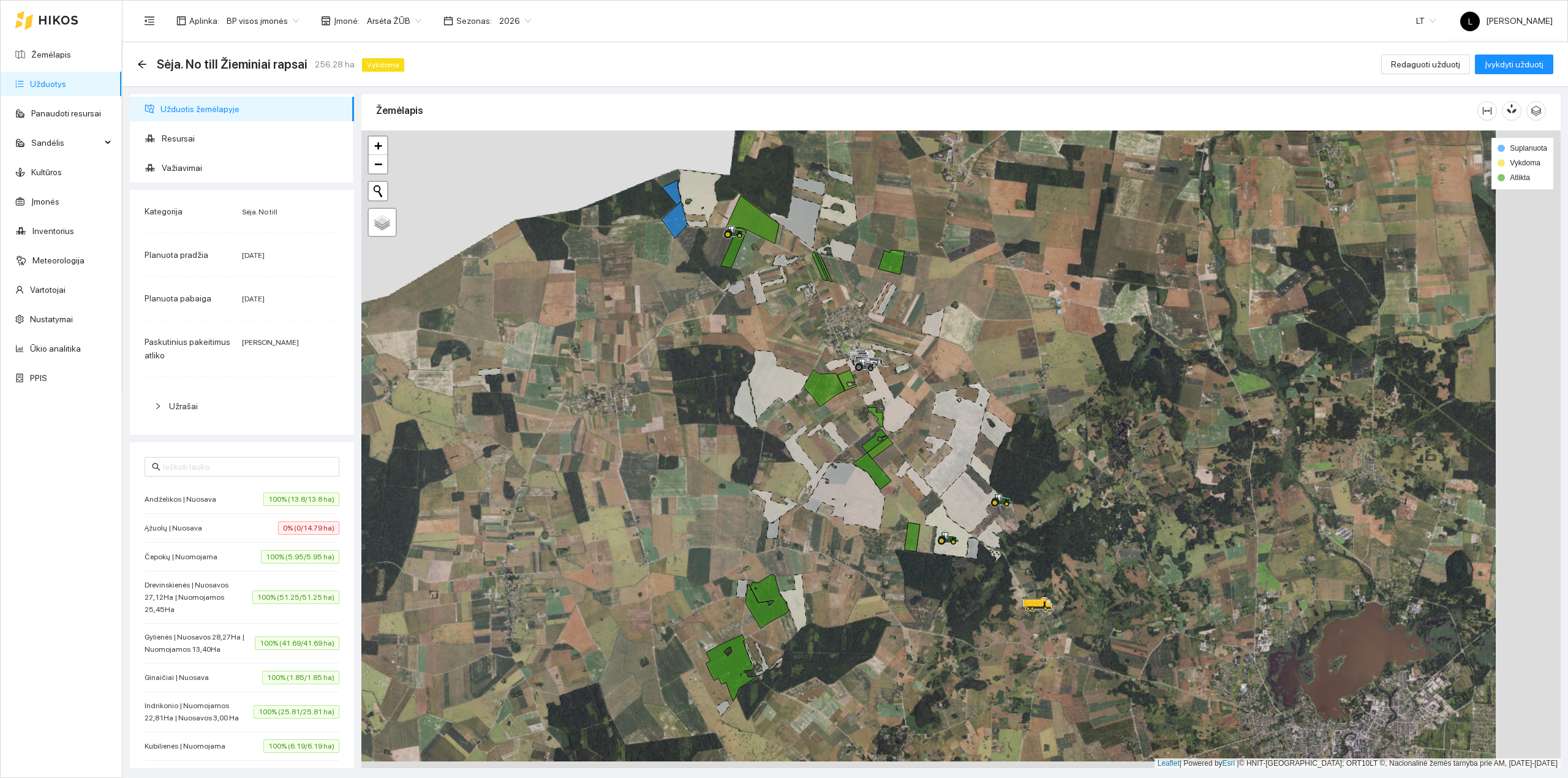
drag, startPoint x: 782, startPoint y: 427, endPoint x: 708, endPoint y: 414, distance: 75.1
click at [708, 414] on div at bounding box center [961, 449] width 1199 height 638
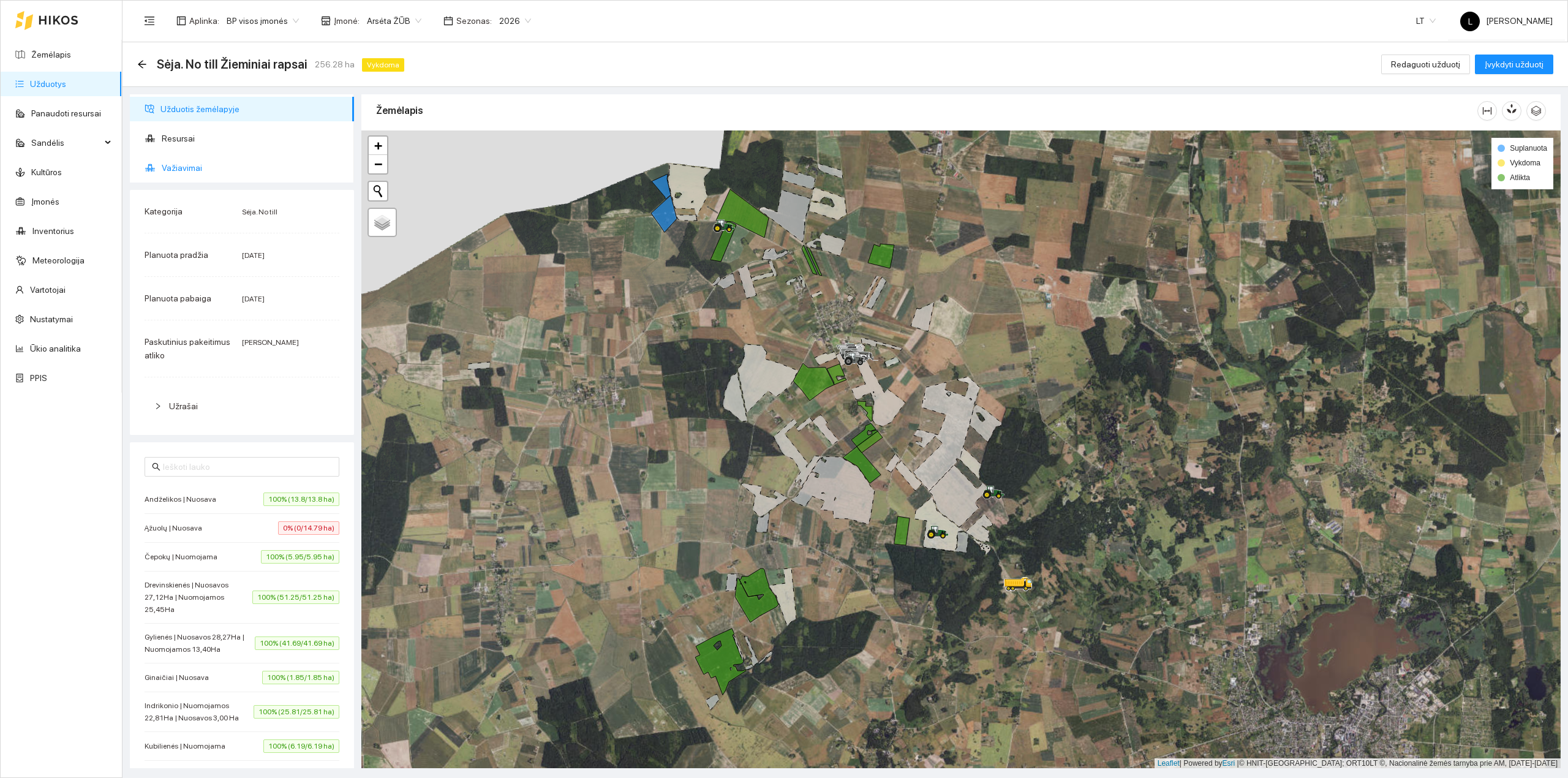
click at [187, 161] on span "Važiavimai" at bounding box center [253, 168] width 183 height 24
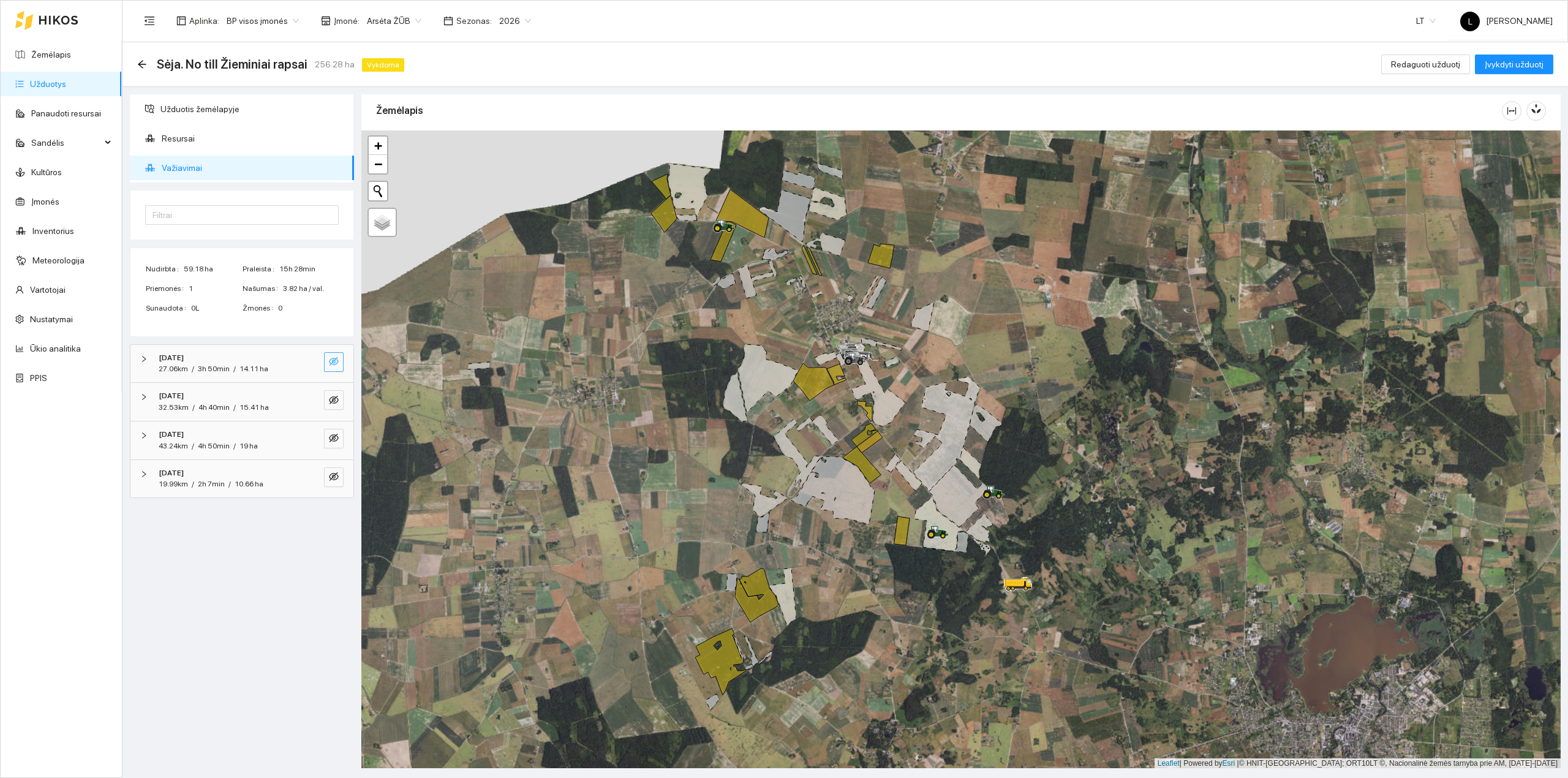
click at [336, 364] on icon "eye-invisible" at bounding box center [334, 361] width 10 height 10
click at [334, 392] on button "button" at bounding box center [334, 400] width 19 height 19
click at [338, 442] on icon "eye-invisible" at bounding box center [334, 438] width 10 height 10
click at [332, 481] on icon "eye-invisible" at bounding box center [334, 476] width 10 height 9
click at [333, 479] on icon "eye" at bounding box center [334, 476] width 10 height 7
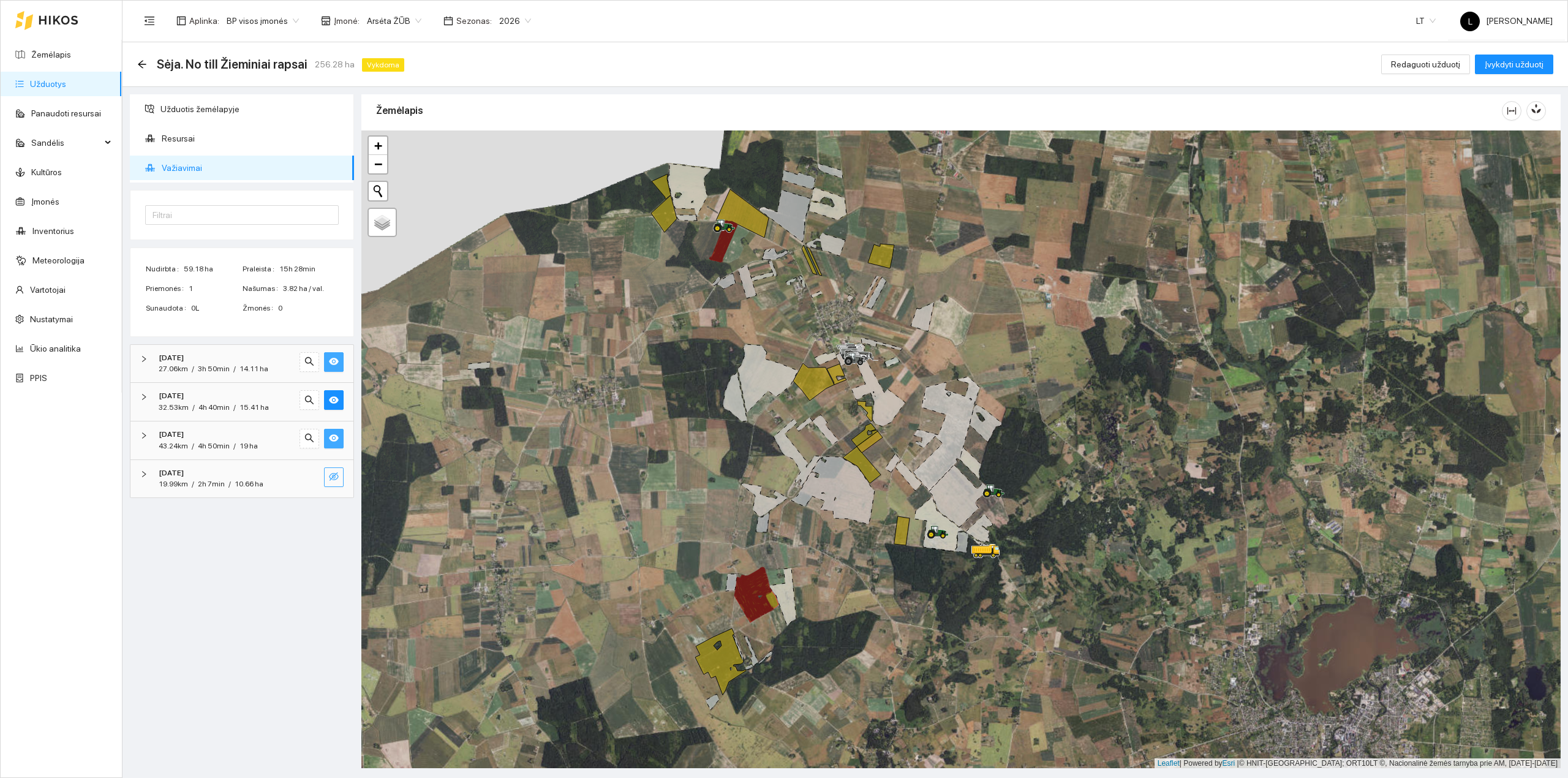
click at [335, 443] on icon "eye" at bounding box center [334, 438] width 10 height 10
click at [334, 406] on span "eye" at bounding box center [334, 401] width 10 height 11
click at [333, 364] on icon "eye" at bounding box center [334, 361] width 10 height 10
click at [334, 475] on icon "eye-invisible" at bounding box center [334, 476] width 10 height 9
click at [332, 476] on icon "eye" at bounding box center [334, 476] width 10 height 7
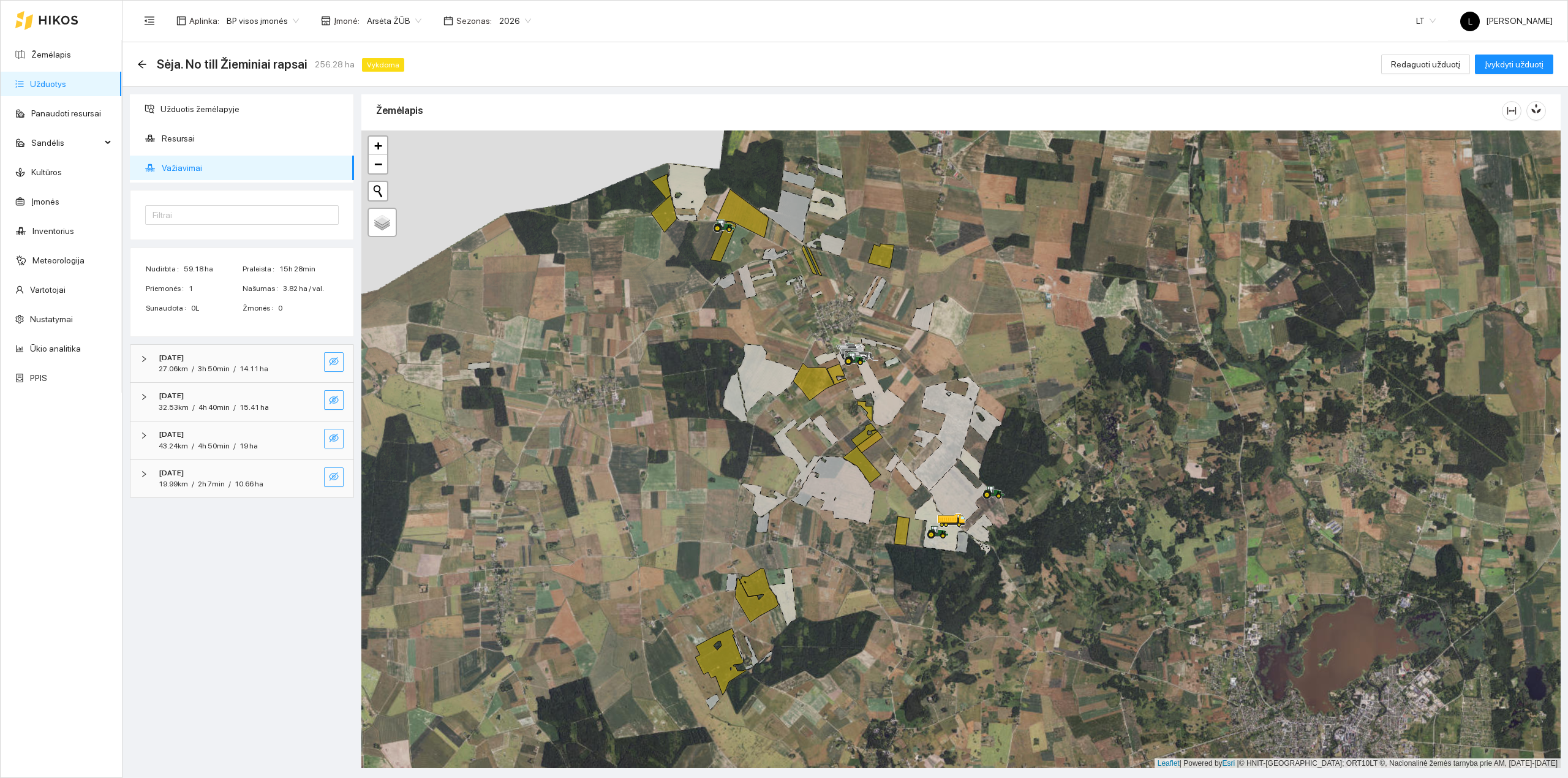
click at [330, 447] on button "button" at bounding box center [334, 439] width 19 height 19
click at [330, 444] on span "eye" at bounding box center [334, 439] width 10 height 11
click at [334, 397] on icon "eye-invisible" at bounding box center [334, 400] width 10 height 10
click at [334, 397] on icon "eye" at bounding box center [334, 400] width 10 height 10
click at [330, 356] on button "button" at bounding box center [334, 362] width 19 height 19
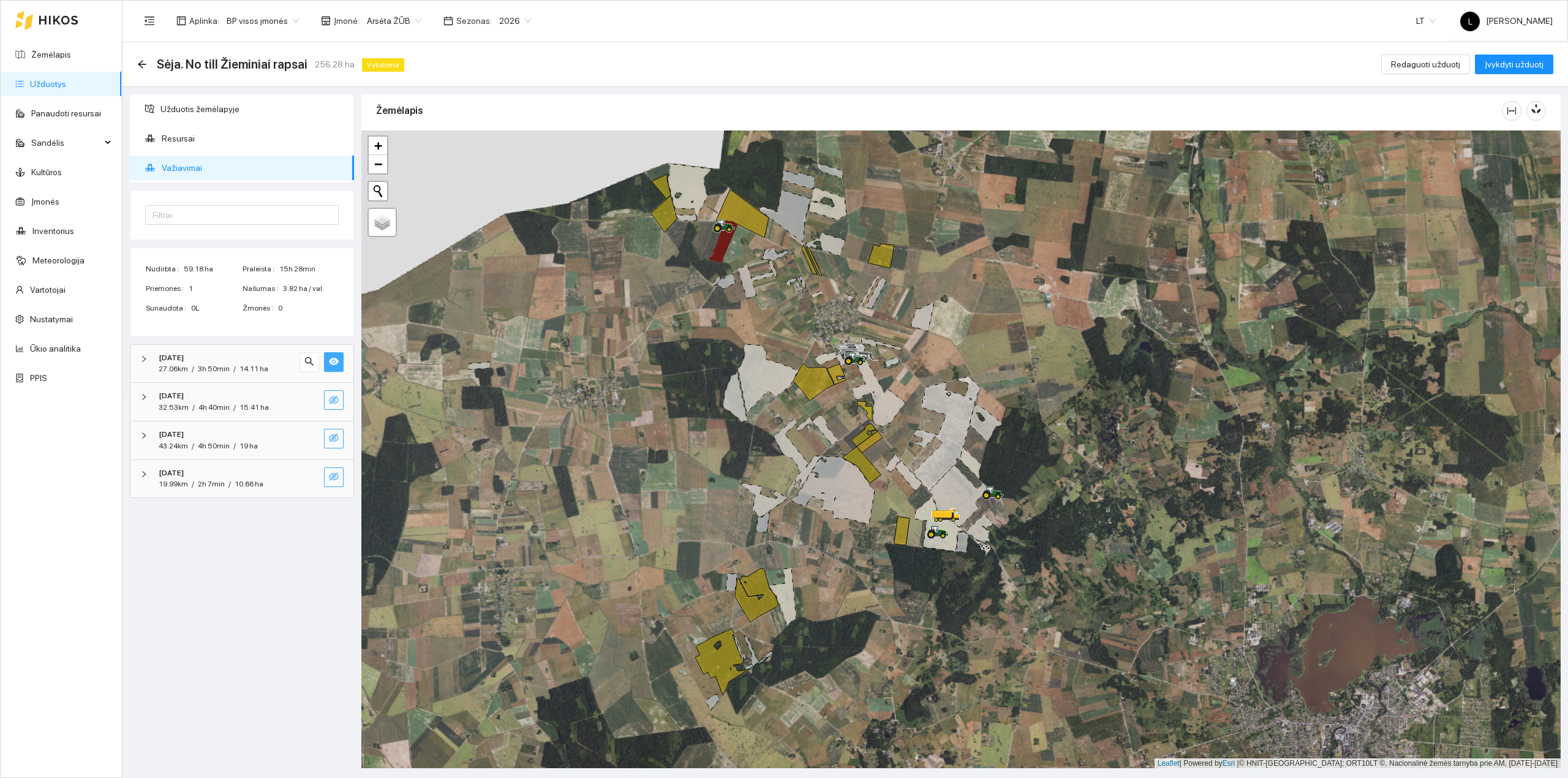
click at [330, 356] on button "button" at bounding box center [334, 362] width 19 height 19
drag, startPoint x: 701, startPoint y: 254, endPoint x: 709, endPoint y: 368, distance: 114.3
click at [710, 368] on div at bounding box center [961, 449] width 1199 height 638
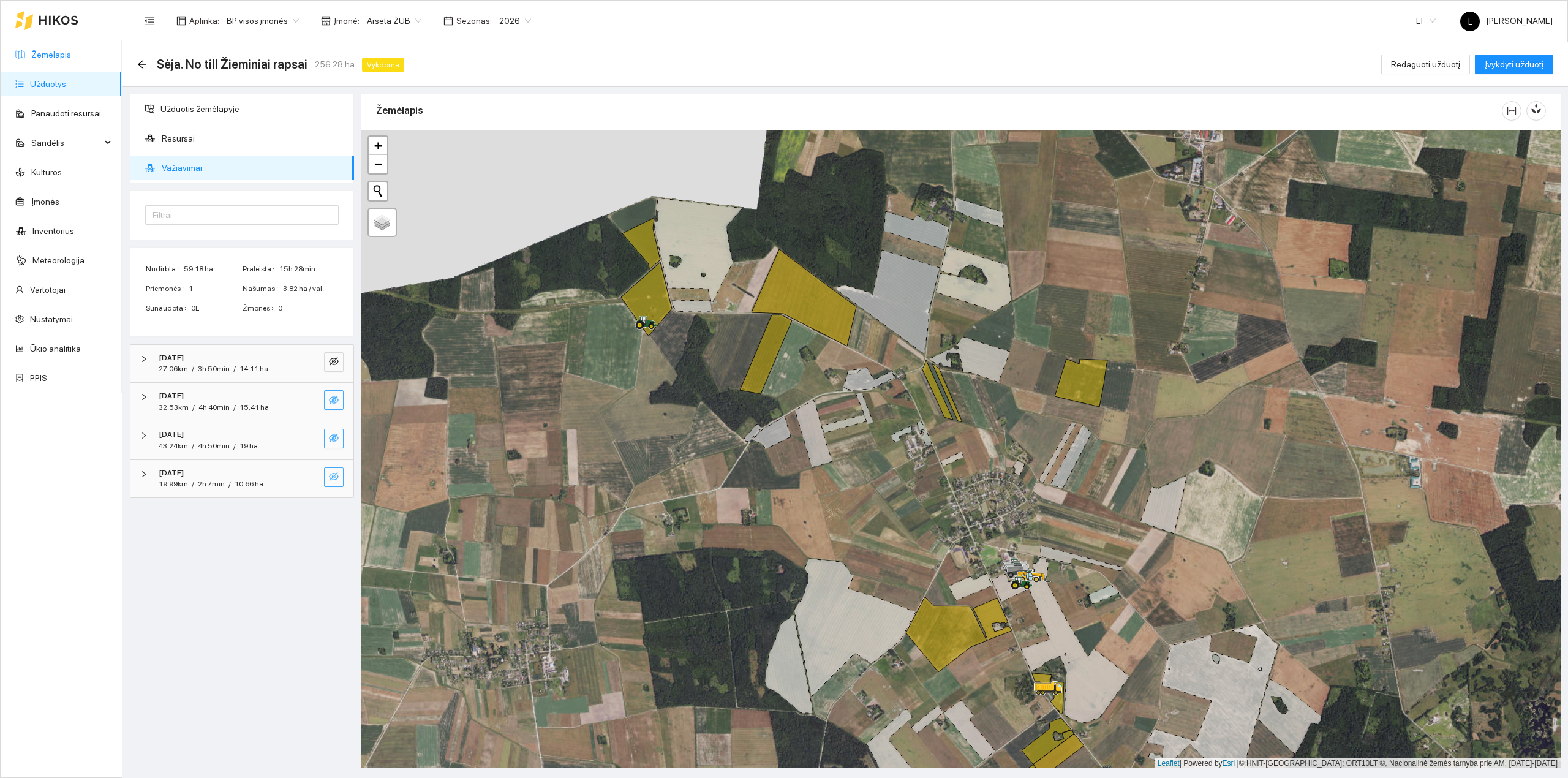
click at [32, 60] on link "Žemėlapis" at bounding box center [51, 54] width 40 height 10
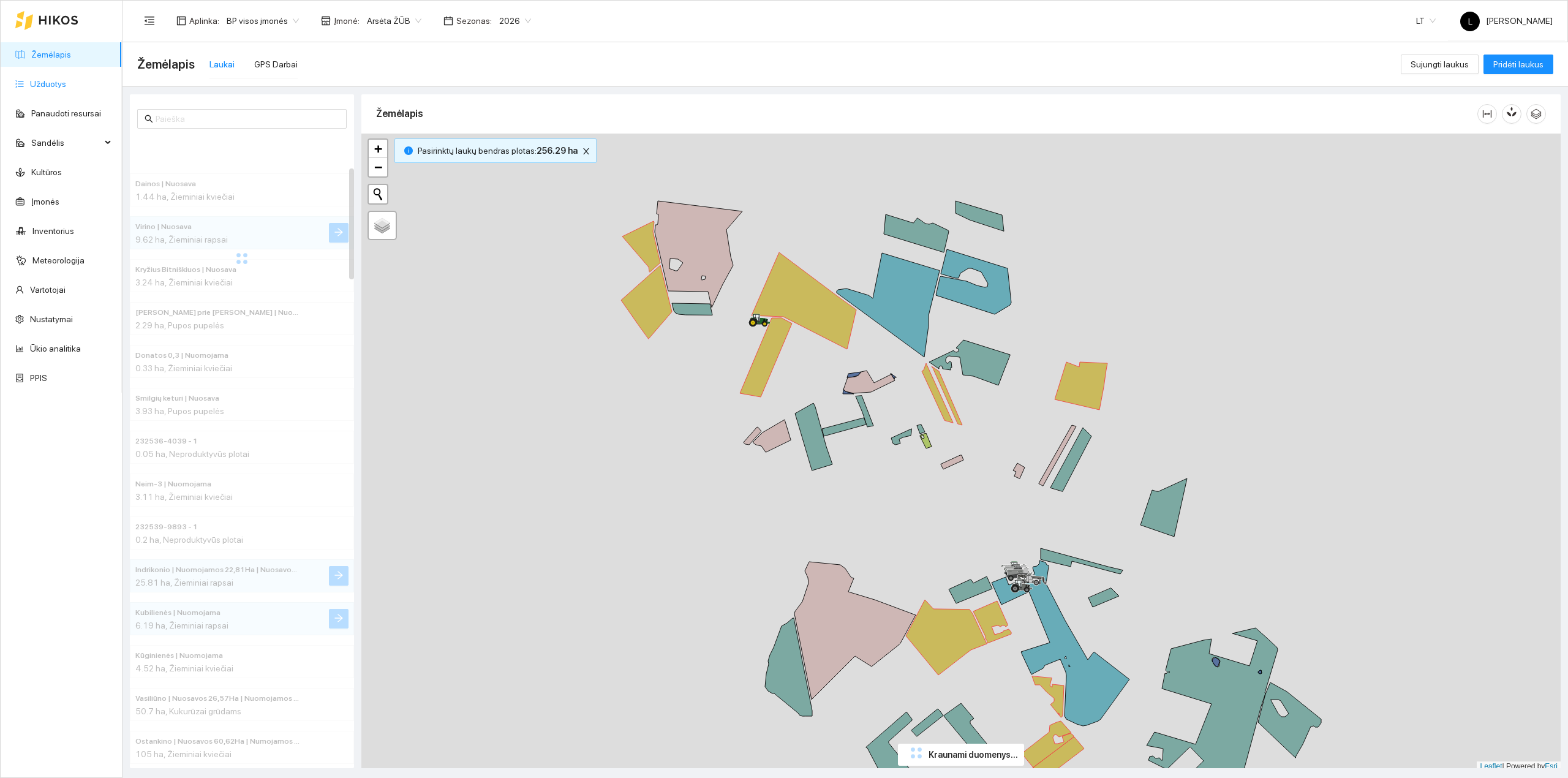
click at [34, 79] on link "Užduotys" at bounding box center [48, 84] width 36 height 10
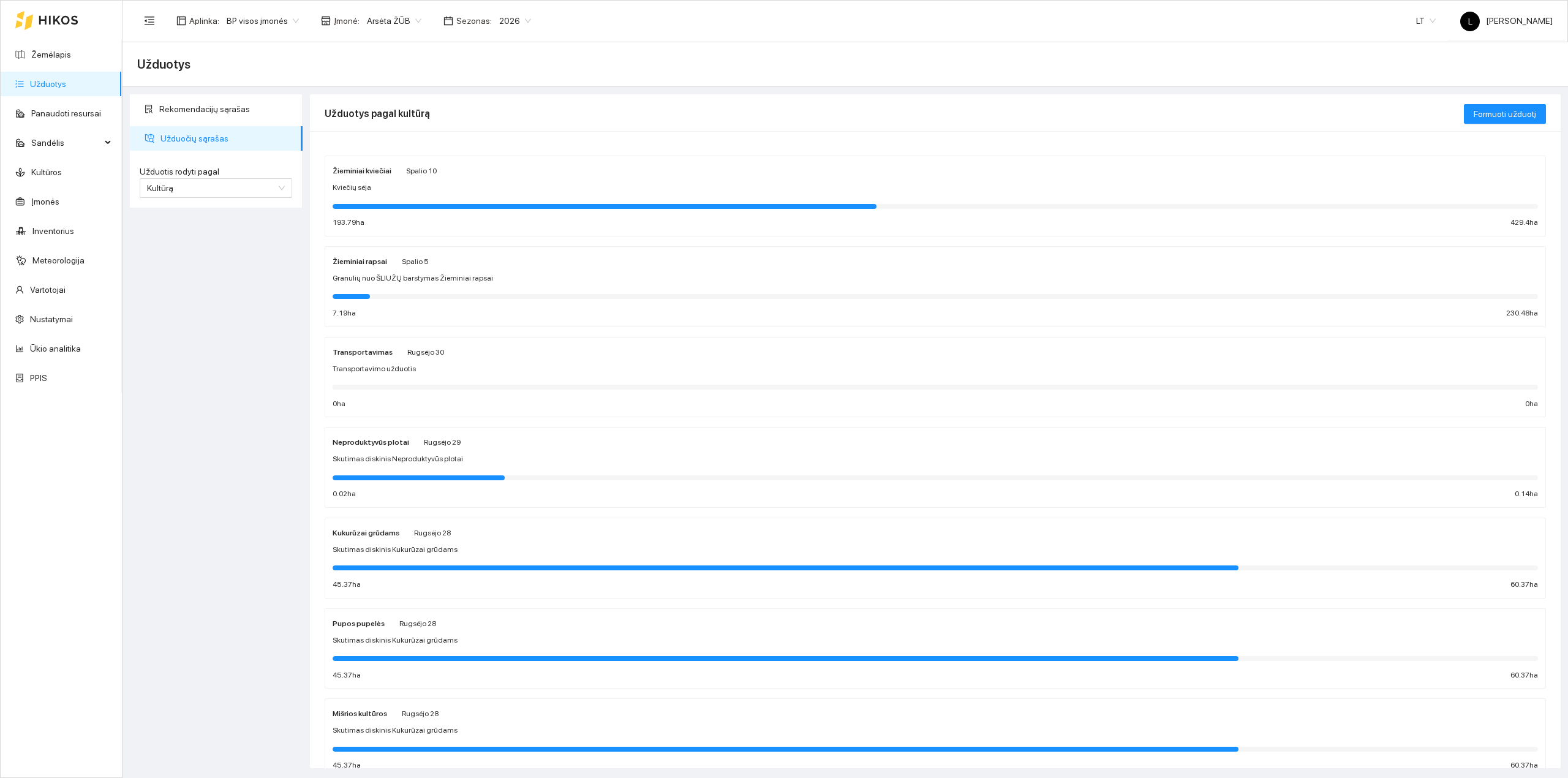
click at [416, 292] on div at bounding box center [935, 296] width 1205 height 14
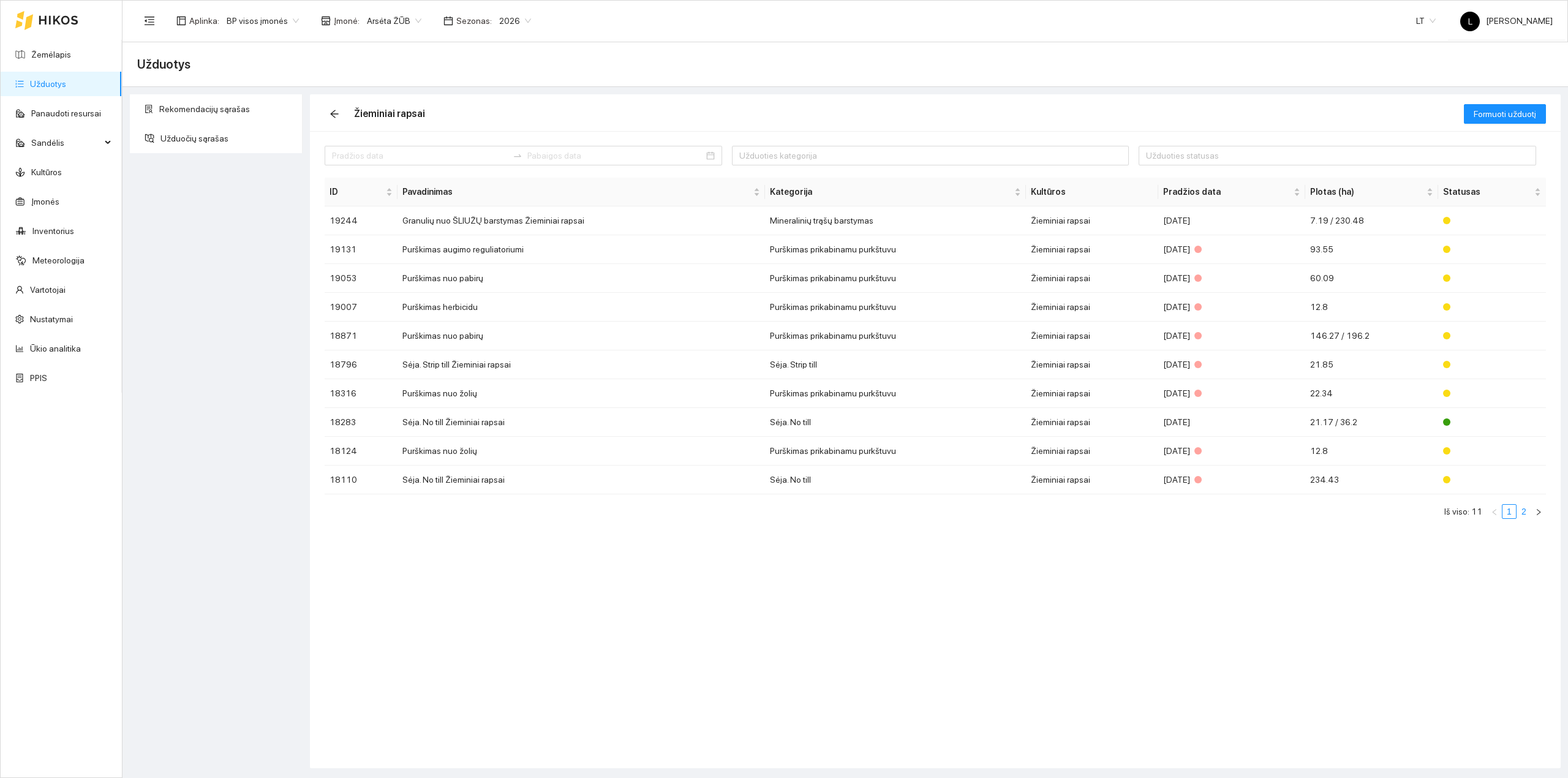
click at [1521, 511] on link "2" at bounding box center [1524, 511] width 14 height 14
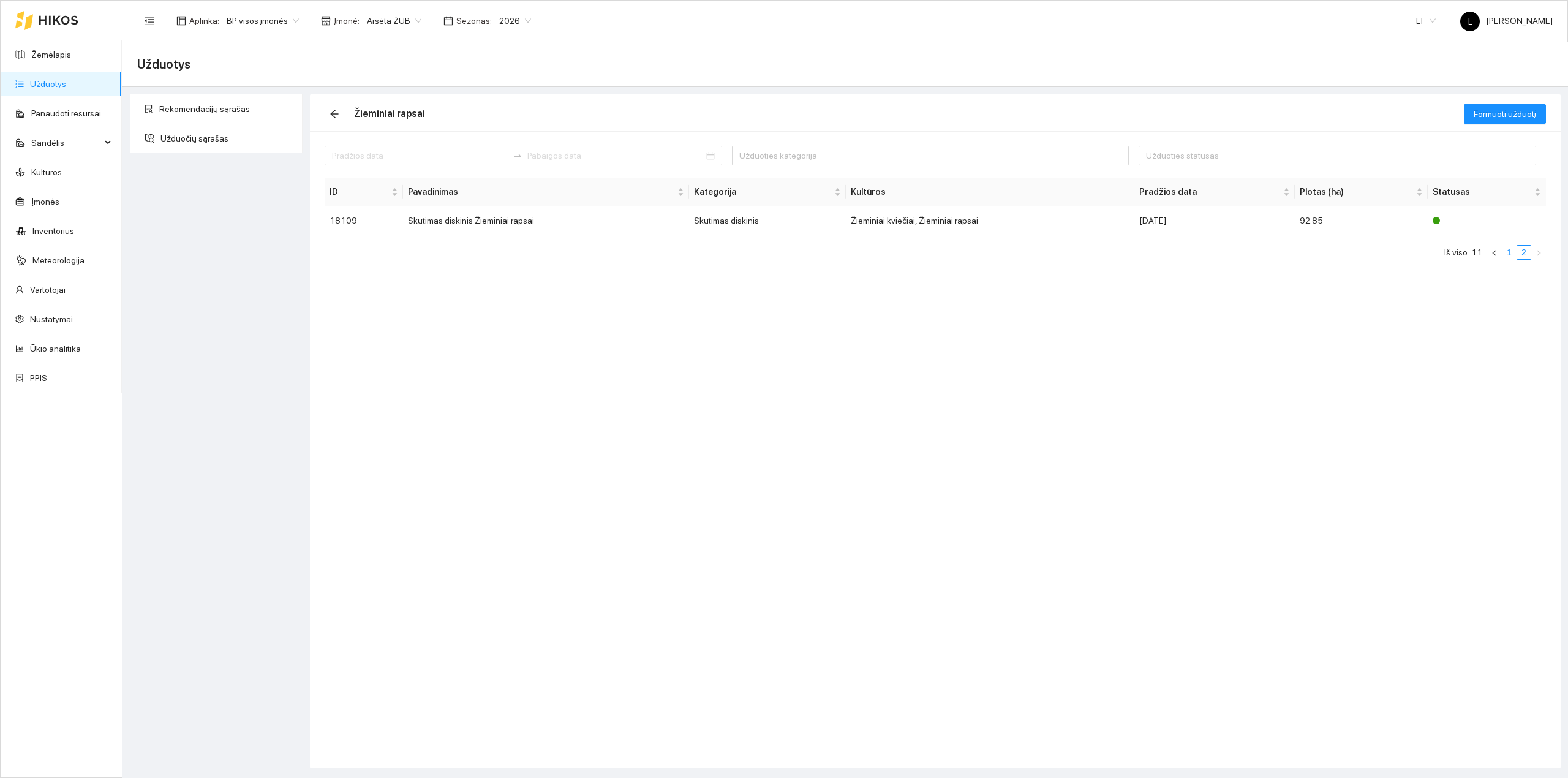
click at [1507, 258] on link "1" at bounding box center [1508, 252] width 14 height 14
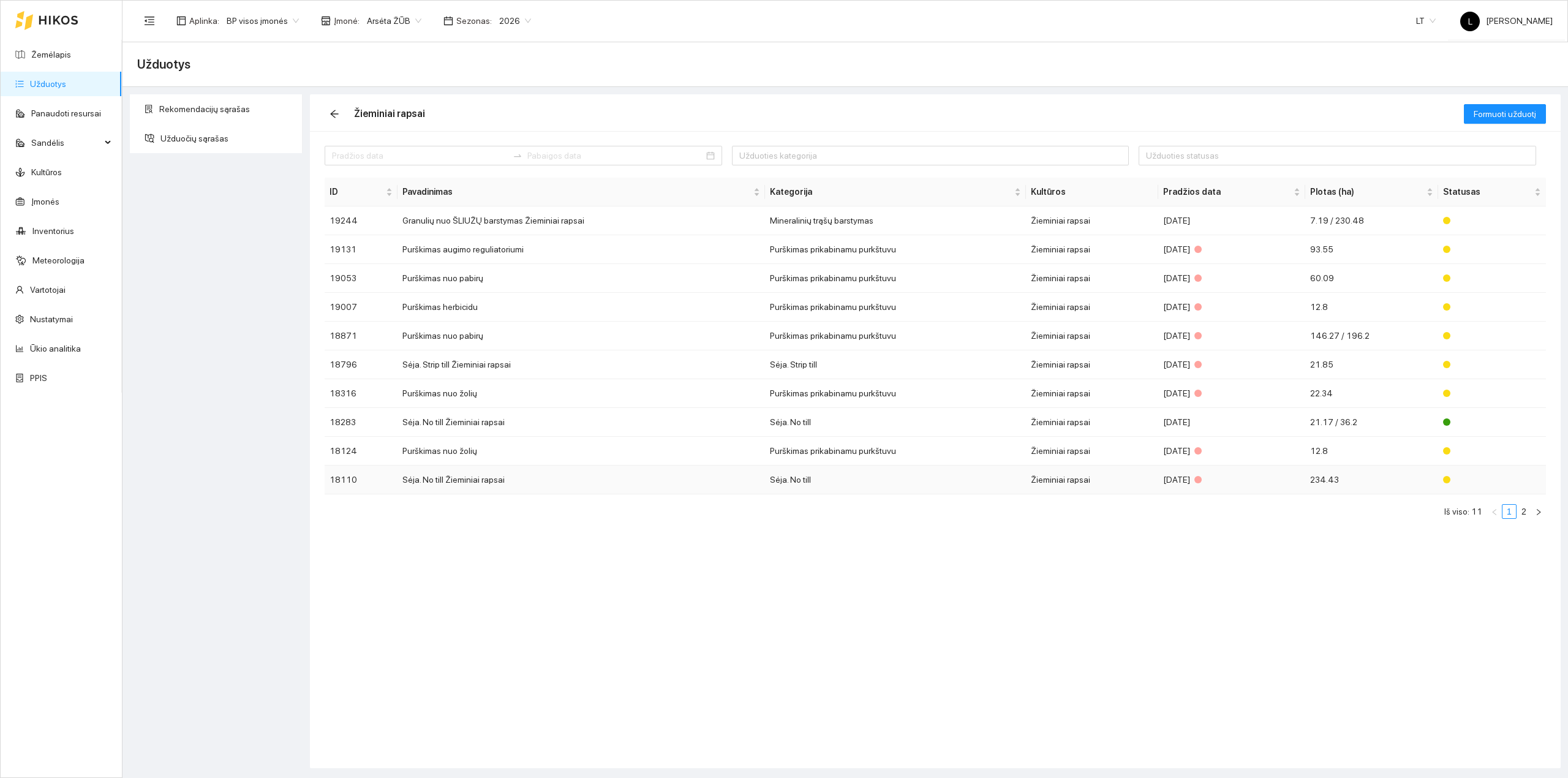
click at [496, 486] on td "Sėja. No till Žieminiai rapsai" at bounding box center [581, 480] width 368 height 29
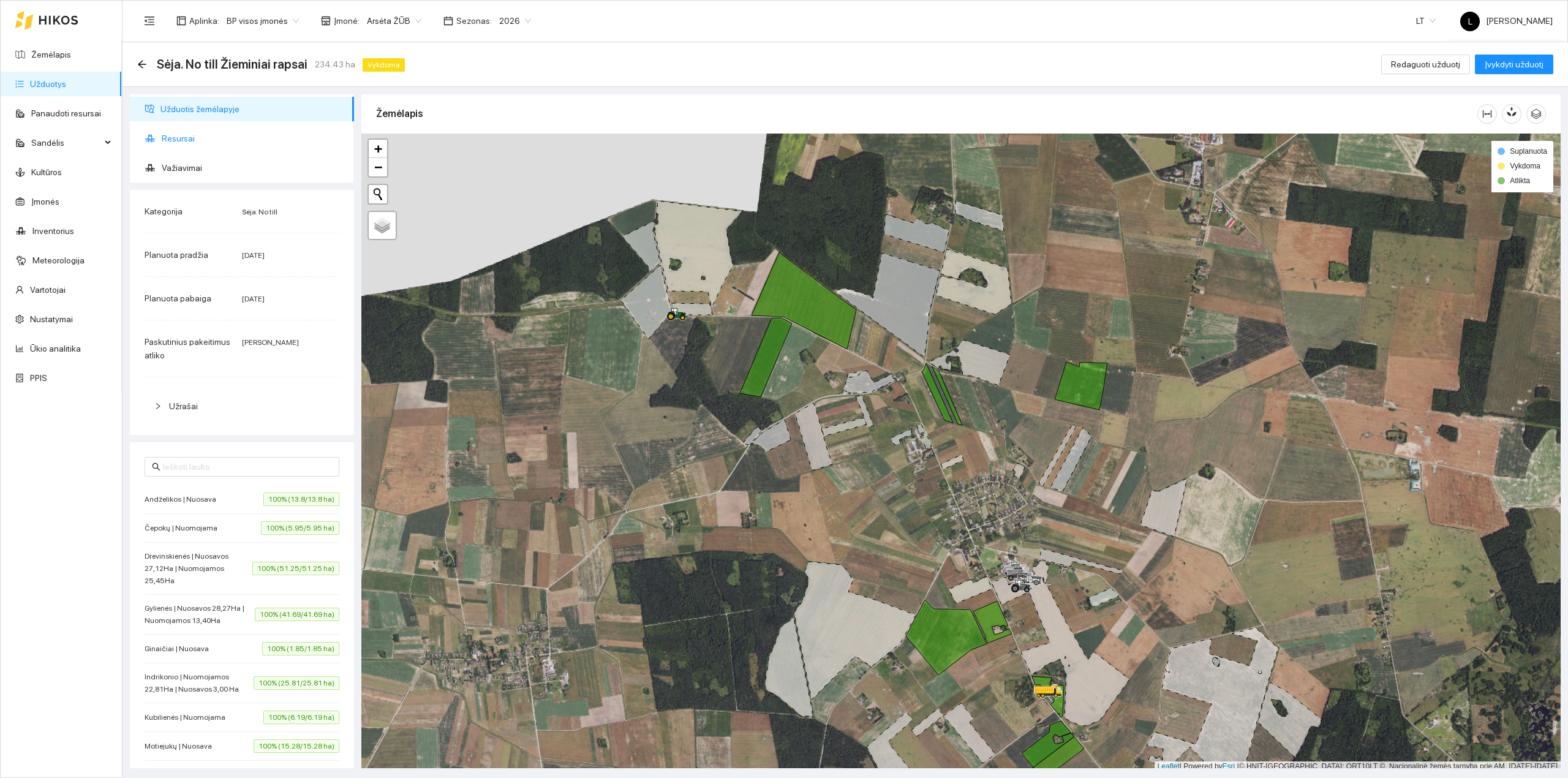
click at [189, 141] on span "Resursai" at bounding box center [253, 138] width 183 height 24
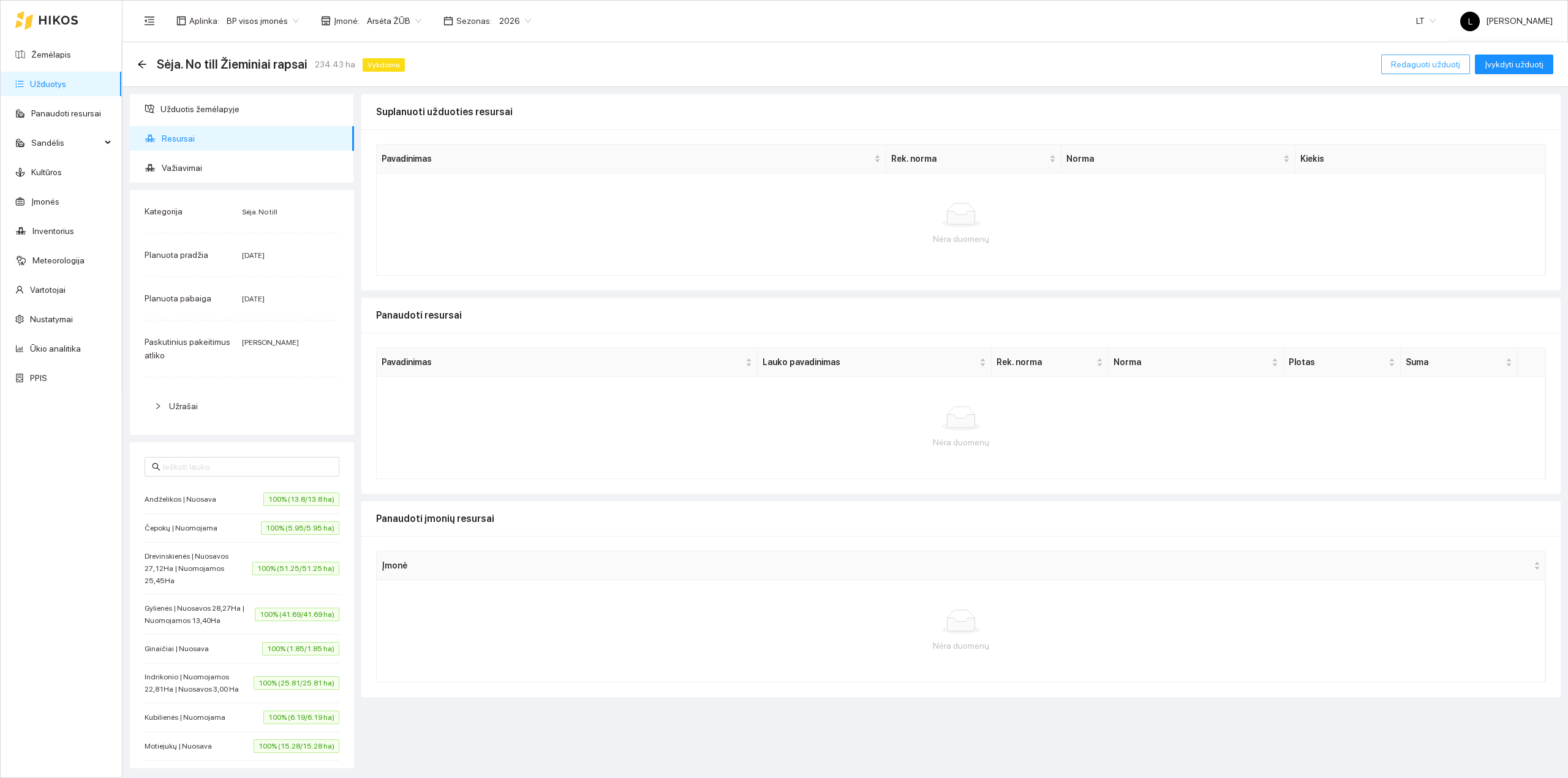
click at [1446, 64] on span "Redaguoti užduotį" at bounding box center [1425, 64] width 69 height 14
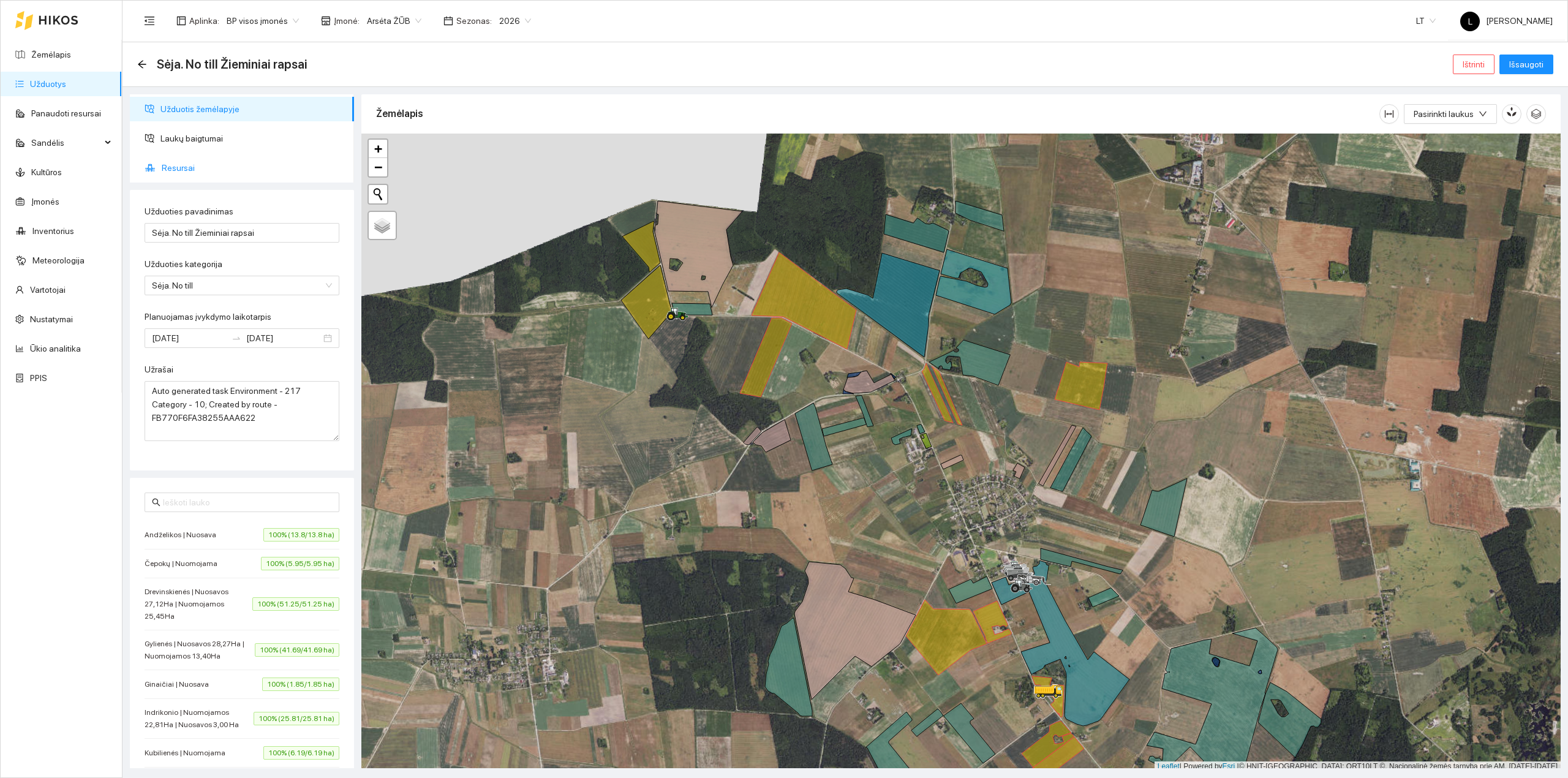
click at [195, 161] on span "Resursai" at bounding box center [253, 168] width 183 height 24
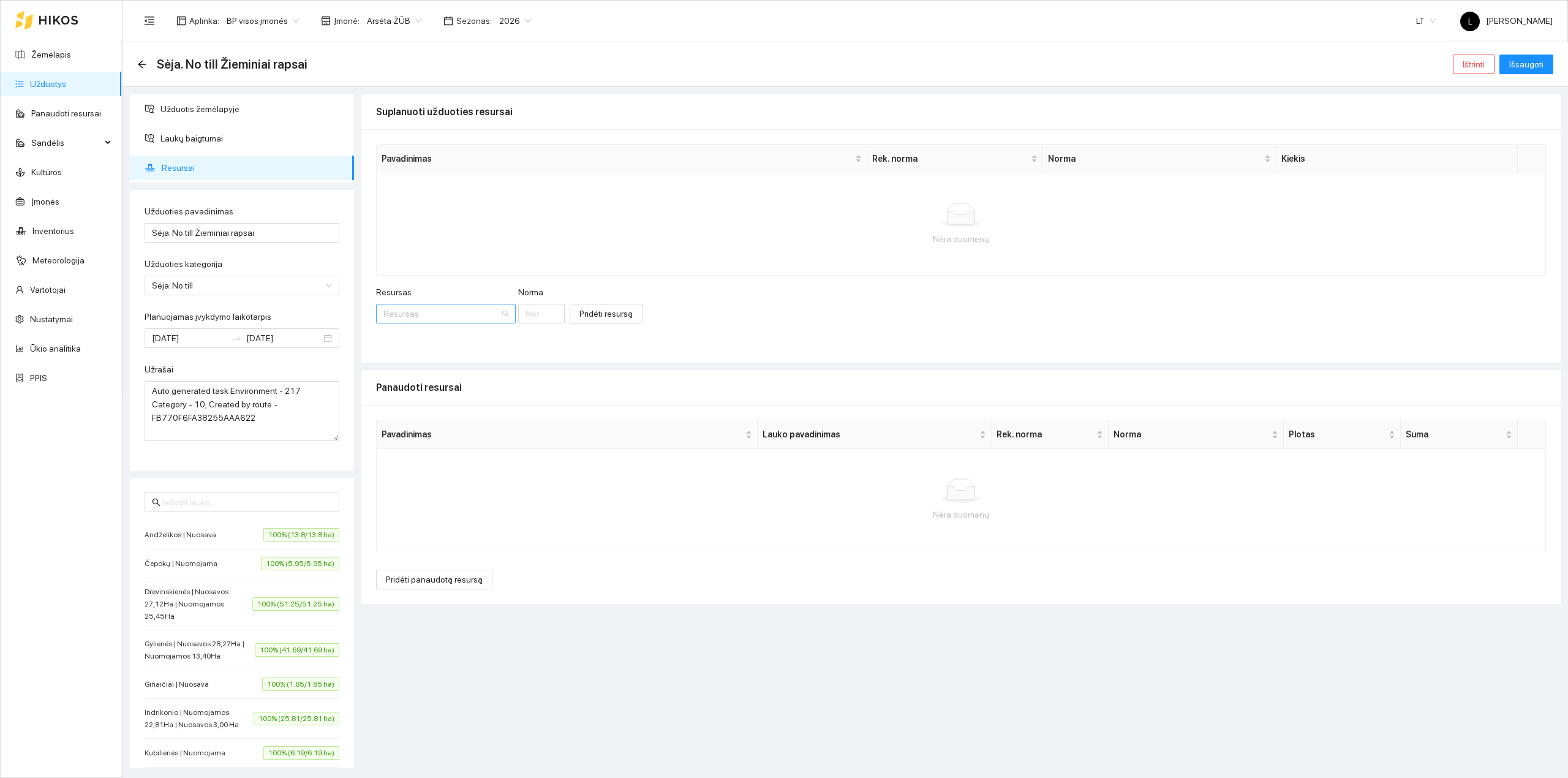
click at [422, 305] on div "Resursas" at bounding box center [445, 313] width 140 height 19
type input "dyzeli"
click at [427, 332] on div "Kuras / Žymėtas dyzeli nas" at bounding box center [465, 339] width 164 height 14
drag, startPoint x: 559, startPoint y: 313, endPoint x: 525, endPoint y: 301, distance: 36.1
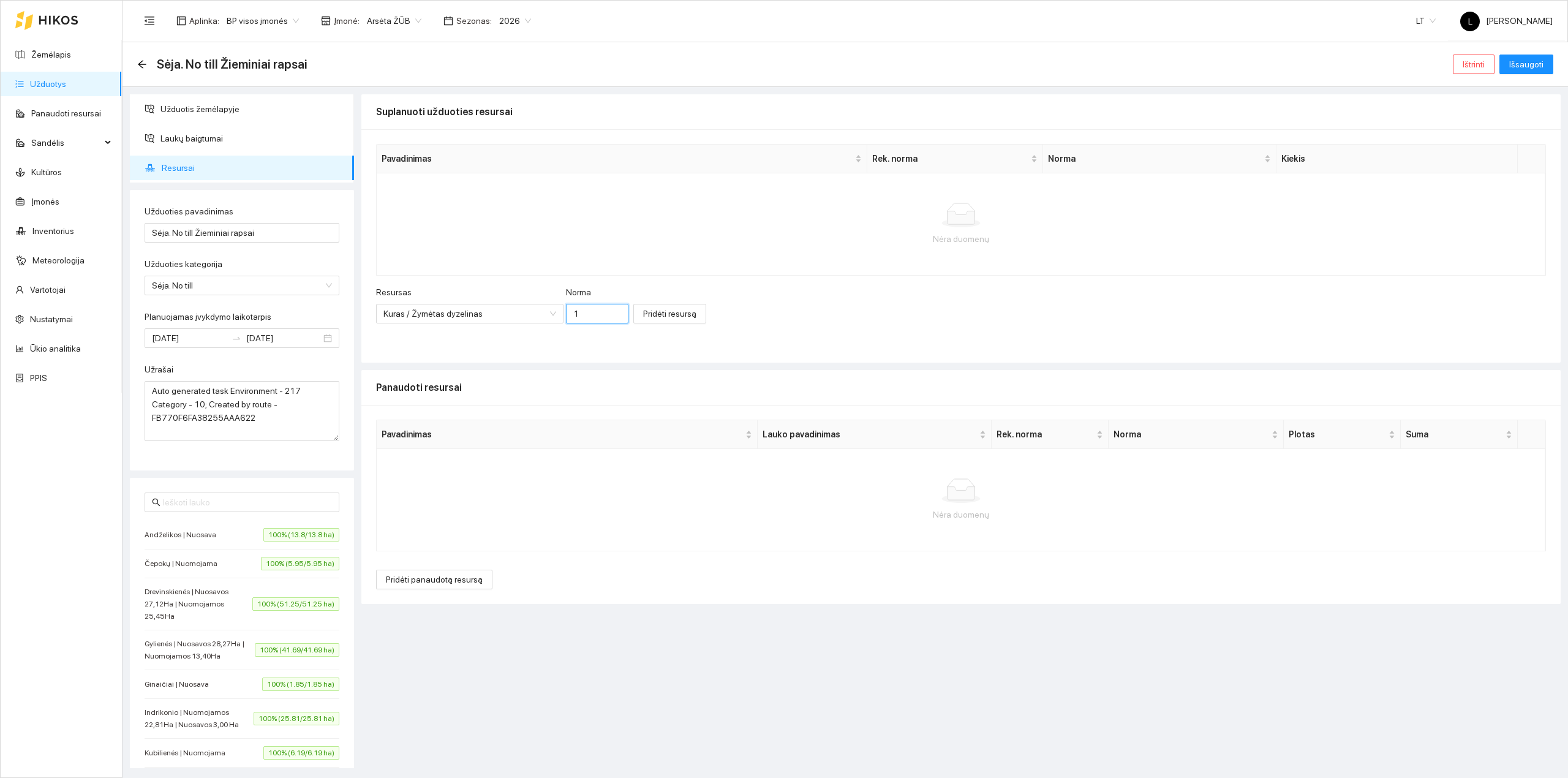
click at [515, 314] on div "Resursas Kuras / Žymėtas dyzelinas Norma 1" at bounding box center [502, 311] width 252 height 53
type input "22.33"
click at [664, 316] on span "Pridėti resursą" at bounding box center [670, 313] width 53 height 14
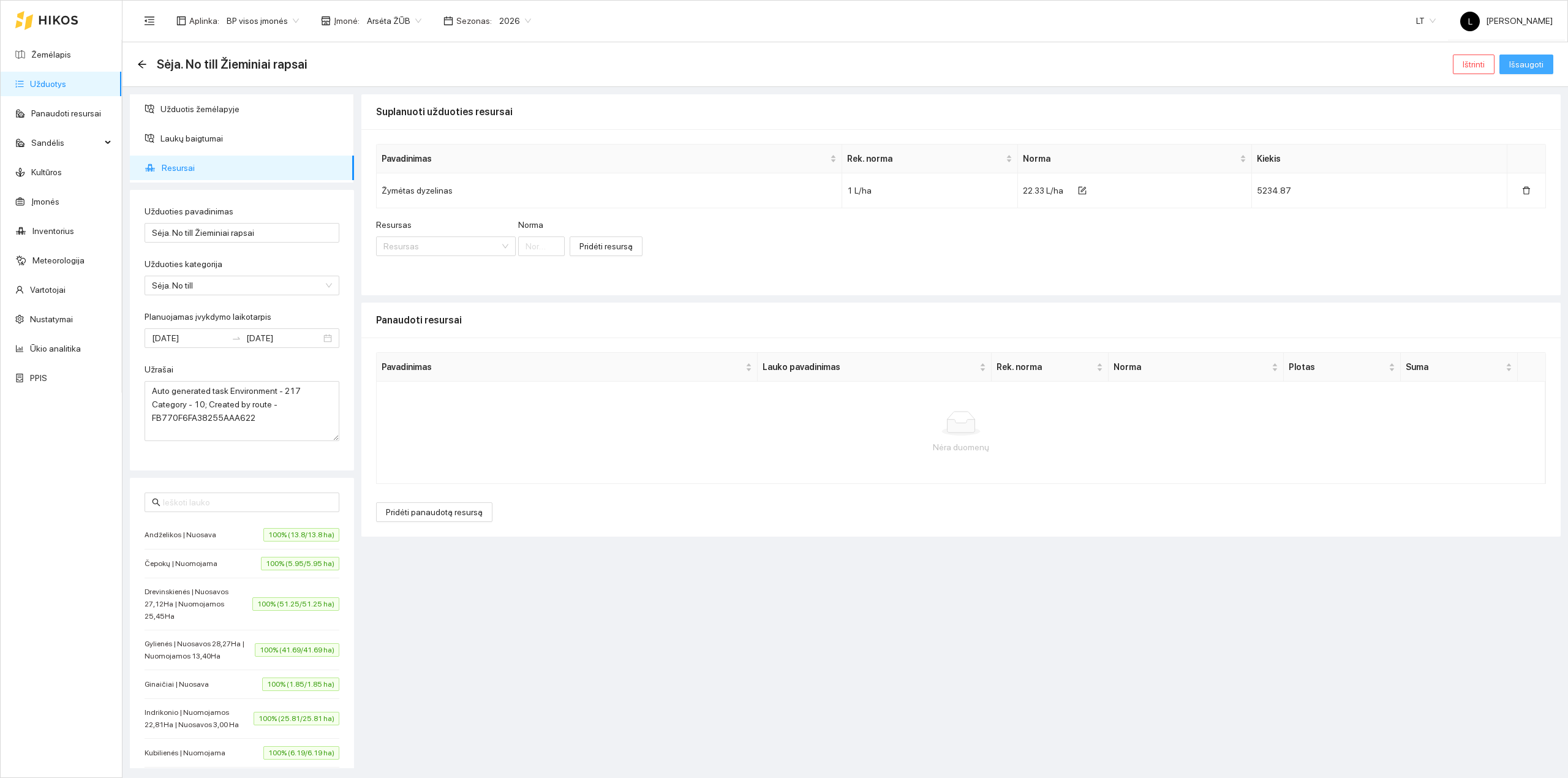
click at [1528, 65] on span "Išsaugoti" at bounding box center [1526, 64] width 34 height 14
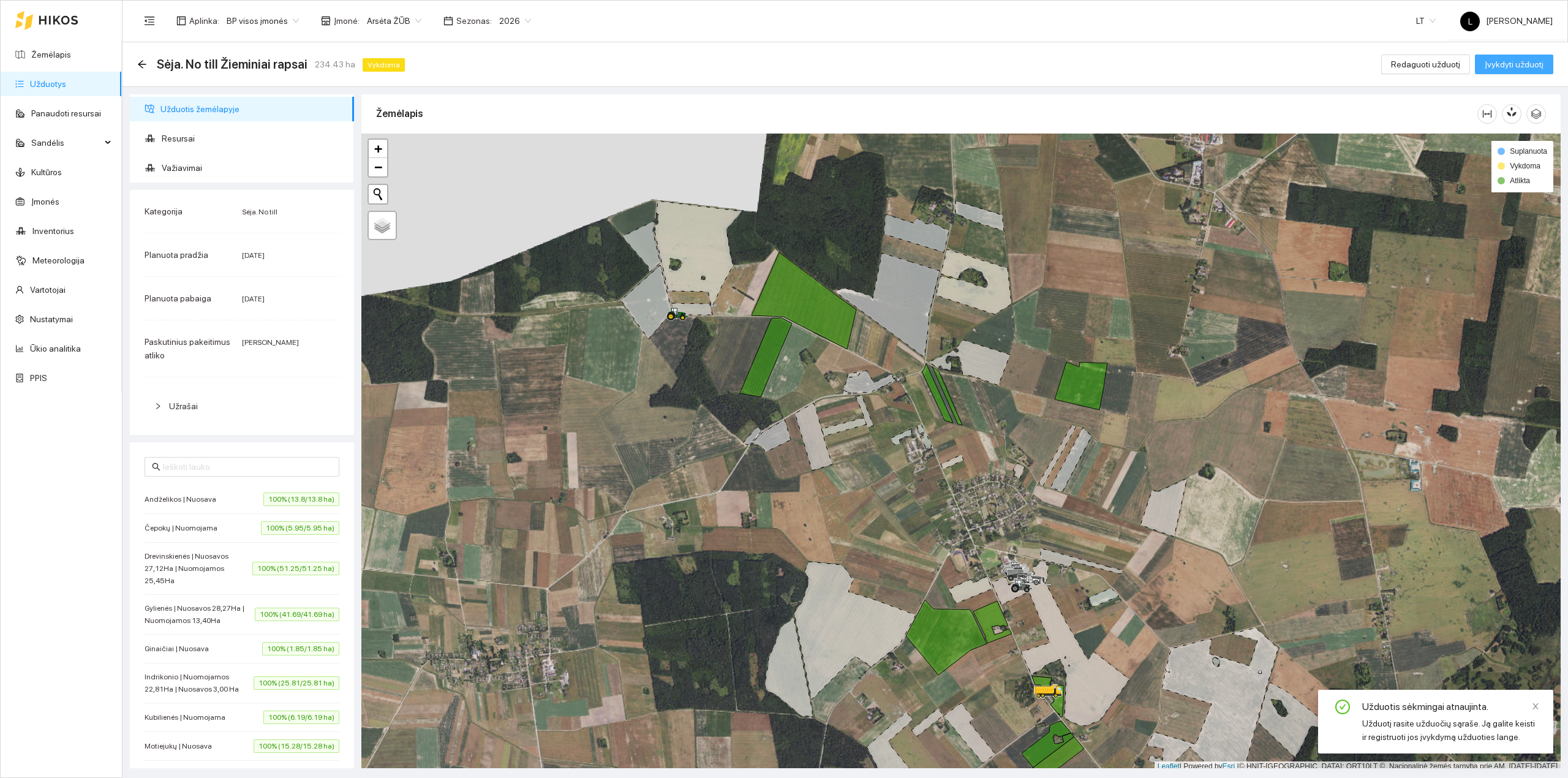
click at [1519, 54] on button "Įvykdyti užduotį" at bounding box center [1513, 64] width 78 height 19
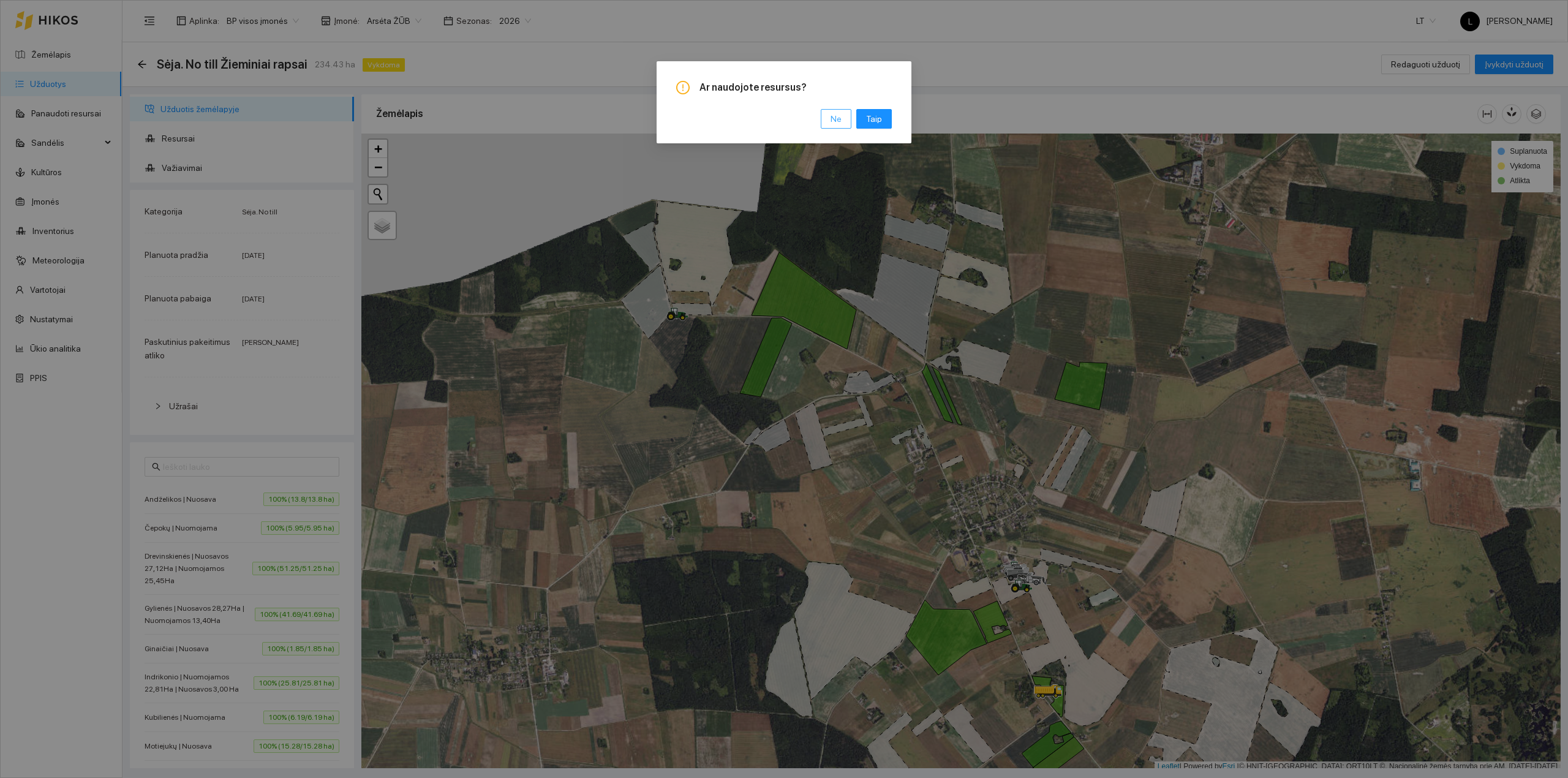
click at [840, 116] on span "Ne" at bounding box center [836, 119] width 11 height 14
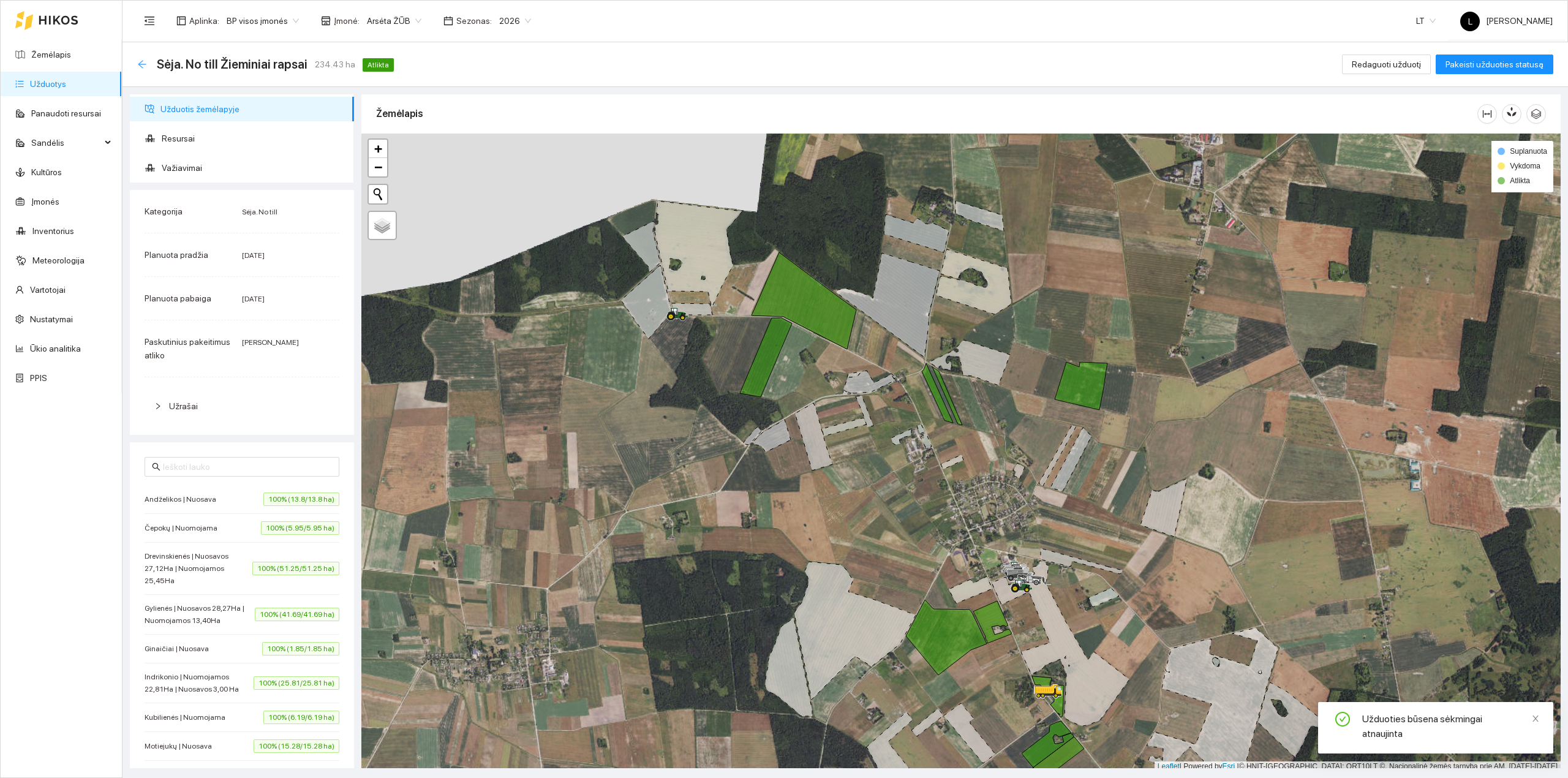
click at [138, 62] on icon "arrow-left" at bounding box center [142, 65] width 10 height 10
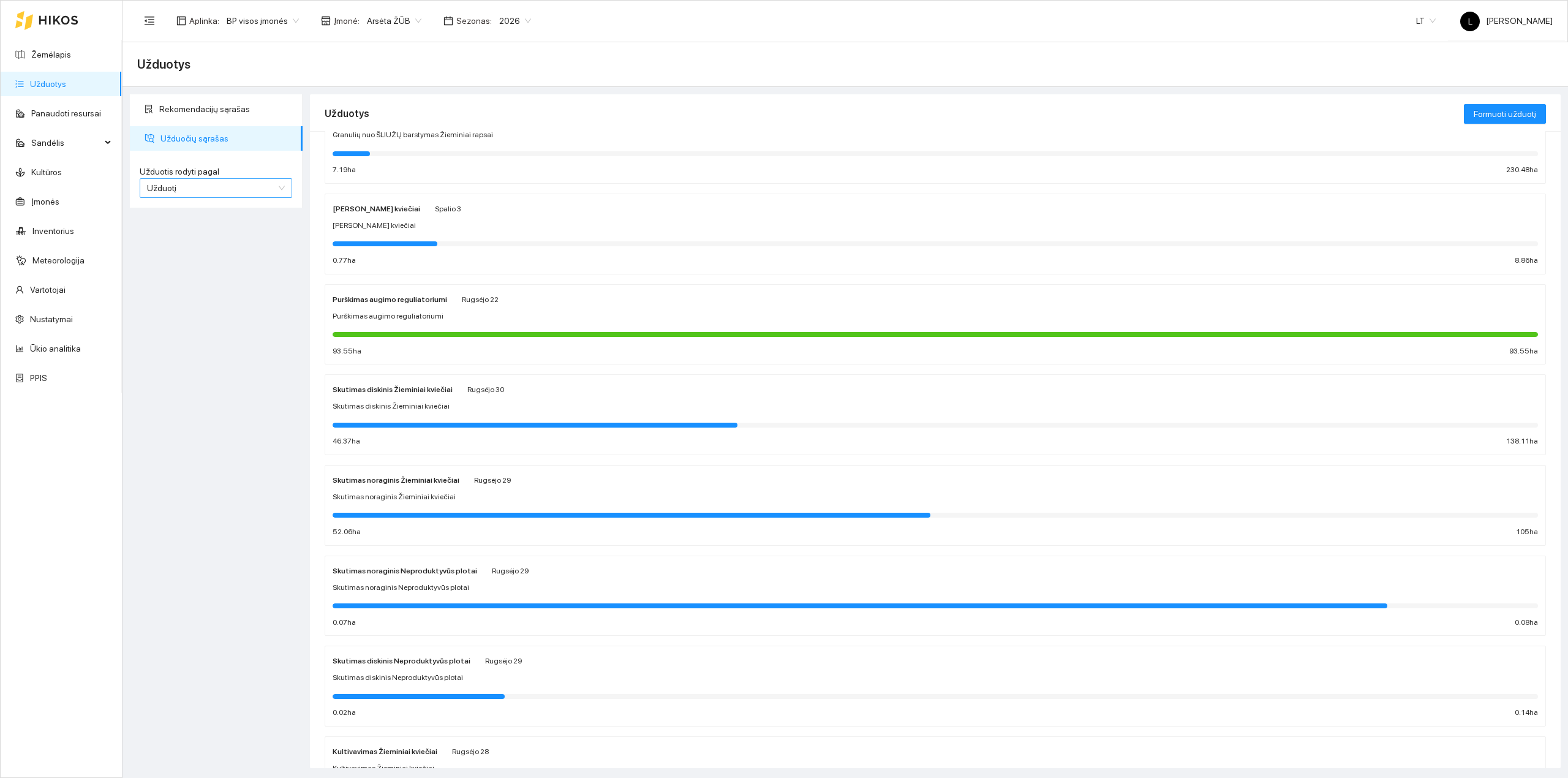
scroll to position [82, 0]
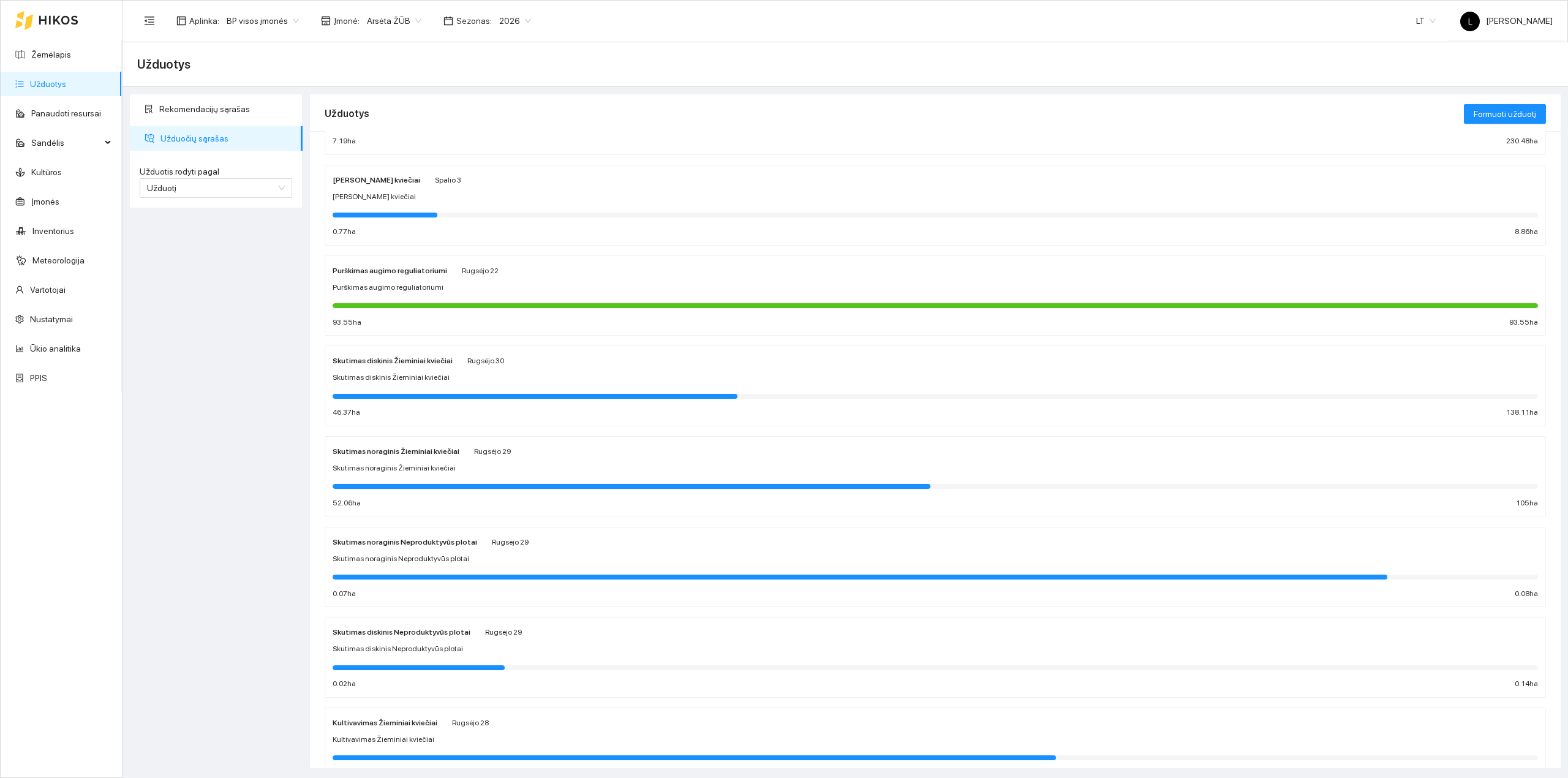
click at [214, 200] on div "Užduotis rodyti pagal Užduotį" at bounding box center [216, 182] width 172 height 52
click at [206, 191] on span "Užduotį" at bounding box center [216, 187] width 138 height 19
click at [175, 240] on div "Kultūrą" at bounding box center [216, 232] width 153 height 19
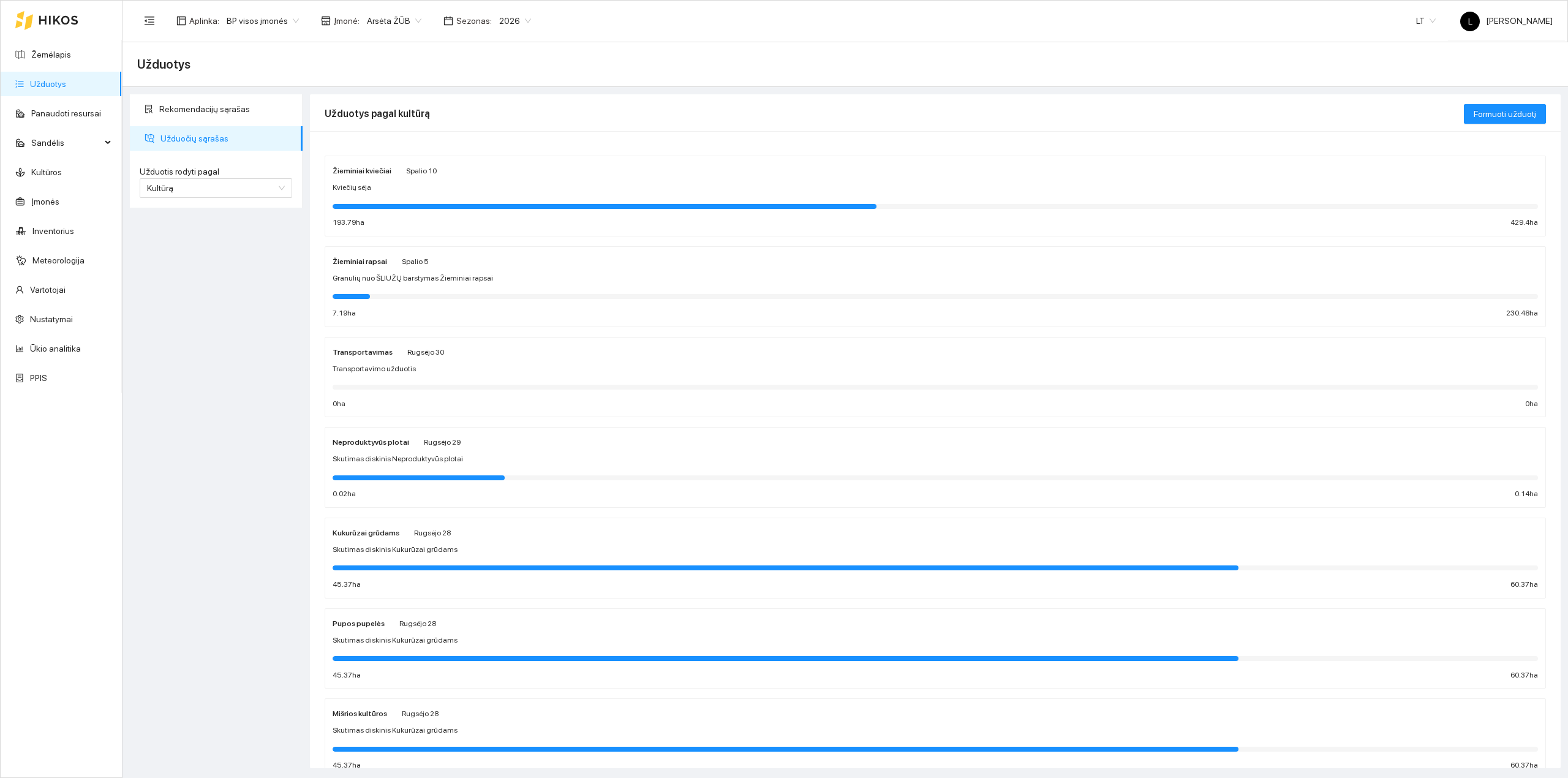
click at [403, 284] on span "Granulių nuo ŠLIUŽŲ barstymas Žieminiai rapsai" at bounding box center [413, 278] width 161 height 11
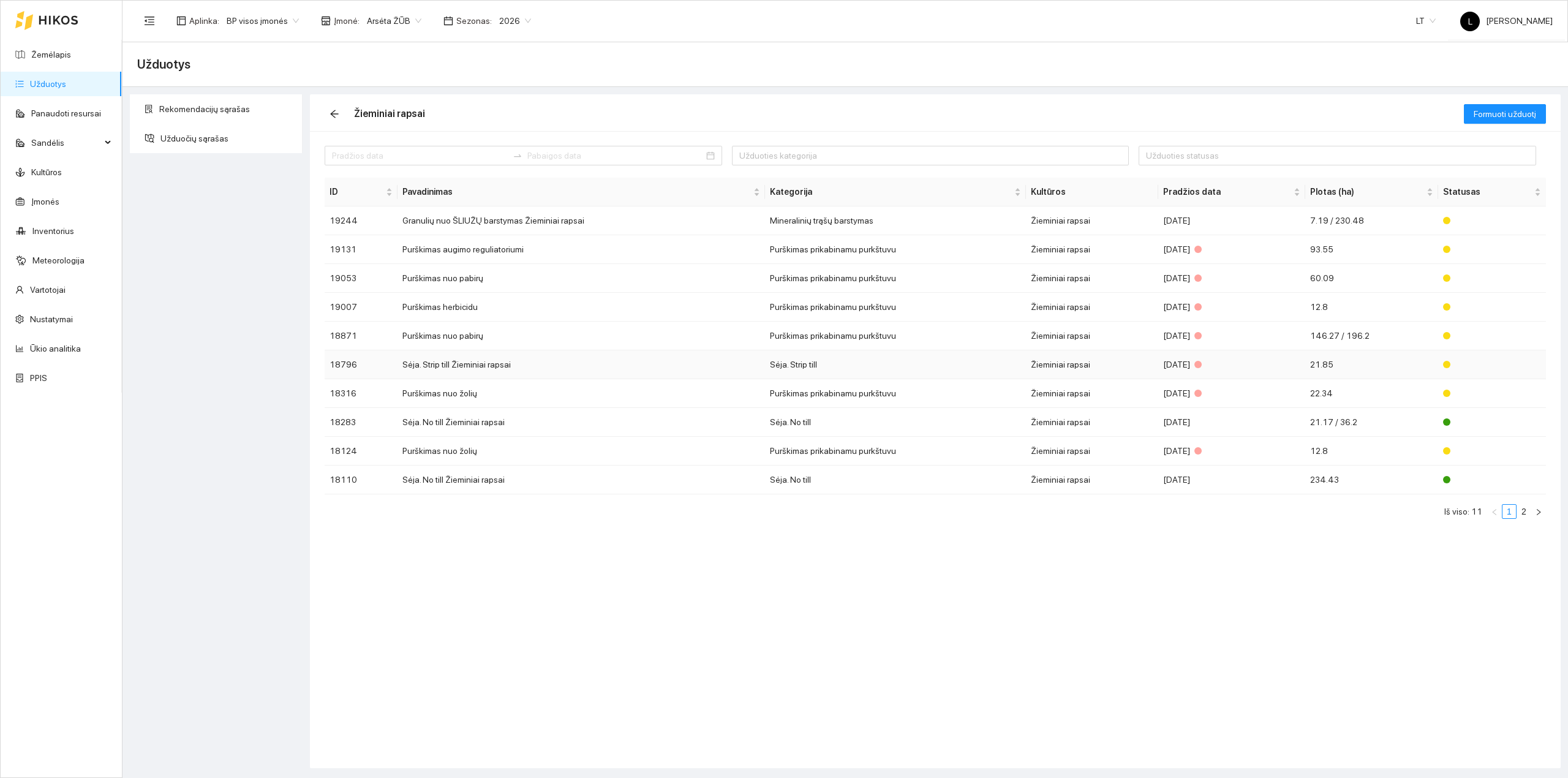
click at [453, 368] on td "Sėja. Strip till Žieminiai rapsai" at bounding box center [581, 365] width 368 height 29
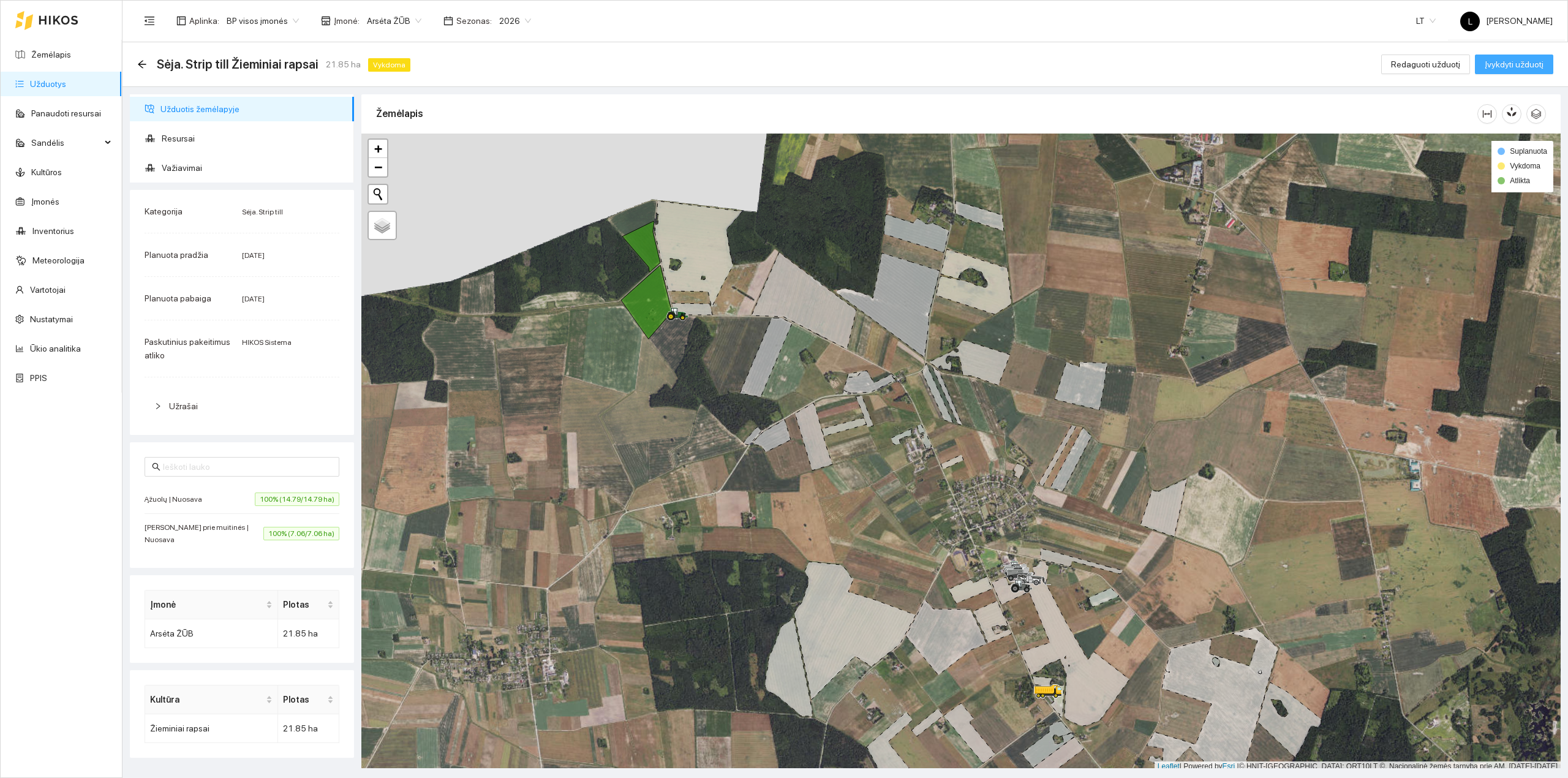
click at [1499, 61] on span "Įvykdyti užduotį" at bounding box center [1513, 64] width 59 height 14
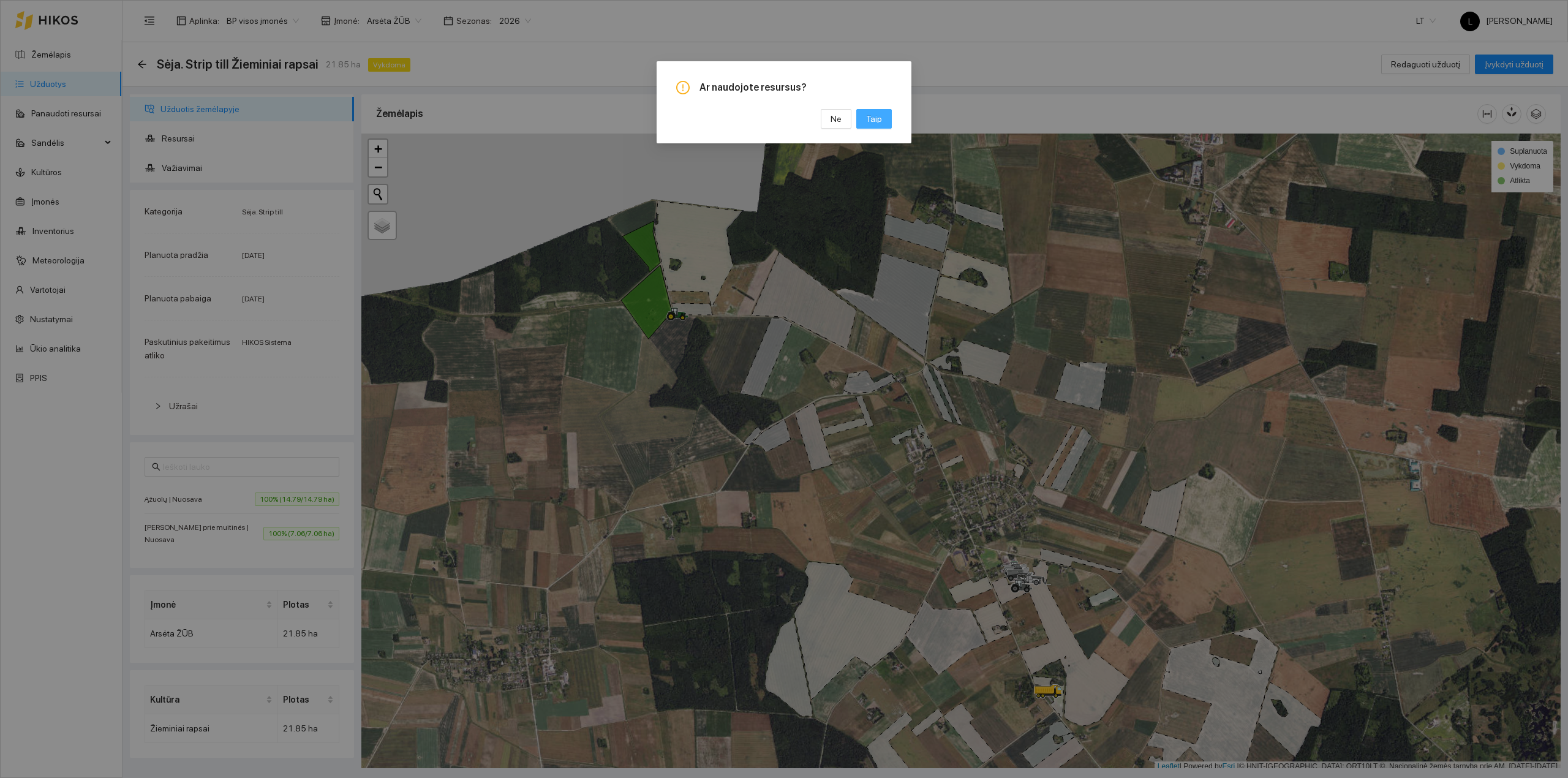
click at [871, 119] on span "Taip" at bounding box center [874, 119] width 16 height 14
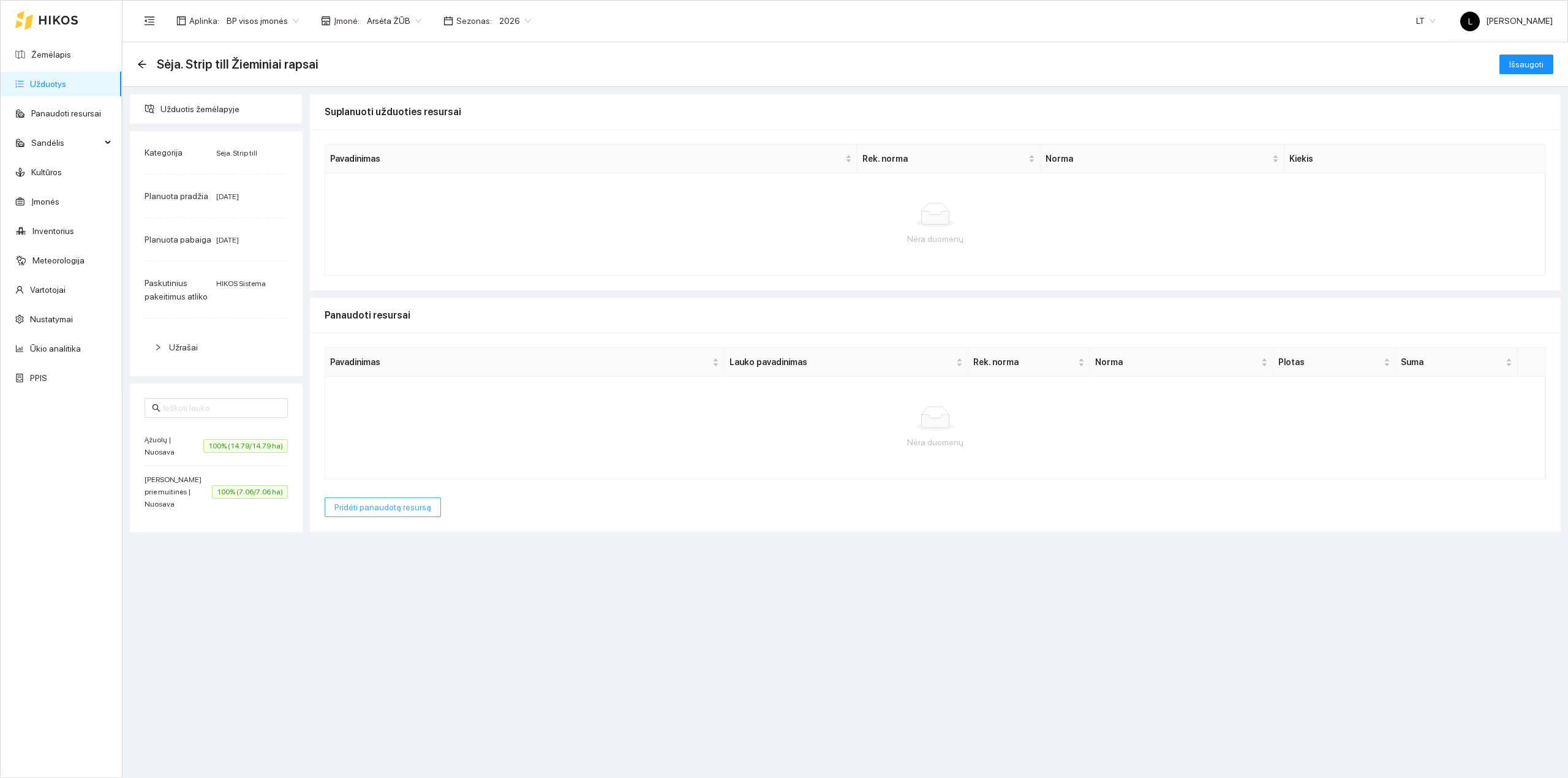
click at [376, 515] on button "Pridėti panaudotą resursą" at bounding box center [383, 507] width 116 height 19
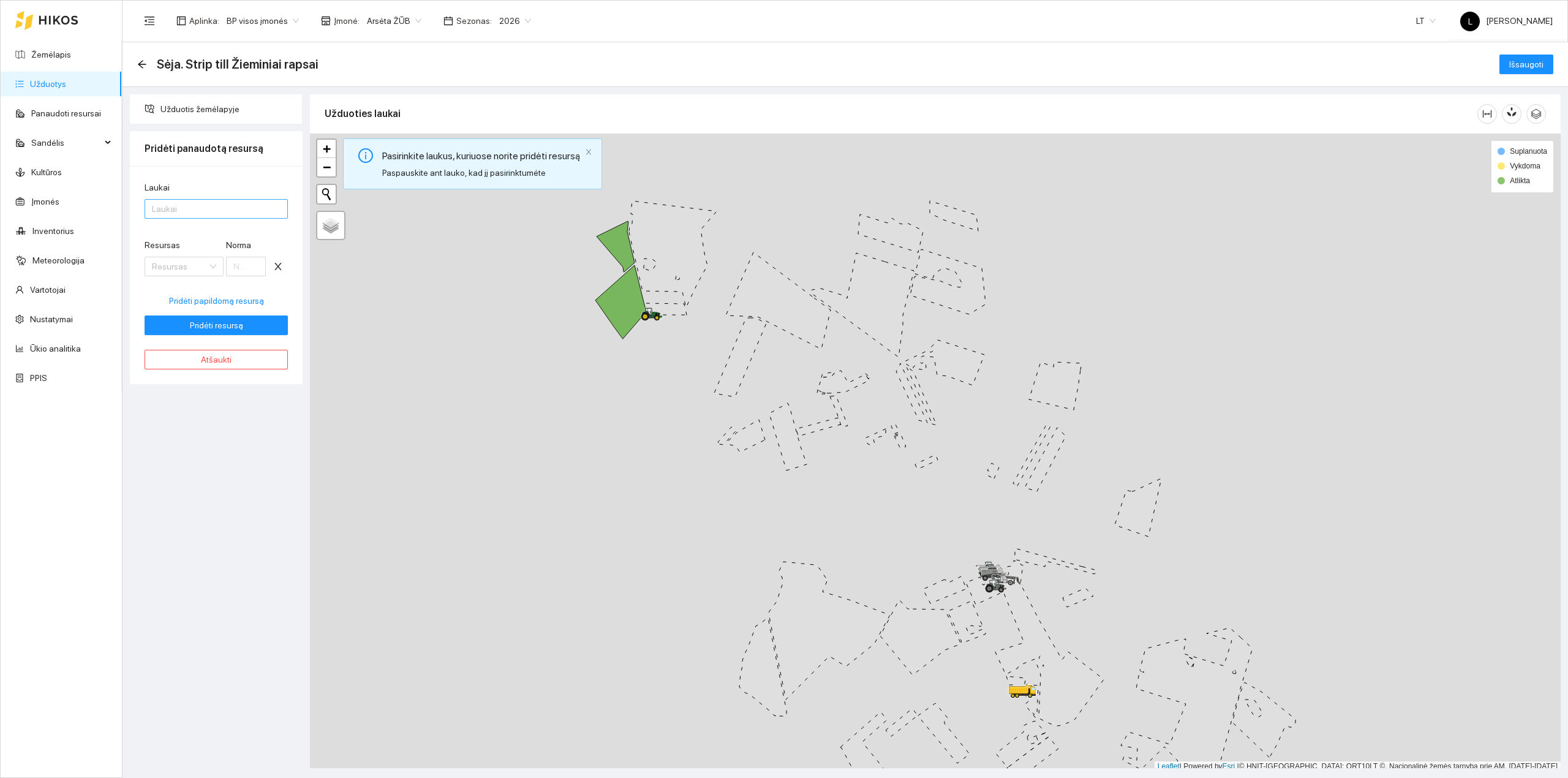
click at [190, 214] on div at bounding box center [210, 208] width 125 height 15
click at [188, 233] on div "Visi laukai" at bounding box center [230, 233] width 158 height 14
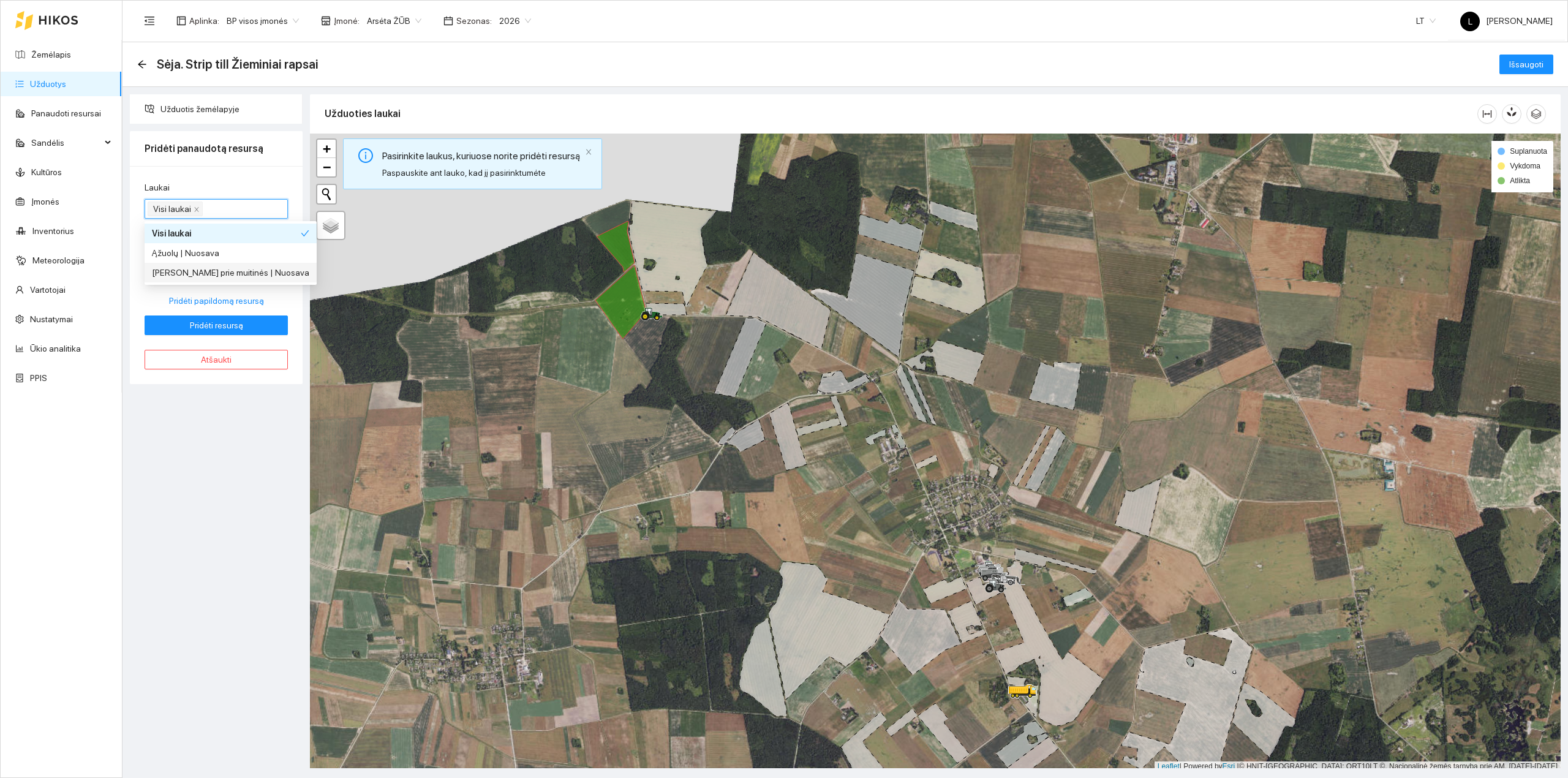
click at [294, 302] on div "Laukai Visi laukai Resursas Resursas Norma Pridėti papildomą resursą Pridėti re…" at bounding box center [216, 275] width 173 height 218
click at [197, 268] on input "Resursas" at bounding box center [179, 266] width 56 height 19
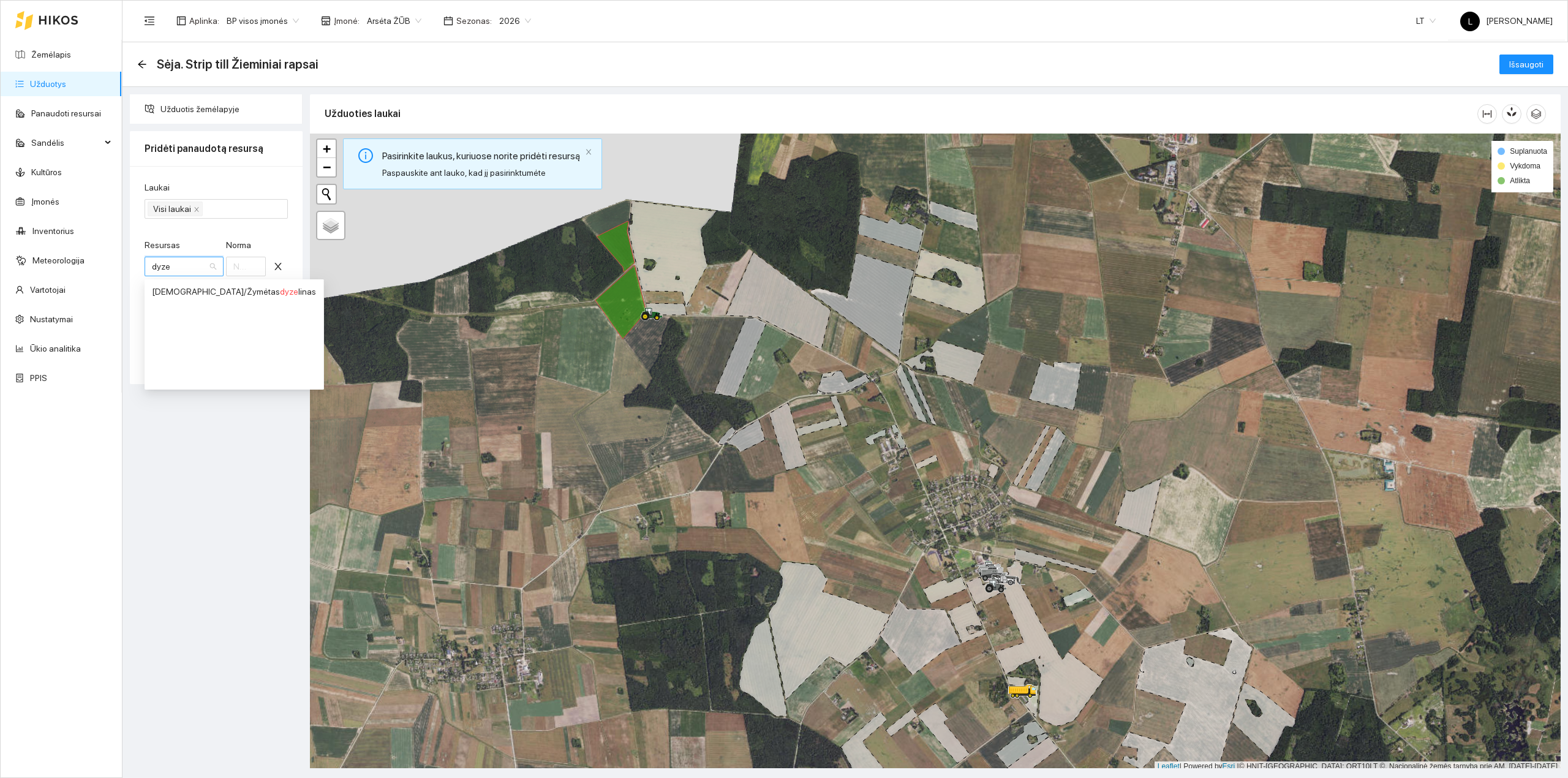
type input "dyzel"
click at [231, 289] on div "Kuras / Žymėtas dyzel inas" at bounding box center [233, 291] width 164 height 14
drag, startPoint x: 238, startPoint y: 270, endPoint x: 191, endPoint y: 262, distance: 47.7
click at [201, 267] on div "Resursas Kuras / Žymėtas dyzelinas Kuras / Žymėtas dyzelinas Norma 1" at bounding box center [216, 264] width 143 height 53
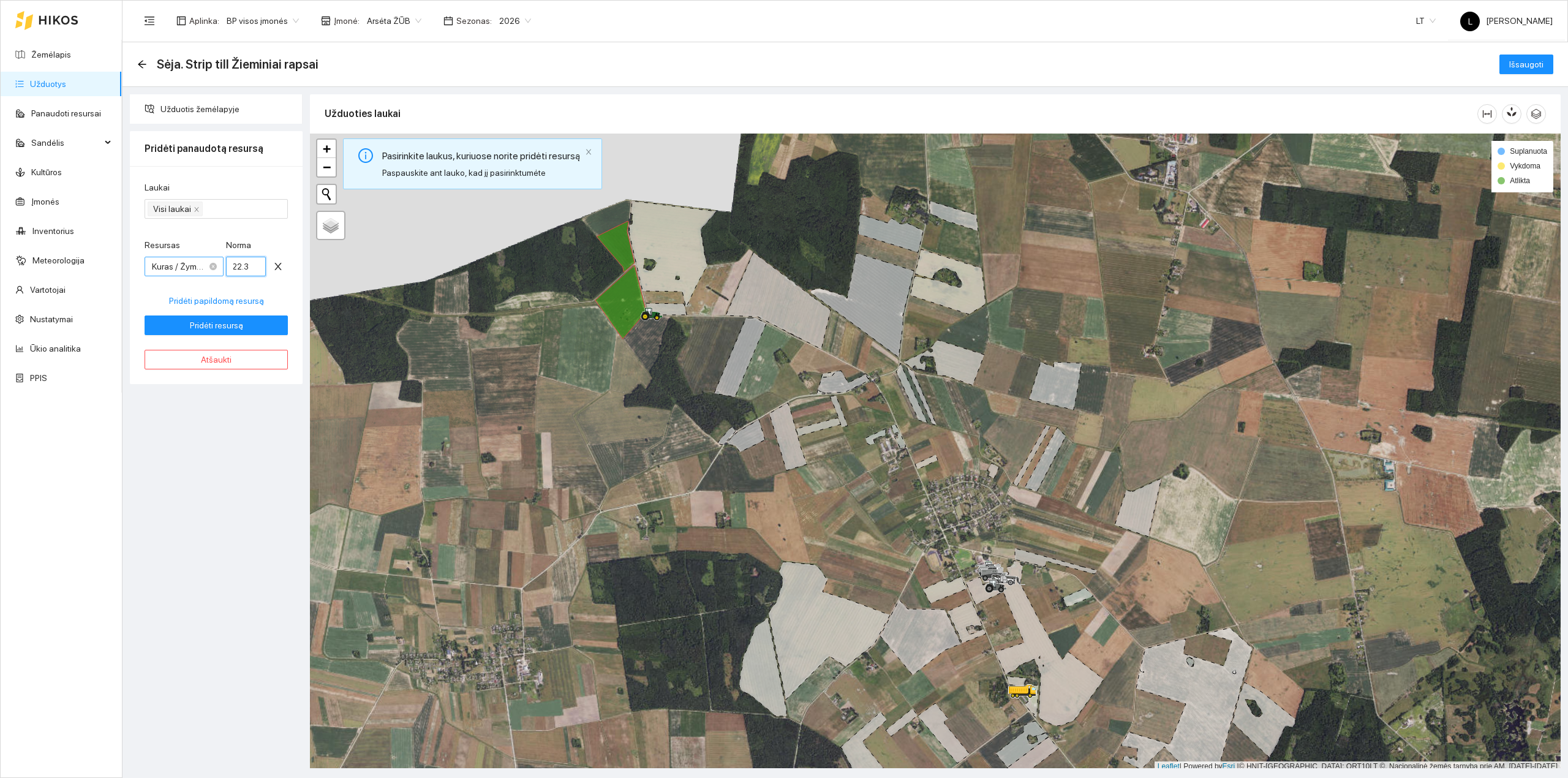
scroll to position [0, 7]
type input "22.33"
click at [245, 304] on span "Pridėti papildomą resursą" at bounding box center [216, 301] width 95 height 14
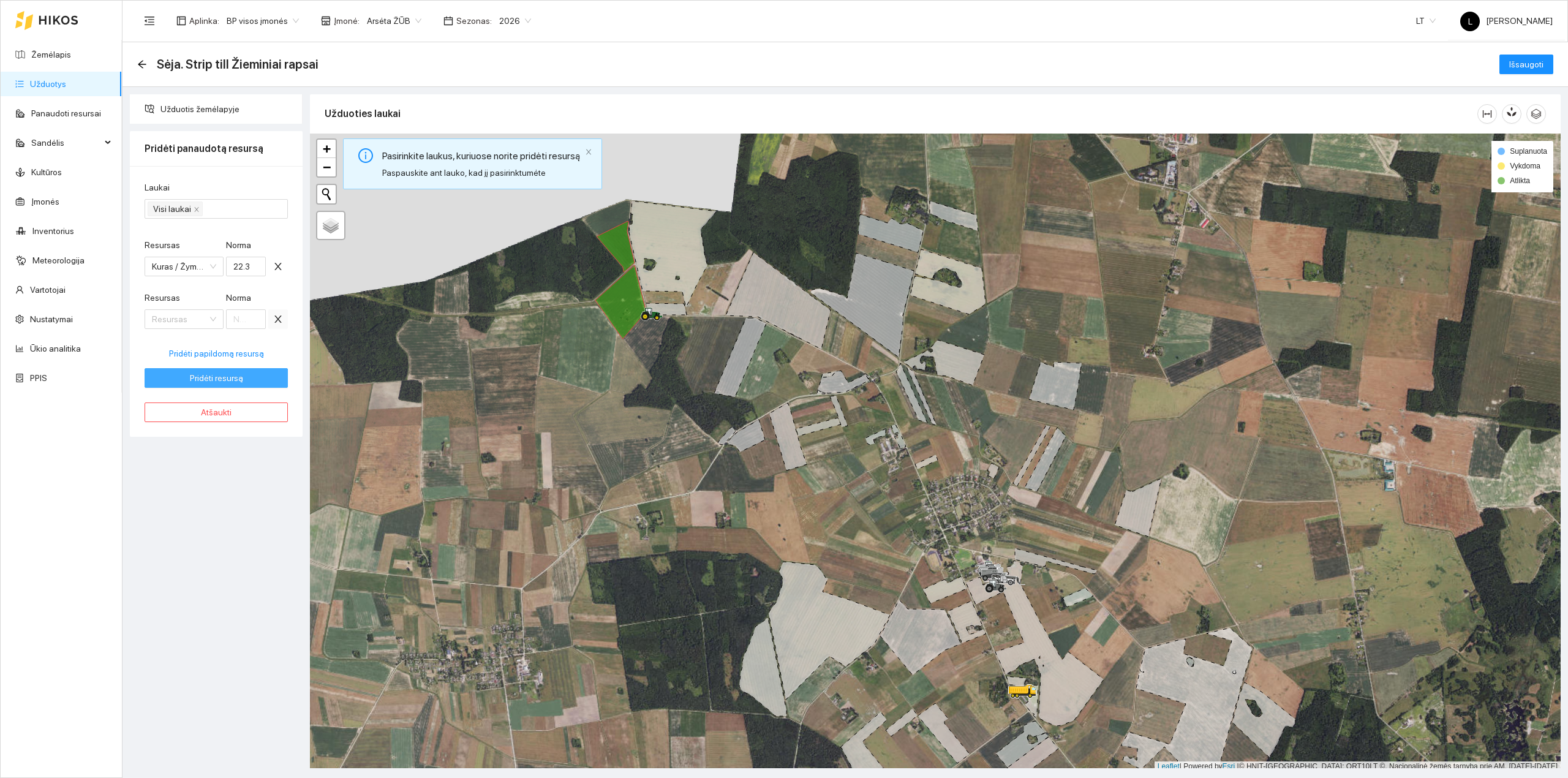
drag, startPoint x: 278, startPoint y: 316, endPoint x: 272, endPoint y: 330, distance: 15.2
click at [278, 317] on icon "close" at bounding box center [278, 319] width 10 height 10
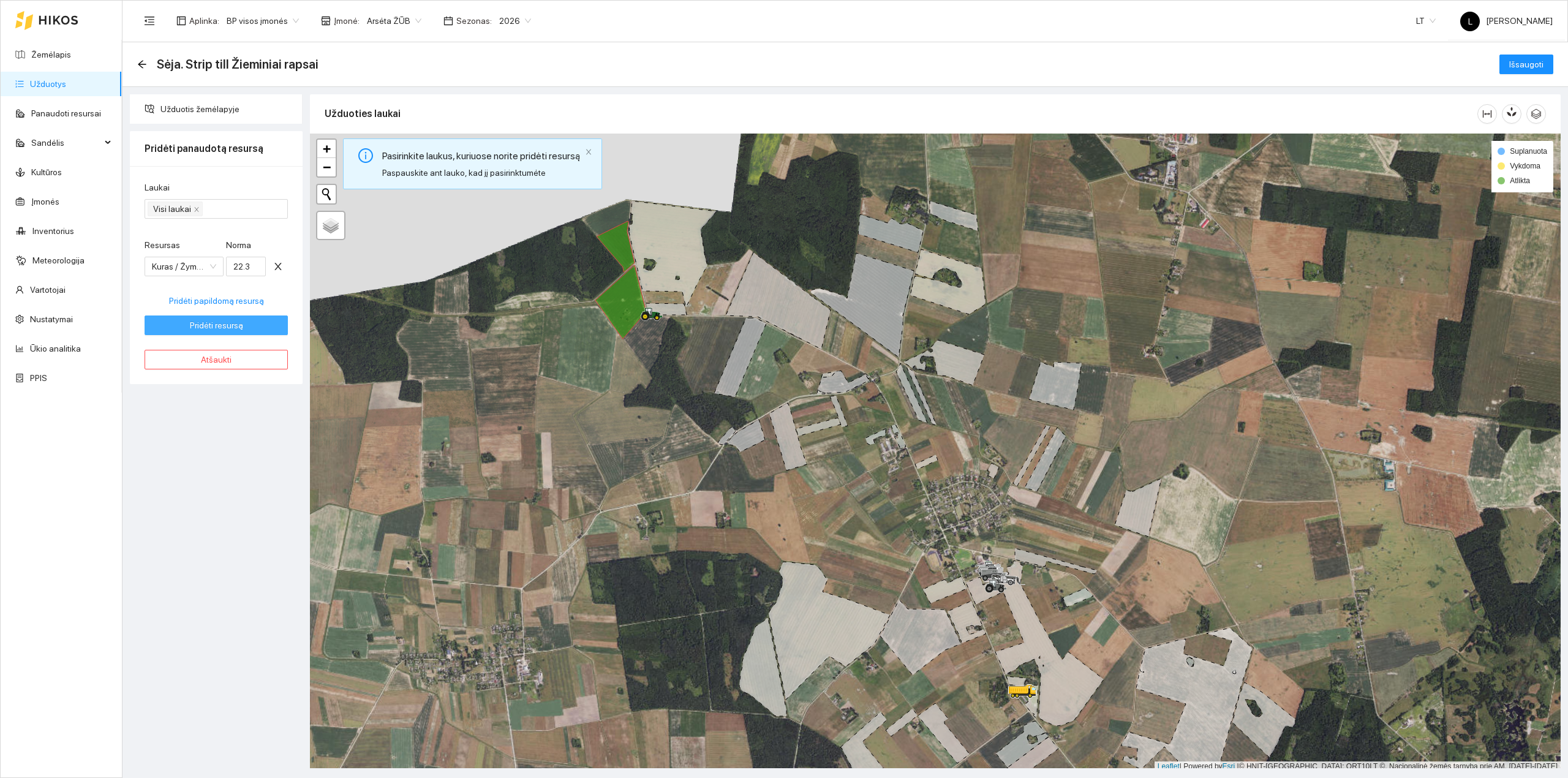
click at [241, 332] on span "Pridėti resursą" at bounding box center [216, 325] width 53 height 14
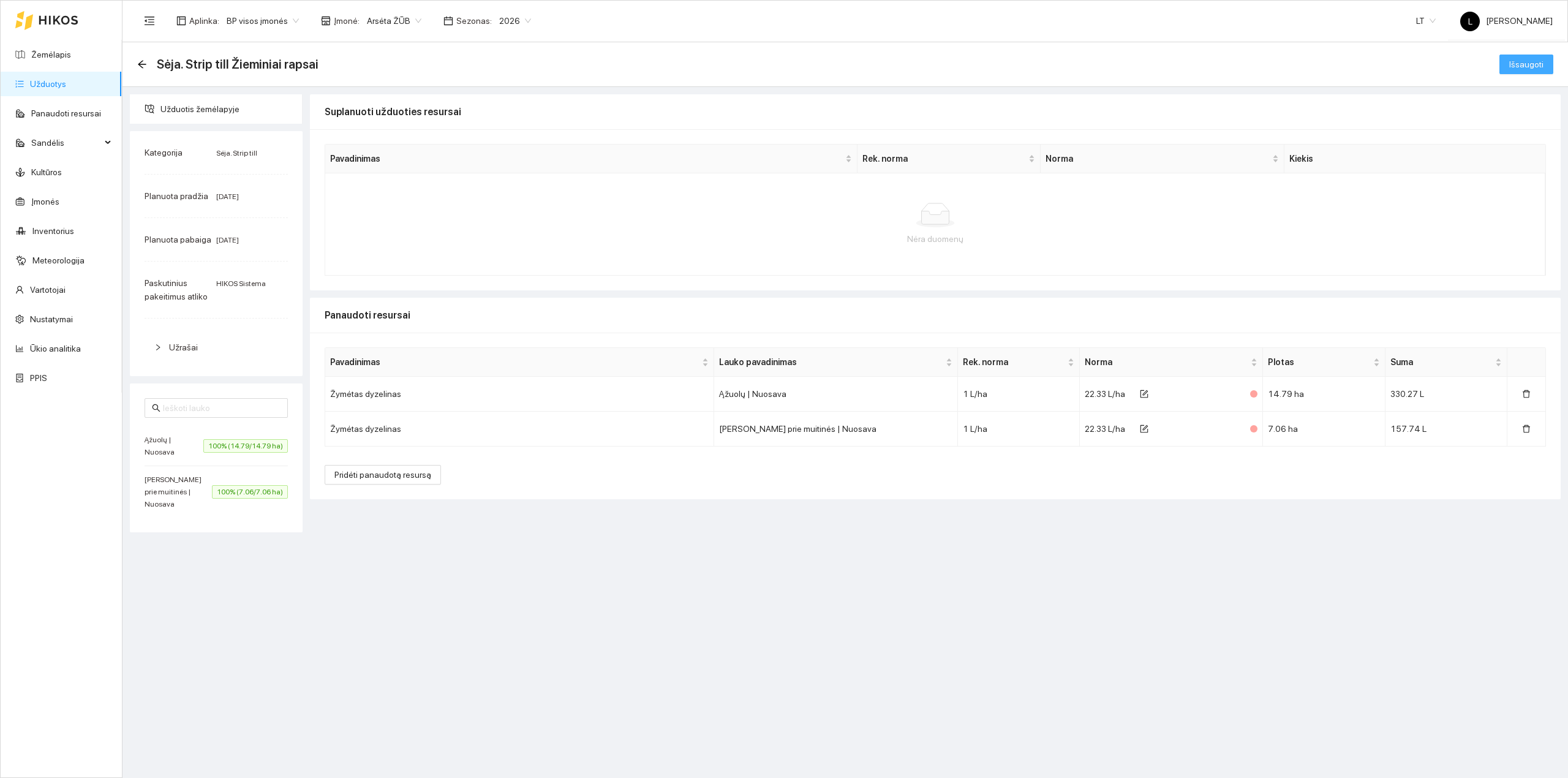
click at [1535, 65] on span "Išsaugoti" at bounding box center [1526, 64] width 34 height 14
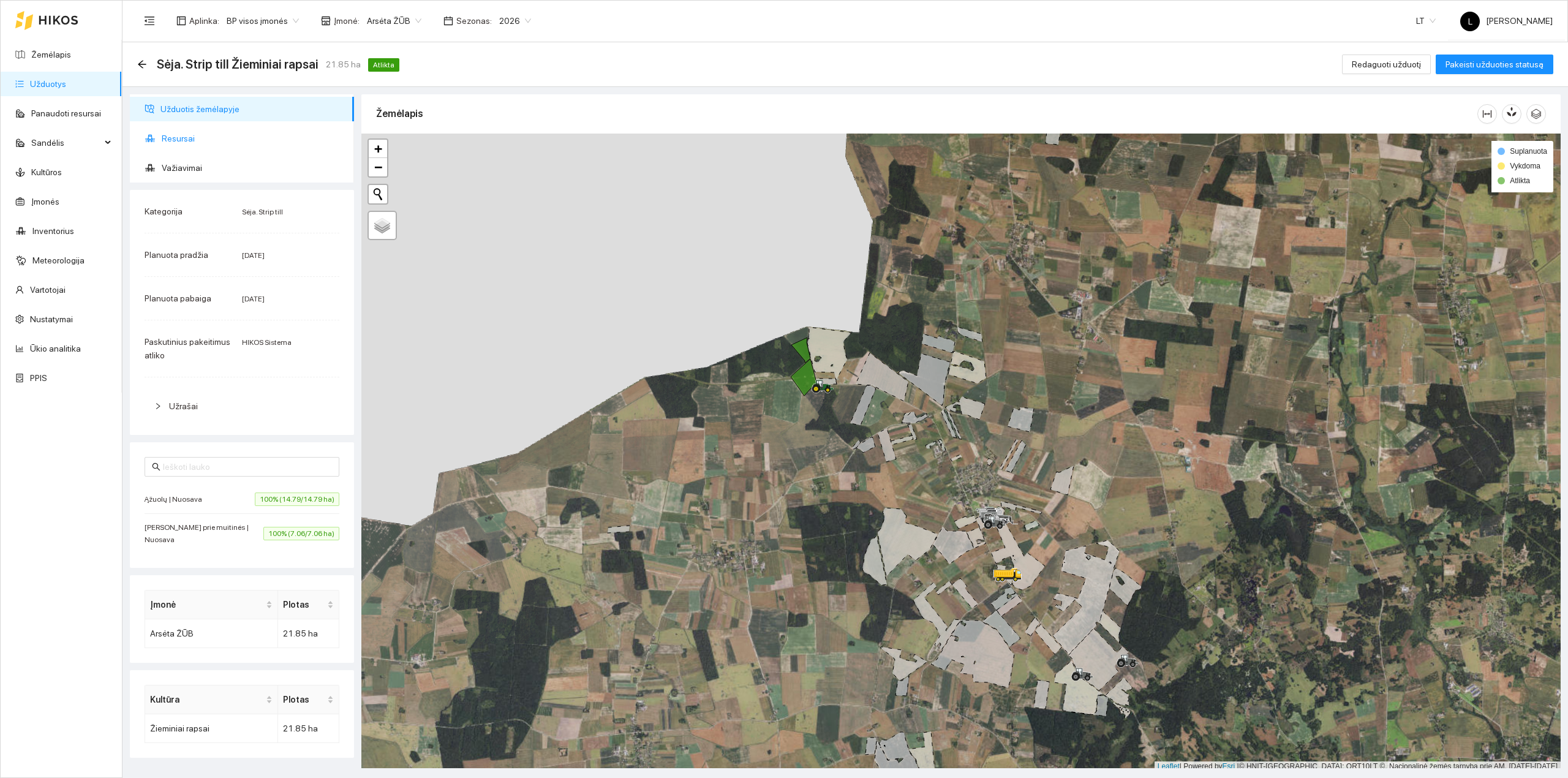
click at [182, 138] on span "Resursai" at bounding box center [253, 138] width 183 height 24
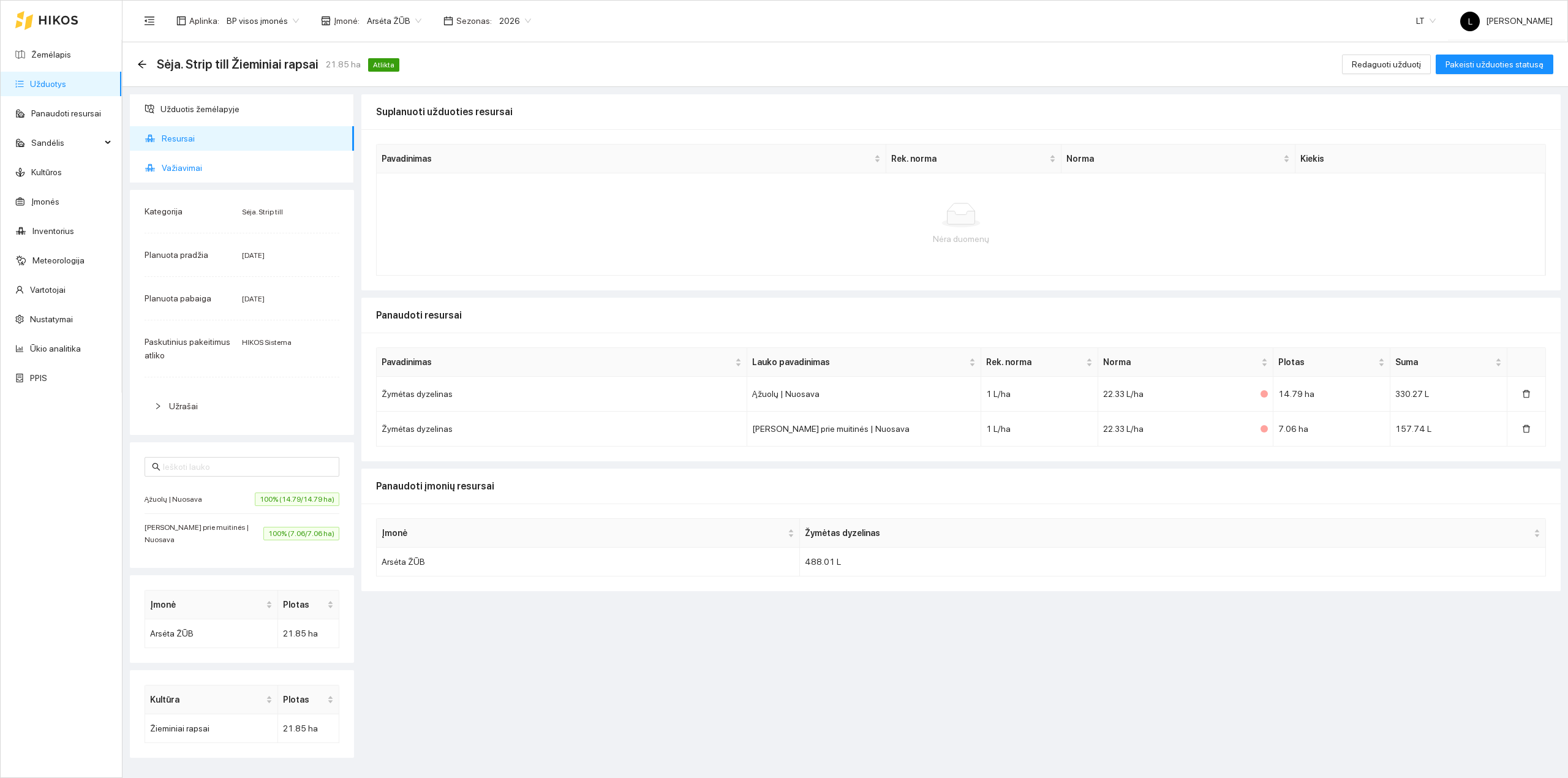
click at [181, 166] on span "Važiavimai" at bounding box center [253, 168] width 183 height 24
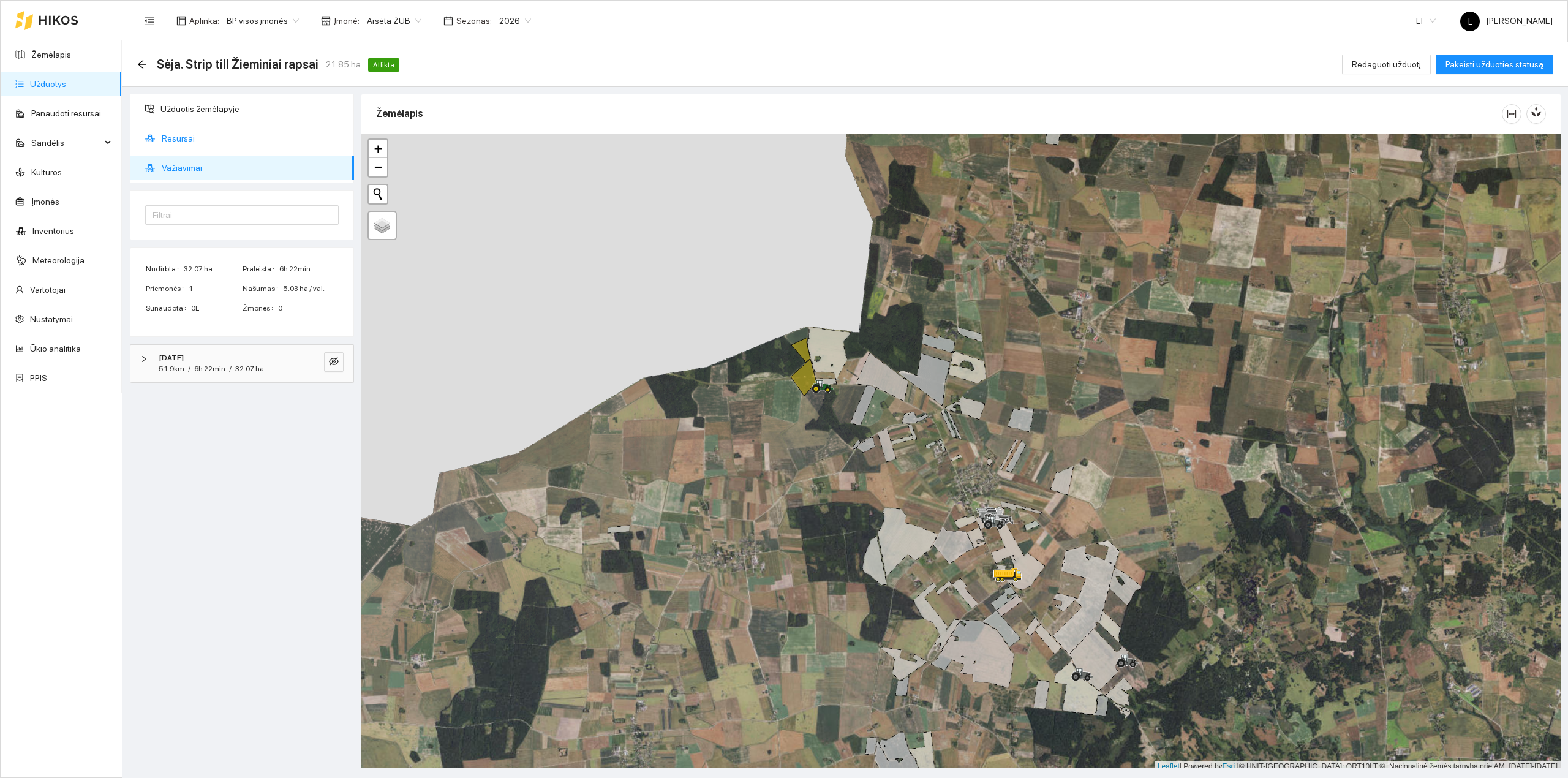
click at [168, 140] on span "Resursai" at bounding box center [253, 138] width 183 height 24
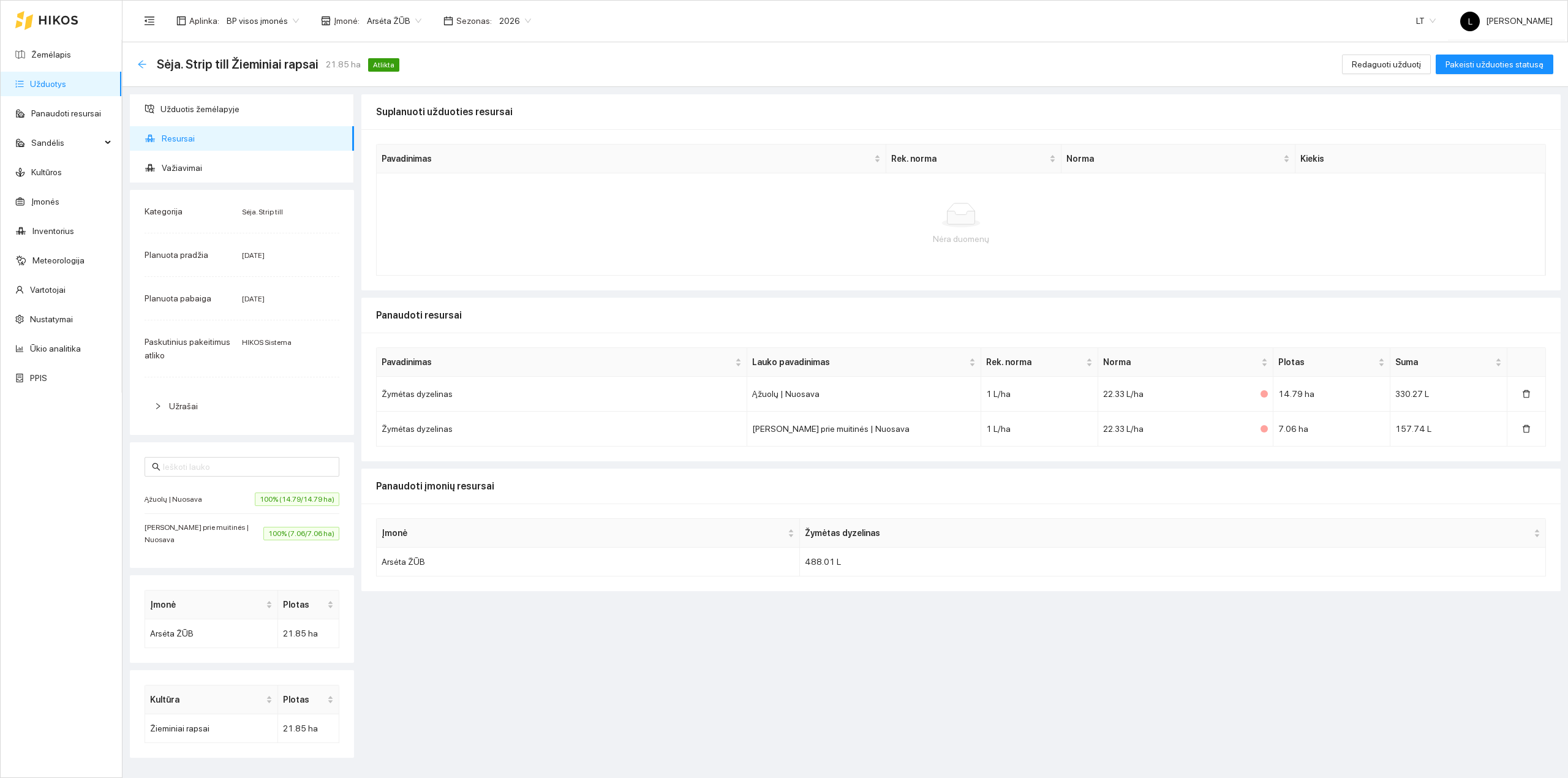
click at [137, 60] on icon "arrow-left" at bounding box center [142, 65] width 10 height 10
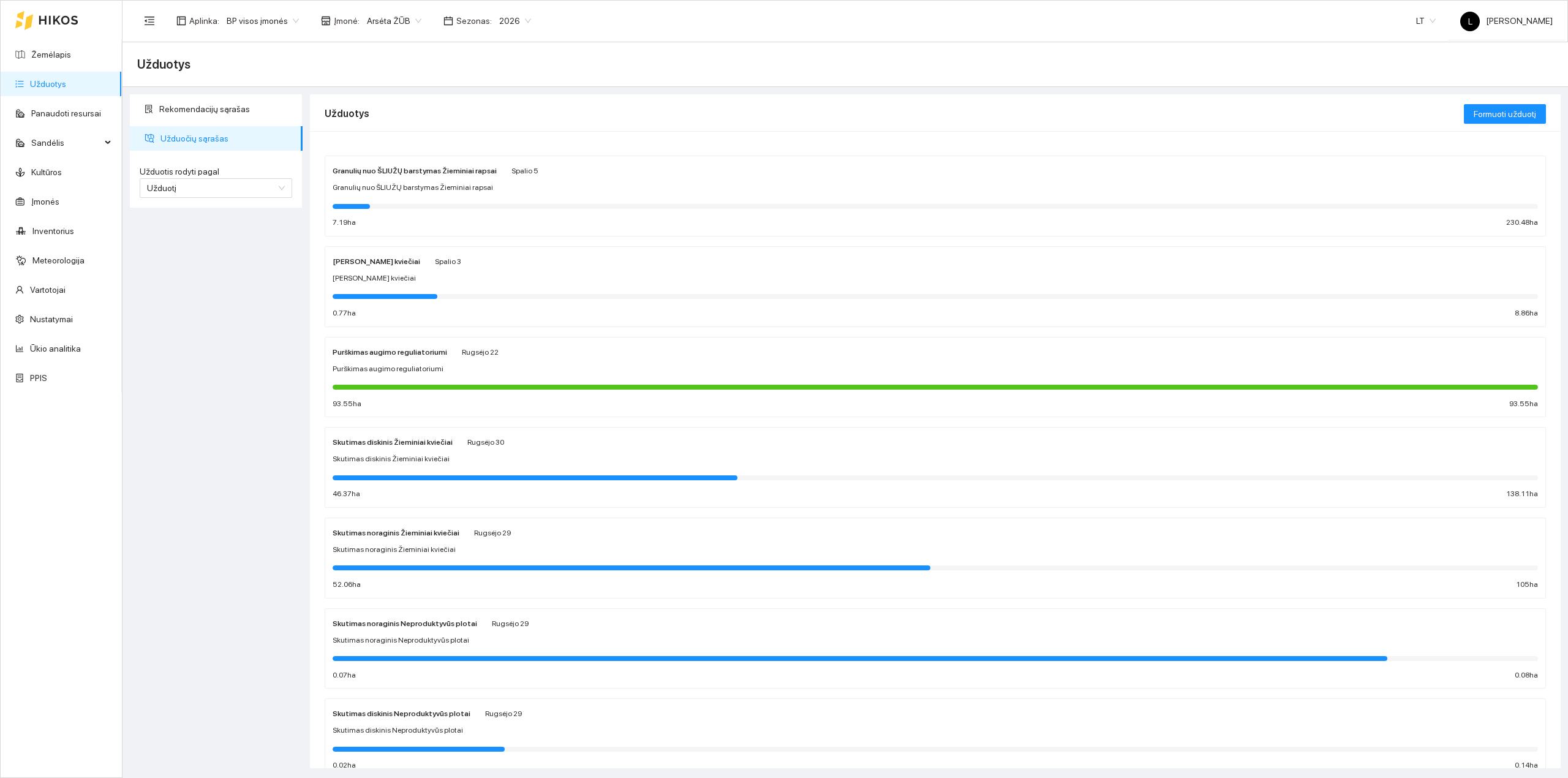
click at [52, 79] on link "Užduotys" at bounding box center [48, 84] width 36 height 10
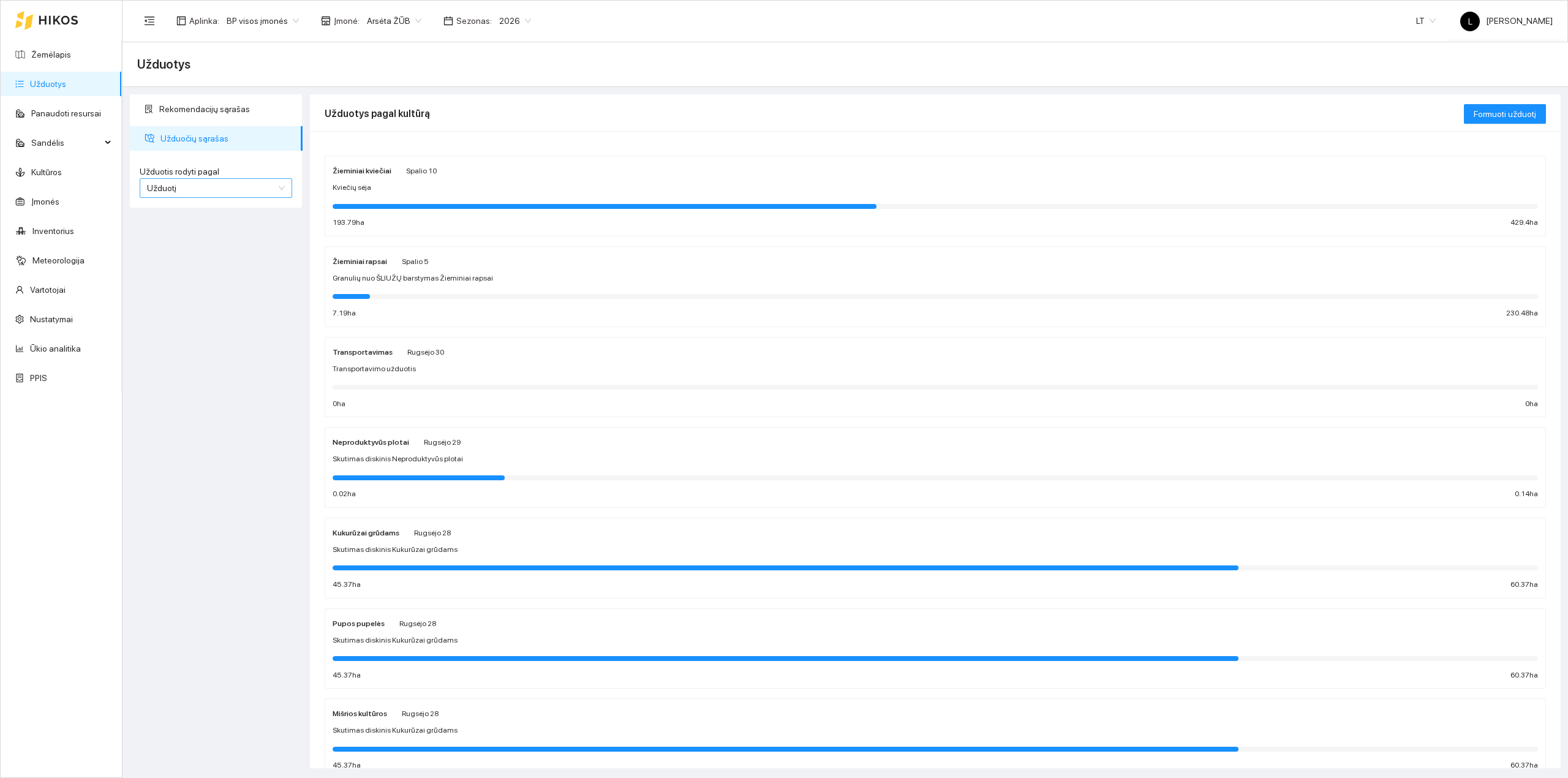
click at [235, 185] on span "Užduotį" at bounding box center [216, 187] width 138 height 19
click at [191, 229] on div "Kultūrą" at bounding box center [216, 232] width 138 height 14
click at [414, 278] on span "Granulių nuo ŠLIUŽŲ barstymas Žieminiai rapsai" at bounding box center [413, 278] width 161 height 11
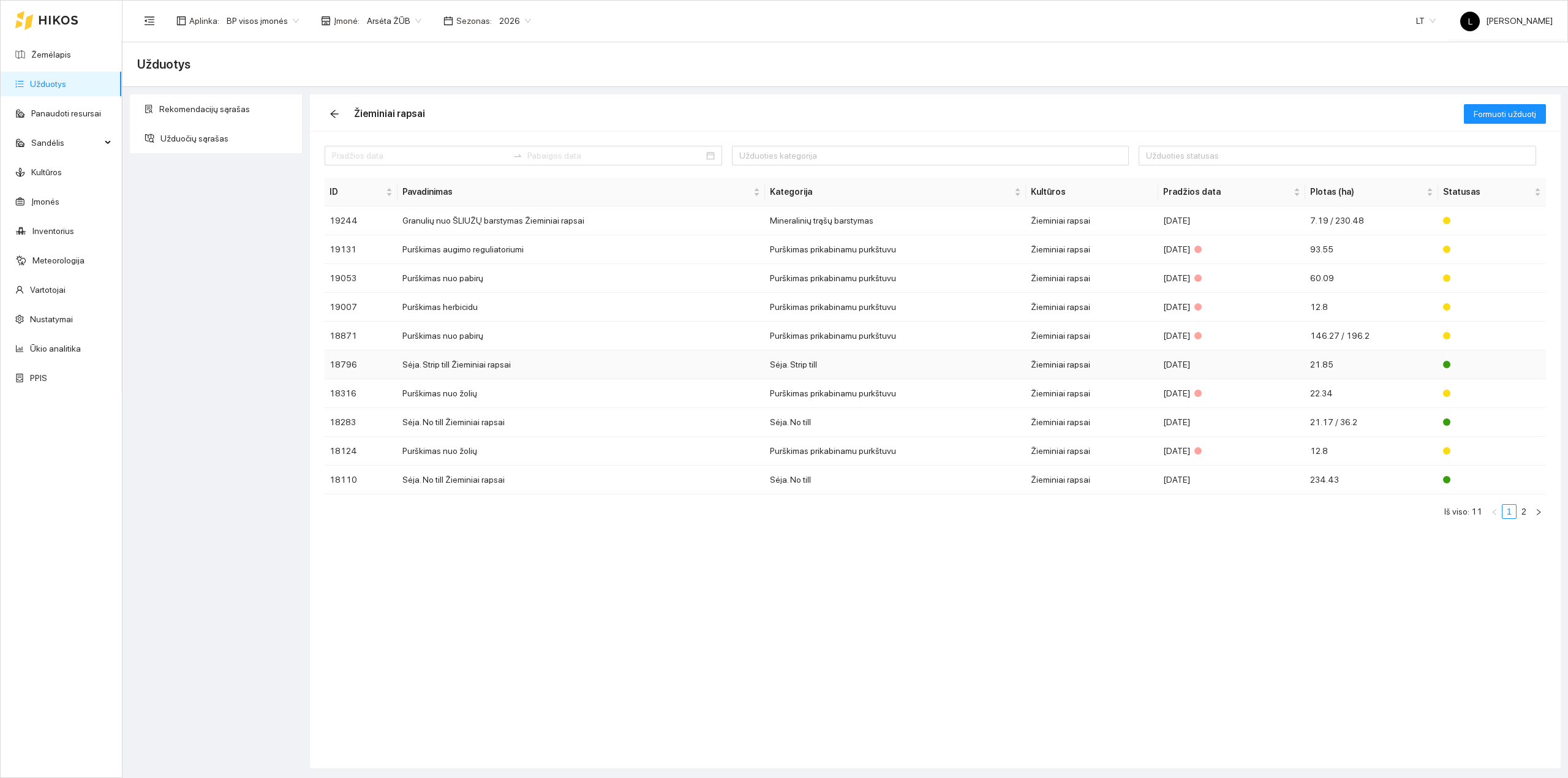
click at [507, 365] on td "Sėja. Strip till Žieminiai rapsai" at bounding box center [581, 365] width 368 height 29
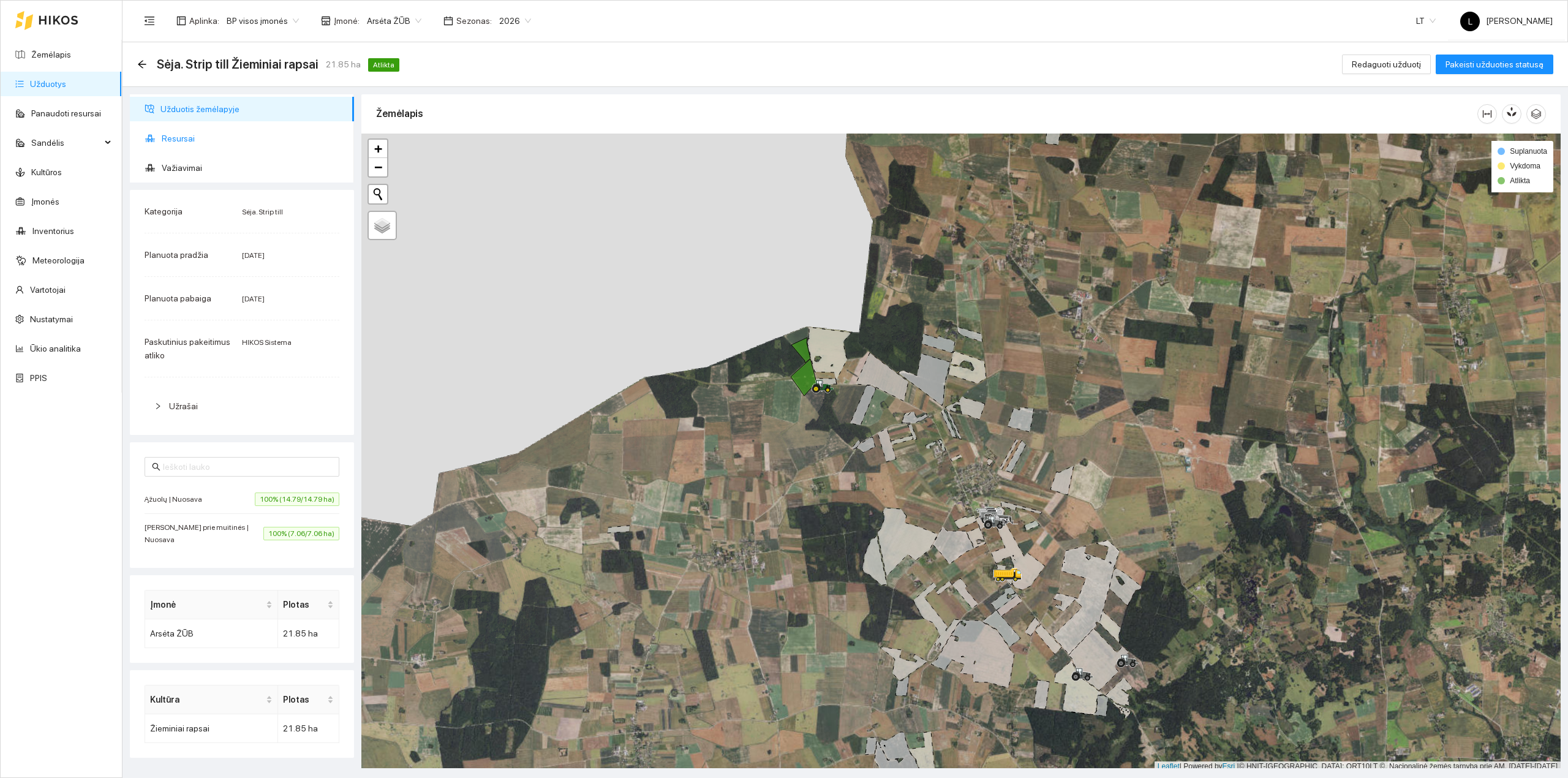
click at [211, 130] on span "Resursai" at bounding box center [253, 138] width 183 height 24
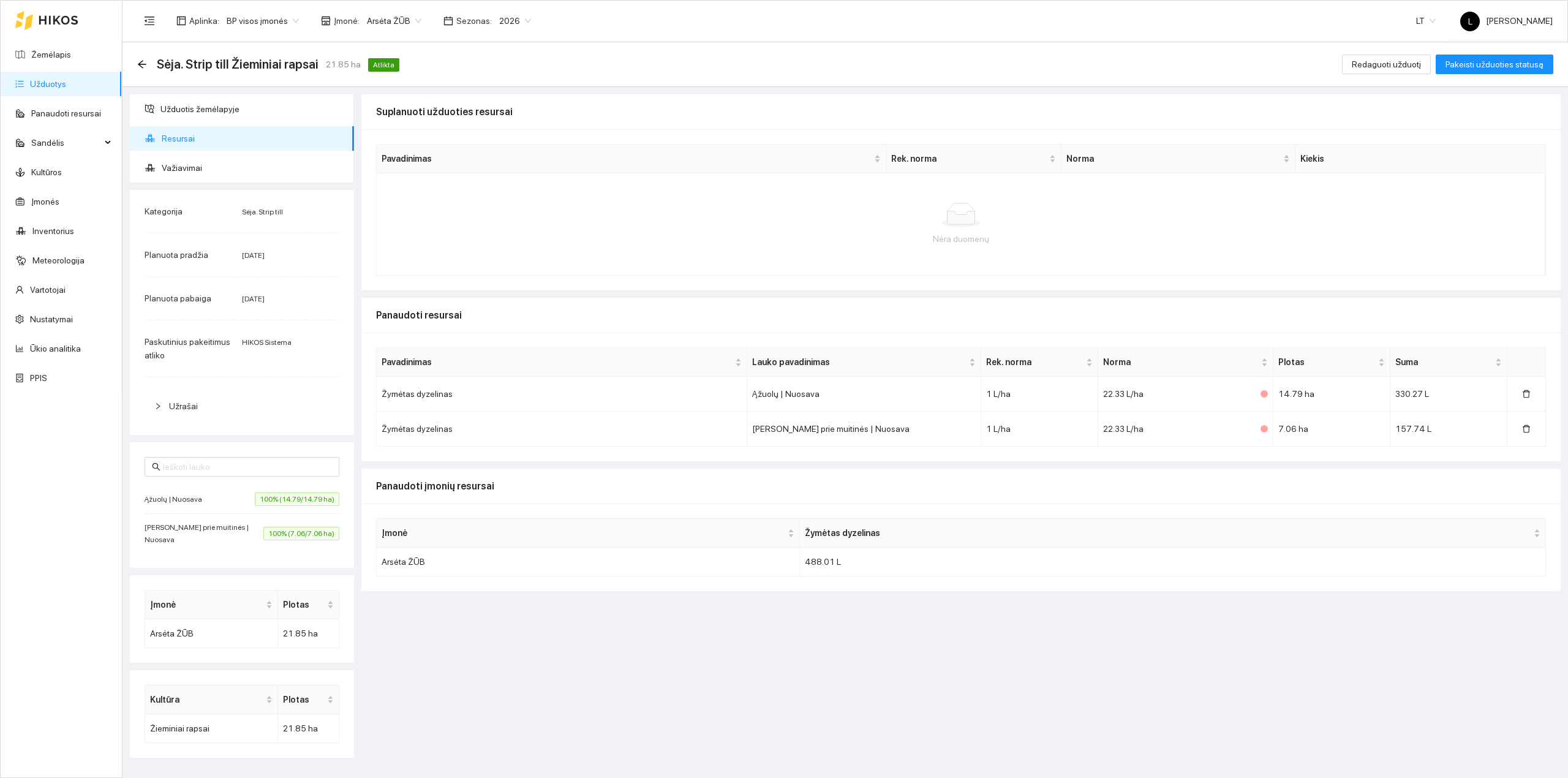
click at [132, 59] on div "Sėja. Strip till Žieminiai rapsai 21.85 ha Atlikta Redaguoti užduotį Pakeisti u…" at bounding box center [845, 64] width 1445 height 44
click at [141, 64] on icon "arrow-left" at bounding box center [142, 64] width 8 height 8
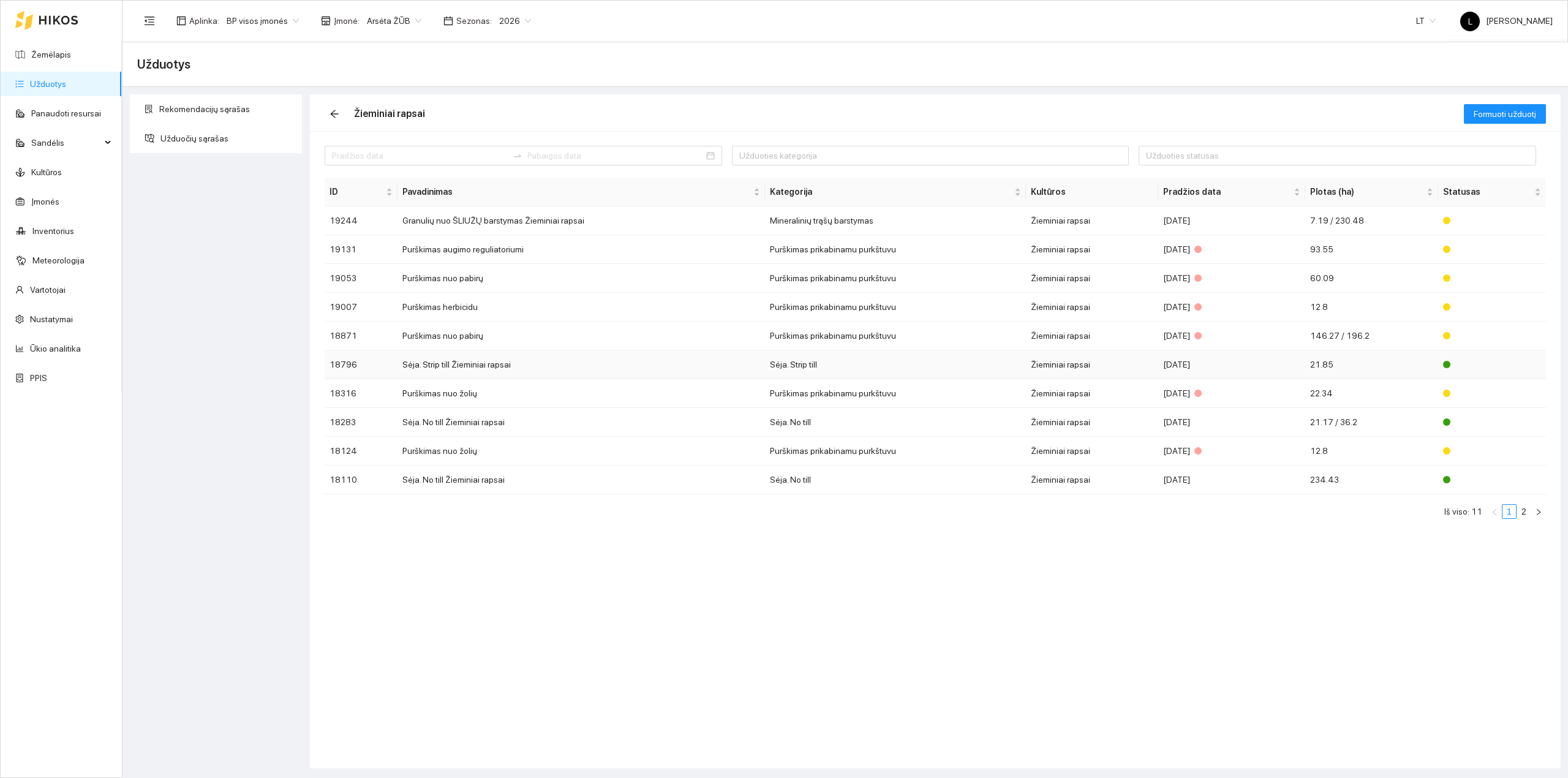
click at [508, 375] on td "Sėja. Strip till Žieminiai rapsai" at bounding box center [581, 365] width 368 height 29
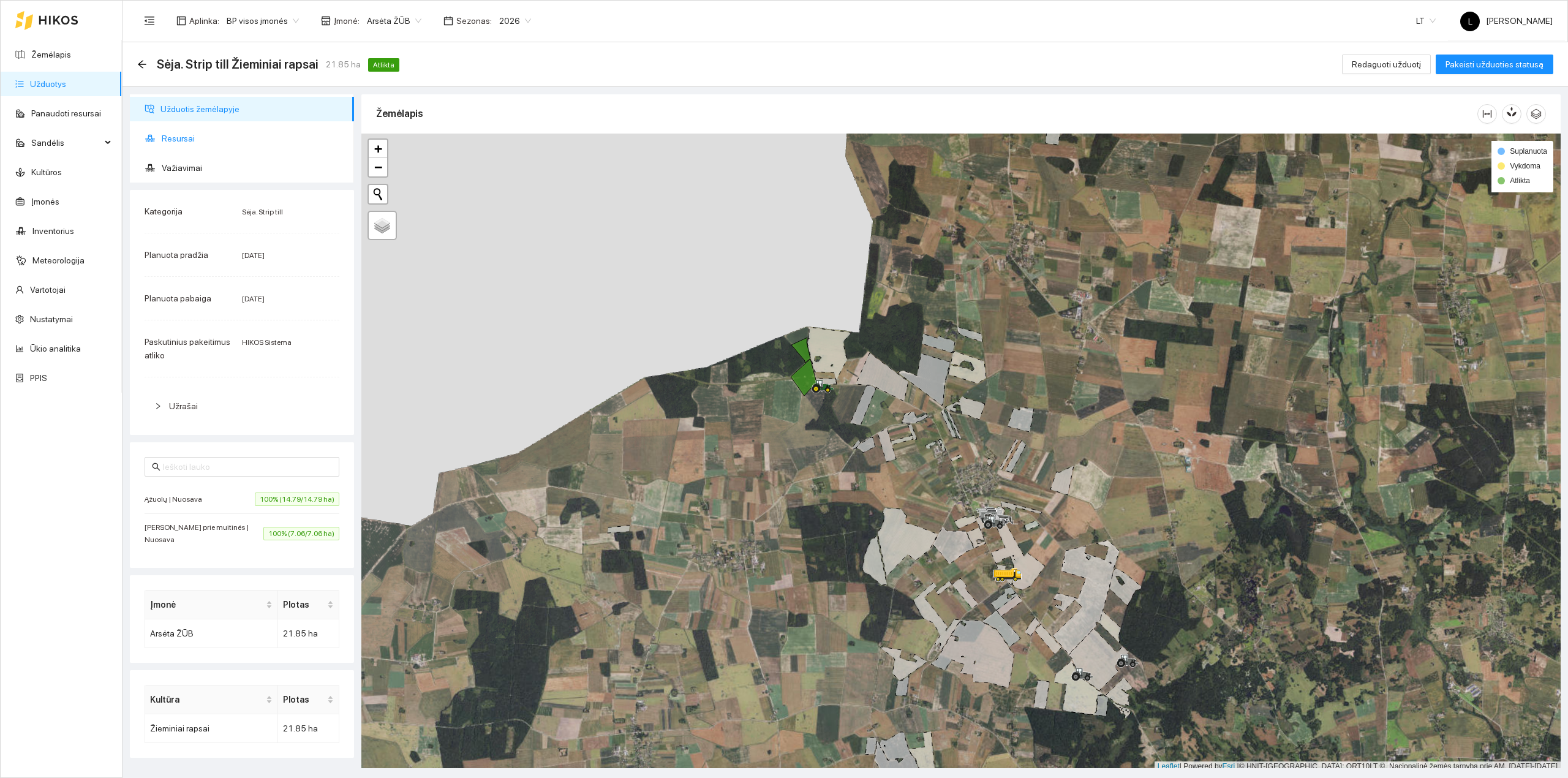
click at [162, 128] on span "Resursai" at bounding box center [253, 138] width 183 height 24
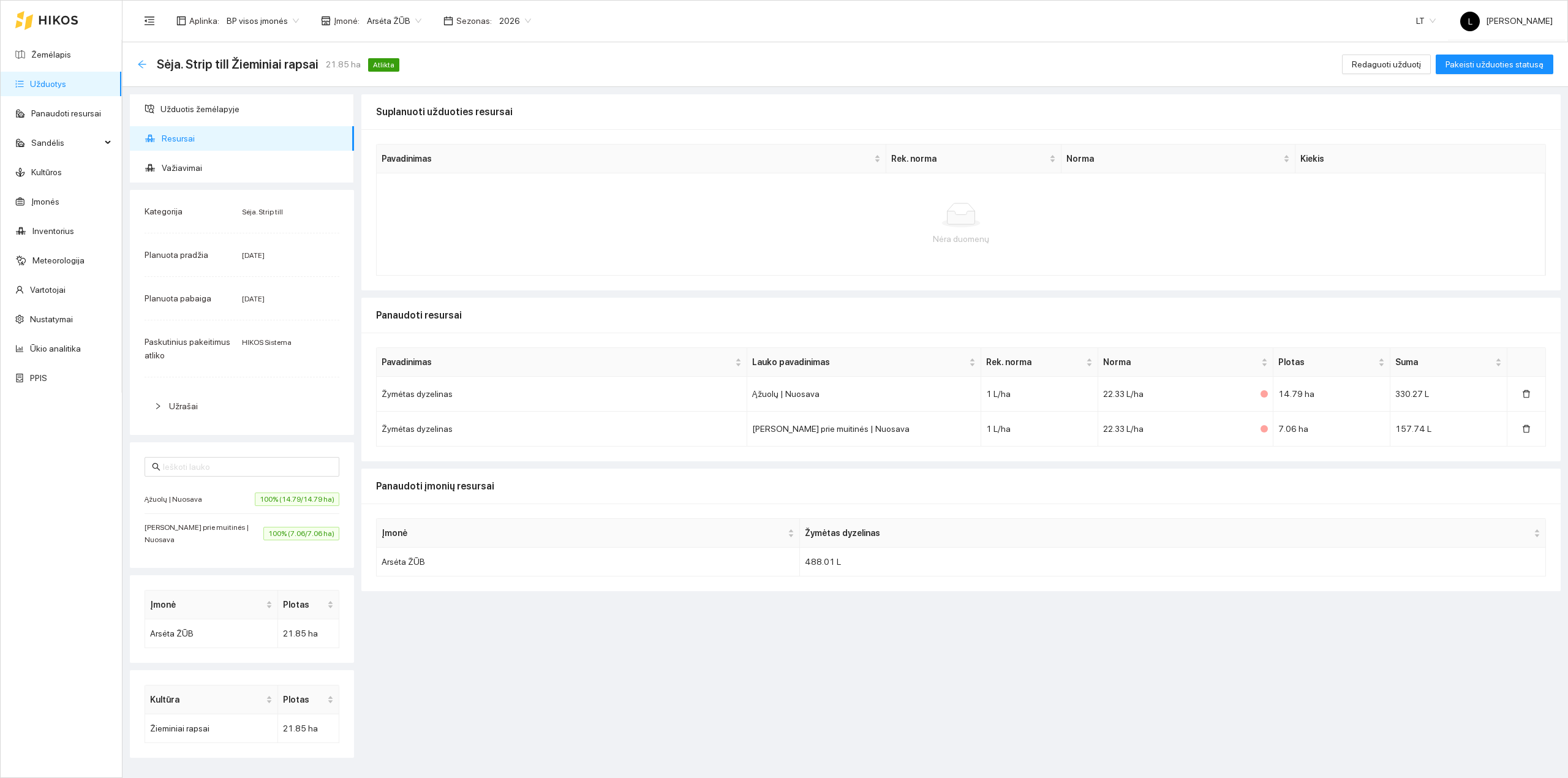
click at [140, 65] on icon "arrow-left" at bounding box center [142, 64] width 8 height 8
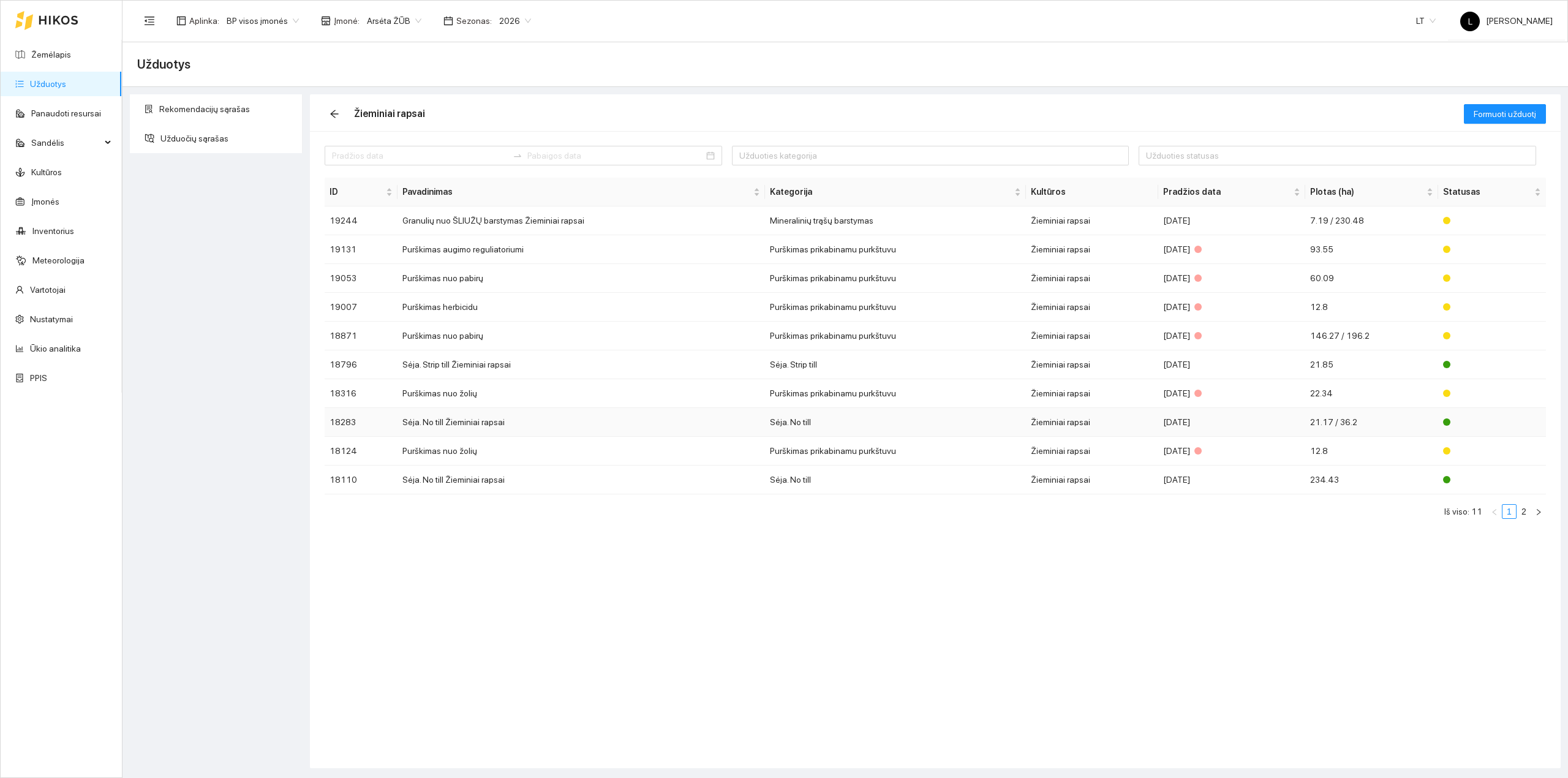
click at [472, 422] on td "Sėja. No till Žieminiai rapsai" at bounding box center [581, 423] width 368 height 29
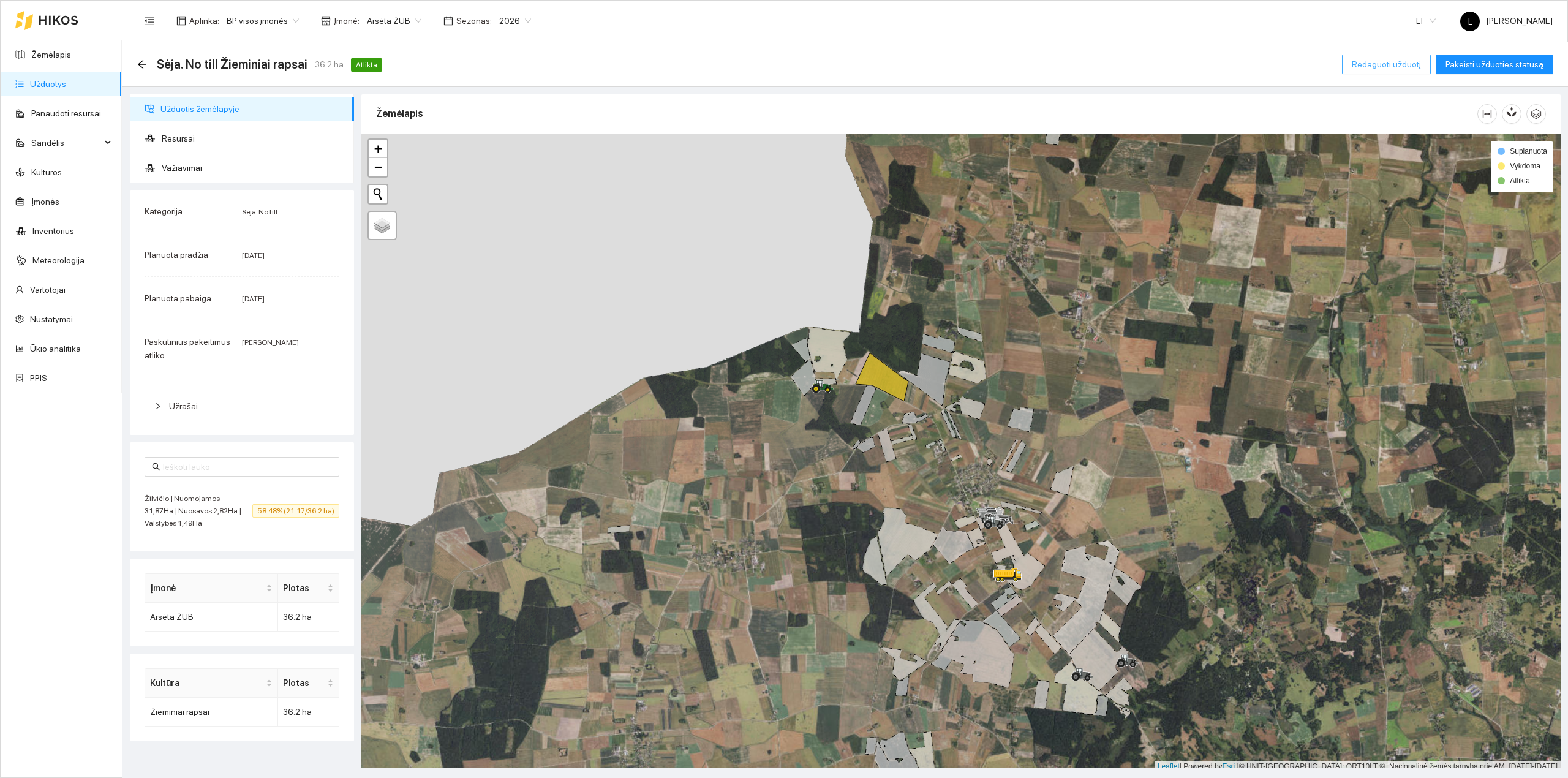
click at [1417, 65] on span "Redaguoti užduotį" at bounding box center [1386, 64] width 69 height 14
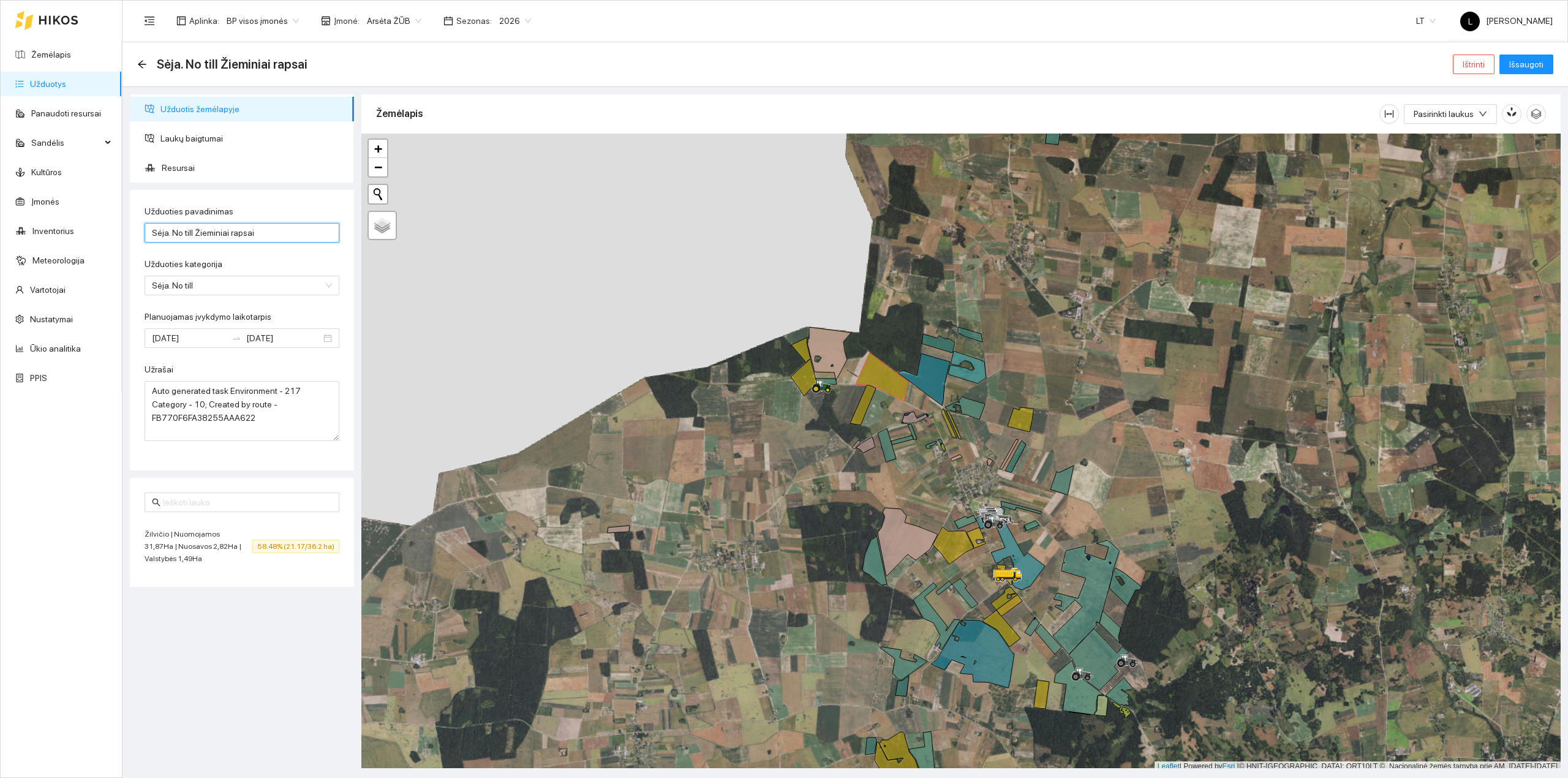
click at [273, 226] on input "Sėja. No till Žieminiai rapsai" at bounding box center [242, 233] width 195 height 19
type input "Sėja. No till Žieminiai rapsai (be resursų)"
click at [1528, 64] on span "Išsaugoti" at bounding box center [1526, 64] width 34 height 14
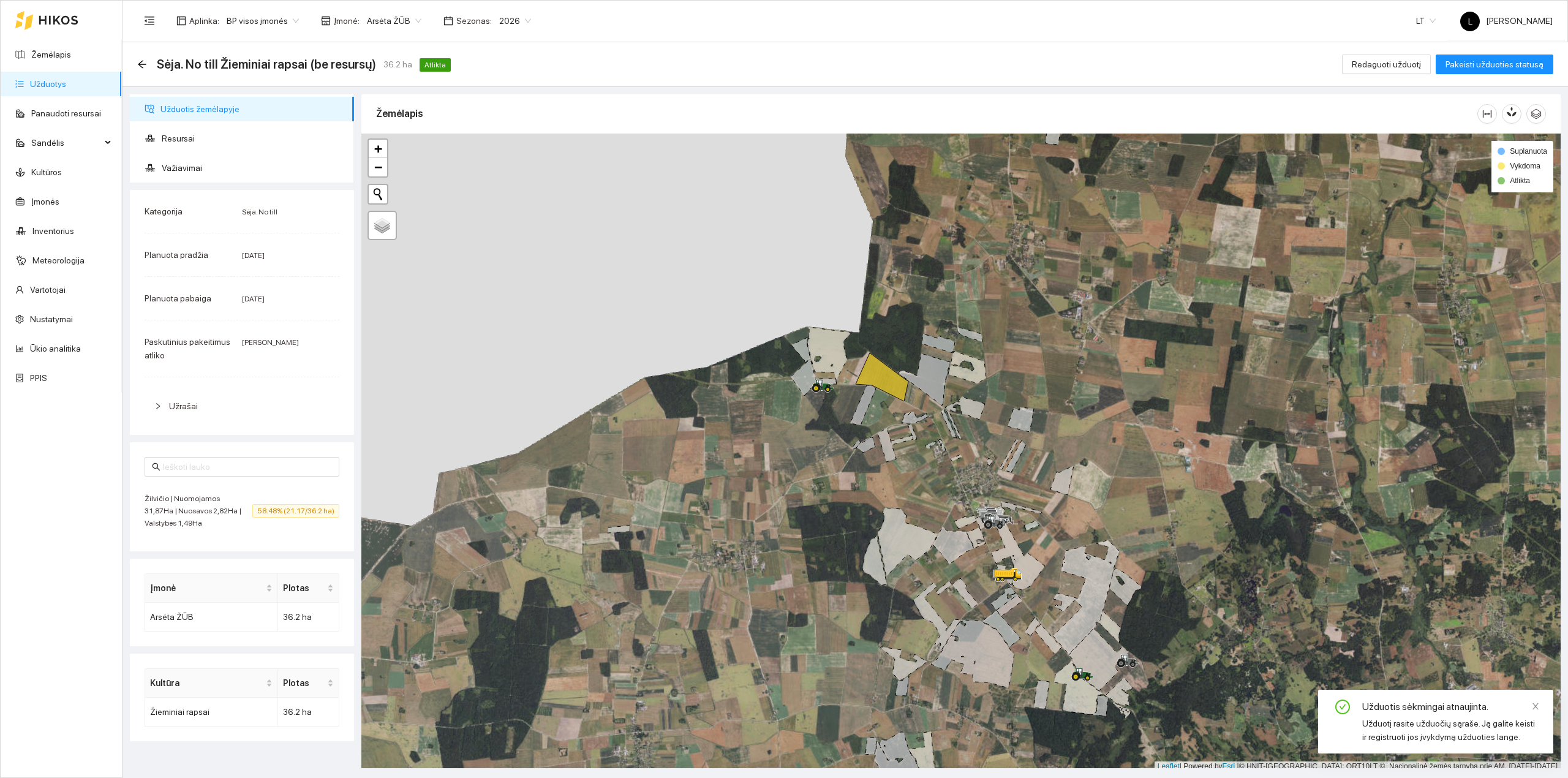
click at [47, 80] on link "Užduotys" at bounding box center [48, 84] width 36 height 10
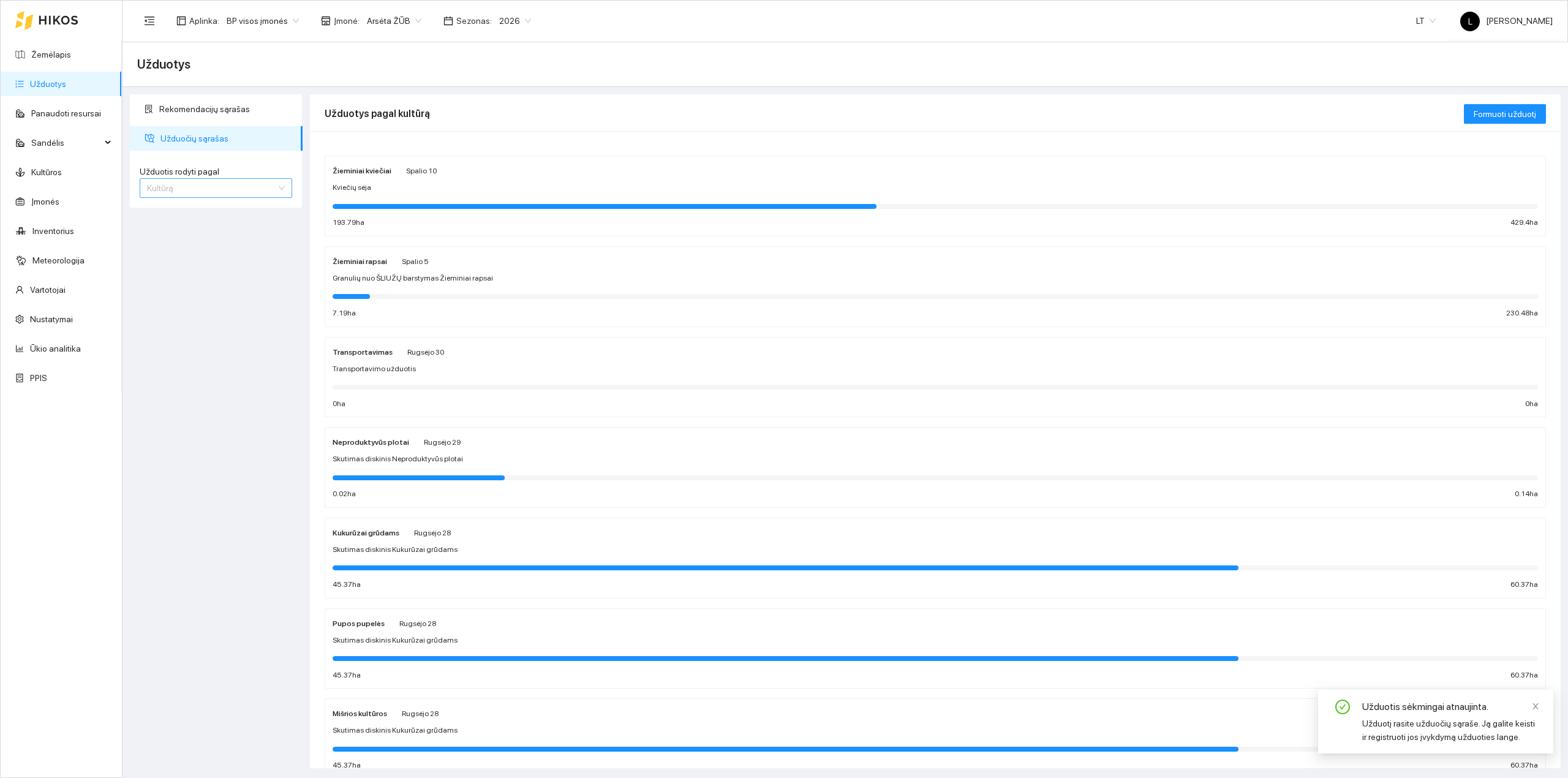
click at [185, 190] on span "Kultūrą" at bounding box center [216, 187] width 138 height 19
click at [177, 209] on div "Užduotį" at bounding box center [216, 212] width 138 height 14
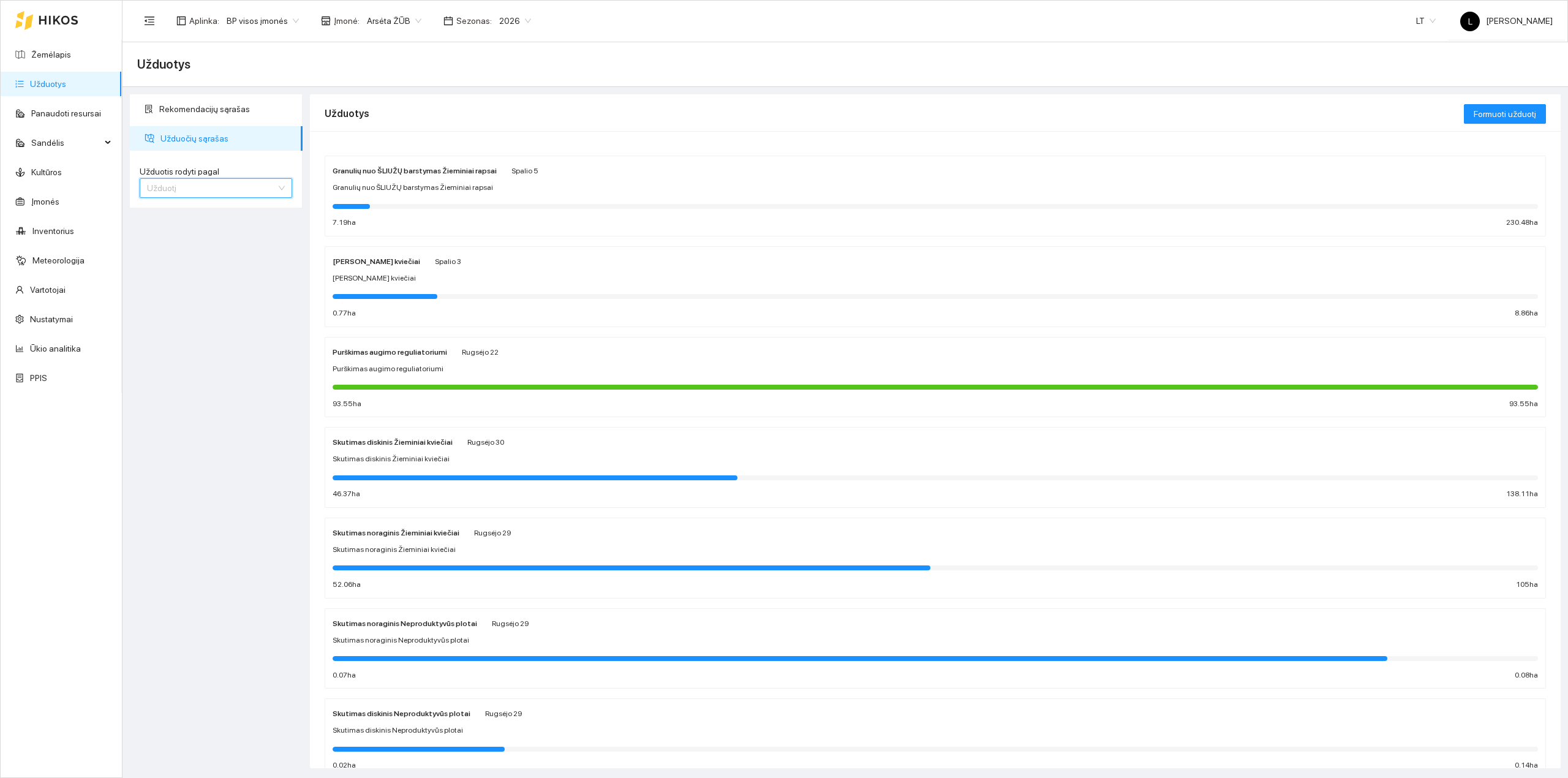
click at [182, 187] on span "Užduotį" at bounding box center [216, 187] width 138 height 19
click at [173, 233] on div "Kultūrą" at bounding box center [216, 232] width 138 height 14
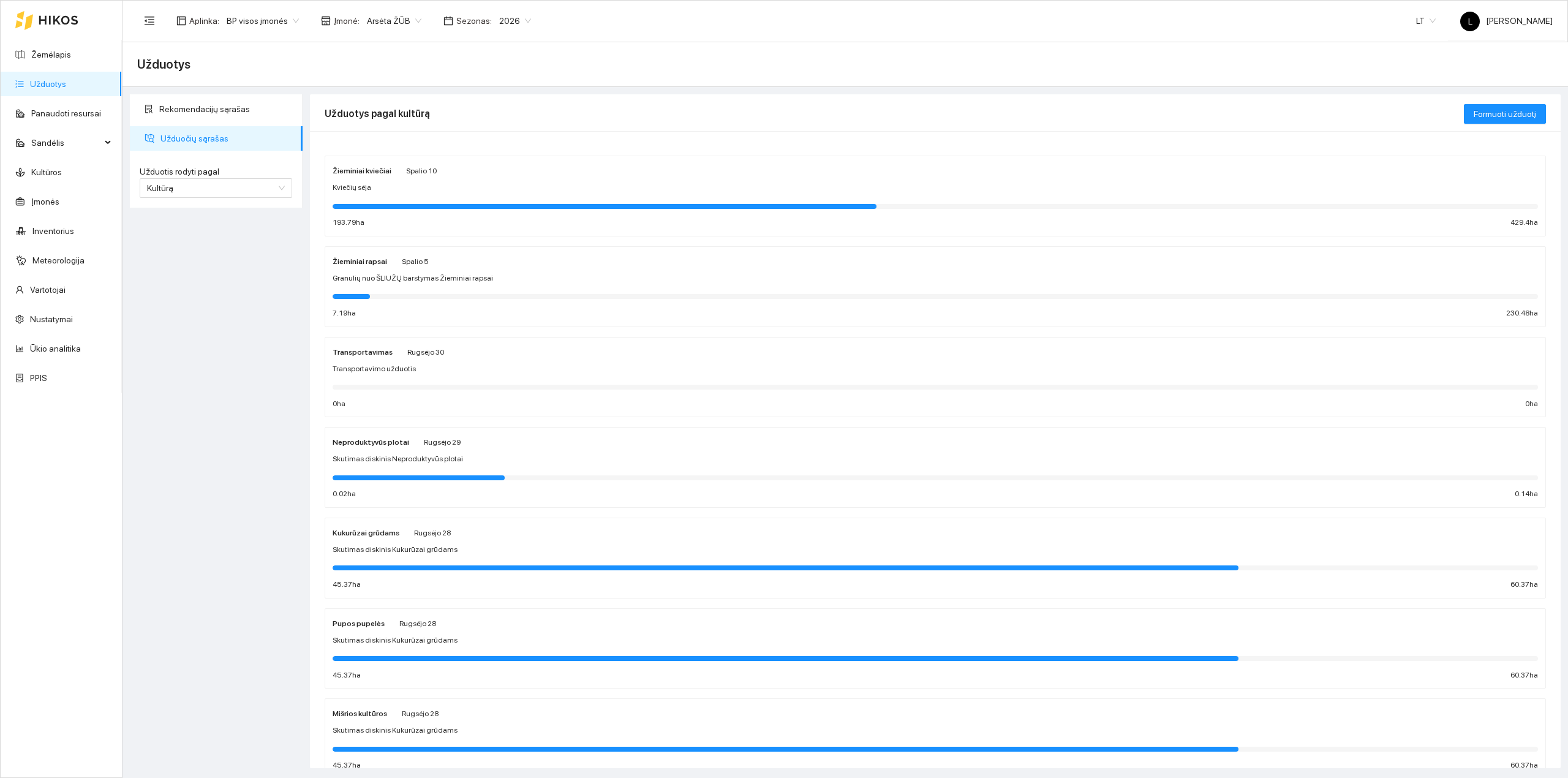
click at [410, 260] on span "Spalio 5" at bounding box center [414, 261] width 27 height 9
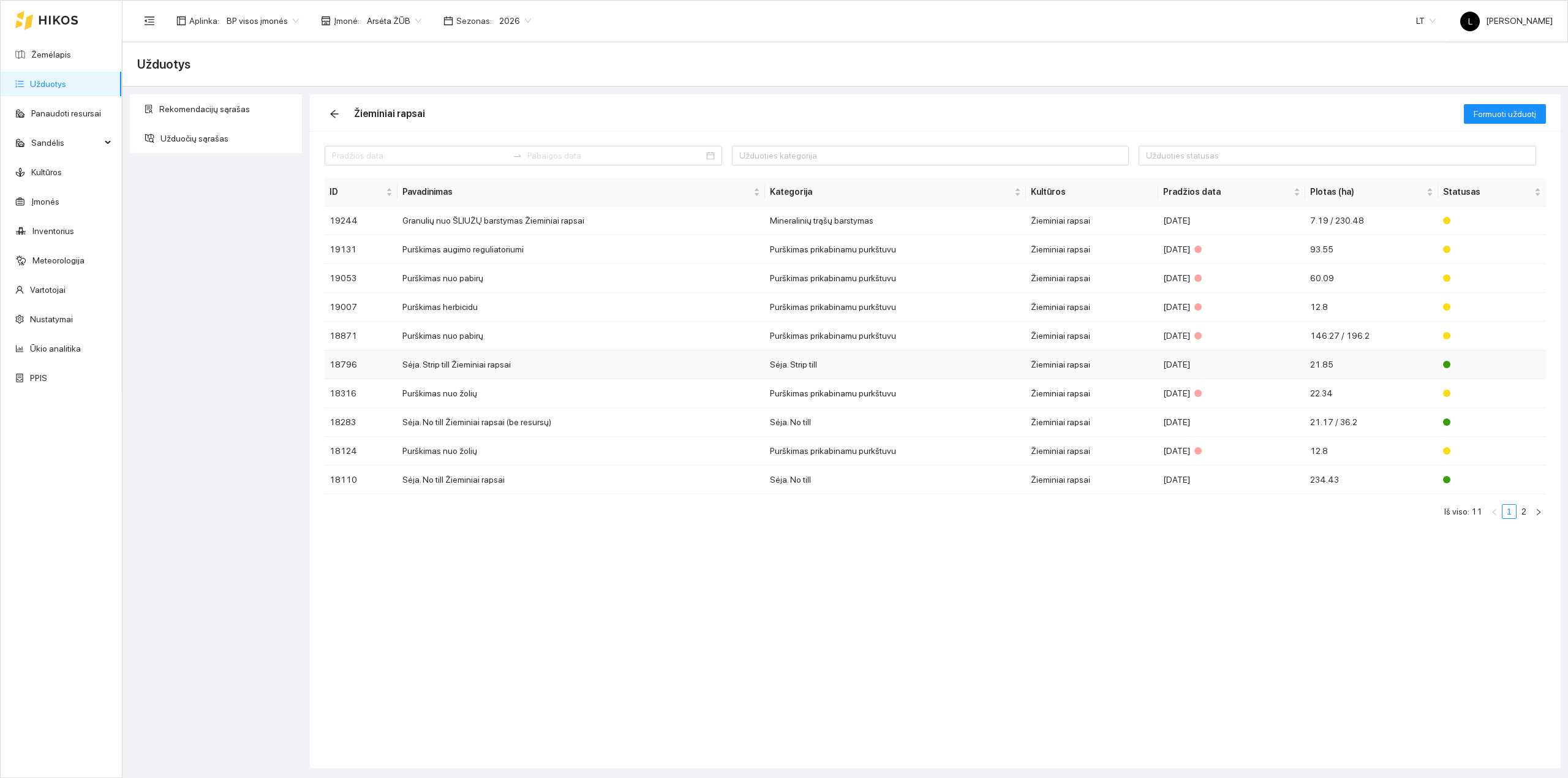
click at [763, 366] on td "Sėja. Strip till Žieminiai rapsai" at bounding box center [581, 365] width 368 height 29
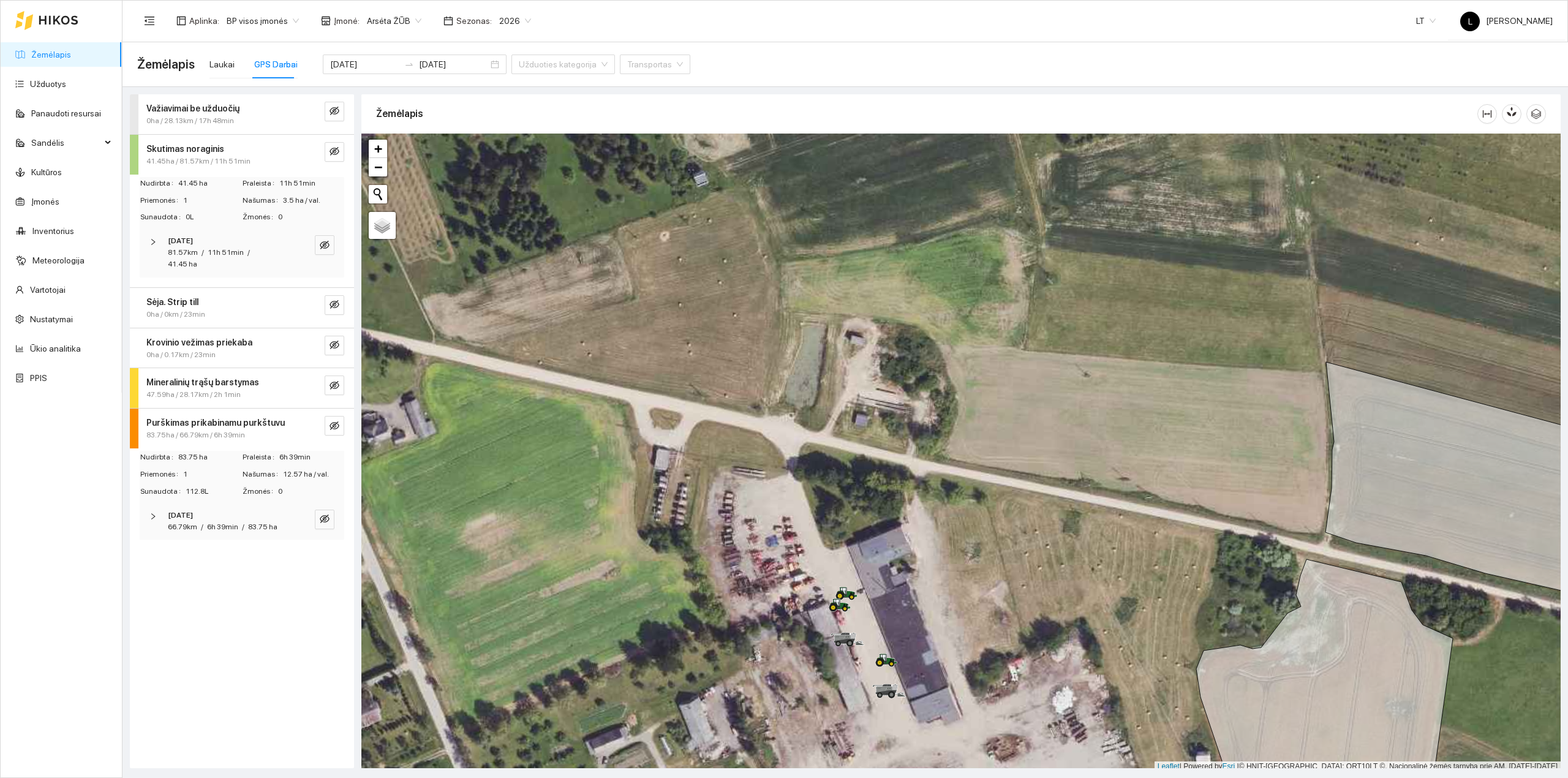
scroll to position [3, 0]
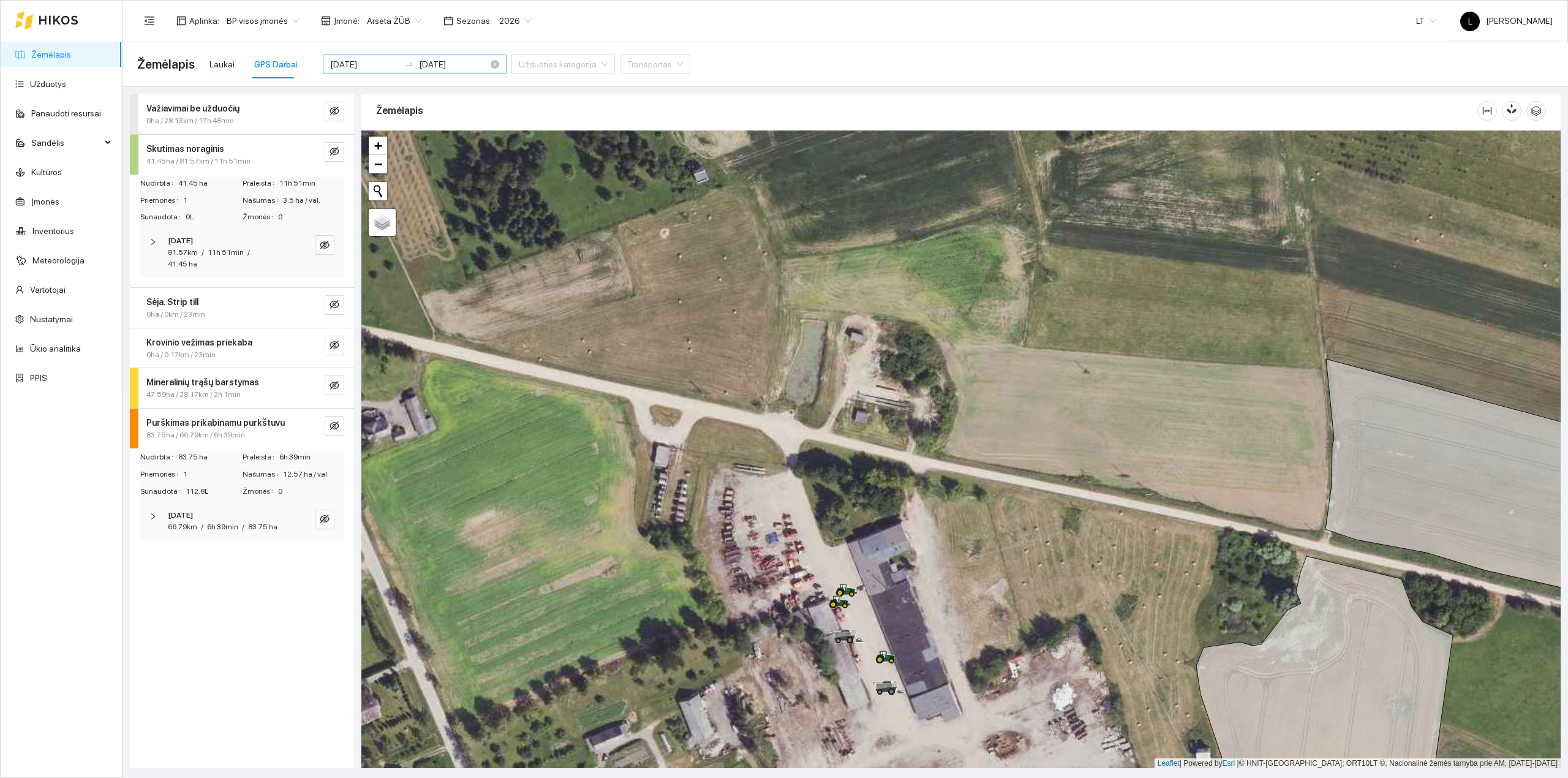
click at [376, 61] on input "[DATE]" at bounding box center [365, 64] width 69 height 14
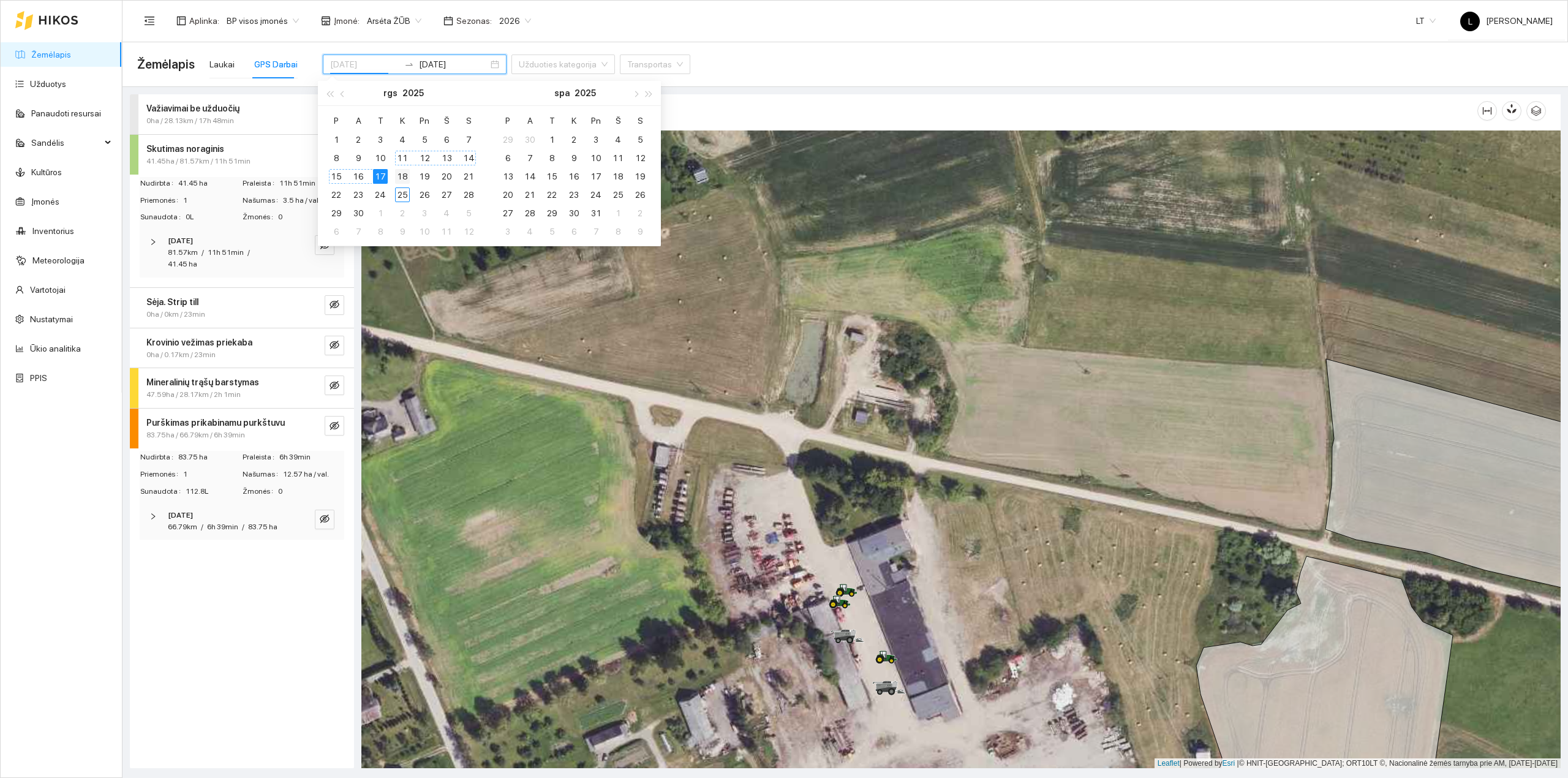
type input "[DATE]"
click at [402, 175] on div "18" at bounding box center [402, 176] width 15 height 15
click at [401, 175] on div "18" at bounding box center [402, 176] width 15 height 15
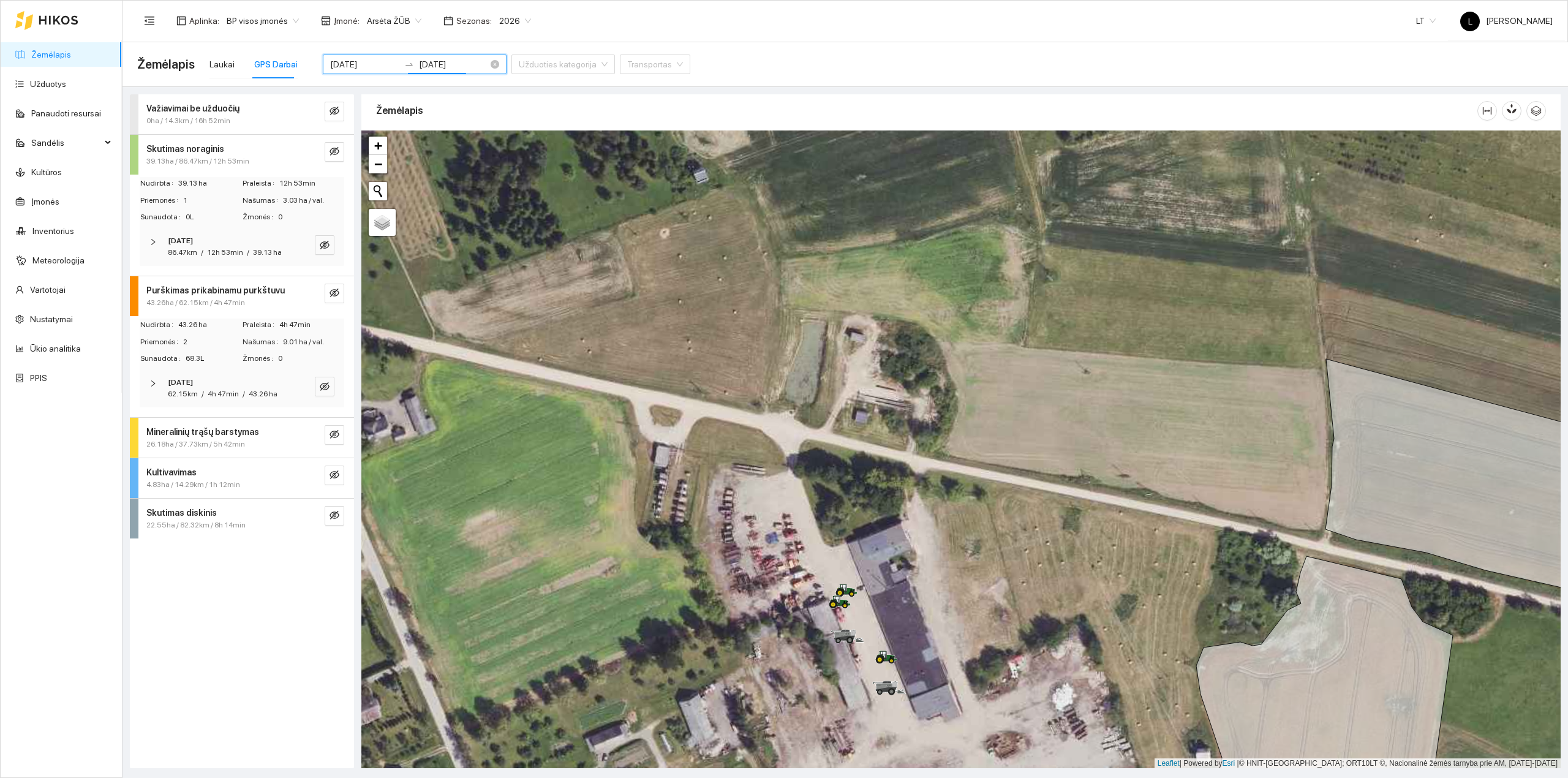
click at [439, 62] on input "[DATE]" at bounding box center [453, 64] width 69 height 14
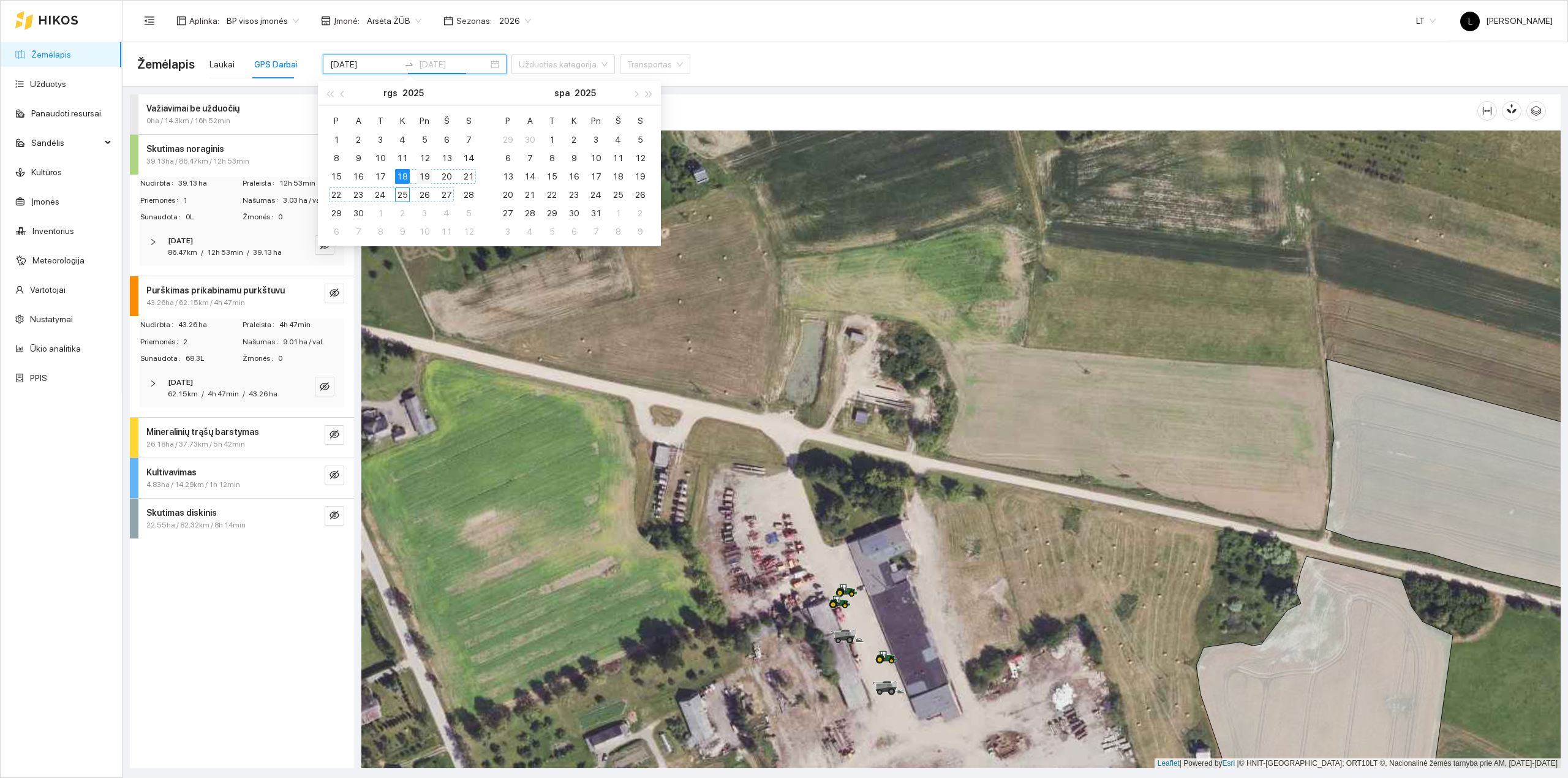
type input "[DATE]"
click at [420, 177] on div "19" at bounding box center [424, 176] width 15 height 15
click at [424, 175] on div "19" at bounding box center [424, 176] width 15 height 15
type input "[DATE]"
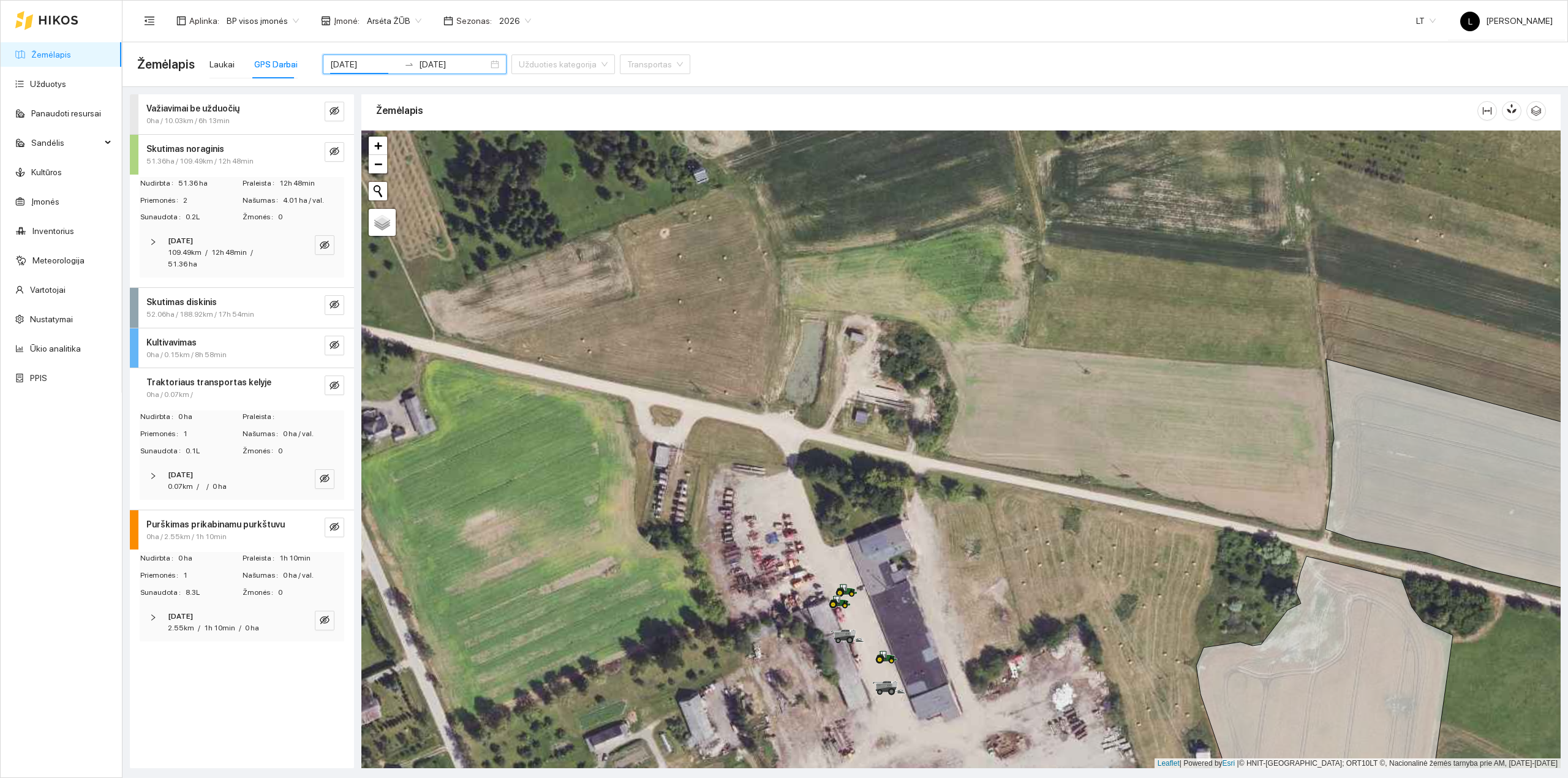
click at [213, 627] on span "1h 10min" at bounding box center [219, 628] width 32 height 9
click at [213, 620] on div "[DATE]" at bounding box center [225, 616] width 115 height 11
click at [285, 300] on div "Skutimas diskinis" at bounding box center [221, 301] width 150 height 14
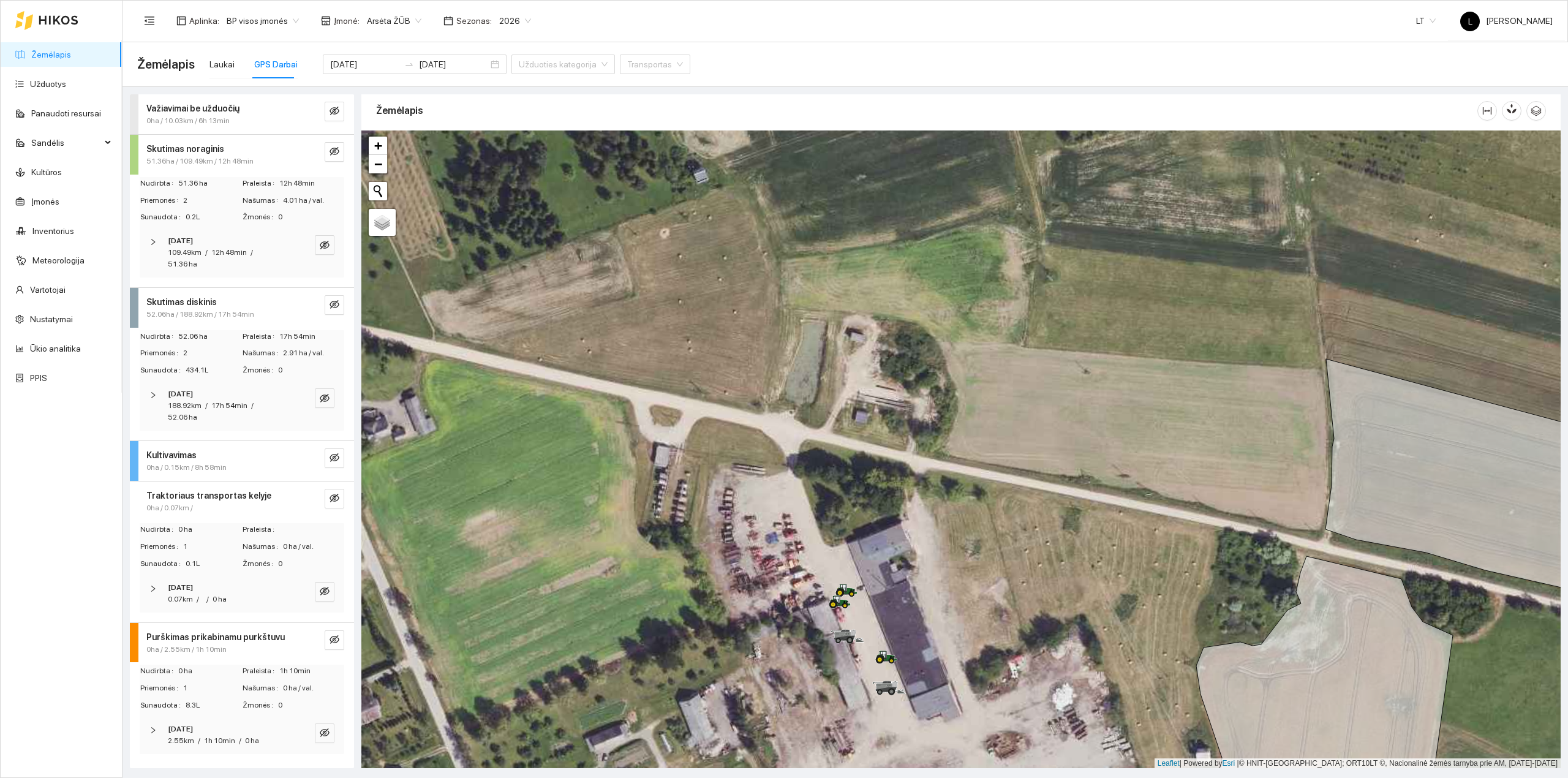
click at [206, 410] on div "/" at bounding box center [206, 406] width 2 height 11
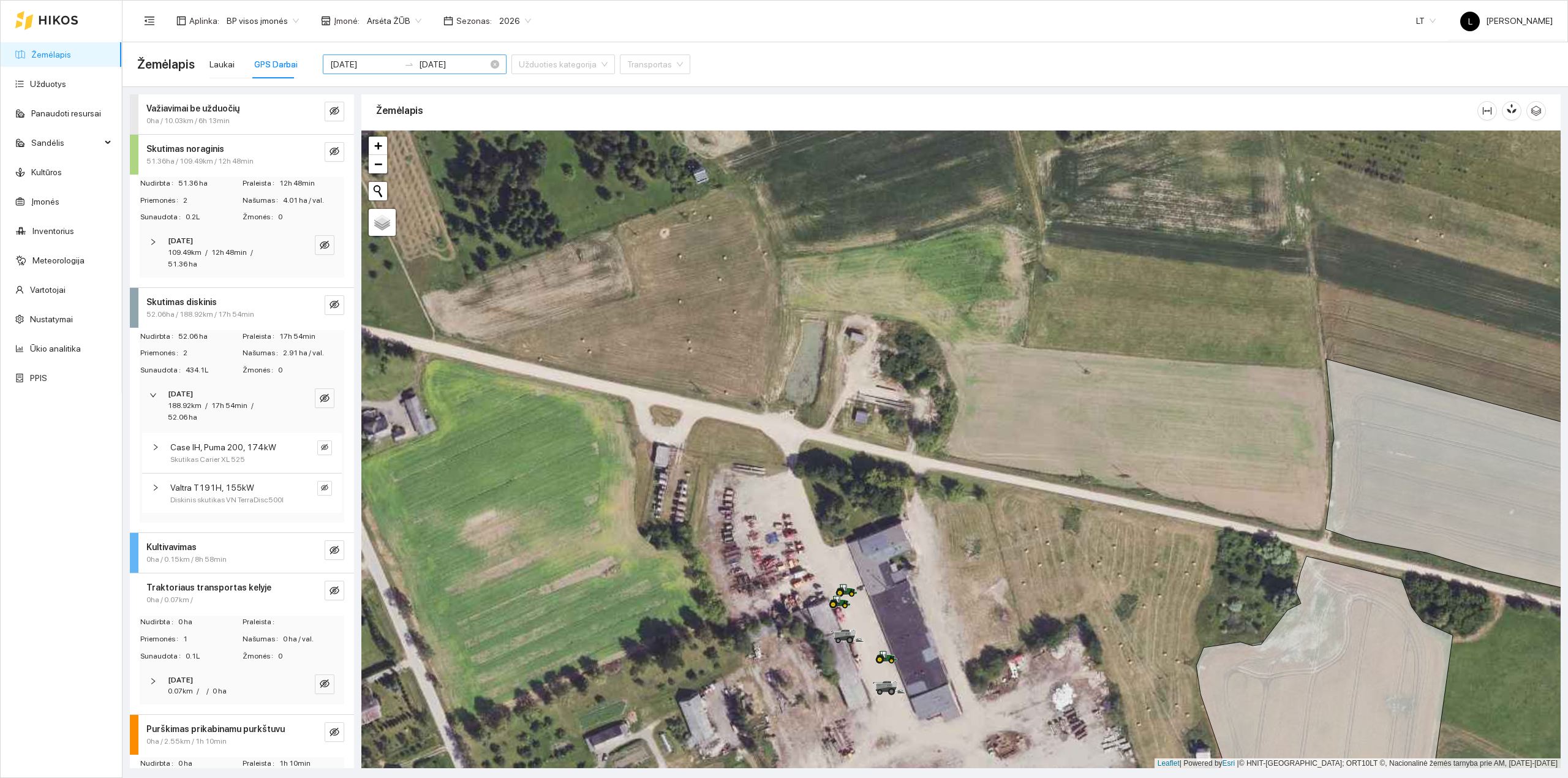
click at [442, 65] on input "[DATE]" at bounding box center [453, 64] width 69 height 14
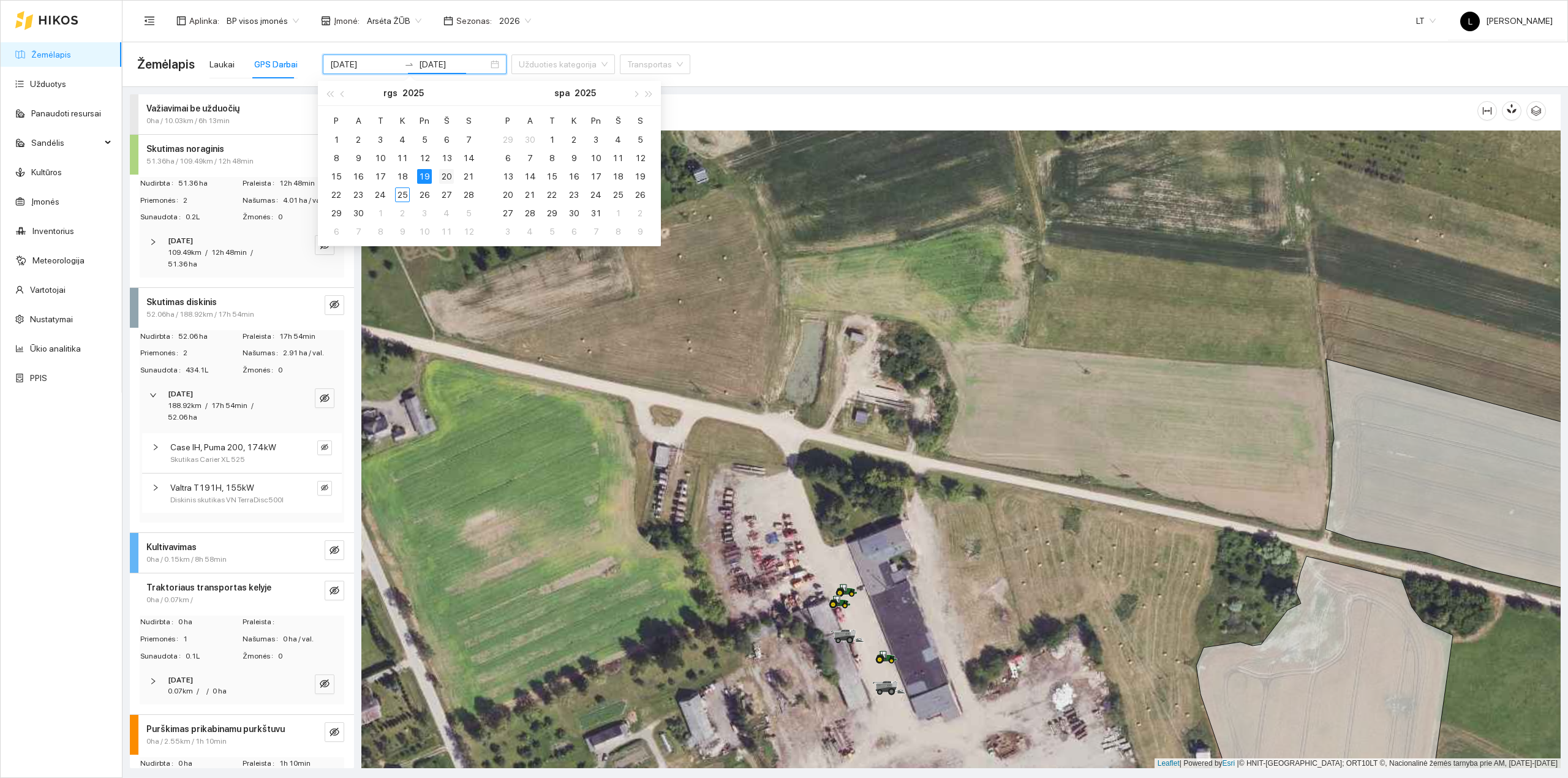
type input "[DATE]"
click at [443, 179] on div "20" at bounding box center [447, 176] width 15 height 15
click at [443, 177] on div "20" at bounding box center [447, 176] width 15 height 15
type input "[DATE]"
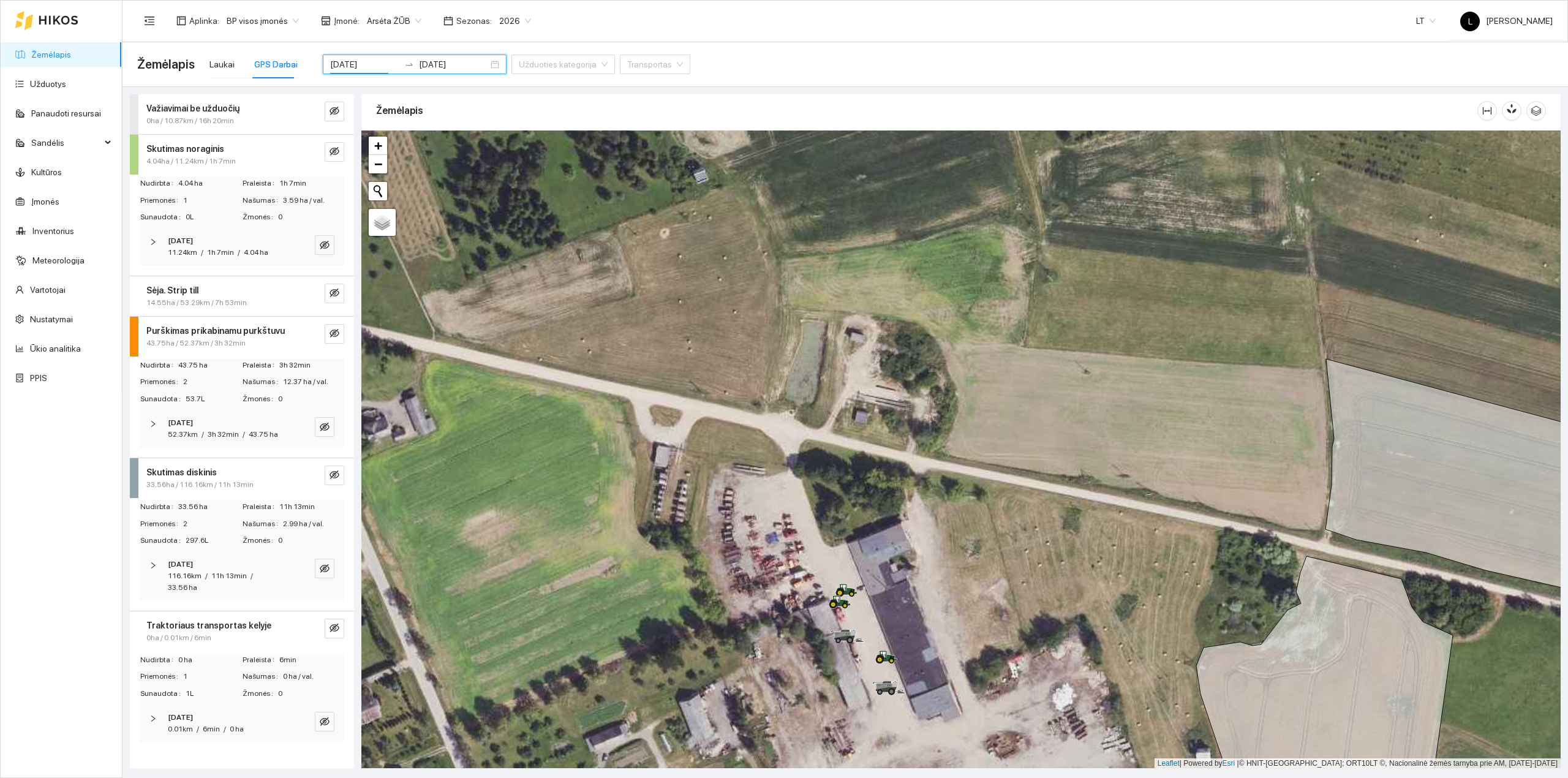
click at [226, 584] on div "116.16km / 11h 13min / 33.56 ha" at bounding box center [225, 582] width 115 height 23
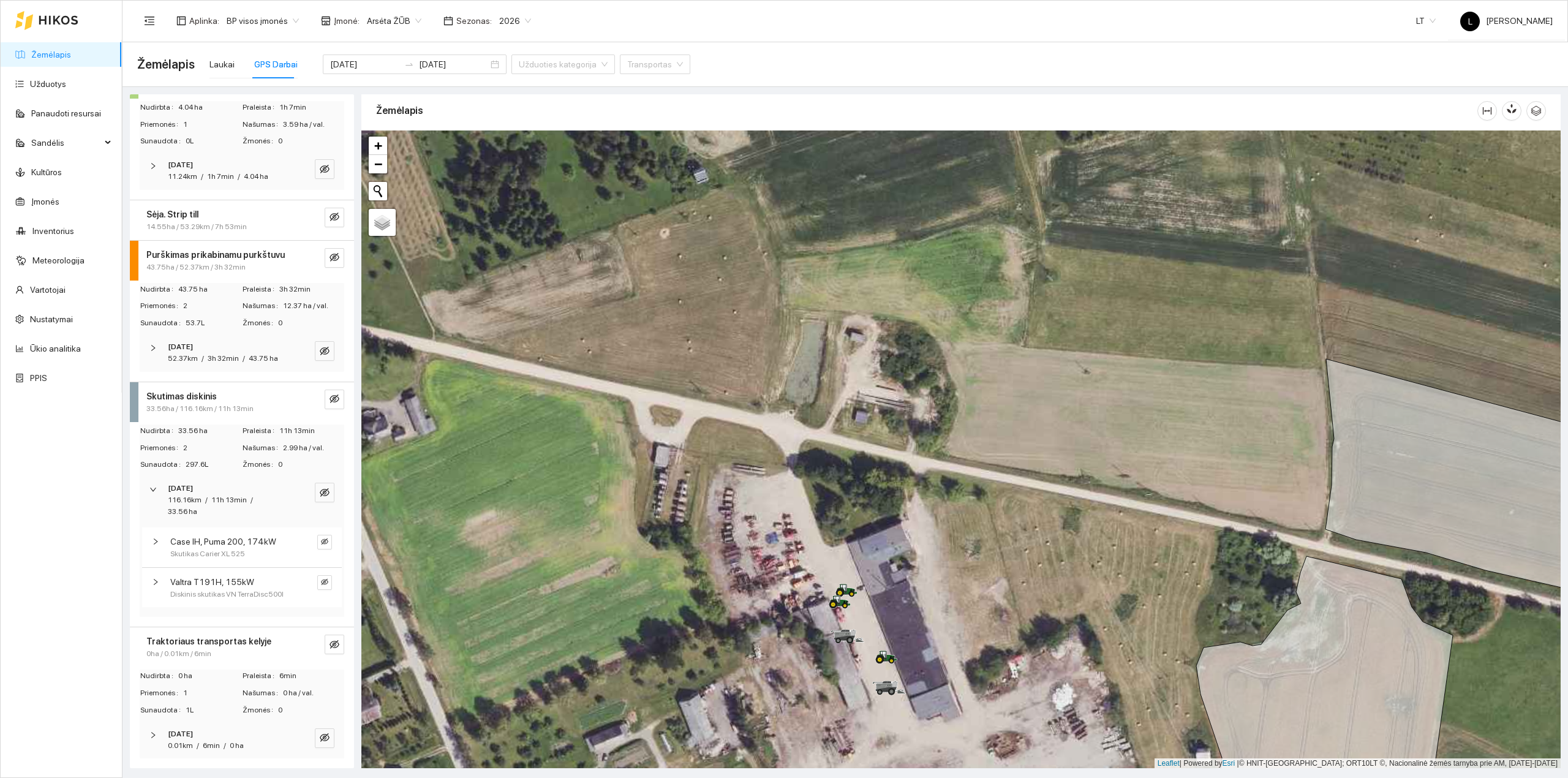
click at [192, 414] on span "33.56ha / 116.16km / 11h 13min" at bounding box center [200, 409] width 107 height 11
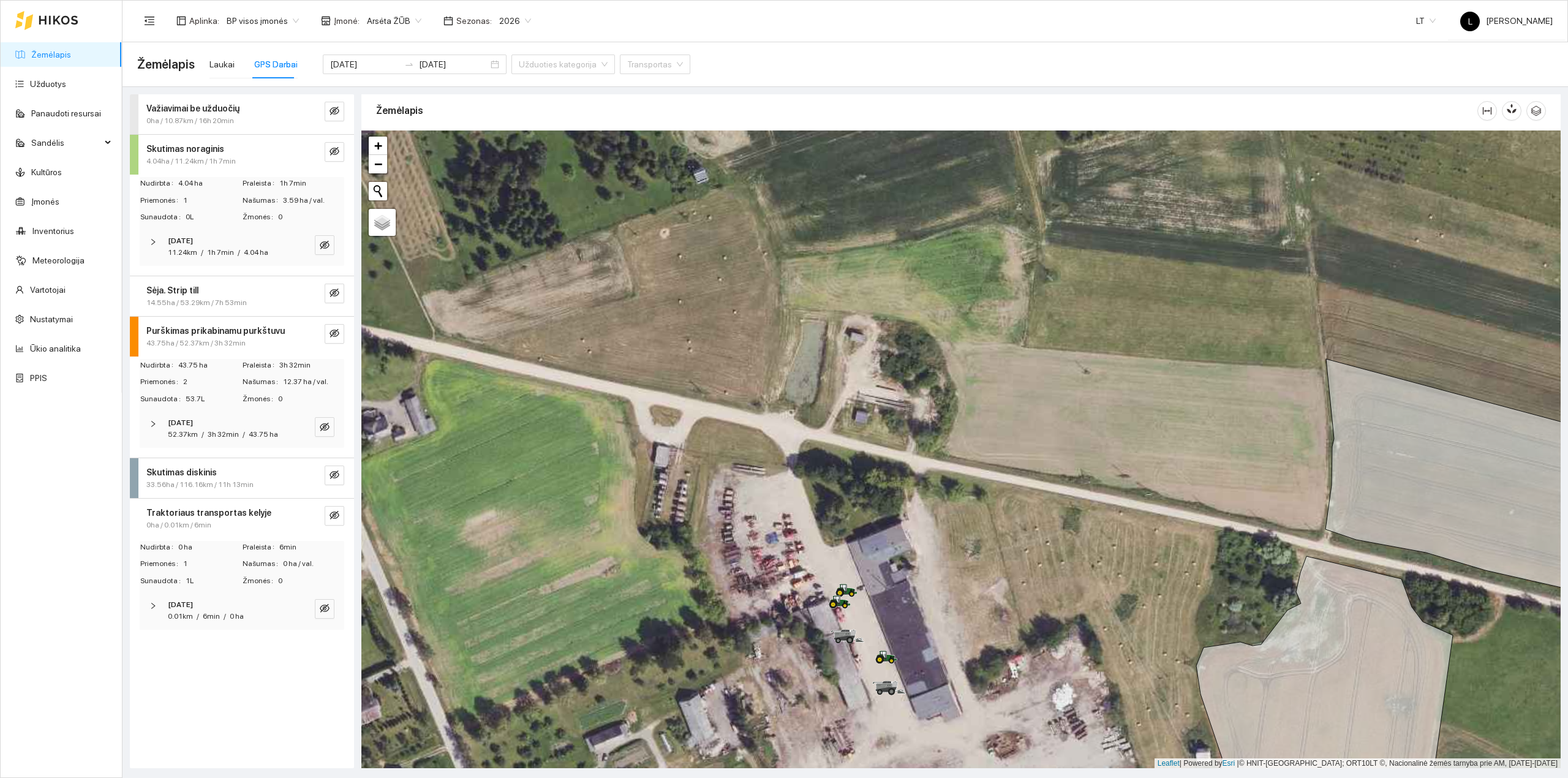
click at [197, 522] on span "0ha / 0.01km / 6min" at bounding box center [179, 525] width 65 height 11
click at [434, 67] on input "[DATE]" at bounding box center [453, 64] width 69 height 14
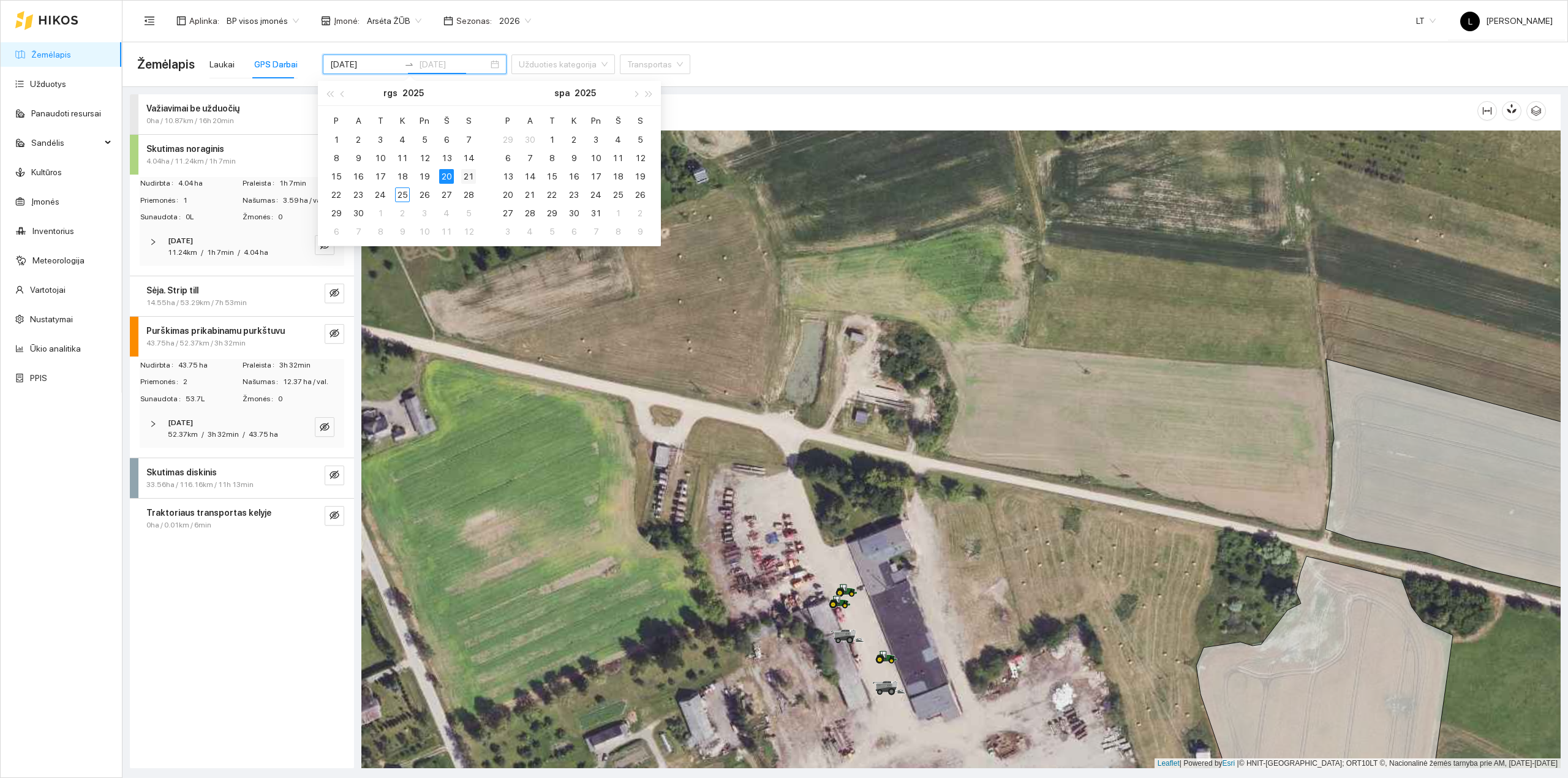
type input "[DATE]"
click at [469, 178] on div "21" at bounding box center [469, 176] width 15 height 15
type input "[DATE]"
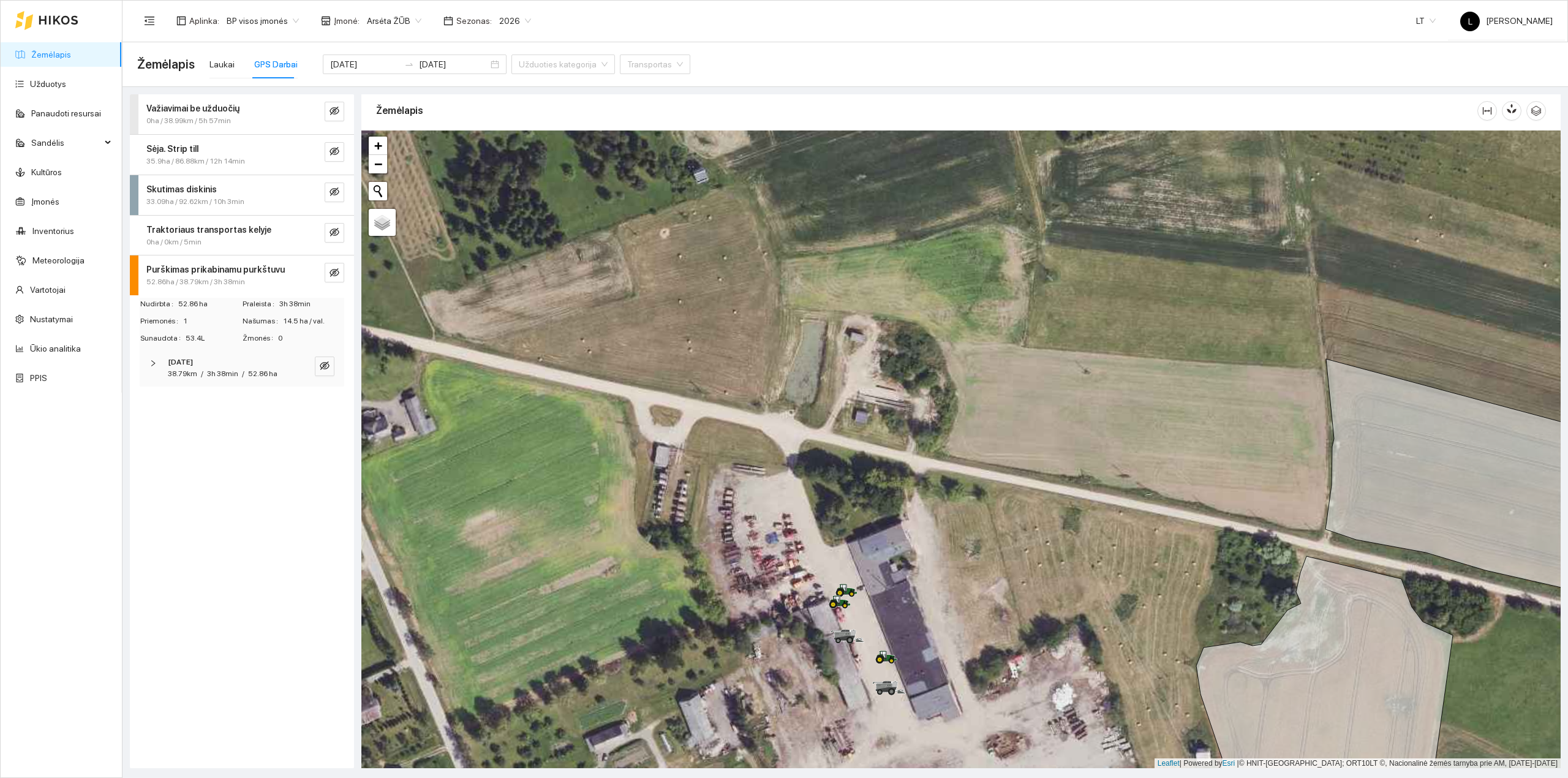
click at [226, 206] on span "33.09ha / 92.62km / 10h 3min" at bounding box center [195, 202] width 98 height 11
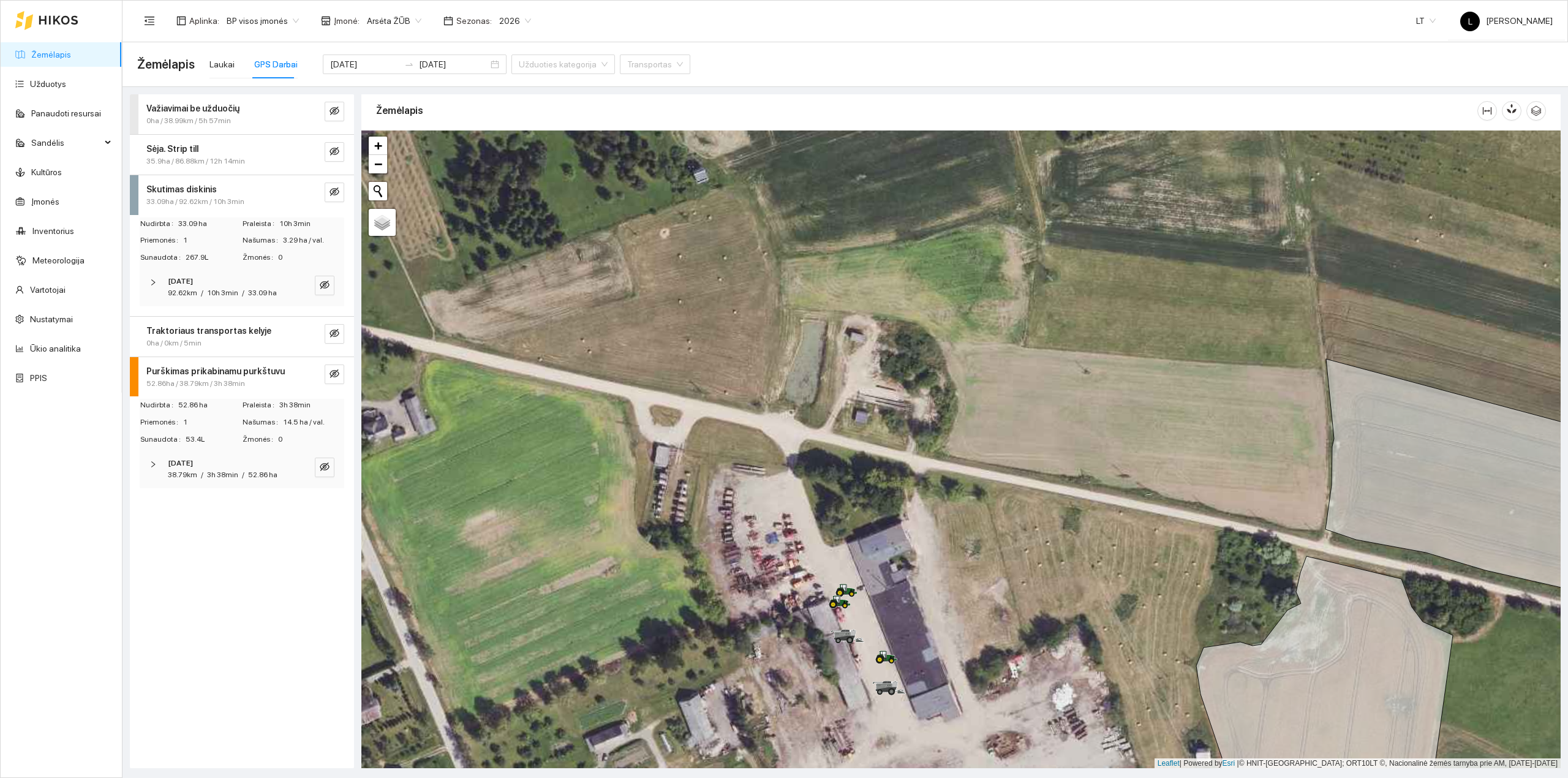
click at [216, 292] on span "10h 3min" at bounding box center [222, 292] width 32 height 9
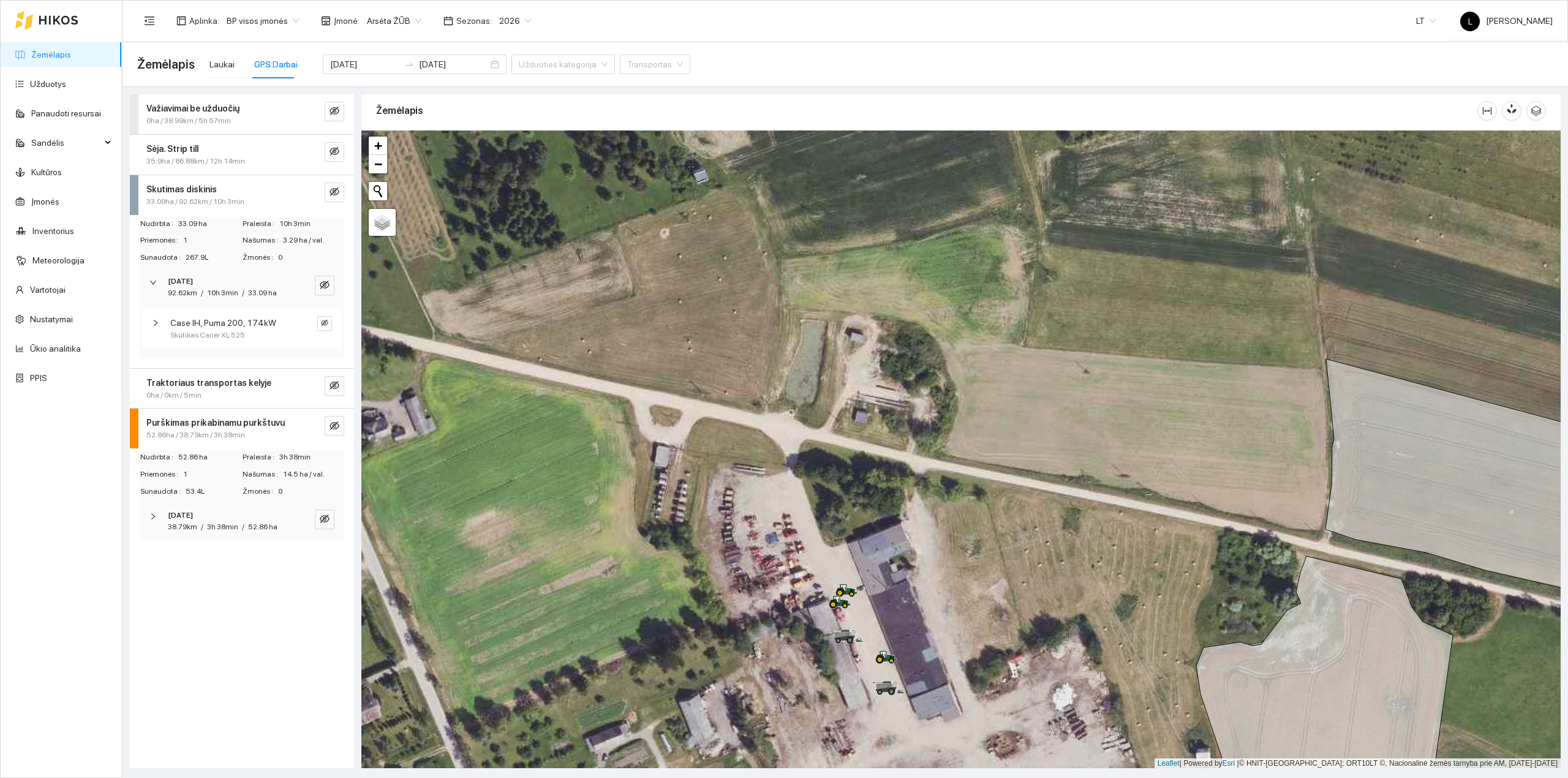
click at [216, 195] on div "Skutimas diskinis" at bounding box center [221, 189] width 150 height 14
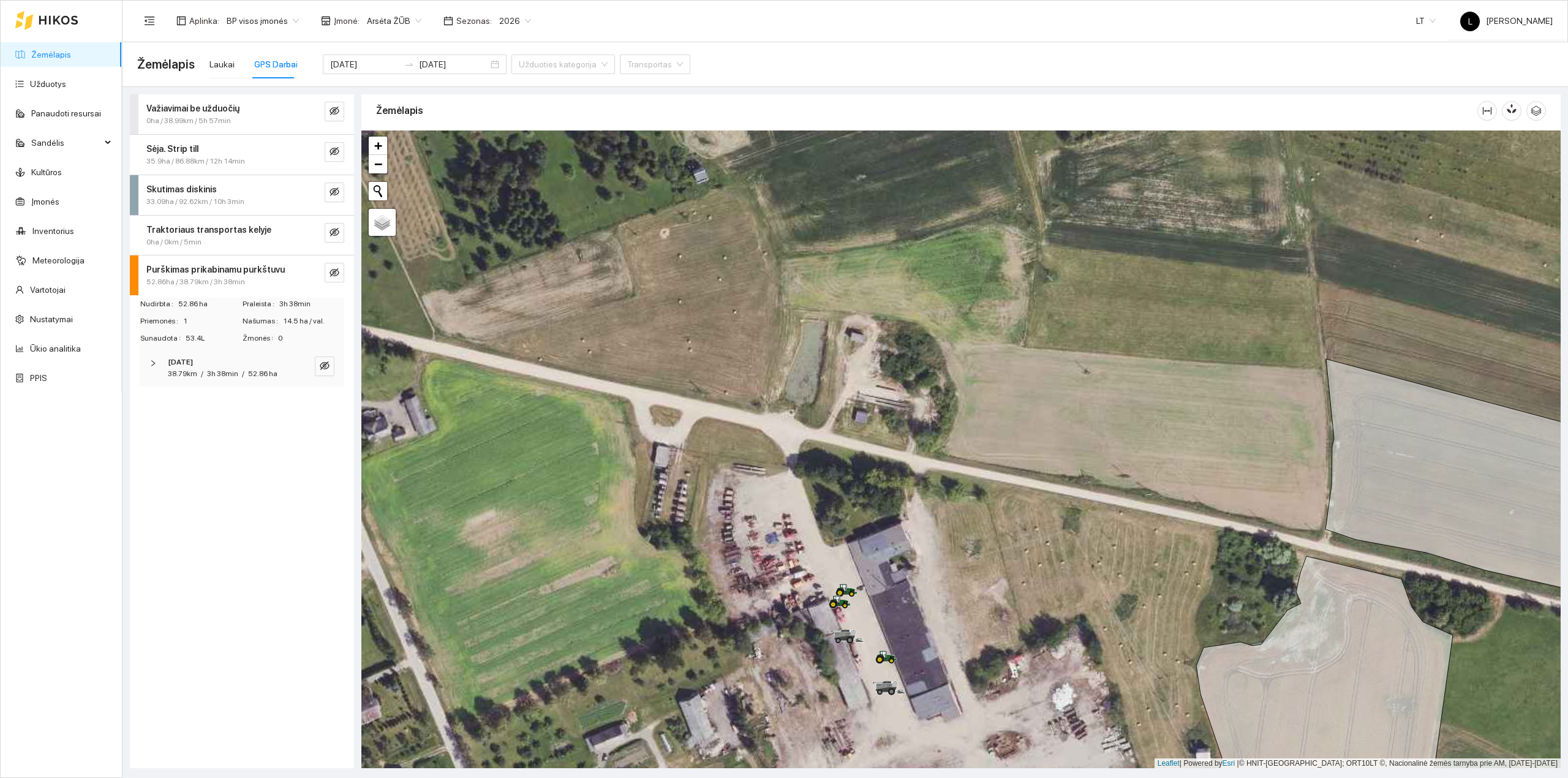
click at [187, 277] on span "52.86ha / 38.79km / 3h 38min" at bounding box center [195, 282] width 99 height 11
click at [194, 275] on strong "Purškimas prikabinamu purkštuvu" at bounding box center [215, 269] width 138 height 10
click at [194, 233] on strong "Traktoriaus transportas kelyje" at bounding box center [208, 229] width 125 height 10
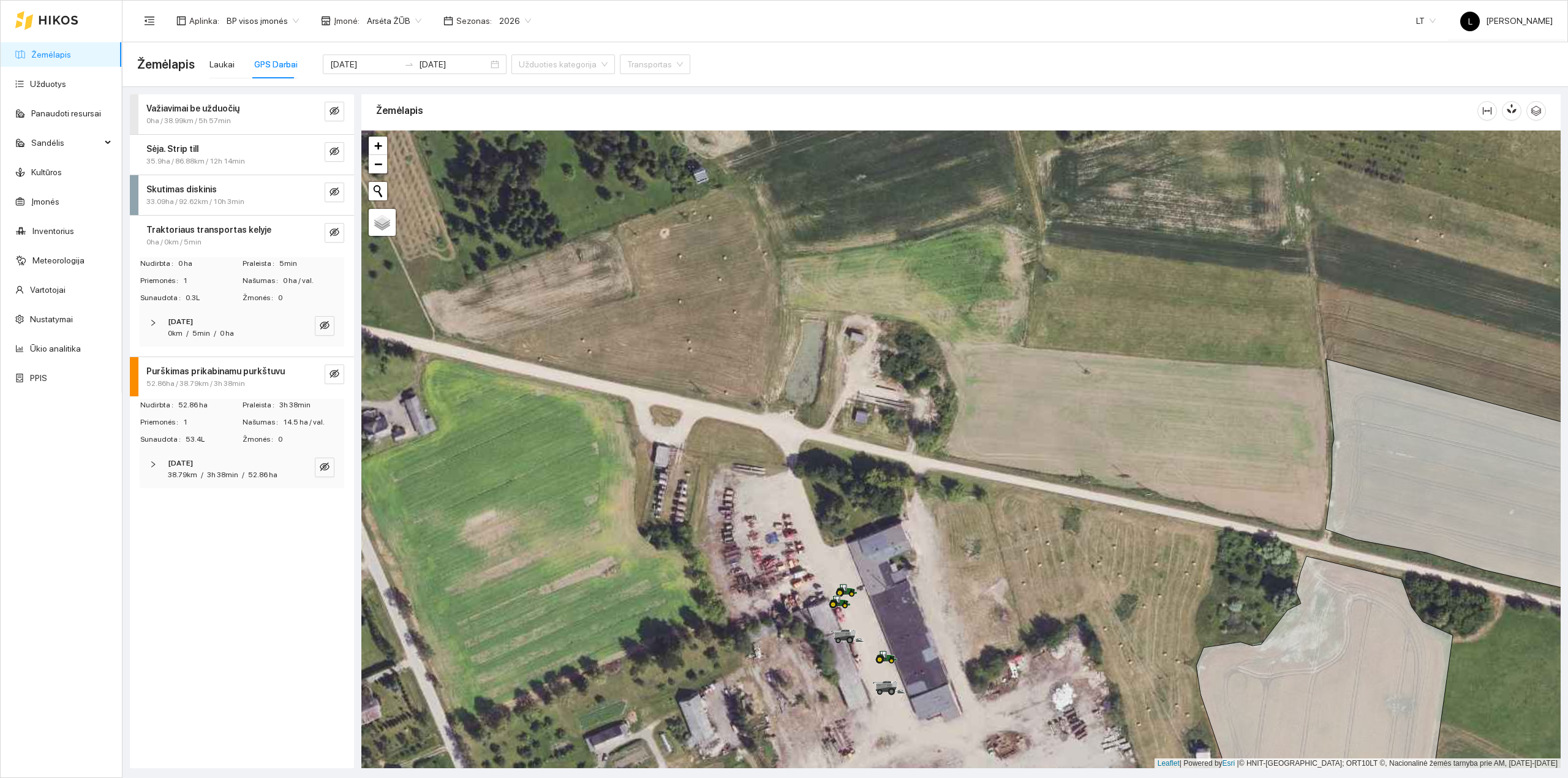
click at [194, 230] on strong "Traktoriaus transportas kelyje" at bounding box center [208, 229] width 125 height 10
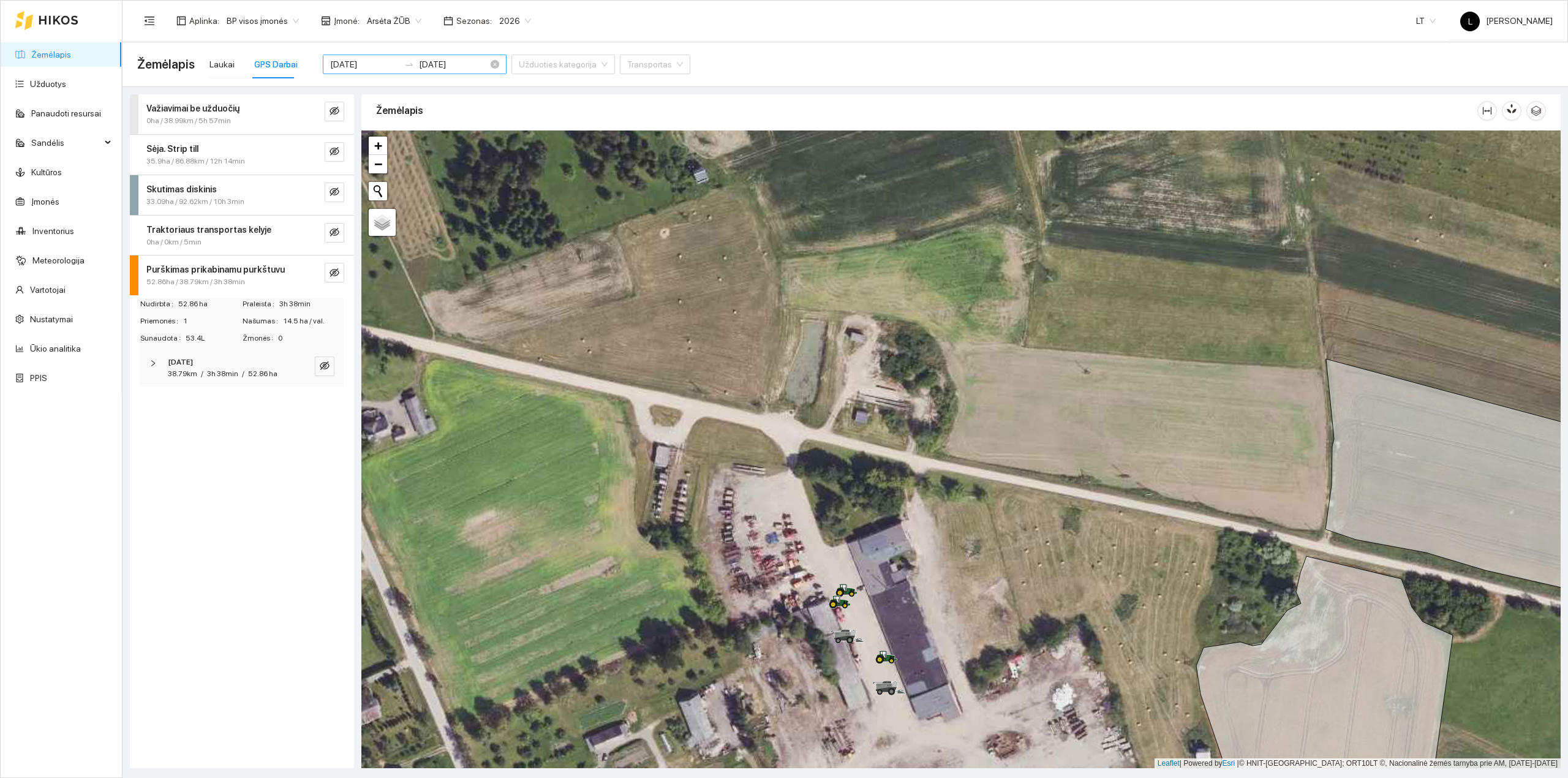
click at [419, 62] on input "[DATE]" at bounding box center [453, 64] width 69 height 14
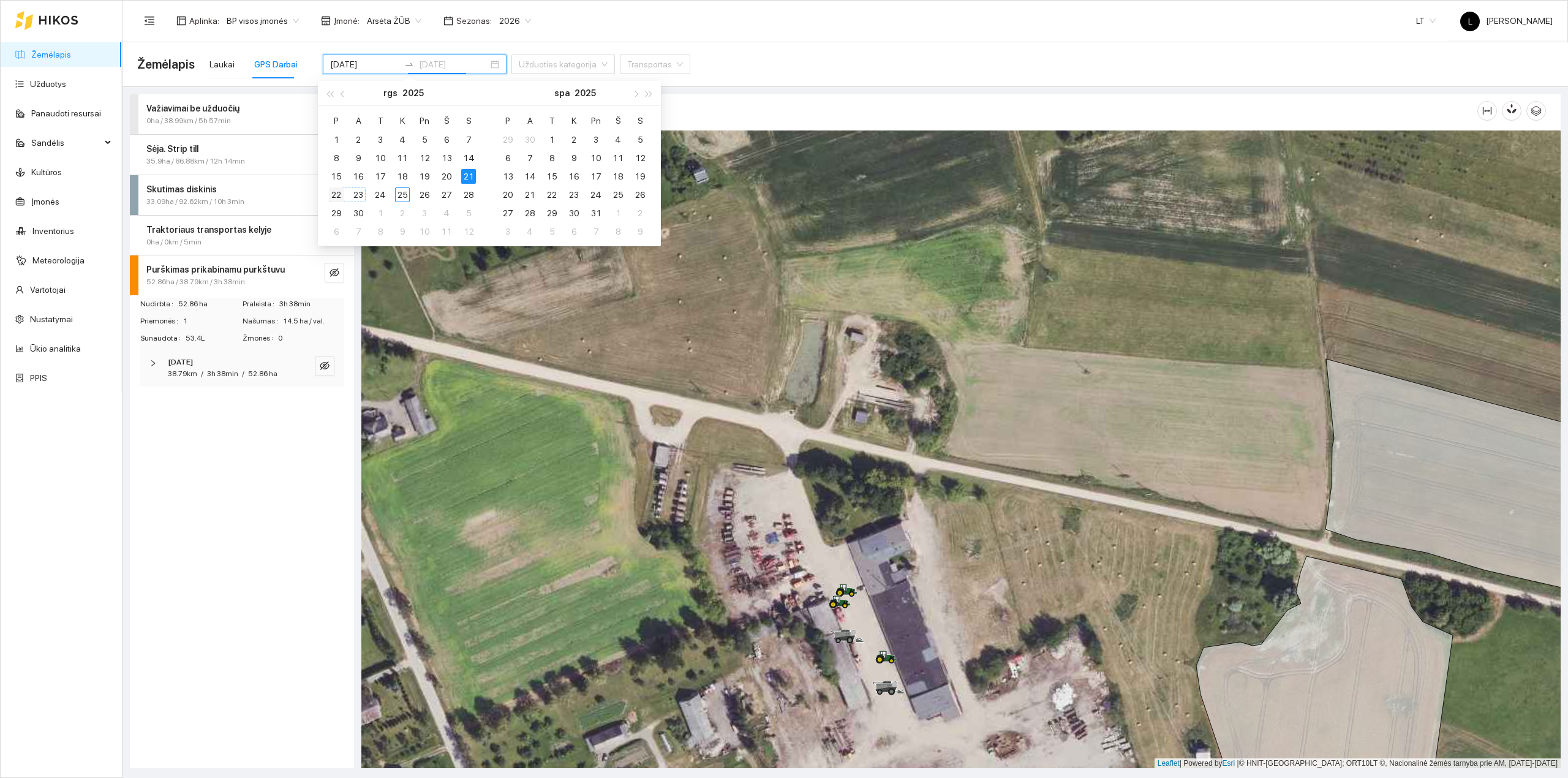
type input "[DATE]"
click at [339, 191] on div "22" at bounding box center [336, 195] width 15 height 15
click at [338, 195] on div "22" at bounding box center [336, 195] width 15 height 15
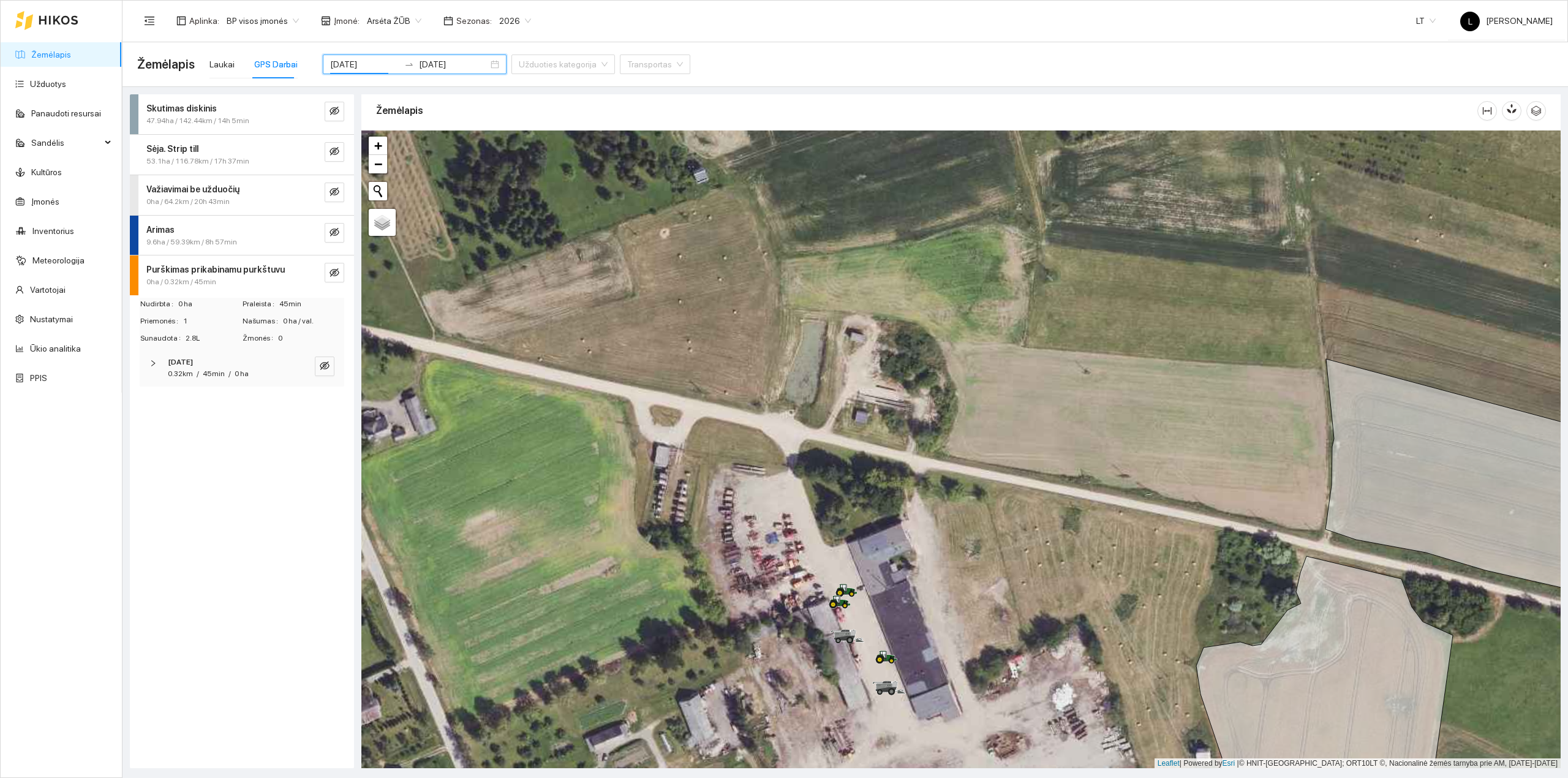
click at [221, 102] on div "Skutimas diskinis" at bounding box center [221, 108] width 150 height 14
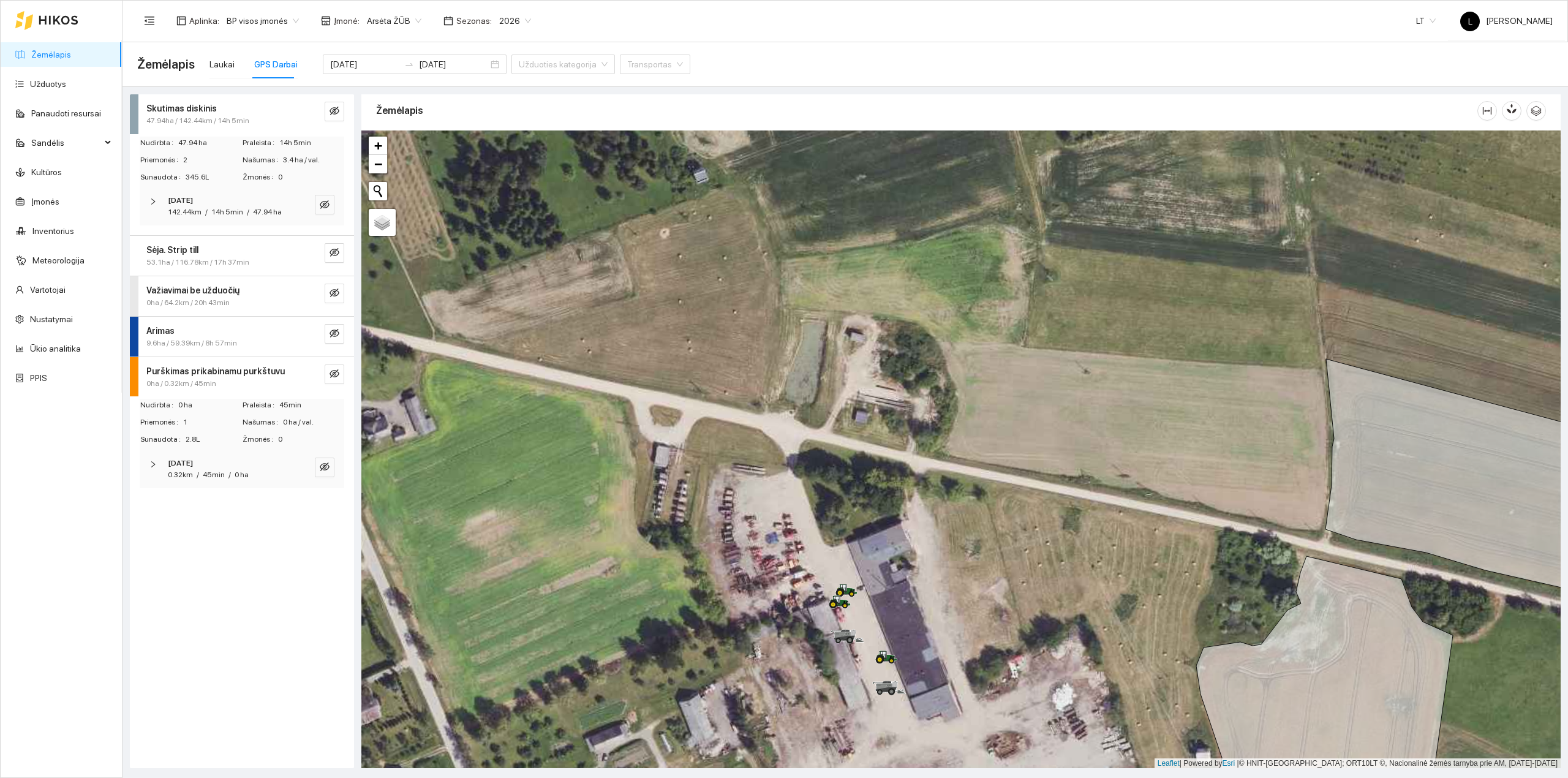
click at [193, 202] on strong "[DATE]" at bounding box center [180, 200] width 25 height 9
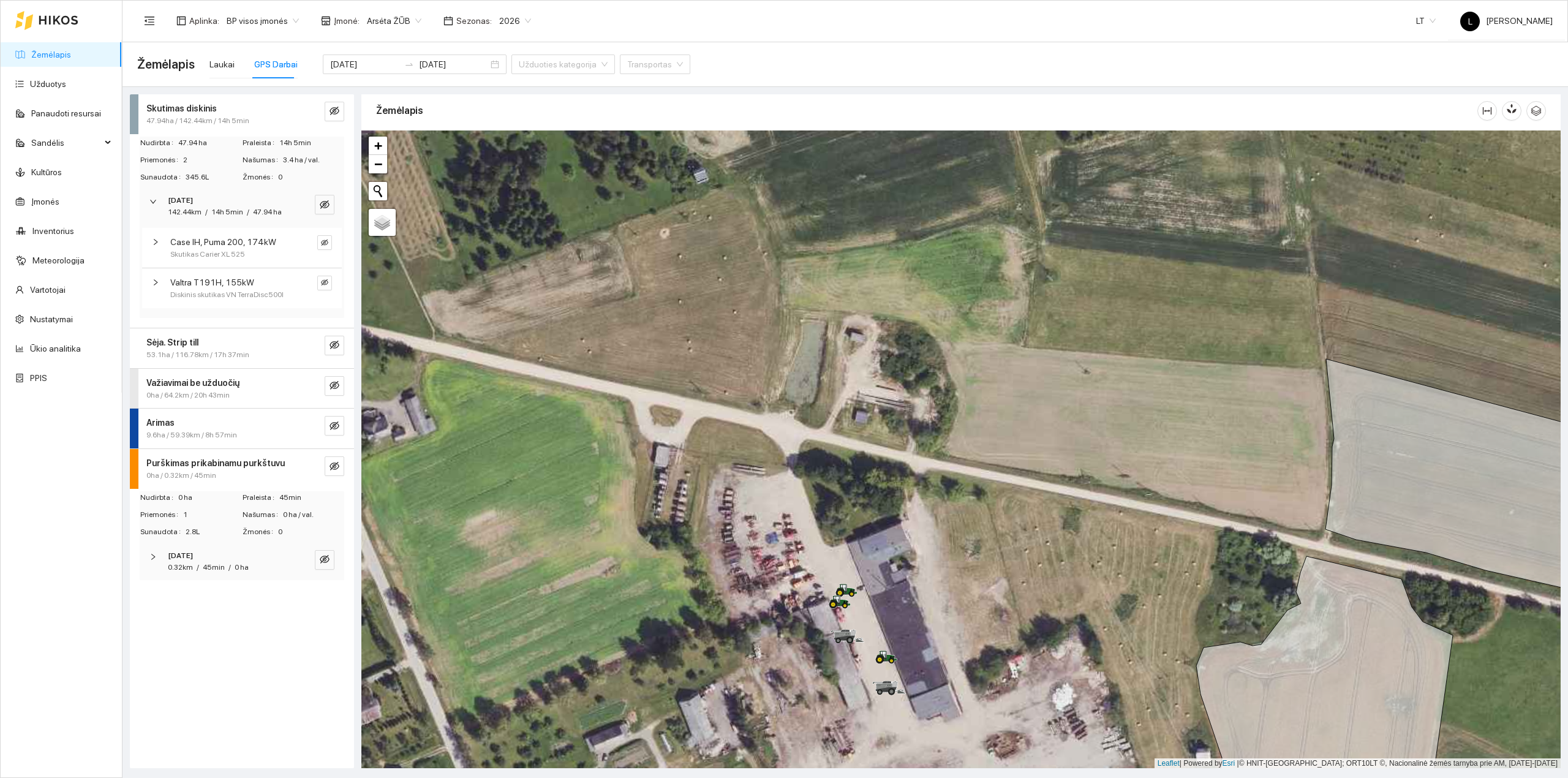
click at [213, 206] on div "[DATE]" at bounding box center [225, 200] width 115 height 11
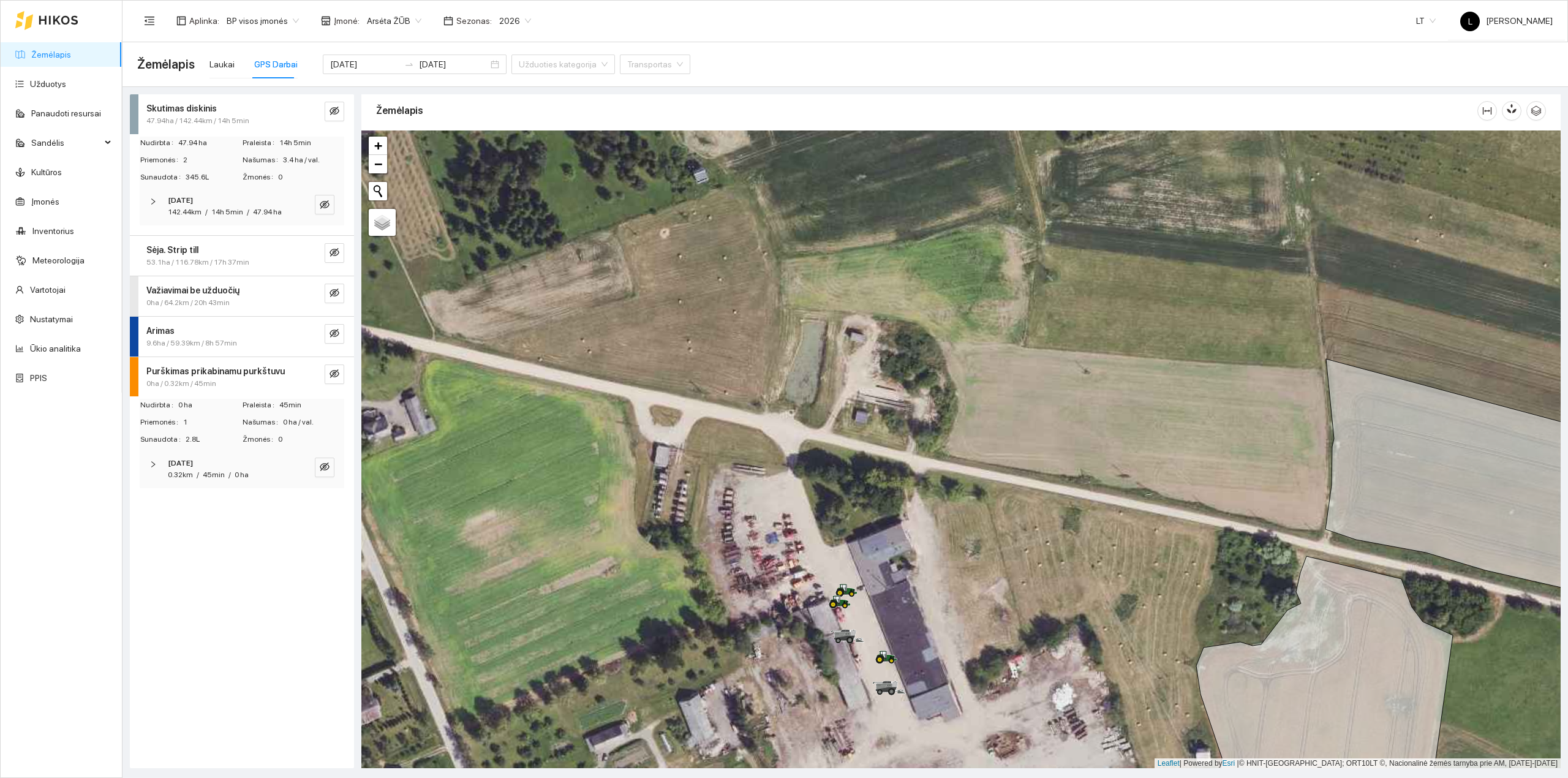
click at [208, 111] on strong "Skutimas diskinis" at bounding box center [181, 108] width 70 height 10
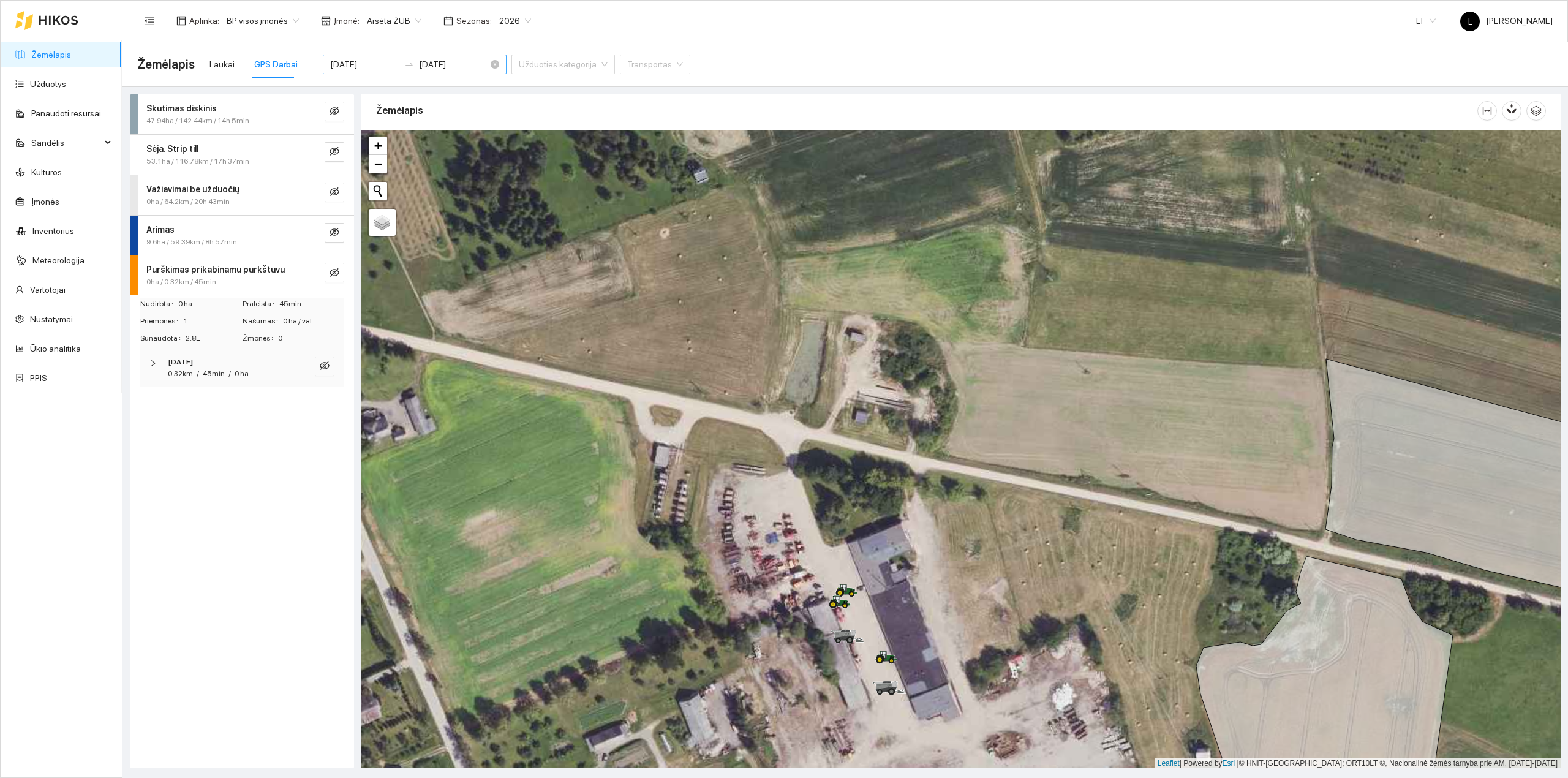
click at [380, 69] on input "[DATE]" at bounding box center [365, 64] width 69 height 14
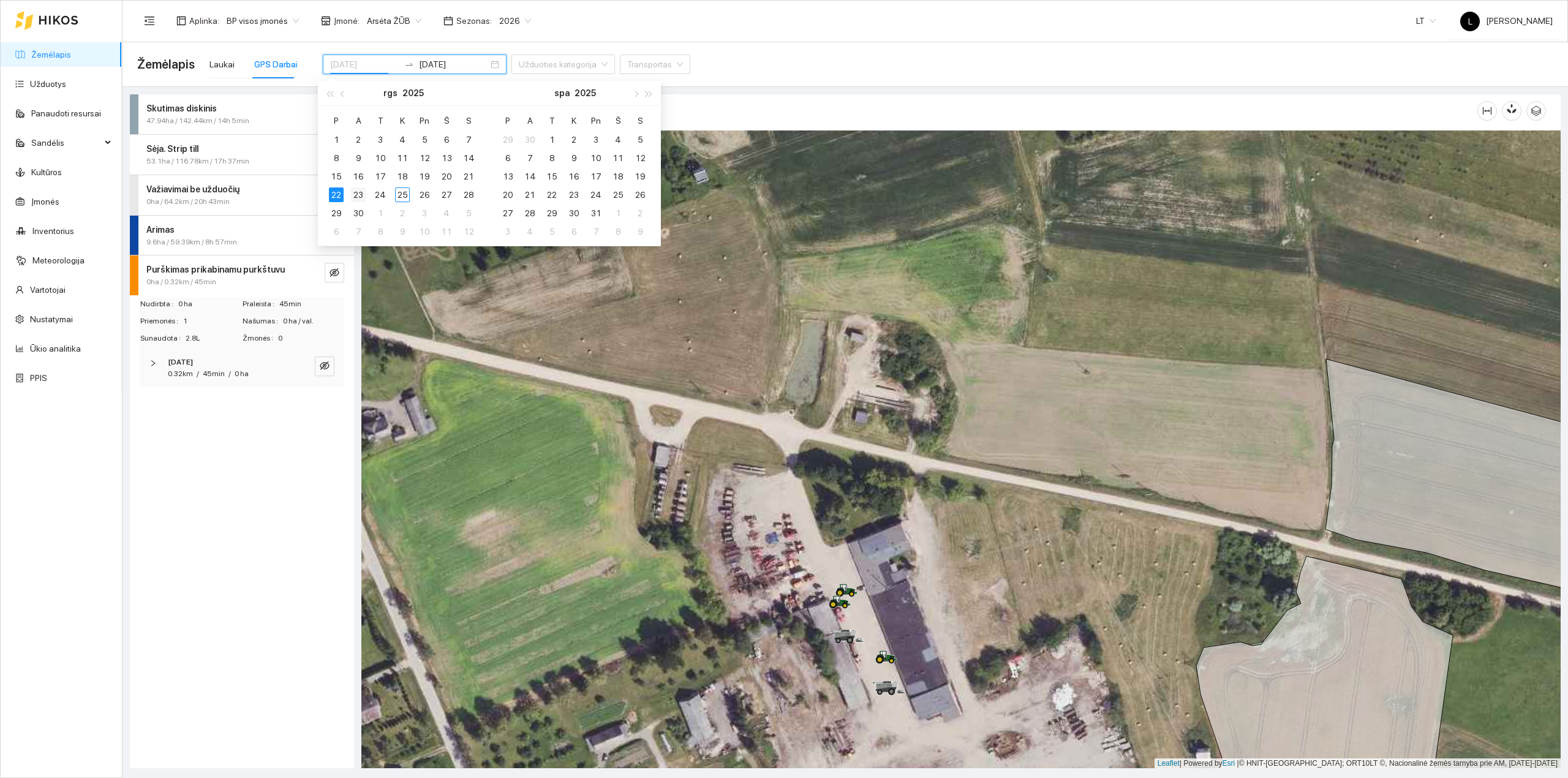
type input "[DATE]"
click at [364, 191] on div "23" at bounding box center [358, 195] width 15 height 15
click at [360, 194] on div "23" at bounding box center [358, 195] width 15 height 15
type input "[DATE]"
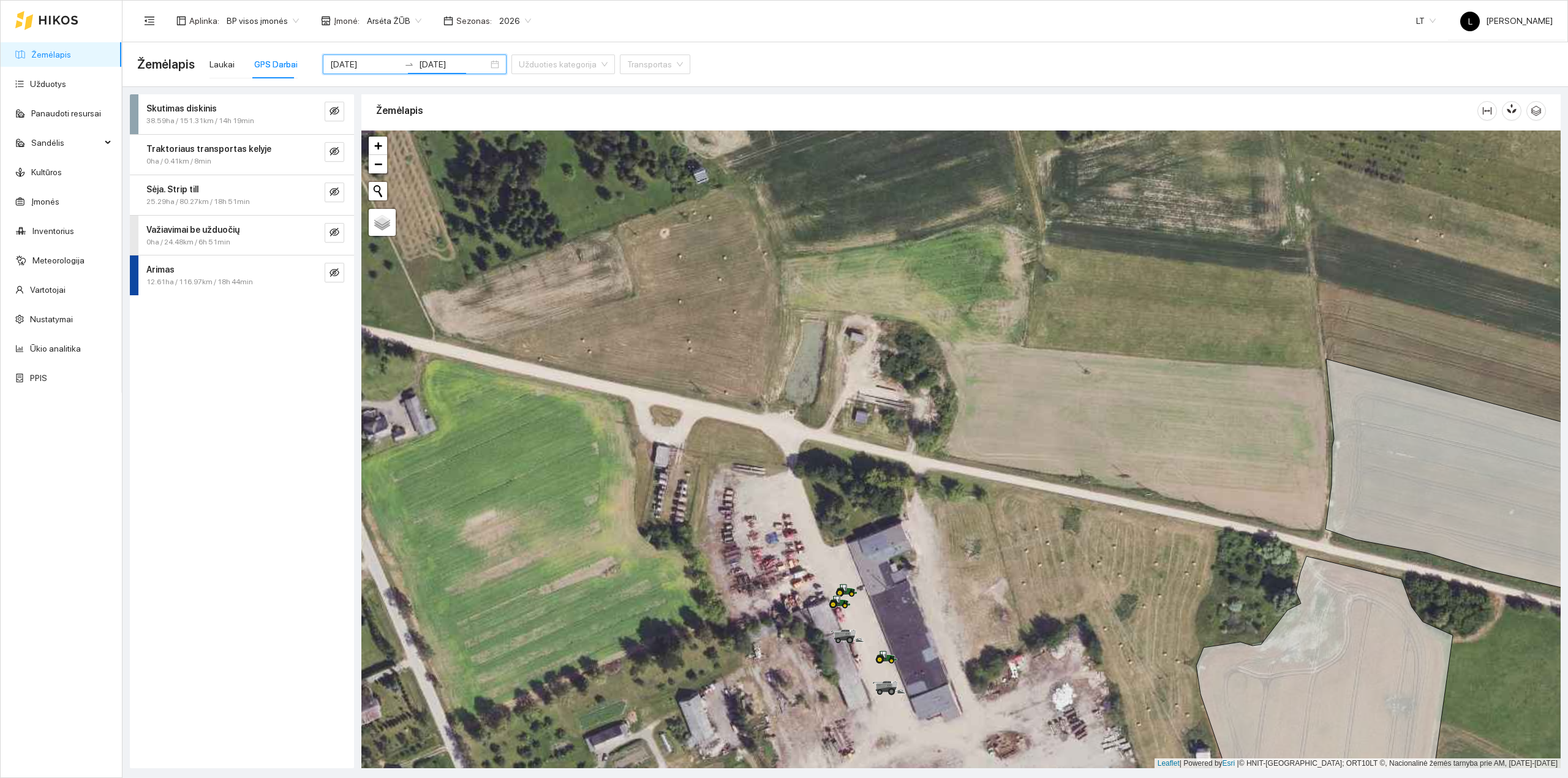
click at [219, 128] on div "Skutimas diskinis 38.59ha / 151.31km / 14h 19min" at bounding box center [242, 114] width 224 height 40
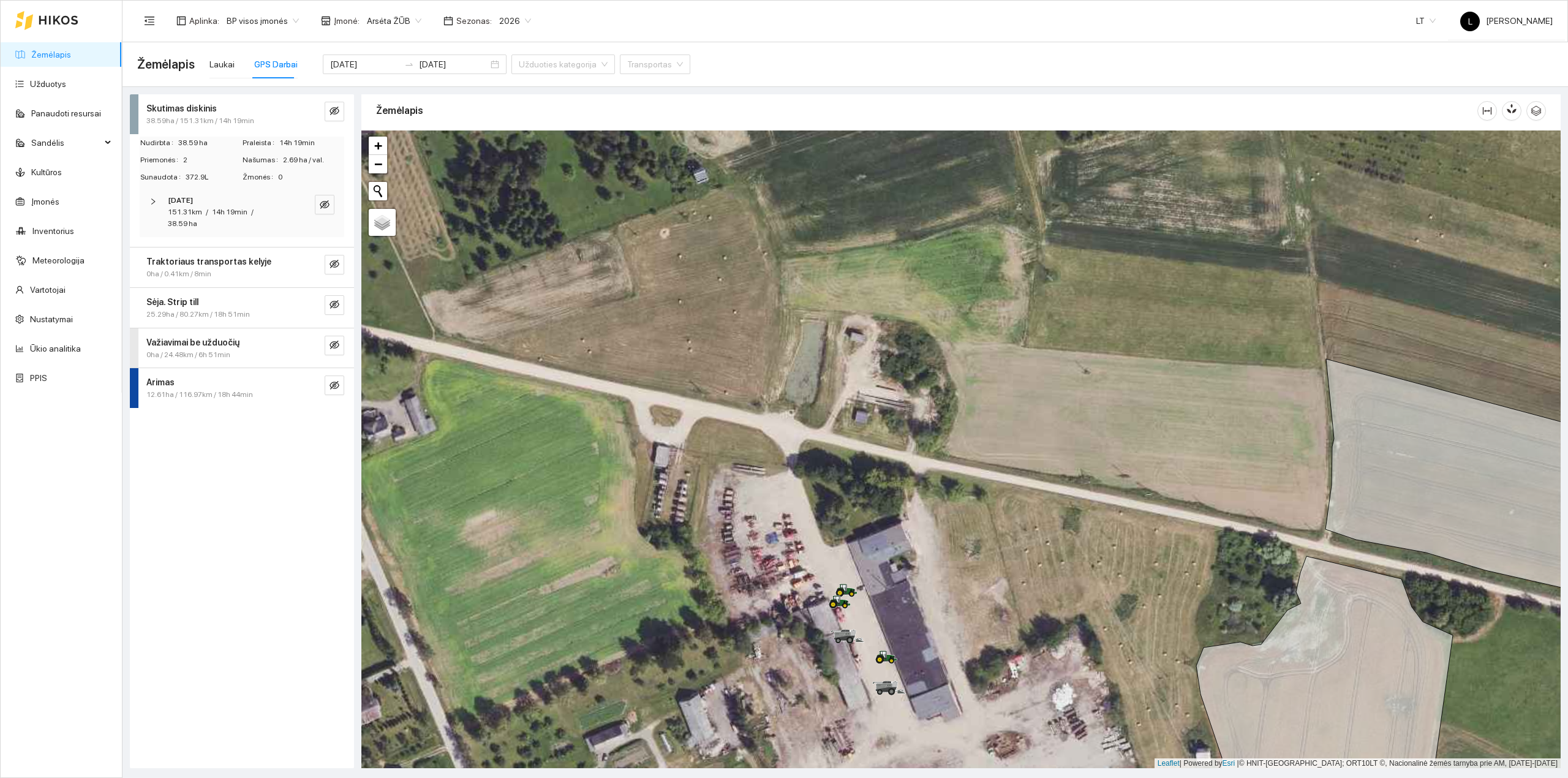
click at [200, 212] on span "151.31km" at bounding box center [185, 212] width 34 height 9
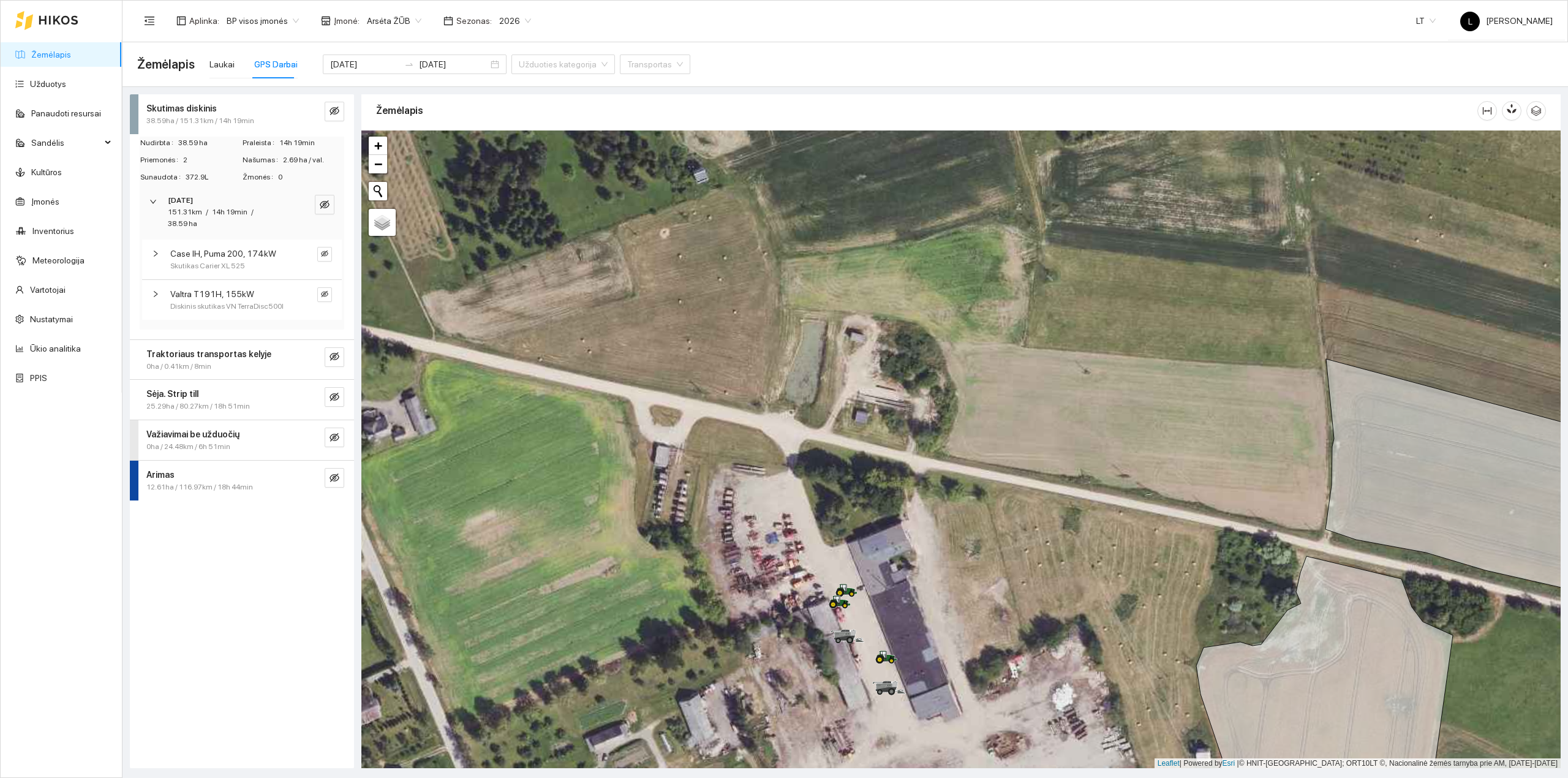
click at [236, 201] on div "[DATE]" at bounding box center [225, 200] width 115 height 11
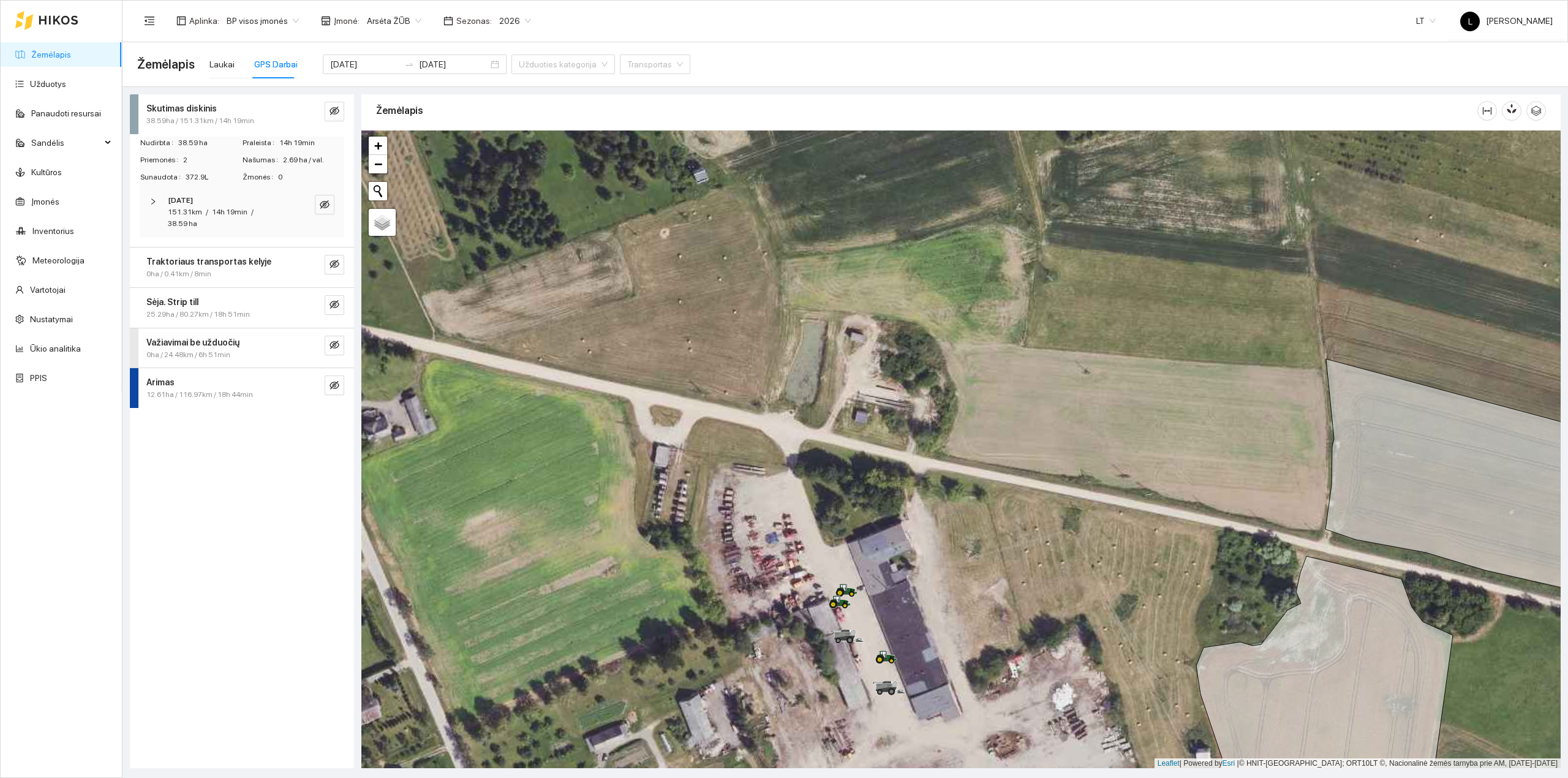
click at [206, 116] on span "38.59ha / 151.31km / 14h 19min" at bounding box center [200, 121] width 107 height 11
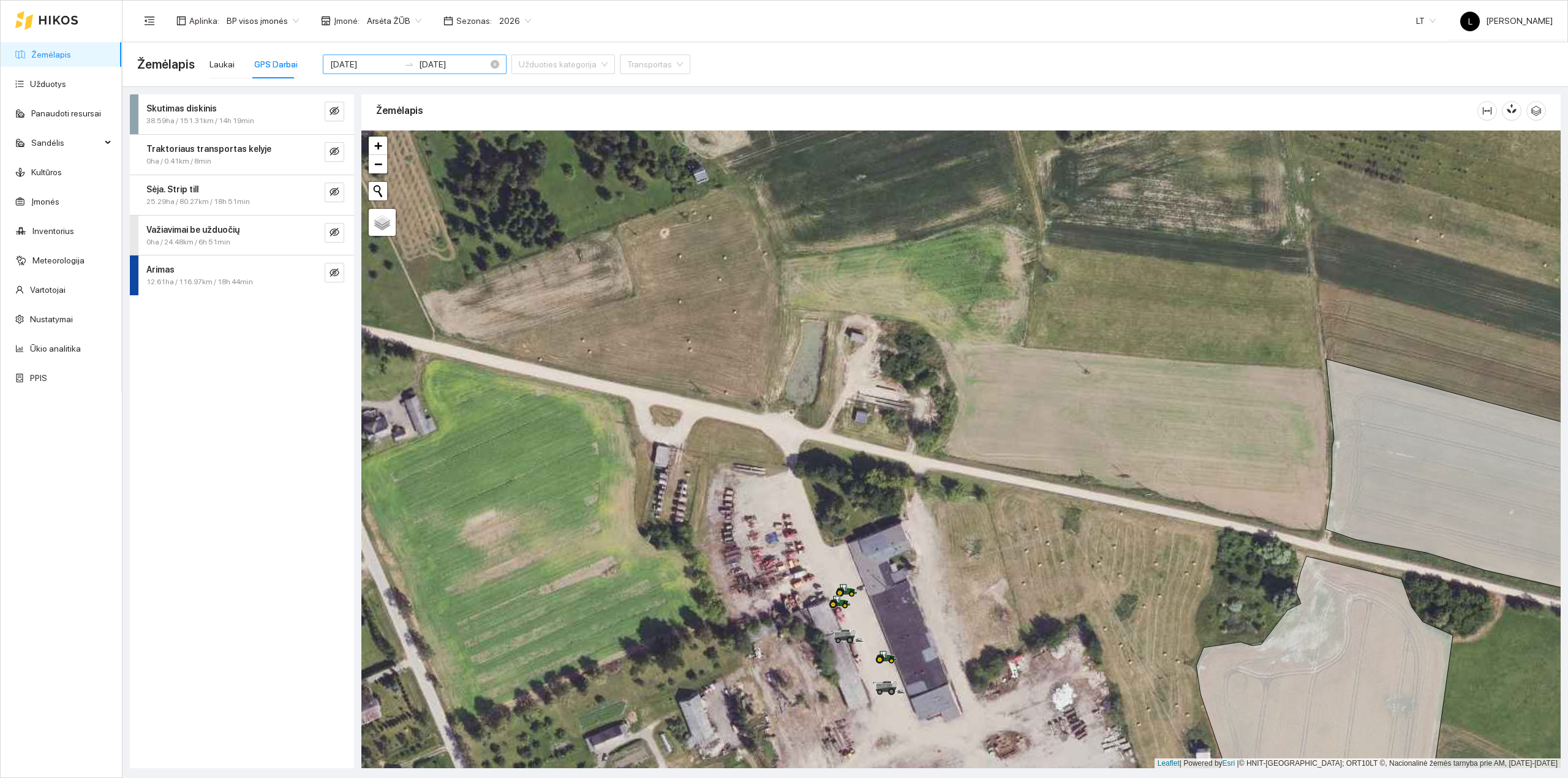
click at [368, 60] on input "[DATE]" at bounding box center [365, 64] width 69 height 14
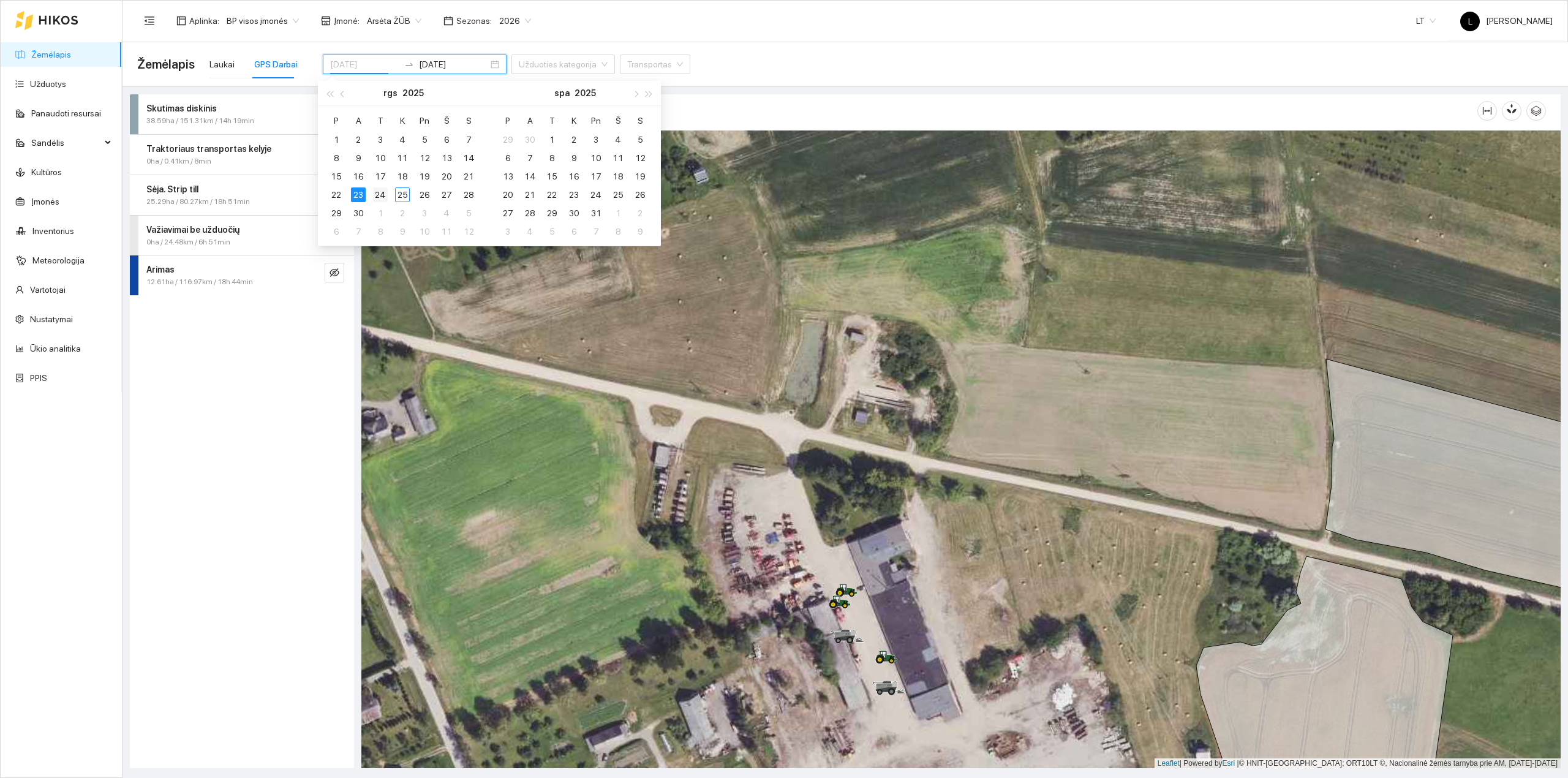
type input "[DATE]"
click at [384, 191] on div "24" at bounding box center [380, 195] width 15 height 15
click at [383, 192] on div "24" at bounding box center [380, 195] width 15 height 15
type input "2025-09-24"
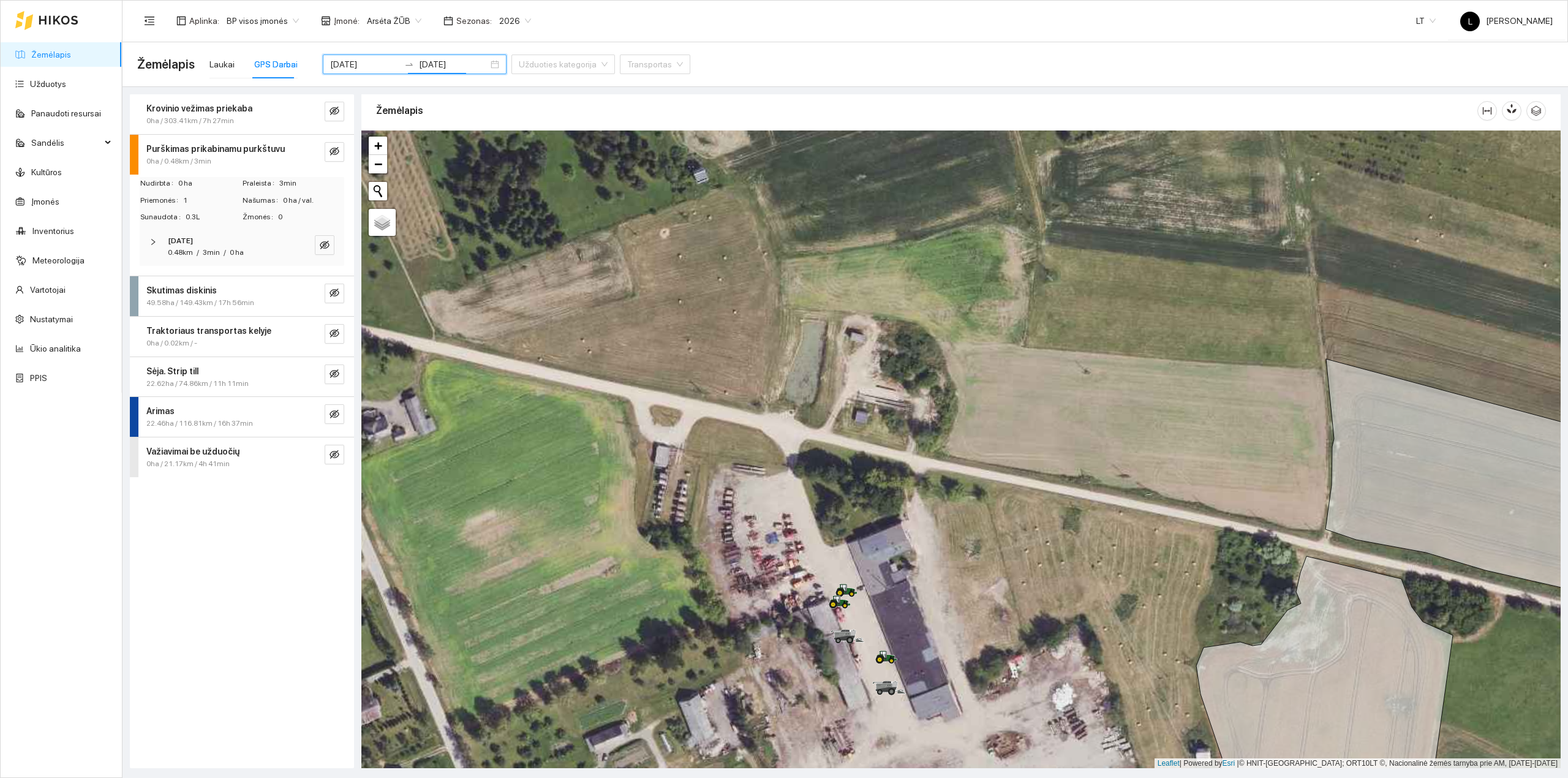
click at [230, 296] on div "Skutimas diskinis" at bounding box center [221, 290] width 150 height 14
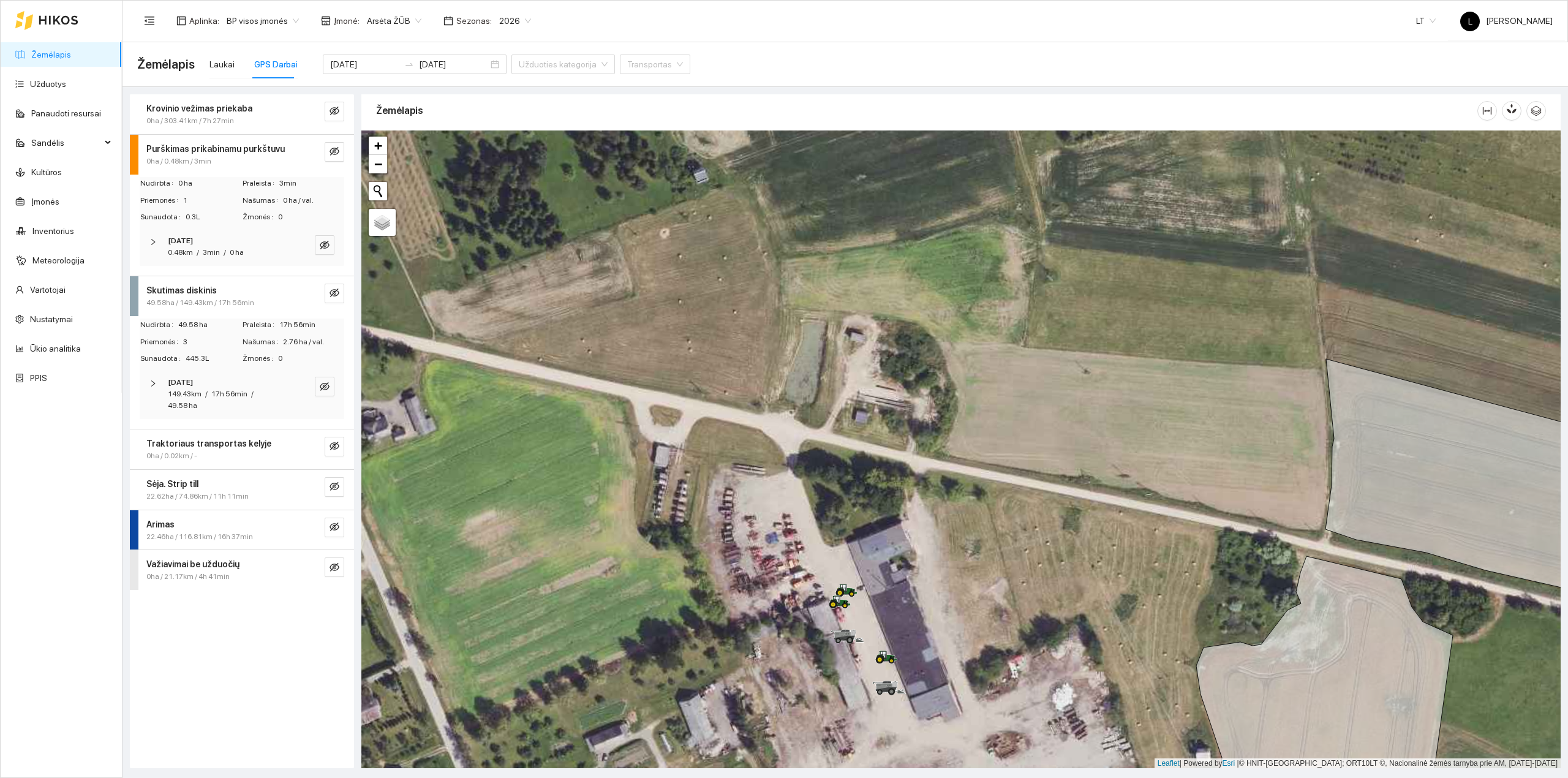
click at [207, 395] on span "/" at bounding box center [206, 393] width 2 height 9
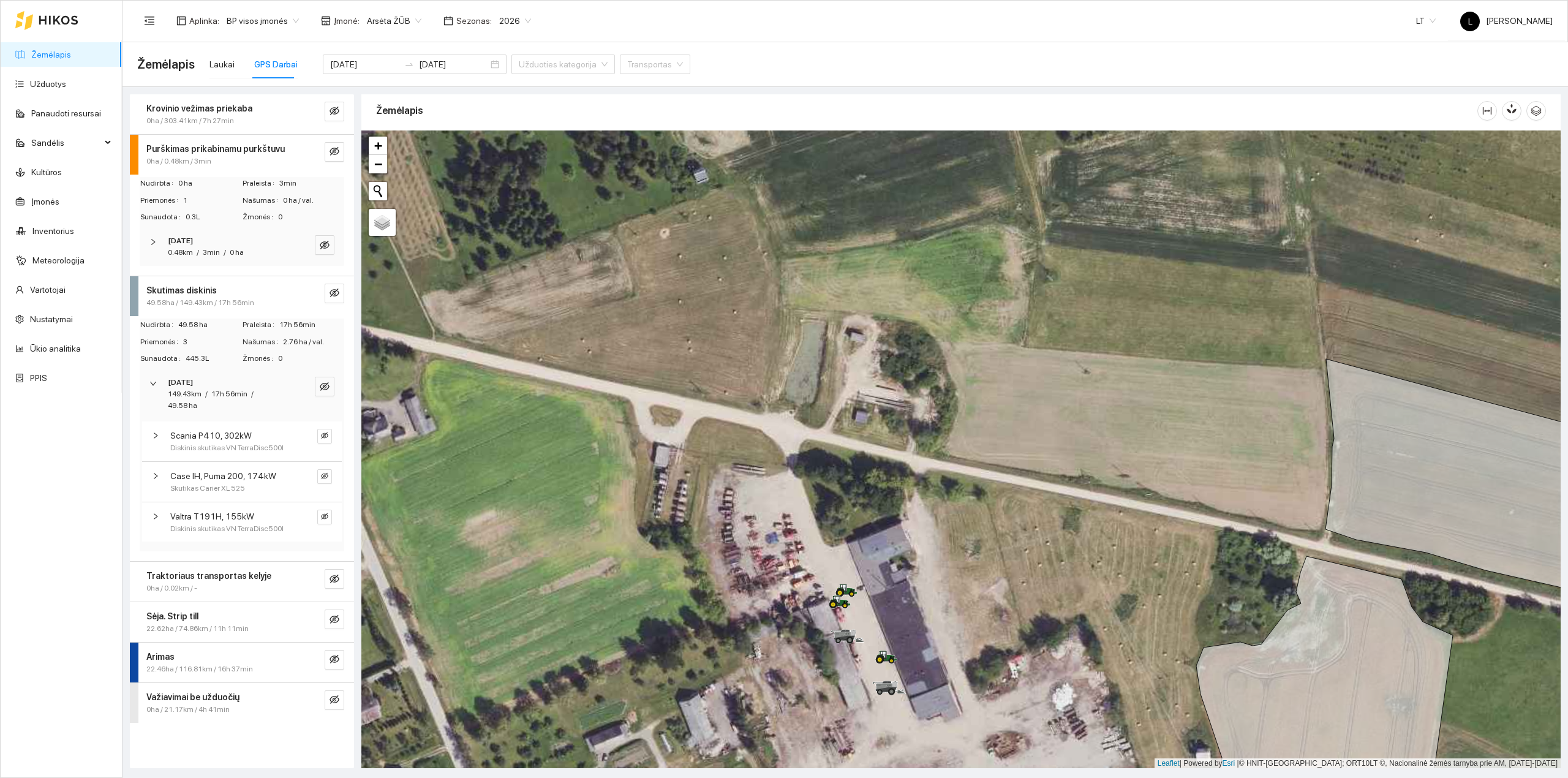
click at [212, 292] on div "Skutimas diskinis" at bounding box center [221, 290] width 150 height 14
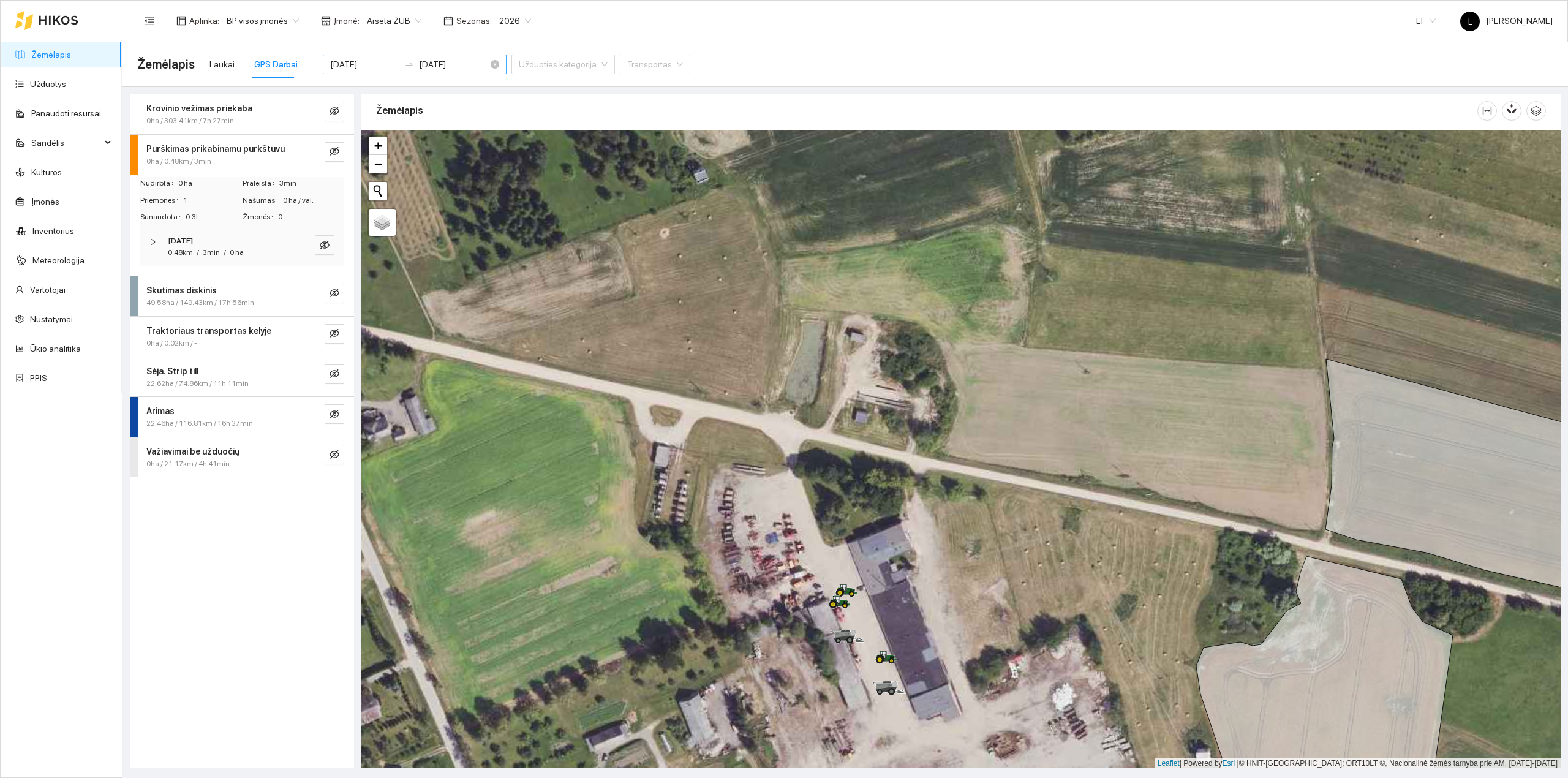
drag, startPoint x: 351, startPoint y: 60, endPoint x: 360, endPoint y: 61, distance: 9.1
click at [353, 60] on input "2025-09-24" at bounding box center [365, 64] width 69 height 14
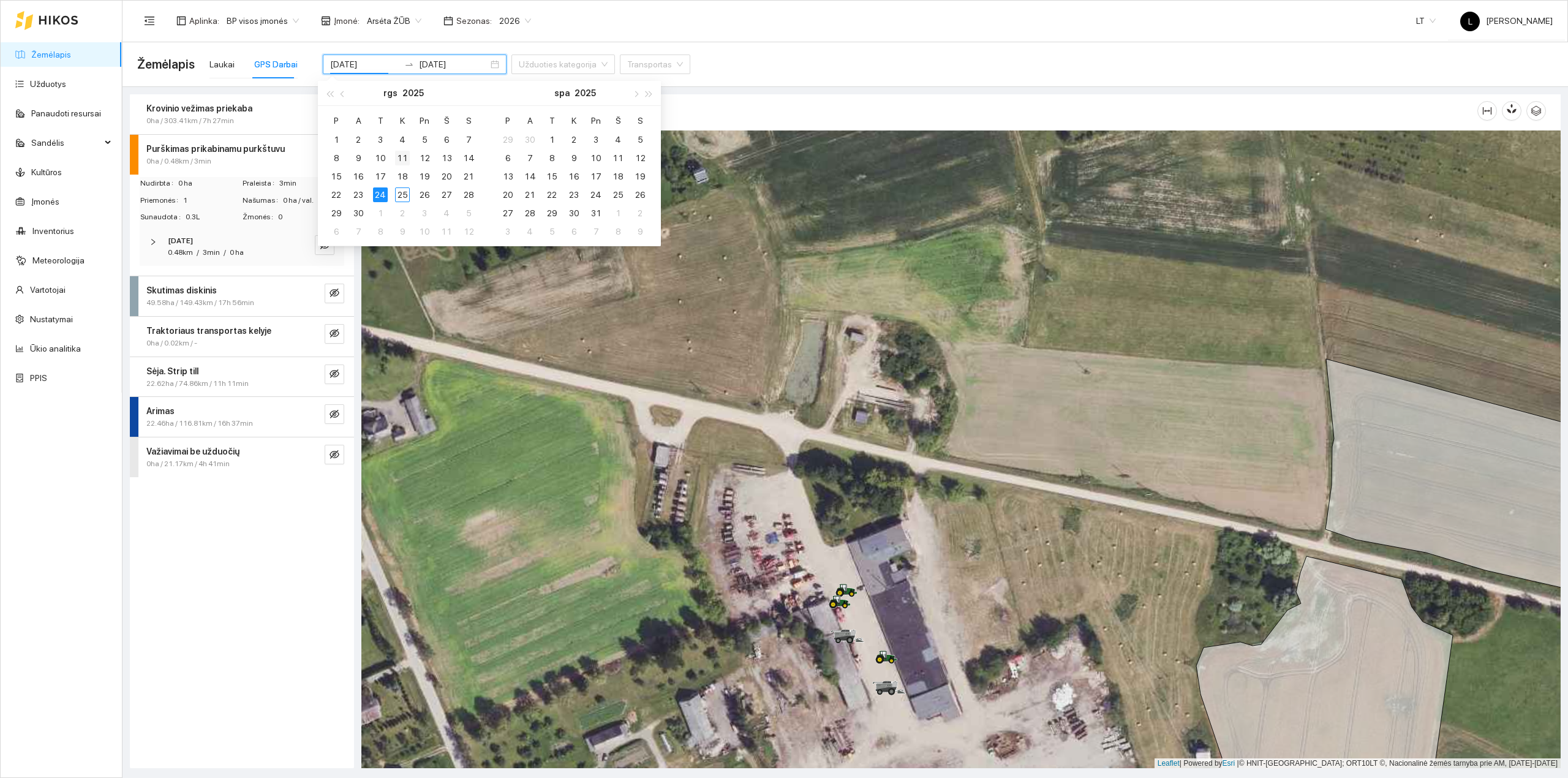
type input "2025-09-11"
click at [400, 158] on div "11" at bounding box center [402, 158] width 15 height 15
type input "2025-09-11"
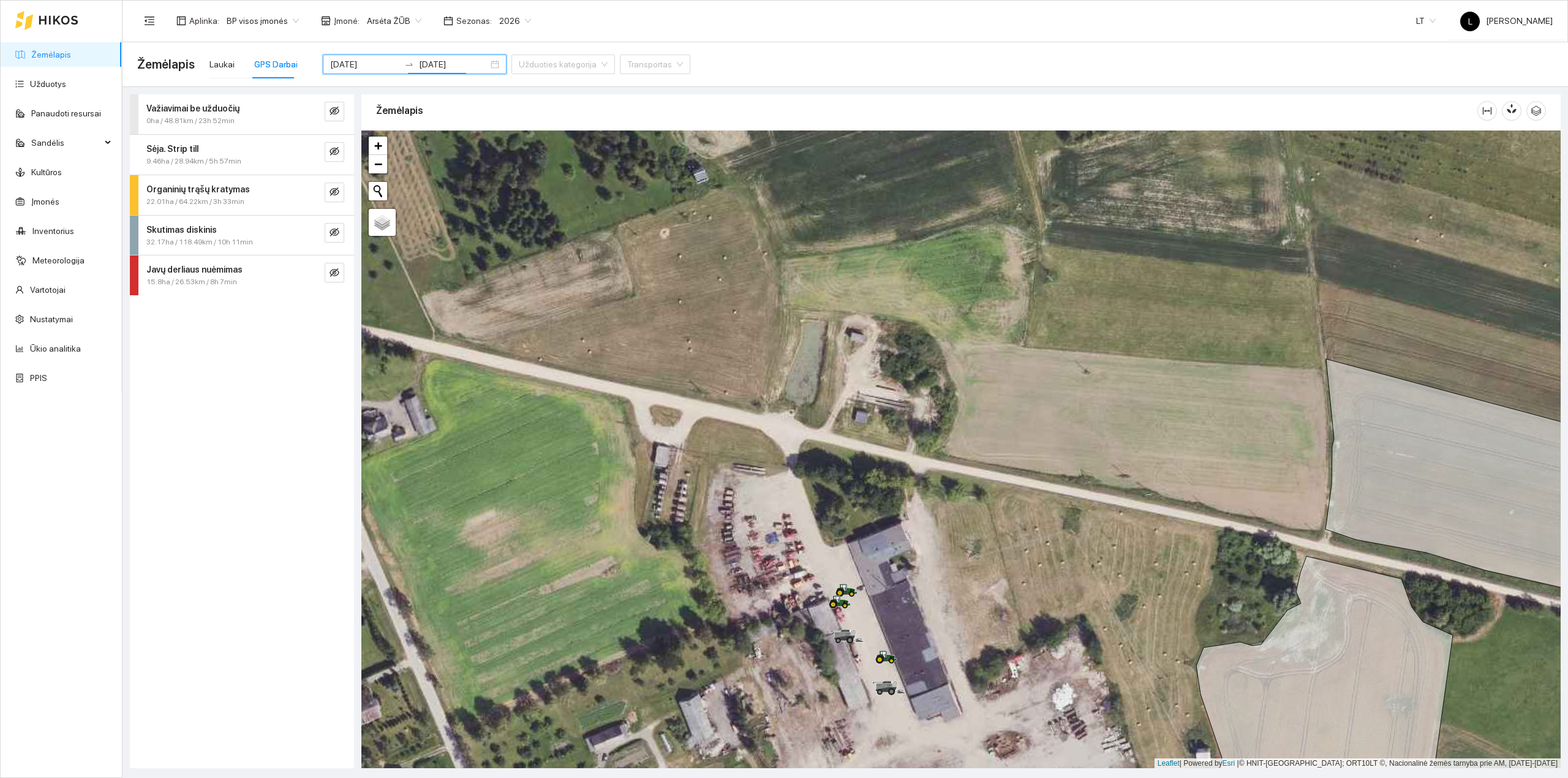
click at [254, 229] on div "Skutimas diskinis" at bounding box center [221, 229] width 150 height 14
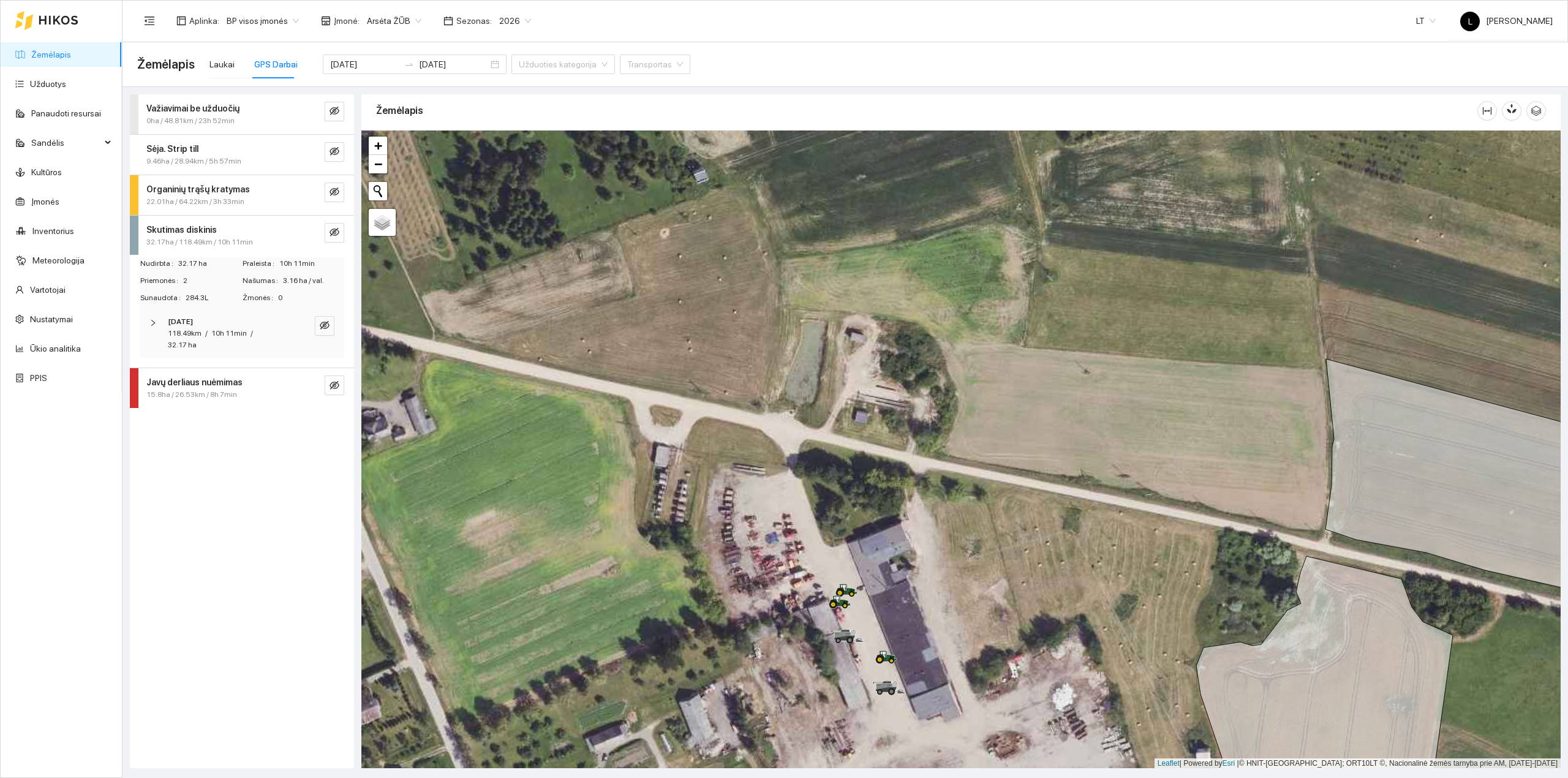
click at [225, 328] on div "10h 11min" at bounding box center [229, 334] width 36 height 11
click at [326, 414] on icon "eye-invisible" at bounding box center [324, 415] width 7 height 6
click at [300, 418] on button "button" at bounding box center [305, 416] width 15 height 15
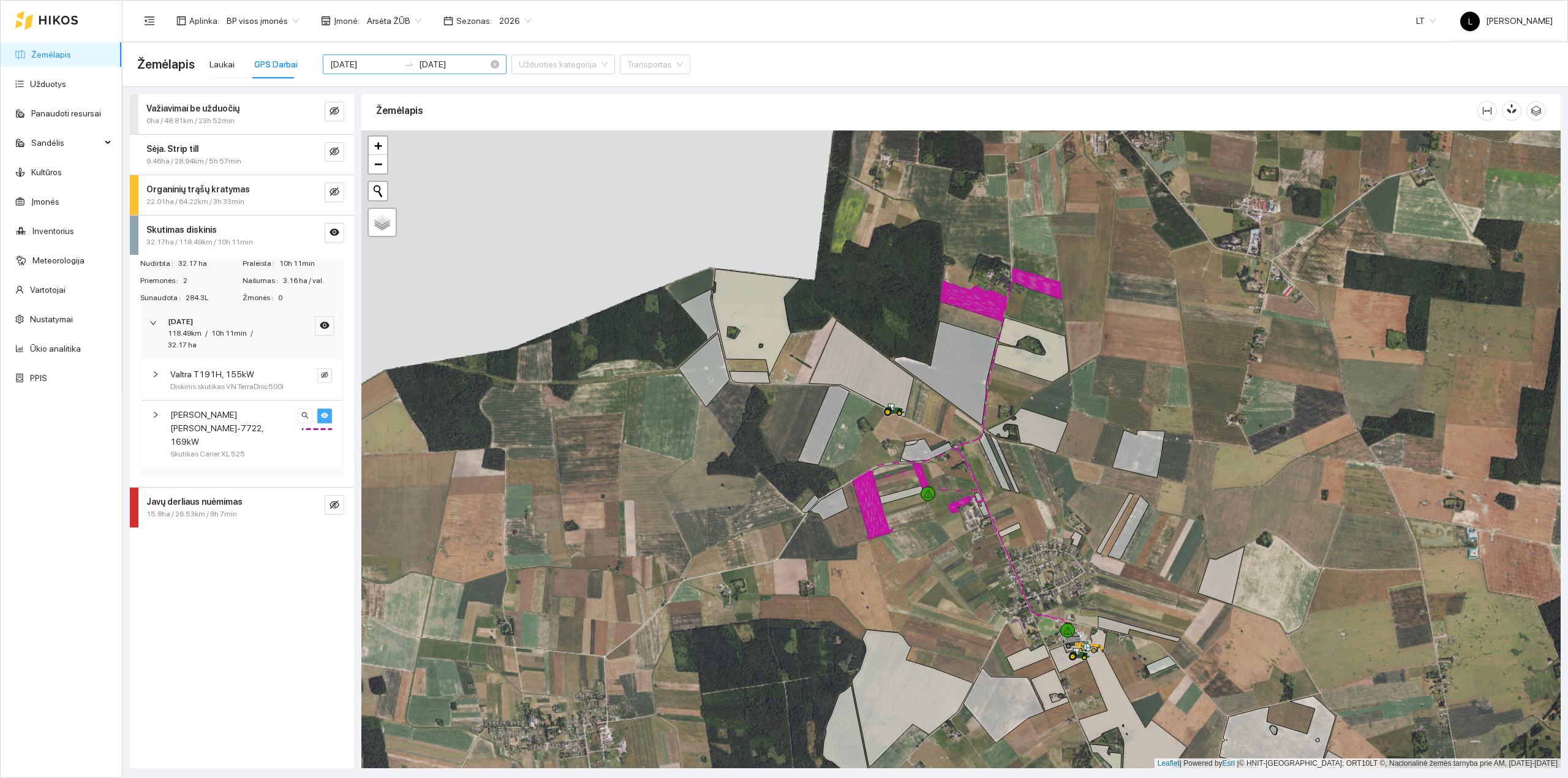
click at [378, 54] on div "2025-09-11 2025-09-11" at bounding box center [414, 64] width 183 height 19
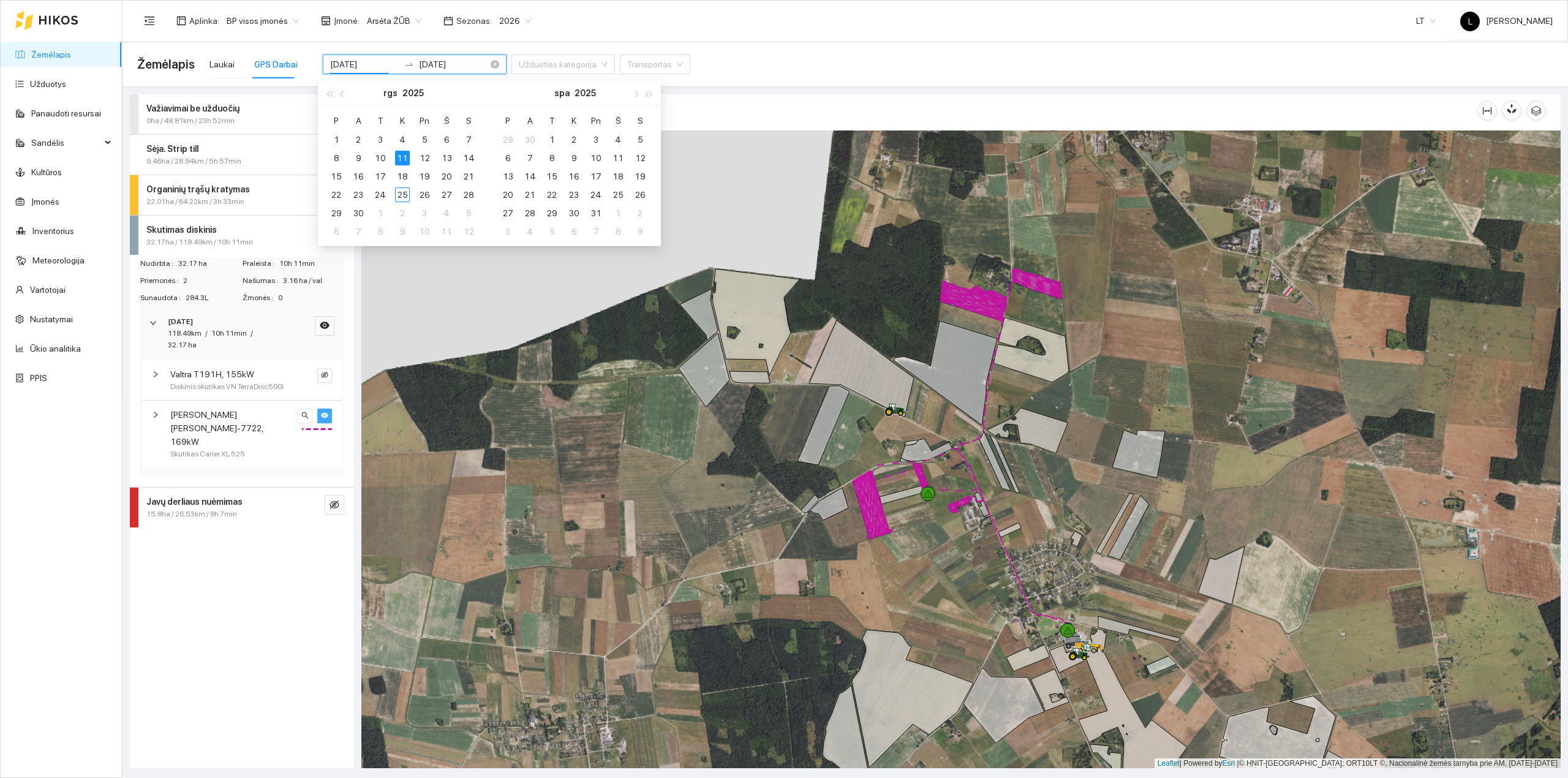
click at [378, 60] on input "2025-09-11" at bounding box center [365, 64] width 69 height 14
click at [341, 96] on button "button" at bounding box center [343, 93] width 14 height 24
type input "2025-08-13"
click at [376, 176] on div "13" at bounding box center [380, 176] width 15 height 15
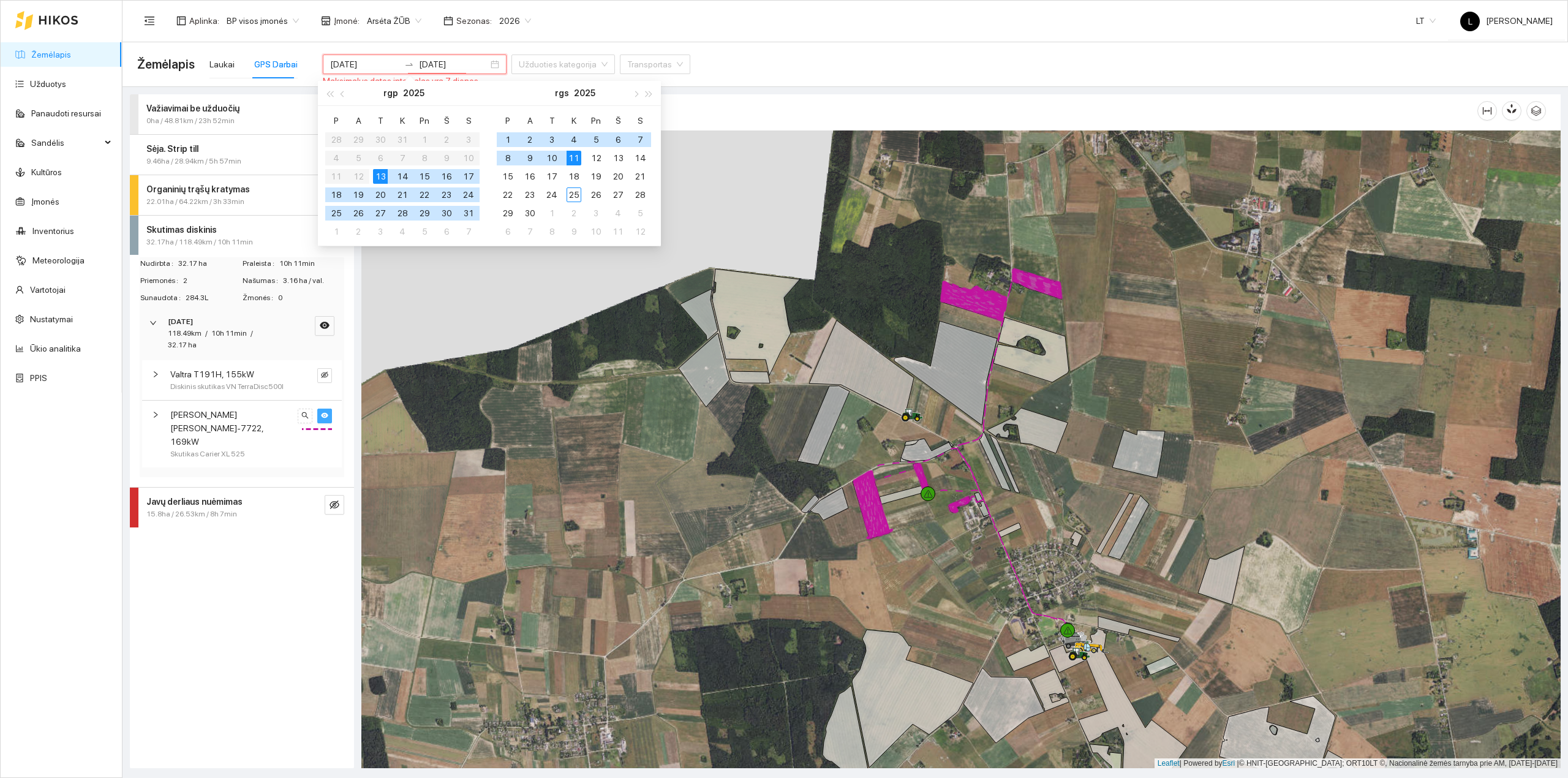
click at [380, 178] on div "13" at bounding box center [380, 176] width 15 height 15
type input "2025-08-13"
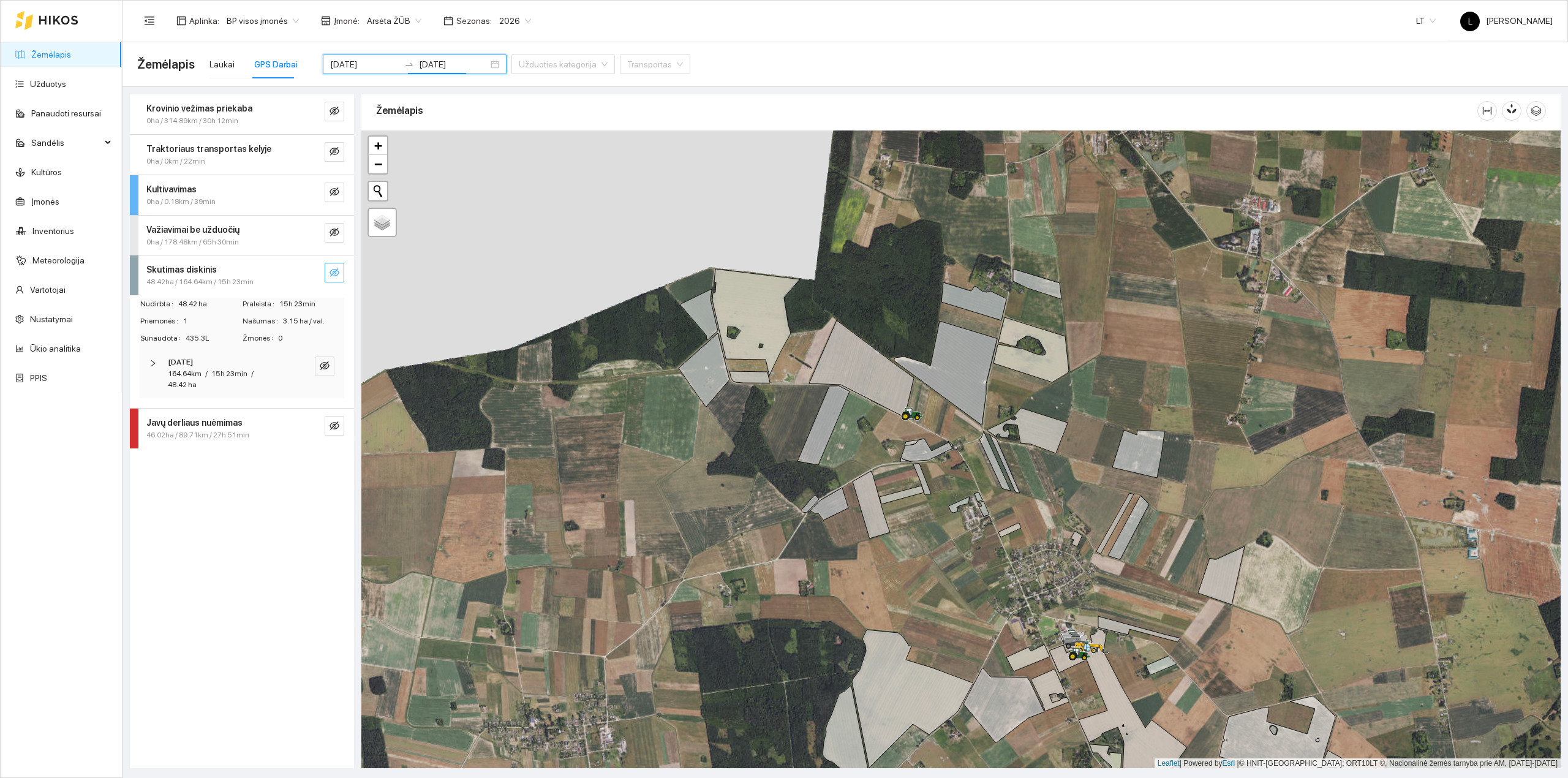
click at [333, 273] on icon "eye-invisible" at bounding box center [334, 272] width 10 height 9
click at [308, 277] on icon "search" at bounding box center [310, 272] width 10 height 10
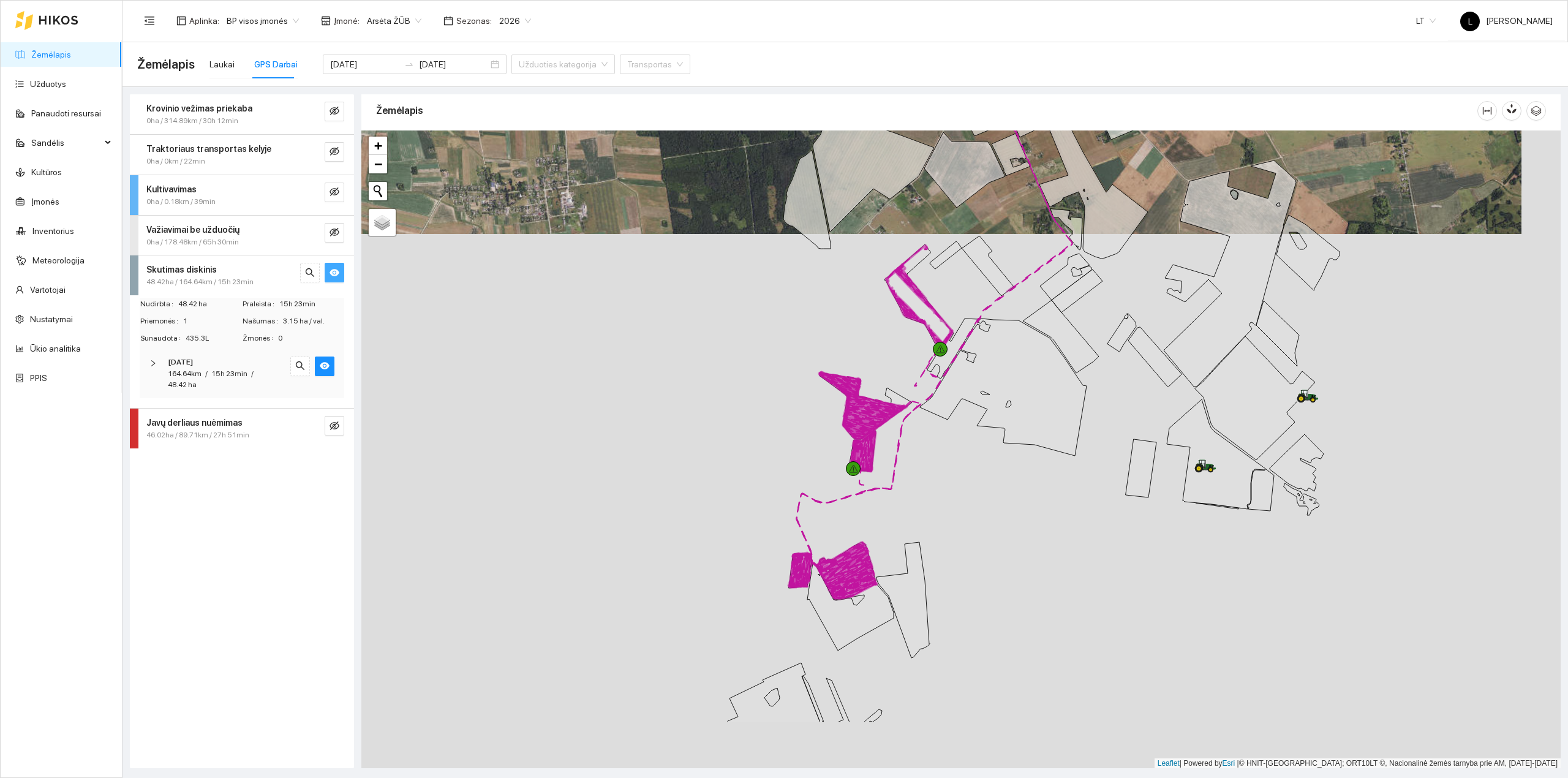
drag, startPoint x: 814, startPoint y: 488, endPoint x: 790, endPoint y: 381, distance: 109.7
click at [788, 373] on div at bounding box center [961, 449] width 1199 height 638
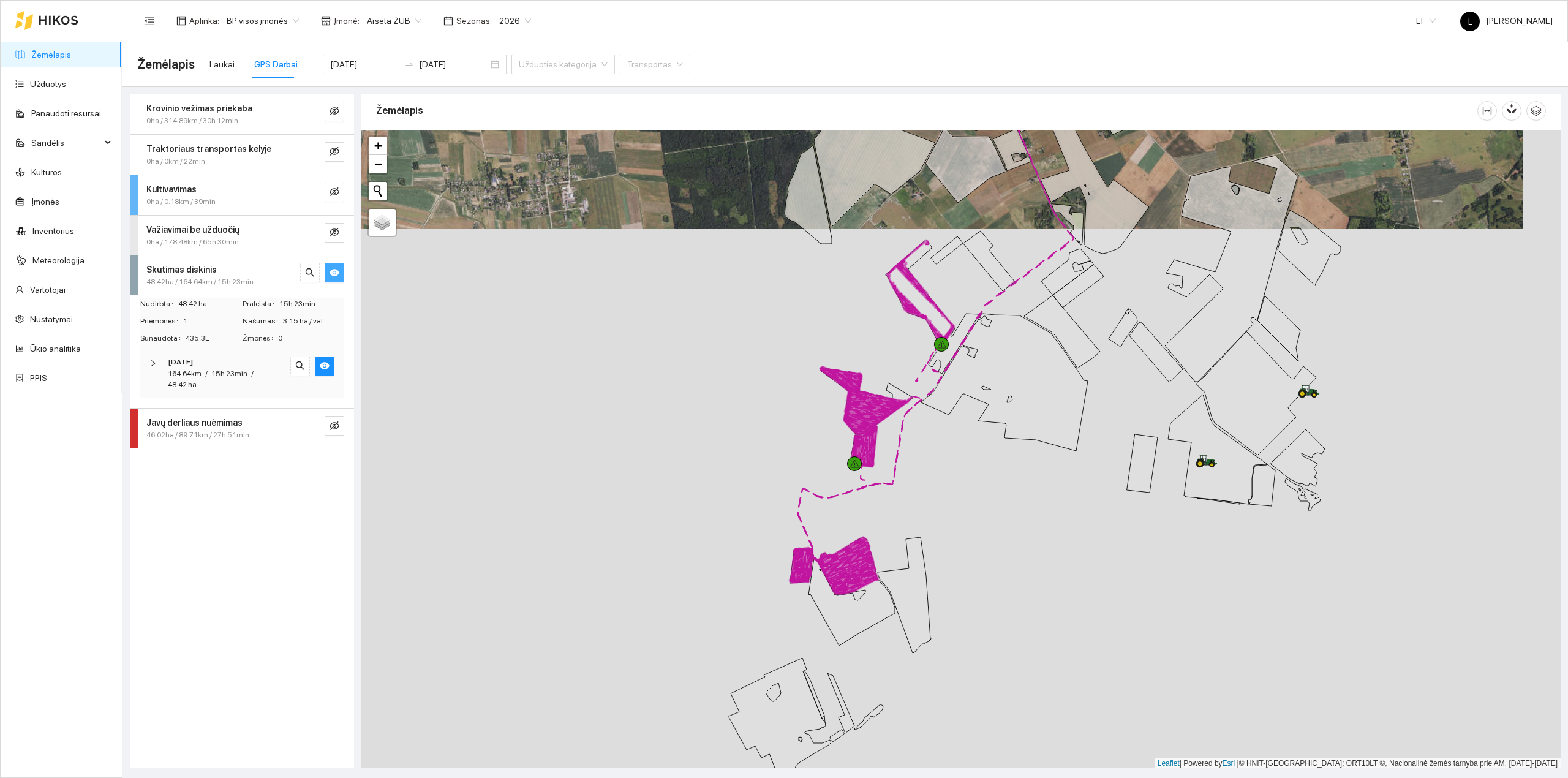
click at [219, 378] on div "15h 23min" at bounding box center [229, 374] width 36 height 11
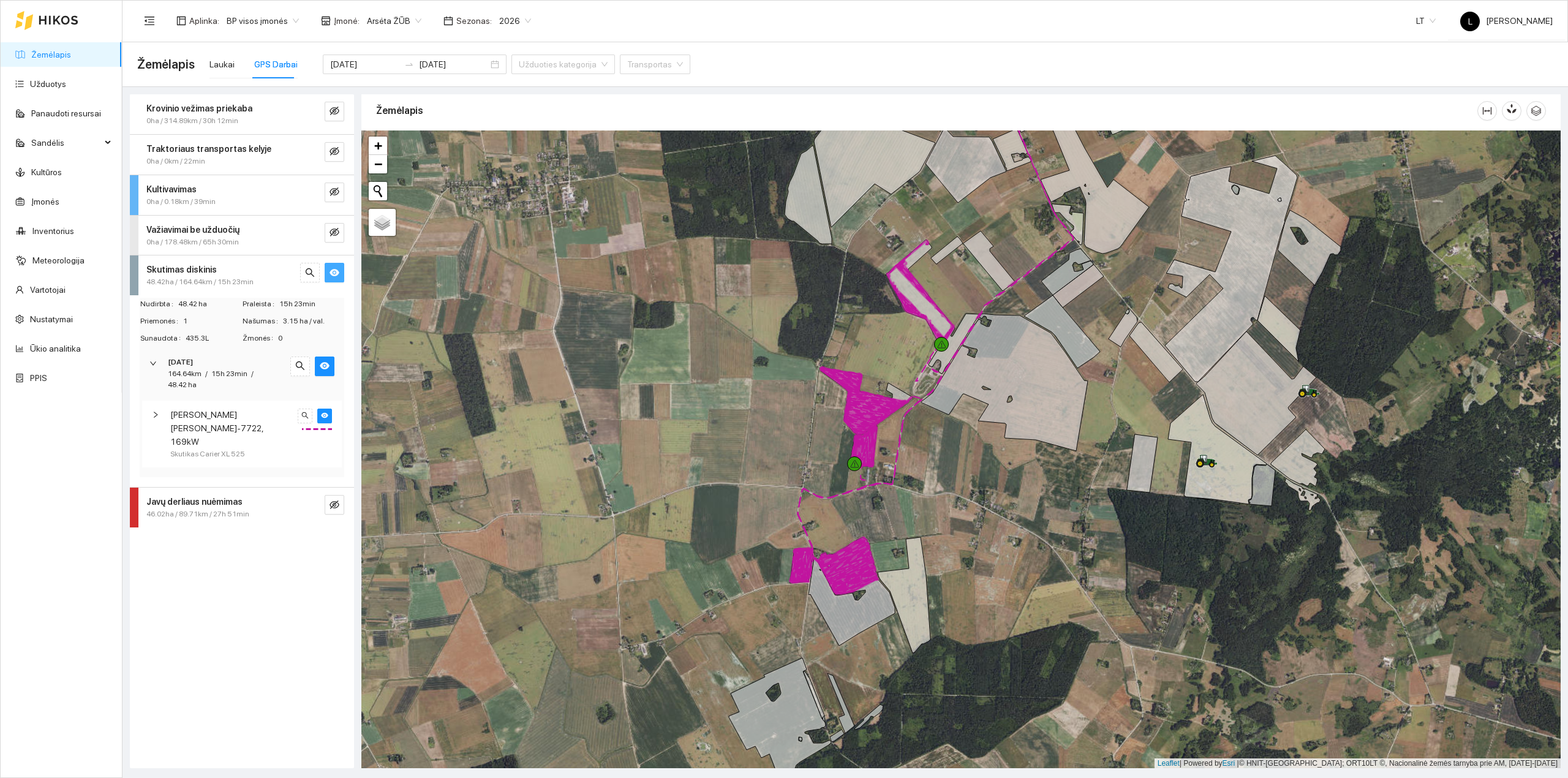
click at [238, 434] on span "Massey Ferguson MF-7722, 169kW" at bounding box center [232, 428] width 123 height 40
click at [343, 64] on input "2025-08-13" at bounding box center [365, 64] width 69 height 14
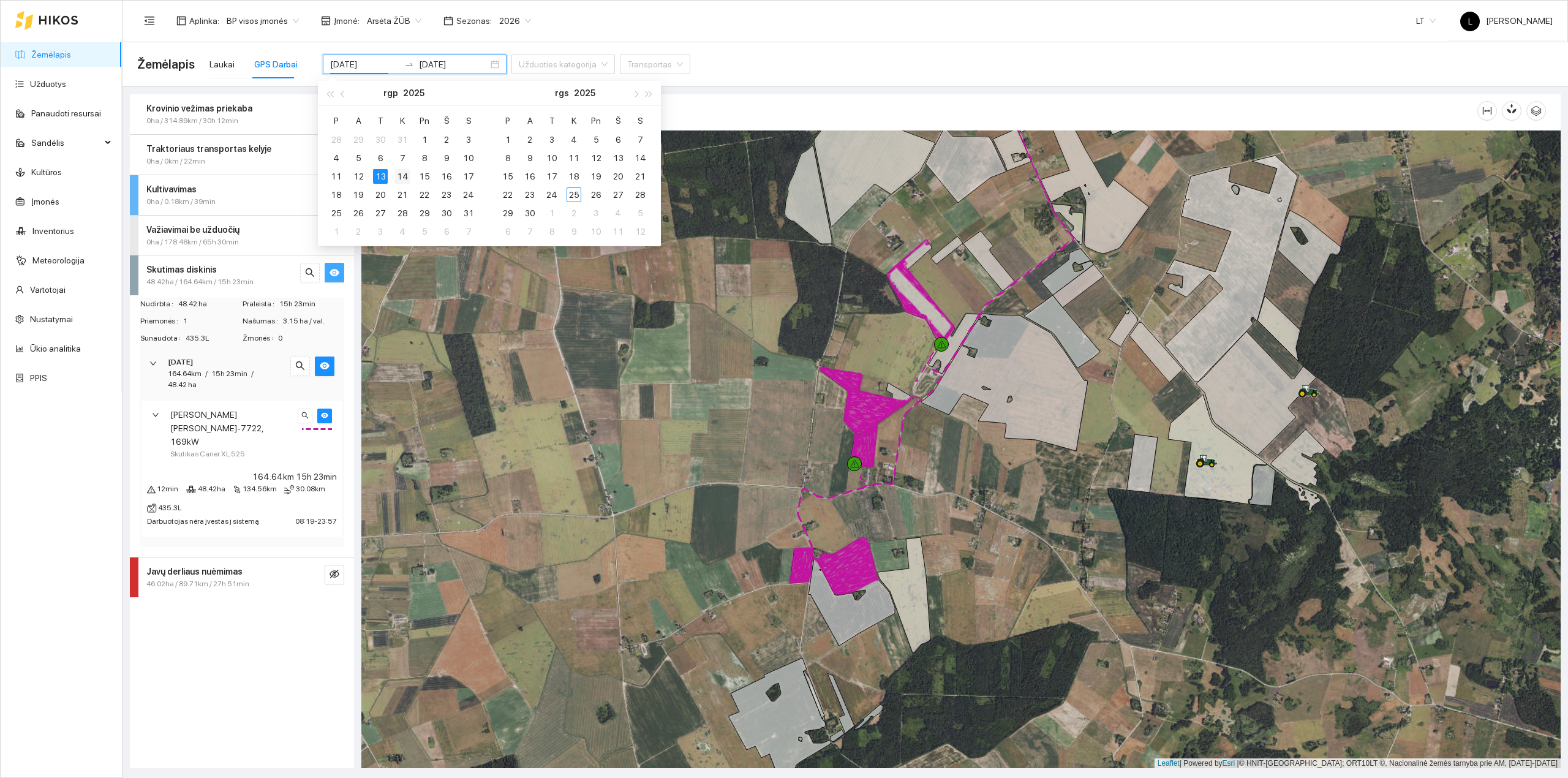
type input "2025-08-14"
click at [401, 175] on div "14" at bounding box center [402, 176] width 15 height 15
click at [402, 175] on div "14" at bounding box center [402, 176] width 15 height 15
type input "2025-08-14"
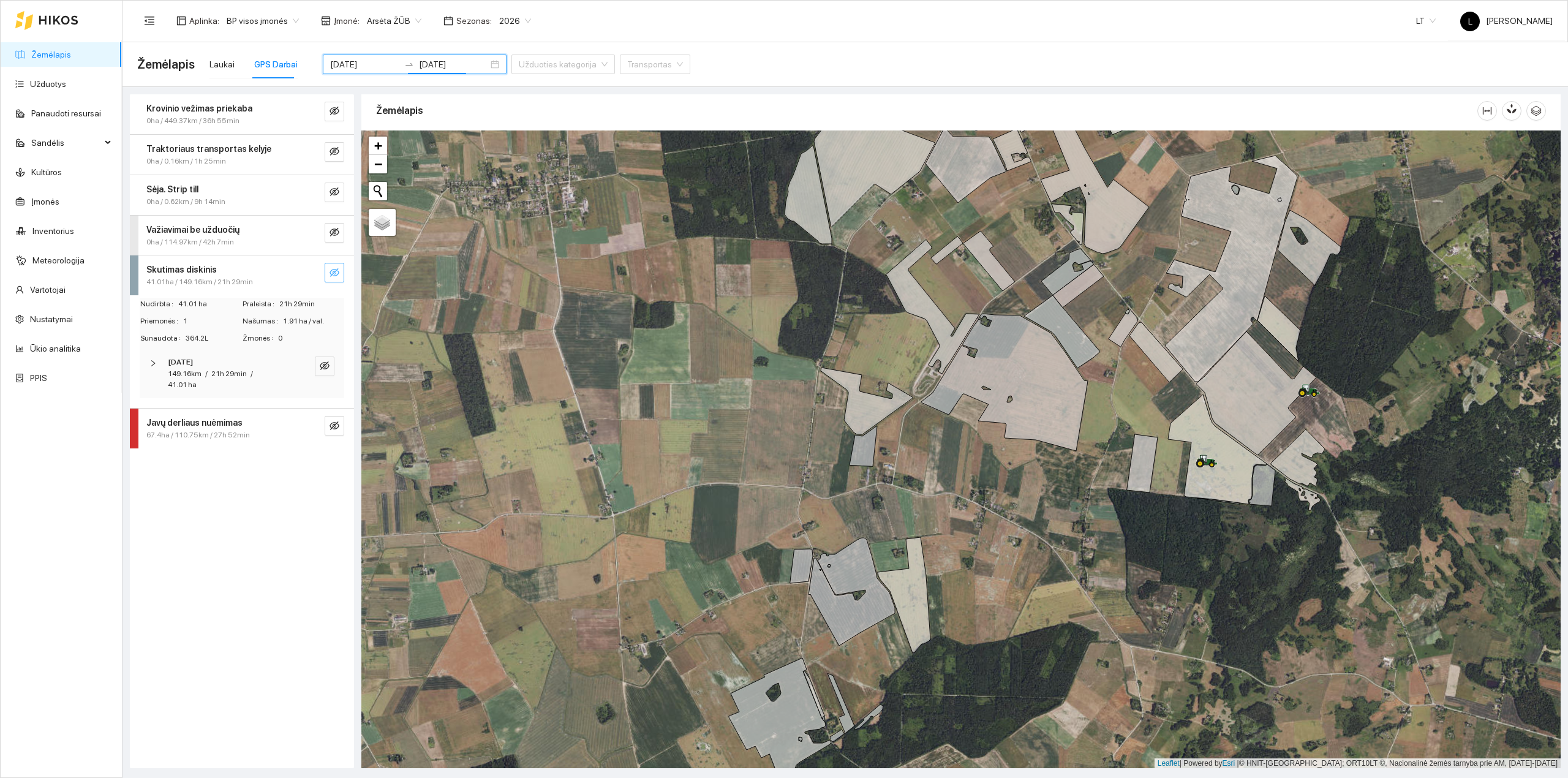
click at [332, 272] on icon "eye-invisible" at bounding box center [334, 272] width 10 height 10
click at [245, 382] on div "149.16km / 21h 29min / 41.01 ha" at bounding box center [225, 380] width 115 height 23
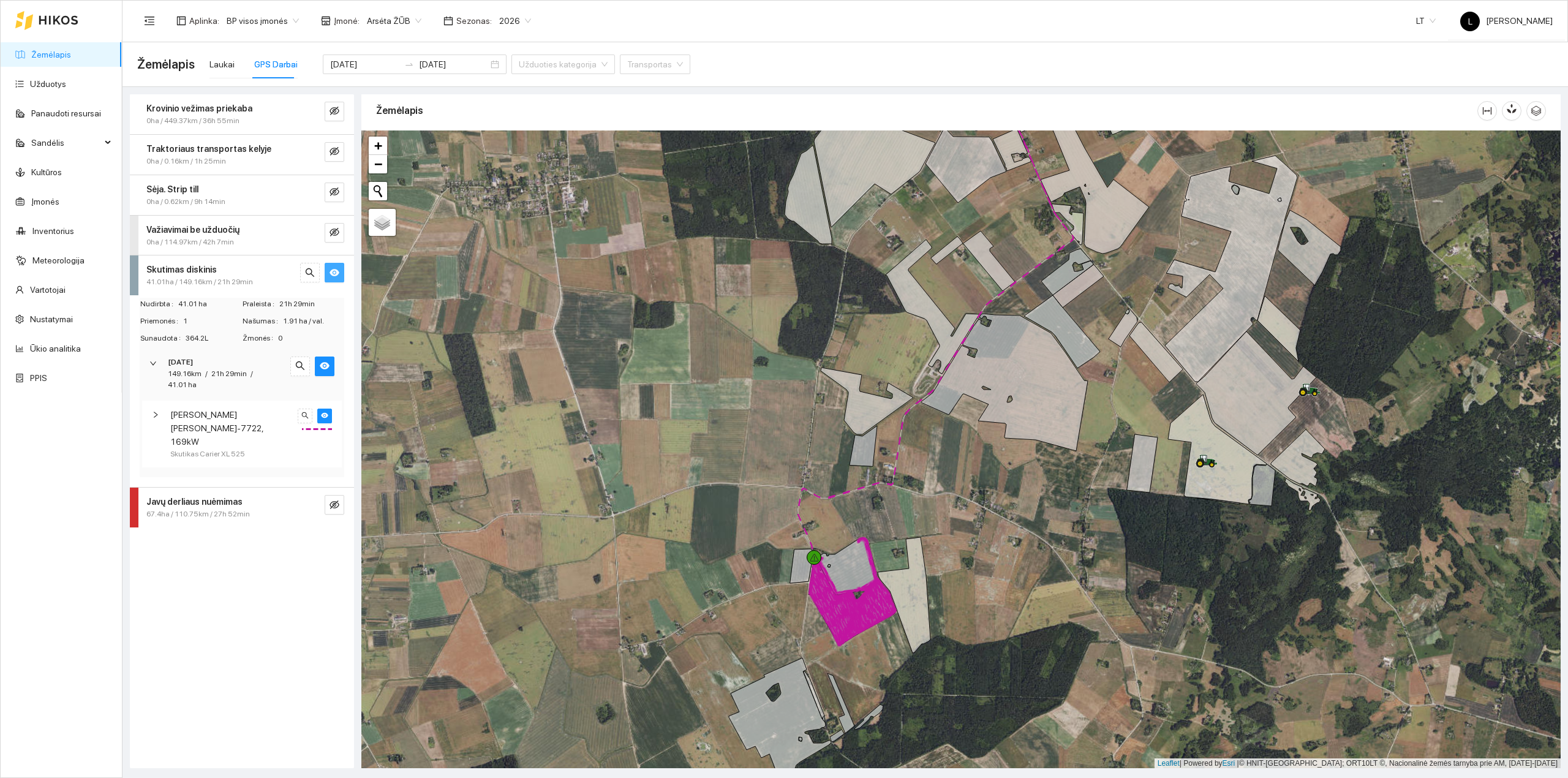
click at [233, 448] on span "Skutikas Carier XL 525" at bounding box center [208, 454] width 74 height 11
click at [234, 427] on span "Massey Ferguson MF-7722, 169kW" at bounding box center [232, 428] width 123 height 40
click at [366, 60] on input "2025-08-14" at bounding box center [365, 64] width 69 height 14
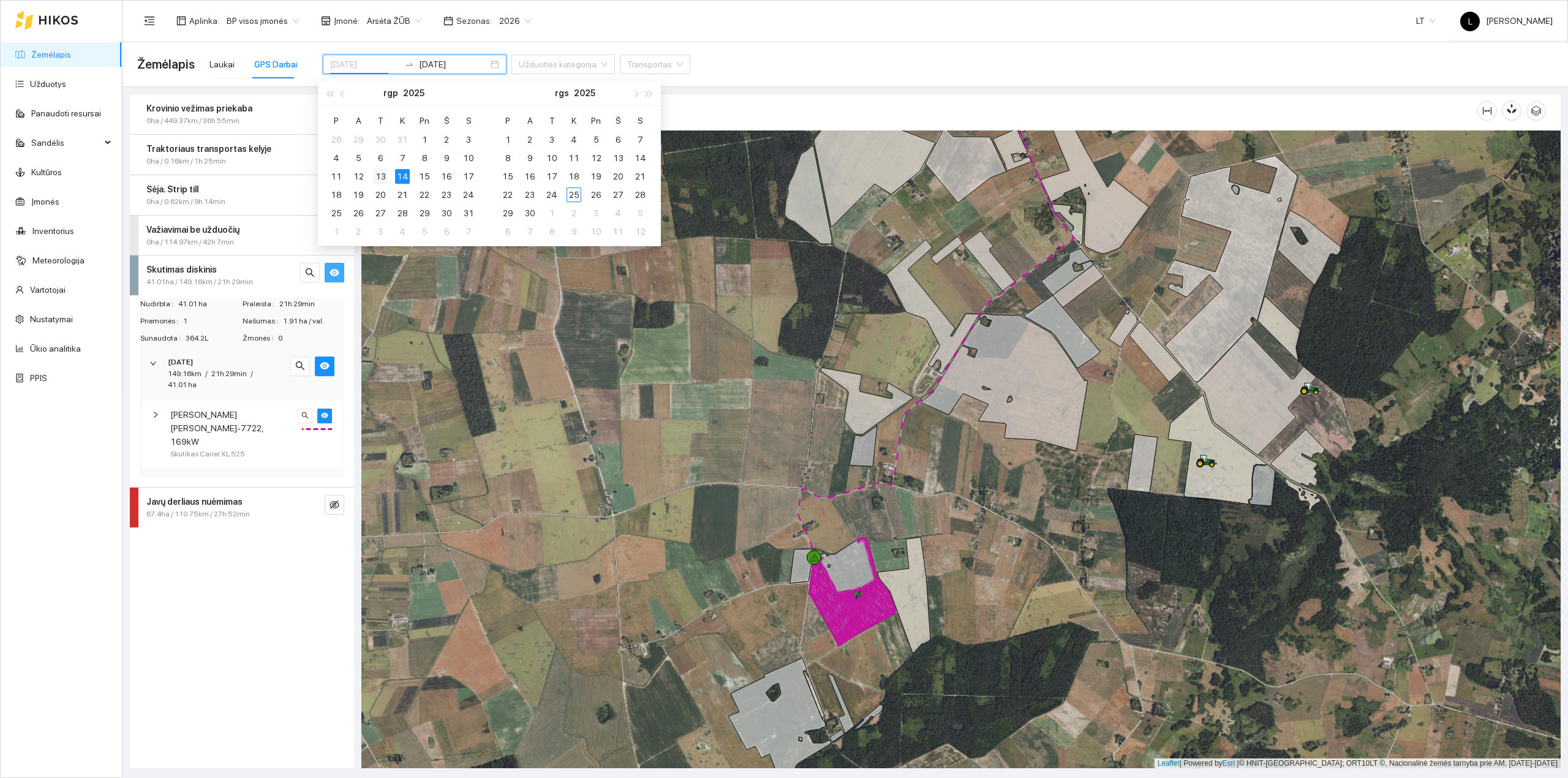
type input "2025-08-13"
click at [378, 175] on div "13" at bounding box center [380, 176] width 15 height 15
type input "2025-08-14"
click at [401, 177] on div "14" at bounding box center [402, 176] width 15 height 15
click at [283, 641] on div "Krovinio vežimas priekaba 0ha / 449.37km / 36h 55min Traktoriaus transportas ke…" at bounding box center [242, 431] width 224 height 674
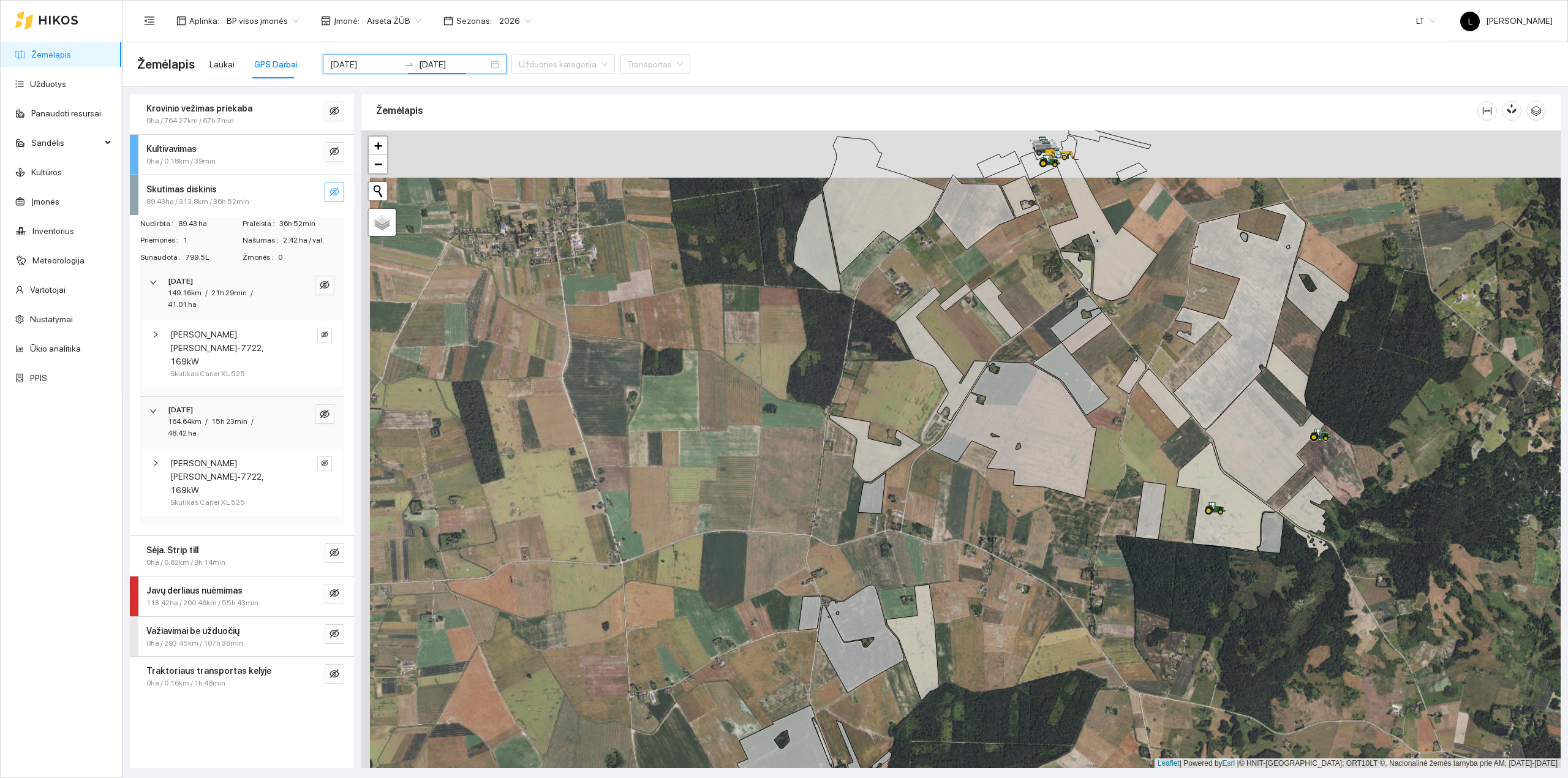
drag, startPoint x: 709, startPoint y: 449, endPoint x: 728, endPoint y: 541, distance: 93.9
click at [728, 541] on div at bounding box center [961, 449] width 1199 height 638
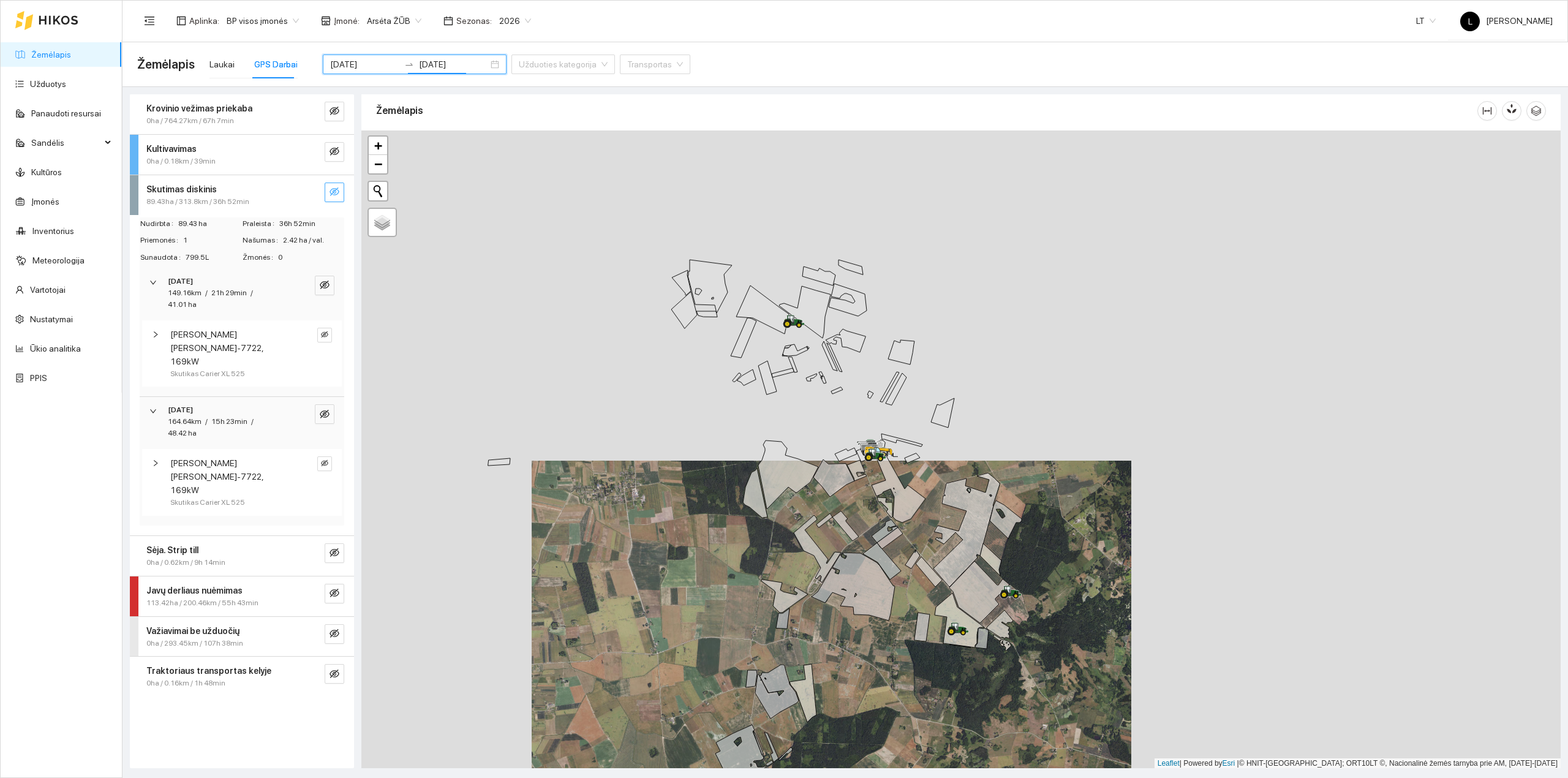
drag, startPoint x: 657, startPoint y: 419, endPoint x: 641, endPoint y: 488, distance: 70.8
click at [641, 488] on div at bounding box center [961, 449] width 1199 height 638
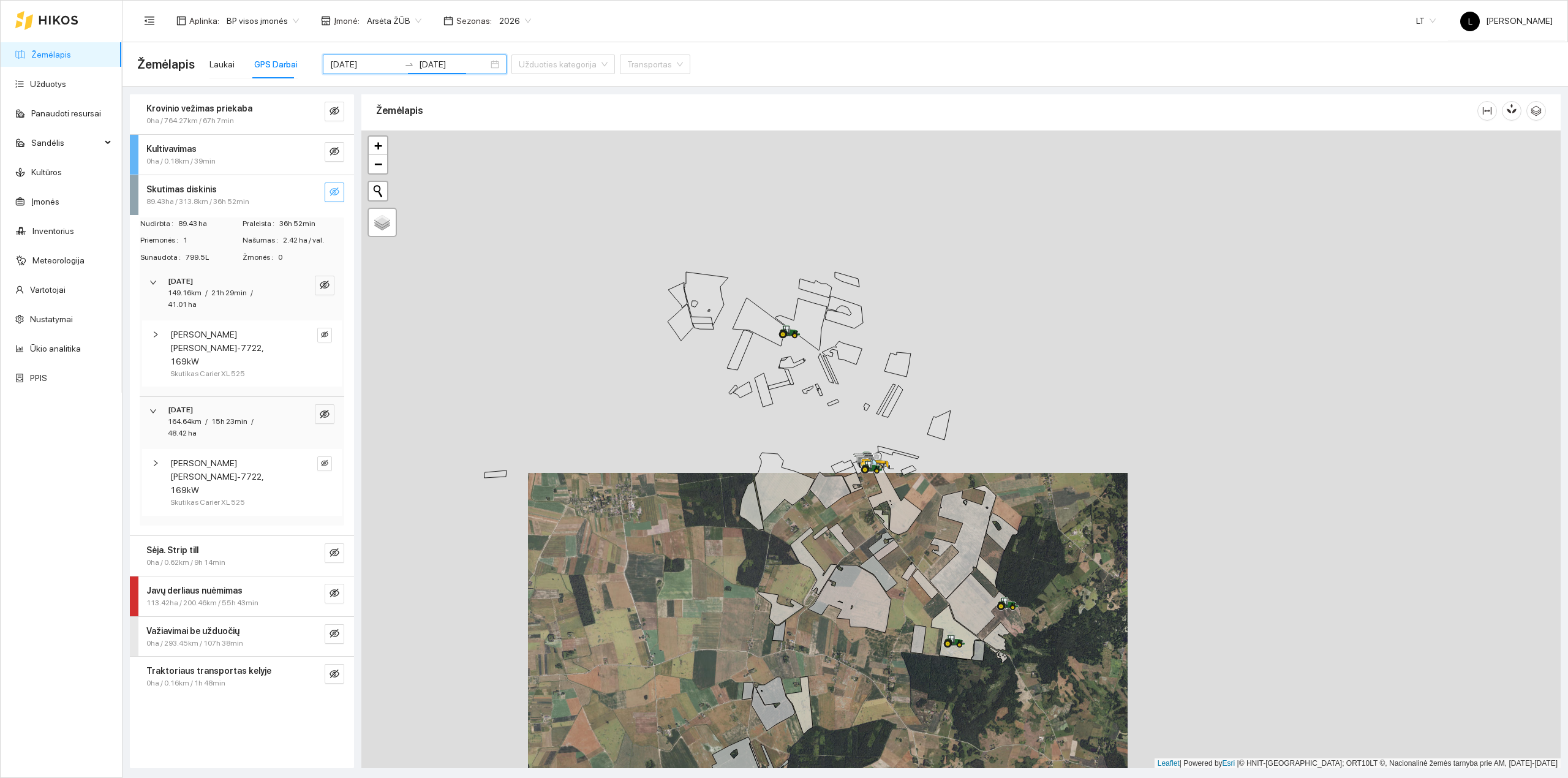
click at [328, 188] on button "button" at bounding box center [334, 192] width 19 height 19
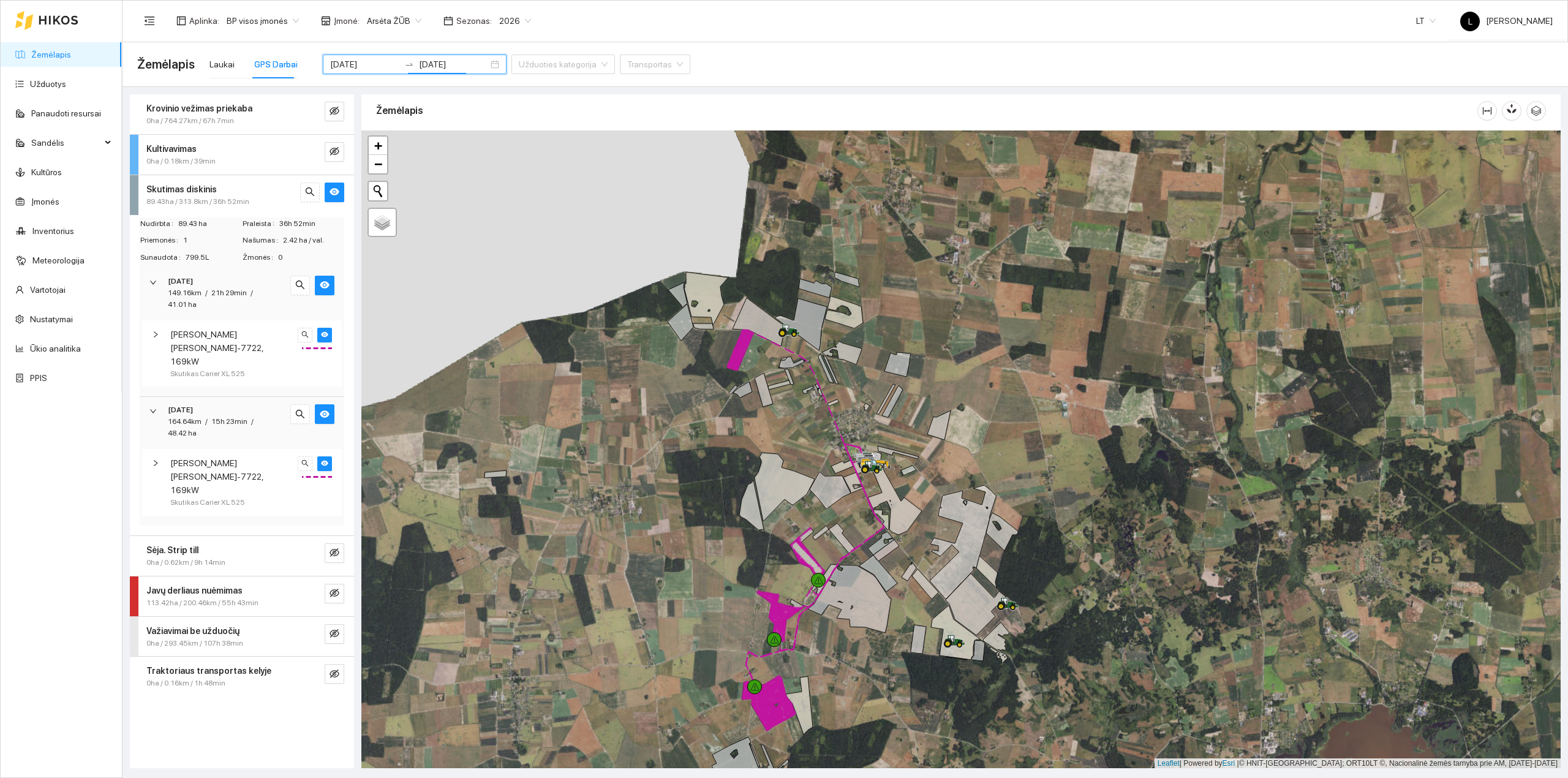
click at [241, 201] on span "89.43ha / 313.8km / 36h 52min" at bounding box center [197, 202] width 103 height 11
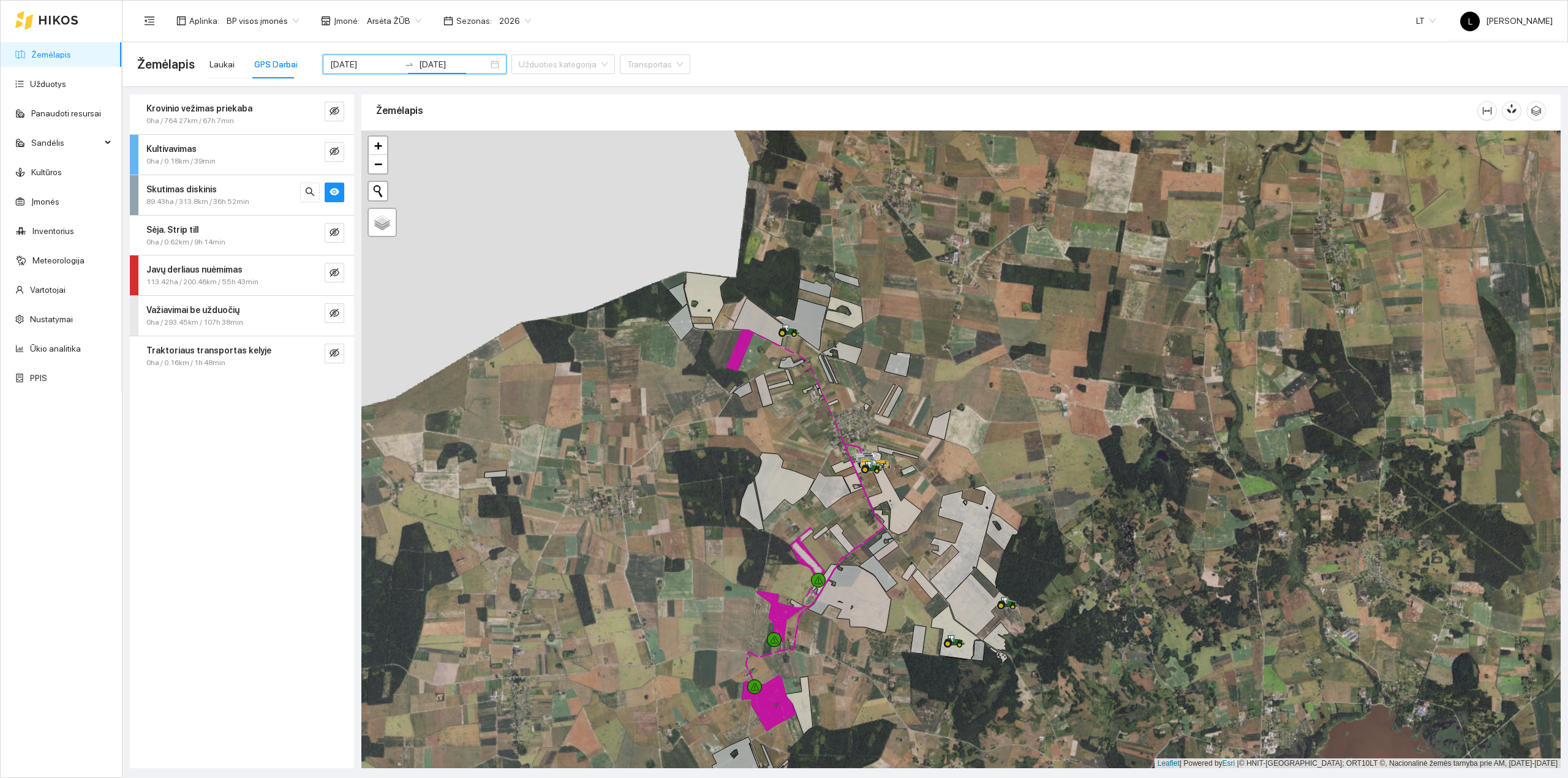
click at [246, 199] on span "89.43ha / 313.8km / 36h 52min" at bounding box center [197, 202] width 103 height 11
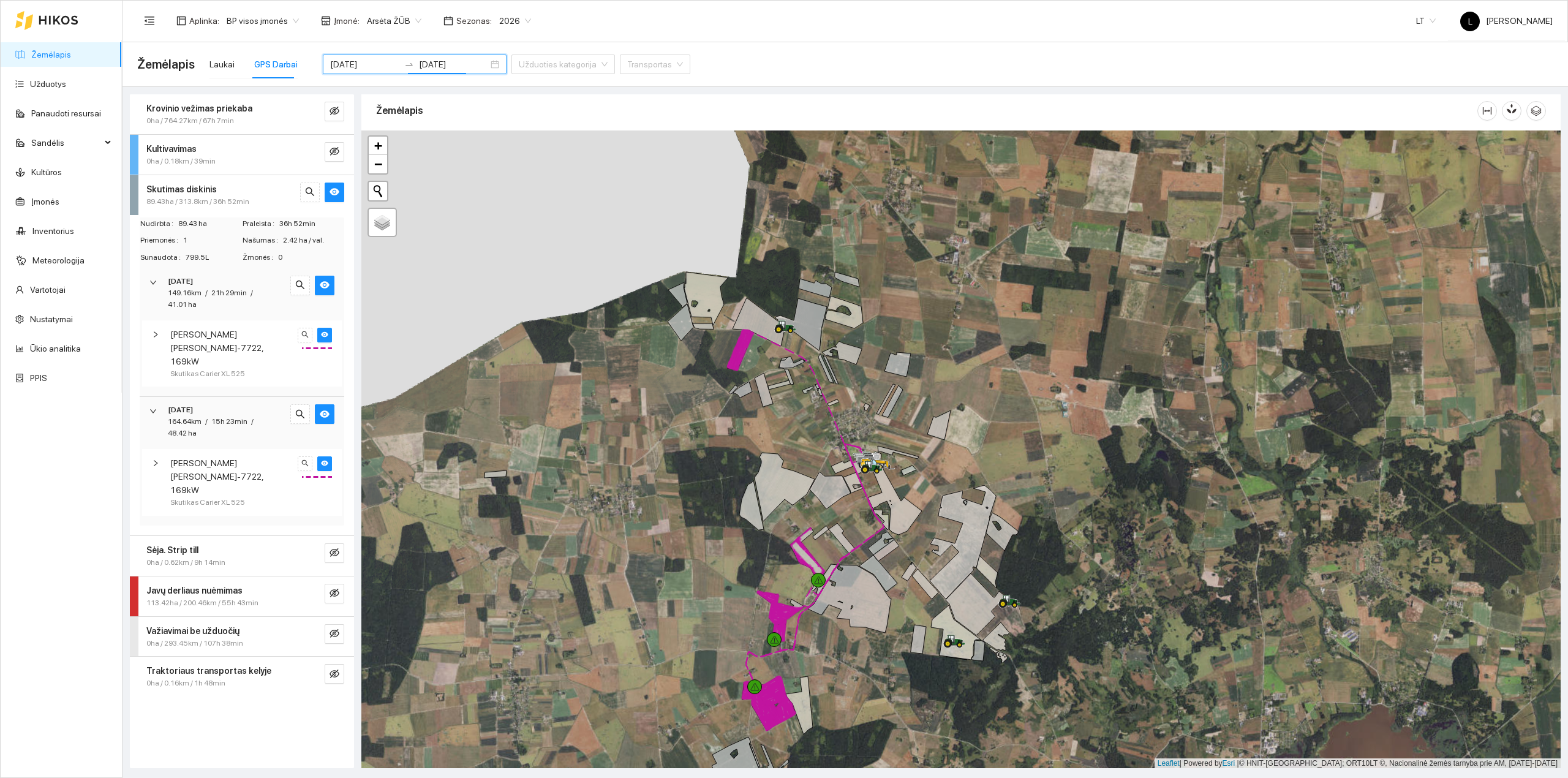
click at [36, 52] on link "Žemėlapis" at bounding box center [51, 54] width 40 height 10
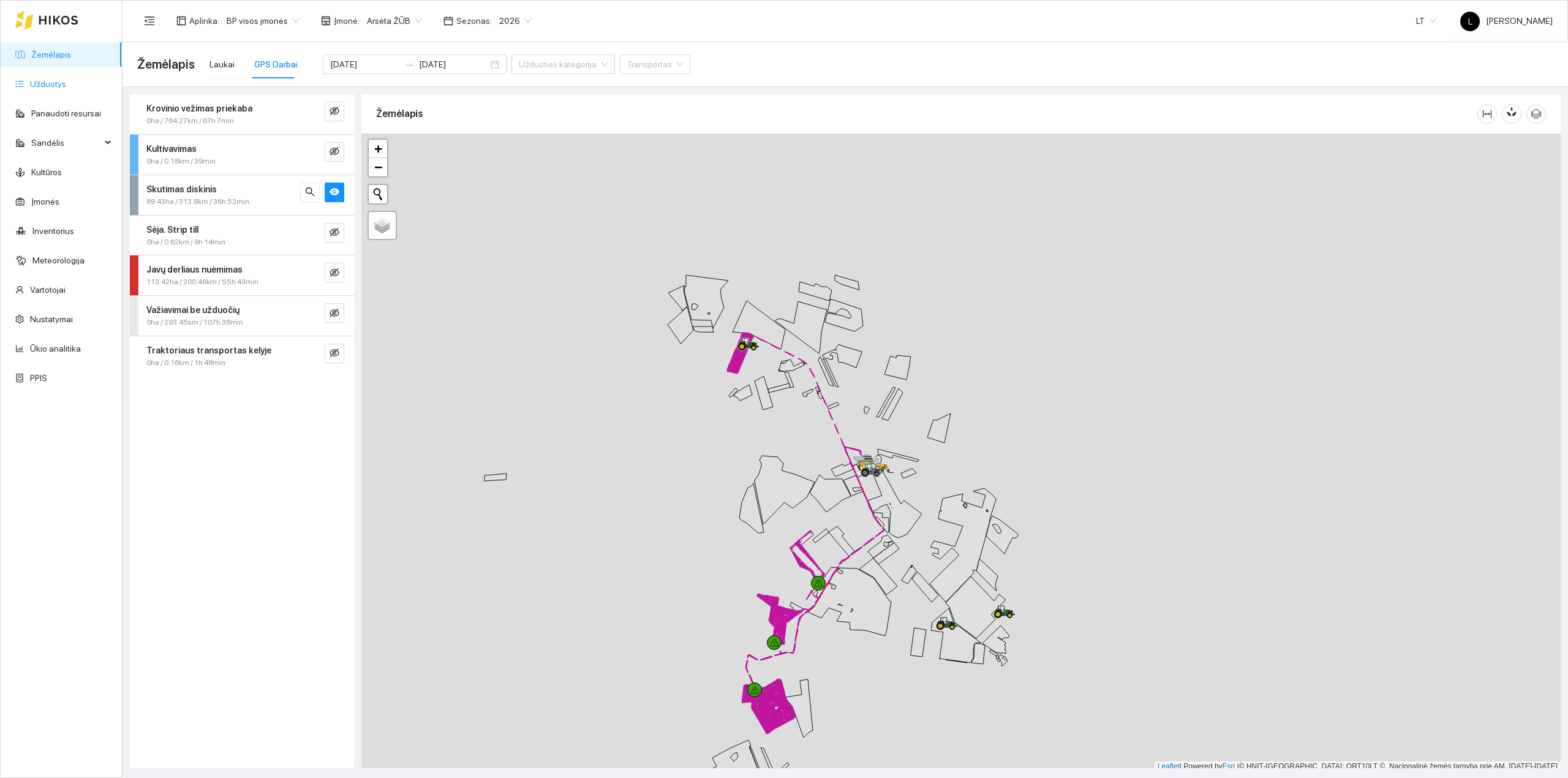
click at [54, 89] on link "Užduotys" at bounding box center [48, 84] width 36 height 10
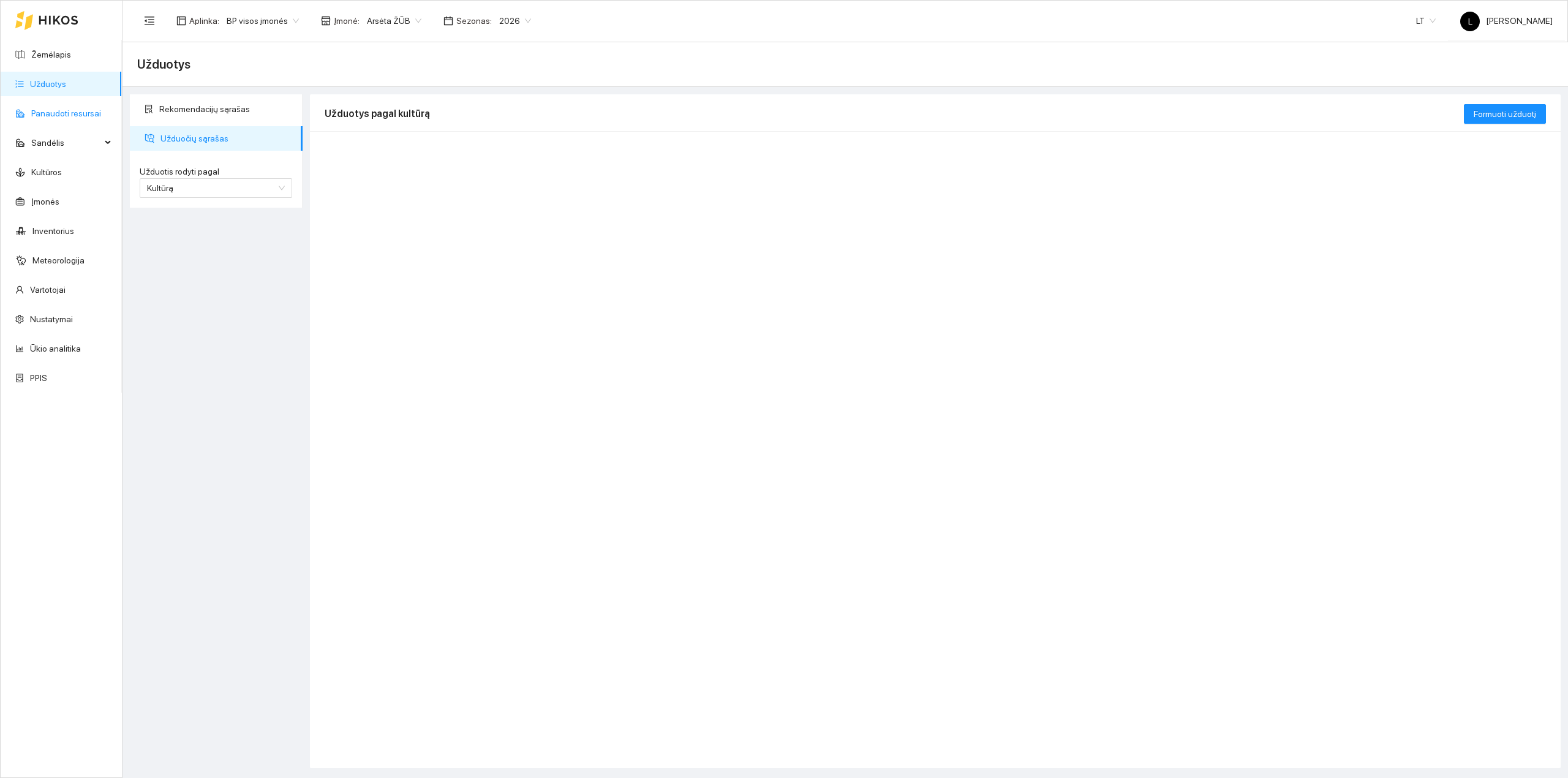
click at [36, 54] on link "Žemėlapis" at bounding box center [51, 54] width 40 height 10
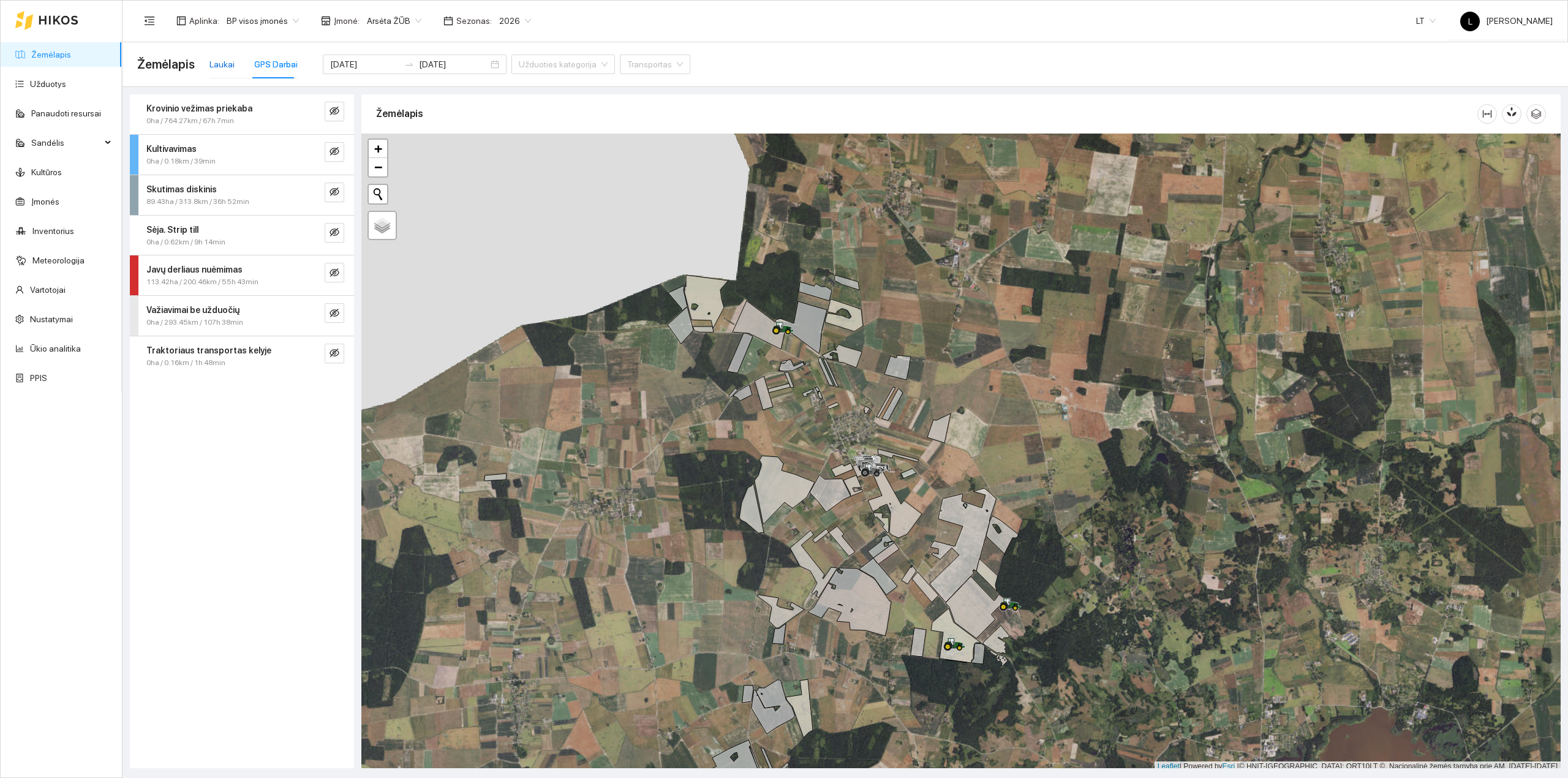
click at [229, 60] on div "Laukai" at bounding box center [221, 64] width 25 height 14
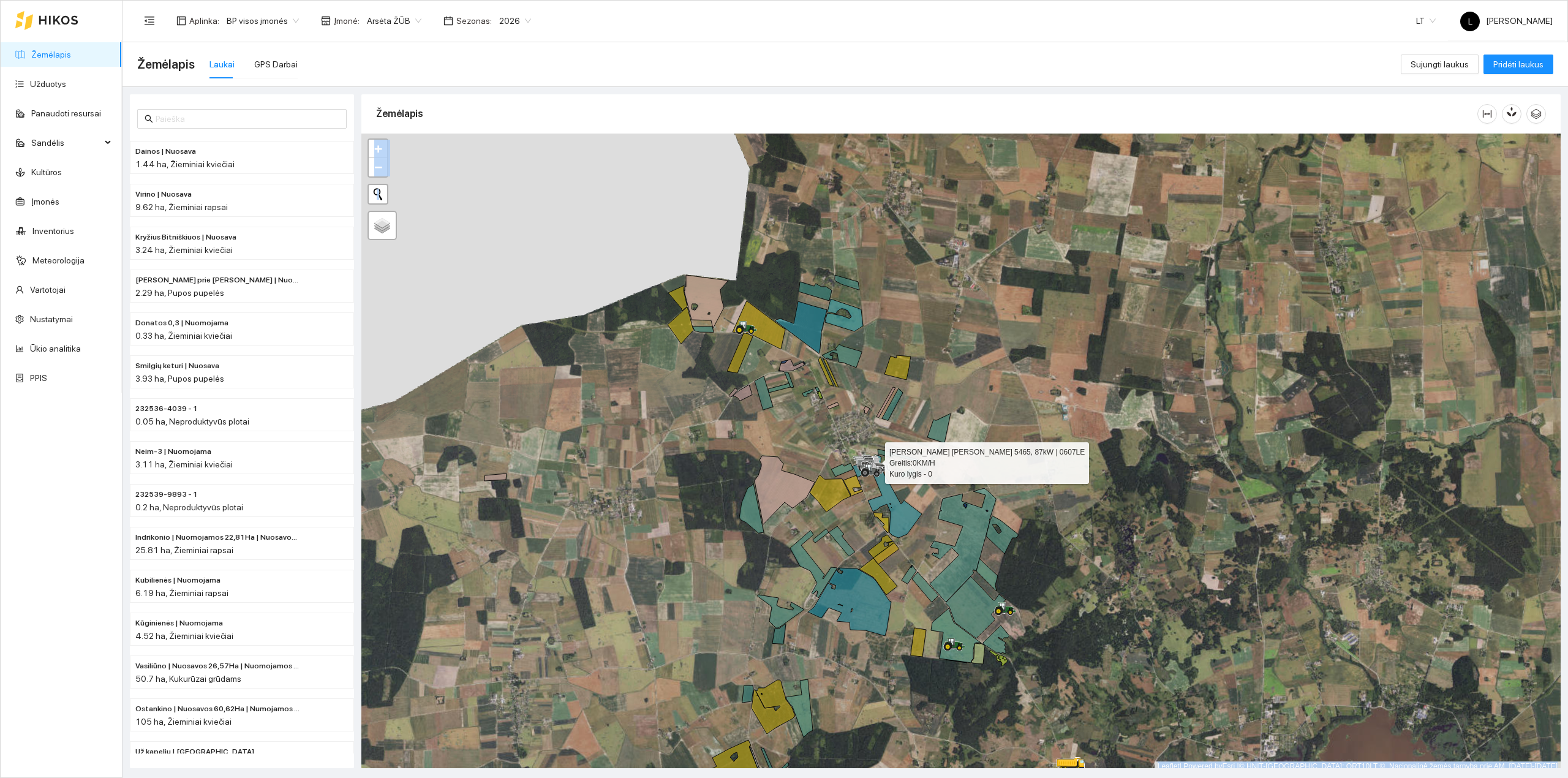
drag, startPoint x: 846, startPoint y: 775, endPoint x: 858, endPoint y: 478, distance: 297.2
click at [858, 478] on main "Žemėlapis Laukai GPS Darbai Sujungti laukus Pridėti laukus Dainos | Nuosava 1.4…" at bounding box center [845, 410] width 1445 height 735
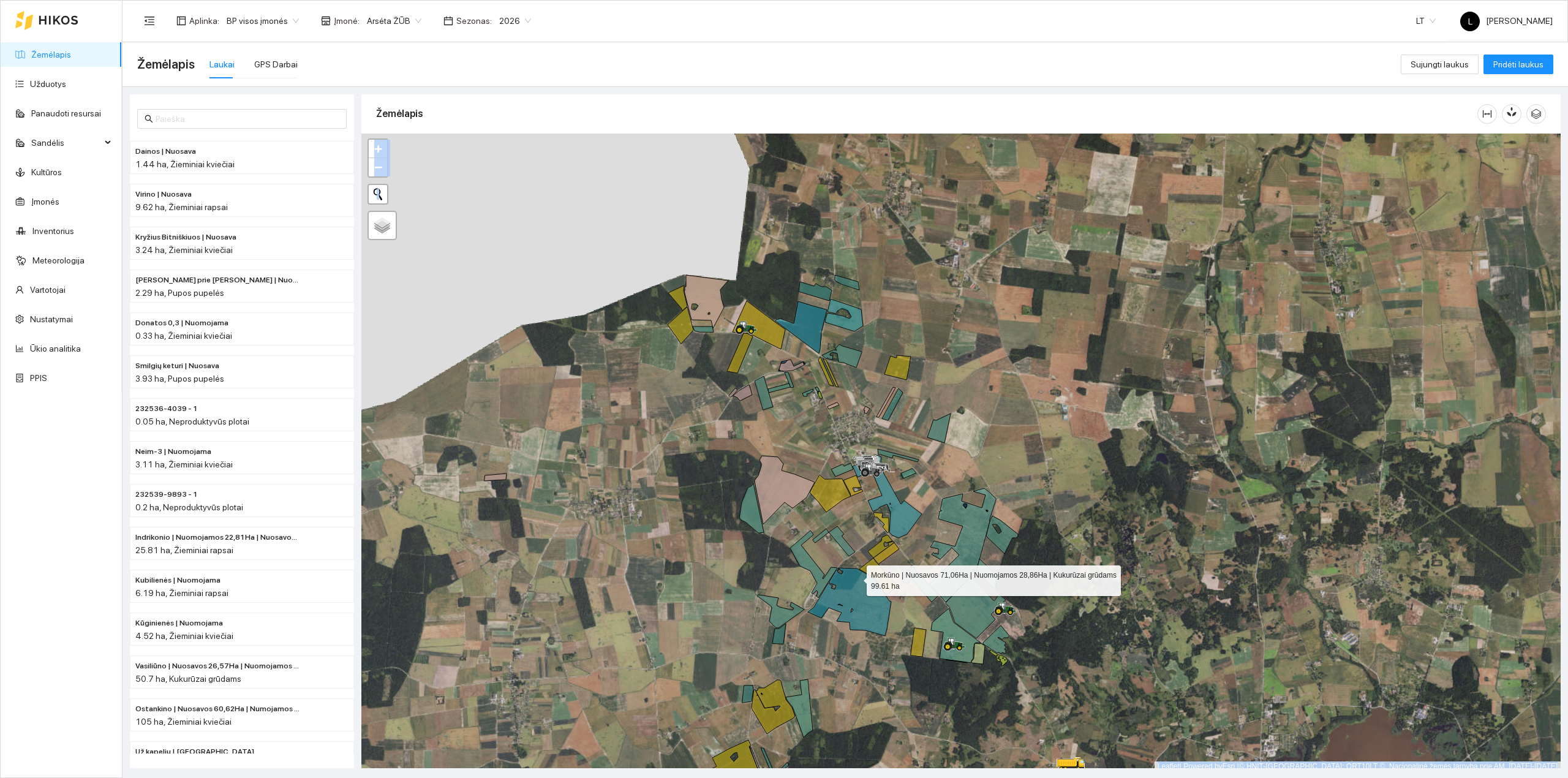
scroll to position [3, 0]
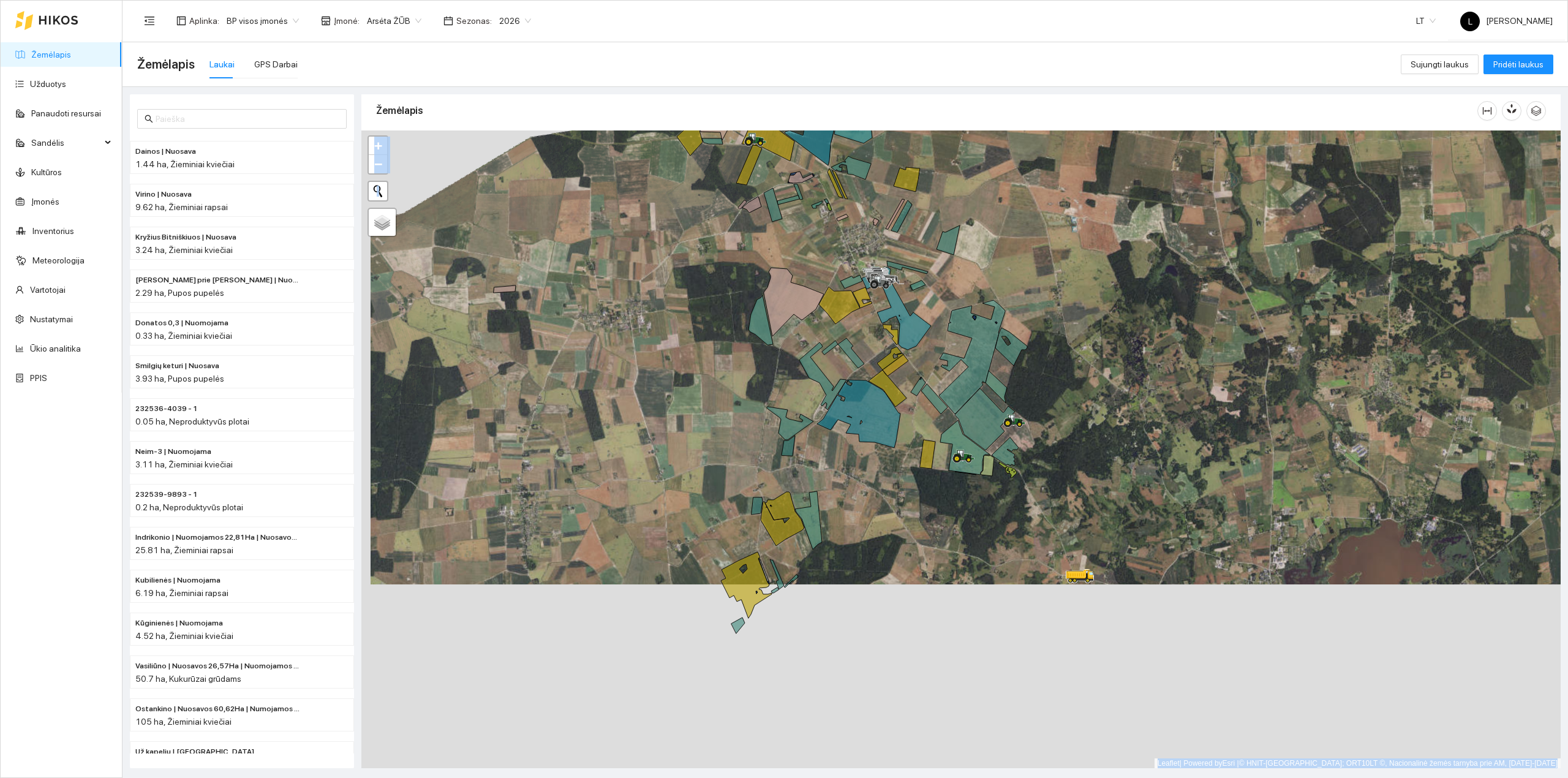
drag, startPoint x: 853, startPoint y: 579, endPoint x: 866, endPoint y: 372, distance: 207.4
click at [866, 380] on icon at bounding box center [858, 414] width 83 height 68
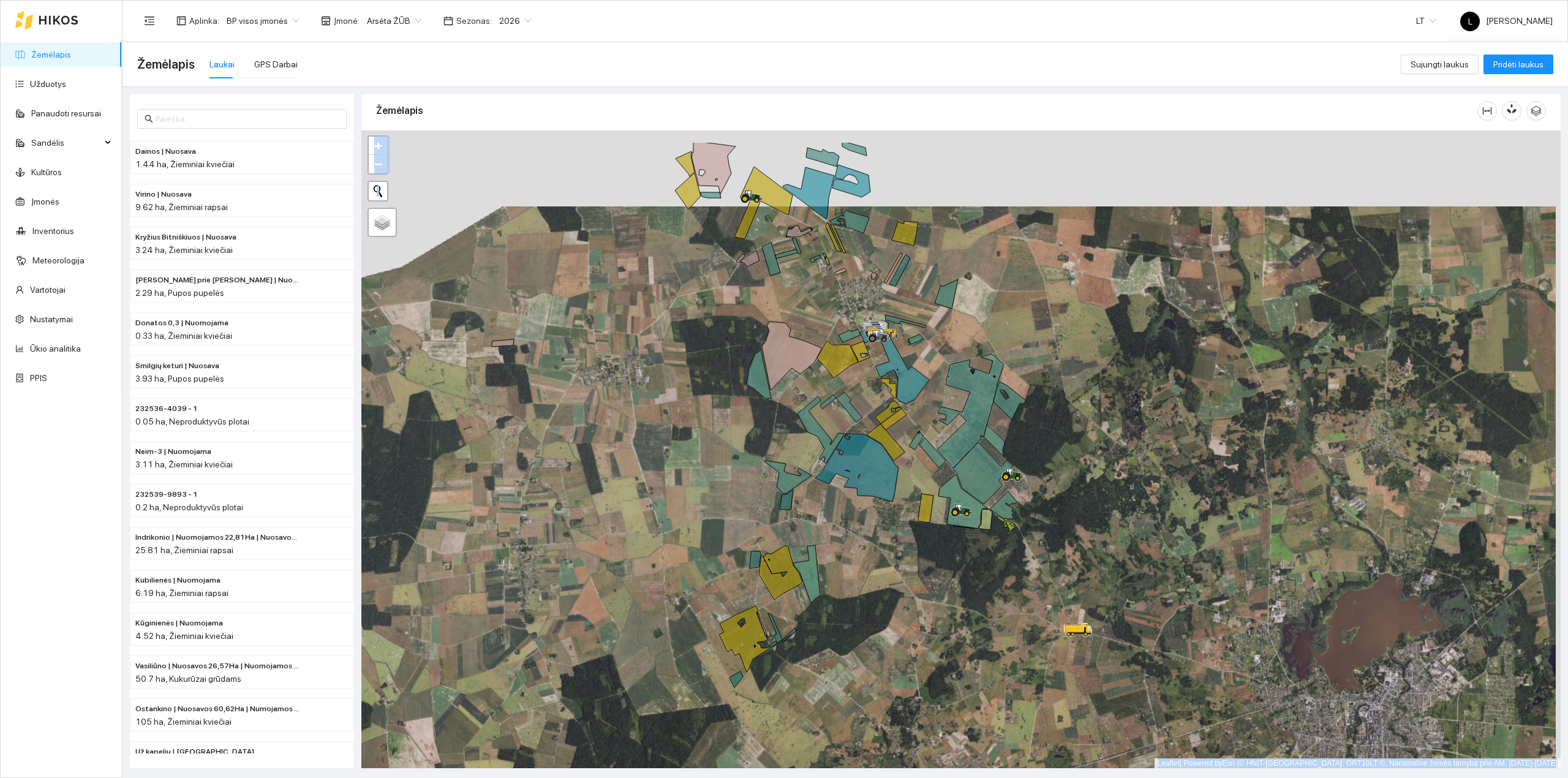
drag, startPoint x: 907, startPoint y: 358, endPoint x: 910, endPoint y: 439, distance: 81.1
click at [909, 437] on div at bounding box center [961, 449] width 1199 height 638
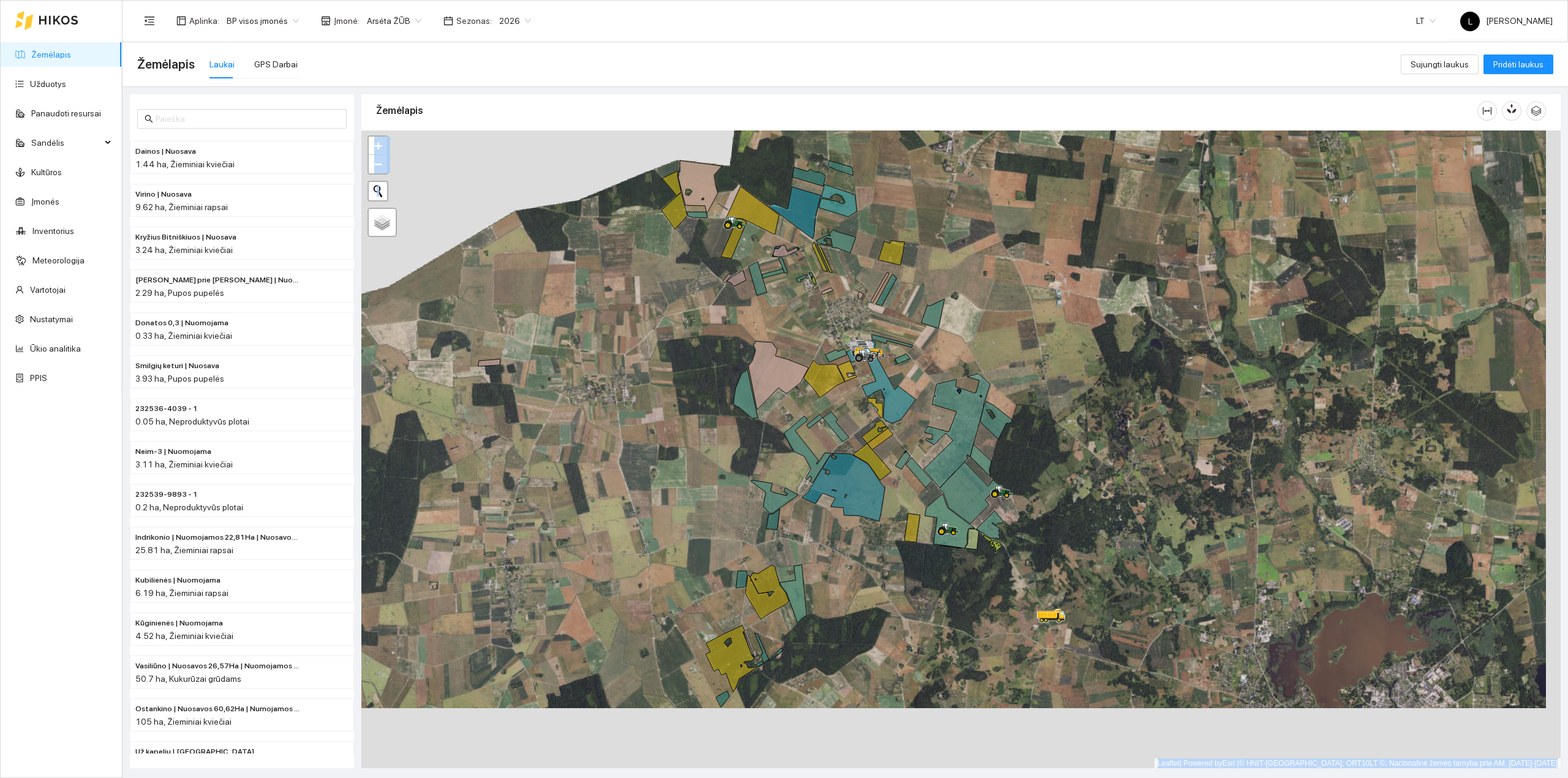
drag, startPoint x: 696, startPoint y: 340, endPoint x: 681, endPoint y: 280, distance: 61.8
click at [681, 280] on div at bounding box center [961, 449] width 1199 height 638
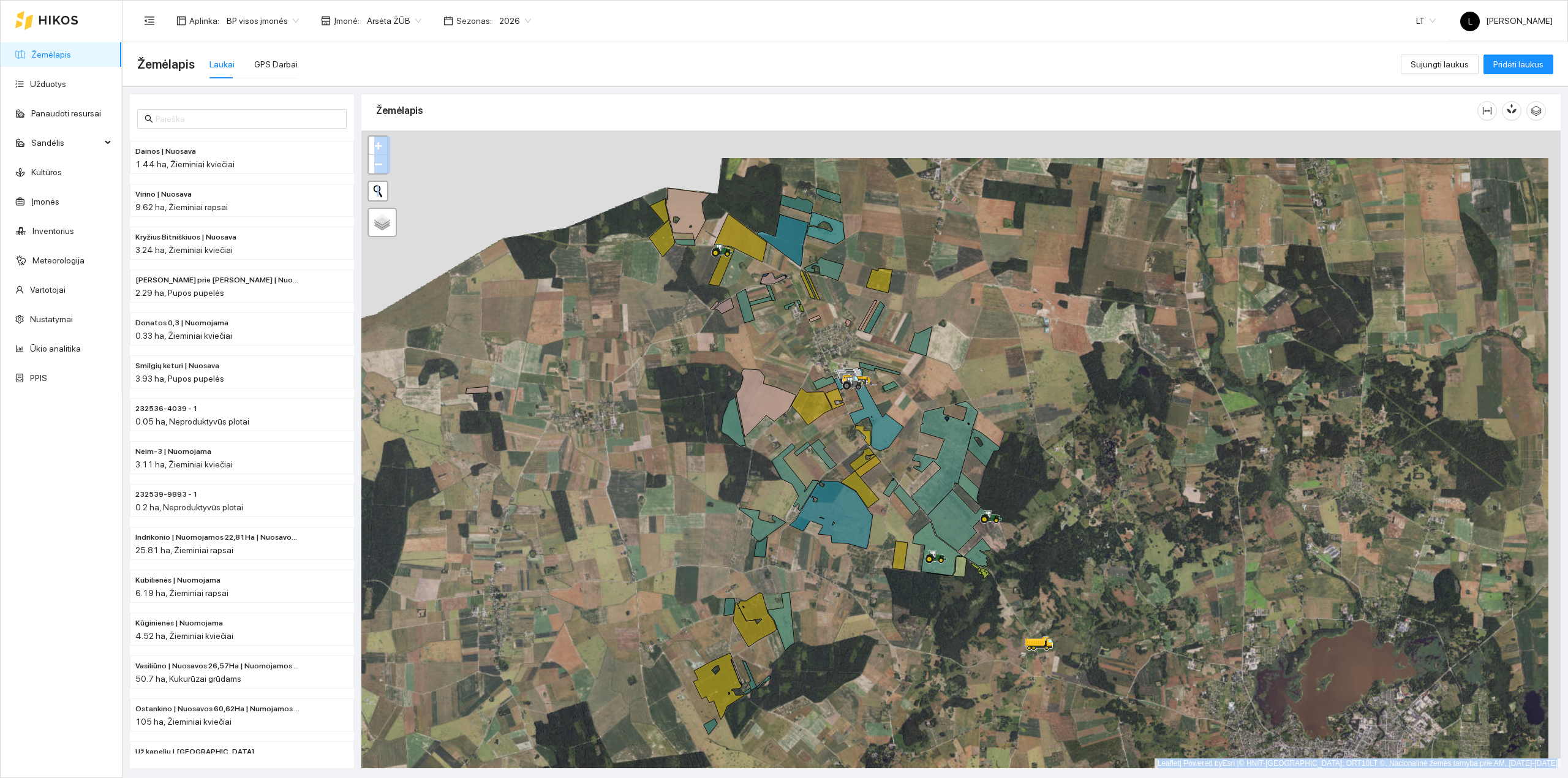
drag, startPoint x: 1010, startPoint y: 365, endPoint x: 995, endPoint y: 424, distance: 60.9
click at [995, 415] on div at bounding box center [961, 449] width 1199 height 638
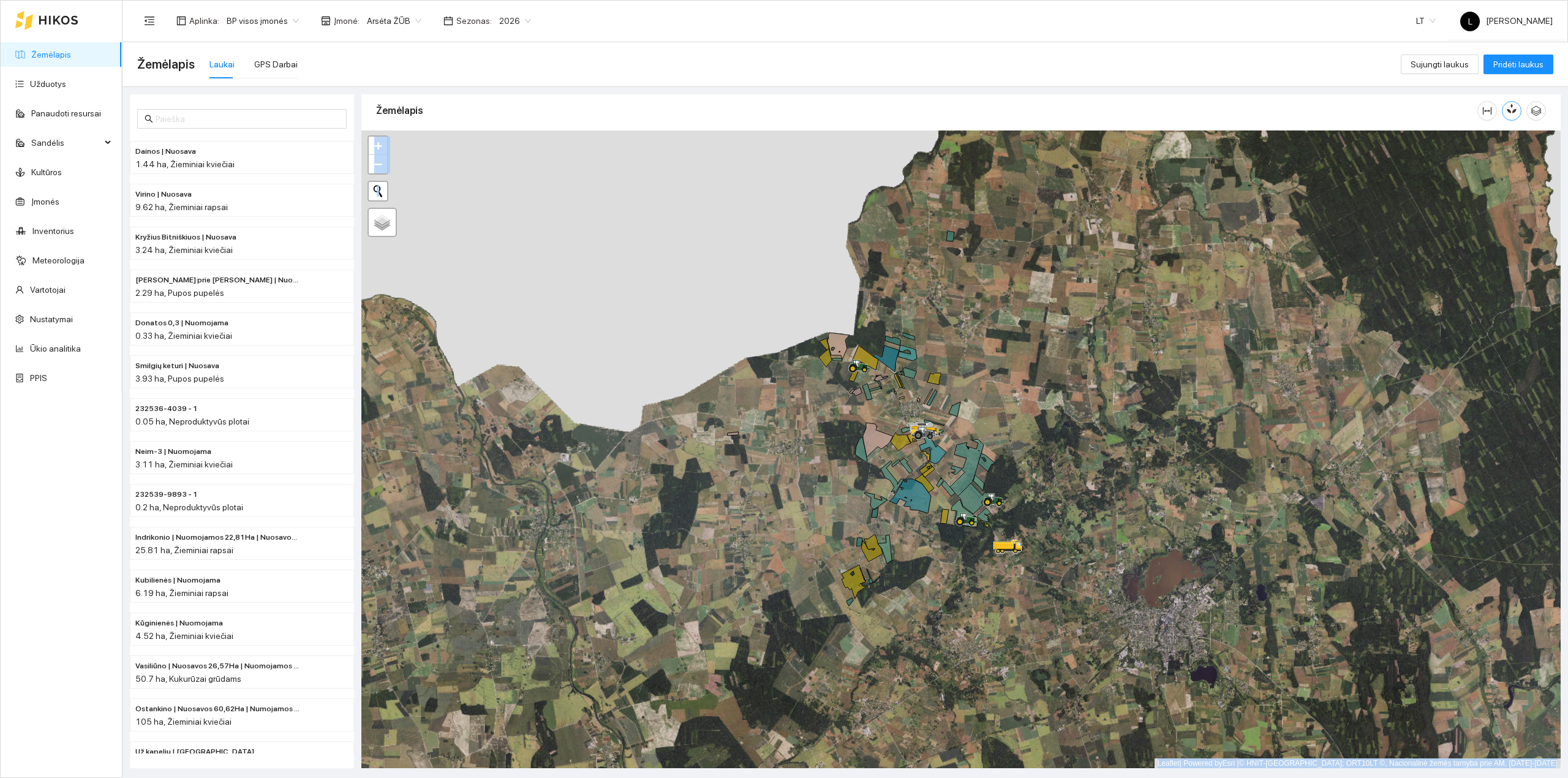
click at [1509, 107] on icon "button" at bounding box center [1511, 108] width 11 height 11
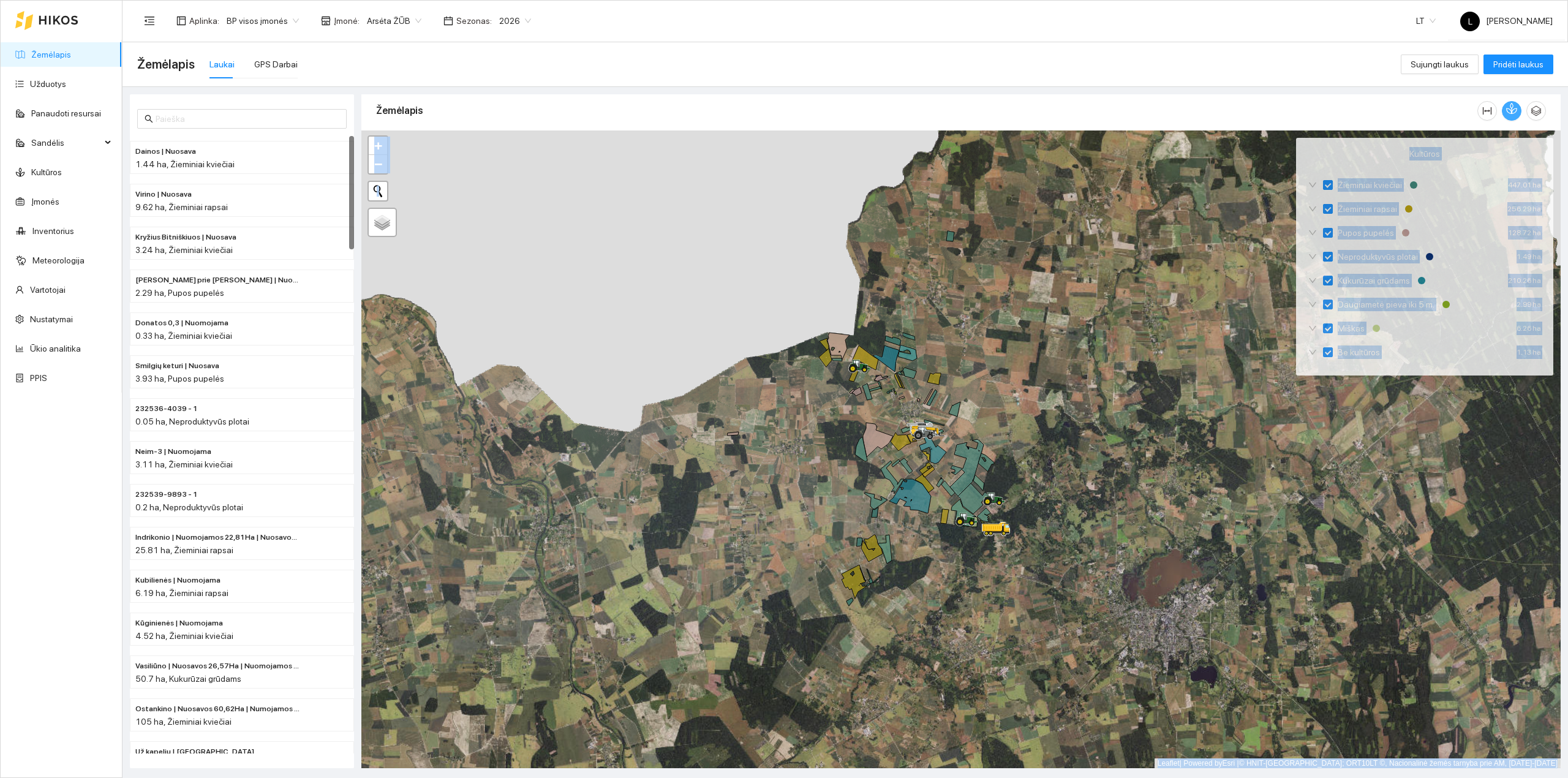
click at [1510, 116] on button "button" at bounding box center [1511, 111] width 19 height 19
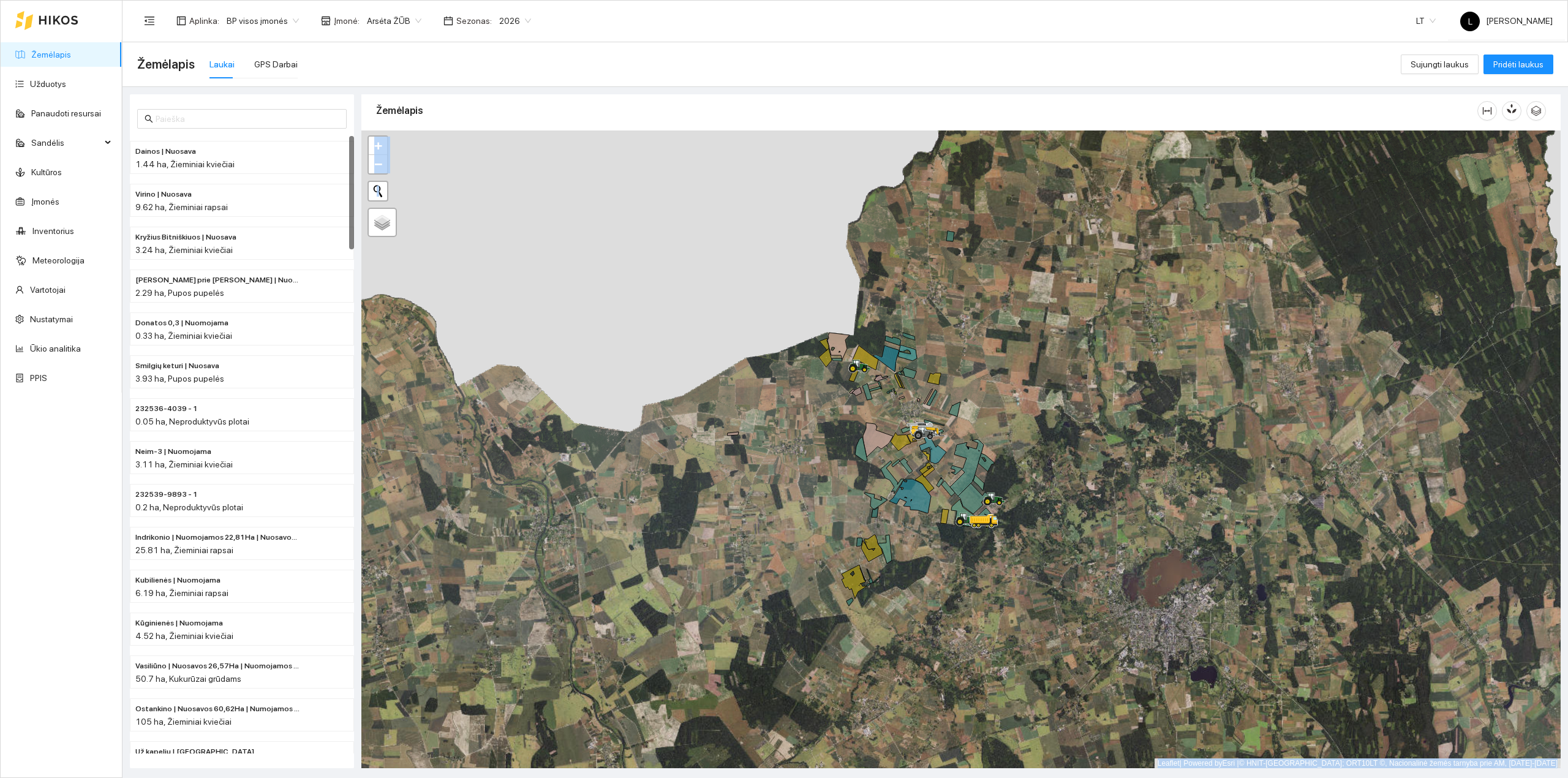
click at [71, 49] on link "Žemėlapis" at bounding box center [51, 54] width 40 height 10
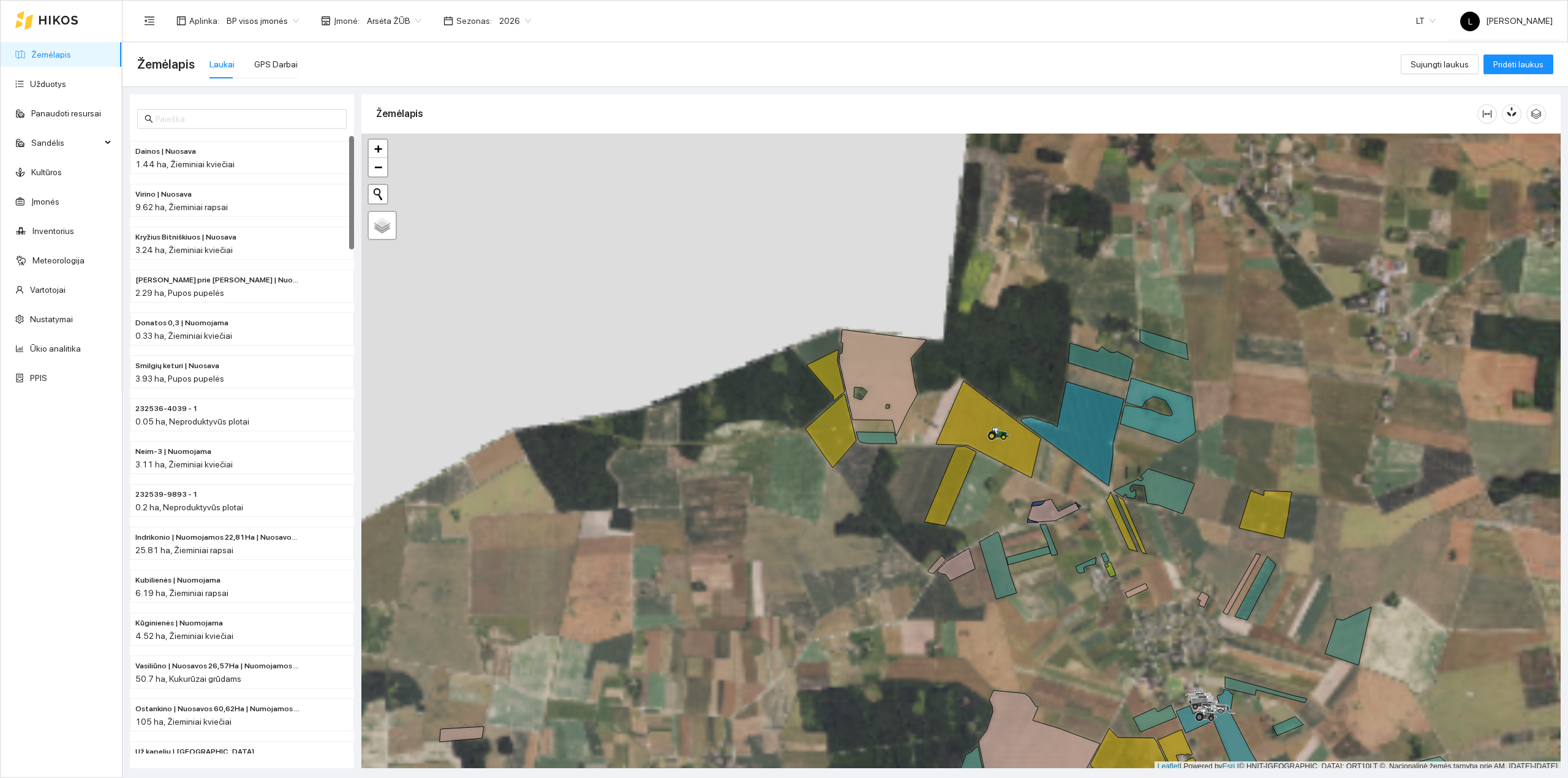
scroll to position [3, 0]
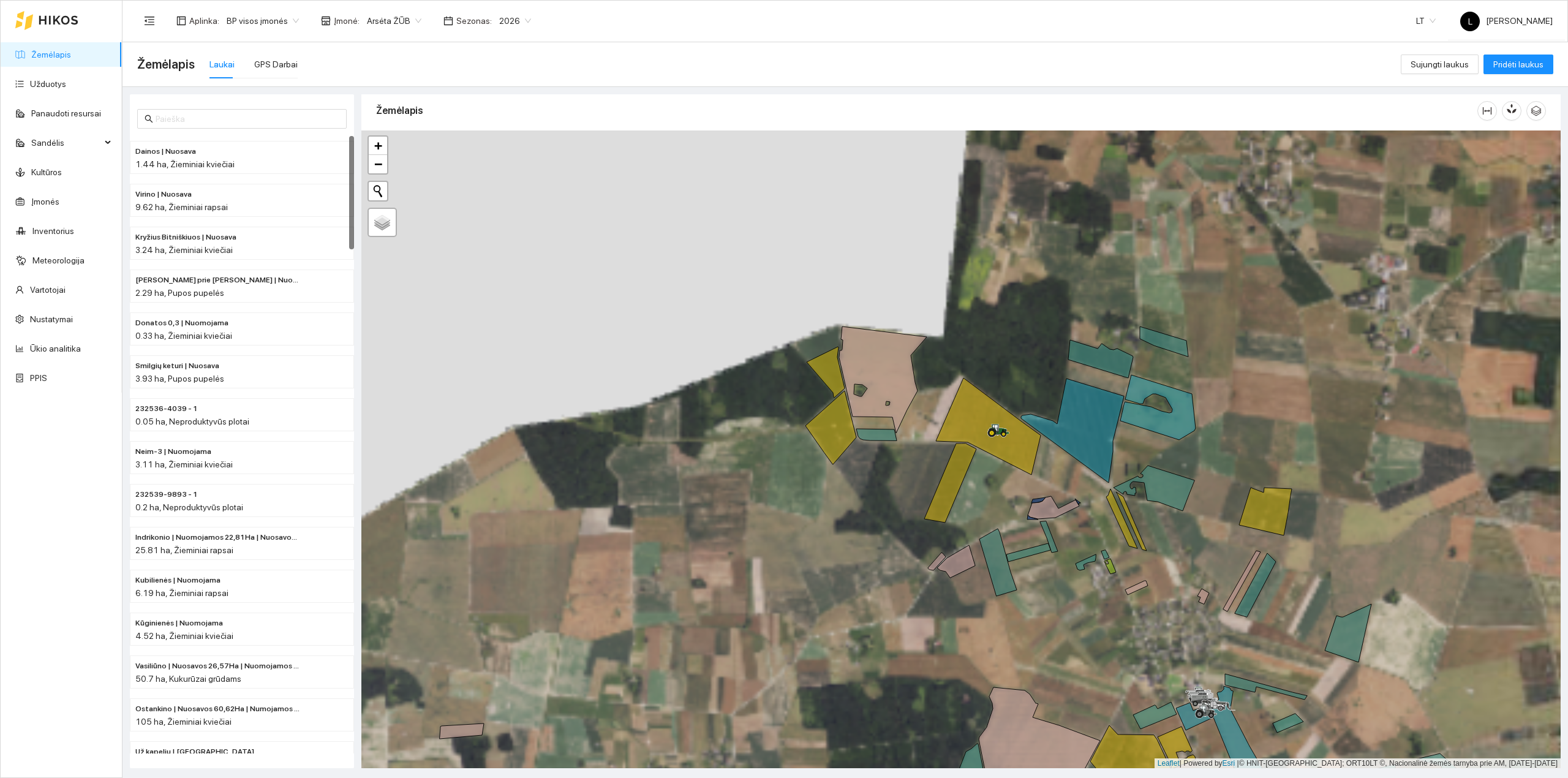
drag, startPoint x: 930, startPoint y: 430, endPoint x: 864, endPoint y: 342, distance: 110.0
click at [864, 342] on div at bounding box center [961, 449] width 1199 height 638
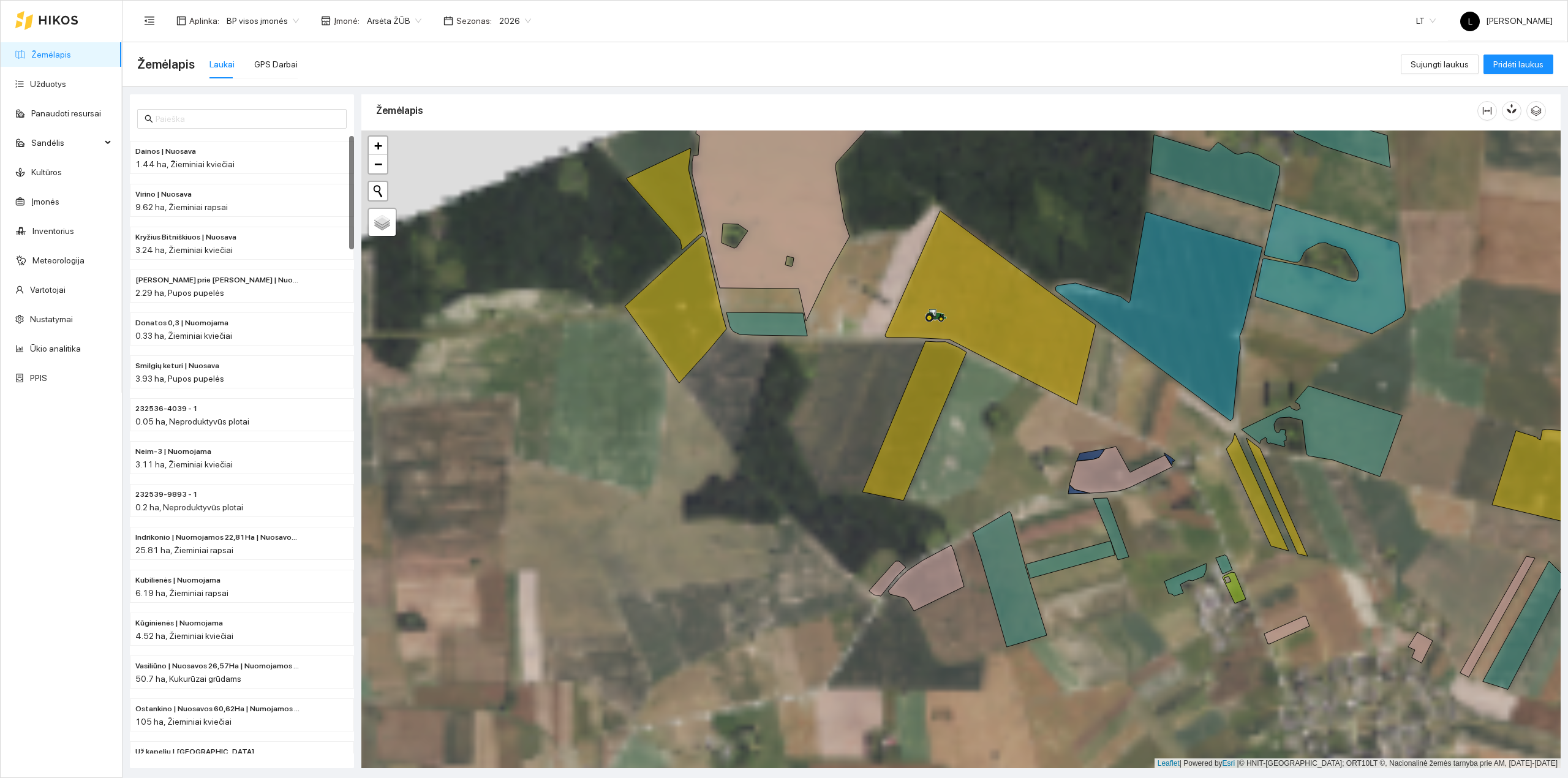
drag, startPoint x: 893, startPoint y: 469, endPoint x: 894, endPoint y: 482, distance: 13.0
click at [895, 482] on div at bounding box center [961, 449] width 1199 height 638
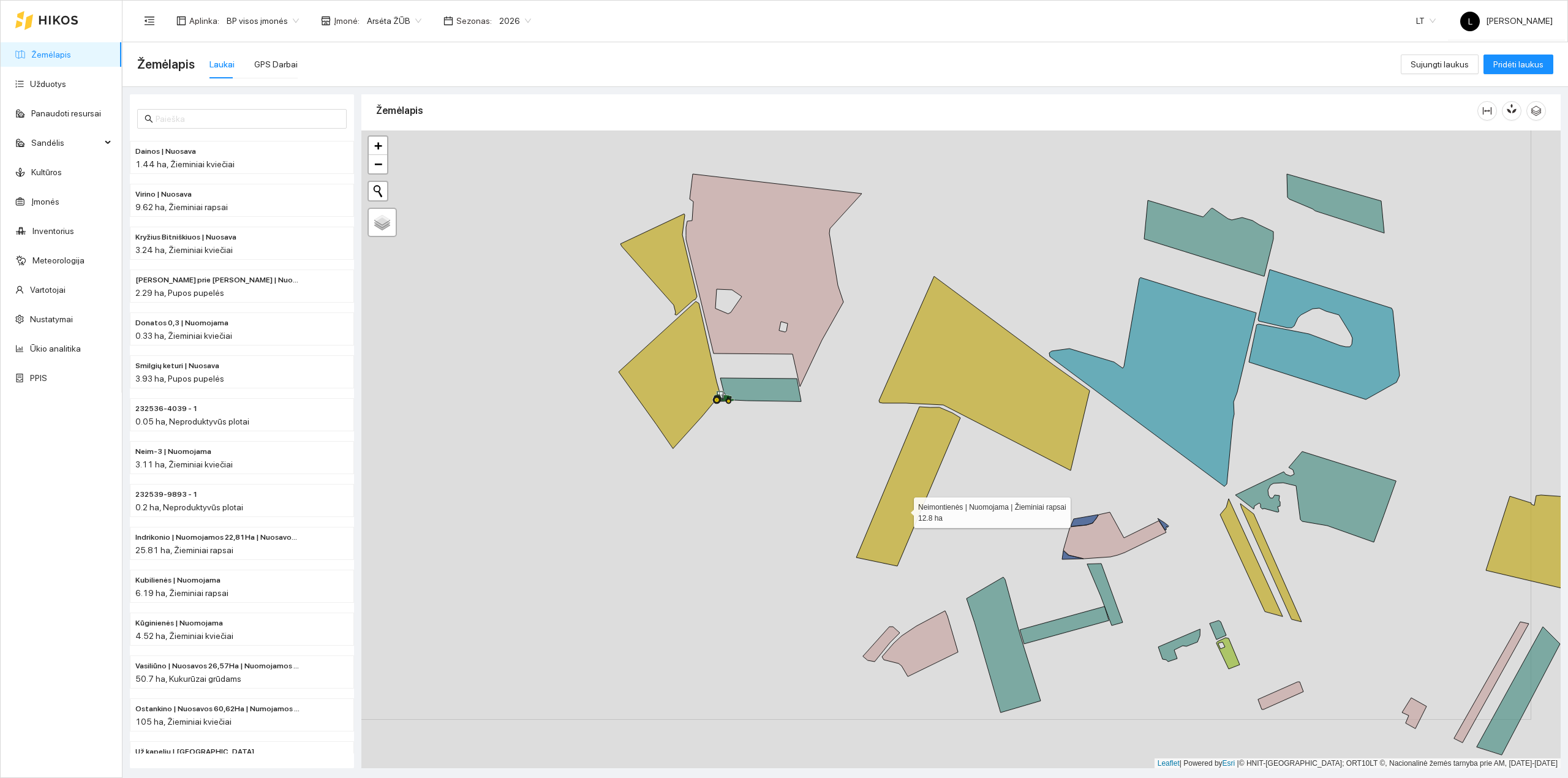
drag, startPoint x: 912, startPoint y: 528, endPoint x: 873, endPoint y: 453, distance: 84.5
click at [873, 454] on icon at bounding box center [908, 486] width 104 height 159
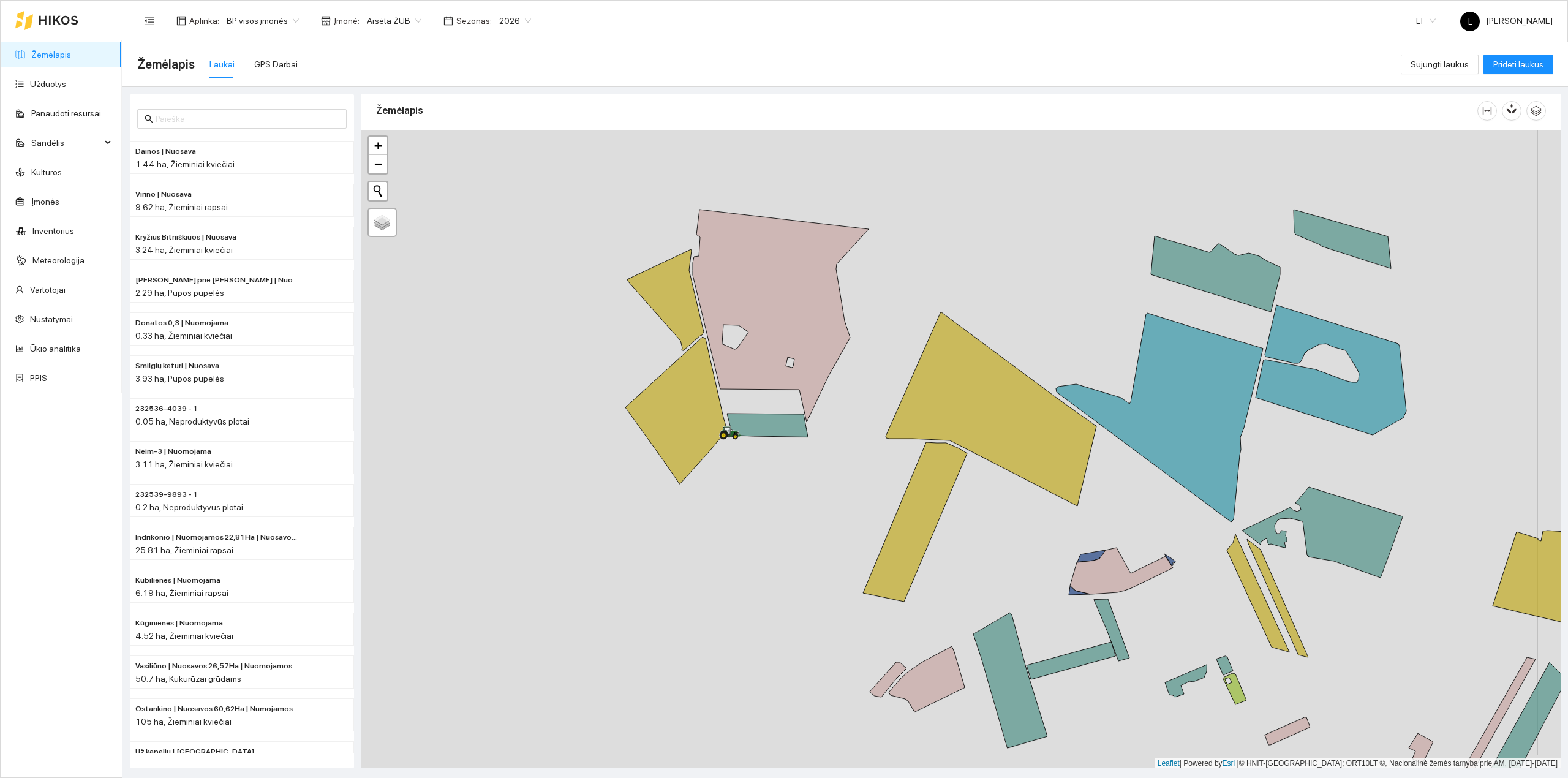
drag, startPoint x: 797, startPoint y: 413, endPoint x: 833, endPoint y: 490, distance: 85.0
click at [834, 490] on div at bounding box center [961, 449] width 1199 height 638
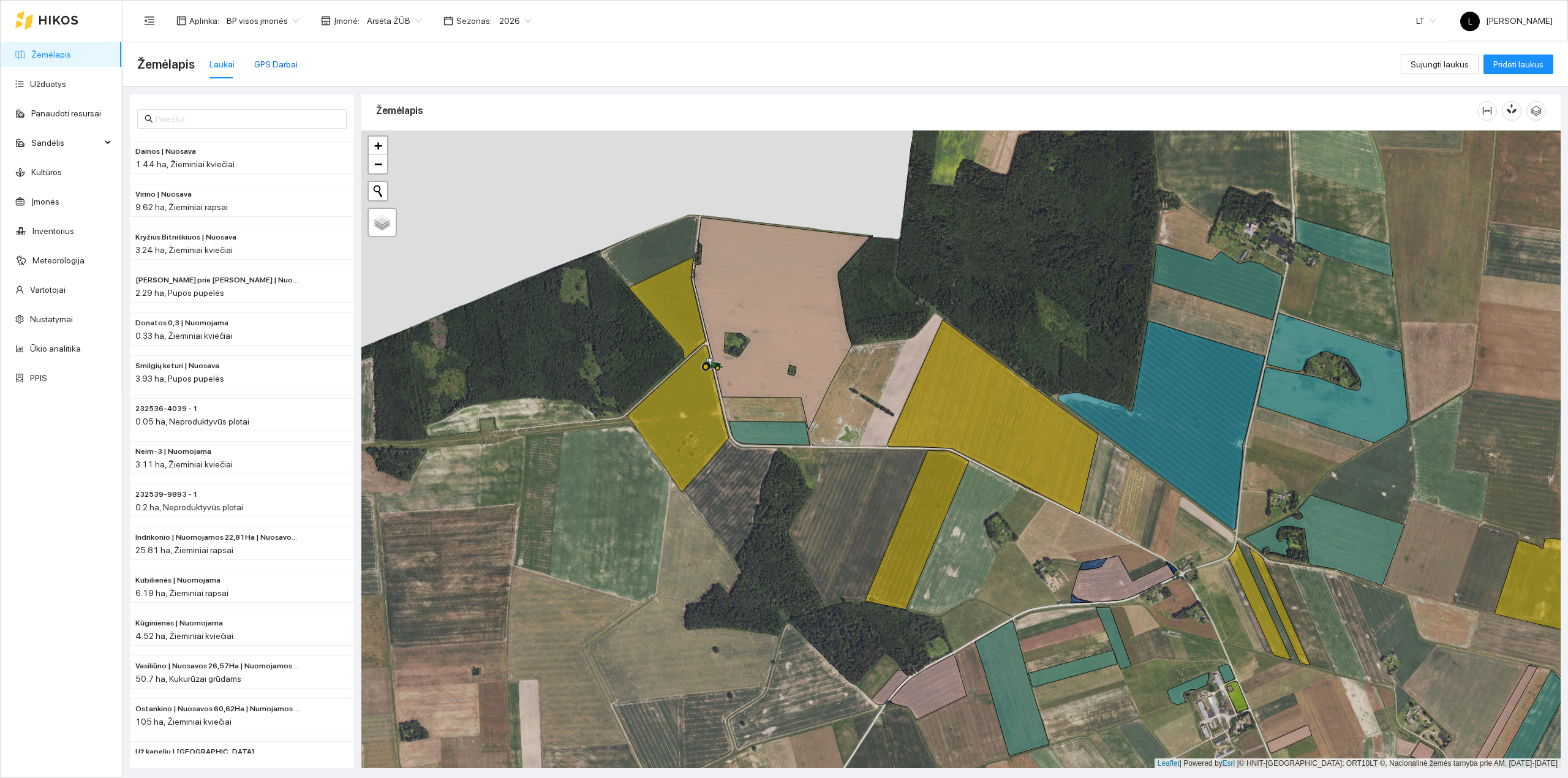
click at [277, 57] on div "GPS Darbai" at bounding box center [276, 64] width 44 height 14
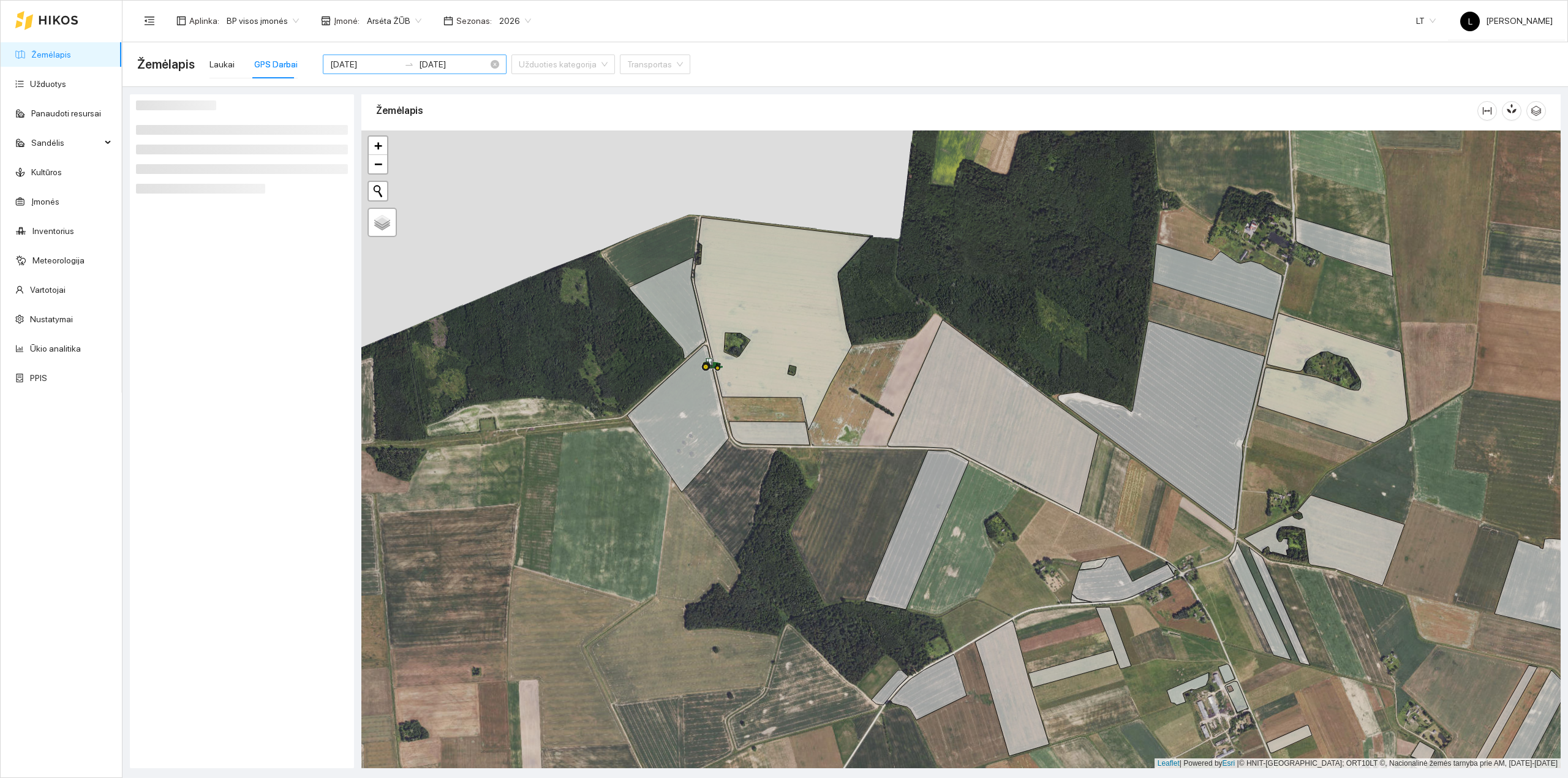
click at [360, 65] on input "2025-08-13" at bounding box center [365, 64] width 69 height 14
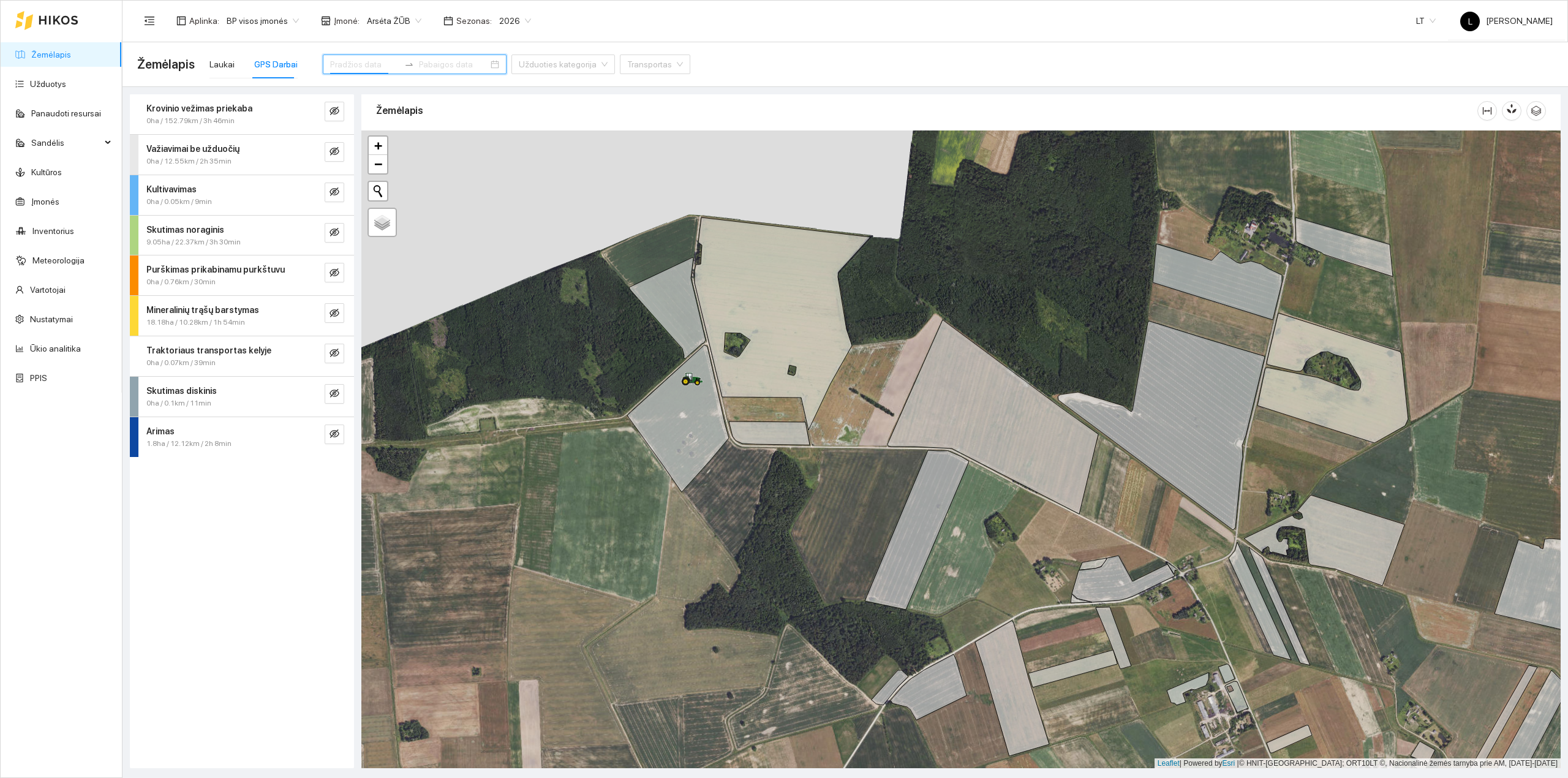
click at [351, 69] on input at bounding box center [365, 64] width 69 height 14
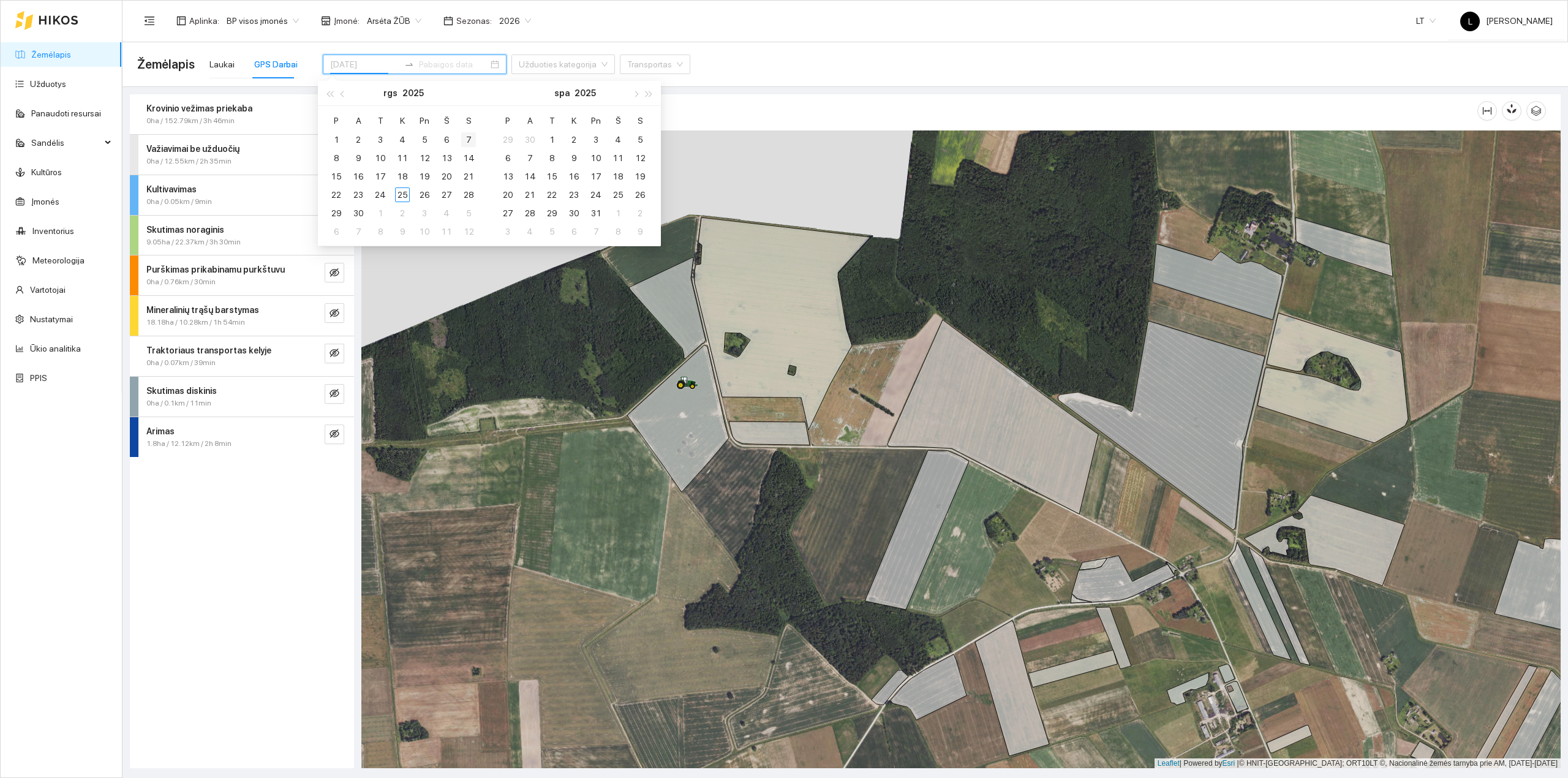
type input "2025-09-07"
type input "2025-10-13"
type input "[DATE]"
click at [424, 141] on div "5" at bounding box center [424, 140] width 15 height 15
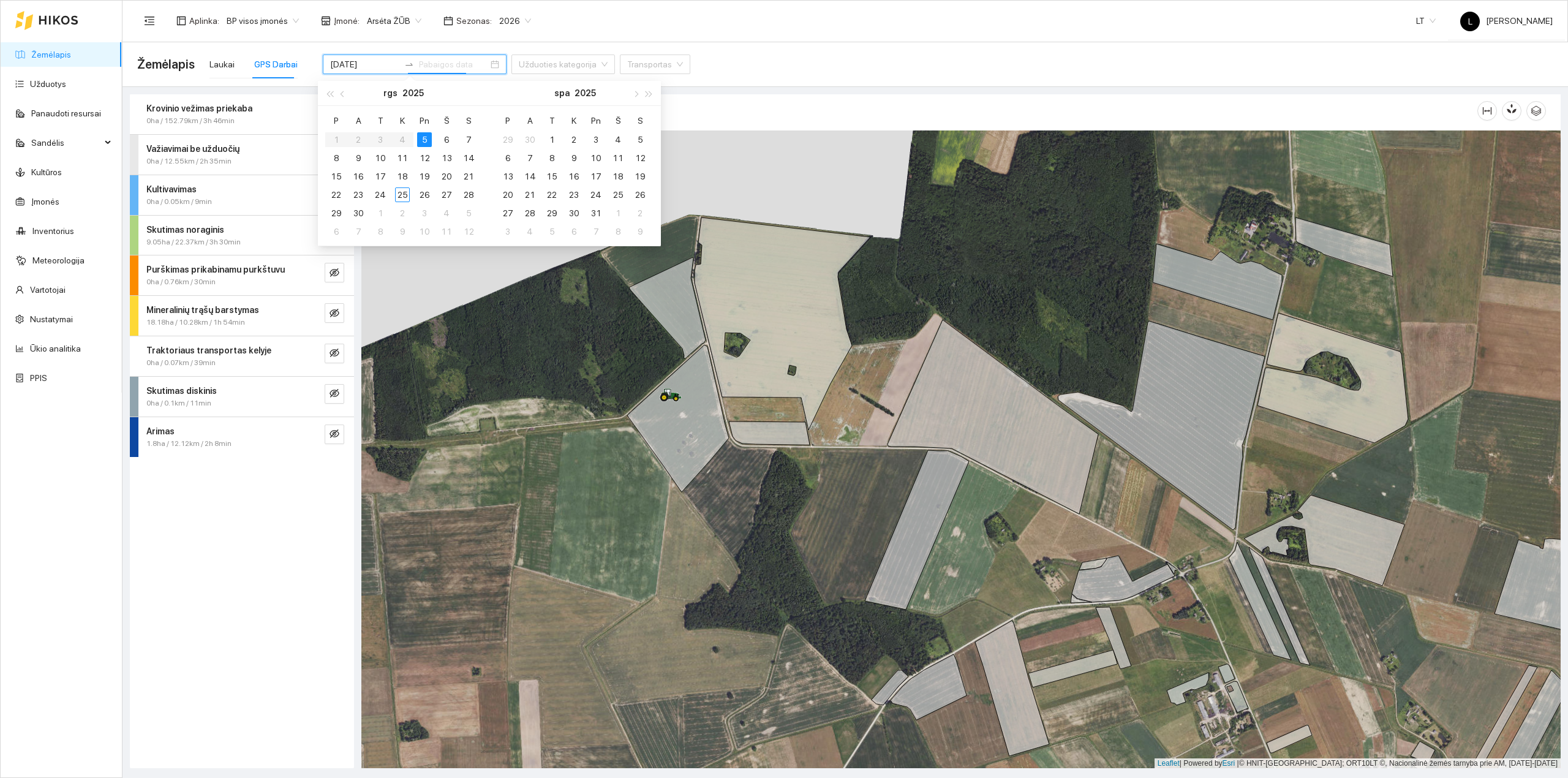
type input "[DATE]"
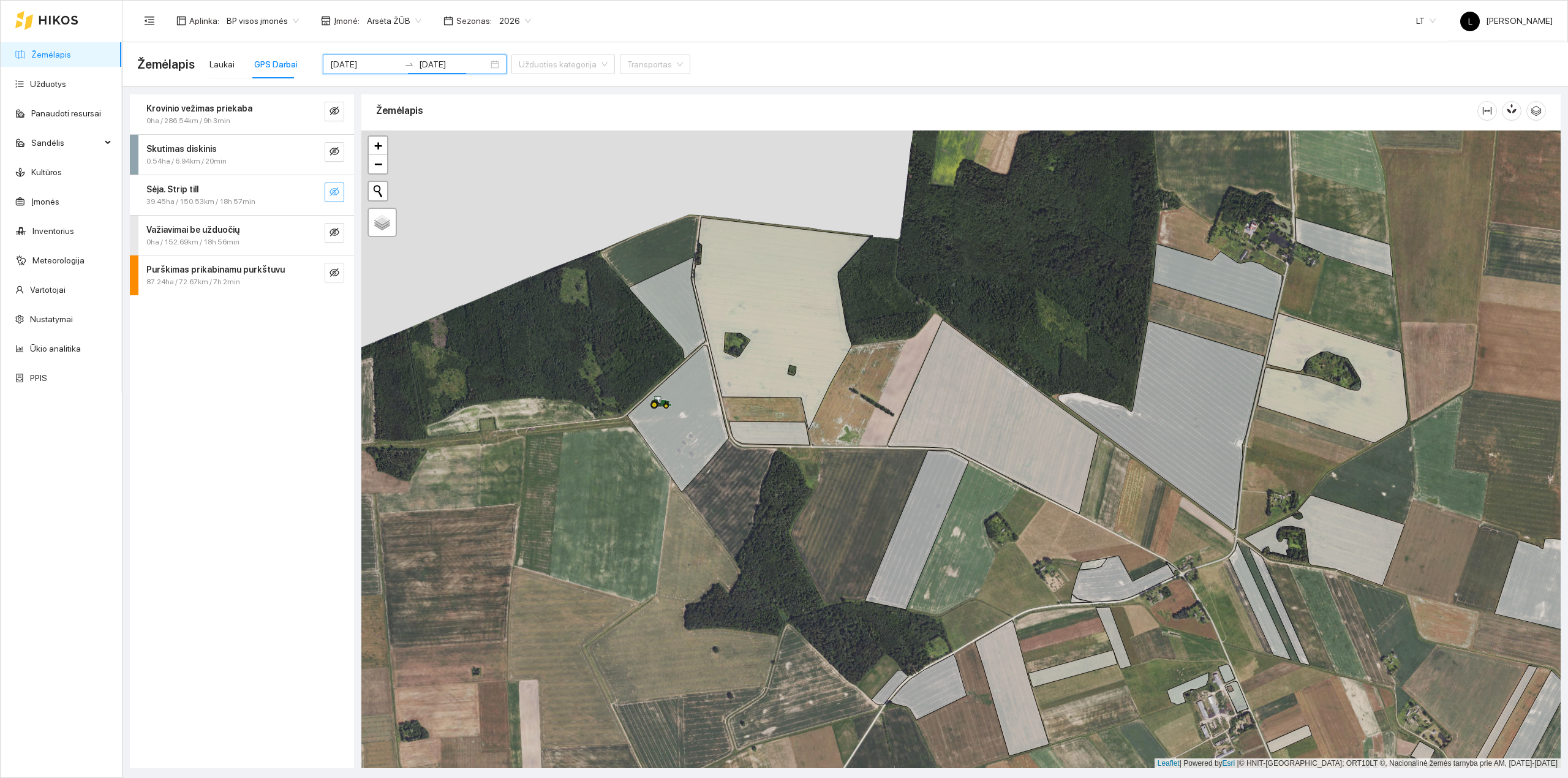
click at [337, 194] on icon "eye-invisible" at bounding box center [334, 191] width 10 height 10
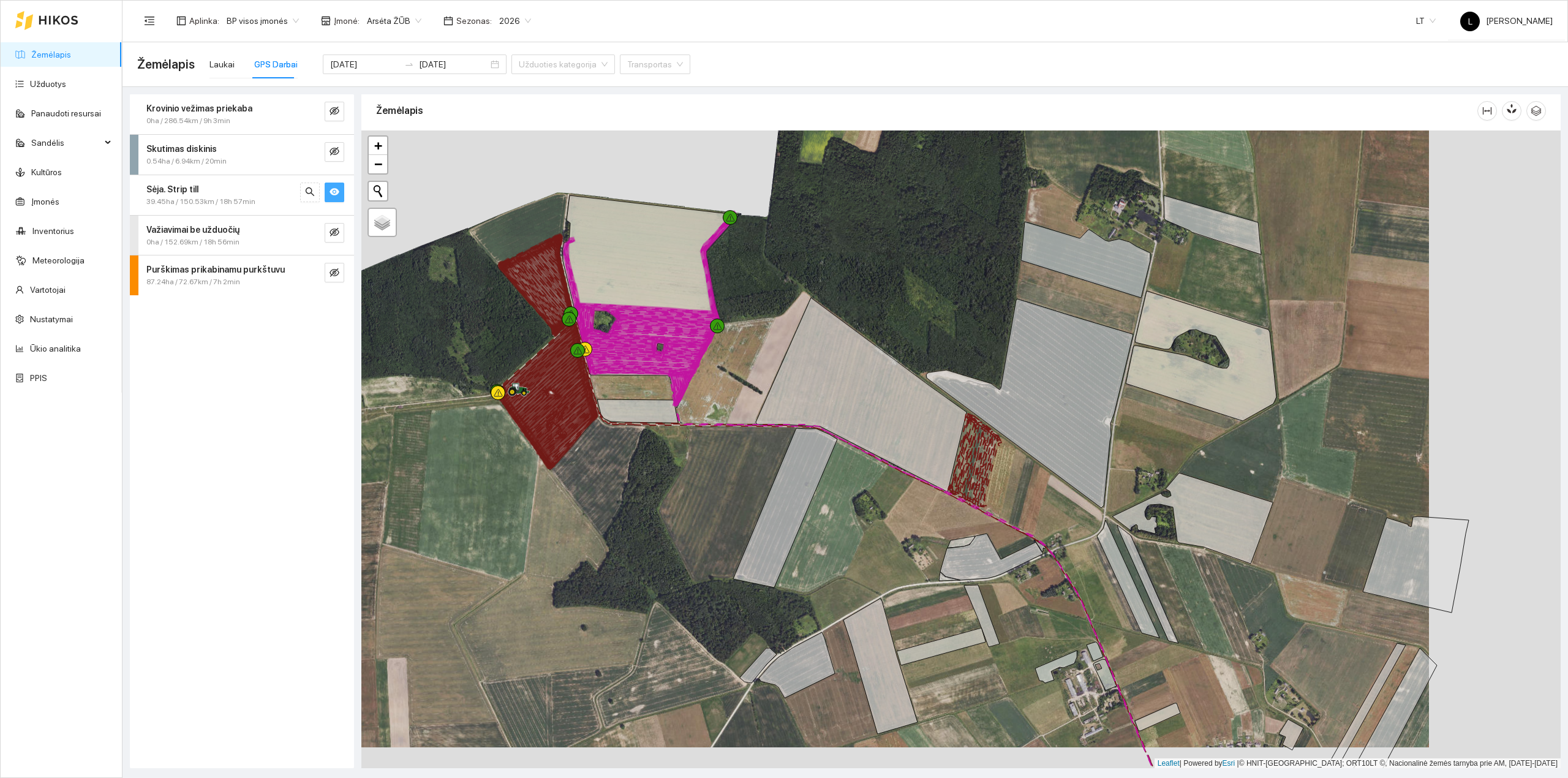
drag, startPoint x: 1066, startPoint y: 561, endPoint x: 935, endPoint y: 540, distance: 132.7
click at [935, 540] on div at bounding box center [961, 449] width 1199 height 638
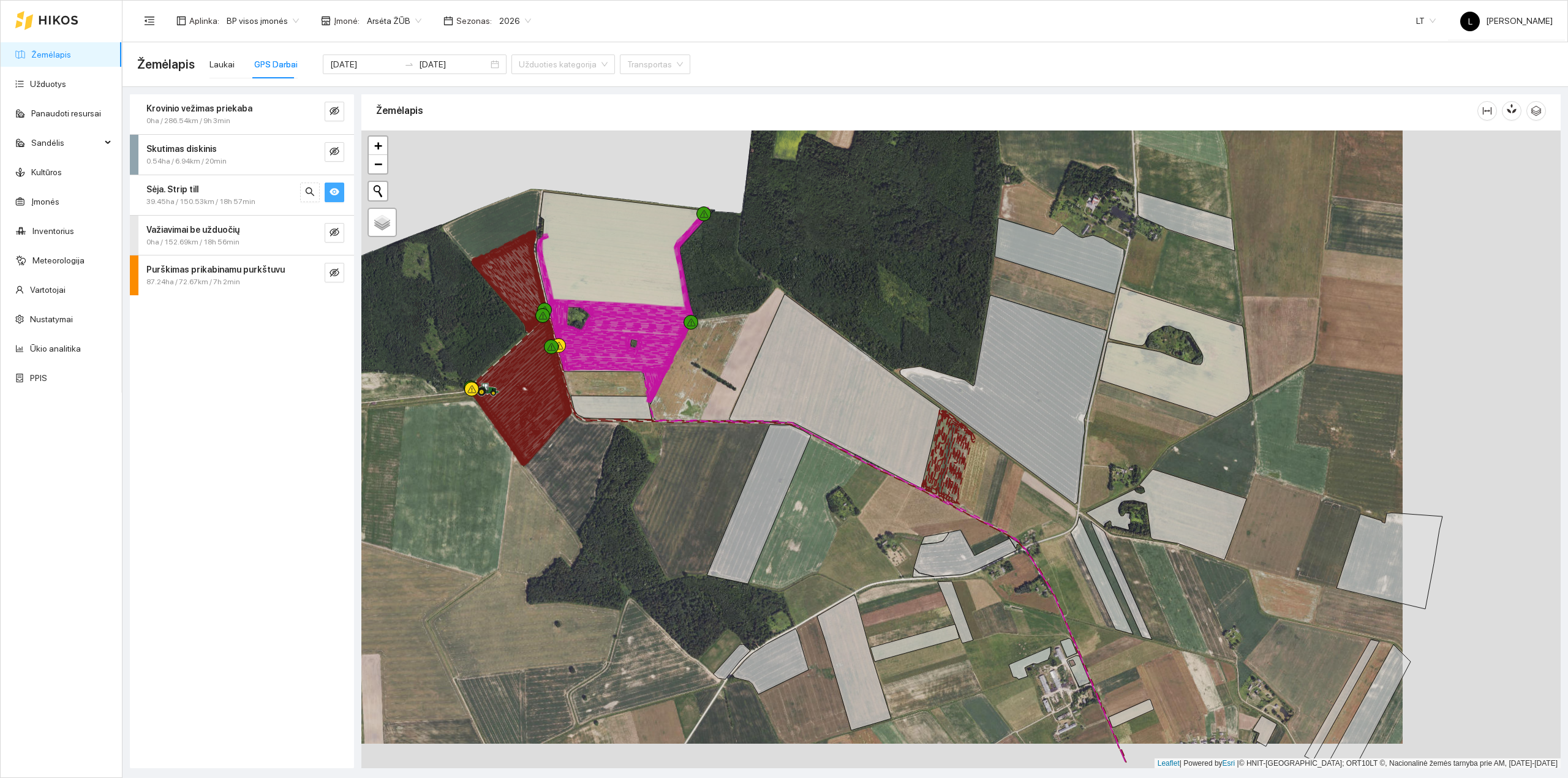
drag, startPoint x: 956, startPoint y: 559, endPoint x: 851, endPoint y: 439, distance: 159.5
click at [855, 427] on div at bounding box center [961, 449] width 1199 height 638
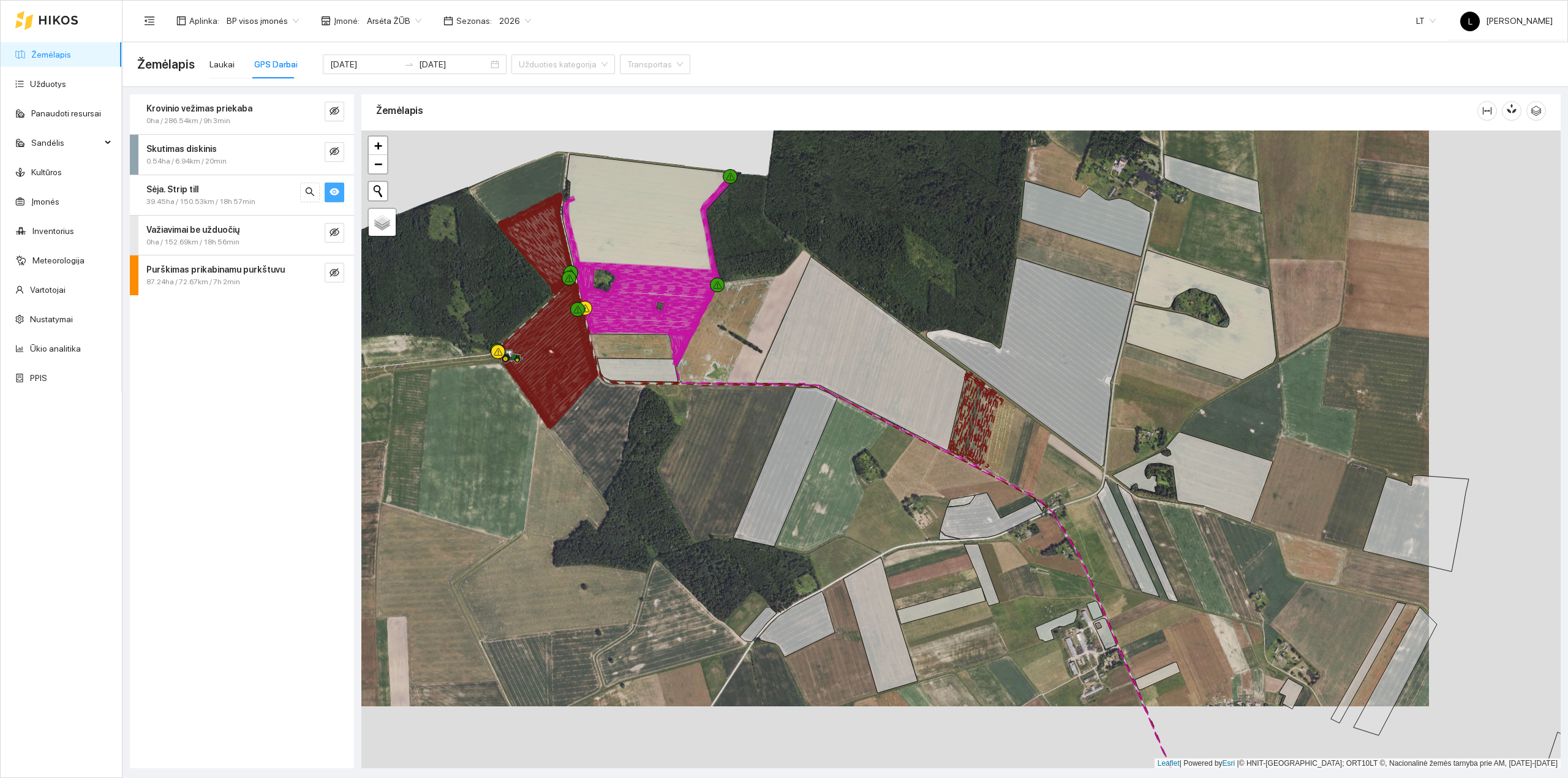
drag, startPoint x: 785, startPoint y: 447, endPoint x: 958, endPoint y: 488, distance: 177.8
click at [958, 488] on div at bounding box center [961, 449] width 1199 height 638
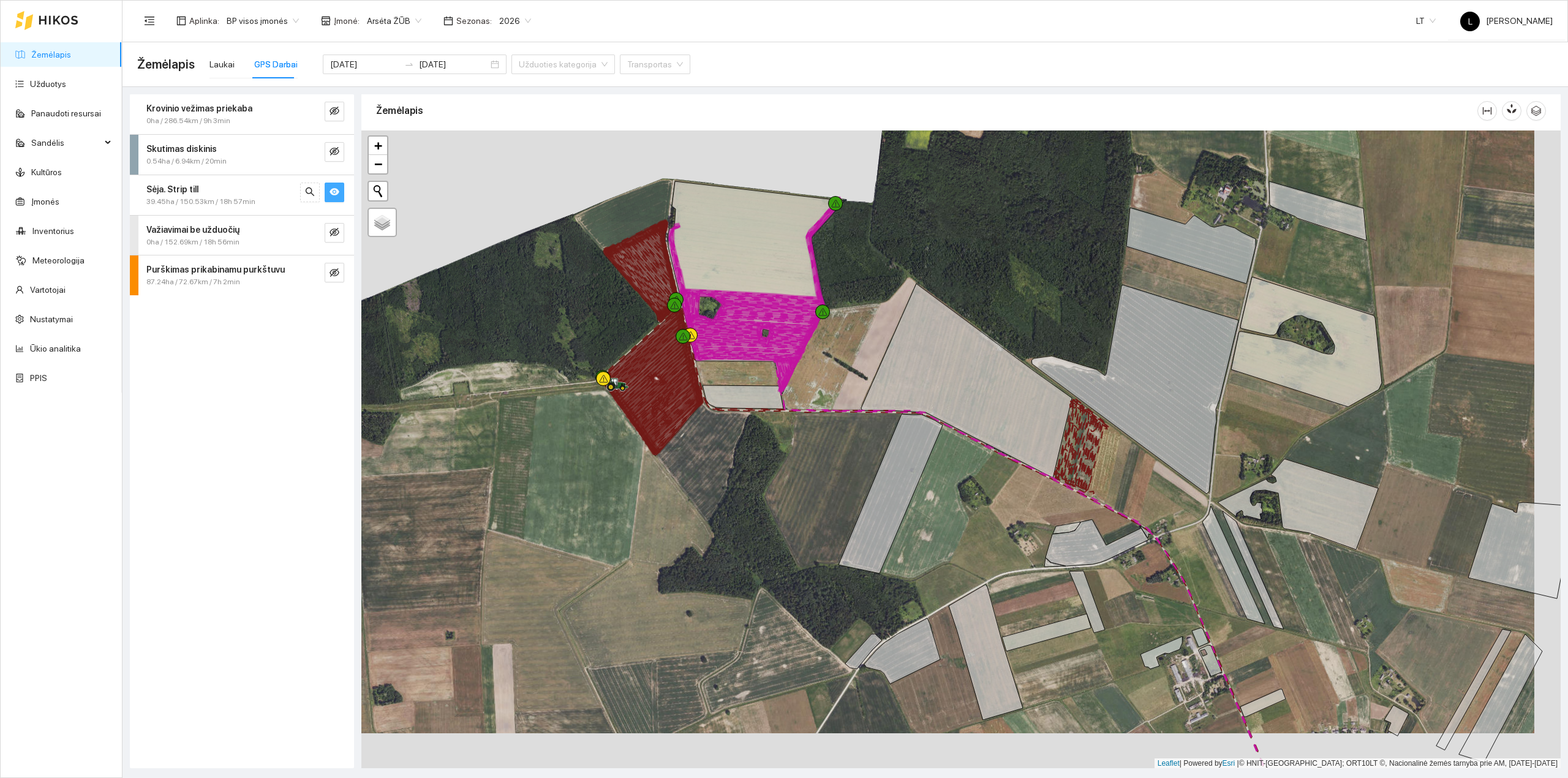
drag, startPoint x: 911, startPoint y: 481, endPoint x: 958, endPoint y: 490, distance: 47.9
click at [956, 490] on div at bounding box center [961, 449] width 1199 height 638
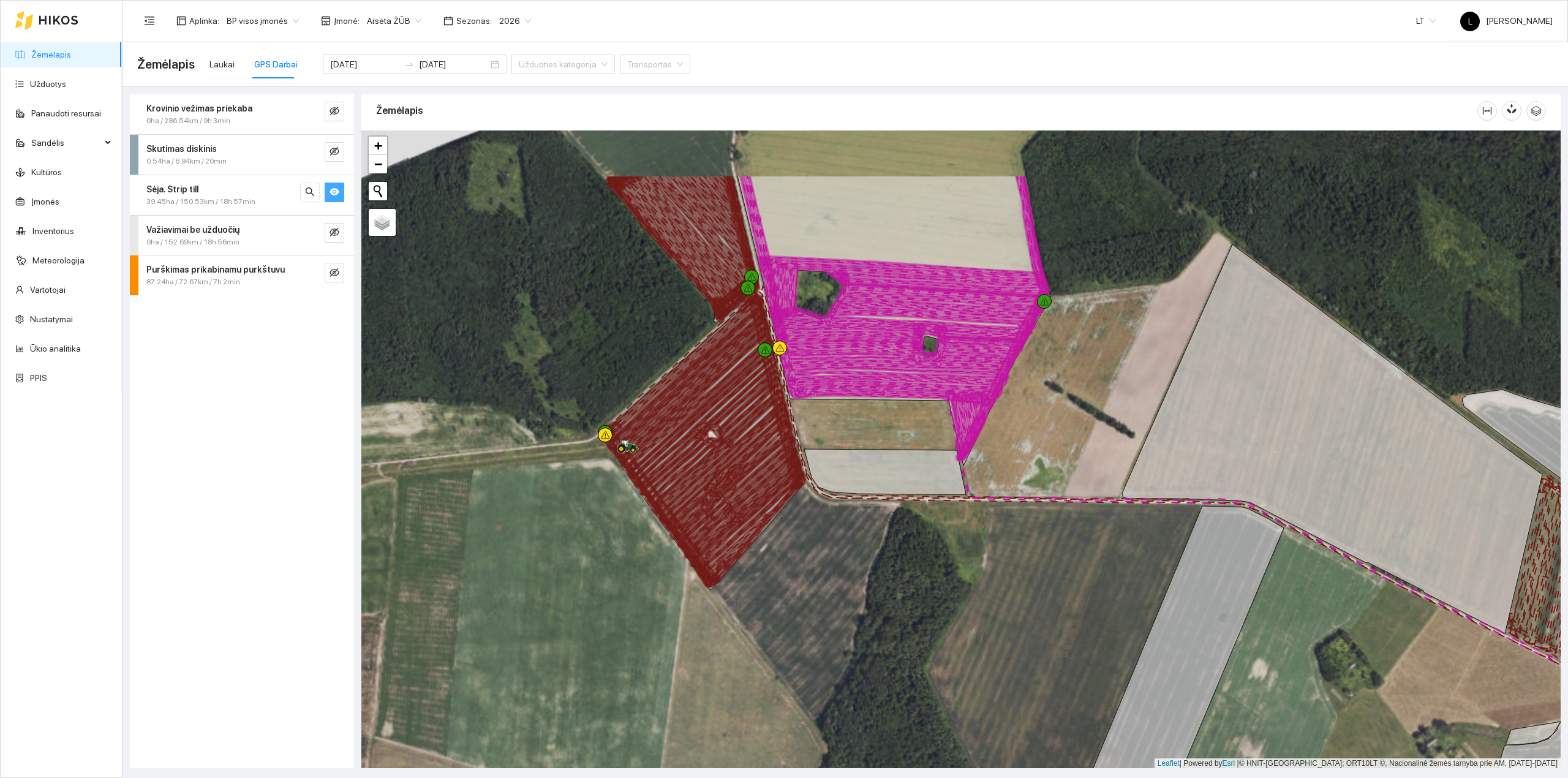
drag, startPoint x: 767, startPoint y: 507, endPoint x: 818, endPoint y: 576, distance: 85.8
click at [818, 576] on div at bounding box center [961, 449] width 1199 height 638
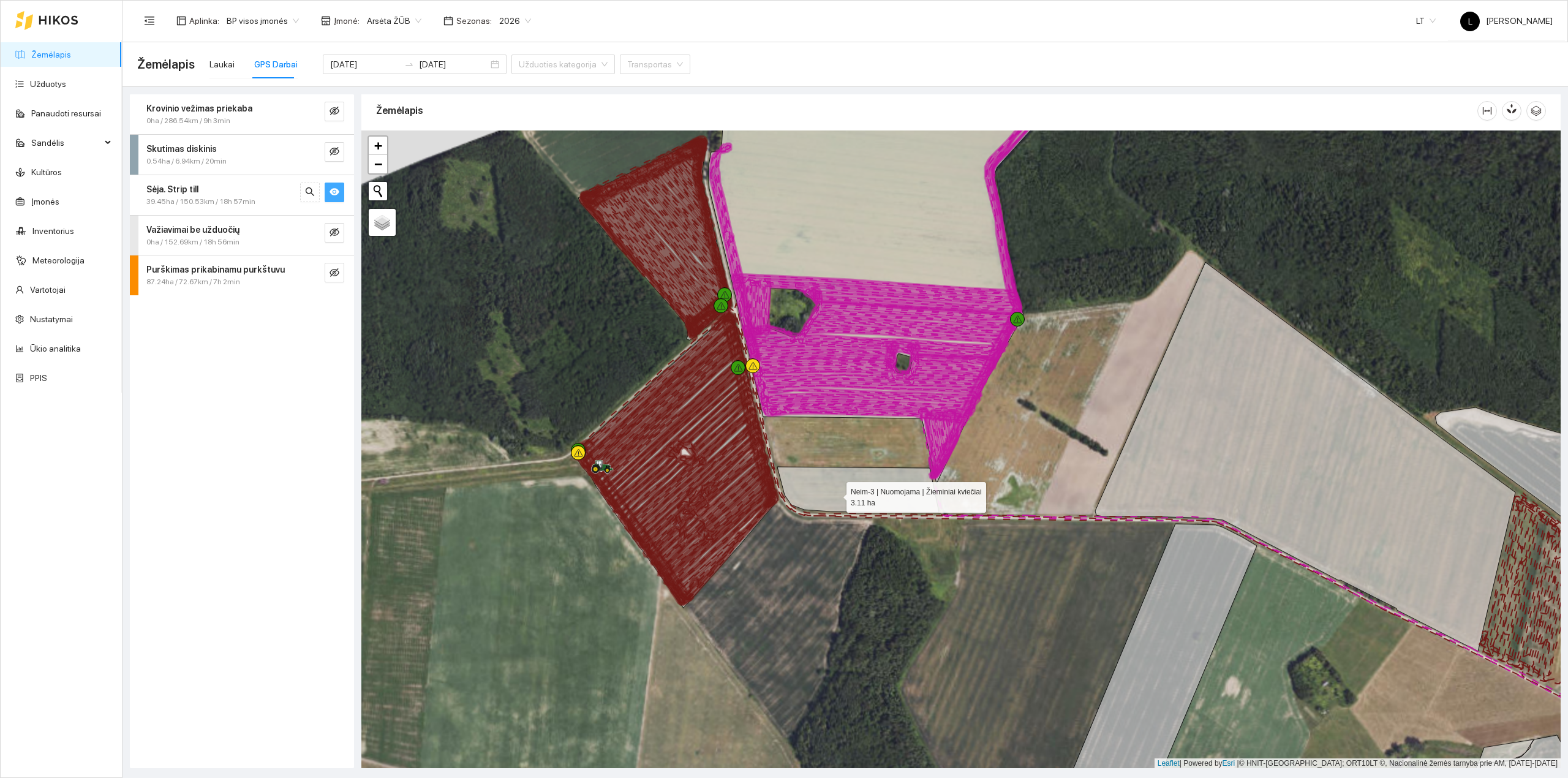
drag, startPoint x: 871, startPoint y: 474, endPoint x: 763, endPoint y: 468, distance: 108.2
click at [777, 512] on icon at bounding box center [858, 490] width 162 height 45
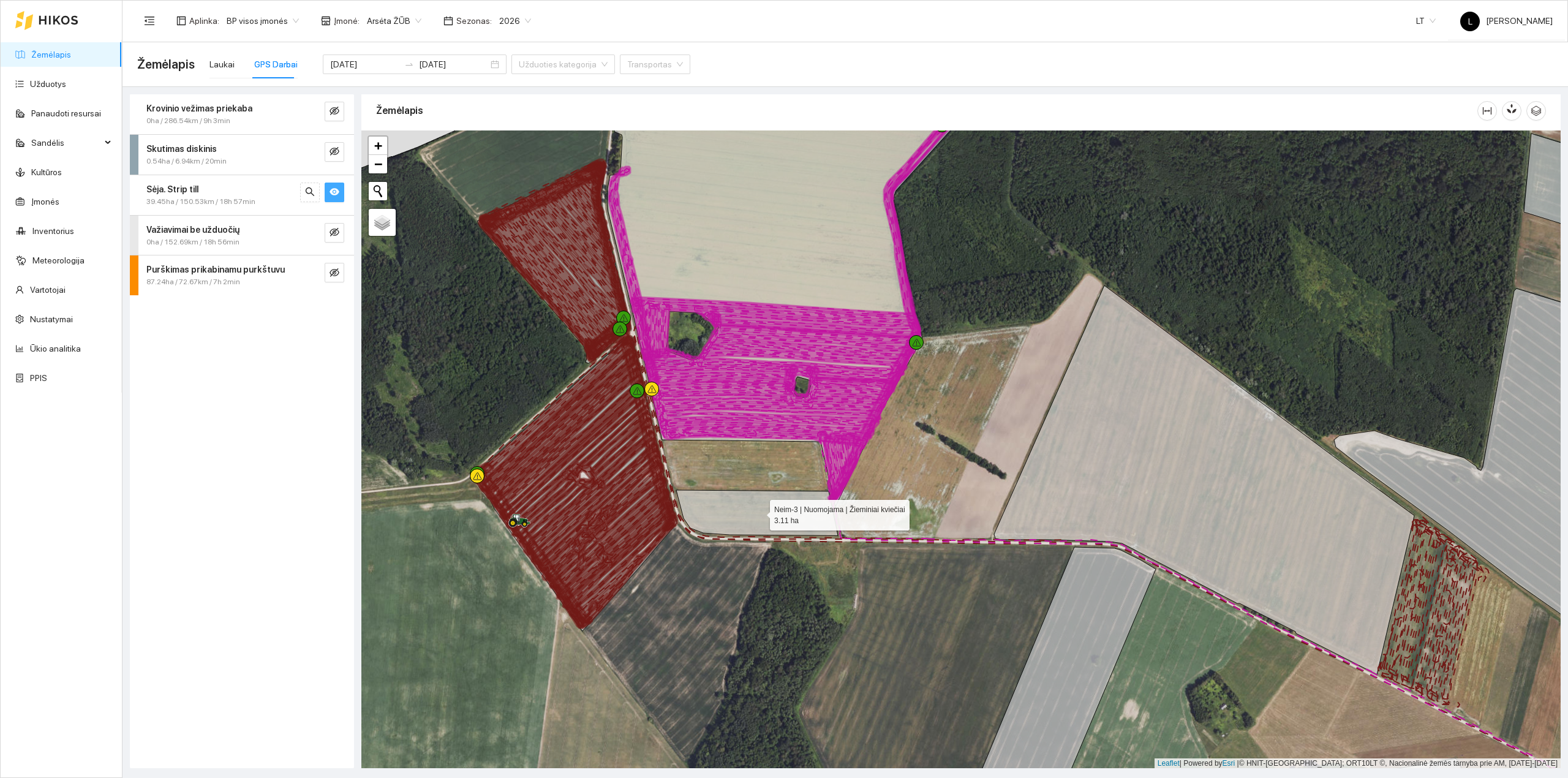
click at [232, 200] on span "39.45ha / 150.53km / 18h 57min" at bounding box center [200, 202] width 109 height 11
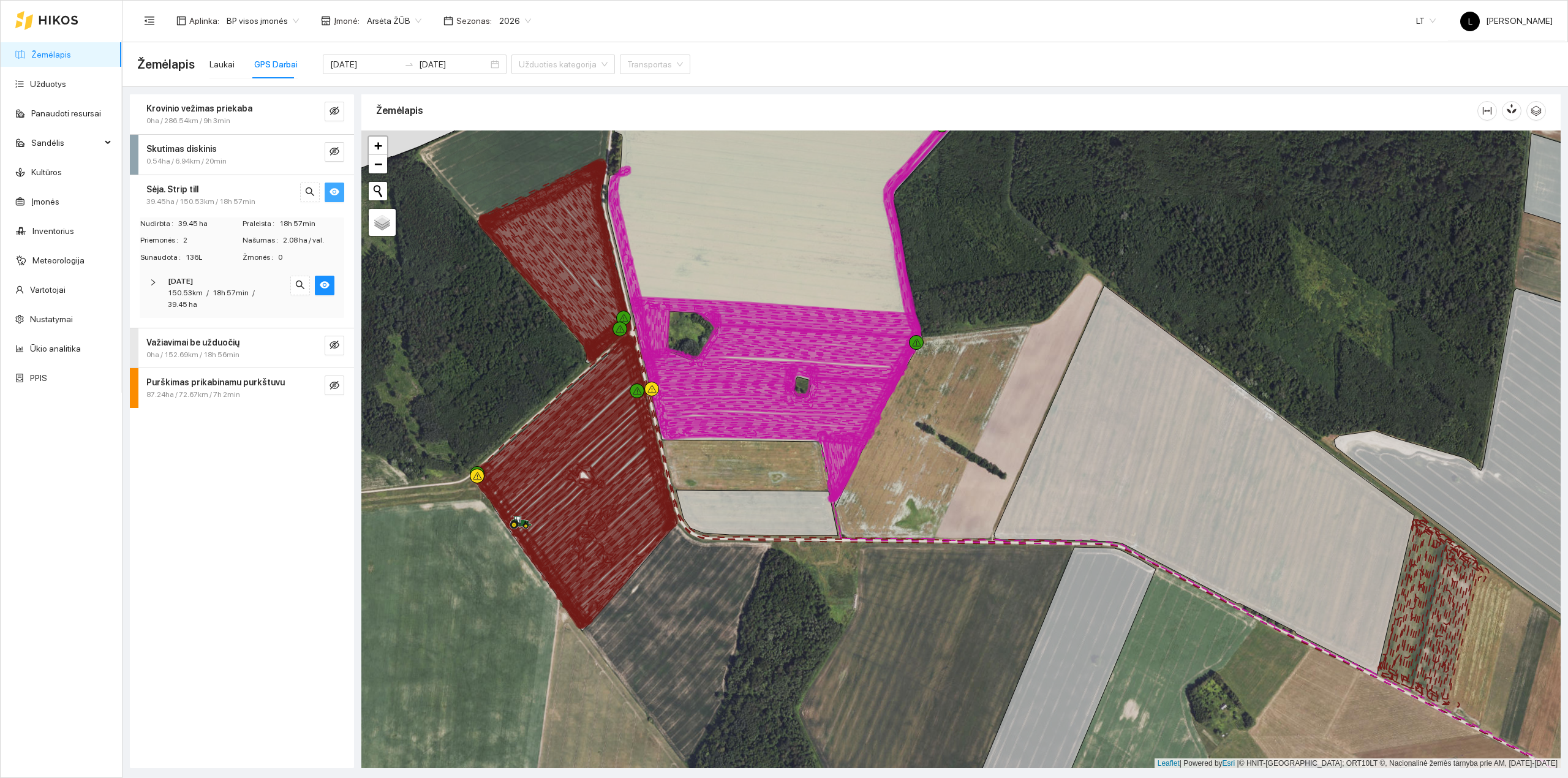
click at [230, 280] on div "[DATE]" at bounding box center [225, 281] width 115 height 11
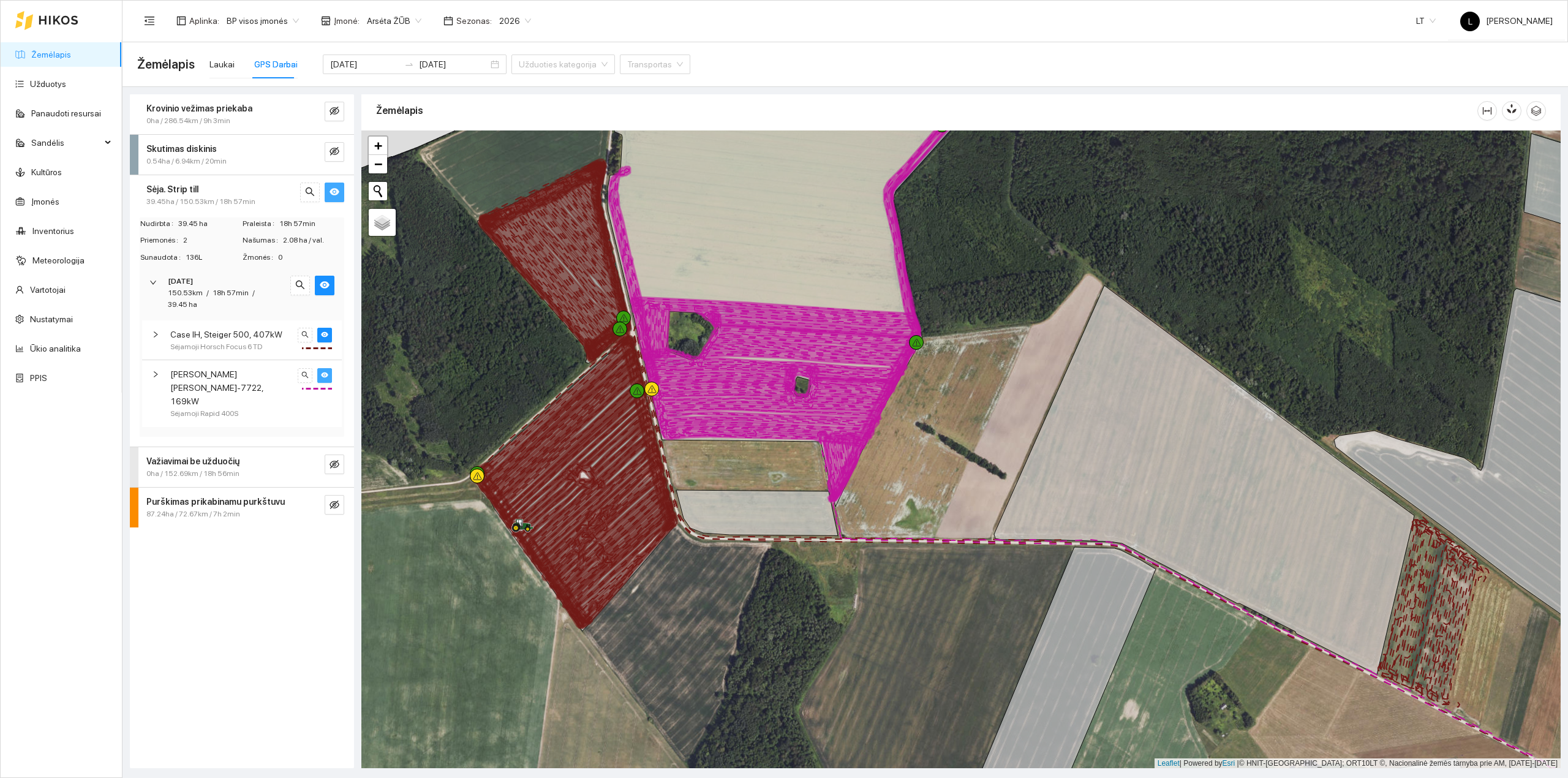
click at [326, 373] on icon "eye" at bounding box center [324, 375] width 7 height 6
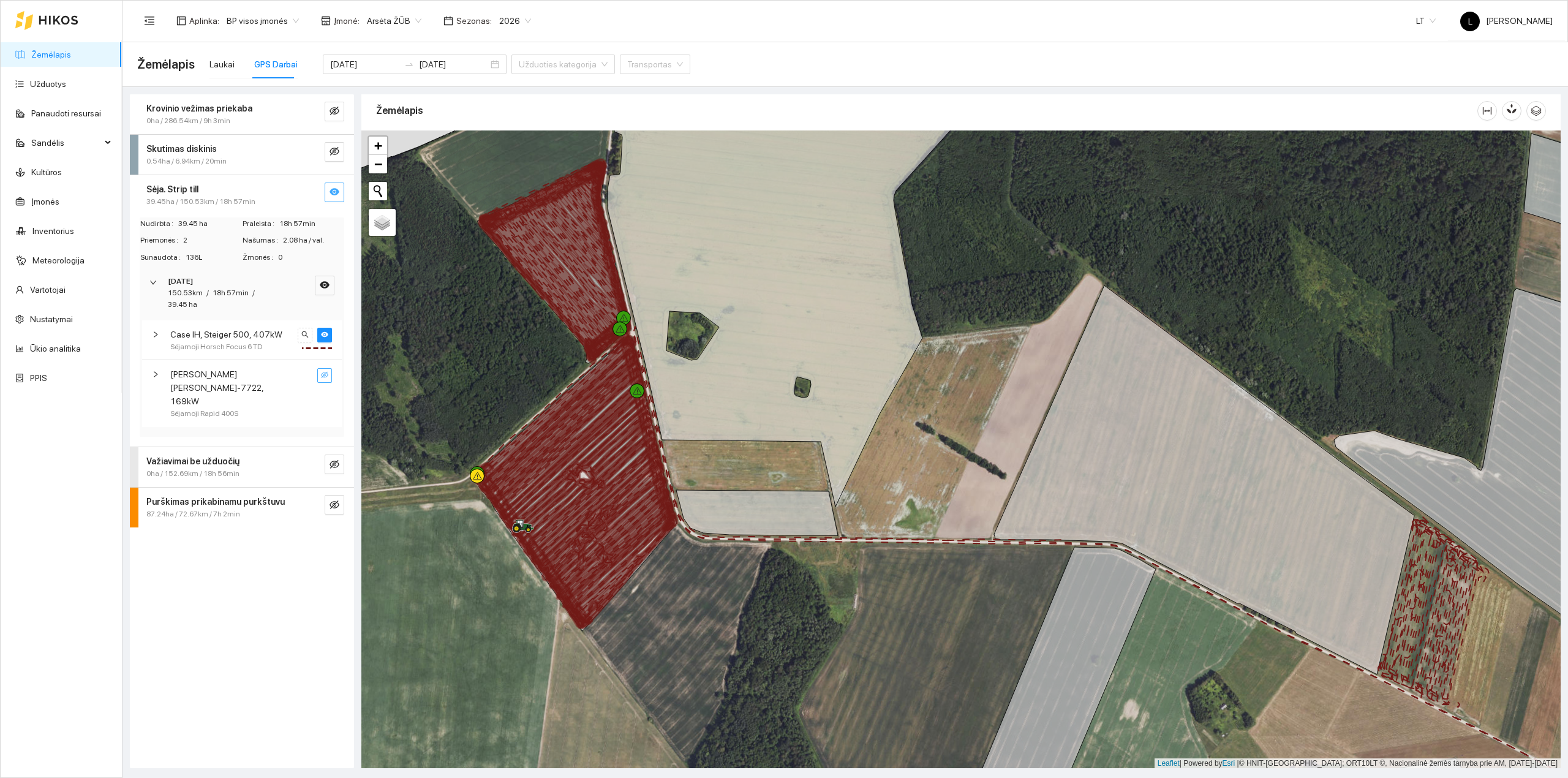
click at [326, 373] on icon "eye-invisible" at bounding box center [324, 375] width 7 height 6
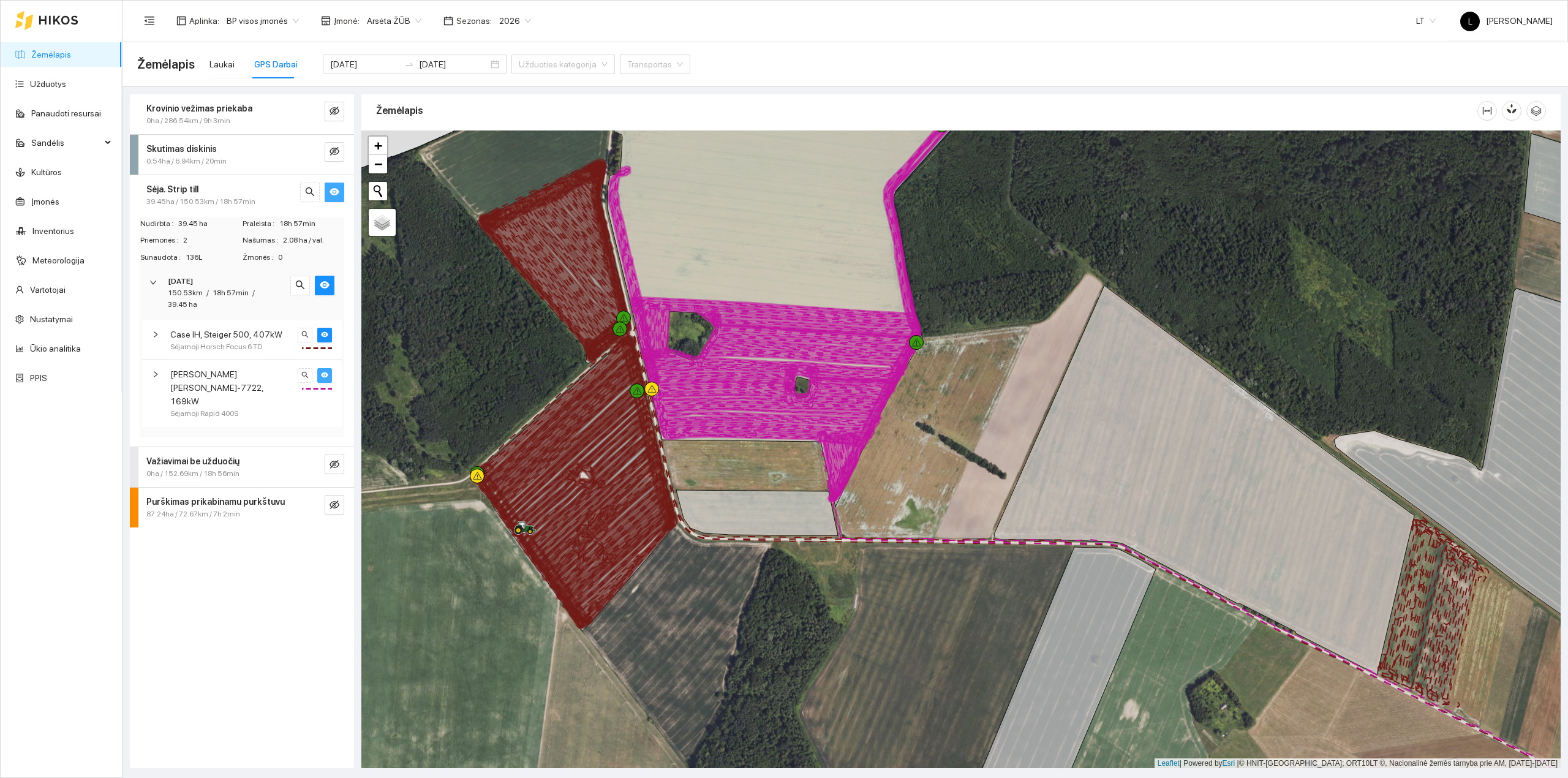
click at [326, 373] on icon "eye" at bounding box center [324, 375] width 7 height 6
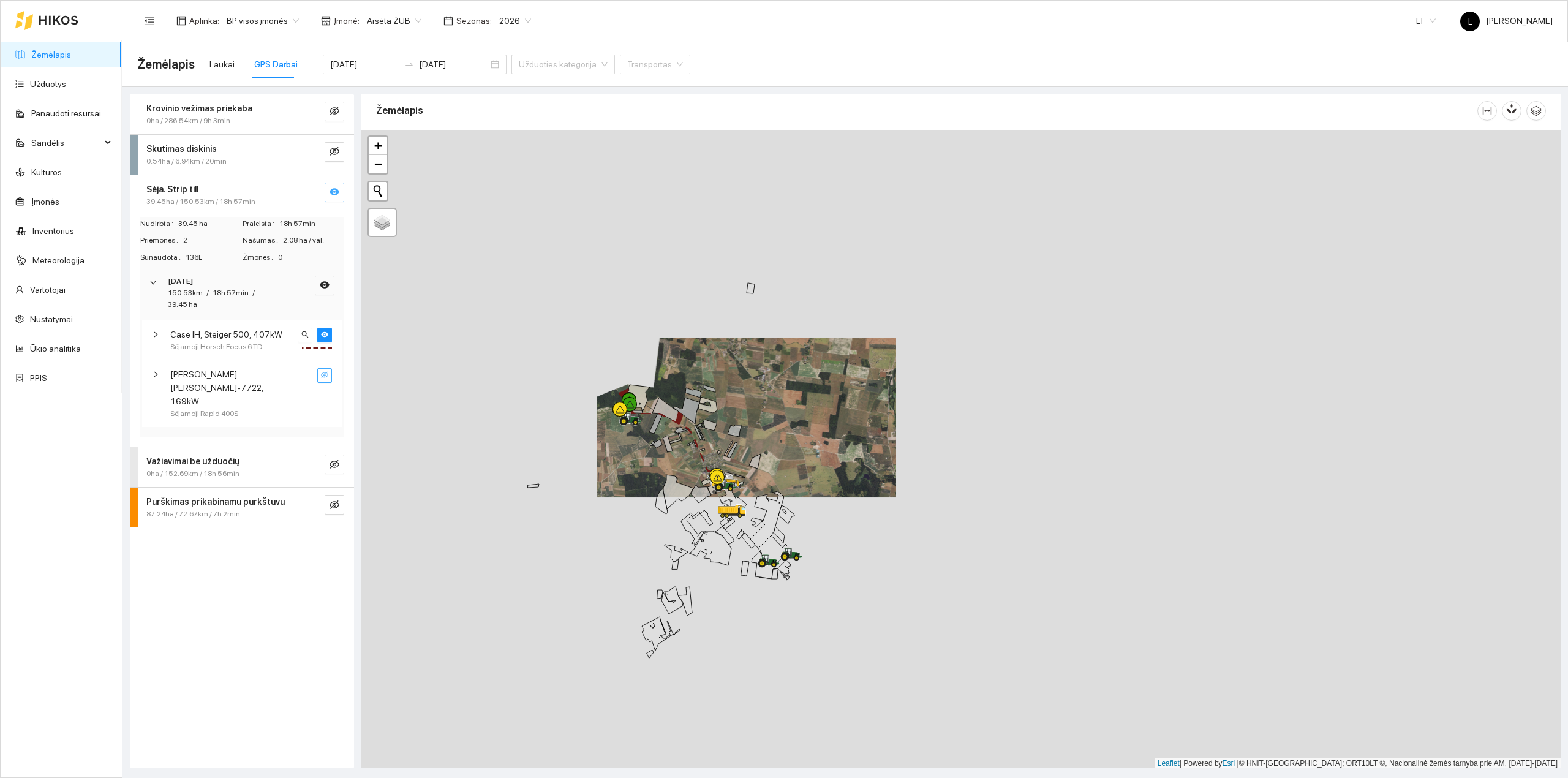
drag, startPoint x: 669, startPoint y: 381, endPoint x: 692, endPoint y: 468, distance: 90.0
click at [692, 468] on div at bounding box center [961, 449] width 1199 height 638
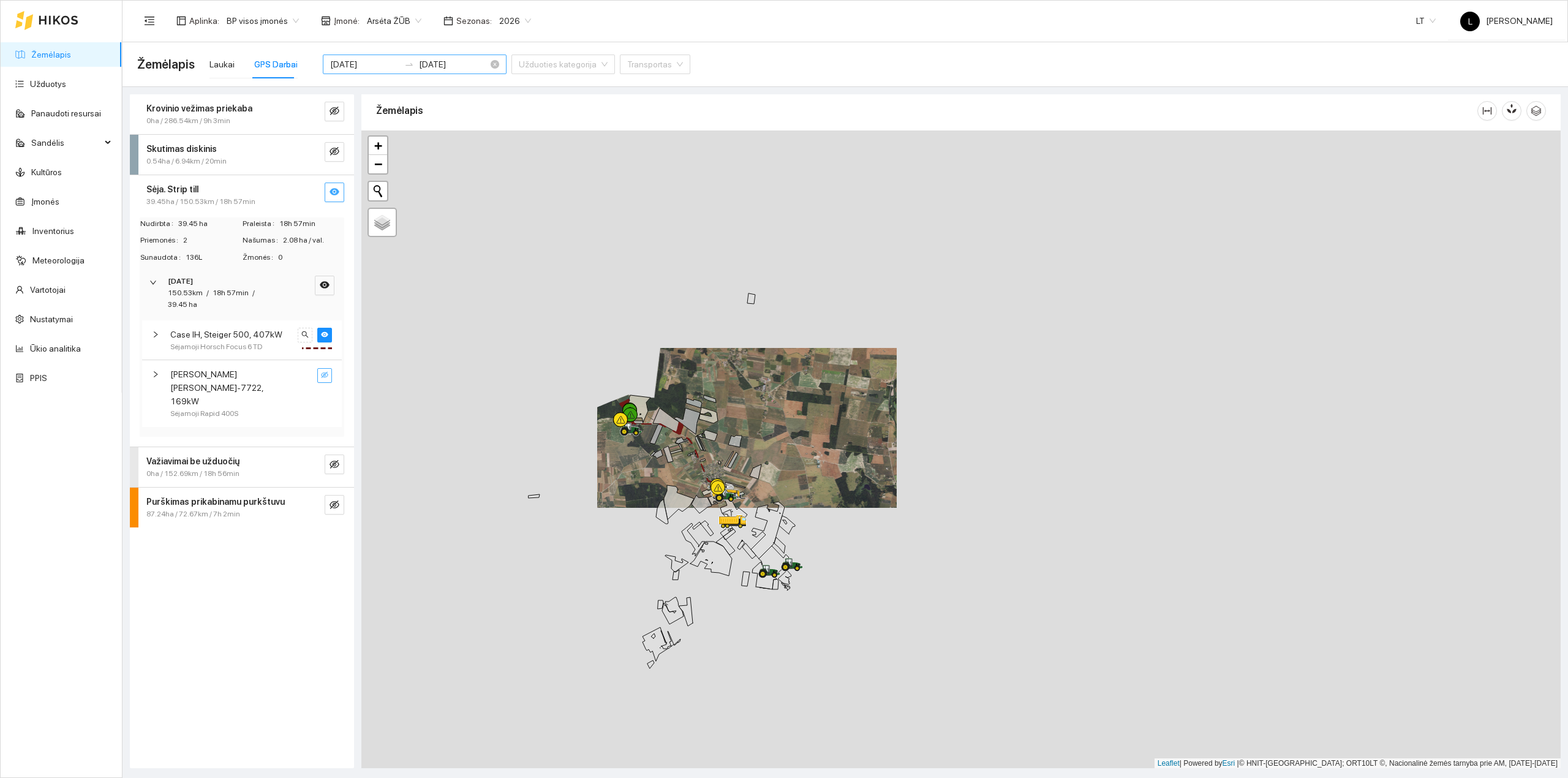
click at [365, 67] on input "[DATE]" at bounding box center [365, 64] width 69 height 14
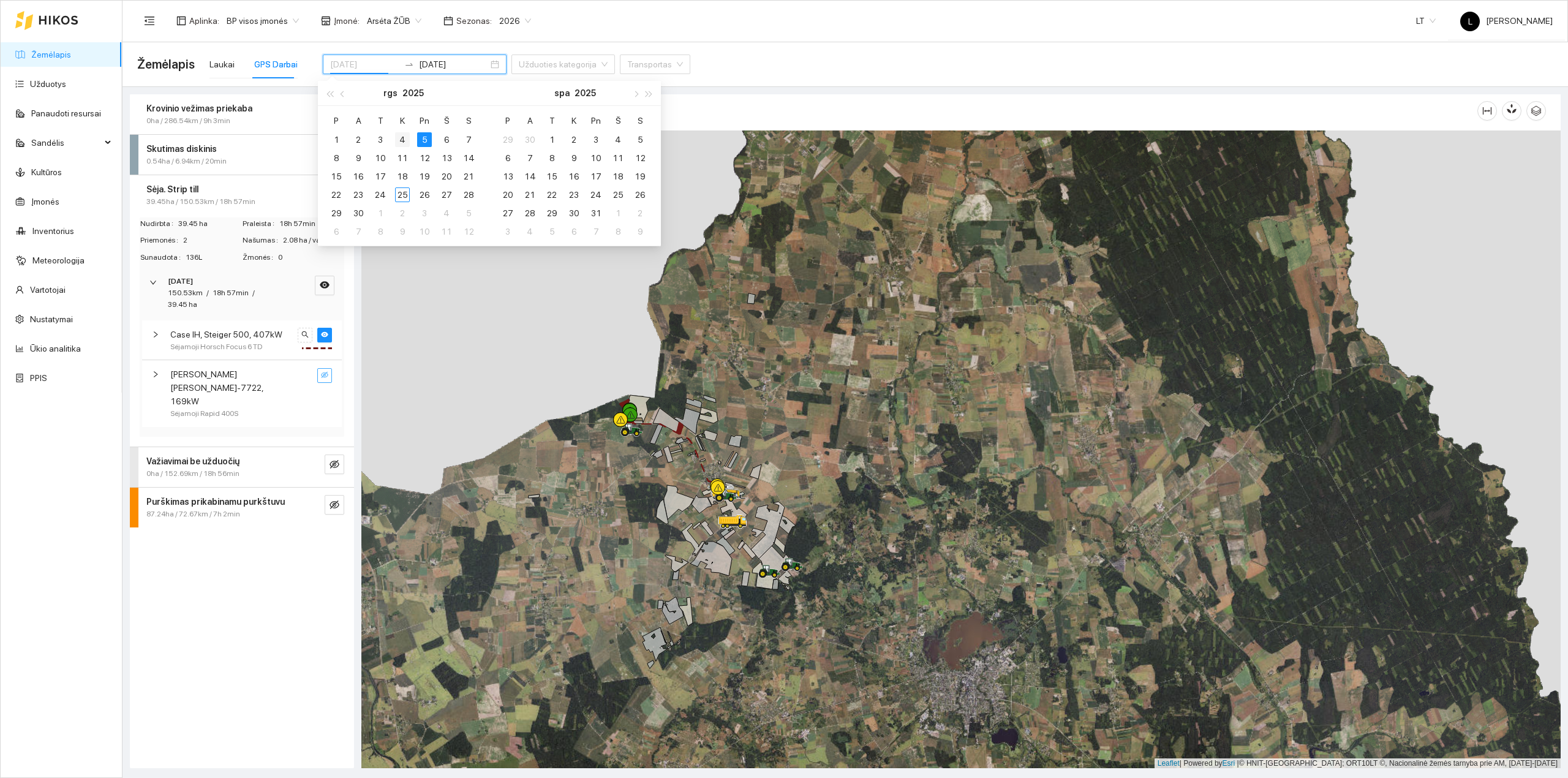
type input "2025-09-04"
click at [404, 141] on div "4" at bounding box center [402, 140] width 15 height 15
type input "2025-09-04"
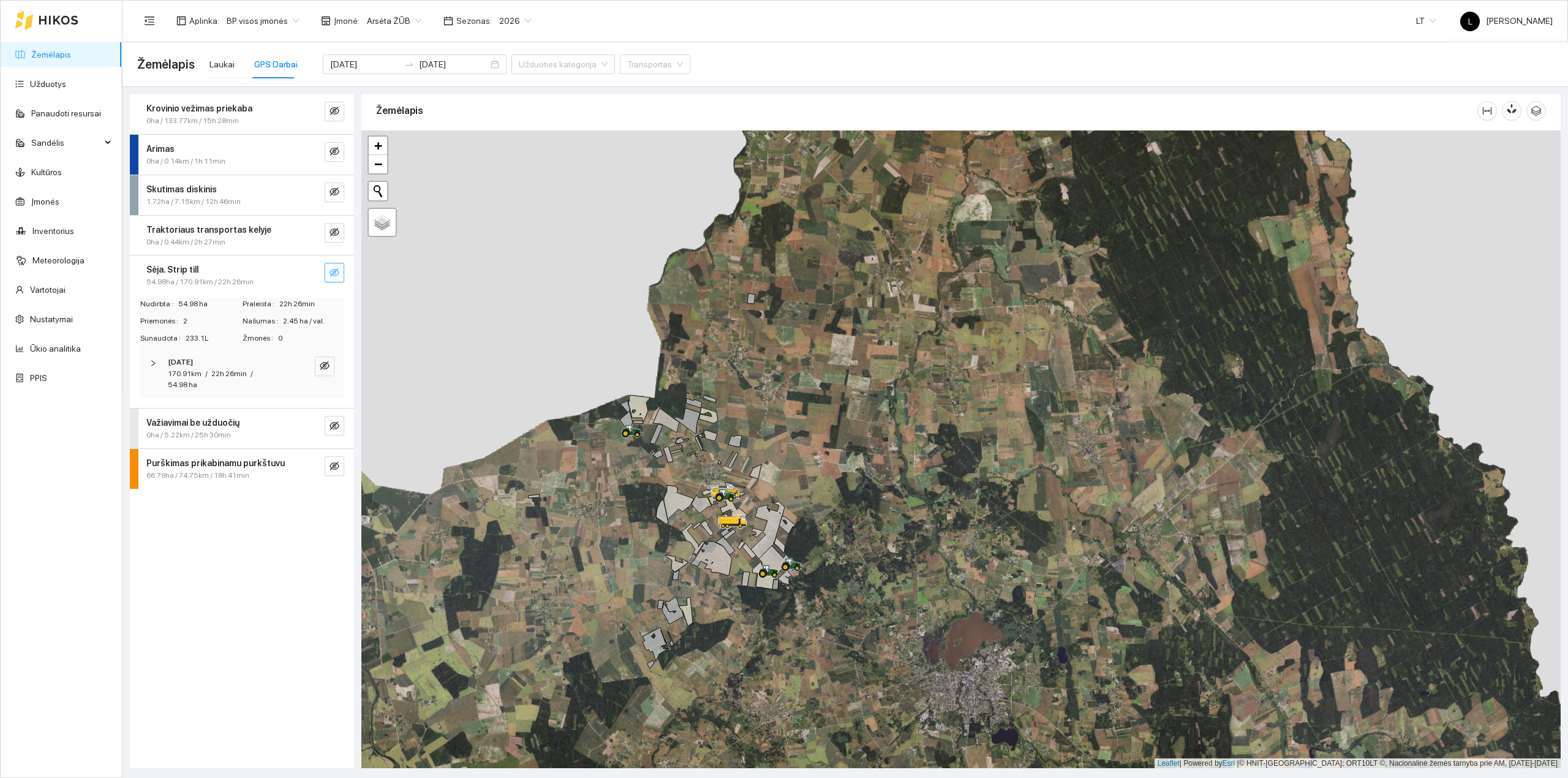
click at [333, 273] on icon "eye-invisible" at bounding box center [334, 272] width 10 height 9
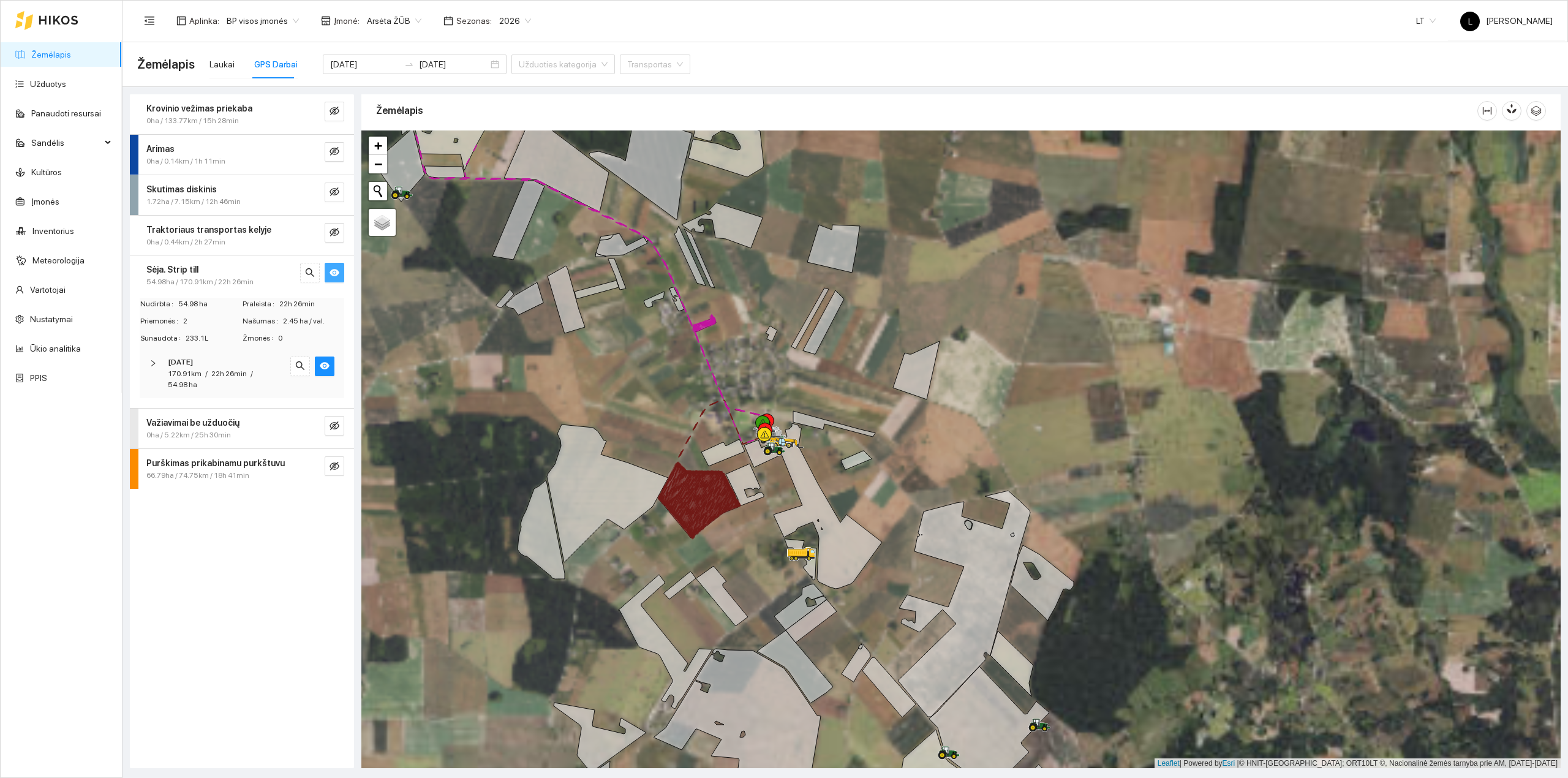
click at [226, 383] on div "170.91km / 22h 26min / 54.98 ha" at bounding box center [225, 380] width 115 height 23
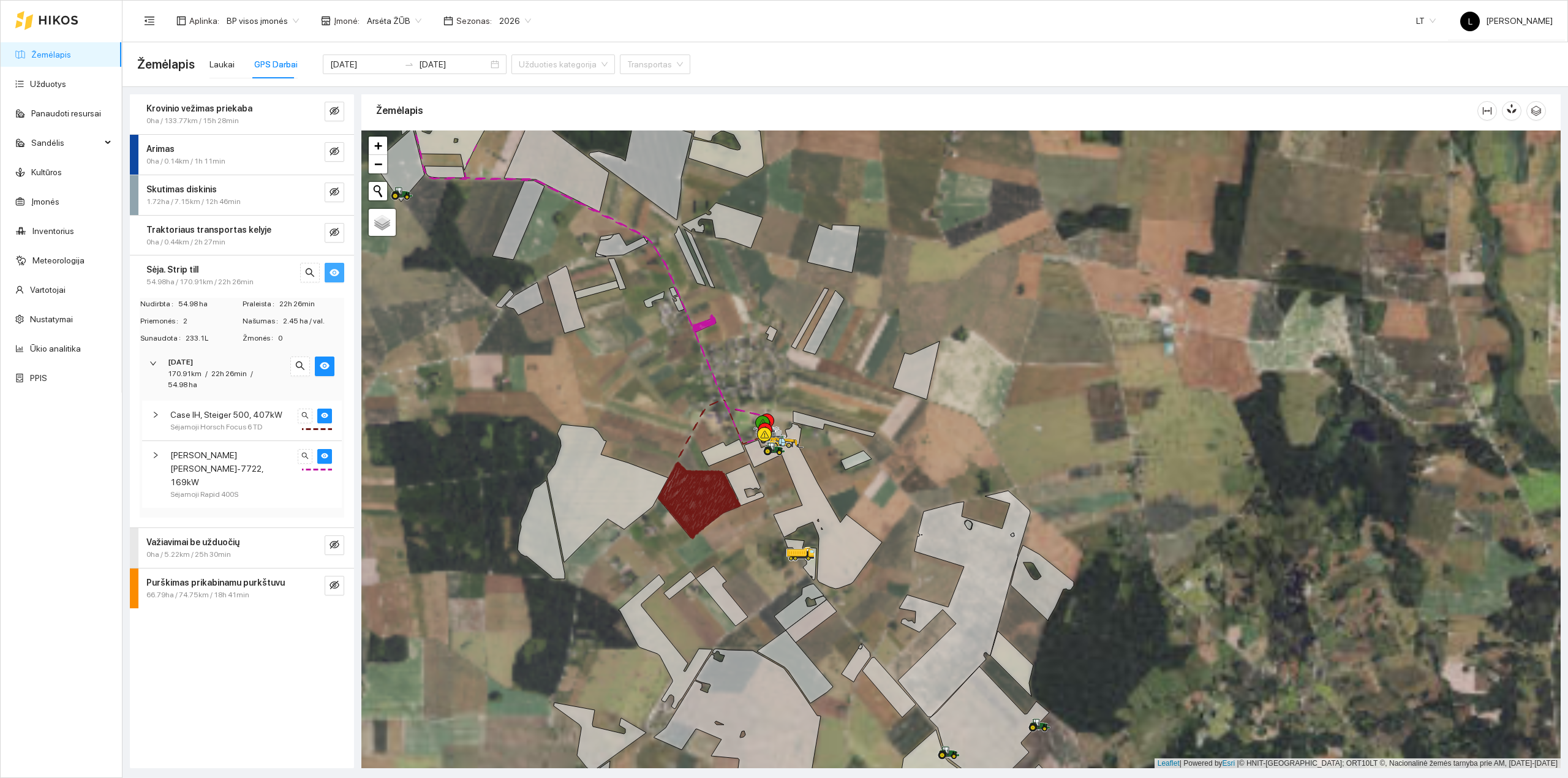
click at [239, 466] on span "Massey Ferguson MF-7722, 169kW" at bounding box center [232, 469] width 123 height 40
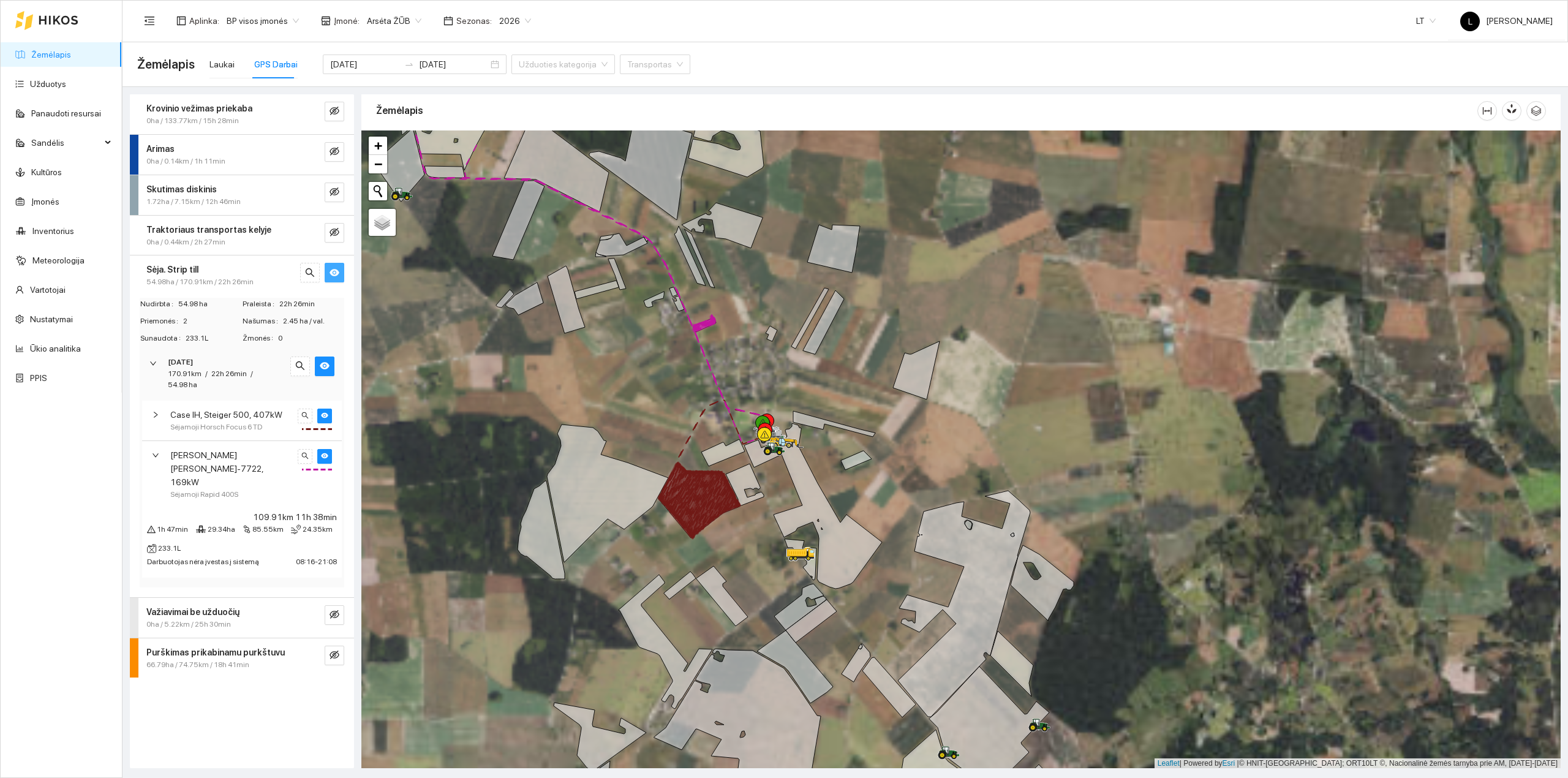
click at [242, 462] on span "Massey Ferguson MF-7722, 169kW" at bounding box center [232, 469] width 123 height 40
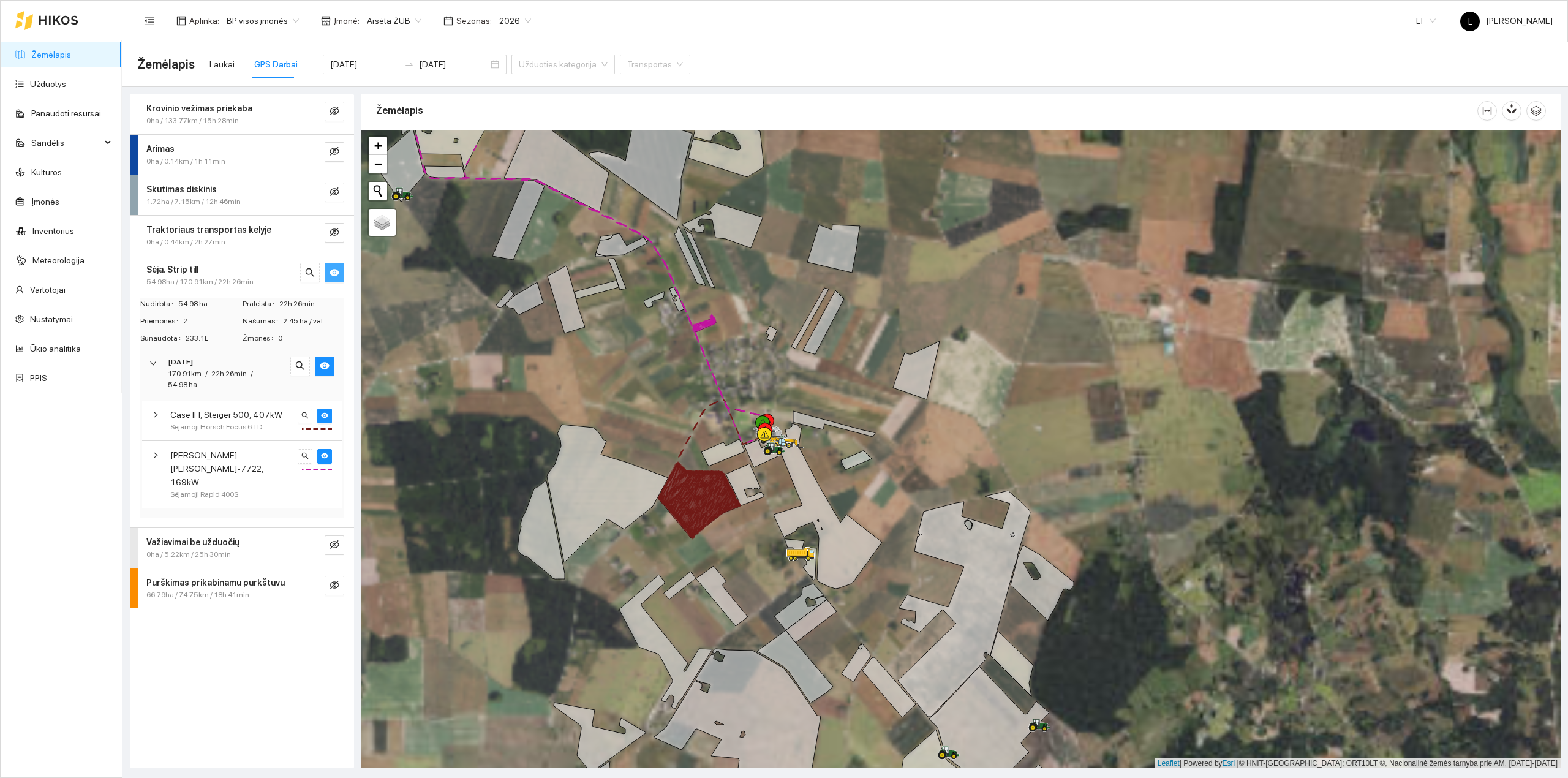
click at [251, 420] on span "Case IH, Steiger 500, 407kW" at bounding box center [226, 414] width 112 height 14
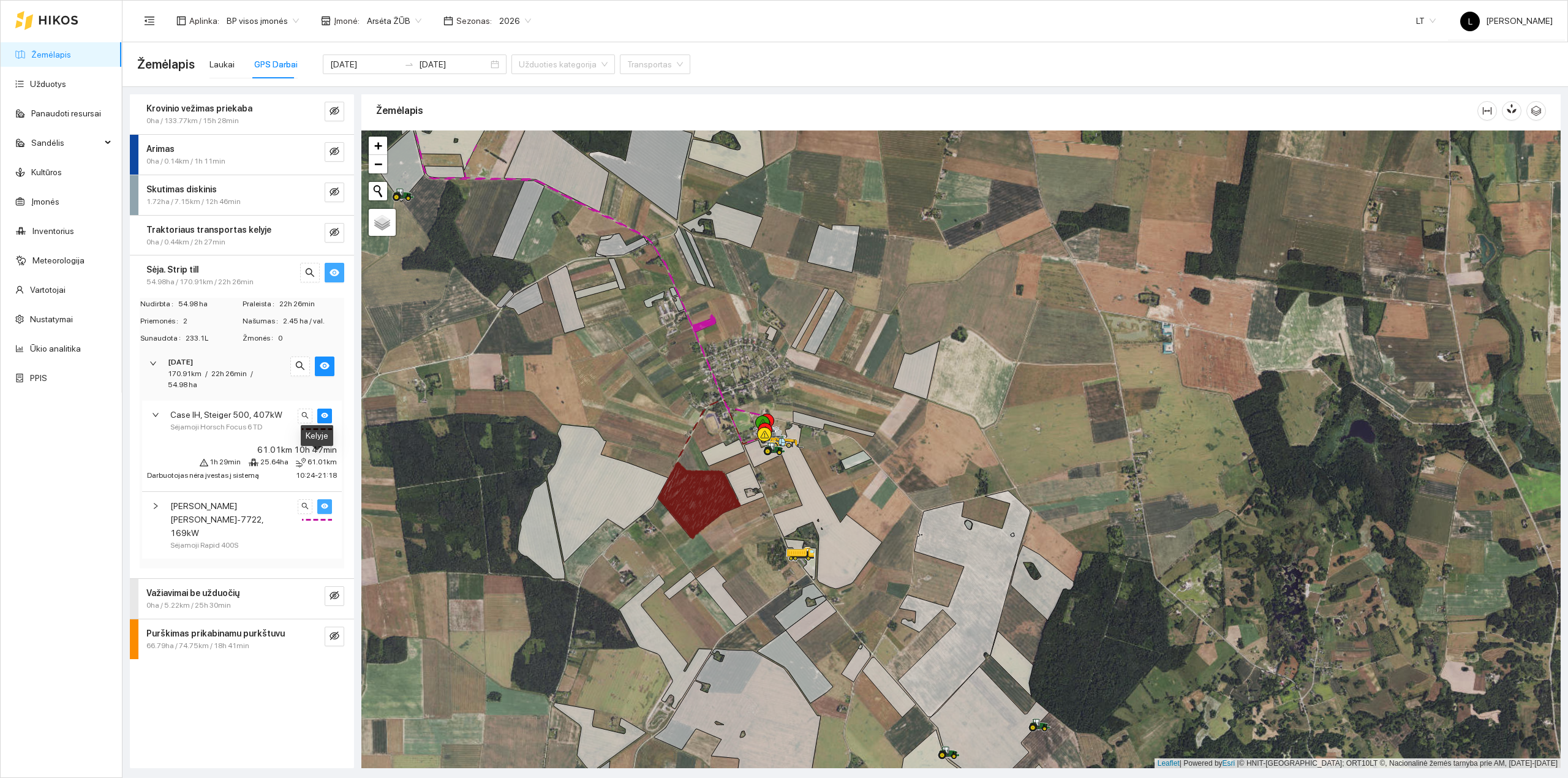
click at [326, 514] on button "button" at bounding box center [325, 507] width 15 height 15
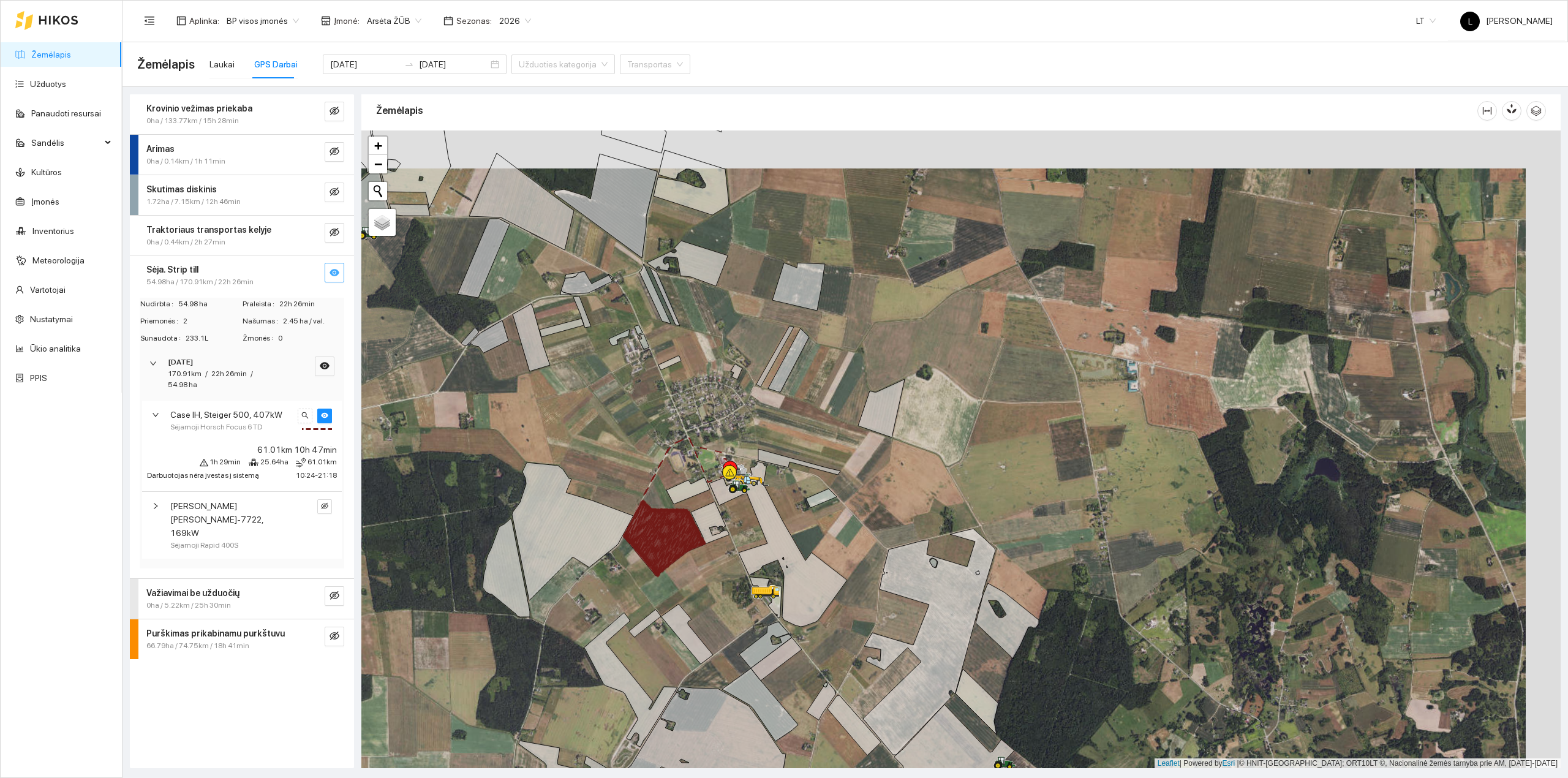
drag, startPoint x: 672, startPoint y: 574, endPoint x: 637, endPoint y: 591, distance: 38.9
click at [641, 591] on div at bounding box center [961, 449] width 1199 height 638
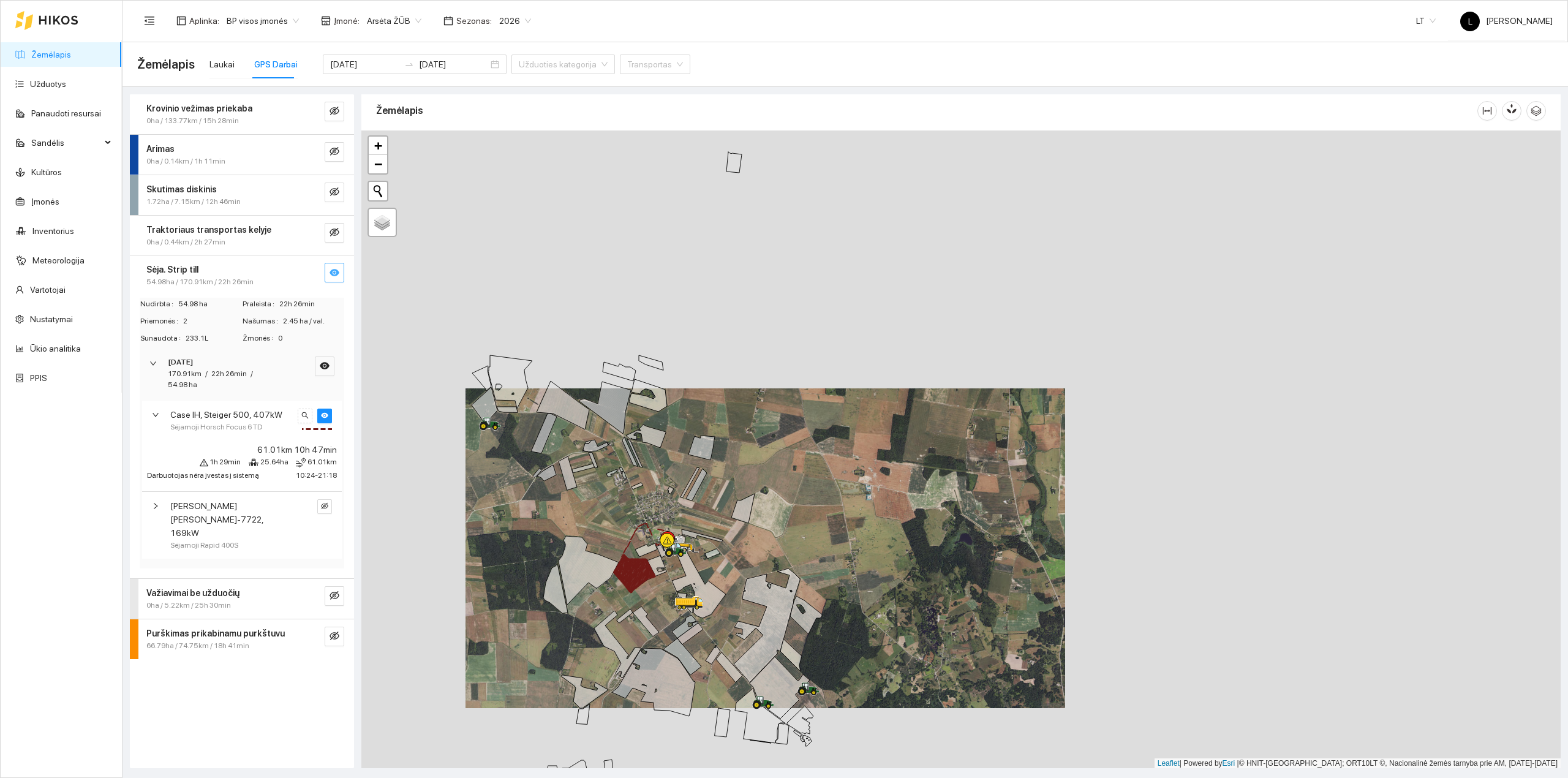
drag, startPoint x: 662, startPoint y: 589, endPoint x: 649, endPoint y: 568, distance: 24.7
click at [649, 570] on div at bounding box center [961, 449] width 1199 height 638
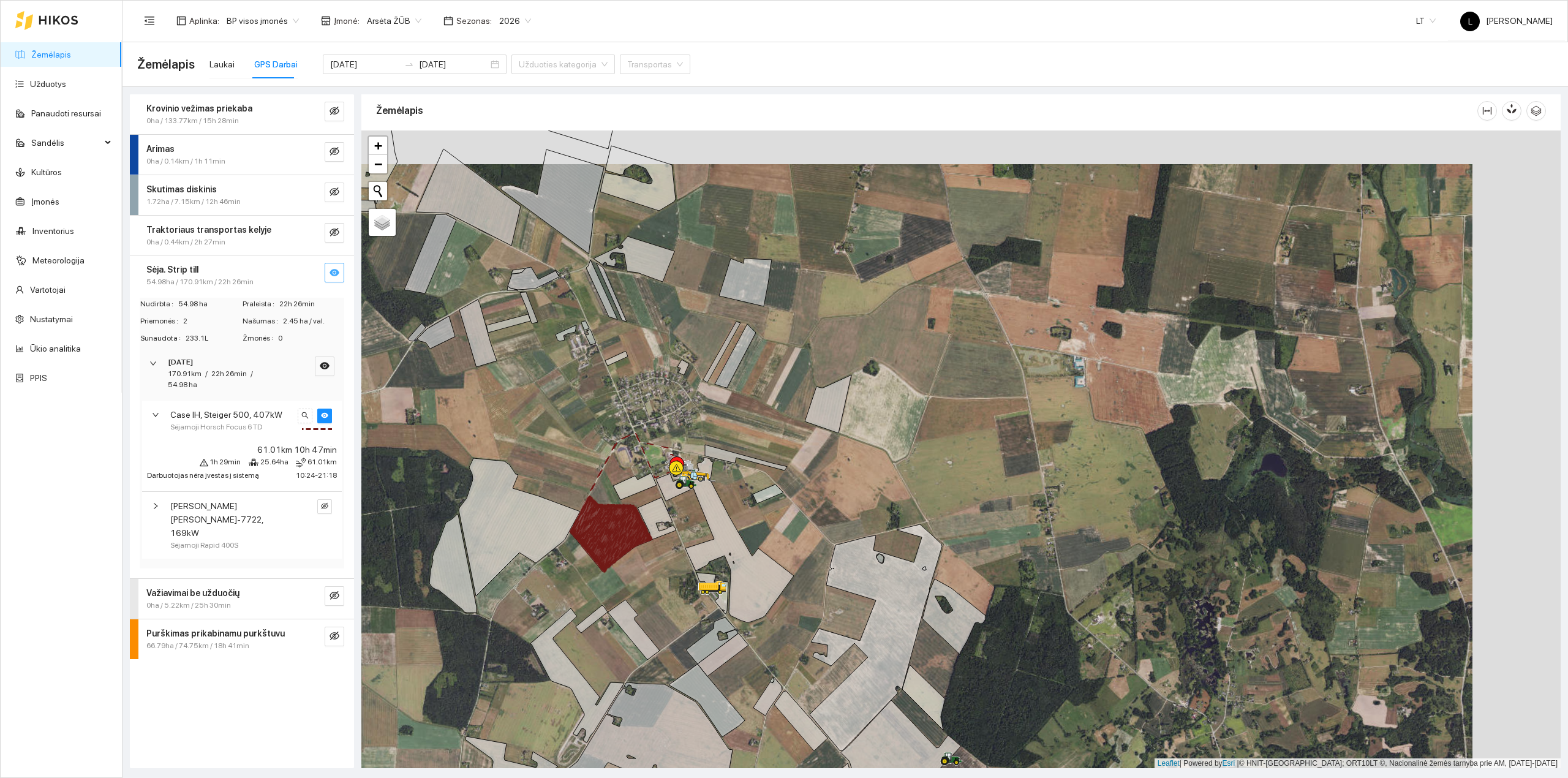
drag, startPoint x: 630, startPoint y: 579, endPoint x: 734, endPoint y: 500, distance: 130.6
click at [734, 501] on div at bounding box center [961, 449] width 1199 height 638
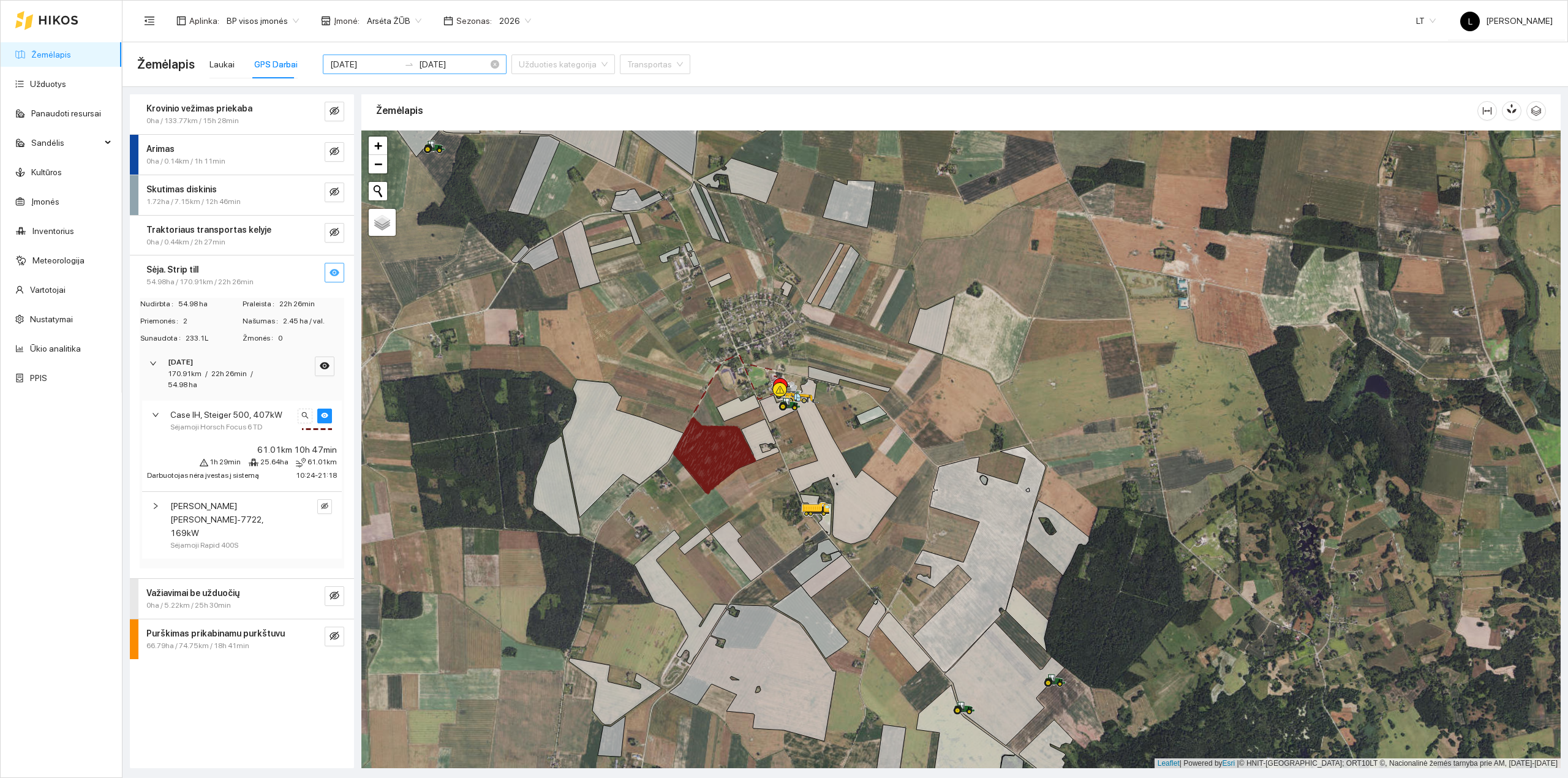
click at [380, 65] on input "2025-09-04" at bounding box center [365, 64] width 69 height 14
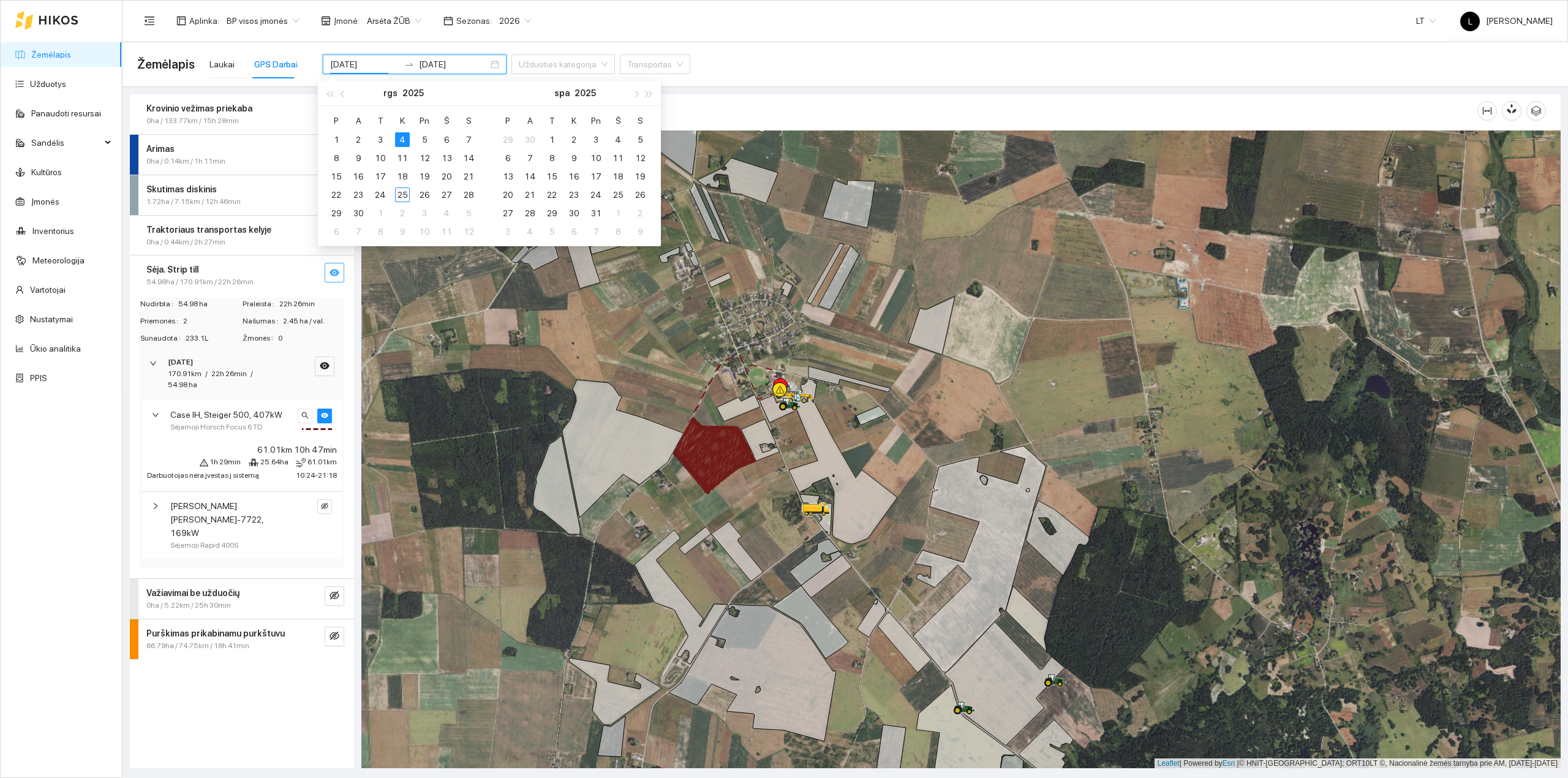
type input "2025-09-04"
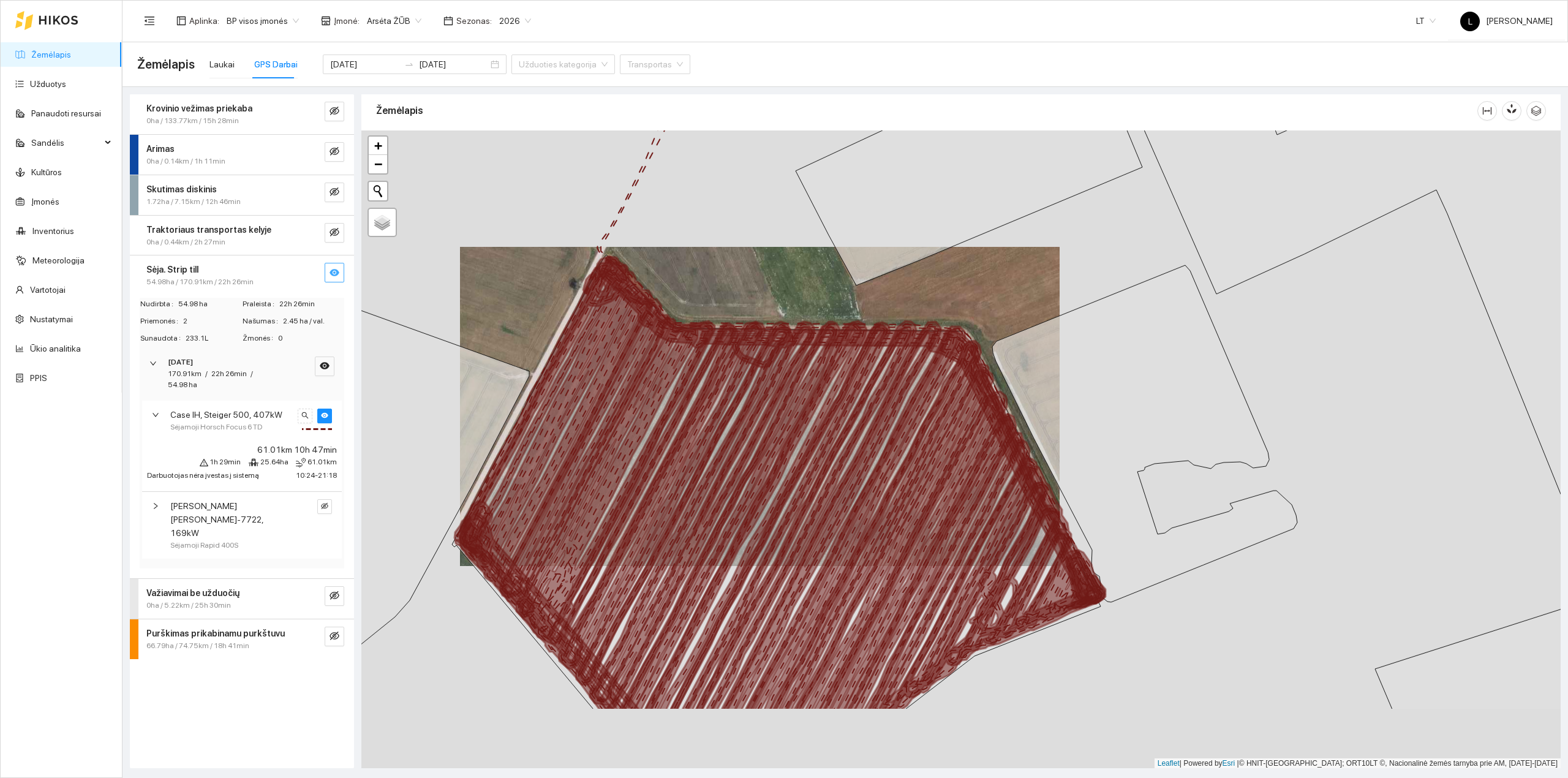
drag, startPoint x: 713, startPoint y: 564, endPoint x: 636, endPoint y: 472, distance: 120.0
click at [636, 472] on icon at bounding box center [700, 484] width 481 height 454
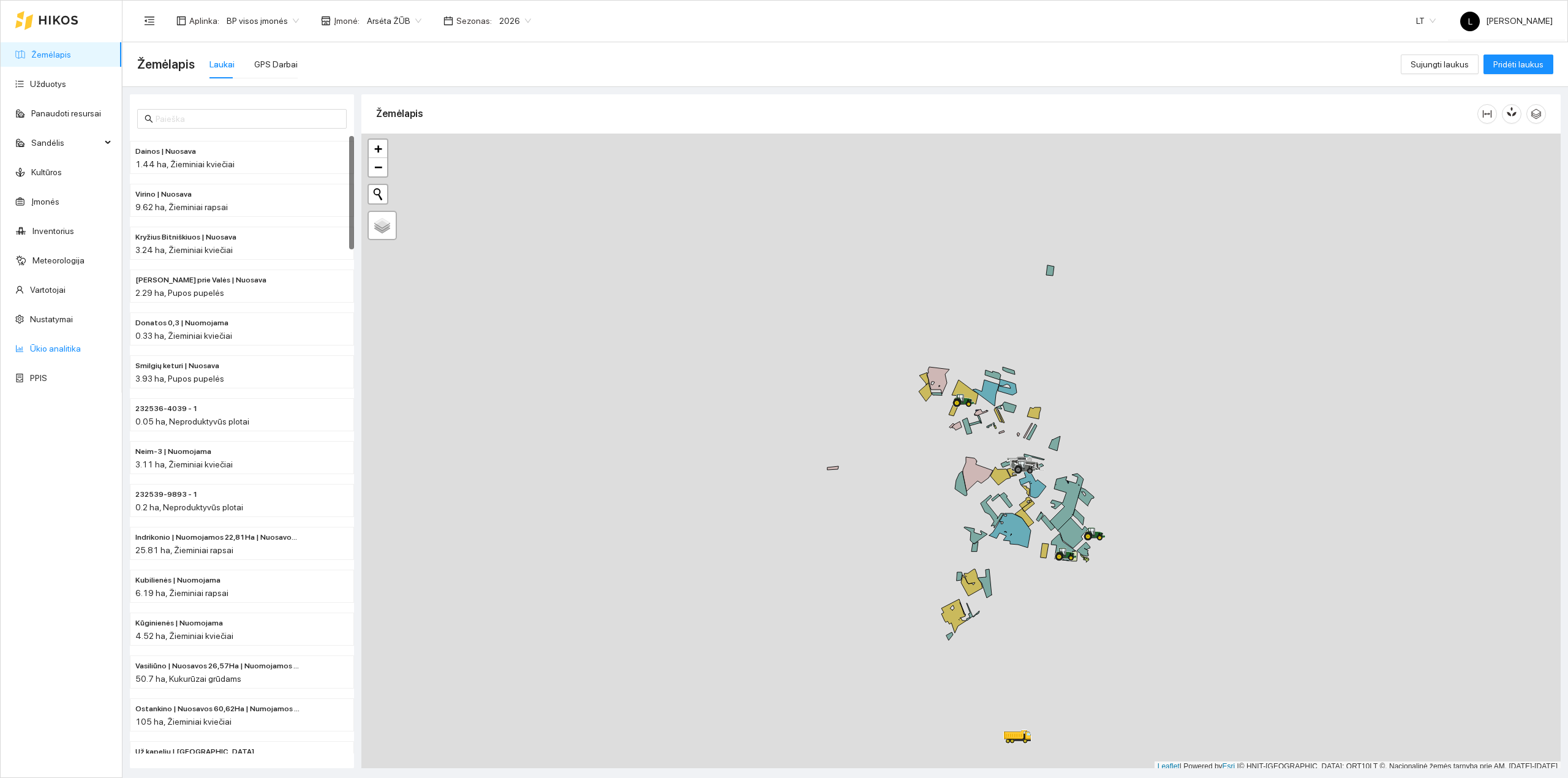
click at [43, 346] on link "Ūkio analitika" at bounding box center [55, 348] width 51 height 10
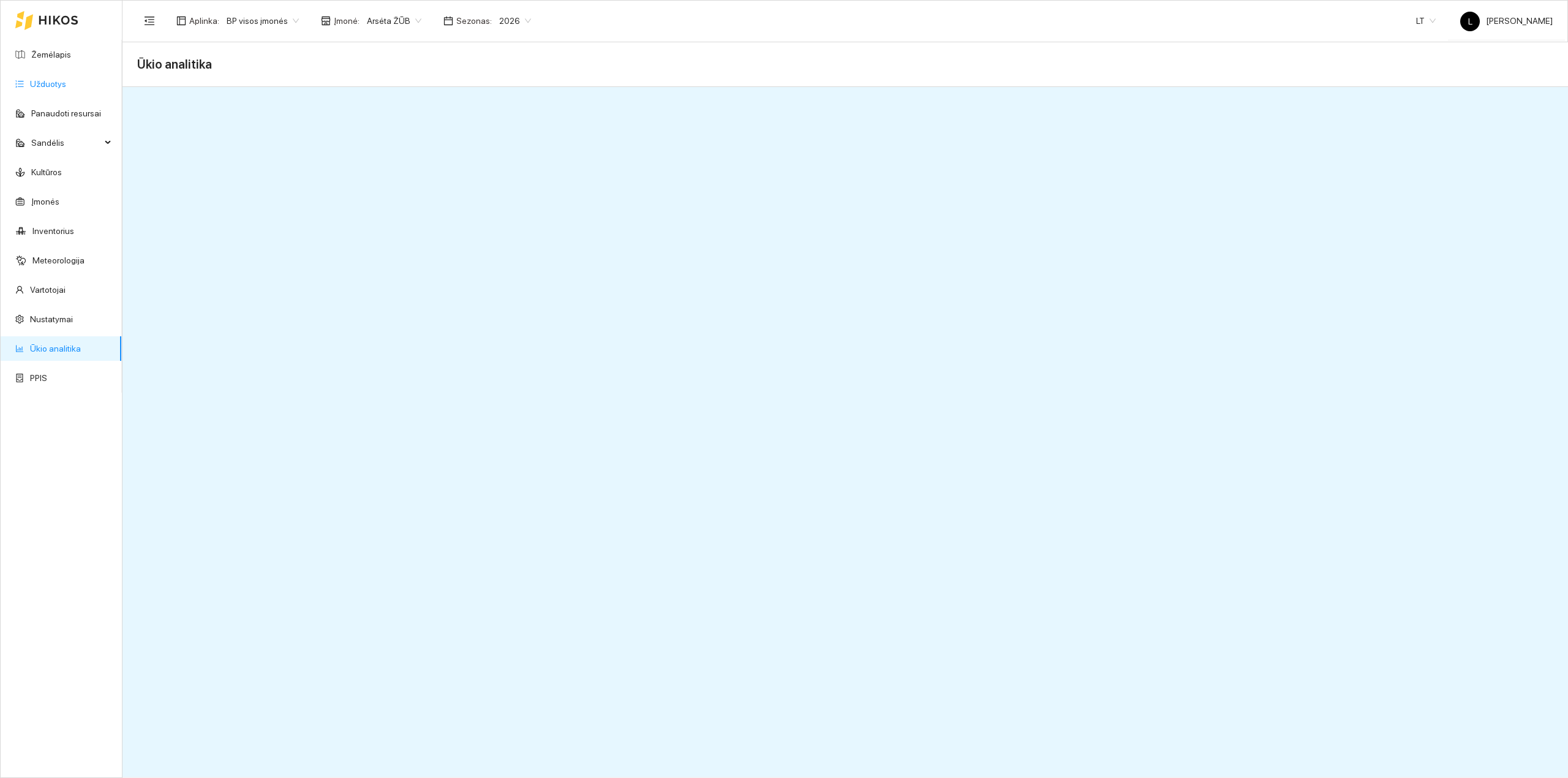
click at [38, 87] on link "Užduotys" at bounding box center [48, 84] width 36 height 10
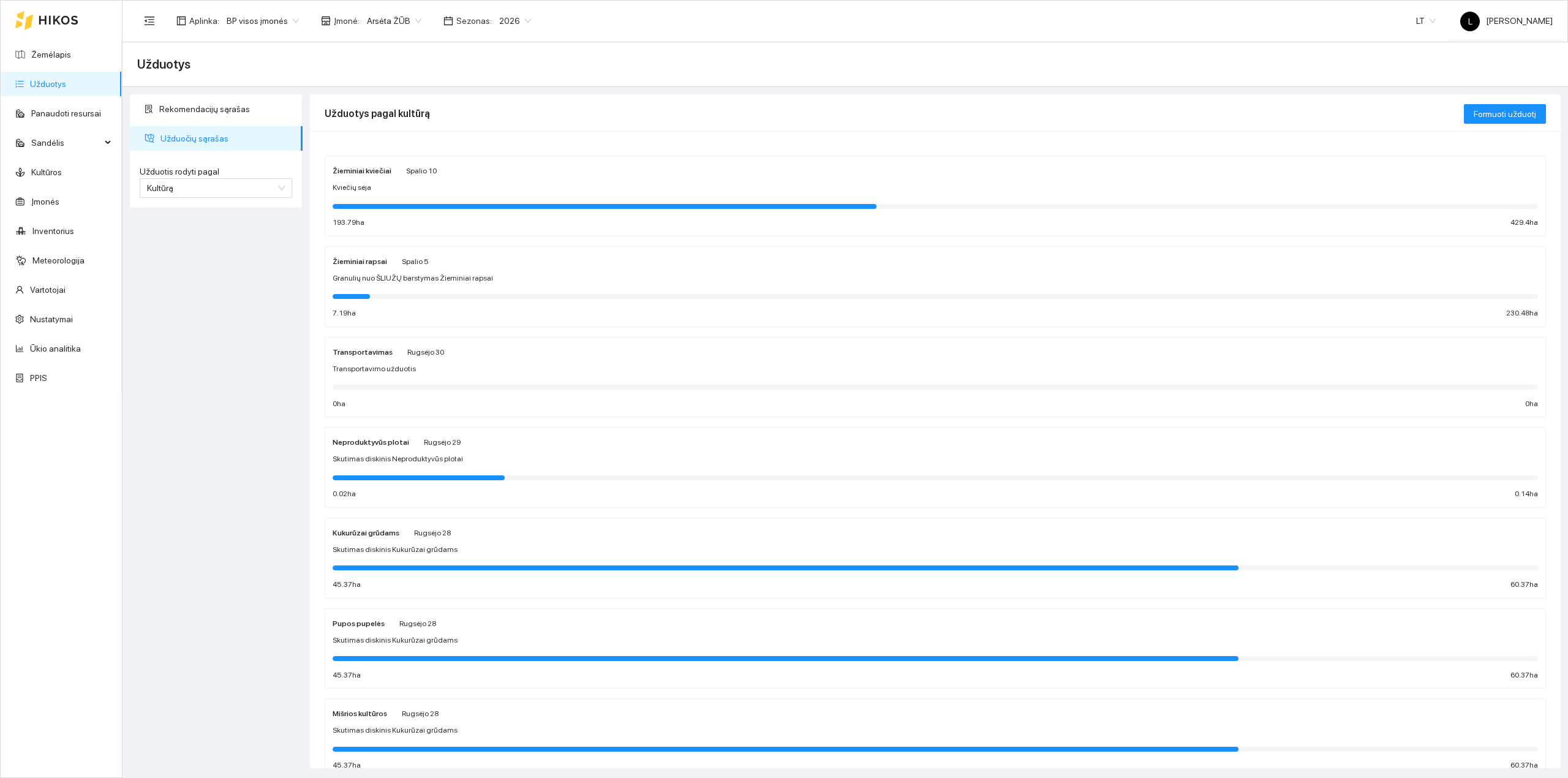
click at [422, 292] on div at bounding box center [935, 296] width 1205 height 14
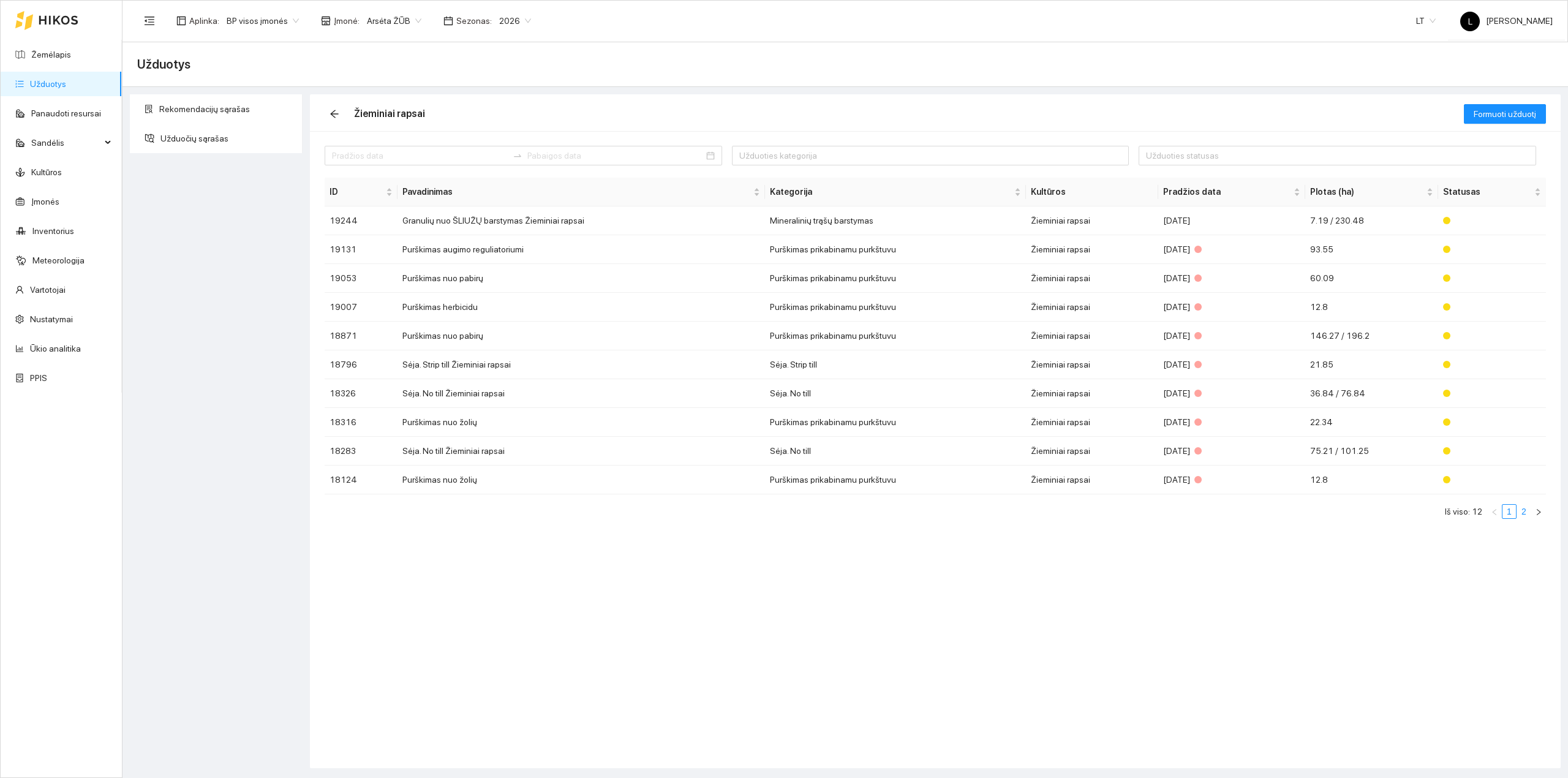
click at [1527, 510] on link "2" at bounding box center [1524, 511] width 14 height 14
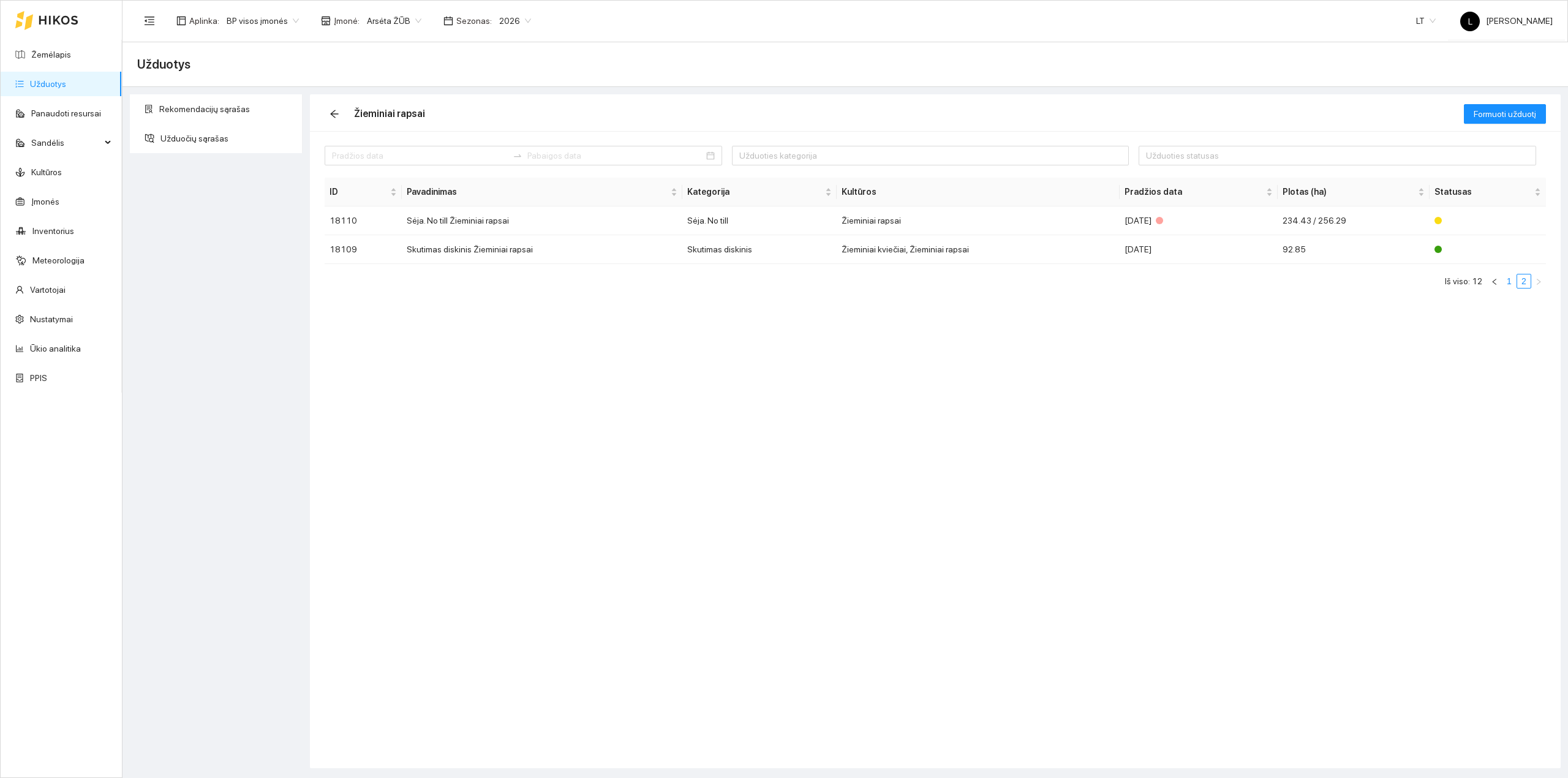
click at [1502, 282] on link "1" at bounding box center [1508, 281] width 14 height 14
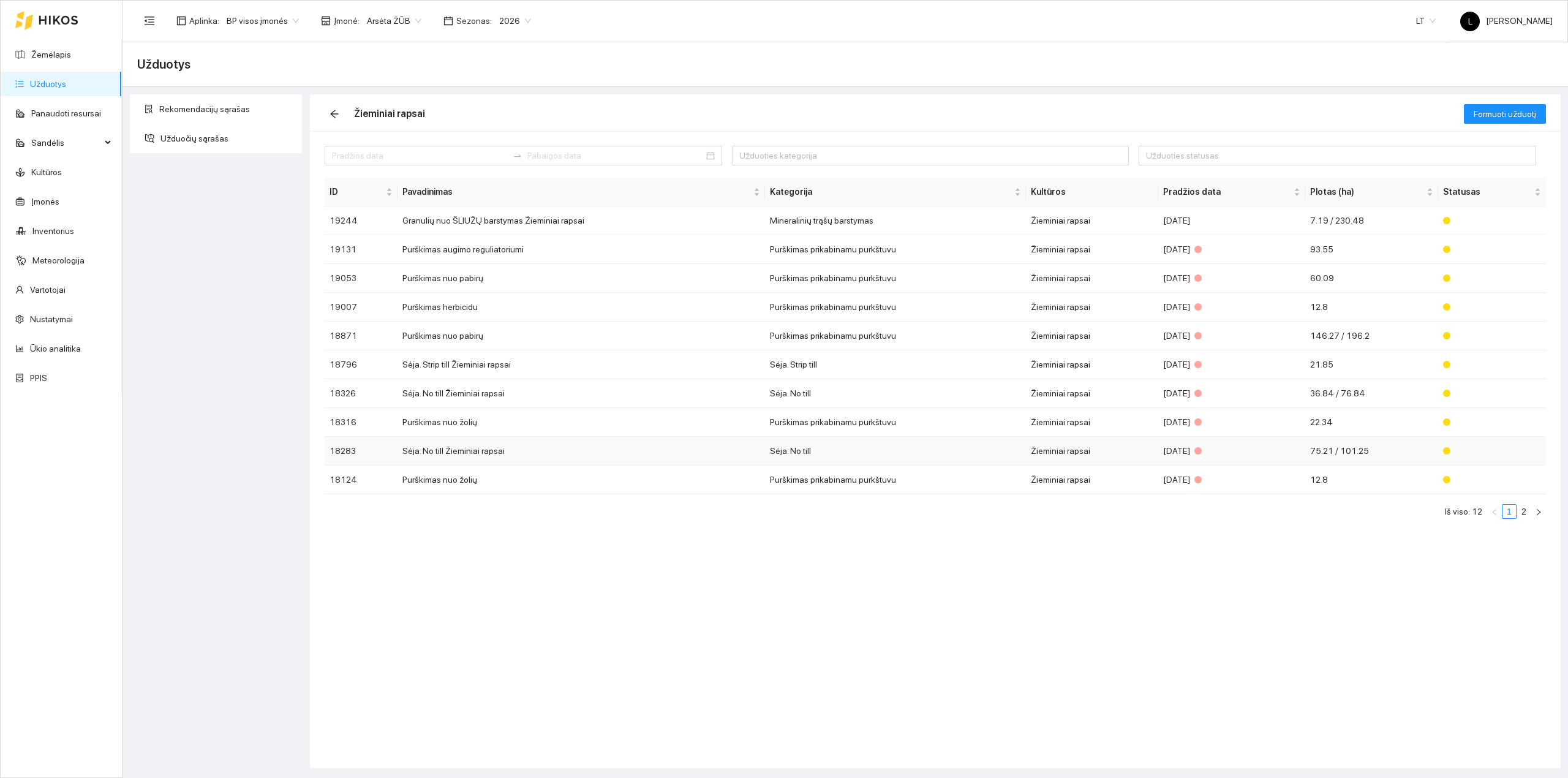
click at [477, 464] on td "Sėja. No till Žieminiai rapsai" at bounding box center [581, 451] width 368 height 29
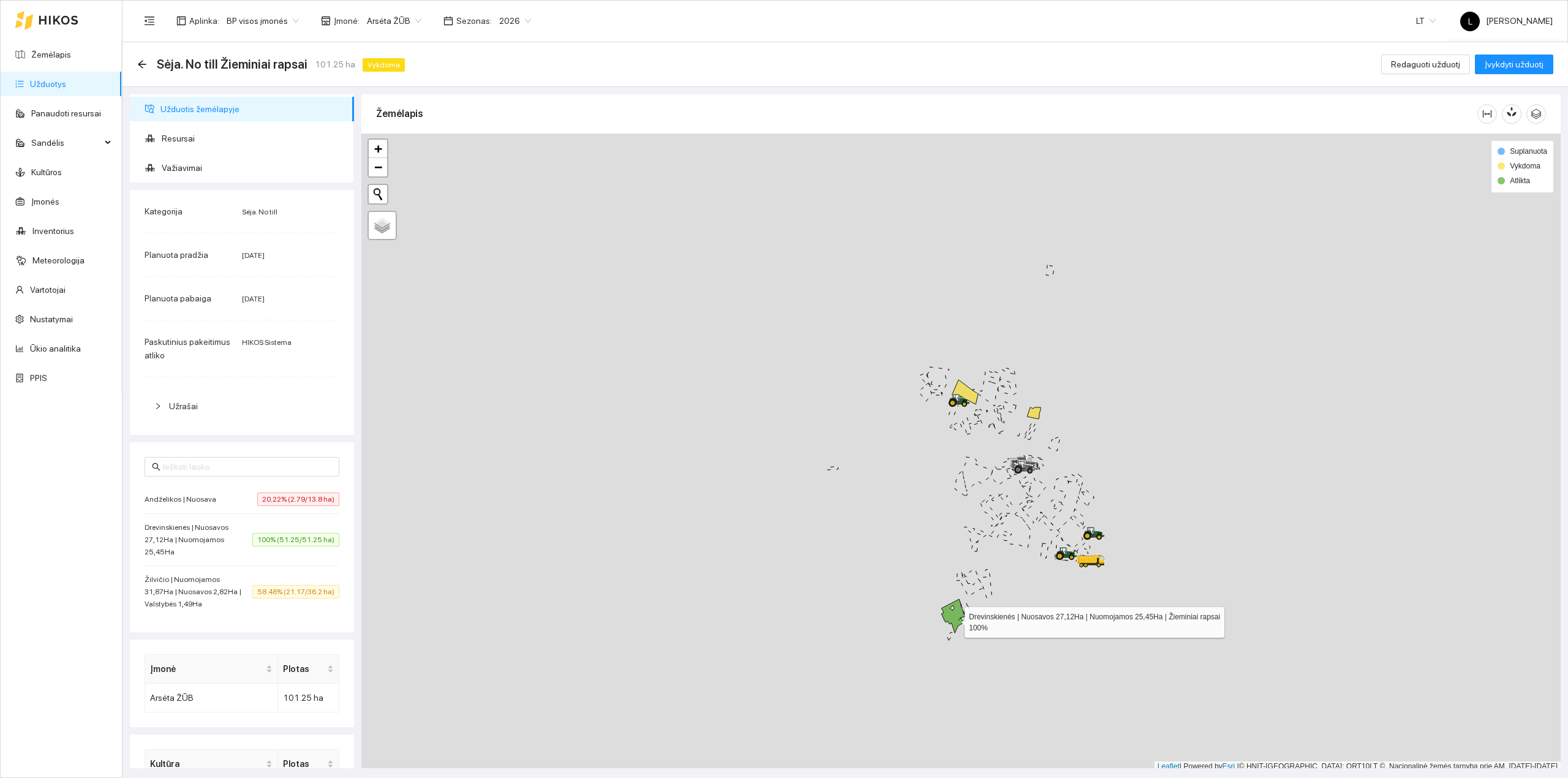
click at [952, 619] on icon at bounding box center [953, 616] width 25 height 34
click at [221, 170] on span "Važiavimai" at bounding box center [253, 168] width 183 height 24
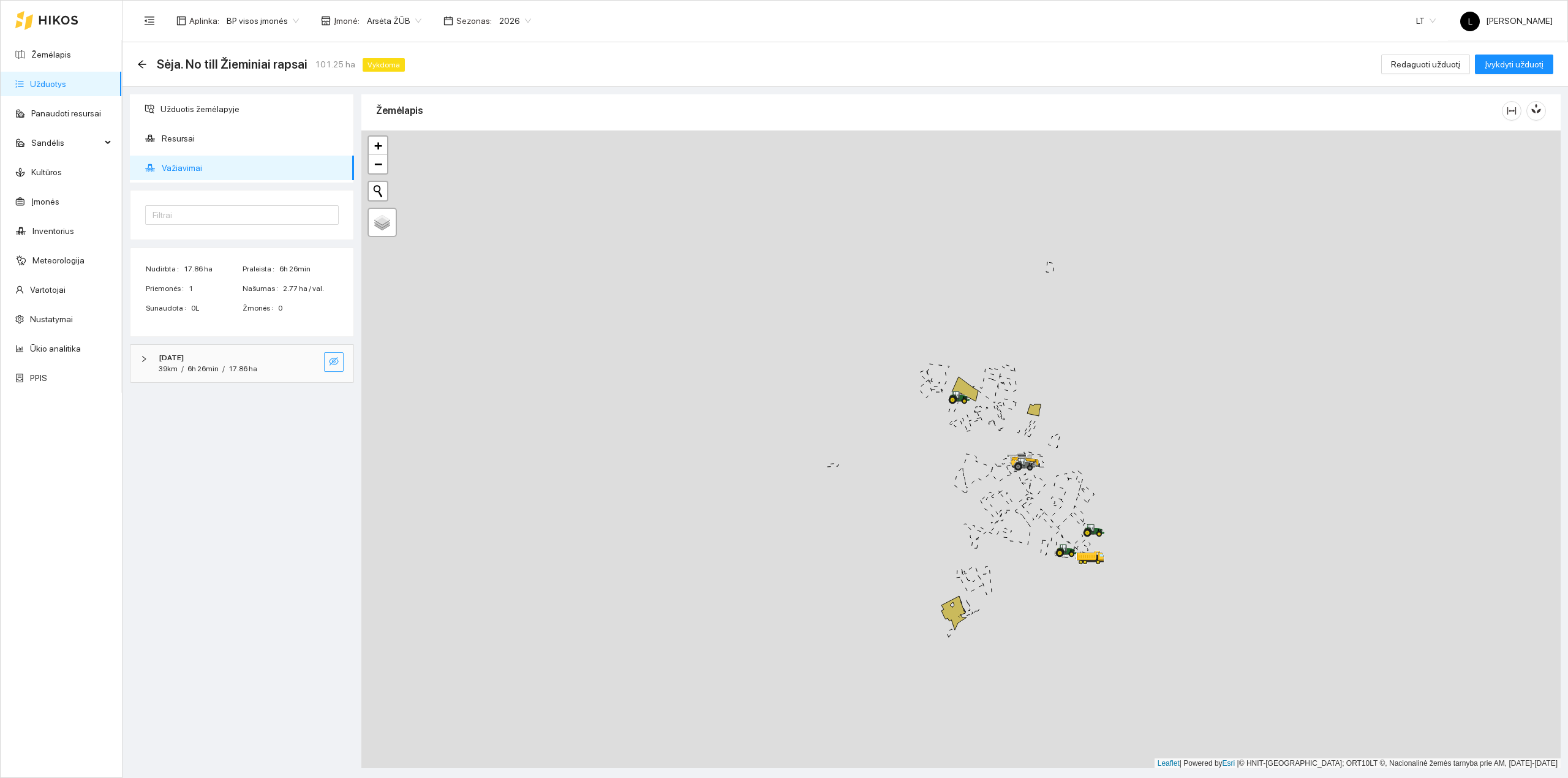
click at [334, 365] on icon "eye-invisible" at bounding box center [334, 361] width 10 height 10
click at [334, 365] on icon "eye" at bounding box center [334, 361] width 10 height 7
click at [140, 66] on icon "arrow-left" at bounding box center [142, 65] width 10 height 10
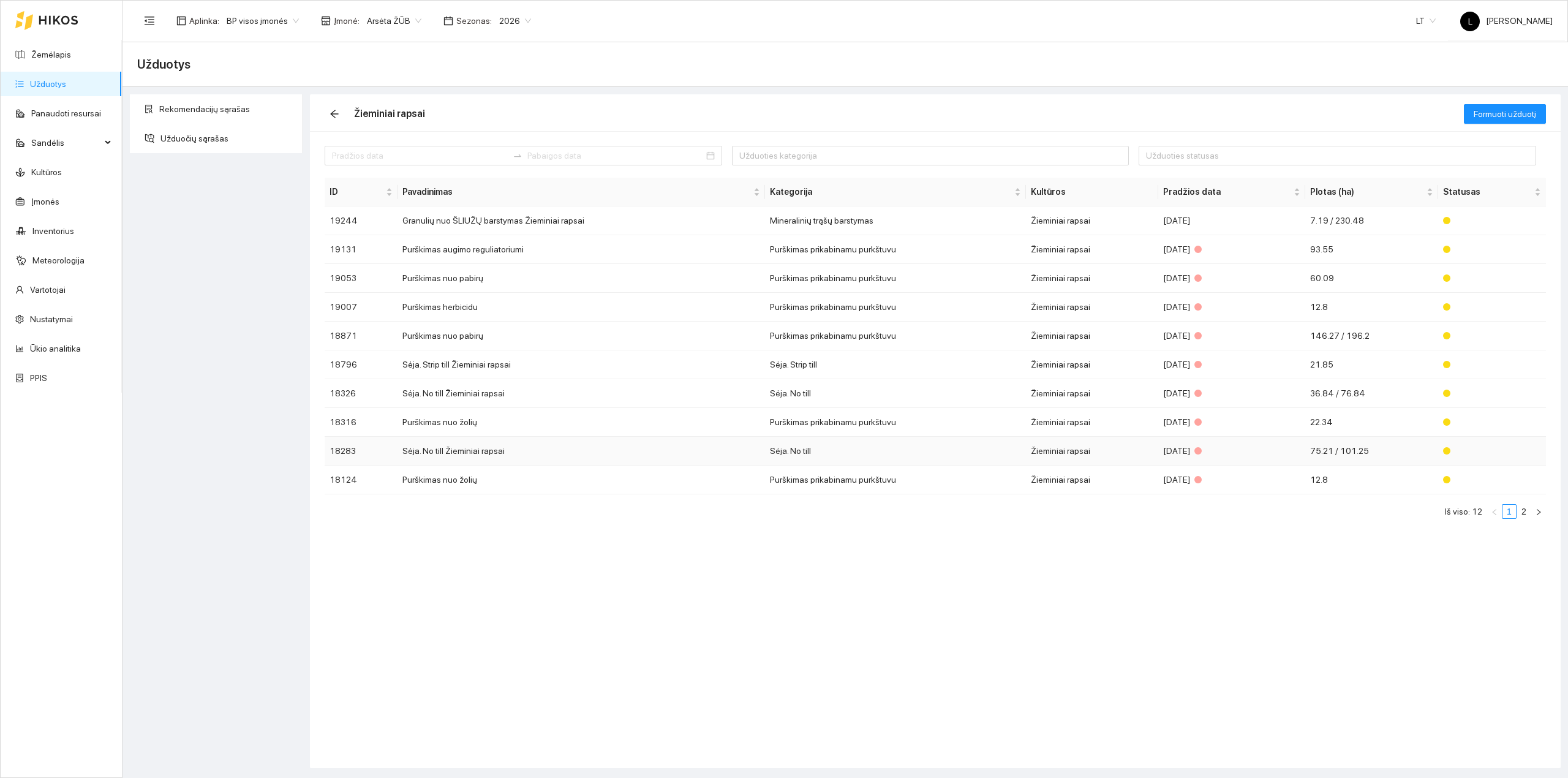
click at [682, 458] on td "Sėja. No till Žieminiai rapsai" at bounding box center [581, 451] width 368 height 29
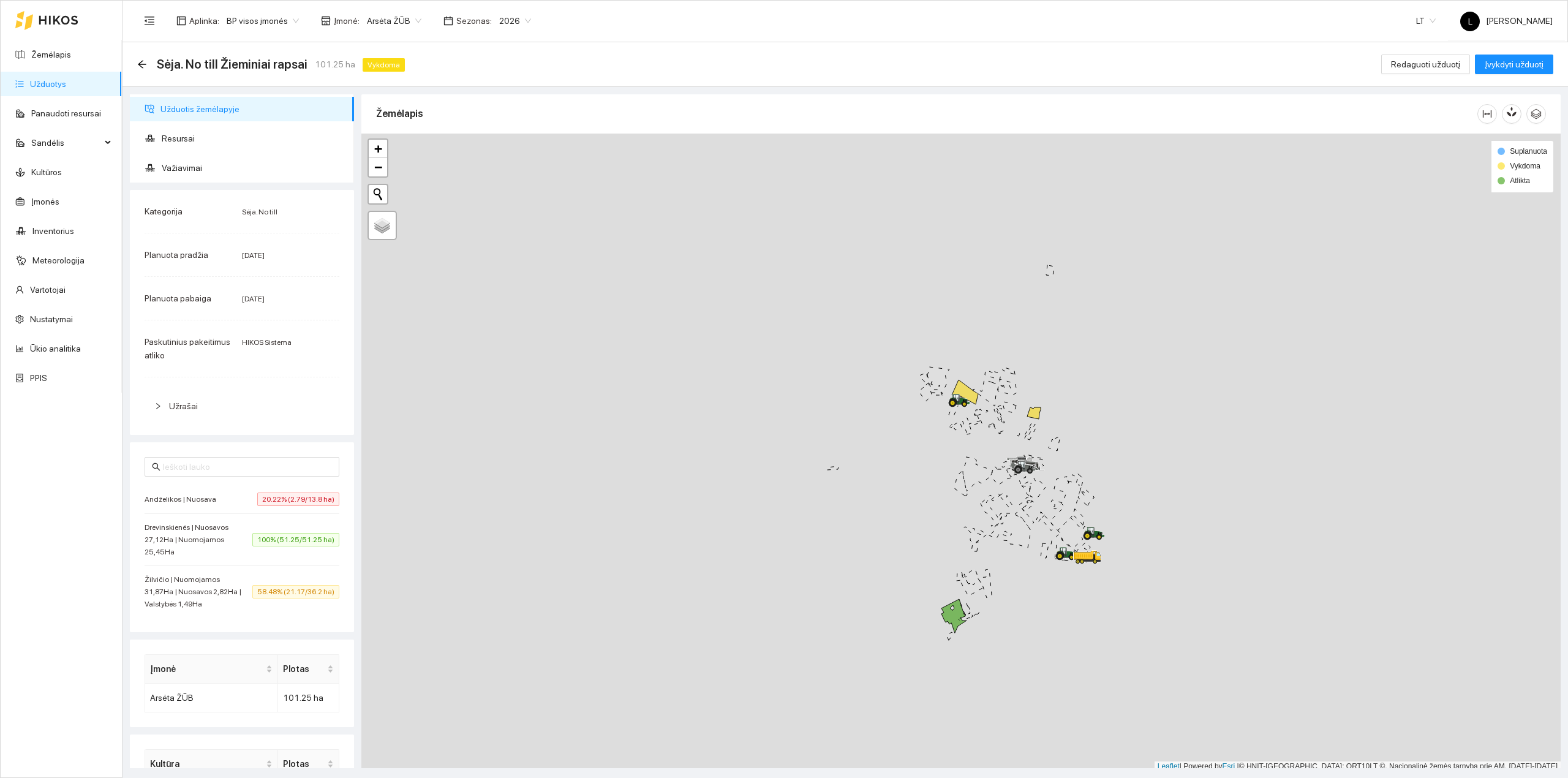
click at [282, 594] on span "58.48% (21.17/36.2 ha)" at bounding box center [296, 591] width 87 height 14
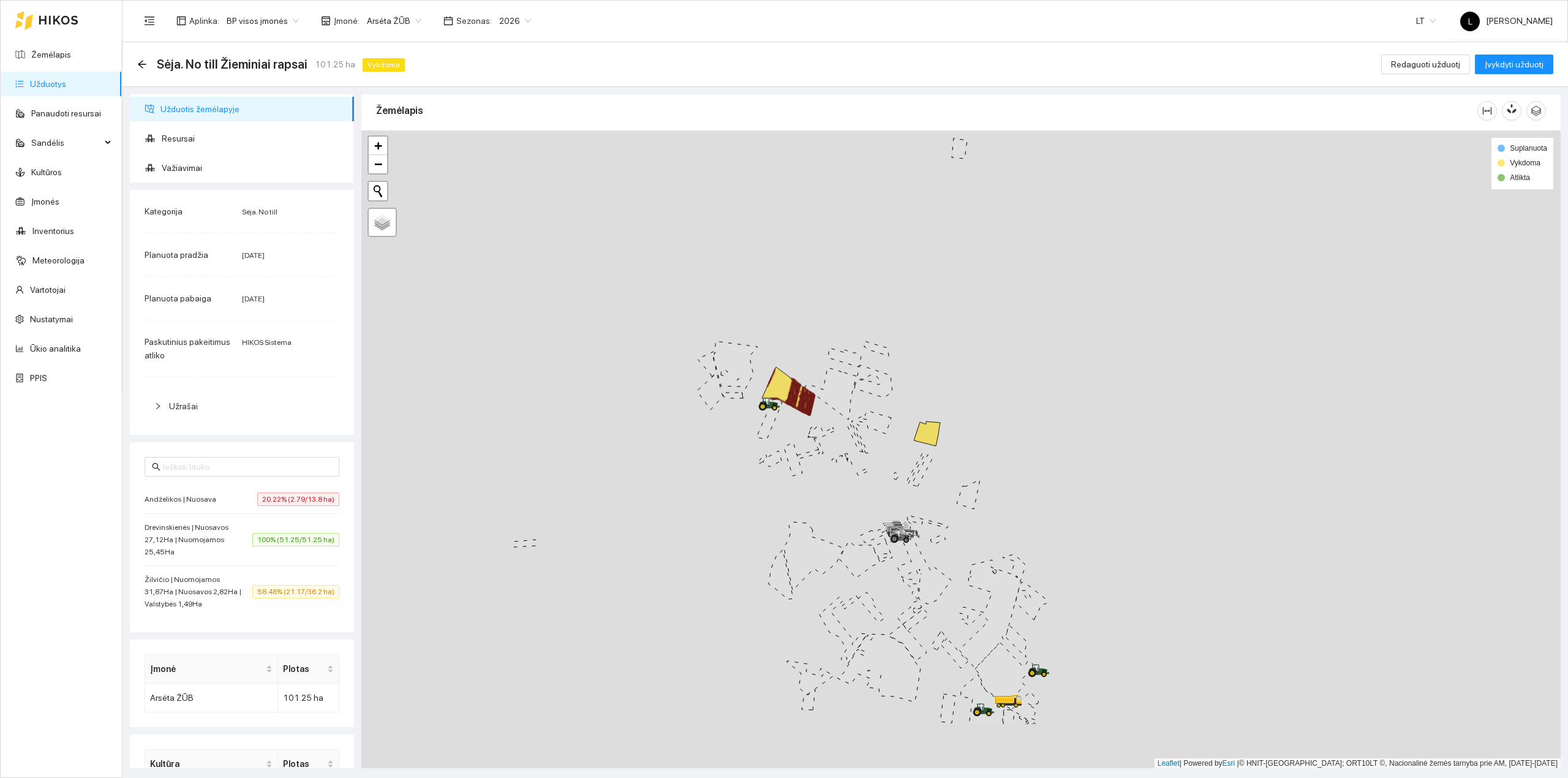
drag, startPoint x: 735, startPoint y: 571, endPoint x: 725, endPoint y: 429, distance: 142.4
click at [748, 429] on div at bounding box center [961, 449] width 1199 height 638
click at [259, 540] on span "100% (51.25/51.25 ha)" at bounding box center [296, 539] width 87 height 14
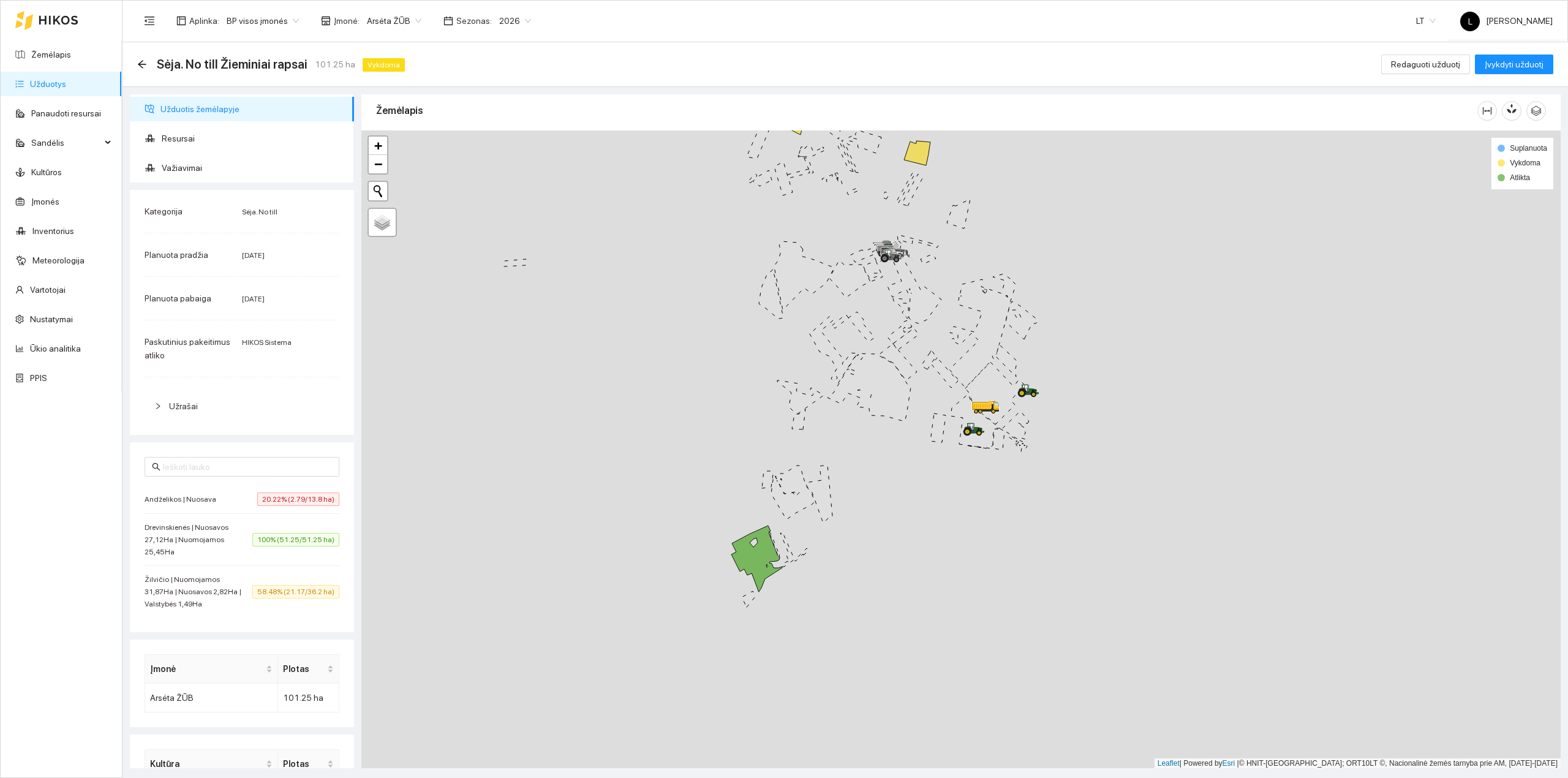
click at [257, 503] on span "20.22% (2.79/13.8 ha)" at bounding box center [298, 498] width 82 height 14
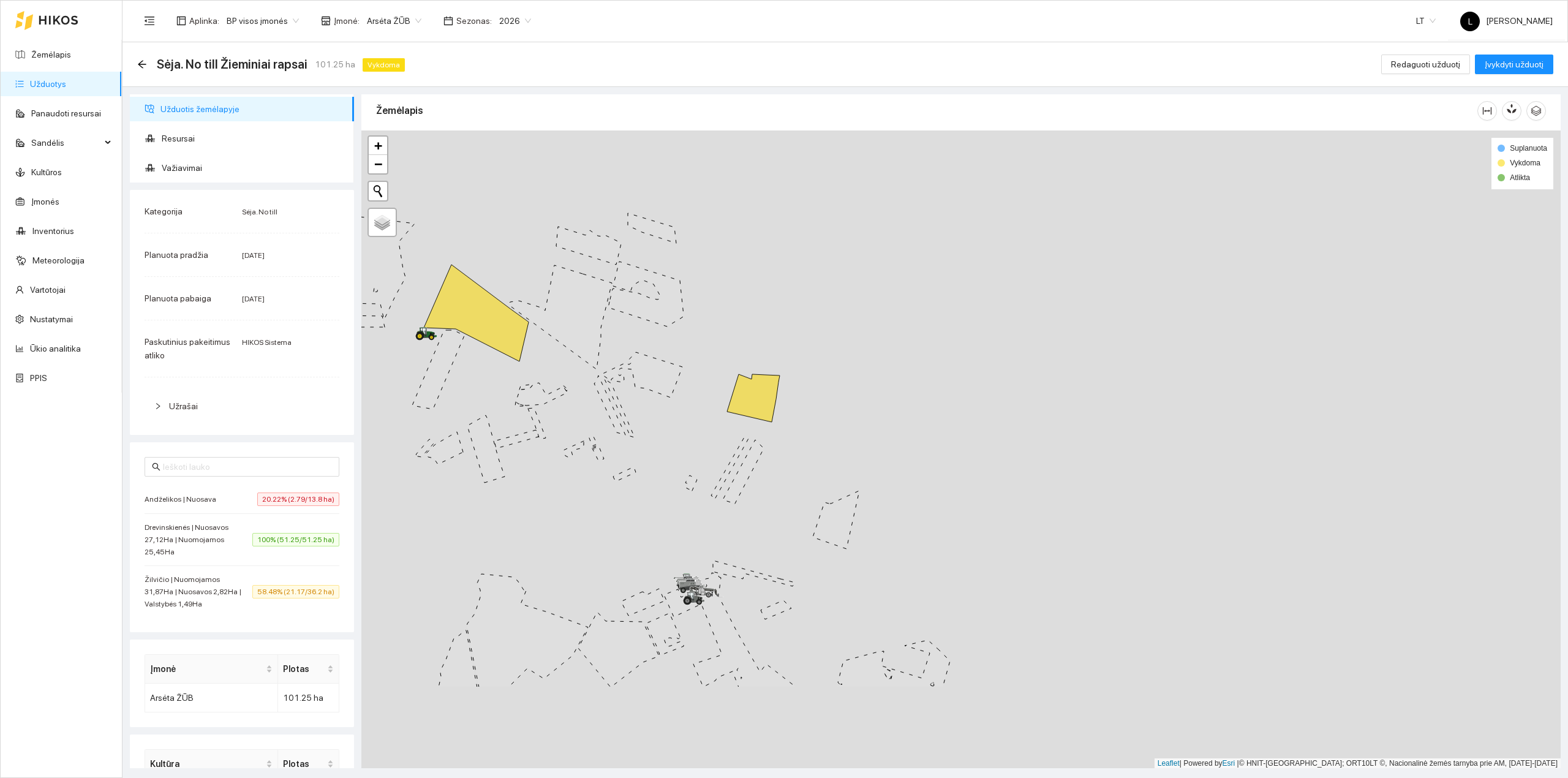
drag, startPoint x: 672, startPoint y: 476, endPoint x: 682, endPoint y: 439, distance: 38.3
click at [682, 439] on div at bounding box center [961, 449] width 1199 height 638
drag, startPoint x: 535, startPoint y: 494, endPoint x: 711, endPoint y: 399, distance: 200.0
click at [711, 399] on div at bounding box center [961, 449] width 1199 height 638
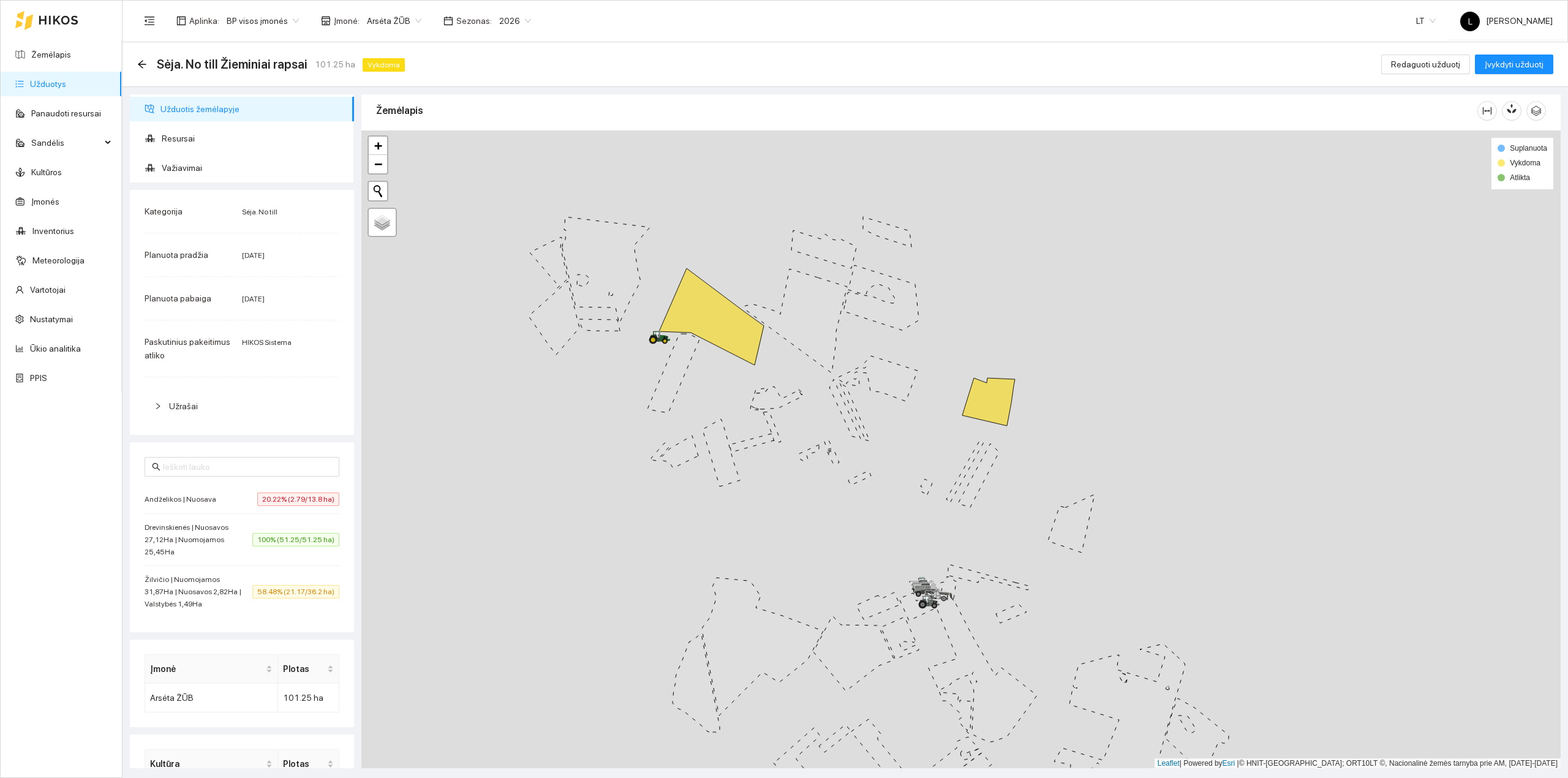
drag, startPoint x: 721, startPoint y: 460, endPoint x: 776, endPoint y: 563, distance: 116.8
click at [775, 562] on div at bounding box center [961, 449] width 1199 height 638
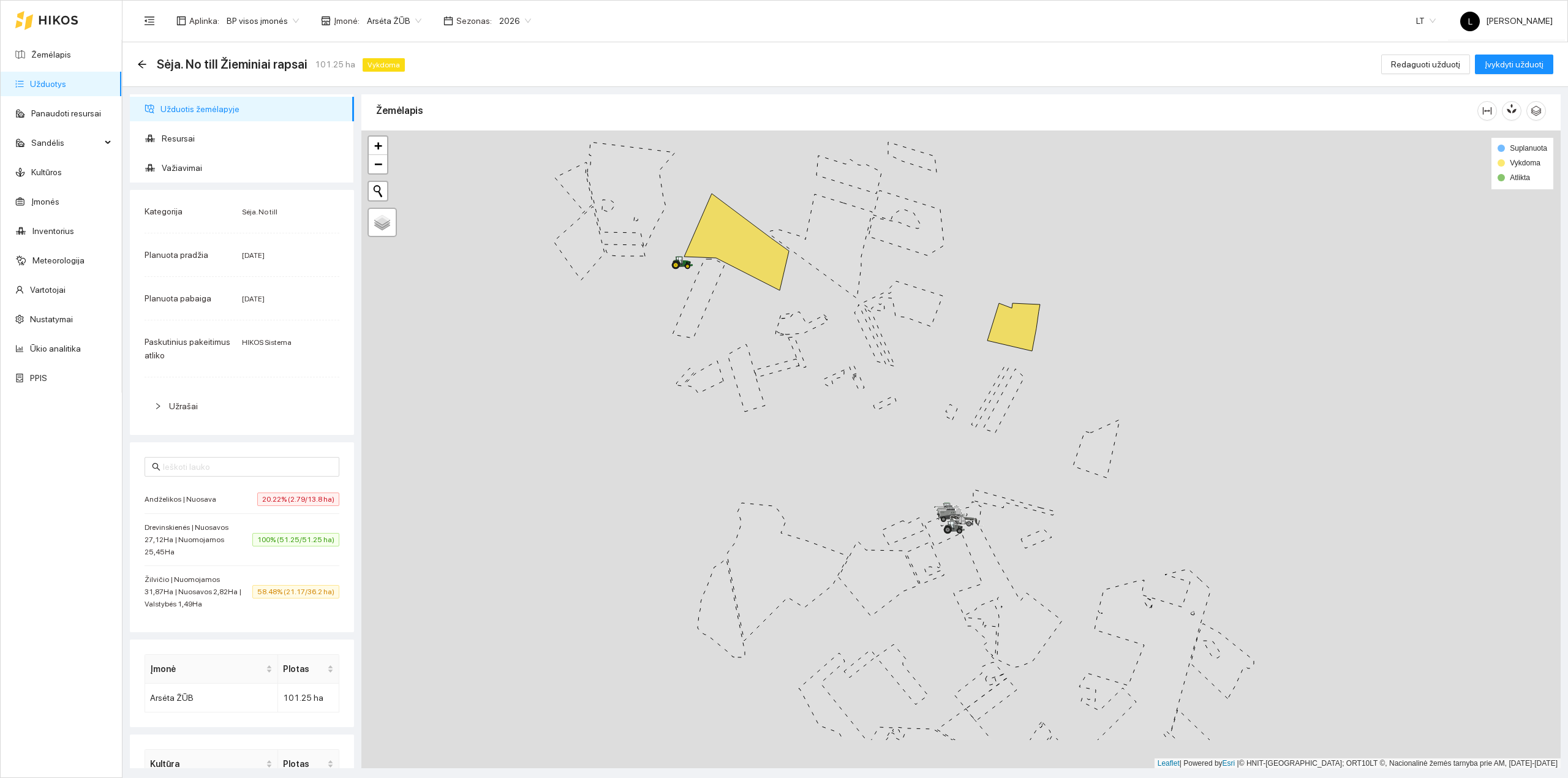
drag, startPoint x: 772, startPoint y: 547, endPoint x: 790, endPoint y: 456, distance: 92.8
click at [790, 456] on div at bounding box center [961, 449] width 1199 height 638
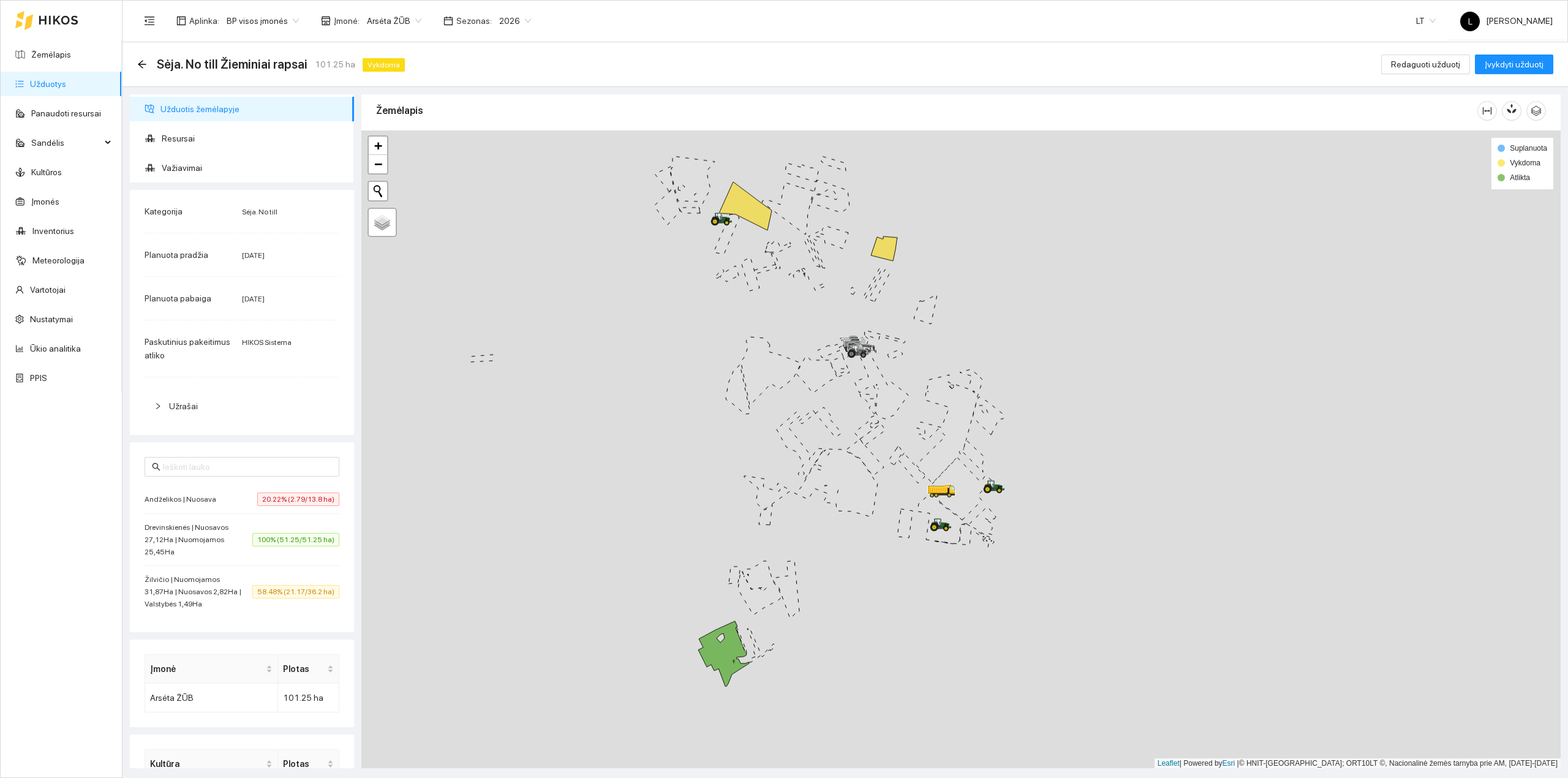
drag, startPoint x: 767, startPoint y: 360, endPoint x: 763, endPoint y: 314, distance: 46.2
click at [763, 314] on div at bounding box center [961, 449] width 1199 height 638
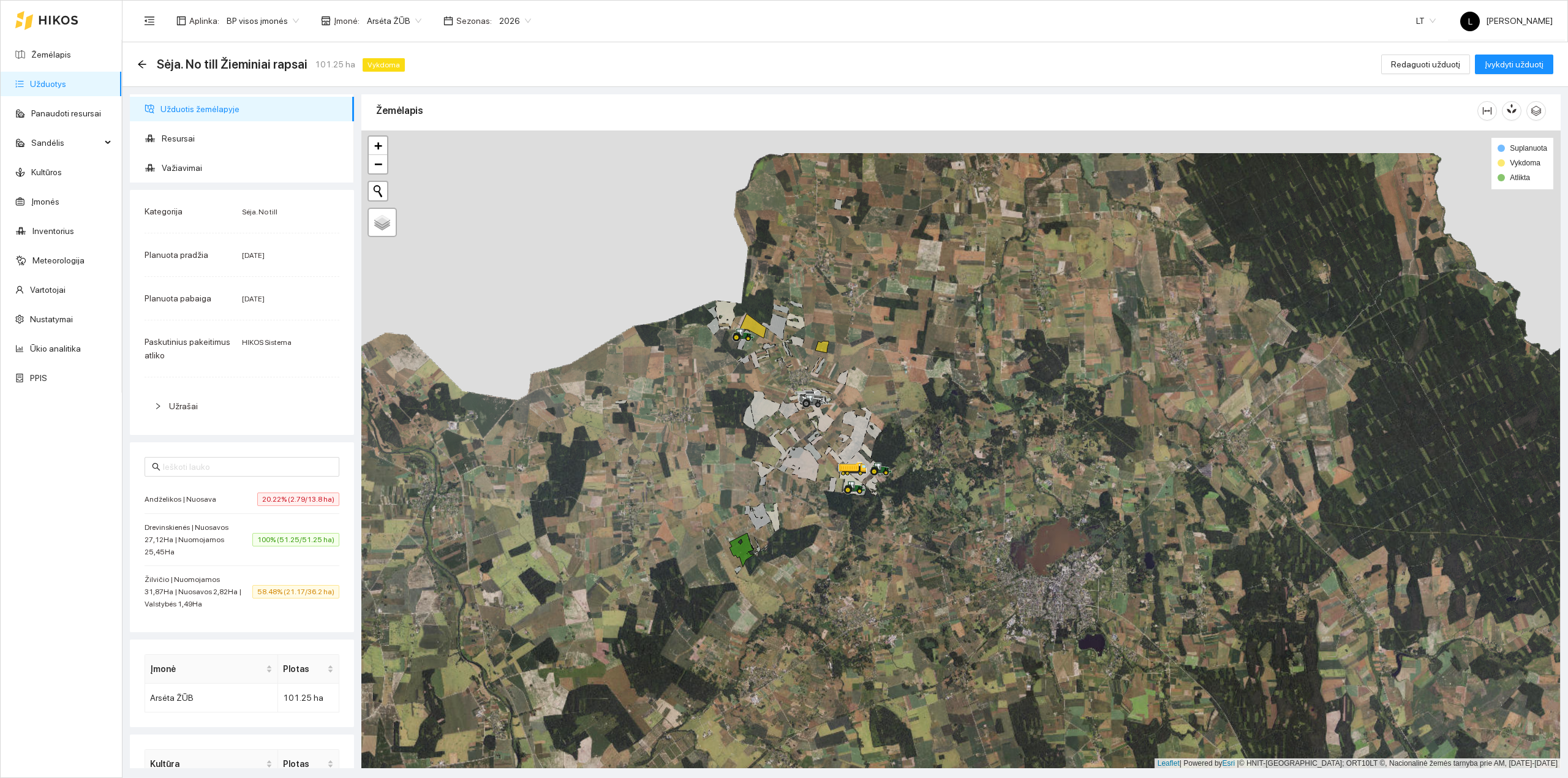
drag, startPoint x: 766, startPoint y: 493, endPoint x: 765, endPoint y: 503, distance: 10.0
click at [765, 503] on div at bounding box center [961, 449] width 1199 height 638
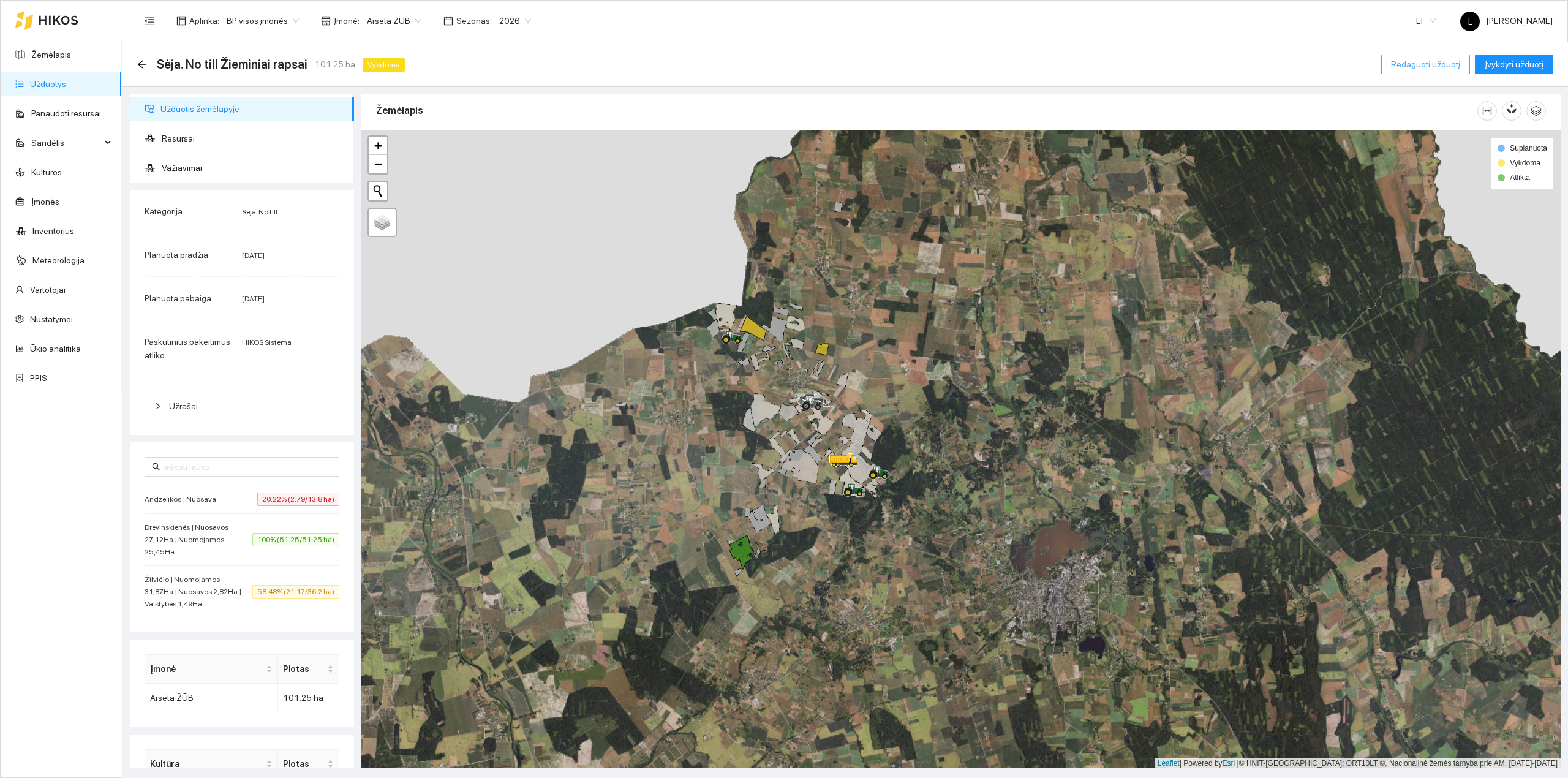
click at [1431, 69] on span "Redaguoti užduotį" at bounding box center [1425, 64] width 69 height 14
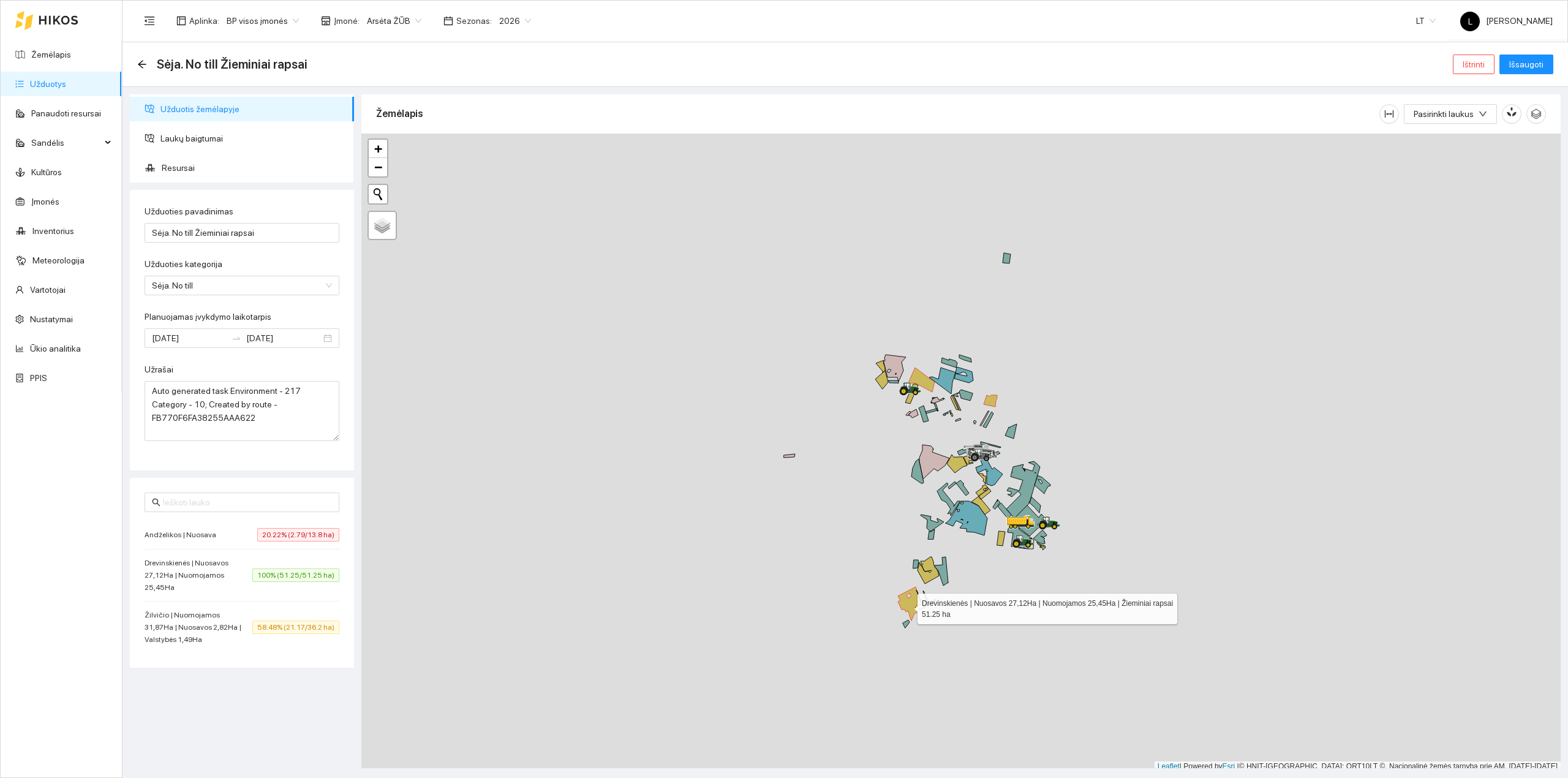
click at [907, 606] on icon at bounding box center [910, 603] width 25 height 34
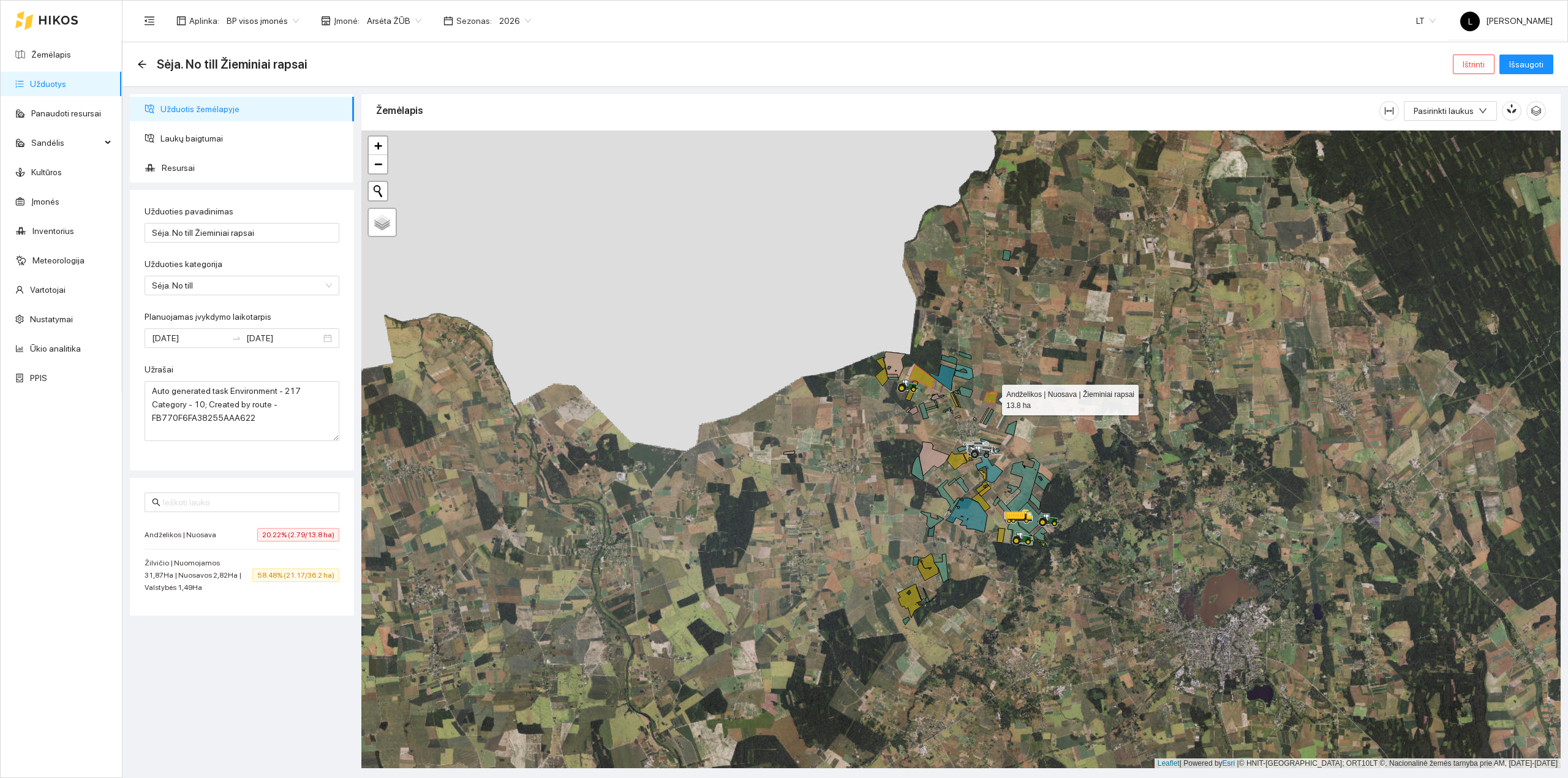
click at [993, 395] on icon at bounding box center [990, 397] width 14 height 11
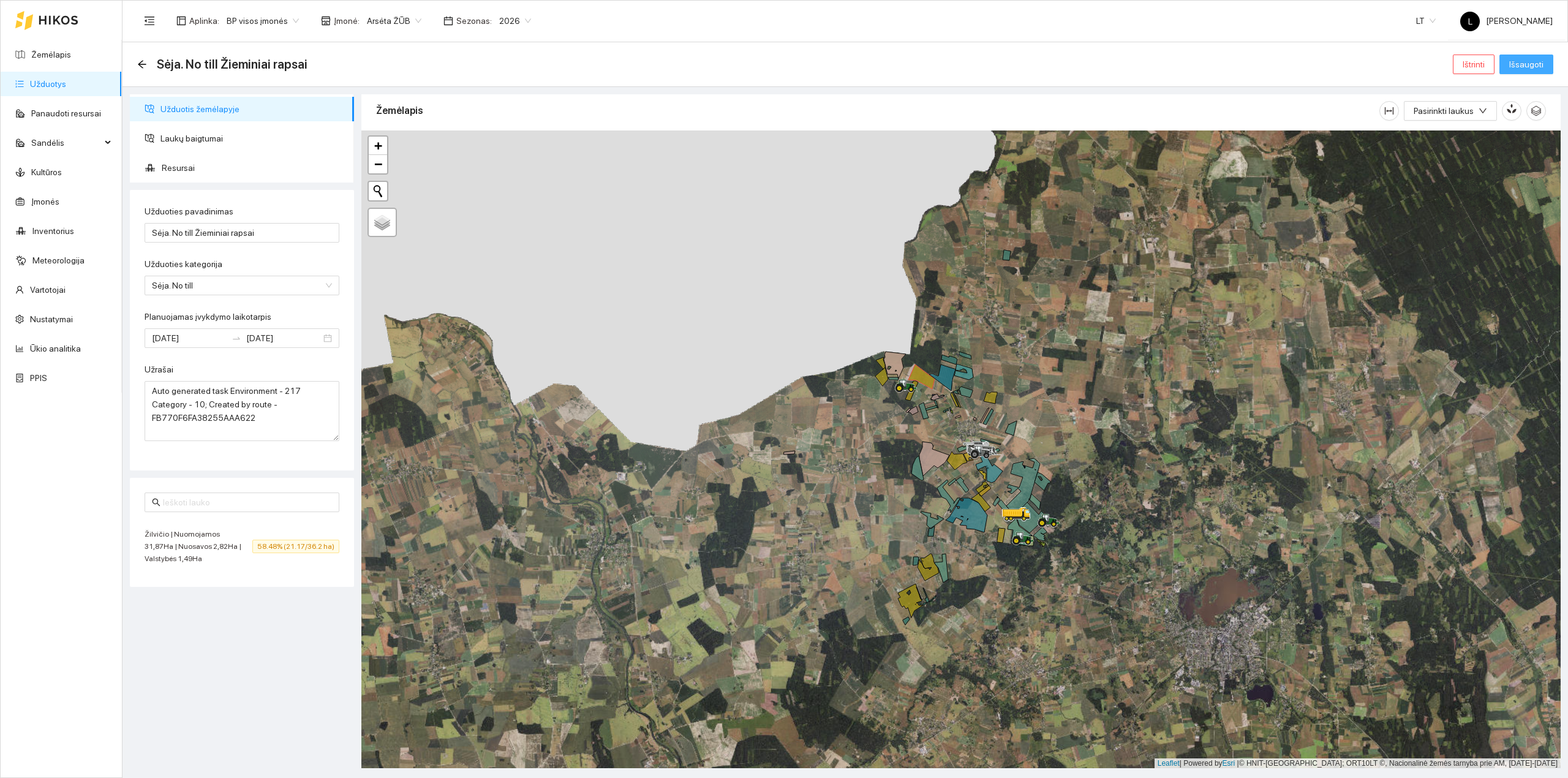
click at [1532, 55] on button "Išsaugoti" at bounding box center [1526, 64] width 54 height 19
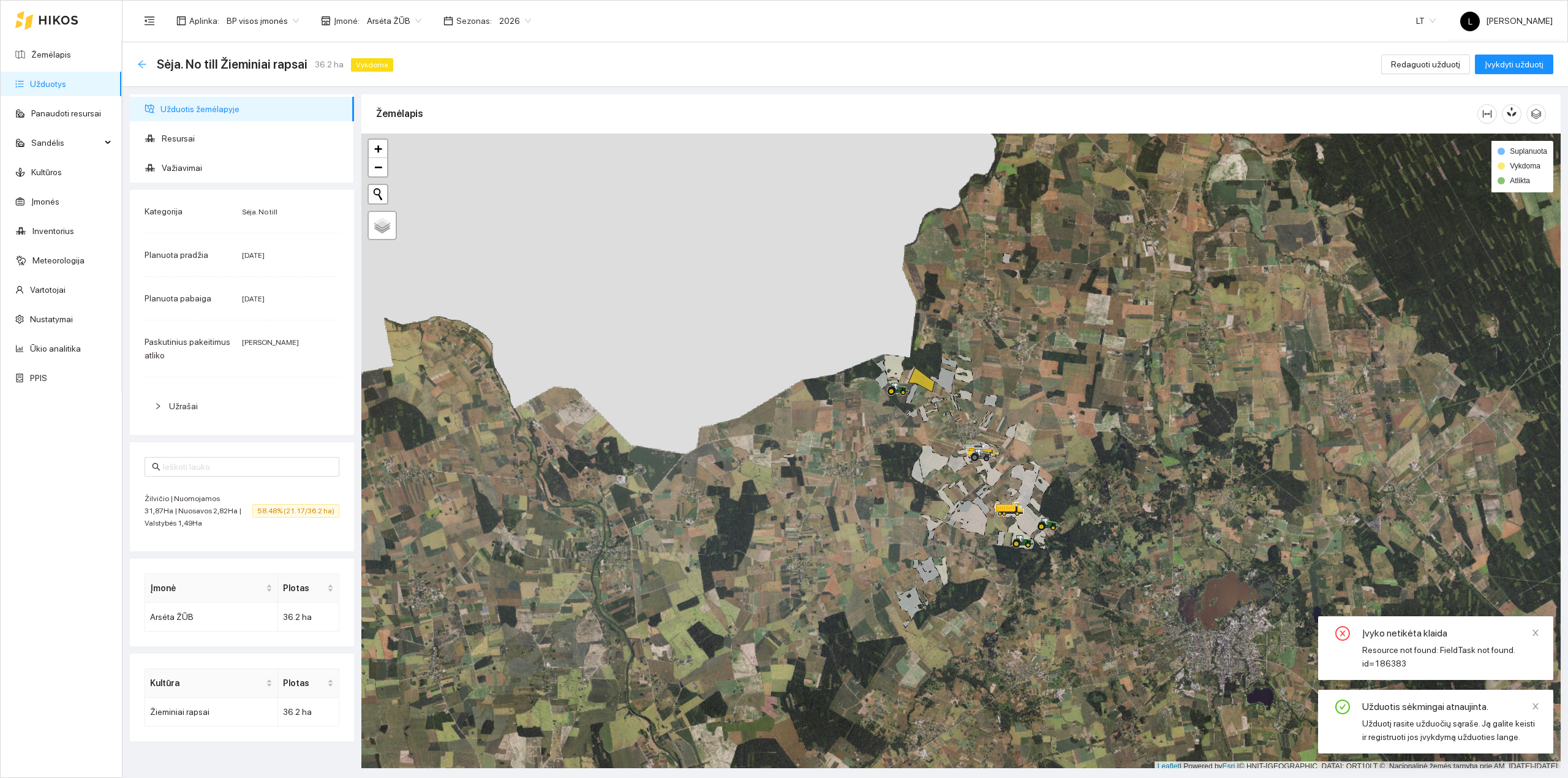
click at [145, 62] on icon "arrow-left" at bounding box center [142, 65] width 10 height 10
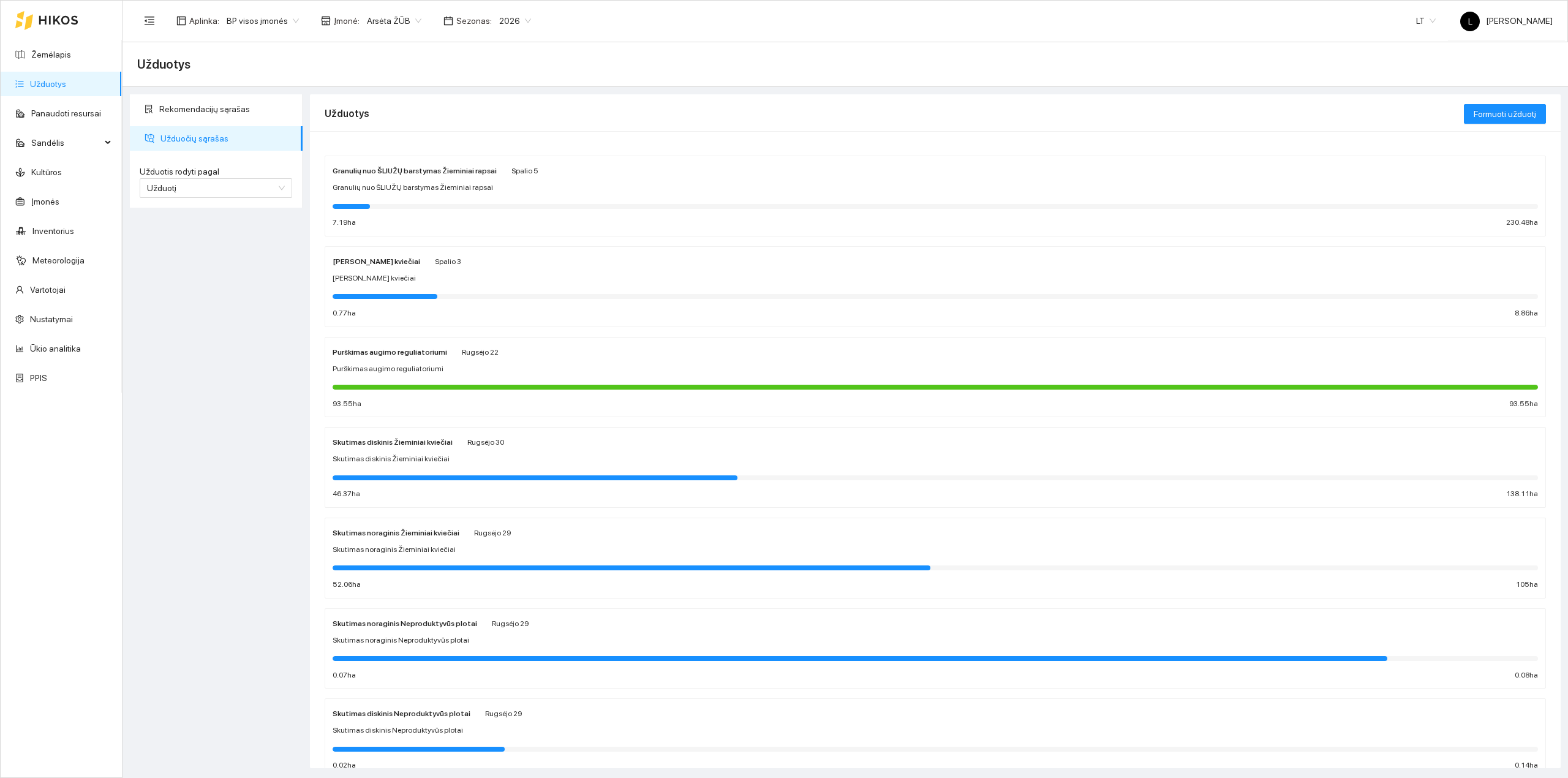
click at [50, 79] on link "Užduotys" at bounding box center [48, 84] width 36 height 10
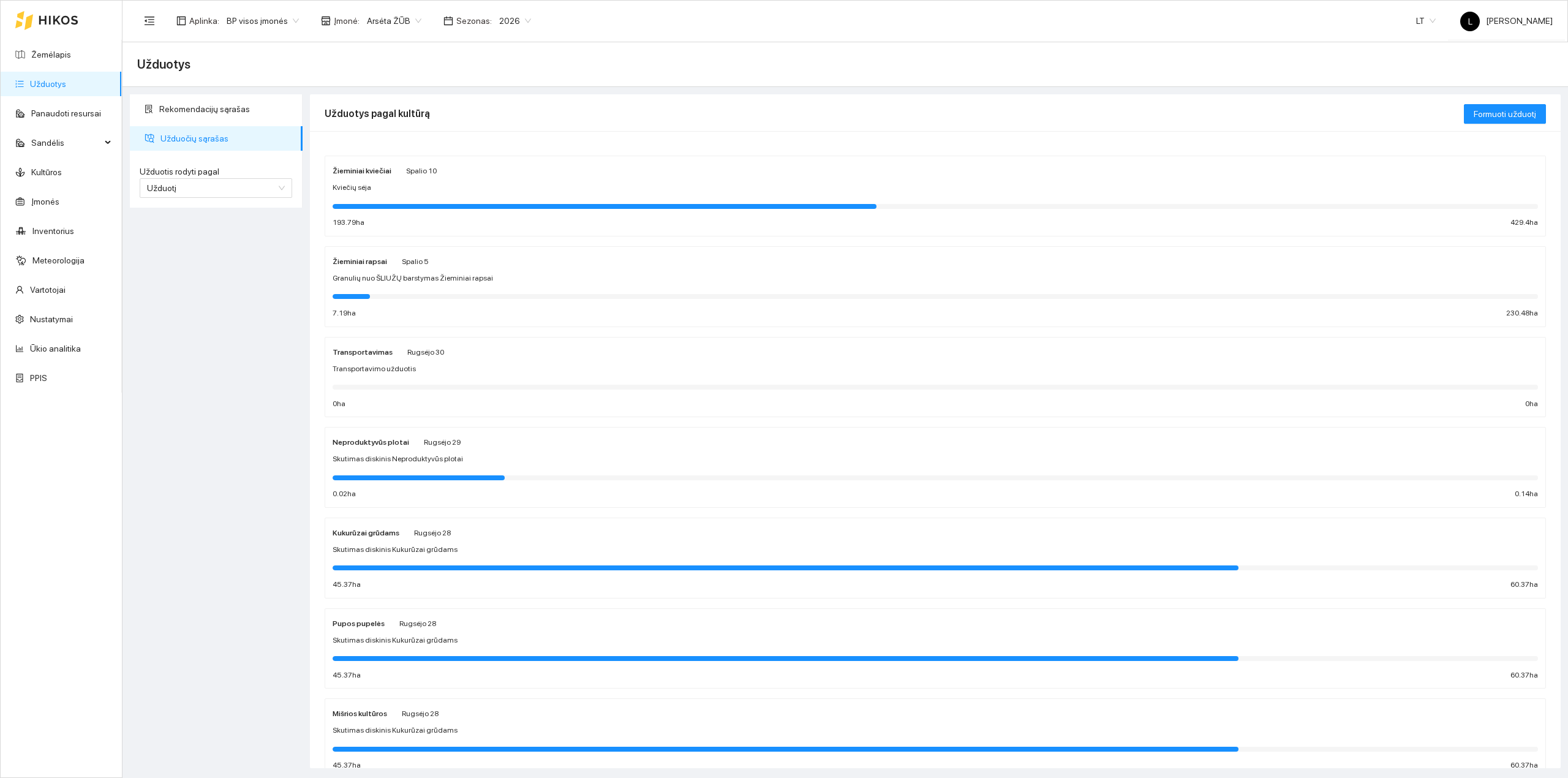
click at [408, 289] on div "Žieminiai rapsai Spalio 5 Granulių nuo ŠLIUŽŲ barstymas Žieminiai rapsai 7.19 h…" at bounding box center [935, 287] width 1205 height 65
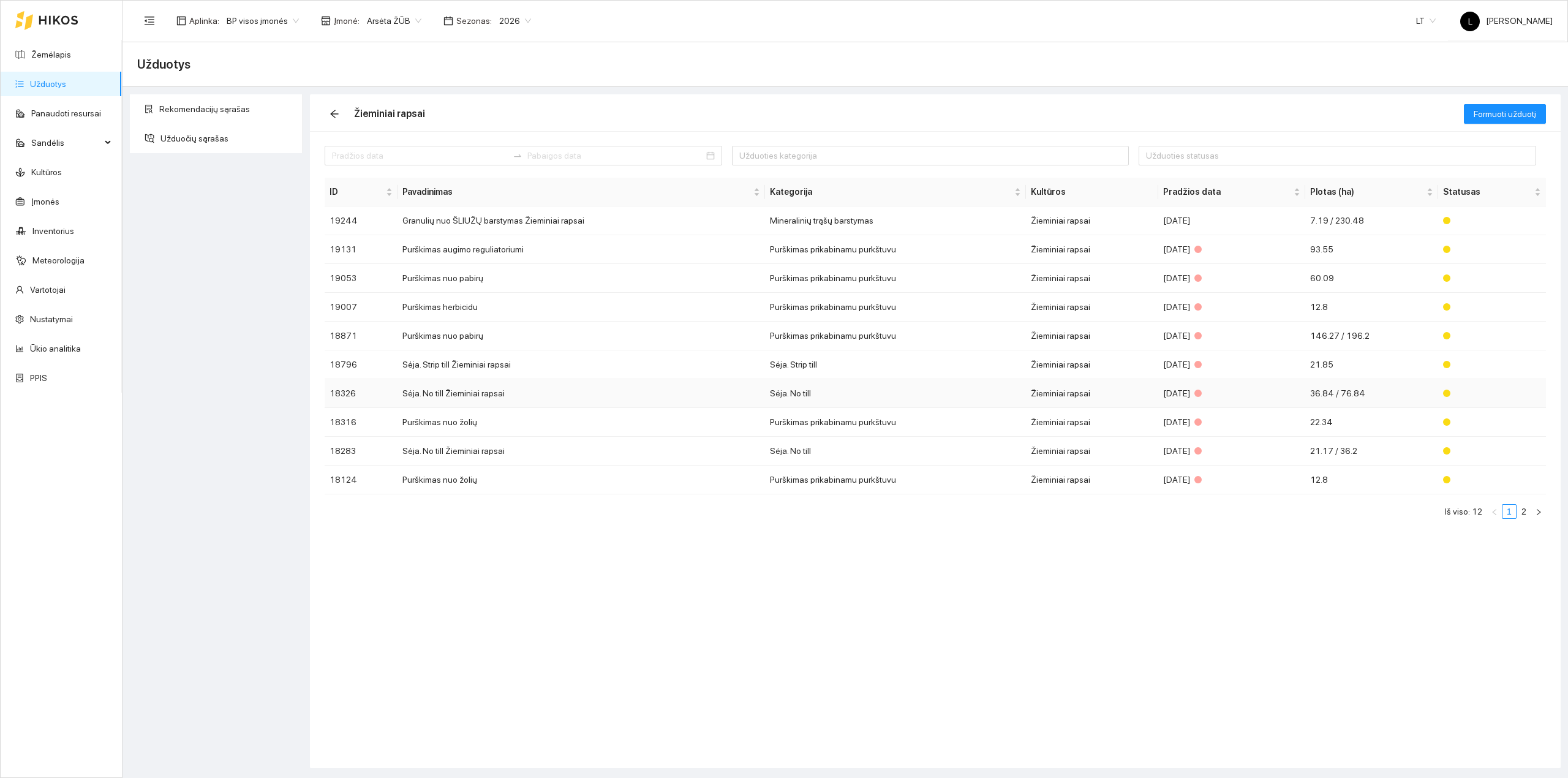
click at [477, 396] on td "Sėja. No till Žieminiai rapsai" at bounding box center [581, 393] width 368 height 29
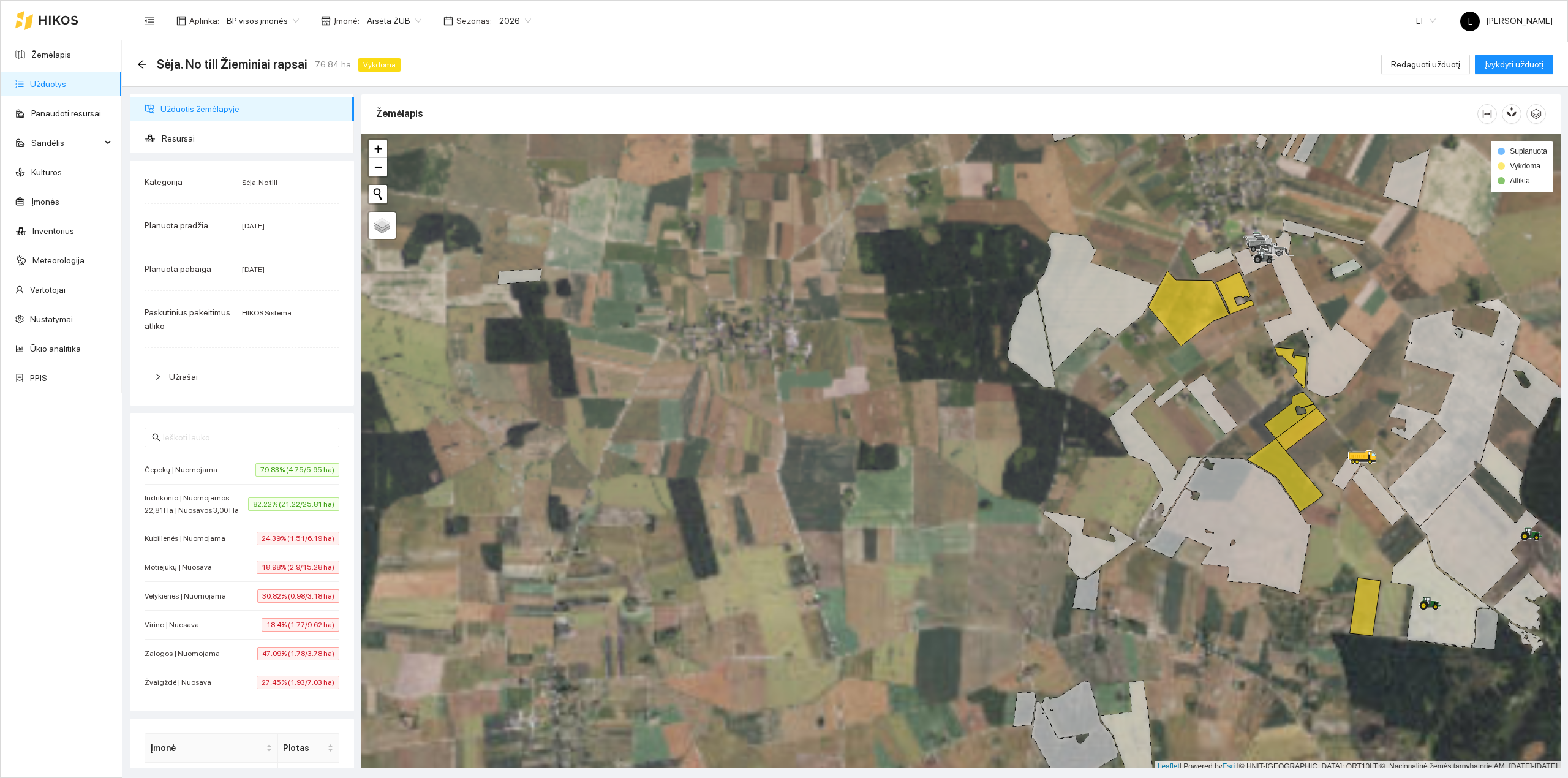
scroll to position [3, 0]
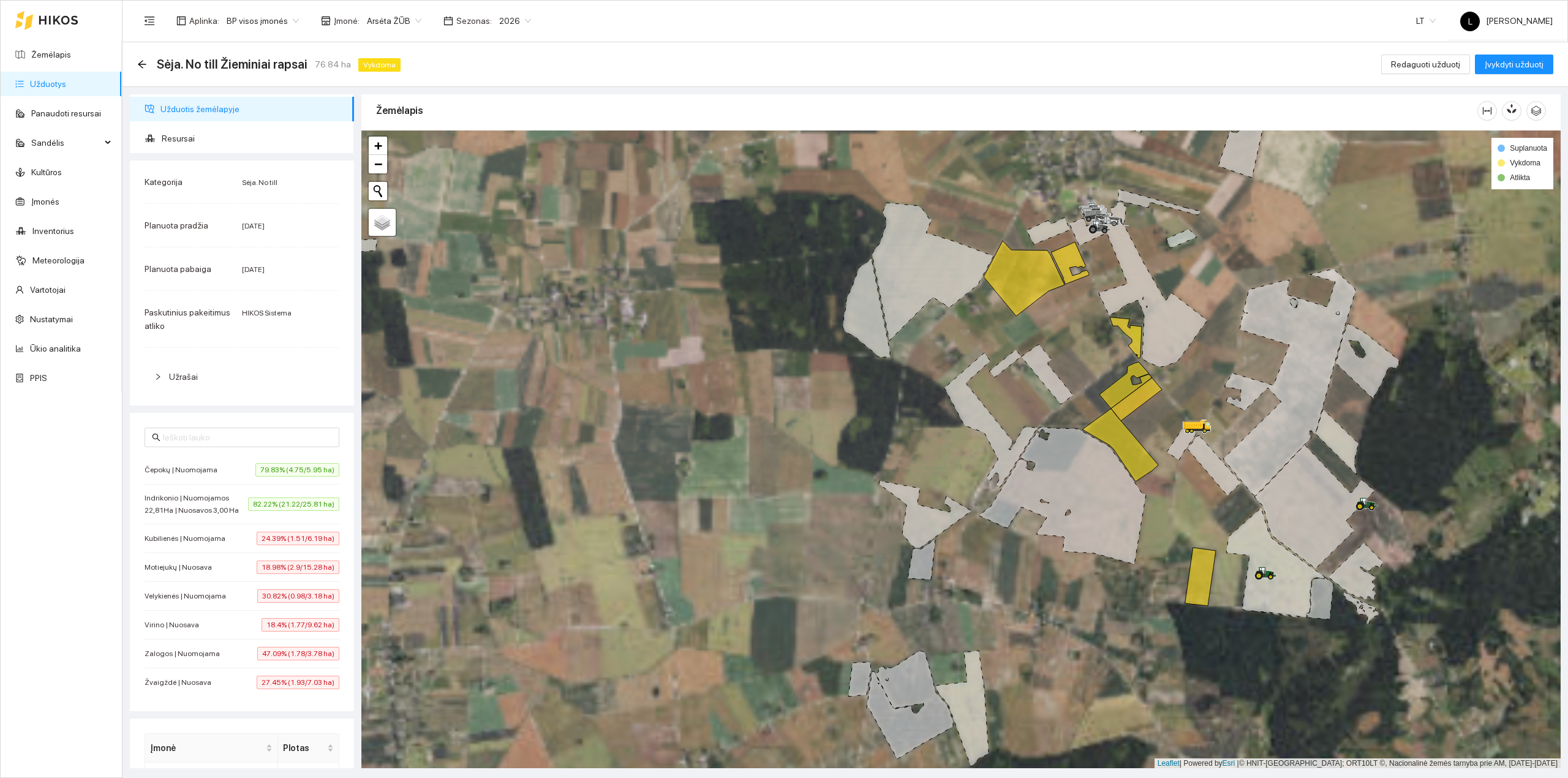
drag, startPoint x: 983, startPoint y: 500, endPoint x: 586, endPoint y: 520, distance: 397.5
click at [715, 482] on div at bounding box center [961, 449] width 1199 height 638
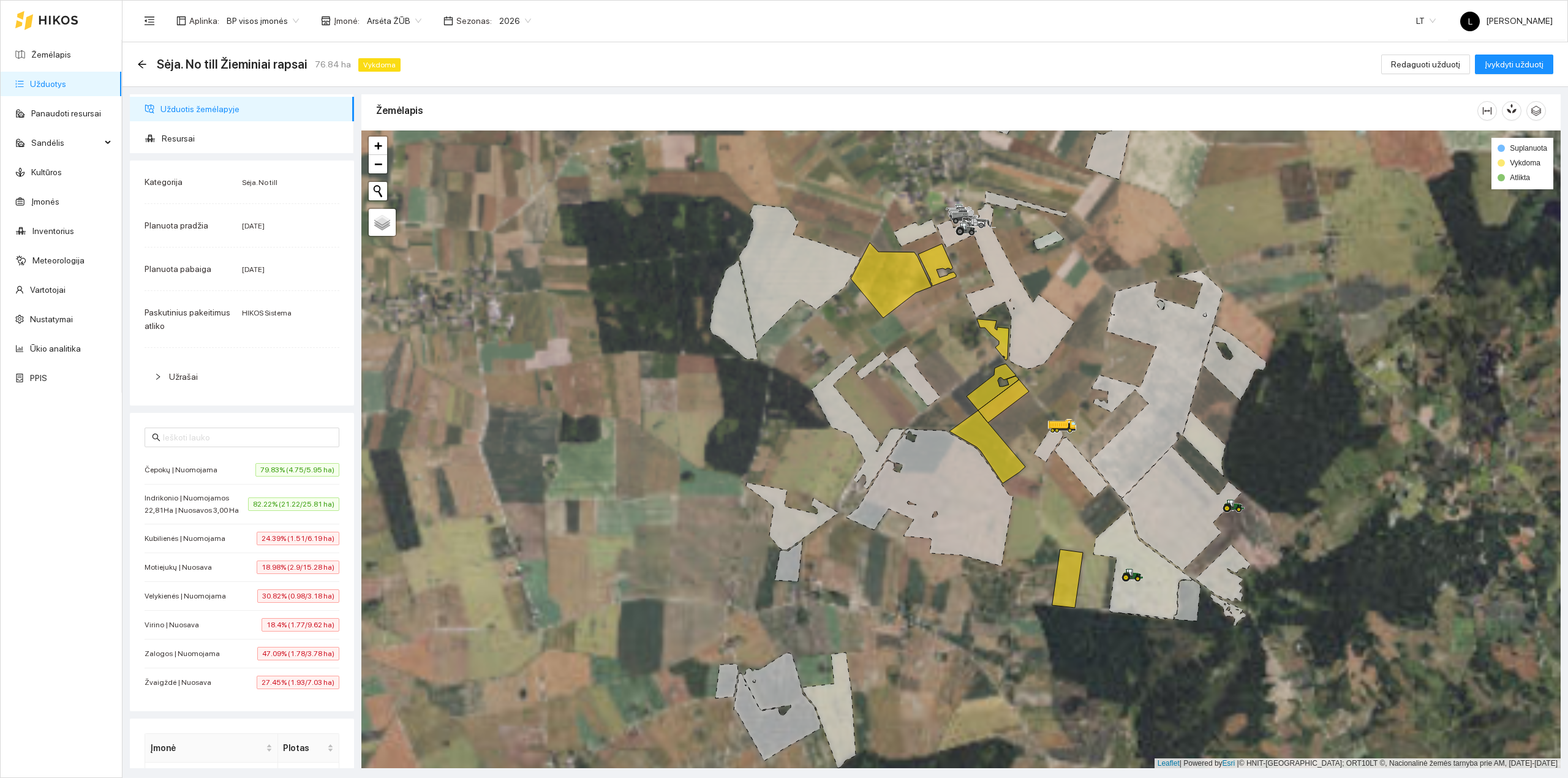
click at [255, 465] on span "79.83% (4.75/5.95 ha)" at bounding box center [297, 469] width 84 height 14
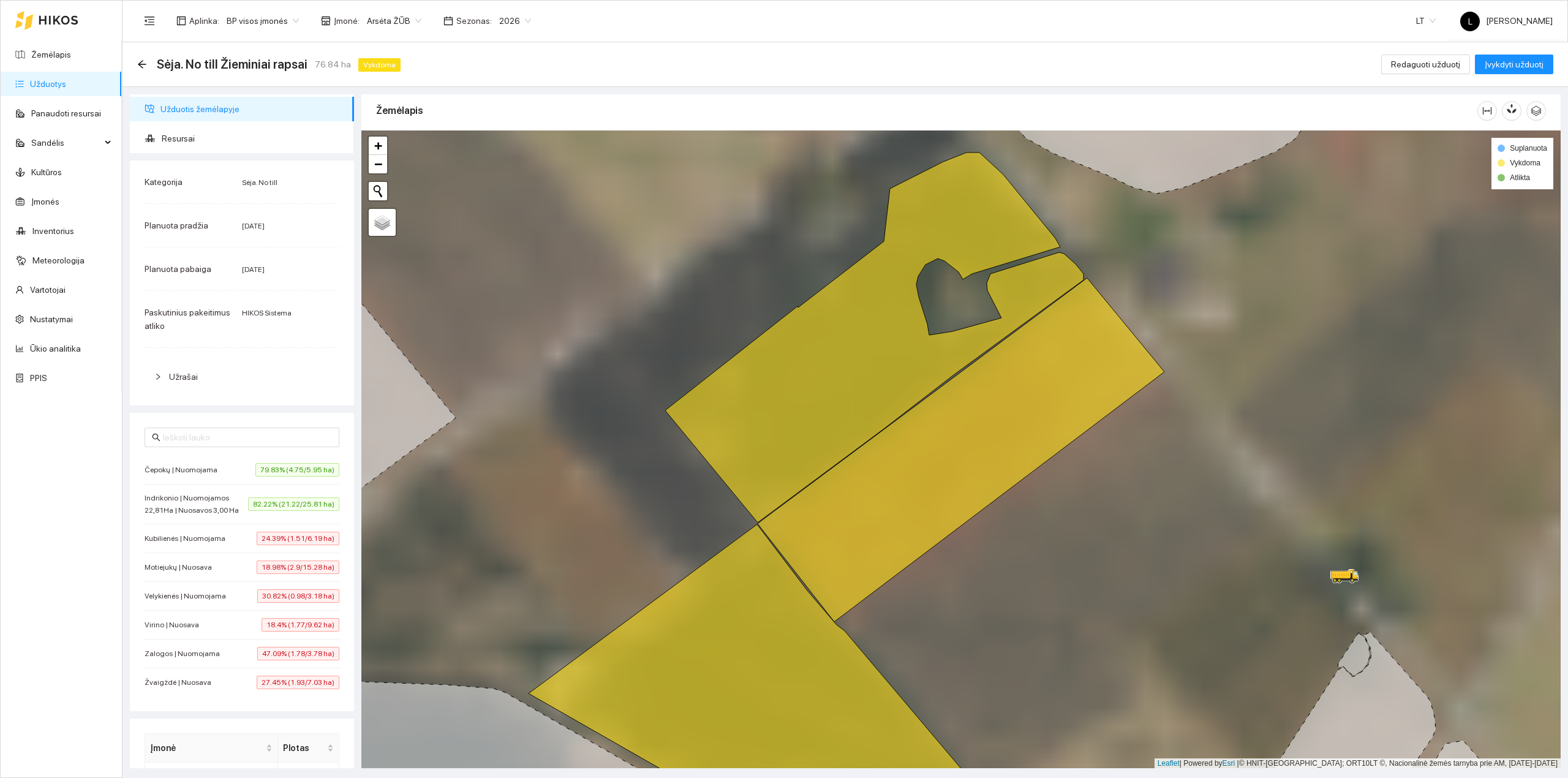
click at [261, 510] on span "82.22% (21.22/25.81 ha)" at bounding box center [293, 504] width 91 height 14
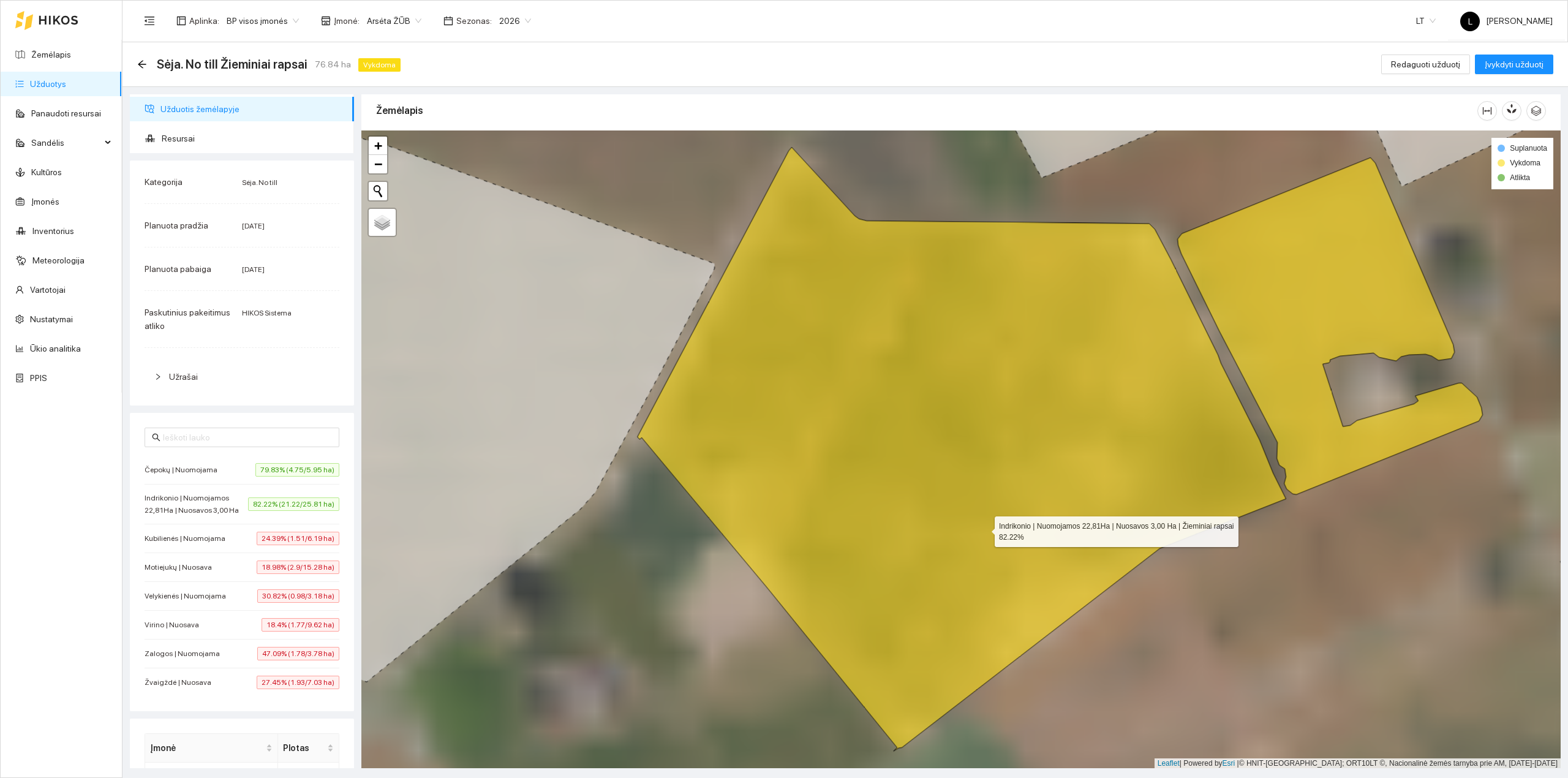
click at [983, 529] on icon at bounding box center [961, 448] width 649 height 603
click at [1370, 415] on div at bounding box center [961, 449] width 1199 height 638
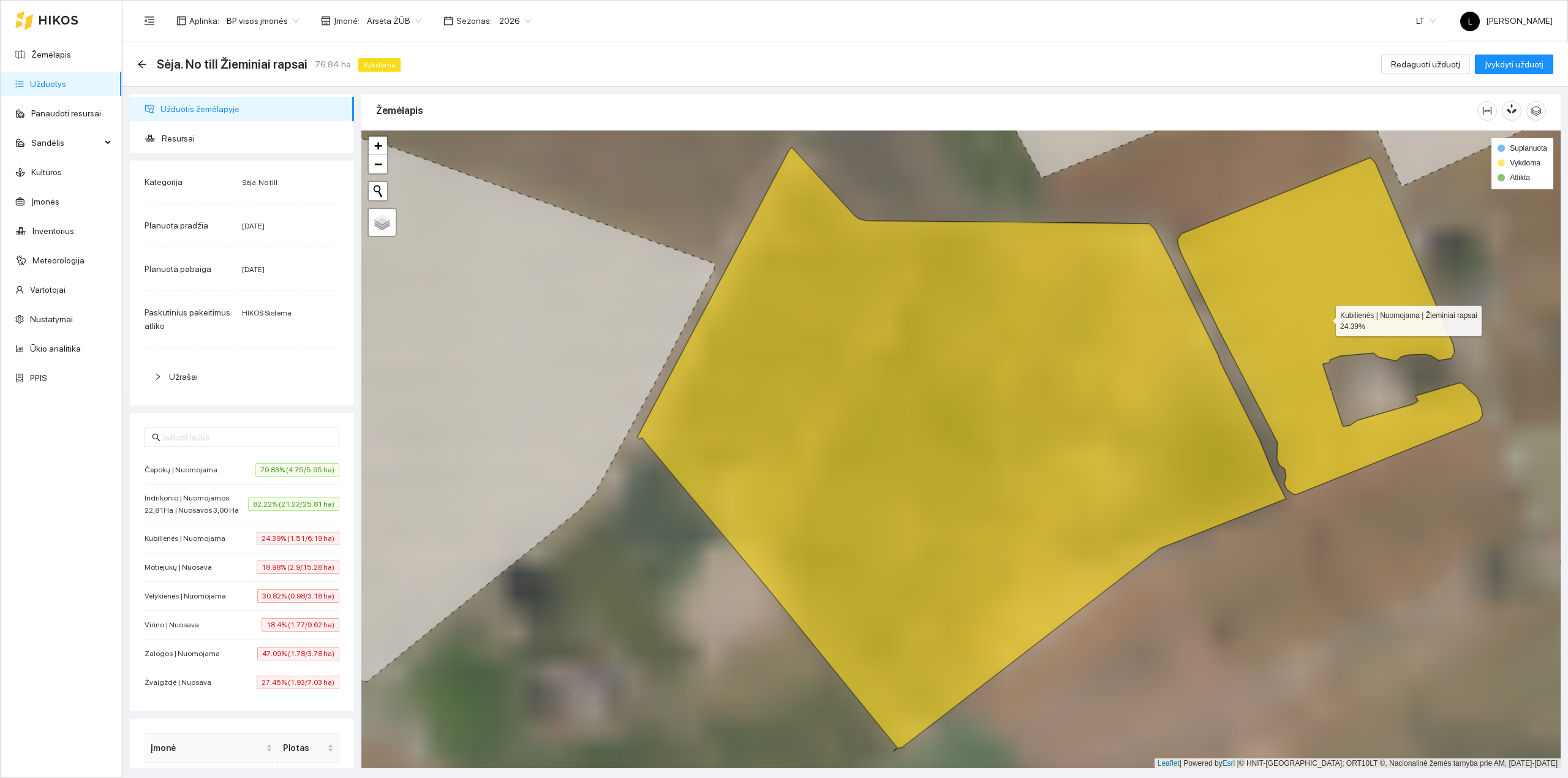
click at [1346, 436] on icon at bounding box center [1330, 326] width 305 height 337
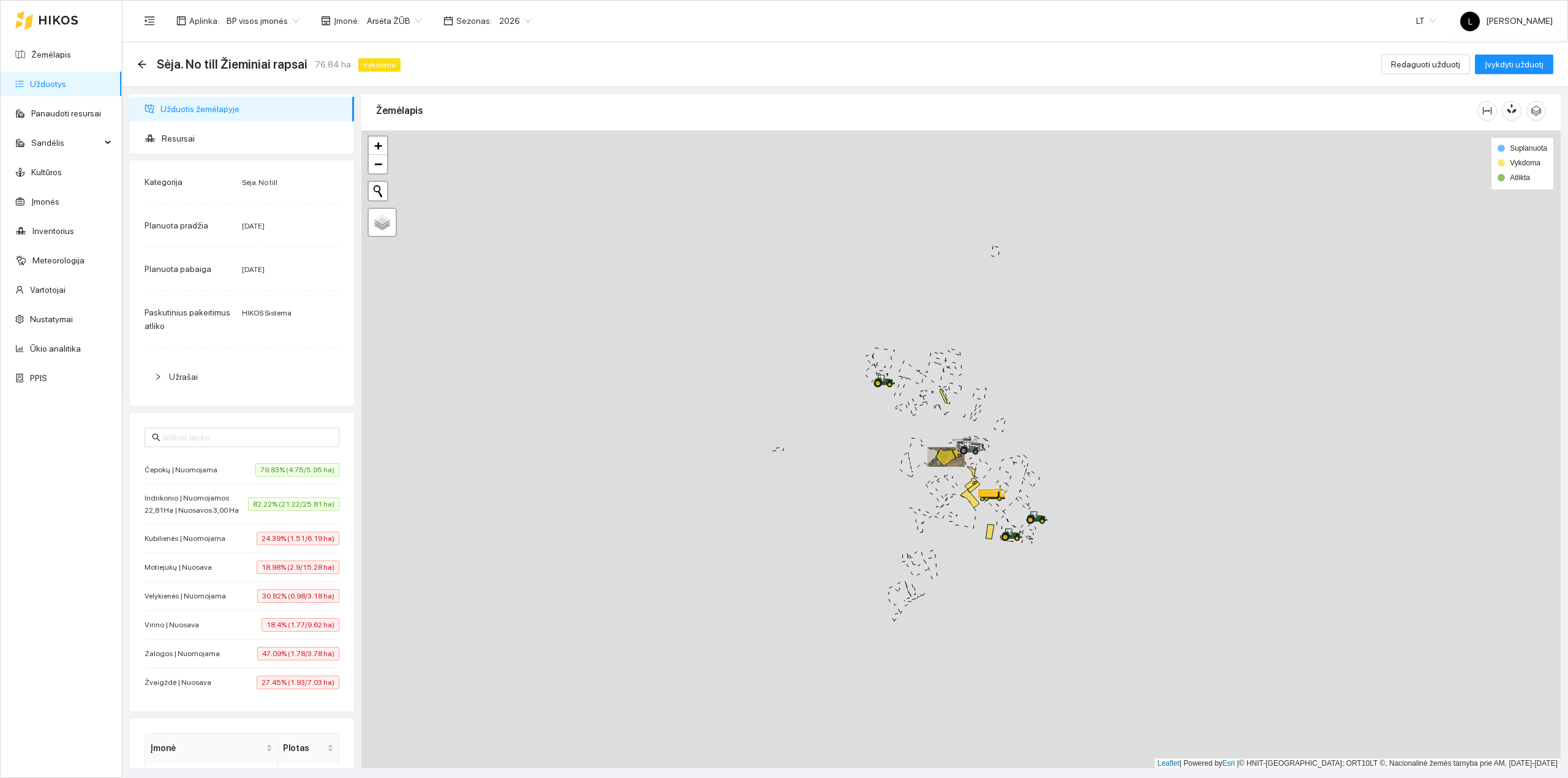
drag, startPoint x: 1034, startPoint y: 507, endPoint x: 902, endPoint y: 488, distance: 133.4
click at [902, 477] on div at bounding box center [961, 449] width 1199 height 638
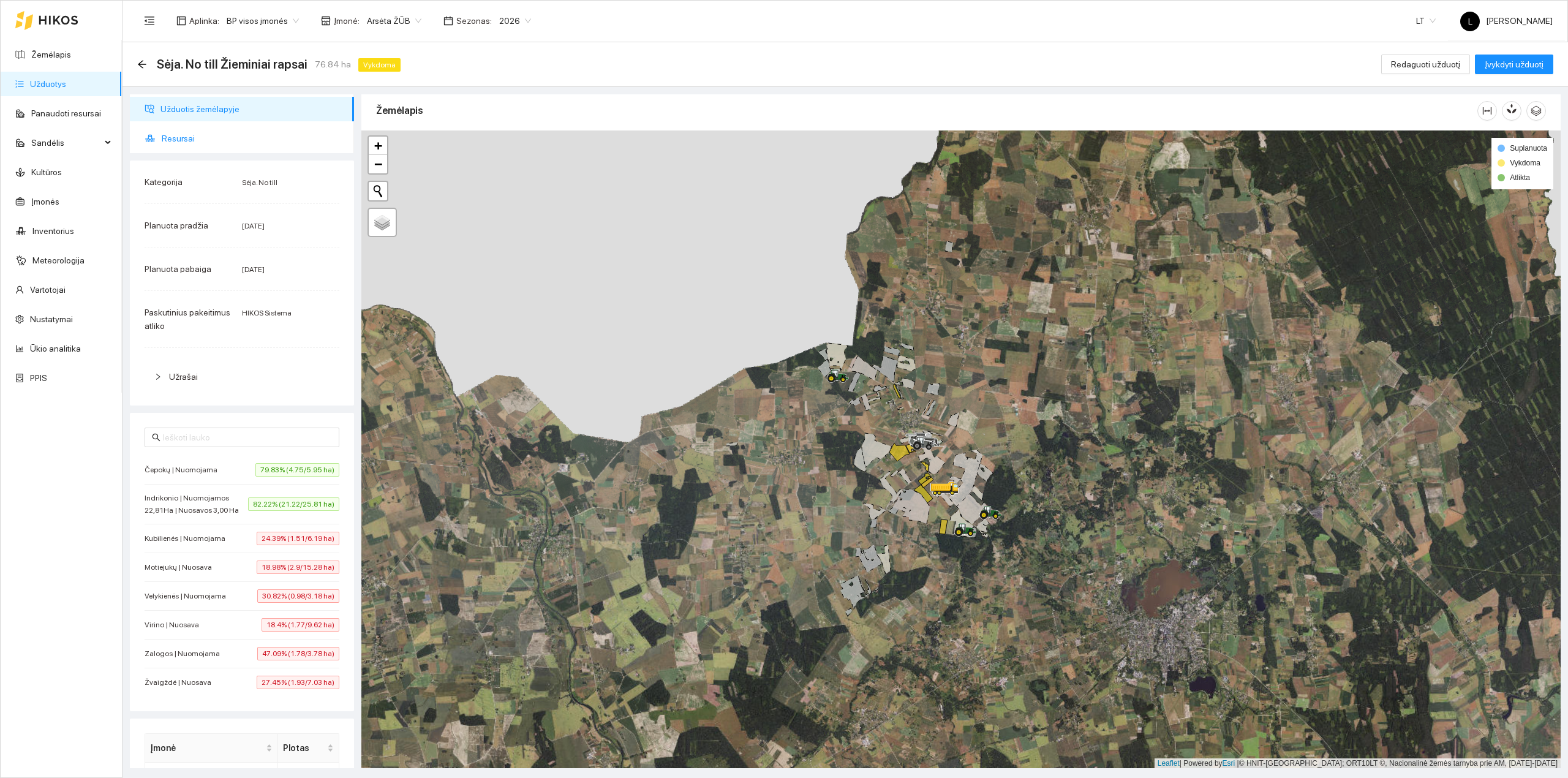
click at [174, 136] on span "Resursai" at bounding box center [253, 138] width 183 height 24
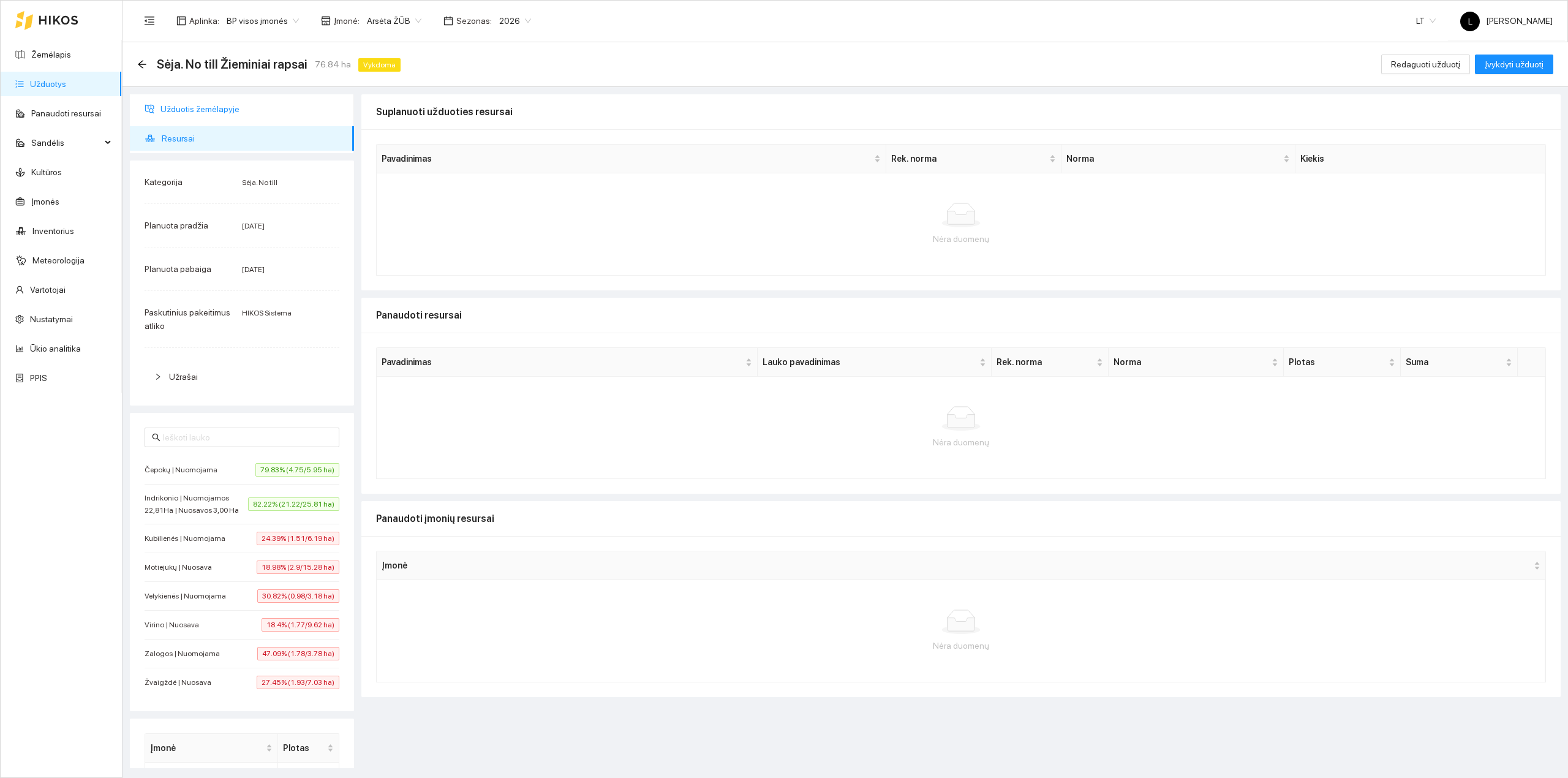
click at [187, 114] on span "Užduotis žemėlapyje" at bounding box center [252, 109] width 183 height 24
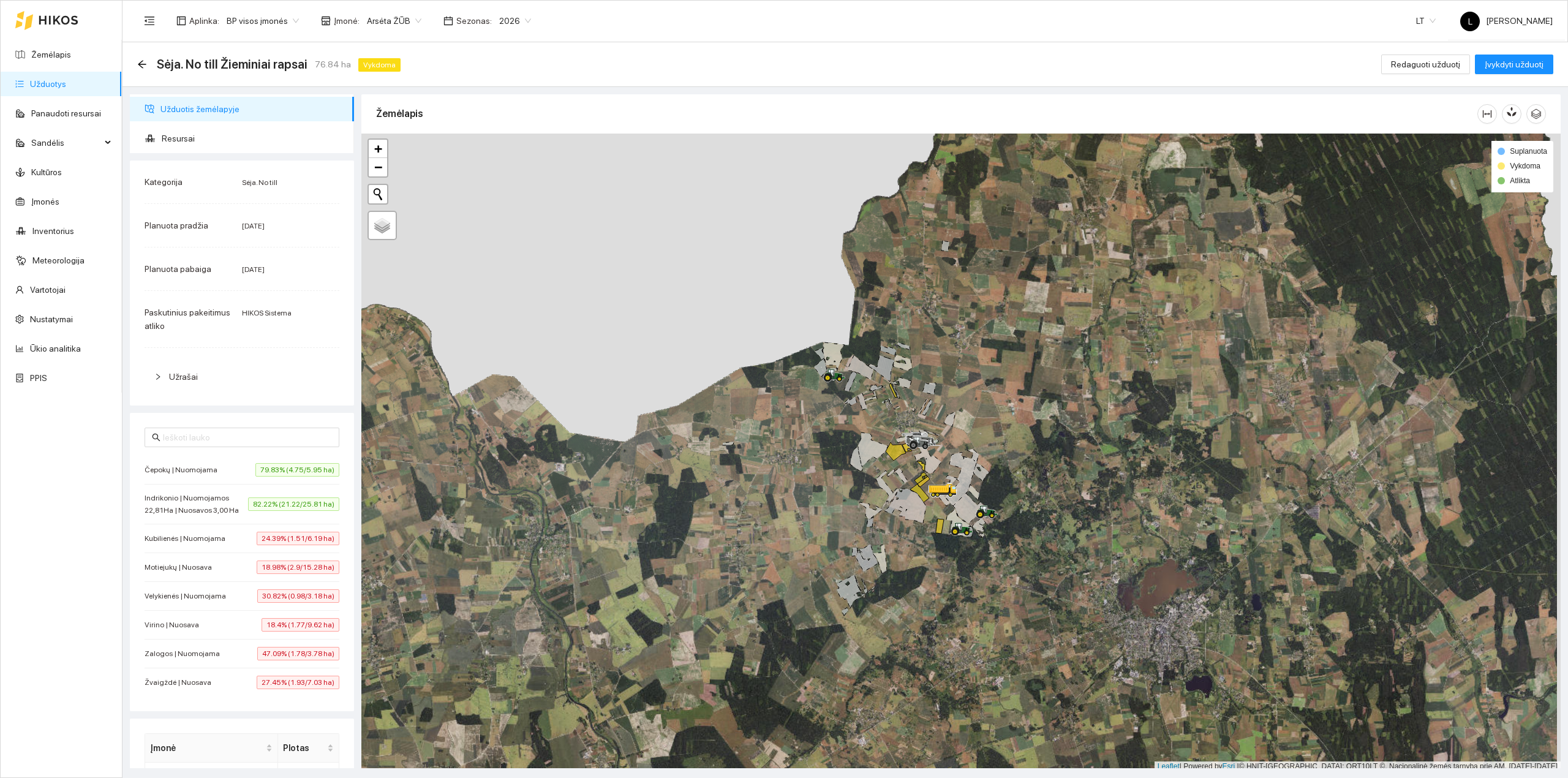
scroll to position [3, 0]
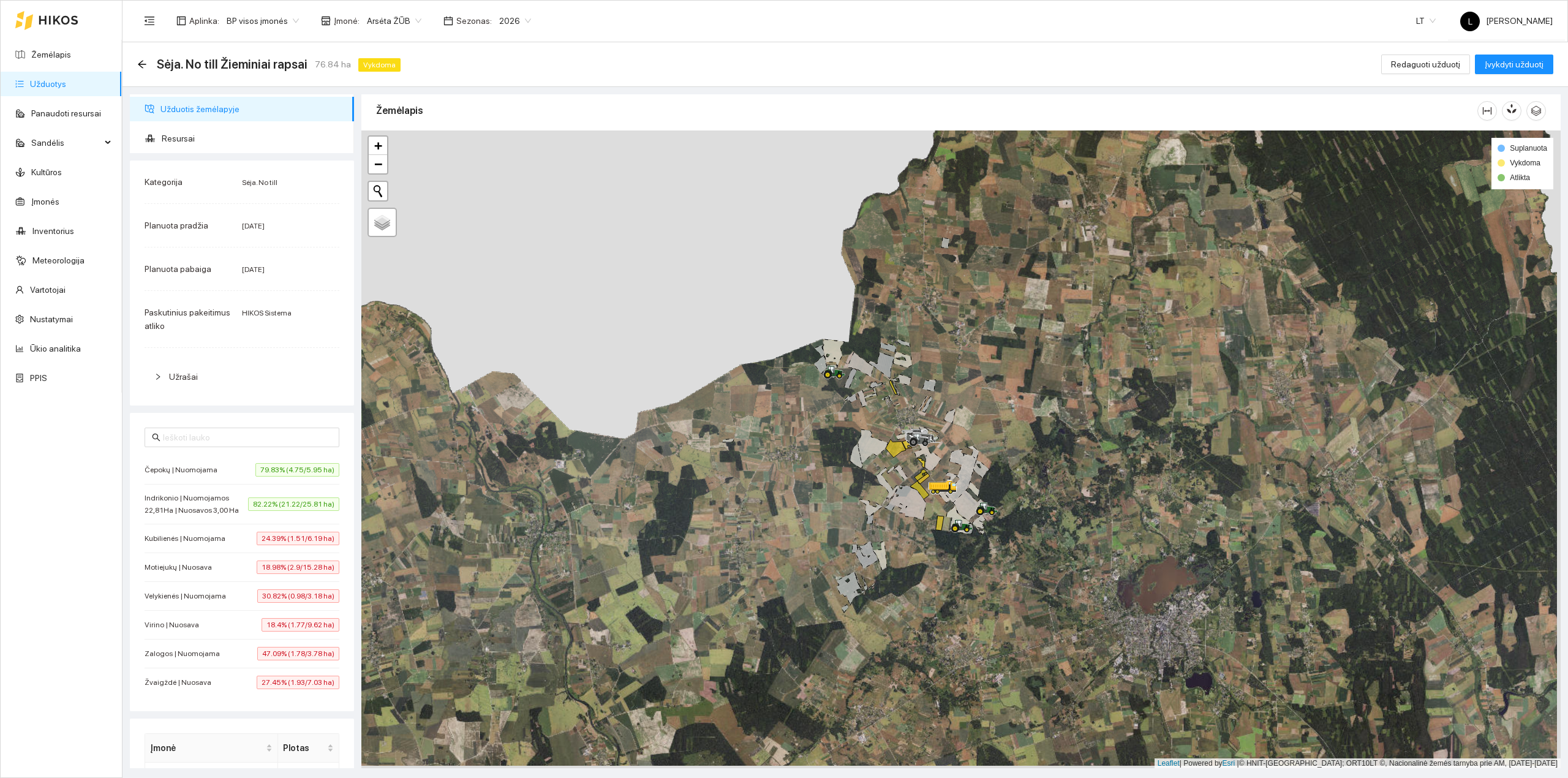
drag, startPoint x: 939, startPoint y: 462, endPoint x: 931, endPoint y: 444, distance: 19.7
click at [931, 444] on icon at bounding box center [924, 449] width 34 height 41
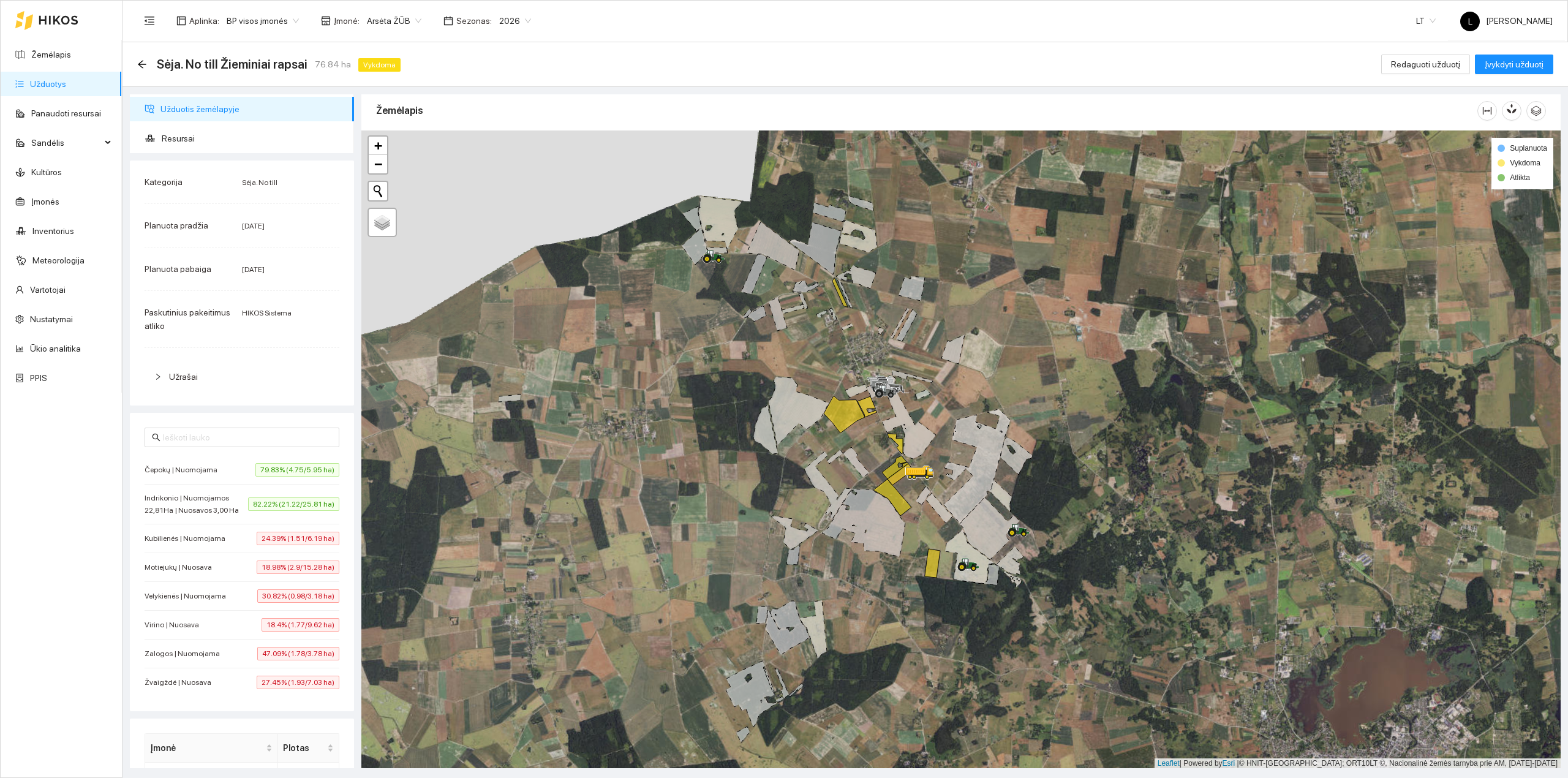
click at [393, 19] on span "Arsėta ŽŪB" at bounding box center [393, 20] width 54 height 19
click at [391, 45] on div "Visos" at bounding box center [425, 45] width 128 height 14
click at [1429, 57] on span "Redaguoti užduotį" at bounding box center [1425, 64] width 69 height 14
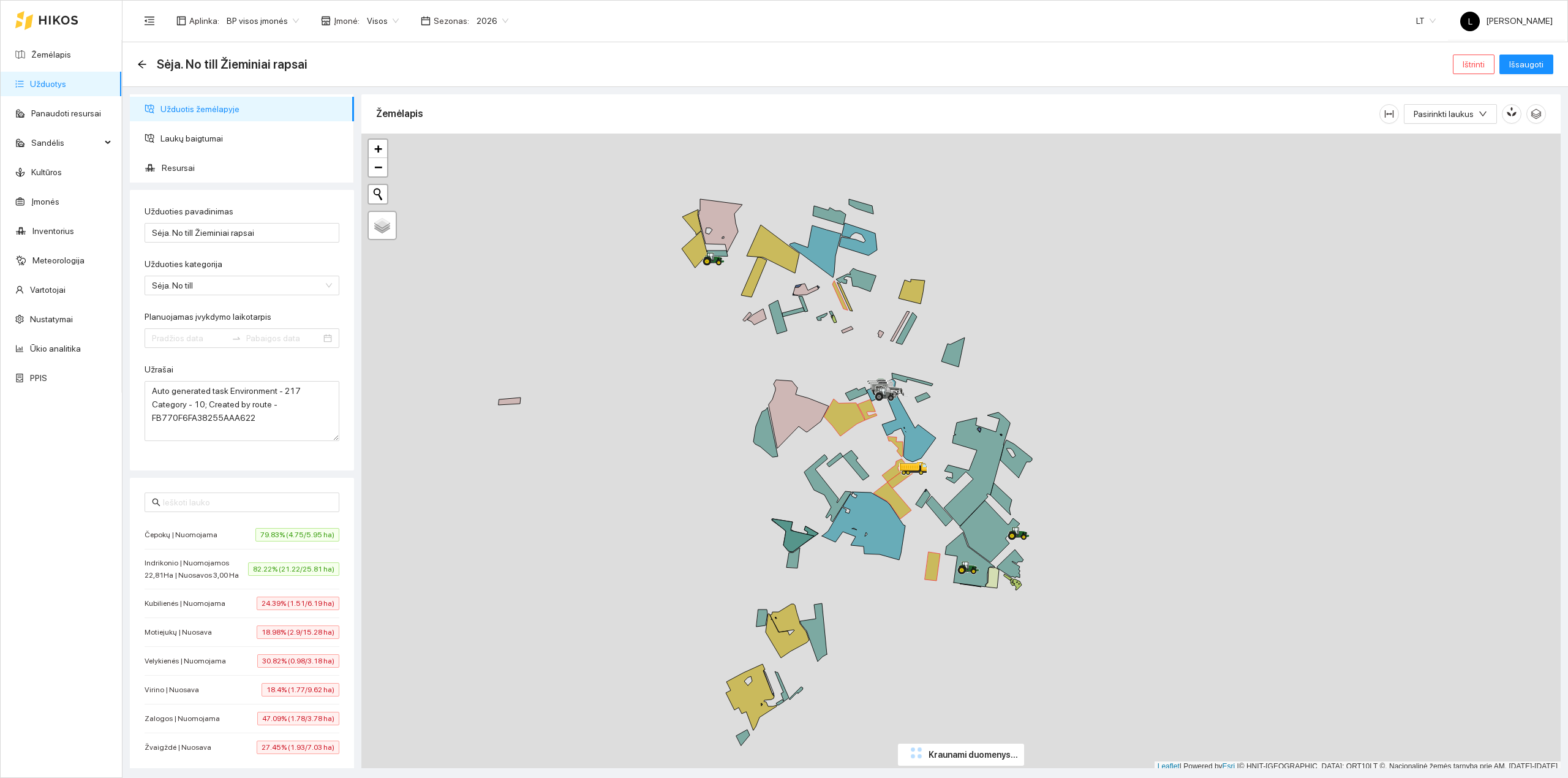
type input "[DATE]"
click at [1473, 69] on span "Ištrinti" at bounding box center [1473, 64] width 22 height 14
click at [1484, 123] on button "Taip" at bounding box center [1478, 124] width 26 height 15
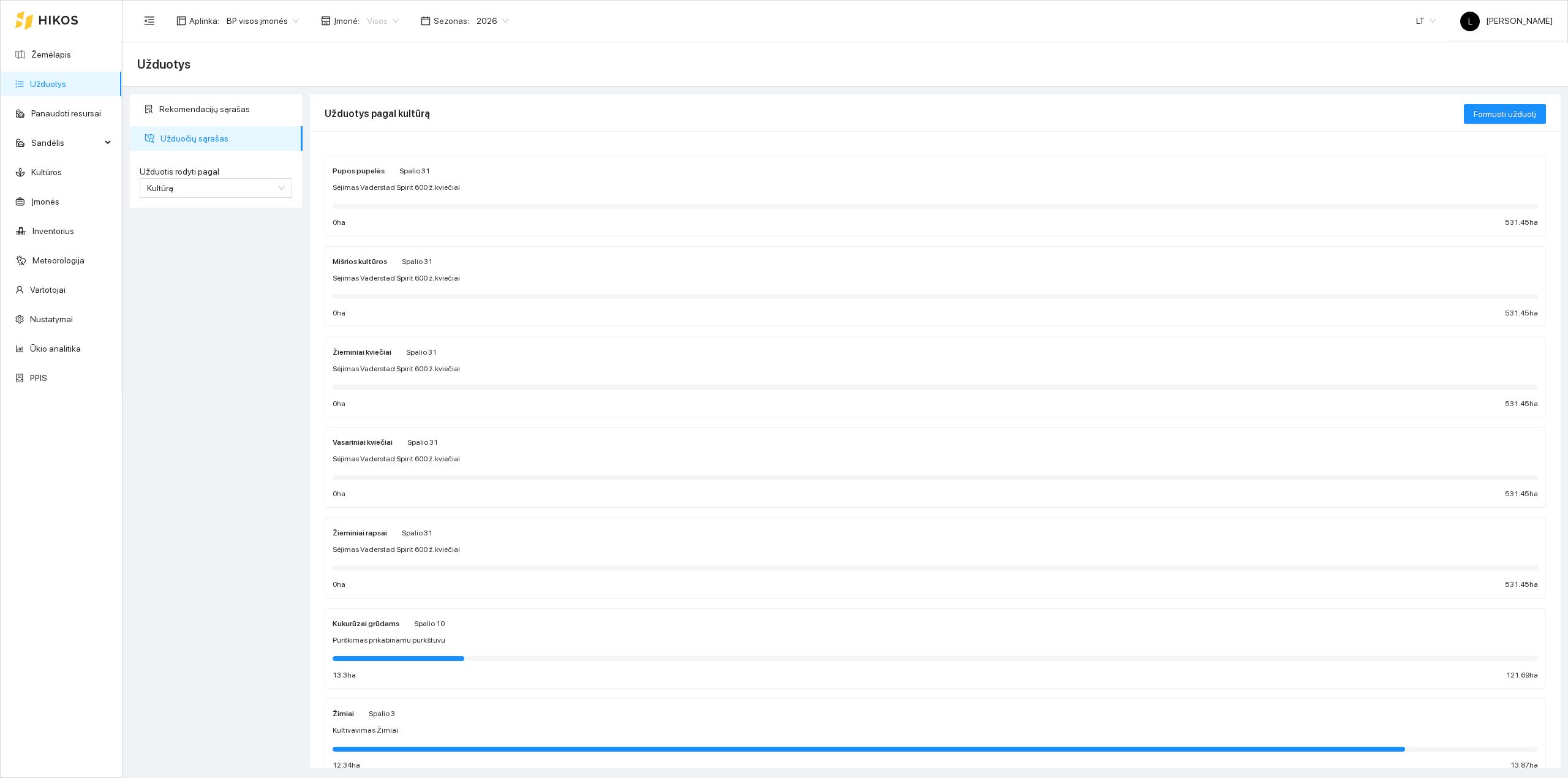
click at [370, 21] on span "Visos" at bounding box center [382, 20] width 32 height 19
click at [378, 60] on div "Arsėta ŽŪB" at bounding box center [425, 65] width 128 height 14
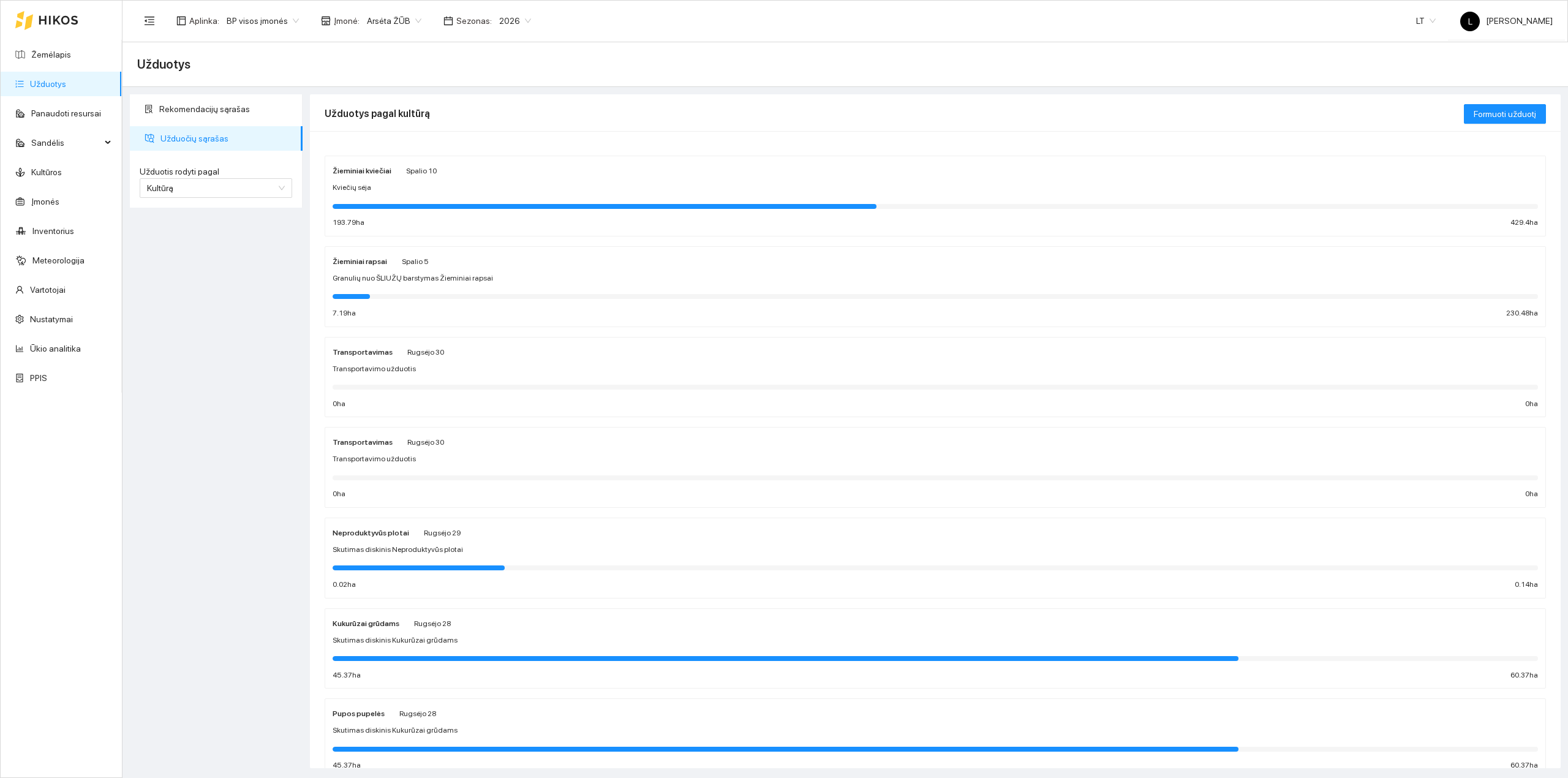
click at [409, 282] on span "Granulių nuo ŠLIUŽŲ barstymas Žieminiai rapsai" at bounding box center [413, 278] width 161 height 11
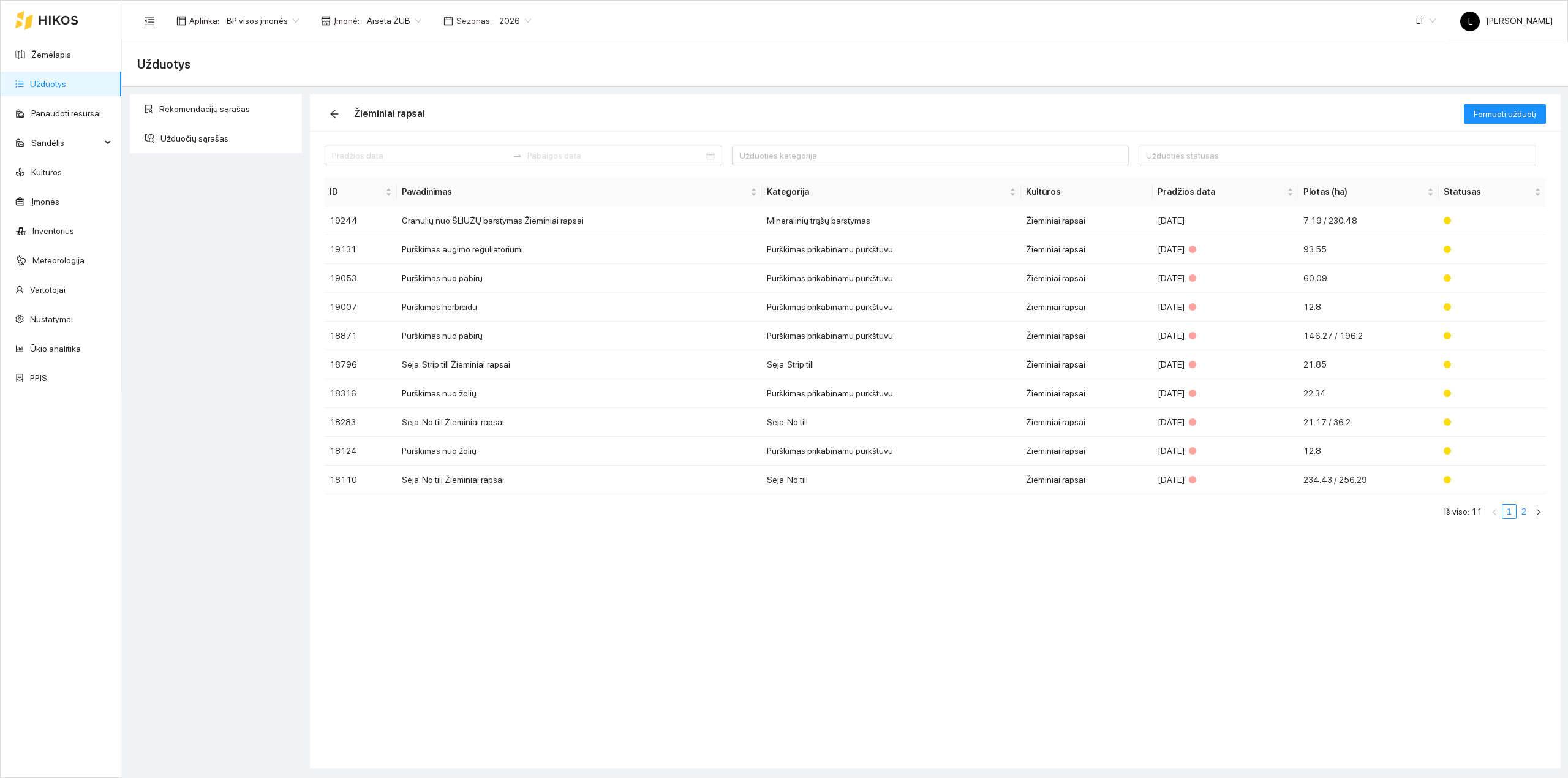
click at [1524, 511] on link "2" at bounding box center [1524, 511] width 14 height 14
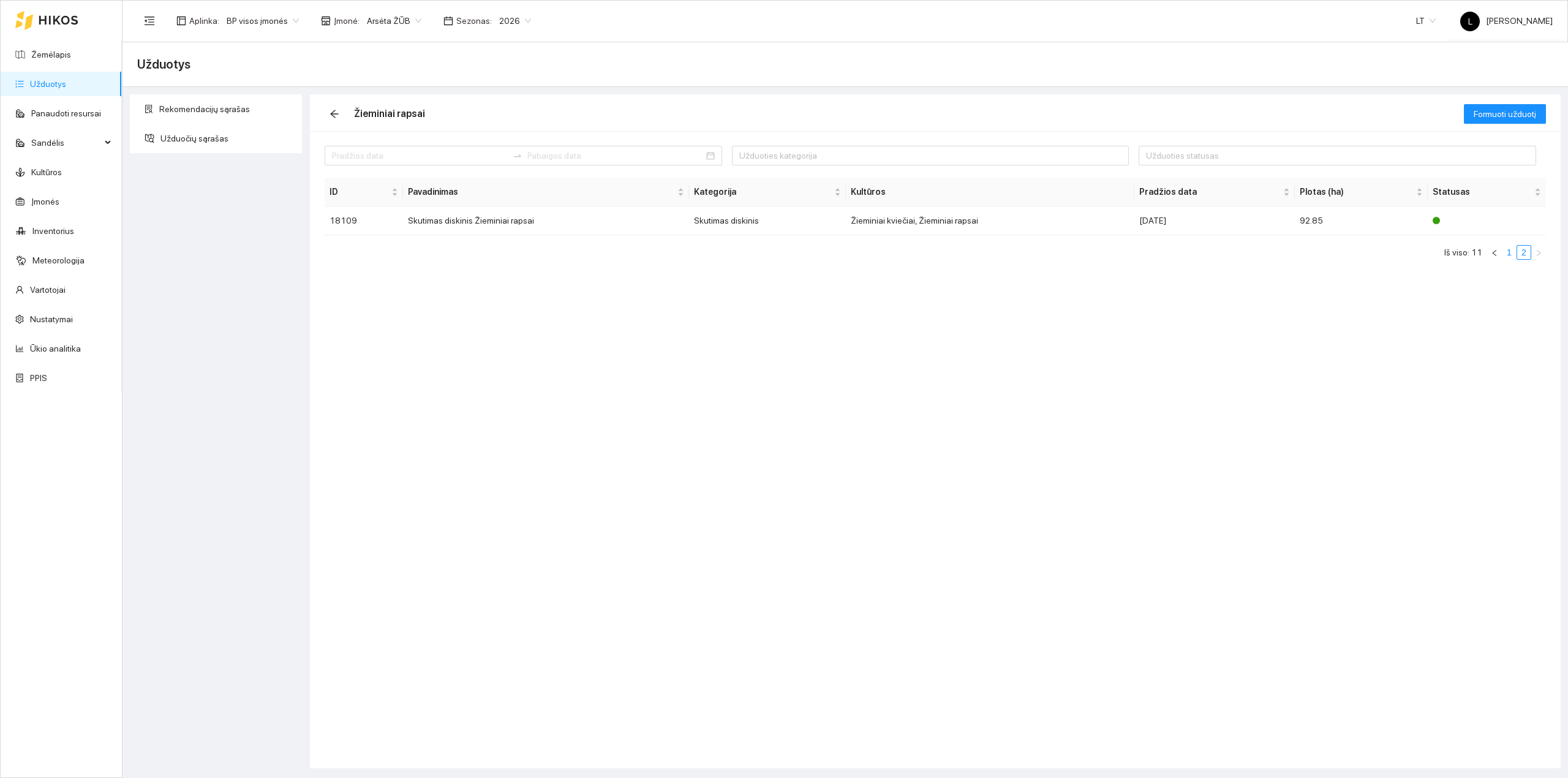
click at [1505, 254] on link "1" at bounding box center [1508, 252] width 14 height 14
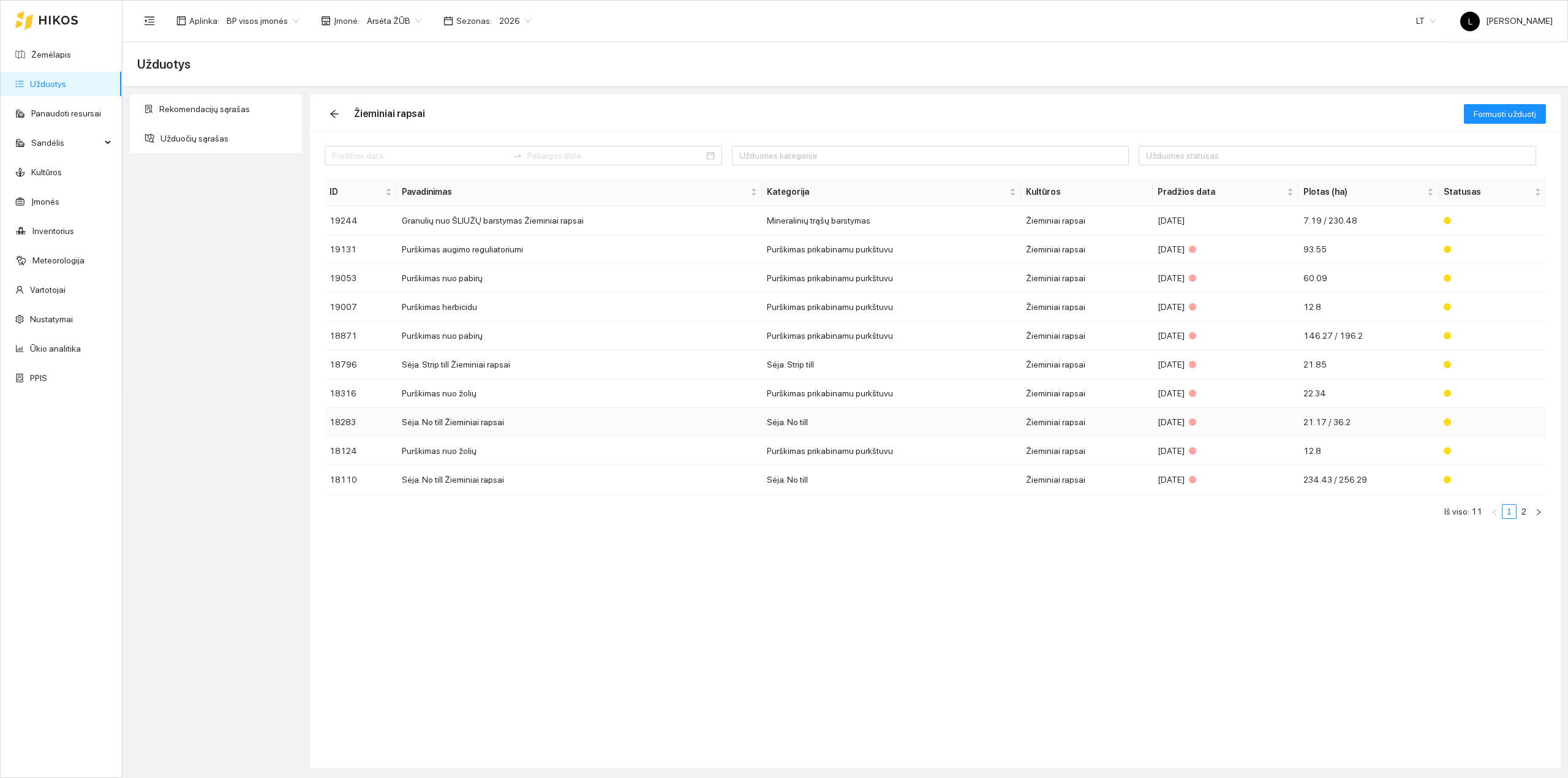
click at [459, 427] on td "Sėja. No till Žieminiai rapsai" at bounding box center [579, 423] width 365 height 29
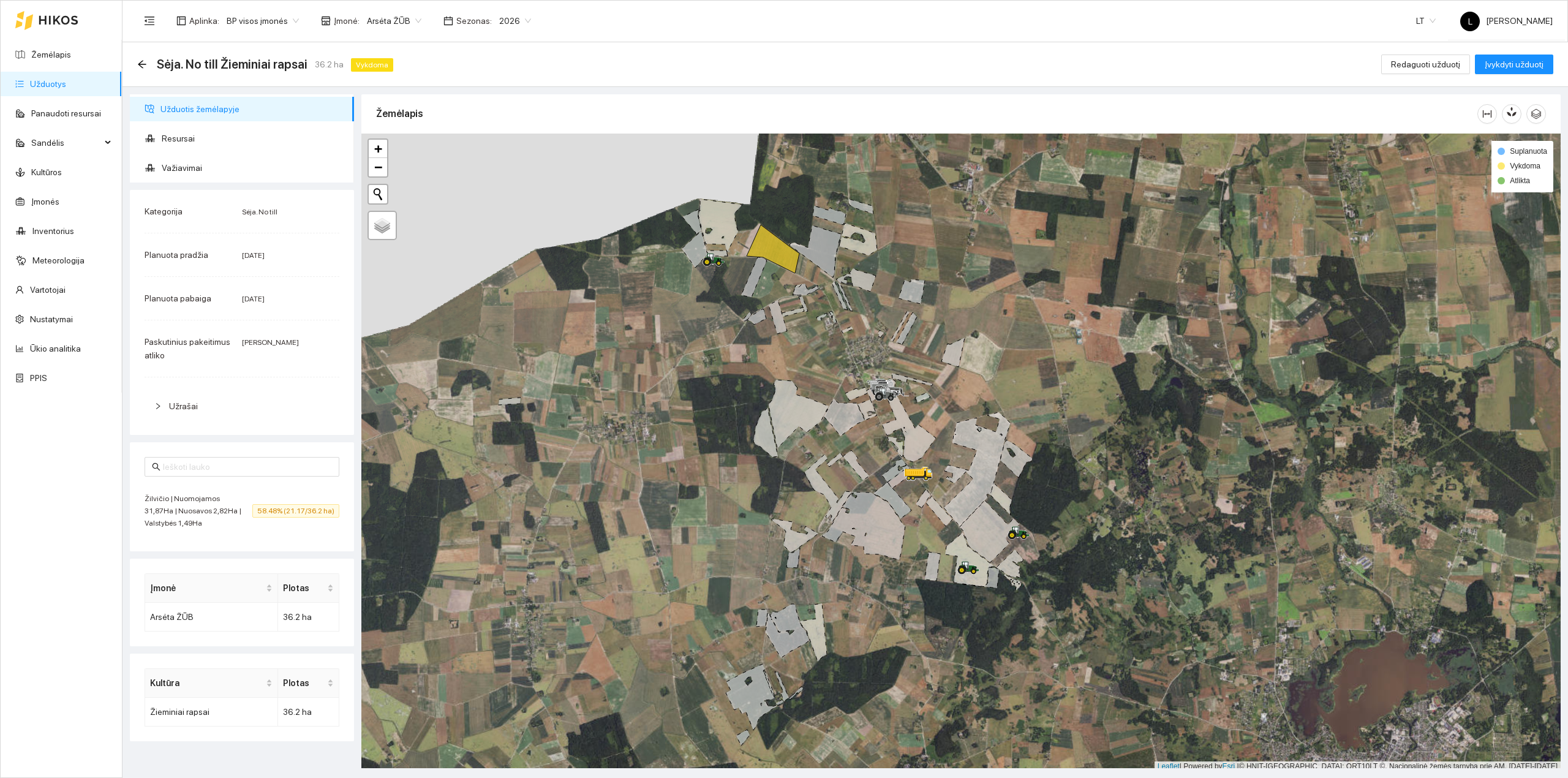
click at [284, 508] on span "58.48% (21.17/36.2 ha)" at bounding box center [296, 511] width 87 height 14
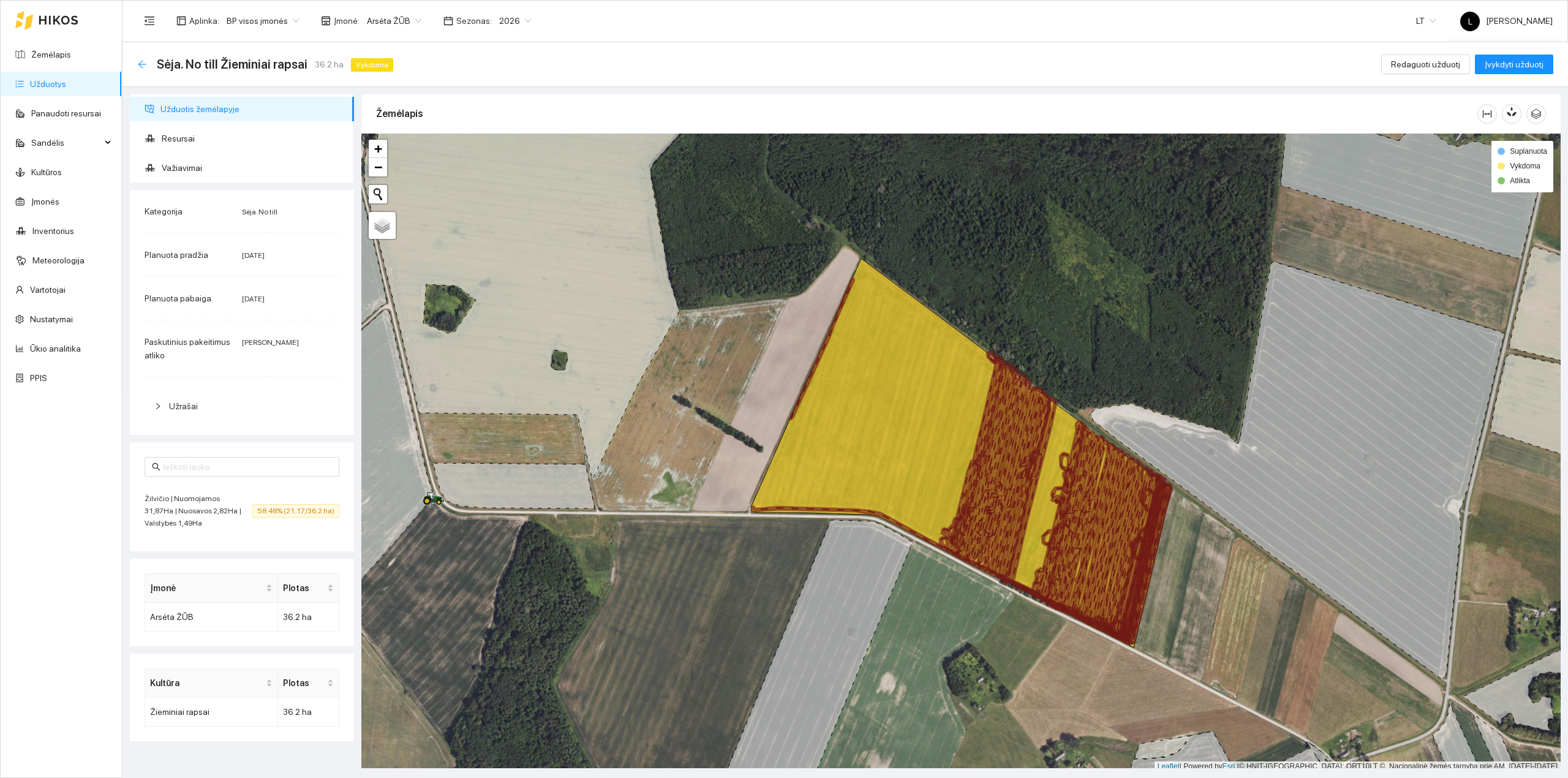
click at [140, 64] on icon "arrow-left" at bounding box center [142, 64] width 8 height 8
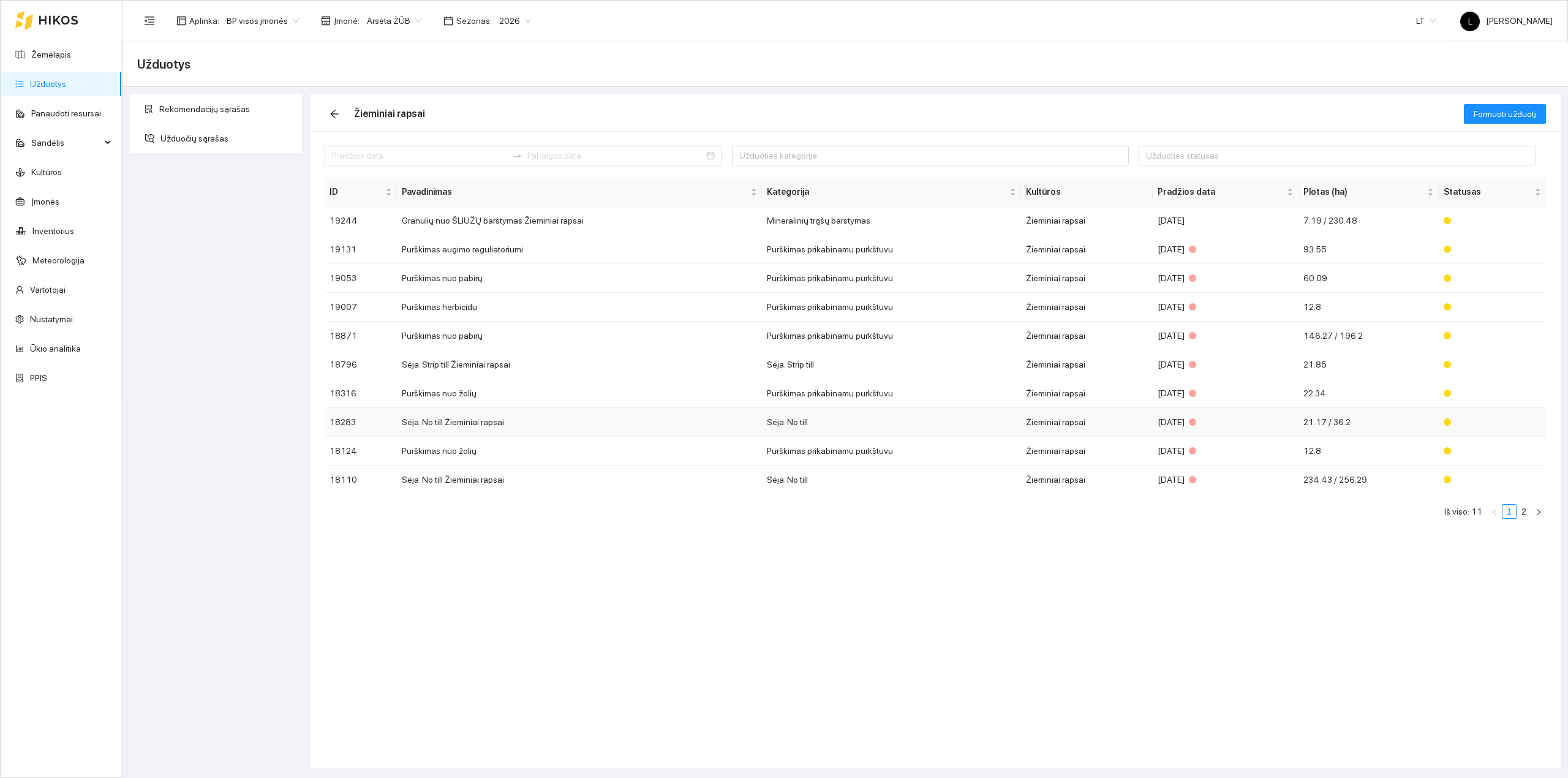
click at [1141, 427] on td "Žieminiai rapsai" at bounding box center [1087, 423] width 132 height 29
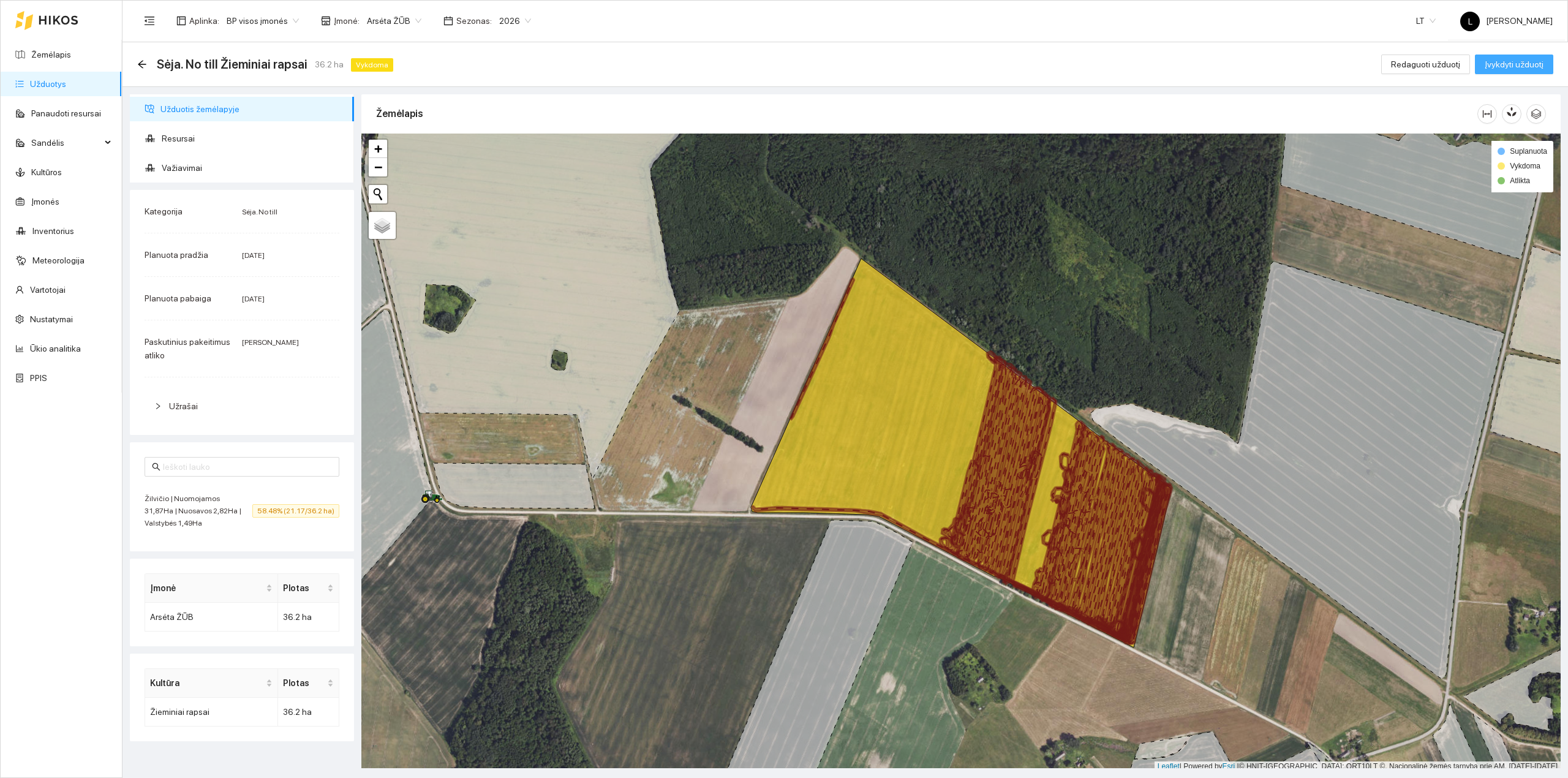
click at [1525, 60] on span "Įvykdyti užduotį" at bounding box center [1513, 64] width 59 height 14
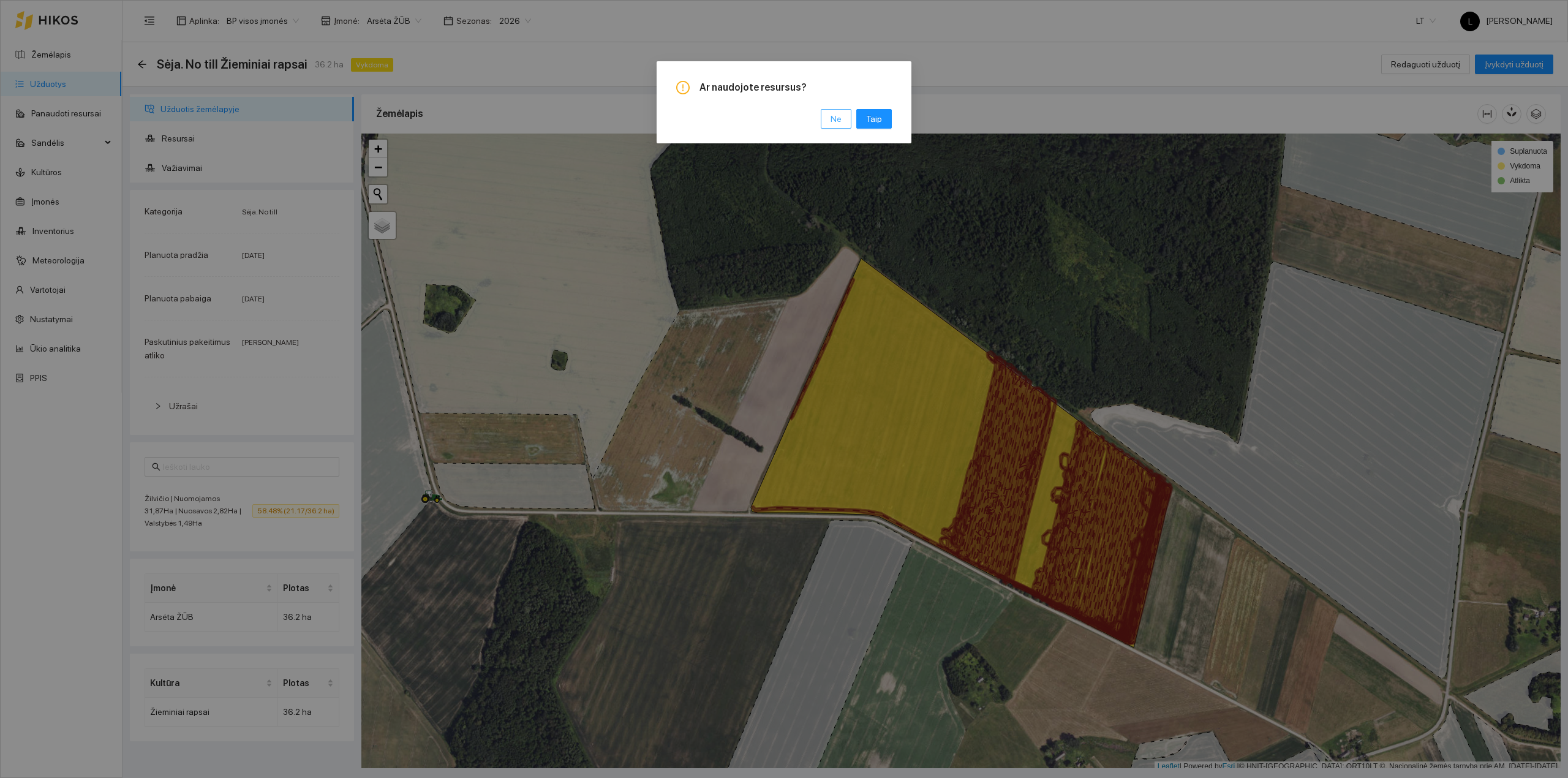
click at [831, 118] on span "Ne" at bounding box center [836, 119] width 11 height 14
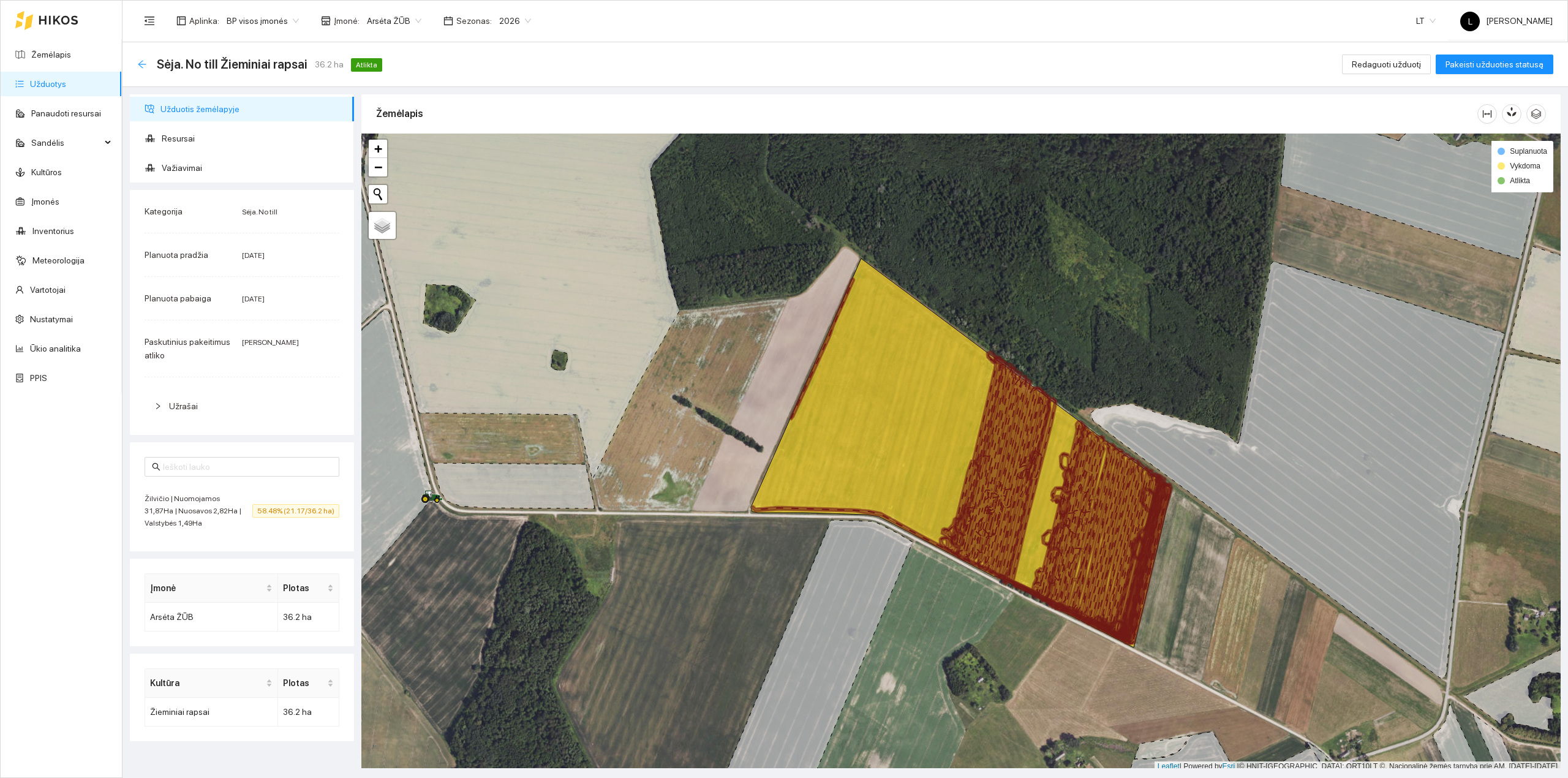
click at [142, 65] on icon "arrow-left" at bounding box center [142, 65] width 10 height 10
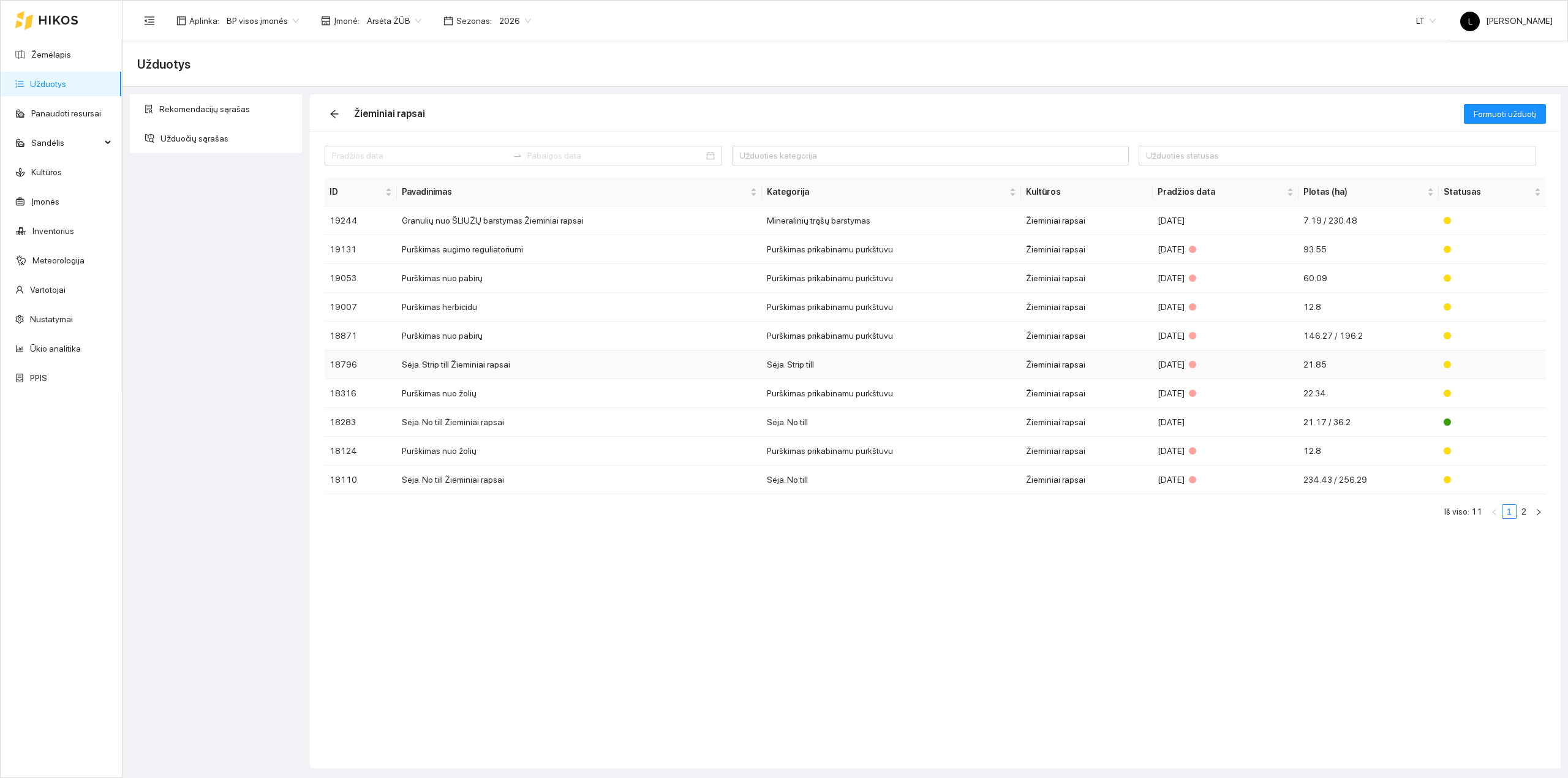
click at [472, 364] on td "Sėja. Strip till Žieminiai rapsai" at bounding box center [579, 365] width 365 height 29
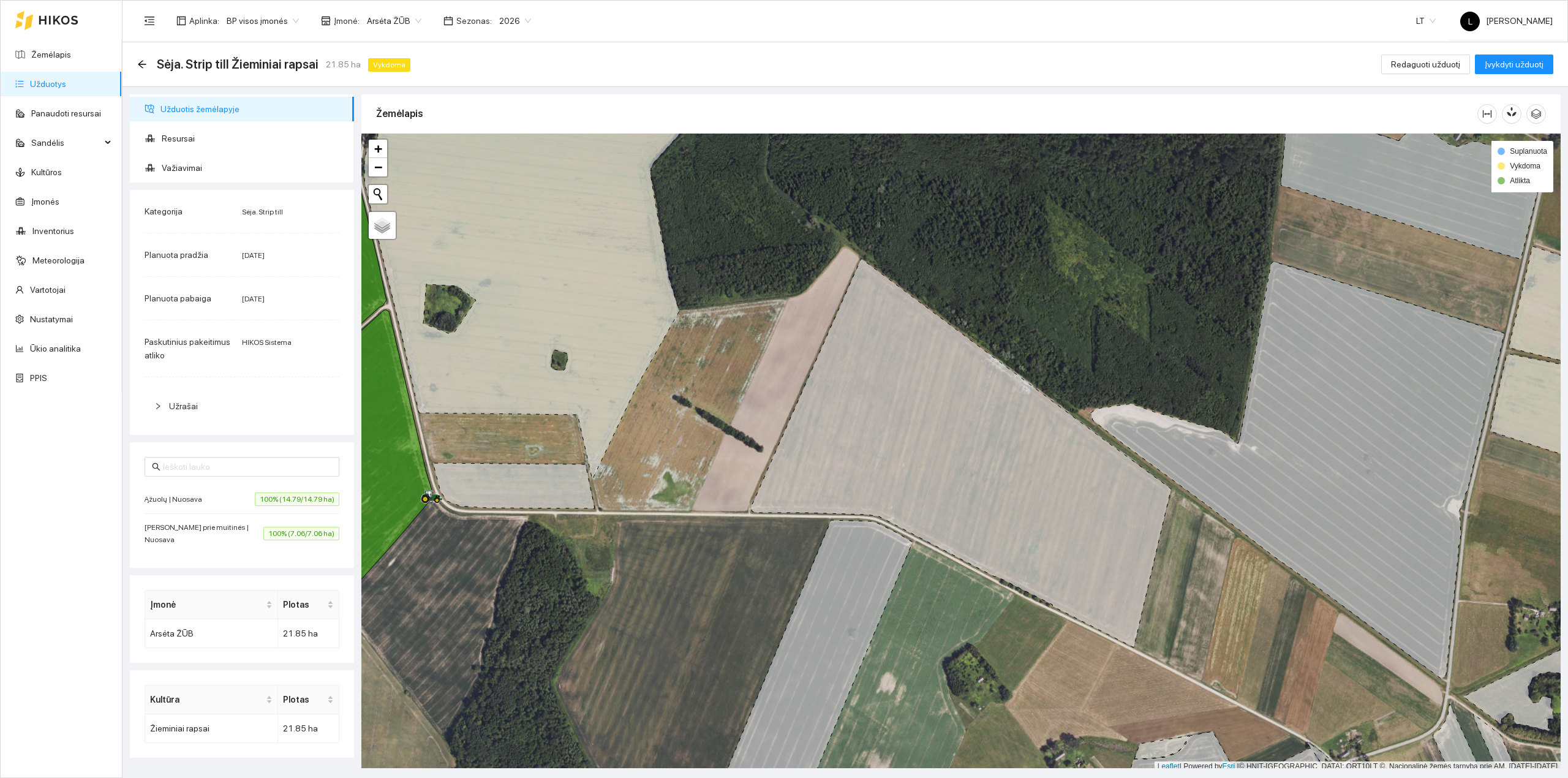
scroll to position [3, 0]
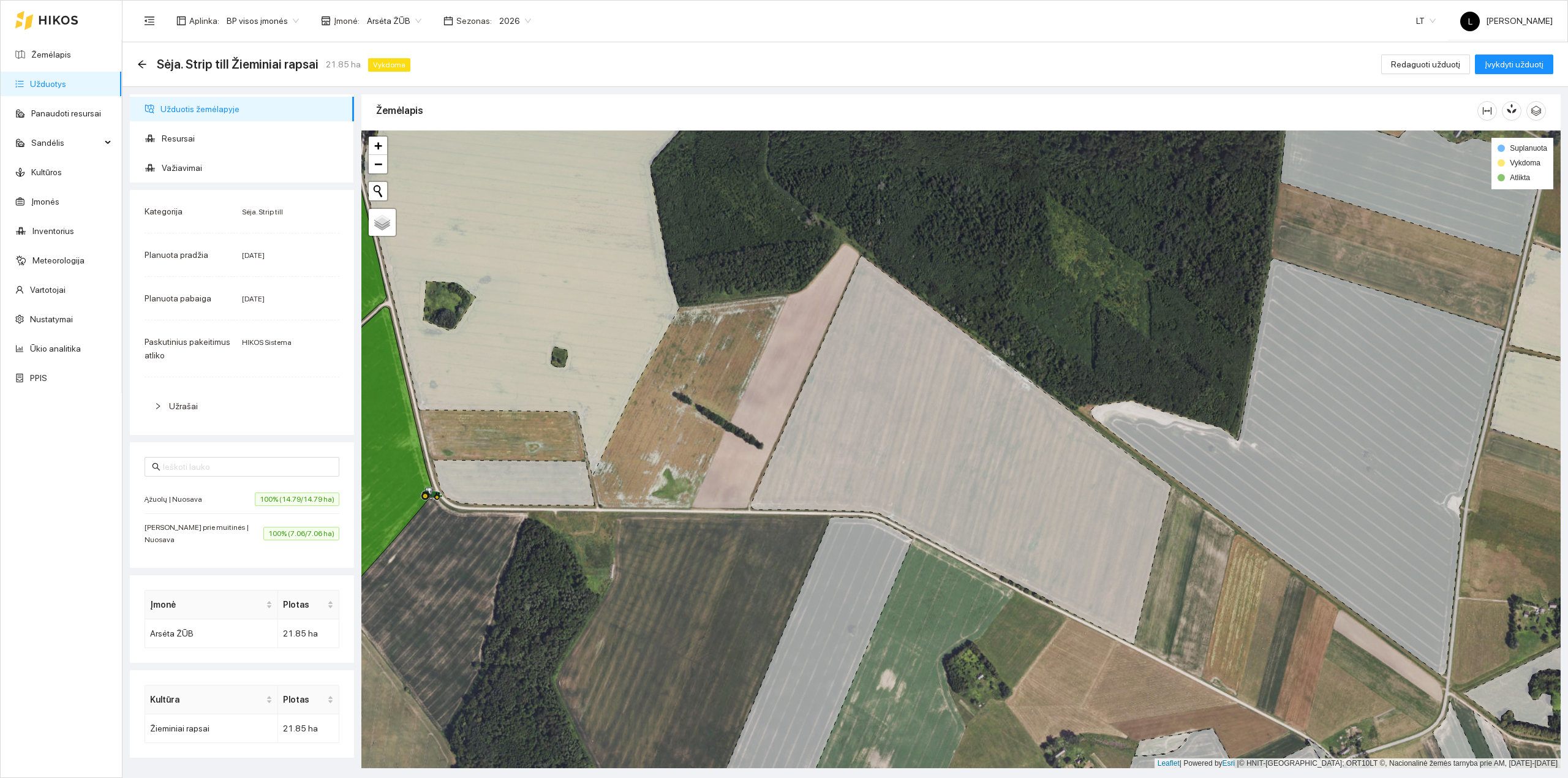
drag, startPoint x: 996, startPoint y: 394, endPoint x: 1032, endPoint y: 381, distance: 38.3
click at [1032, 381] on div at bounding box center [961, 449] width 1199 height 638
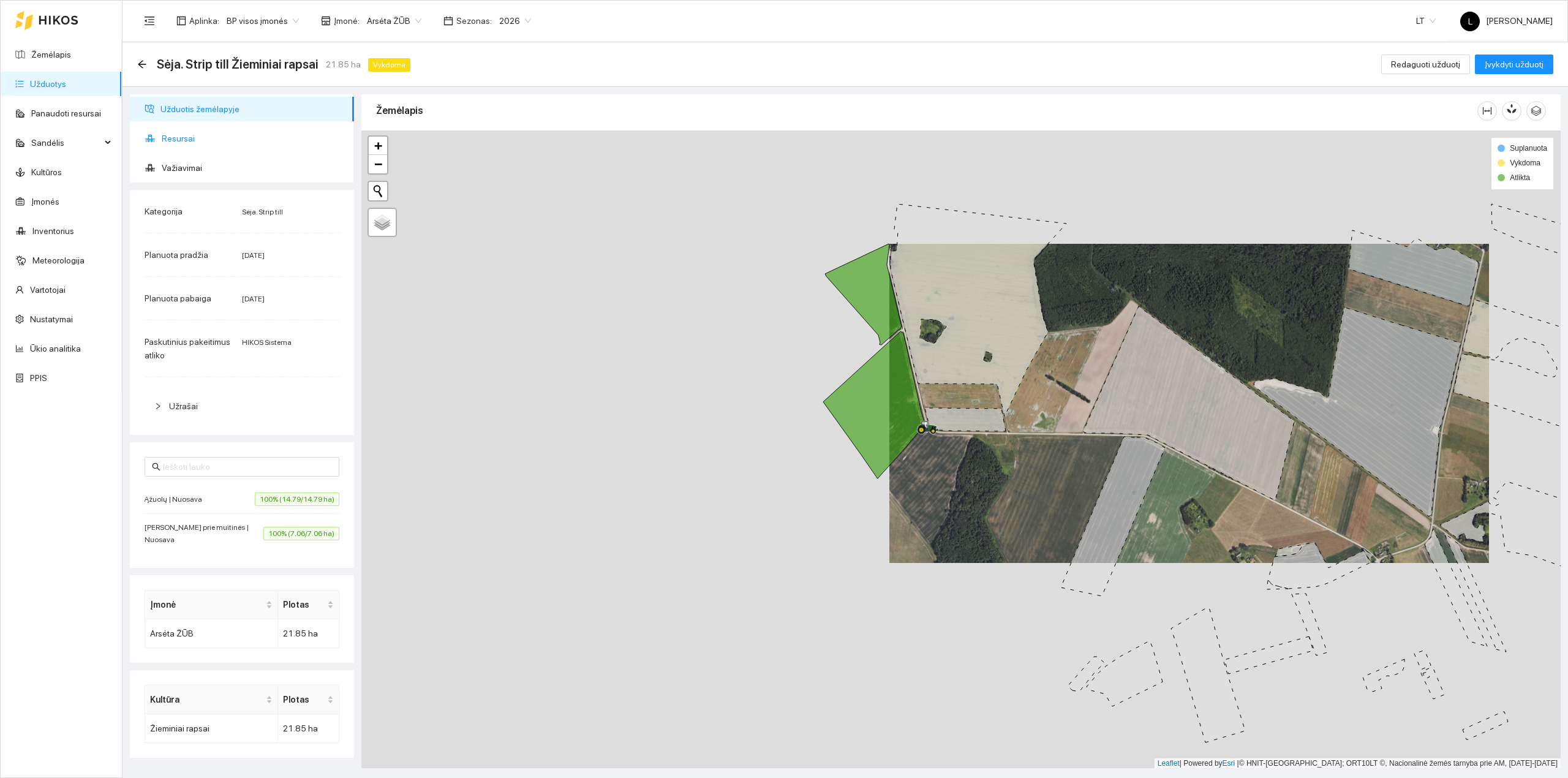
click at [174, 136] on span "Resursai" at bounding box center [253, 138] width 183 height 24
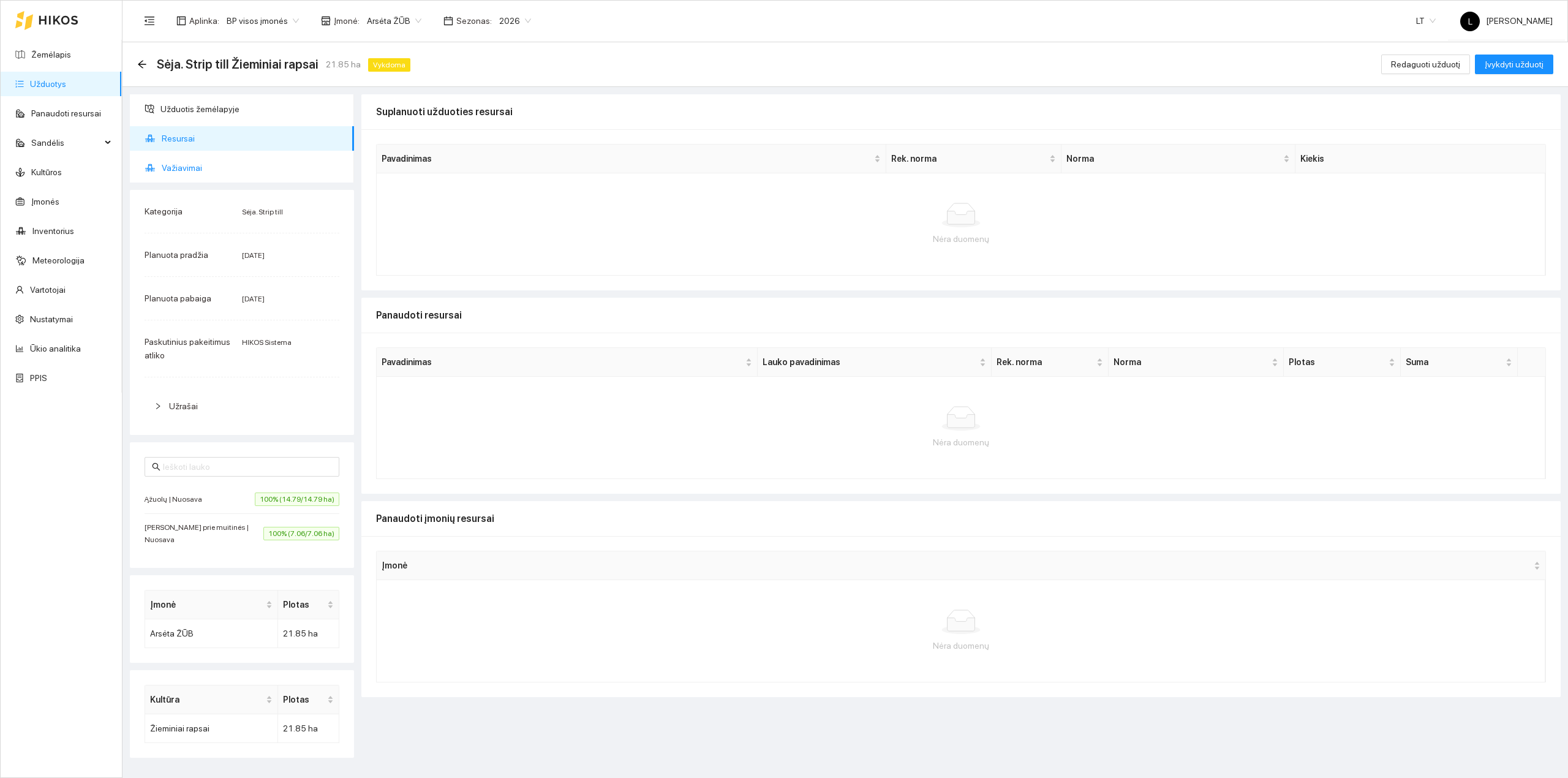
click at [169, 170] on span "Važiavimai" at bounding box center [253, 168] width 183 height 24
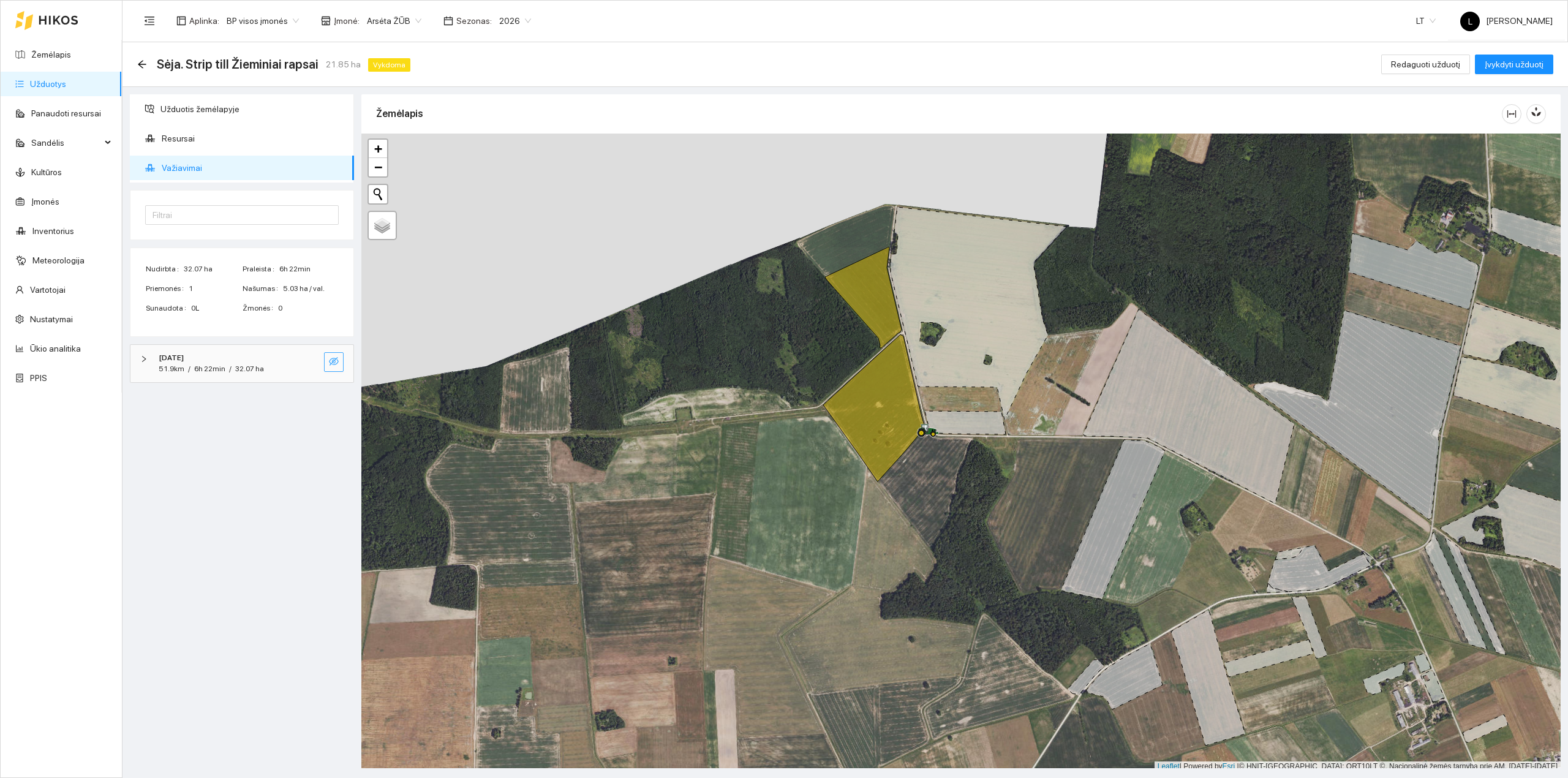
click at [334, 366] on icon "eye-invisible" at bounding box center [334, 361] width 10 height 10
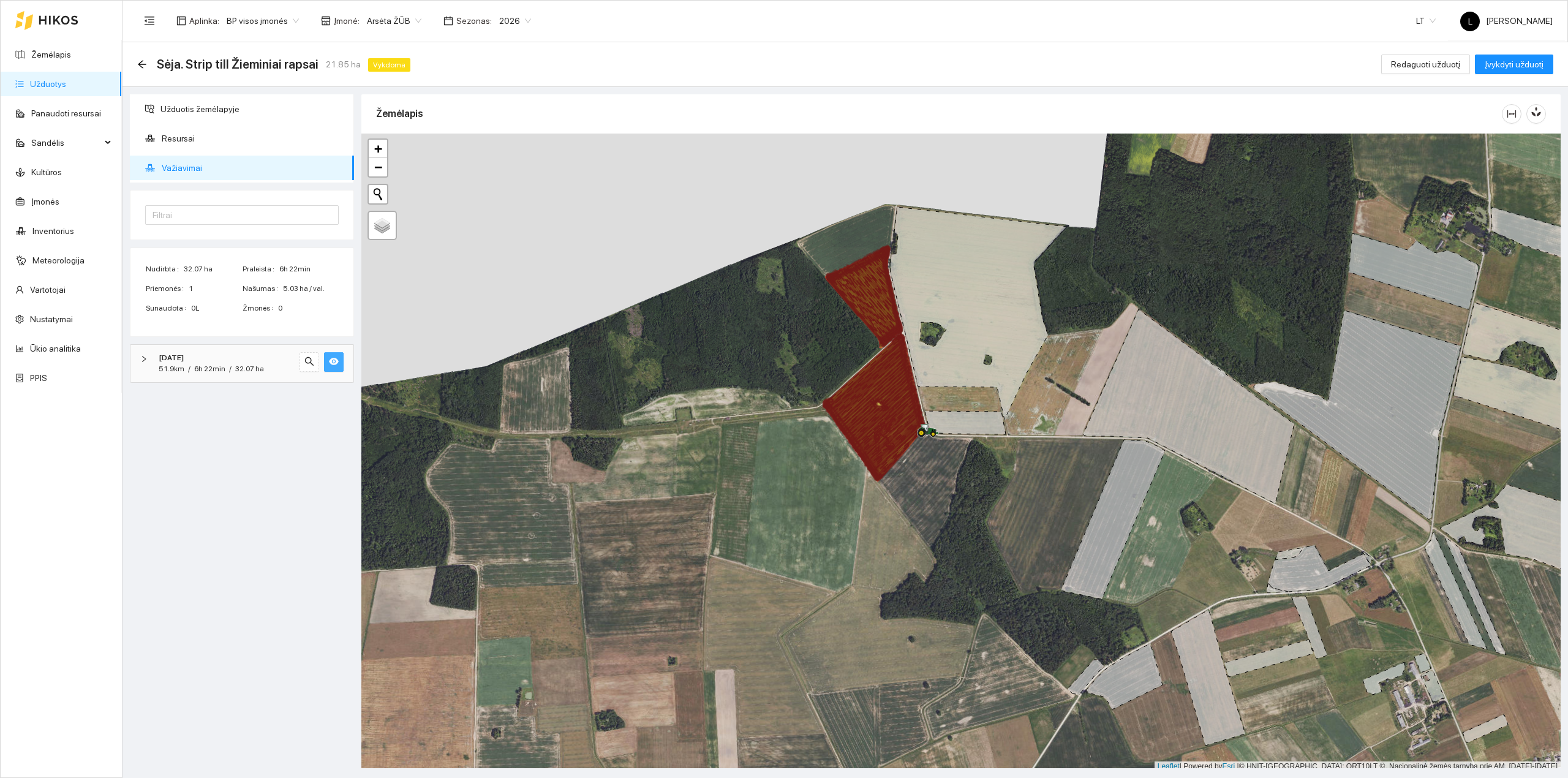
click at [334, 365] on icon "eye" at bounding box center [334, 361] width 10 height 7
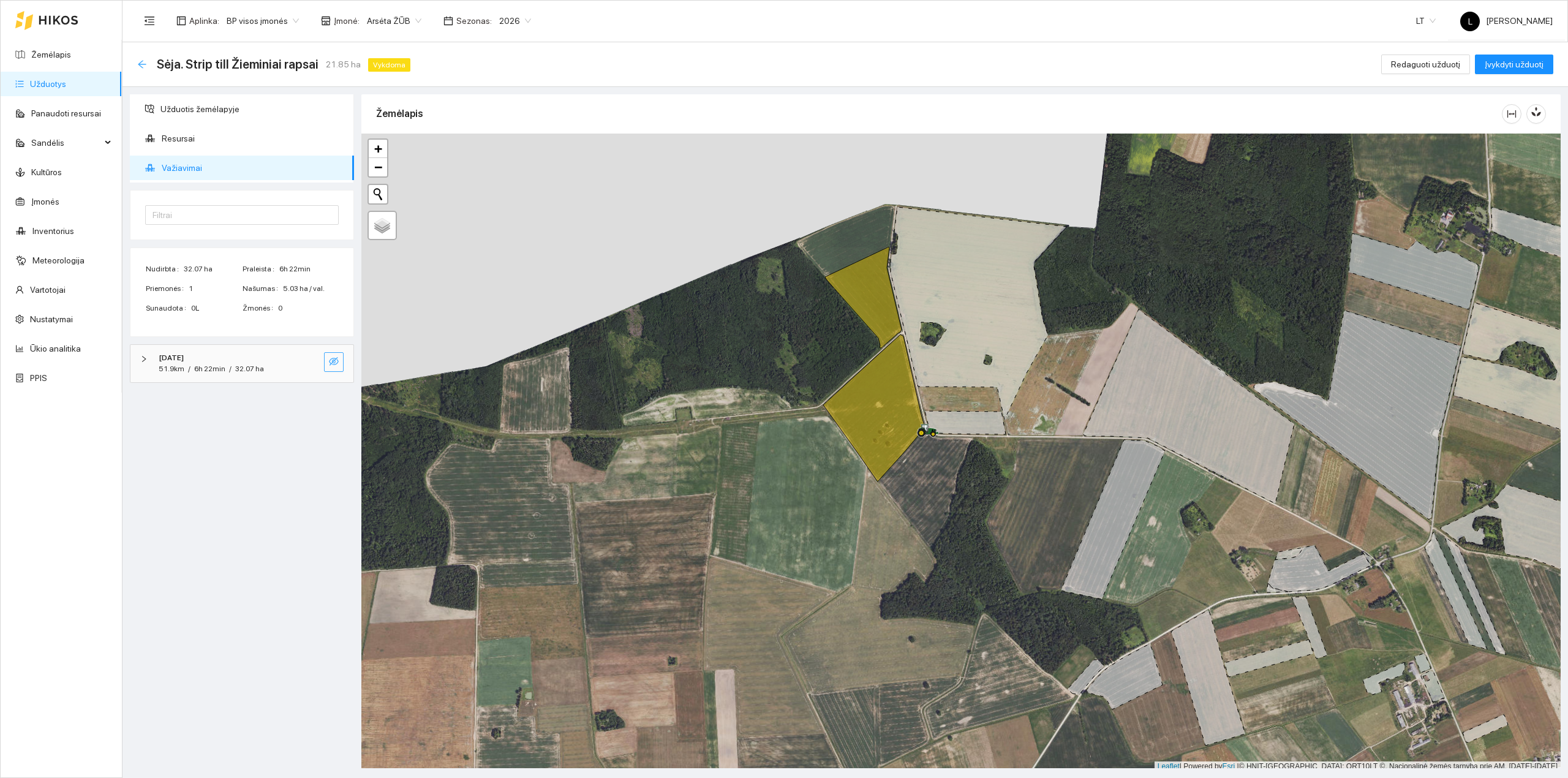
click at [142, 65] on icon "arrow-left" at bounding box center [142, 64] width 8 height 8
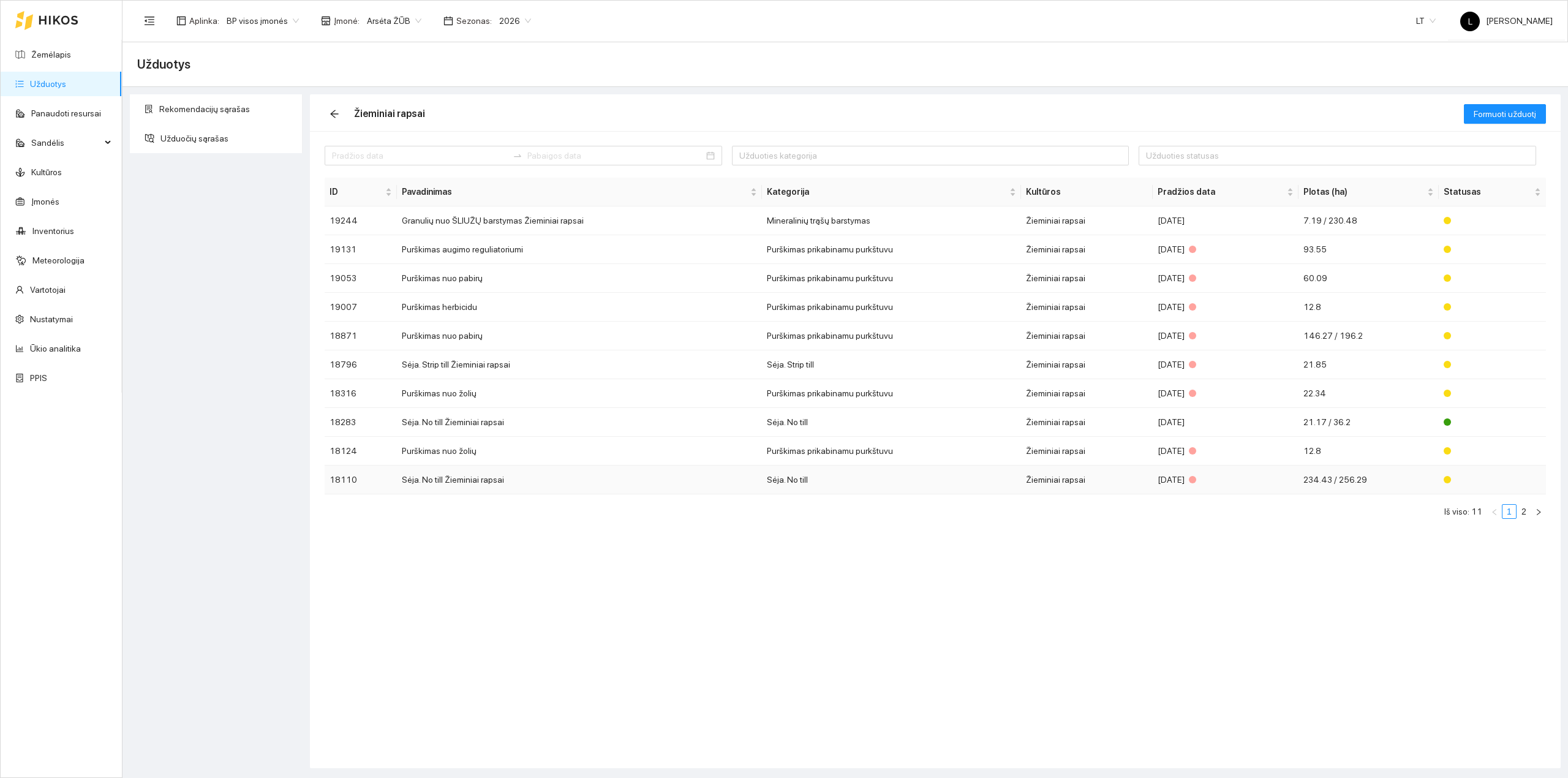
click at [978, 490] on td "Sėja. No till" at bounding box center [891, 480] width 259 height 29
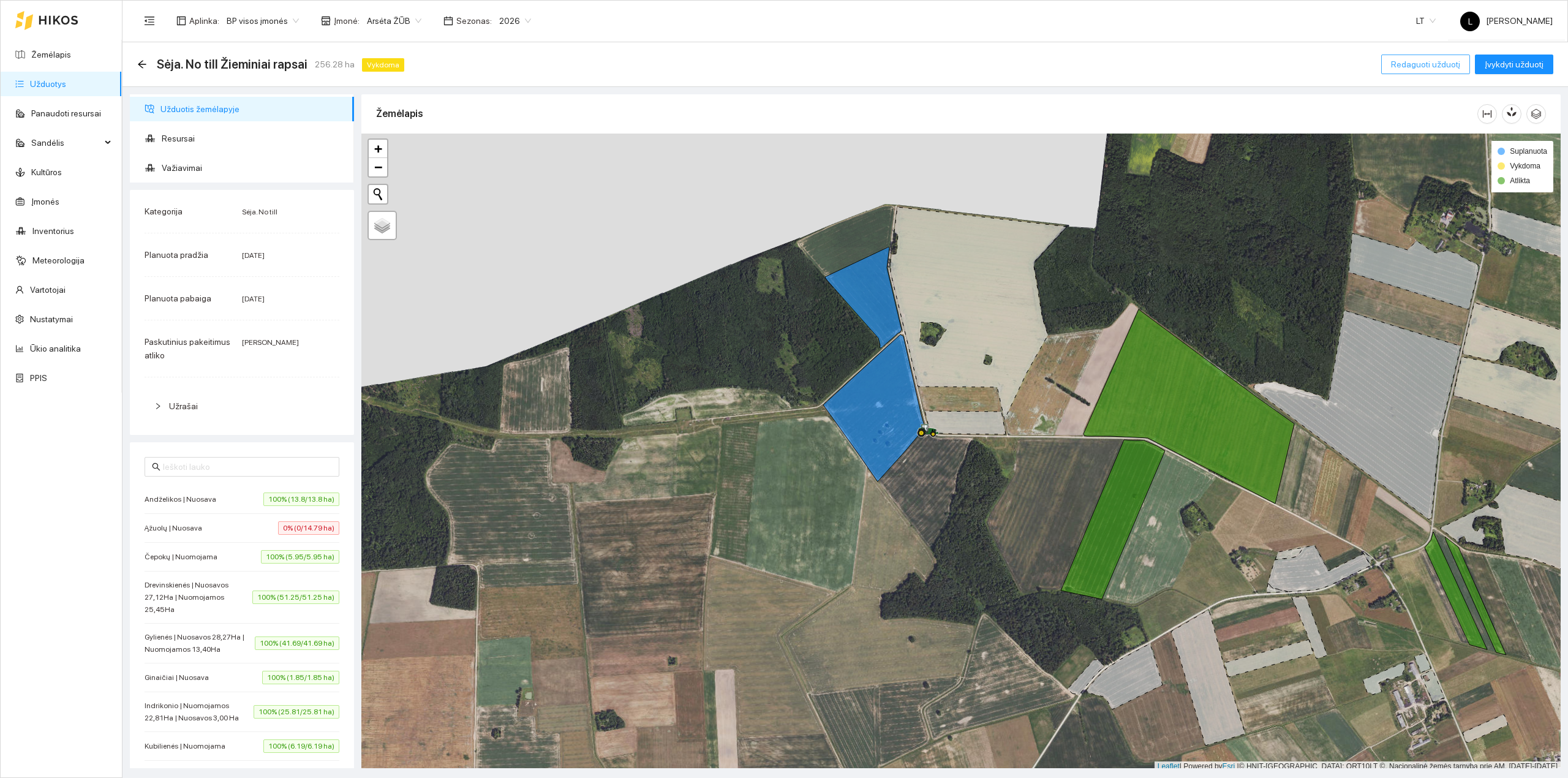
click at [1424, 64] on span "Redaguoti užduotį" at bounding box center [1425, 64] width 69 height 14
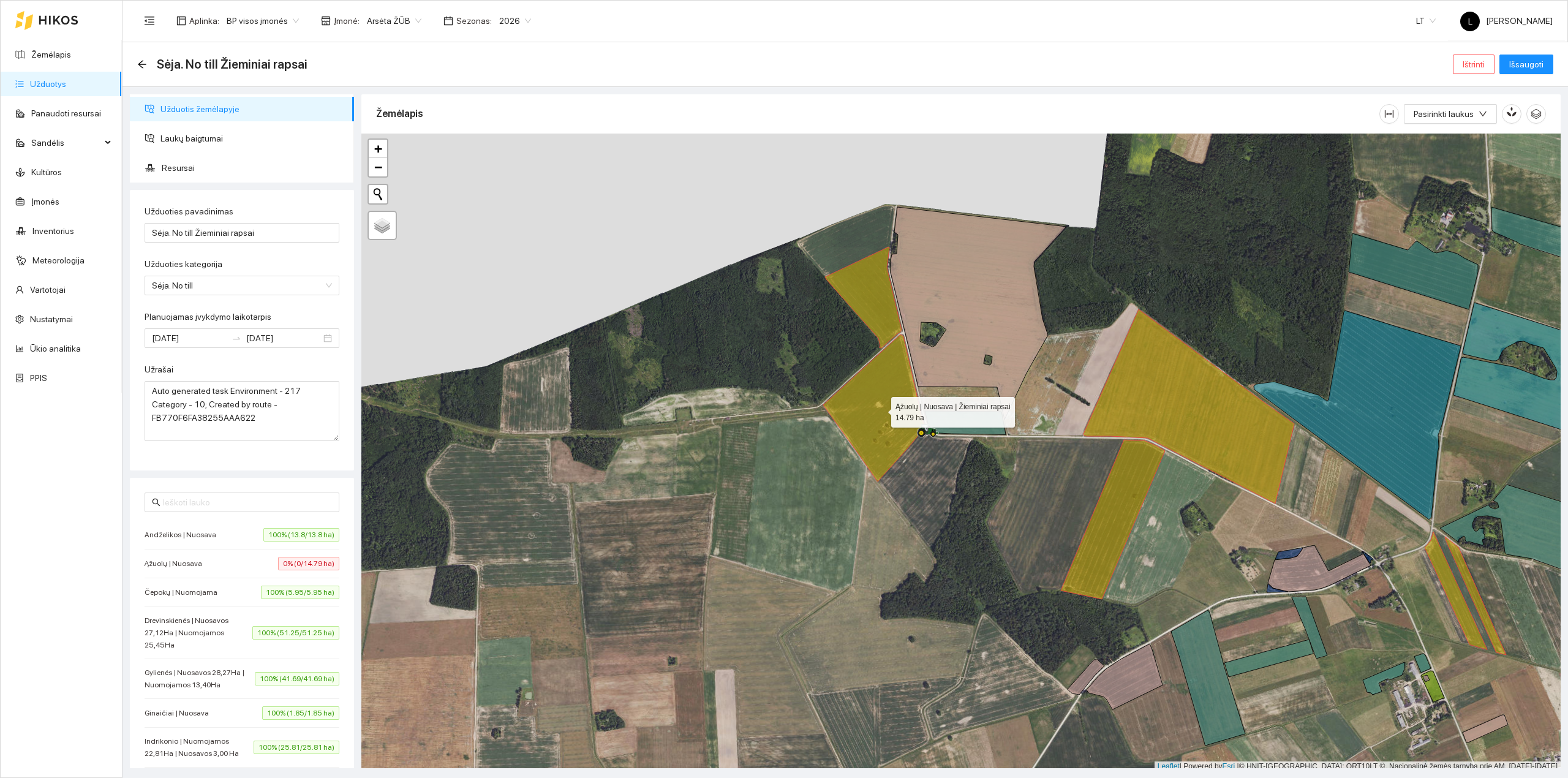
click at [856, 418] on icon at bounding box center [874, 408] width 102 height 147
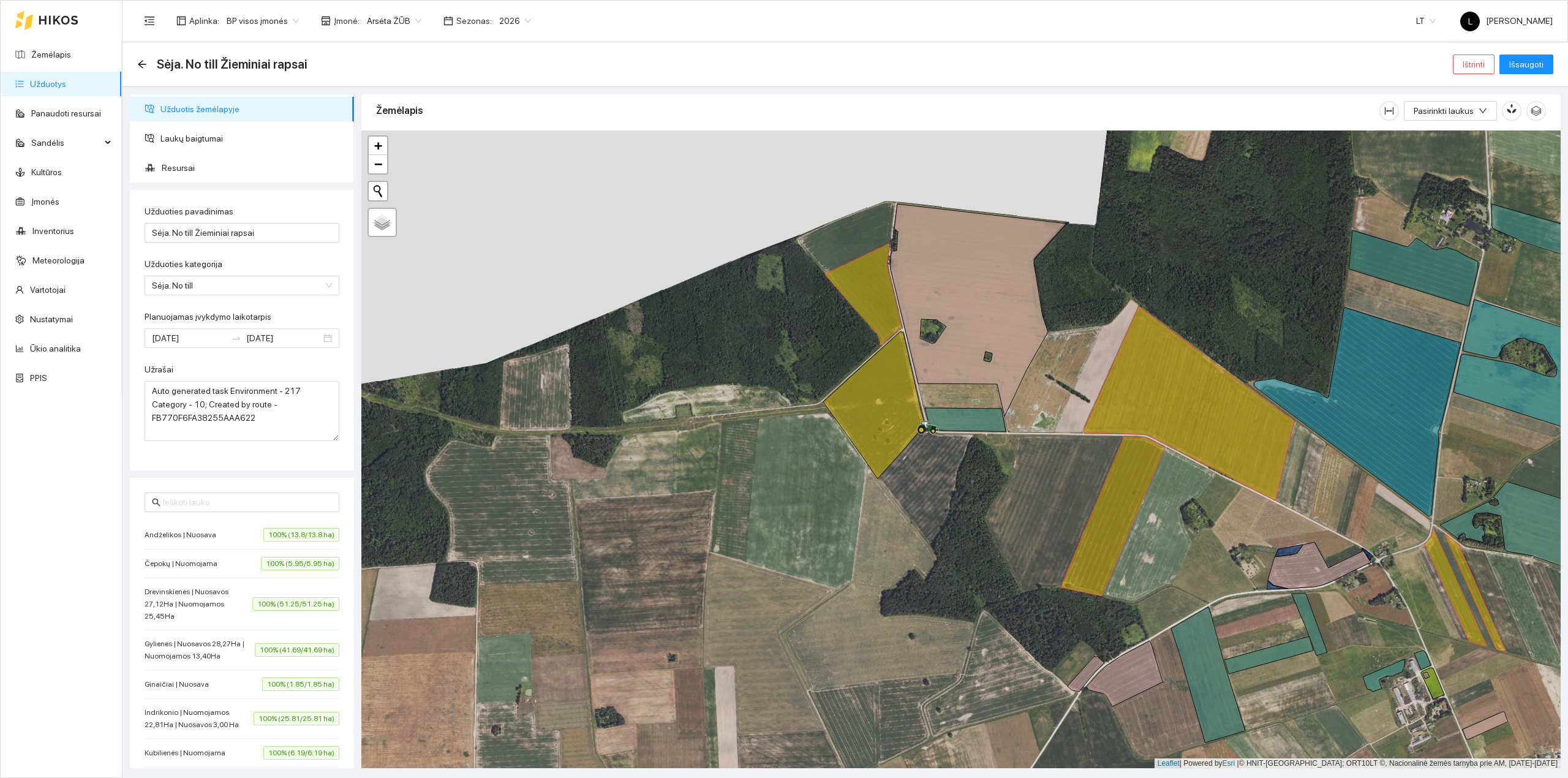
click at [872, 302] on icon at bounding box center [863, 294] width 77 height 101
click at [1540, 65] on span "Išsaugoti" at bounding box center [1526, 64] width 34 height 14
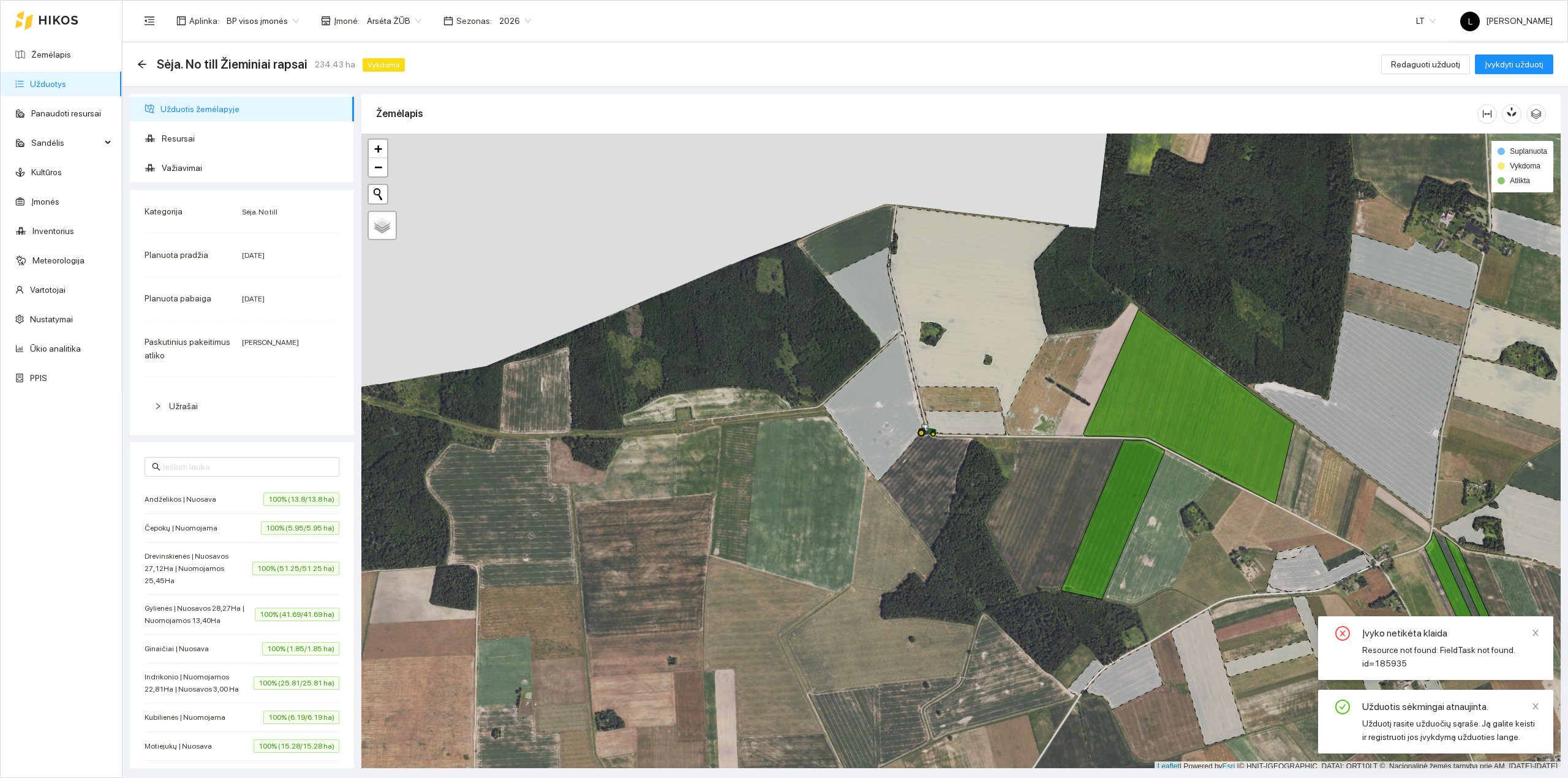
click at [55, 82] on link "Užduotys" at bounding box center [48, 84] width 36 height 10
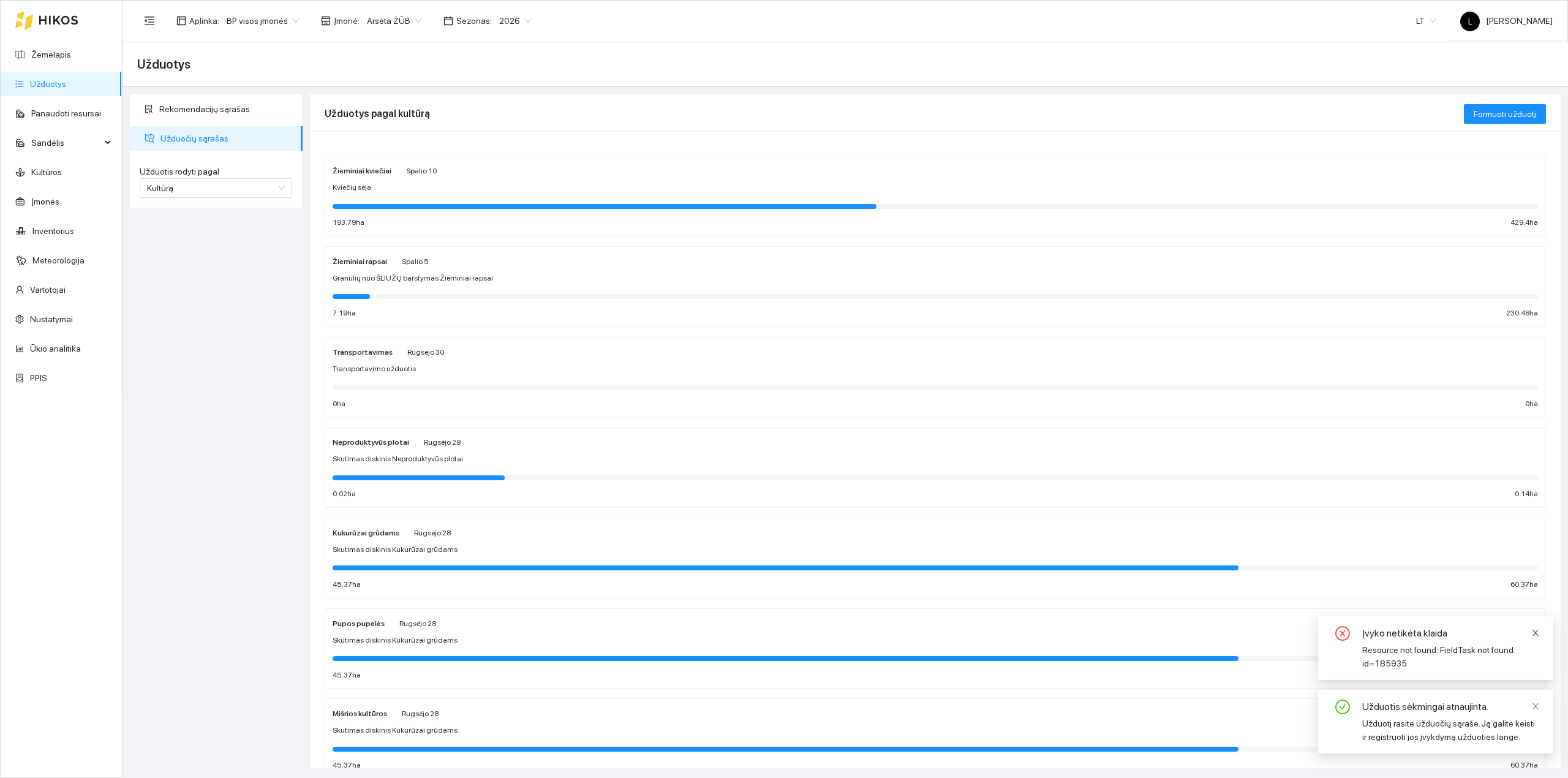
click at [1533, 629] on icon "close" at bounding box center [1535, 633] width 9 height 9
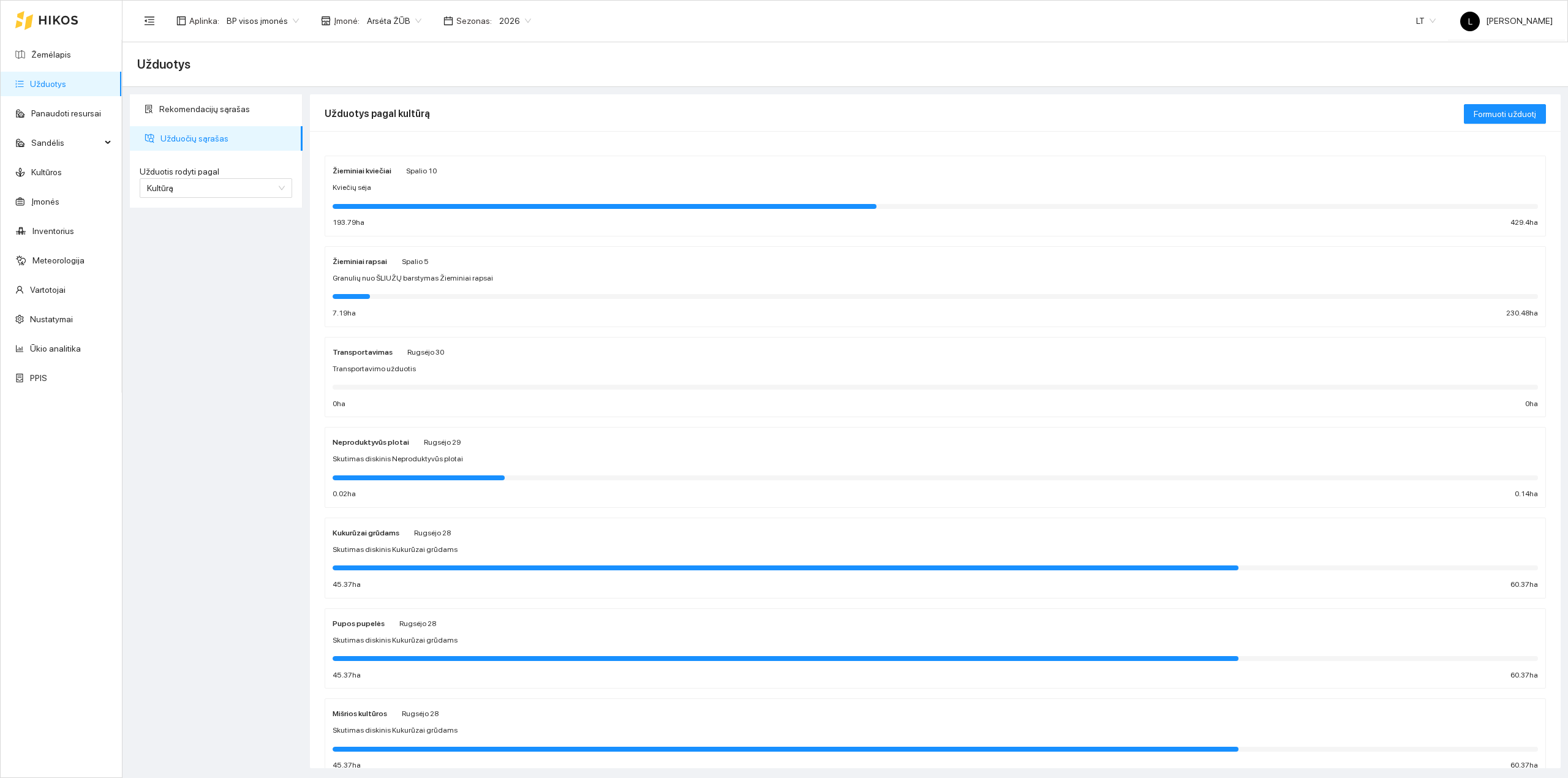
click at [414, 280] on span "Granulių nuo ŠLIUŽŲ barstymas Žieminiai rapsai" at bounding box center [413, 278] width 161 height 11
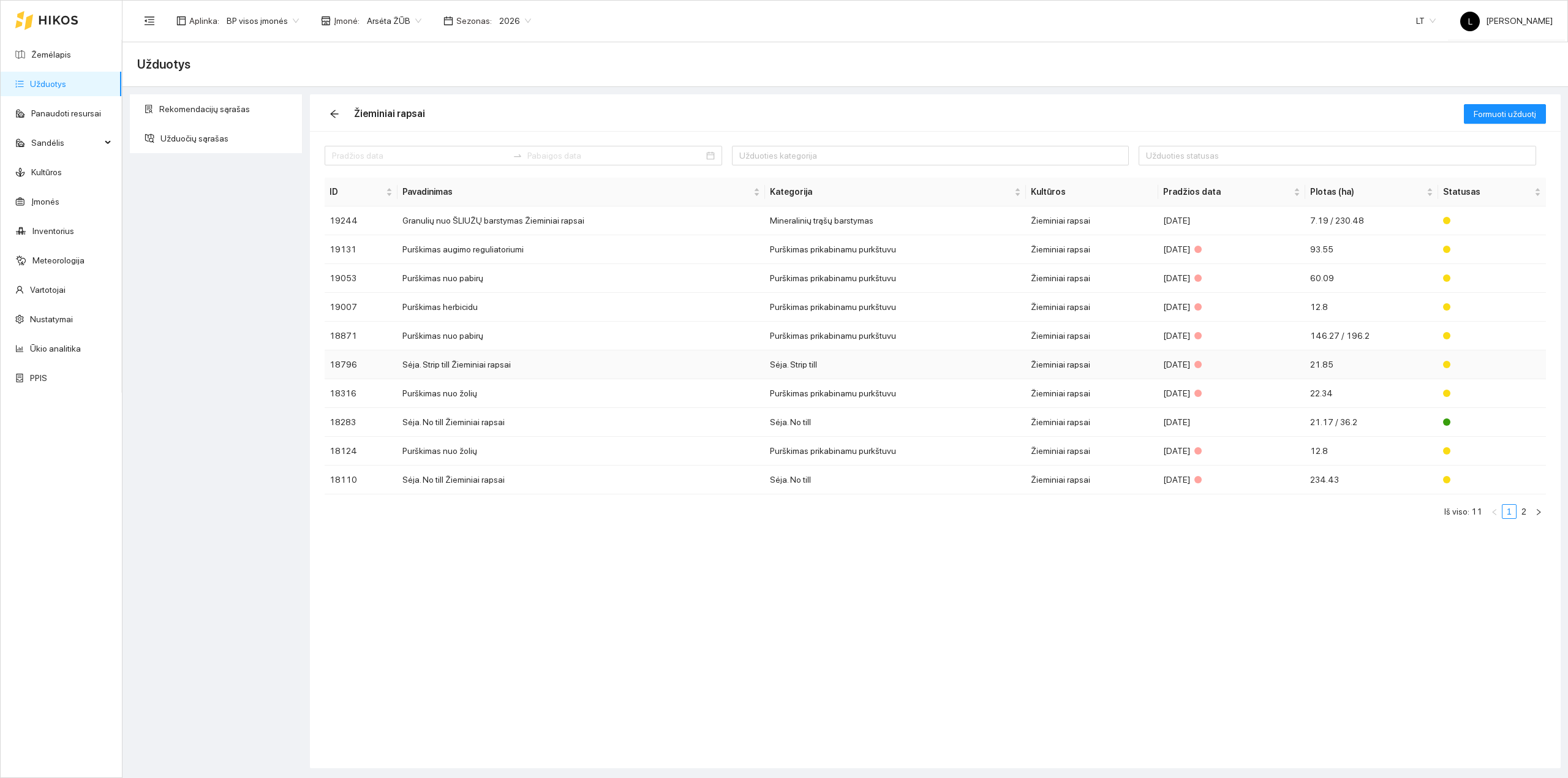
click at [503, 366] on td "Sėja. Strip till Žieminiai rapsai" at bounding box center [581, 365] width 368 height 29
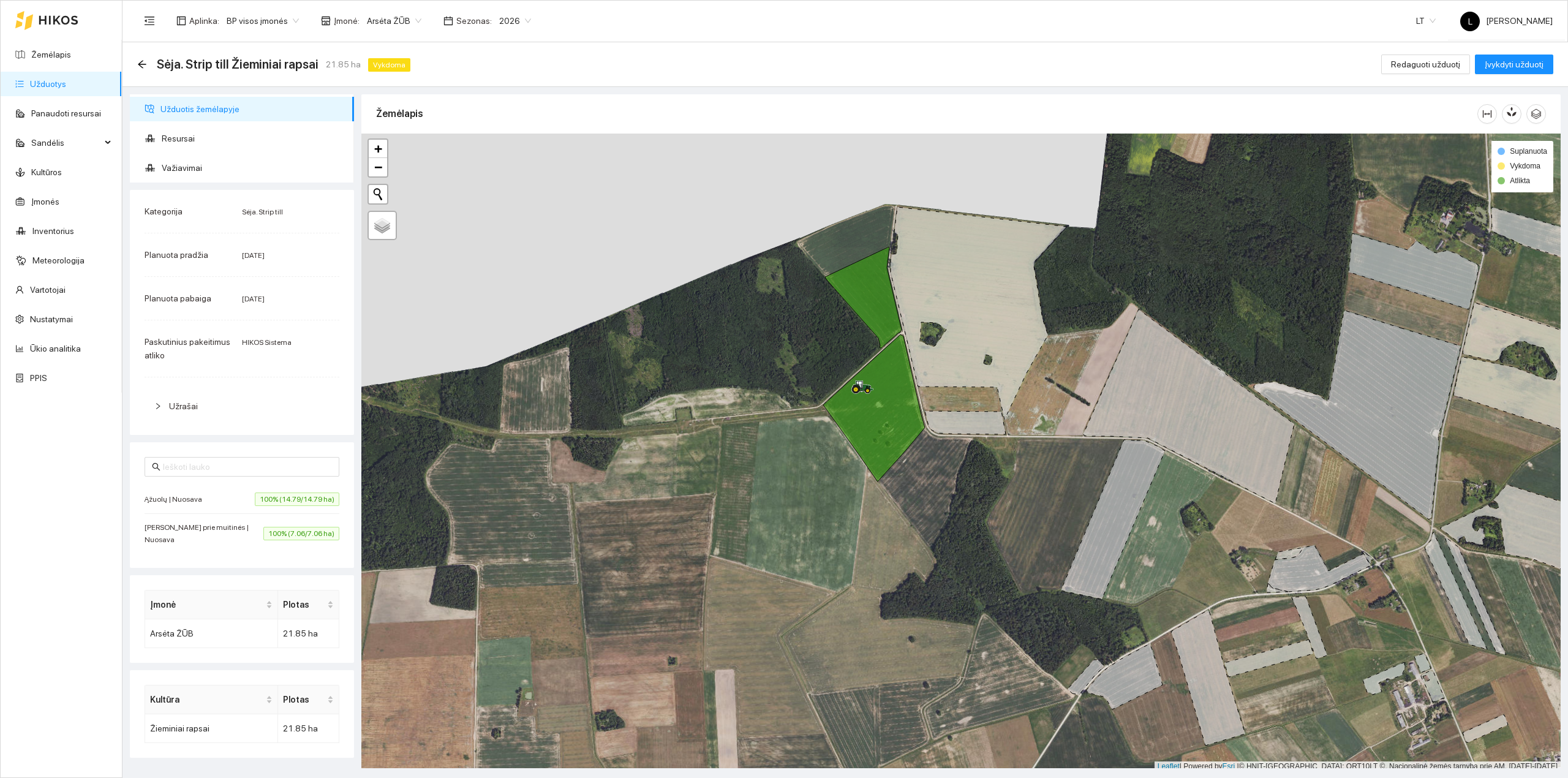
click at [162, 173] on span "Važiavimai" at bounding box center [253, 168] width 183 height 24
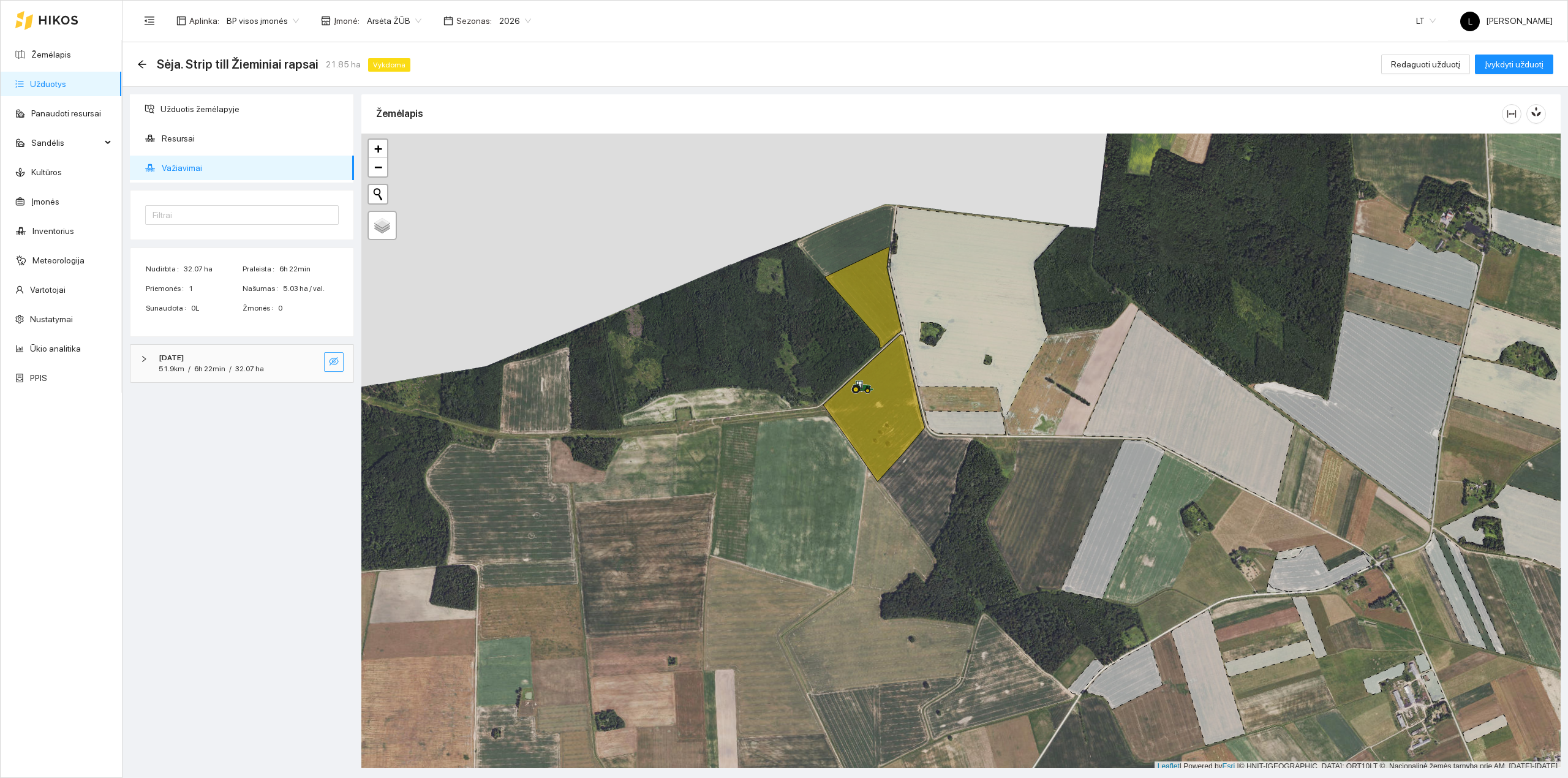
click at [335, 358] on icon "eye-invisible" at bounding box center [334, 361] width 10 height 10
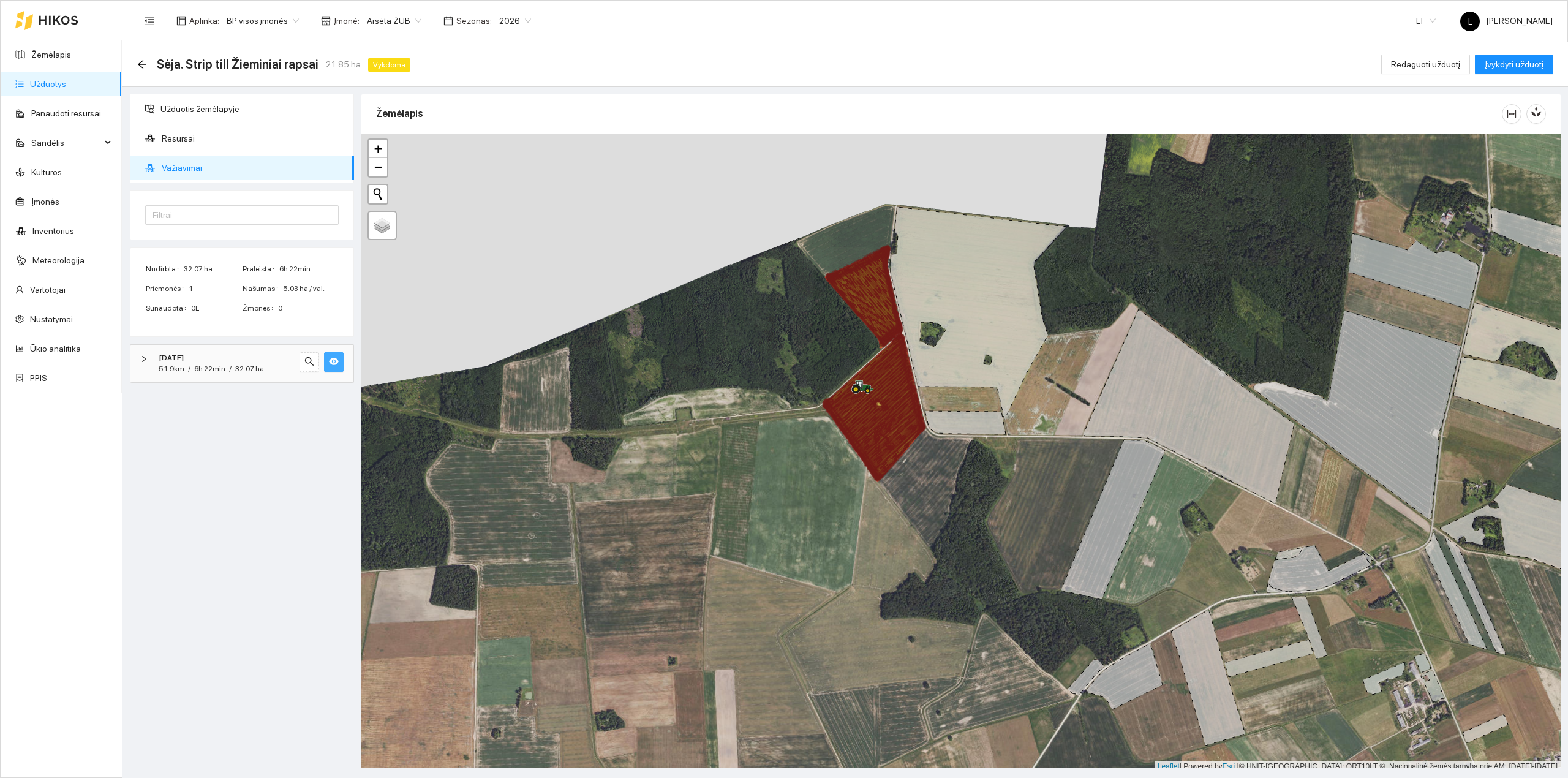
click at [334, 360] on icon "eye" at bounding box center [334, 361] width 10 height 7
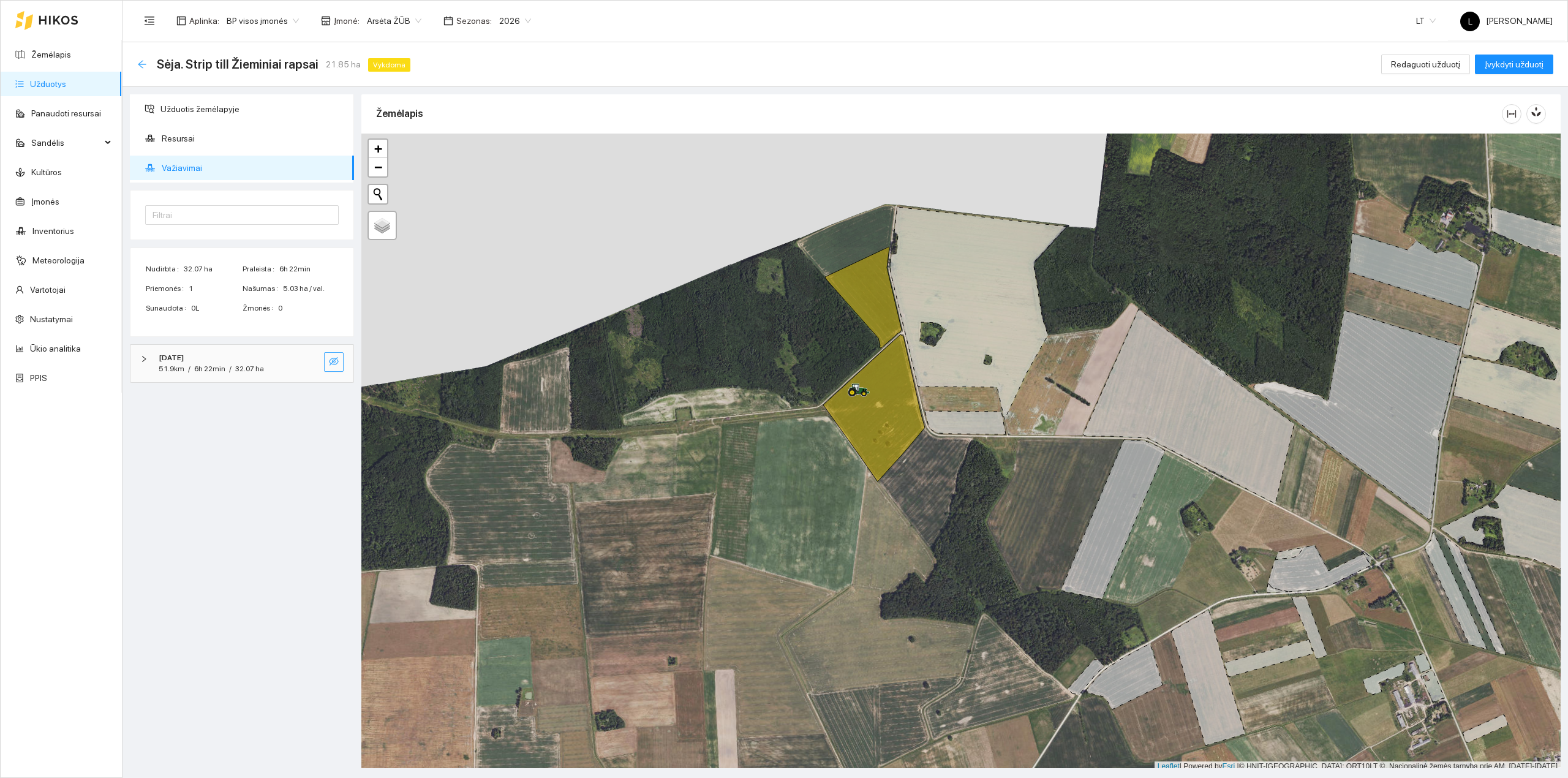
click at [141, 62] on icon "arrow-left" at bounding box center [142, 64] width 8 height 8
